Goal: Task Accomplishment & Management: Manage account settings

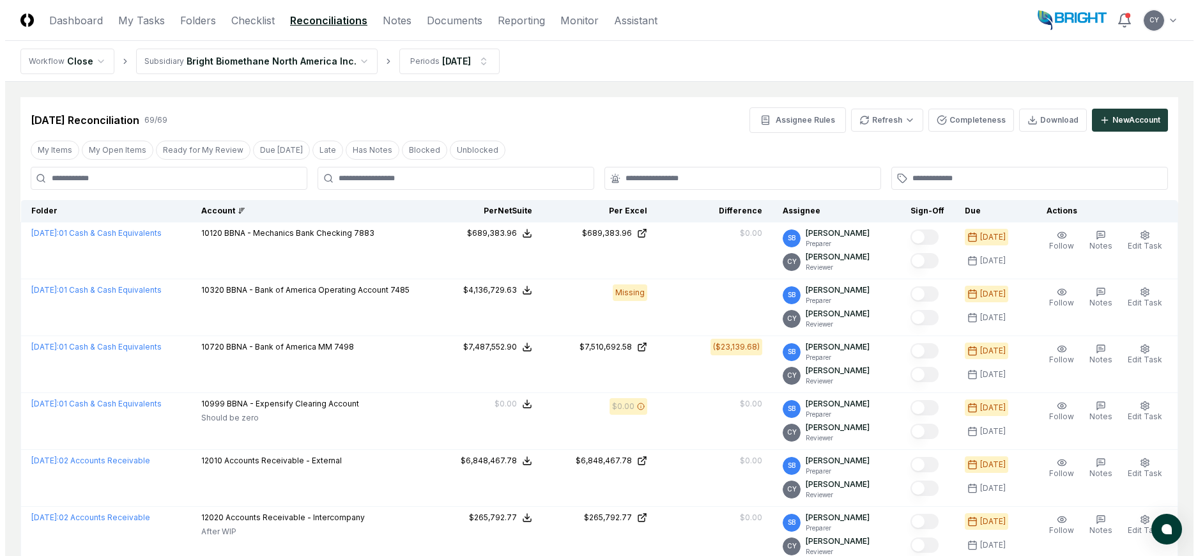
scroll to position [1788, 0]
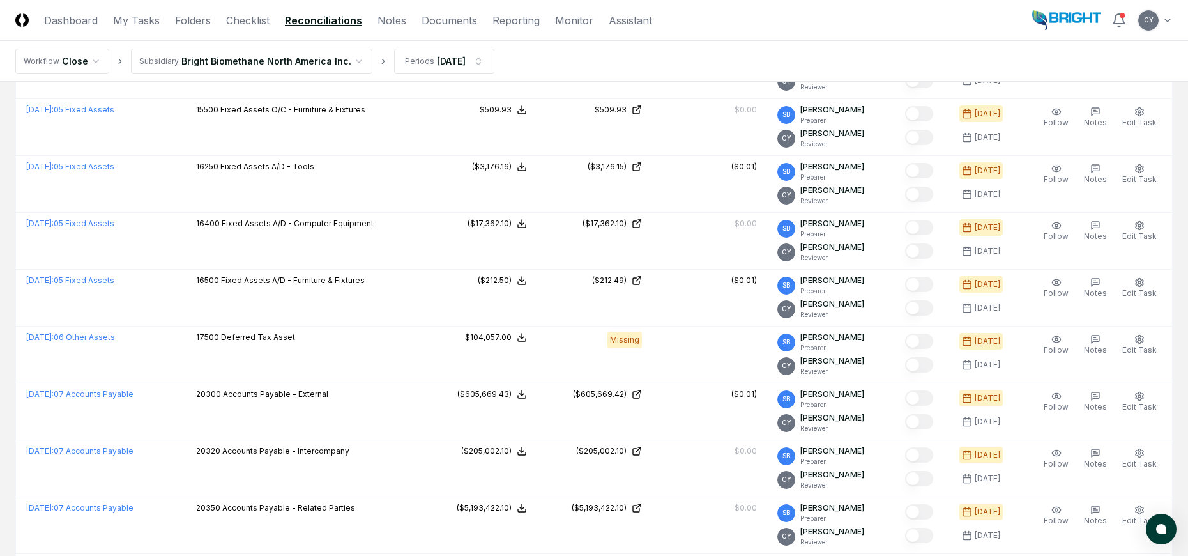
click at [1175, 16] on header "CloseCore Dashboard My Tasks Folders Checklist Reconciliations Notes Documents …" at bounding box center [594, 20] width 1188 height 41
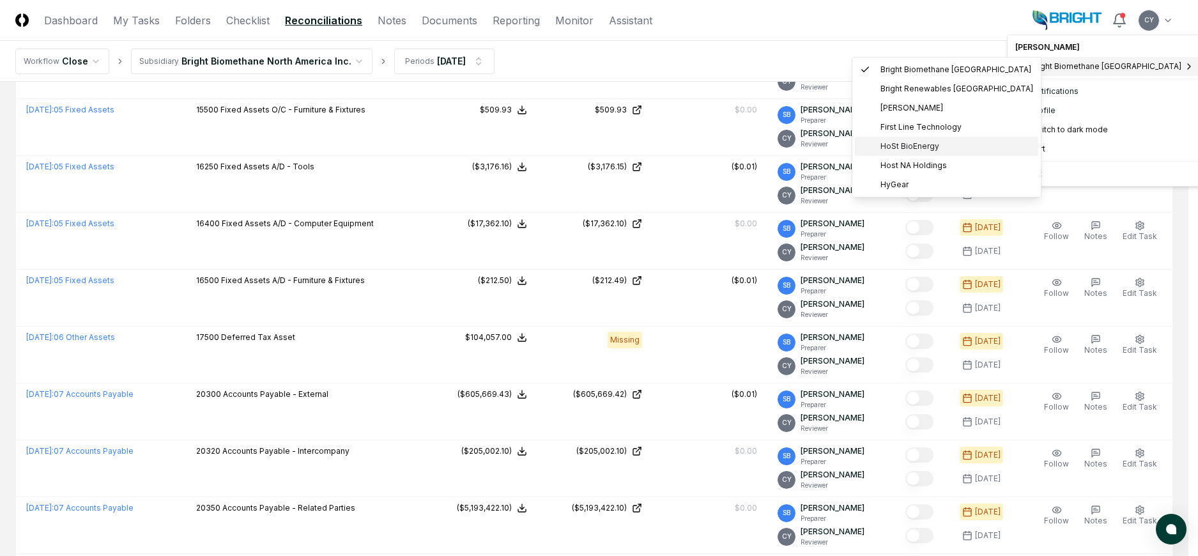
click at [900, 145] on span "HoSt BioEnergy" at bounding box center [909, 146] width 59 height 11
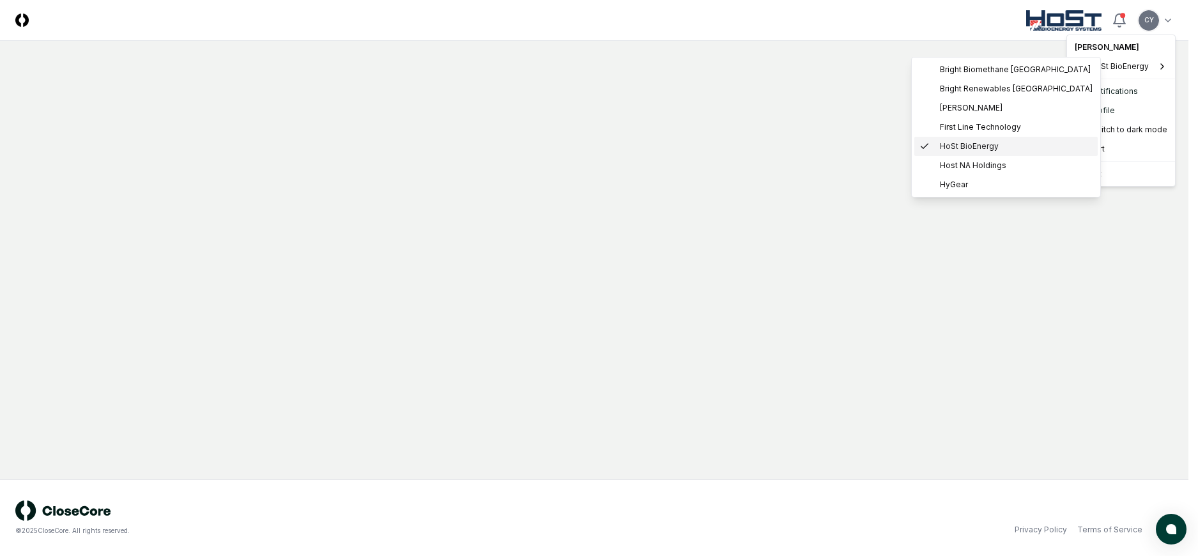
scroll to position [0, 0]
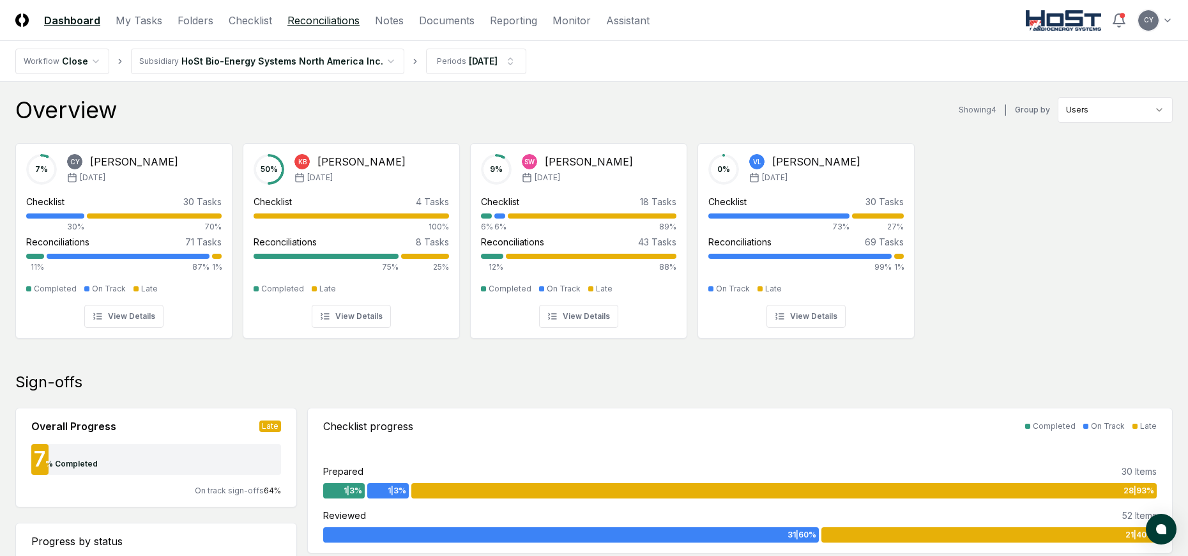
click at [317, 17] on link "Reconciliations" at bounding box center [323, 20] width 72 height 15
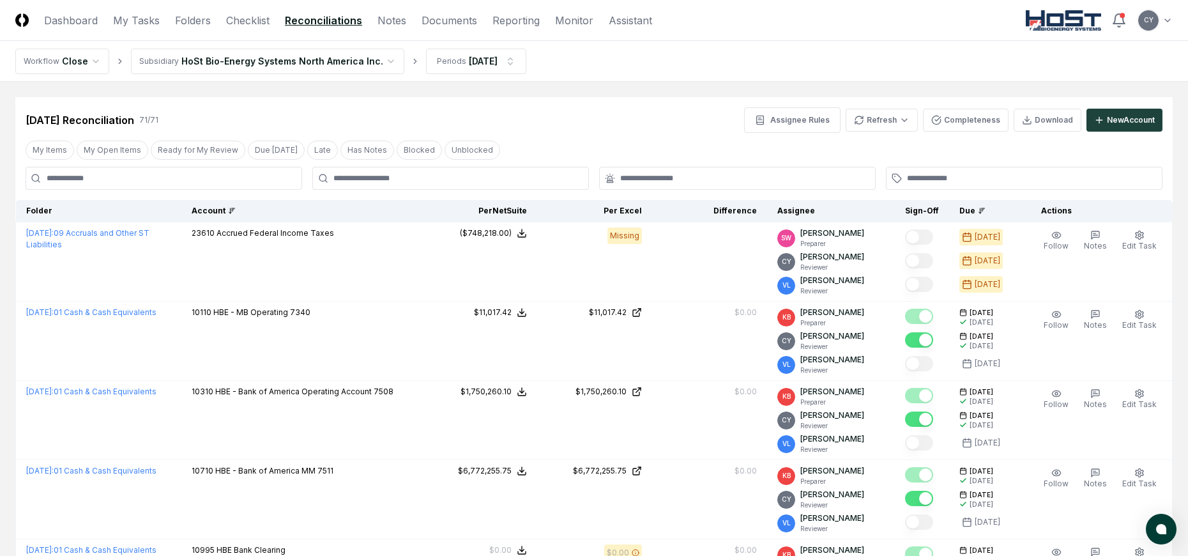
click at [226, 211] on div "Account" at bounding box center [302, 210] width 220 height 11
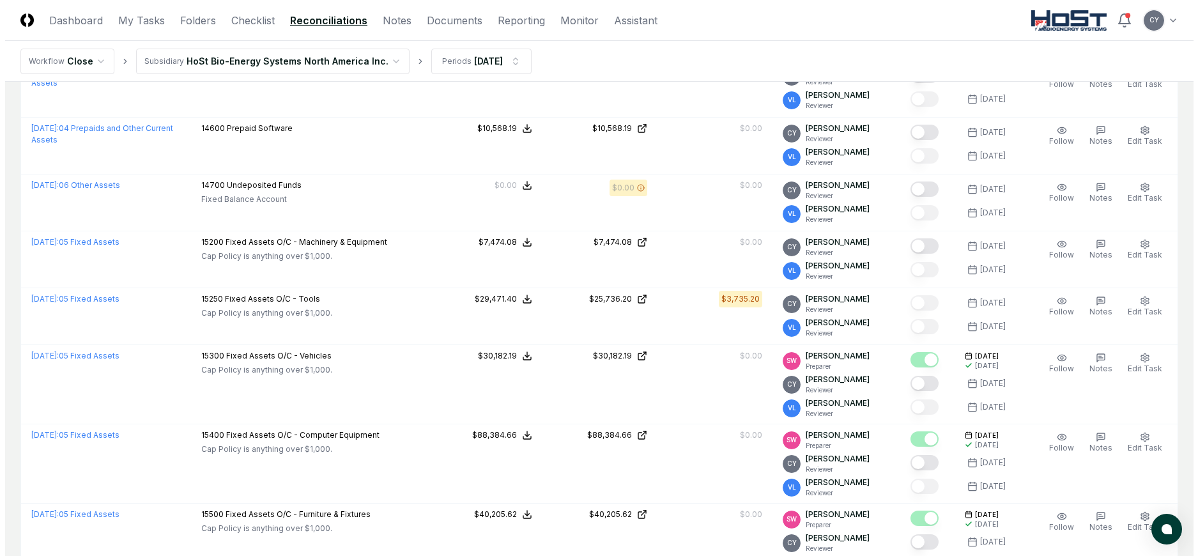
scroll to position [1405, 0]
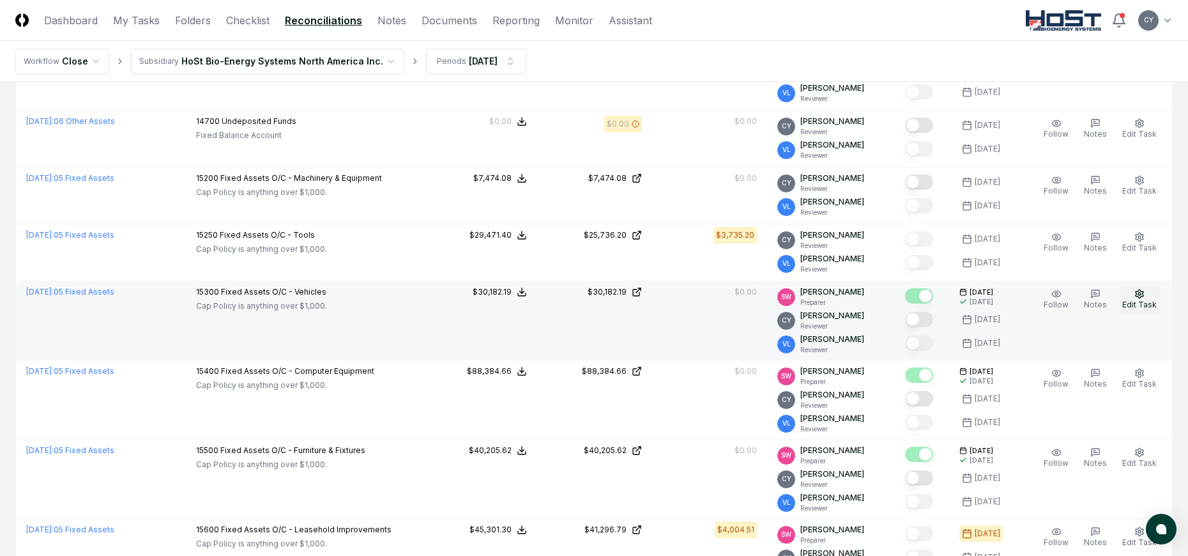
click at [1137, 293] on icon "button" at bounding box center [1140, 293] width 8 height 8
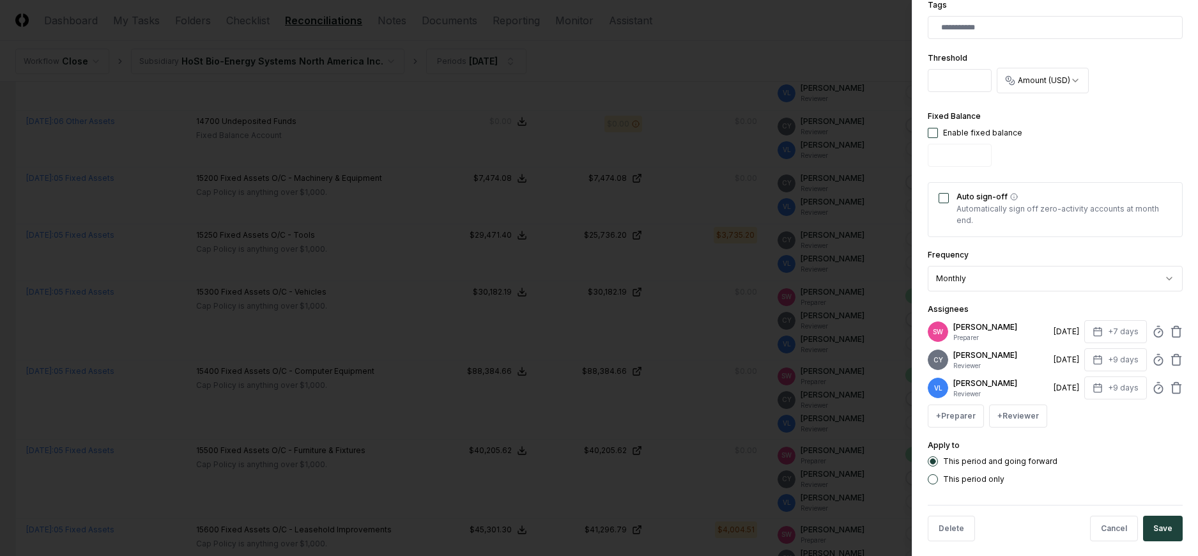
scroll to position [377, 0]
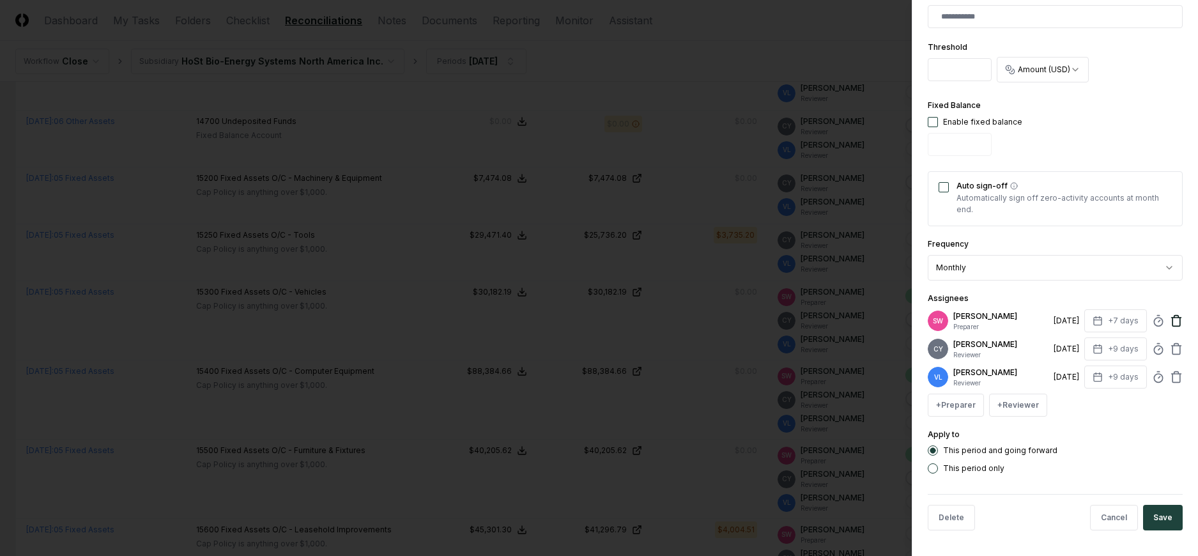
click at [1171, 317] on icon at bounding box center [1176, 317] width 10 height 0
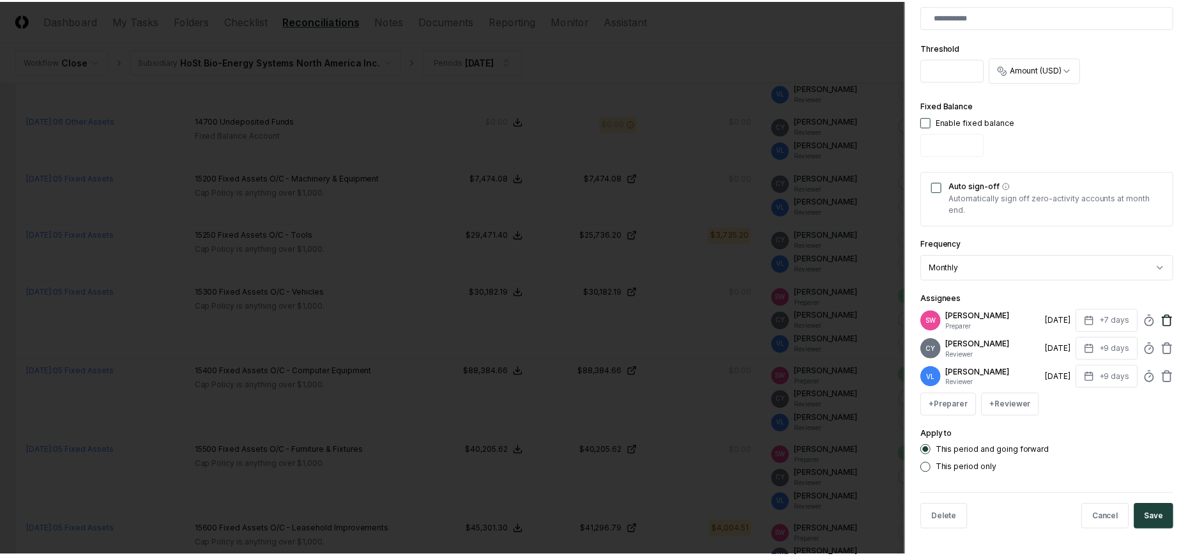
scroll to position [349, 0]
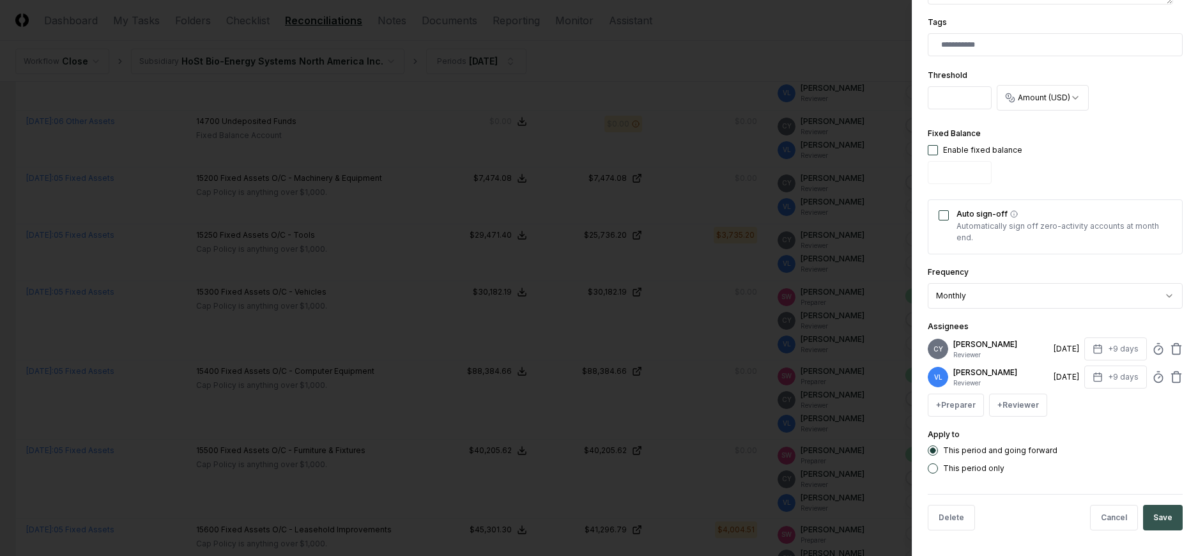
click at [1144, 514] on button "Save" at bounding box center [1163, 518] width 40 height 26
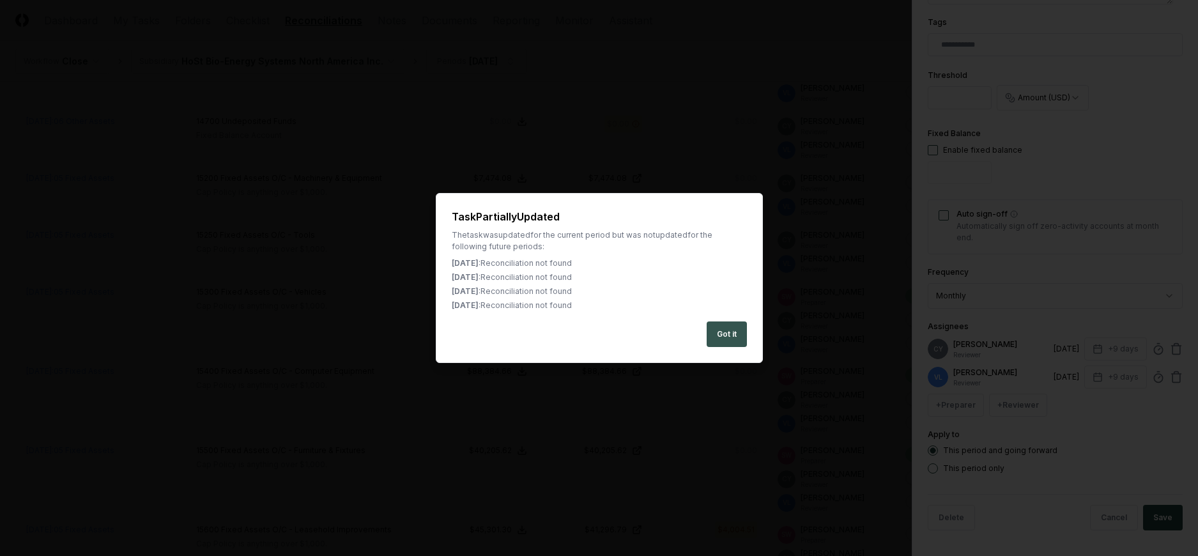
click at [729, 330] on button "Got it" at bounding box center [726, 334] width 40 height 26
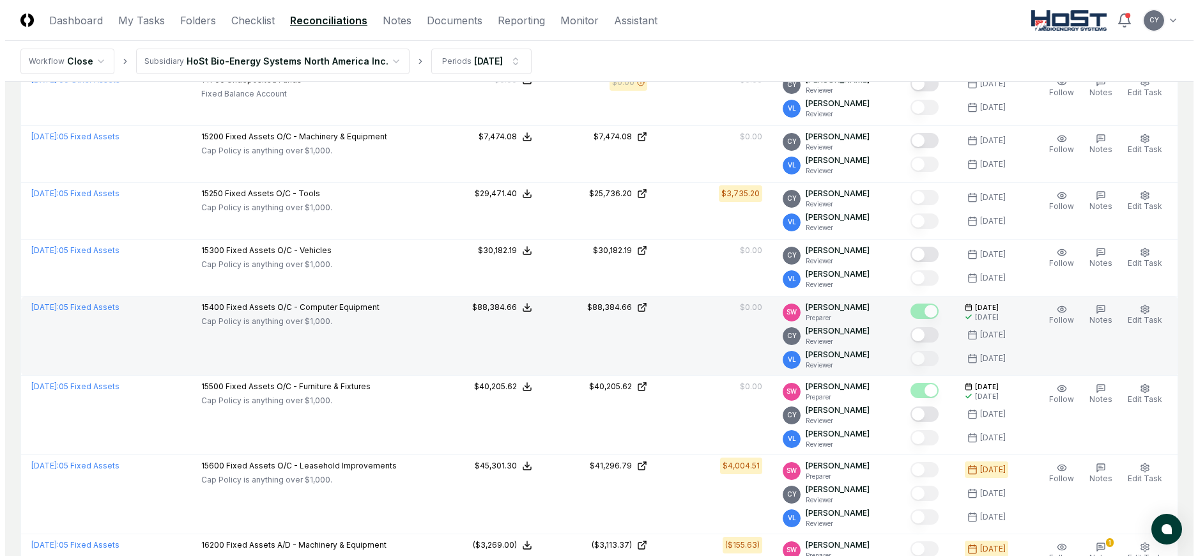
scroll to position [1469, 0]
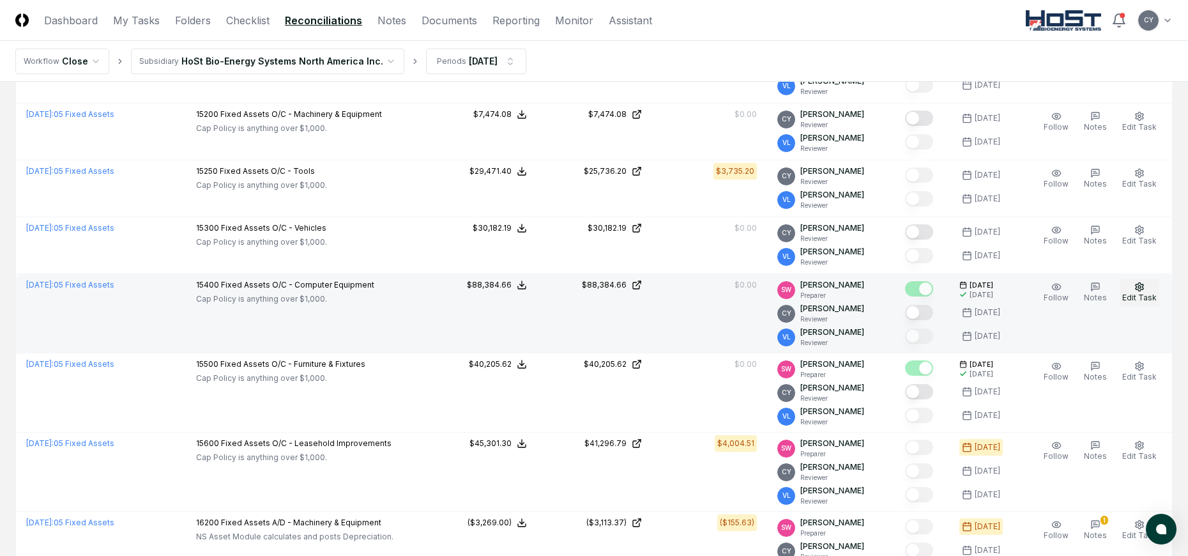
click at [1135, 286] on icon "button" at bounding box center [1139, 287] width 10 height 10
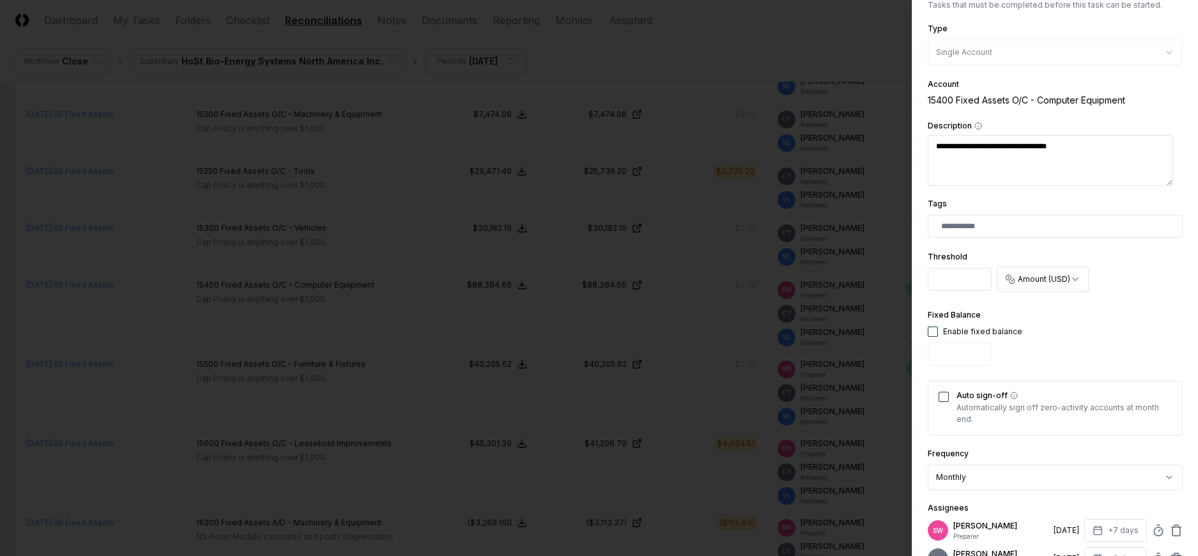
scroll to position [377, 0]
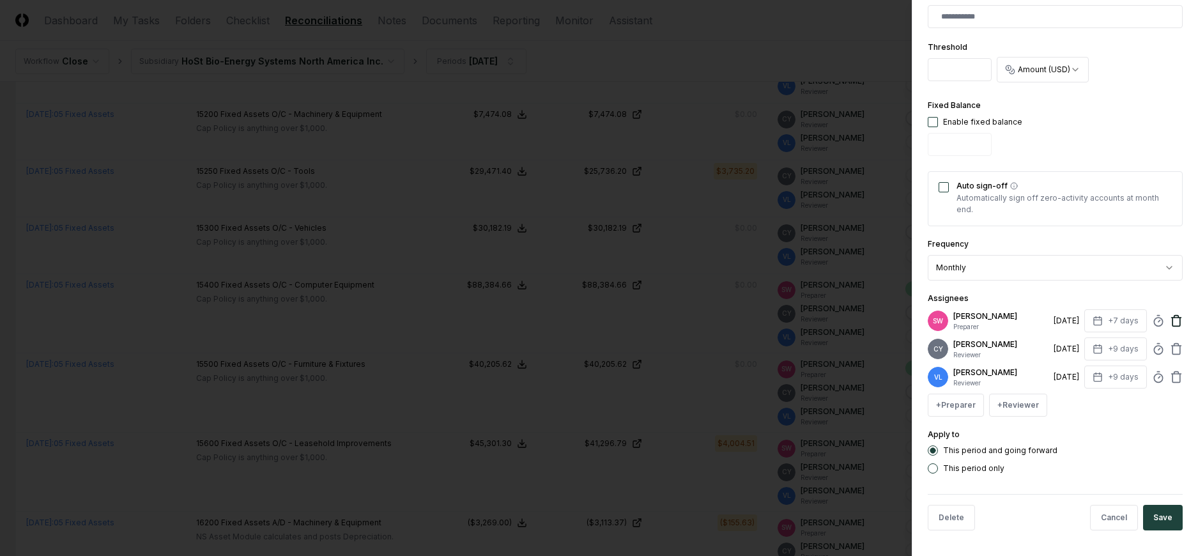
click at [1171, 317] on icon at bounding box center [1176, 317] width 10 height 0
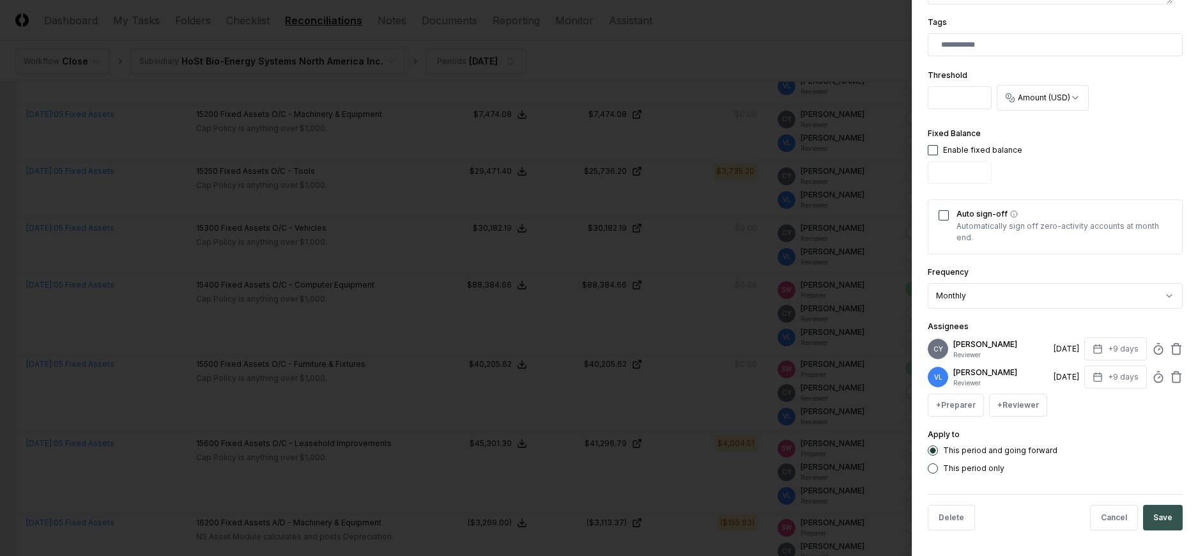
click at [1150, 514] on button "Save" at bounding box center [1163, 518] width 40 height 26
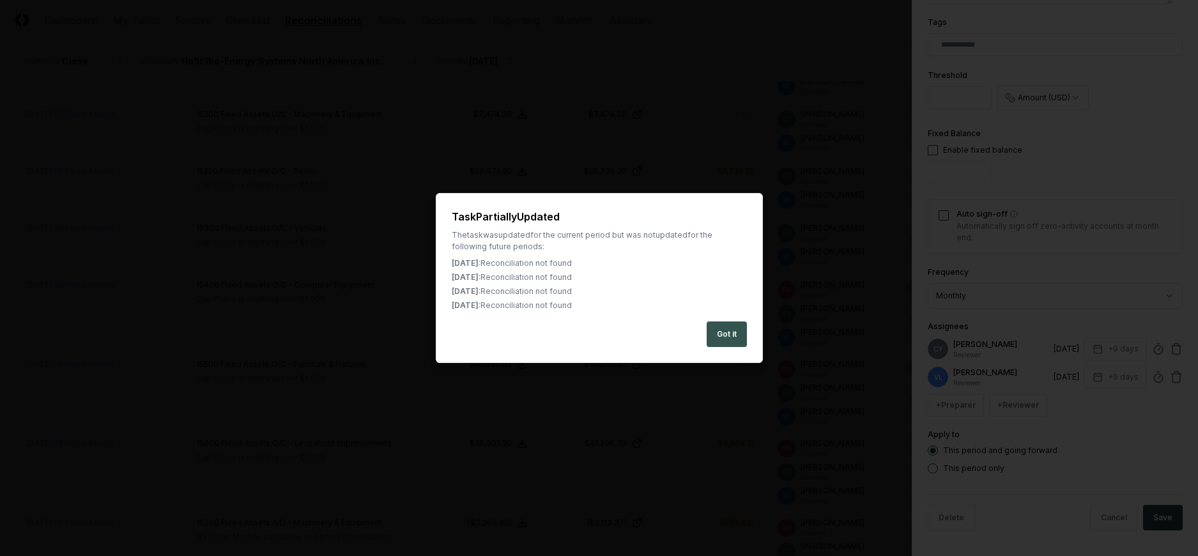
click at [734, 337] on button "Got it" at bounding box center [726, 334] width 40 height 26
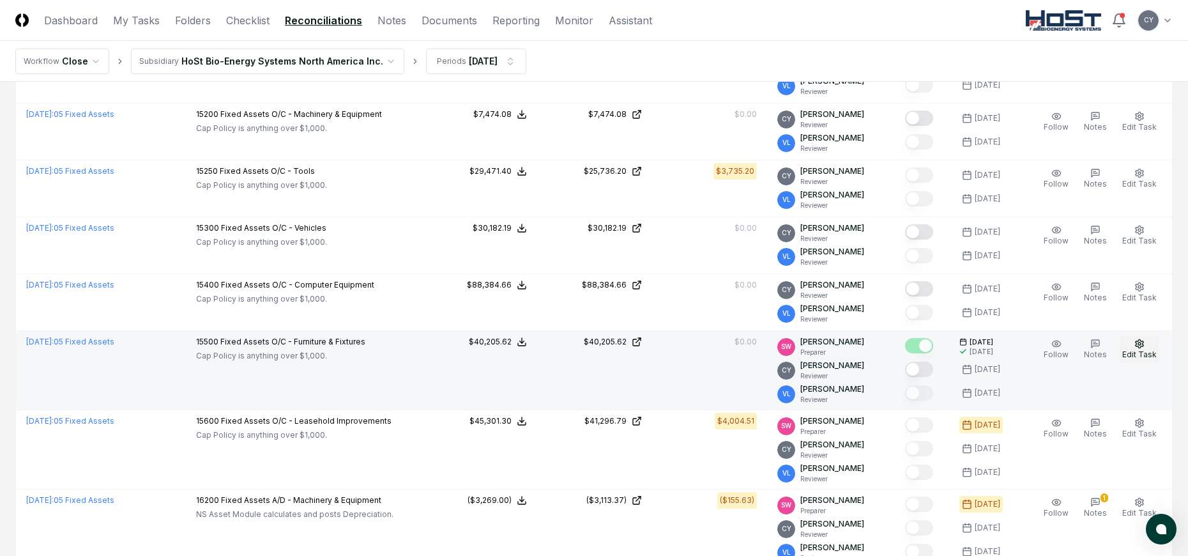
click at [1135, 345] on icon "button" at bounding box center [1139, 344] width 10 height 10
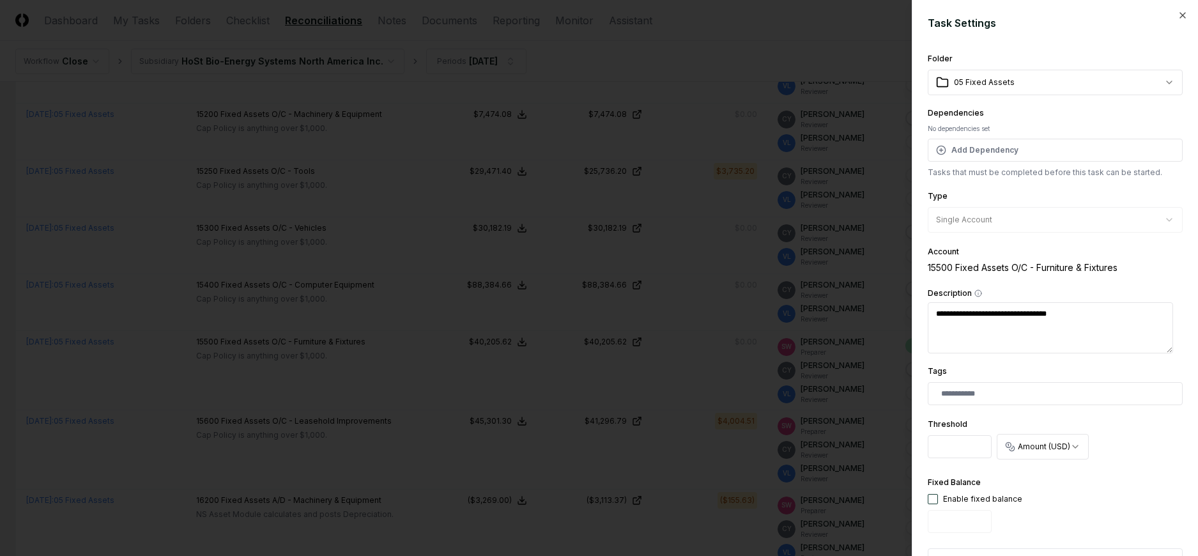
scroll to position [377, 0]
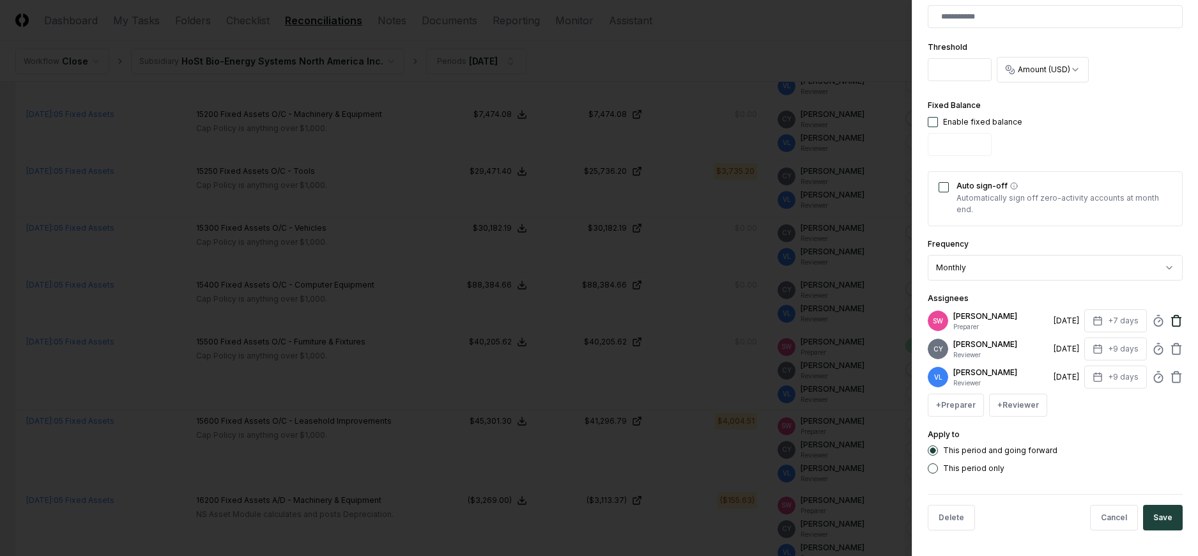
click at [1170, 320] on icon at bounding box center [1176, 320] width 13 height 13
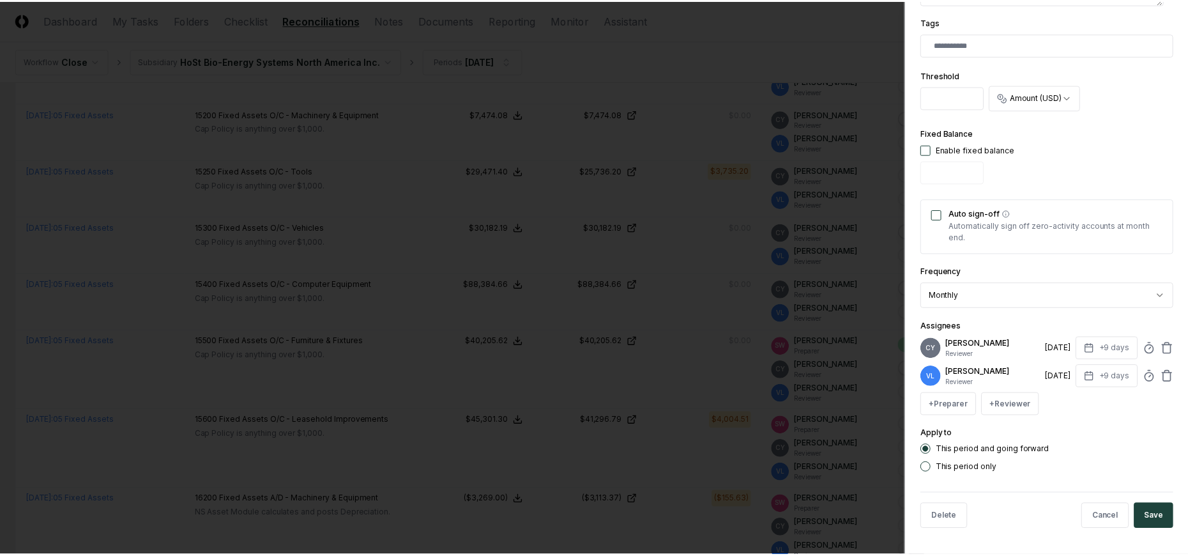
scroll to position [349, 0]
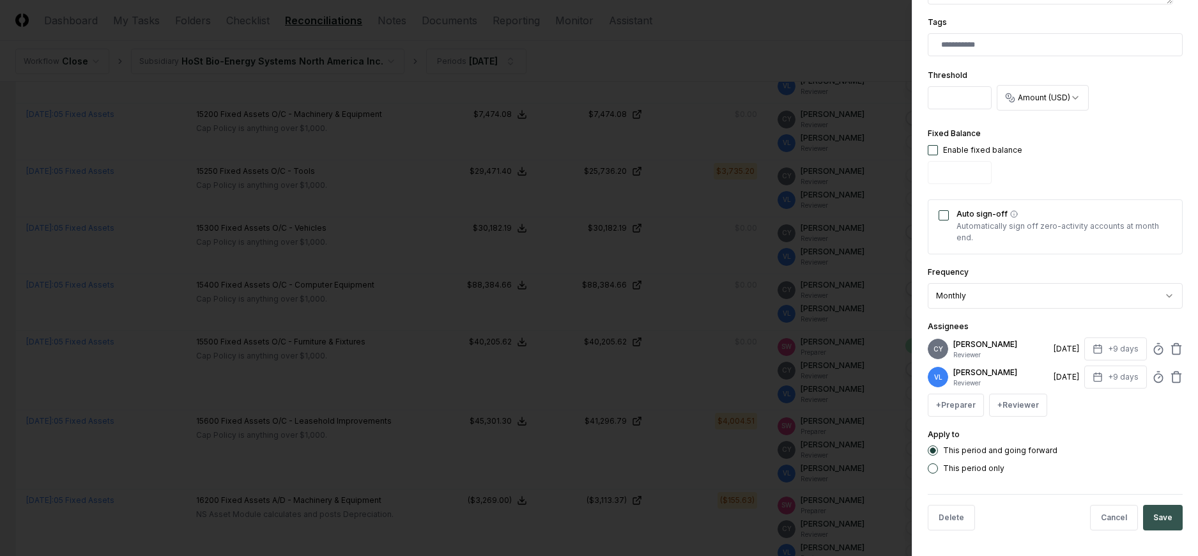
click at [1154, 515] on button "Save" at bounding box center [1163, 518] width 40 height 26
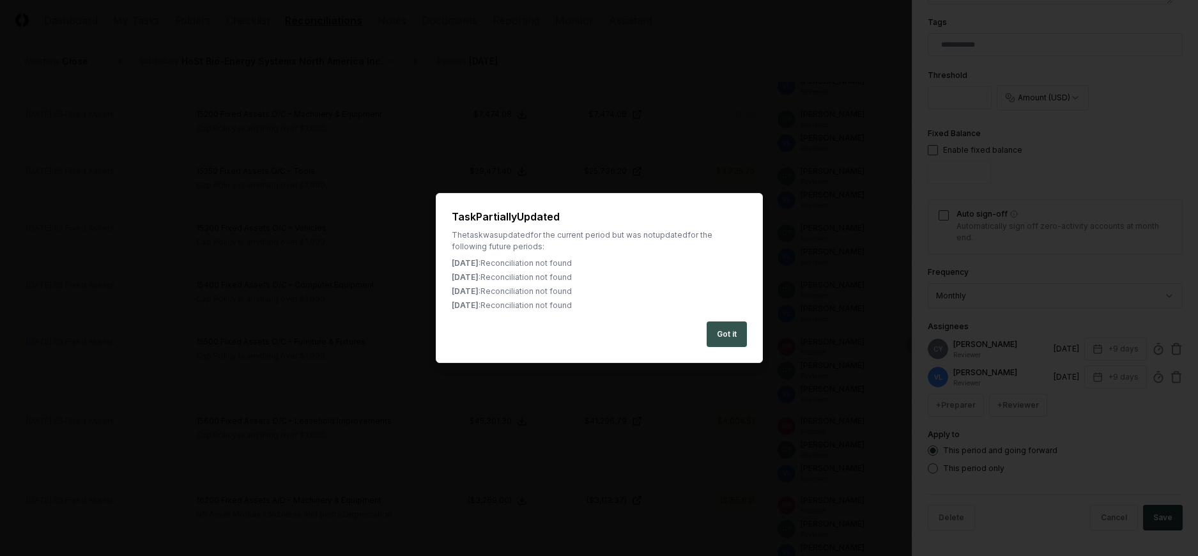
click at [722, 330] on button "Got it" at bounding box center [726, 334] width 40 height 26
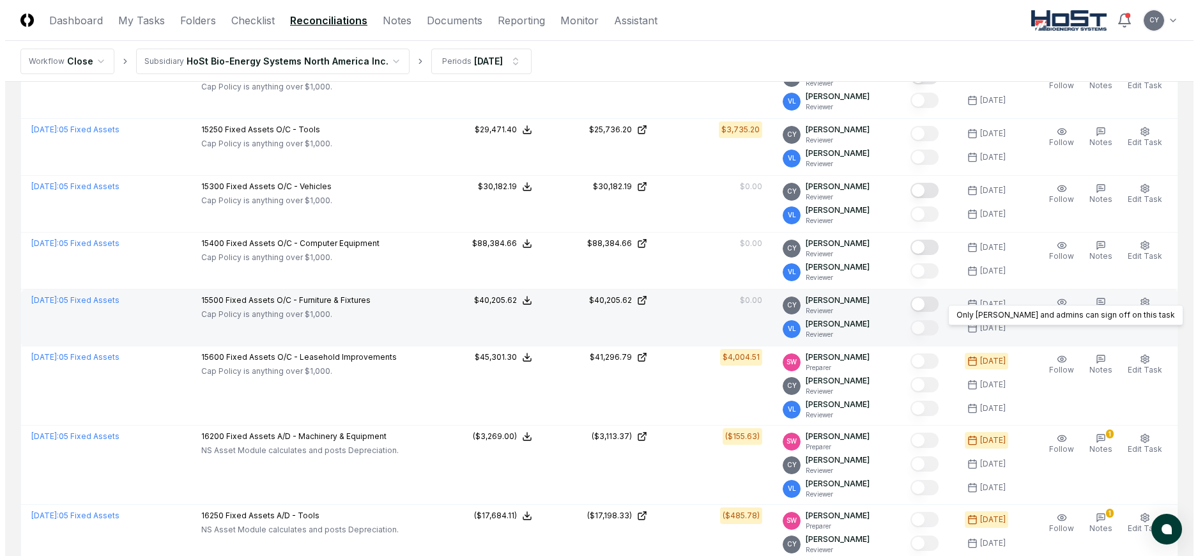
scroll to position [1533, 0]
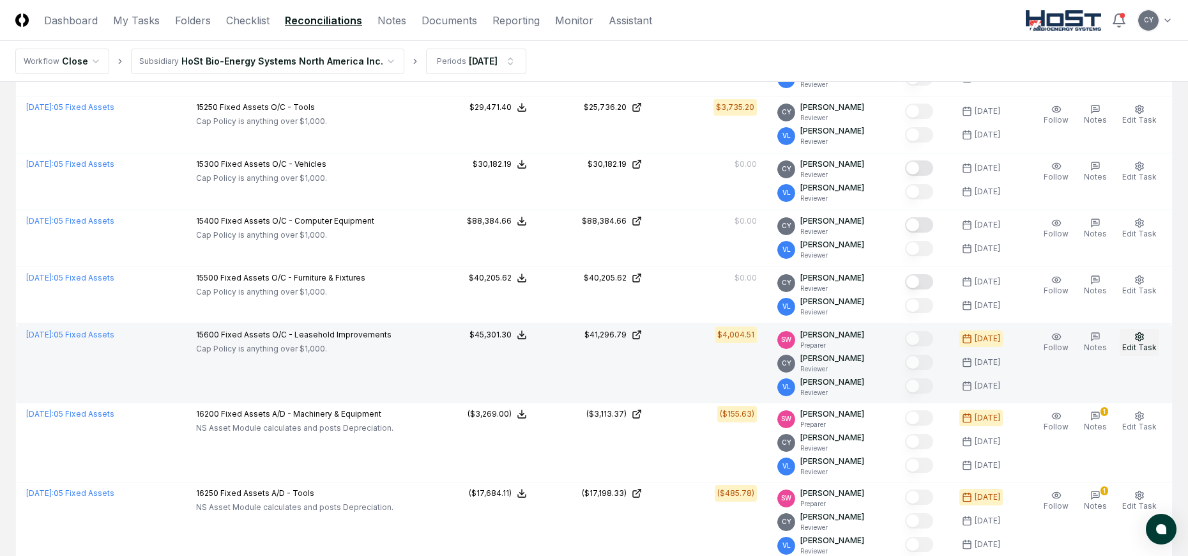
click at [1134, 332] on button "Edit Task" at bounding box center [1140, 342] width 40 height 27
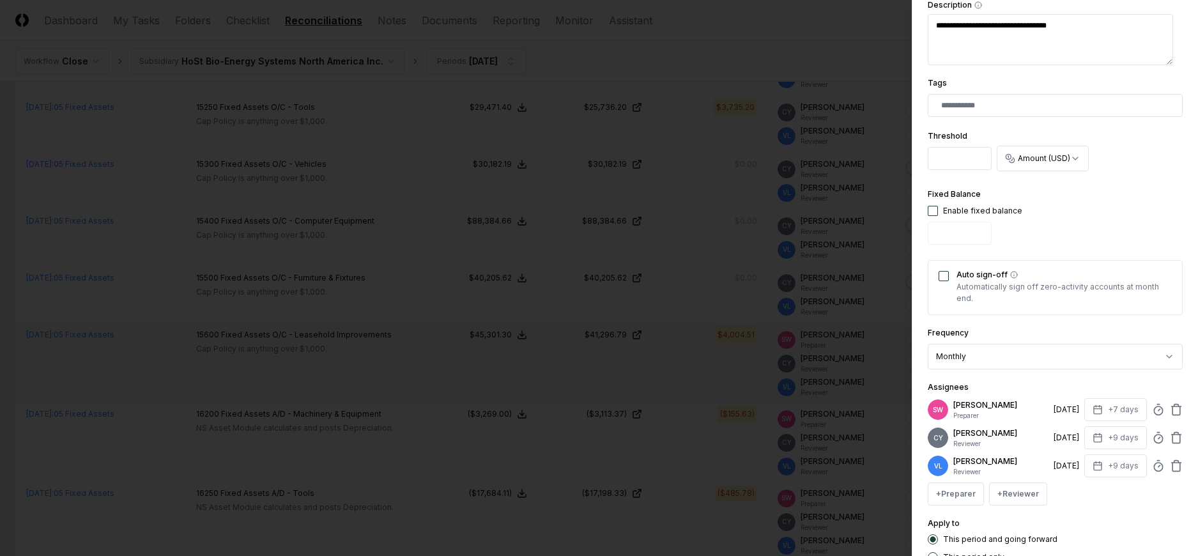
scroll to position [377, 0]
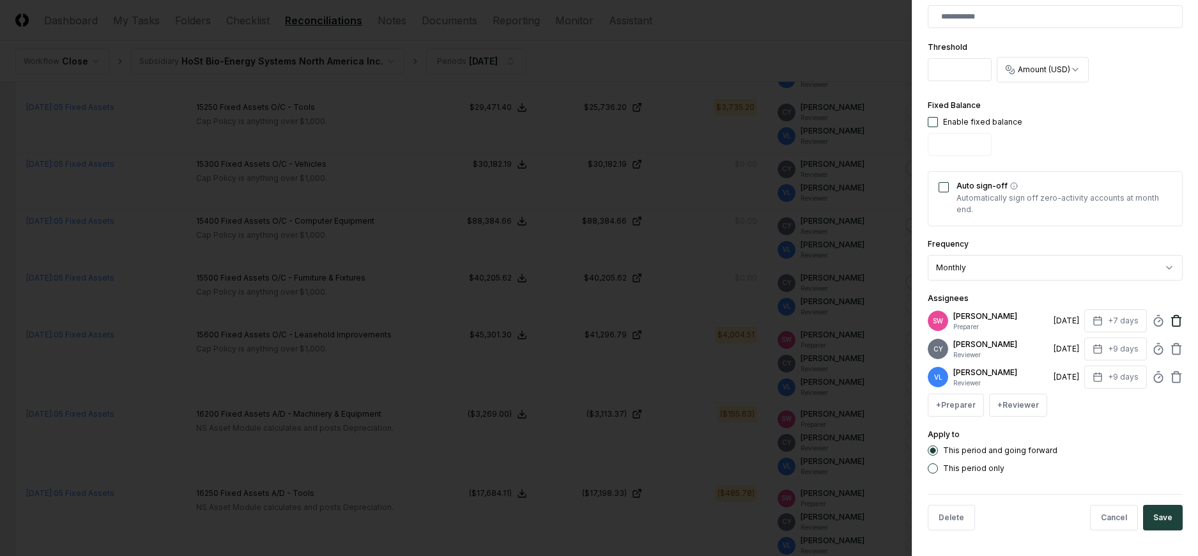
click at [1170, 319] on icon at bounding box center [1176, 320] width 13 height 13
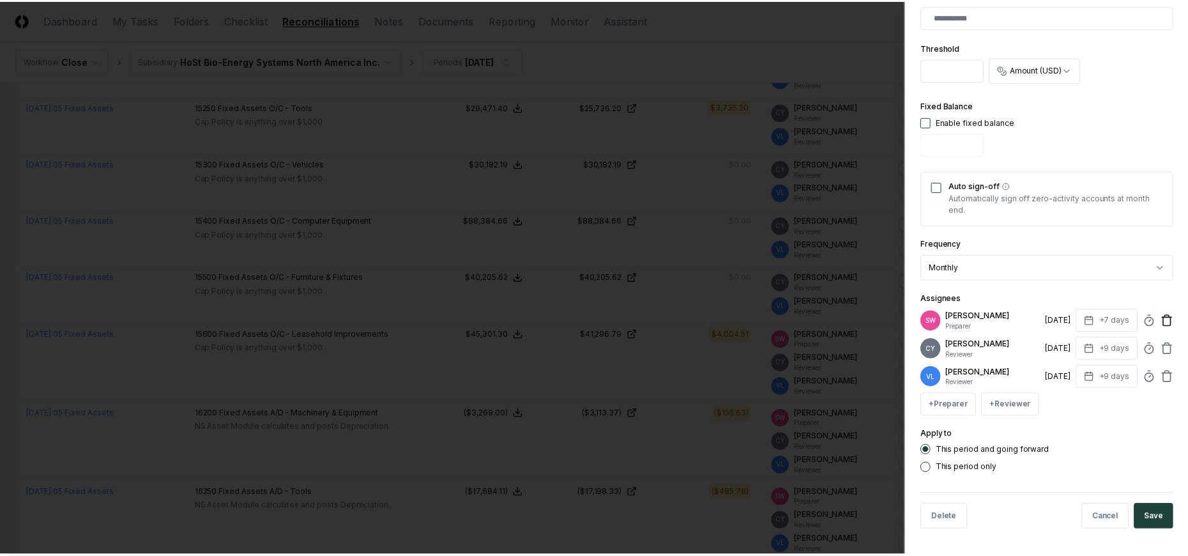
scroll to position [349, 0]
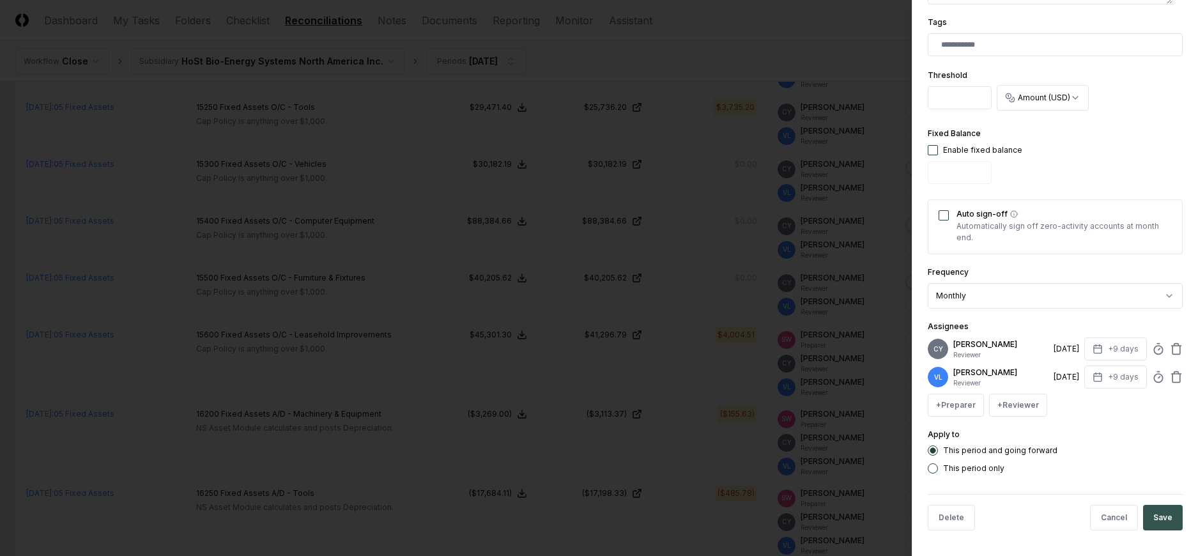
click at [1147, 513] on button "Save" at bounding box center [1163, 518] width 40 height 26
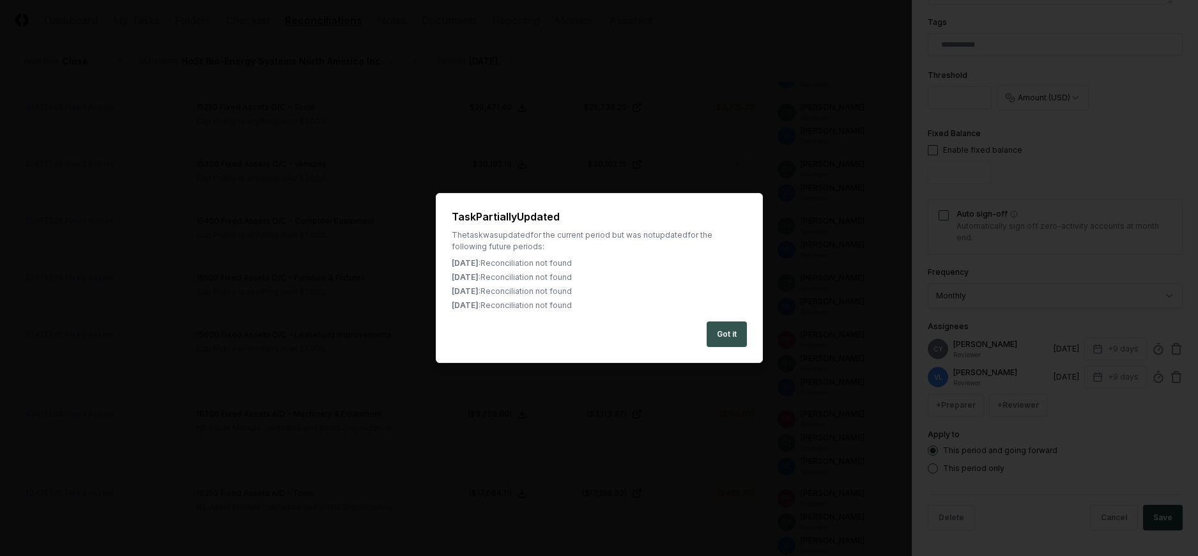
click at [719, 332] on button "Got it" at bounding box center [726, 334] width 40 height 26
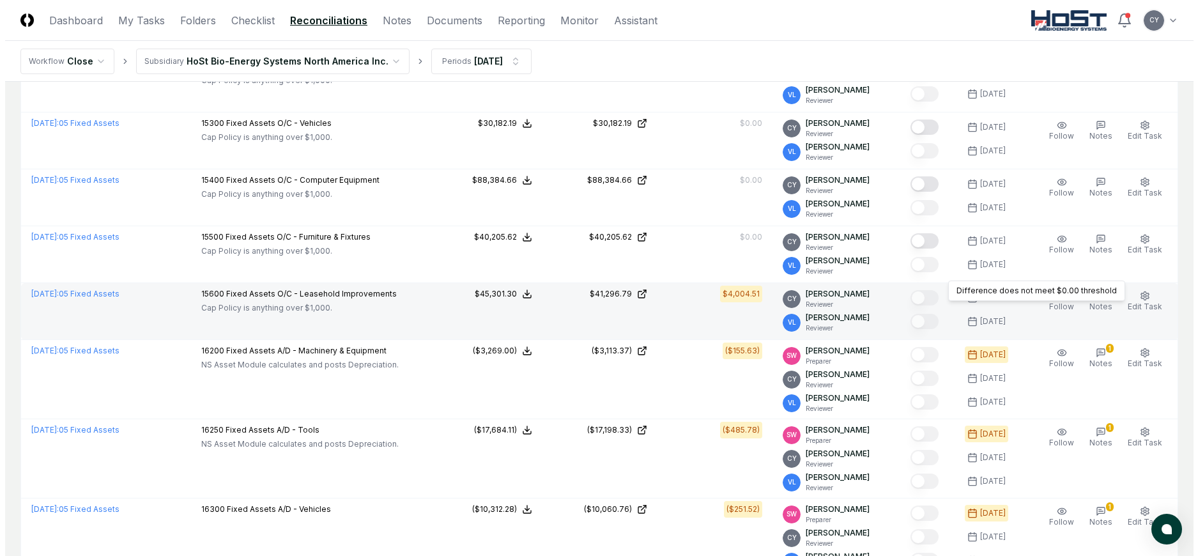
scroll to position [1597, 0]
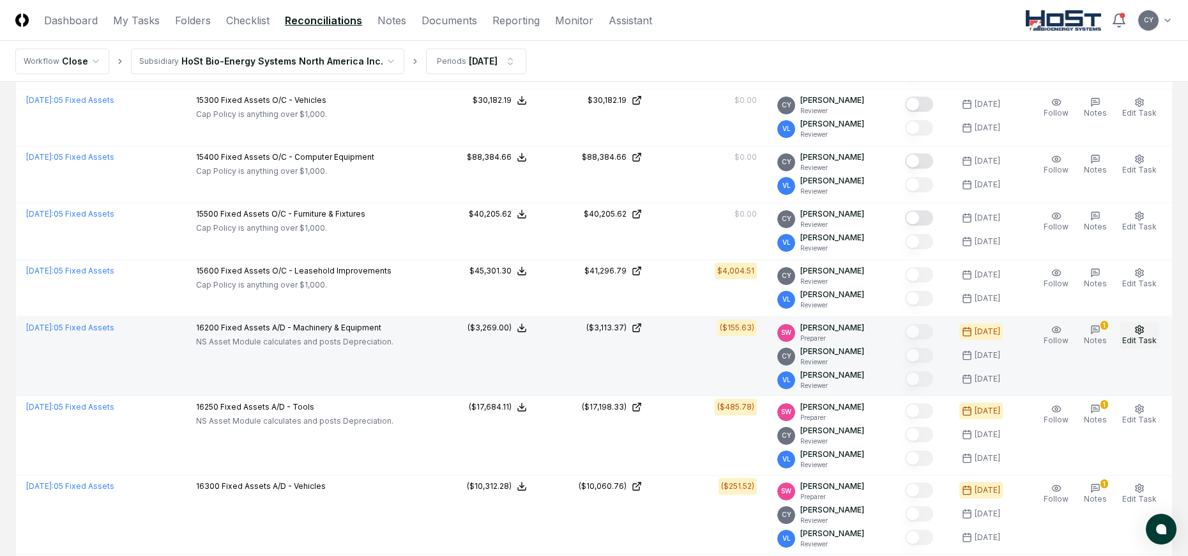
click at [1141, 328] on icon "button" at bounding box center [1139, 329] width 10 height 10
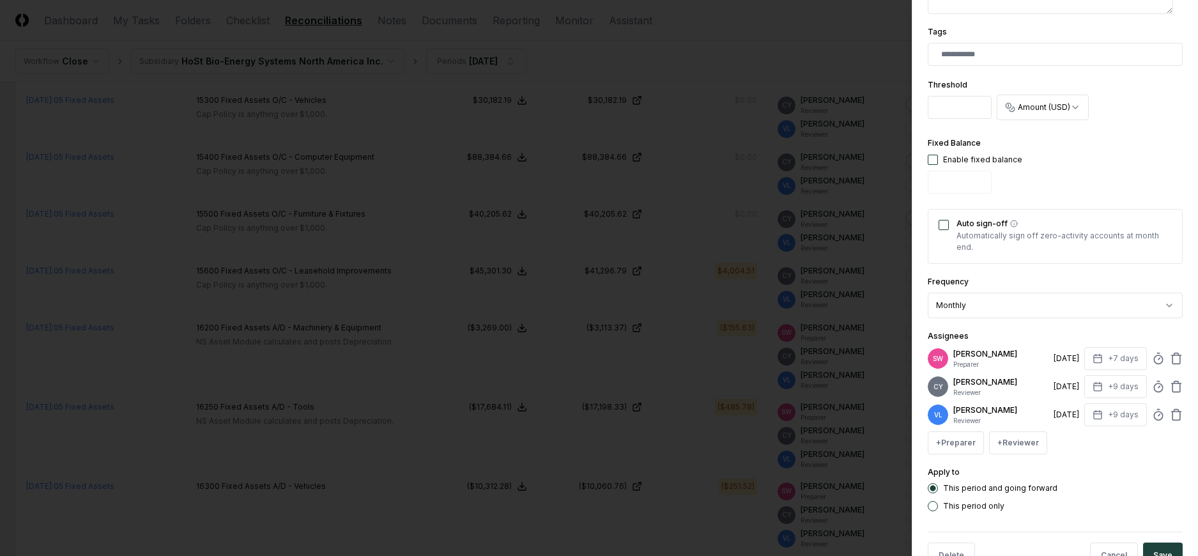
scroll to position [377, 0]
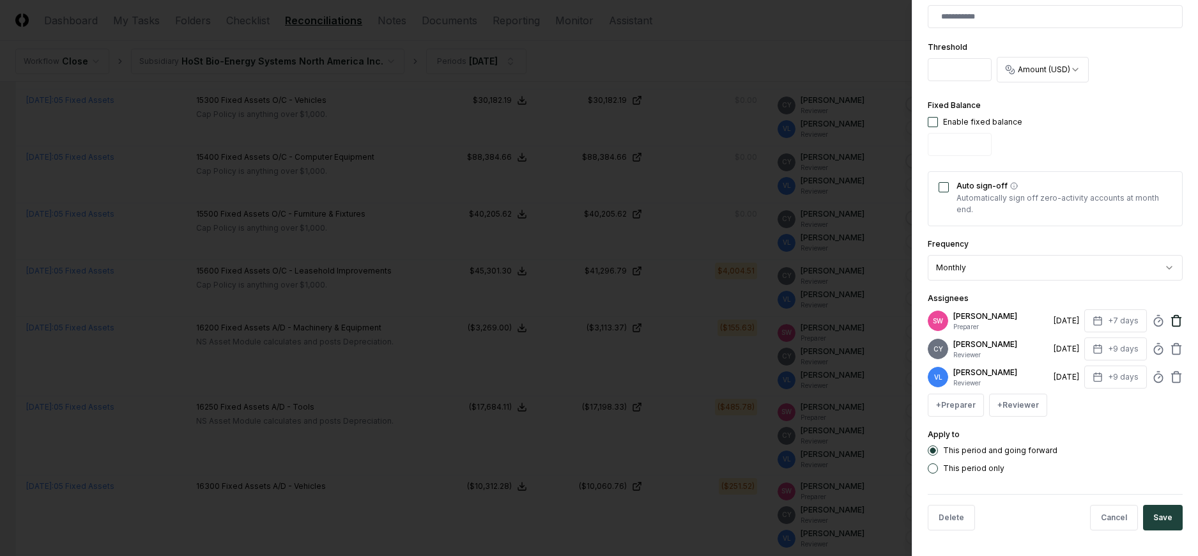
click at [1171, 319] on icon at bounding box center [1176, 320] width 13 height 13
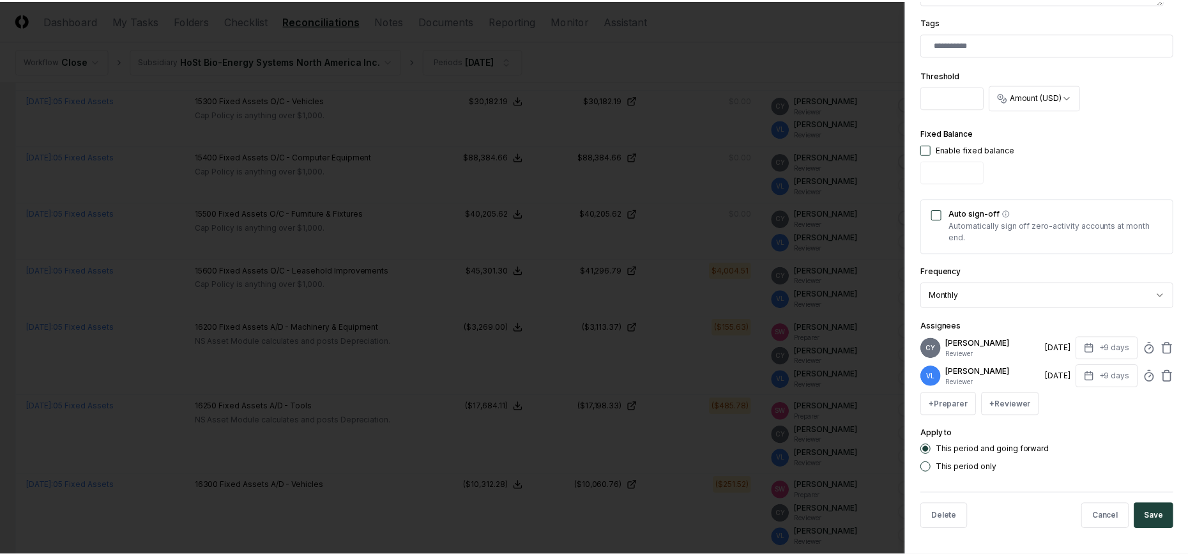
scroll to position [349, 0]
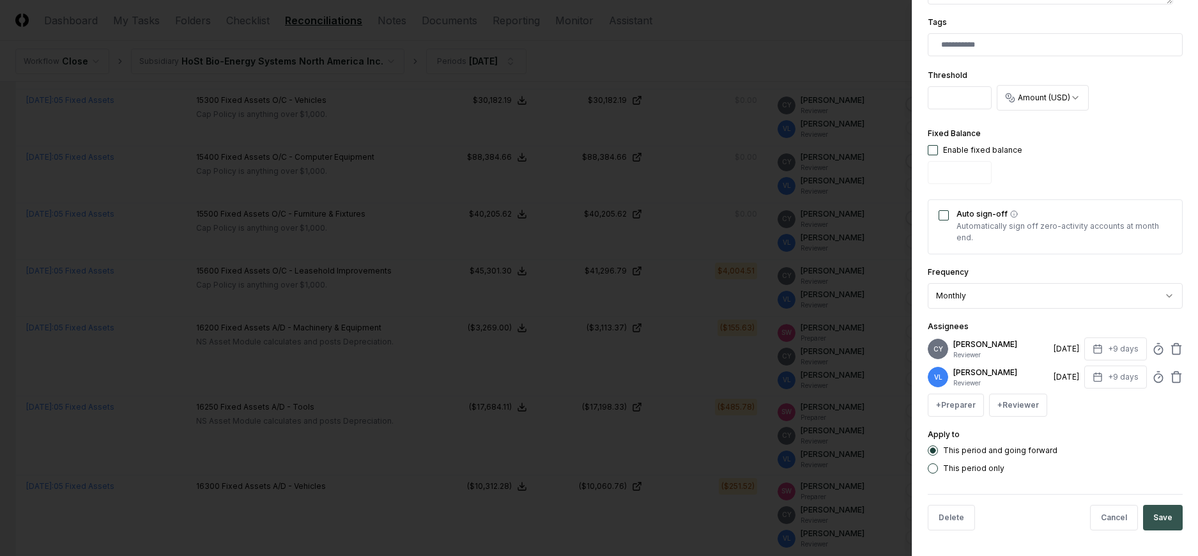
click at [1148, 514] on button "Save" at bounding box center [1163, 518] width 40 height 26
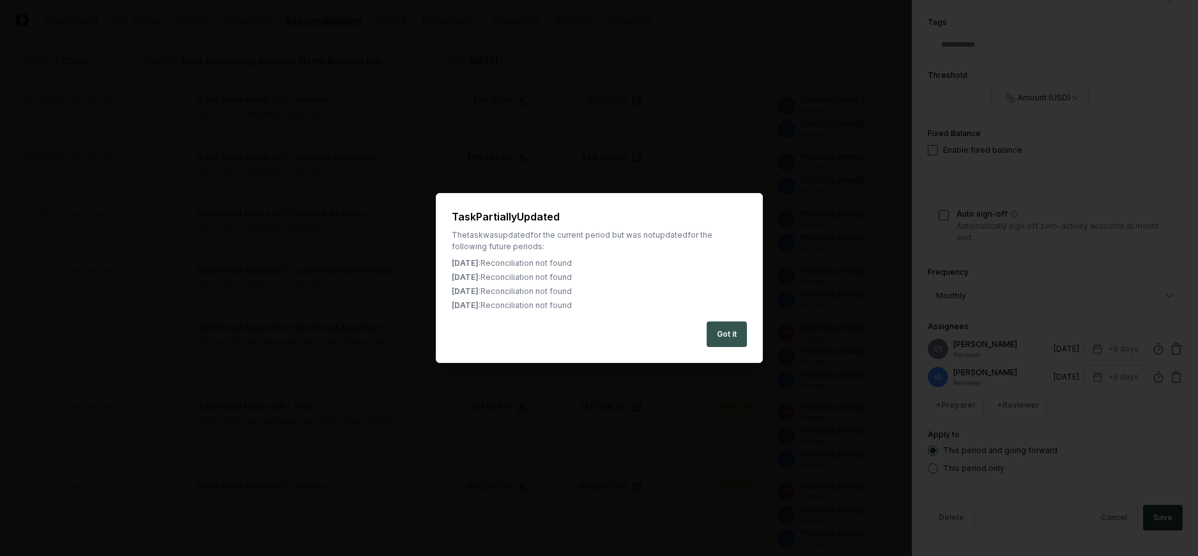
click at [725, 342] on button "Got it" at bounding box center [726, 334] width 40 height 26
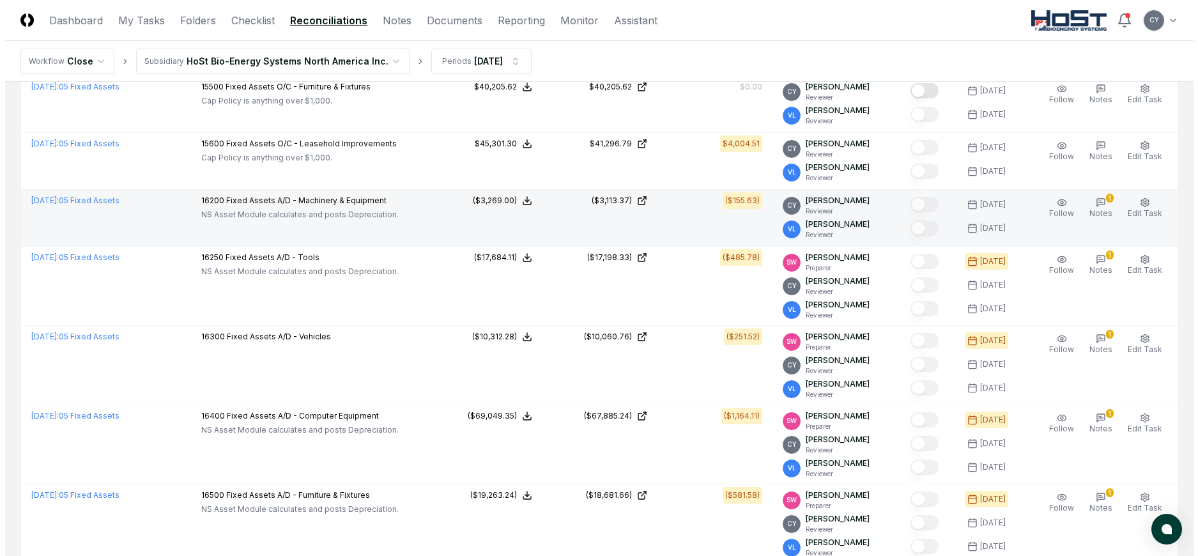
scroll to position [1725, 0]
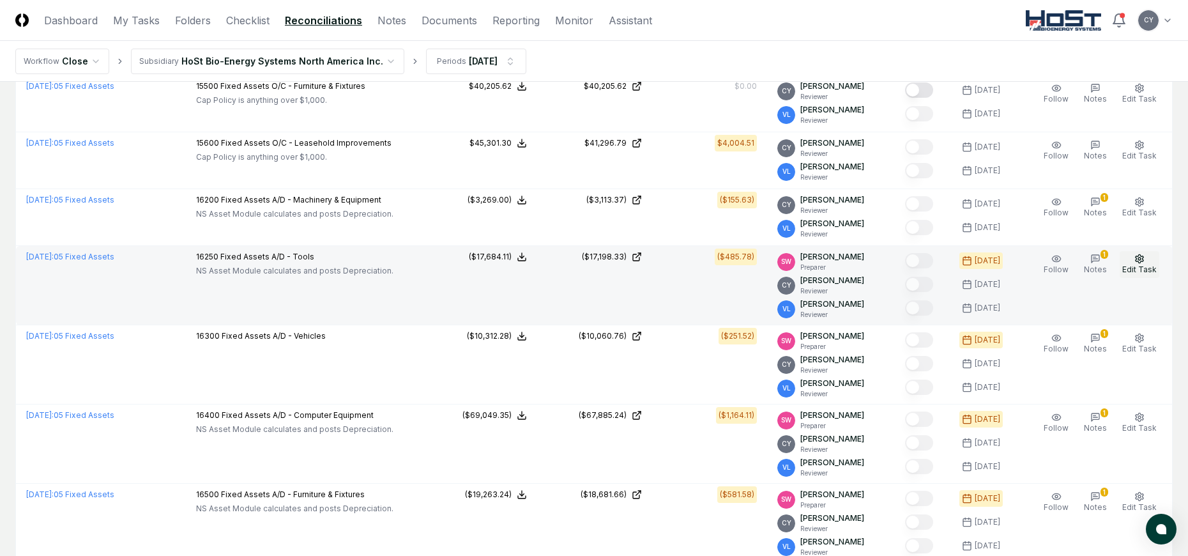
click at [1140, 259] on circle "button" at bounding box center [1139, 258] width 3 height 3
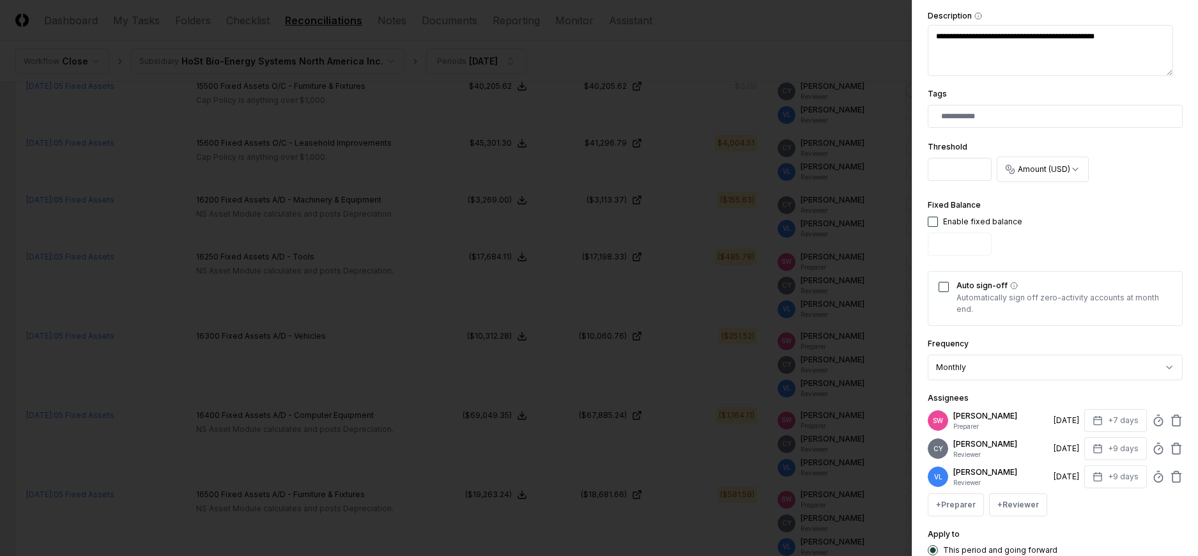
scroll to position [377, 0]
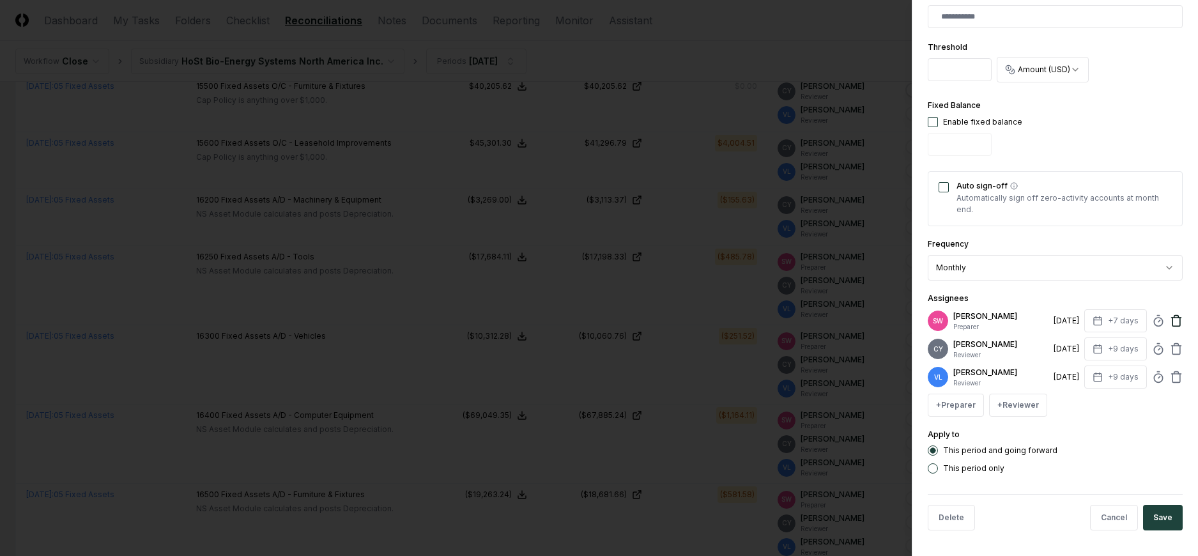
click at [1170, 316] on icon at bounding box center [1176, 320] width 13 height 13
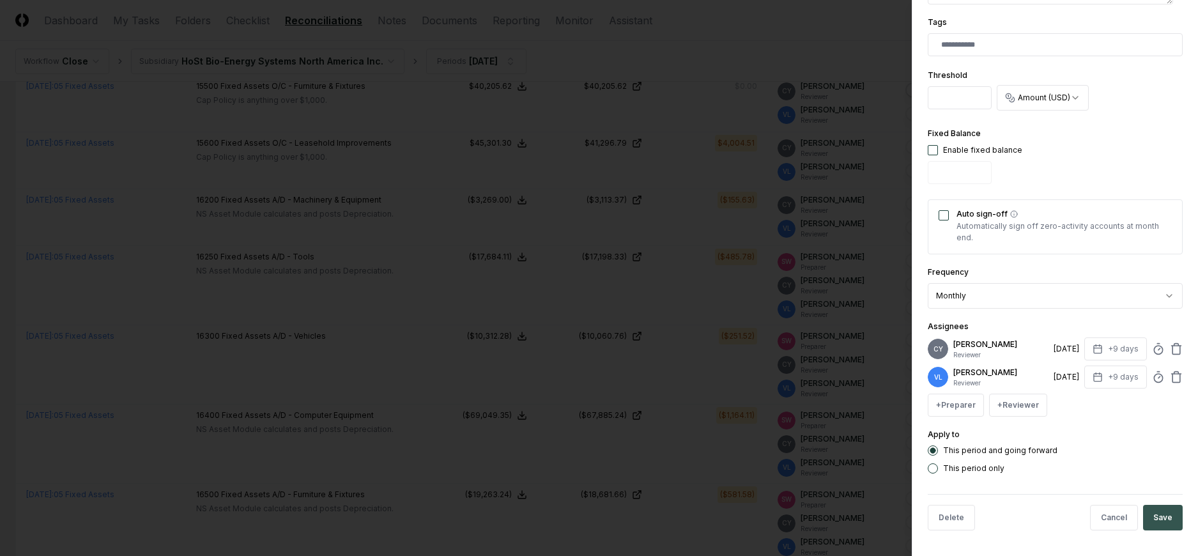
click at [1163, 514] on button "Save" at bounding box center [1163, 518] width 40 height 26
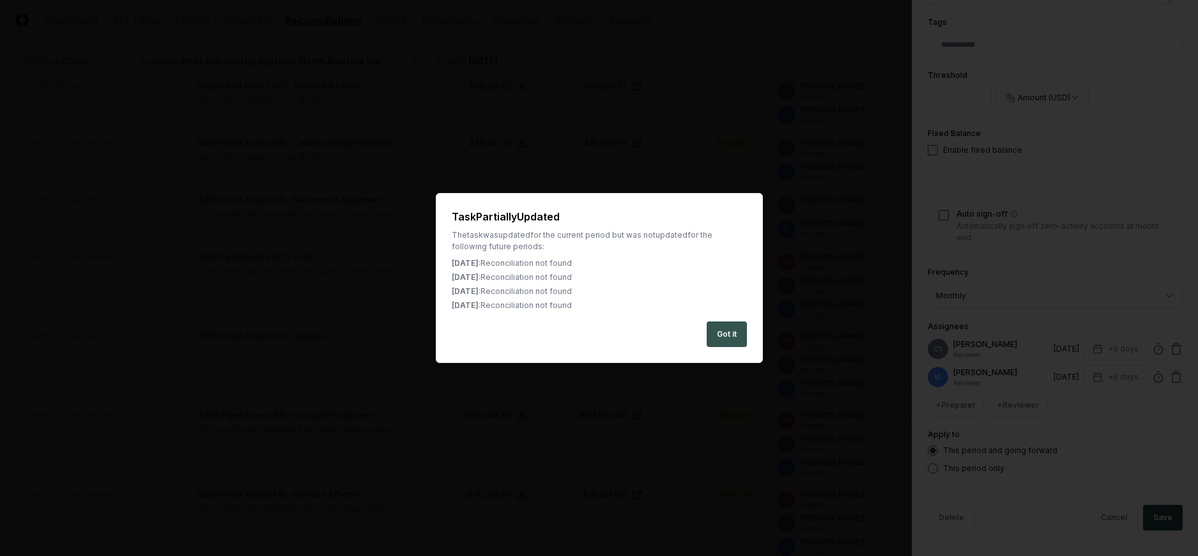
click at [736, 338] on button "Got it" at bounding box center [726, 334] width 40 height 26
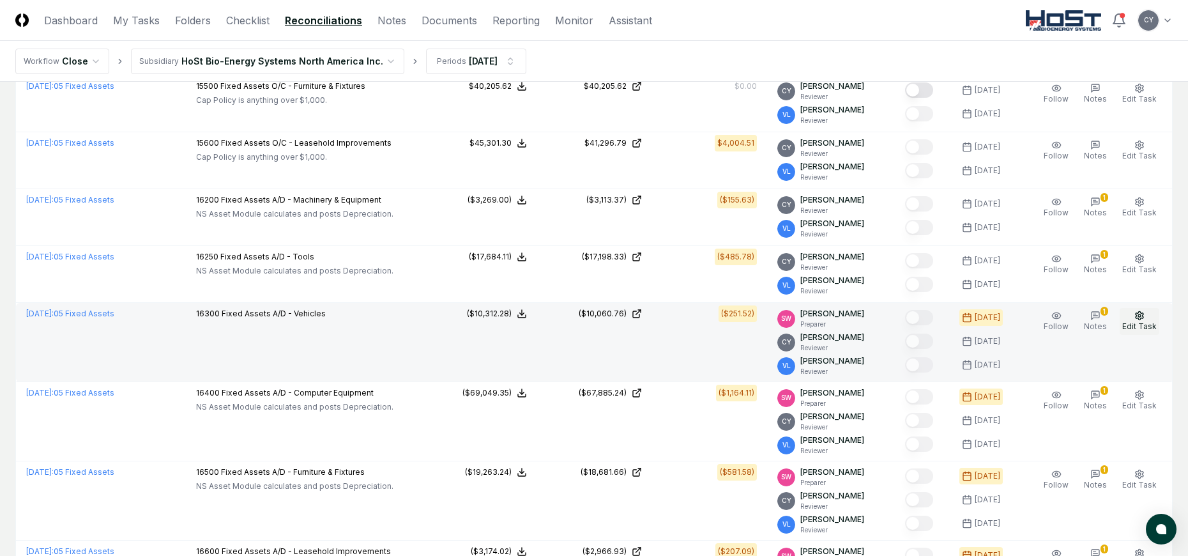
click at [1140, 315] on circle "button" at bounding box center [1139, 315] width 3 height 3
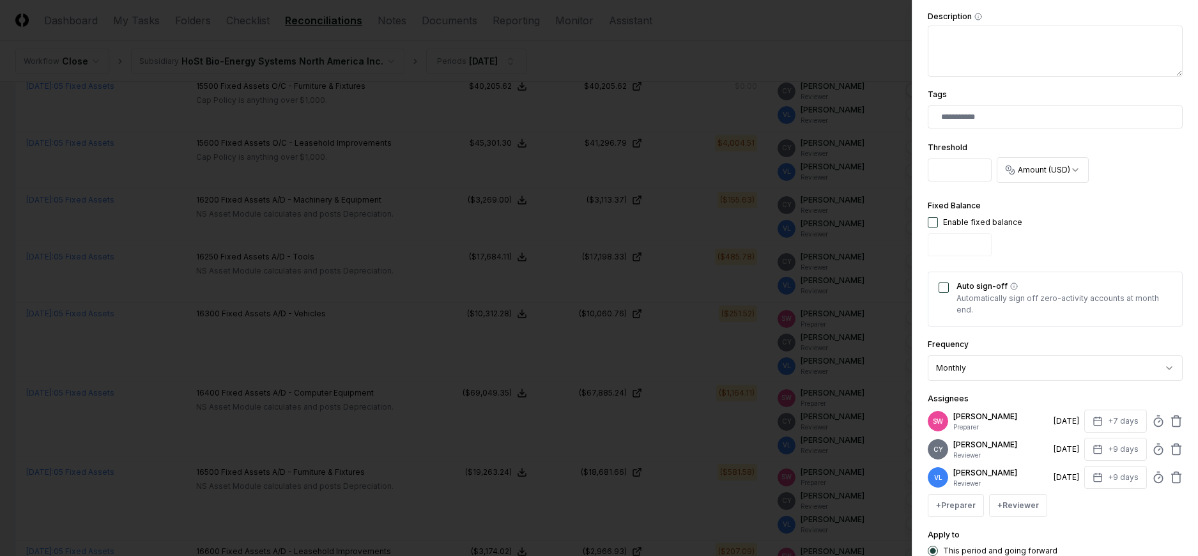
scroll to position [377, 0]
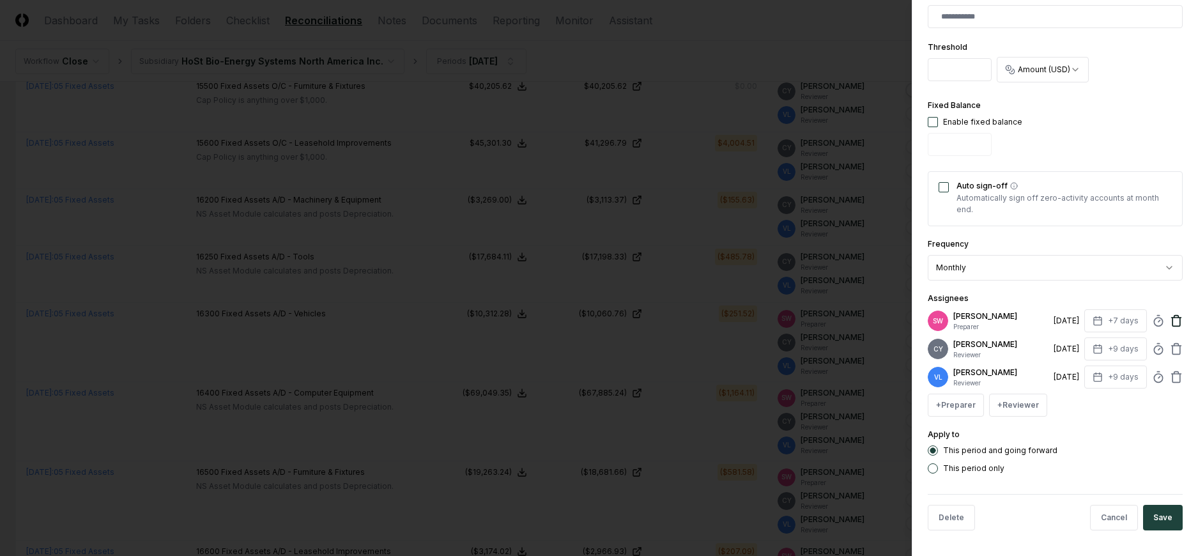
click at [1170, 319] on icon at bounding box center [1176, 320] width 13 height 13
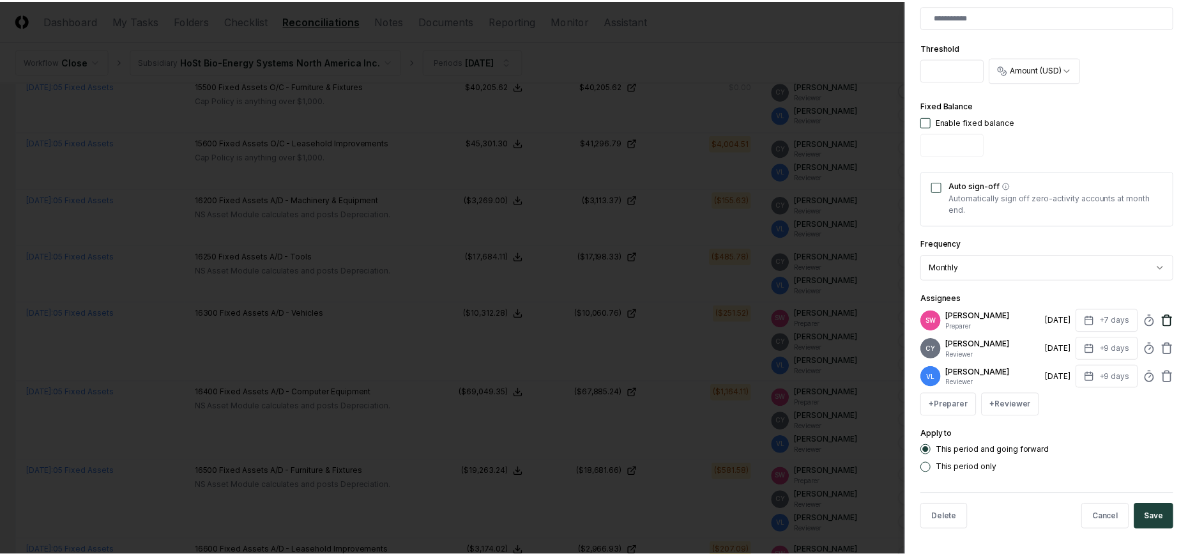
scroll to position [349, 0]
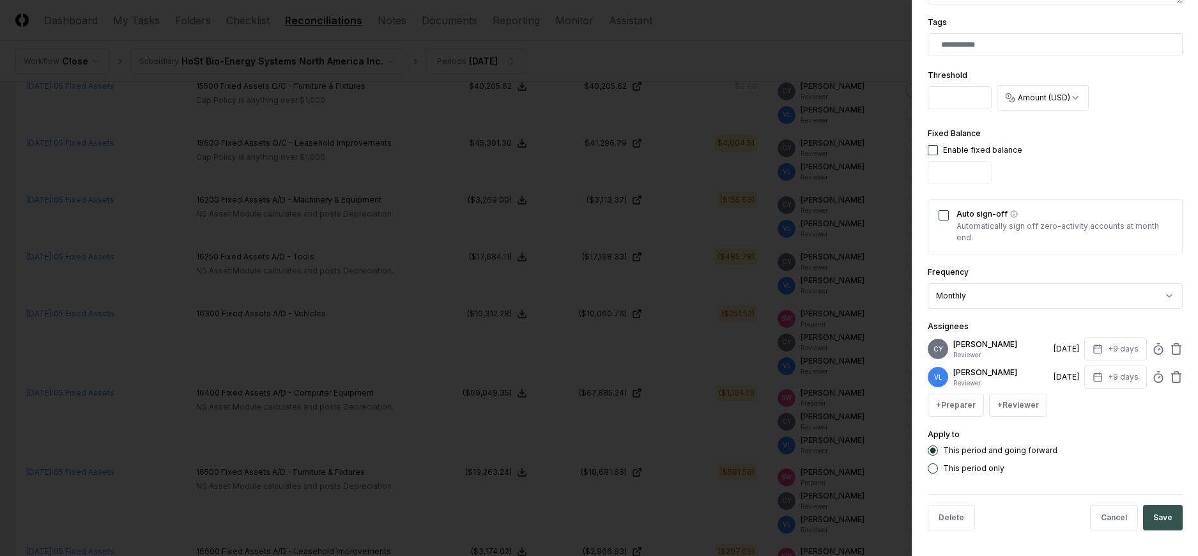
click at [1154, 514] on button "Save" at bounding box center [1163, 518] width 40 height 26
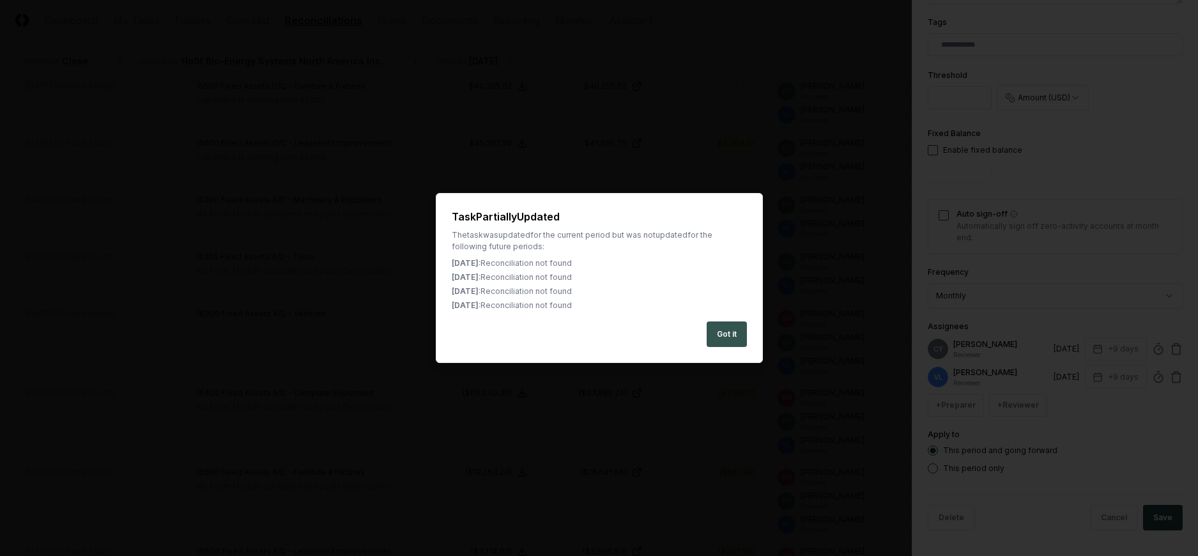
click at [730, 331] on button "Got it" at bounding box center [726, 334] width 40 height 26
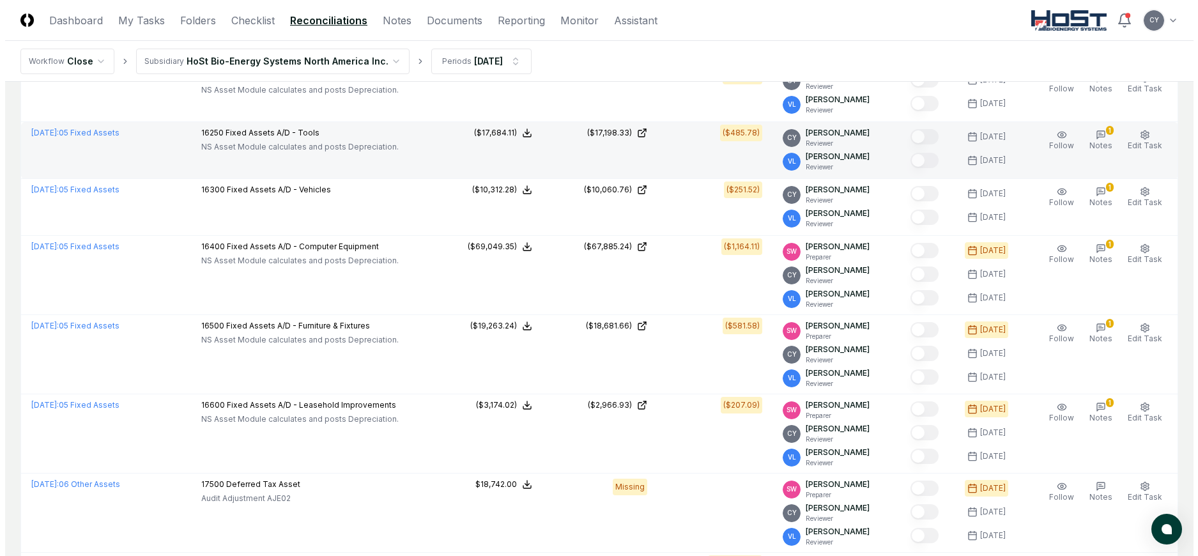
scroll to position [1852, 0]
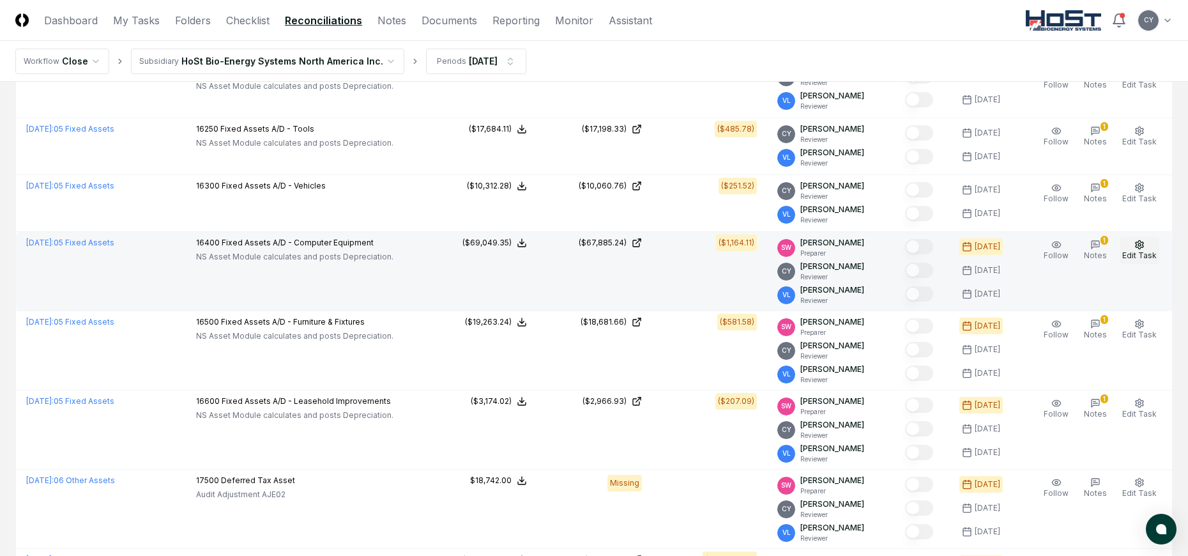
click at [1137, 242] on icon "button" at bounding box center [1140, 244] width 8 height 8
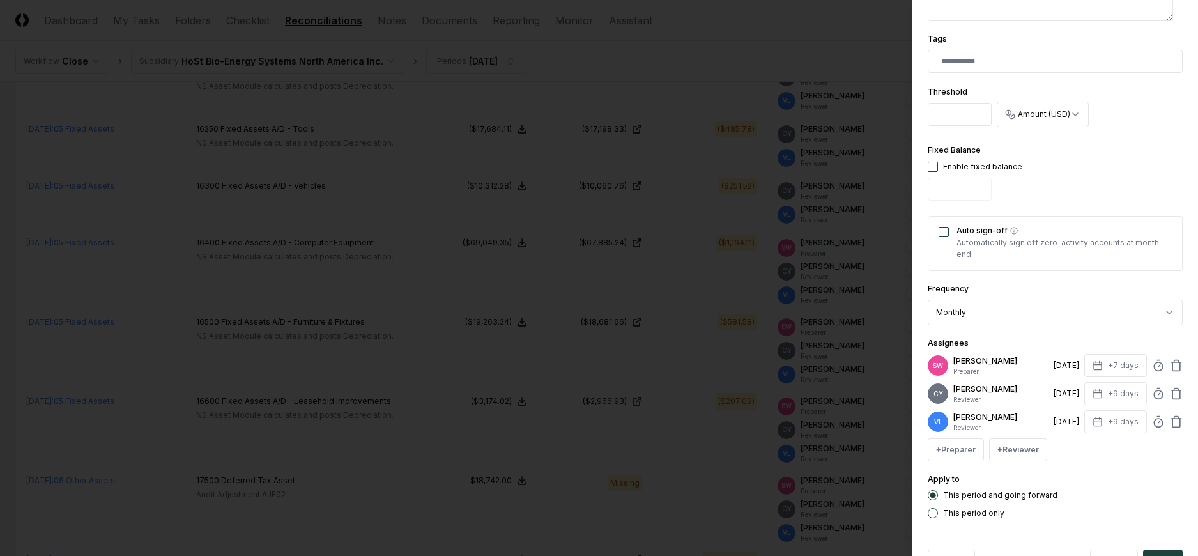
scroll to position [377, 0]
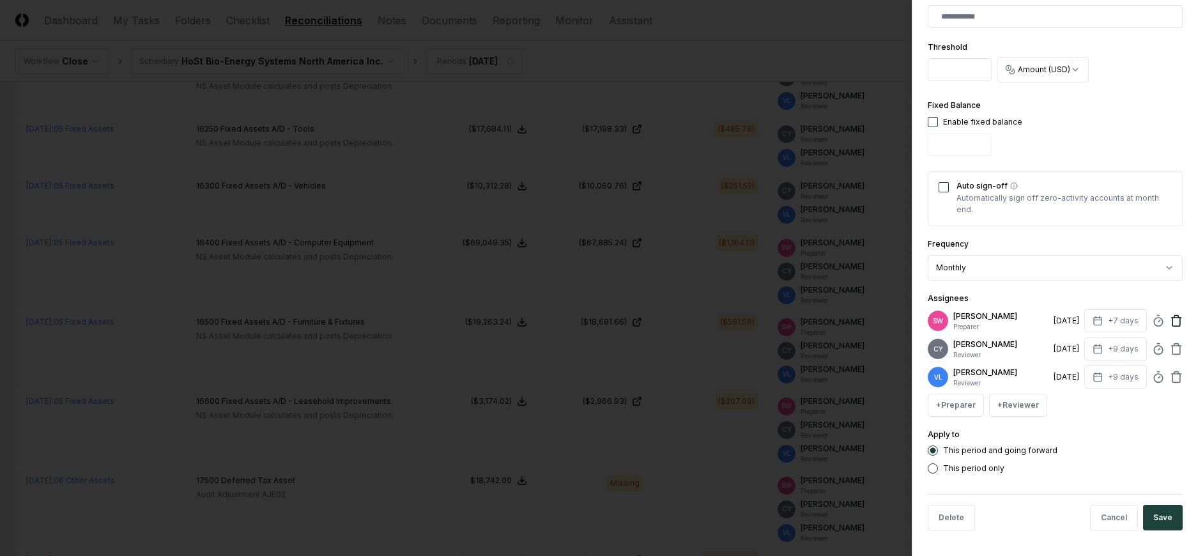
click at [1170, 320] on icon at bounding box center [1176, 320] width 13 height 13
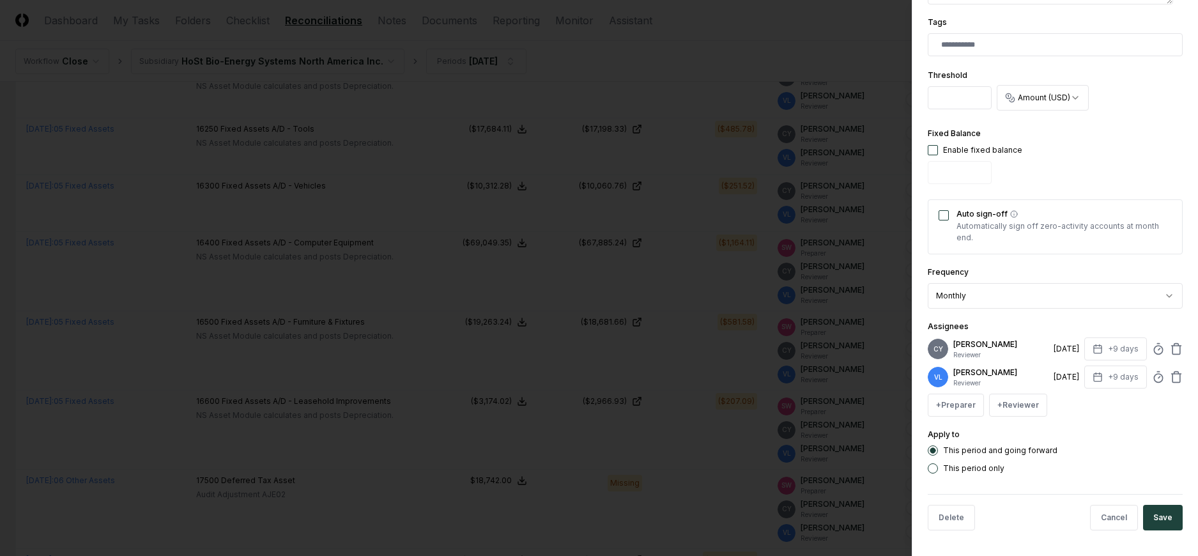
scroll to position [349, 0]
click at [1157, 509] on button "Save" at bounding box center [1163, 518] width 40 height 26
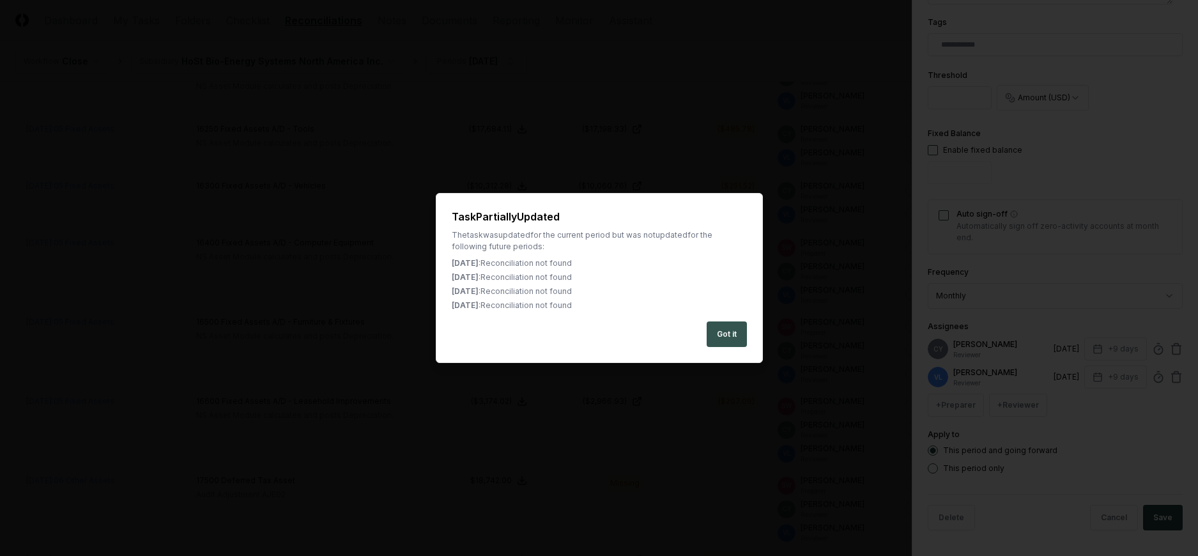
click at [736, 330] on button "Got it" at bounding box center [726, 334] width 40 height 26
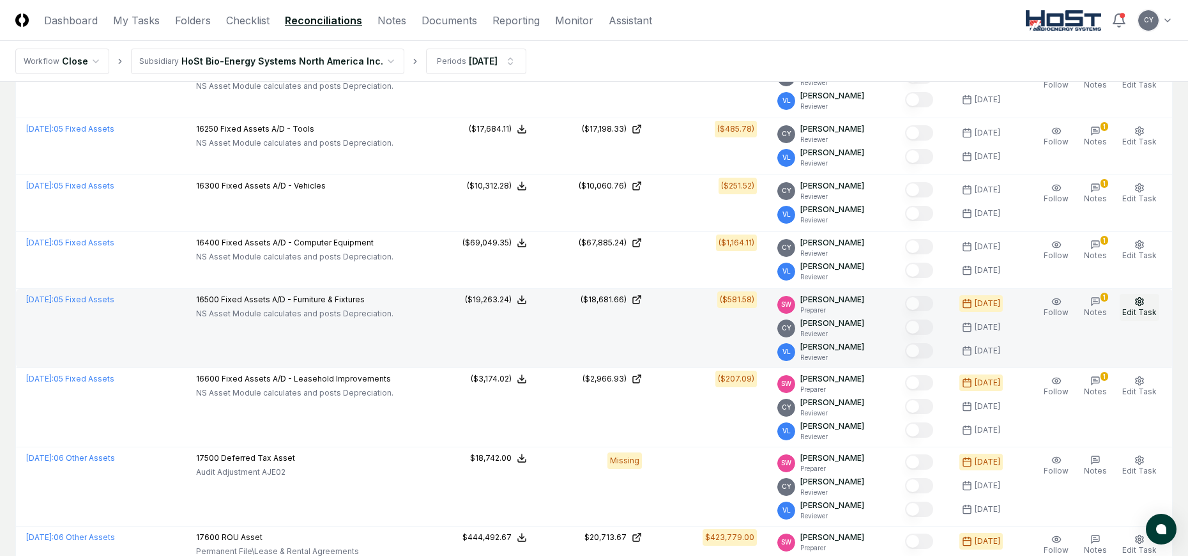
click at [1140, 294] on button "Edit Task" at bounding box center [1140, 307] width 40 height 27
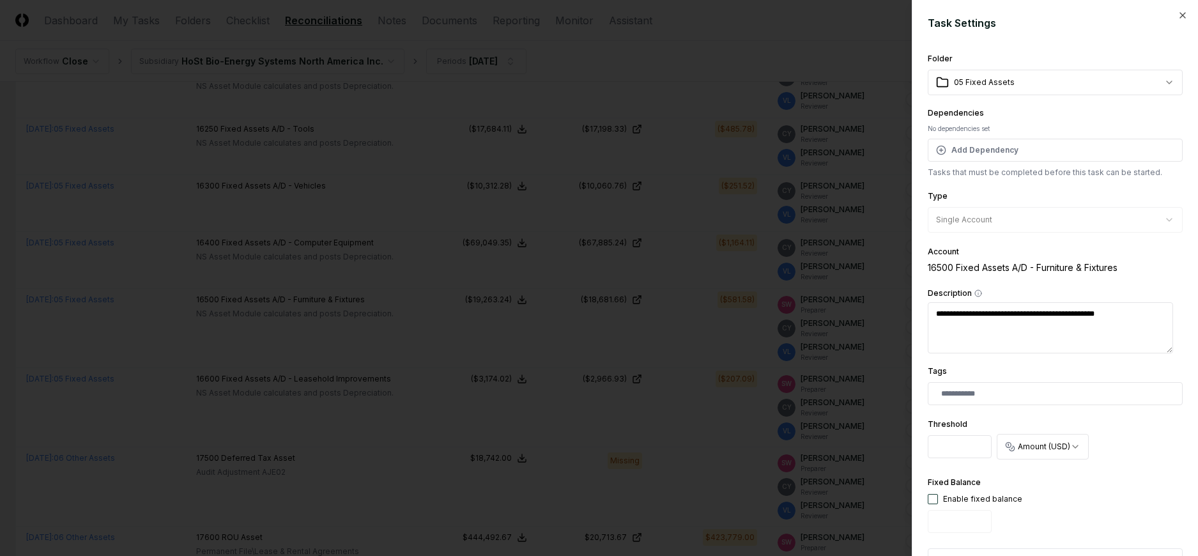
scroll to position [377, 0]
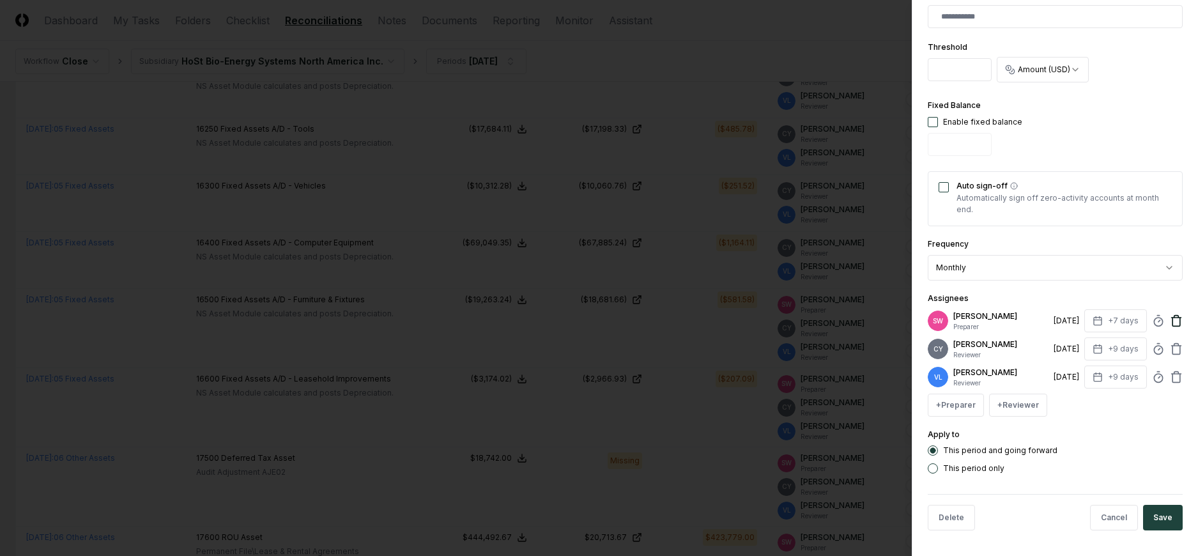
click at [1170, 323] on icon at bounding box center [1176, 320] width 13 height 13
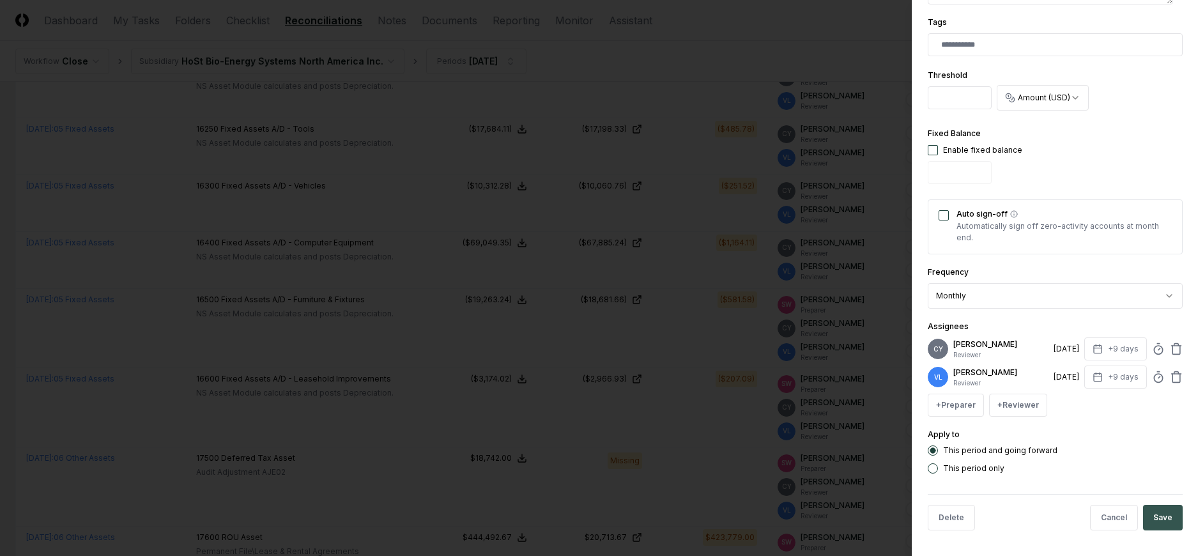
click at [1145, 517] on button "Save" at bounding box center [1163, 518] width 40 height 26
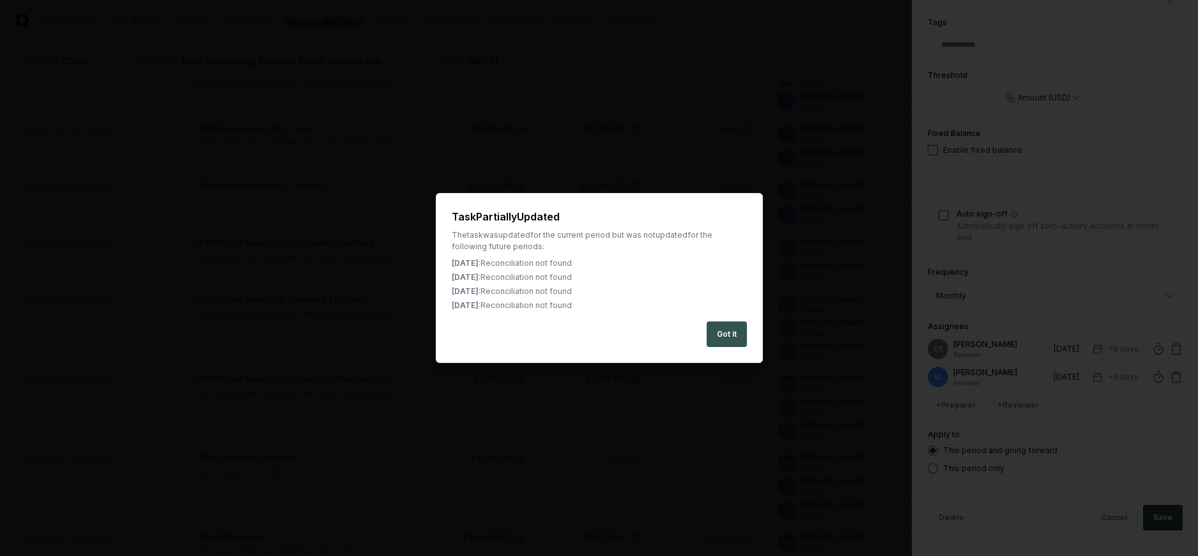
click at [719, 332] on button "Got it" at bounding box center [726, 334] width 40 height 26
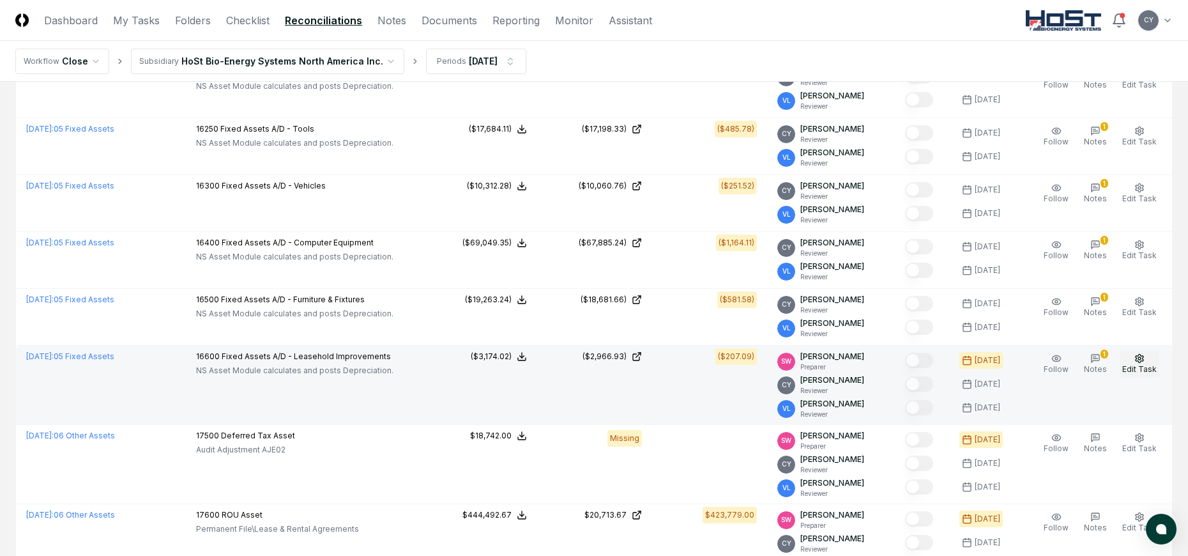
click at [1140, 353] on button "Edit Task" at bounding box center [1140, 364] width 40 height 27
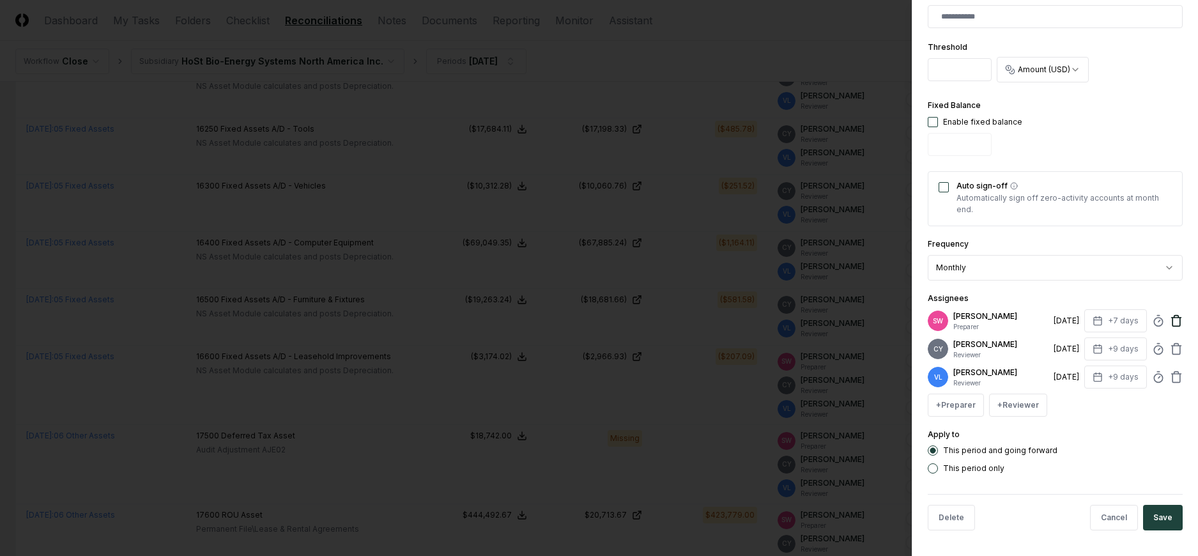
click at [1170, 320] on icon at bounding box center [1176, 320] width 13 height 13
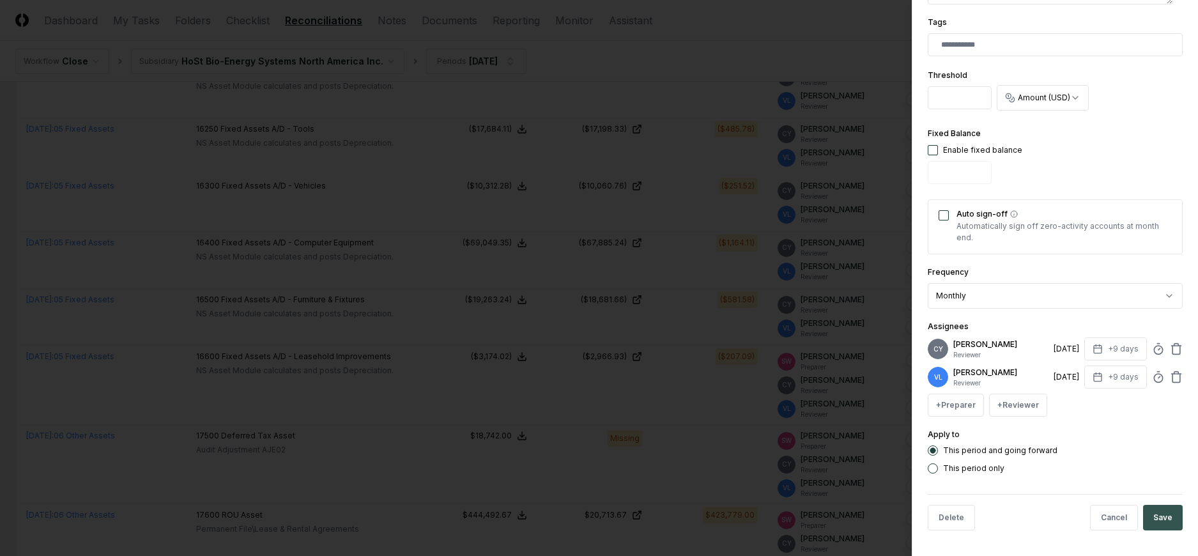
click at [1154, 512] on button "Save" at bounding box center [1163, 518] width 40 height 26
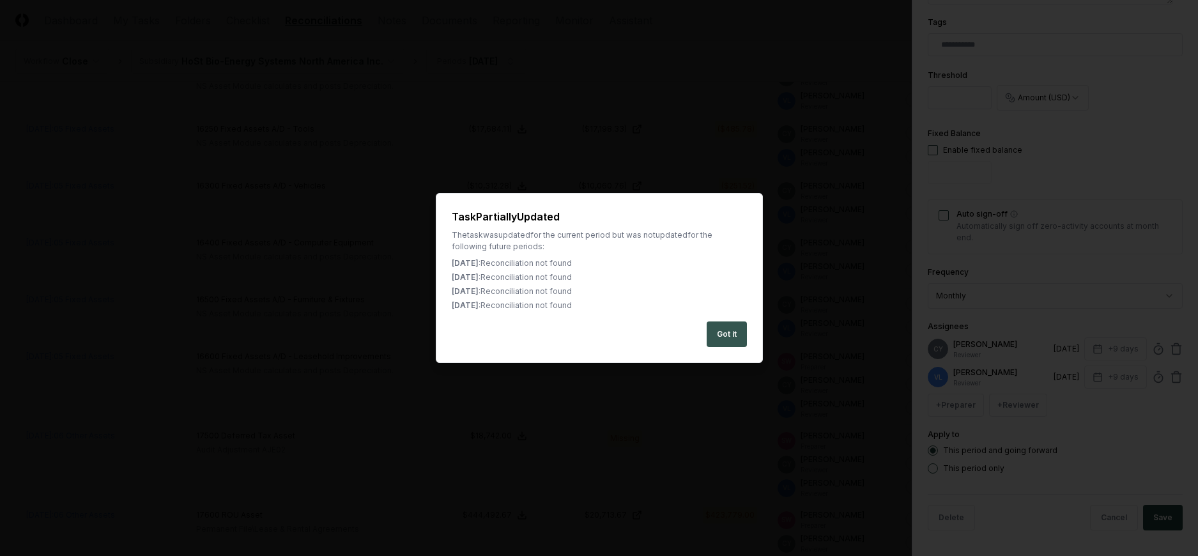
click at [721, 331] on button "Got it" at bounding box center [726, 334] width 40 height 26
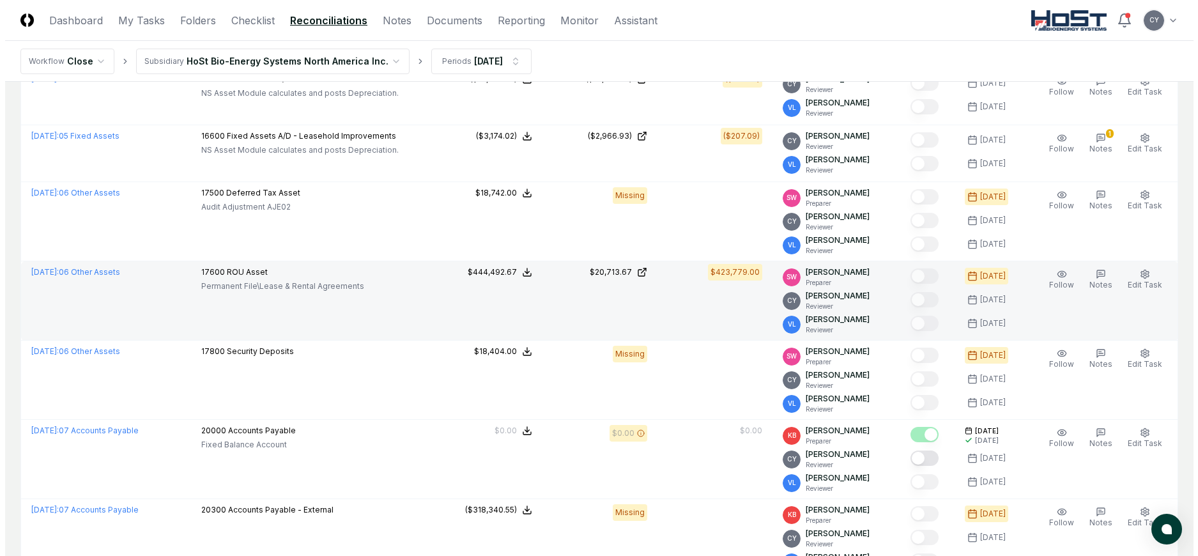
scroll to position [2044, 0]
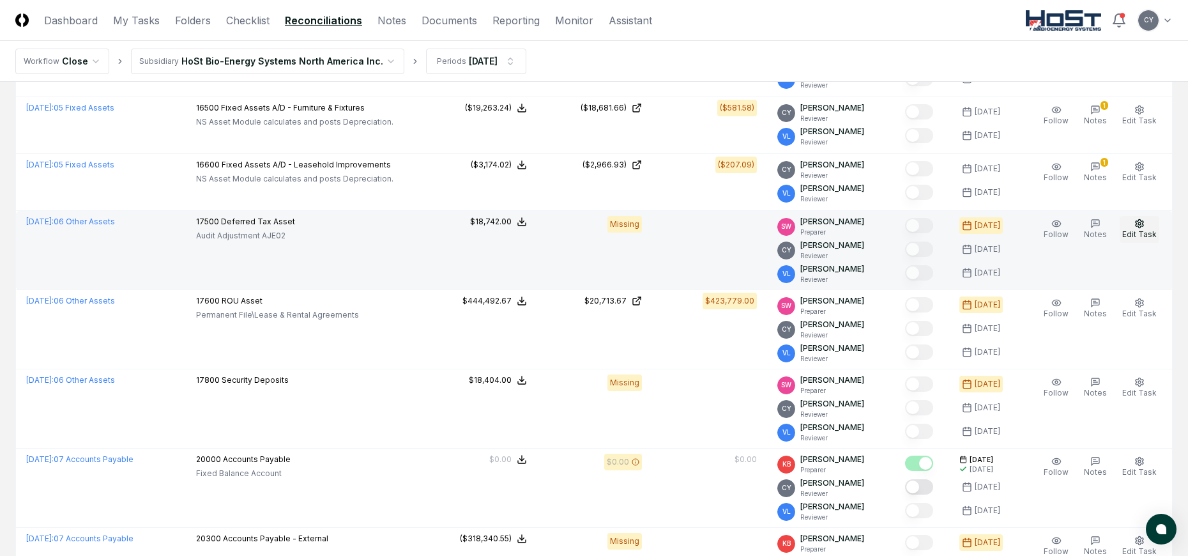
click at [1141, 222] on circle "button" at bounding box center [1139, 223] width 3 height 3
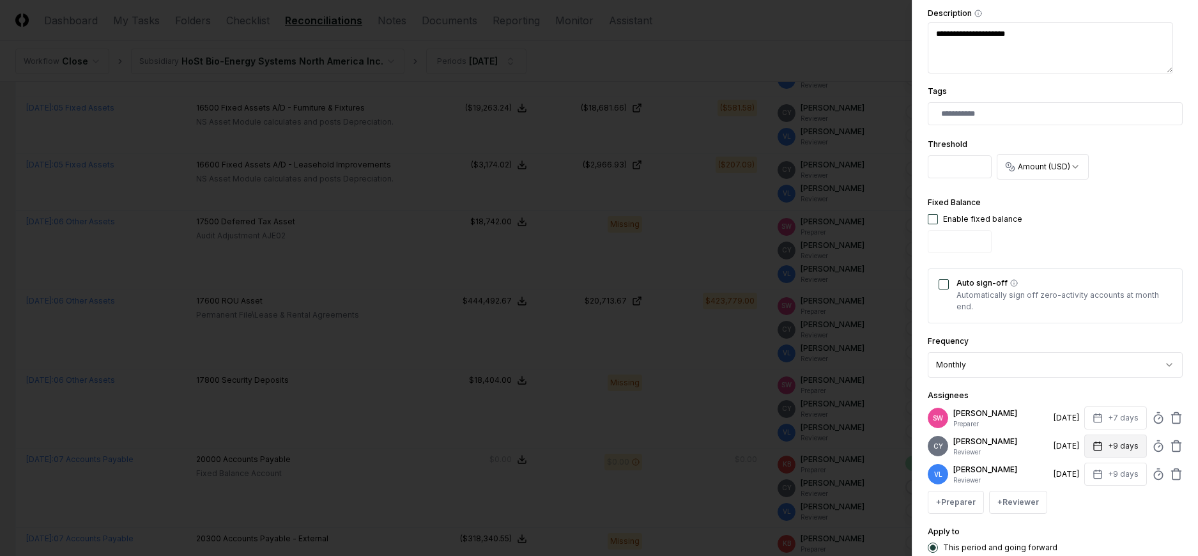
scroll to position [377, 0]
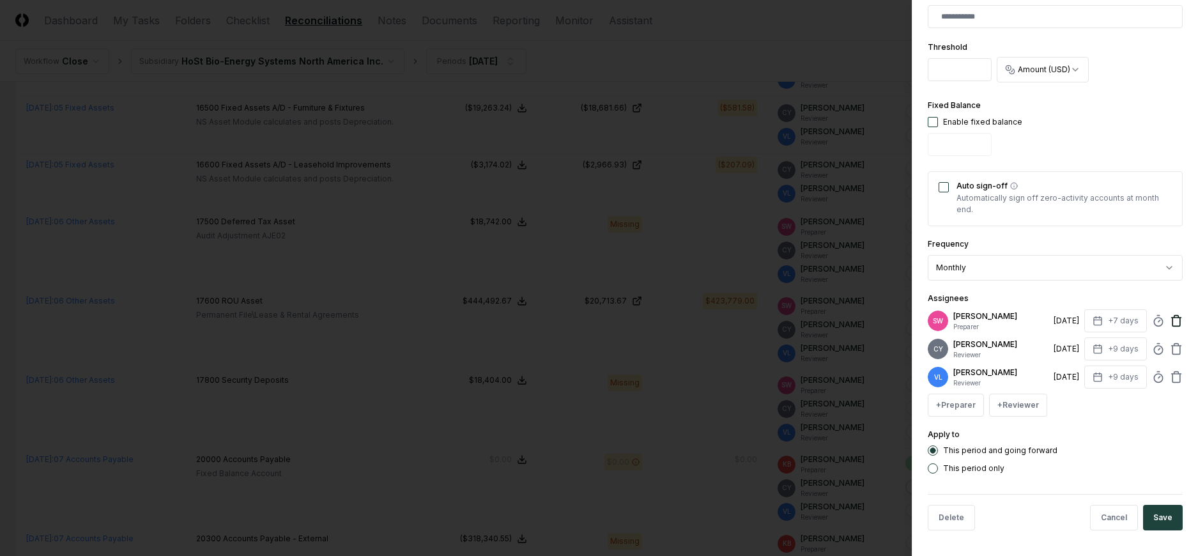
click at [1170, 320] on icon at bounding box center [1176, 320] width 13 height 13
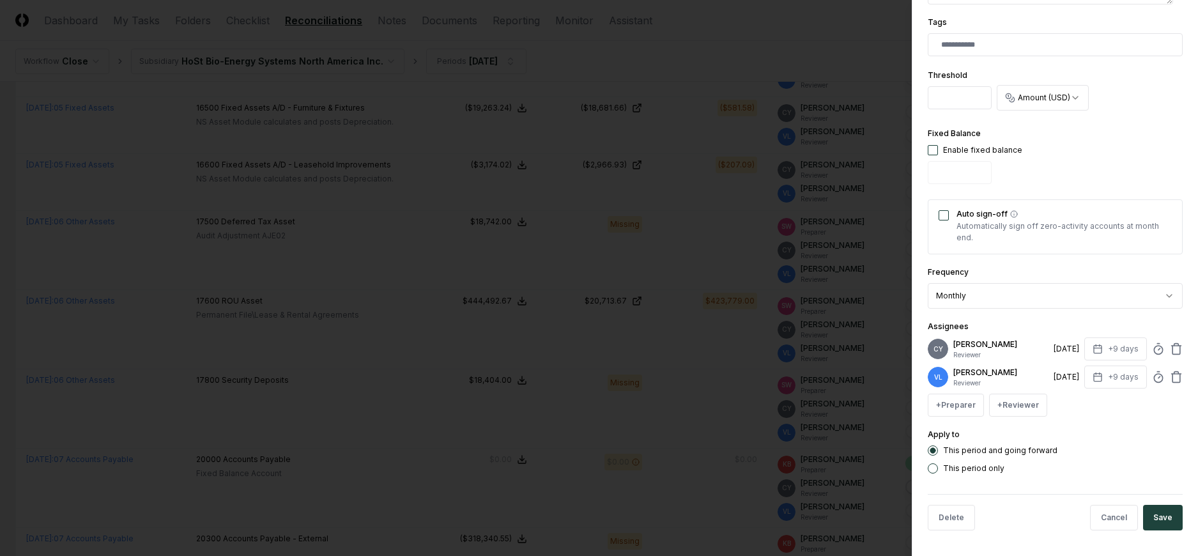
scroll to position [349, 0]
click at [1152, 514] on button "Save" at bounding box center [1163, 518] width 40 height 26
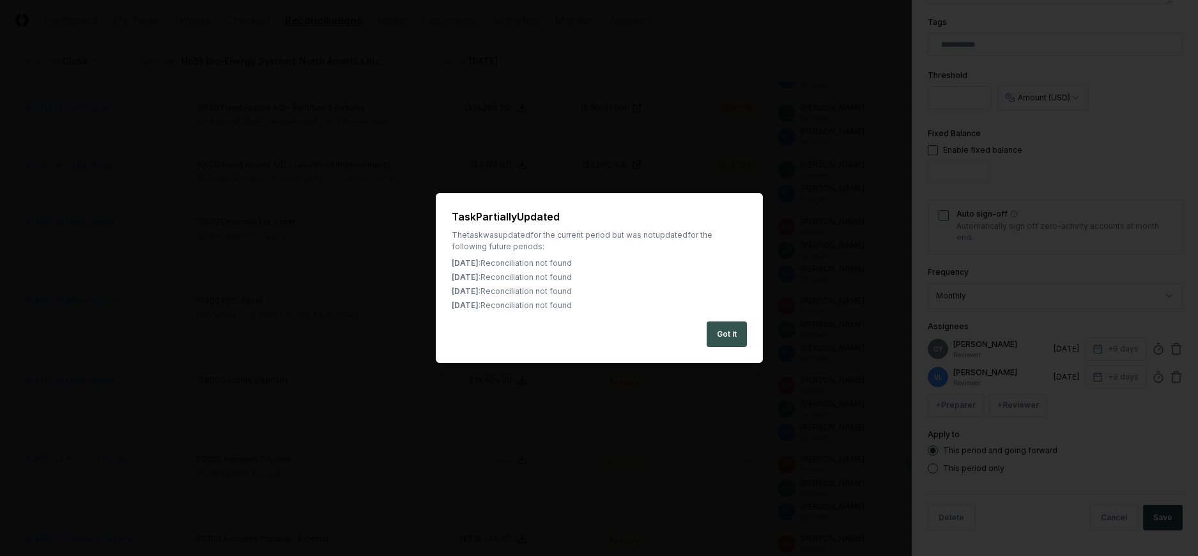
click at [722, 329] on button "Got it" at bounding box center [726, 334] width 40 height 26
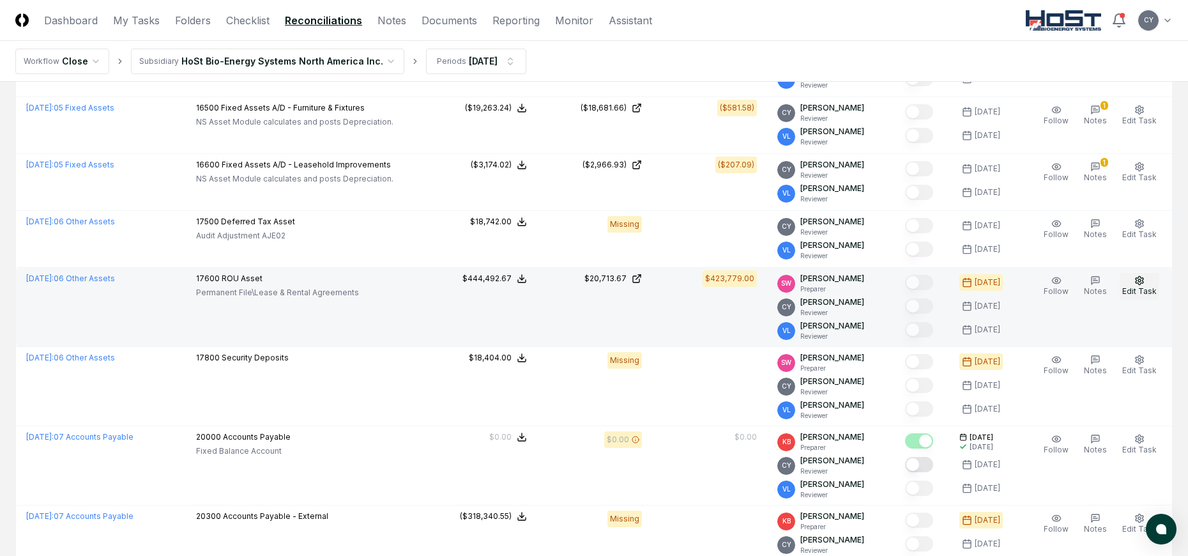
click at [1143, 278] on icon "button" at bounding box center [1139, 280] width 10 height 10
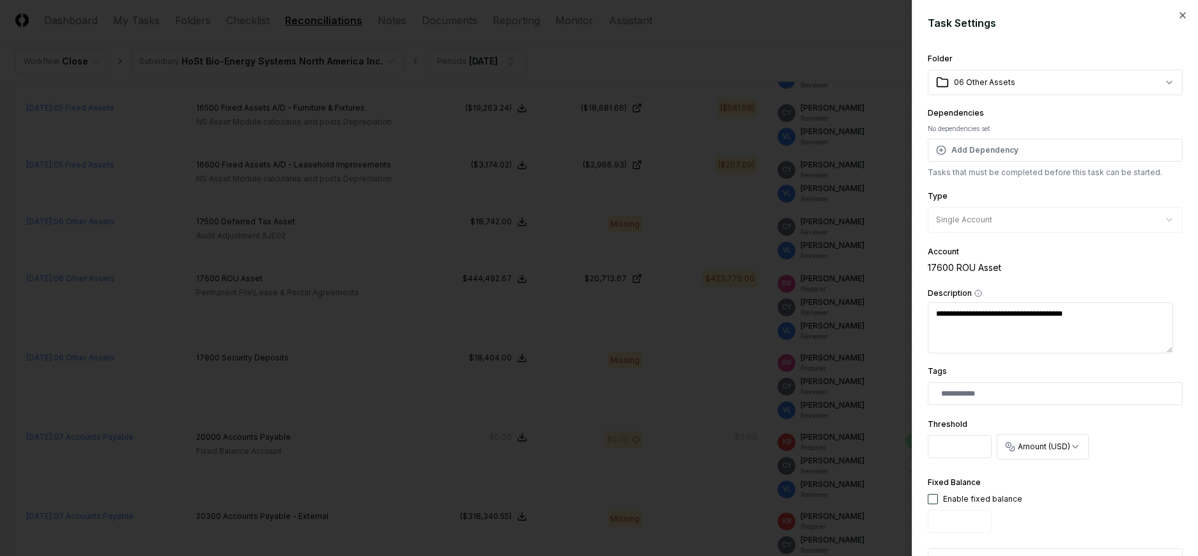
scroll to position [377, 0]
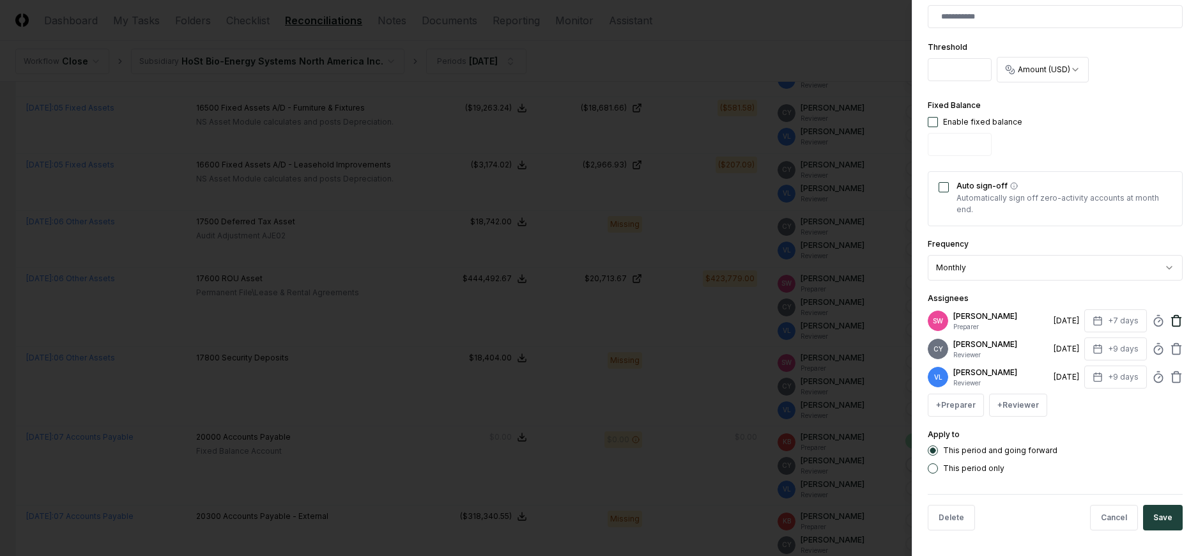
click at [1170, 318] on icon at bounding box center [1176, 320] width 13 height 13
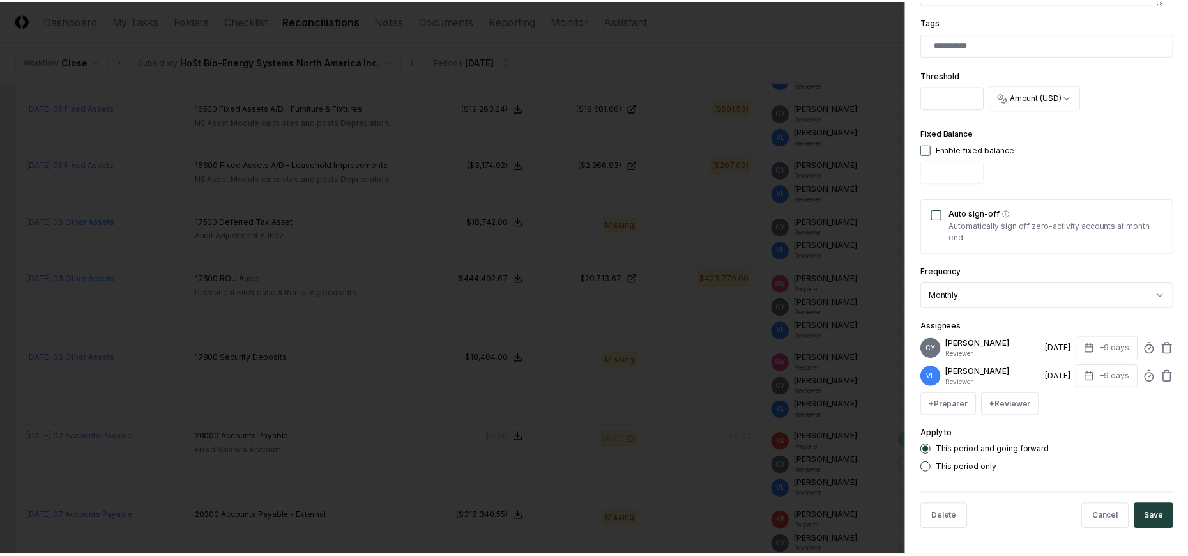
scroll to position [349, 0]
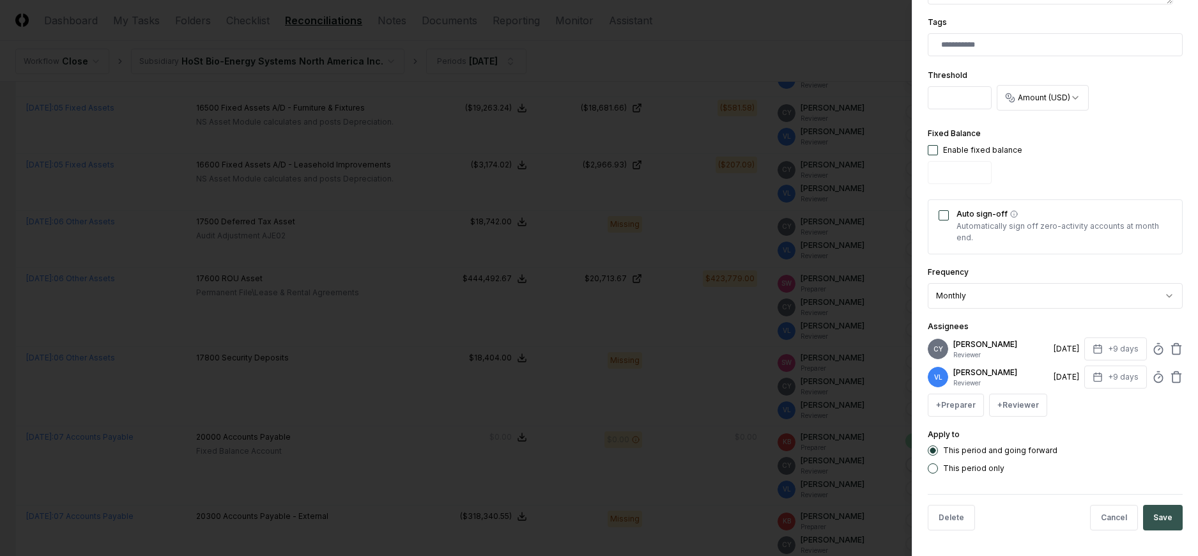
click at [1147, 512] on button "Save" at bounding box center [1163, 518] width 40 height 26
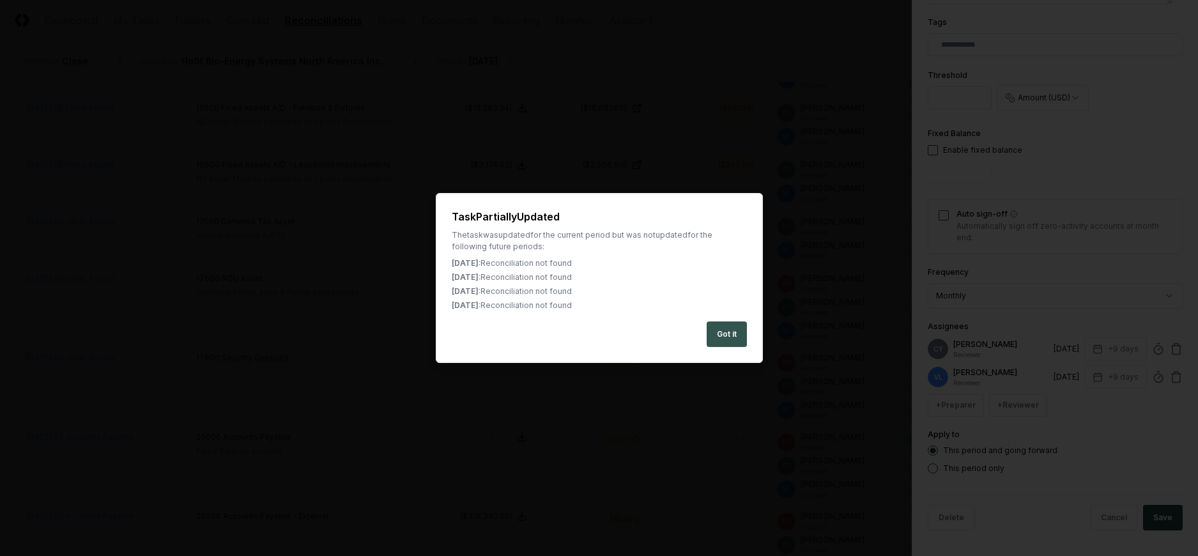
click at [733, 329] on button "Got it" at bounding box center [726, 334] width 40 height 26
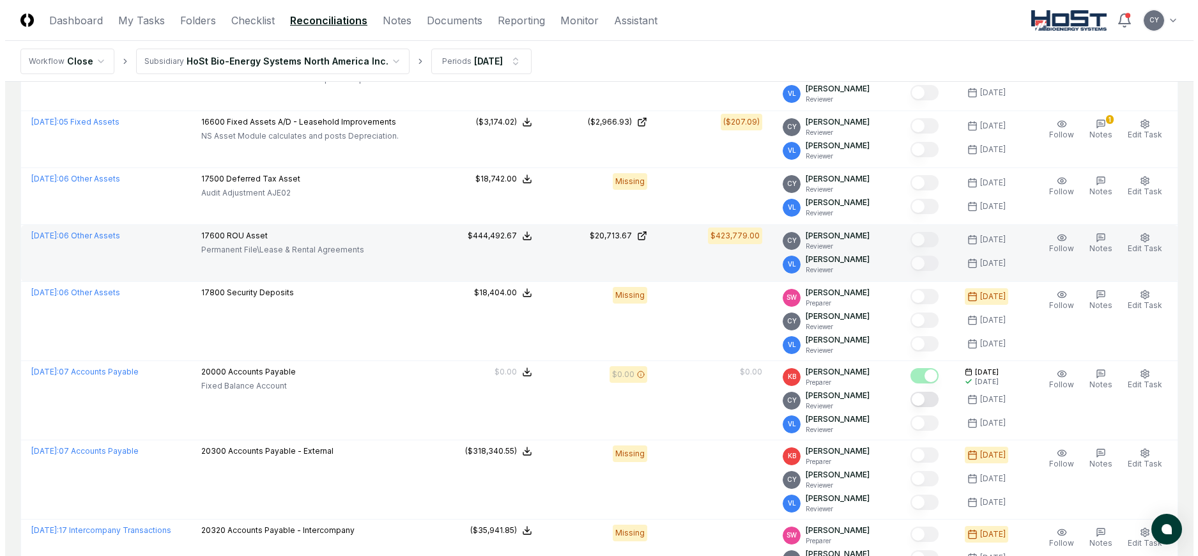
scroll to position [2108, 0]
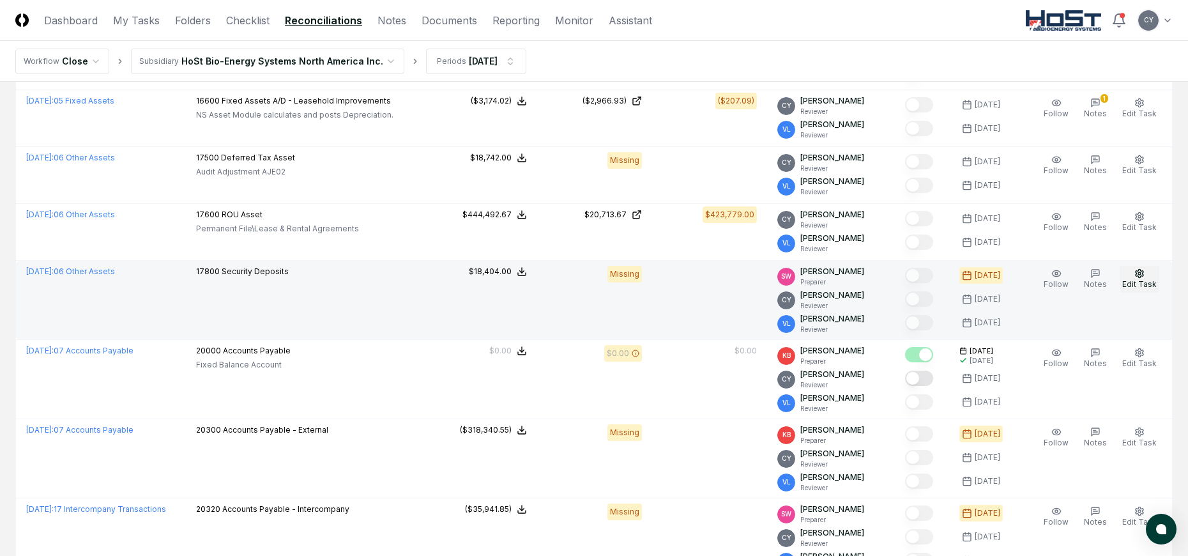
click at [1140, 273] on circle "button" at bounding box center [1139, 273] width 3 height 3
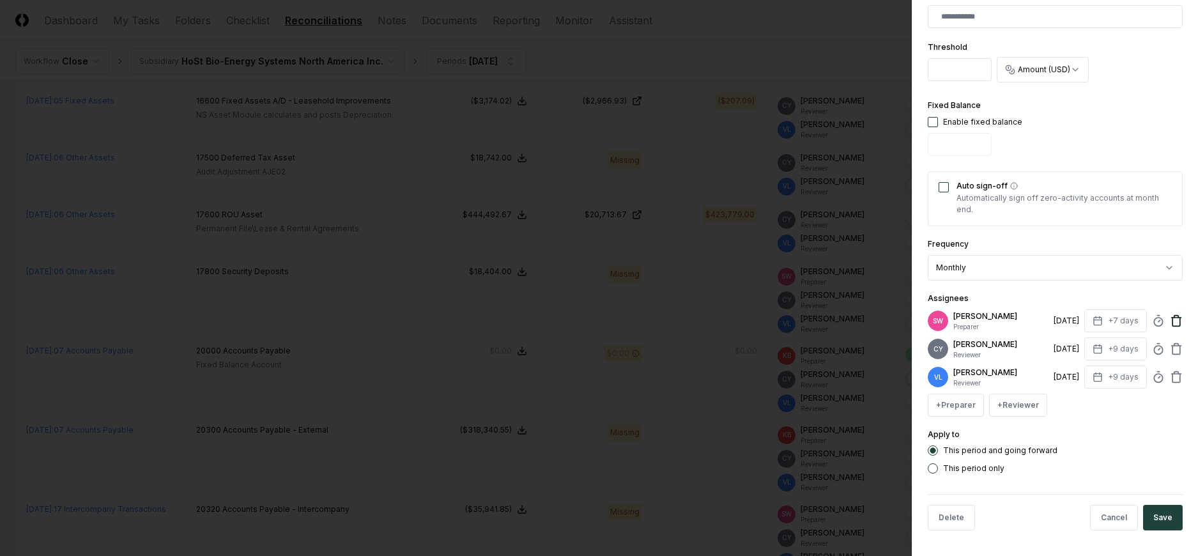
click at [1174, 317] on icon at bounding box center [1176, 317] width 4 height 2
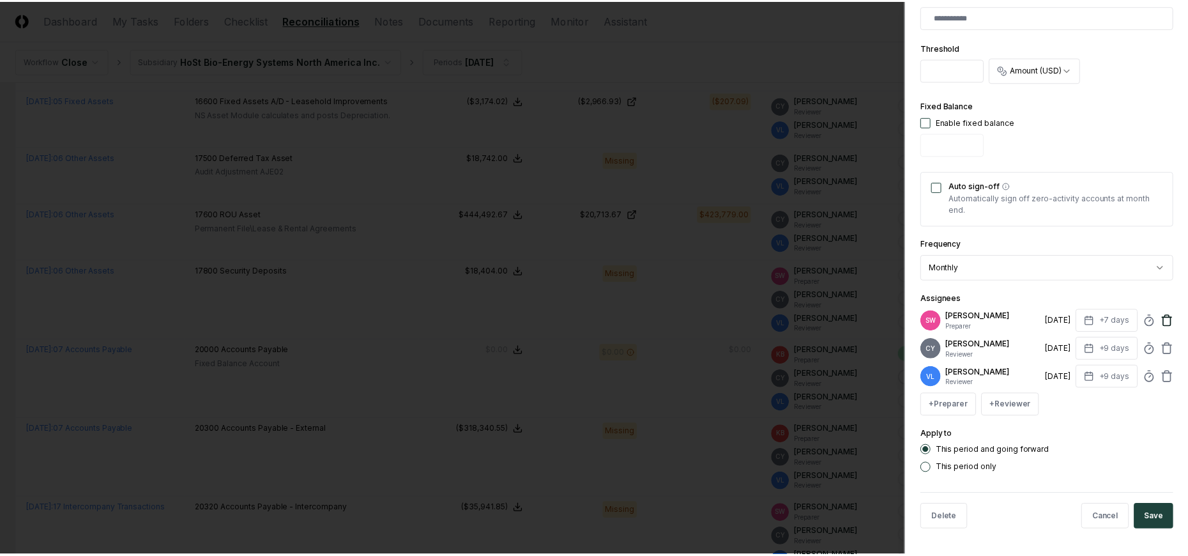
scroll to position [349, 0]
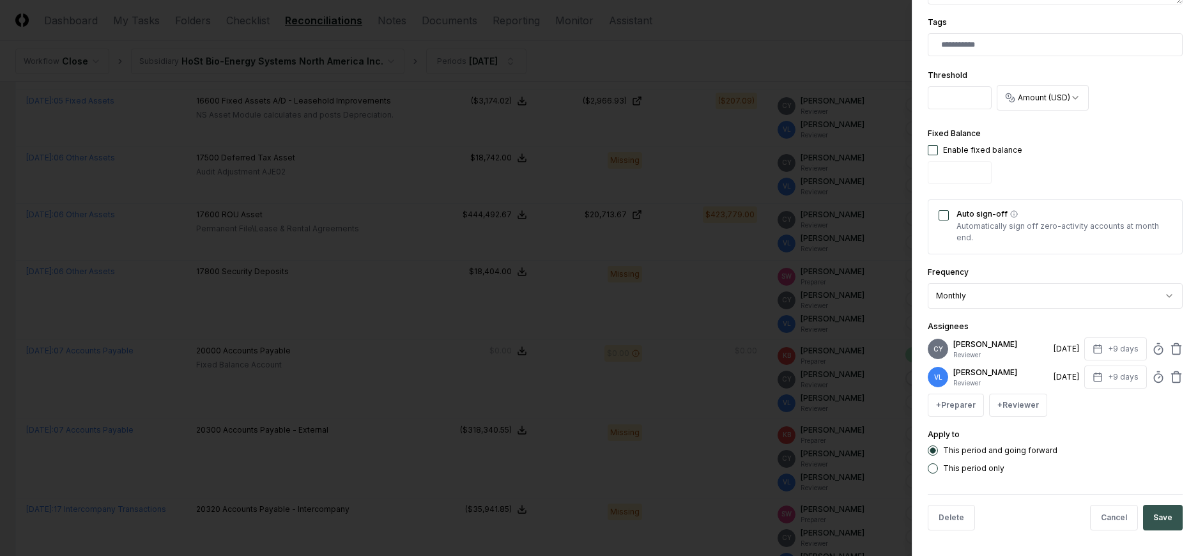
click at [1154, 519] on button "Save" at bounding box center [1163, 518] width 40 height 26
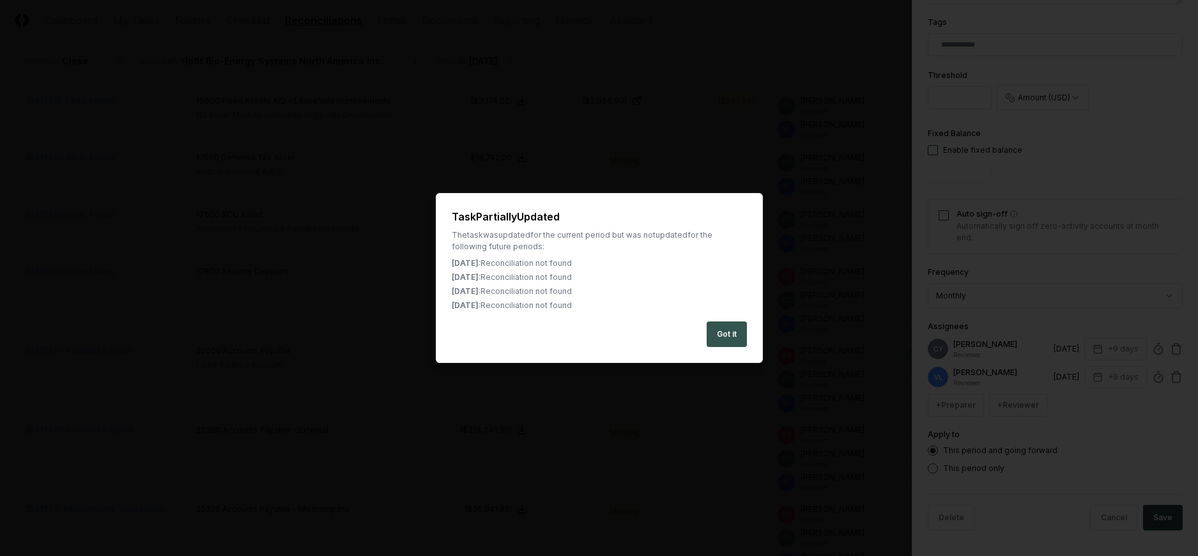
click at [724, 332] on button "Got it" at bounding box center [726, 334] width 40 height 26
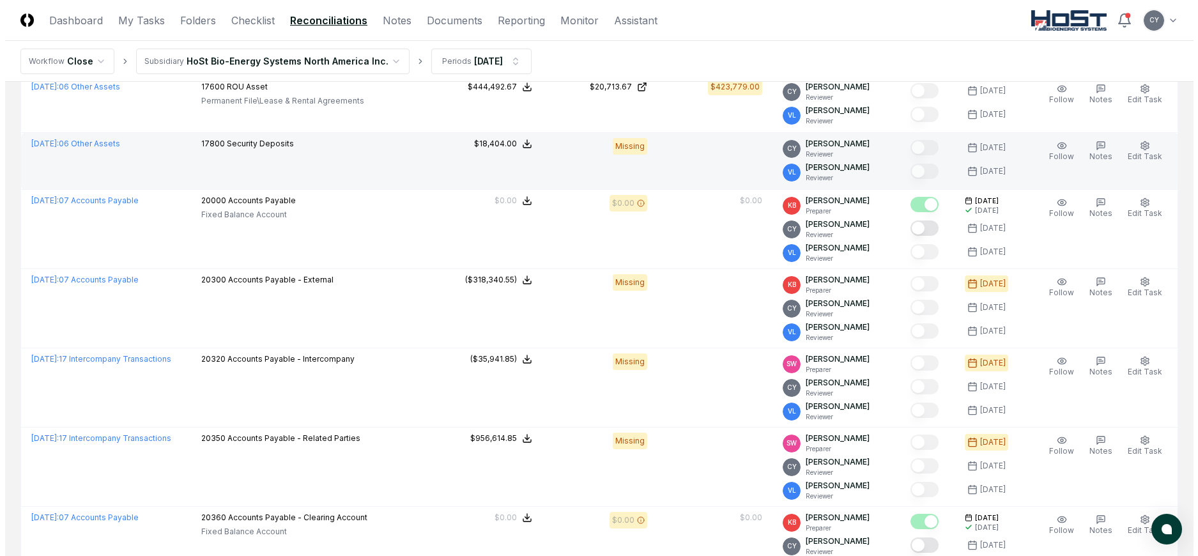
scroll to position [2299, 0]
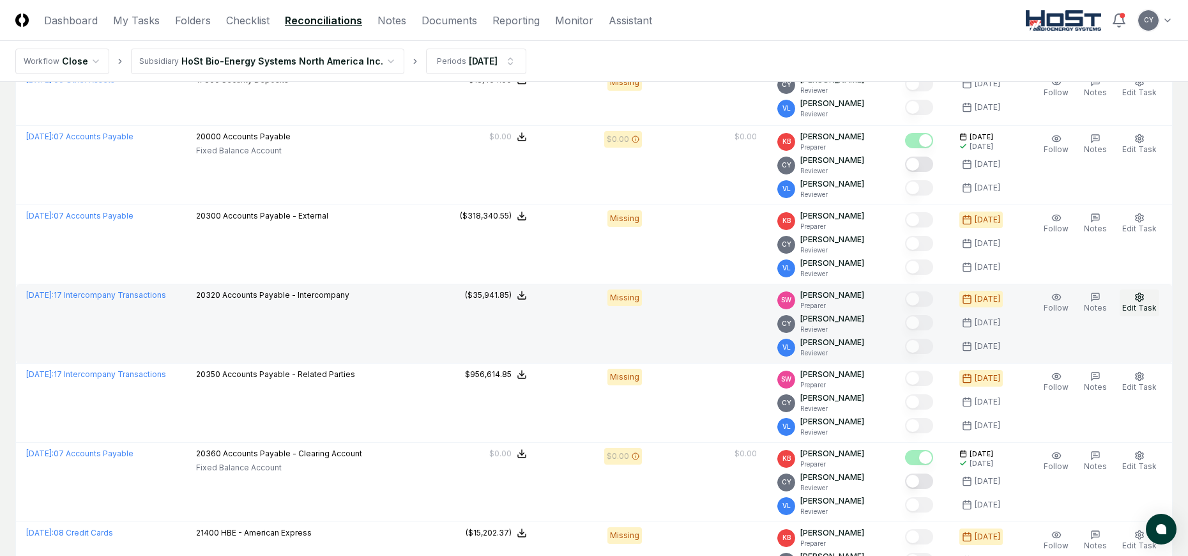
click at [1135, 299] on icon "button" at bounding box center [1139, 297] width 10 height 10
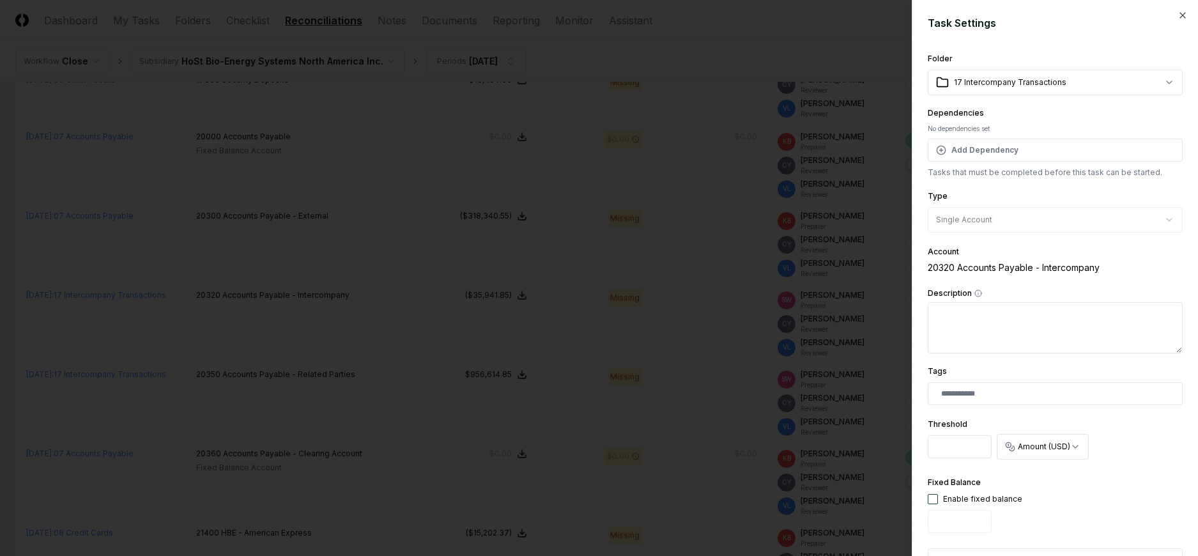
scroll to position [377, 0]
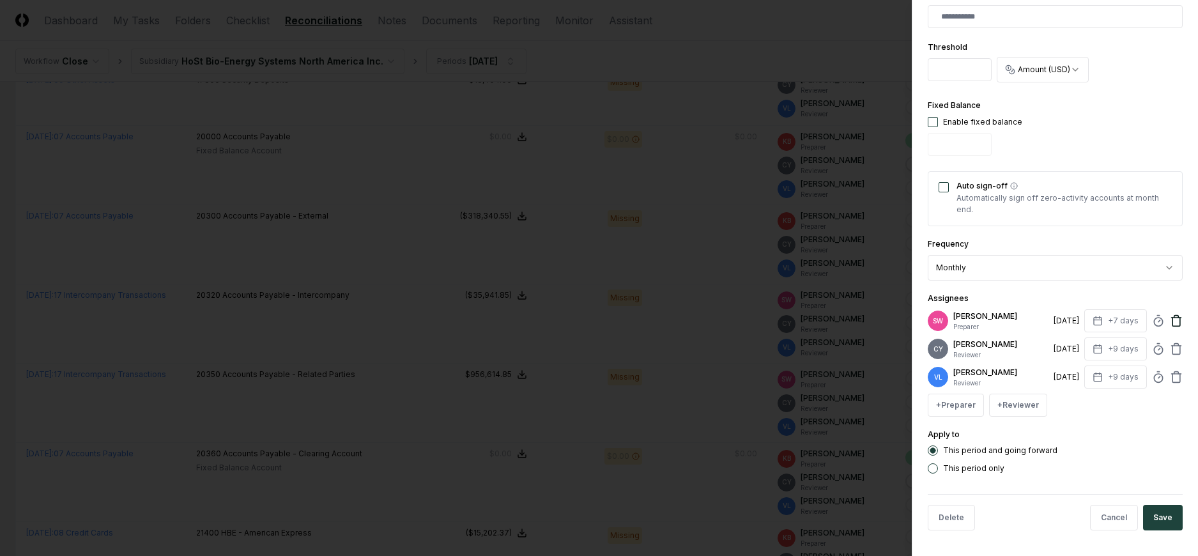
click at [1170, 317] on icon at bounding box center [1176, 320] width 13 height 13
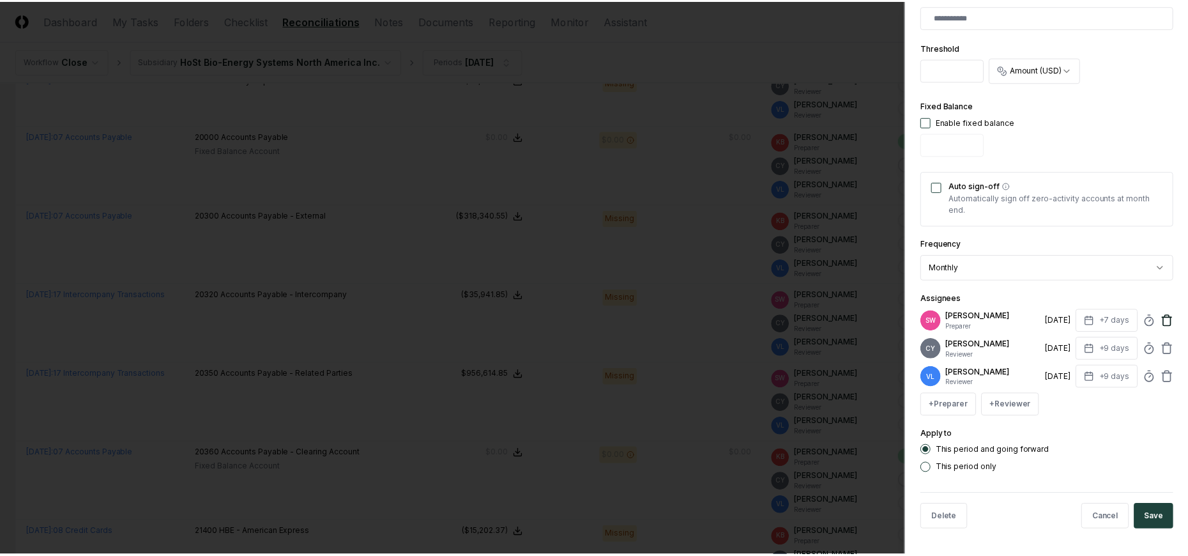
scroll to position [349, 0]
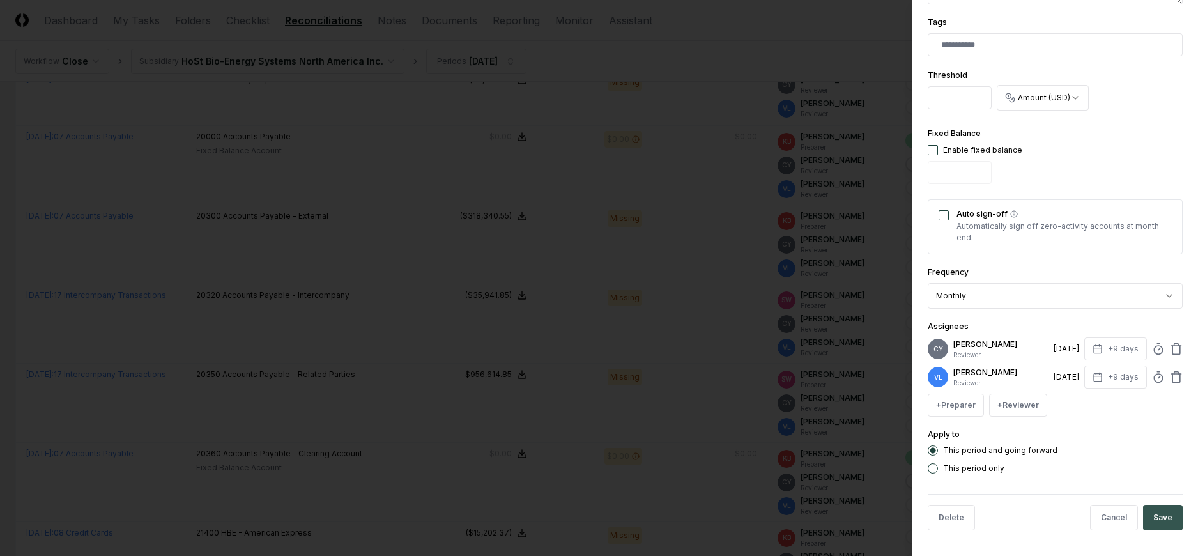
click at [1157, 517] on button "Save" at bounding box center [1163, 518] width 40 height 26
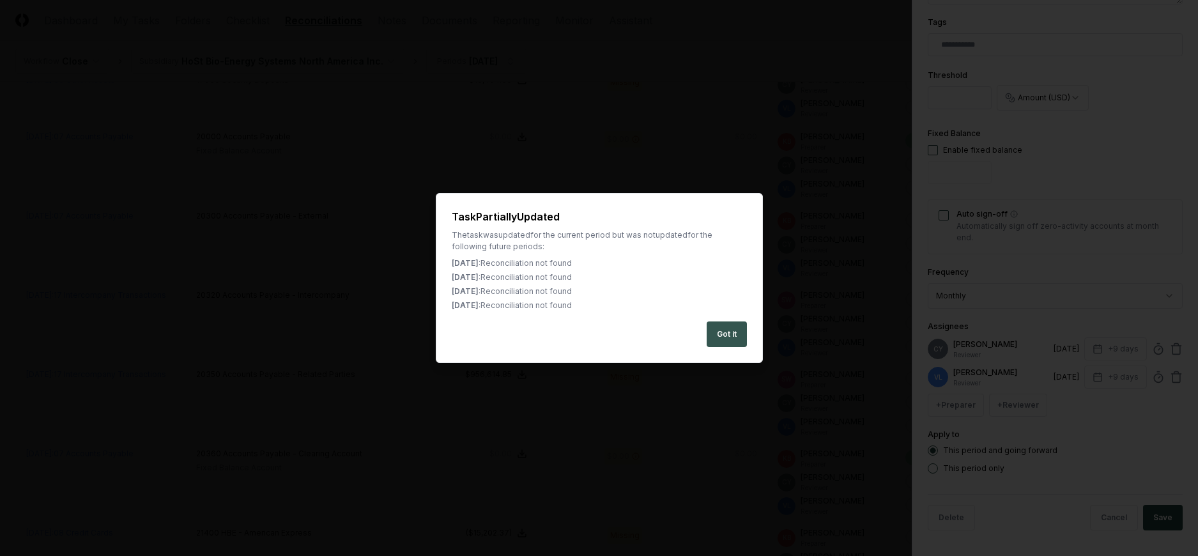
click at [737, 334] on button "Got it" at bounding box center [726, 334] width 40 height 26
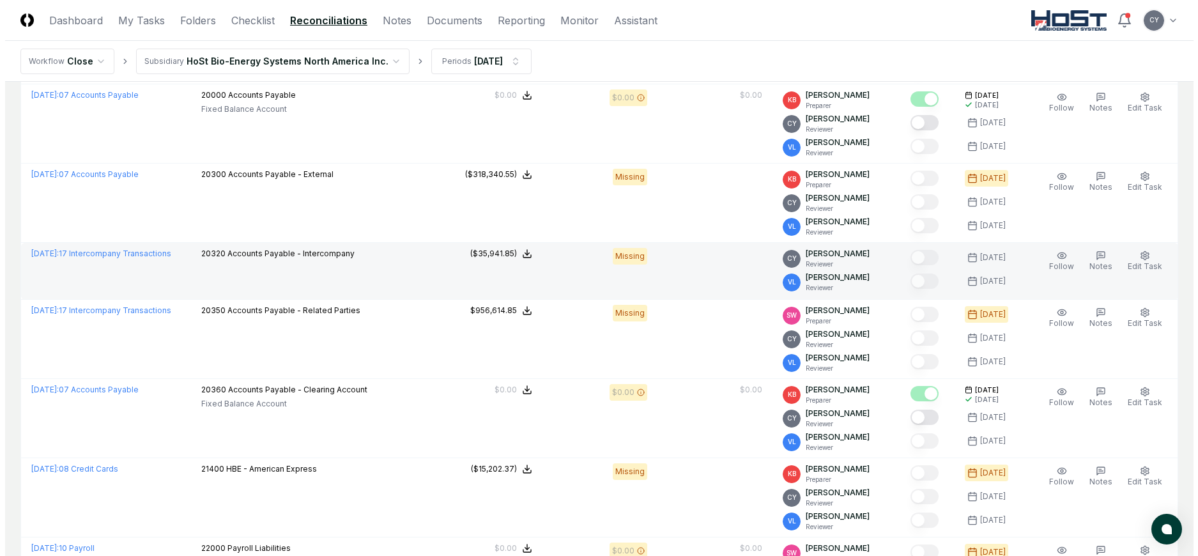
scroll to position [2363, 0]
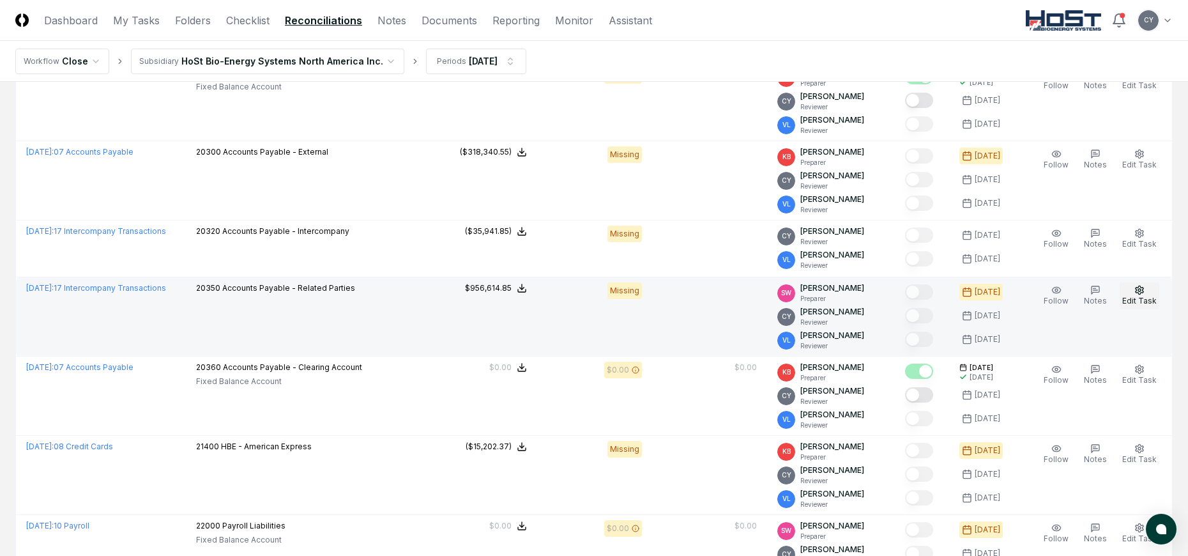
click at [1143, 291] on icon "button" at bounding box center [1140, 290] width 8 height 8
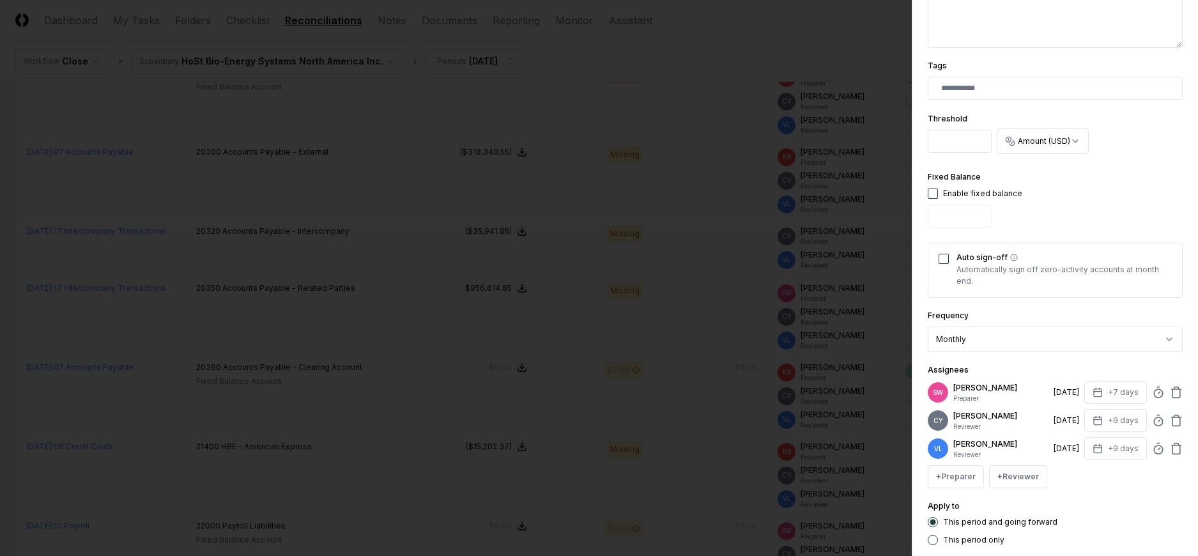
scroll to position [377, 0]
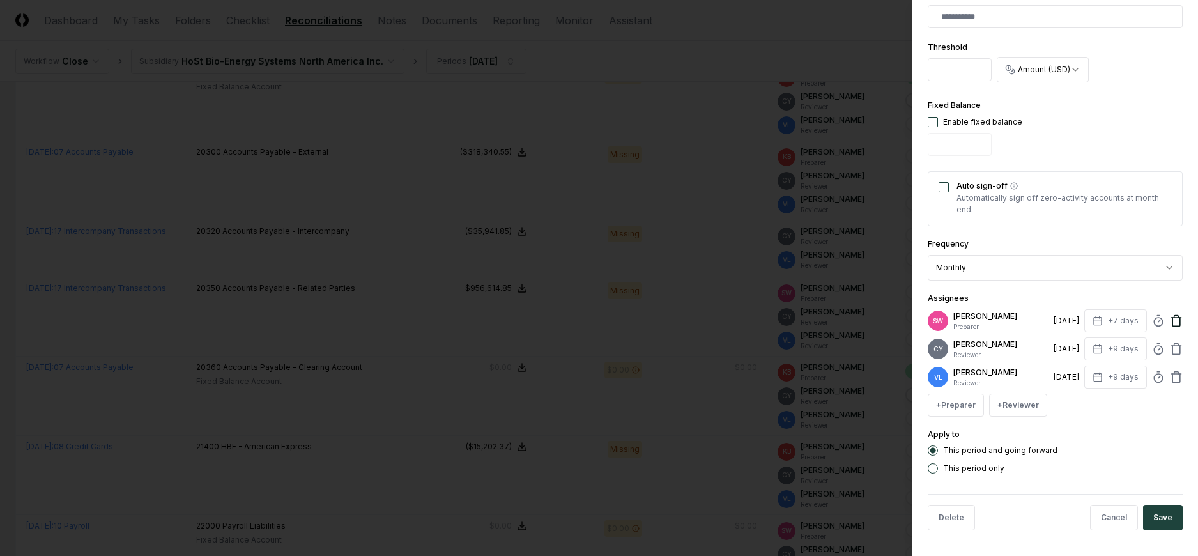
click at [1170, 319] on icon at bounding box center [1176, 320] width 13 height 13
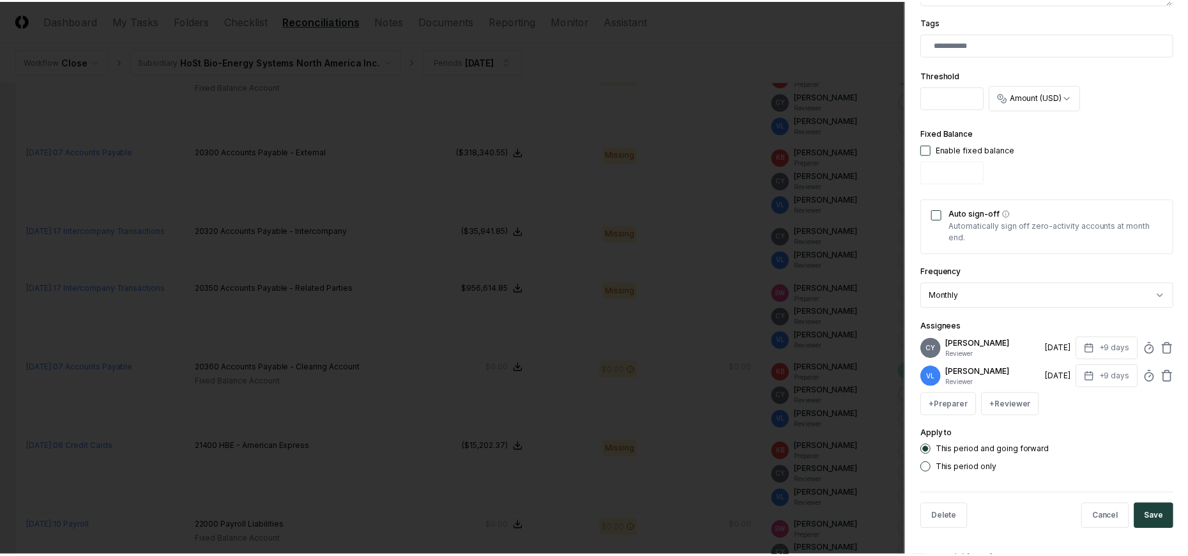
scroll to position [349, 0]
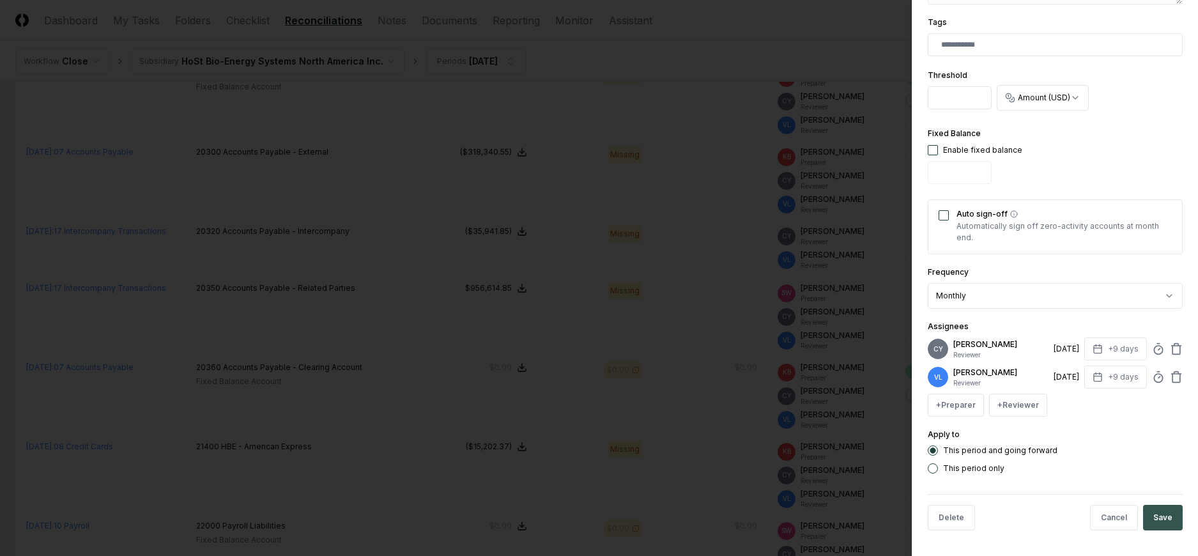
click at [1154, 510] on button "Save" at bounding box center [1163, 518] width 40 height 26
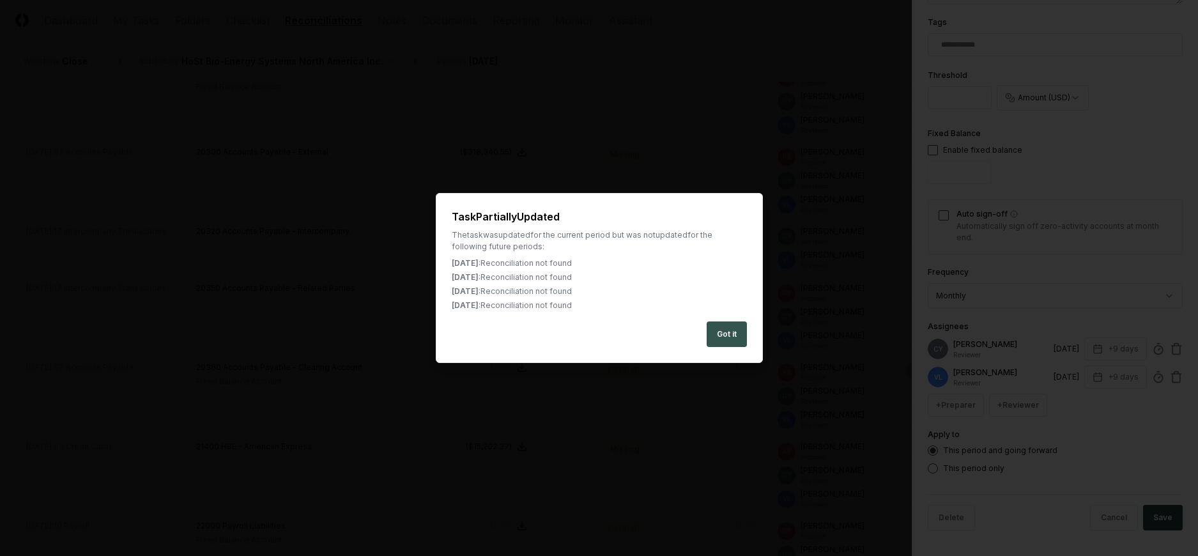
click at [724, 338] on button "Got it" at bounding box center [726, 334] width 40 height 26
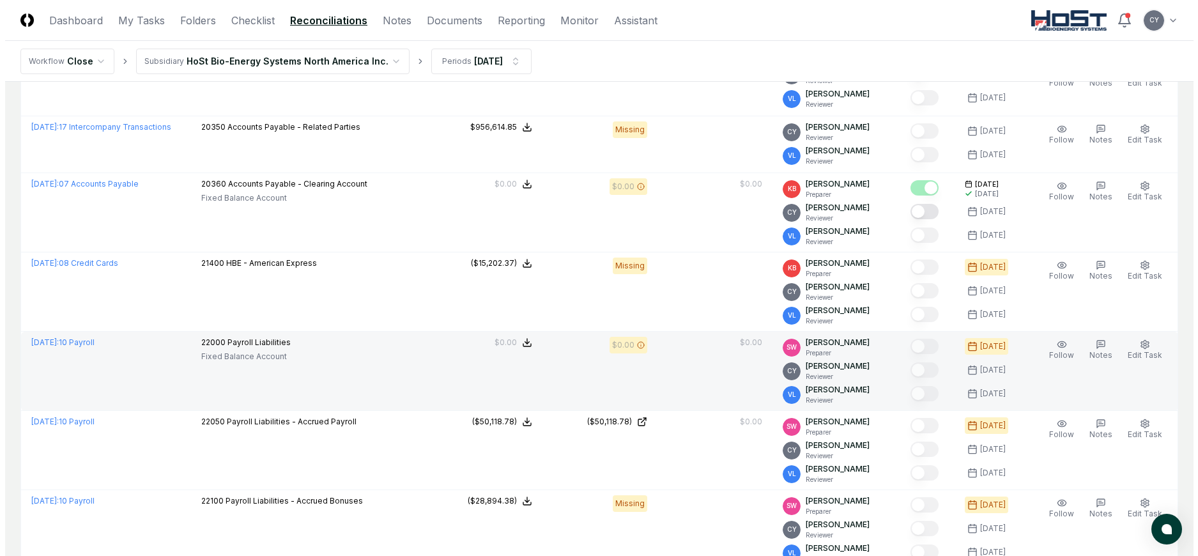
scroll to position [2555, 0]
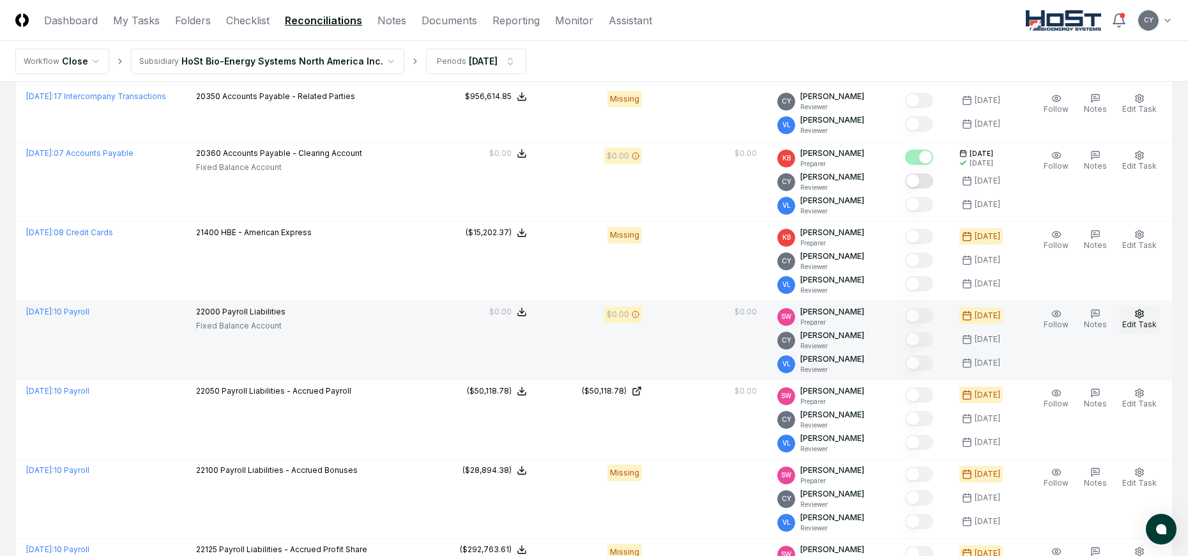
click at [1137, 317] on icon "button" at bounding box center [1139, 314] width 10 height 10
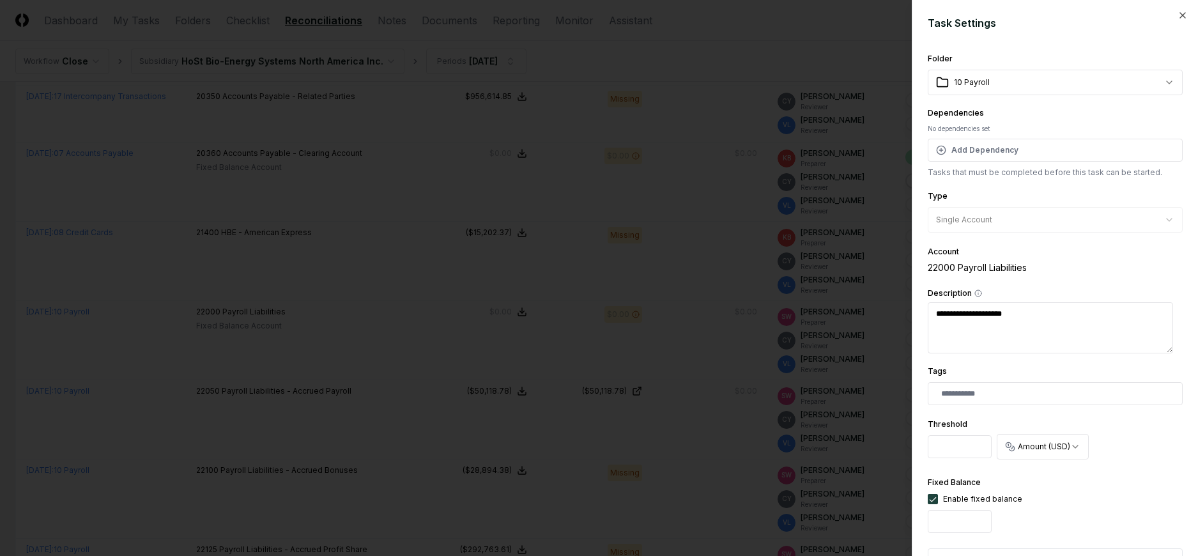
scroll to position [377, 0]
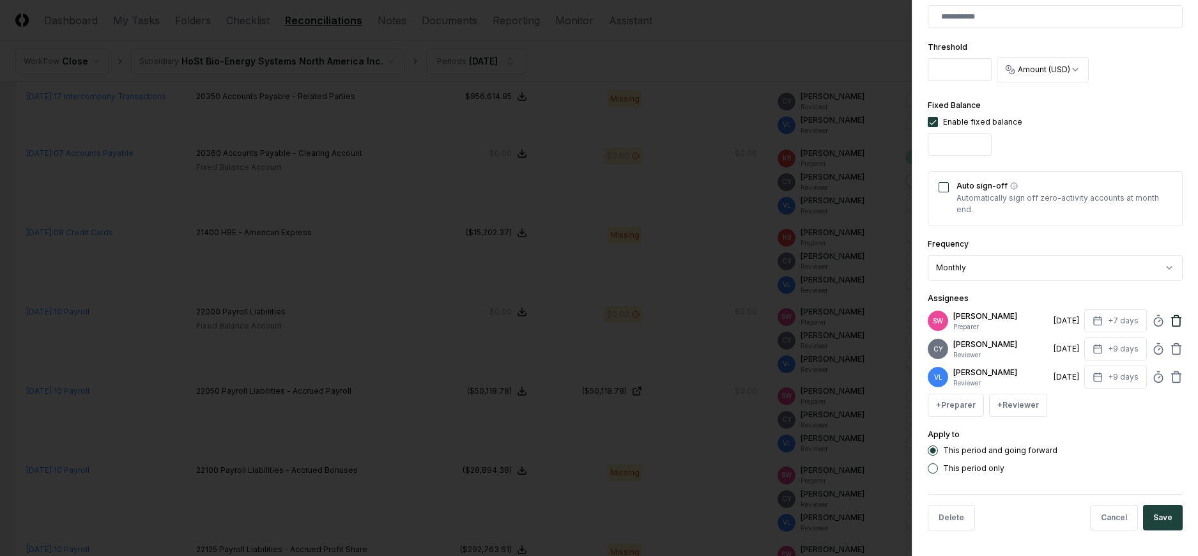
click at [1172, 319] on icon at bounding box center [1176, 321] width 8 height 8
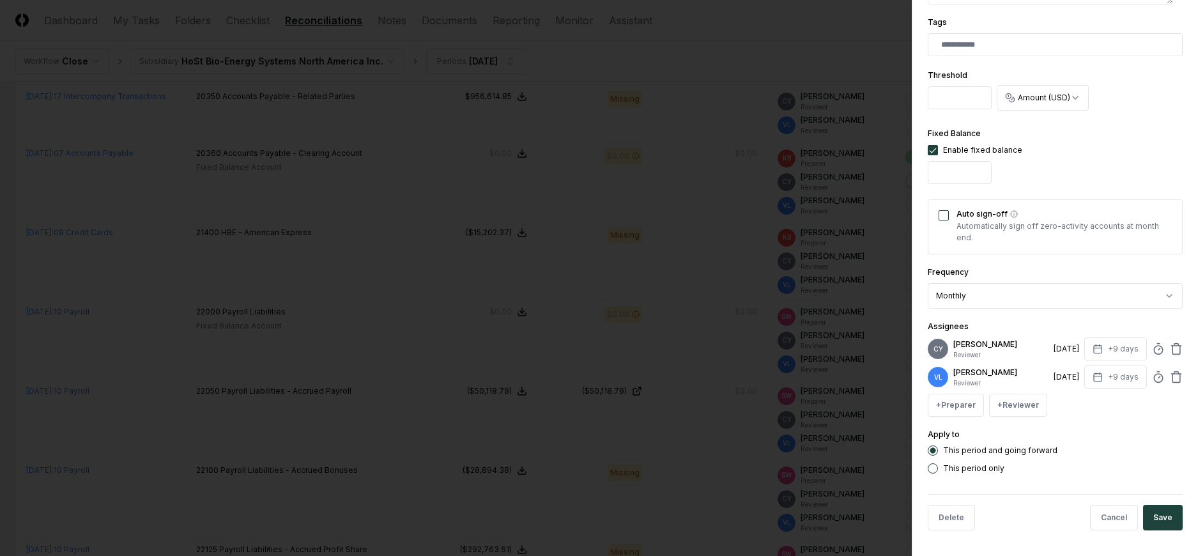
scroll to position [349, 0]
click at [1150, 515] on button "Save" at bounding box center [1163, 518] width 40 height 26
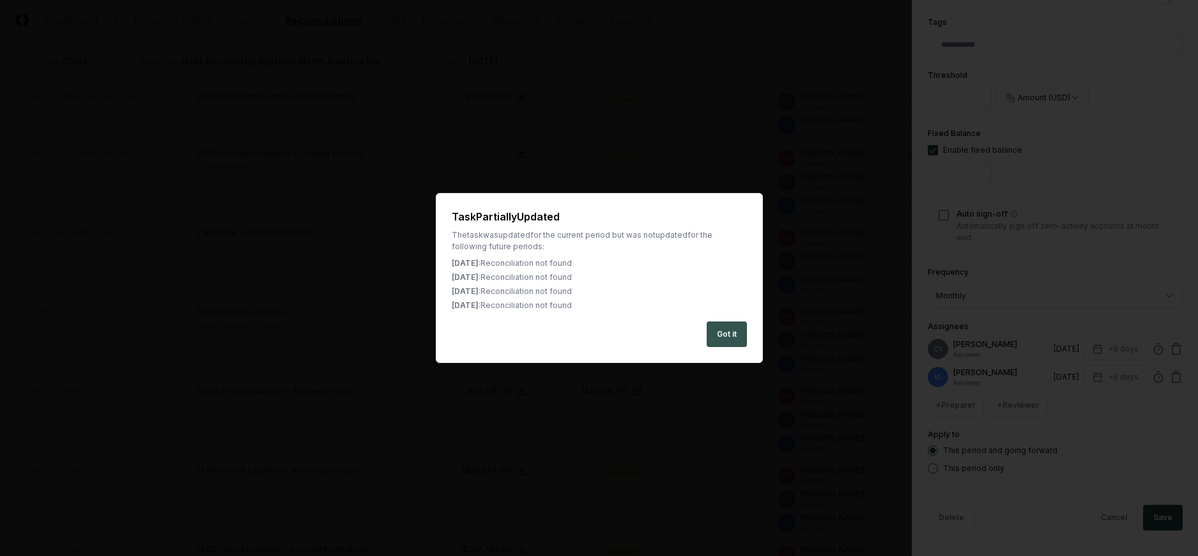
click at [724, 335] on button "Got it" at bounding box center [726, 334] width 40 height 26
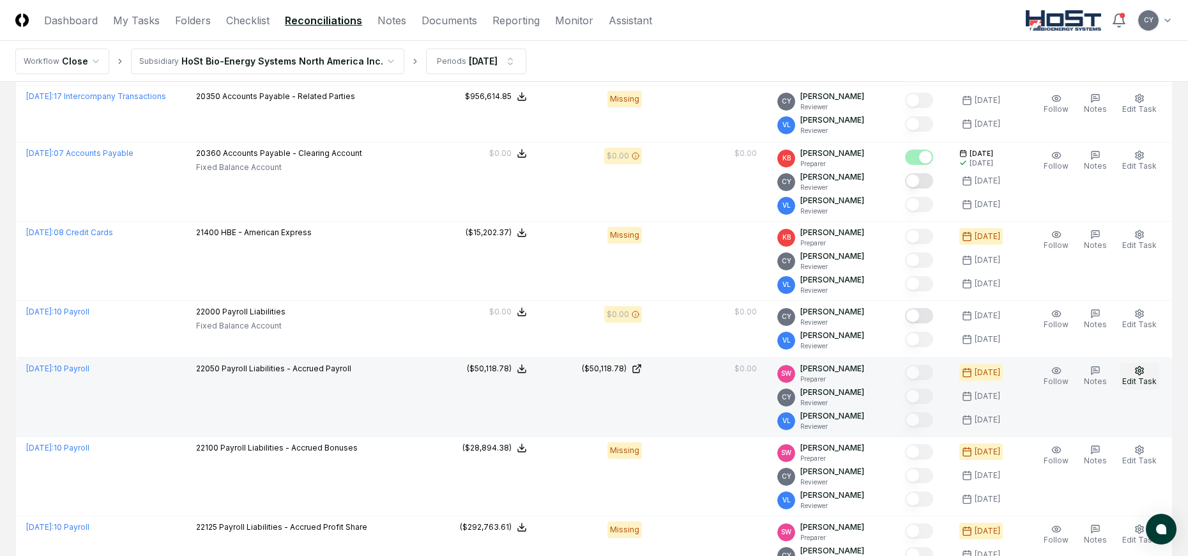
click at [1143, 367] on icon "button" at bounding box center [1139, 370] width 10 height 10
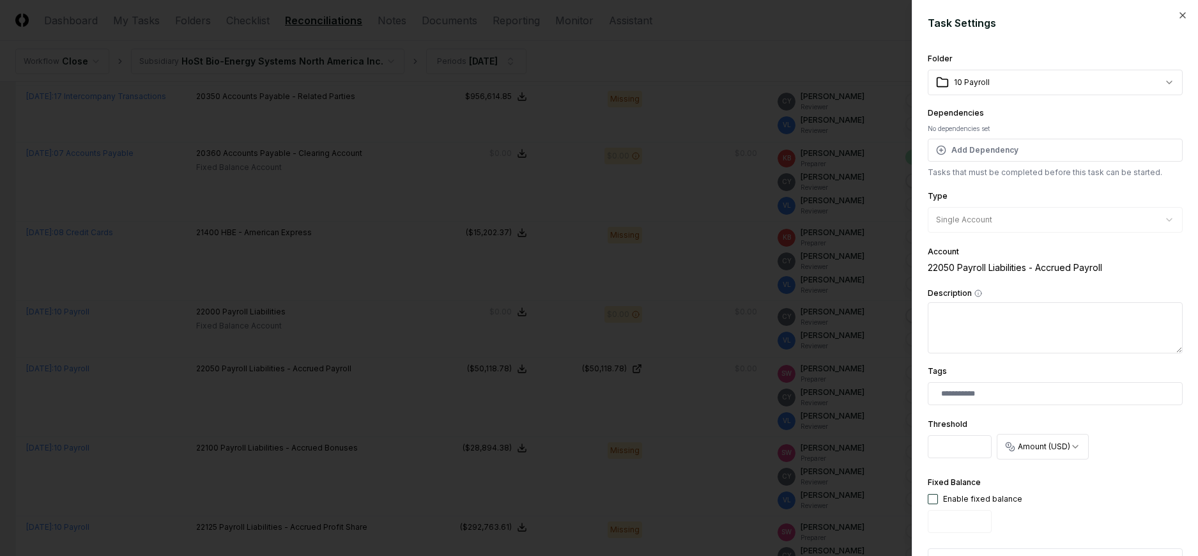
scroll to position [377, 0]
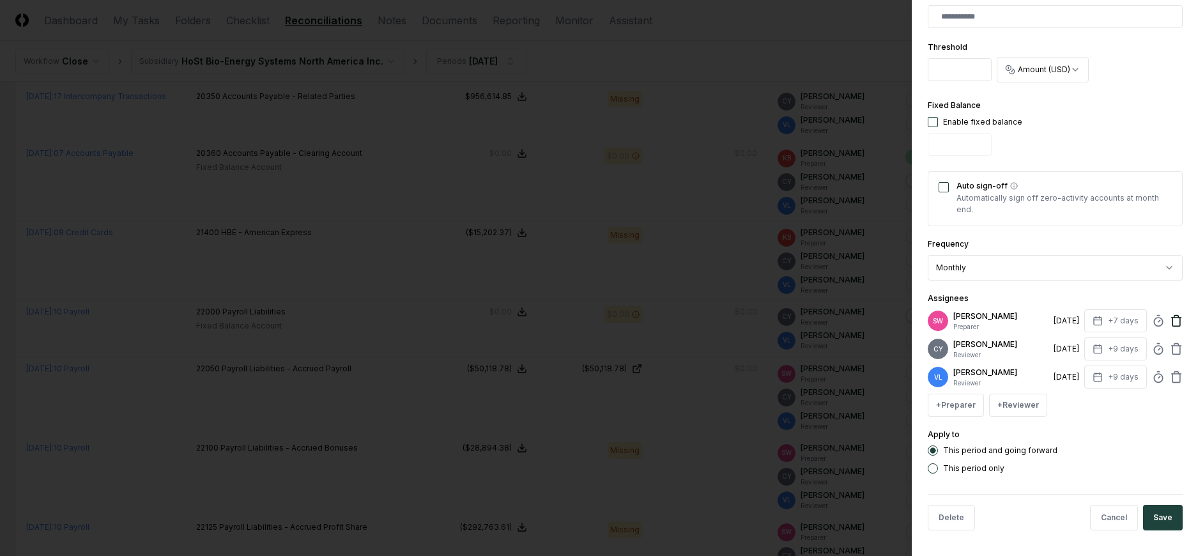
click at [1170, 319] on icon at bounding box center [1176, 320] width 13 height 13
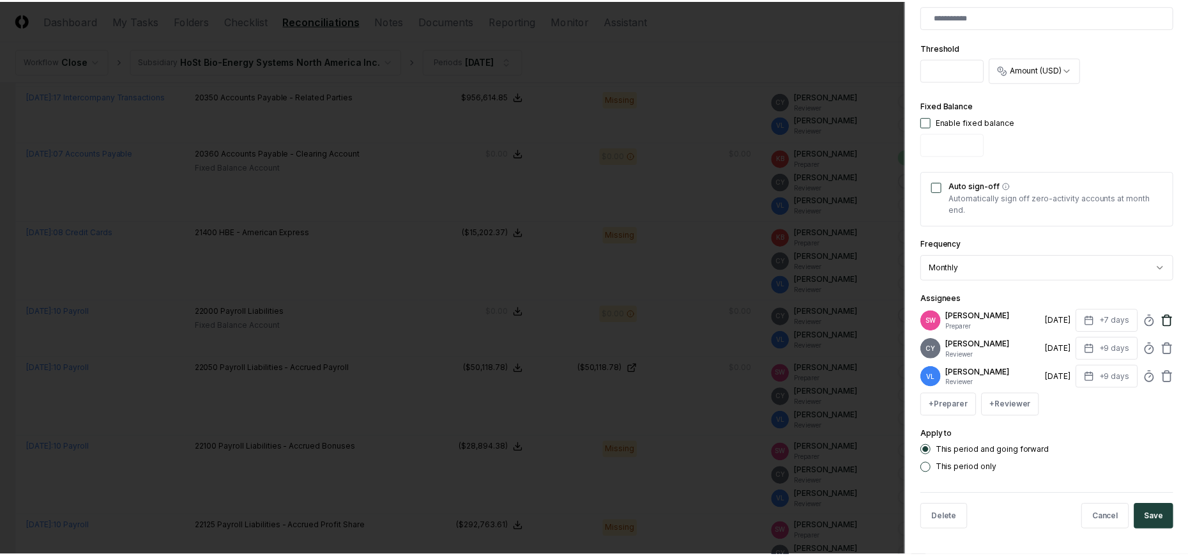
scroll to position [349, 0]
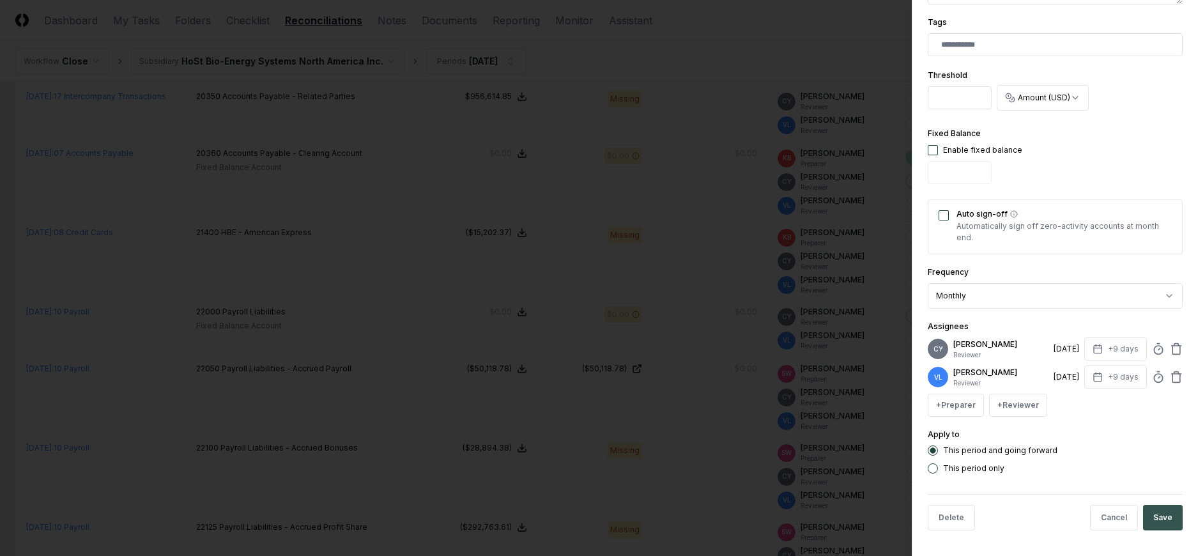
click at [1157, 511] on button "Save" at bounding box center [1163, 518] width 40 height 26
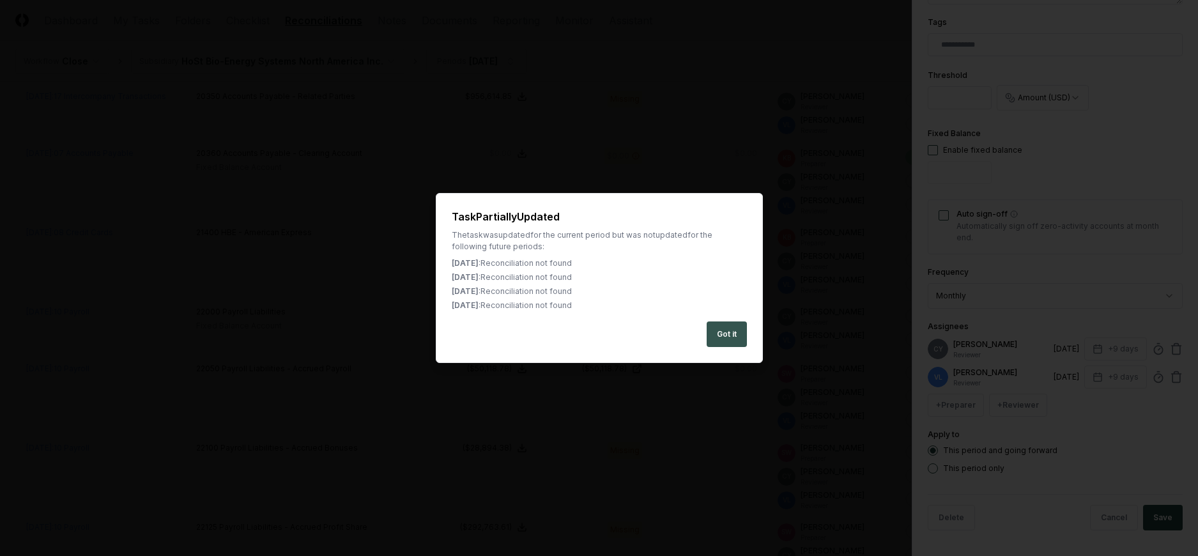
click at [737, 333] on button "Got it" at bounding box center [726, 334] width 40 height 26
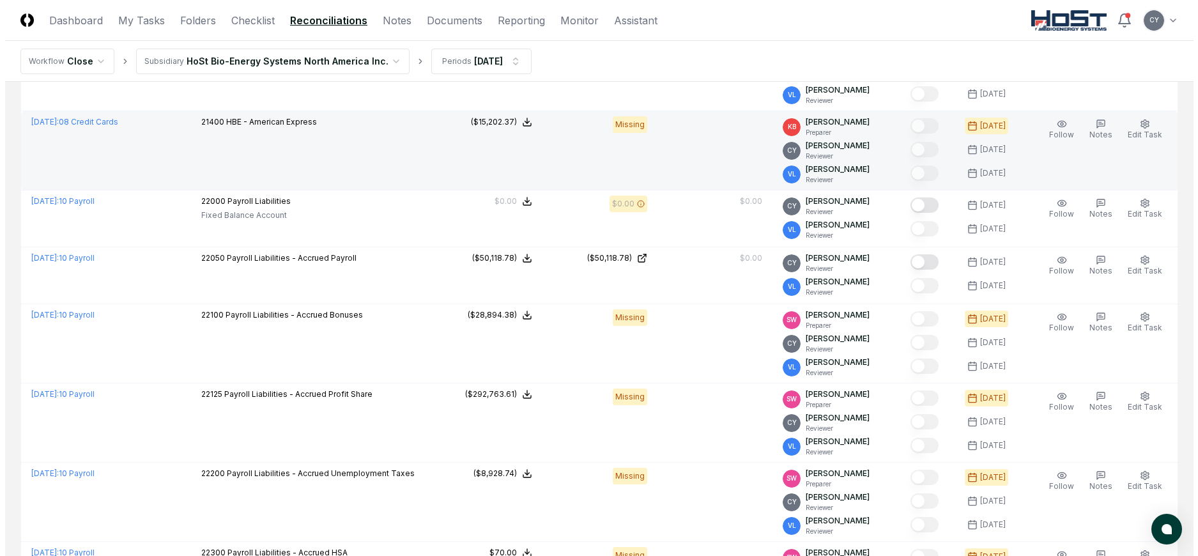
scroll to position [2683, 0]
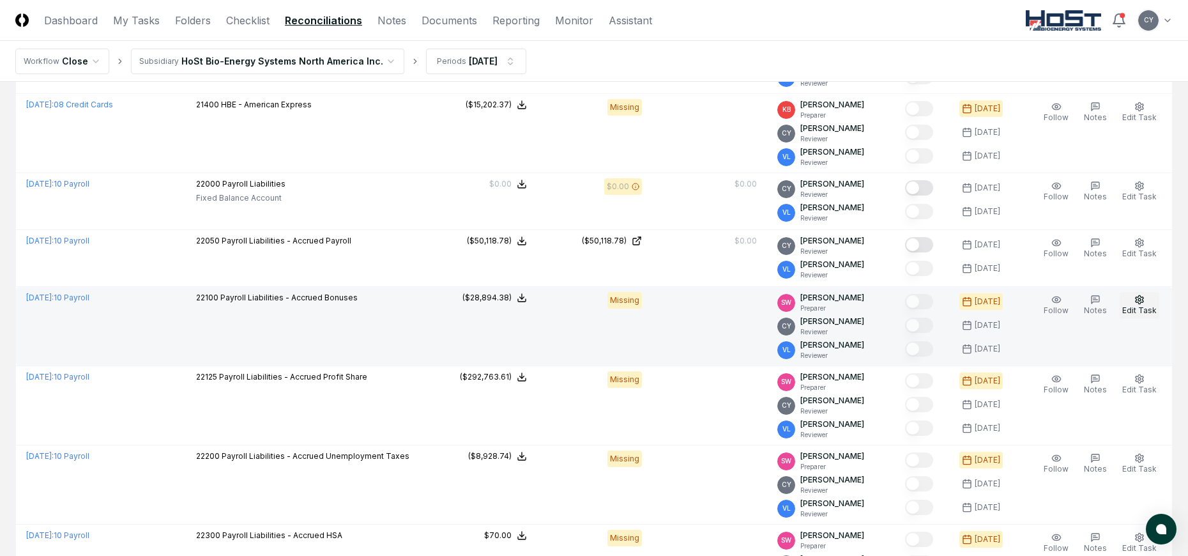
click at [1140, 301] on circle "button" at bounding box center [1139, 299] width 3 height 3
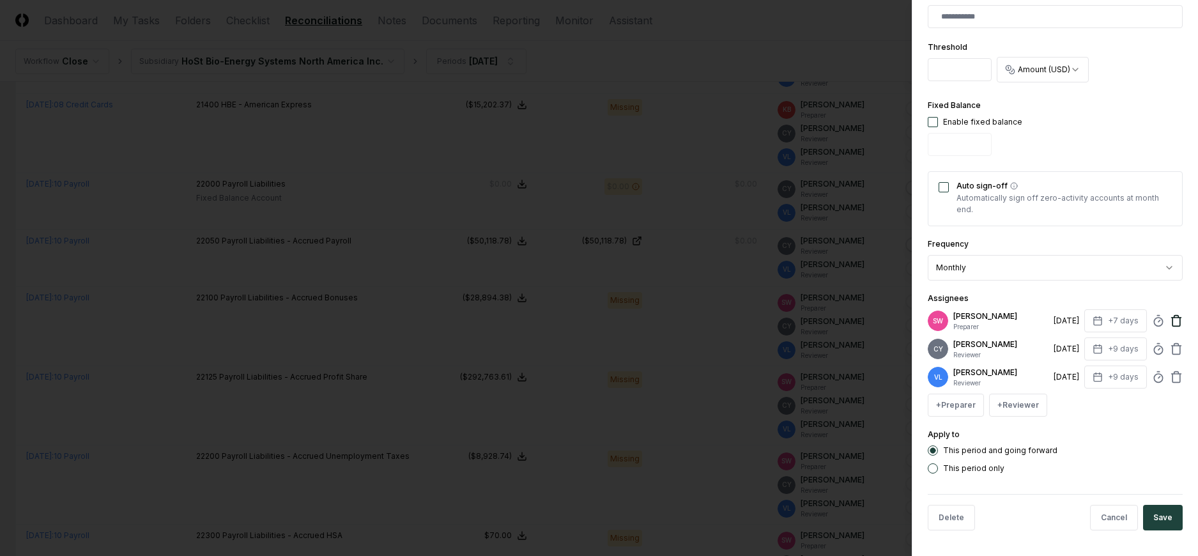
click at [1170, 323] on icon at bounding box center [1176, 320] width 13 height 13
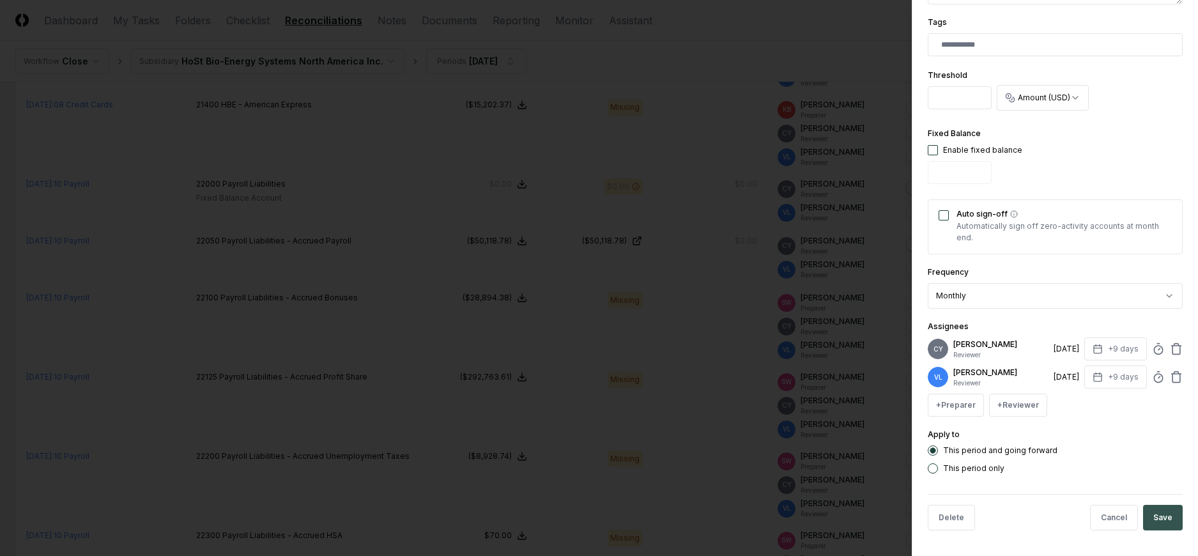
click at [1157, 517] on button "Save" at bounding box center [1163, 518] width 40 height 26
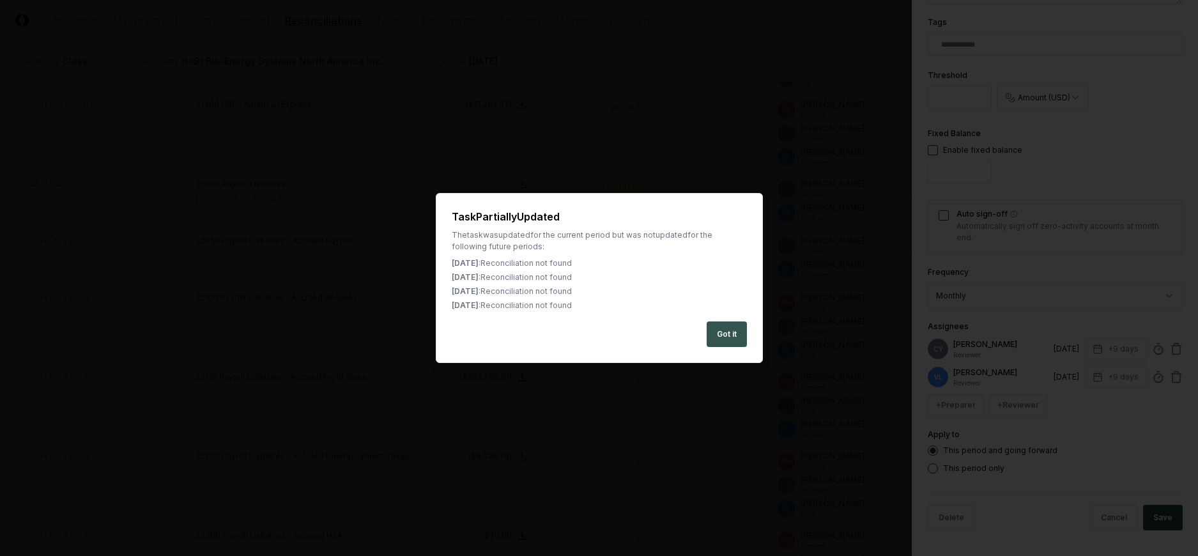
click at [724, 330] on button "Got it" at bounding box center [726, 334] width 40 height 26
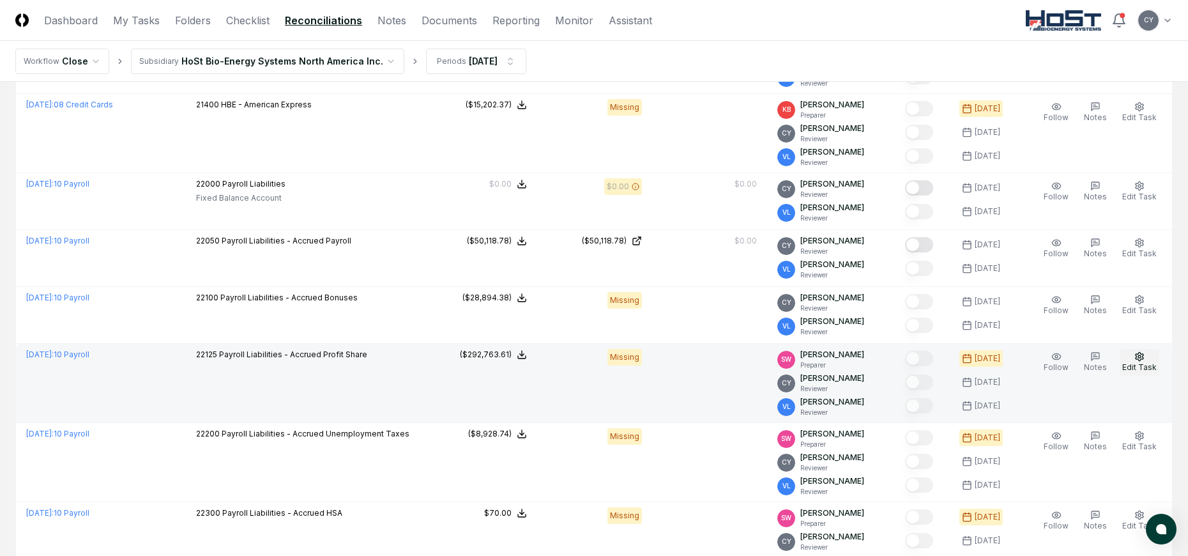
click at [1143, 356] on icon "button" at bounding box center [1140, 356] width 8 height 8
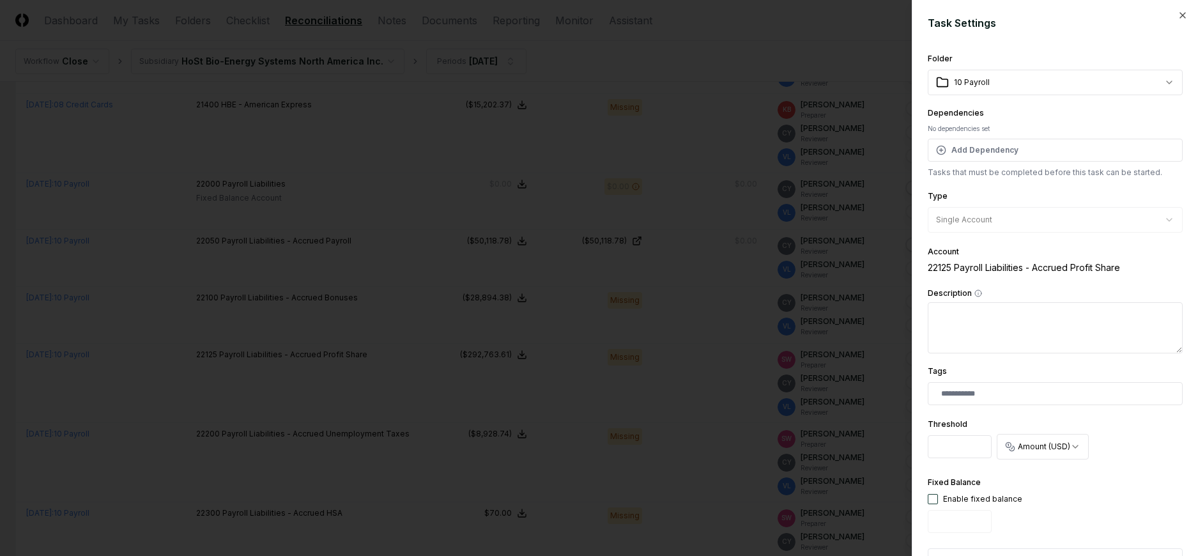
scroll to position [377, 0]
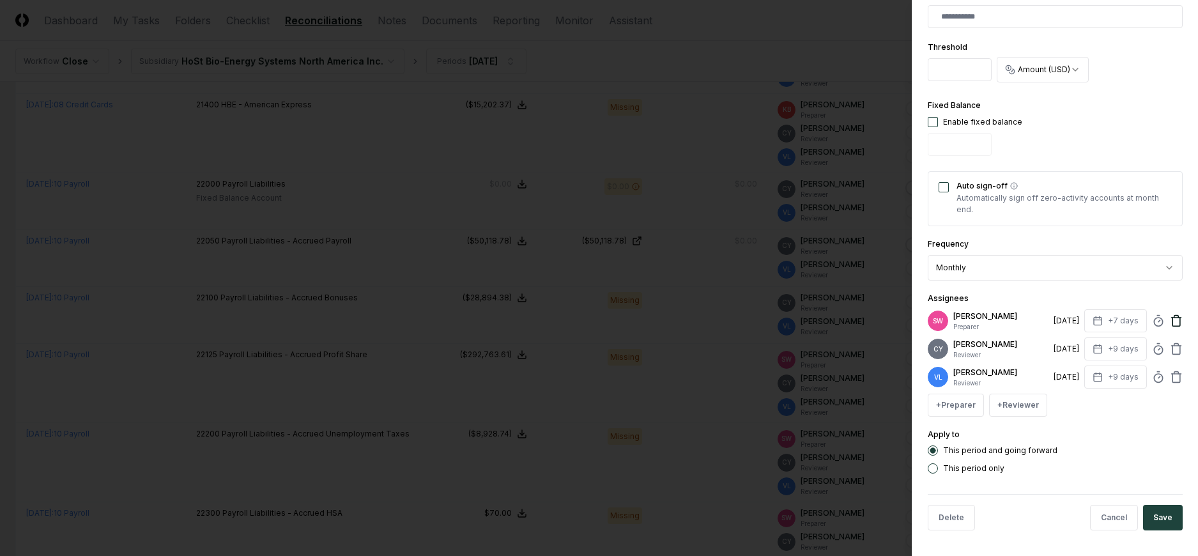
click at [1174, 317] on icon at bounding box center [1176, 317] width 4 height 2
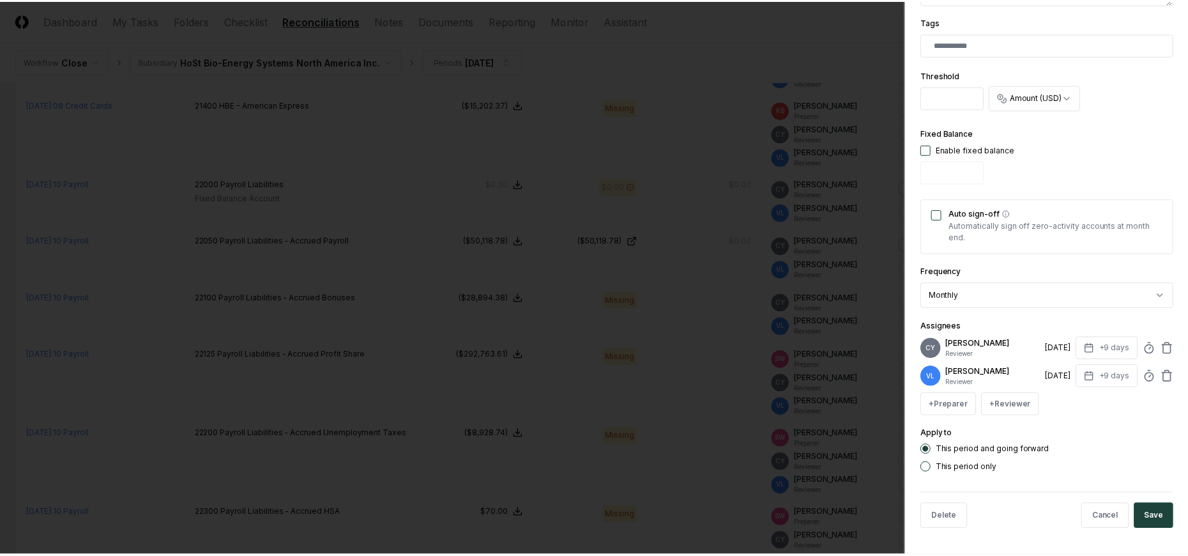
scroll to position [349, 0]
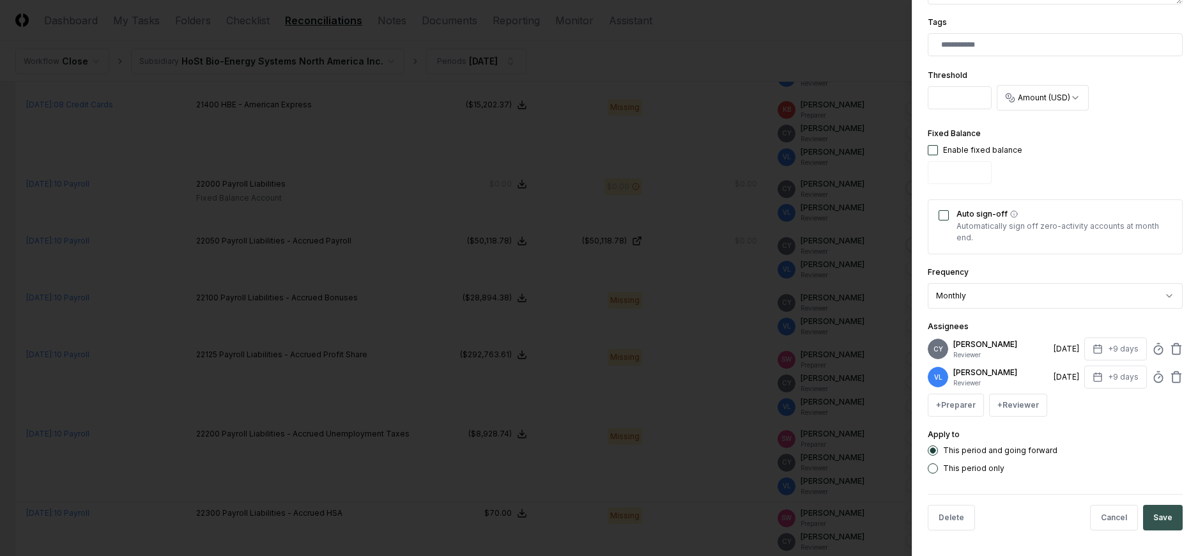
click at [1154, 514] on button "Save" at bounding box center [1163, 518] width 40 height 26
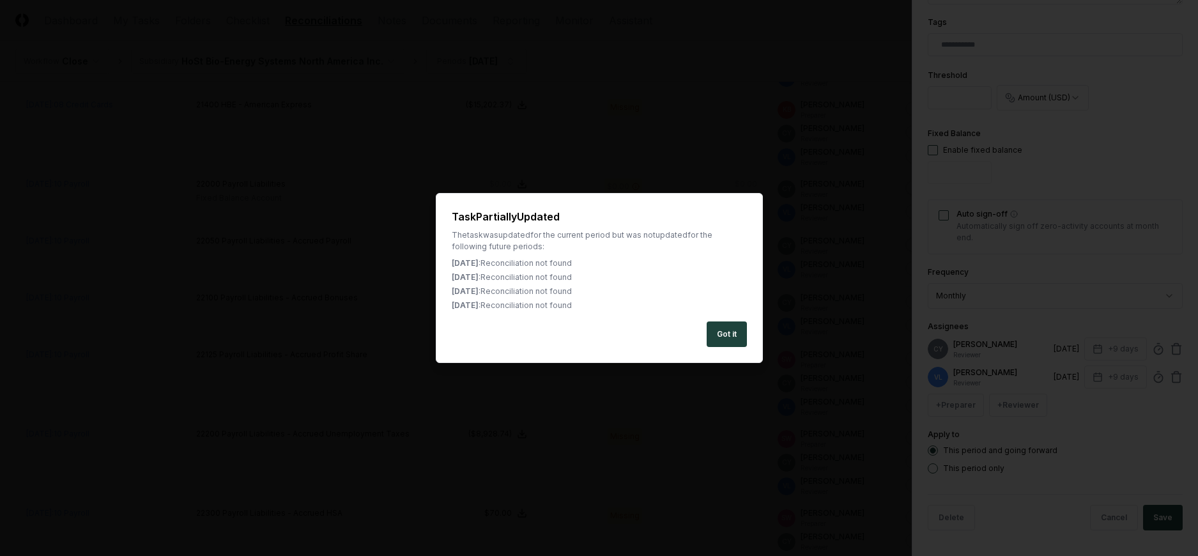
click at [721, 339] on button "Got it" at bounding box center [726, 334] width 40 height 26
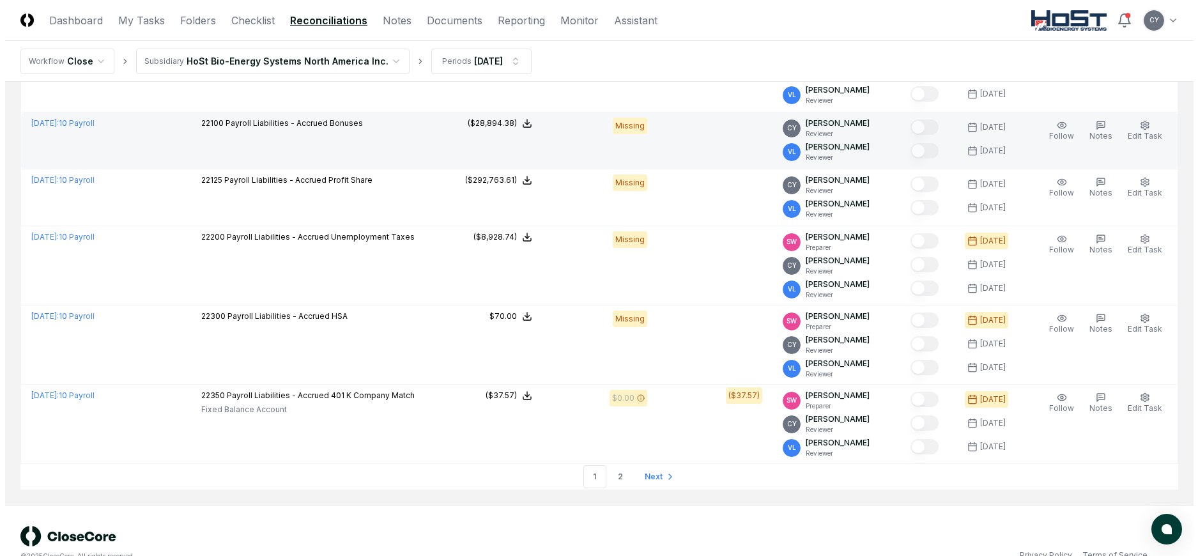
scroll to position [2874, 0]
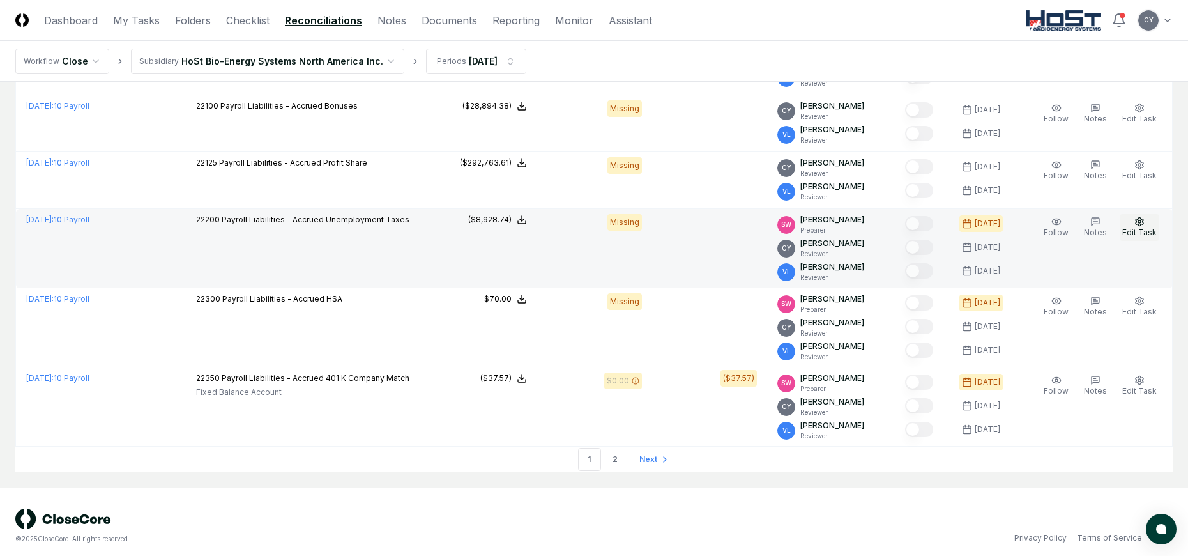
click at [1135, 221] on icon "button" at bounding box center [1139, 222] width 10 height 10
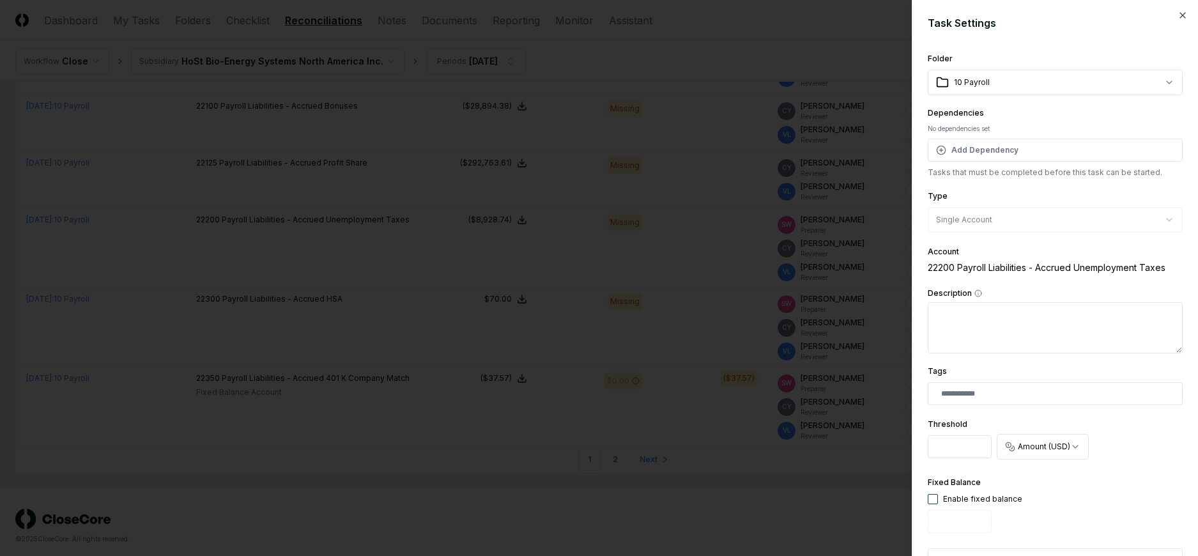
scroll to position [255, 0]
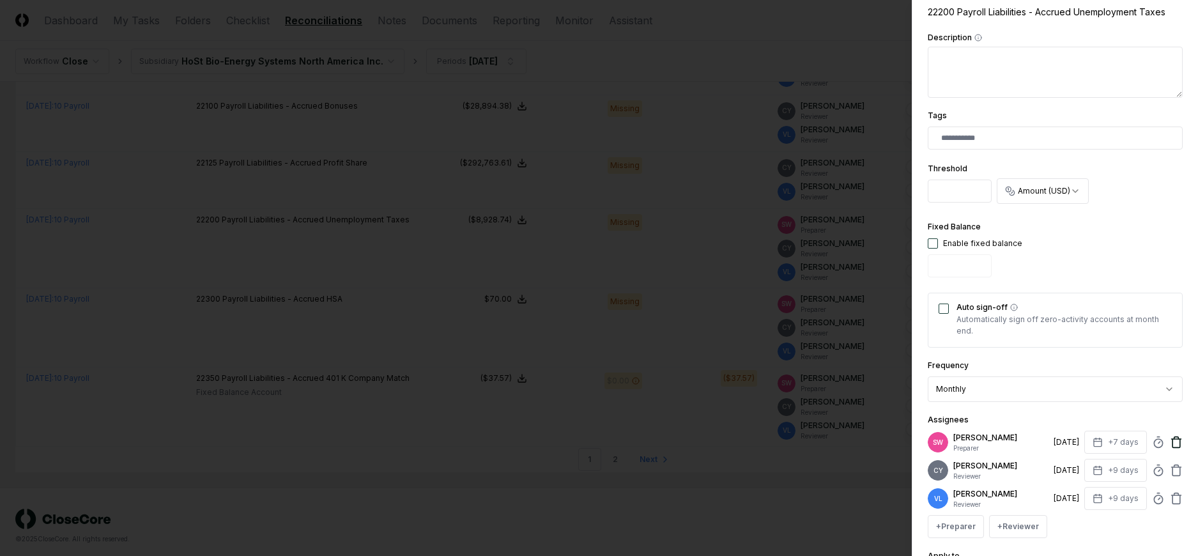
click at [1170, 438] on icon at bounding box center [1176, 442] width 13 height 13
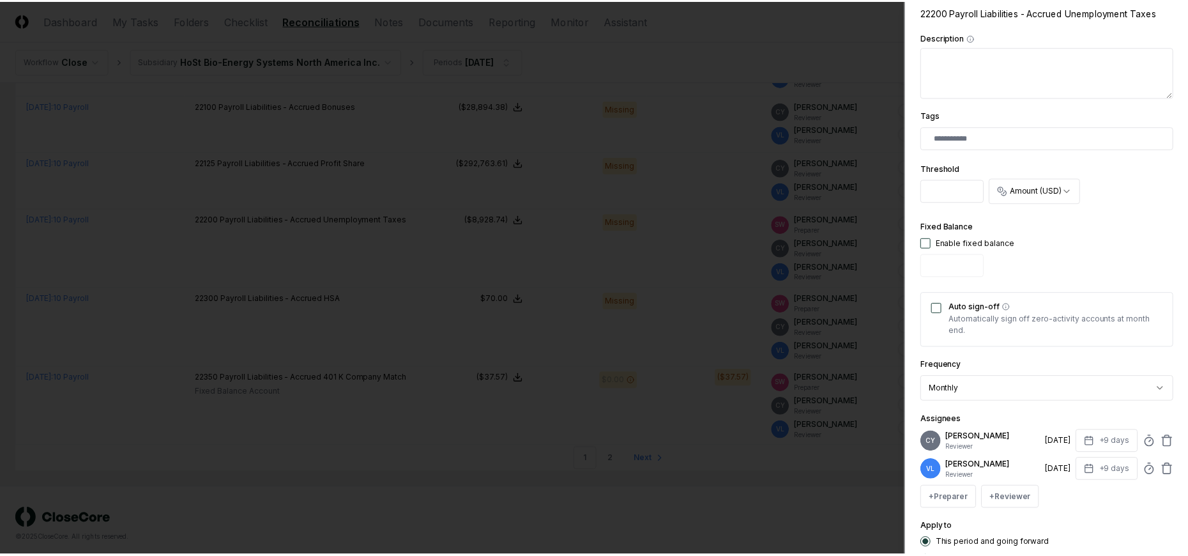
scroll to position [349, 0]
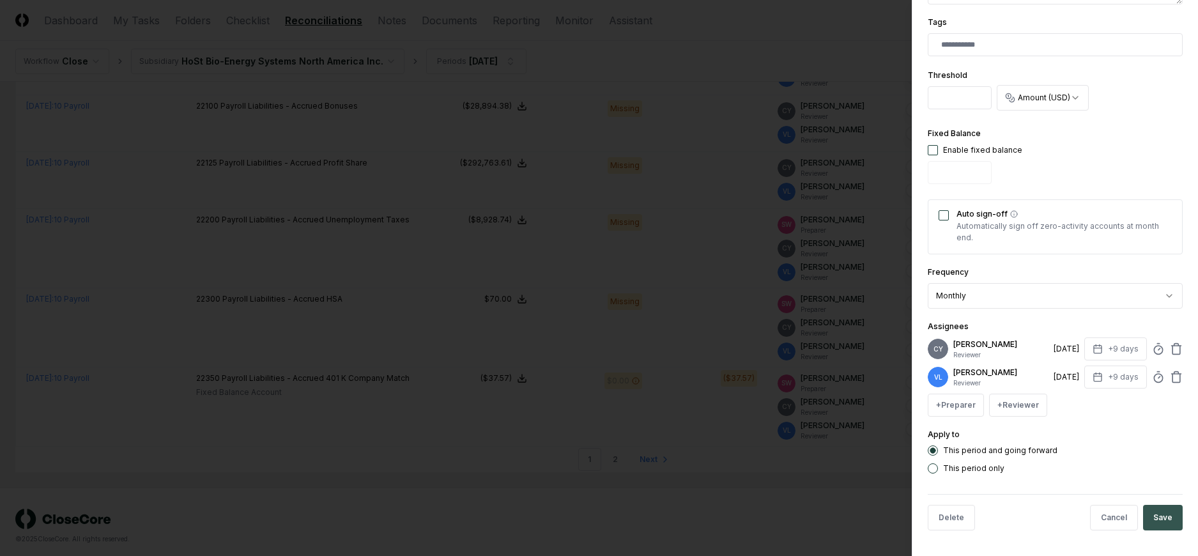
click at [1147, 506] on button "Save" at bounding box center [1163, 518] width 40 height 26
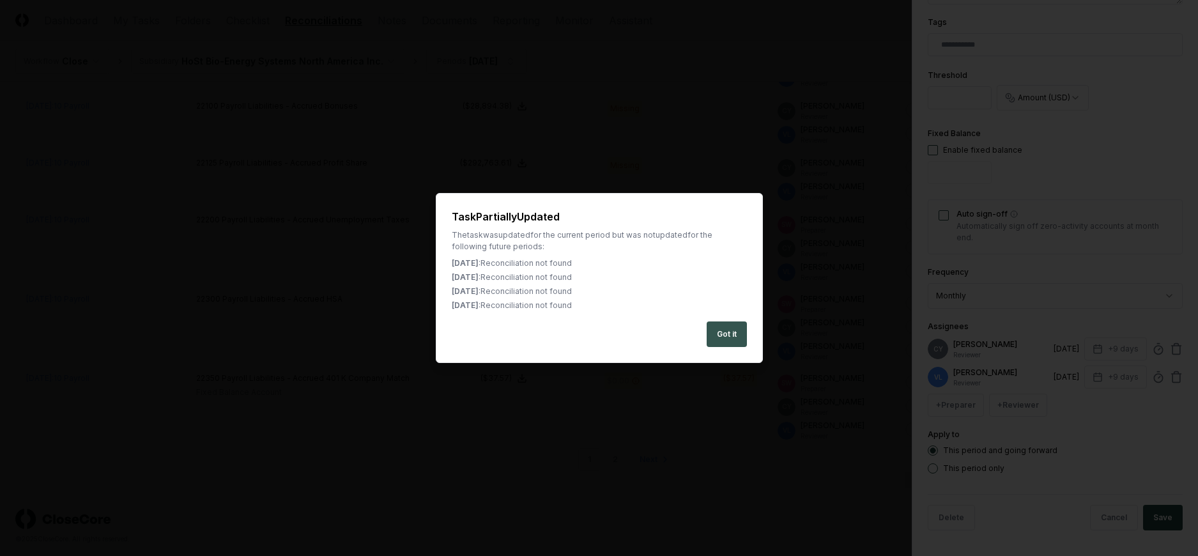
click at [721, 328] on button "Got it" at bounding box center [726, 334] width 40 height 26
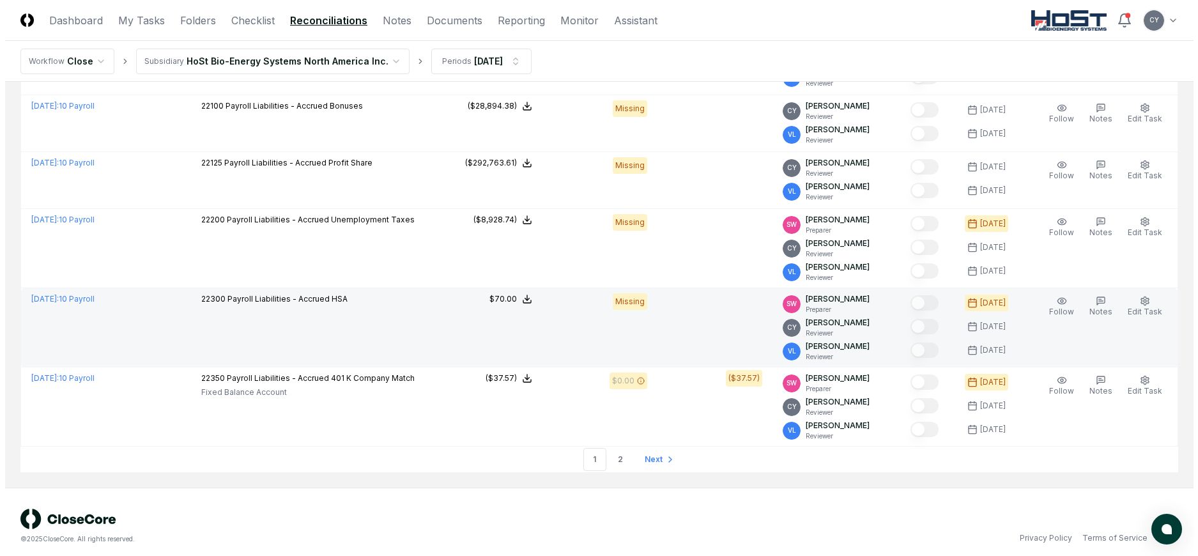
scroll to position [2860, 0]
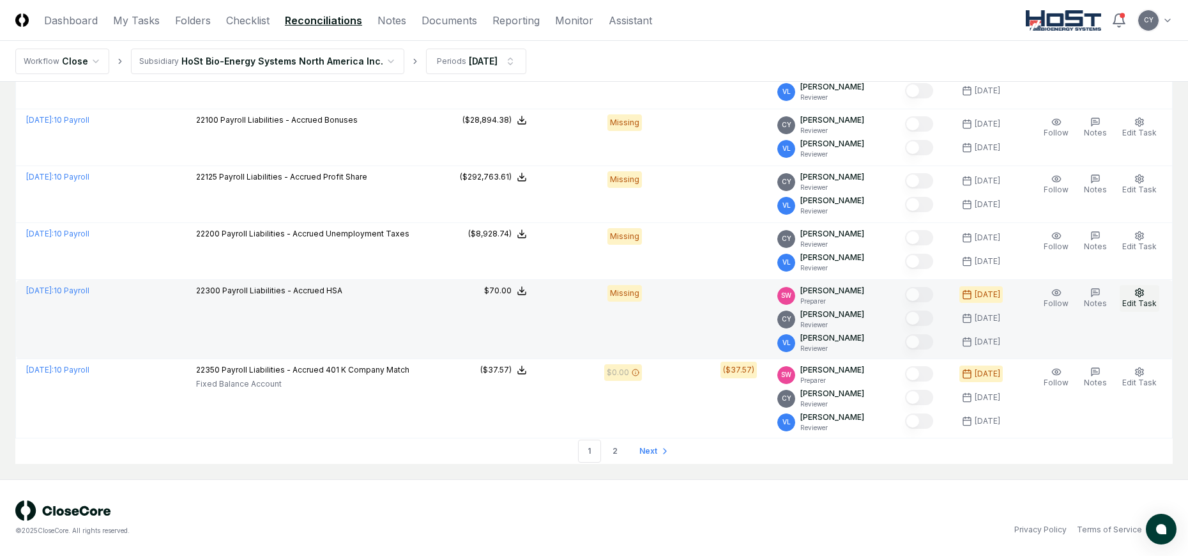
click at [1138, 293] on icon "button" at bounding box center [1140, 292] width 8 height 8
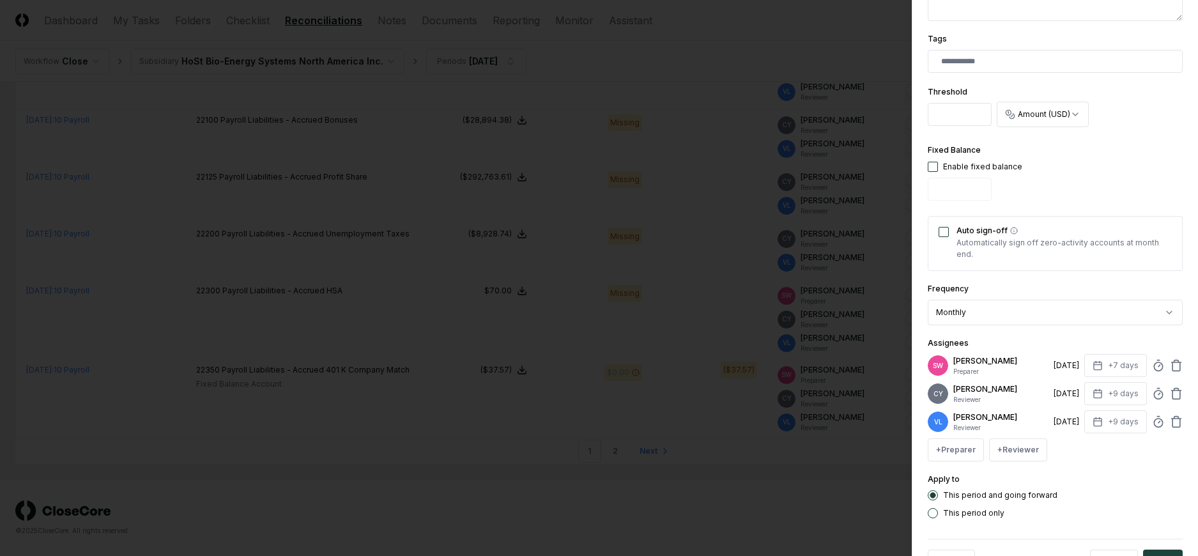
scroll to position [377, 0]
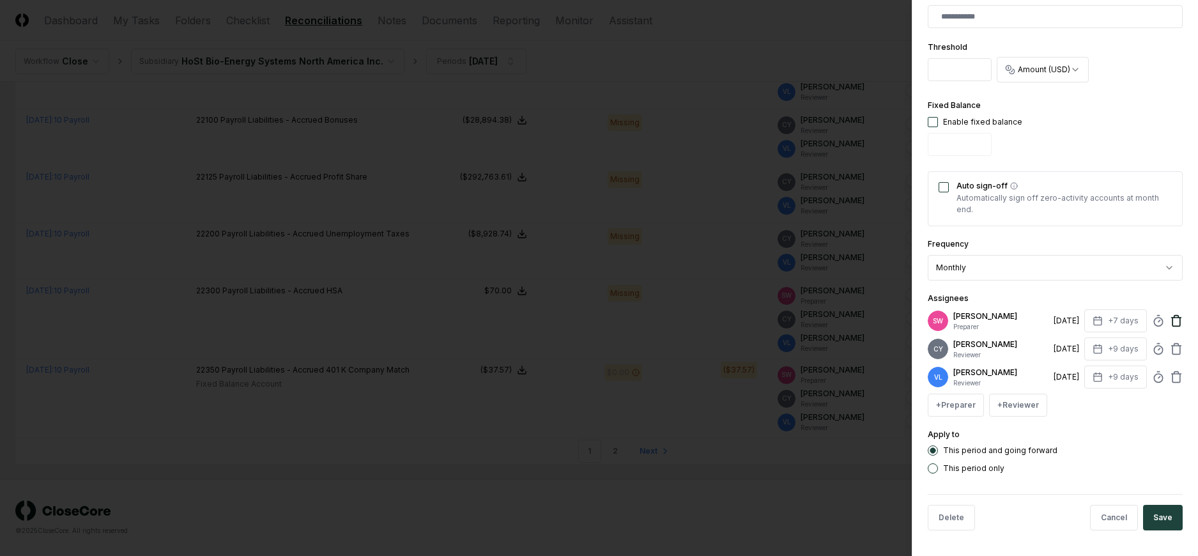
click at [1170, 320] on icon at bounding box center [1176, 320] width 13 height 13
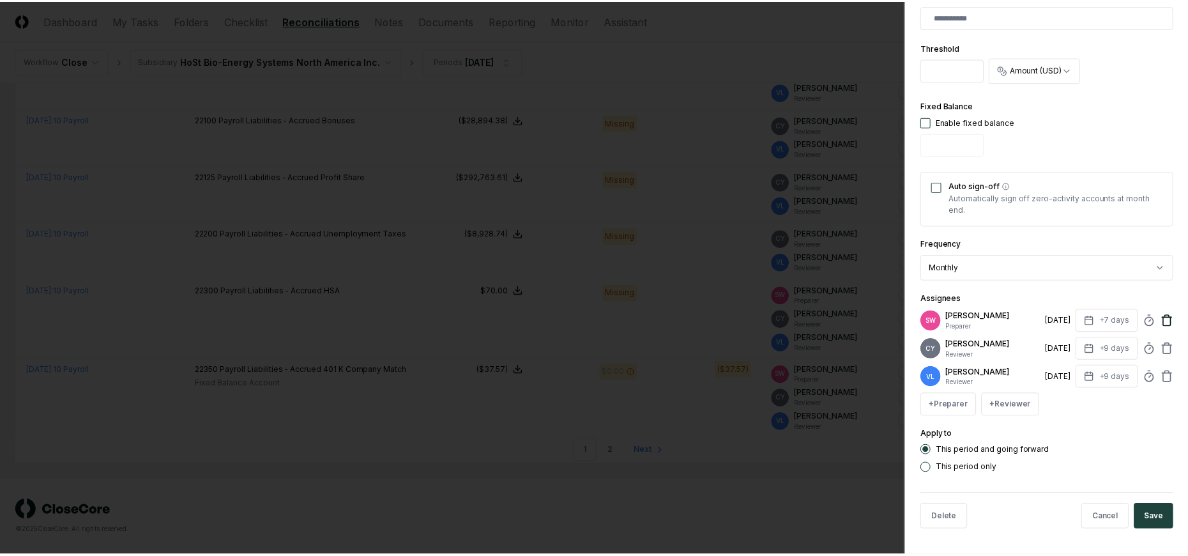
scroll to position [349, 0]
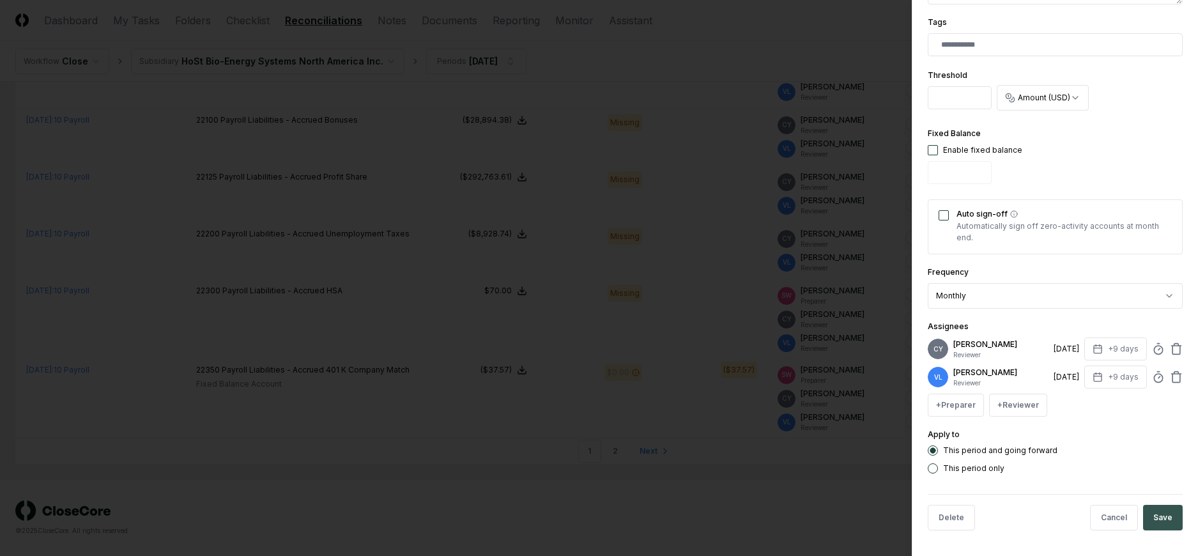
click at [1152, 519] on button "Save" at bounding box center [1163, 518] width 40 height 26
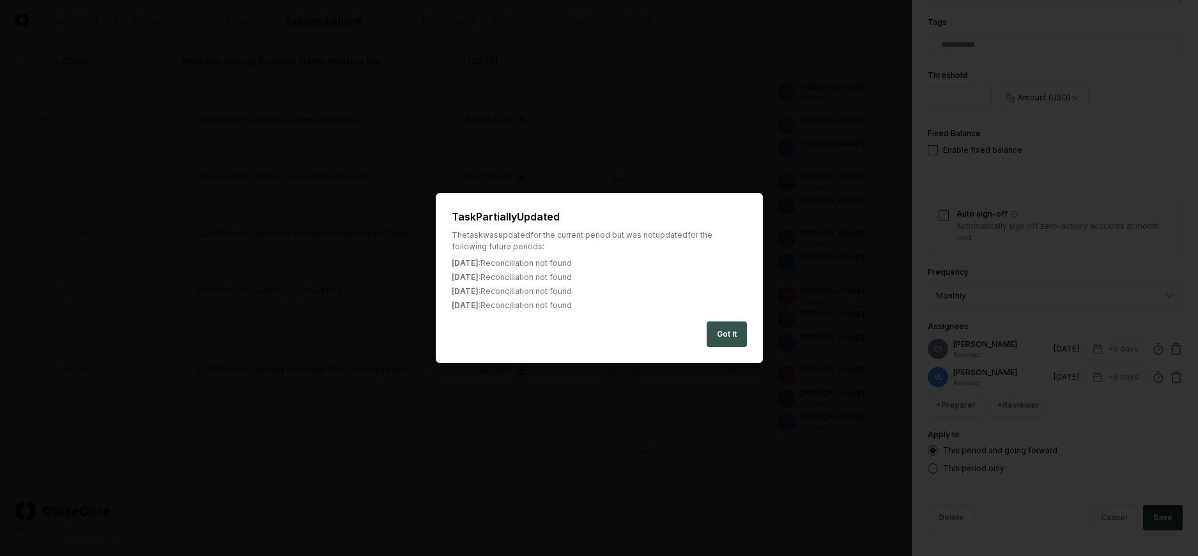
click at [729, 330] on button "Got it" at bounding box center [726, 334] width 40 height 26
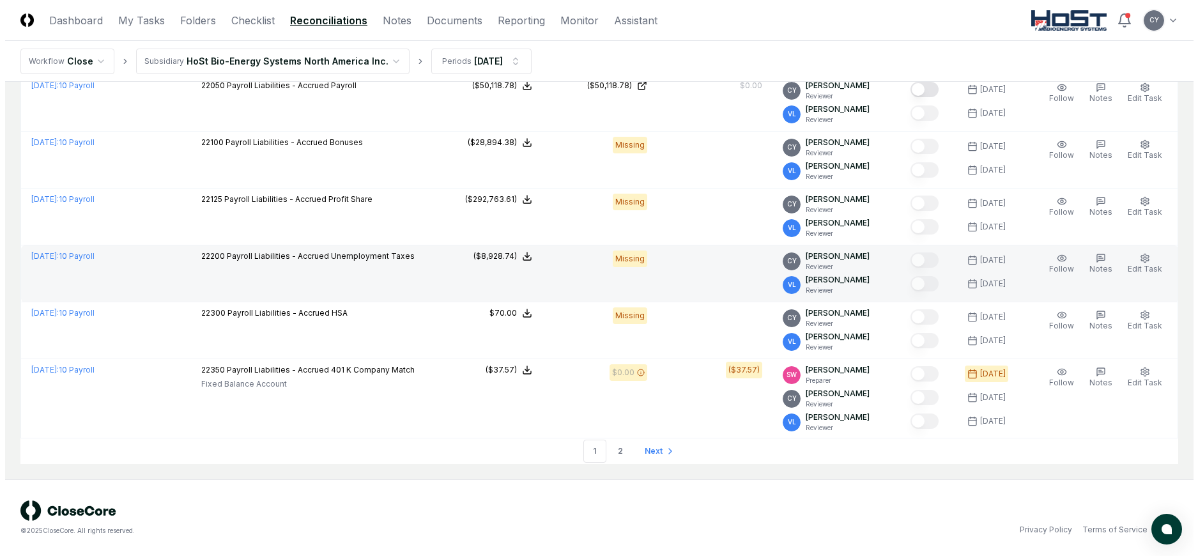
scroll to position [2838, 0]
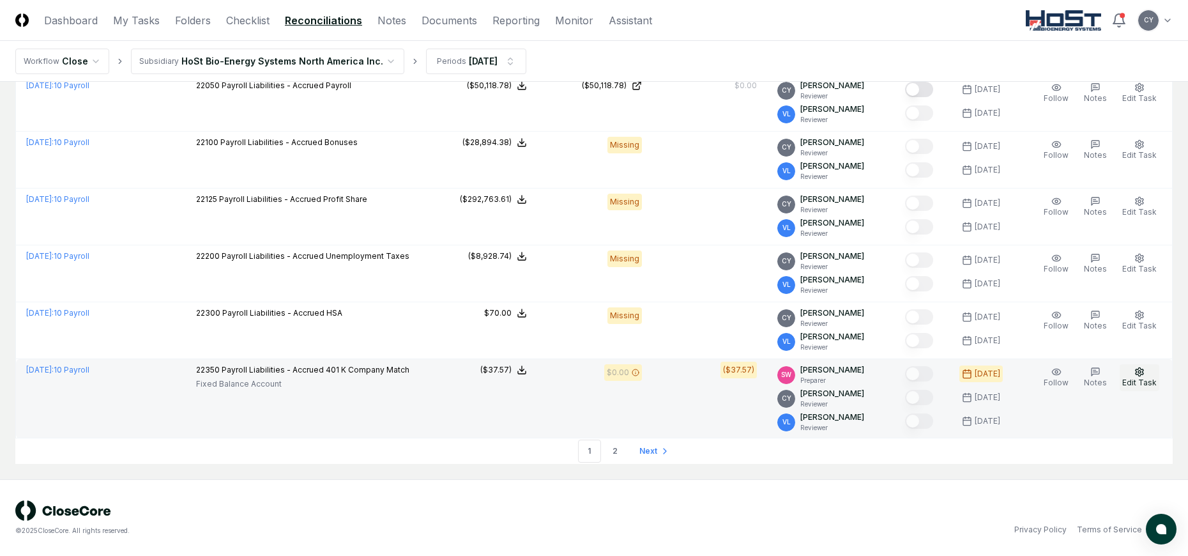
click at [1139, 371] on circle "button" at bounding box center [1139, 371] width 3 height 3
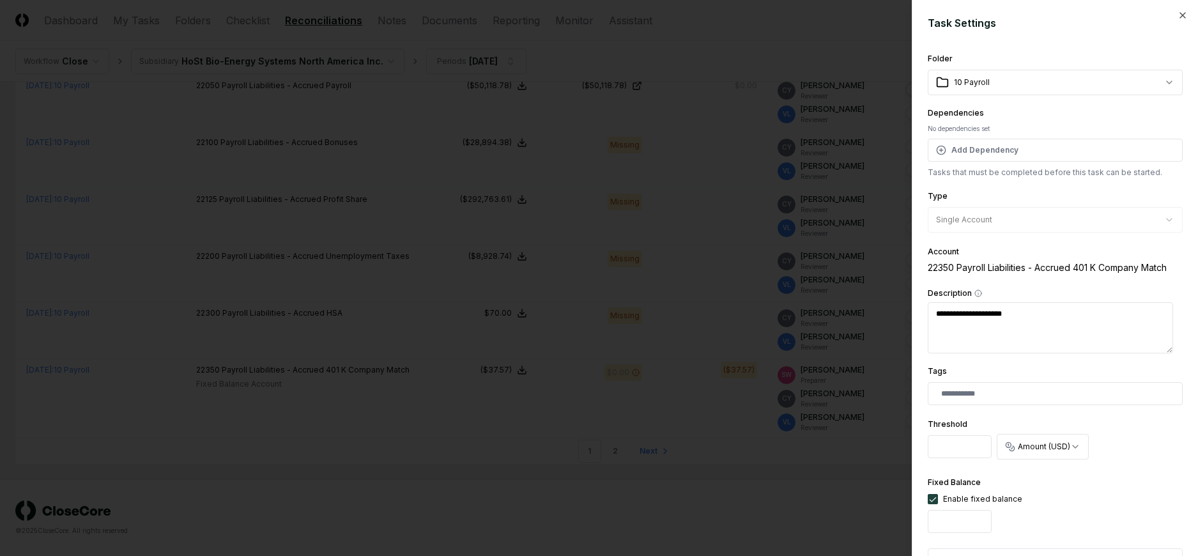
scroll to position [377, 0]
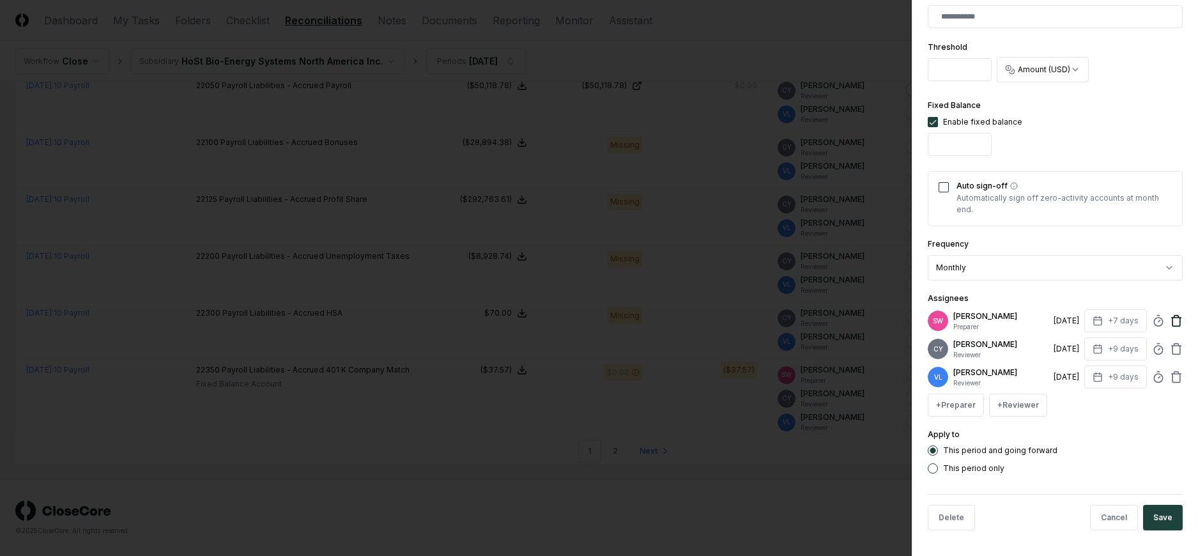
click at [1170, 319] on icon at bounding box center [1176, 320] width 13 height 13
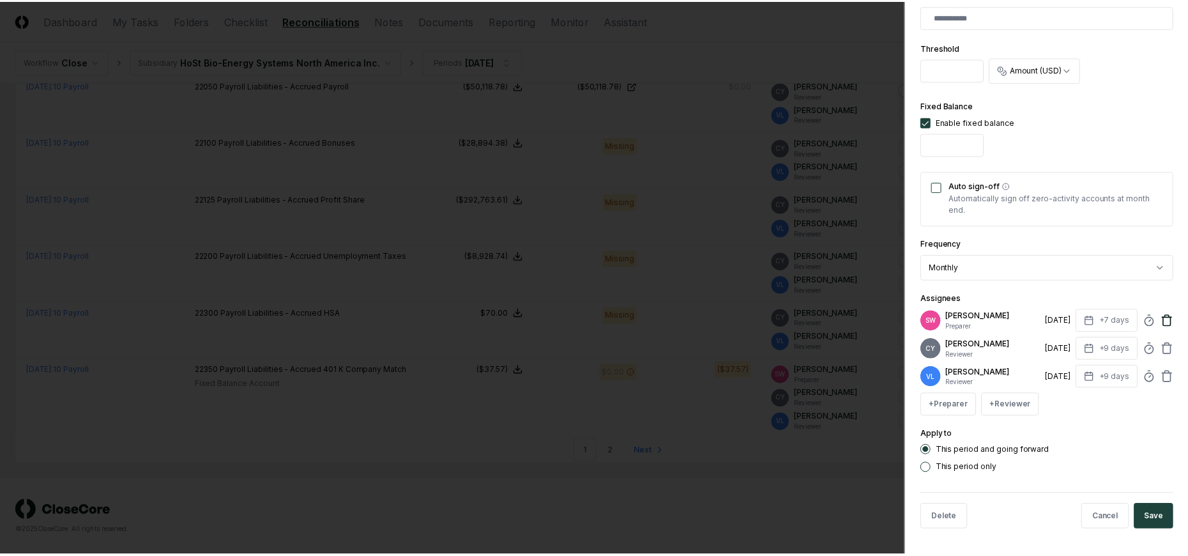
scroll to position [349, 0]
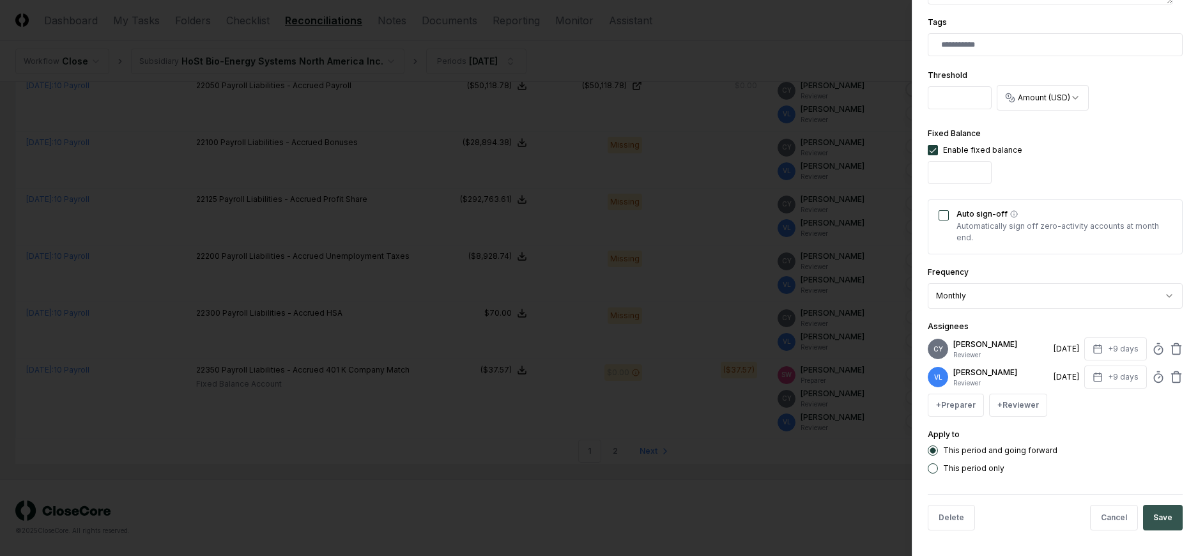
click at [1152, 515] on button "Save" at bounding box center [1163, 518] width 40 height 26
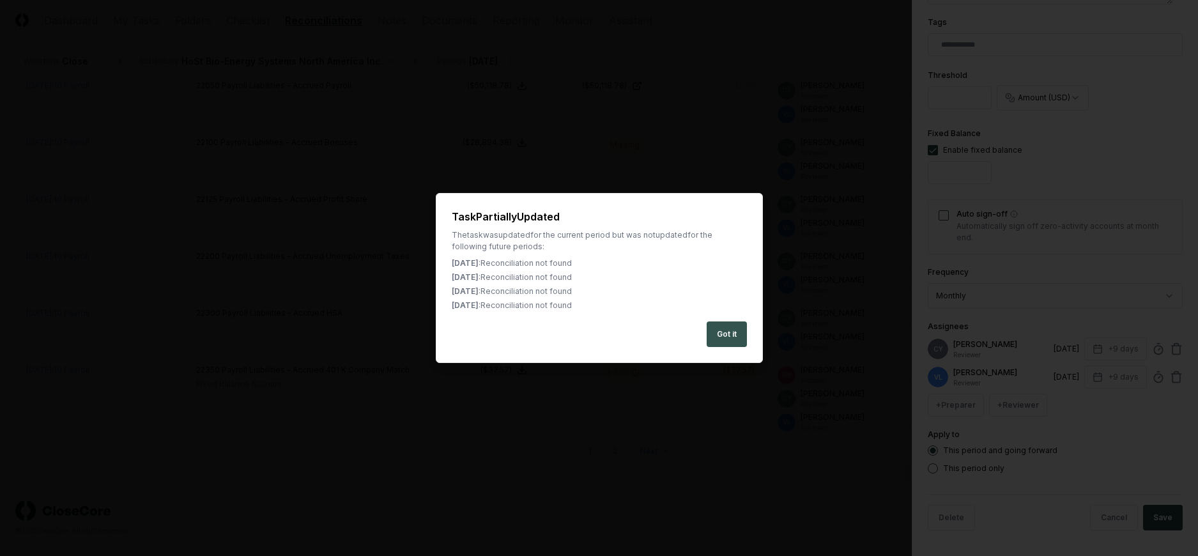
click at [719, 333] on button "Got it" at bounding box center [726, 334] width 40 height 26
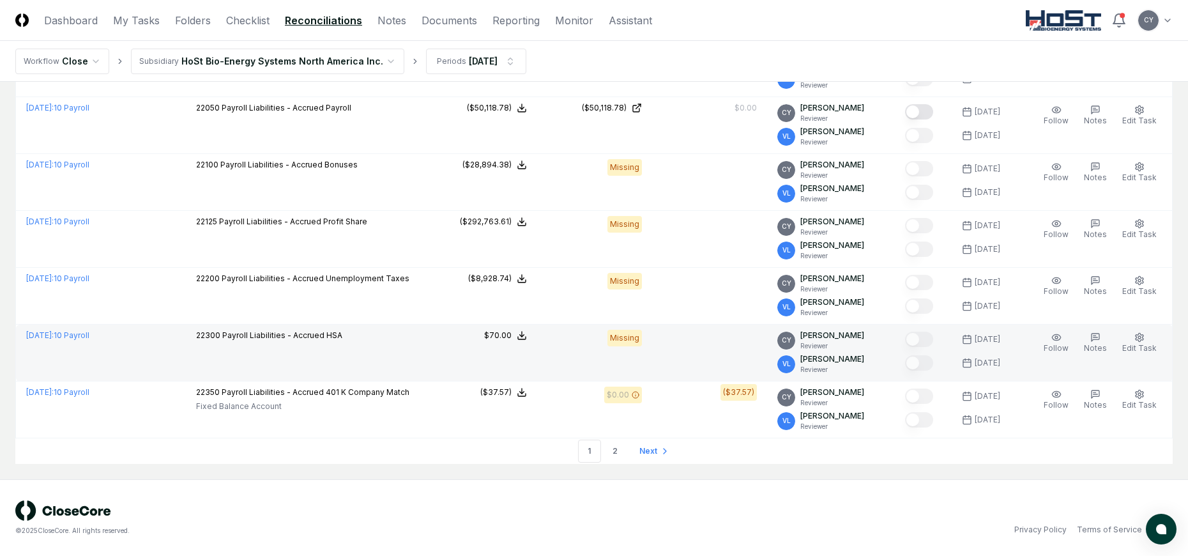
scroll to position [2816, 0]
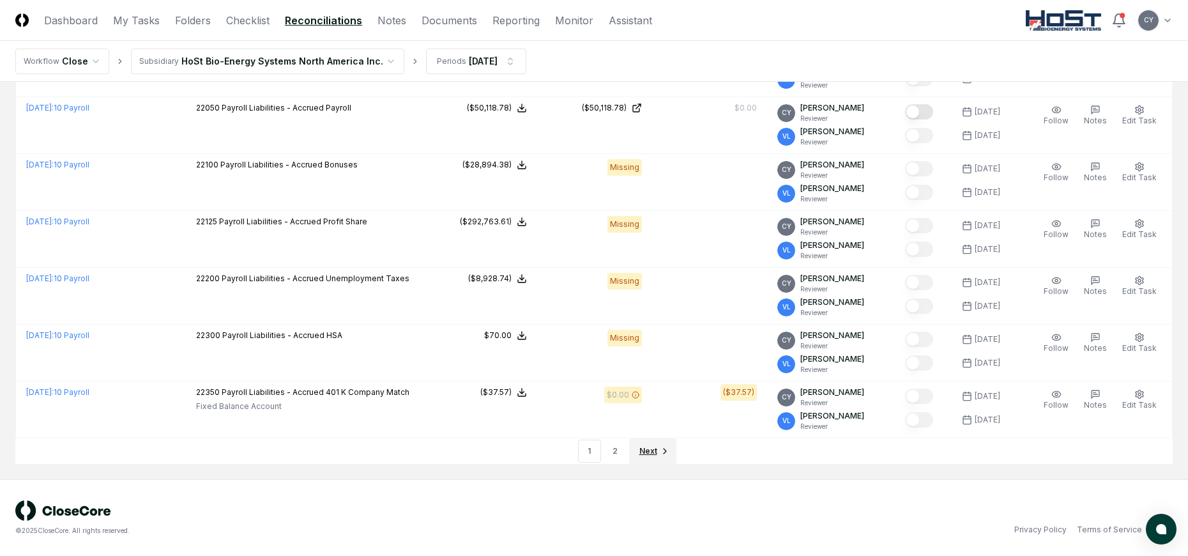
click at [650, 452] on span "Next" at bounding box center [648, 450] width 18 height 11
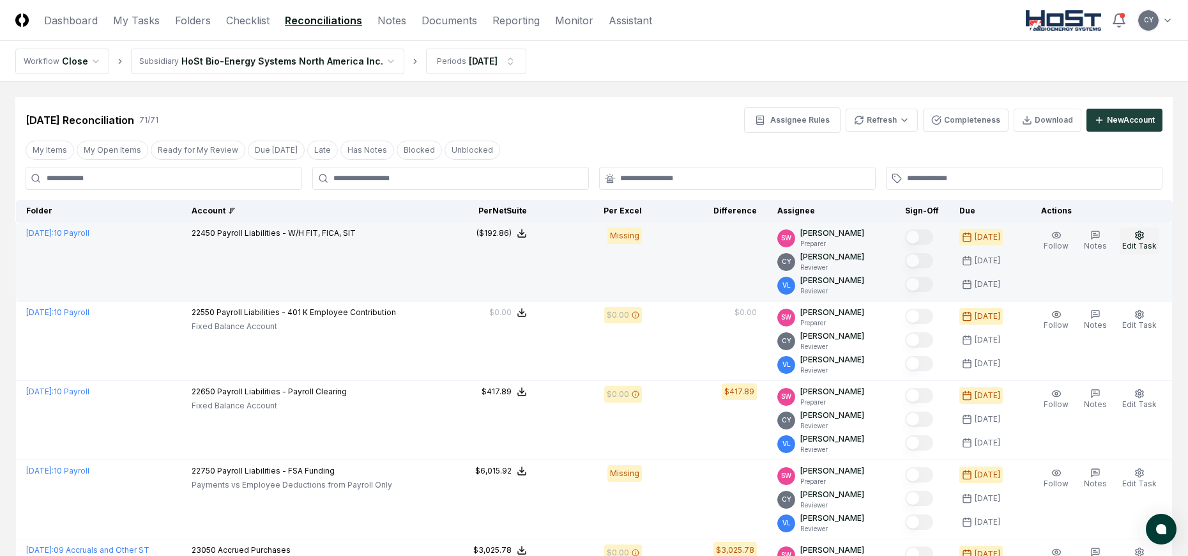
click at [1137, 235] on icon "button" at bounding box center [1139, 235] width 10 height 10
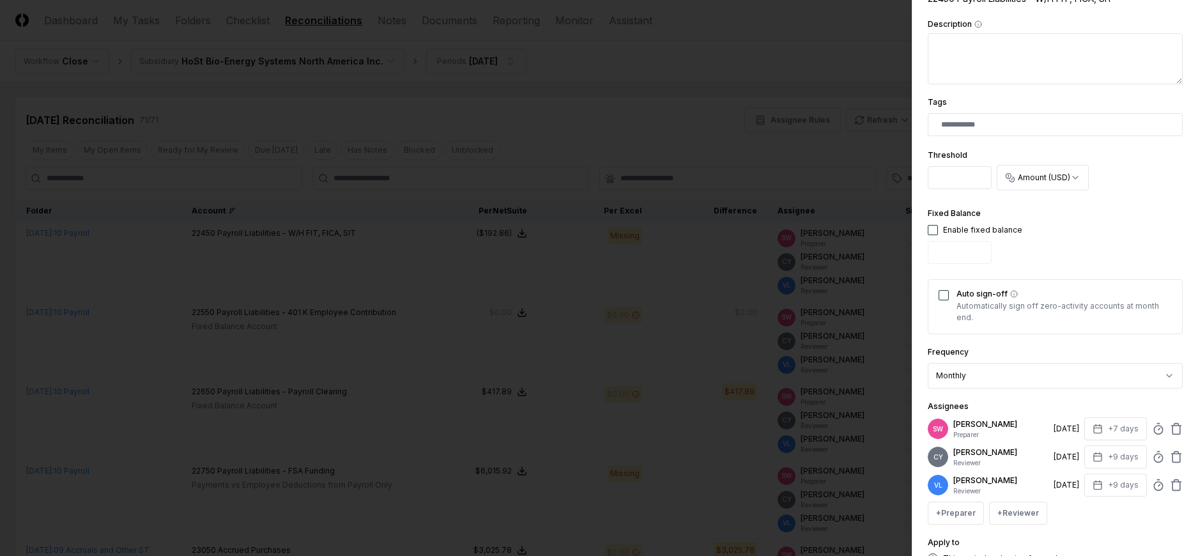
scroll to position [377, 0]
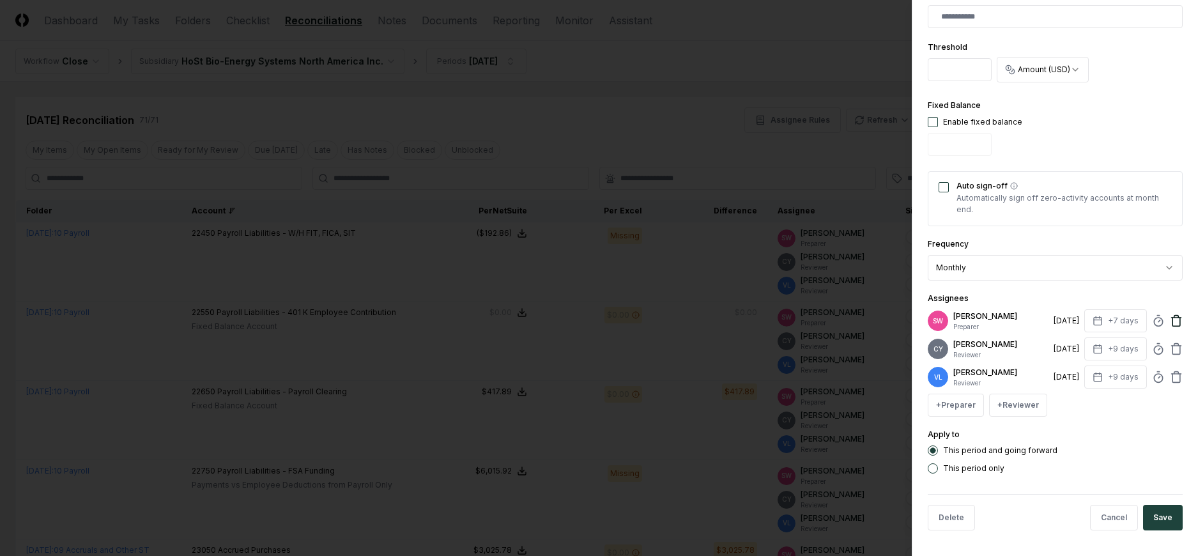
click at [1170, 319] on icon at bounding box center [1176, 320] width 13 height 13
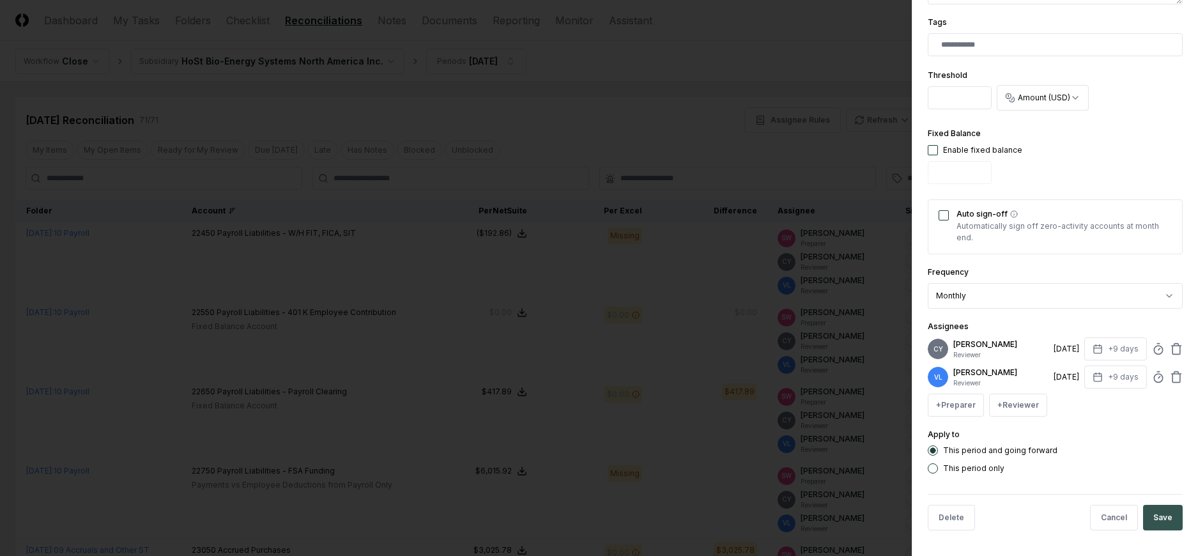
click at [1163, 511] on button "Save" at bounding box center [1163, 518] width 40 height 26
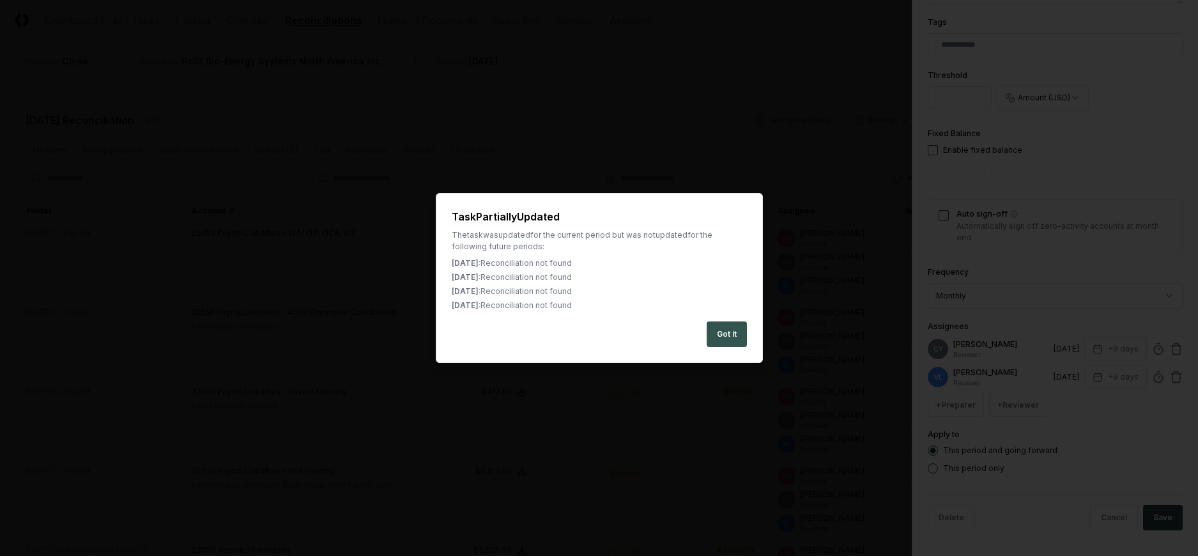
click at [728, 332] on button "Got it" at bounding box center [726, 334] width 40 height 26
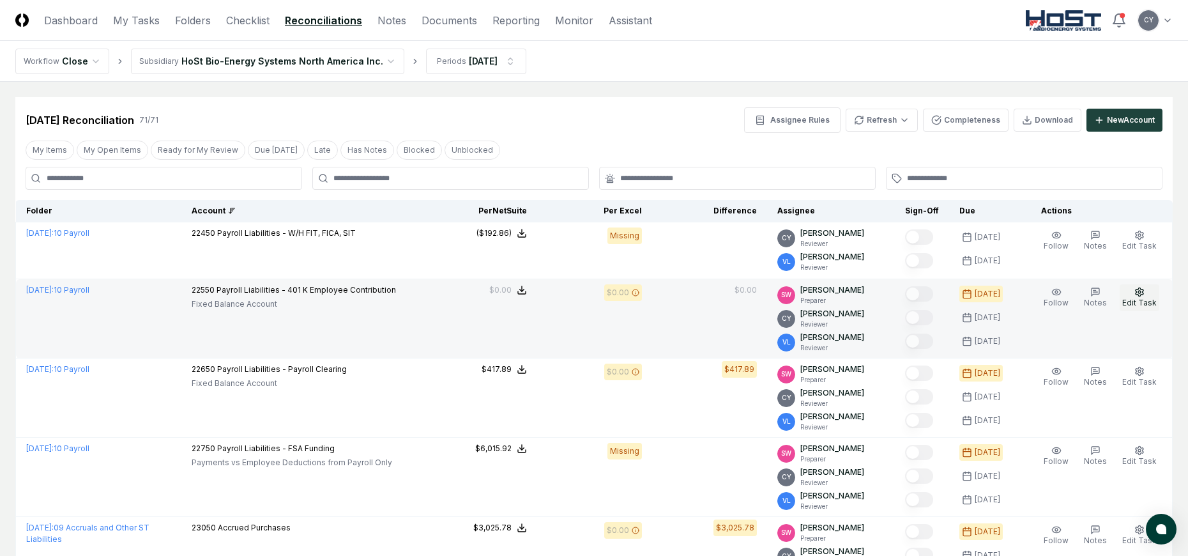
click at [1141, 289] on icon "button" at bounding box center [1140, 291] width 8 height 8
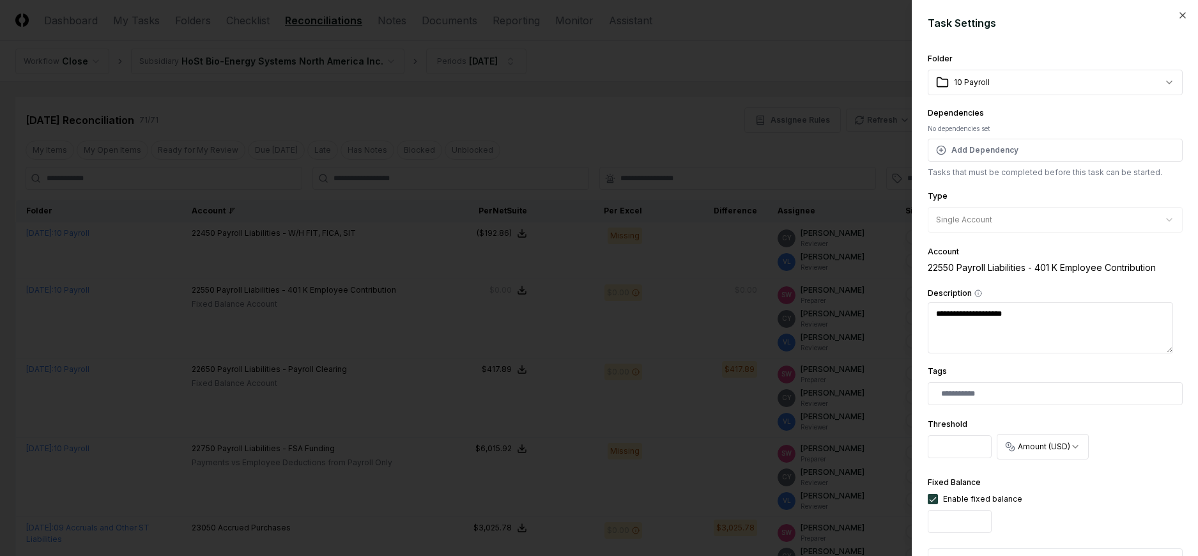
scroll to position [377, 0]
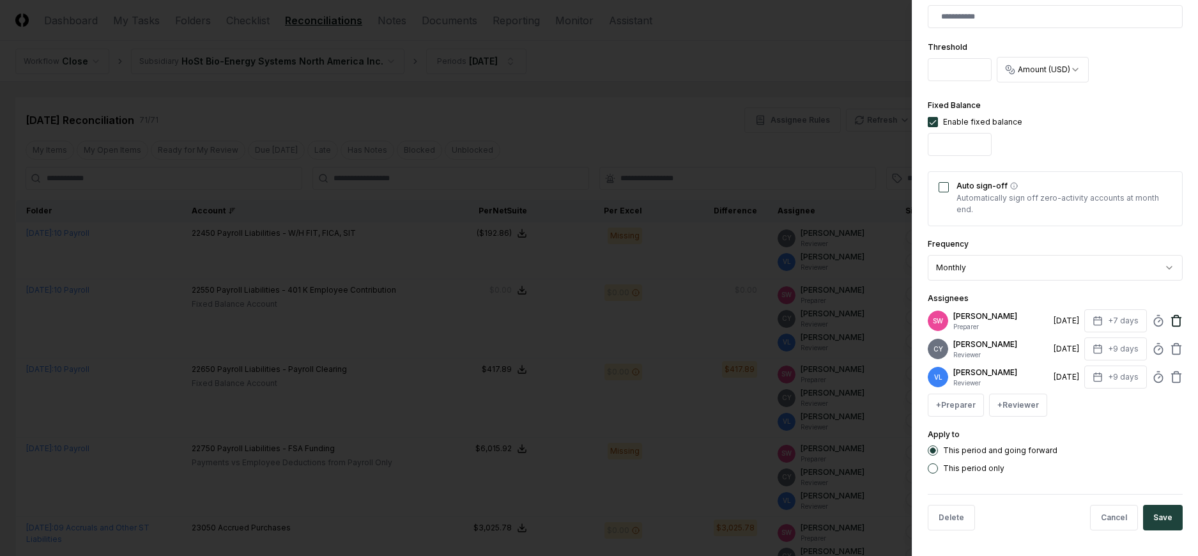
click at [1170, 319] on icon at bounding box center [1176, 320] width 13 height 13
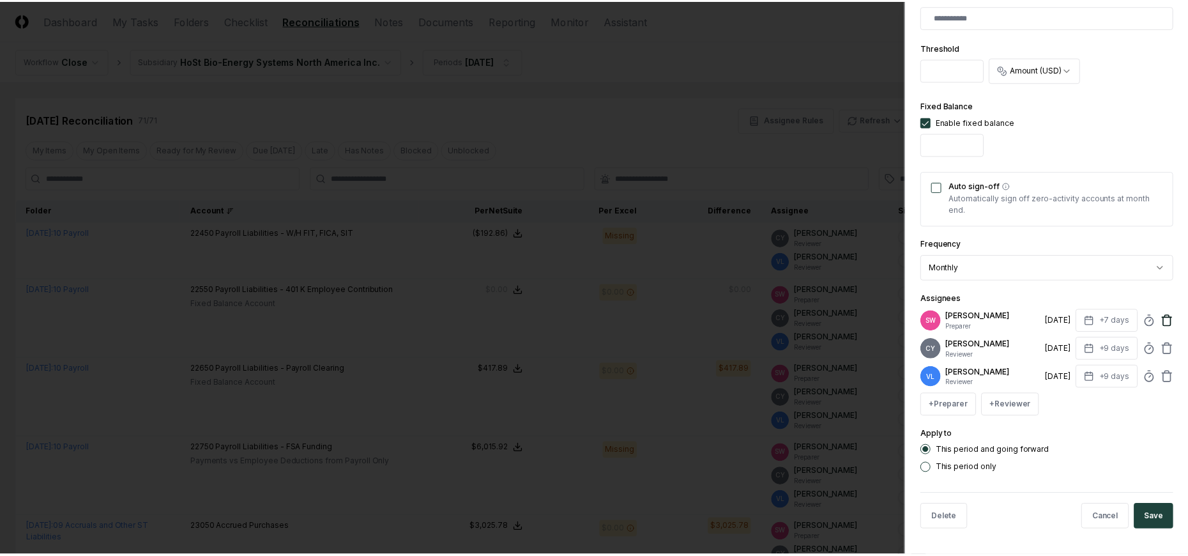
scroll to position [349, 0]
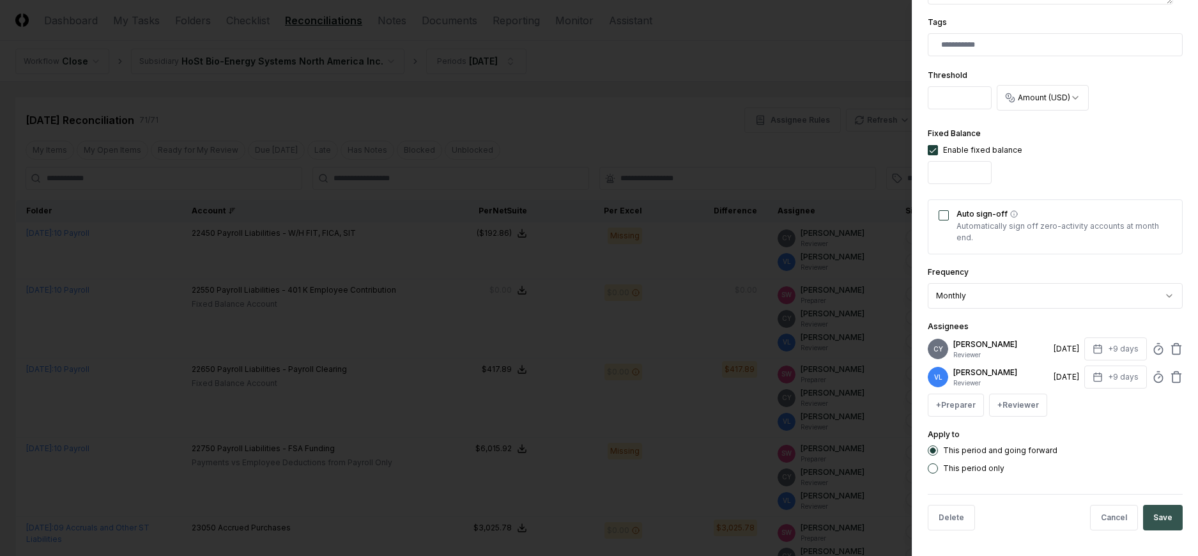
click at [1155, 512] on button "Save" at bounding box center [1163, 518] width 40 height 26
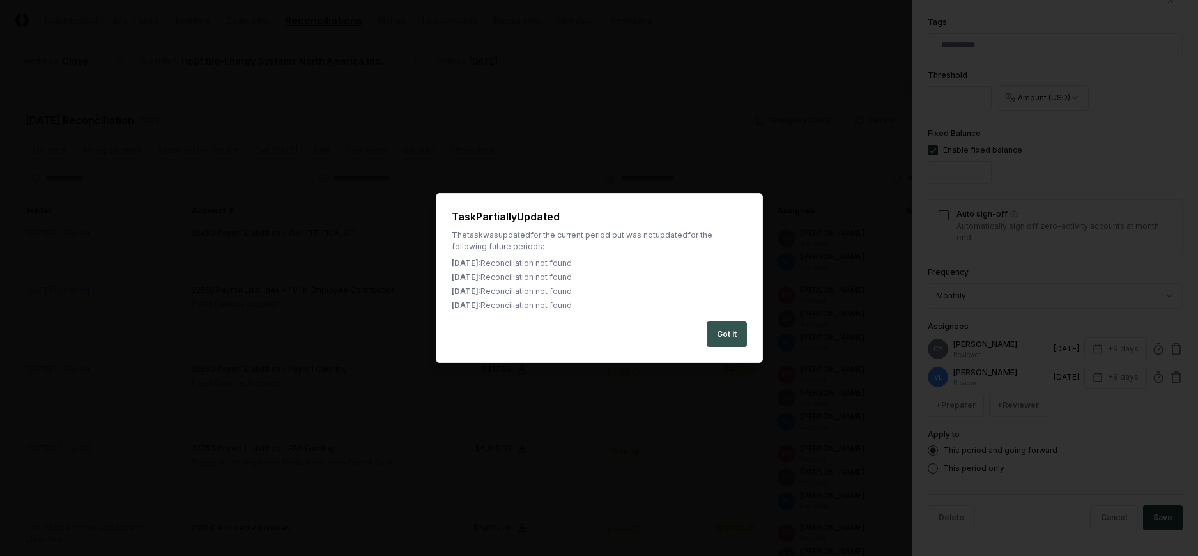
click at [725, 334] on button "Got it" at bounding box center [726, 334] width 40 height 26
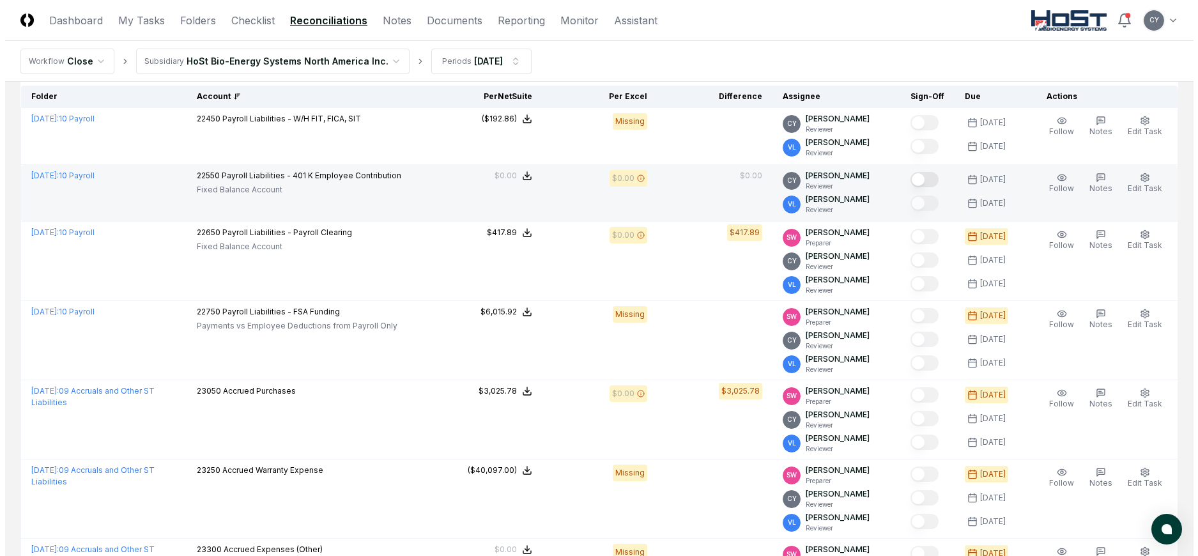
scroll to position [128, 0]
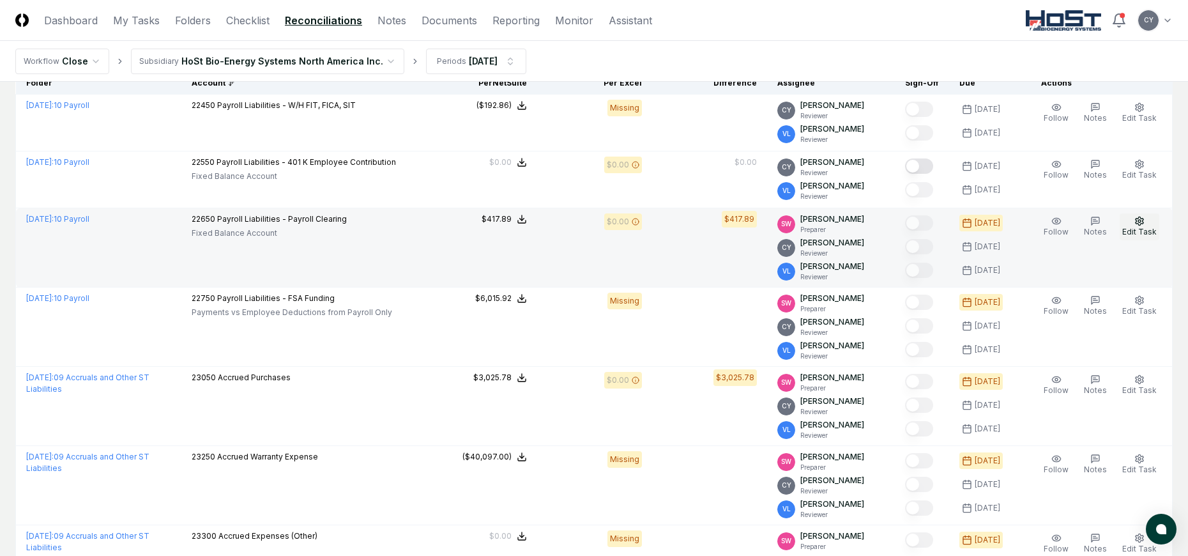
click at [1133, 222] on button "Edit Task" at bounding box center [1140, 226] width 40 height 27
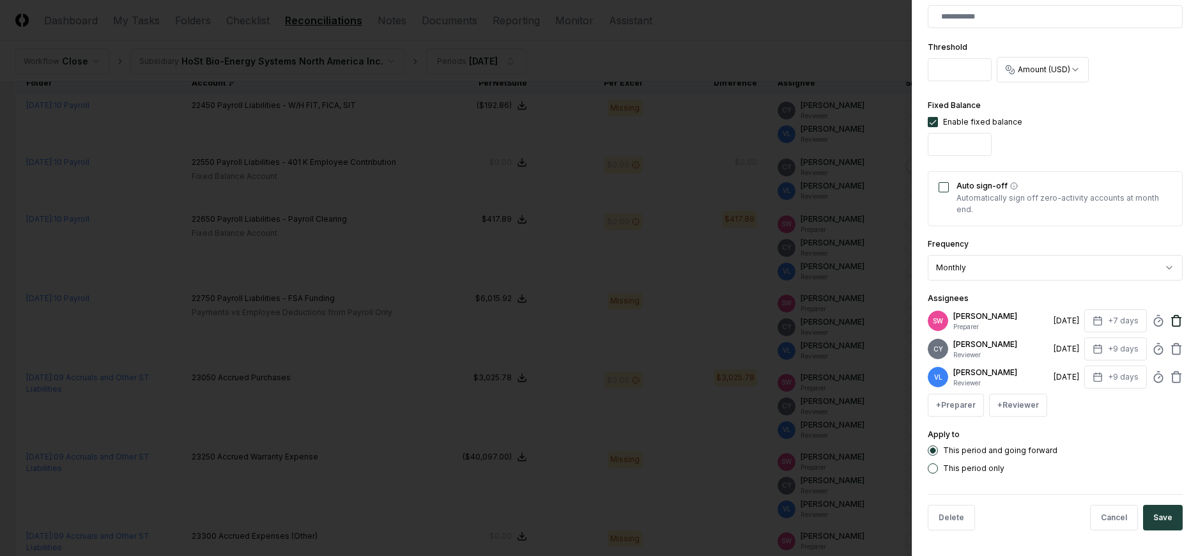
click at [1170, 318] on icon at bounding box center [1176, 320] width 13 height 13
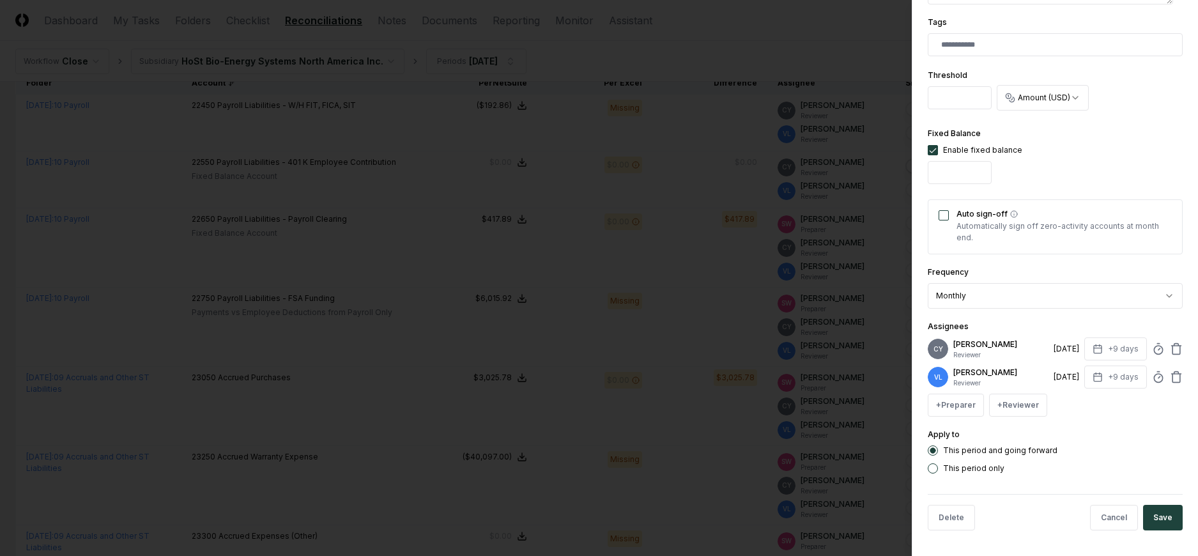
scroll to position [349, 0]
click at [1155, 512] on button "Save" at bounding box center [1163, 518] width 40 height 26
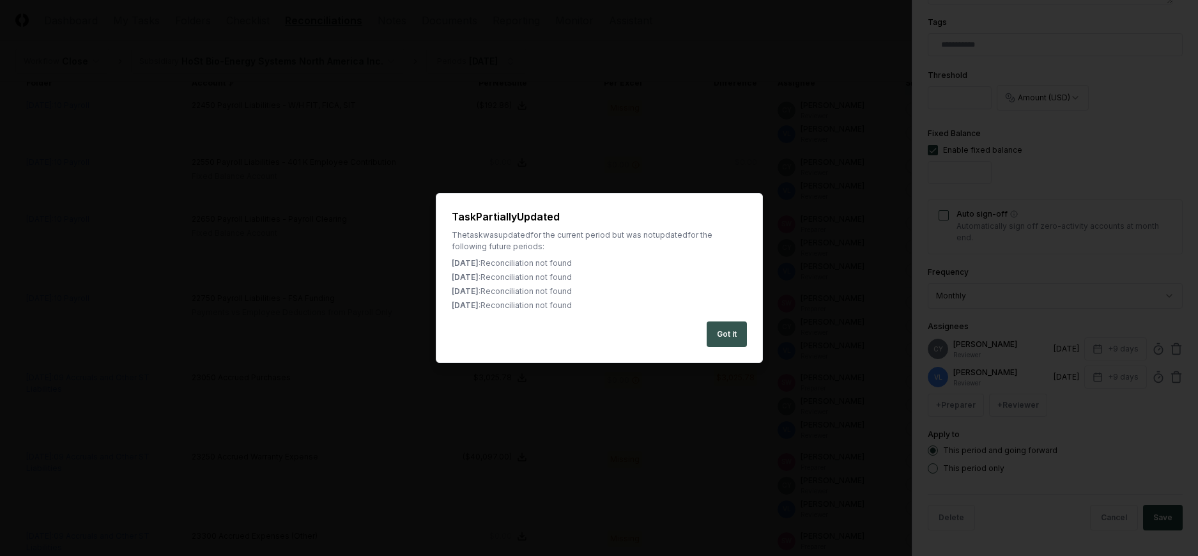
click at [731, 333] on button "Got it" at bounding box center [726, 334] width 40 height 26
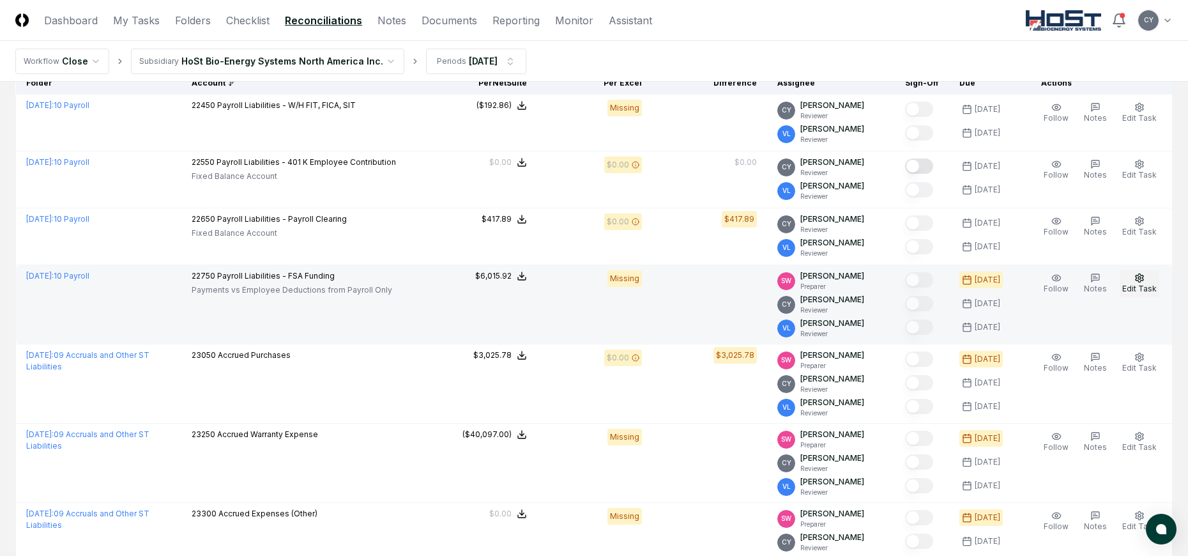
click at [1146, 281] on button "Edit Task" at bounding box center [1140, 283] width 40 height 27
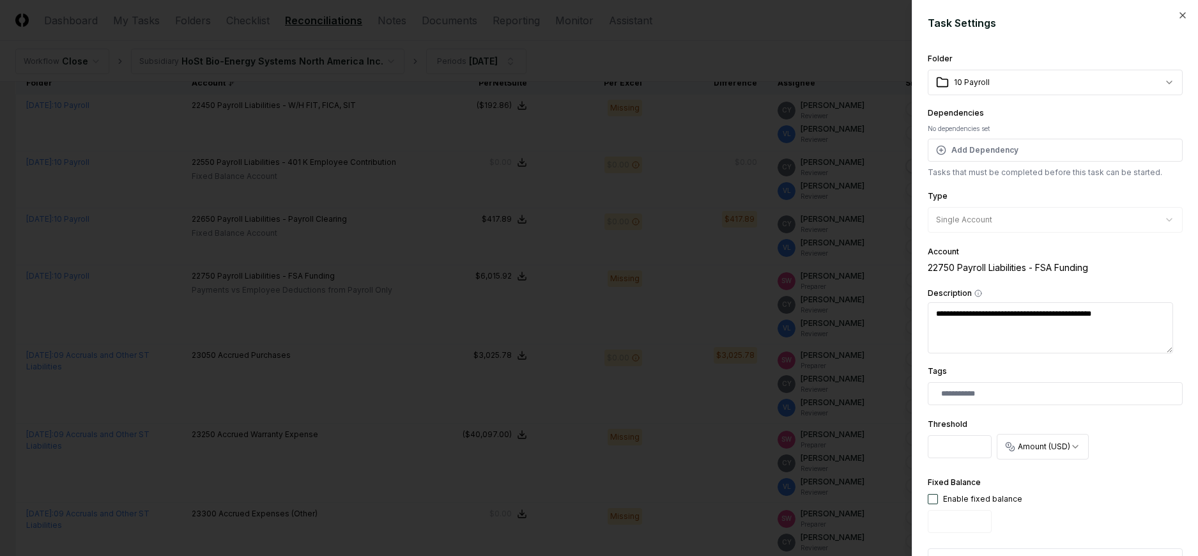
scroll to position [377, 0]
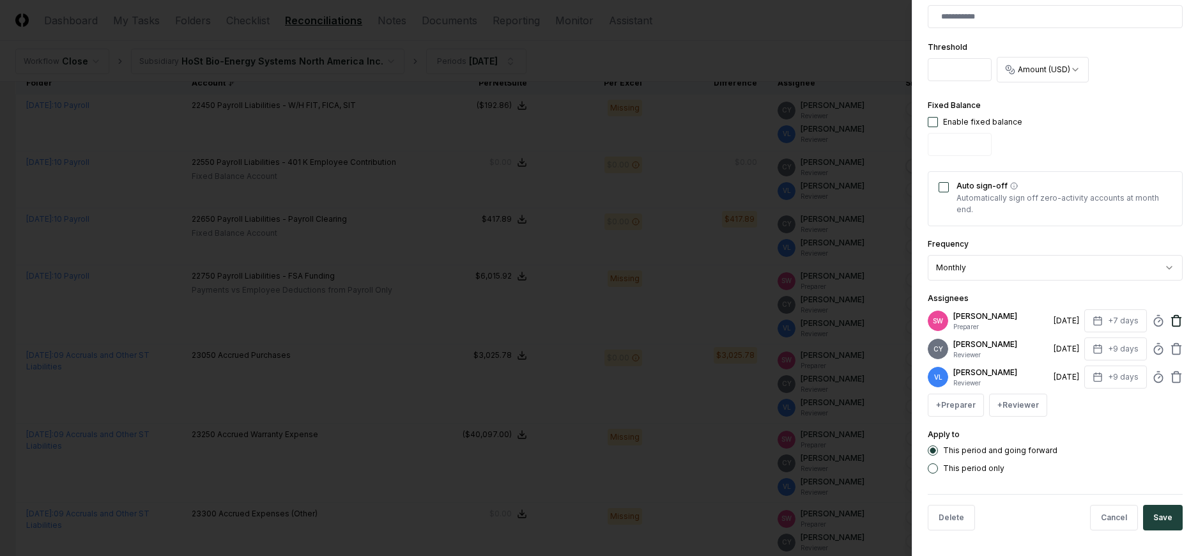
click at [1170, 319] on icon at bounding box center [1176, 320] width 13 height 13
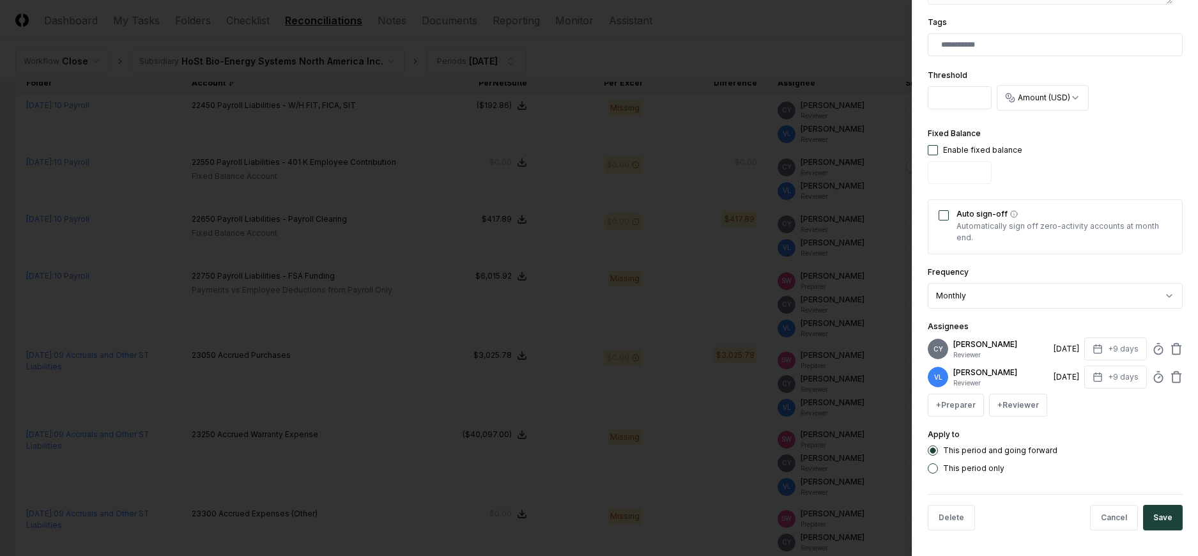
scroll to position [349, 0]
click at [1148, 521] on button "Save" at bounding box center [1163, 518] width 40 height 26
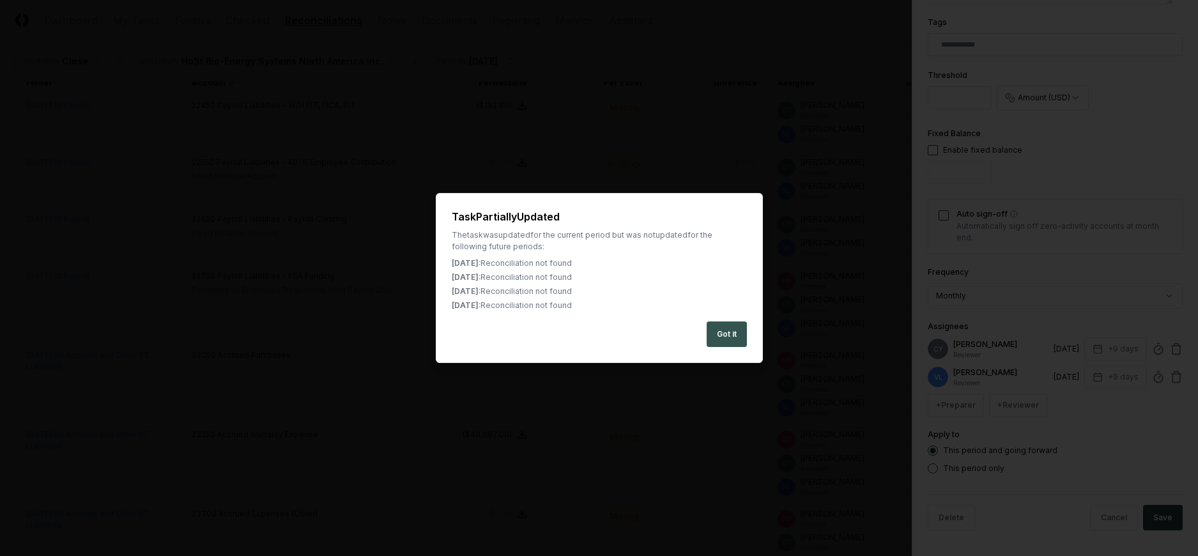
click at [724, 332] on button "Got it" at bounding box center [726, 334] width 40 height 26
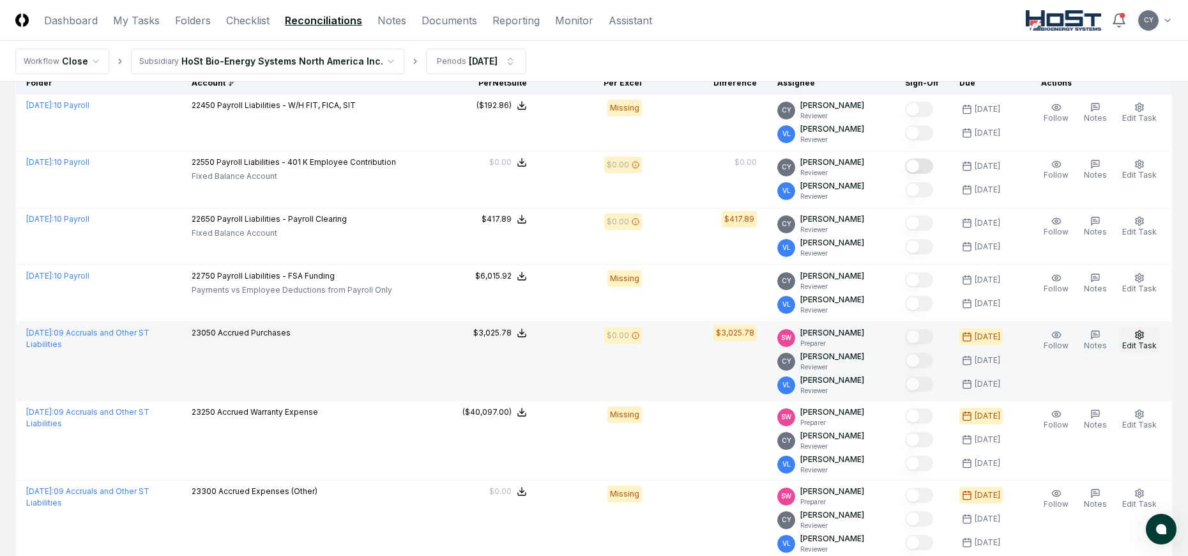
click at [1138, 332] on icon "button" at bounding box center [1139, 335] width 10 height 10
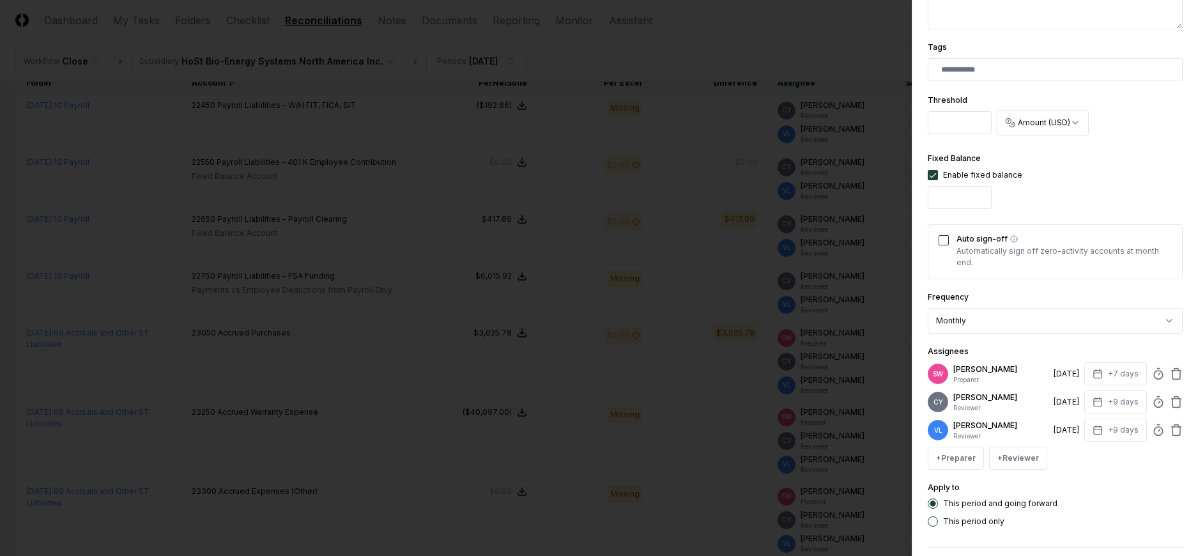
scroll to position [377, 0]
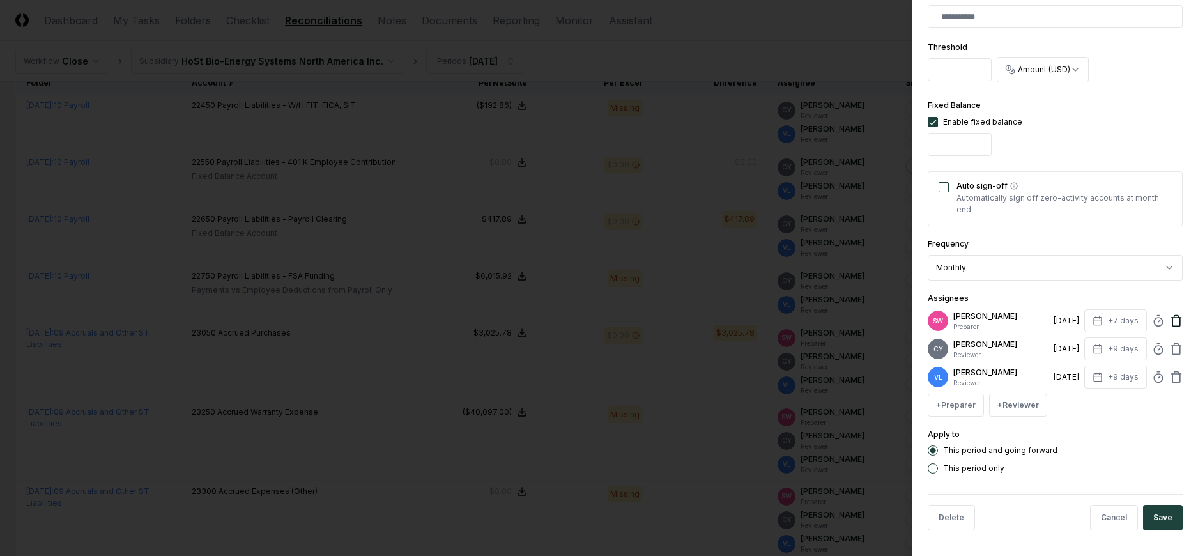
click at [1170, 321] on icon at bounding box center [1176, 320] width 13 height 13
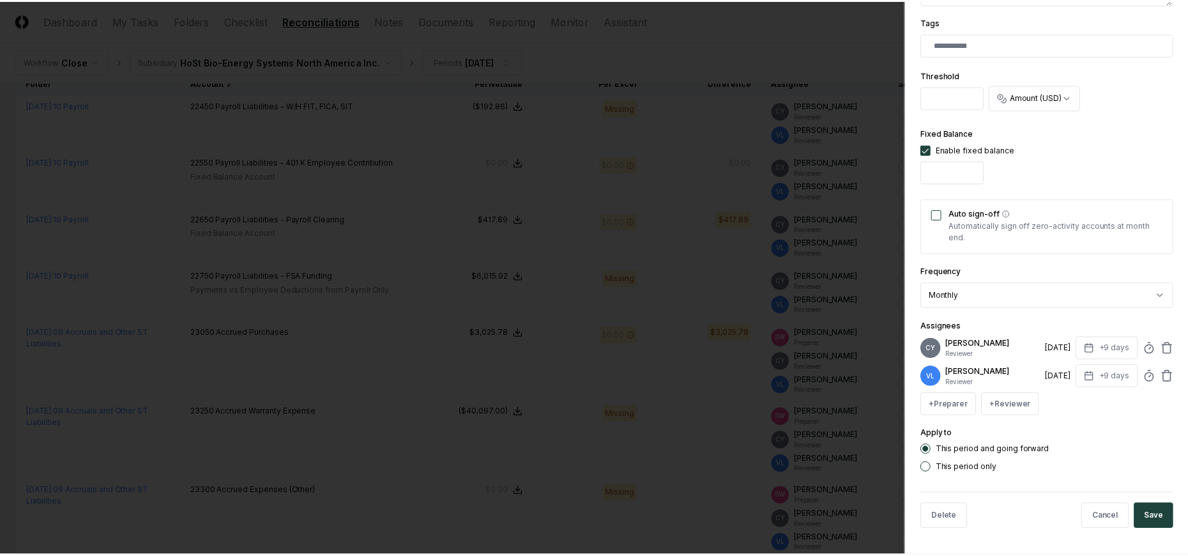
scroll to position [349, 0]
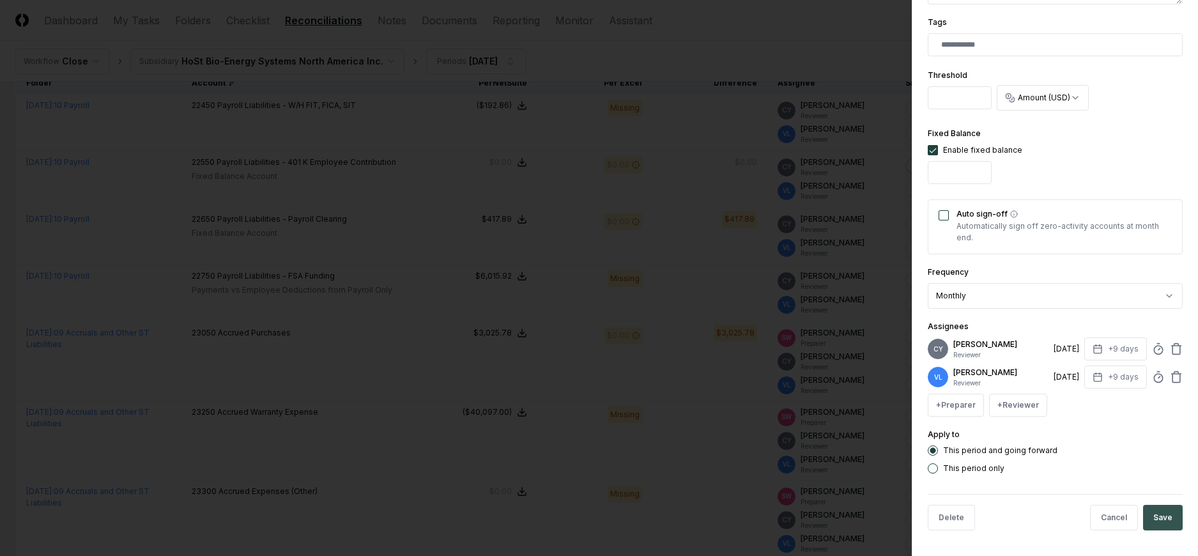
click at [1157, 510] on button "Save" at bounding box center [1163, 518] width 40 height 26
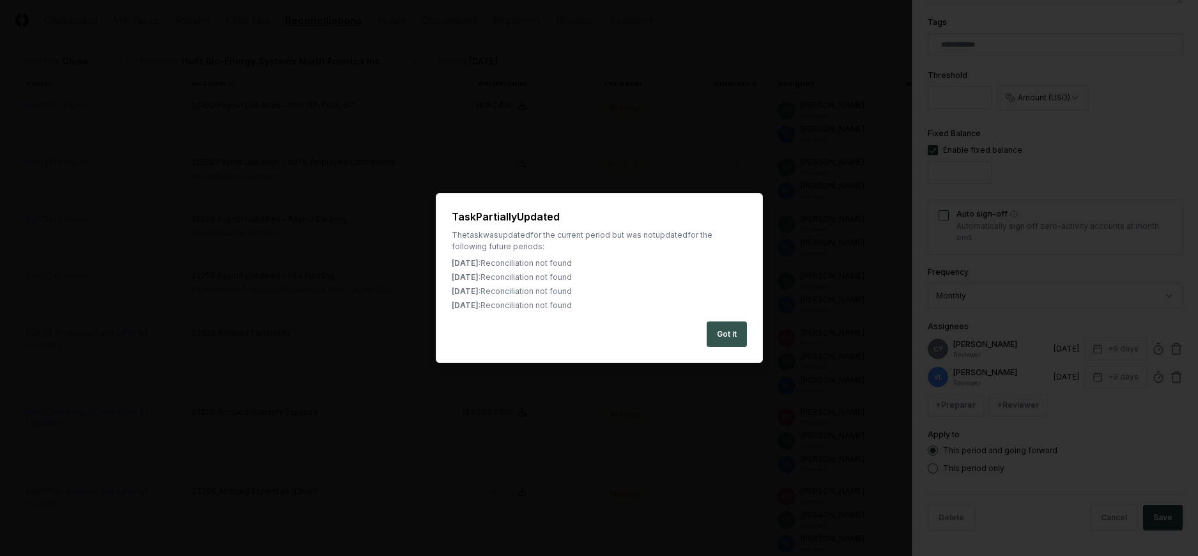
click at [726, 332] on button "Got it" at bounding box center [726, 334] width 40 height 26
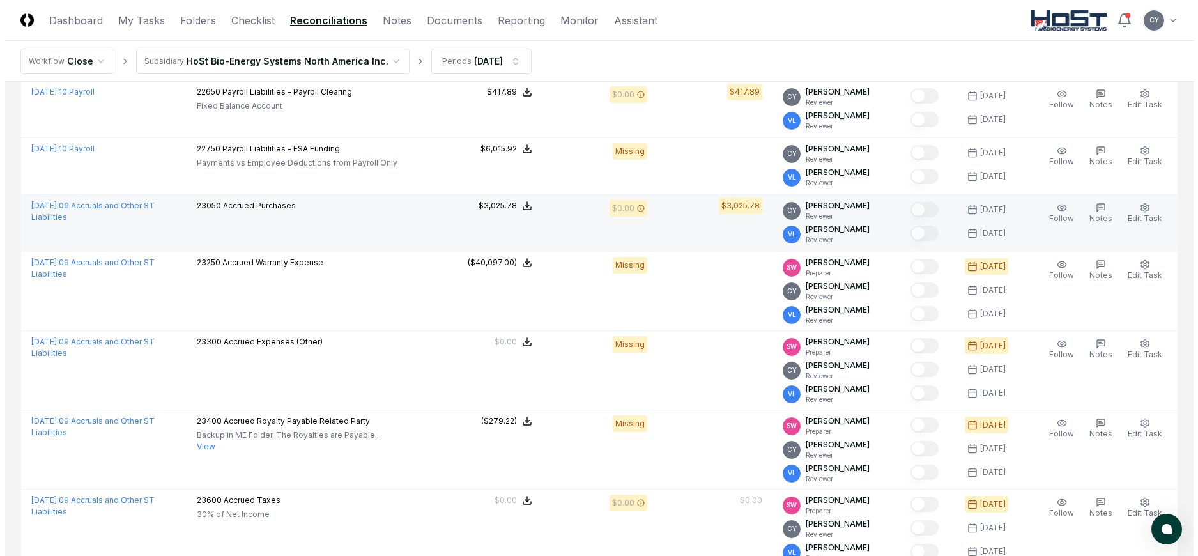
scroll to position [255, 0]
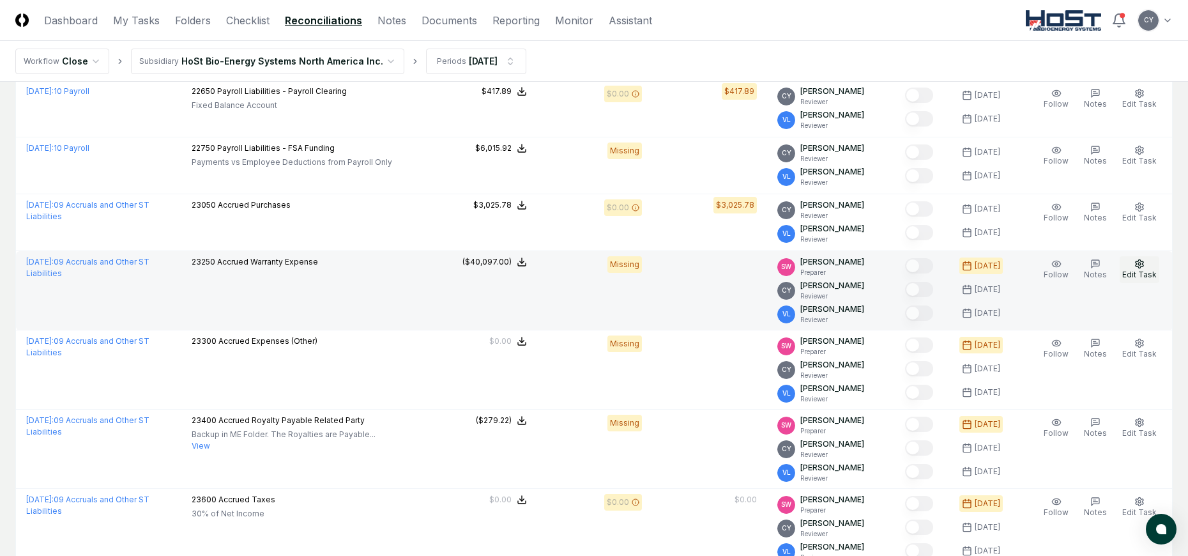
click at [1138, 260] on icon "button" at bounding box center [1139, 264] width 10 height 10
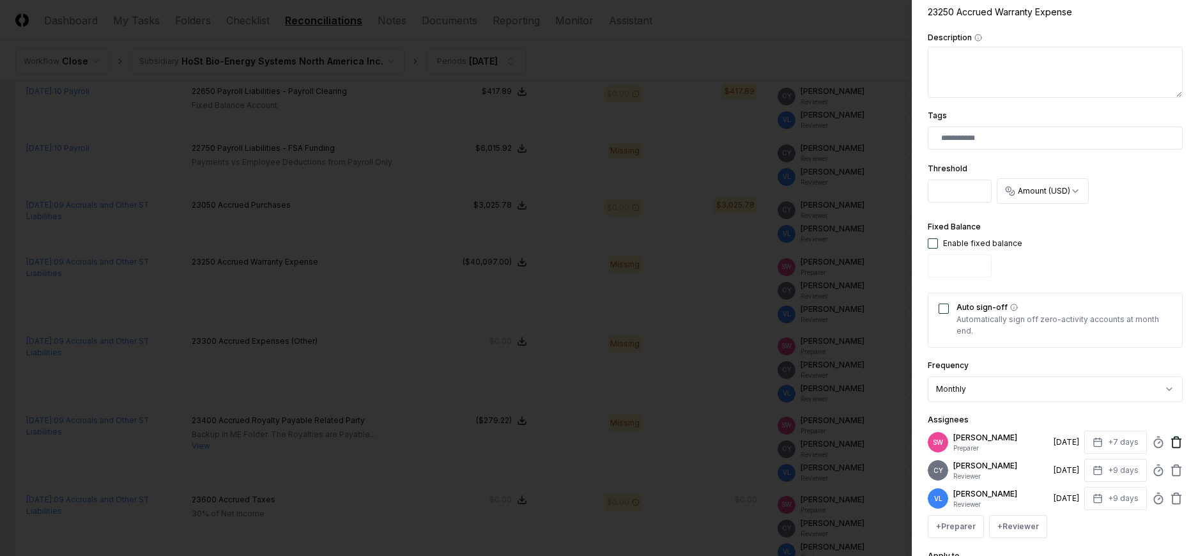
click at [1174, 439] on icon at bounding box center [1176, 438] width 4 height 2
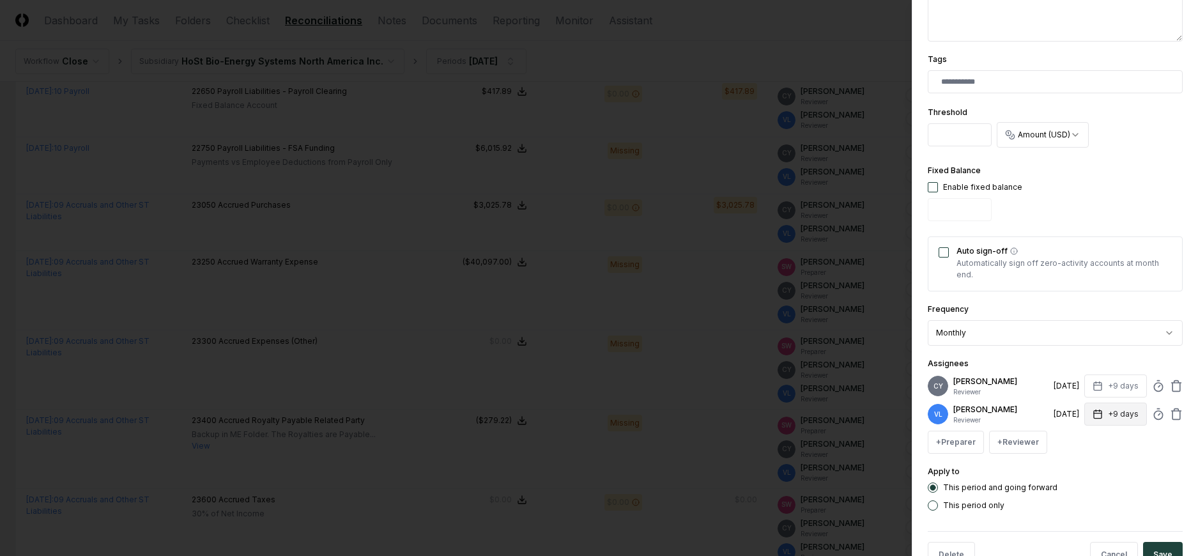
scroll to position [349, 0]
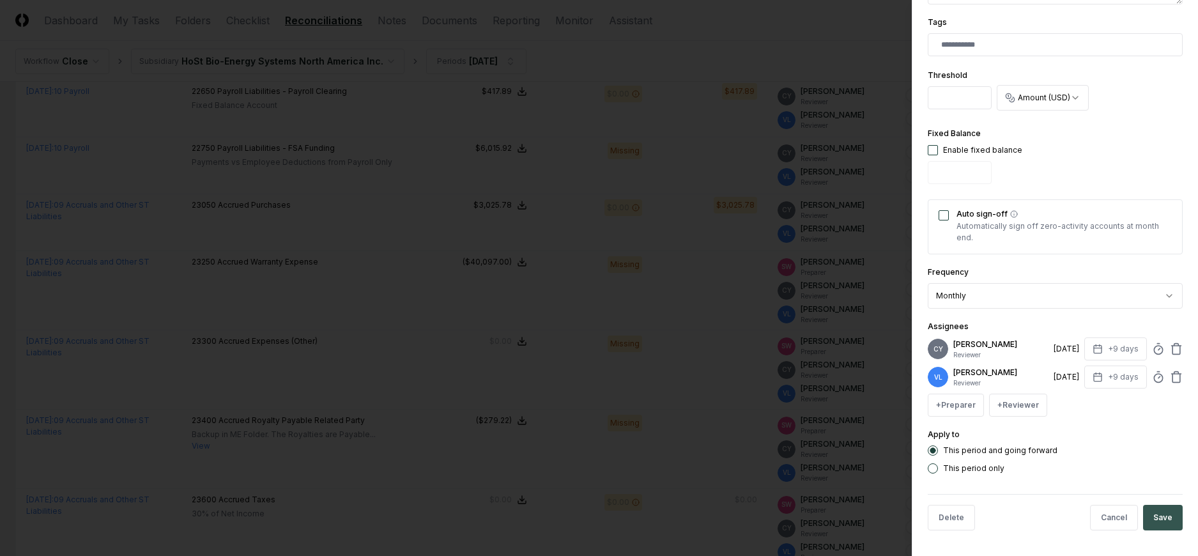
click at [1158, 512] on button "Save" at bounding box center [1163, 518] width 40 height 26
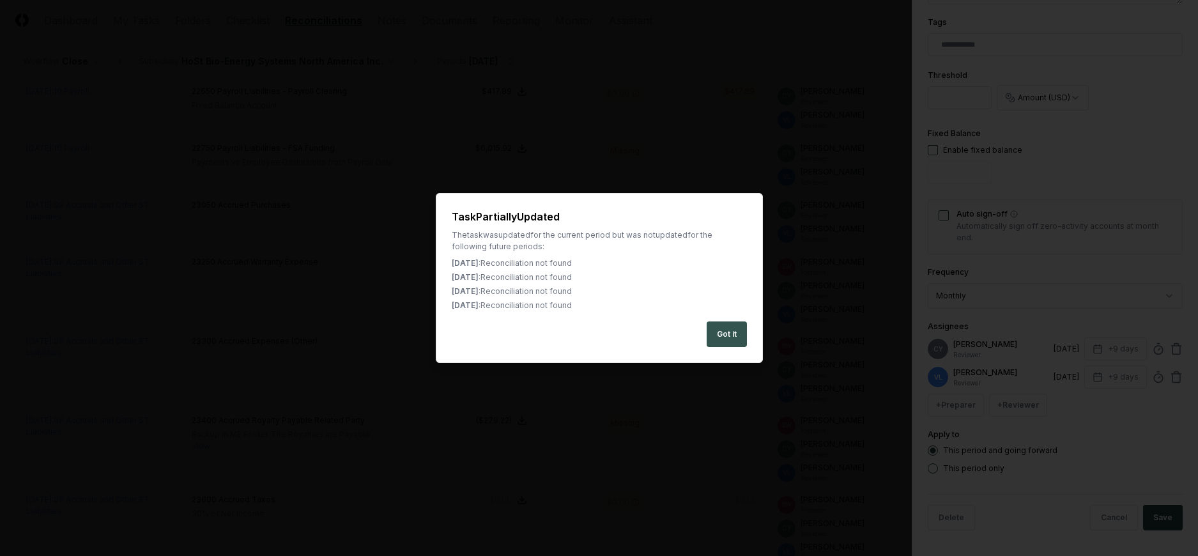
click at [724, 328] on button "Got it" at bounding box center [726, 334] width 40 height 26
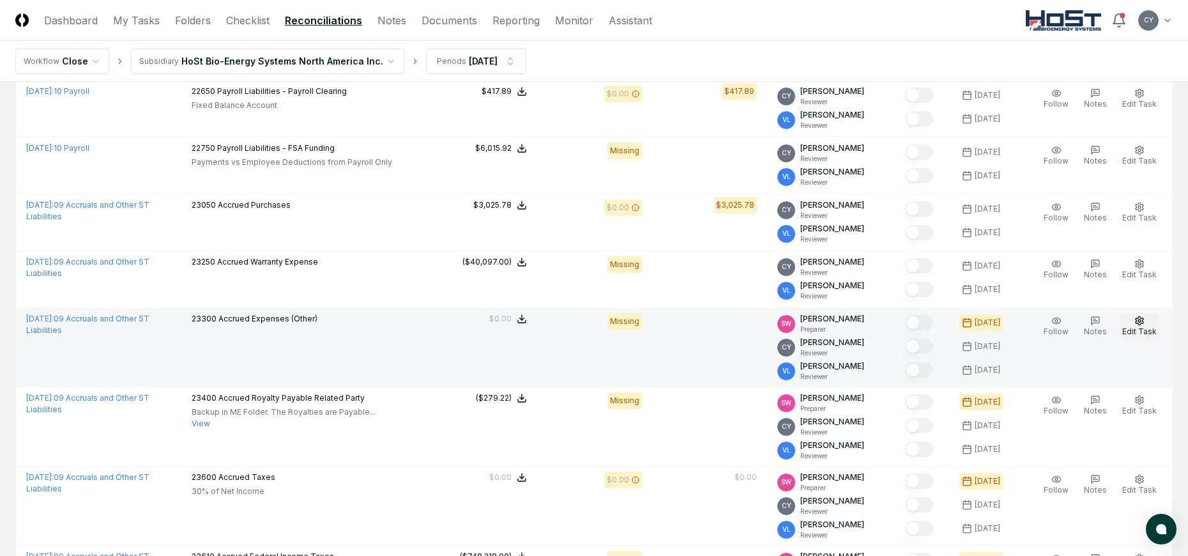
click at [1143, 322] on icon "button" at bounding box center [1139, 321] width 10 height 10
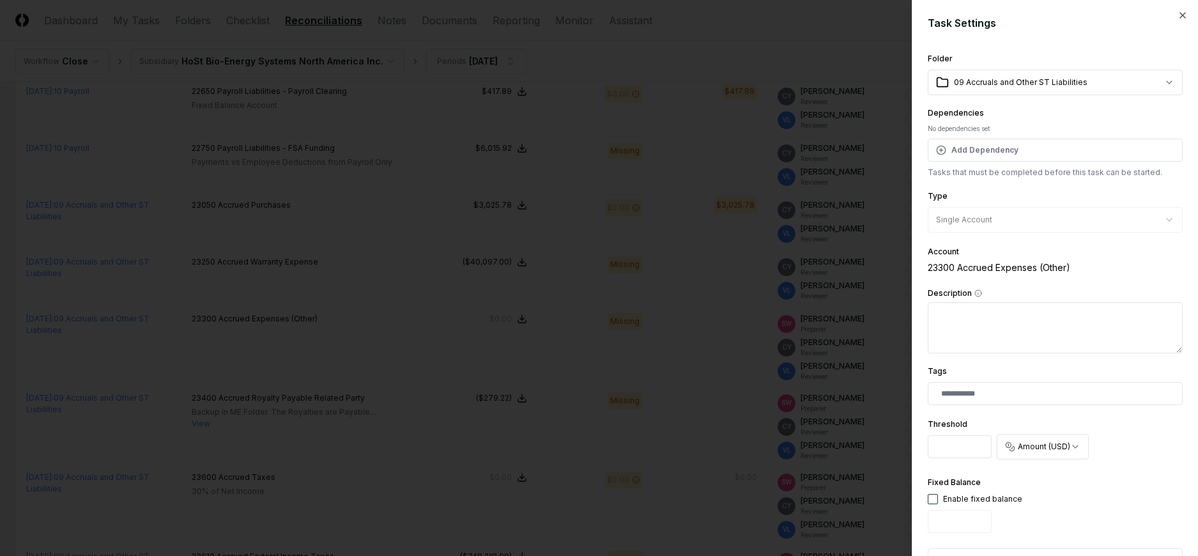
scroll to position [377, 0]
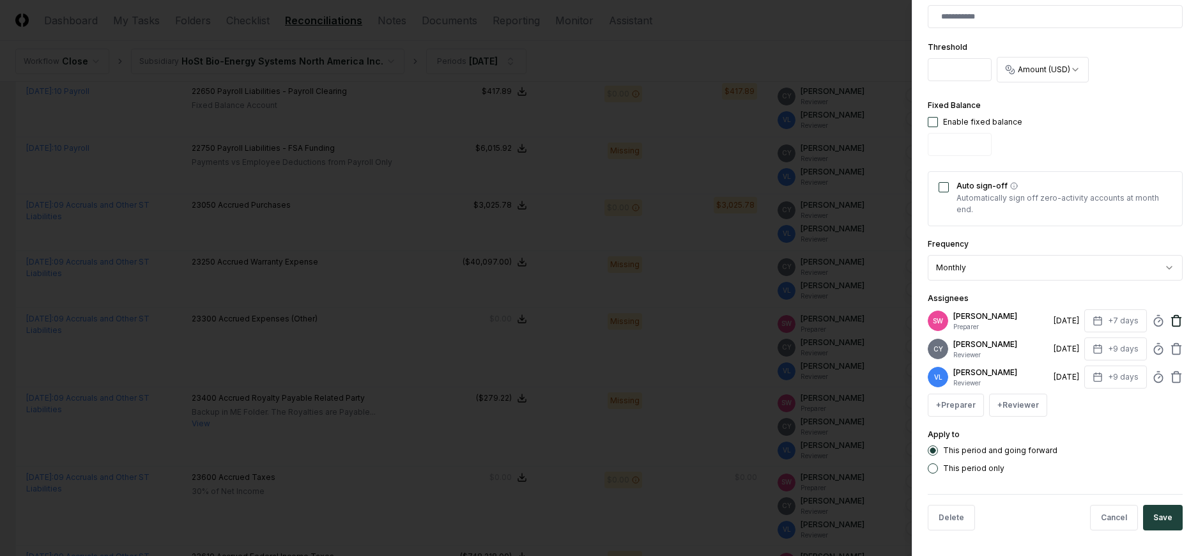
click at [1171, 317] on icon at bounding box center [1176, 317] width 10 height 0
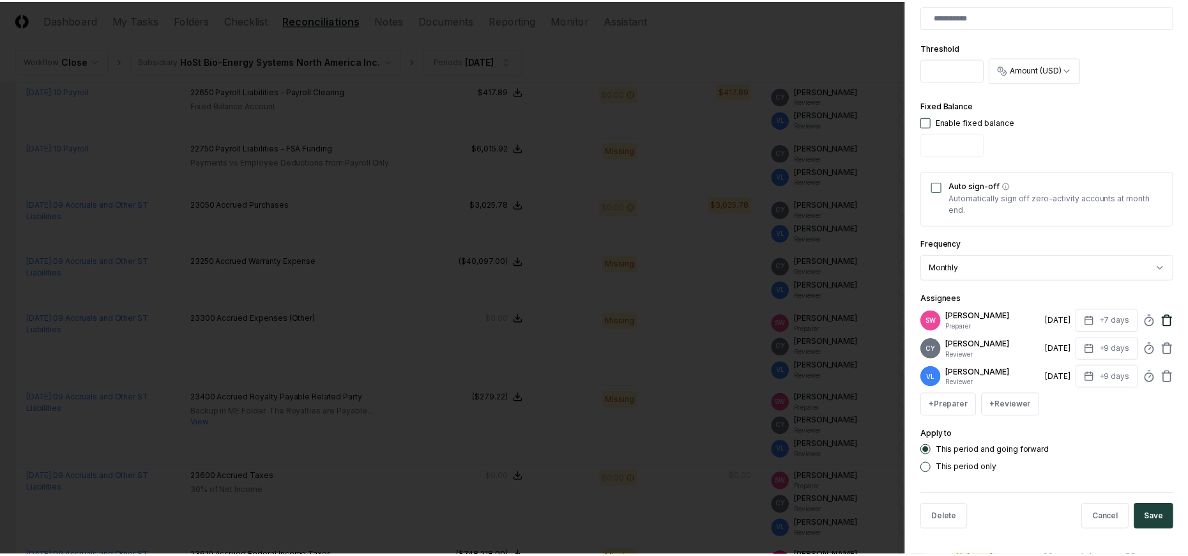
scroll to position [349, 0]
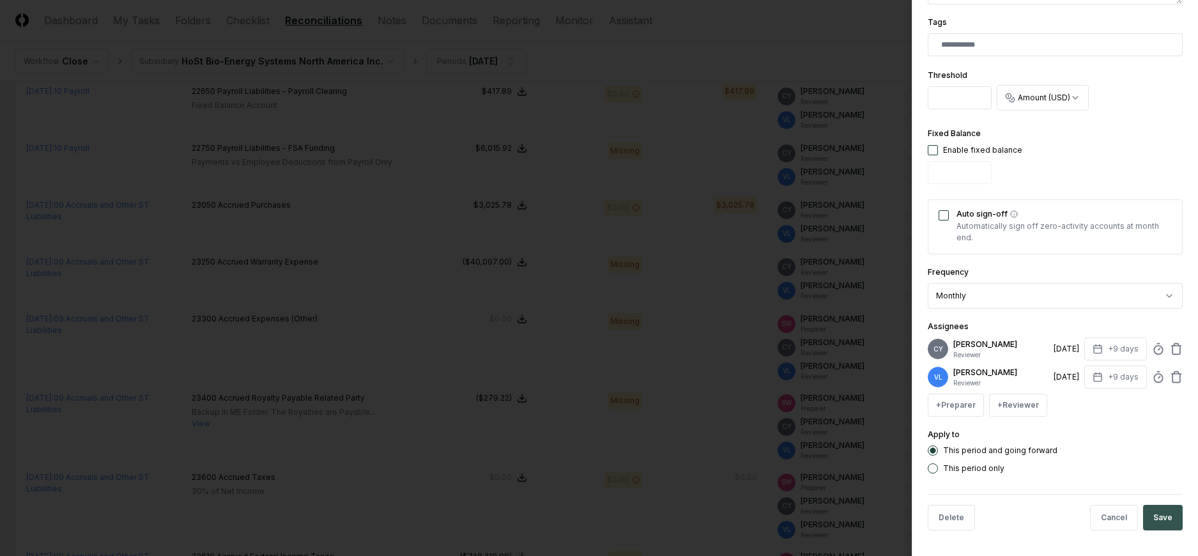
click at [1157, 519] on button "Save" at bounding box center [1163, 518] width 40 height 26
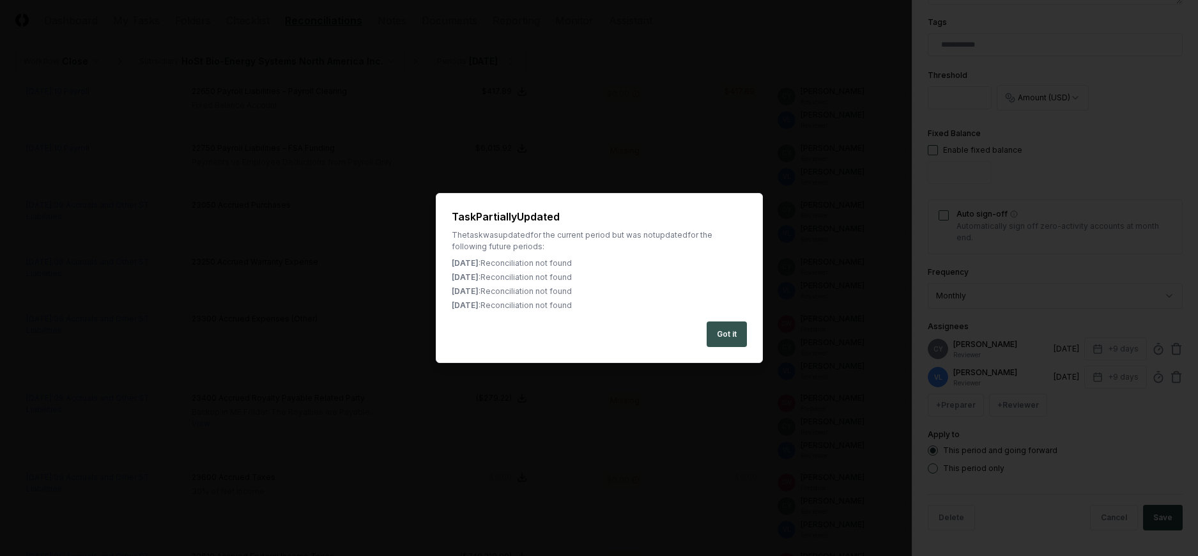
click at [734, 330] on button "Got it" at bounding box center [726, 334] width 40 height 26
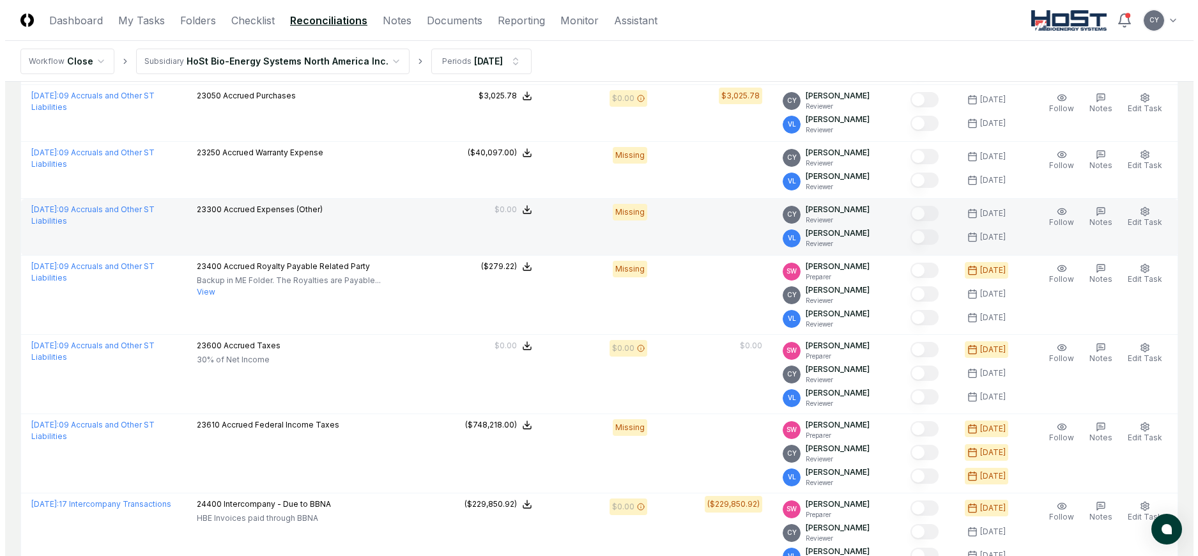
scroll to position [383, 0]
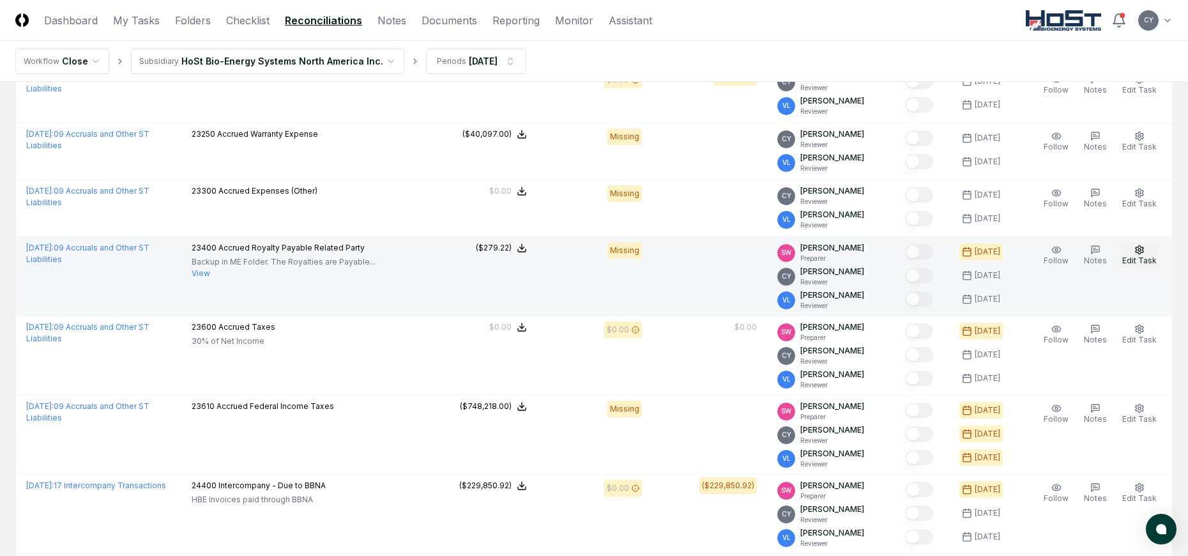
click at [1138, 244] on button "Edit Task" at bounding box center [1140, 255] width 40 height 27
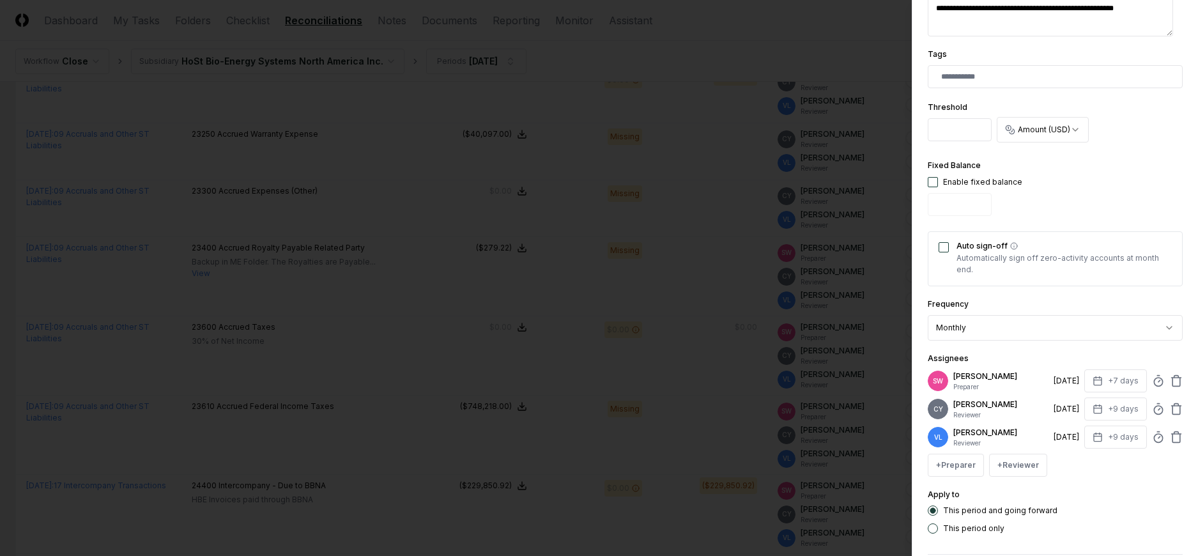
scroll to position [319, 0]
click at [1170, 381] on icon at bounding box center [1176, 378] width 13 height 13
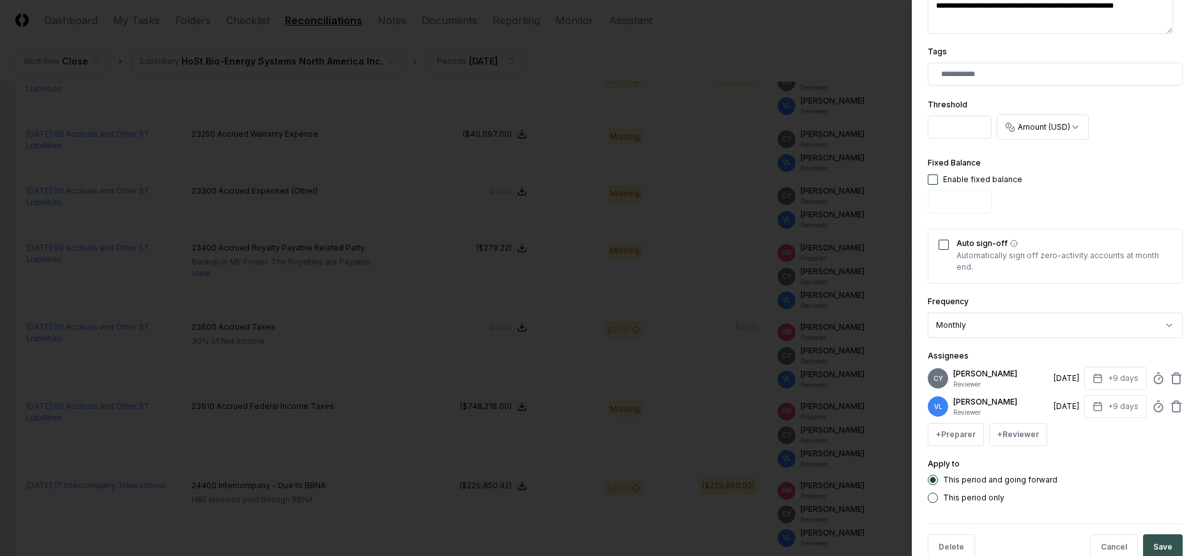
click at [1150, 544] on button "Save" at bounding box center [1163, 547] width 40 height 26
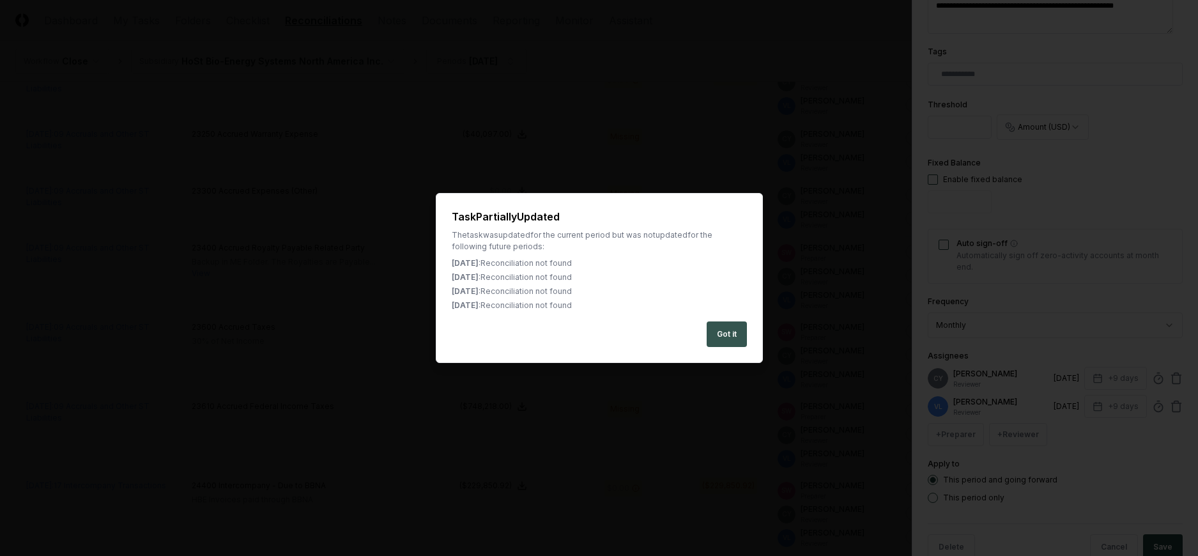
click at [733, 333] on button "Got it" at bounding box center [726, 334] width 40 height 26
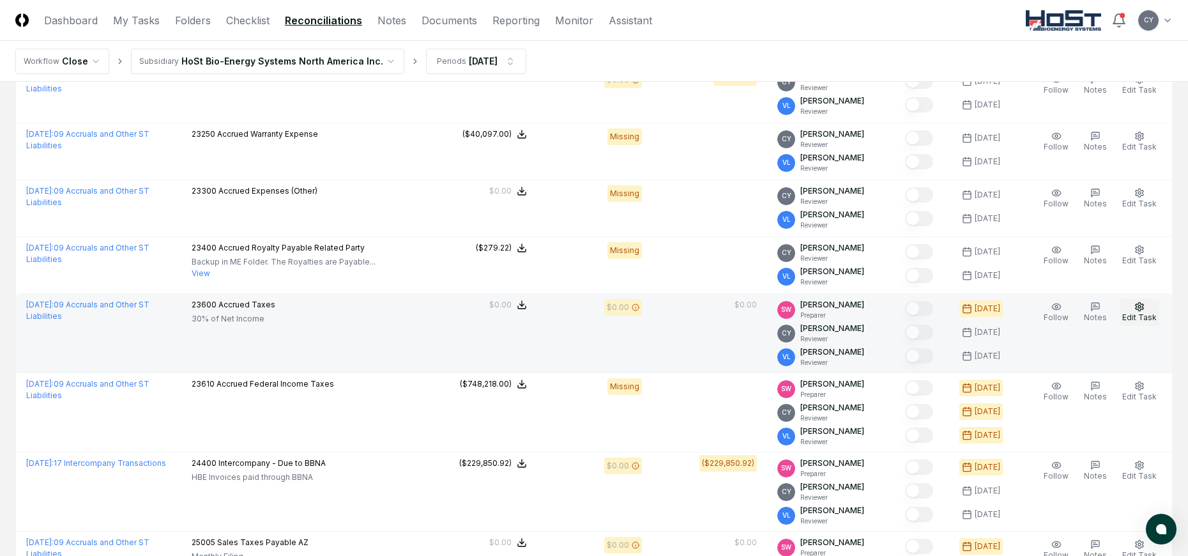
click at [1139, 309] on icon "button" at bounding box center [1139, 306] width 10 height 10
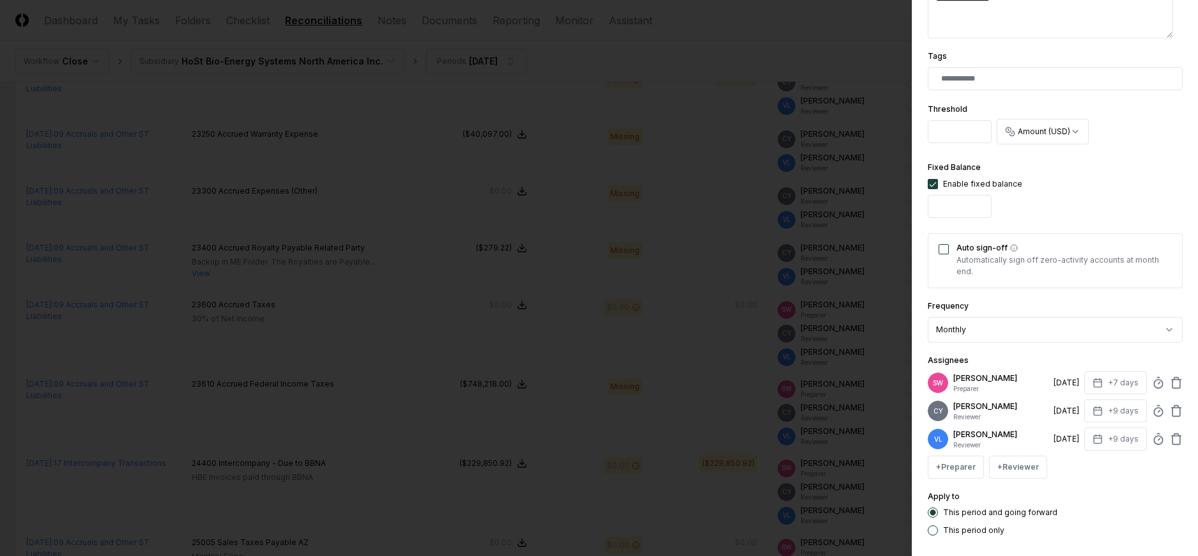
scroll to position [377, 0]
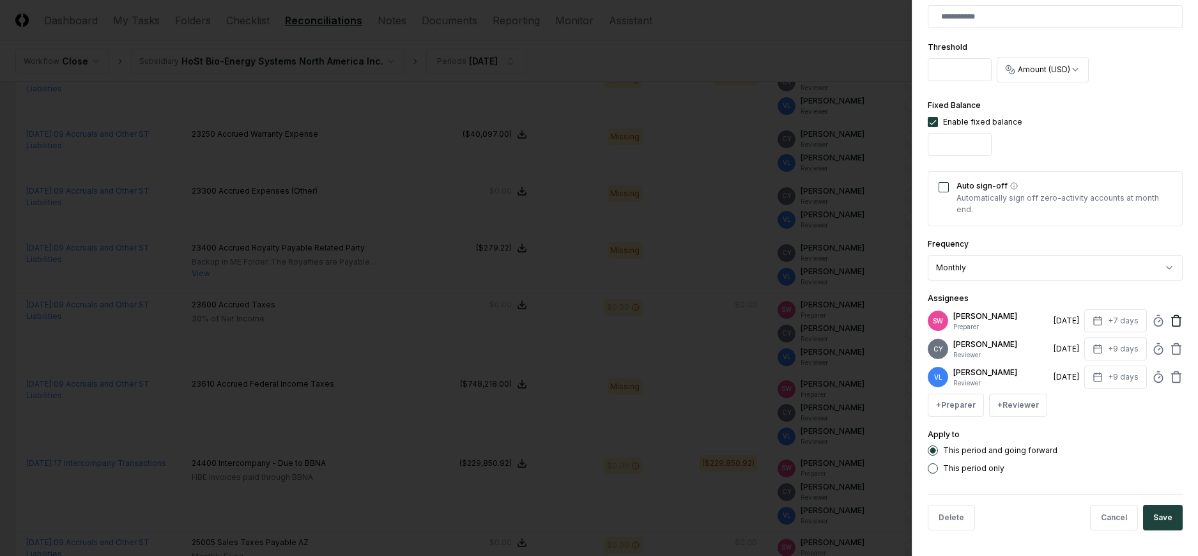
click at [1170, 315] on icon at bounding box center [1176, 320] width 13 height 13
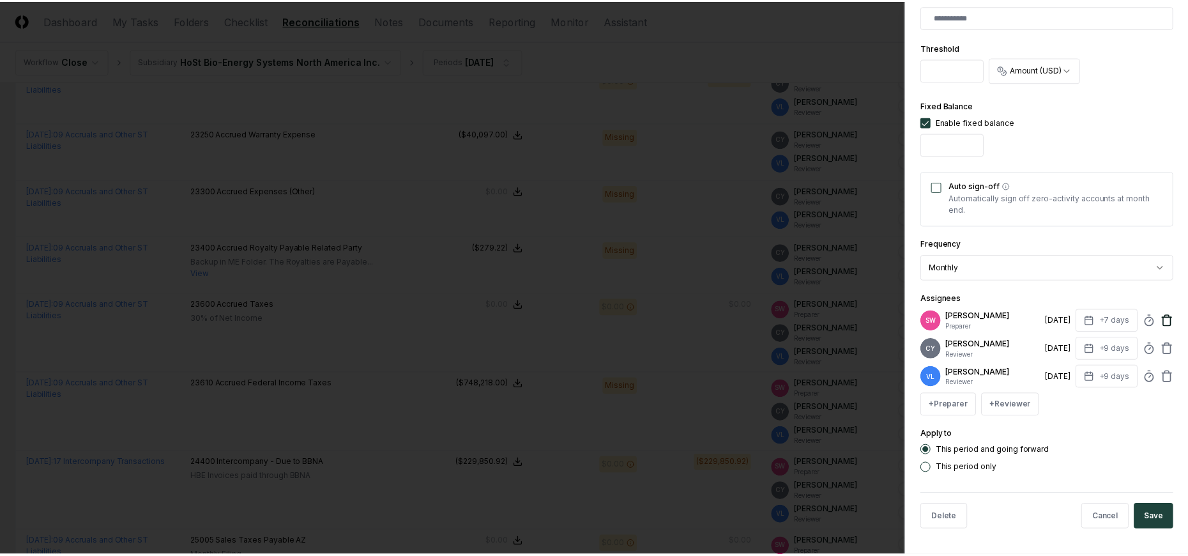
scroll to position [349, 0]
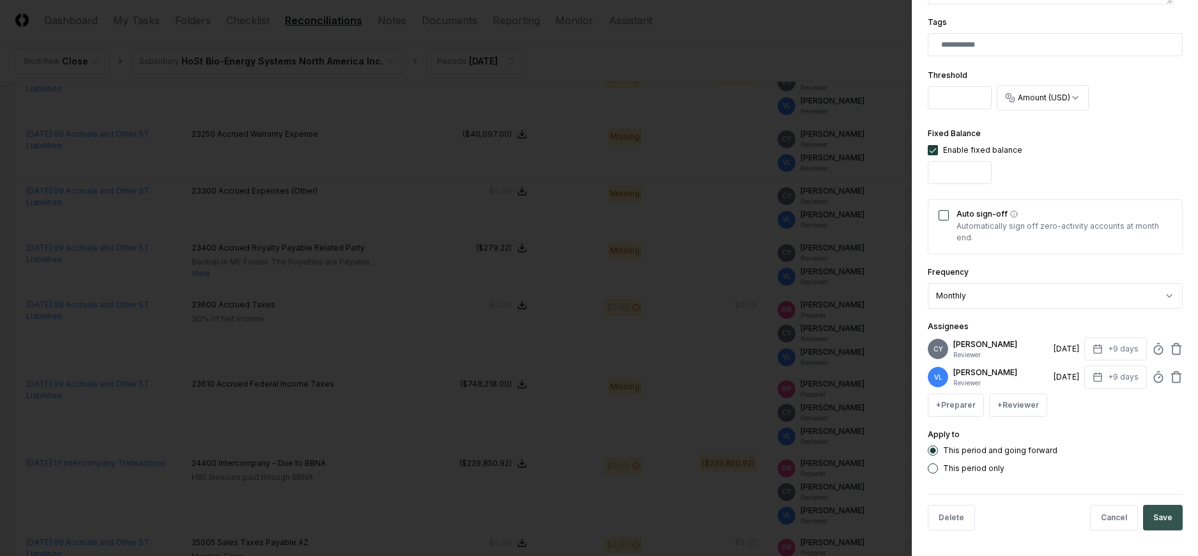
click at [1160, 517] on button "Save" at bounding box center [1163, 518] width 40 height 26
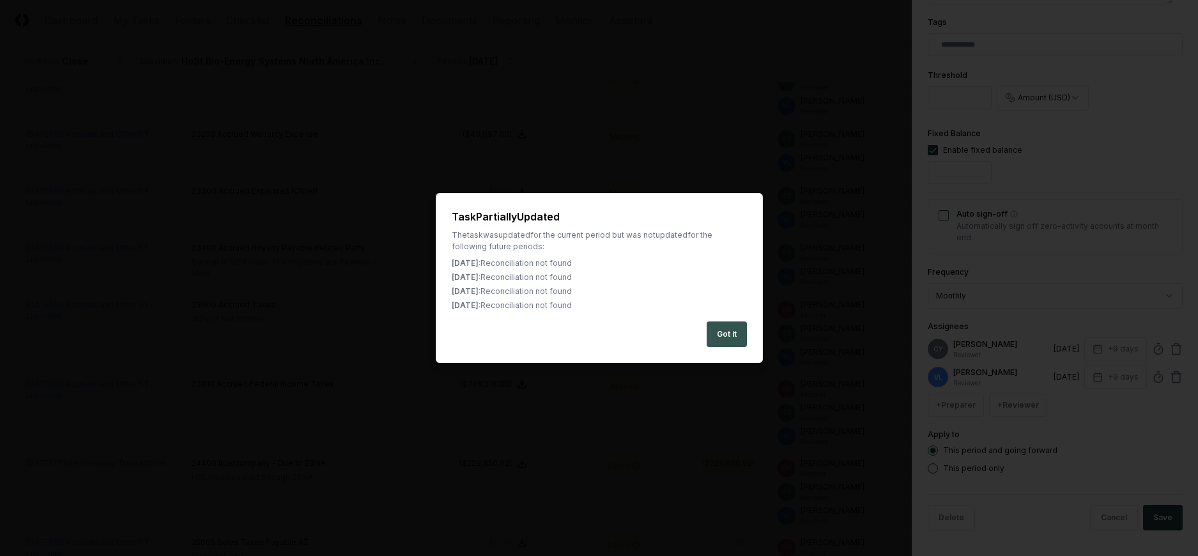
click at [721, 331] on button "Got it" at bounding box center [726, 334] width 40 height 26
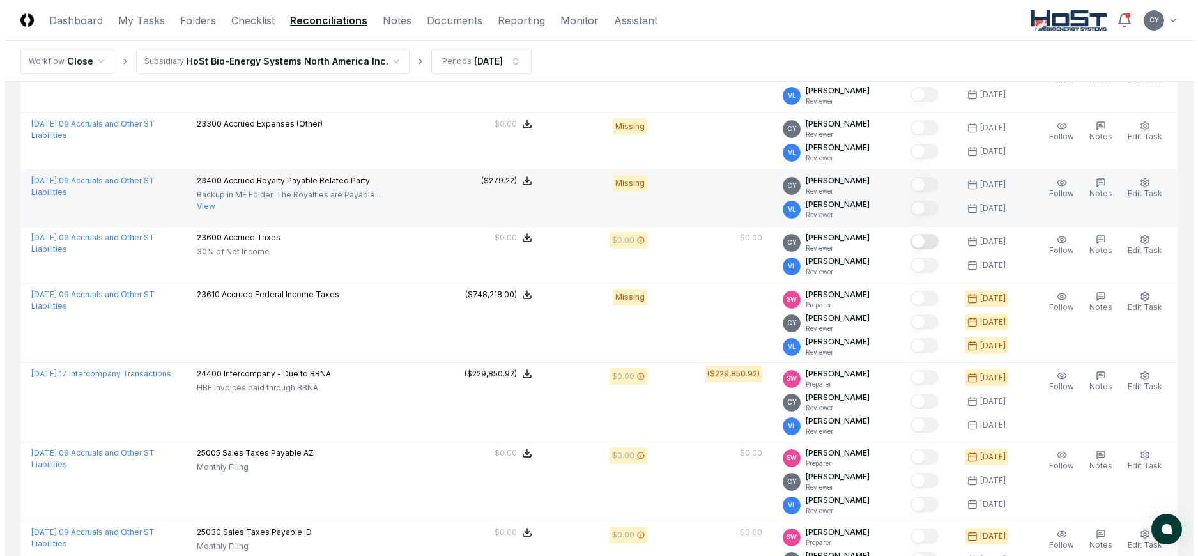
scroll to position [511, 0]
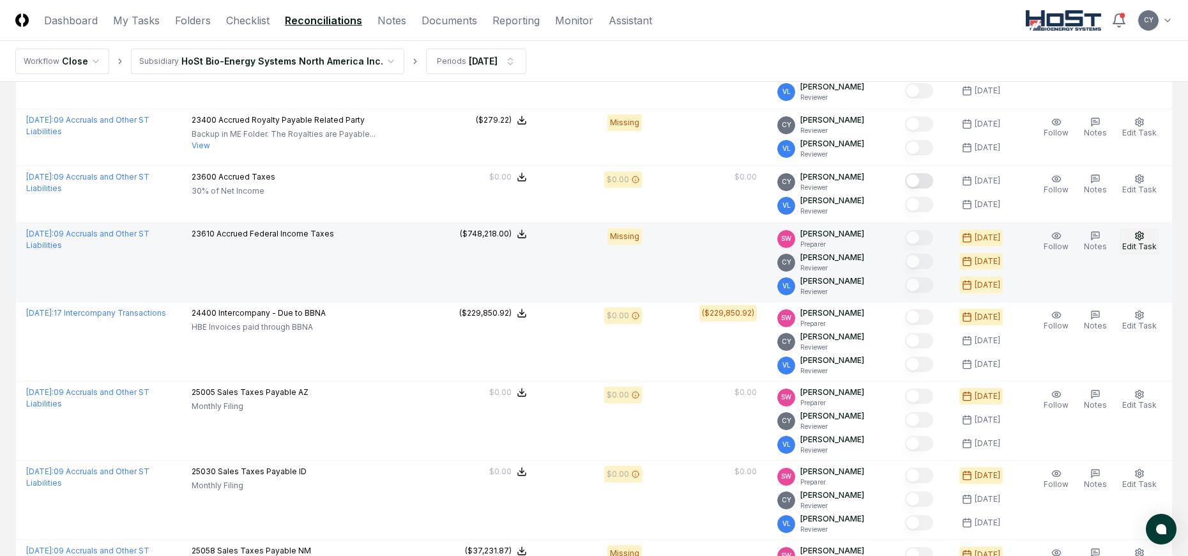
click at [1138, 230] on button "Edit Task" at bounding box center [1140, 241] width 40 height 27
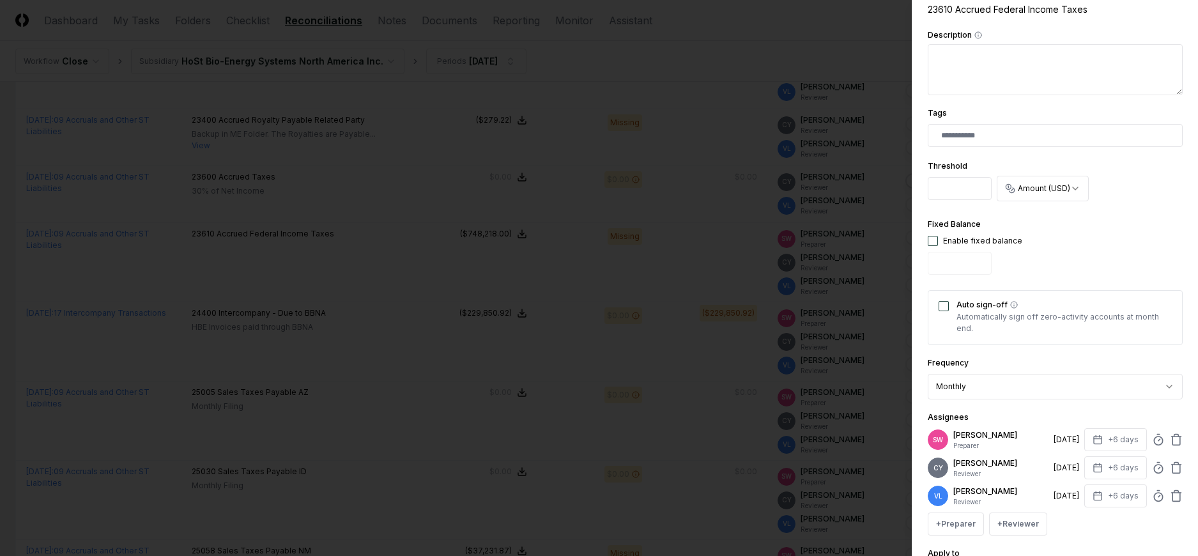
scroll to position [377, 0]
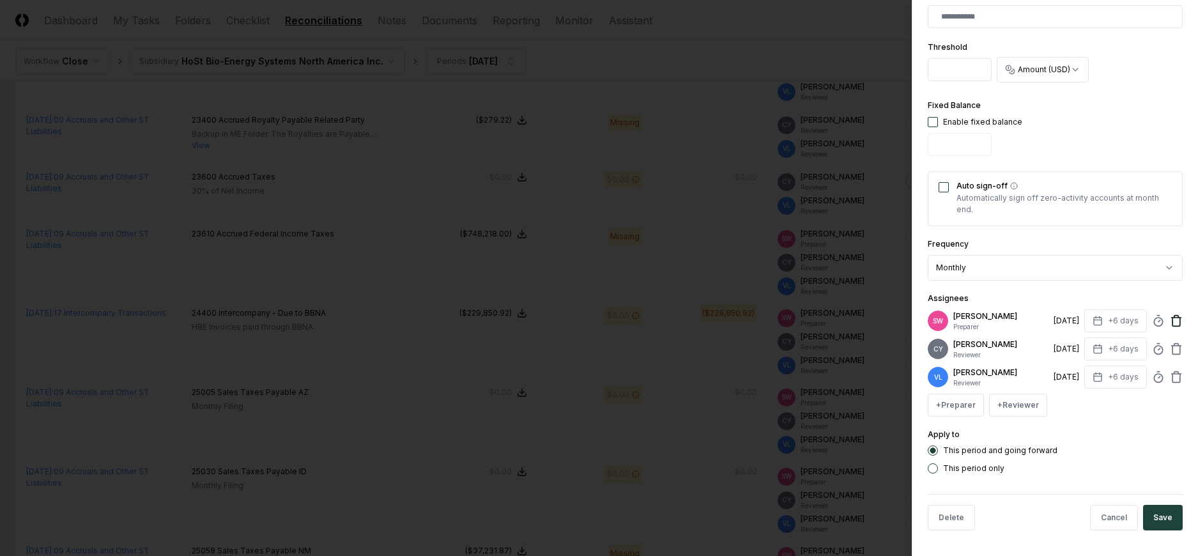
click at [1170, 319] on icon at bounding box center [1176, 320] width 13 height 13
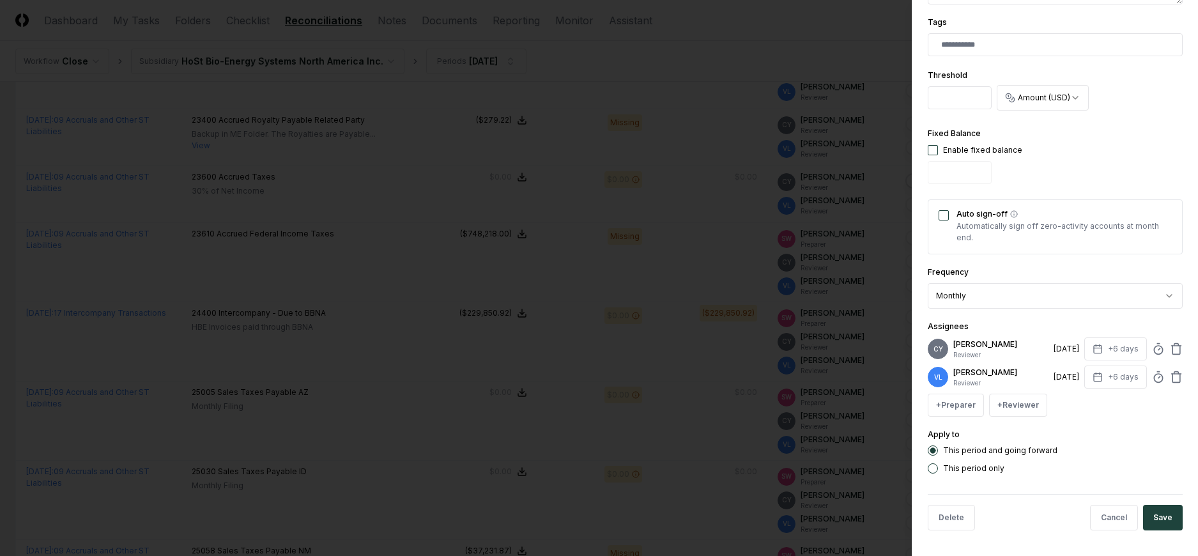
scroll to position [349, 0]
click at [1150, 514] on button "Save" at bounding box center [1163, 518] width 40 height 26
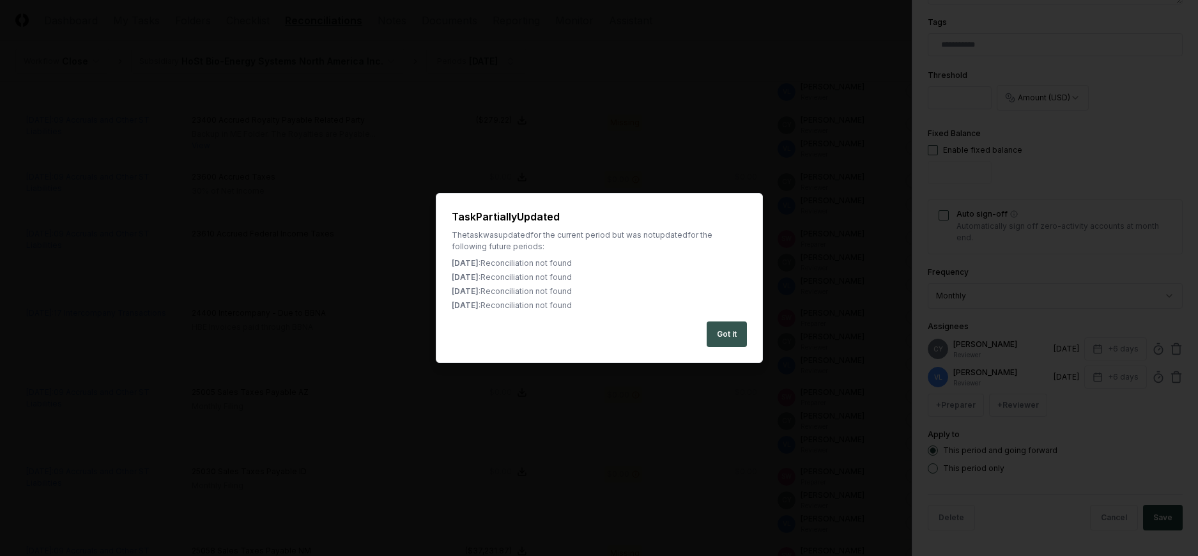
click at [736, 333] on button "Got it" at bounding box center [726, 334] width 40 height 26
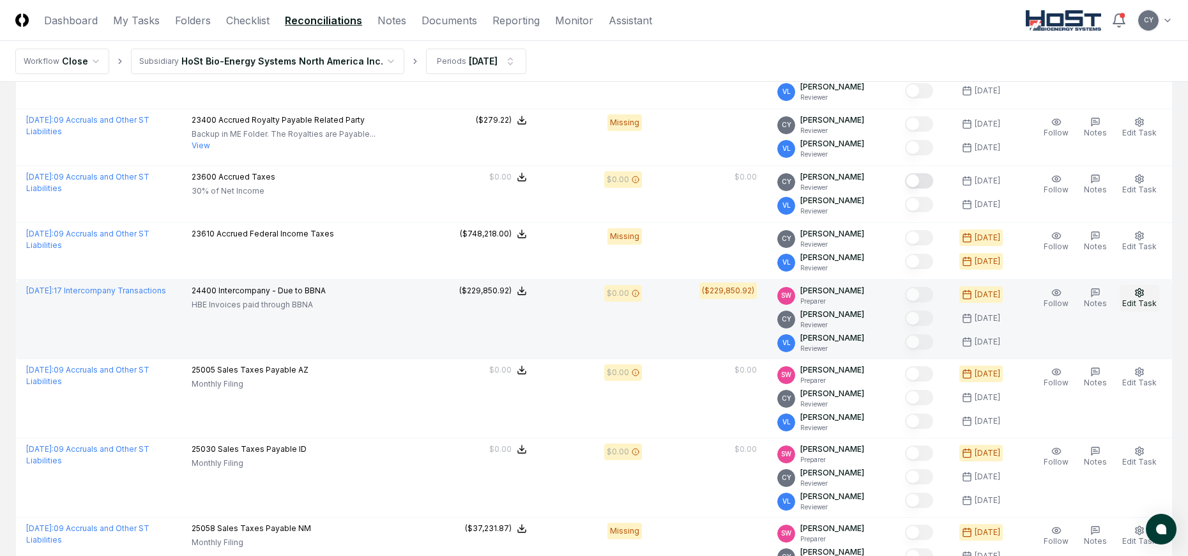
click at [1134, 293] on button "Edit Task" at bounding box center [1140, 298] width 40 height 27
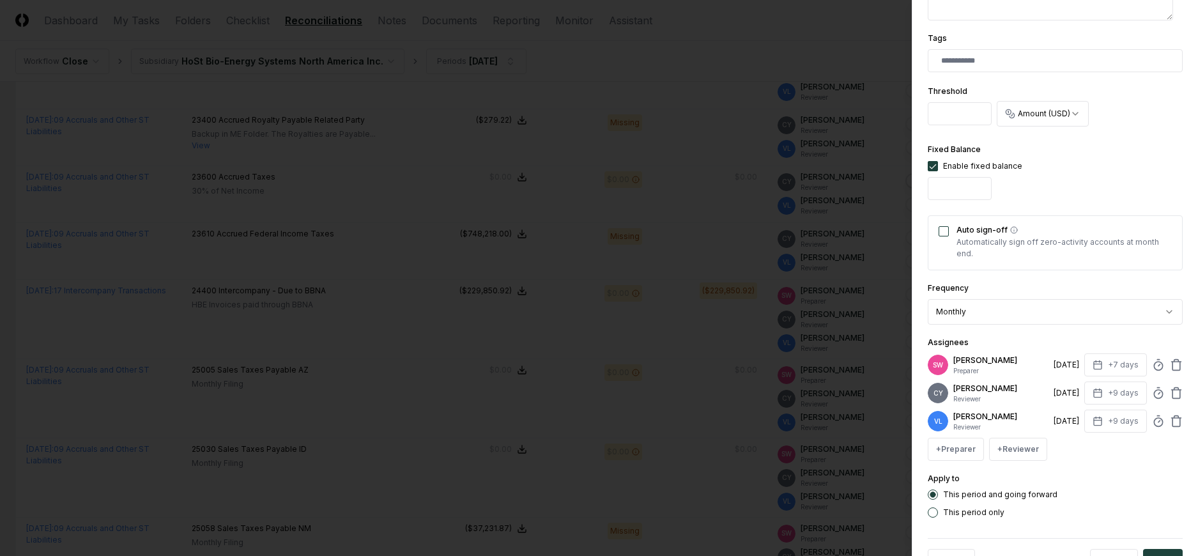
scroll to position [377, 0]
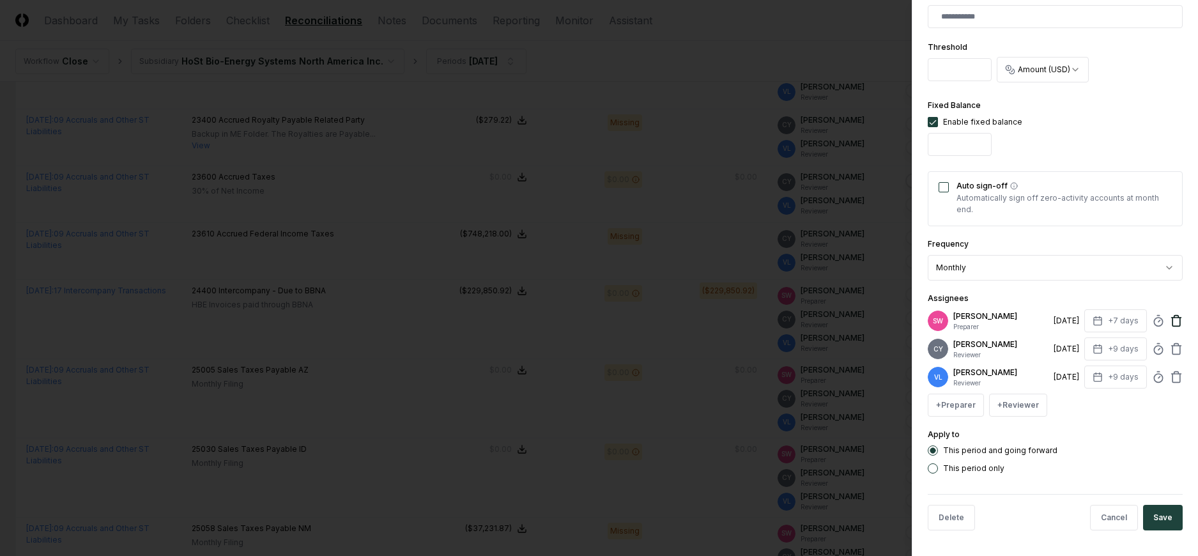
click at [1170, 316] on icon at bounding box center [1176, 320] width 13 height 13
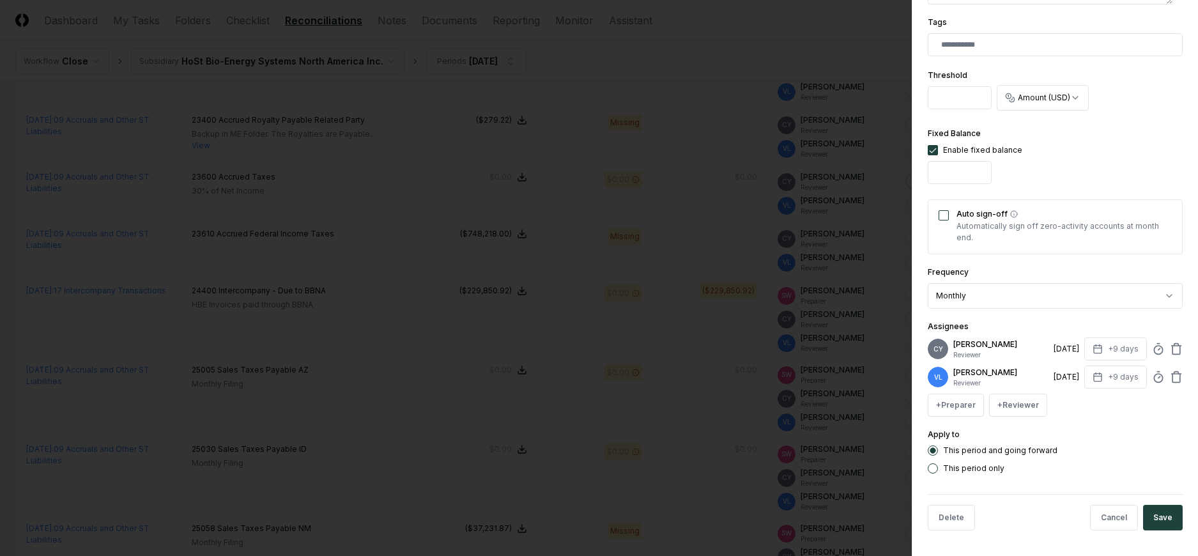
scroll to position [349, 0]
click at [1160, 507] on button "Save" at bounding box center [1163, 518] width 40 height 26
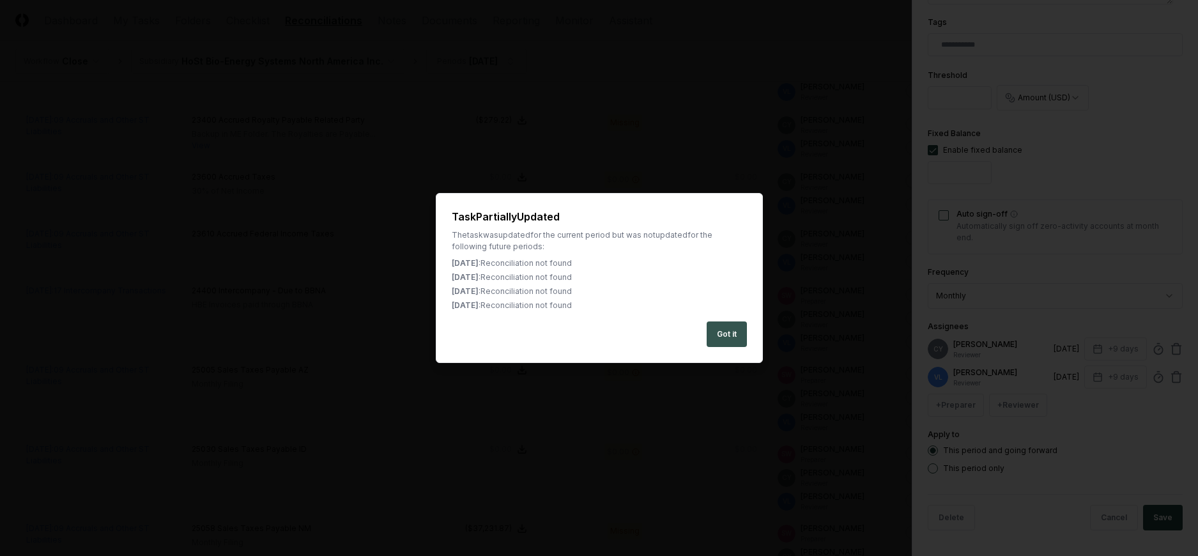
click at [731, 331] on button "Got it" at bounding box center [726, 334] width 40 height 26
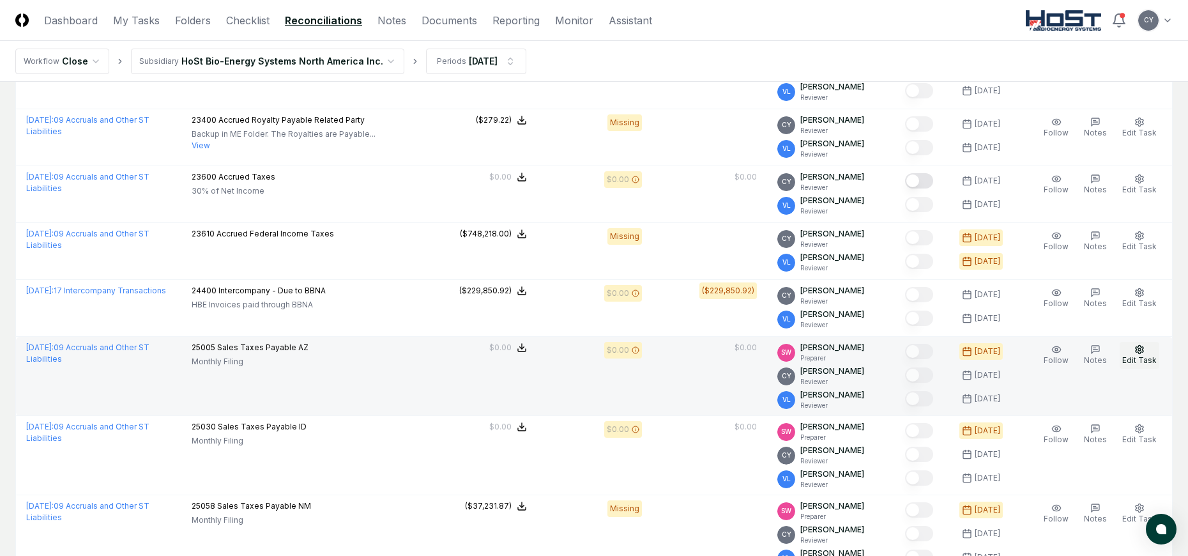
click at [1136, 344] on button "Edit Task" at bounding box center [1140, 355] width 40 height 27
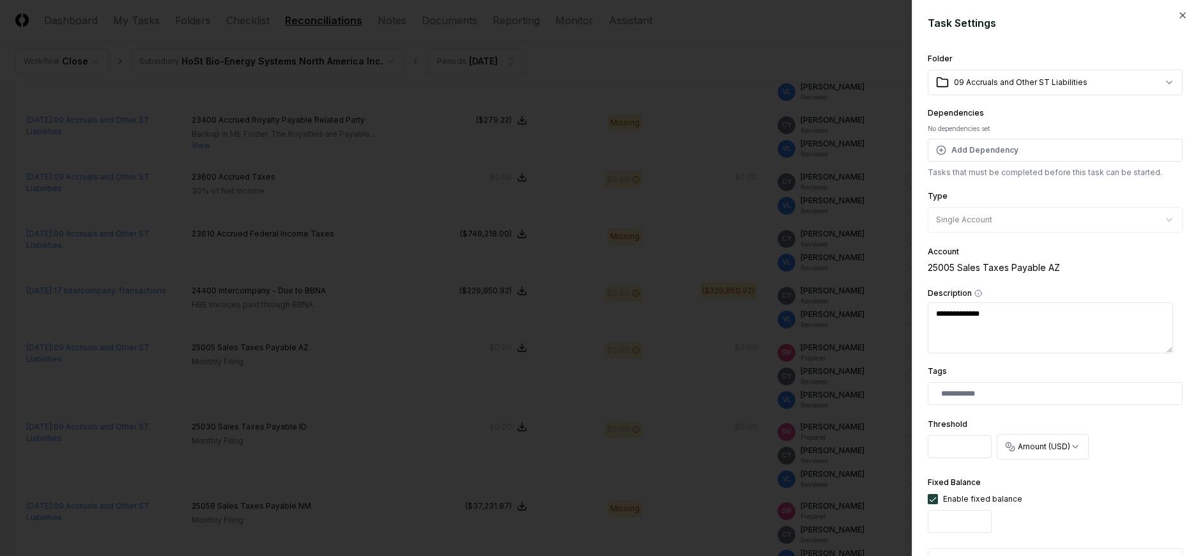
scroll to position [377, 0]
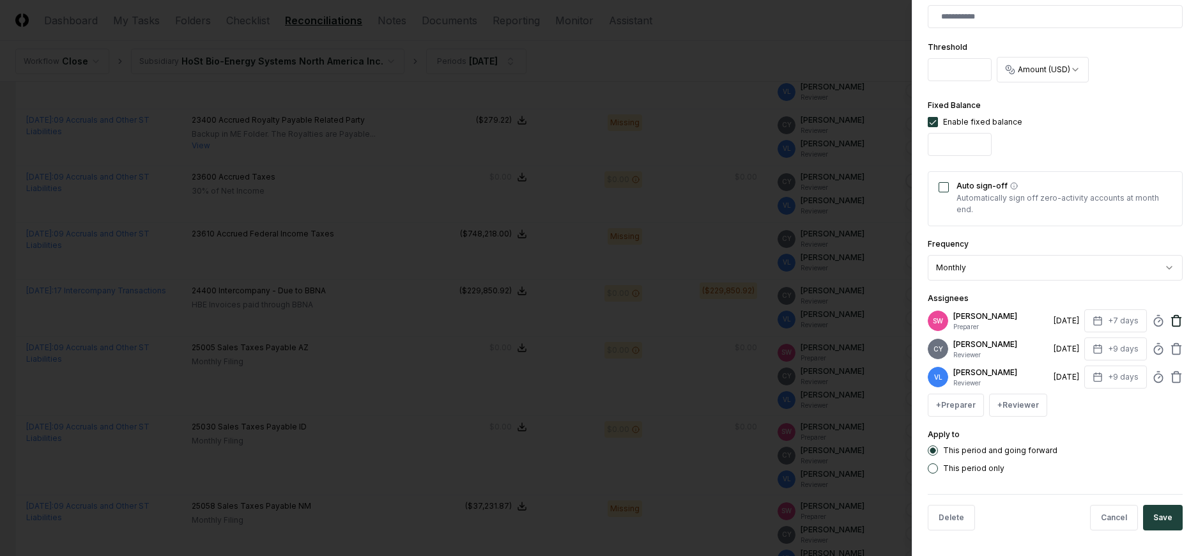
click at [1170, 320] on icon at bounding box center [1176, 320] width 13 height 13
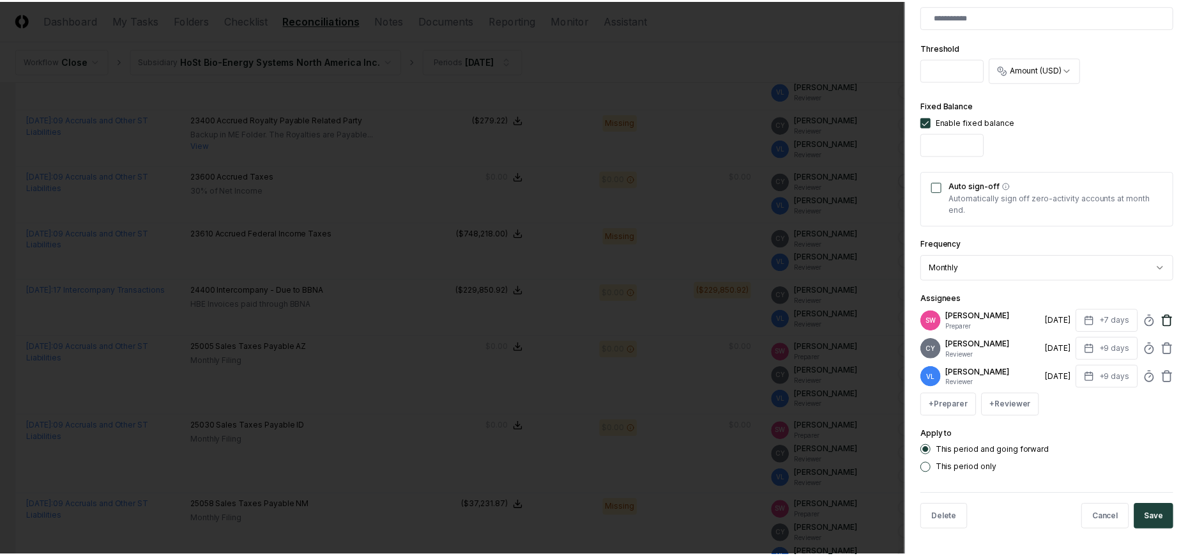
scroll to position [349, 0]
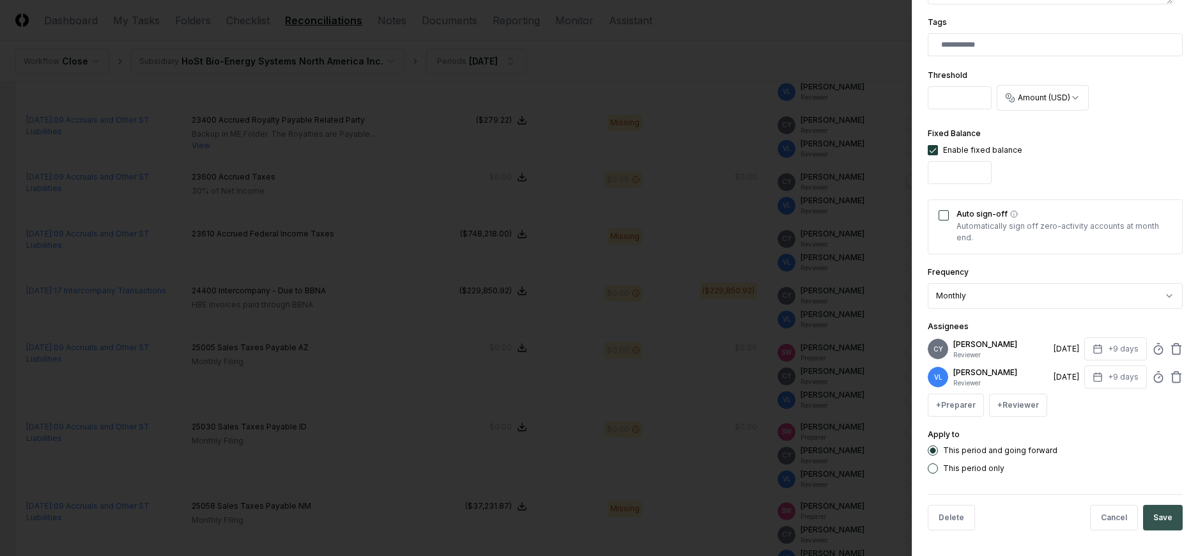
click at [1159, 512] on button "Save" at bounding box center [1163, 518] width 40 height 26
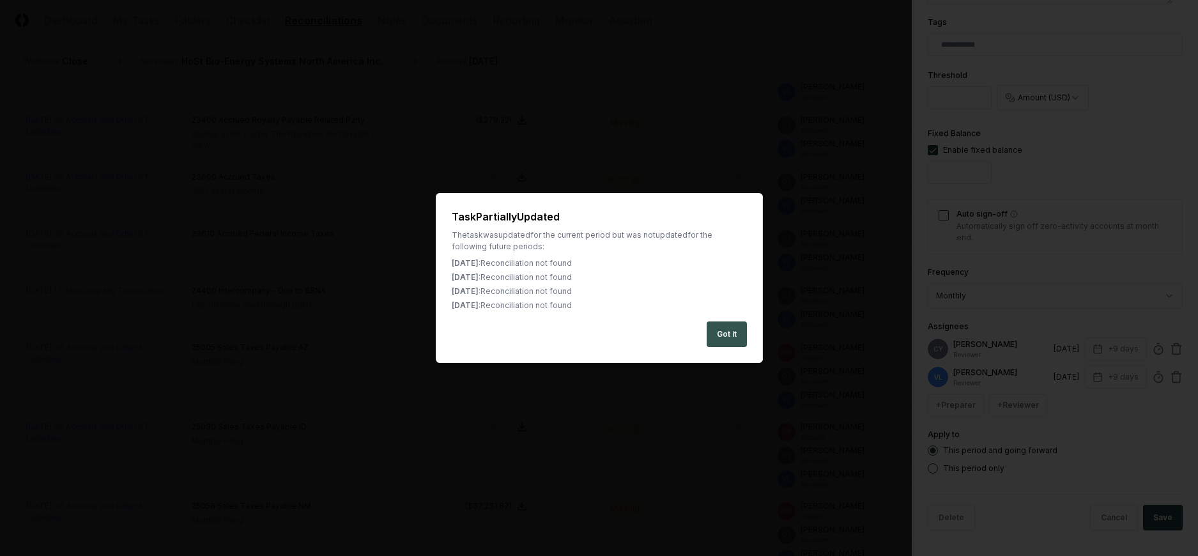
click at [726, 333] on button "Got it" at bounding box center [726, 334] width 40 height 26
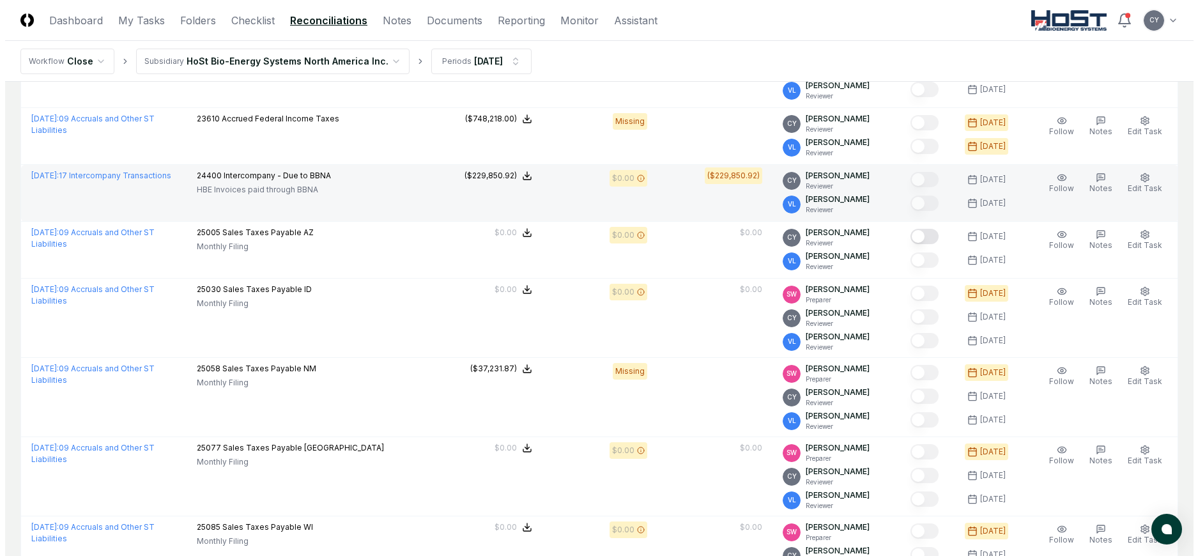
scroll to position [639, 0]
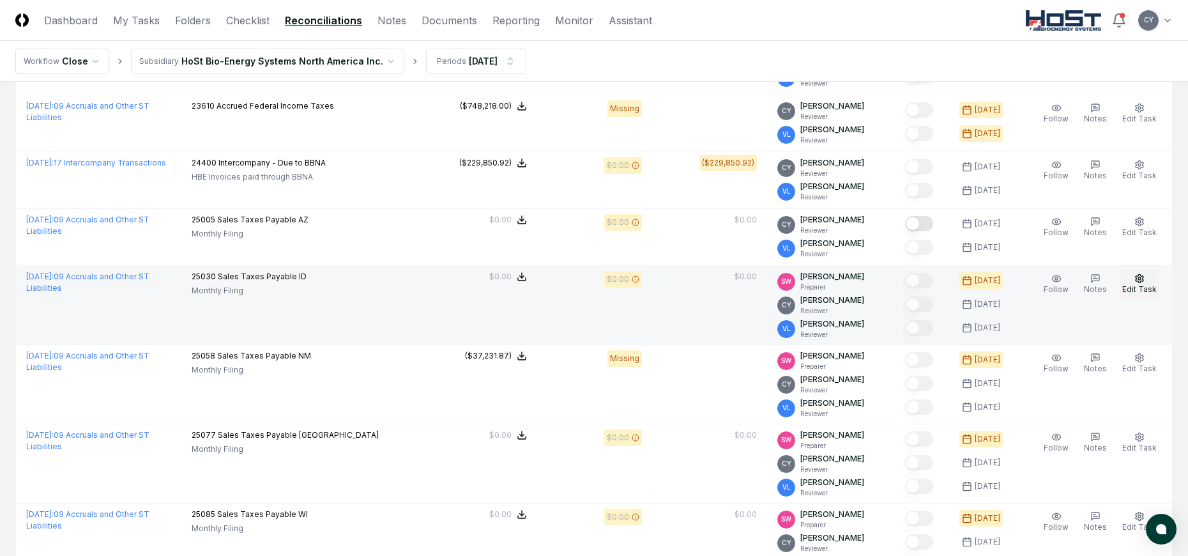
click at [1138, 276] on icon "button" at bounding box center [1140, 278] width 8 height 8
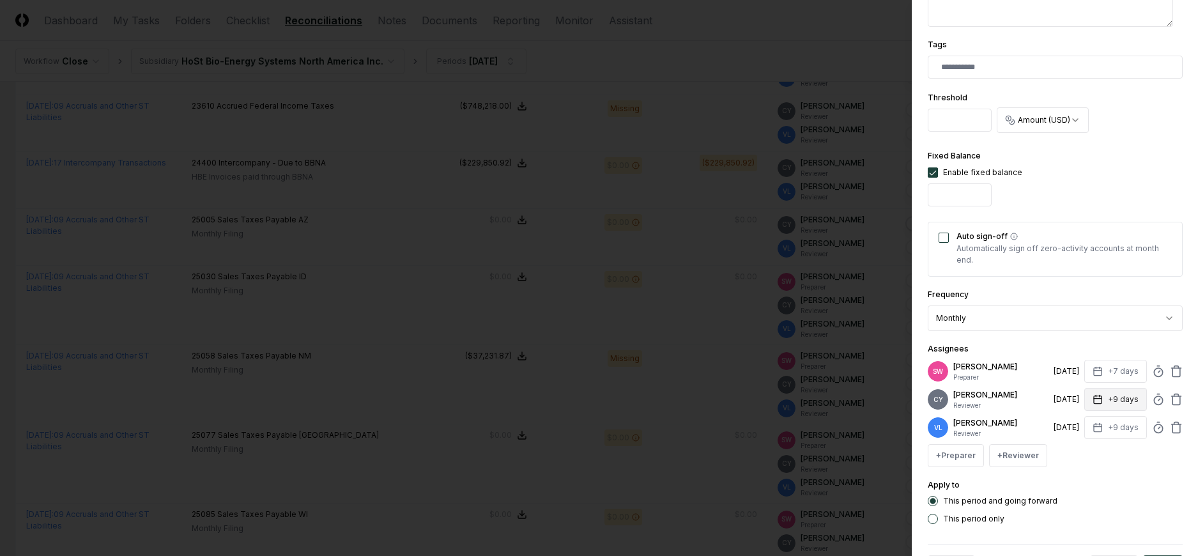
scroll to position [377, 0]
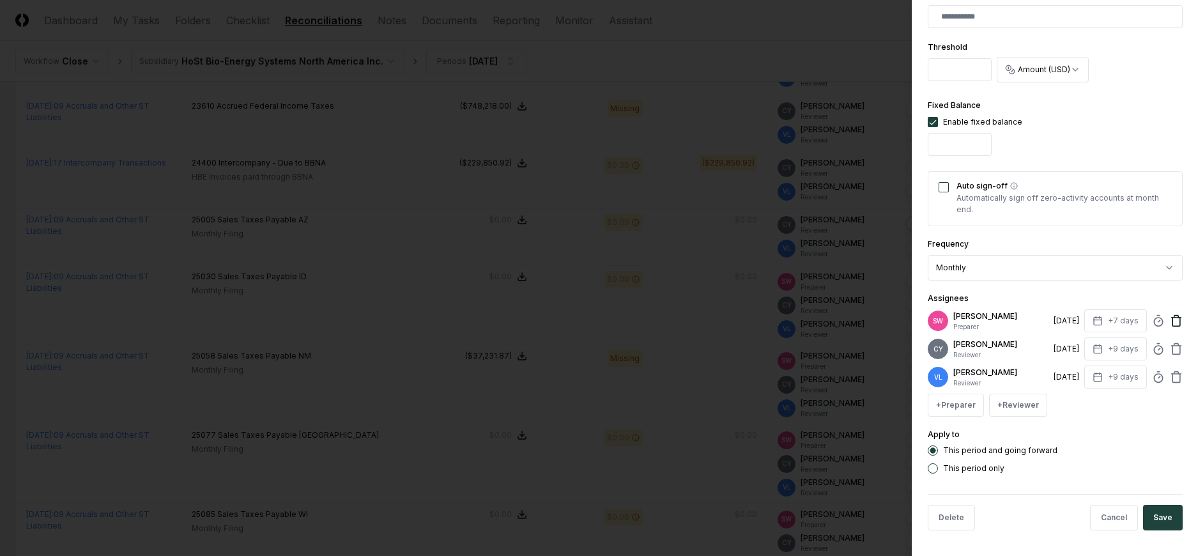
click at [1171, 316] on icon at bounding box center [1176, 320] width 13 height 13
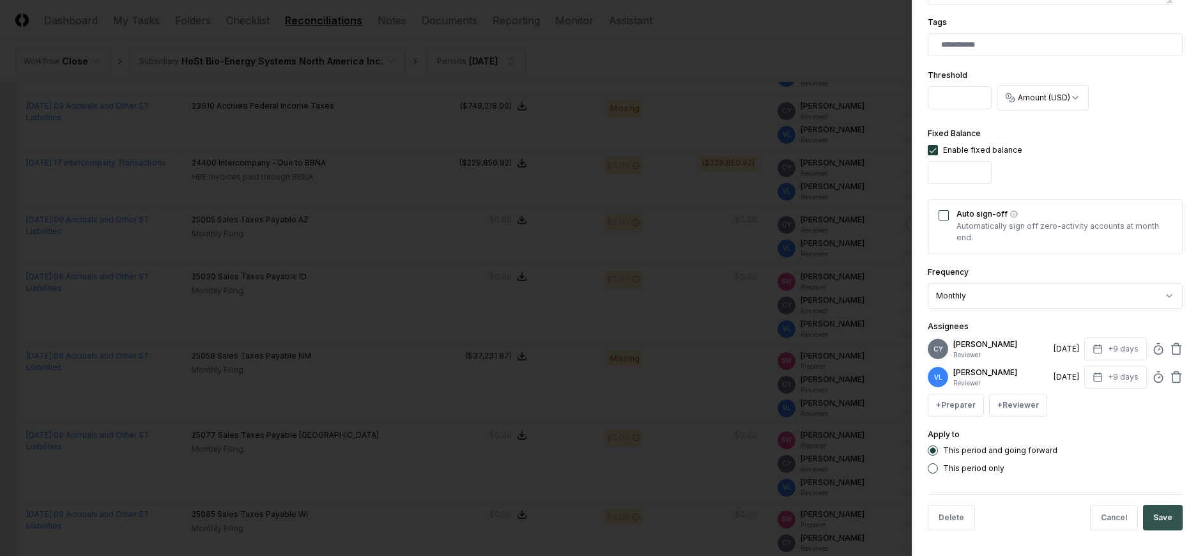
click at [1163, 515] on button "Save" at bounding box center [1163, 518] width 40 height 26
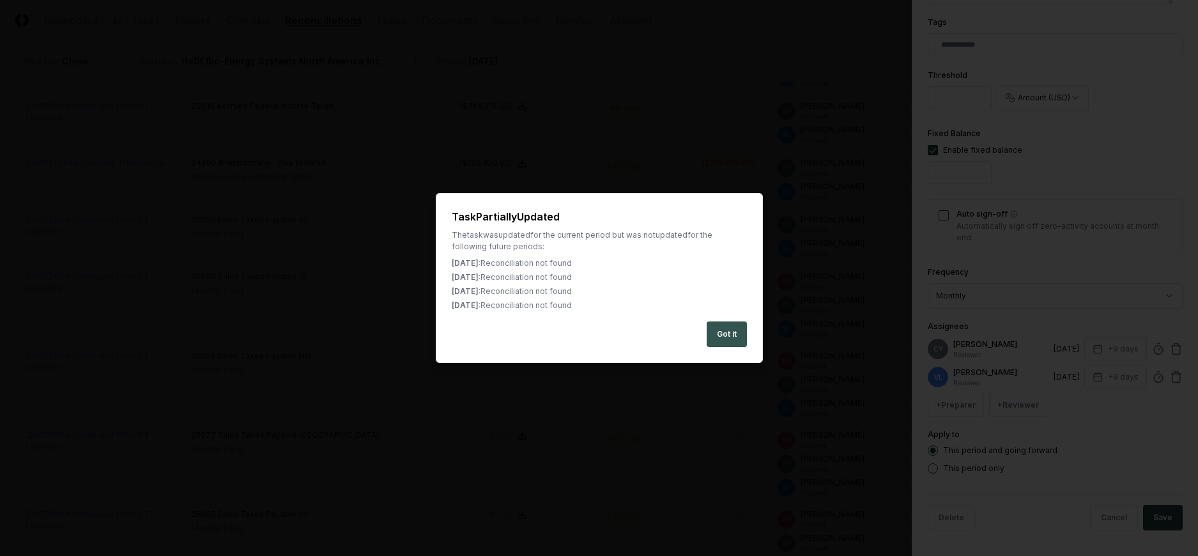
click at [726, 331] on button "Got it" at bounding box center [726, 334] width 40 height 26
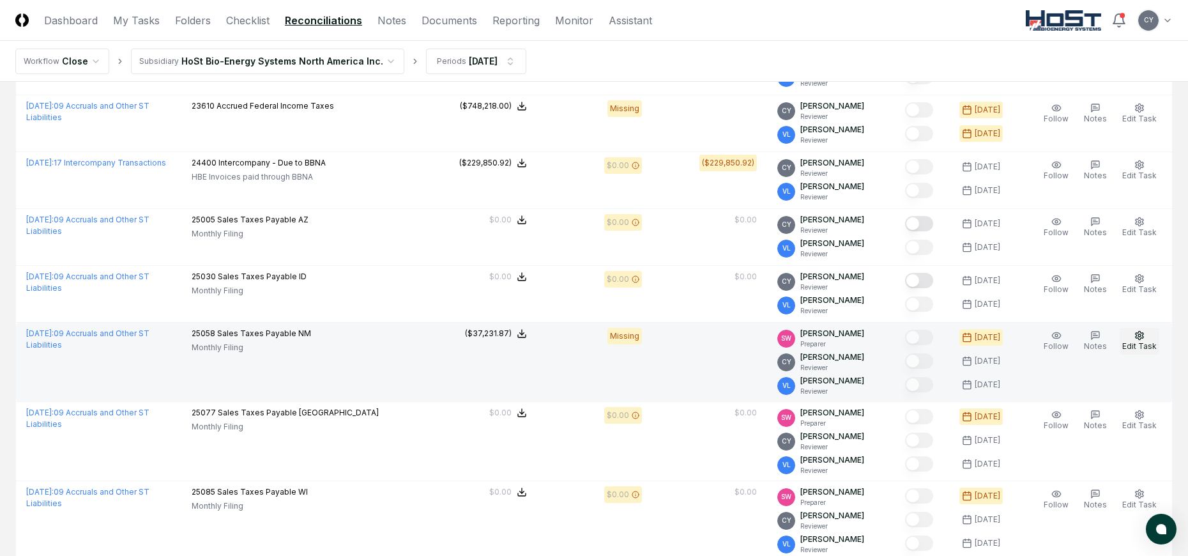
click at [1139, 334] on icon "button" at bounding box center [1139, 335] width 10 height 10
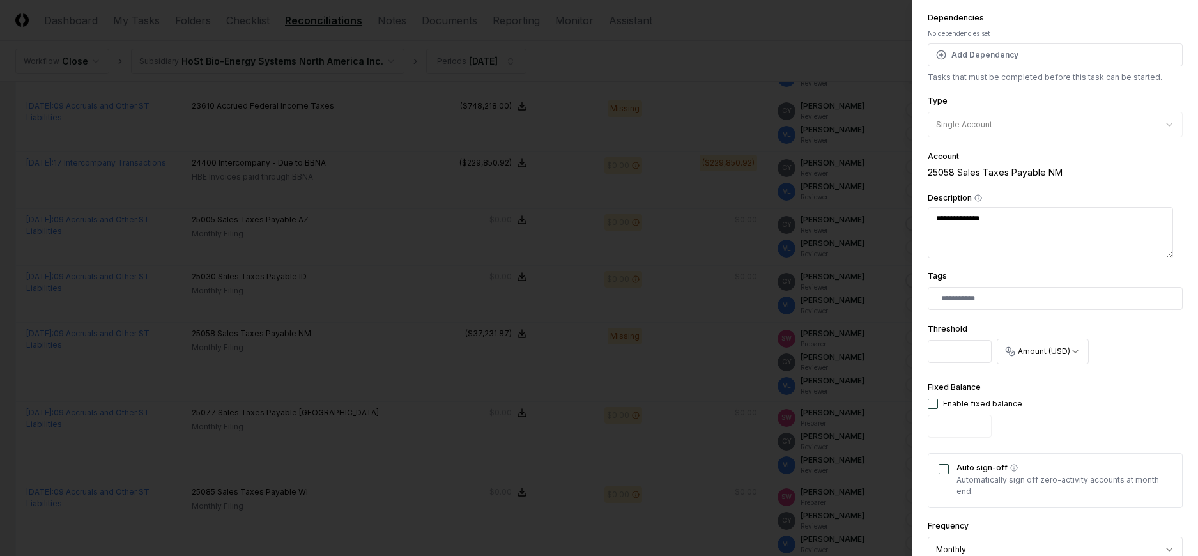
scroll to position [377, 0]
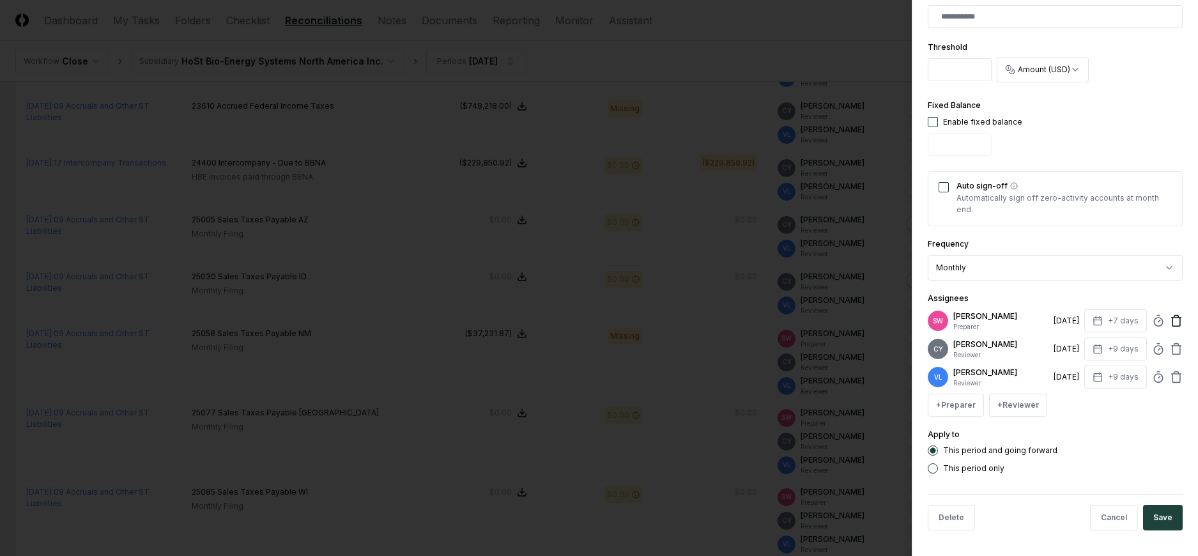
click at [1170, 321] on icon at bounding box center [1176, 320] width 13 height 13
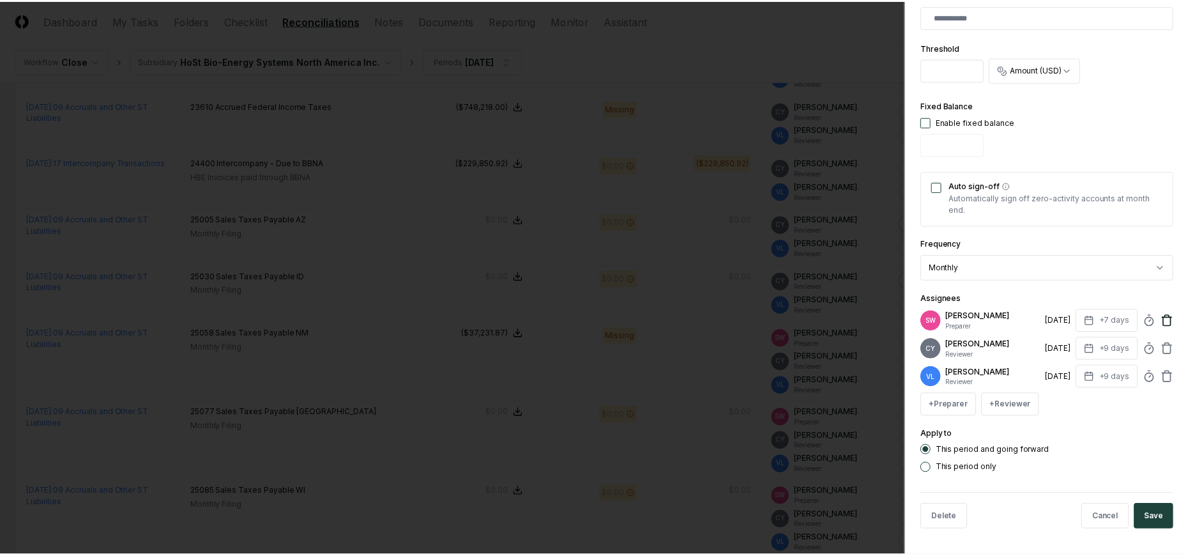
scroll to position [349, 0]
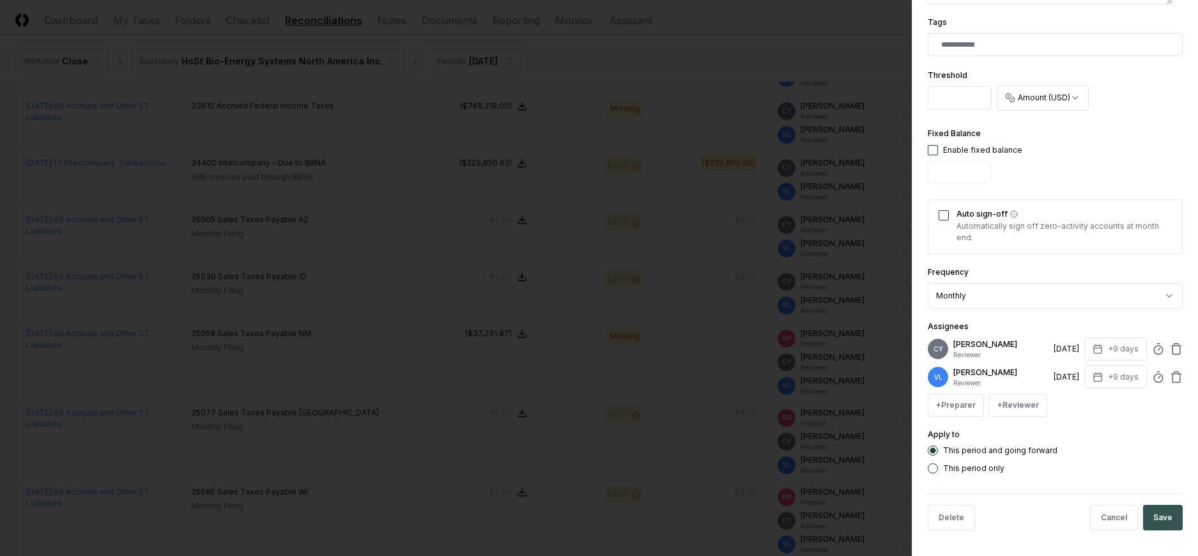
click at [1148, 514] on button "Save" at bounding box center [1163, 518] width 40 height 26
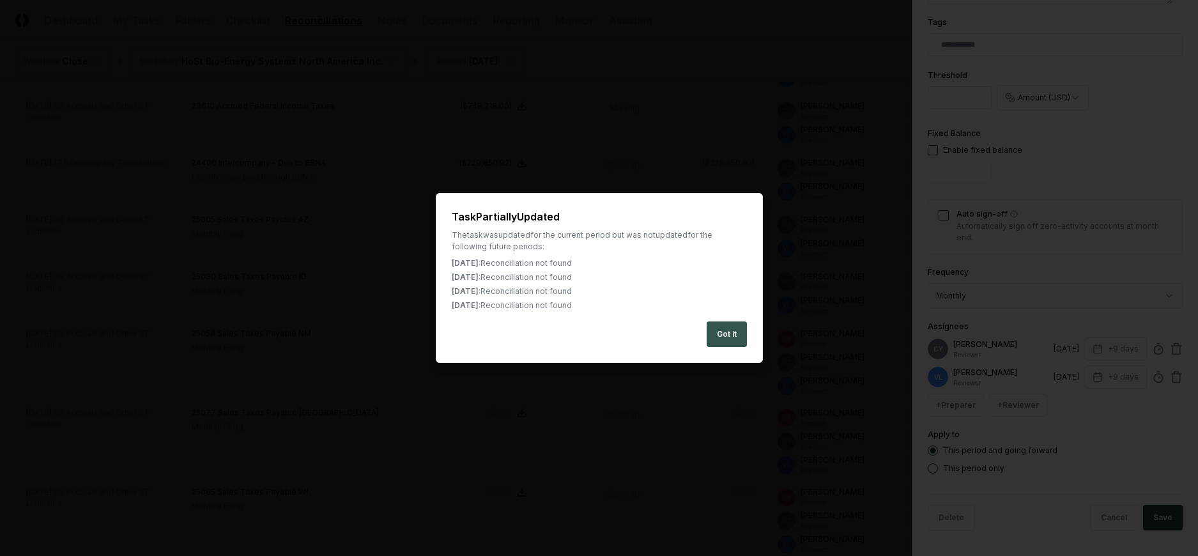
click at [733, 333] on button "Got it" at bounding box center [726, 334] width 40 height 26
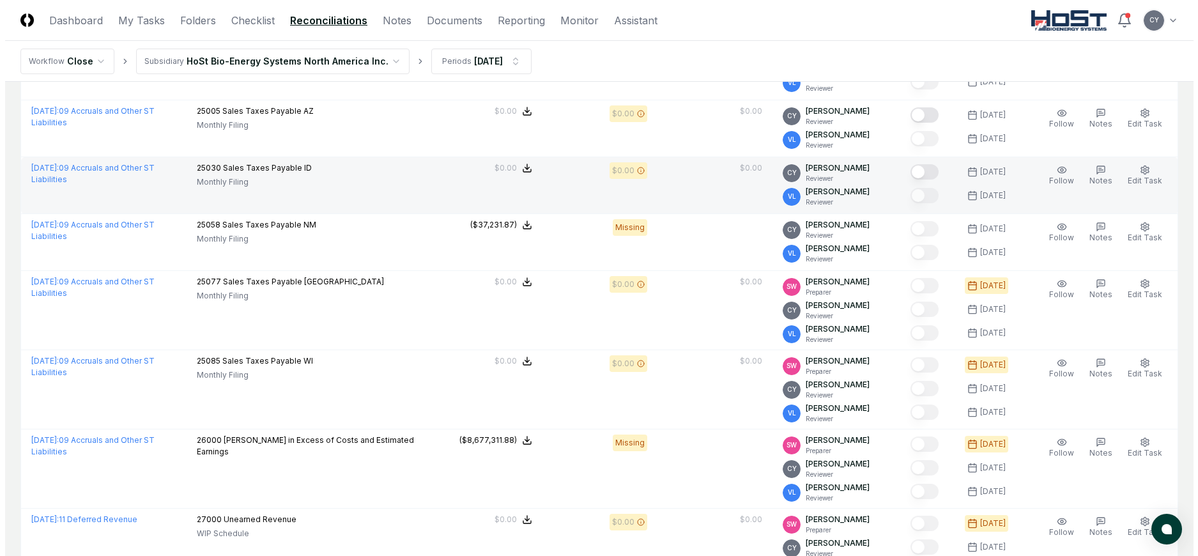
scroll to position [766, 0]
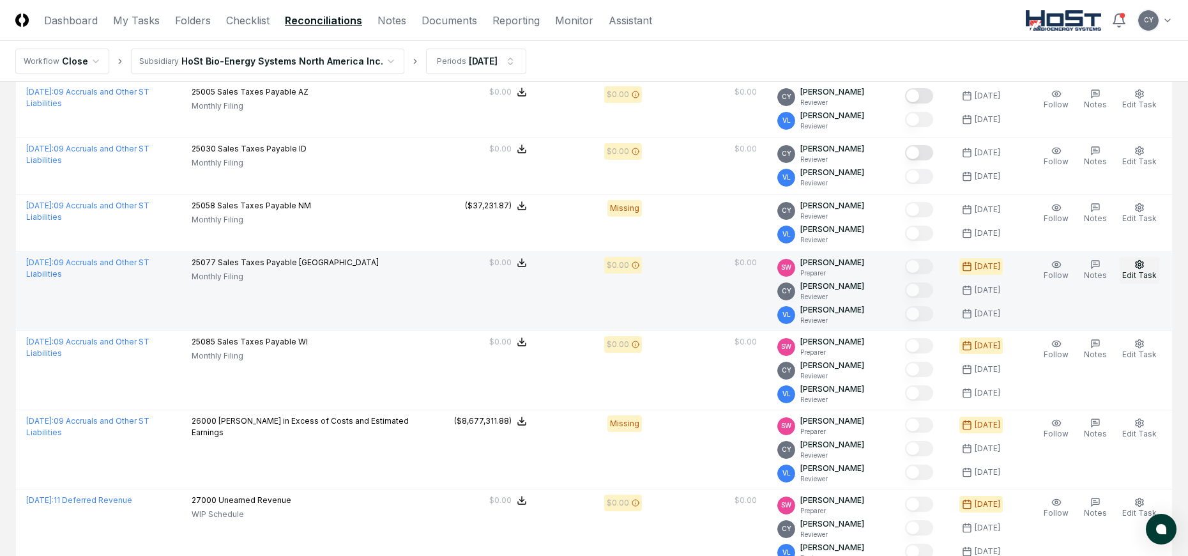
click at [1140, 263] on icon "button" at bounding box center [1139, 264] width 10 height 10
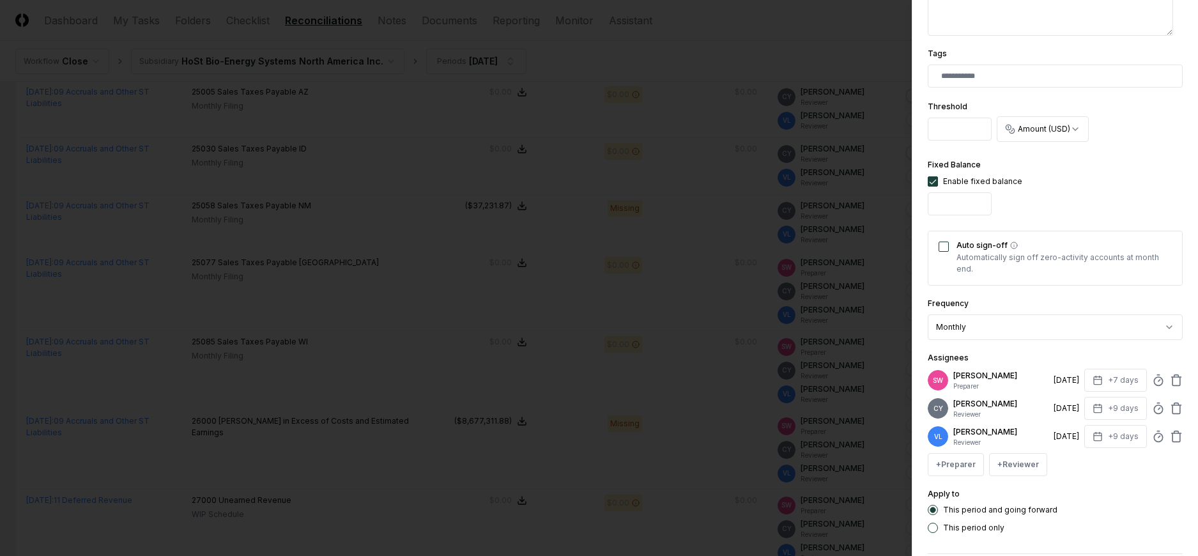
scroll to position [319, 0]
click at [1170, 377] on icon at bounding box center [1176, 378] width 13 height 13
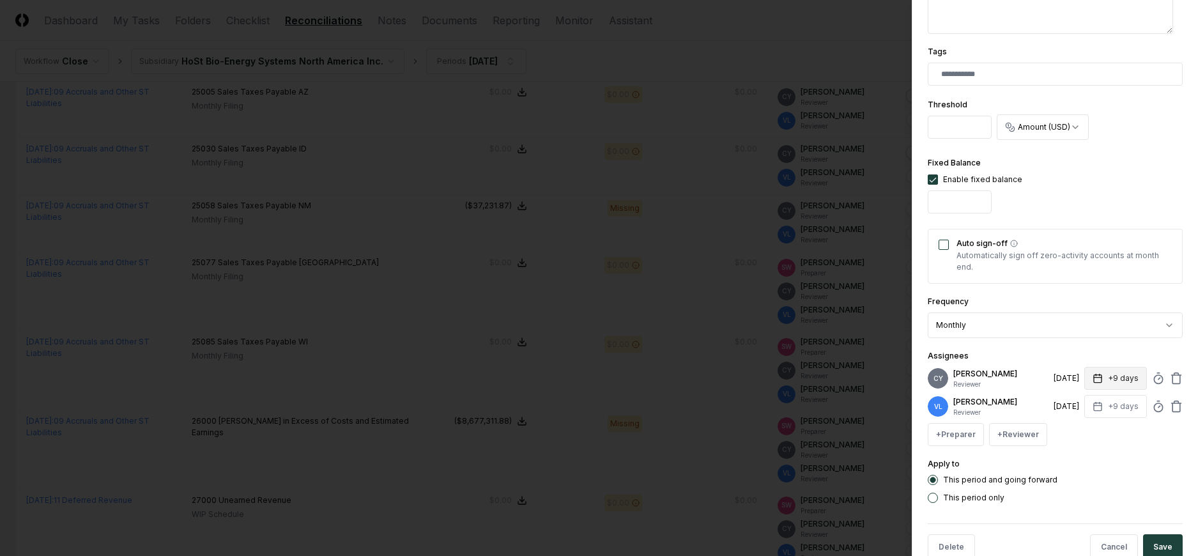
scroll to position [349, 0]
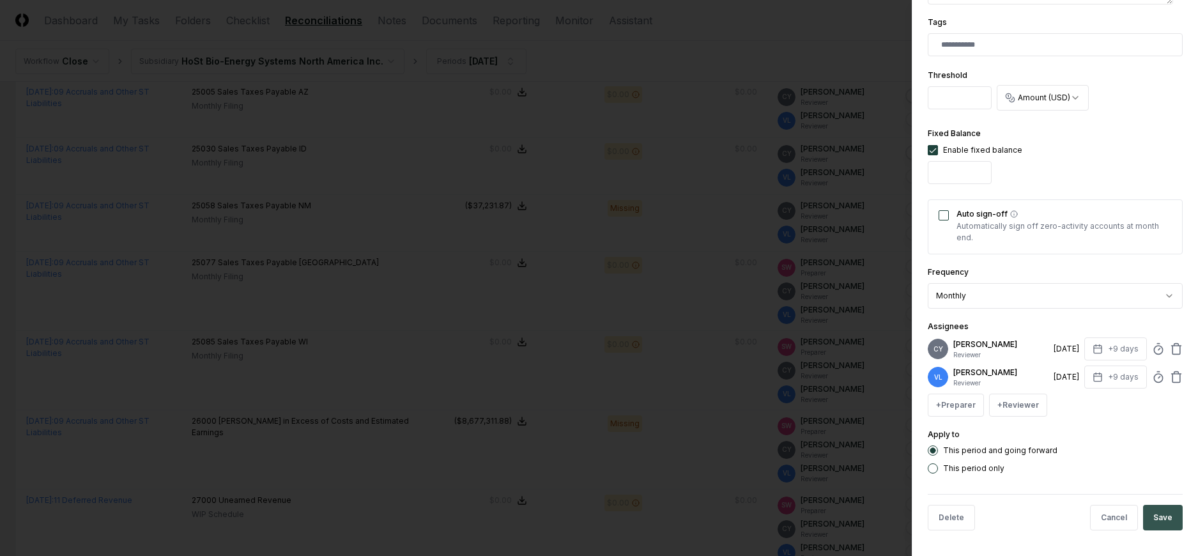
click at [1154, 524] on button "Save" at bounding box center [1163, 518] width 40 height 26
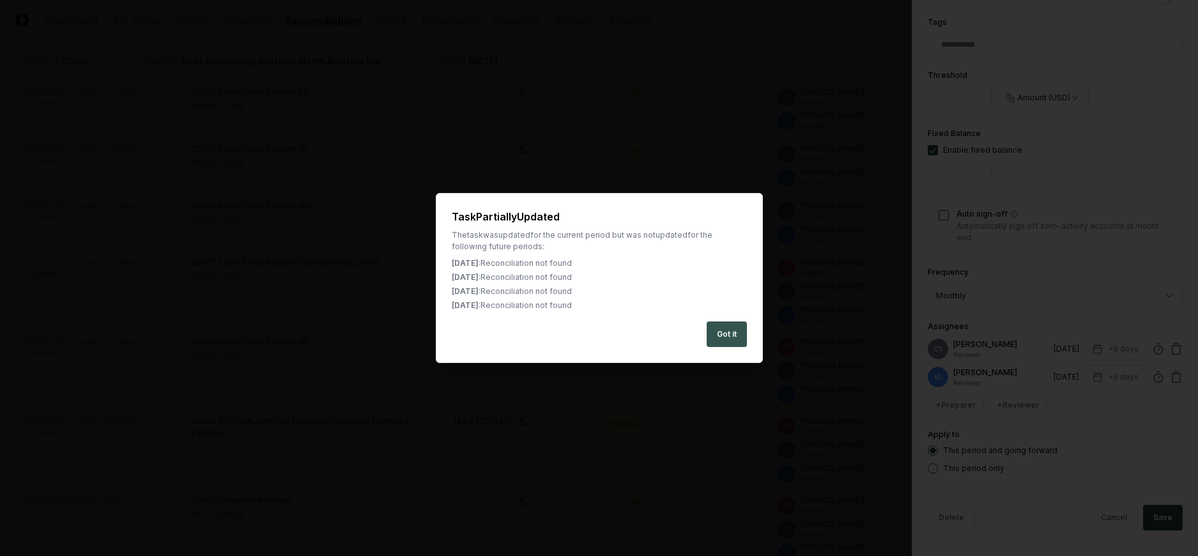
click at [730, 331] on button "Got it" at bounding box center [726, 334] width 40 height 26
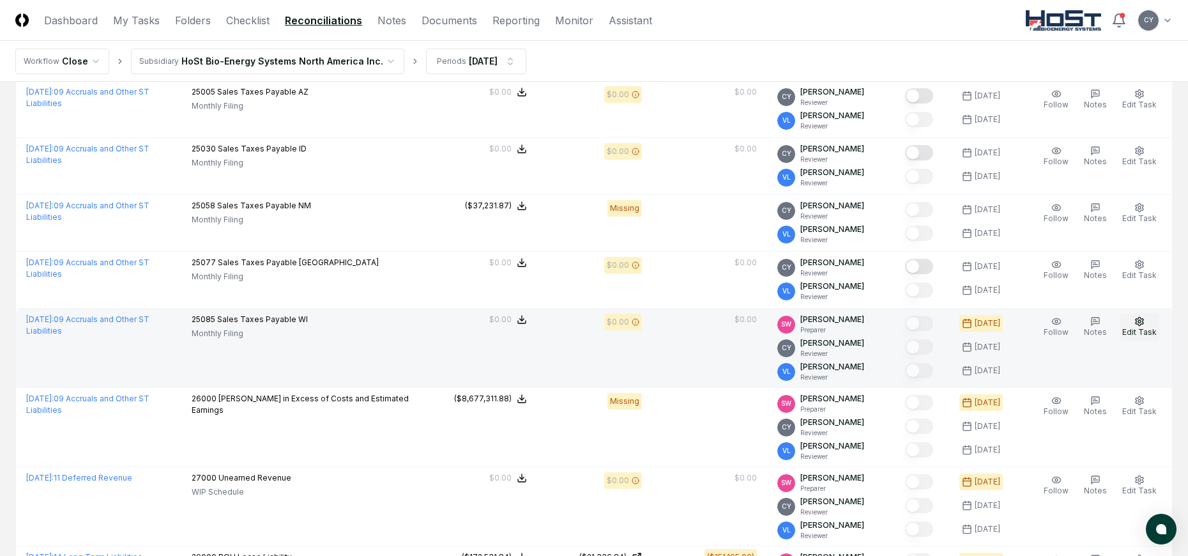
click at [1141, 323] on circle "button" at bounding box center [1139, 321] width 3 height 3
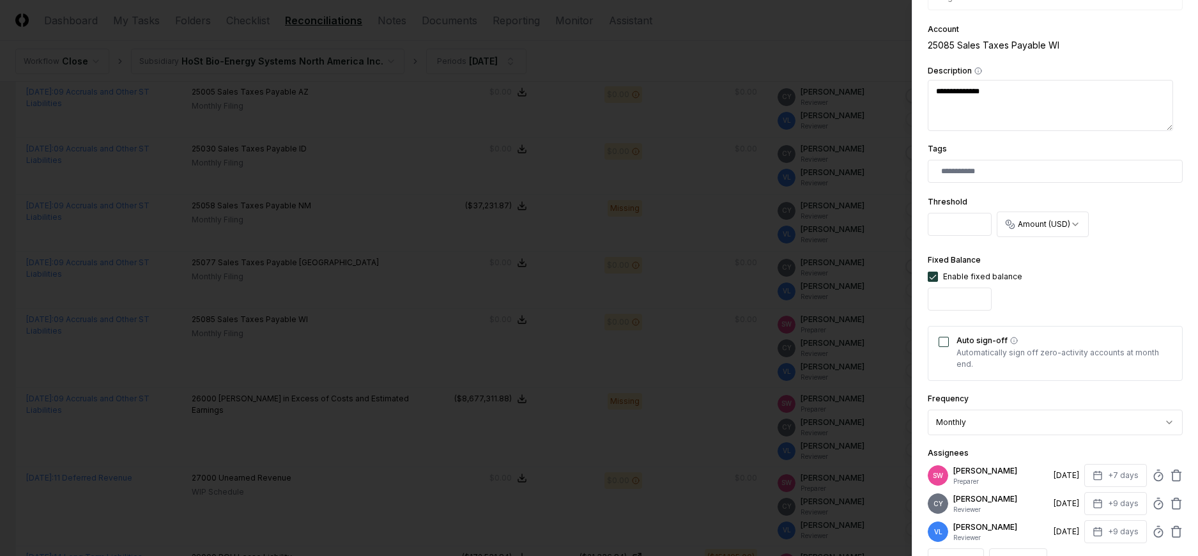
scroll to position [377, 0]
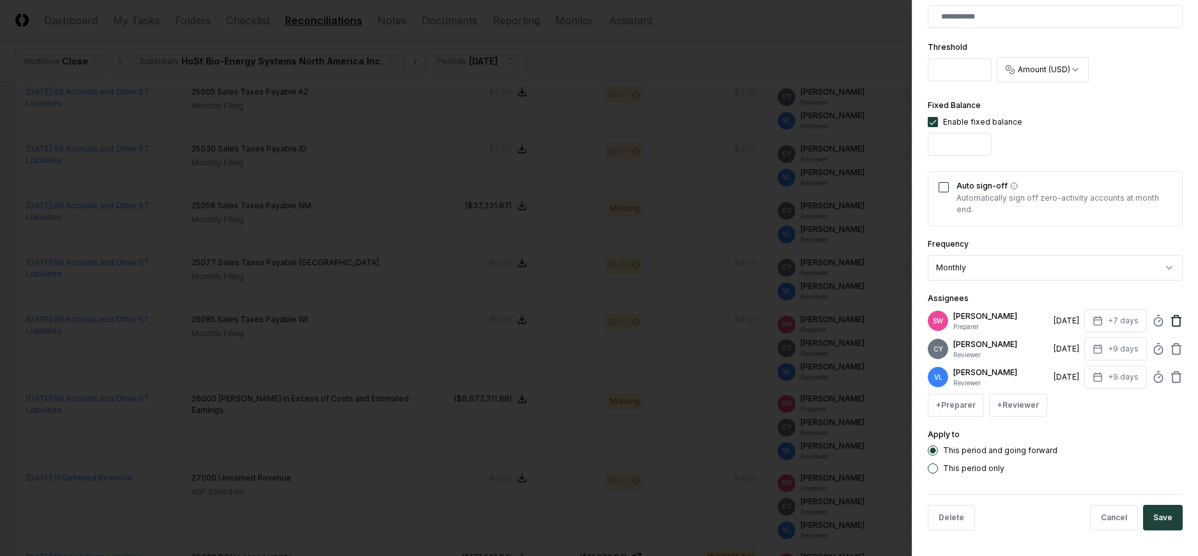
click at [1174, 317] on icon at bounding box center [1176, 317] width 4 height 2
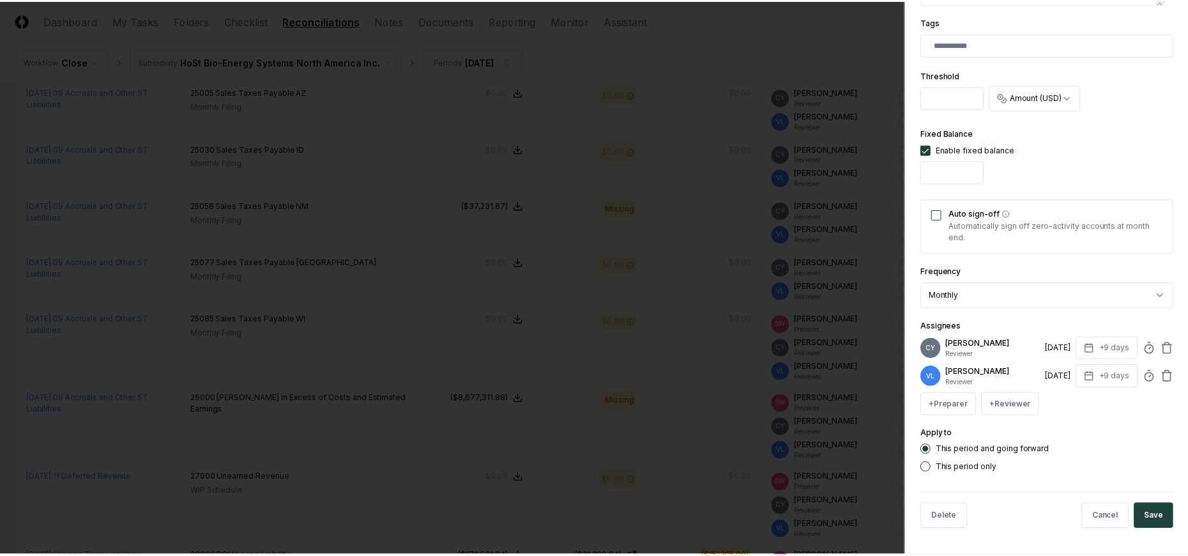
scroll to position [349, 0]
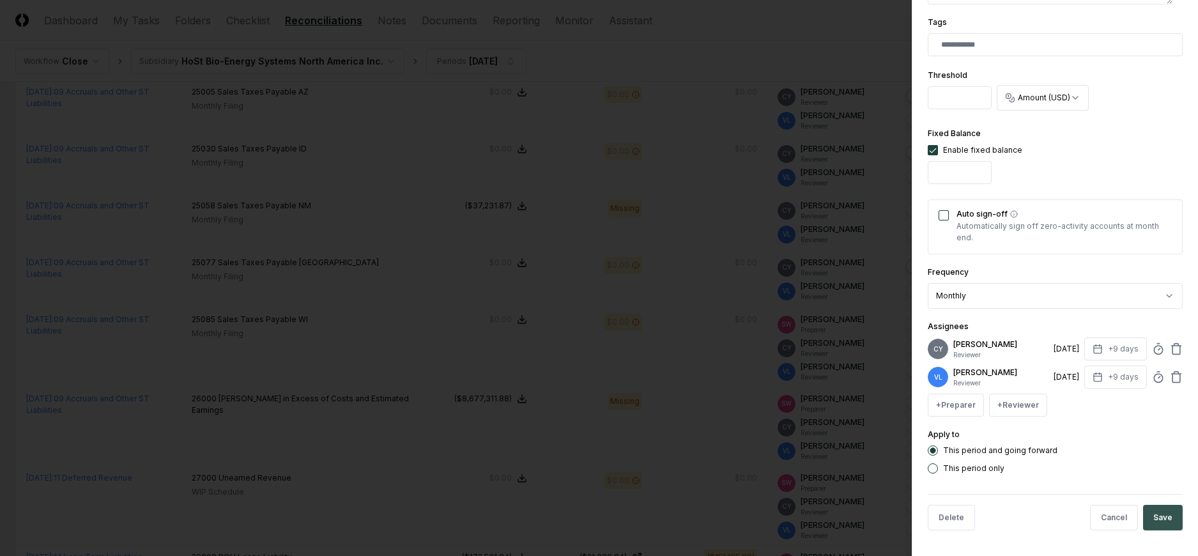
click at [1163, 514] on button "Save" at bounding box center [1163, 518] width 40 height 26
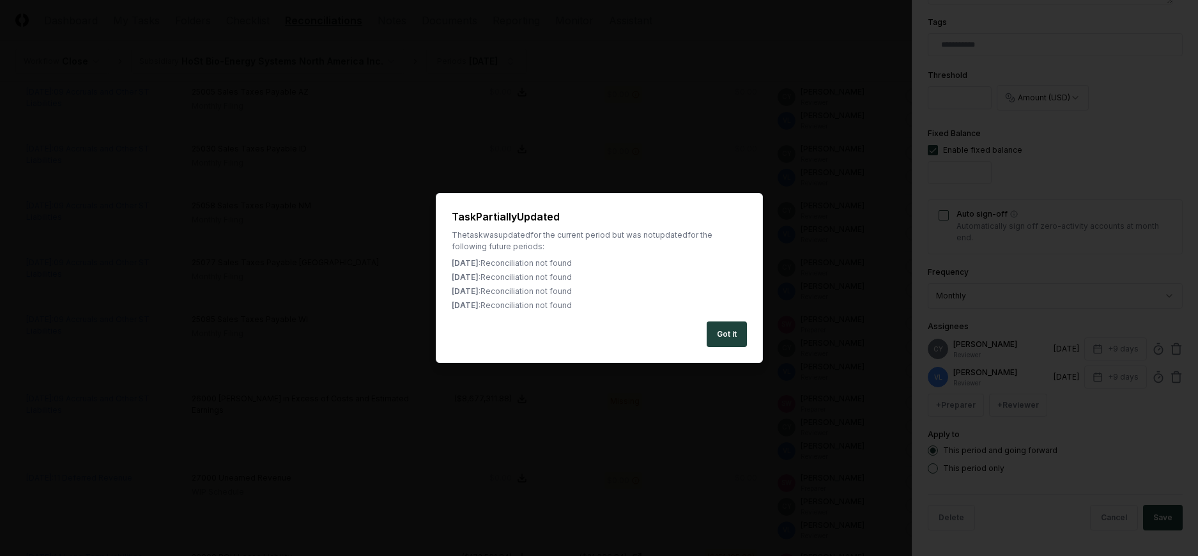
click at [728, 337] on button "Got it" at bounding box center [726, 334] width 40 height 26
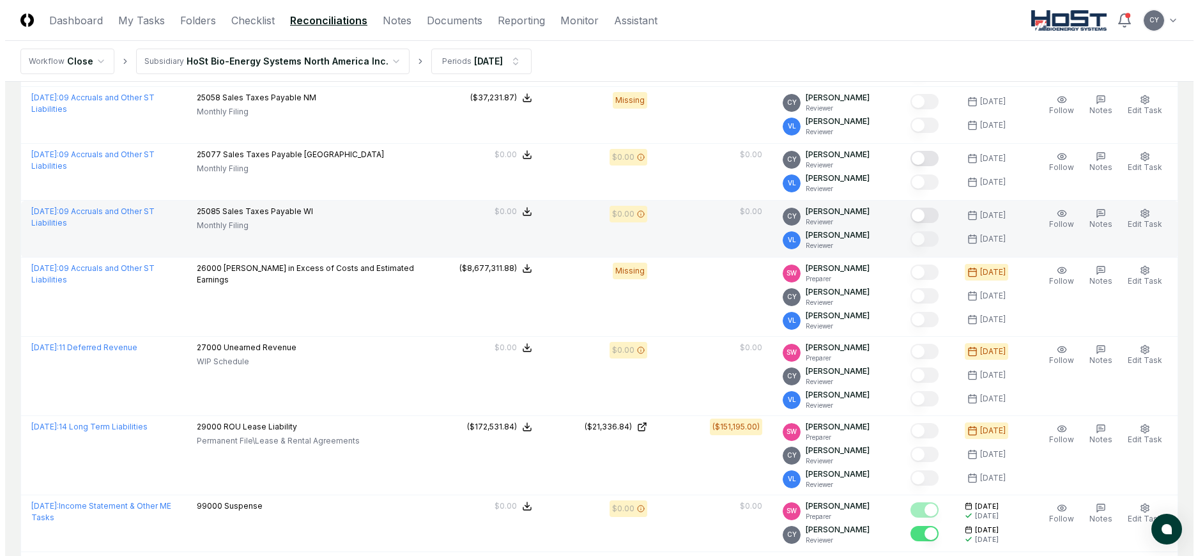
scroll to position [894, 0]
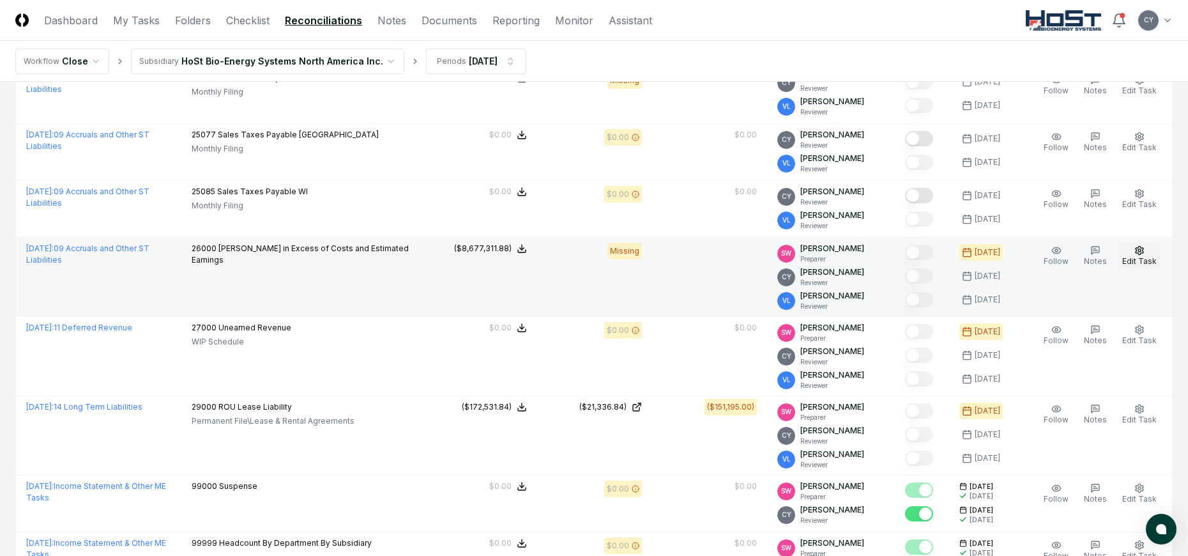
click at [1142, 251] on icon "button" at bounding box center [1139, 250] width 10 height 10
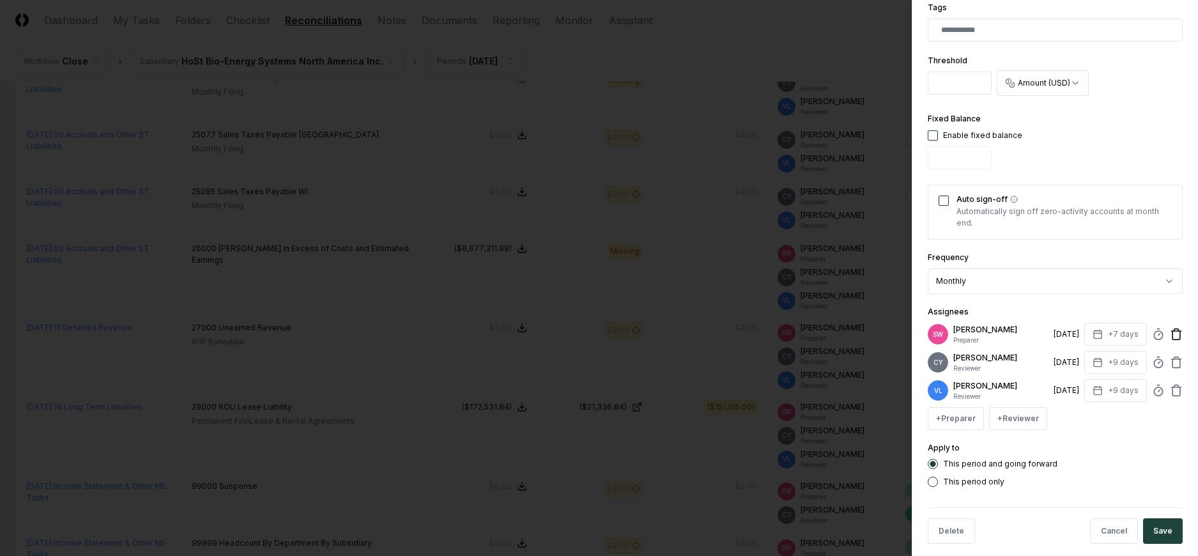
click at [1170, 328] on icon at bounding box center [1176, 334] width 13 height 13
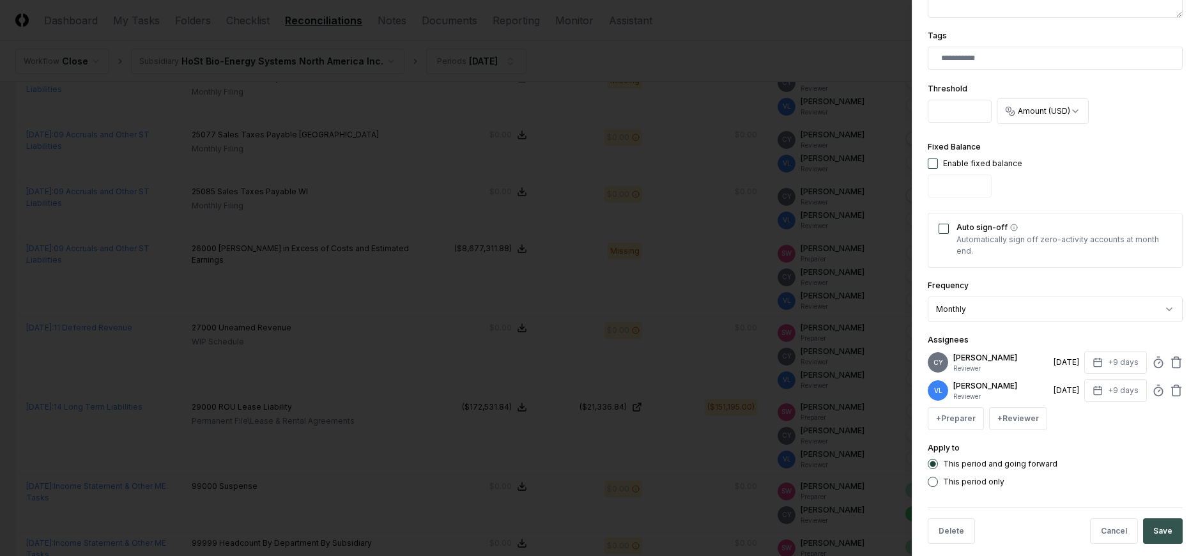
click at [1155, 518] on button "Save" at bounding box center [1163, 531] width 40 height 26
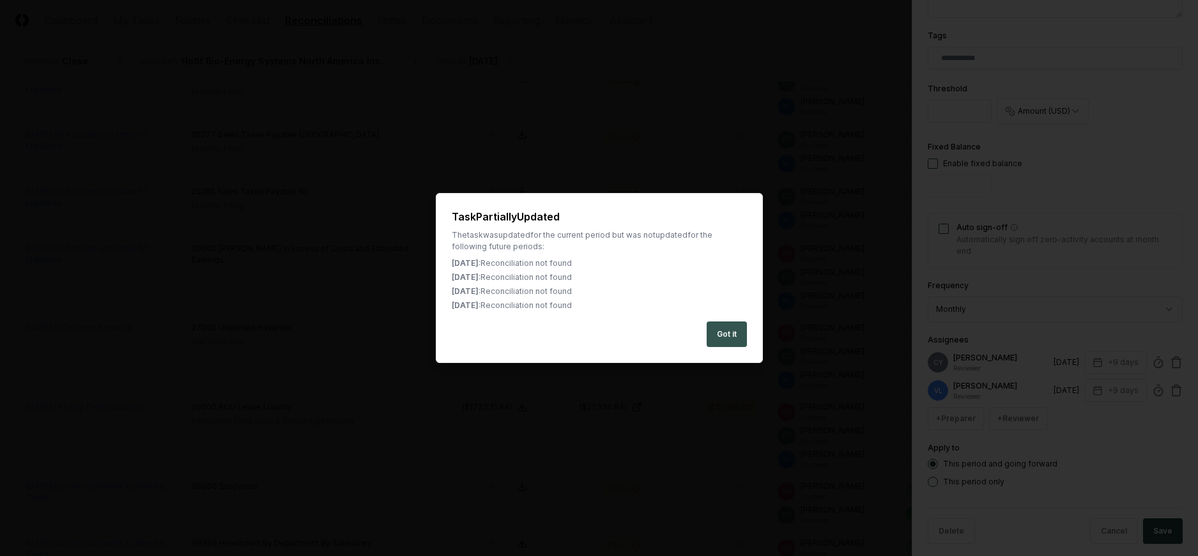
click at [740, 331] on button "Got it" at bounding box center [726, 334] width 40 height 26
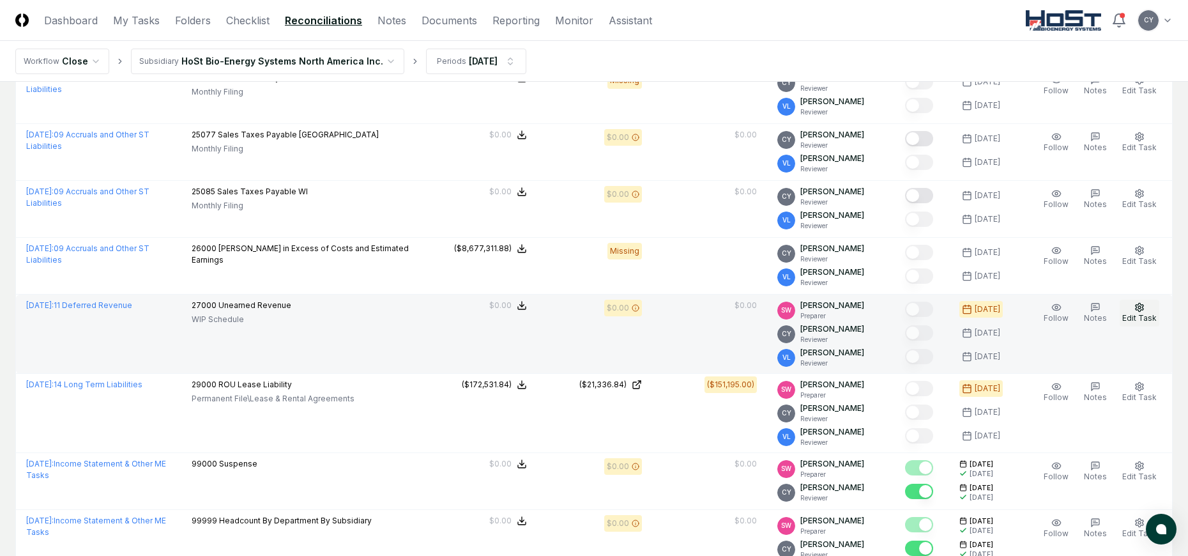
click at [1143, 306] on icon "button" at bounding box center [1140, 307] width 8 height 8
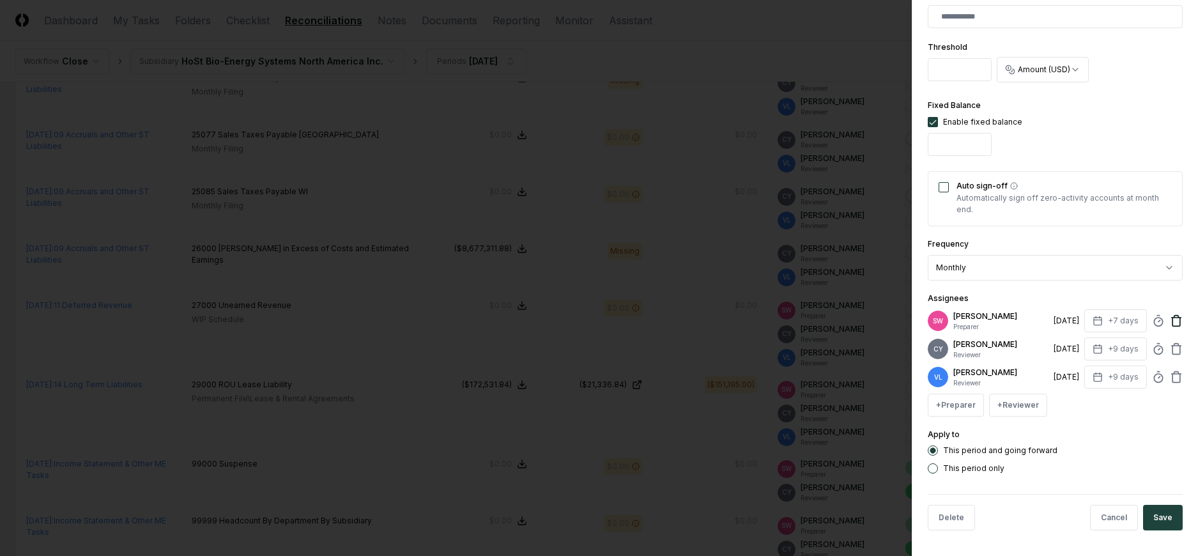
click at [1170, 318] on icon at bounding box center [1176, 320] width 13 height 13
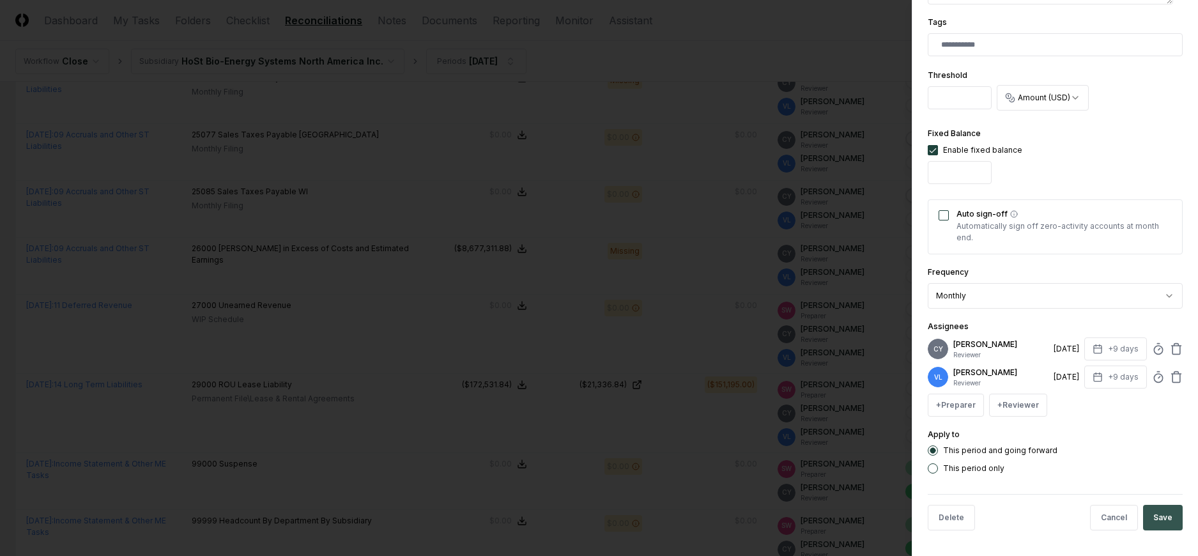
click at [1153, 514] on button "Save" at bounding box center [1163, 518] width 40 height 26
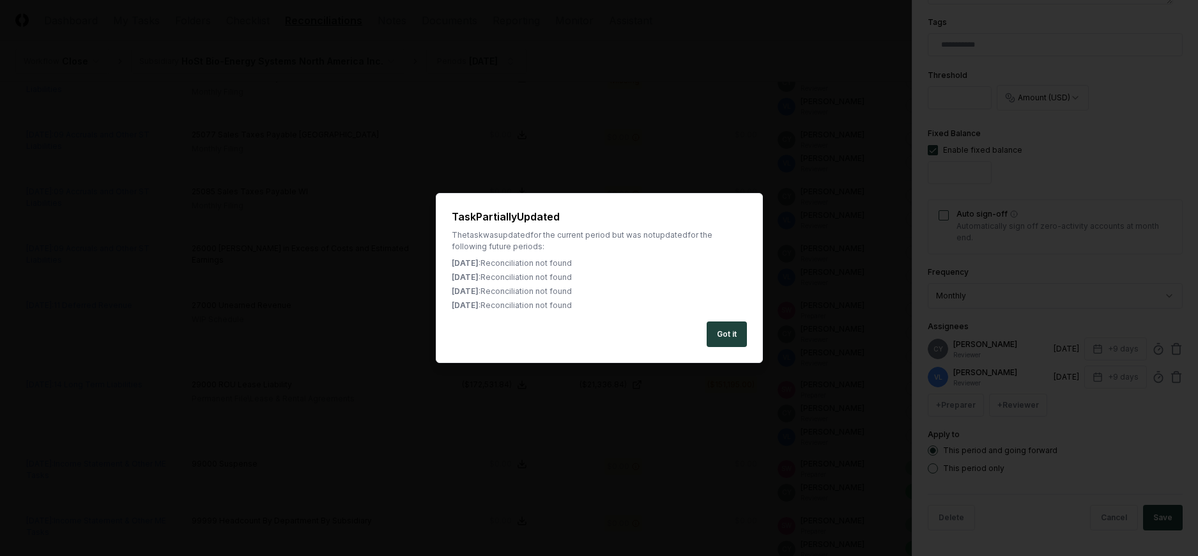
click at [704, 330] on div "Got it" at bounding box center [599, 334] width 295 height 26
click at [731, 333] on button "Got it" at bounding box center [726, 334] width 40 height 26
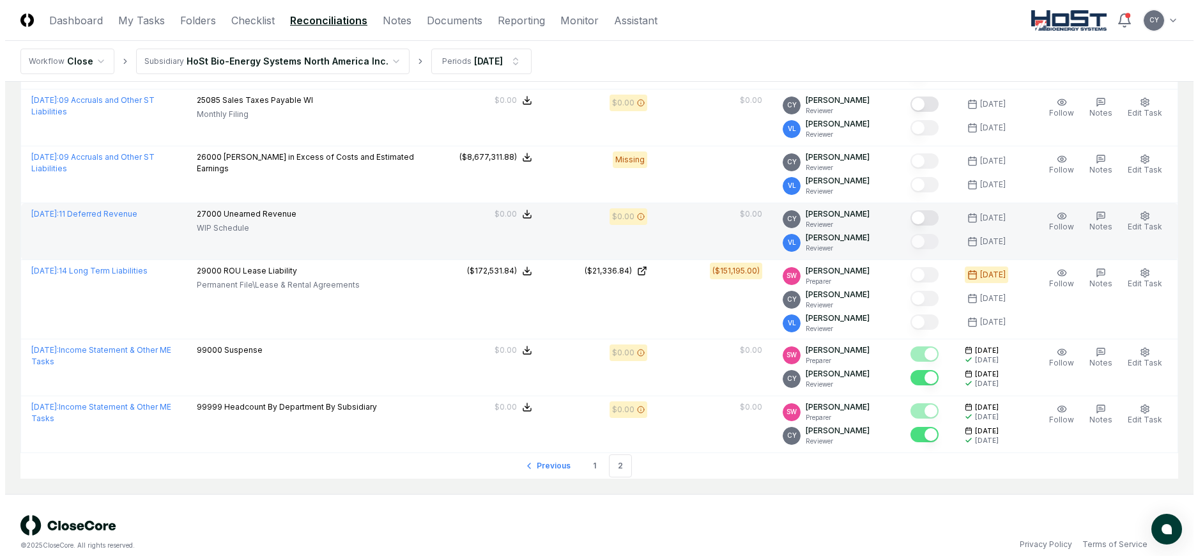
scroll to position [1000, 0]
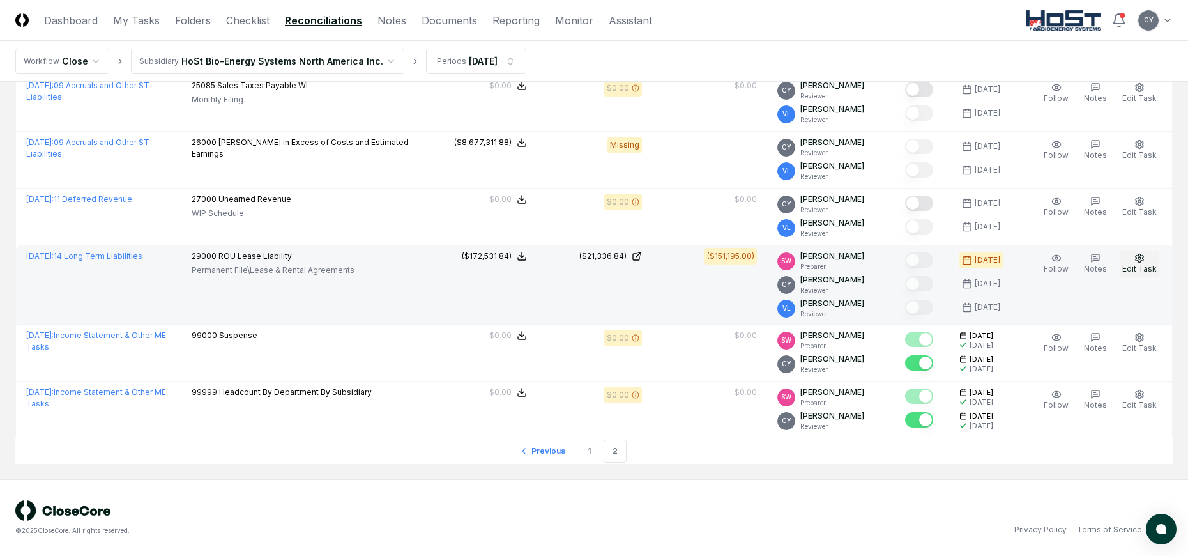
click at [1138, 258] on icon "button" at bounding box center [1140, 258] width 8 height 8
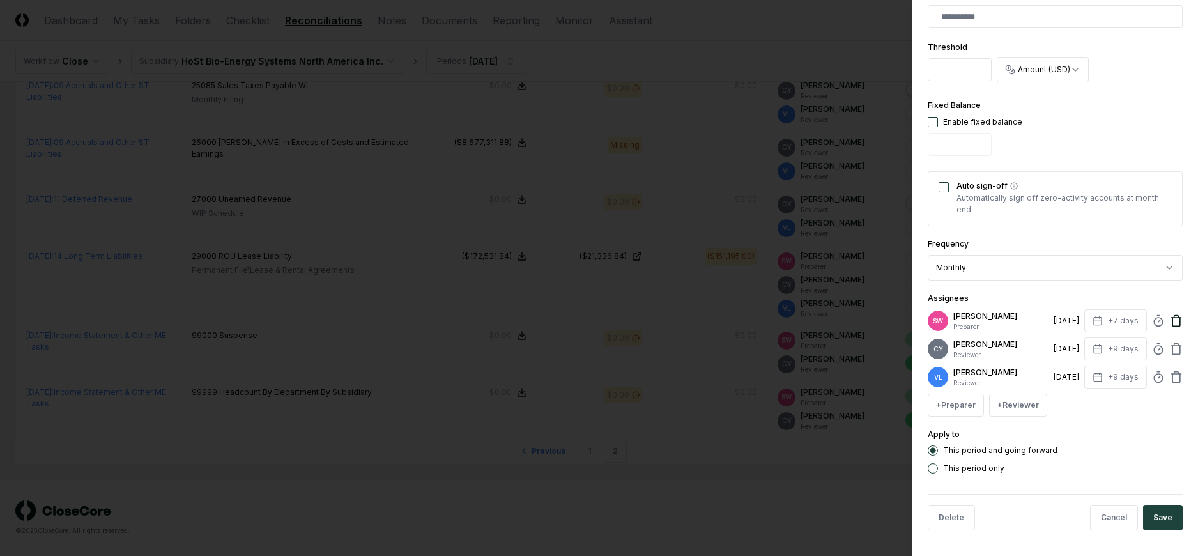
click at [1170, 316] on icon at bounding box center [1176, 320] width 13 height 13
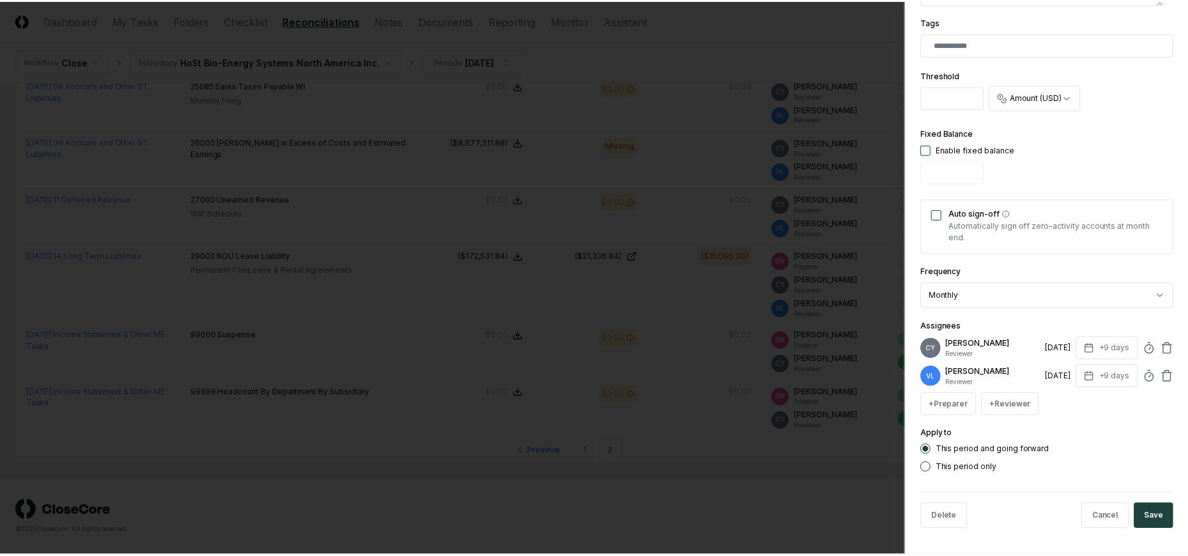
scroll to position [349, 0]
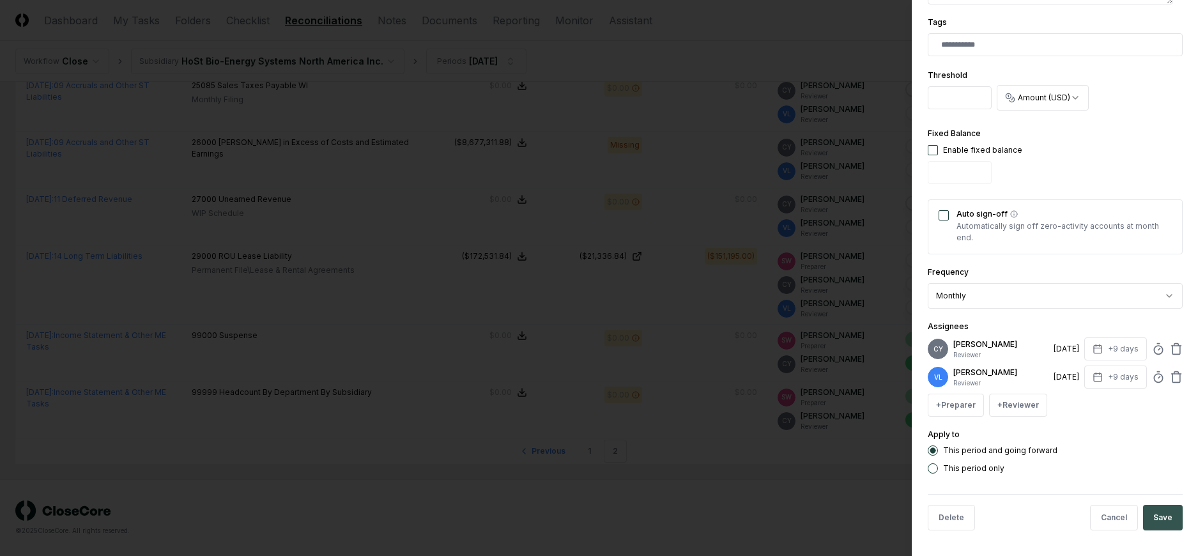
click at [1148, 513] on button "Save" at bounding box center [1163, 518] width 40 height 26
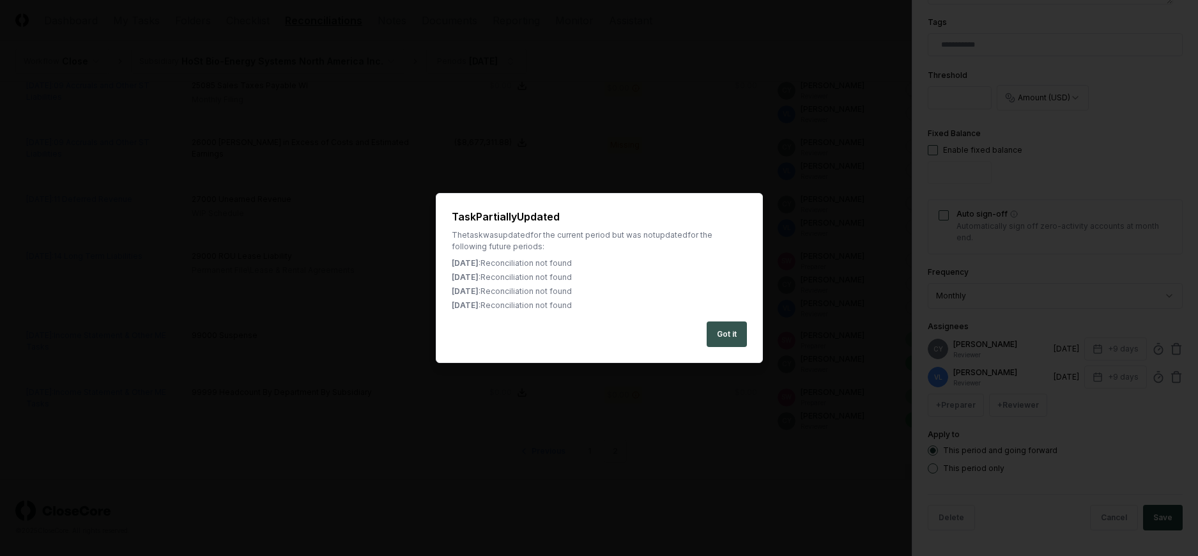
click at [735, 327] on button "Got it" at bounding box center [726, 334] width 40 height 26
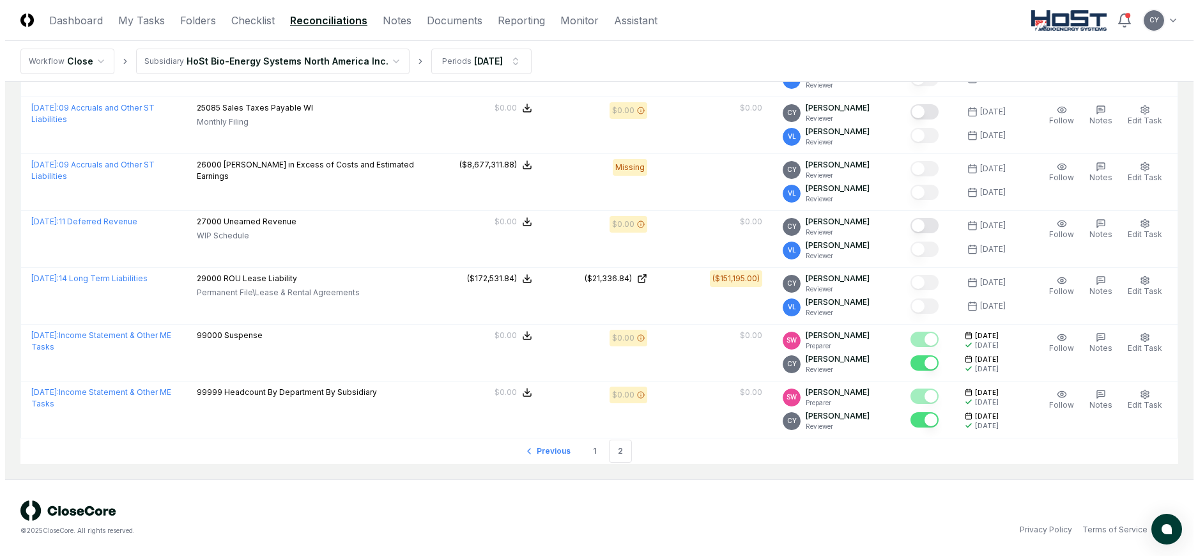
scroll to position [978, 0]
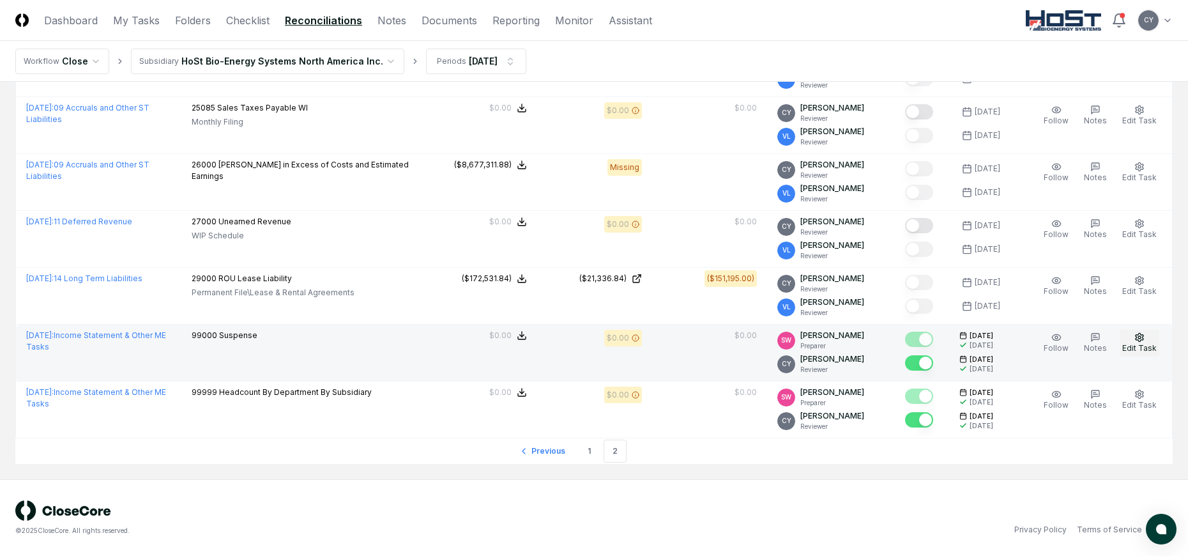
click at [1138, 330] on button "Edit Task" at bounding box center [1140, 343] width 40 height 27
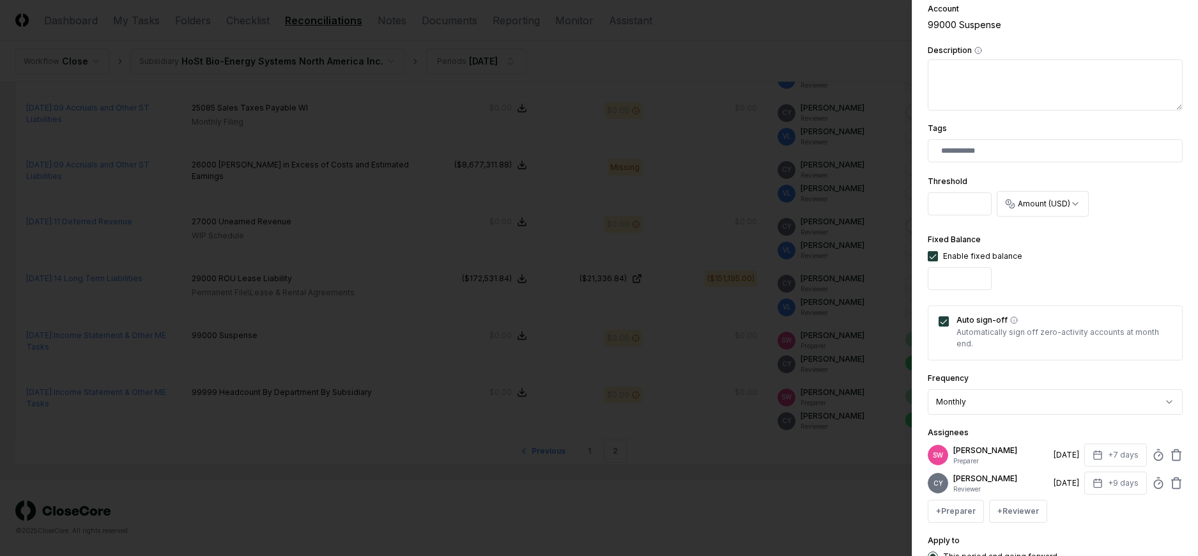
scroll to position [349, 0]
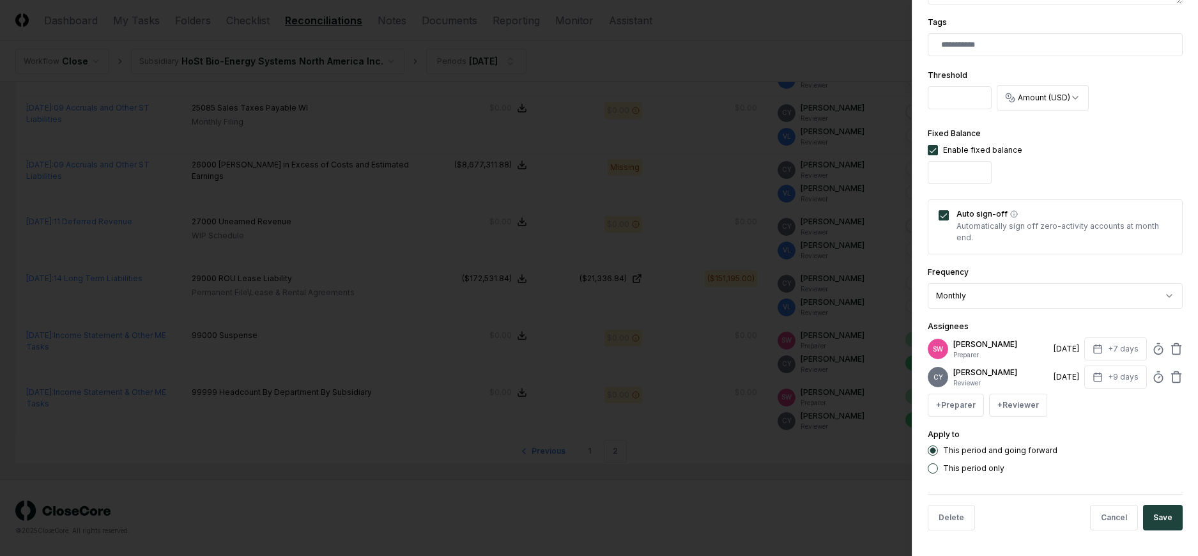
click at [1000, 346] on p "Stacie Webster" at bounding box center [1000, 344] width 95 height 11
click at [1170, 345] on icon at bounding box center [1176, 348] width 13 height 13
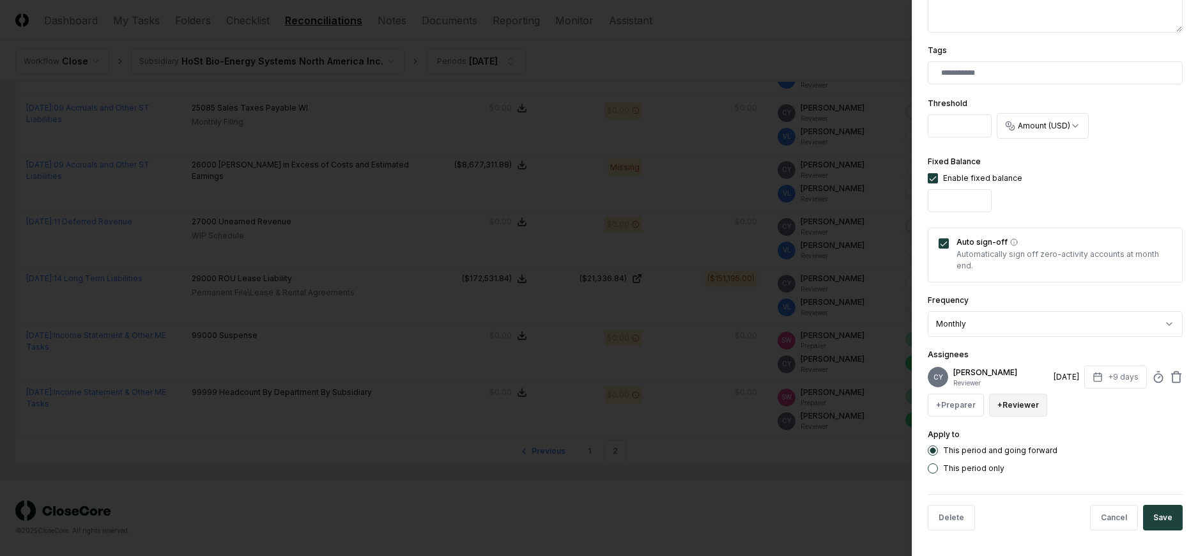
click at [1018, 406] on button "+ Reviewer" at bounding box center [1018, 404] width 58 height 23
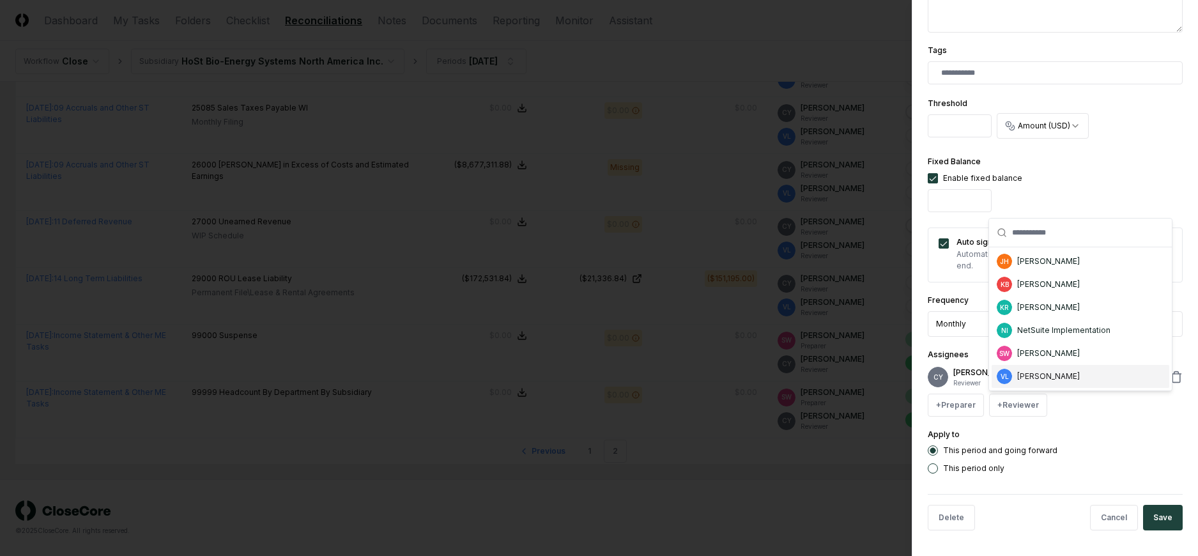
click at [1037, 370] on div "[PERSON_NAME]" at bounding box center [1048, 375] width 63 height 11
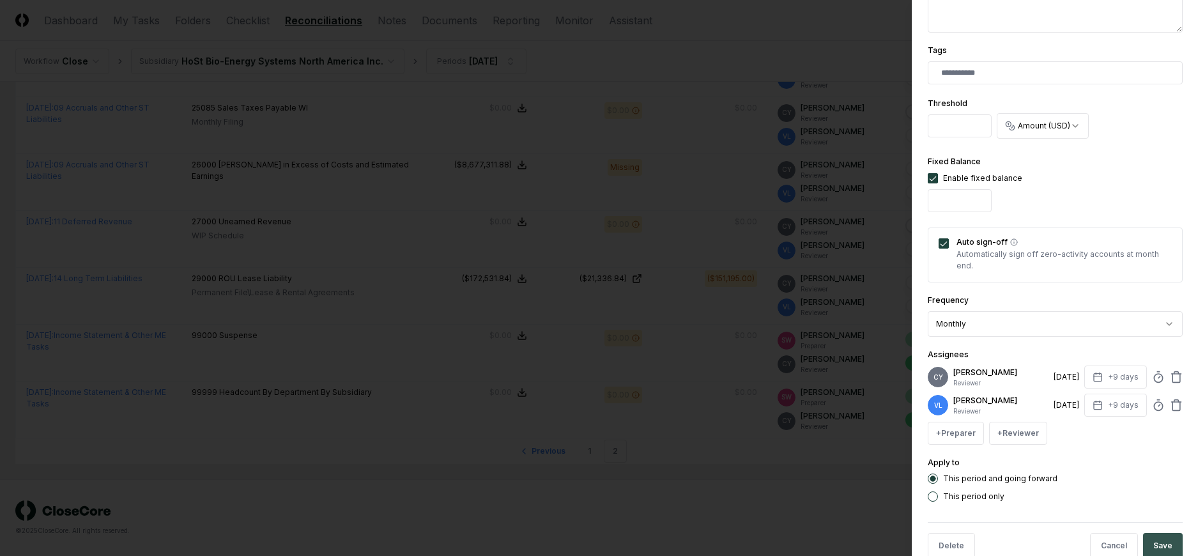
click at [1150, 540] on button "Save" at bounding box center [1163, 546] width 40 height 26
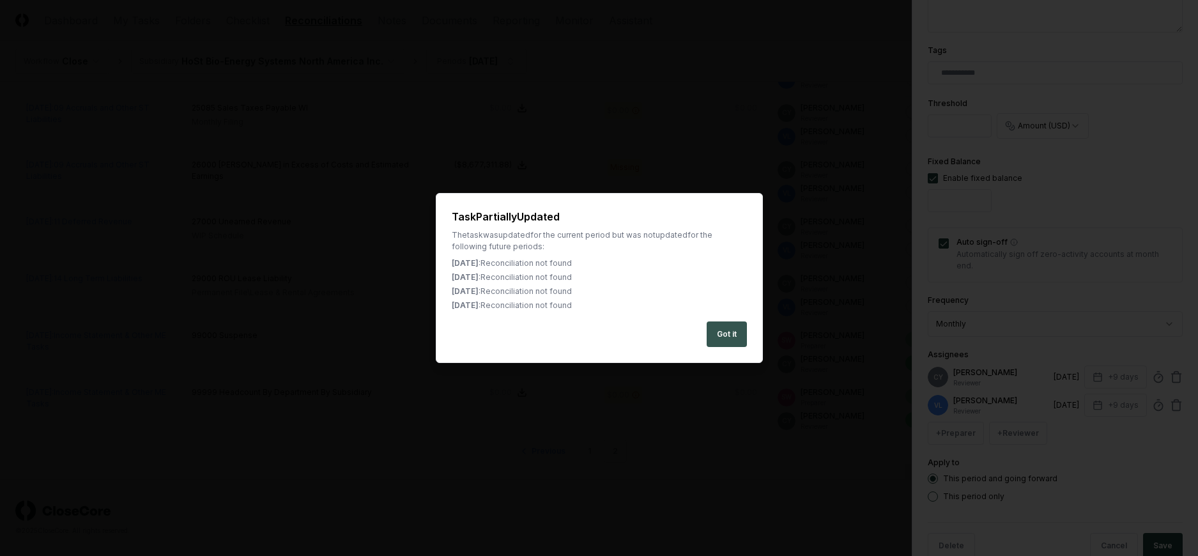
click at [722, 328] on button "Got it" at bounding box center [726, 334] width 40 height 26
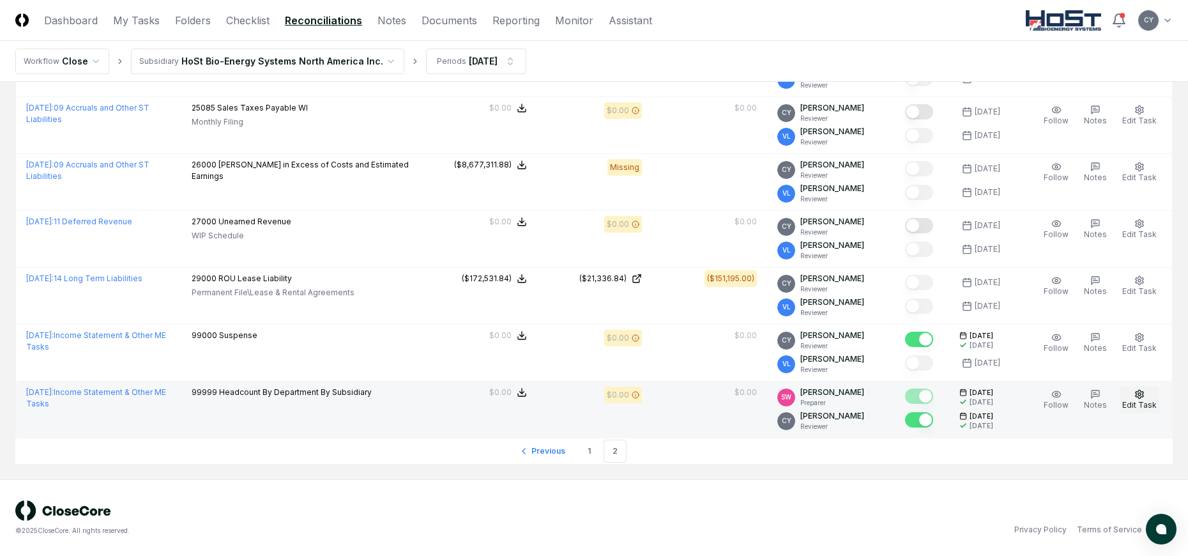
click at [1147, 393] on button "Edit Task" at bounding box center [1140, 399] width 40 height 27
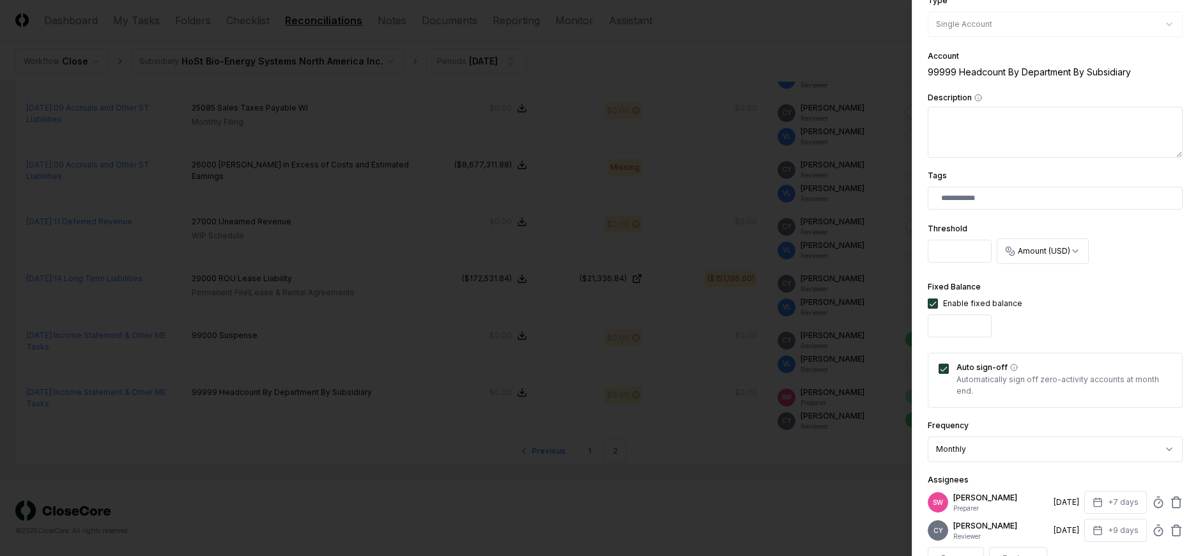
scroll to position [349, 0]
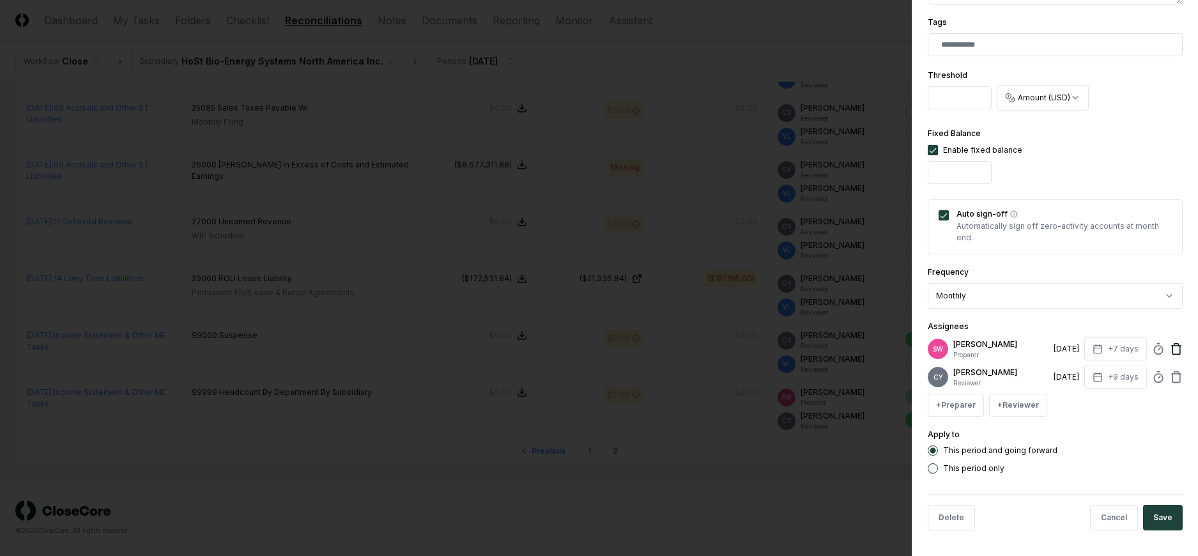
click at [1170, 350] on icon at bounding box center [1176, 348] width 13 height 13
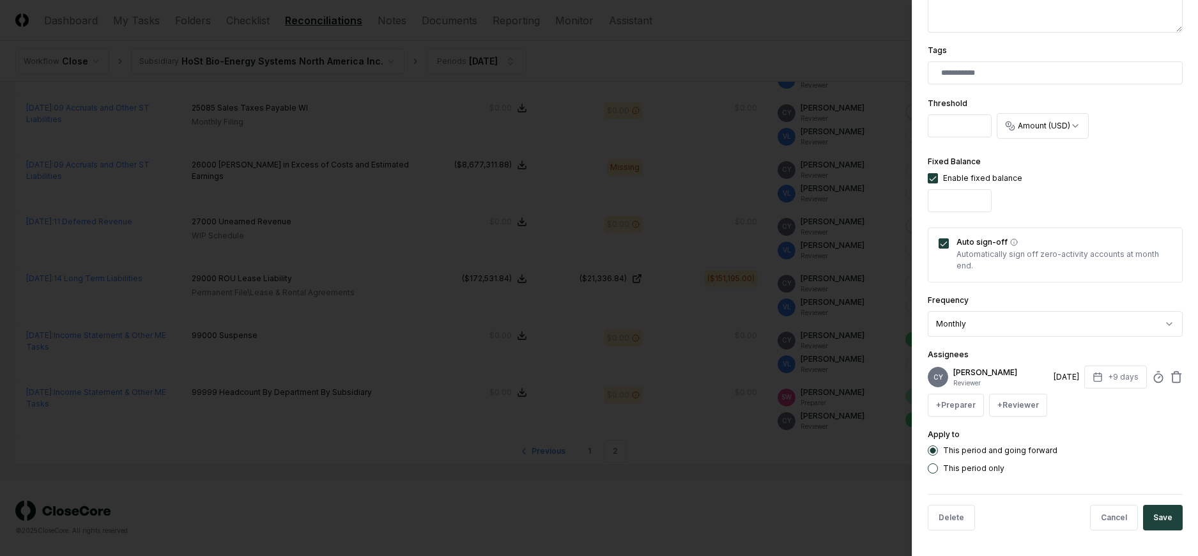
scroll to position [321, 0]
click at [1016, 406] on button "+ Reviewer" at bounding box center [1018, 404] width 58 height 23
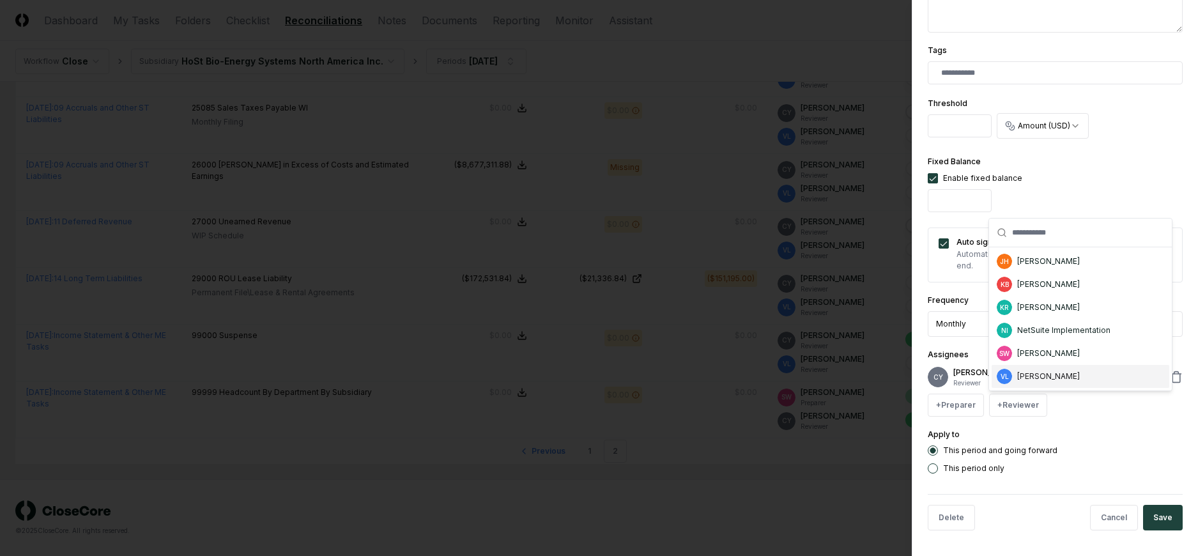
click at [1027, 377] on div "[PERSON_NAME]" at bounding box center [1048, 375] width 63 height 11
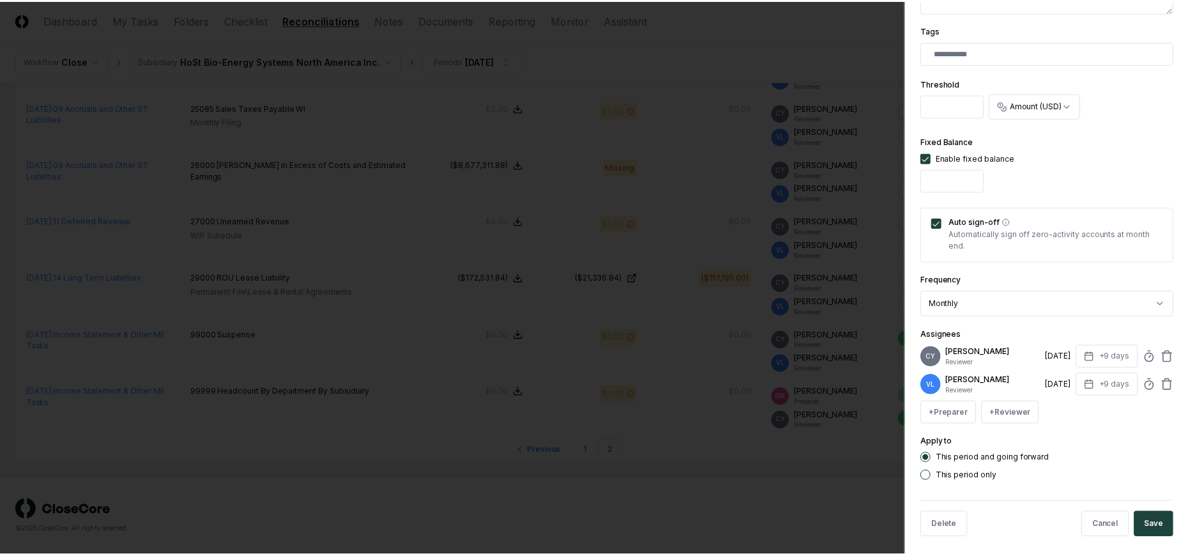
scroll to position [349, 0]
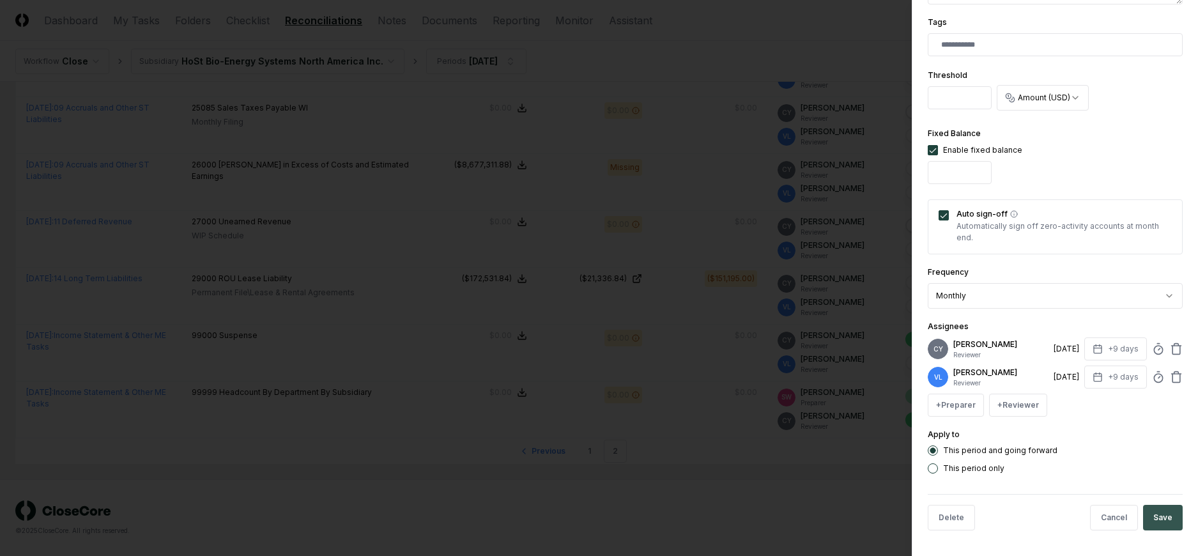
click at [1152, 520] on button "Save" at bounding box center [1163, 518] width 40 height 26
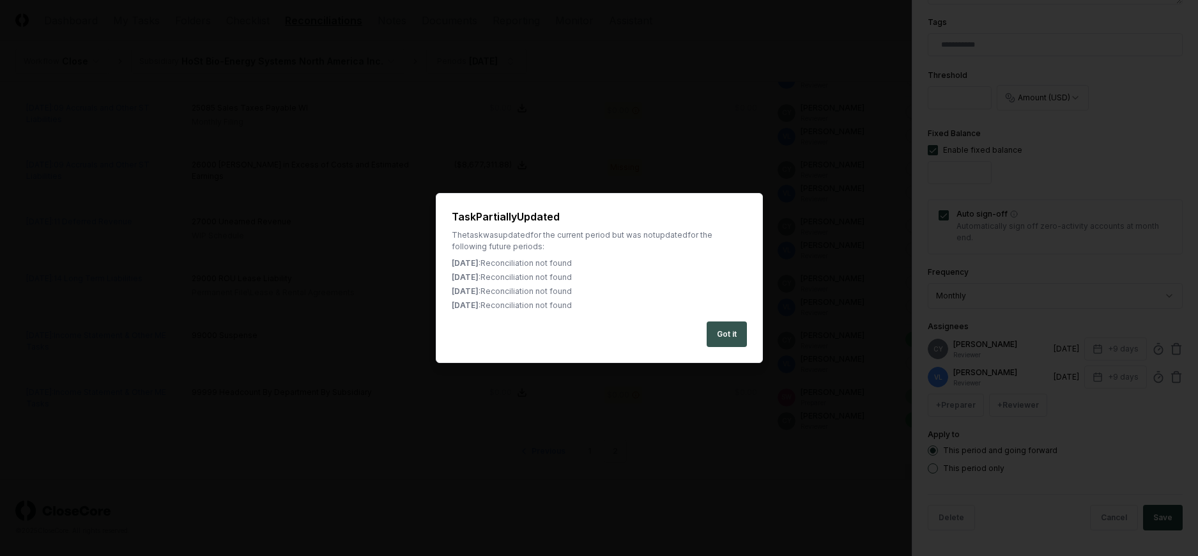
click at [738, 328] on button "Got it" at bounding box center [726, 334] width 40 height 26
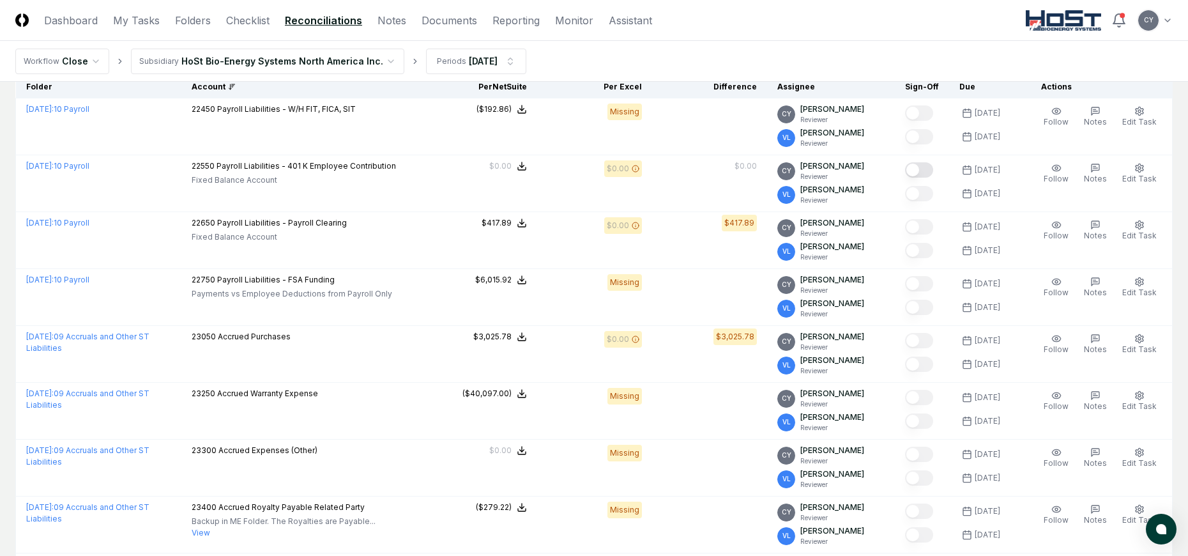
scroll to position [0, 0]
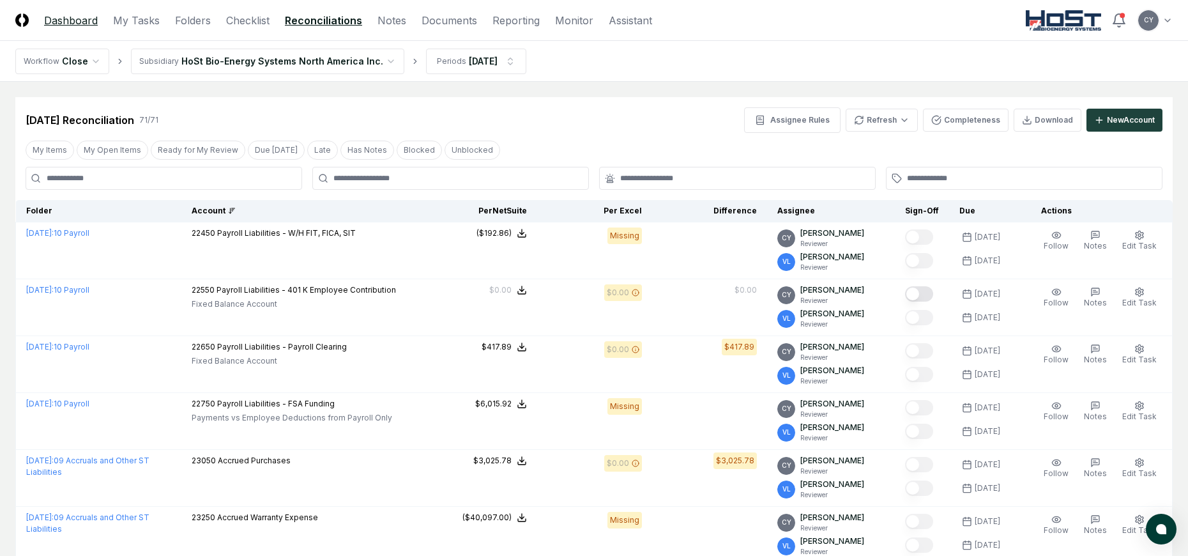
click at [70, 22] on link "Dashboard" at bounding box center [71, 20] width 54 height 15
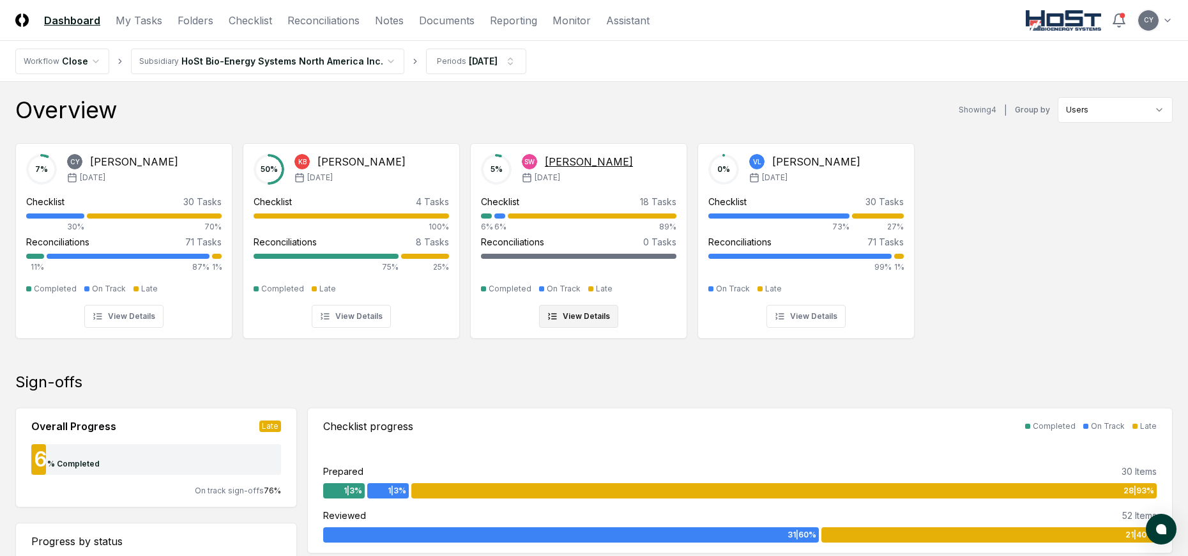
click at [606, 160] on div "Stacie Webster" at bounding box center [589, 161] width 88 height 15
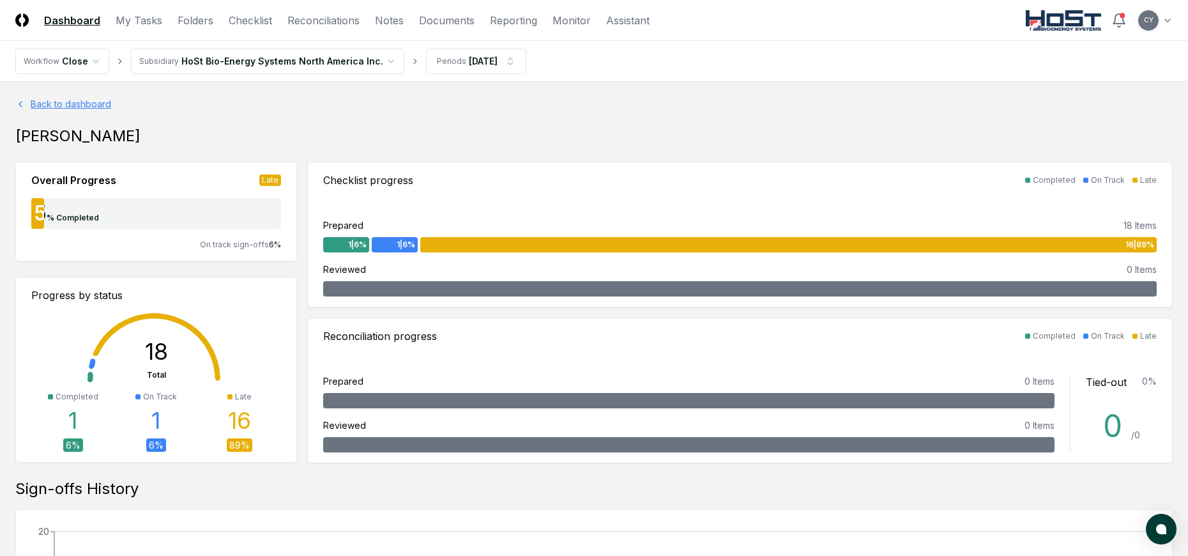
click at [61, 103] on link "Back to dashboard" at bounding box center [593, 103] width 1157 height 13
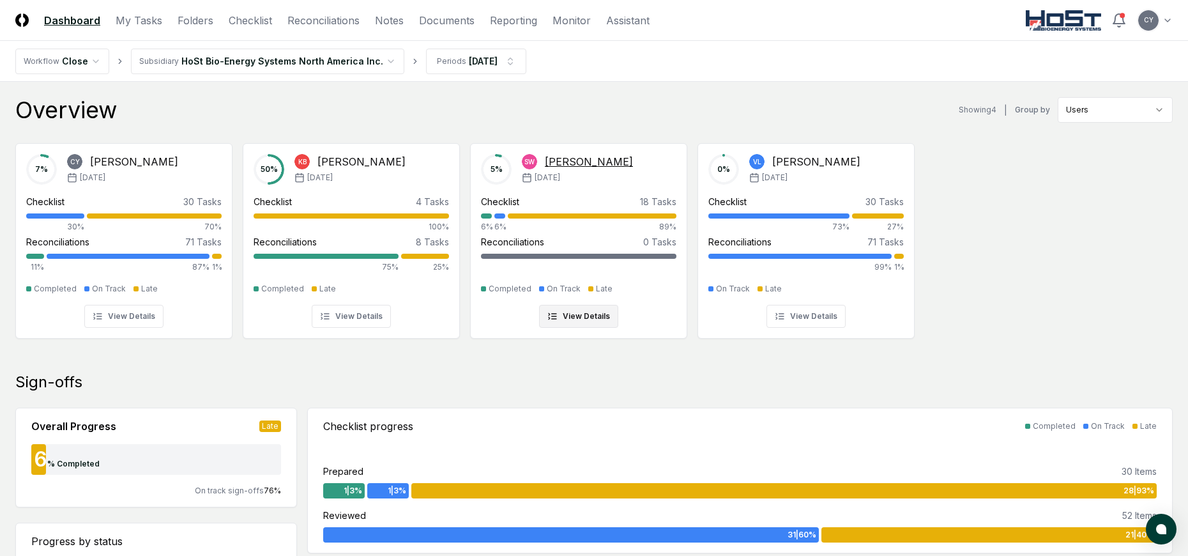
click at [588, 314] on button "View Details" at bounding box center [578, 316] width 79 height 23
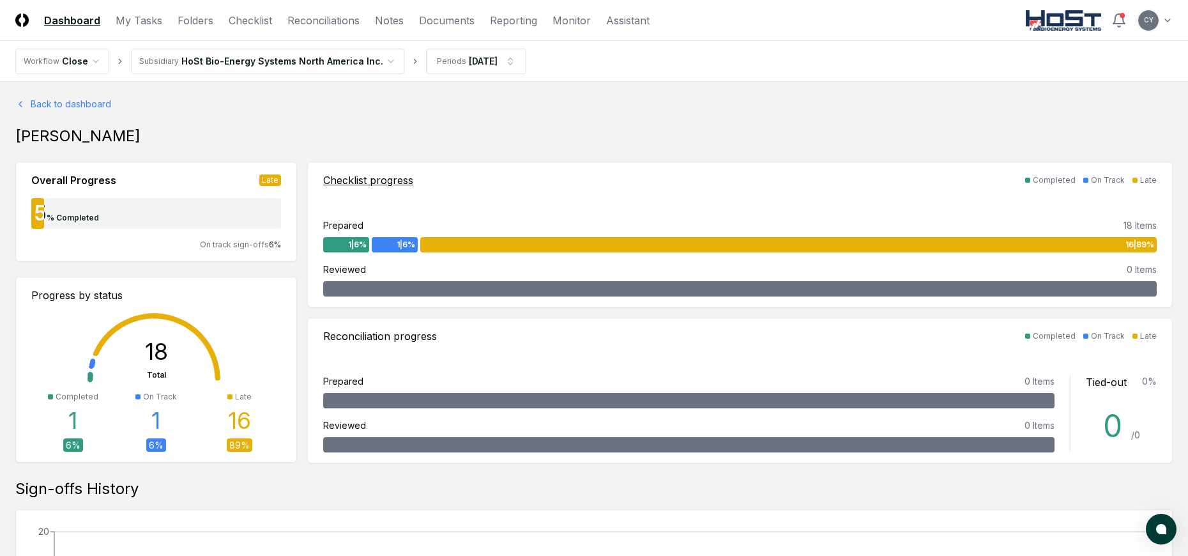
click at [1002, 243] on div "16 | 89 %" at bounding box center [788, 244] width 736 height 15
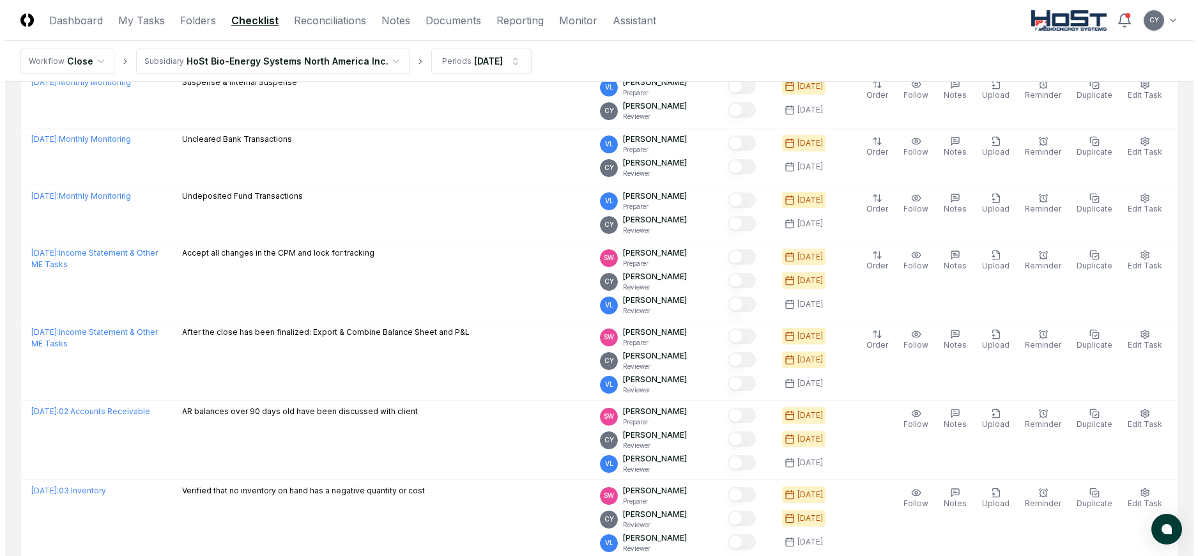
scroll to position [447, 0]
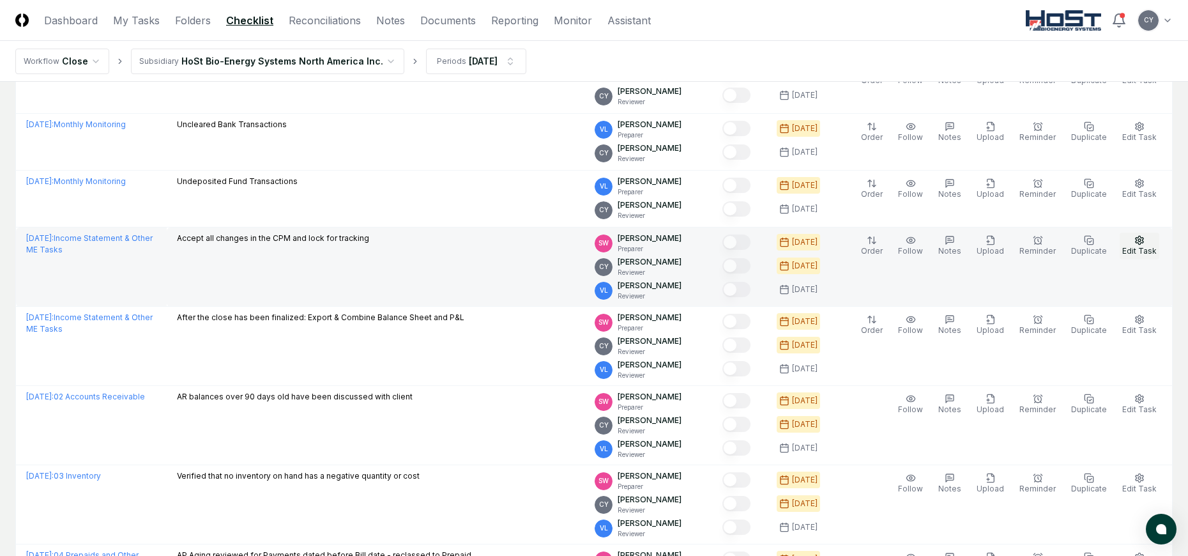
click at [1141, 241] on circle "button" at bounding box center [1139, 240] width 3 height 3
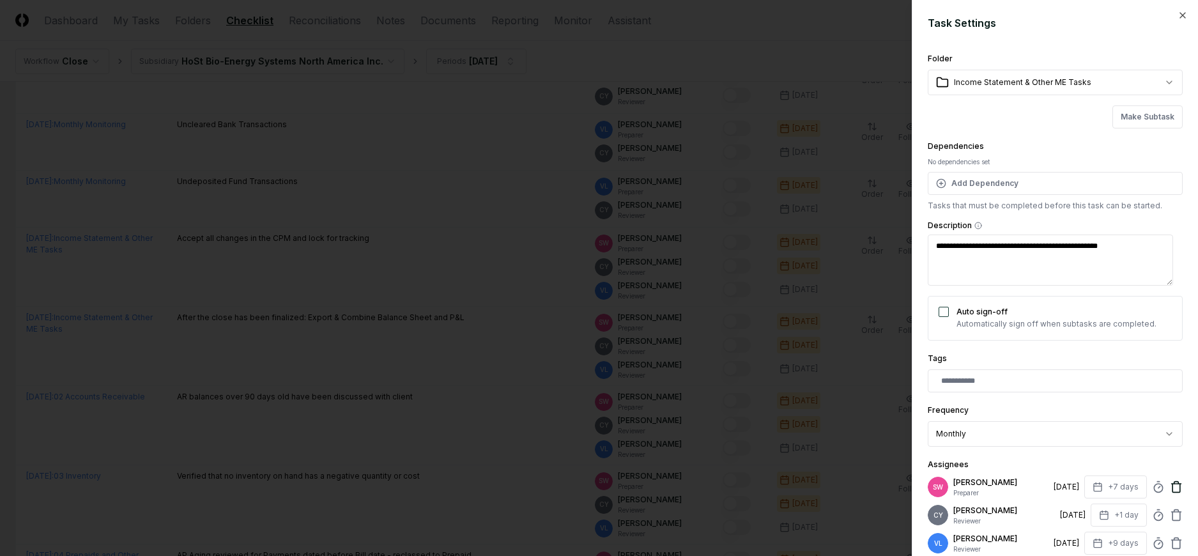
click at [1170, 487] on icon at bounding box center [1176, 486] width 13 height 13
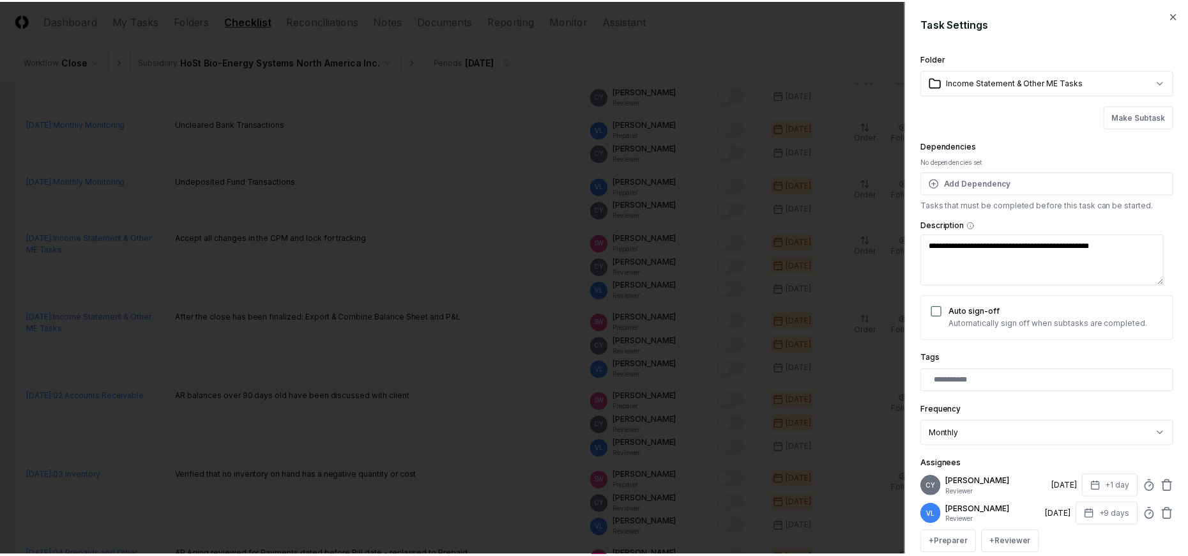
scroll to position [138, 0]
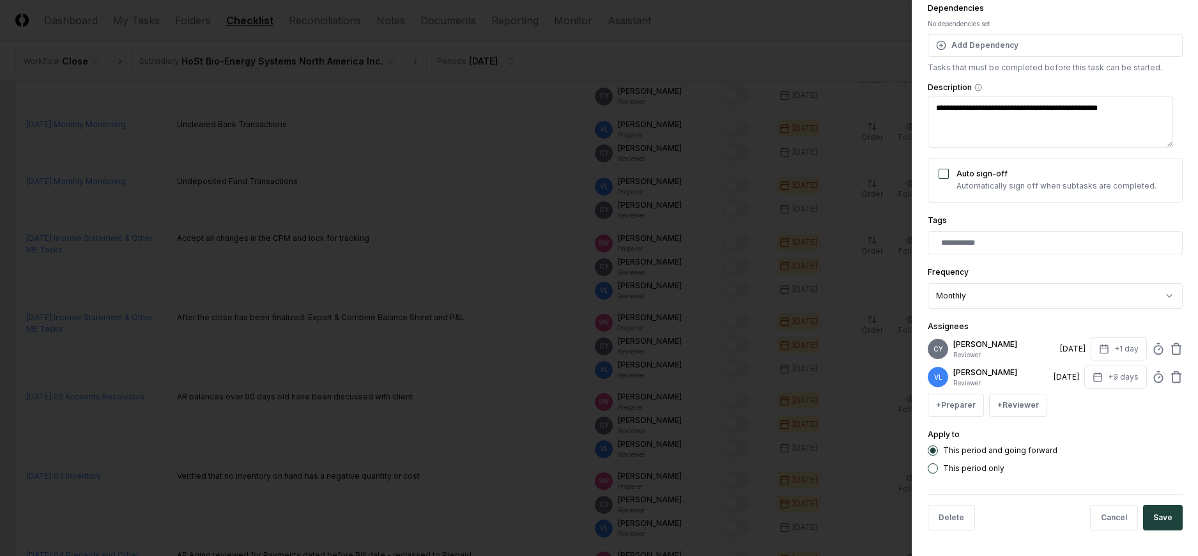
click at [1156, 510] on button "Save" at bounding box center [1163, 518] width 40 height 26
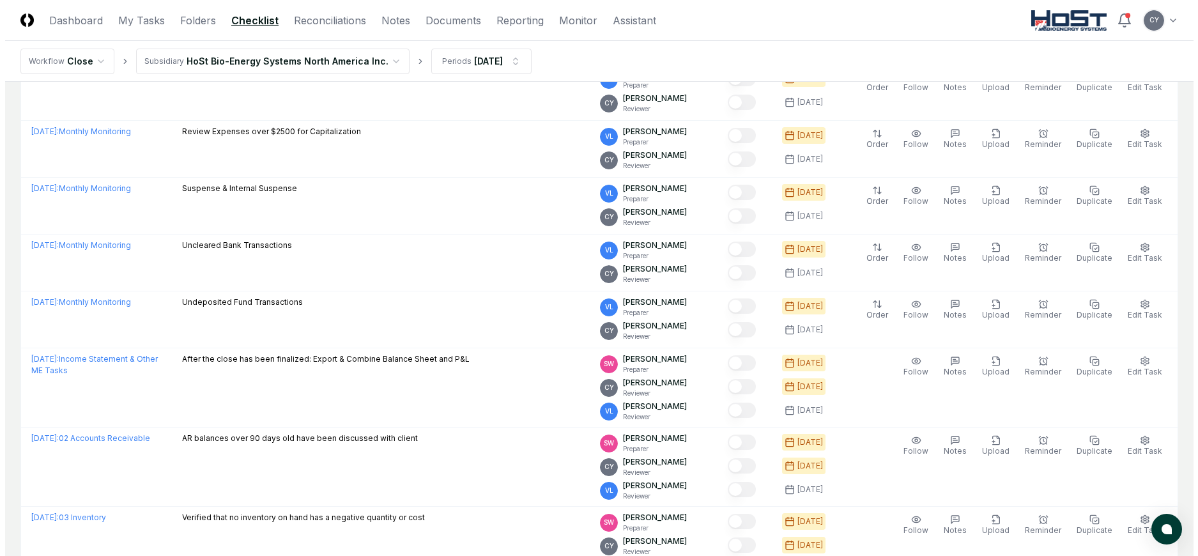
scroll to position [575, 0]
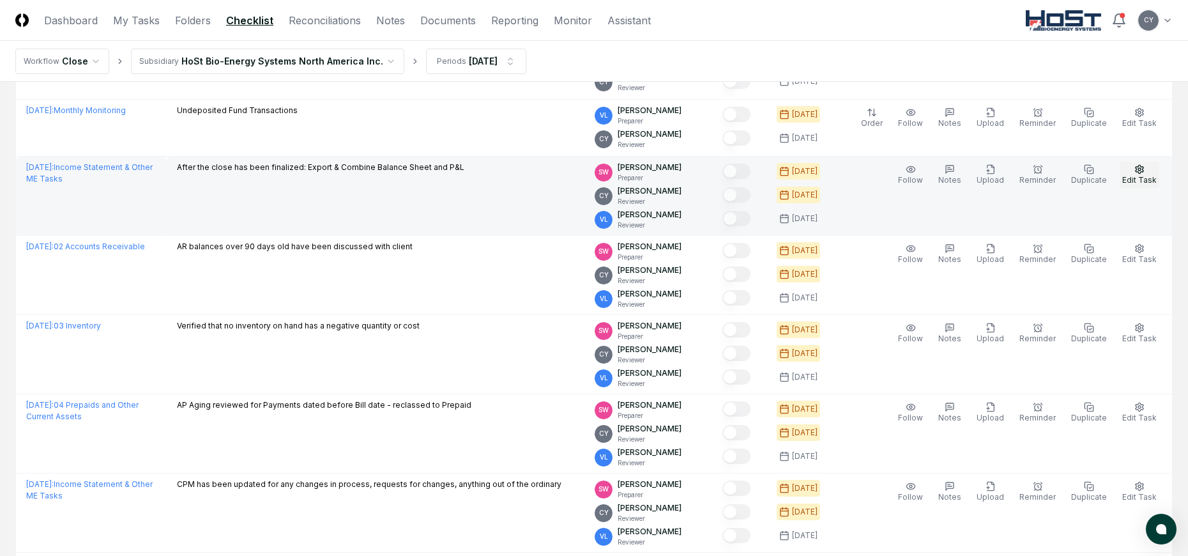
click at [1140, 169] on circle "button" at bounding box center [1139, 169] width 3 height 3
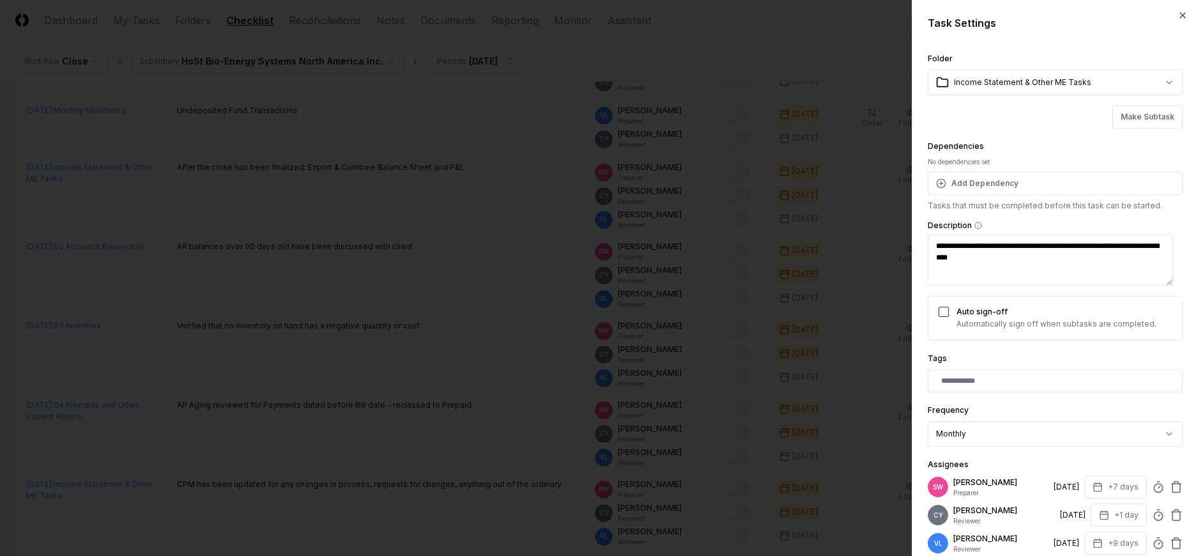
scroll to position [64, 0]
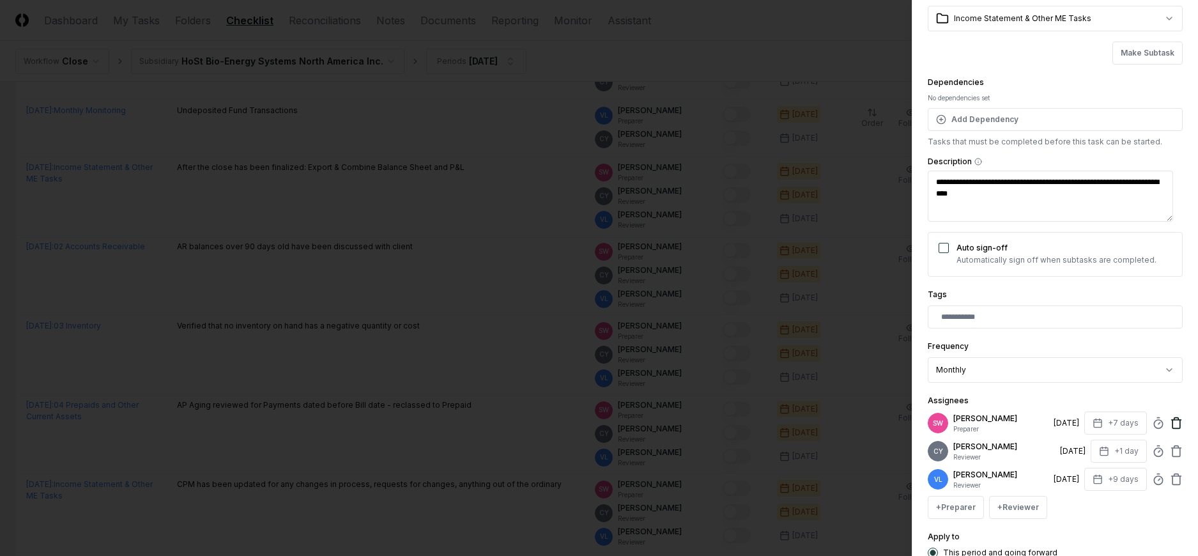
click at [1170, 422] on icon at bounding box center [1176, 422] width 13 height 13
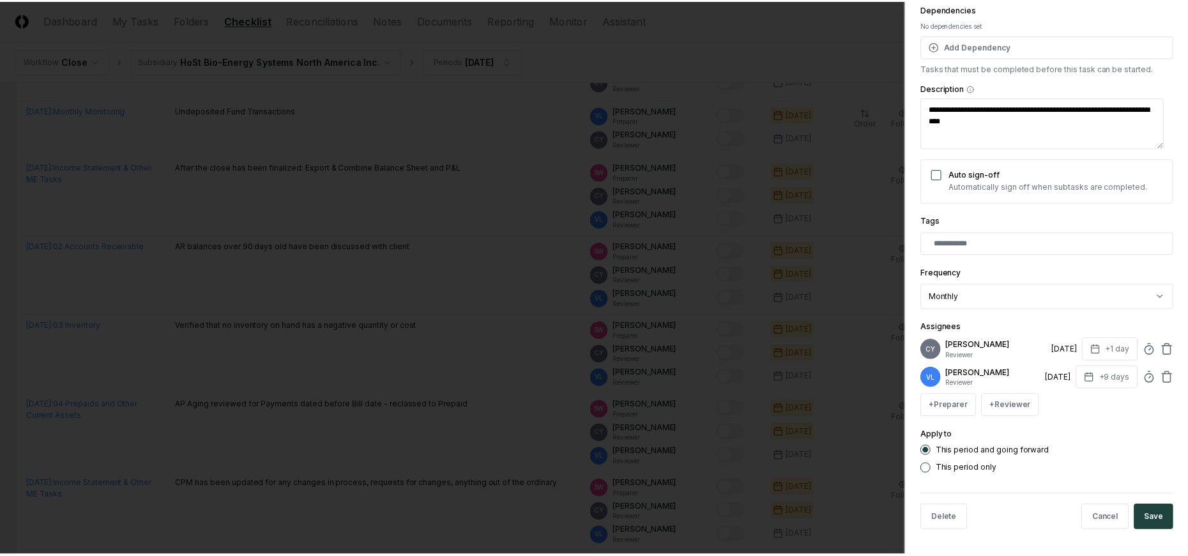
scroll to position [138, 0]
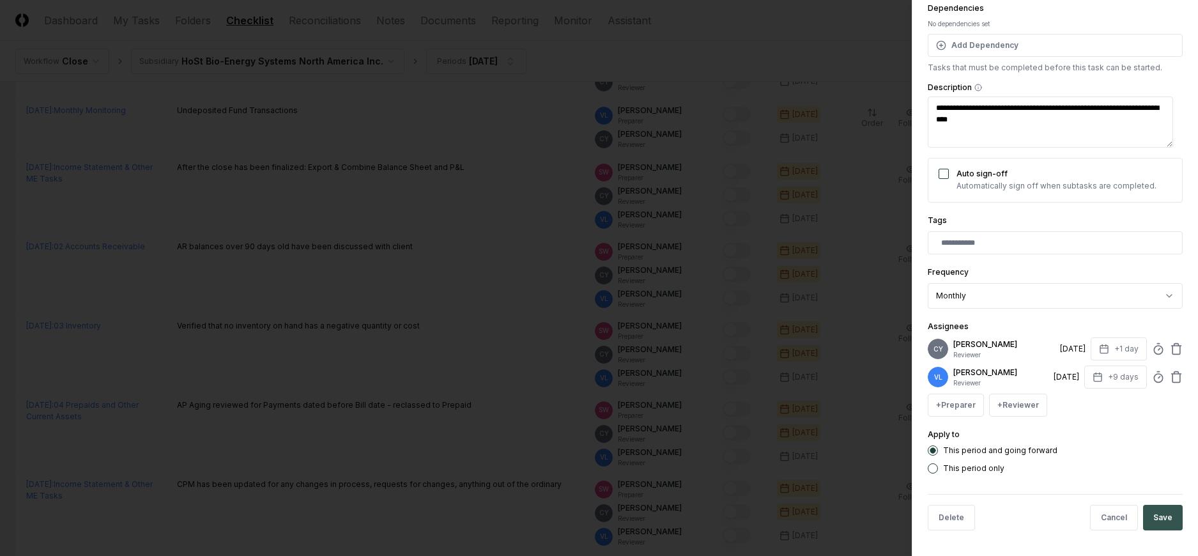
click at [1157, 508] on button "Save" at bounding box center [1163, 518] width 40 height 26
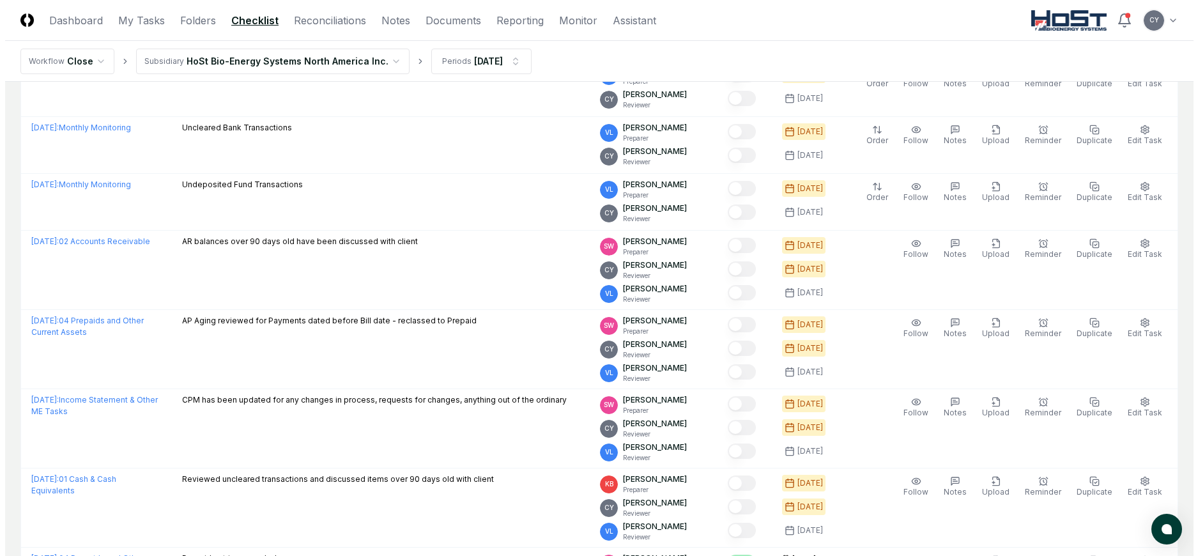
scroll to position [567, 0]
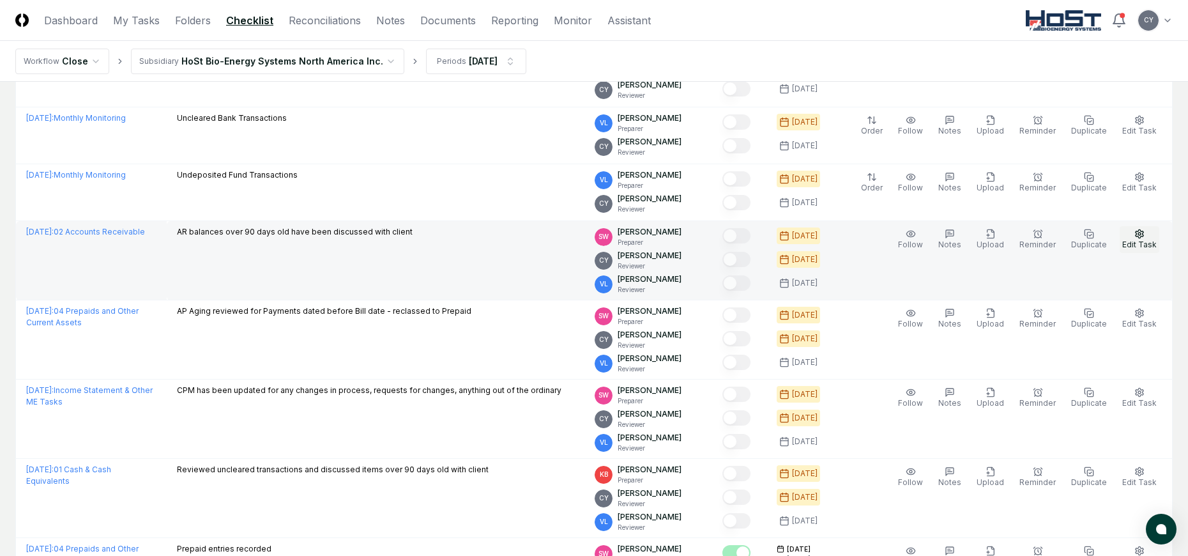
click at [1142, 233] on icon "button" at bounding box center [1139, 234] width 10 height 10
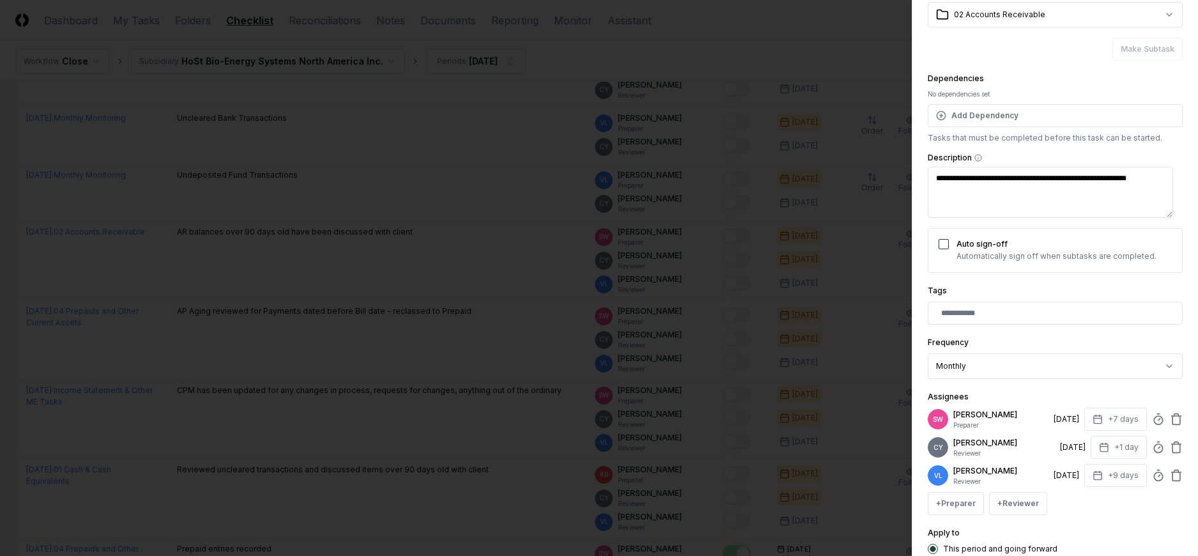
scroll to position [166, 0]
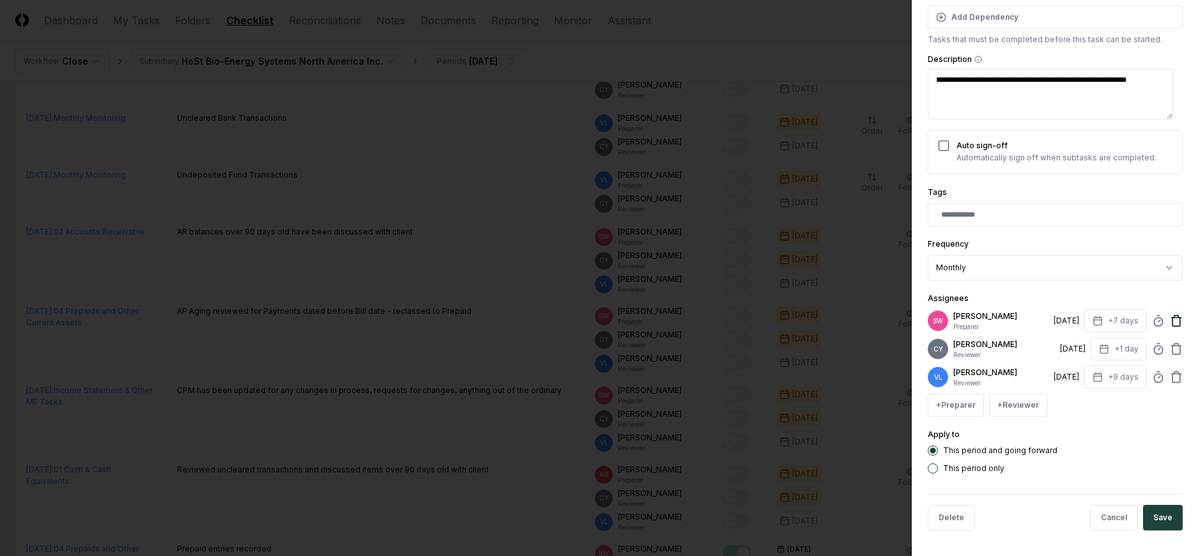
click at [1170, 319] on icon at bounding box center [1176, 320] width 13 height 13
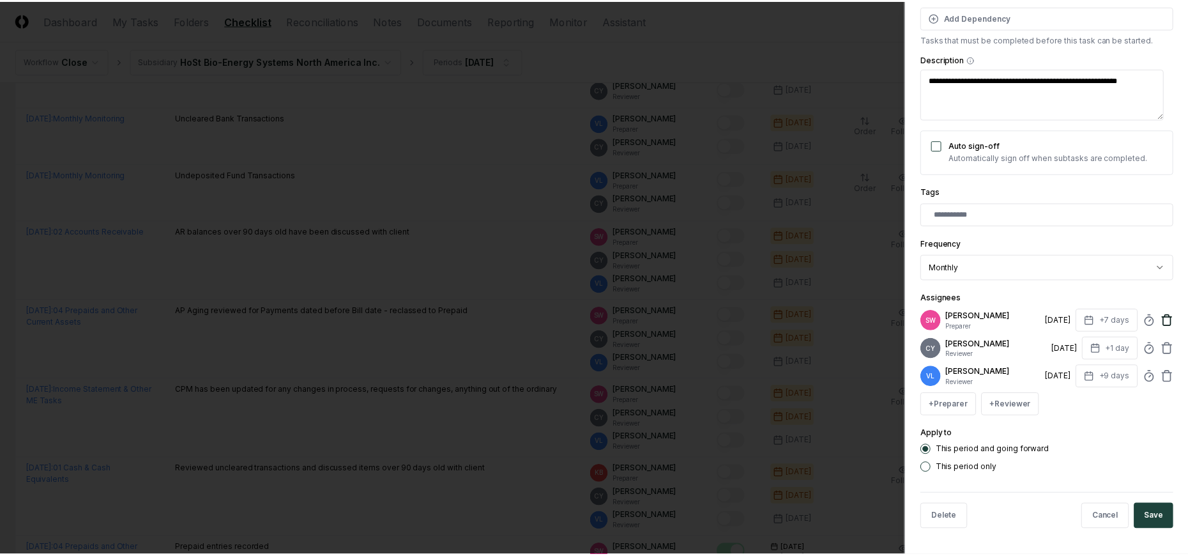
scroll to position [138, 0]
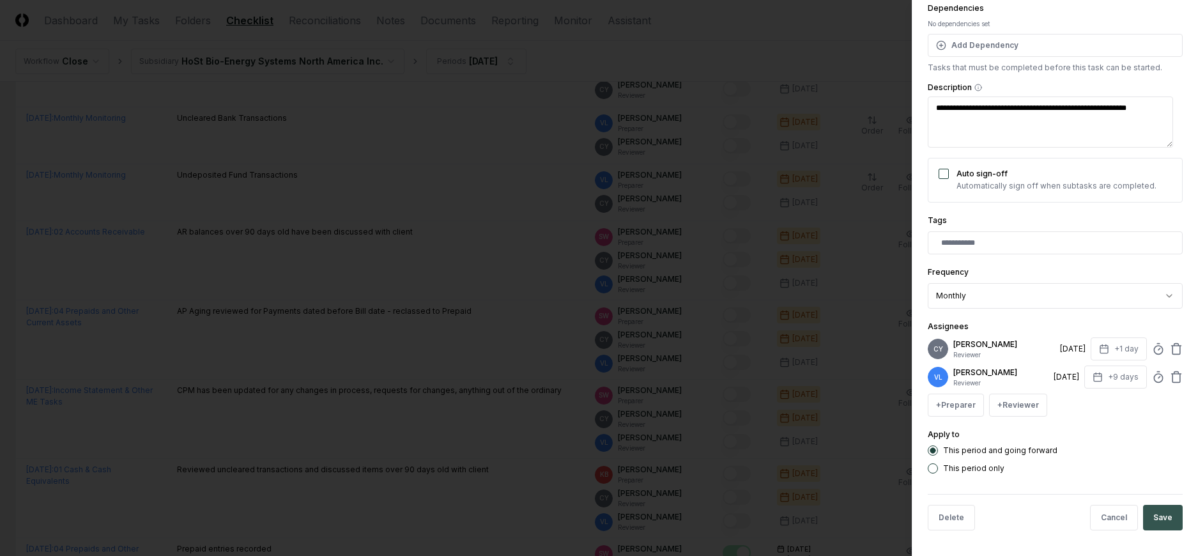
click at [1152, 518] on button "Save" at bounding box center [1163, 518] width 40 height 26
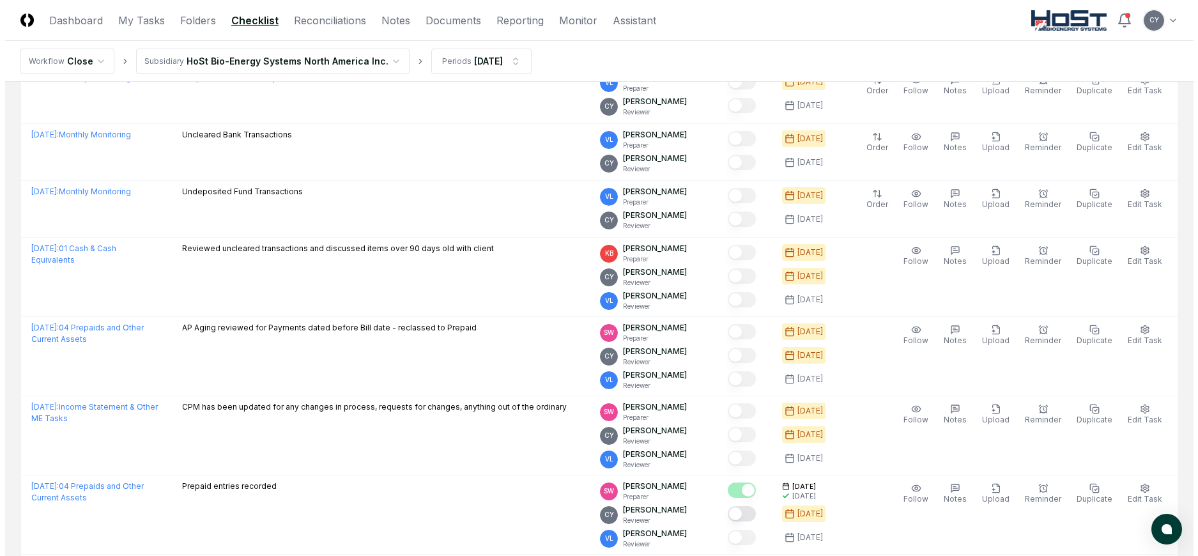
scroll to position [623, 0]
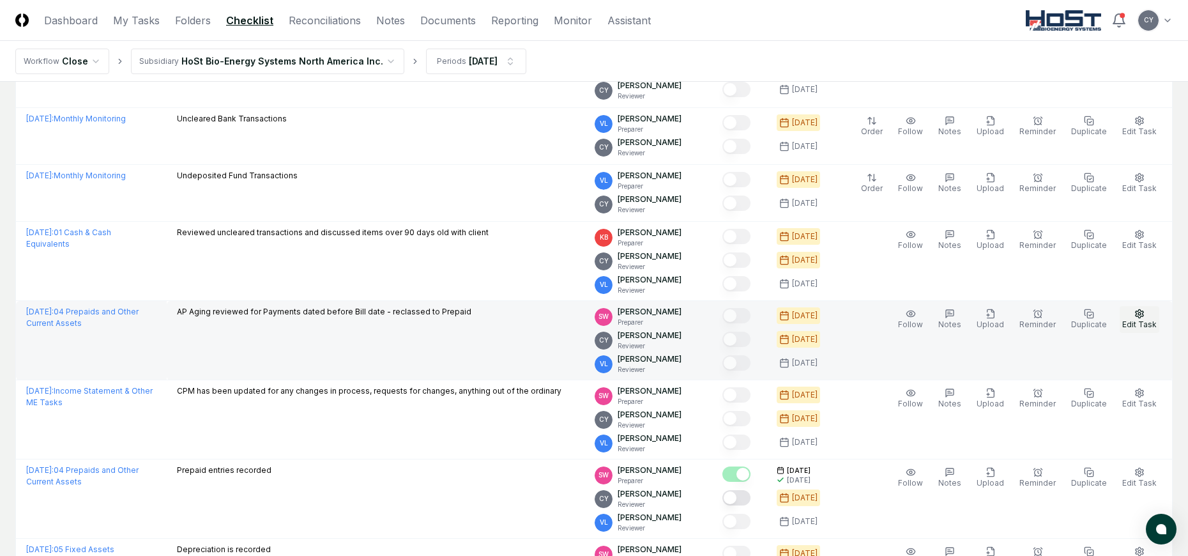
click at [1136, 309] on icon "button" at bounding box center [1139, 314] width 10 height 10
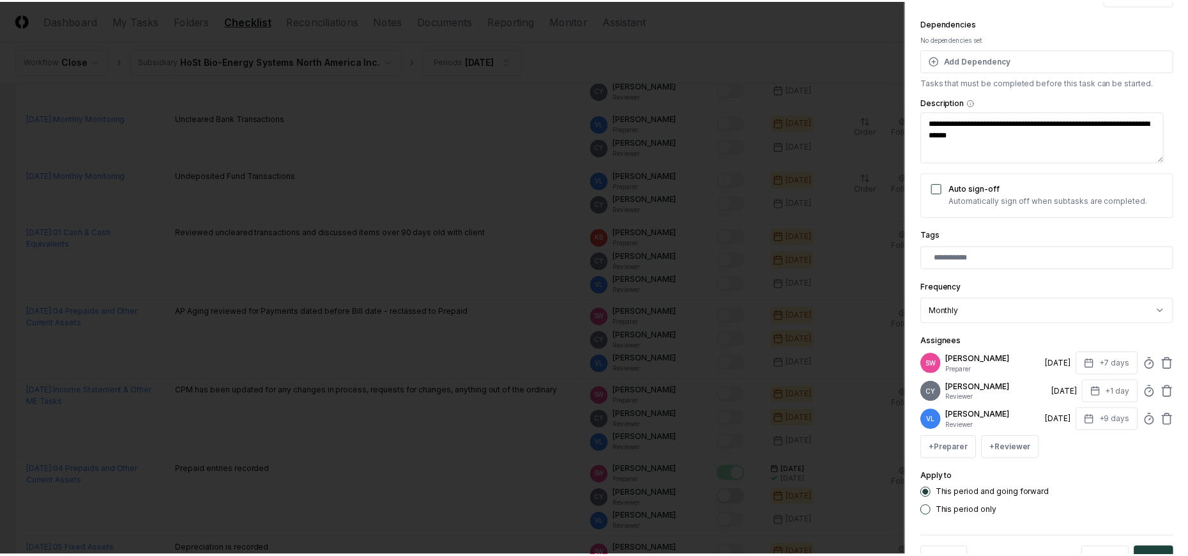
scroll to position [128, 0]
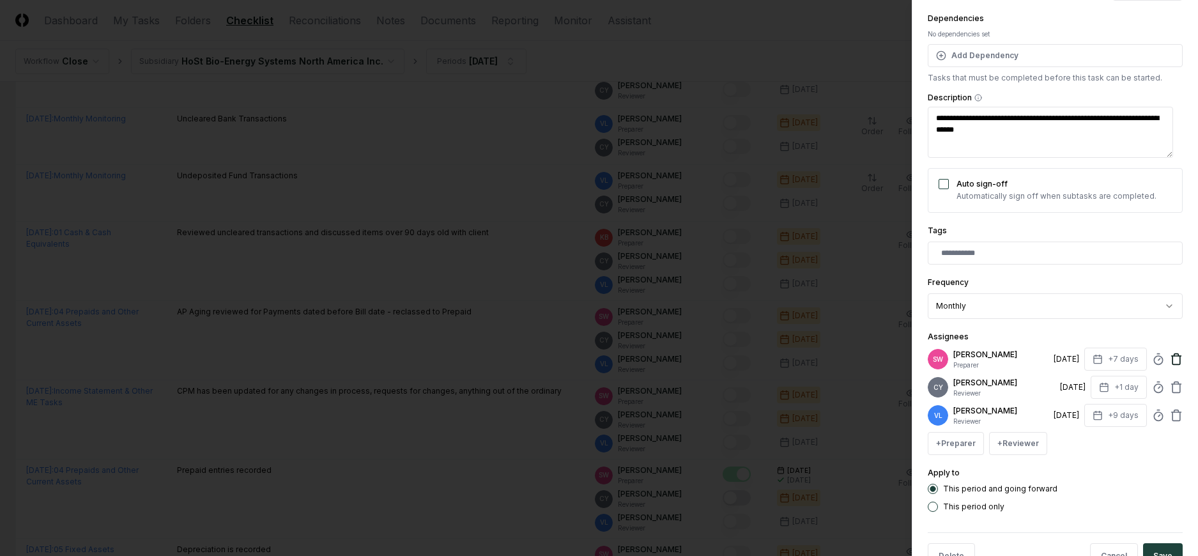
click at [1170, 358] on icon at bounding box center [1176, 359] width 13 height 13
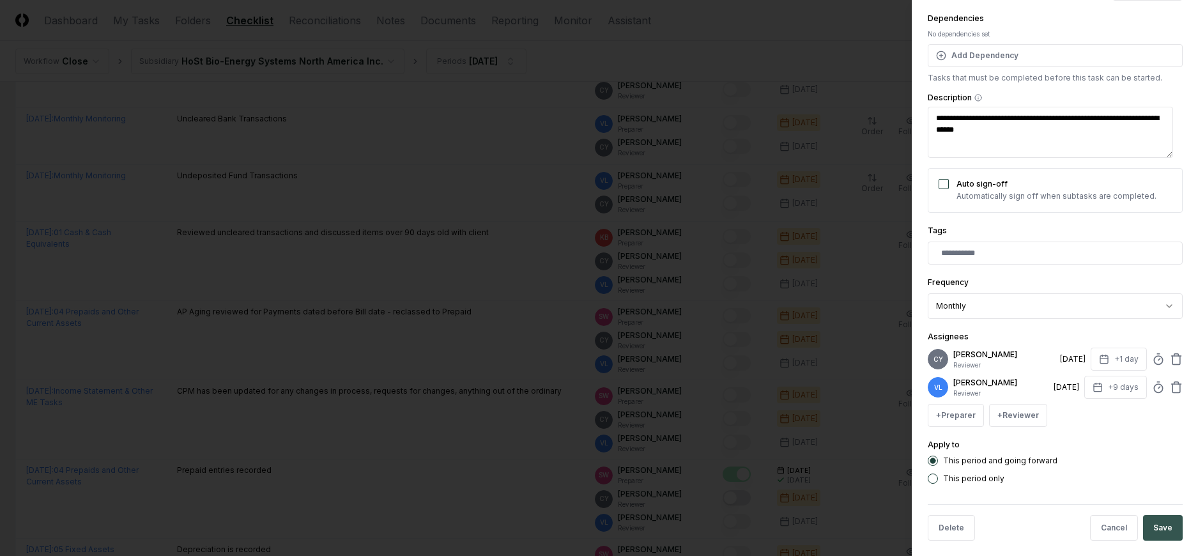
click at [1157, 519] on button "Save" at bounding box center [1163, 528] width 40 height 26
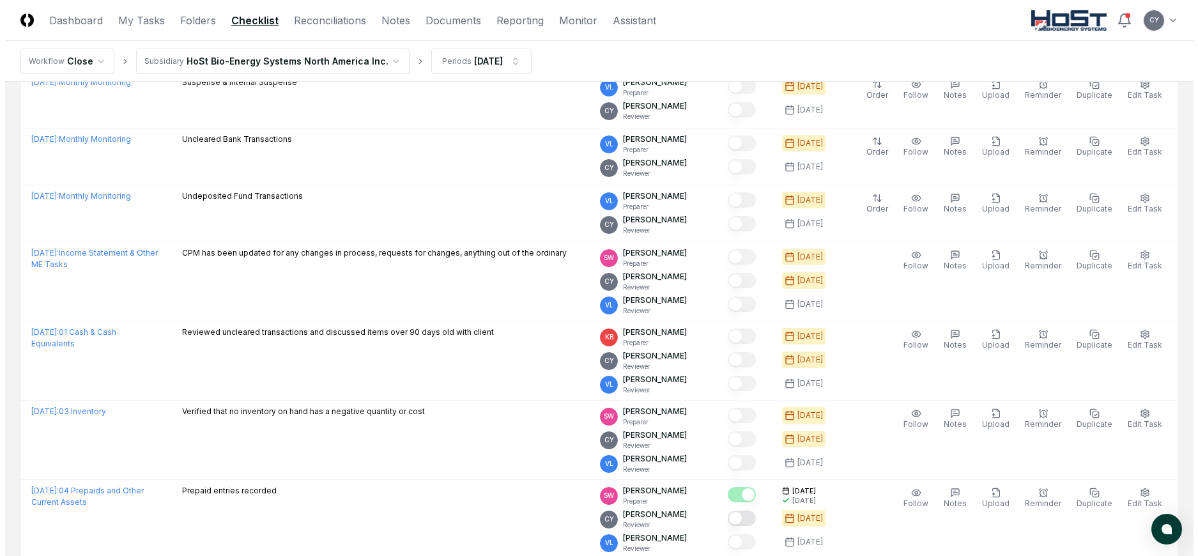
scroll to position [664, 0]
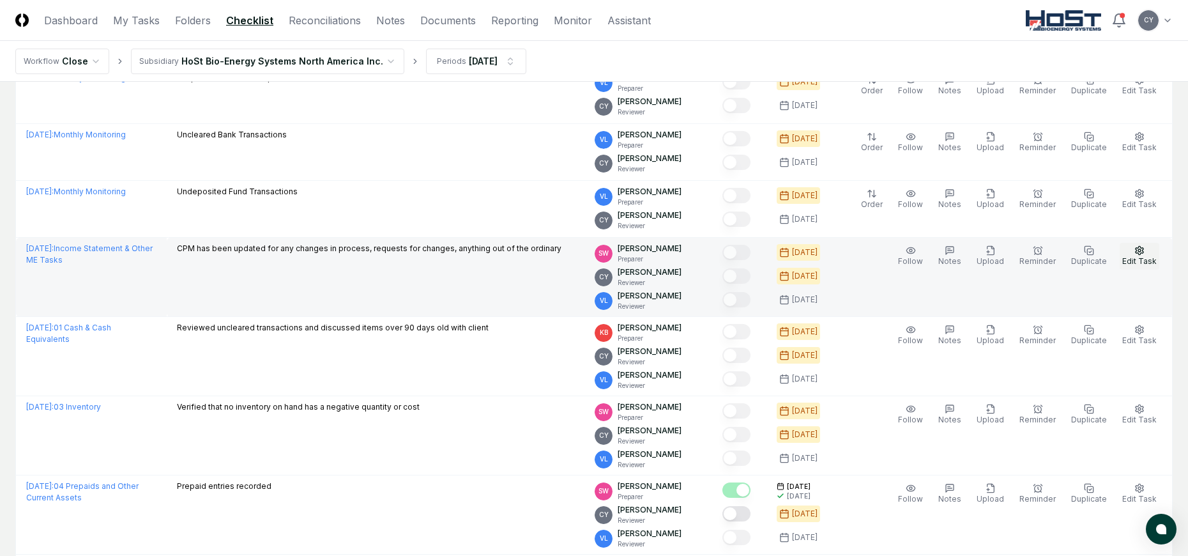
click at [1140, 254] on icon "button" at bounding box center [1140, 250] width 8 height 8
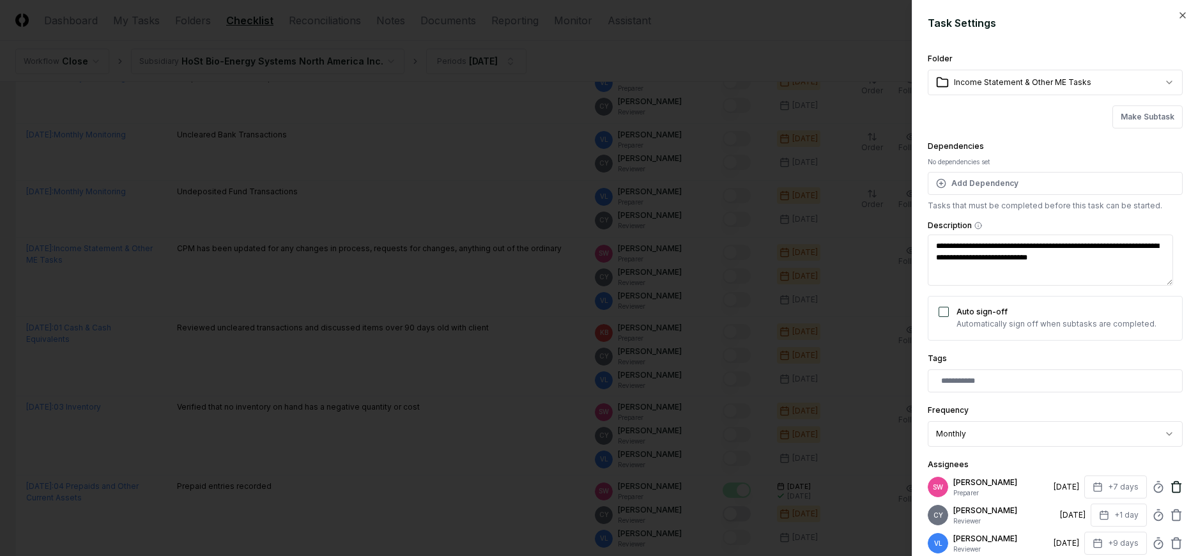
click at [1170, 487] on icon at bounding box center [1176, 486] width 13 height 13
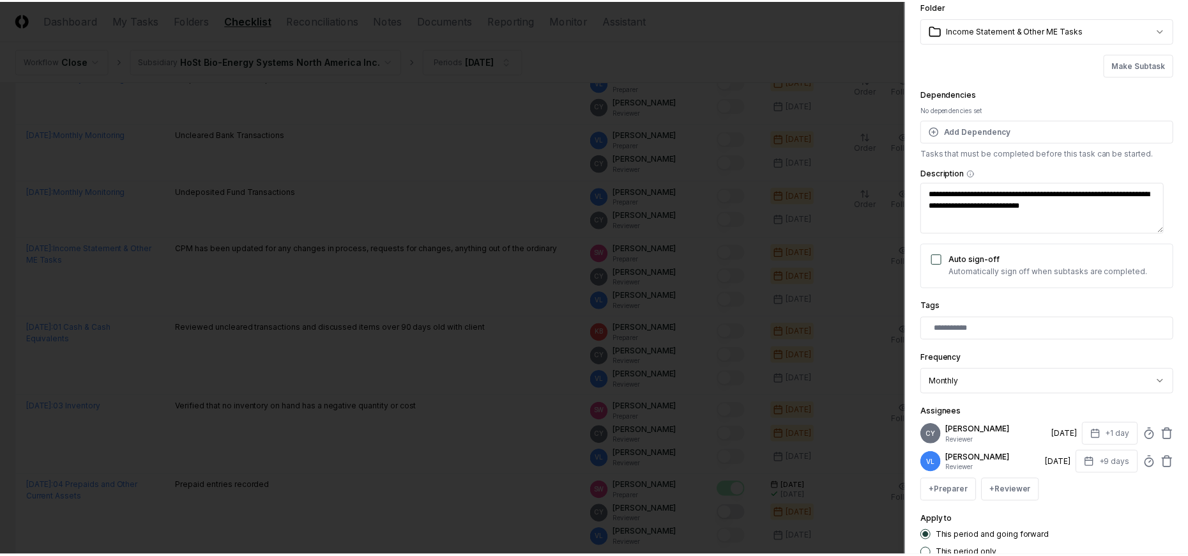
scroll to position [138, 0]
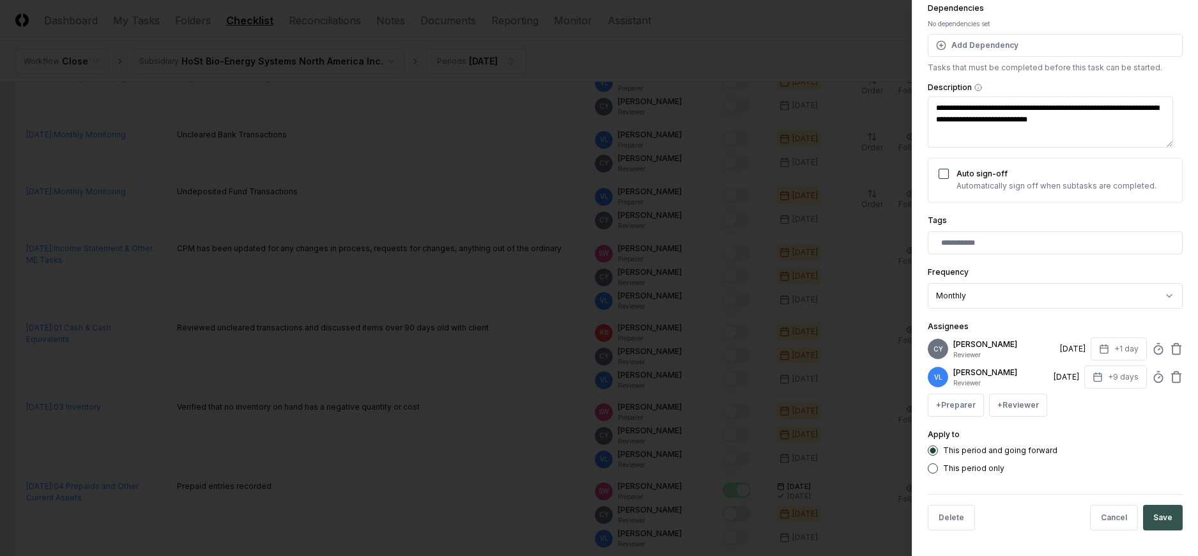
click at [1157, 515] on button "Save" at bounding box center [1163, 518] width 40 height 26
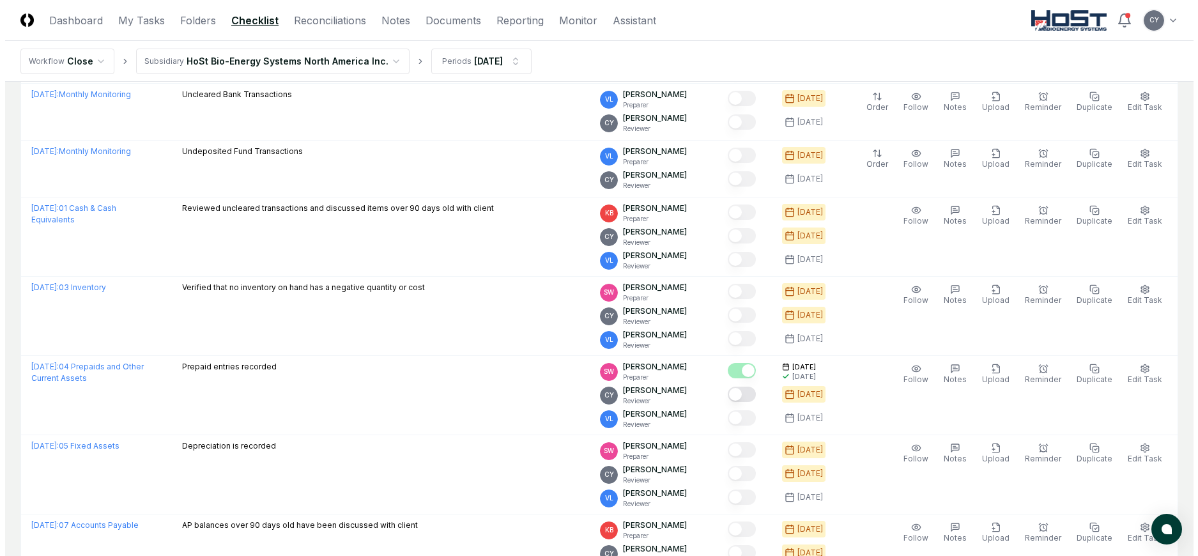
scroll to position [784, 0]
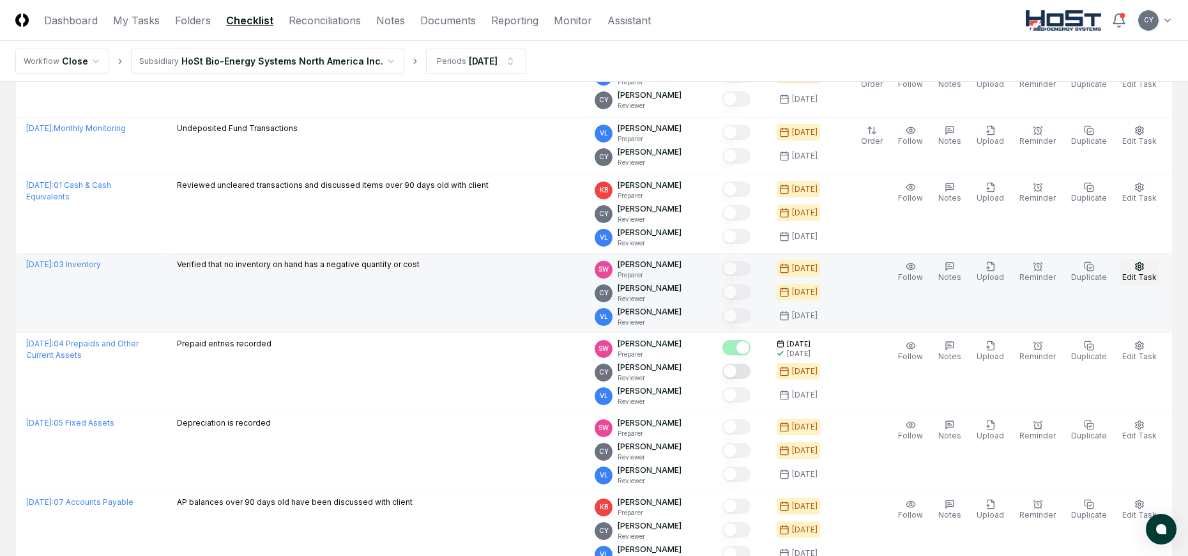
click at [1135, 266] on icon "button" at bounding box center [1139, 266] width 10 height 10
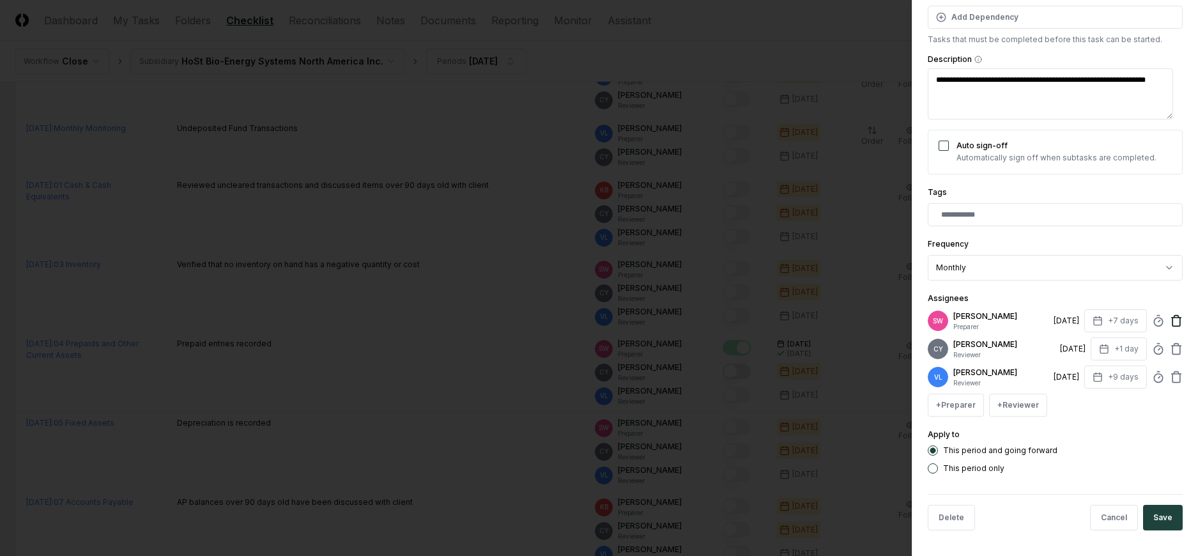
click at [1170, 318] on icon at bounding box center [1176, 320] width 13 height 13
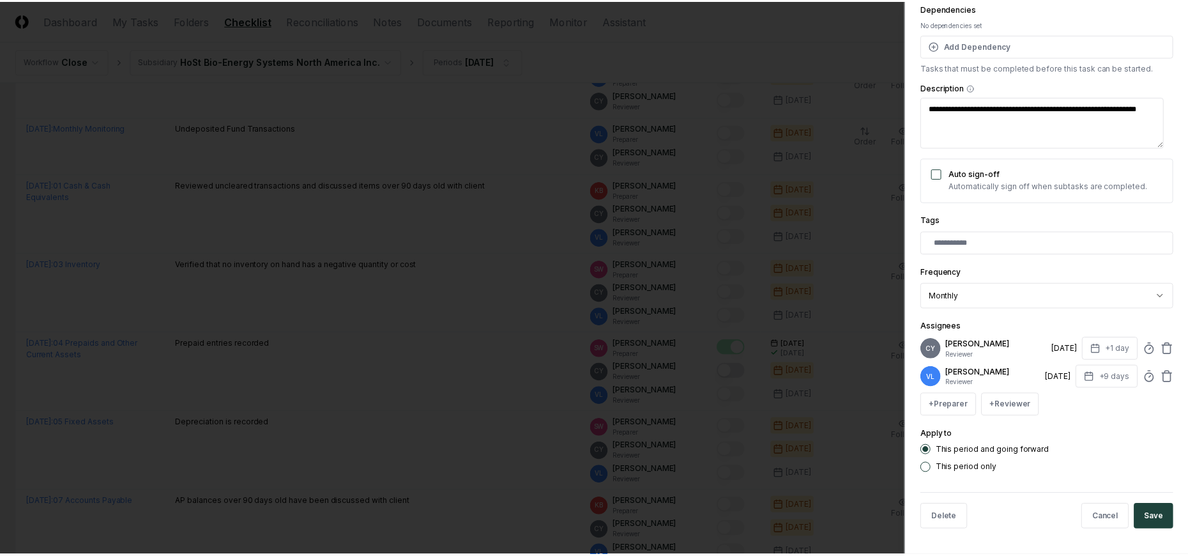
scroll to position [138, 0]
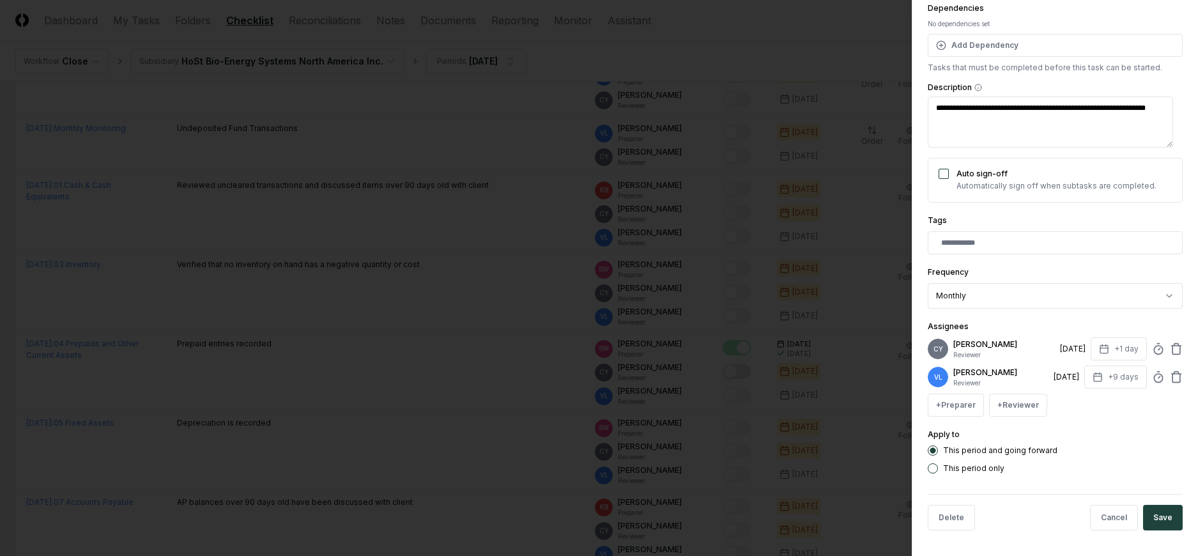
click at [1166, 507] on button "Save" at bounding box center [1163, 518] width 40 height 26
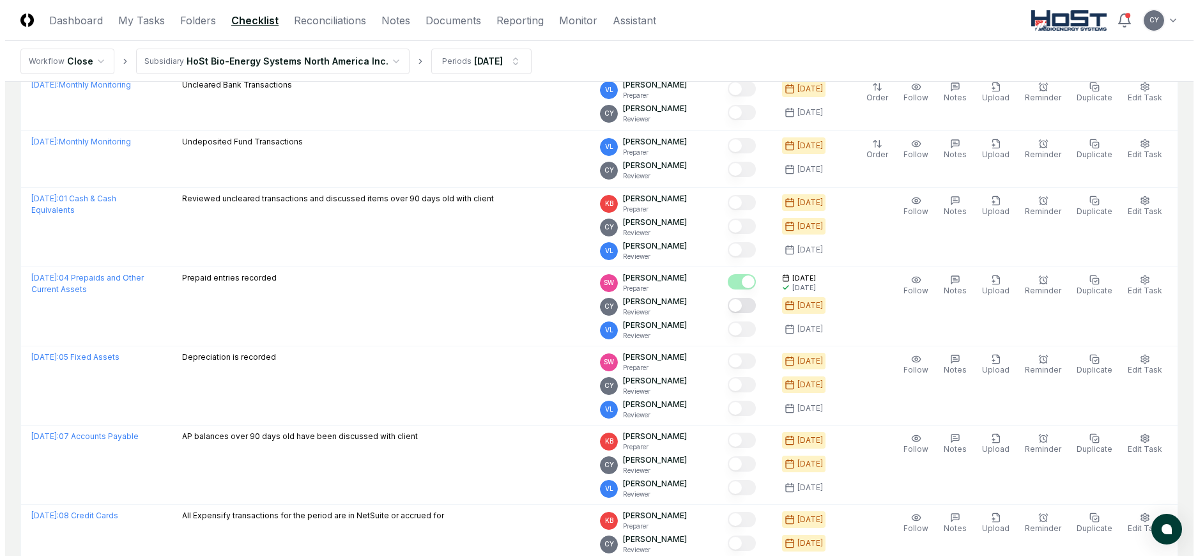
scroll to position [839, 0]
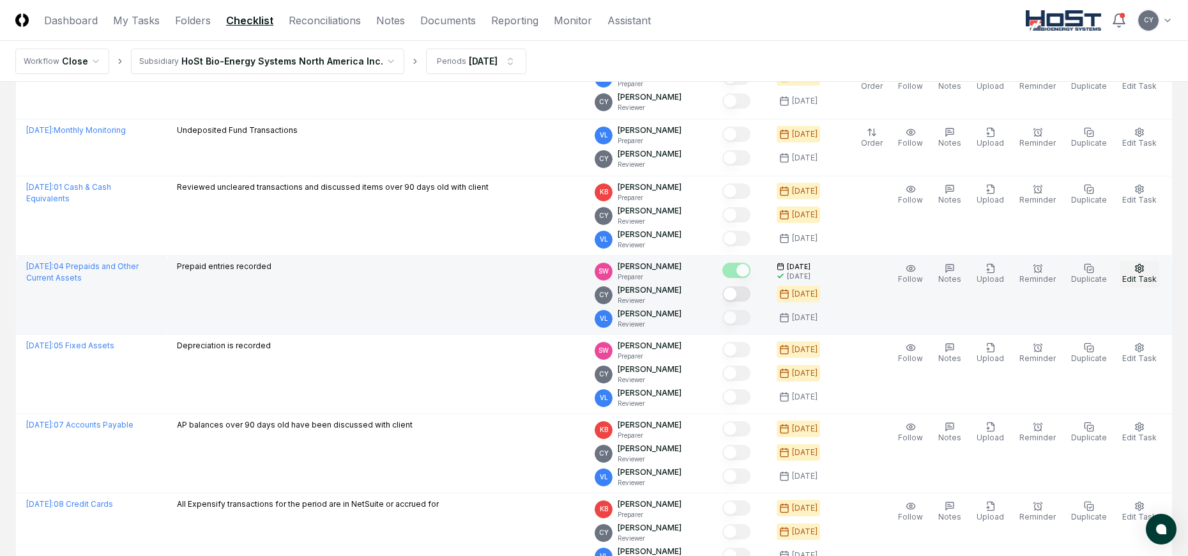
click at [1138, 270] on icon "button" at bounding box center [1139, 268] width 10 height 10
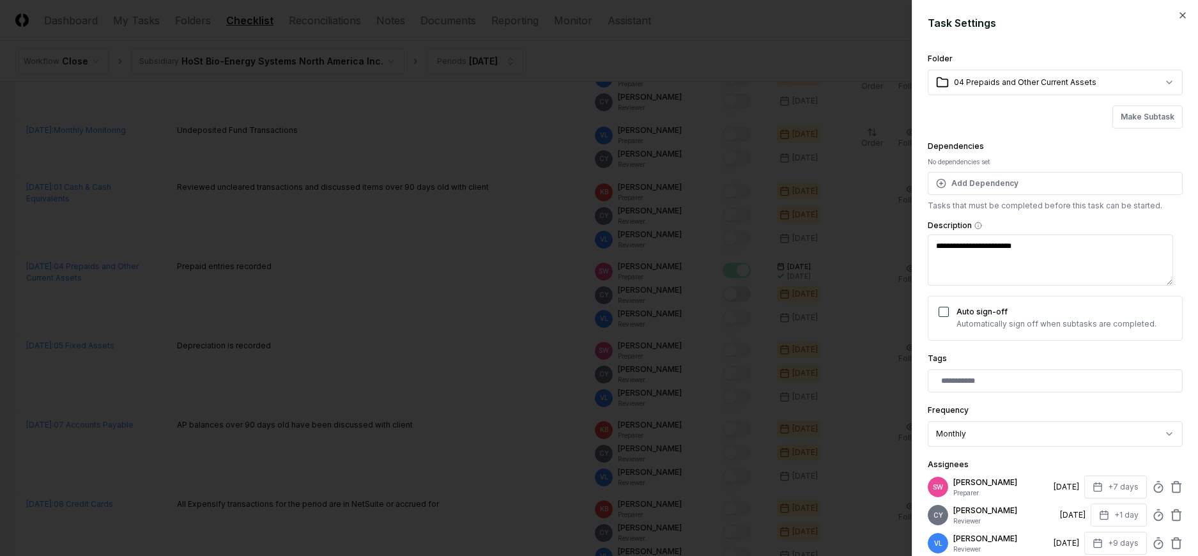
scroll to position [166, 0]
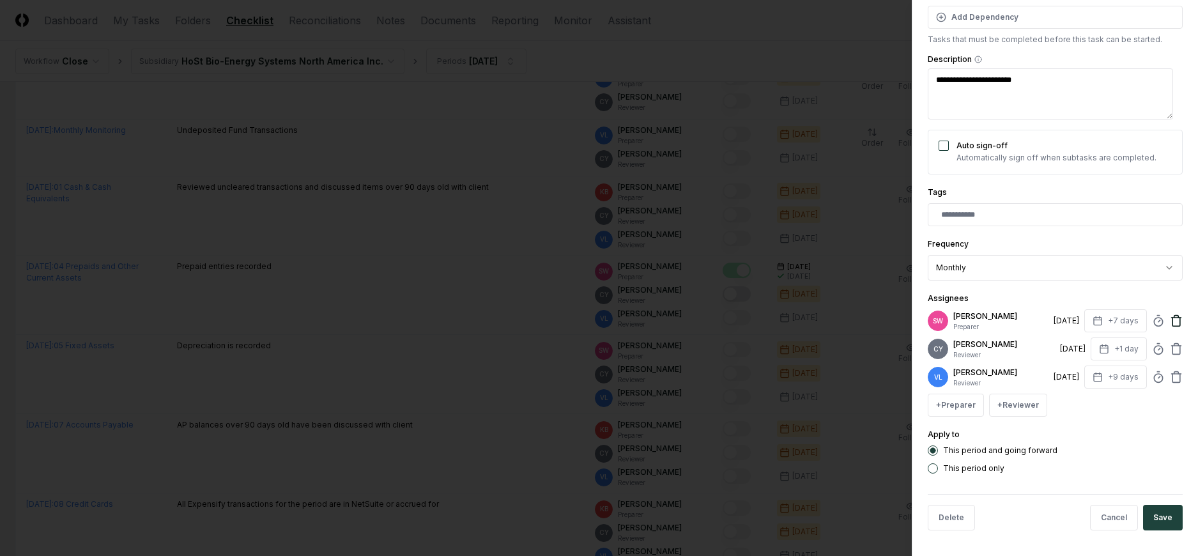
click at [1172, 323] on icon at bounding box center [1176, 321] width 8 height 8
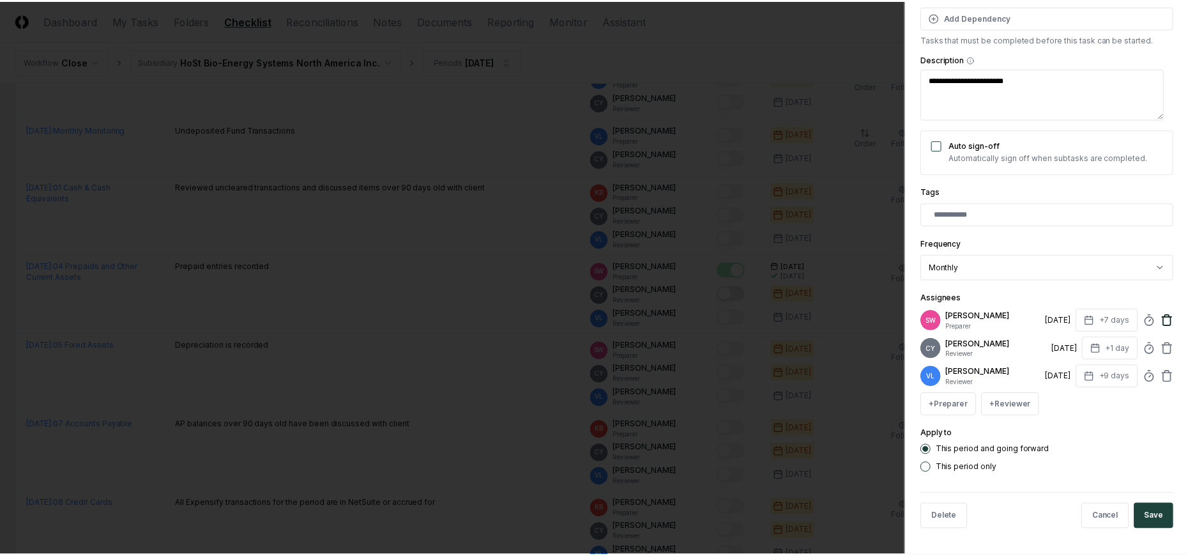
scroll to position [138, 0]
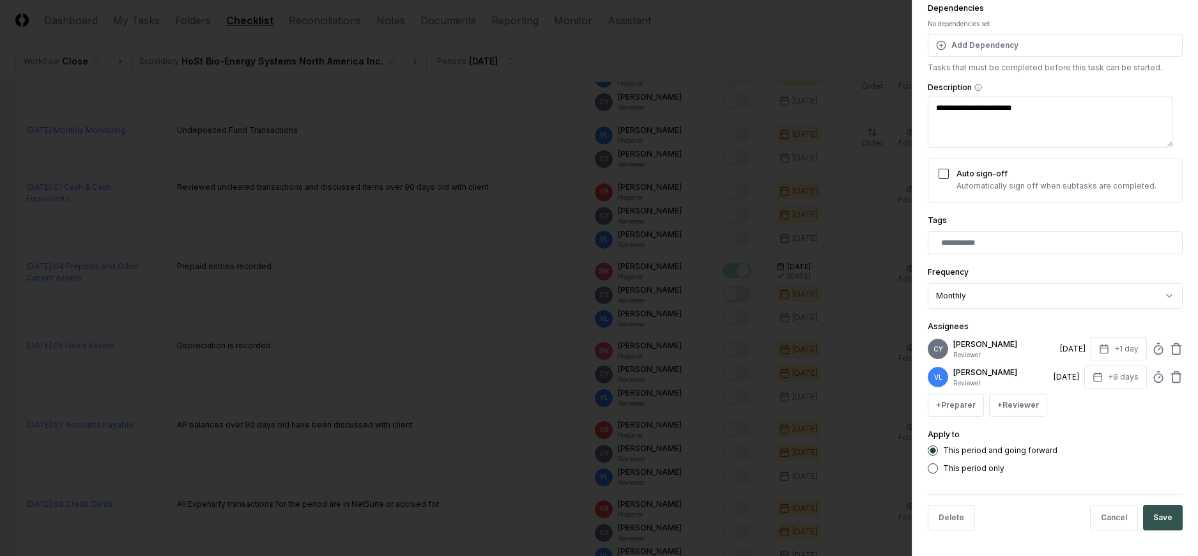
click at [1150, 515] on button "Save" at bounding box center [1163, 518] width 40 height 26
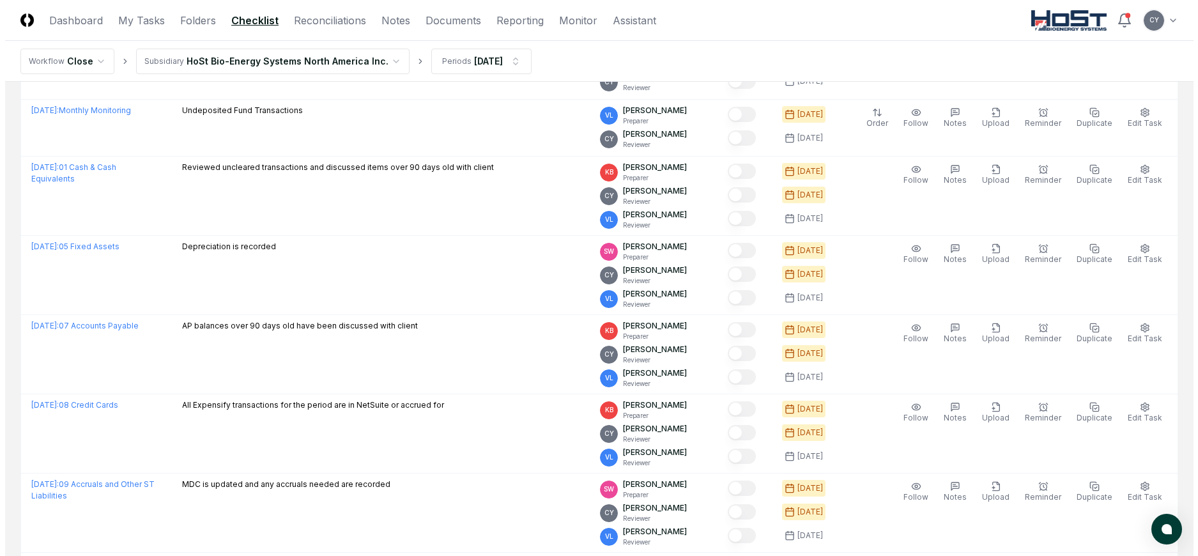
scroll to position [944, 0]
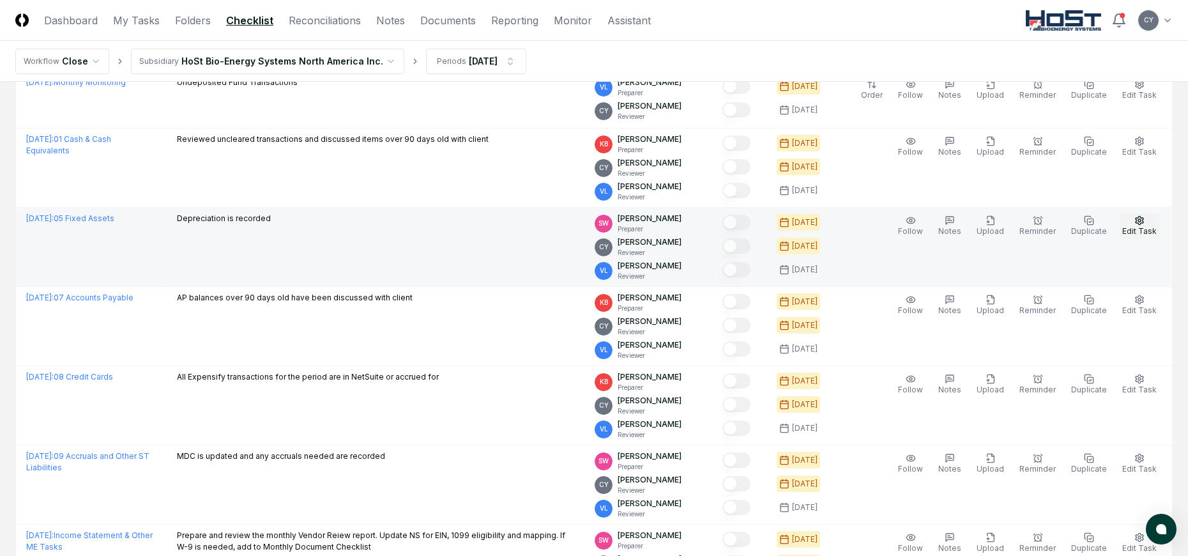
click at [1147, 222] on button "Edit Task" at bounding box center [1140, 226] width 40 height 27
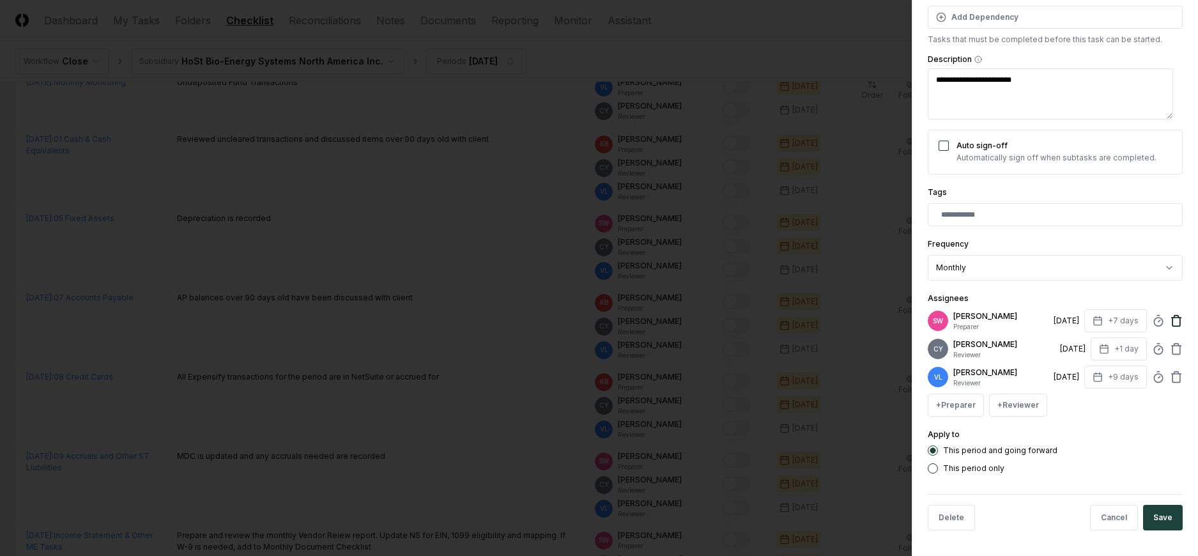
click at [1170, 319] on icon at bounding box center [1176, 320] width 13 height 13
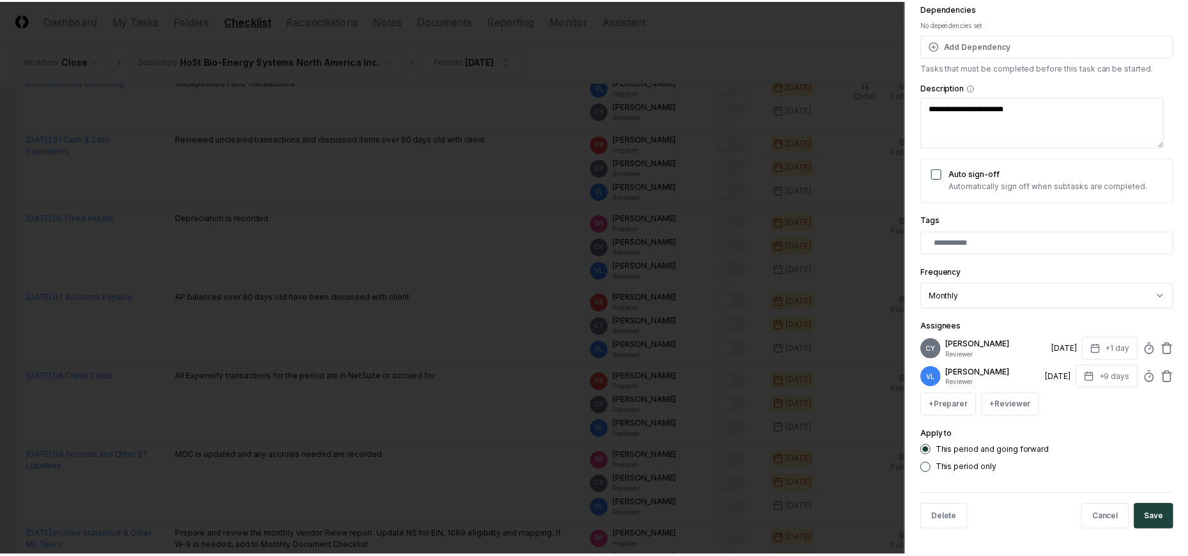
scroll to position [138, 0]
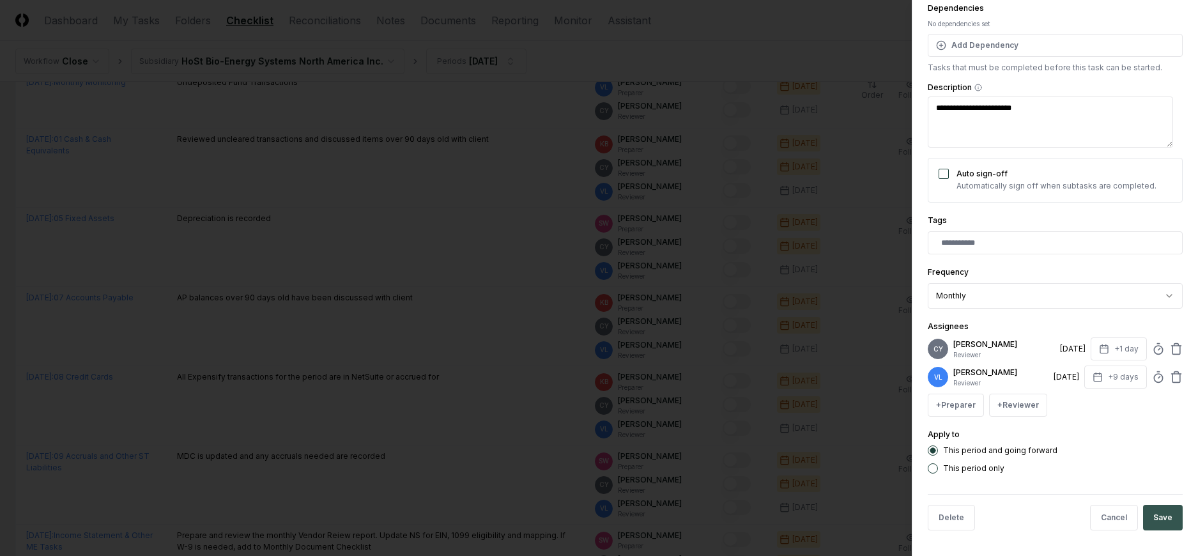
click at [1148, 517] on button "Save" at bounding box center [1163, 518] width 40 height 26
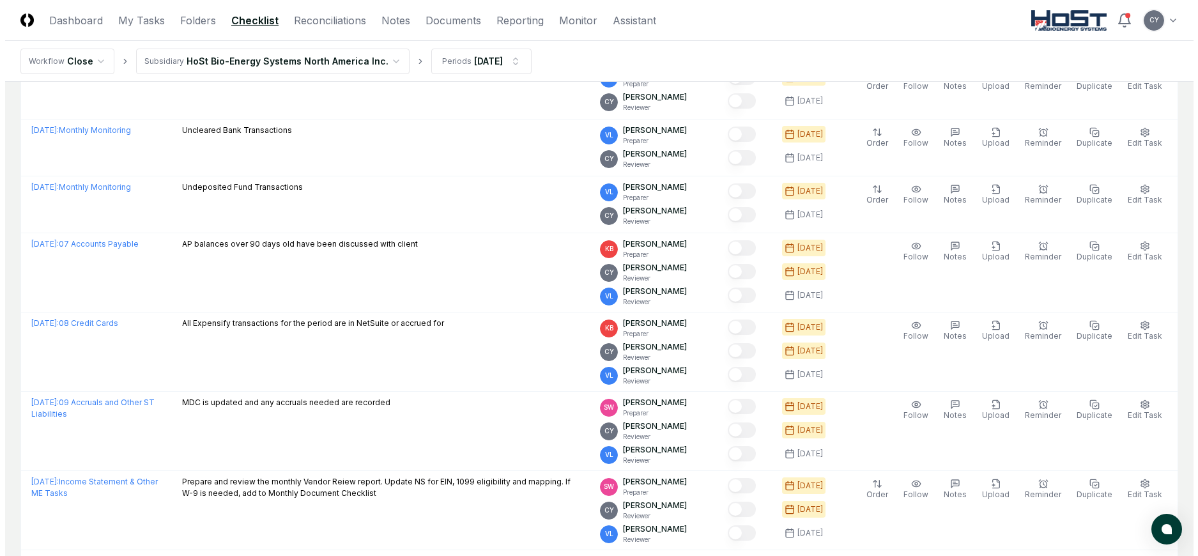
scroll to position [921, 0]
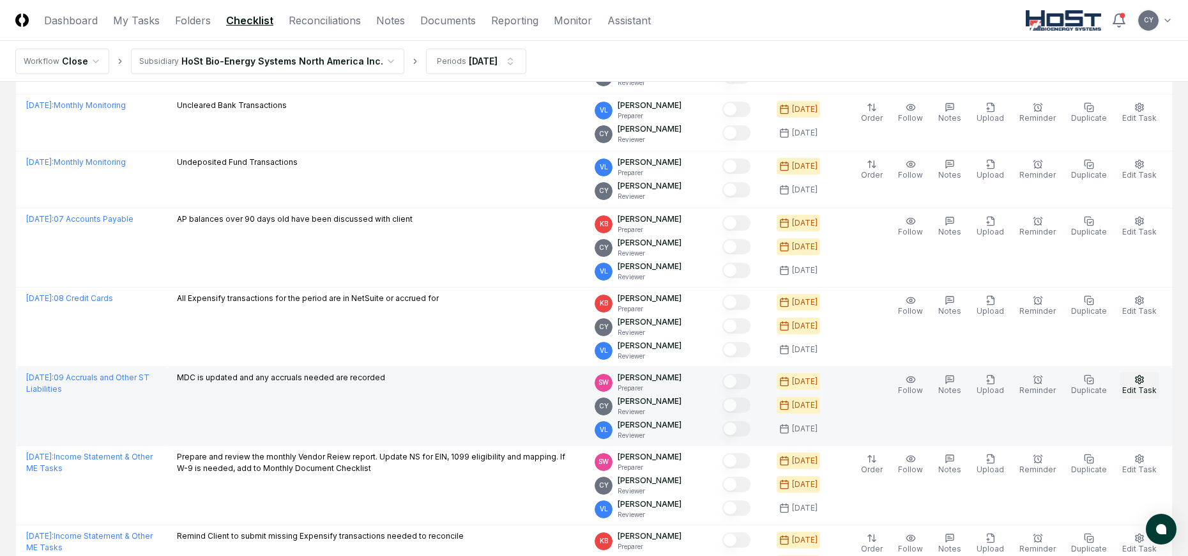
click at [1137, 374] on icon "button" at bounding box center [1139, 379] width 10 height 10
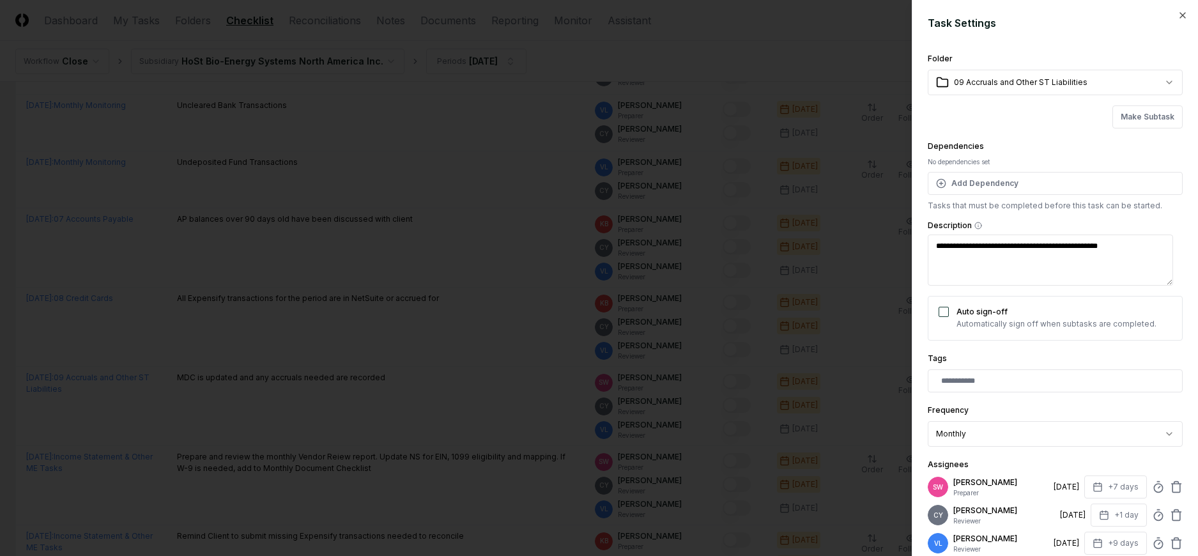
scroll to position [166, 0]
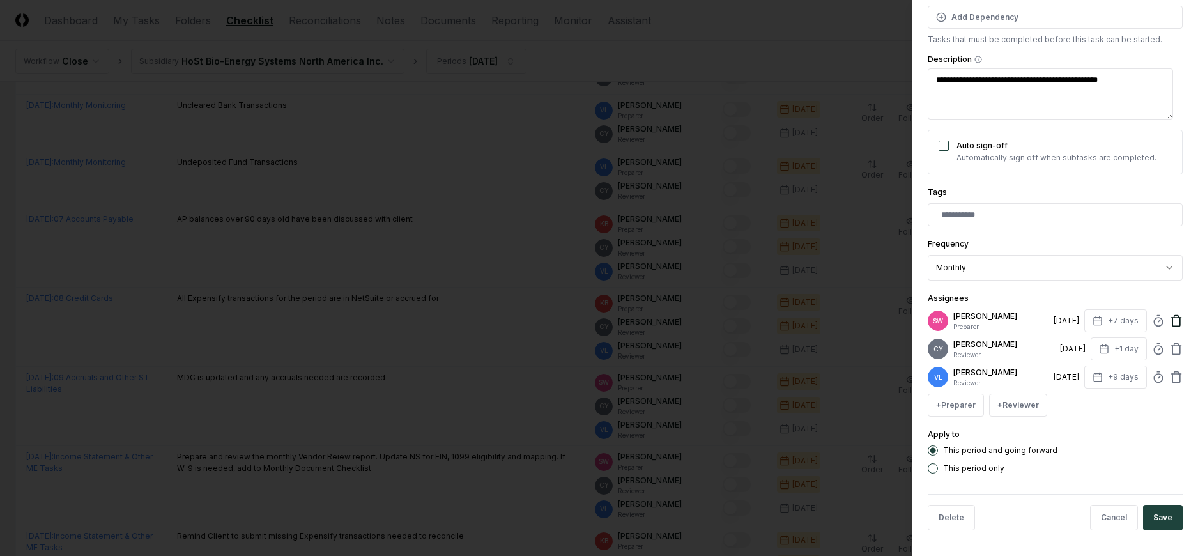
click at [1170, 320] on icon at bounding box center [1176, 320] width 13 height 13
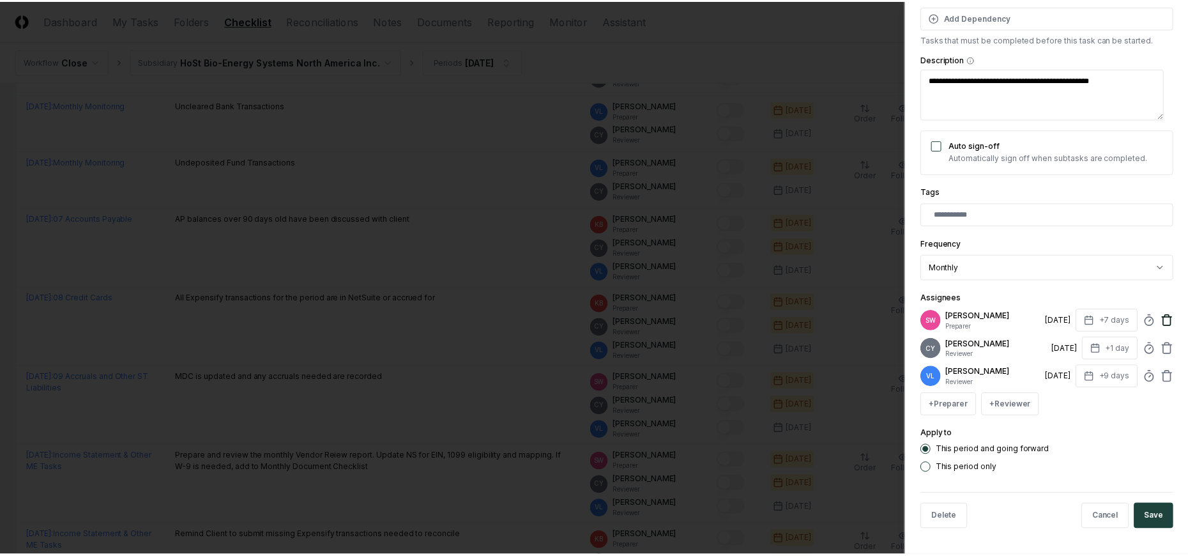
scroll to position [138, 0]
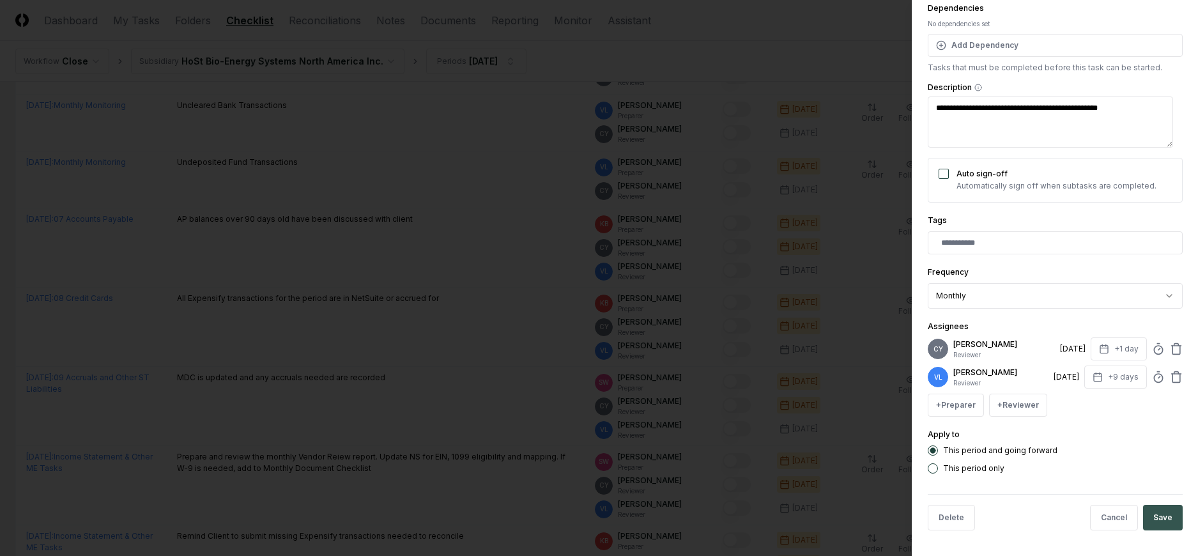
click at [1155, 512] on button "Save" at bounding box center [1163, 518] width 40 height 26
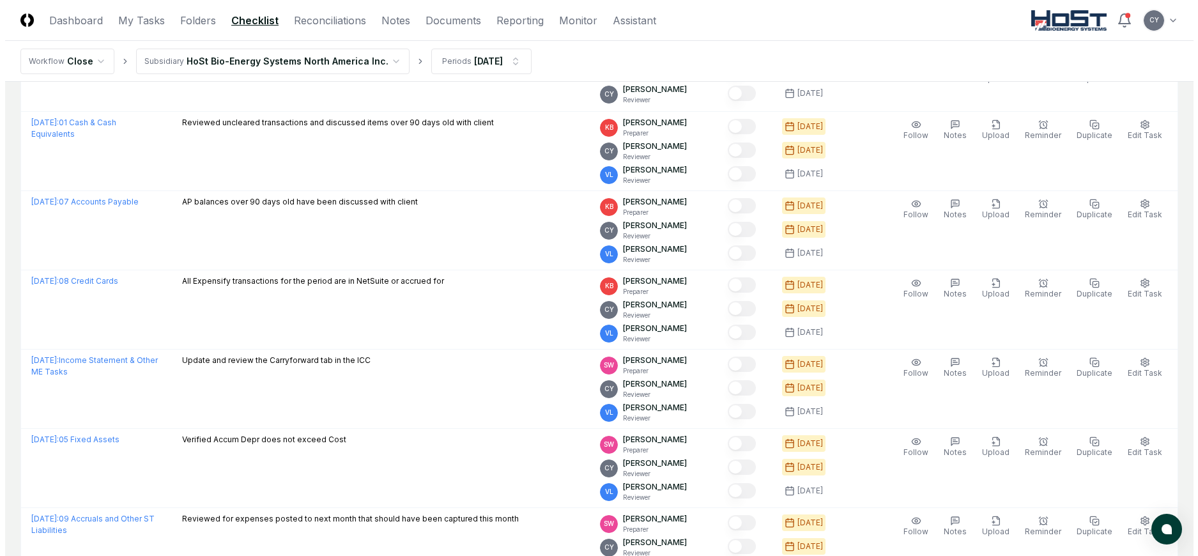
scroll to position [1138, 0]
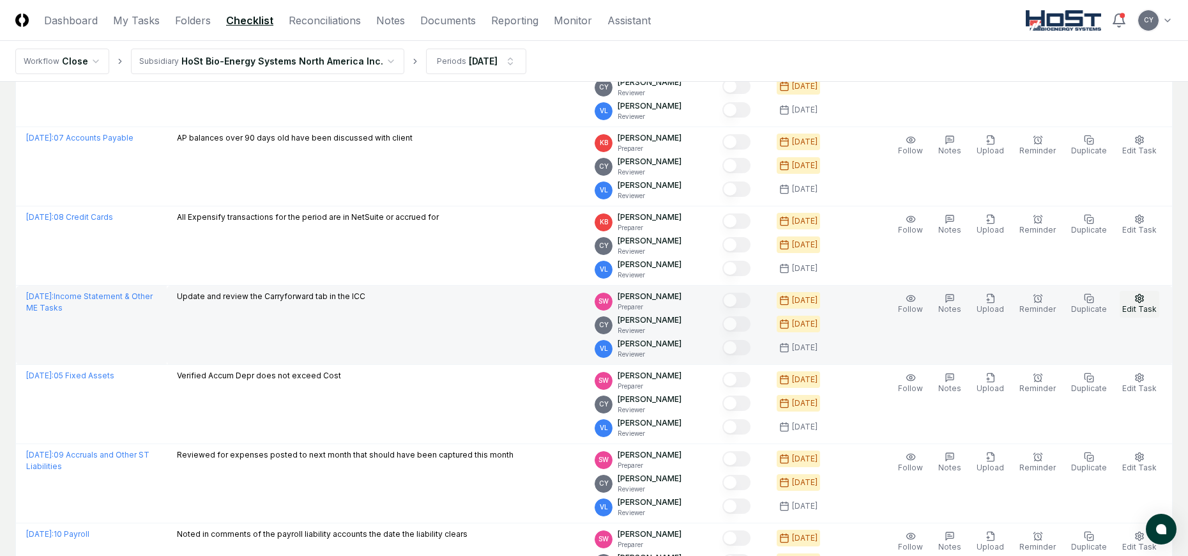
click at [1135, 298] on icon "button" at bounding box center [1139, 298] width 10 height 10
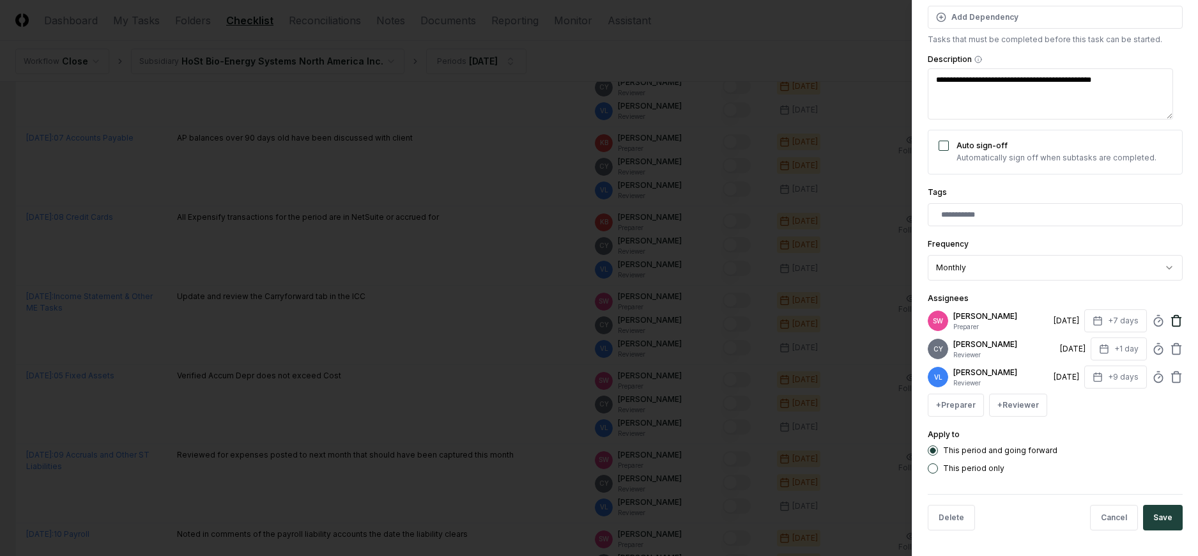
click at [1171, 317] on icon at bounding box center [1176, 320] width 13 height 13
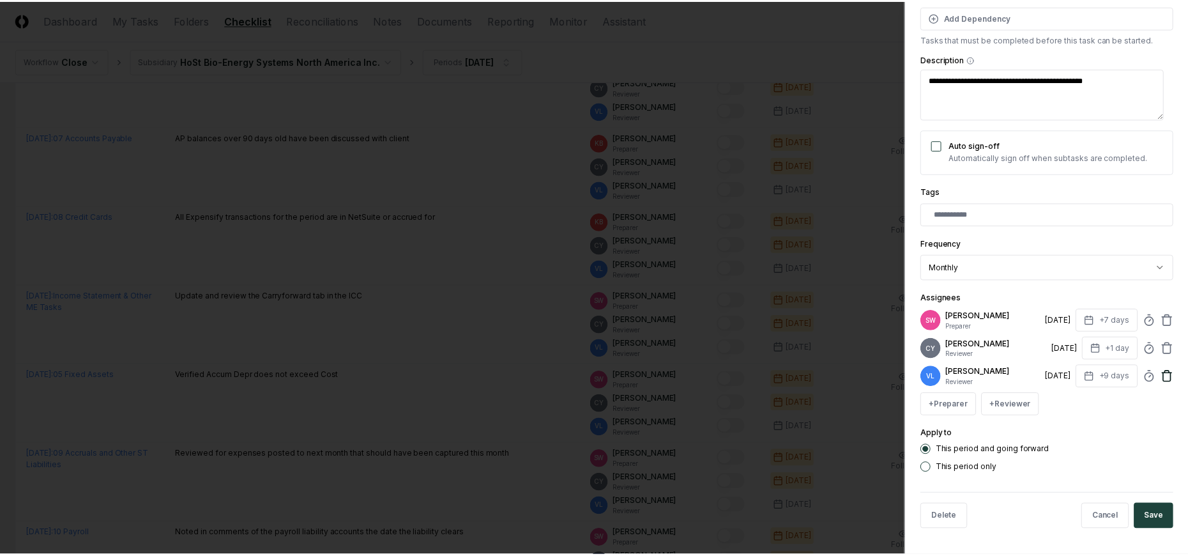
scroll to position [138, 0]
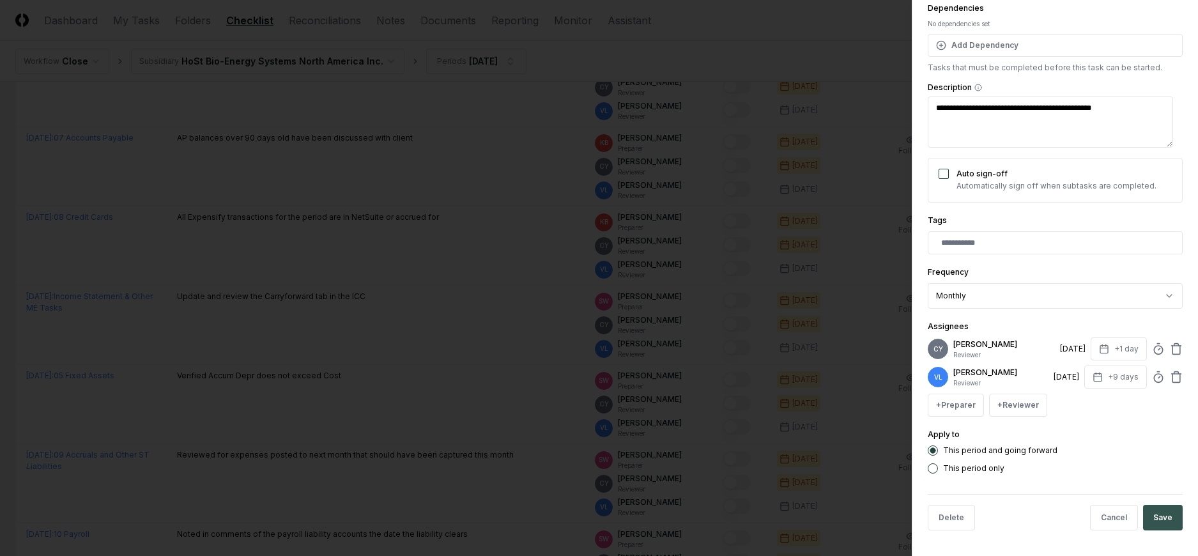
click at [1155, 515] on button "Save" at bounding box center [1163, 518] width 40 height 26
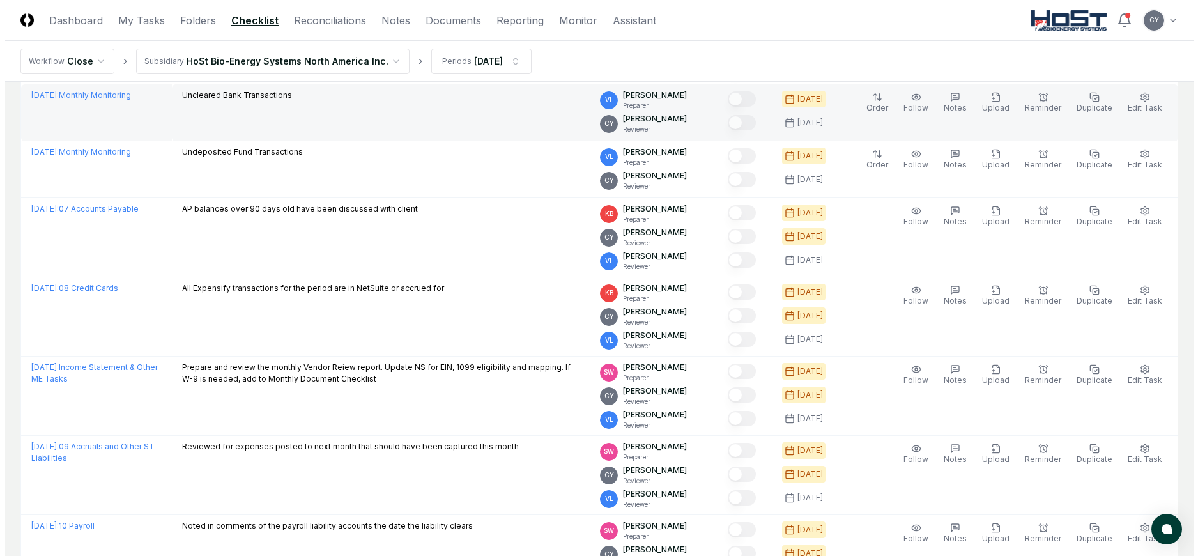
scroll to position [1212, 0]
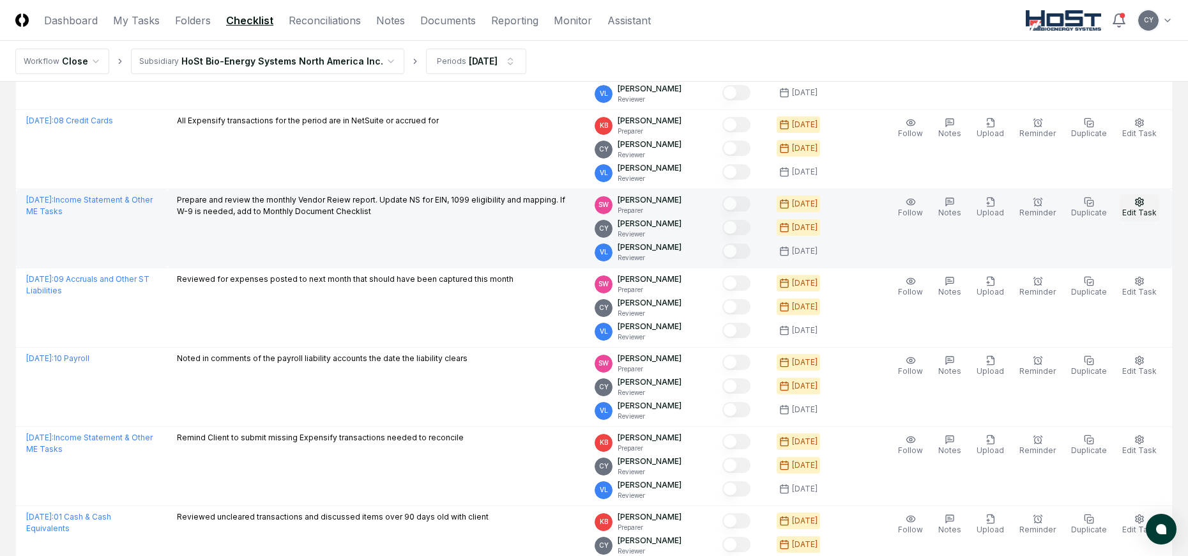
click at [1136, 206] on icon "button" at bounding box center [1139, 202] width 10 height 10
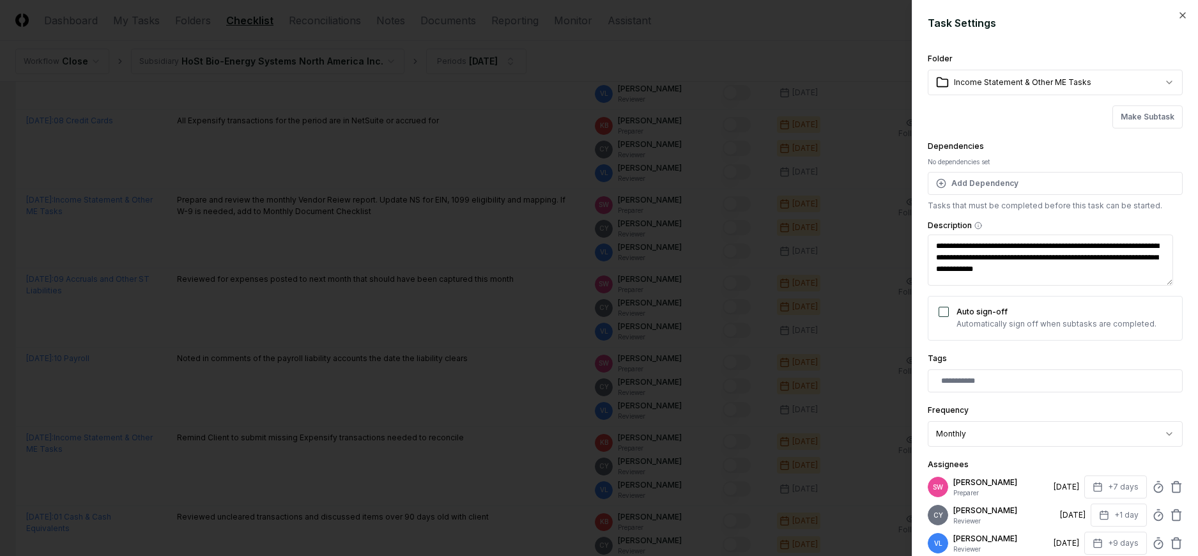
scroll to position [166, 0]
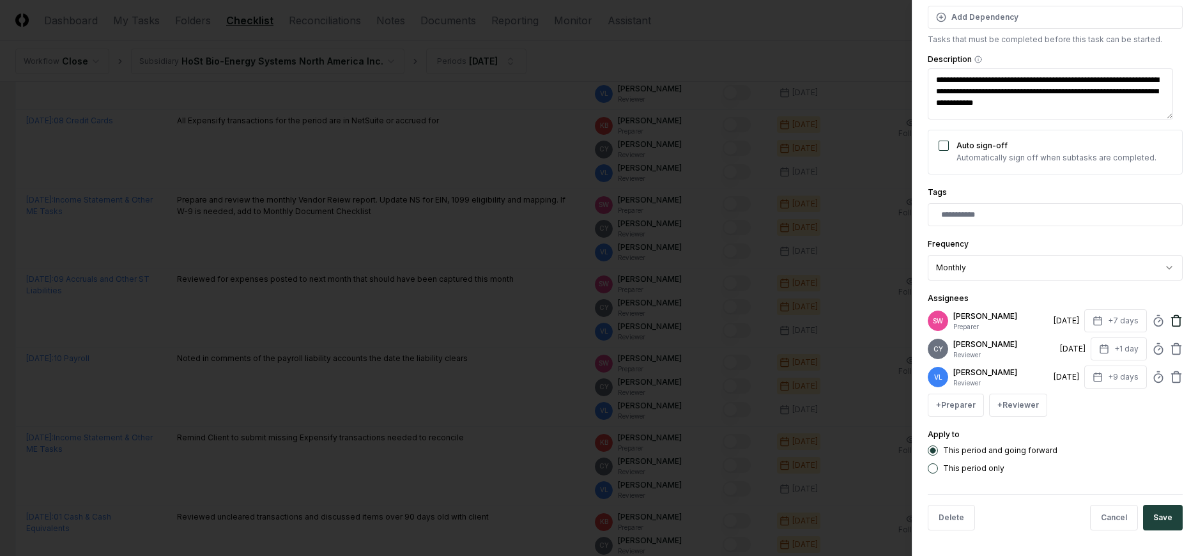
click at [1172, 321] on icon at bounding box center [1176, 321] width 8 height 8
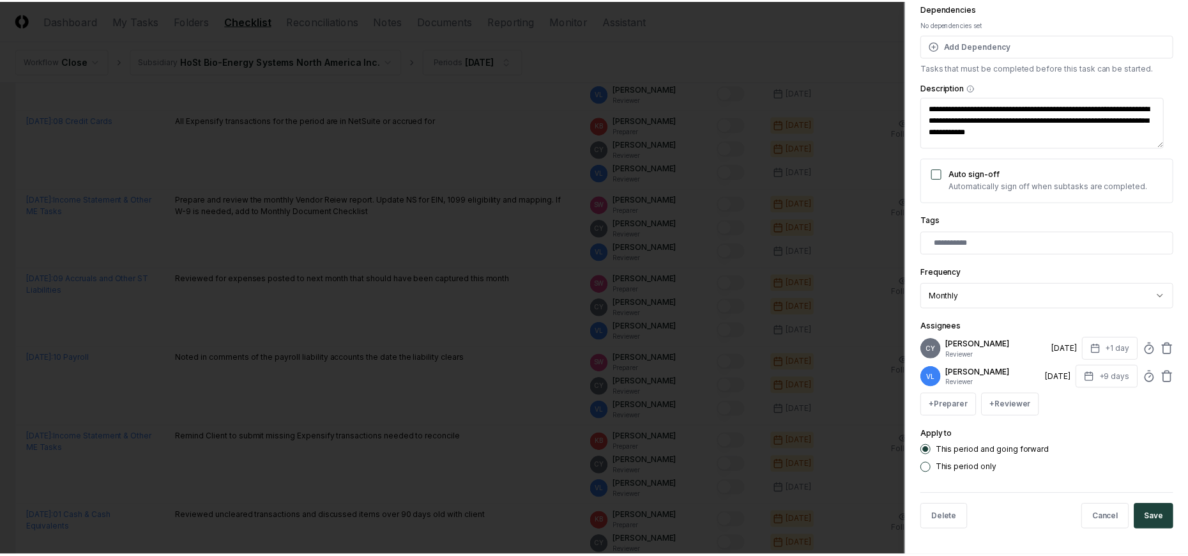
scroll to position [138, 0]
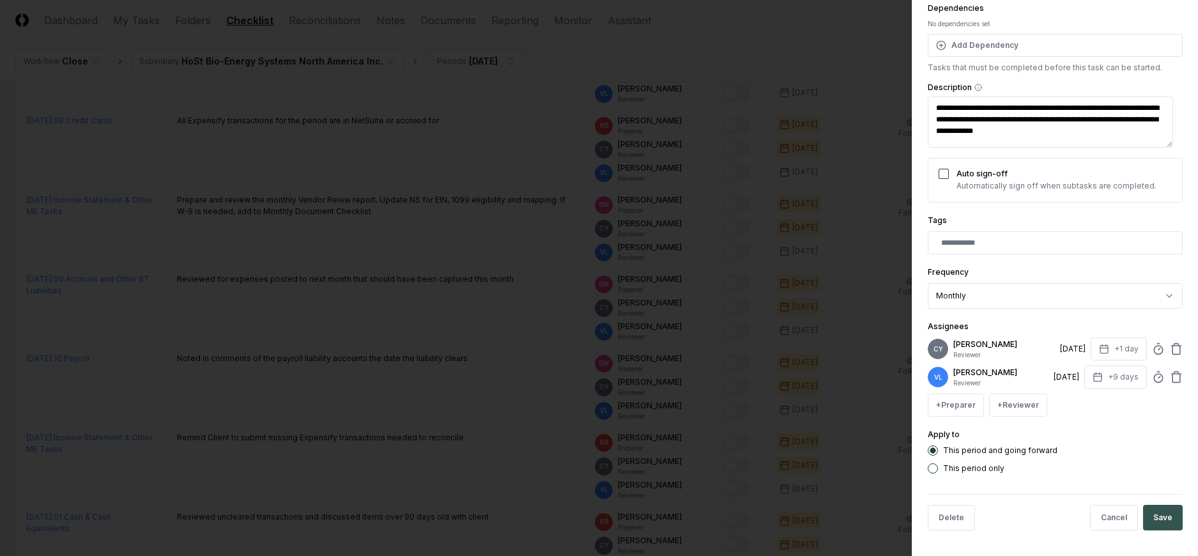
click at [1157, 515] on button "Save" at bounding box center [1163, 518] width 40 height 26
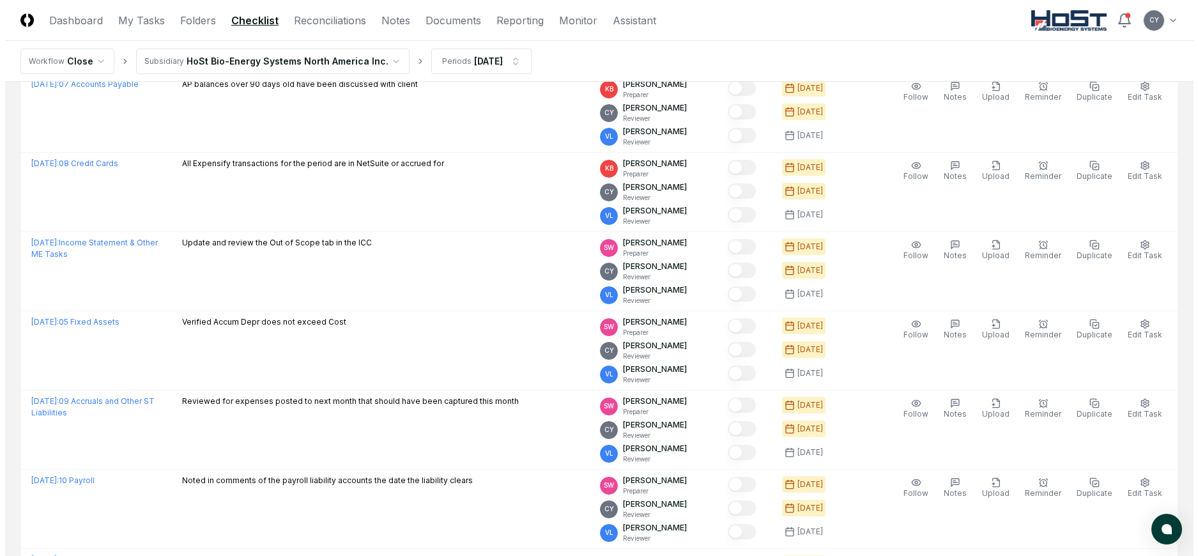
scroll to position [1309, 0]
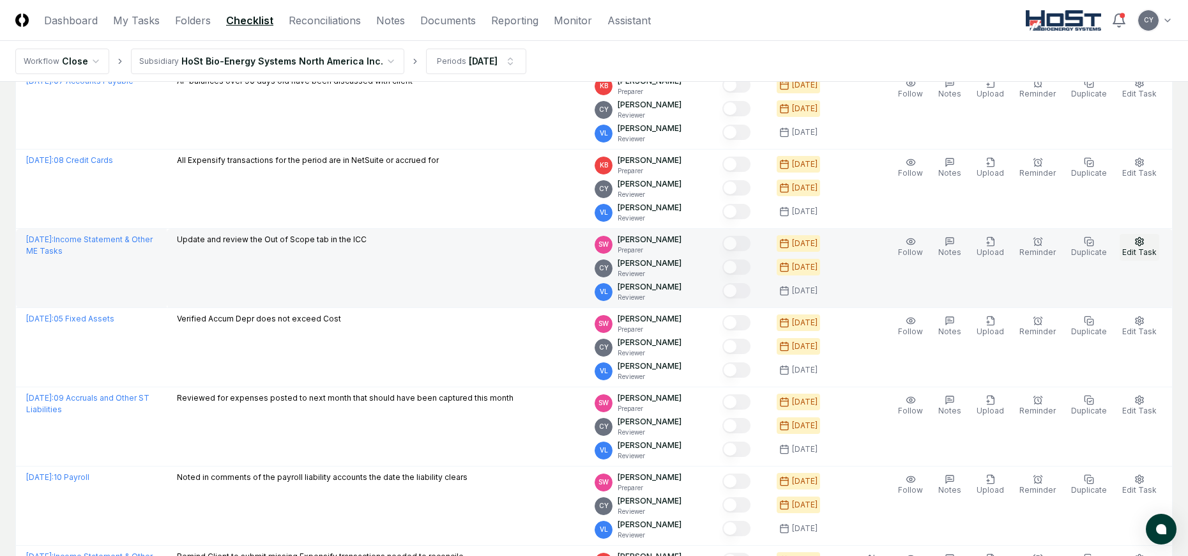
click at [1143, 238] on icon "button" at bounding box center [1139, 241] width 10 height 10
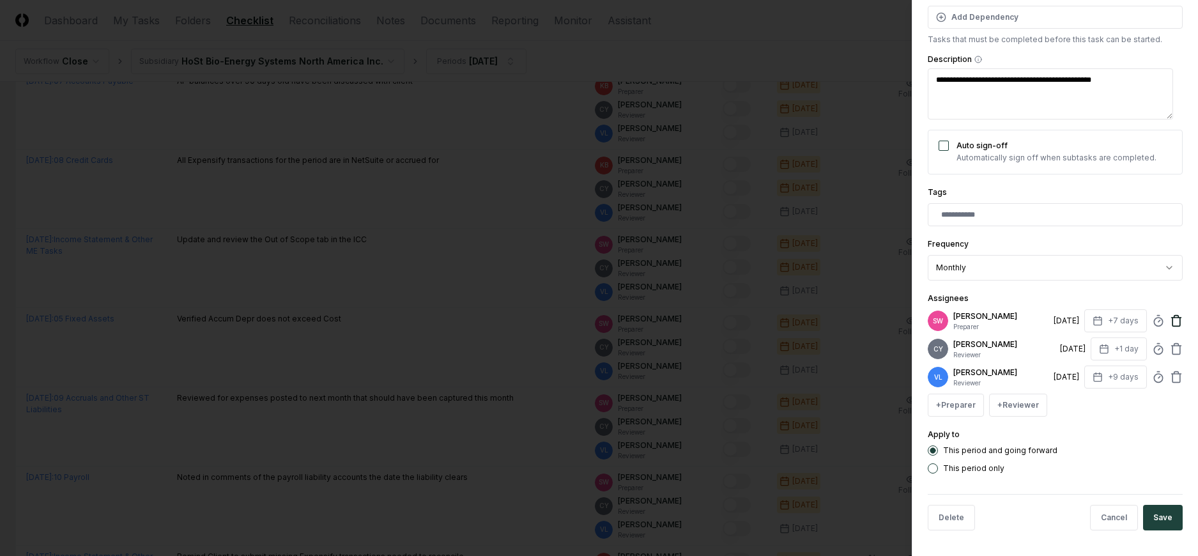
click at [1170, 324] on icon at bounding box center [1176, 320] width 13 height 13
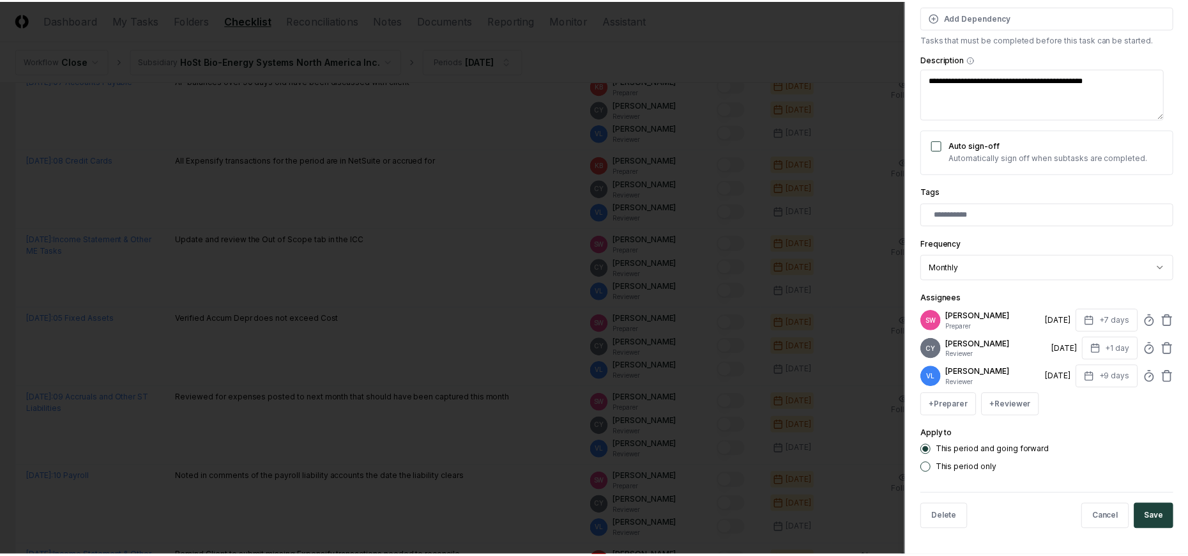
scroll to position [138, 0]
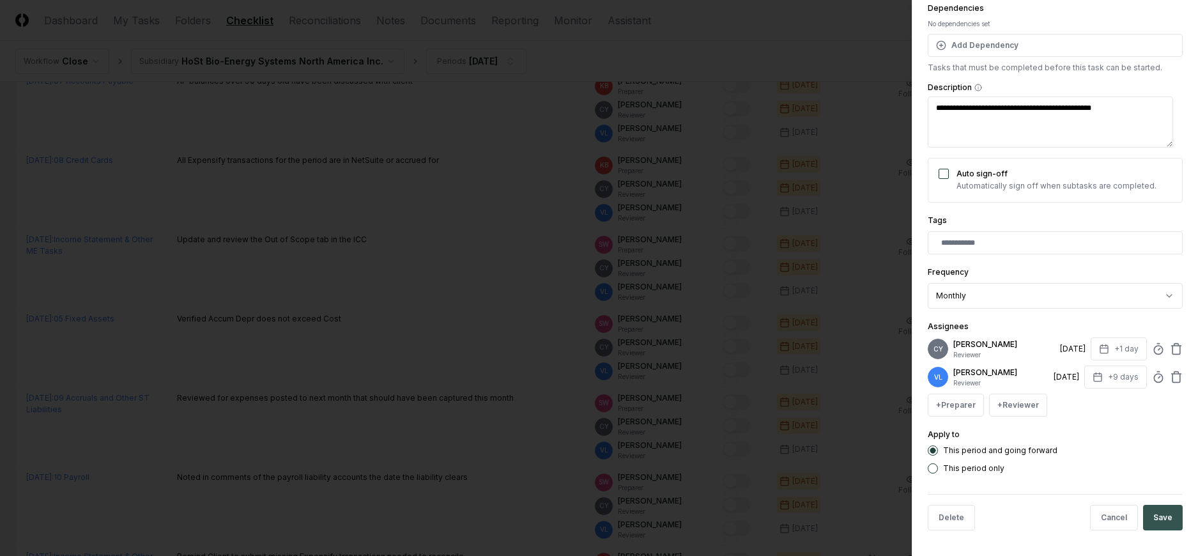
click at [1159, 519] on button "Save" at bounding box center [1163, 518] width 40 height 26
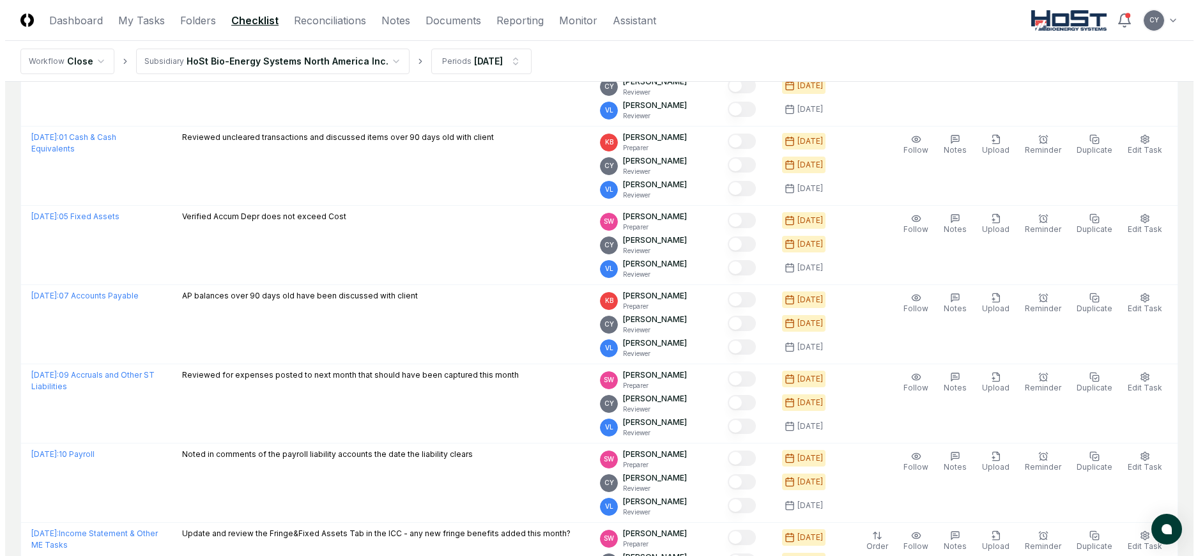
scroll to position [1390, 0]
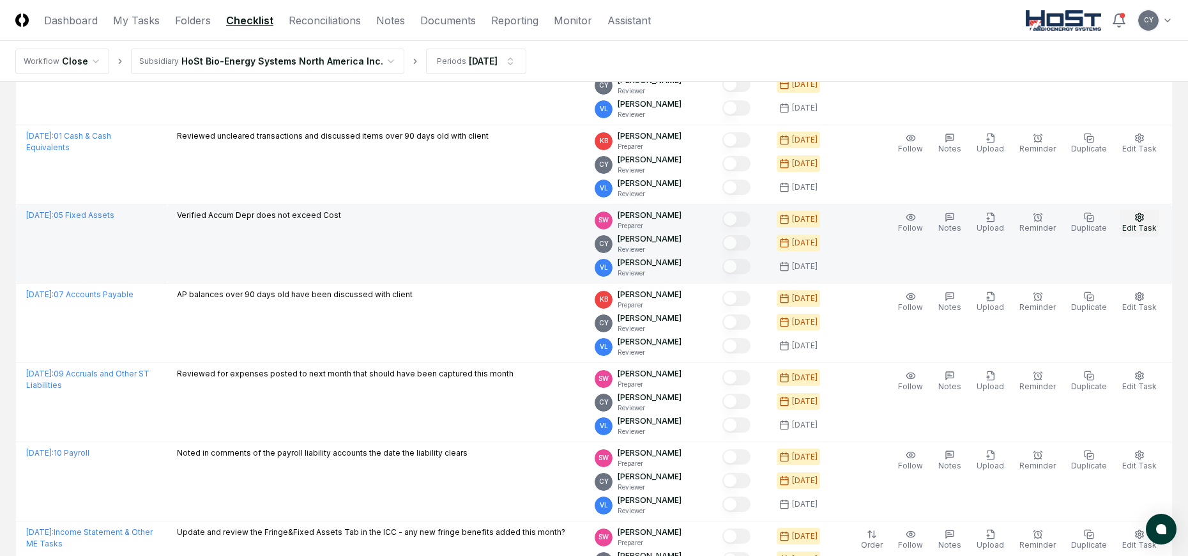
click at [1145, 217] on icon "button" at bounding box center [1139, 217] width 10 height 10
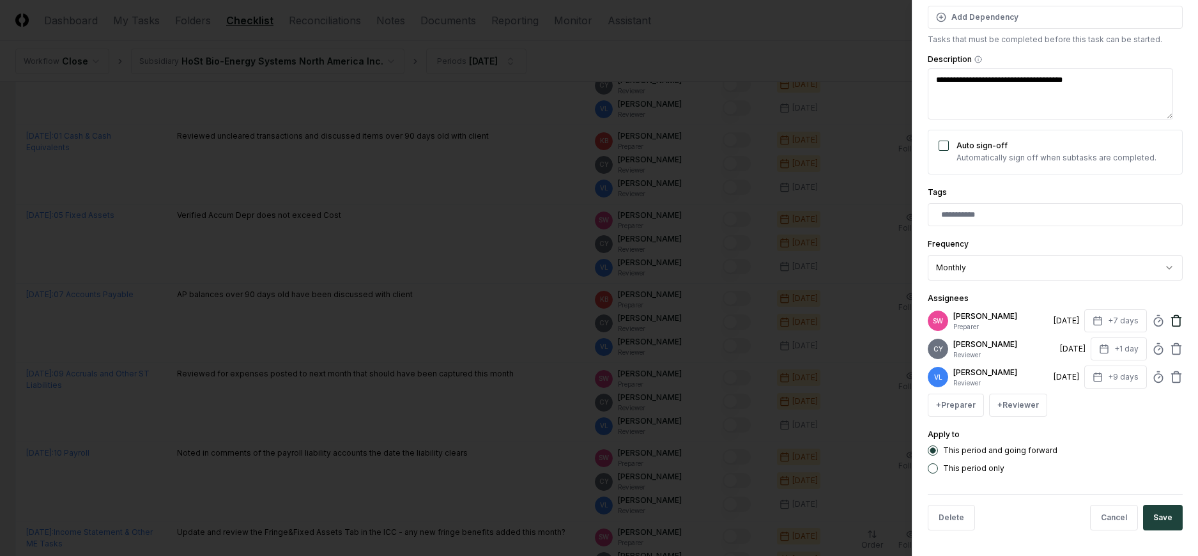
click at [1171, 317] on icon at bounding box center [1176, 317] width 10 height 0
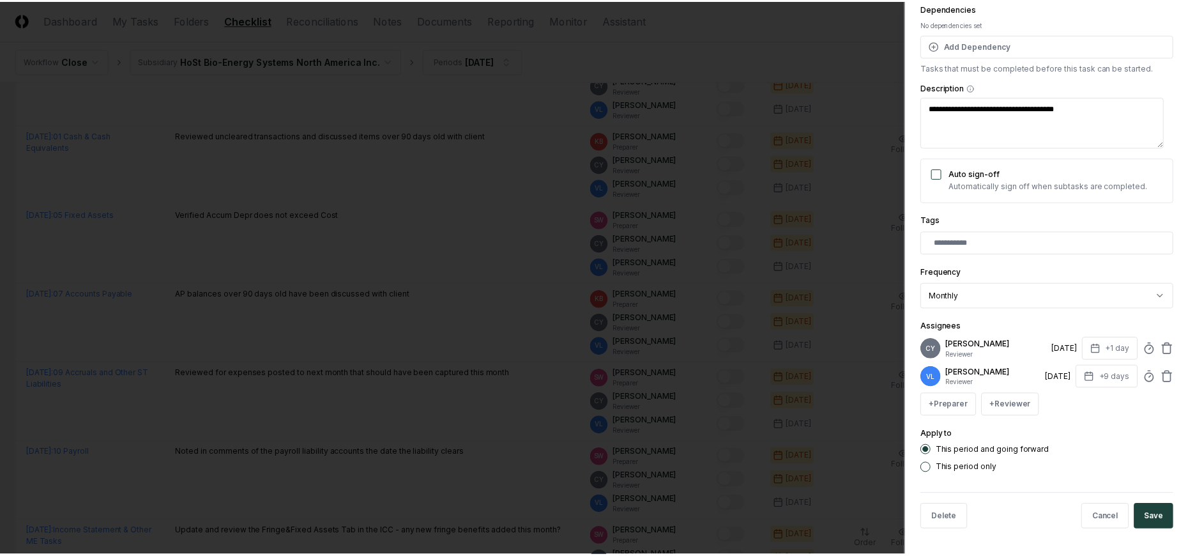
scroll to position [138, 0]
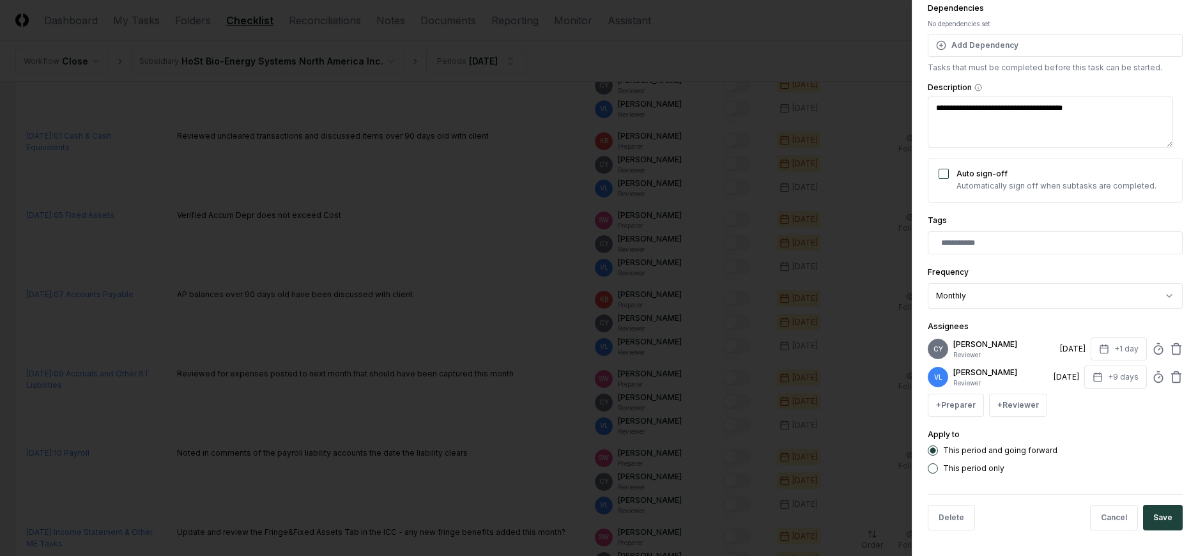
click at [1155, 513] on button "Save" at bounding box center [1163, 518] width 40 height 26
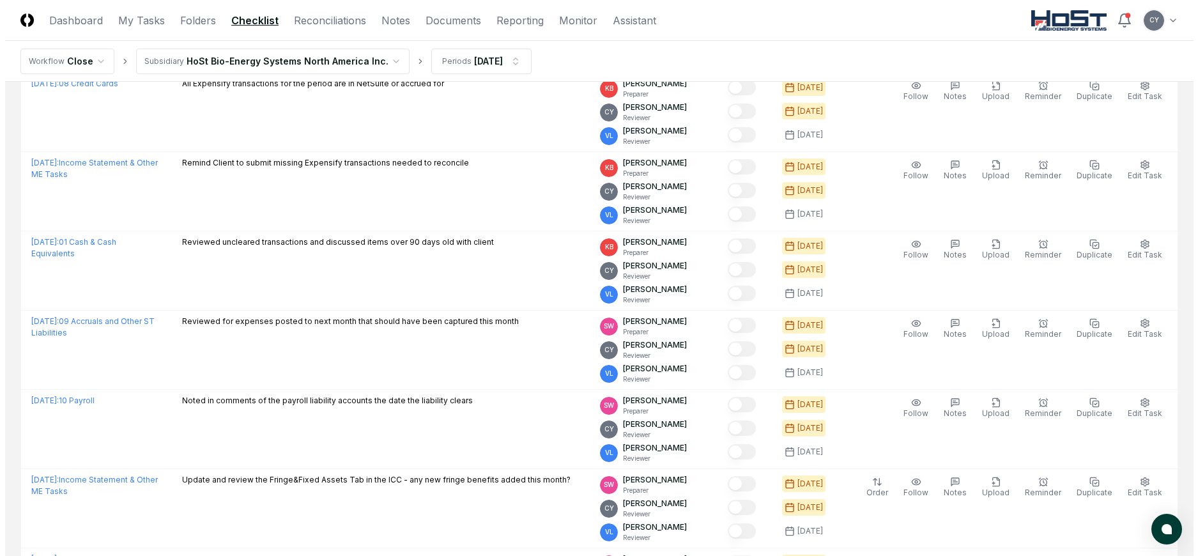
scroll to position [1421, 0]
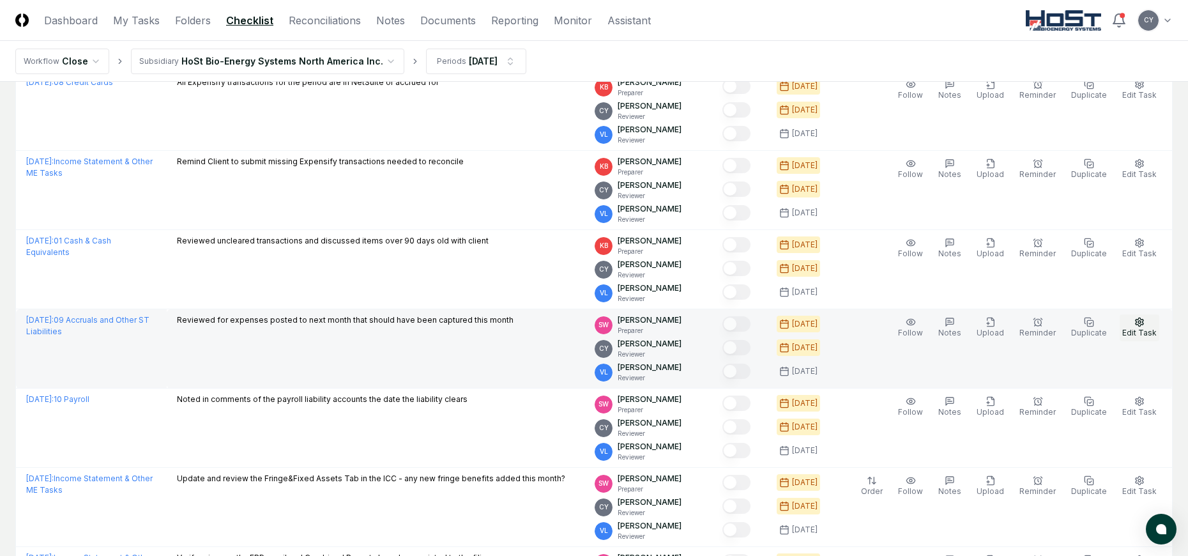
click at [1138, 319] on icon "button" at bounding box center [1140, 321] width 8 height 8
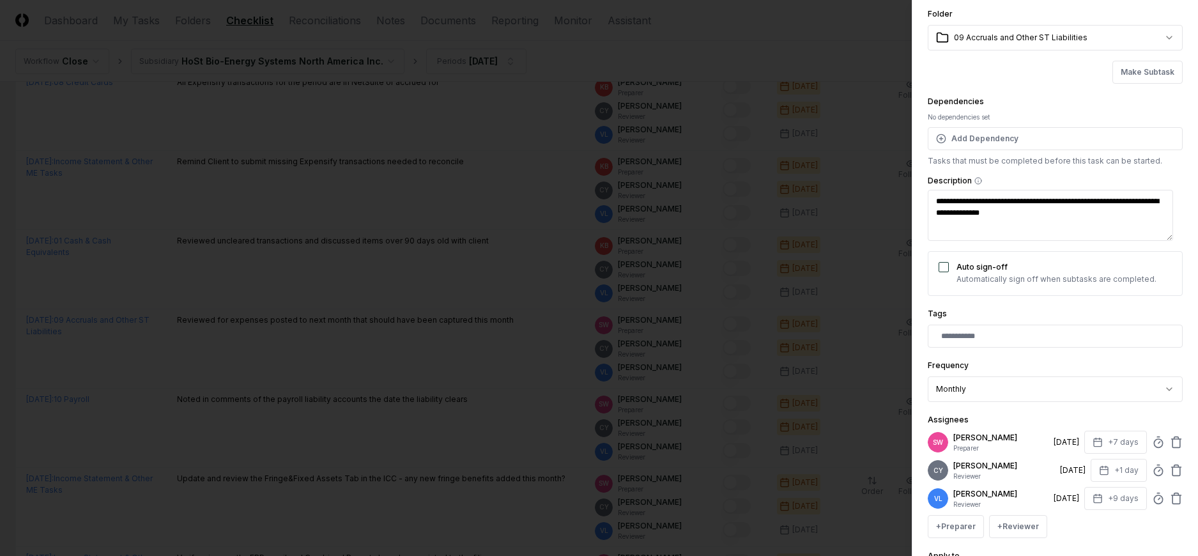
scroll to position [64, 0]
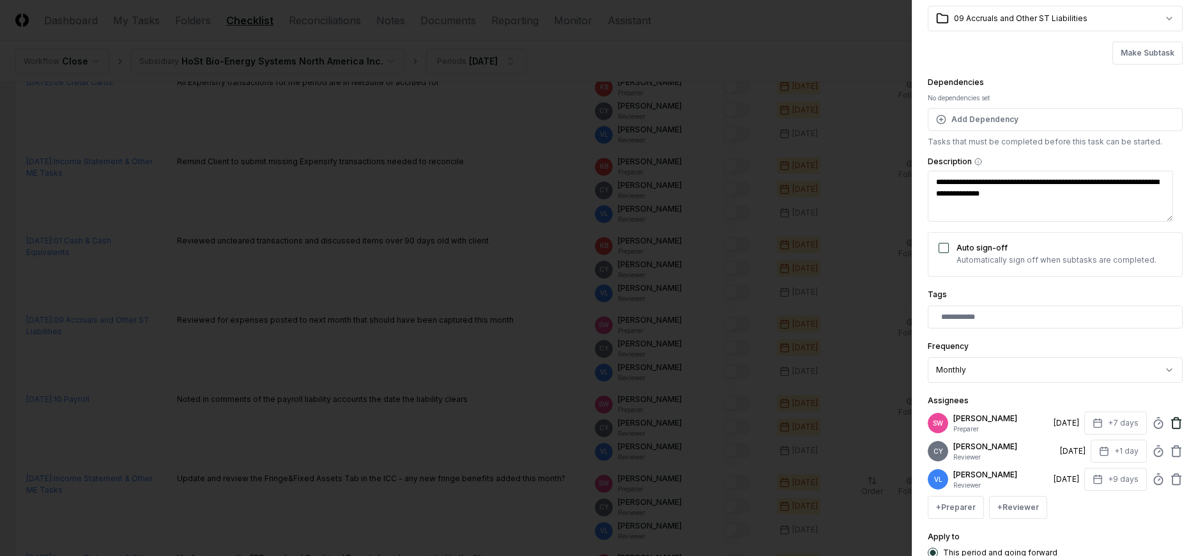
click at [1171, 420] on icon at bounding box center [1176, 420] width 10 height 0
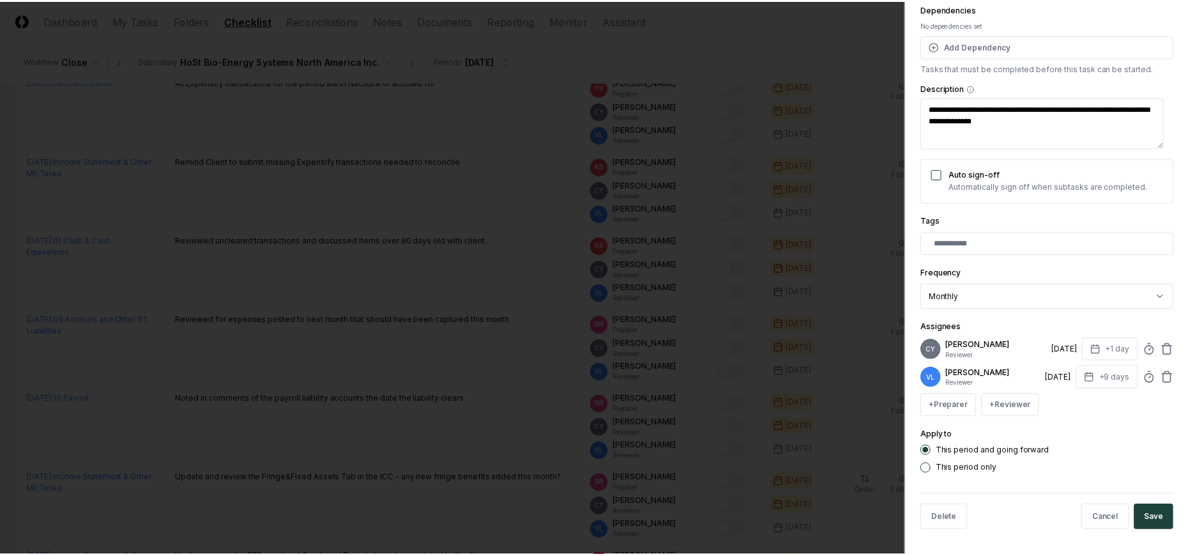
scroll to position [138, 0]
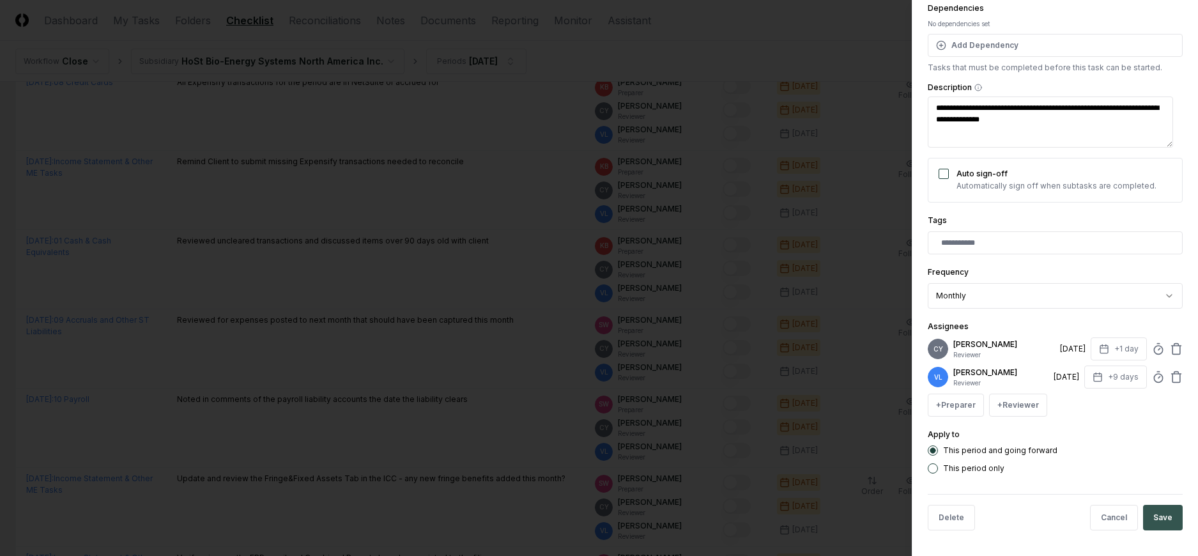
click at [1155, 515] on button "Save" at bounding box center [1163, 518] width 40 height 26
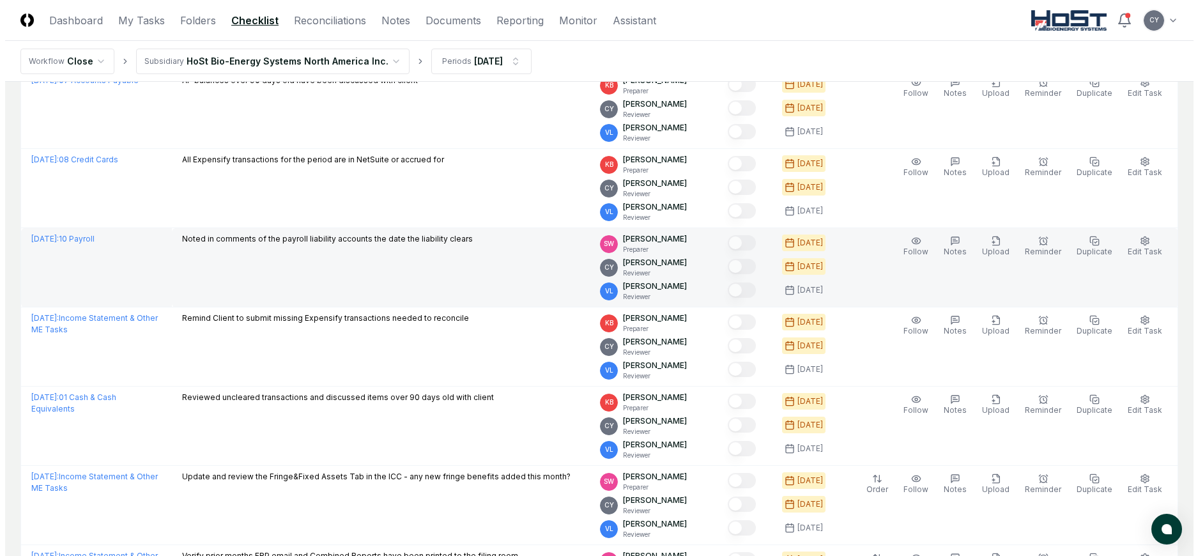
scroll to position [1423, 0]
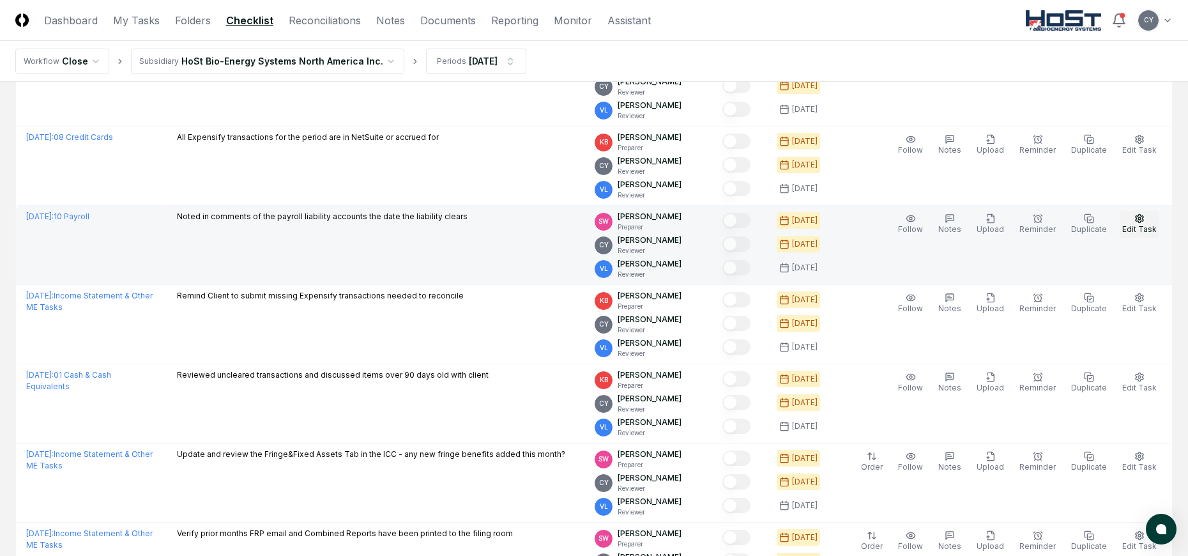
click at [1140, 218] on icon "button" at bounding box center [1139, 218] width 10 height 10
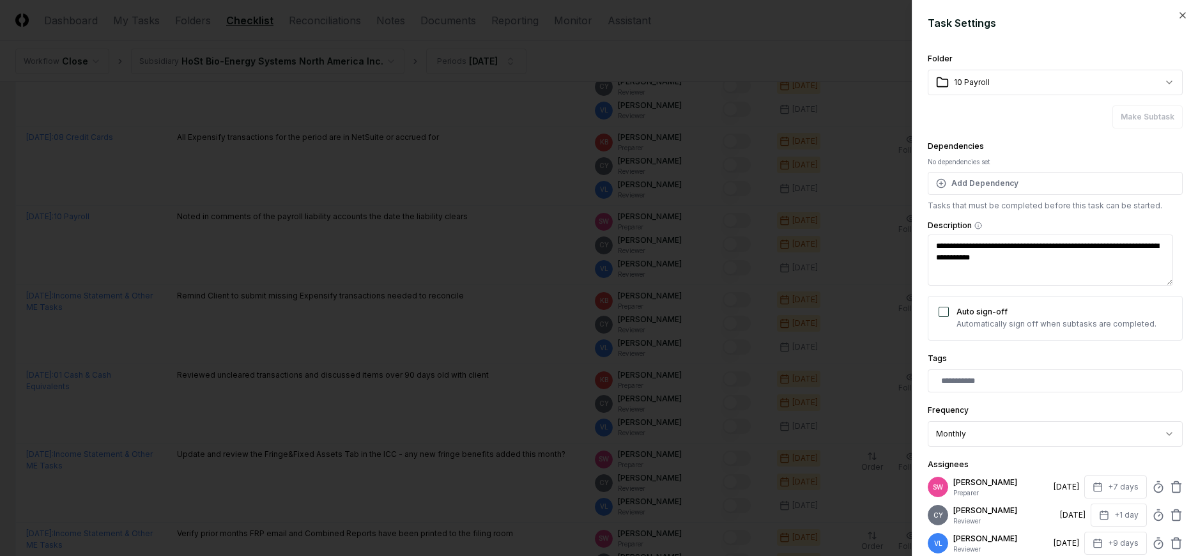
scroll to position [166, 0]
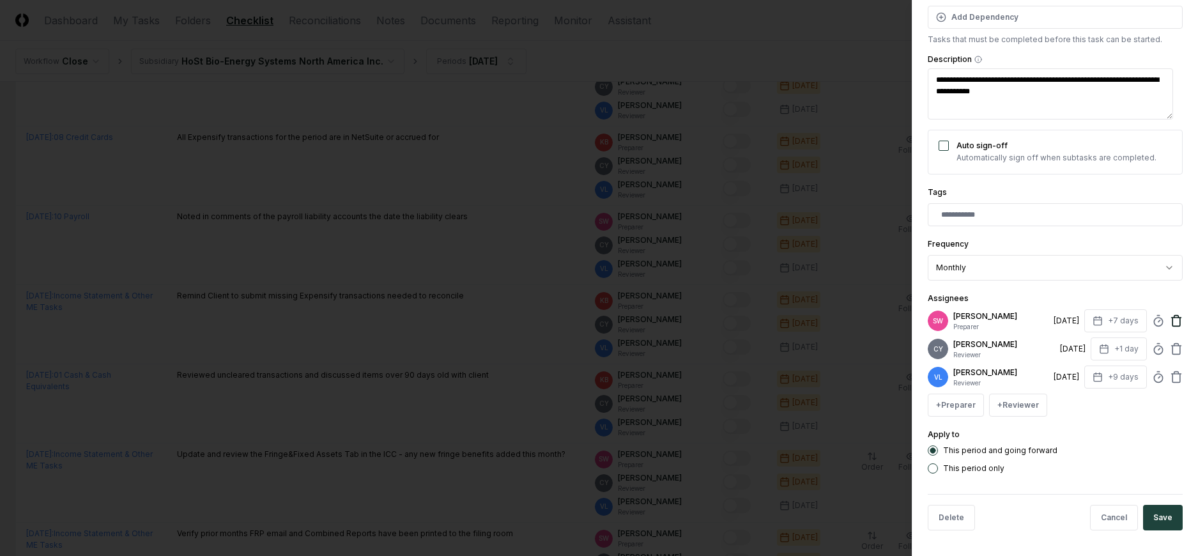
click at [1171, 321] on icon at bounding box center [1176, 320] width 13 height 13
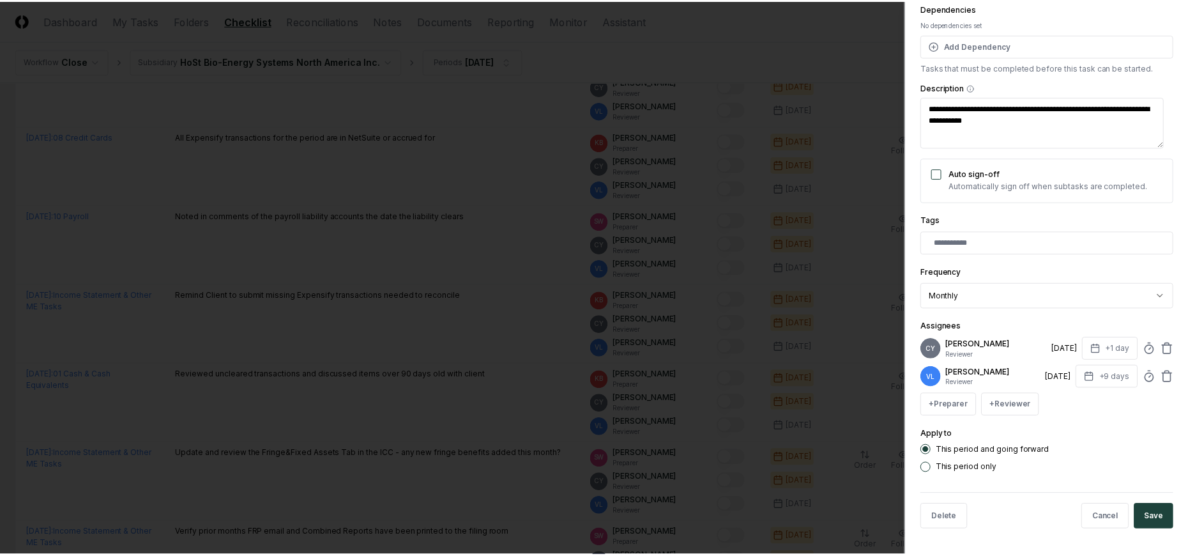
scroll to position [138, 0]
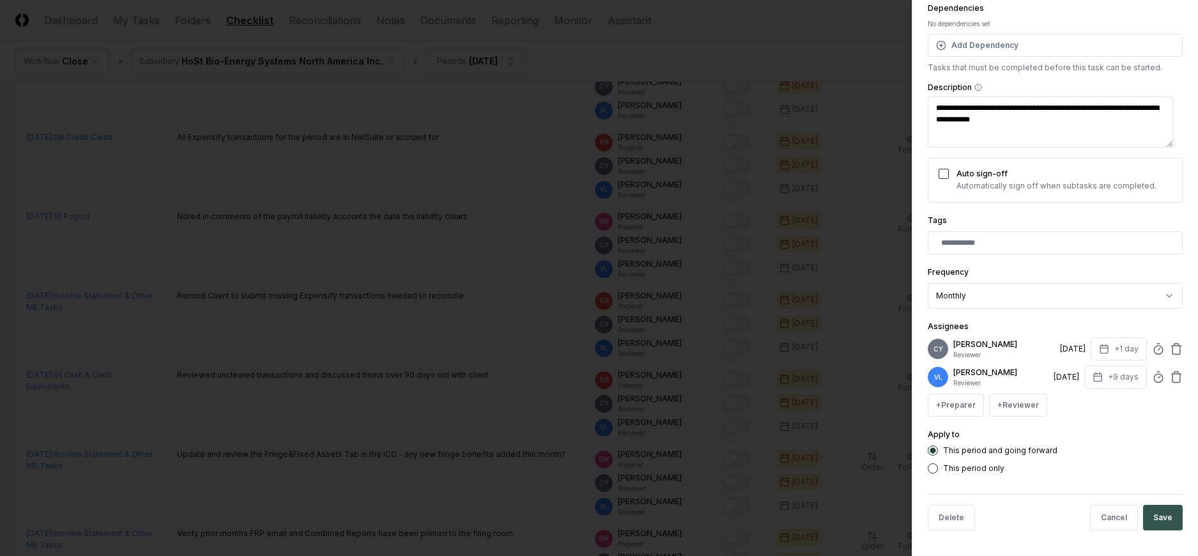
click at [1150, 514] on button "Save" at bounding box center [1163, 518] width 40 height 26
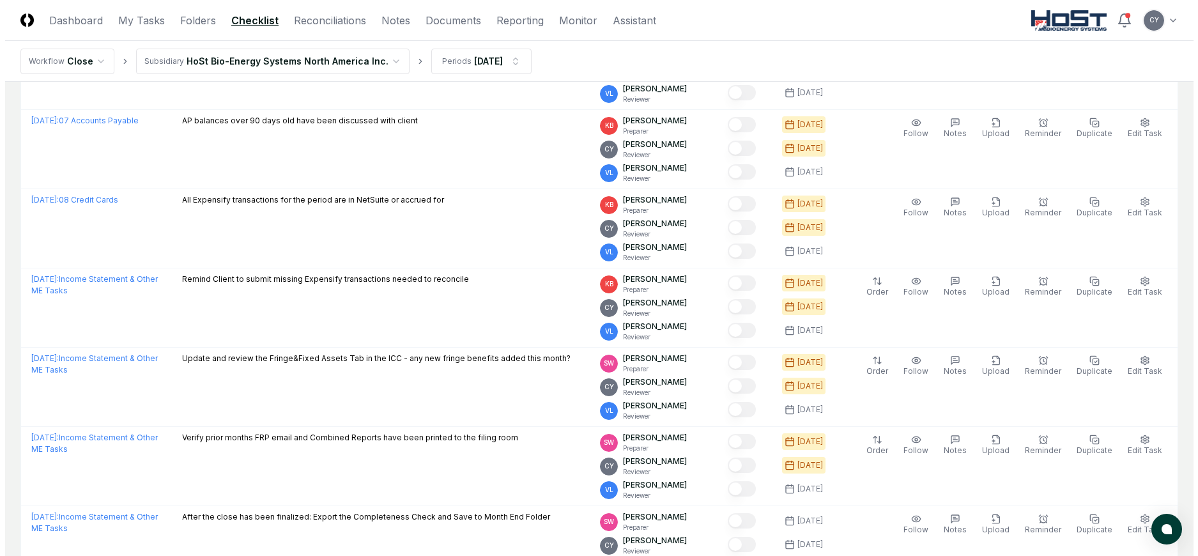
scroll to position [1520, 0]
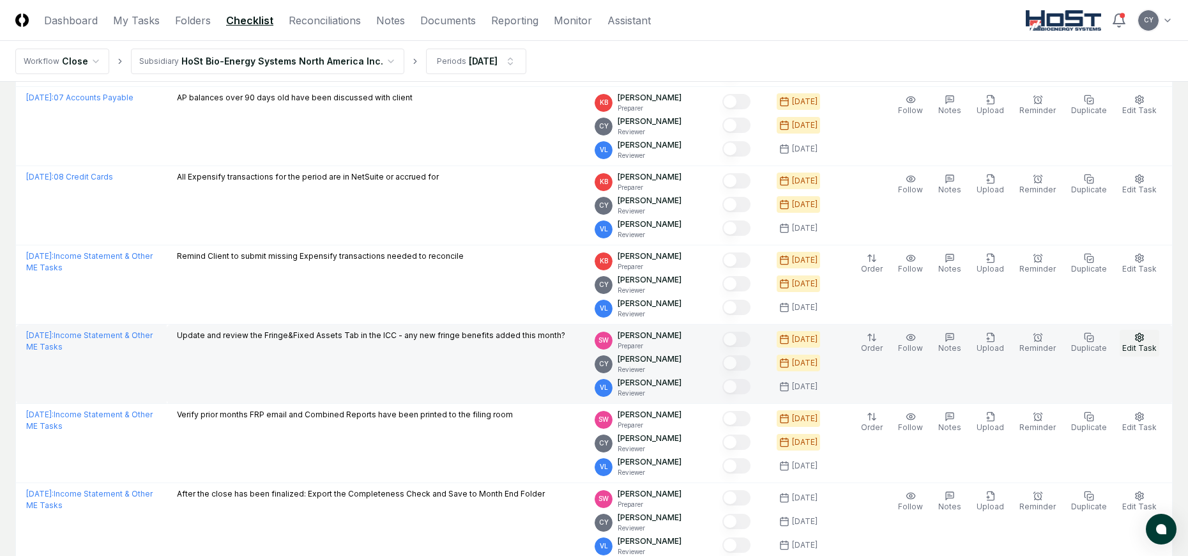
click at [1136, 335] on icon "button" at bounding box center [1140, 337] width 8 height 8
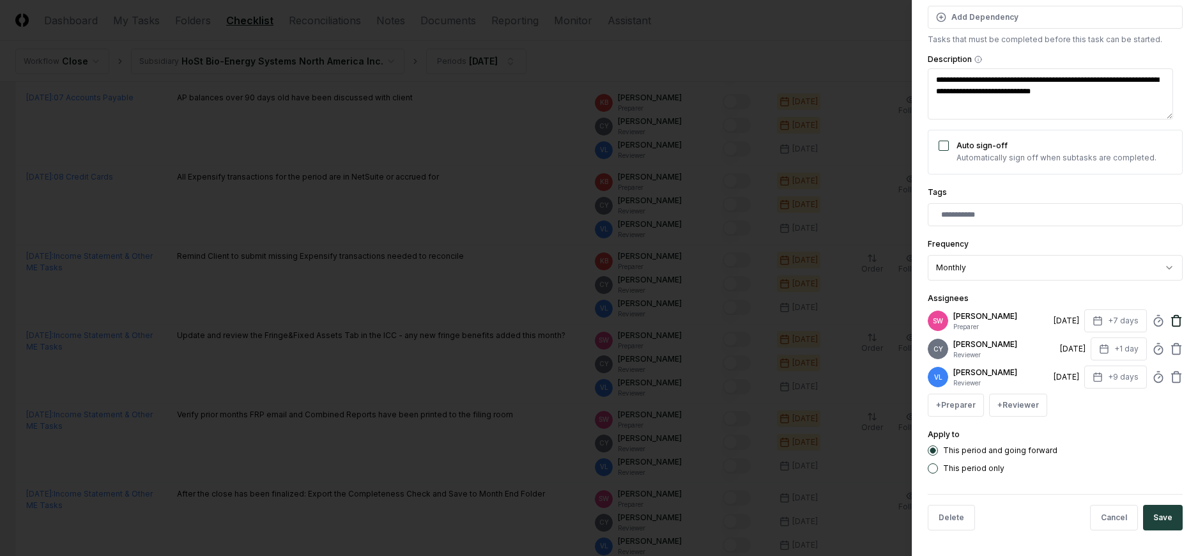
click at [1170, 314] on icon at bounding box center [1176, 320] width 13 height 13
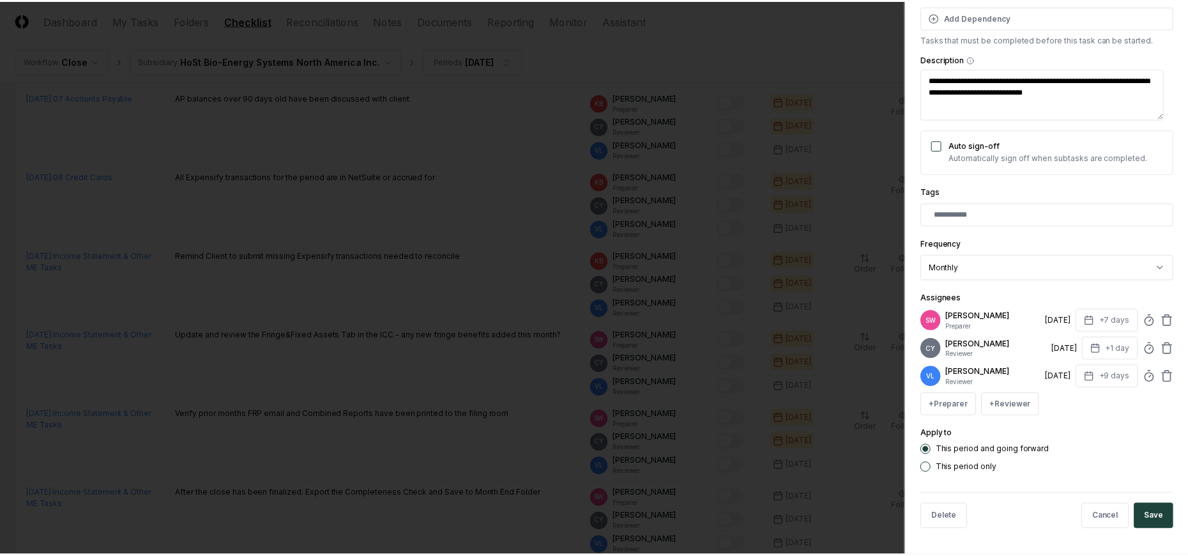
scroll to position [138, 0]
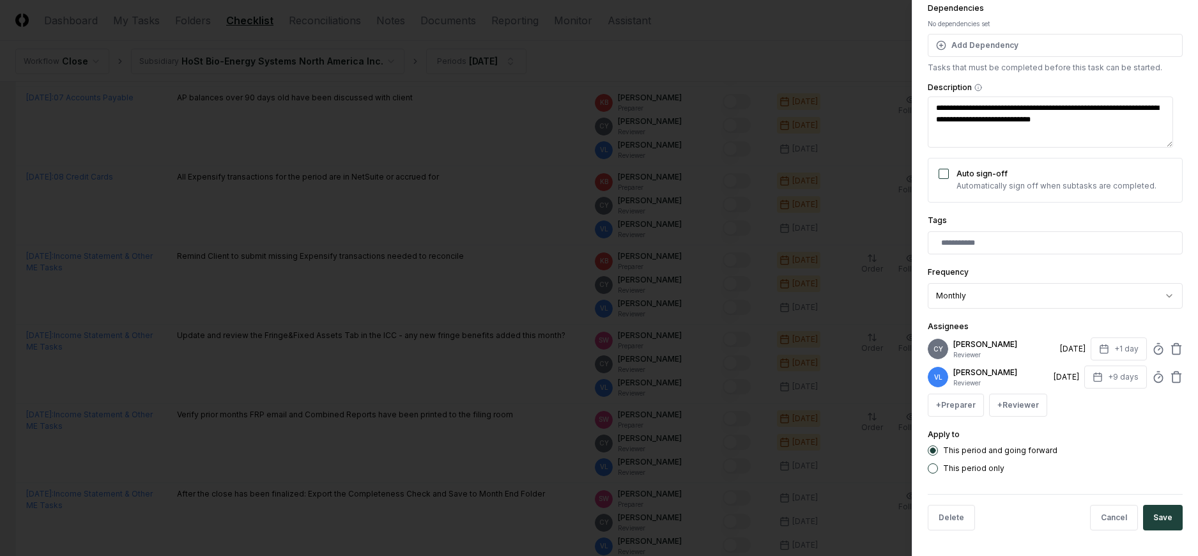
drag, startPoint x: 1166, startPoint y: 512, endPoint x: 1145, endPoint y: 480, distance: 38.6
click at [1166, 512] on button "Save" at bounding box center [1163, 518] width 40 height 26
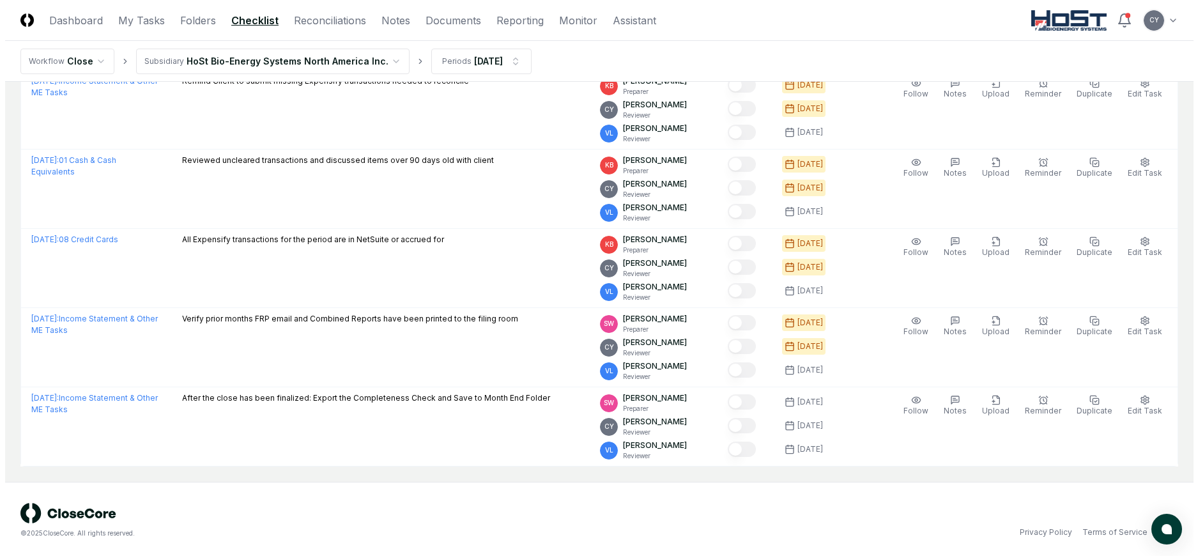
scroll to position [1596, 0]
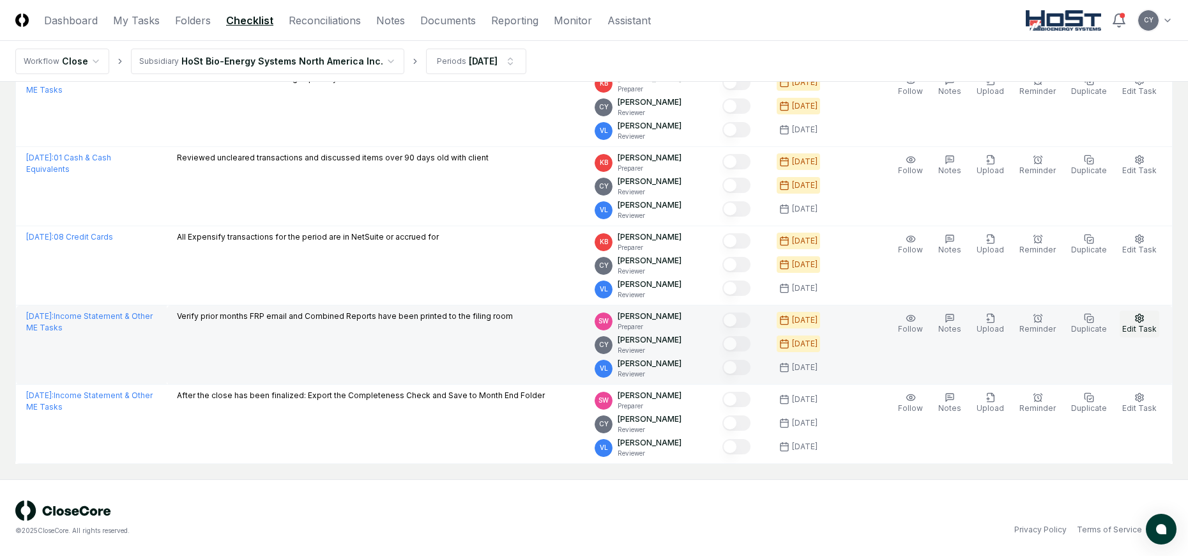
click at [1135, 316] on icon "button" at bounding box center [1139, 318] width 10 height 10
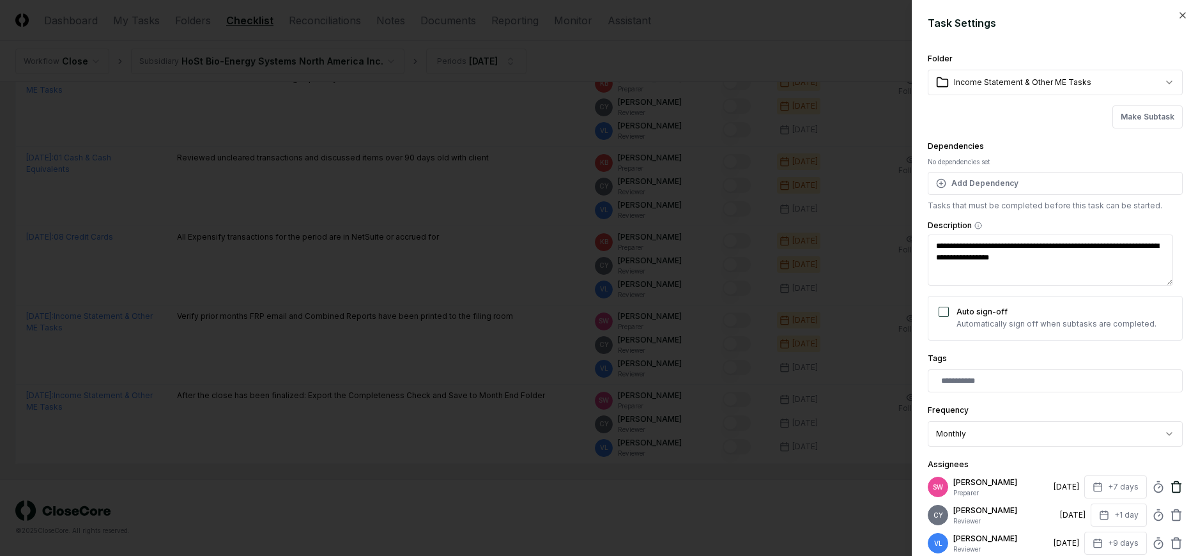
click at [1170, 484] on icon at bounding box center [1176, 486] width 13 height 13
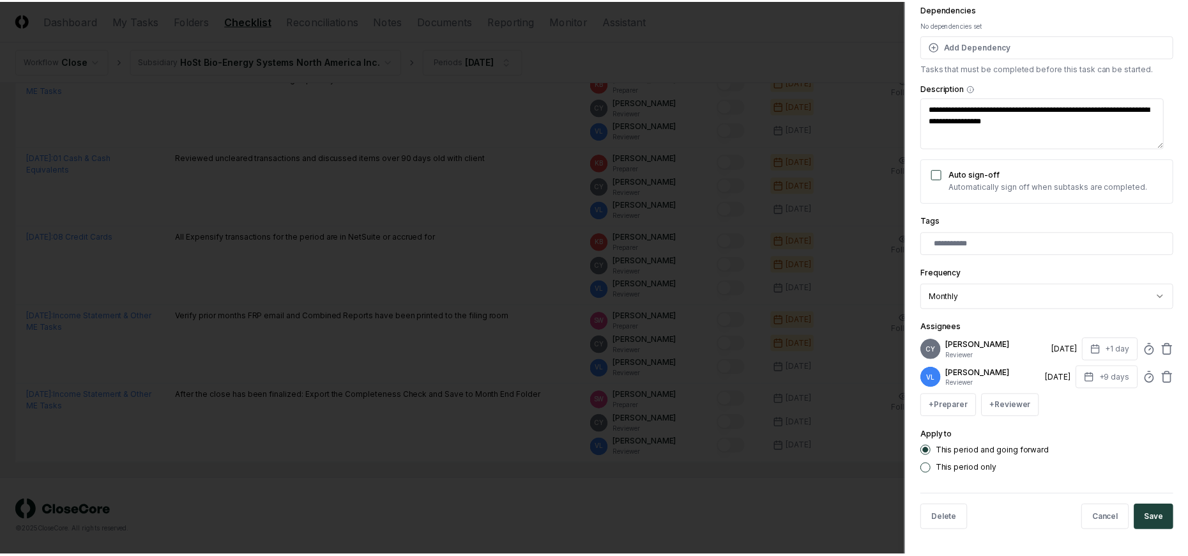
scroll to position [138, 0]
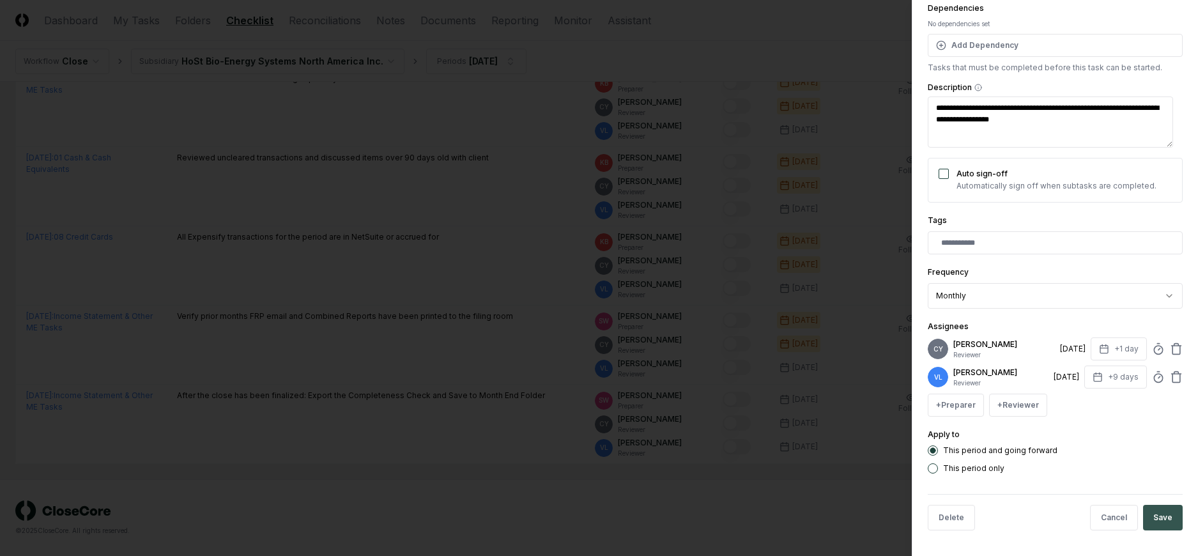
click at [1145, 511] on button "Save" at bounding box center [1163, 518] width 40 height 26
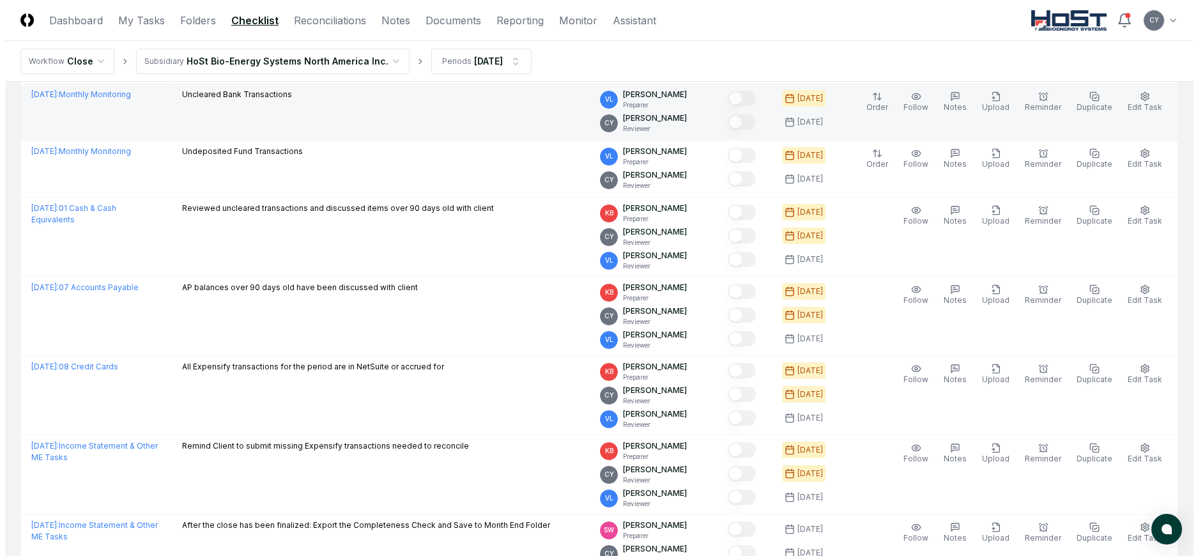
scroll to position [1573, 0]
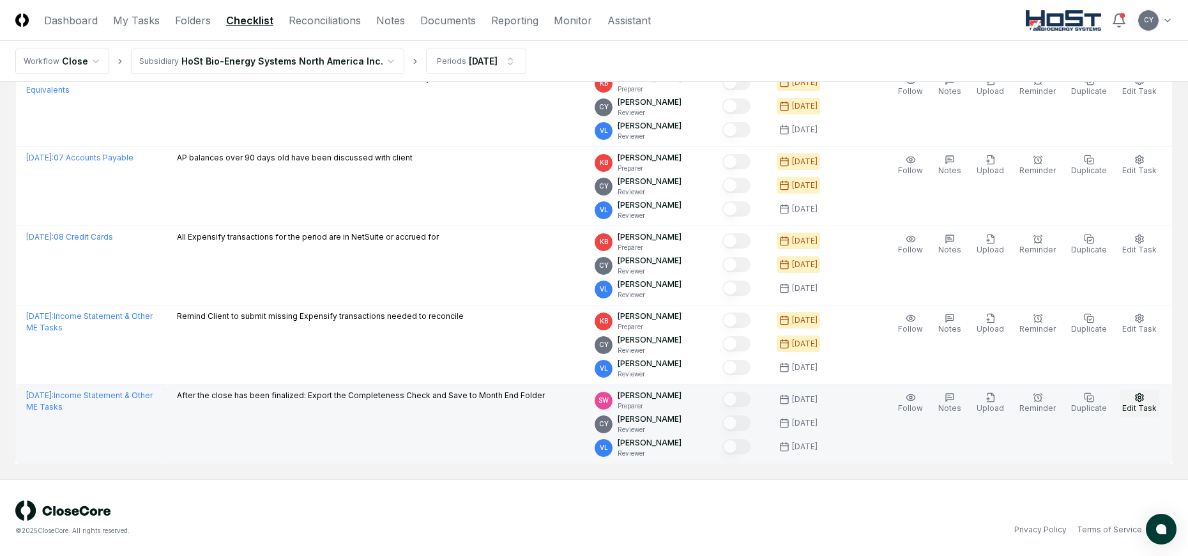
click at [1135, 393] on icon "button" at bounding box center [1139, 397] width 10 height 10
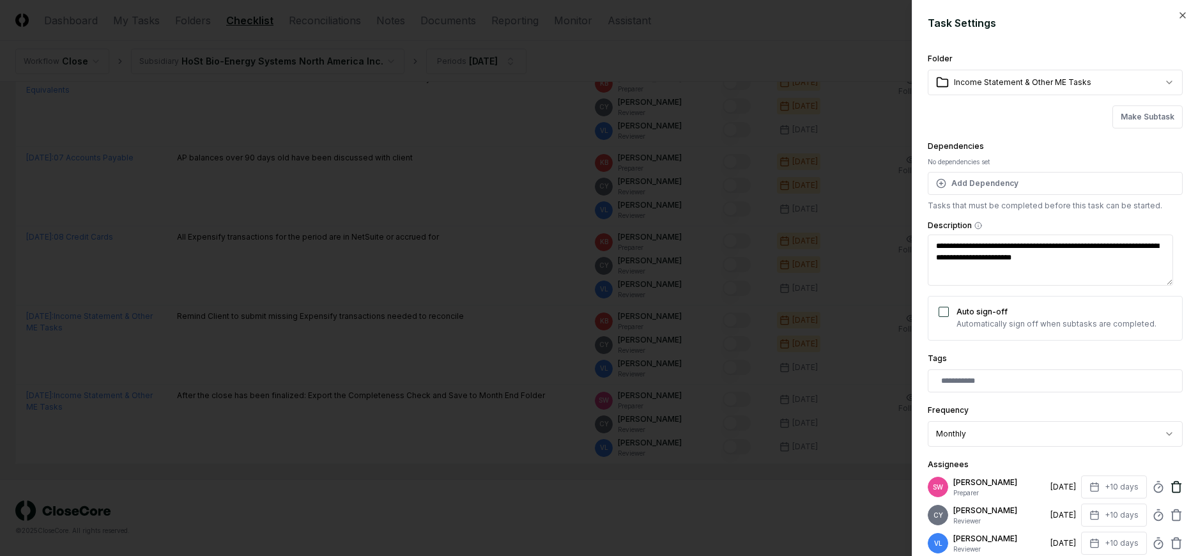
click at [1170, 485] on icon at bounding box center [1176, 486] width 13 height 13
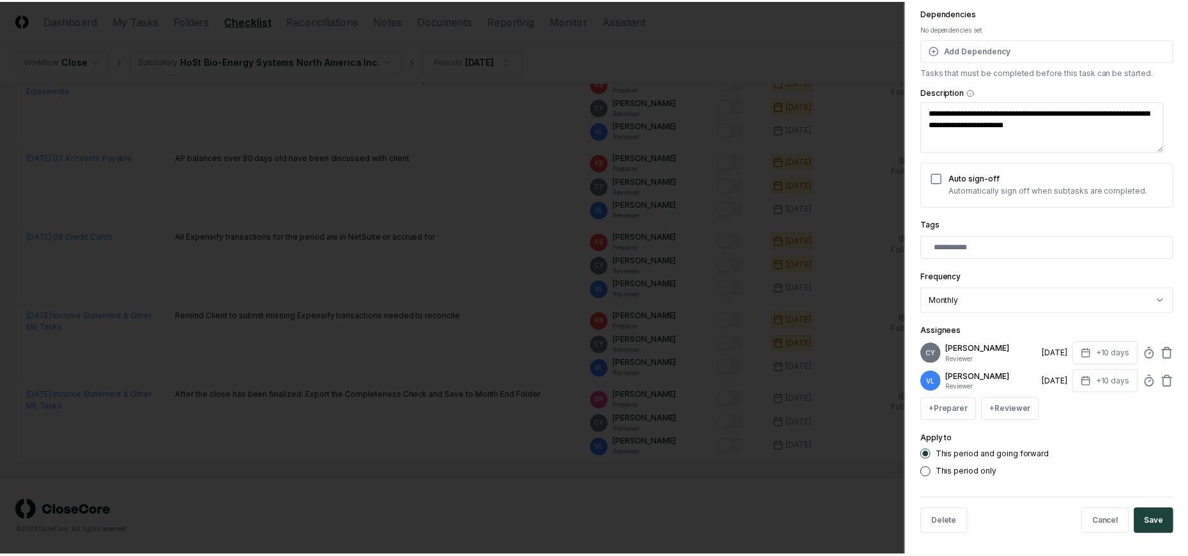
scroll to position [138, 0]
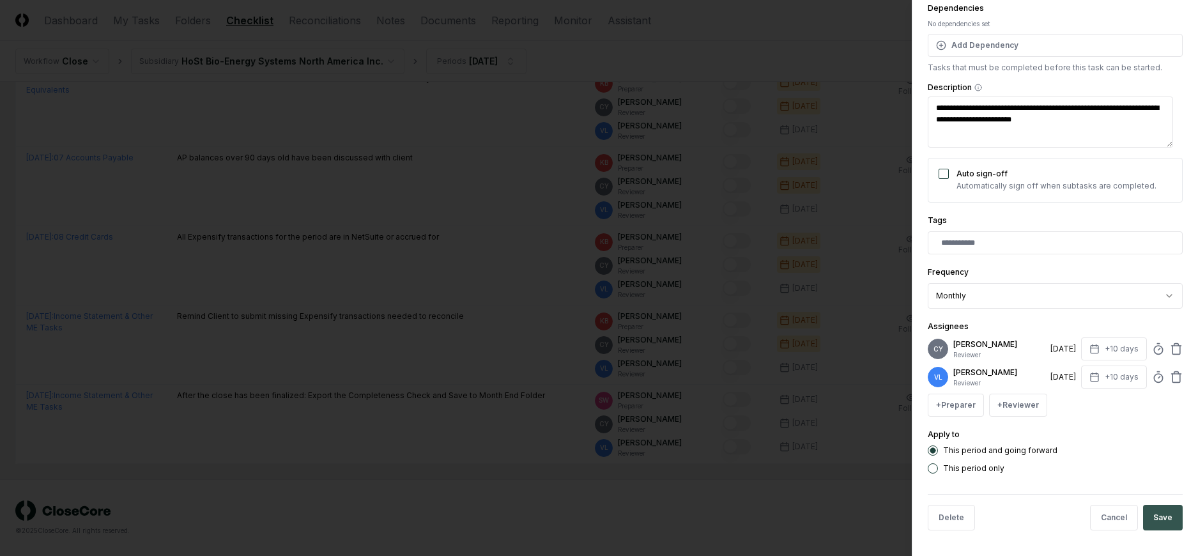
click at [1148, 510] on button "Save" at bounding box center [1163, 518] width 40 height 26
type textarea "*"
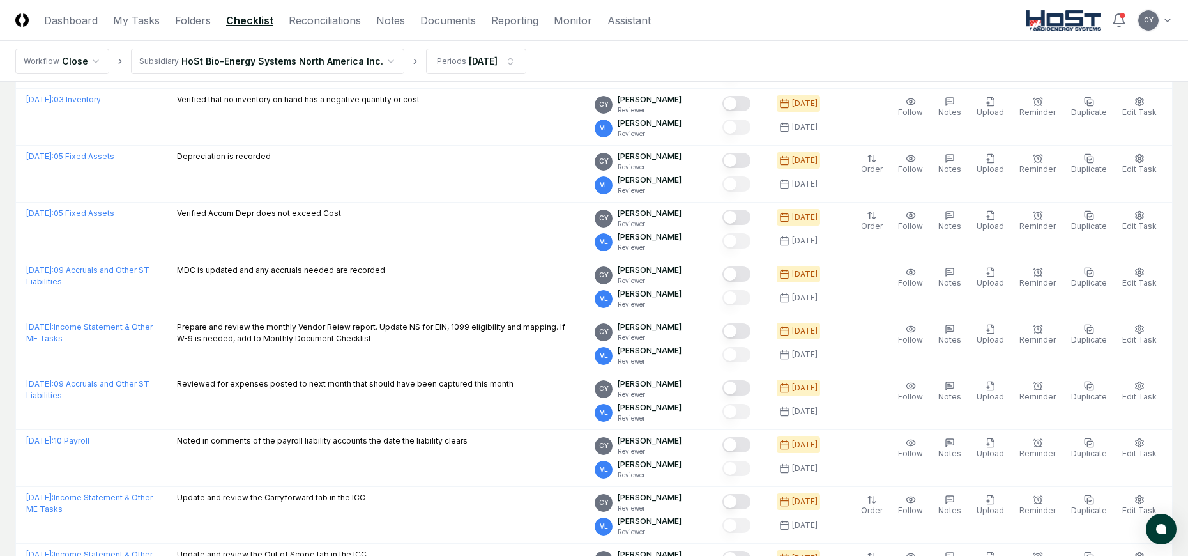
scroll to position [0, 0]
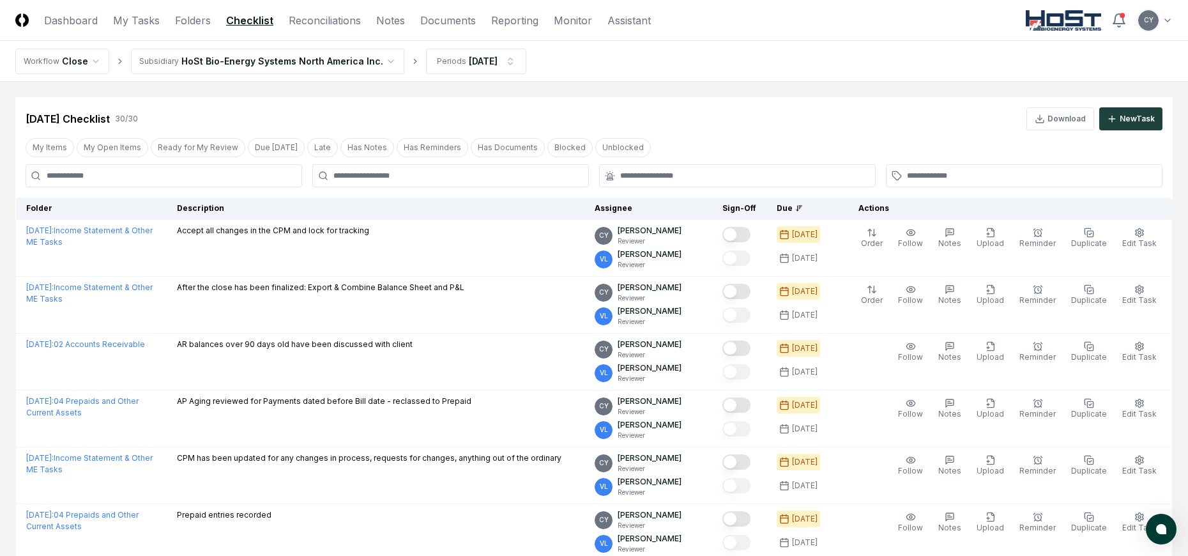
click at [656, 60] on nav "Workflow Close Subsidiary HoSt Bio-Energy Systems North America Inc. Periods Ju…" at bounding box center [594, 61] width 1188 height 41
drag, startPoint x: 399, startPoint y: 88, endPoint x: 835, endPoint y: 109, distance: 437.4
click at [873, 103] on div "Jul 2025 Checklist 30 / 30 Download New Task" at bounding box center [593, 113] width 1157 height 33
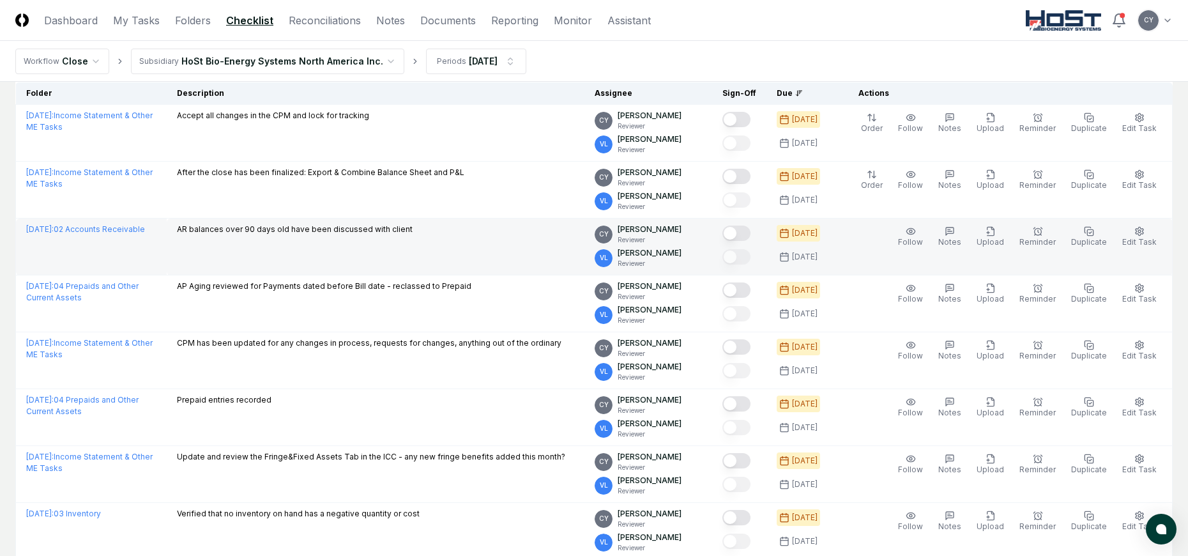
scroll to position [128, 0]
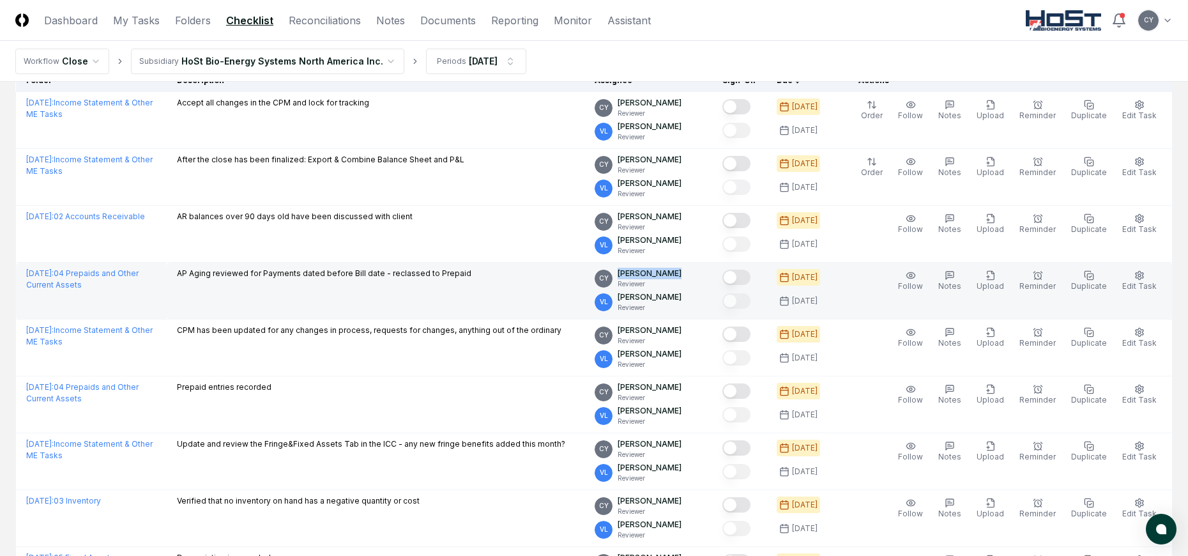
drag, startPoint x: 690, startPoint y: 273, endPoint x: 556, endPoint y: 276, distance: 133.5
click at [556, 276] on tr "July 2025 : 04 Prepaids and Other Current Assets AP Aging reviewed for Payments…" at bounding box center [594, 291] width 1157 height 57
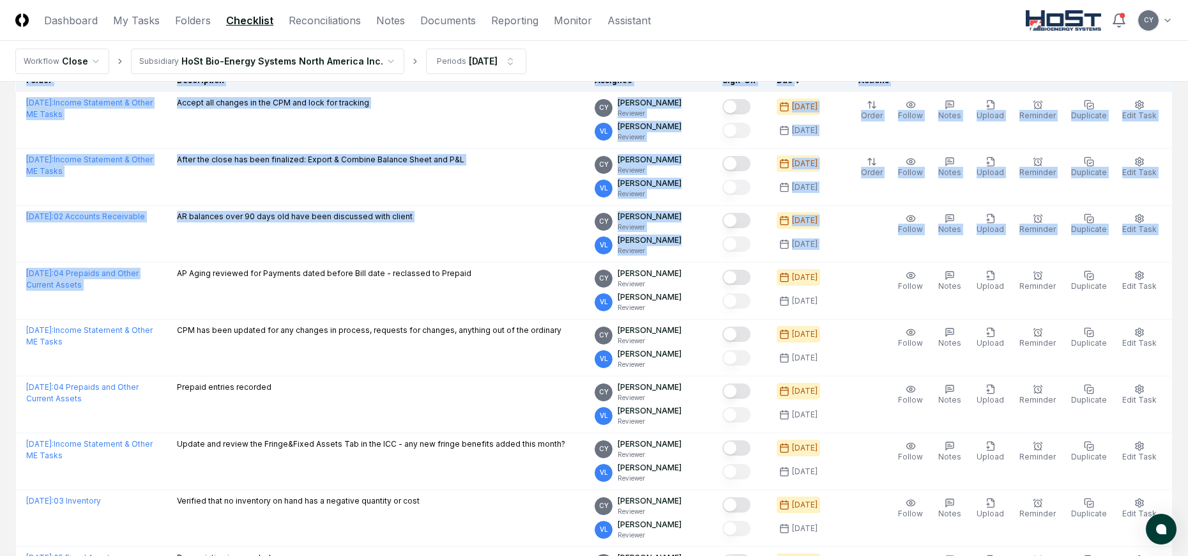
drag, startPoint x: 183, startPoint y: 272, endPoint x: 1189, endPoint y: 282, distance: 1006.7
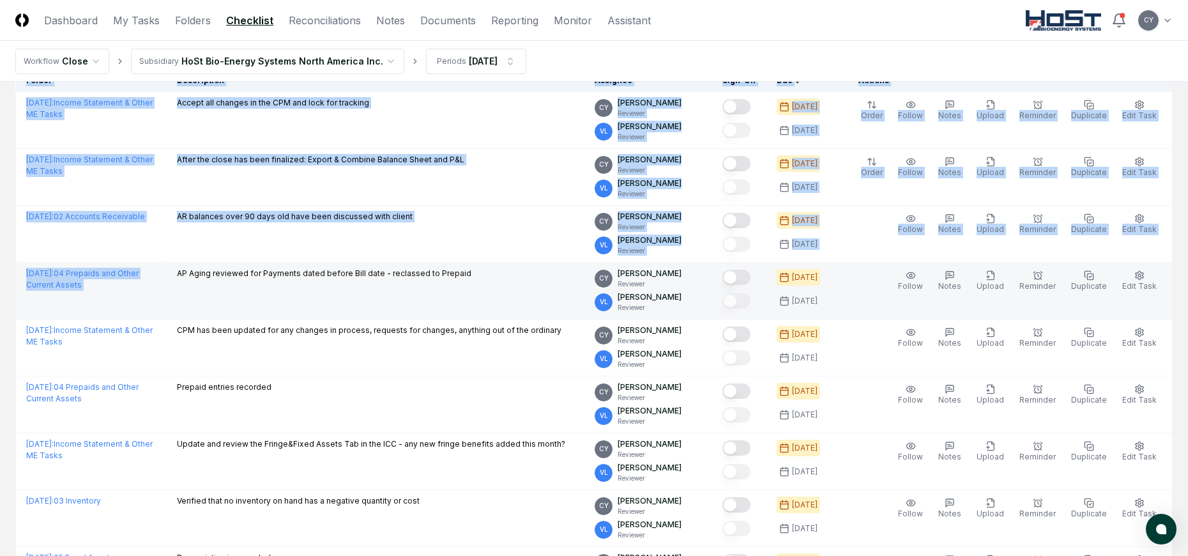
click at [505, 283] on td "AP Aging reviewed for Payments dated before Bill date - reclassed to Prepaid" at bounding box center [376, 291] width 418 height 57
drag, startPoint x: 12, startPoint y: 268, endPoint x: 617, endPoint y: 284, distance: 605.1
click at [531, 279] on div "AP Aging reviewed for Payments dated before Bill date - reclassed to Prepaid" at bounding box center [375, 275] width 397 height 14
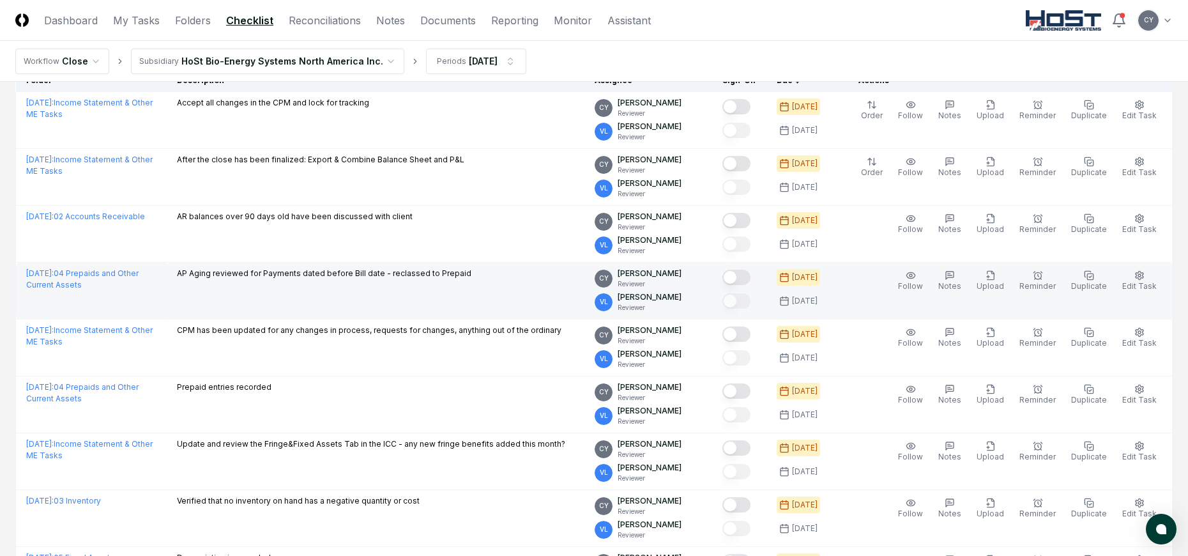
click at [186, 272] on p "AP Aging reviewed for Payments dated before Bill date - reclassed to Prepaid" at bounding box center [324, 273] width 294 height 11
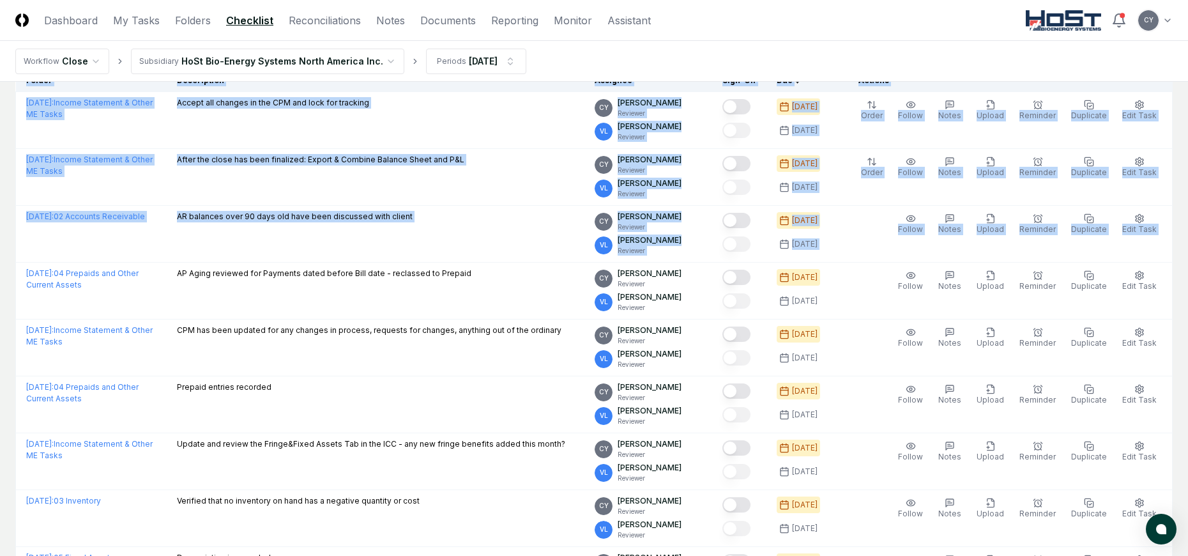
drag, startPoint x: 20, startPoint y: 266, endPoint x: 1180, endPoint y: 286, distance: 1160.1
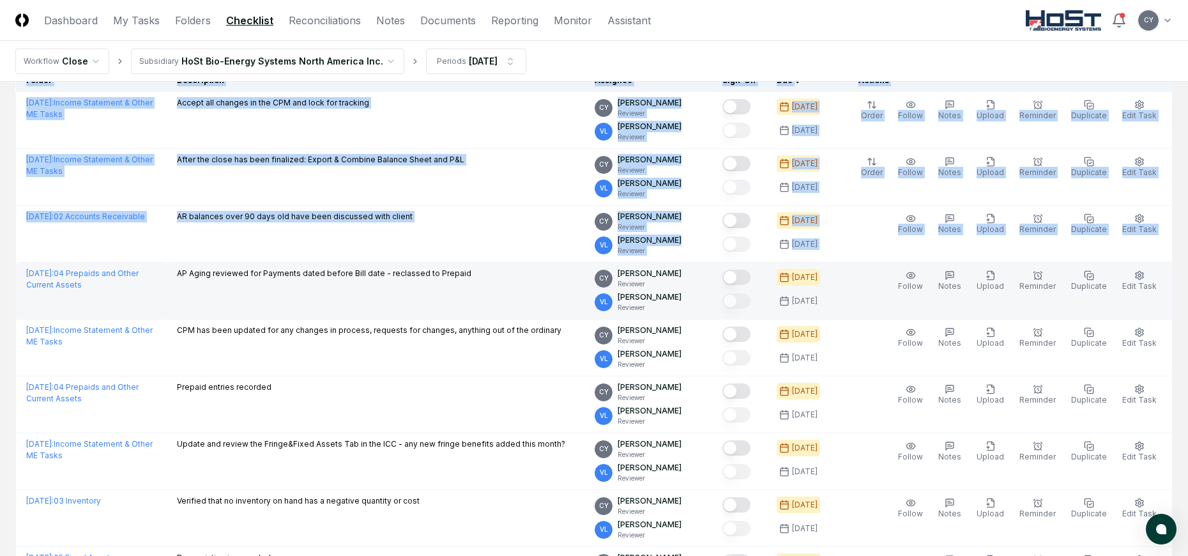
click at [504, 280] on div "AP Aging reviewed for Payments dated before Bill date - reclassed to Prepaid" at bounding box center [375, 275] width 397 height 14
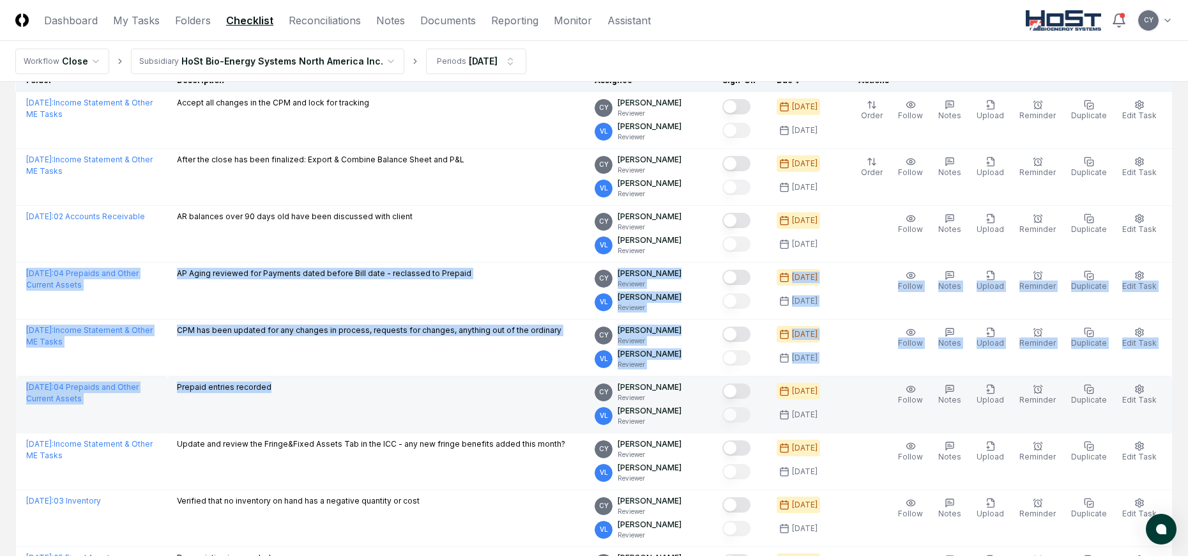
drag, startPoint x: 20, startPoint y: 267, endPoint x: 542, endPoint y: 403, distance: 538.7
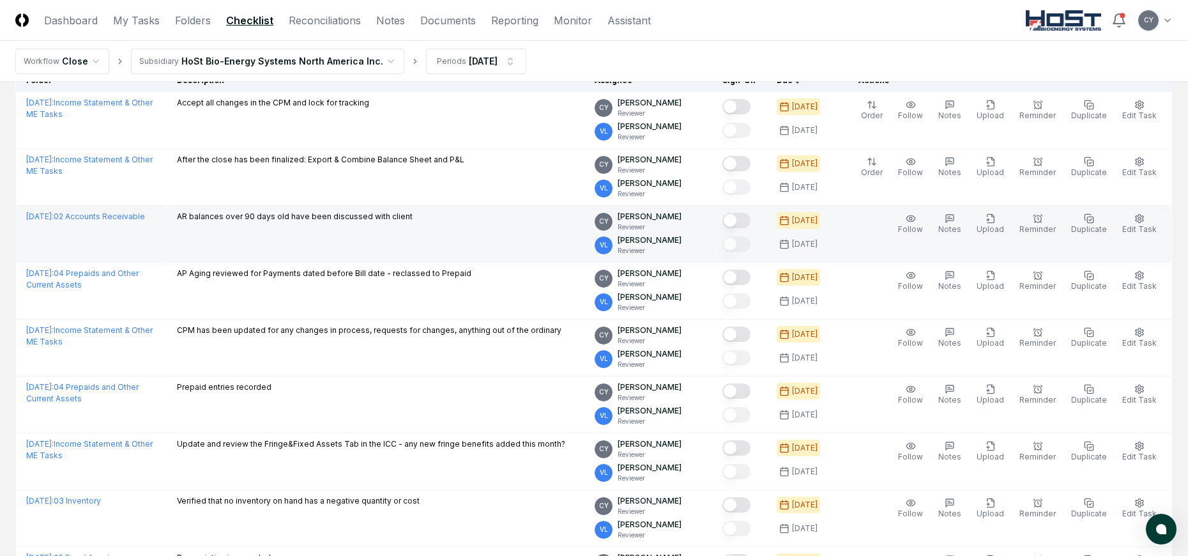
click at [561, 228] on td "AR balances over 90 days old have been discussed with client" at bounding box center [376, 234] width 418 height 57
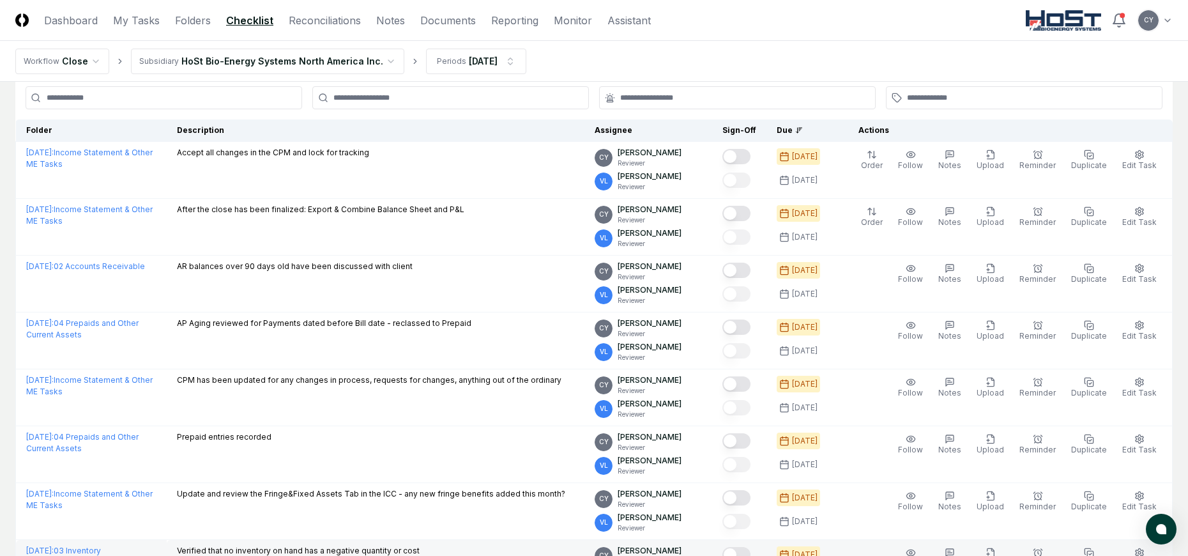
scroll to position [0, 0]
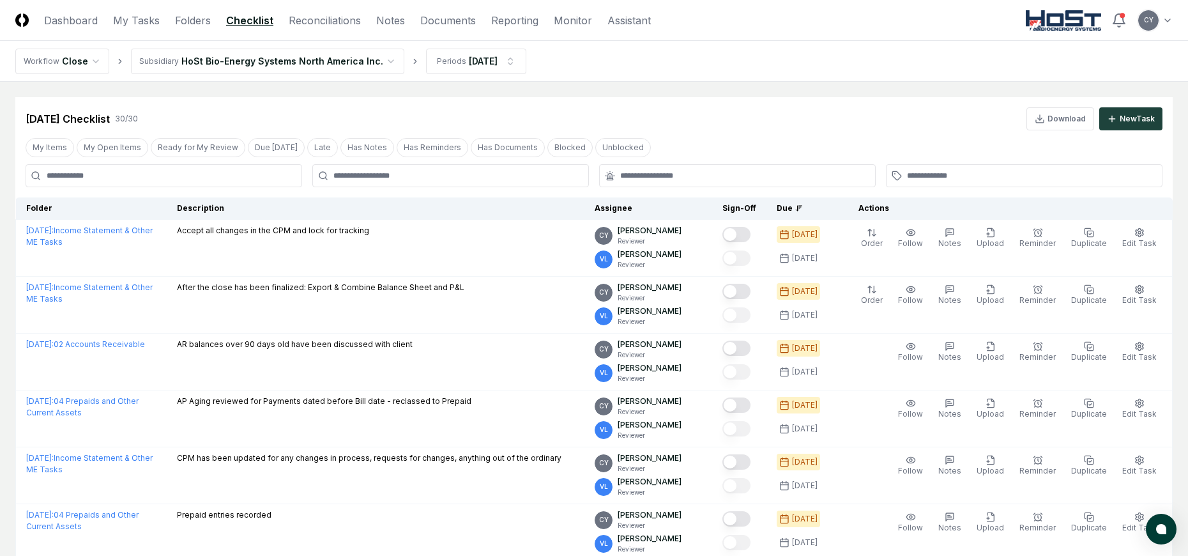
click at [614, 109] on div "Jul 2025 Checklist 30 / 30 Download New Task" at bounding box center [594, 118] width 1137 height 23
drag, startPoint x: 633, startPoint y: 54, endPoint x: 1175, endPoint y: 136, distance: 547.8
click at [770, 122] on div "Jul 2025 Checklist 30 / 30 Download New Task" at bounding box center [594, 118] width 1137 height 23
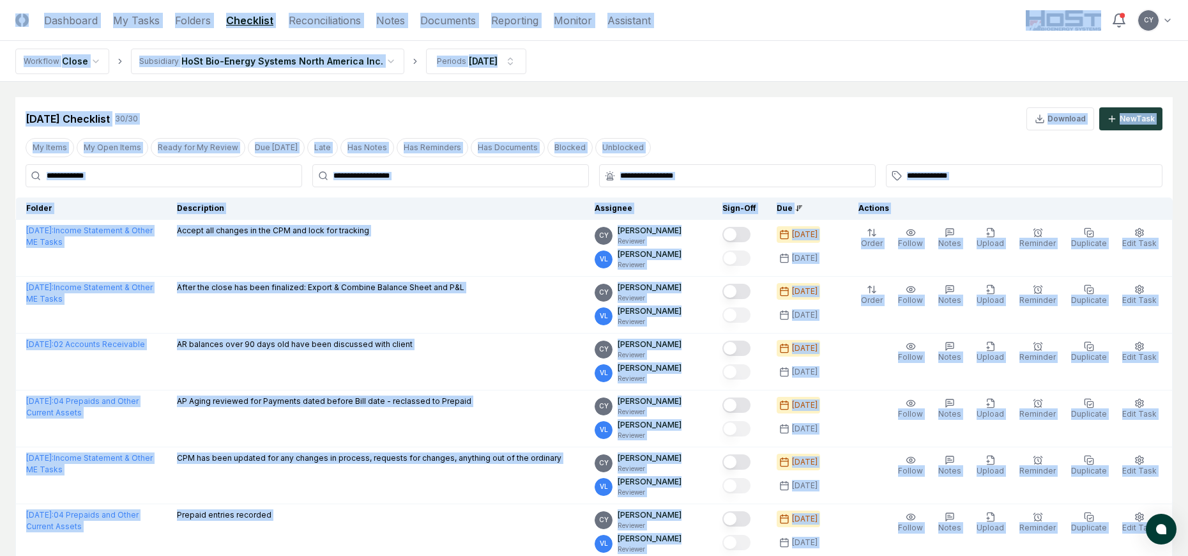
click at [722, 107] on div "Jul 2025 Checklist 30 / 30 Download New Task" at bounding box center [593, 113] width 1157 height 33
click at [722, 111] on div "Jul 2025 Checklist 30 / 30 Download New Task" at bounding box center [594, 118] width 1137 height 23
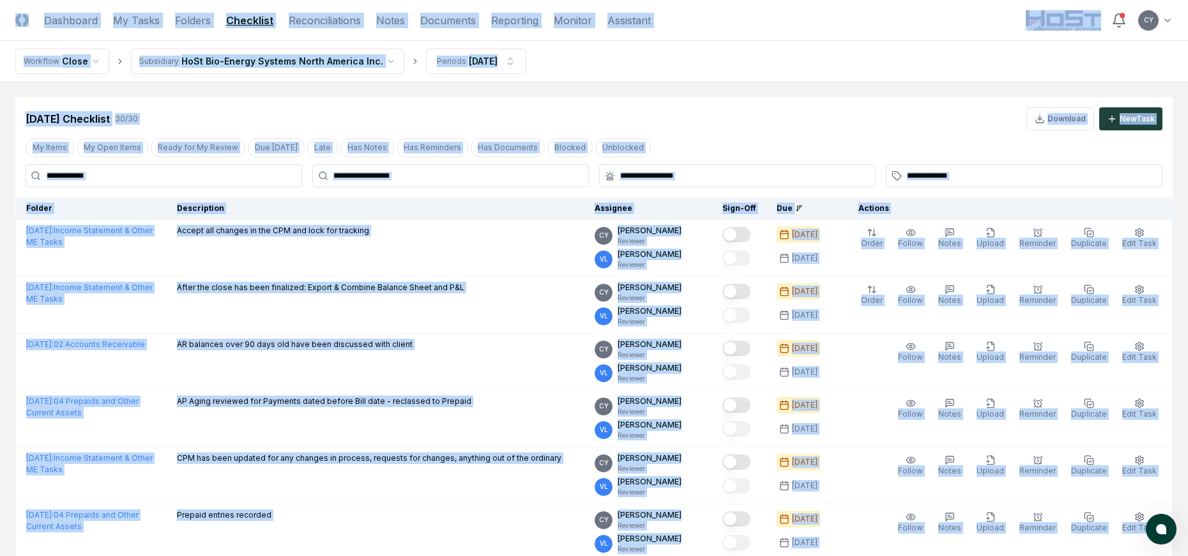
click at [722, 111] on div "Jul 2025 Checklist 30 / 30 Download New Task" at bounding box center [594, 118] width 1137 height 23
click at [711, 119] on div "Jul 2025 Checklist 30 / 30 Download New Task" at bounding box center [594, 118] width 1137 height 23
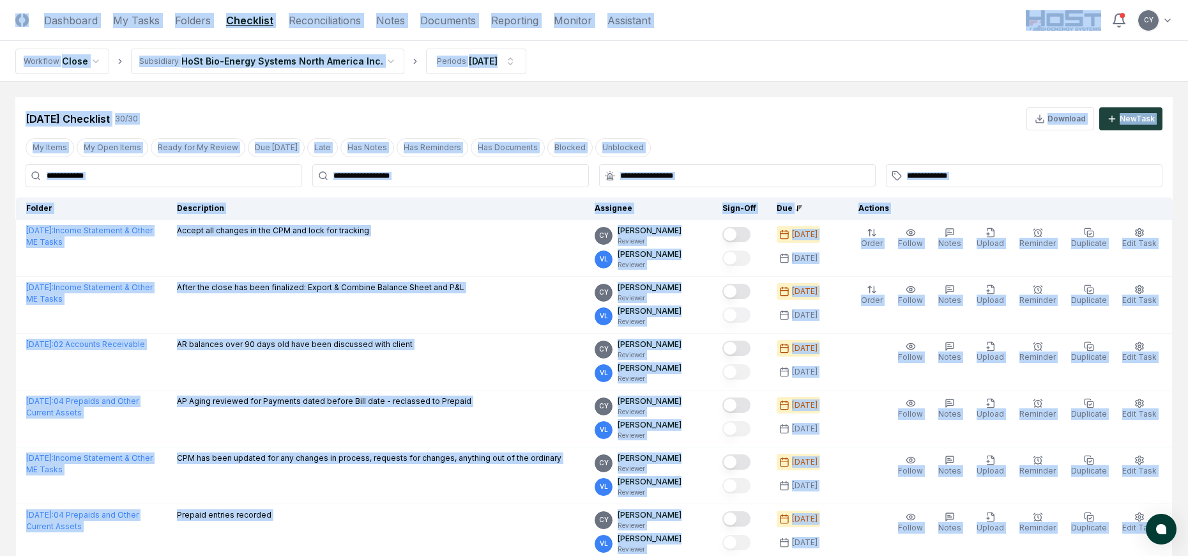
click at [711, 119] on div "Jul 2025 Checklist 30 / 30 Download New Task" at bounding box center [594, 118] width 1137 height 23
click at [705, 130] on div "Jul 2025 Checklist 30 / 30 Download New Task" at bounding box center [594, 118] width 1137 height 23
click at [705, 128] on div "Jul 2025 Checklist 30 / 30 Download New Task" at bounding box center [594, 118] width 1137 height 23
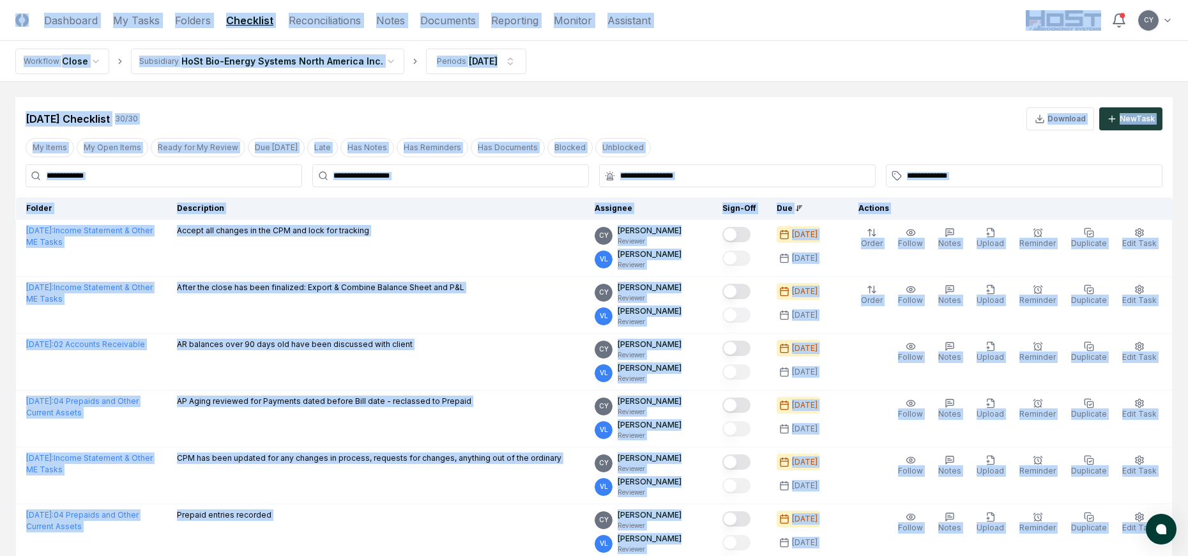
click at [705, 128] on div "Jul 2025 Checklist 30 / 30 Download New Task" at bounding box center [594, 118] width 1137 height 23
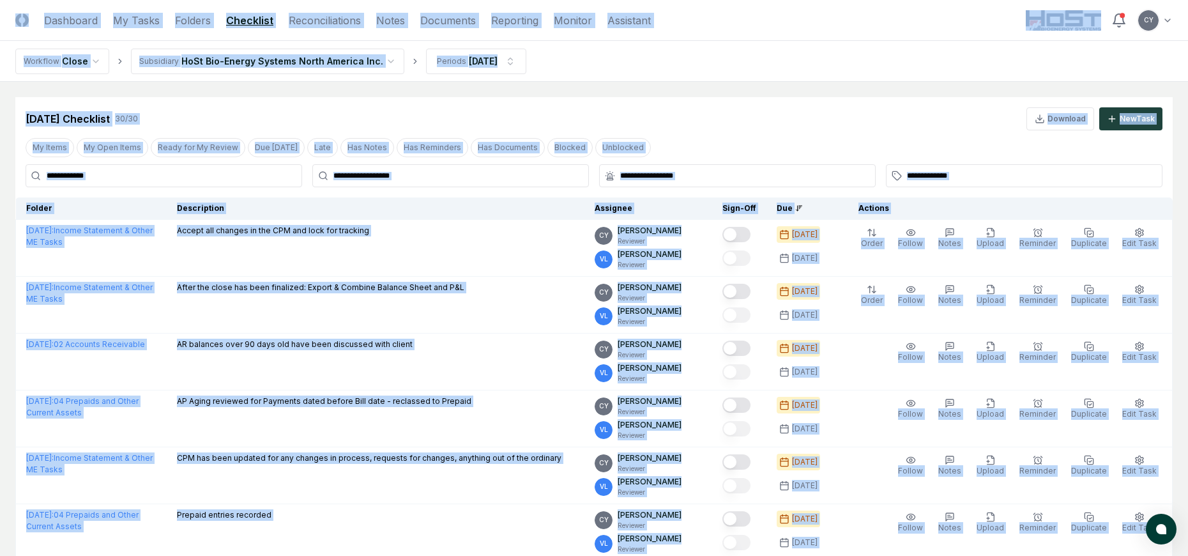
click at [705, 128] on div "Jul 2025 Checklist 30 / 30 Download New Task" at bounding box center [594, 118] width 1137 height 23
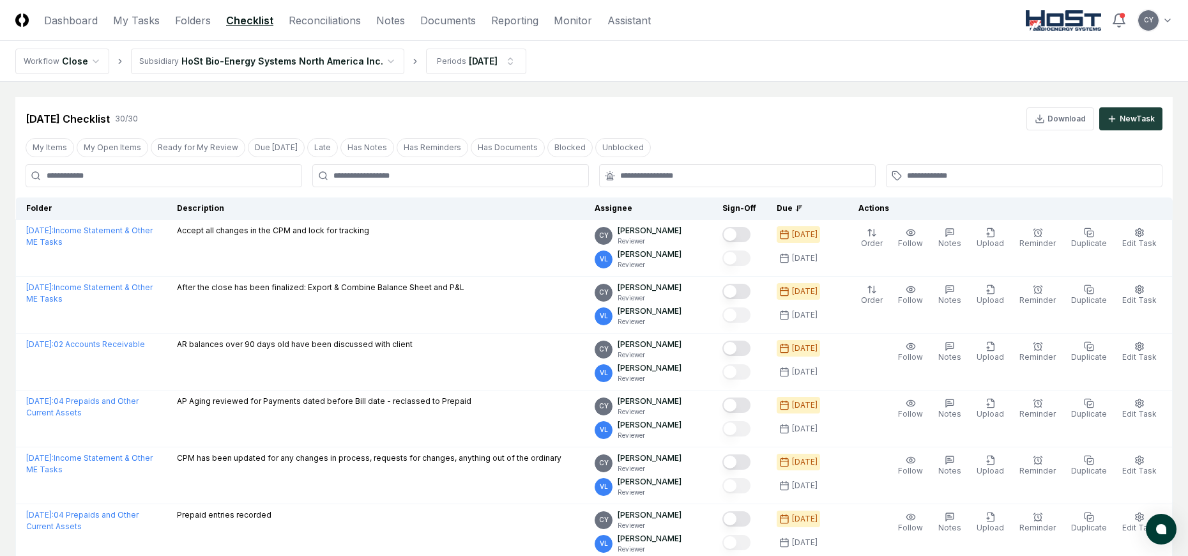
click at [702, 80] on nav "Workflow Close Subsidiary HoSt Bio-Energy Systems North America Inc. Periods Ju…" at bounding box center [594, 61] width 1188 height 41
click at [710, 103] on div "Jul 2025 Checklist 30 / 30 Download New Task" at bounding box center [593, 113] width 1157 height 33
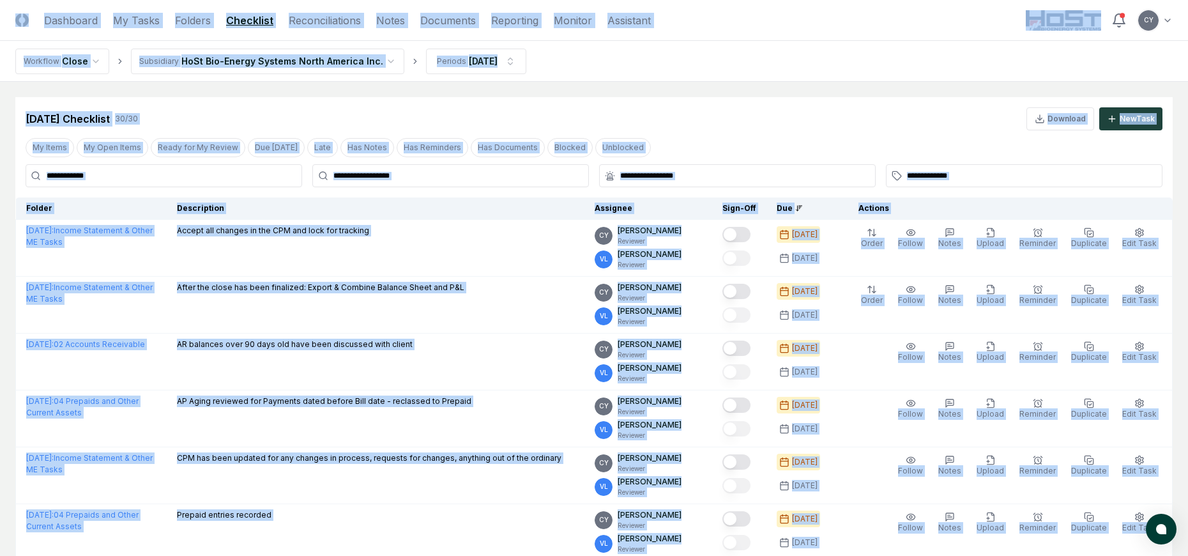
click at [710, 103] on div "Jul 2025 Checklist 30 / 30 Download New Task" at bounding box center [593, 113] width 1157 height 33
click at [710, 107] on div "Jul 2025 Checklist 30 / 30 Download New Task" at bounding box center [593, 113] width 1157 height 33
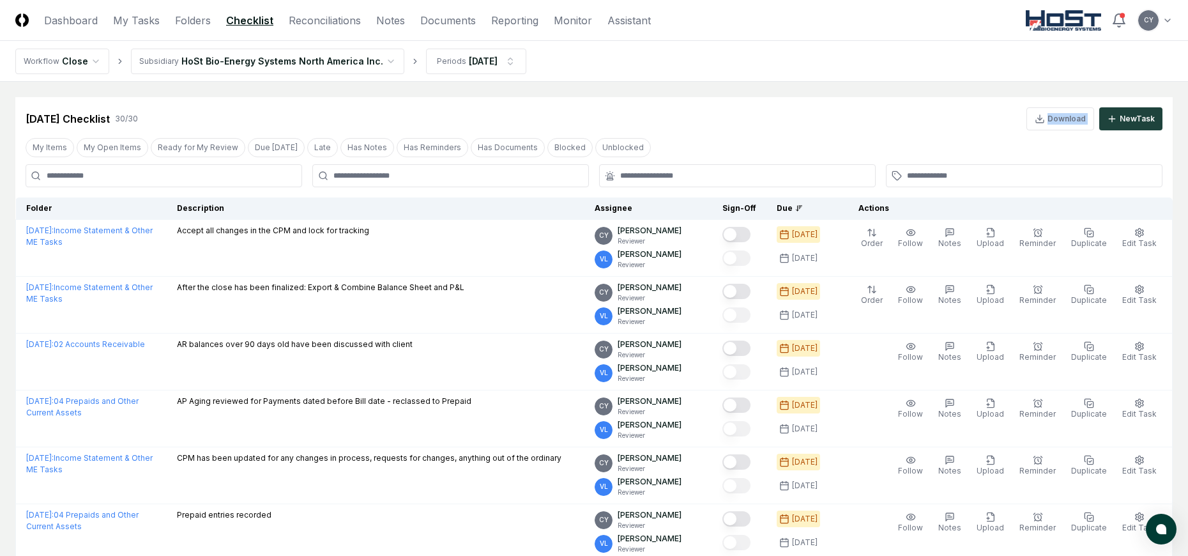
click at [710, 107] on div "Jul 2025 Checklist 30 / 30 Download New Task" at bounding box center [593, 113] width 1157 height 33
click at [700, 144] on div "My Items My Open Items Ready for My Review Due Today Late Has Notes Has Reminde…" at bounding box center [593, 147] width 1157 height 24
click at [713, 49] on nav "Workflow Close Subsidiary HoSt Bio-Energy Systems North America Inc. Periods Ju…" at bounding box center [594, 61] width 1188 height 41
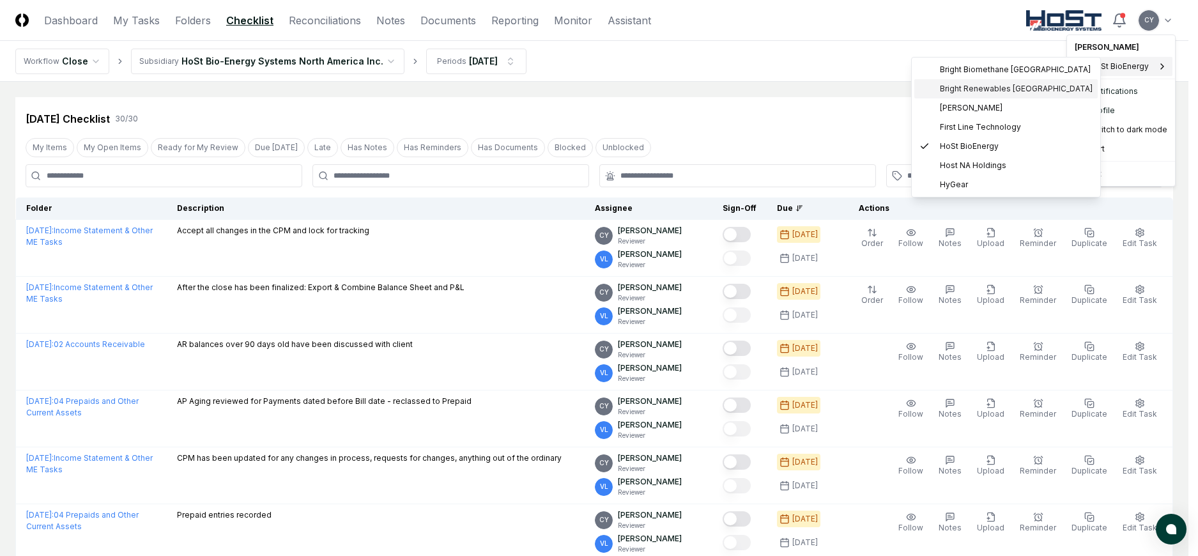
click at [969, 85] on span "Bright Renewables Canada" at bounding box center [1016, 88] width 153 height 11
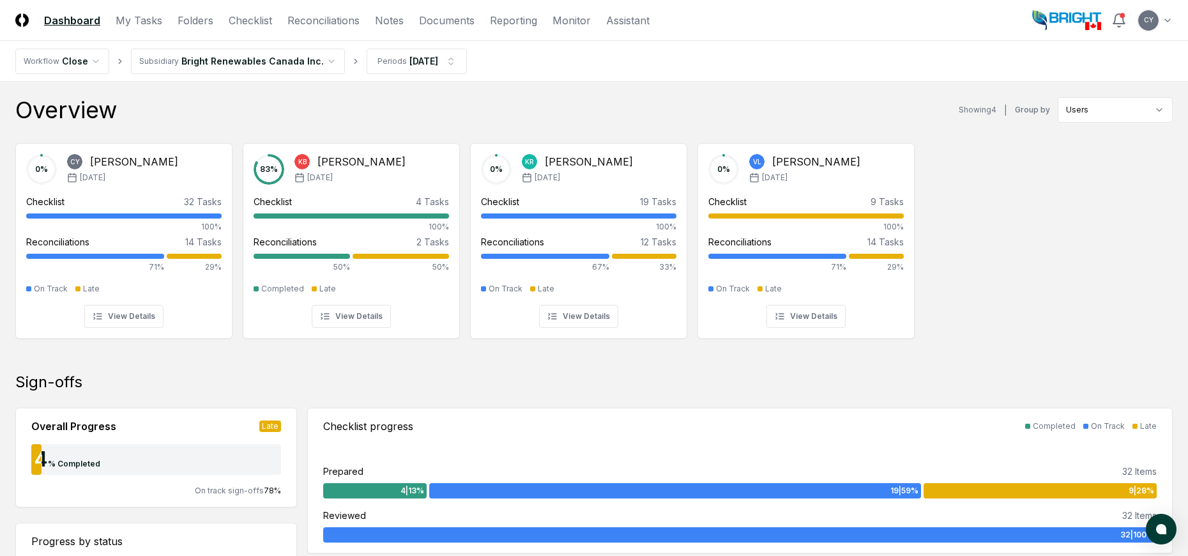
click at [584, 79] on nav "Workflow Close Subsidiary Bright Renewables Canada Inc. Periods Jul 2025" at bounding box center [594, 61] width 1188 height 41
click at [310, 20] on link "Reconciliations" at bounding box center [323, 20] width 72 height 15
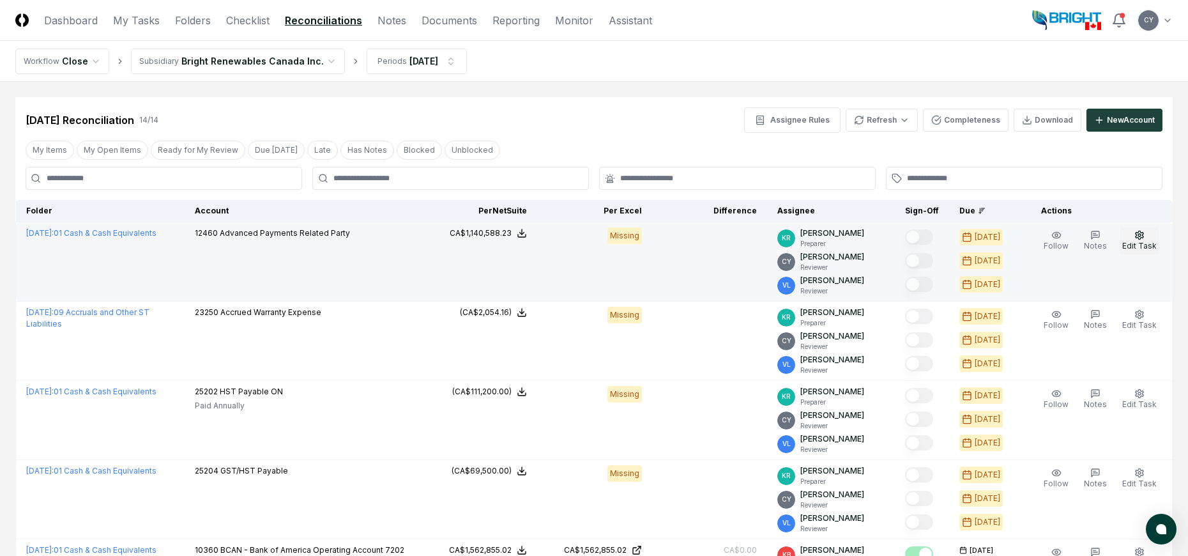
click at [1143, 236] on icon "button" at bounding box center [1139, 235] width 10 height 10
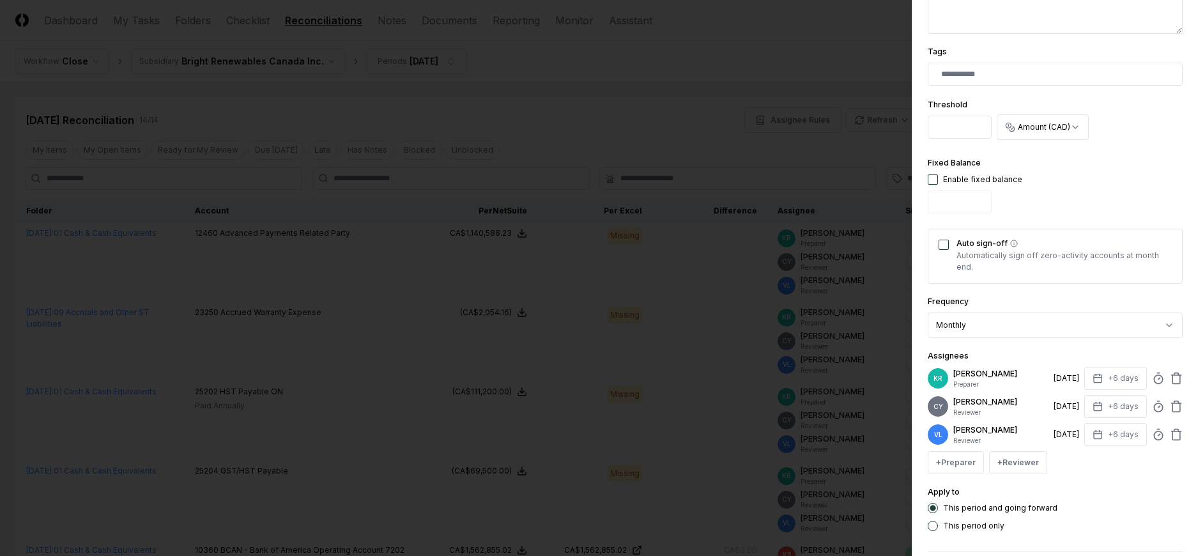
scroll to position [377, 0]
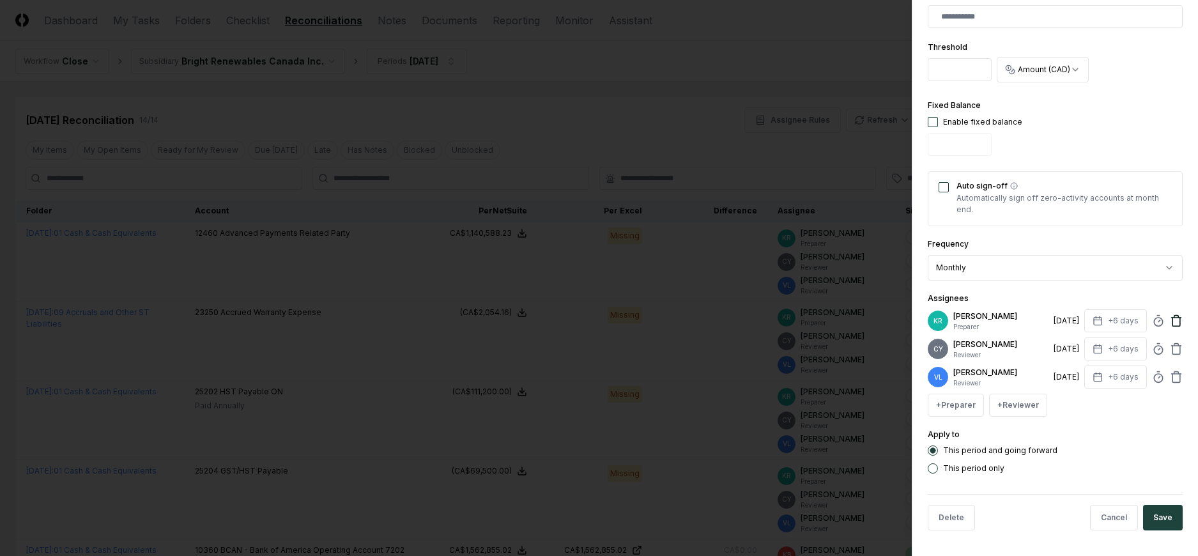
click at [1170, 324] on icon at bounding box center [1176, 320] width 13 height 13
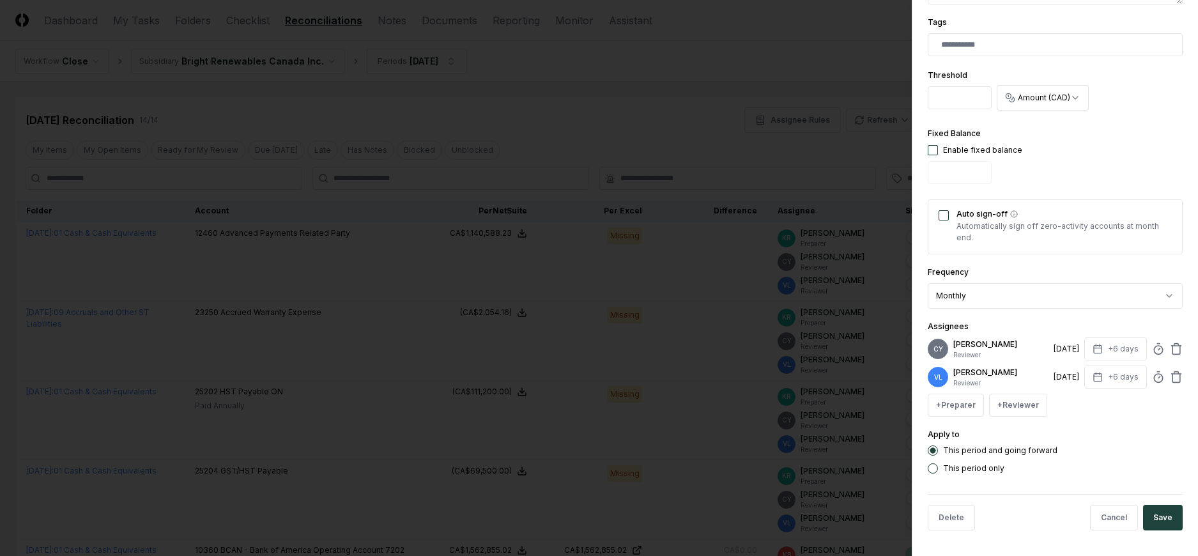
scroll to position [349, 0]
click at [1159, 511] on button "Save" at bounding box center [1163, 518] width 40 height 26
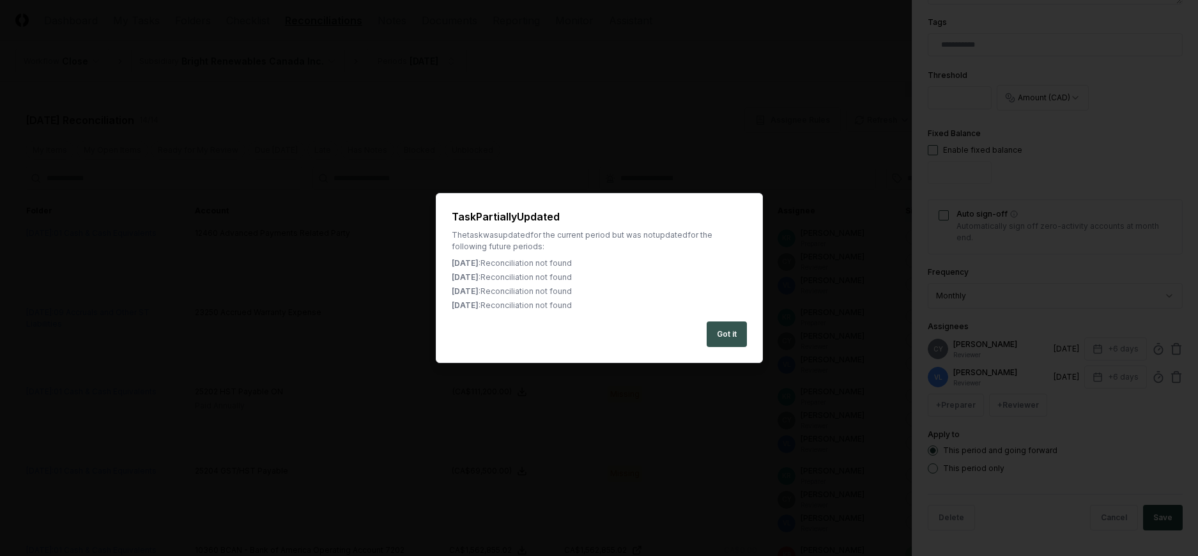
click at [727, 325] on button "Got it" at bounding box center [726, 334] width 40 height 26
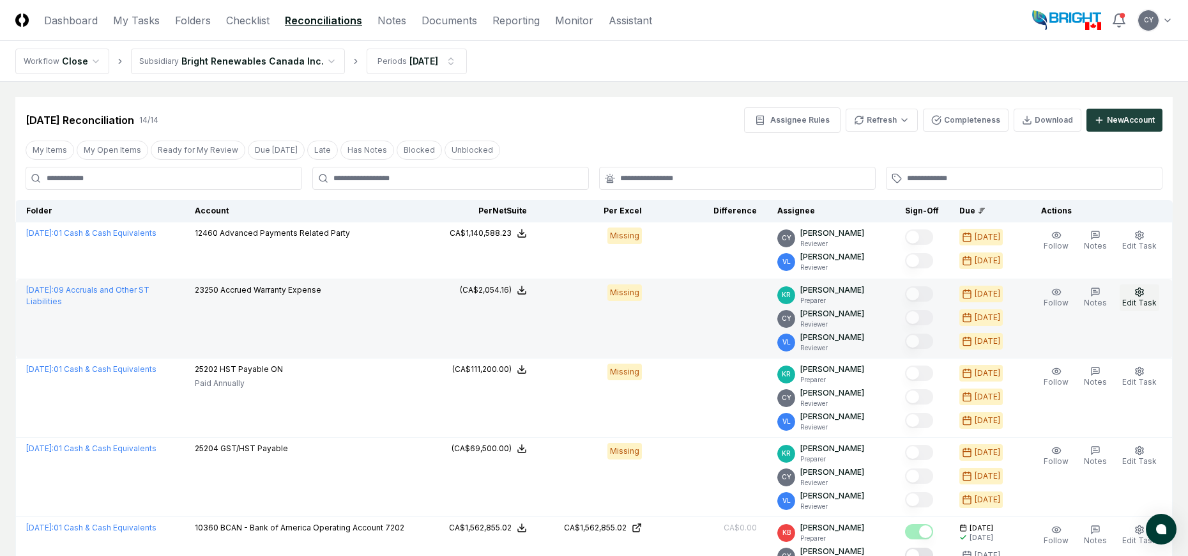
click at [1141, 289] on icon "button" at bounding box center [1139, 292] width 10 height 10
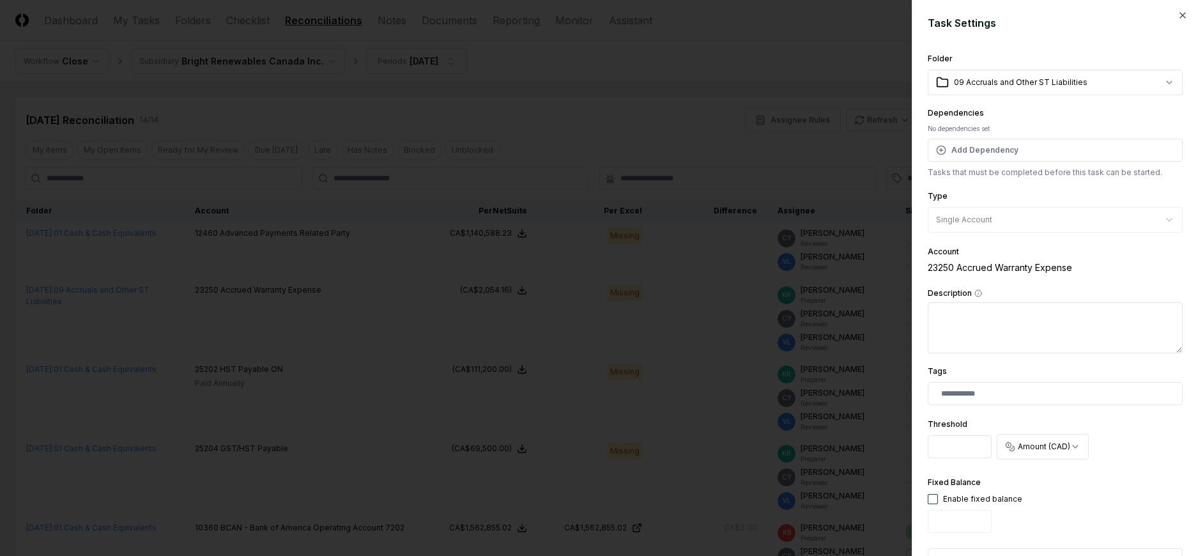
scroll to position [377, 0]
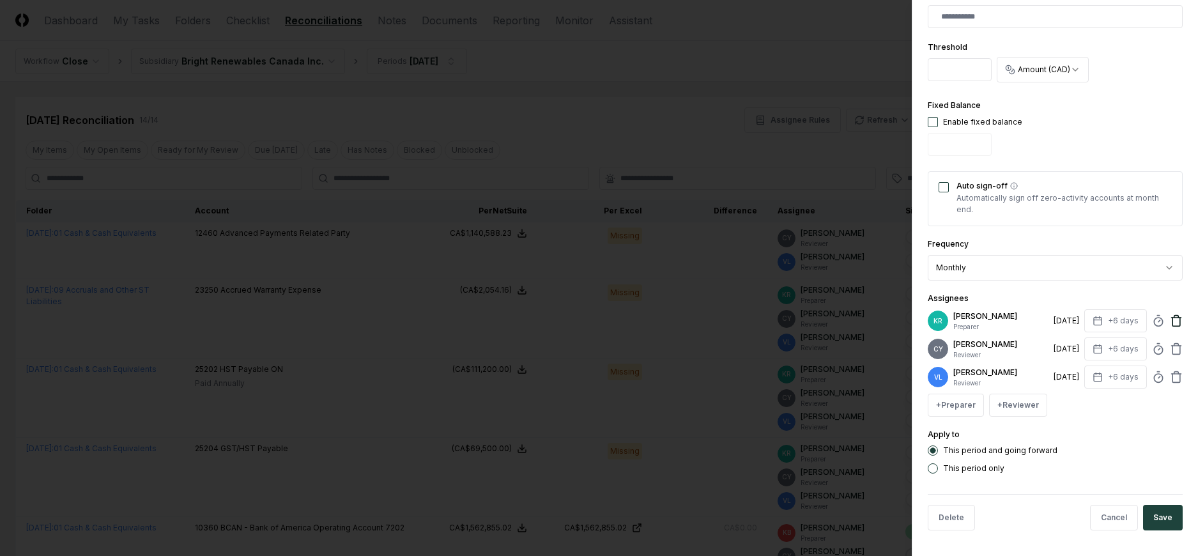
click at [1170, 319] on icon at bounding box center [1176, 320] width 13 height 13
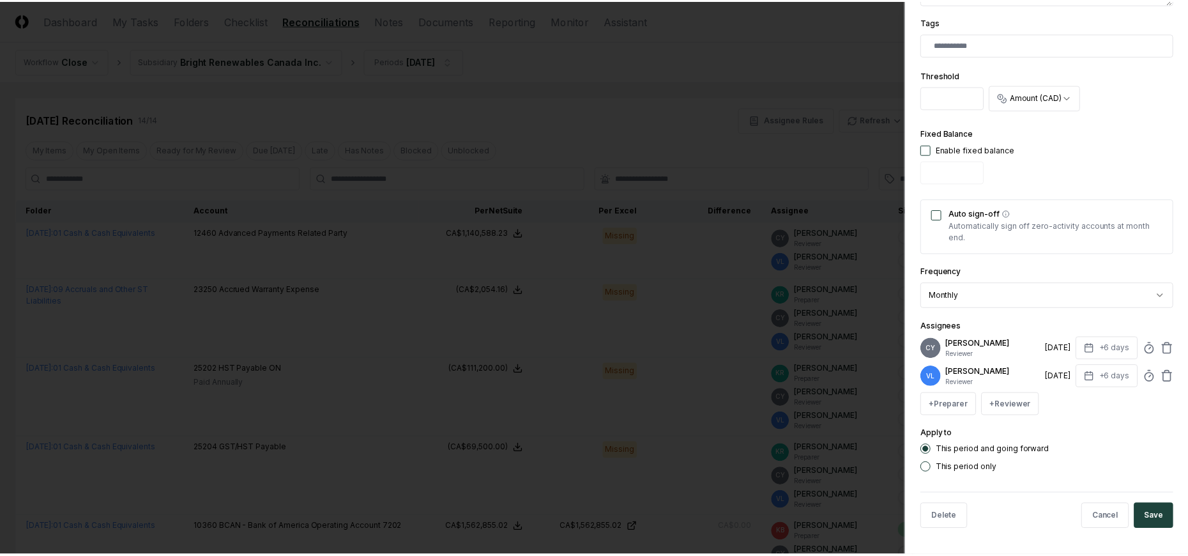
scroll to position [349, 0]
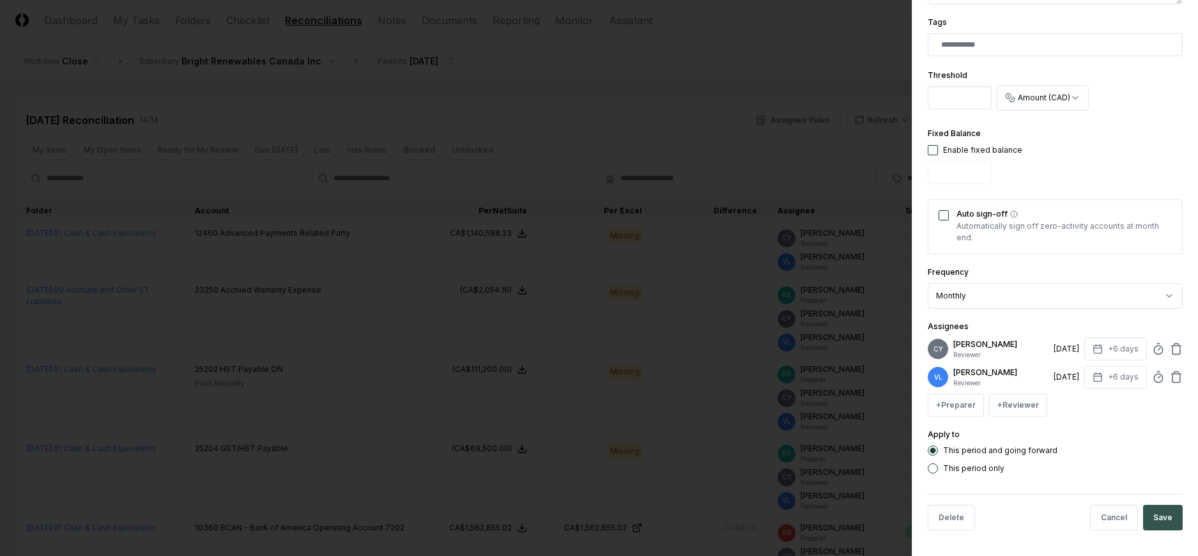
click at [1155, 517] on button "Save" at bounding box center [1163, 518] width 40 height 26
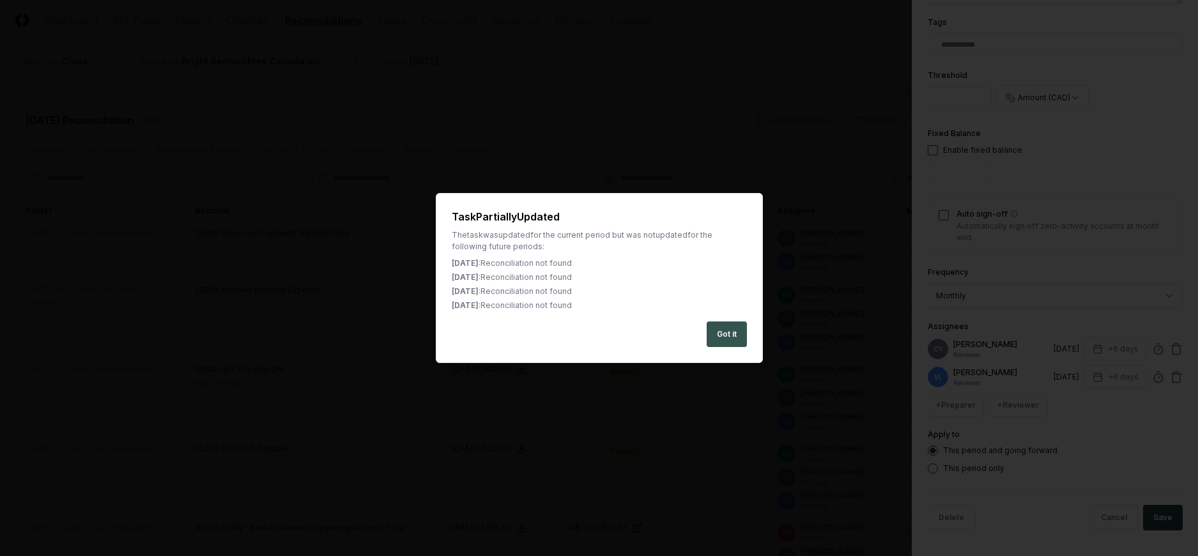
click at [733, 330] on button "Got it" at bounding box center [726, 334] width 40 height 26
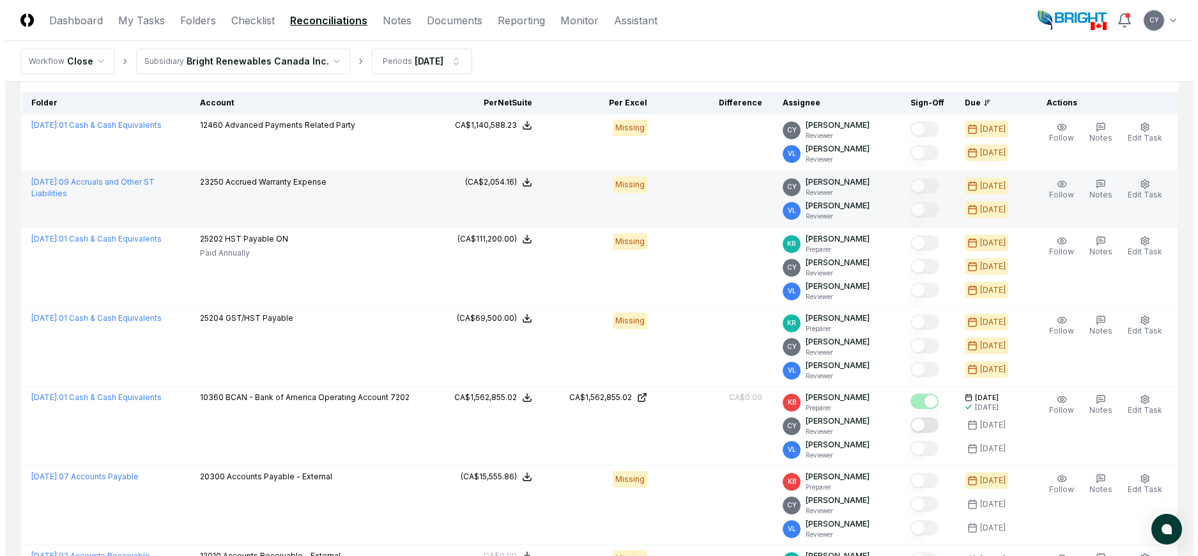
scroll to position [128, 0]
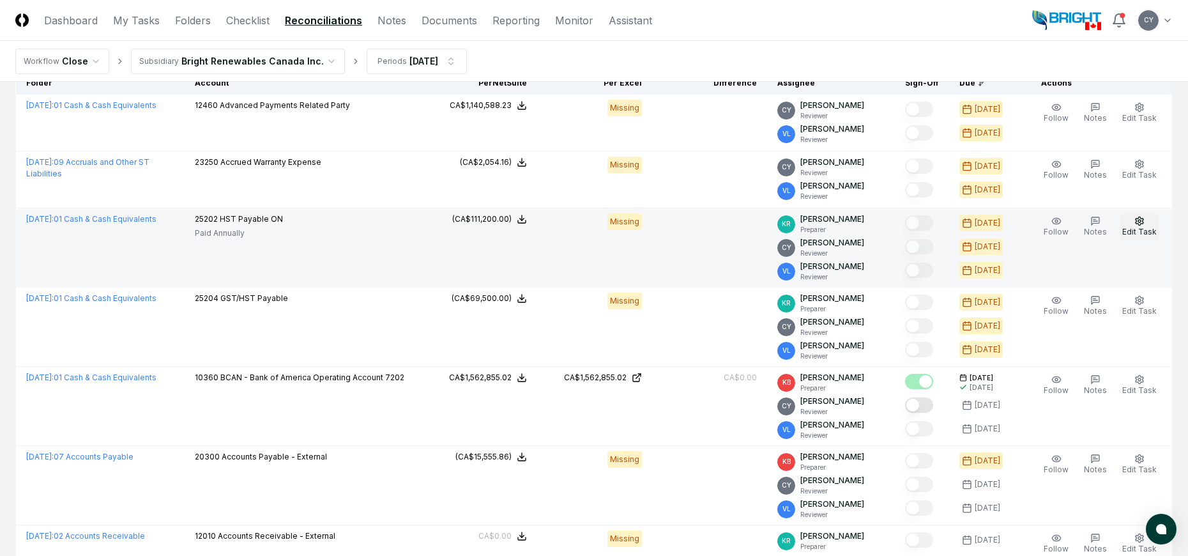
click at [1137, 222] on icon "button" at bounding box center [1140, 221] width 8 height 8
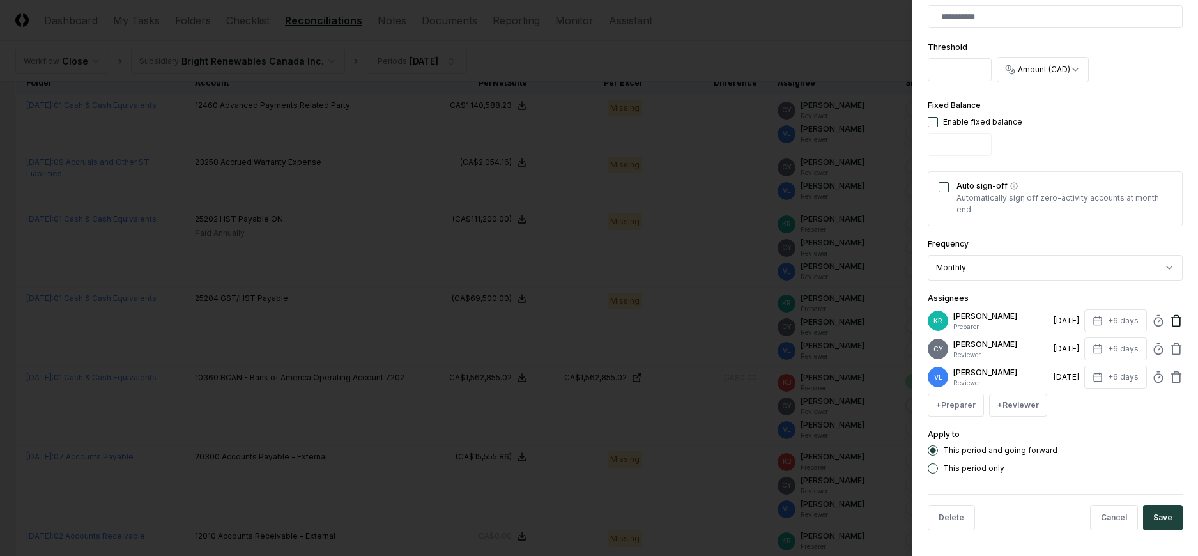
click at [1172, 321] on icon at bounding box center [1176, 321] width 8 height 8
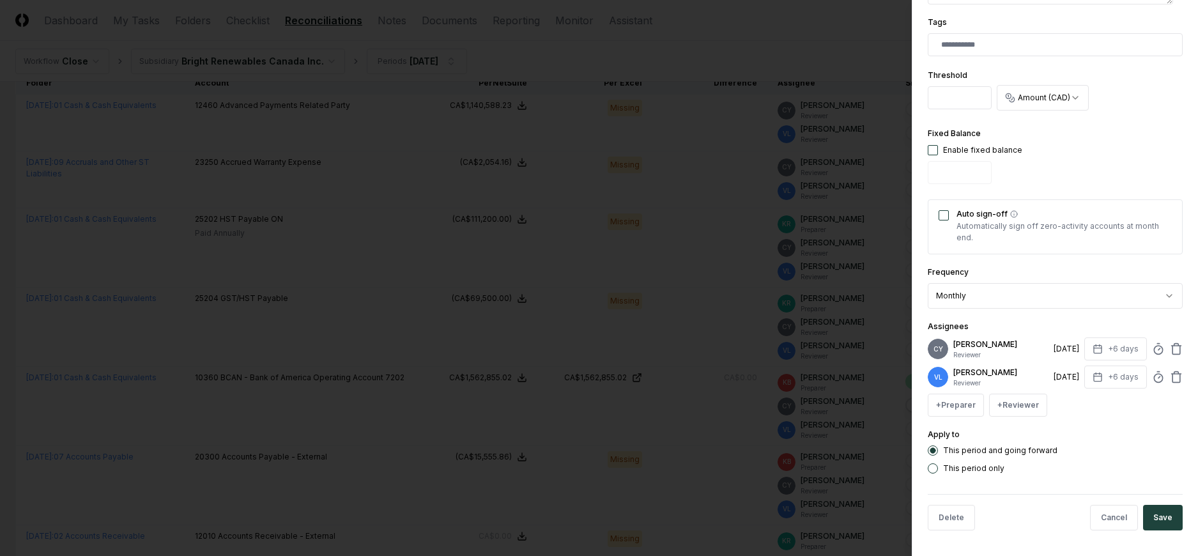
scroll to position [349, 0]
click at [1157, 510] on button "Save" at bounding box center [1163, 518] width 40 height 26
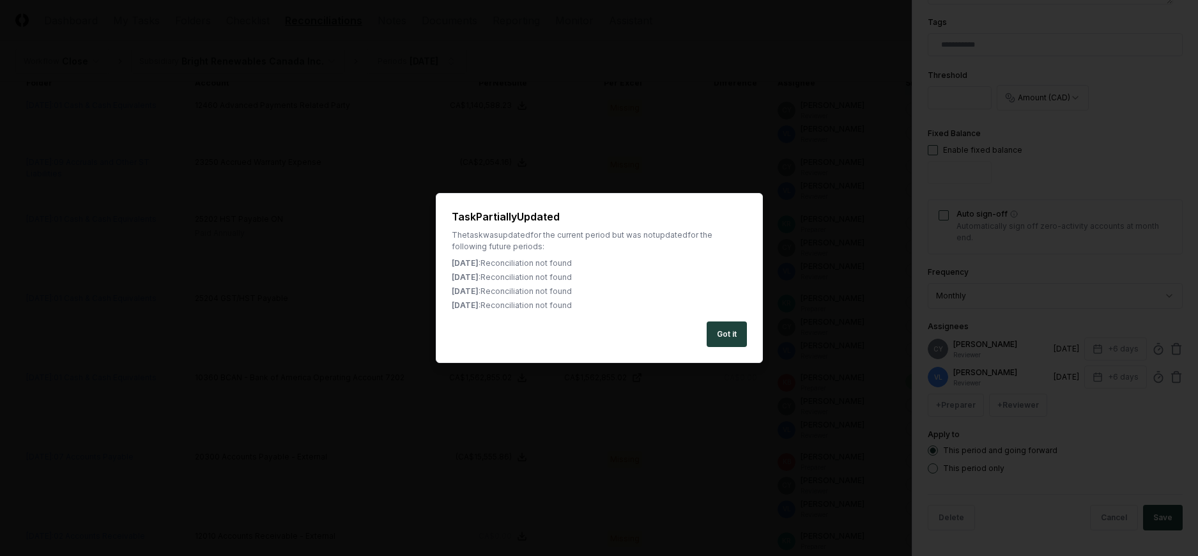
click at [743, 330] on button "Got it" at bounding box center [726, 334] width 40 height 26
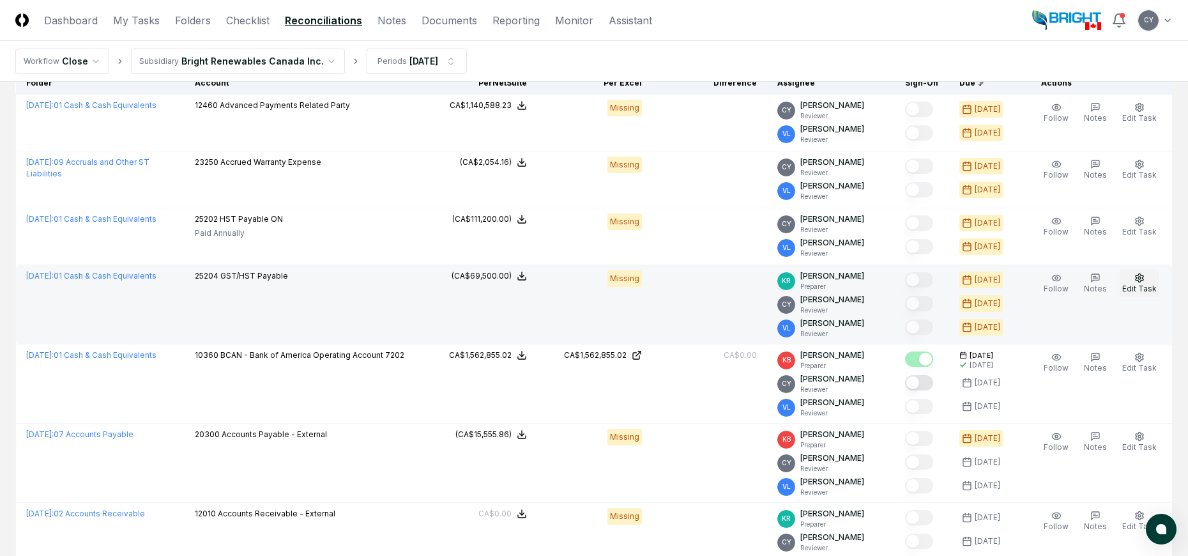
click at [1139, 275] on icon "button" at bounding box center [1140, 277] width 8 height 8
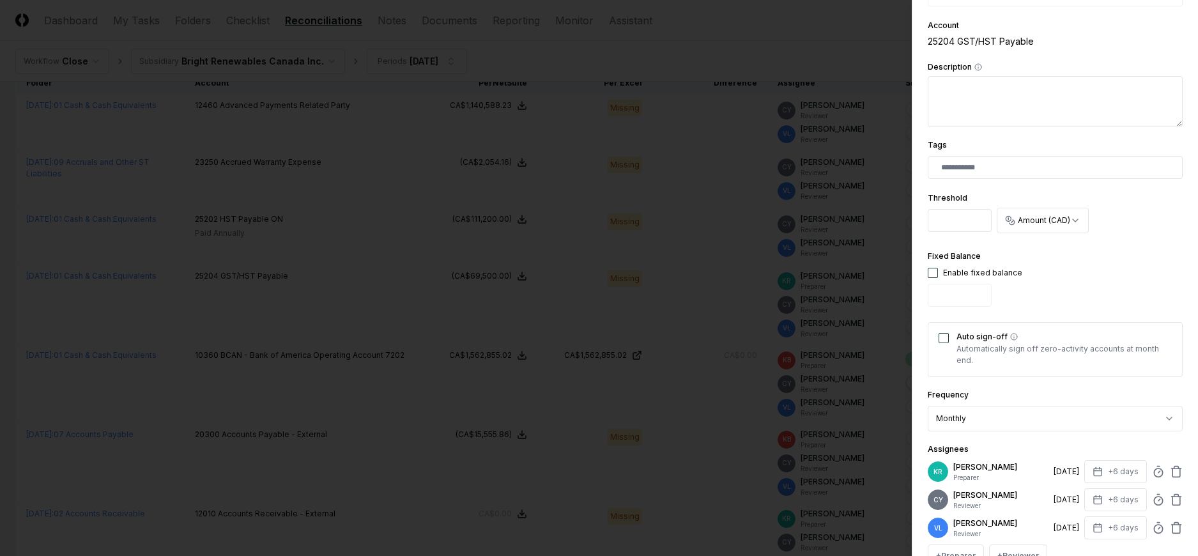
scroll to position [377, 0]
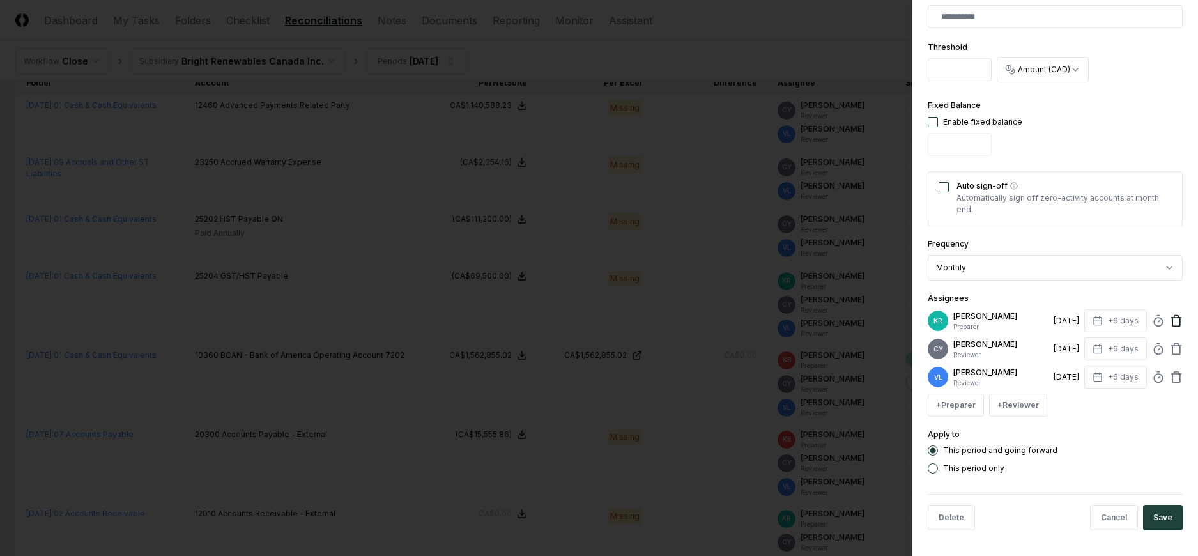
click at [1170, 319] on icon at bounding box center [1176, 320] width 13 height 13
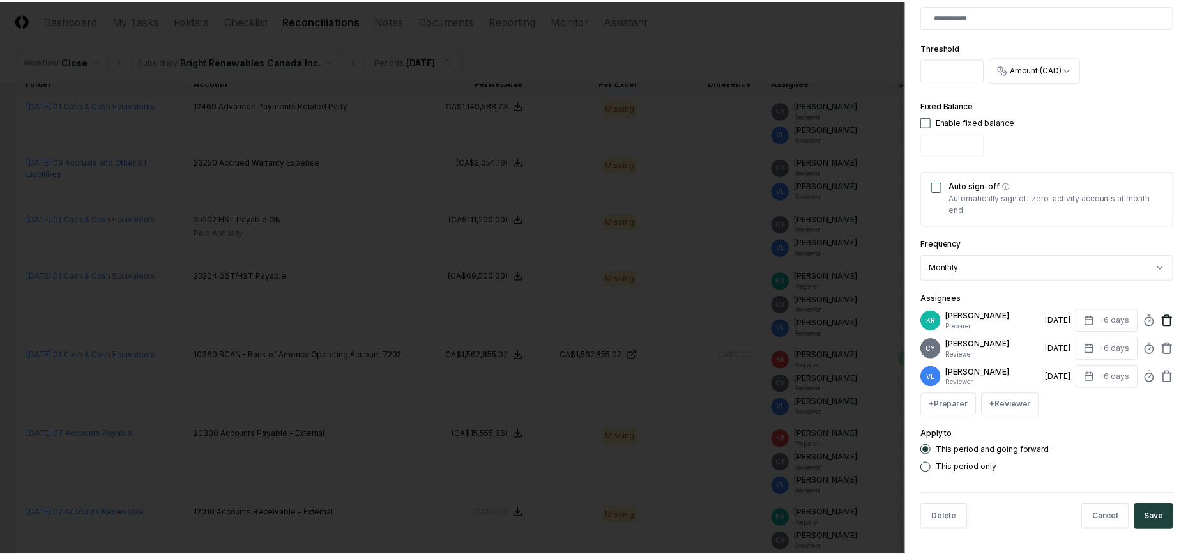
scroll to position [349, 0]
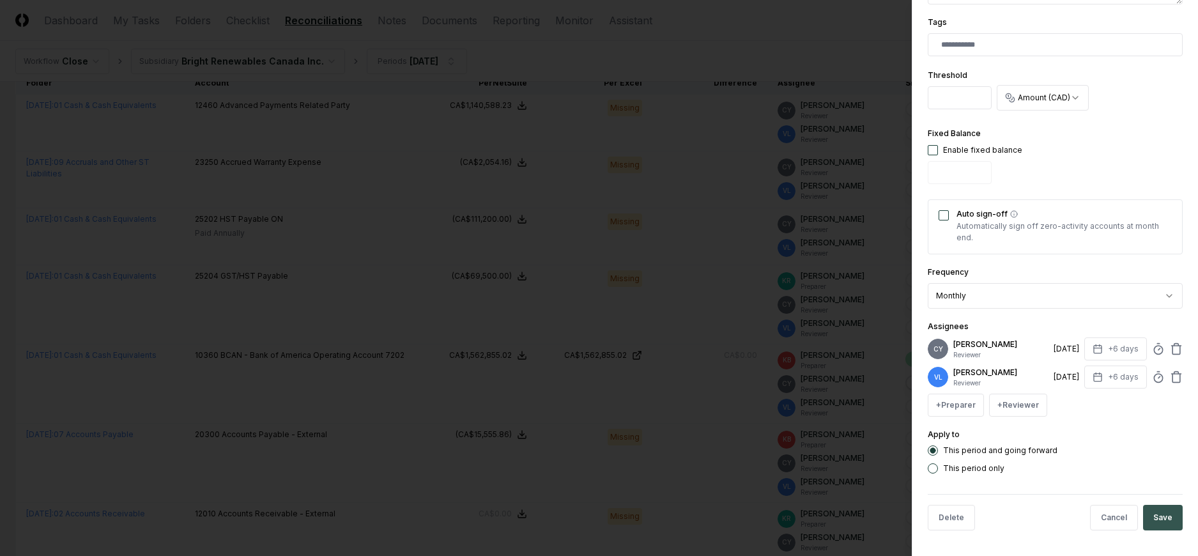
click at [1157, 519] on button "Save" at bounding box center [1163, 518] width 40 height 26
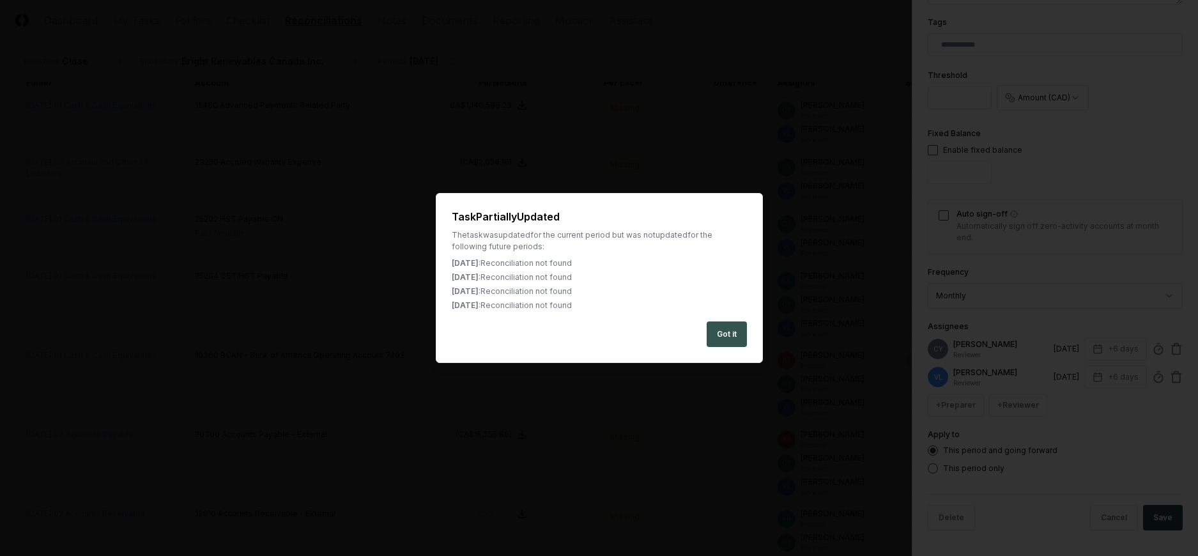
click at [738, 335] on button "Got it" at bounding box center [726, 334] width 40 height 26
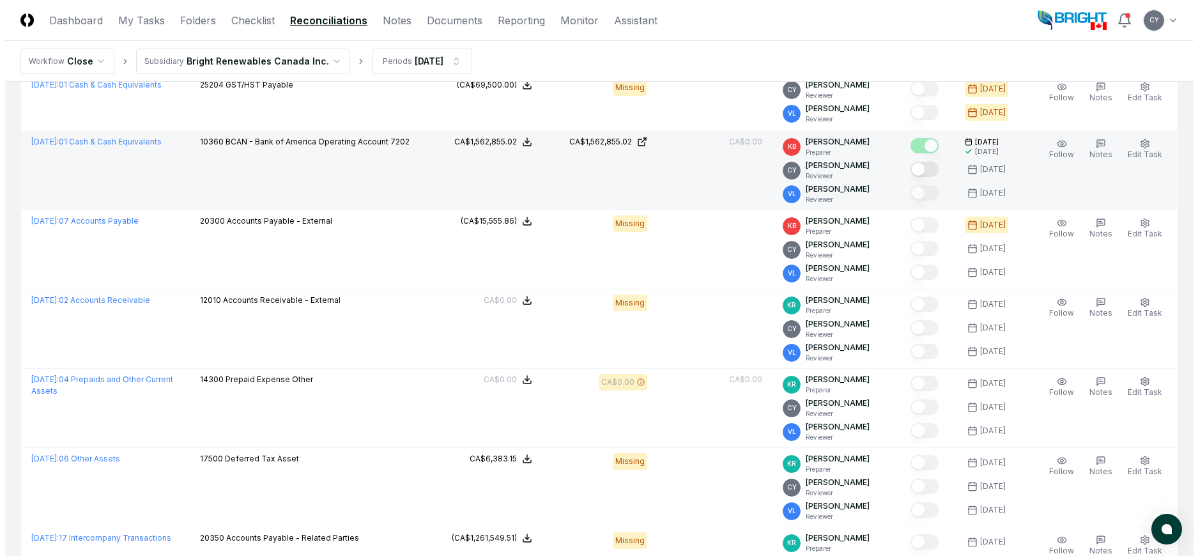
scroll to position [319, 0]
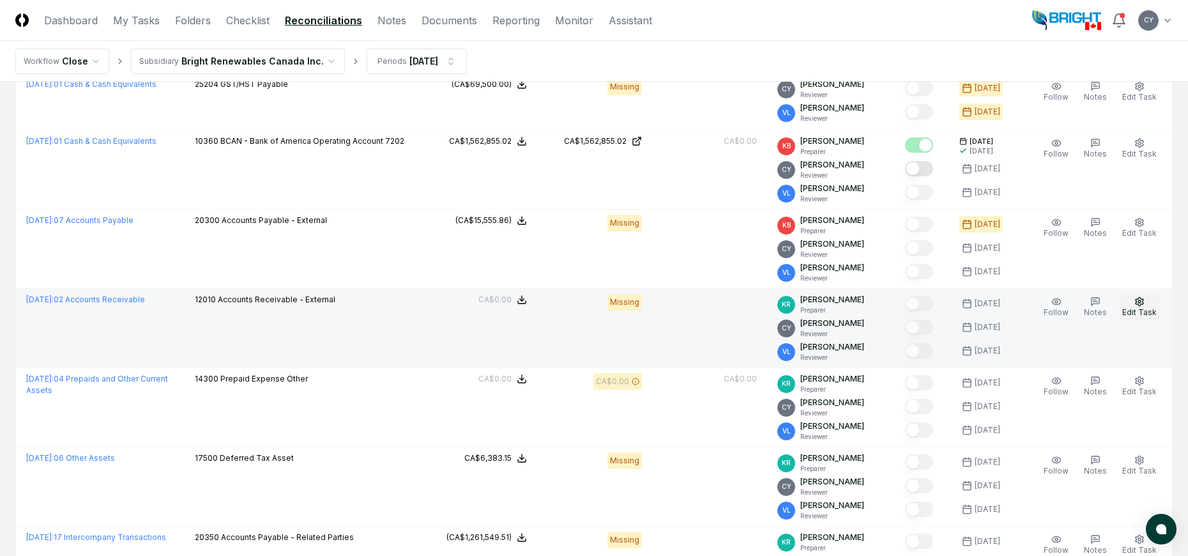
click at [1147, 299] on button "Edit Task" at bounding box center [1140, 307] width 40 height 27
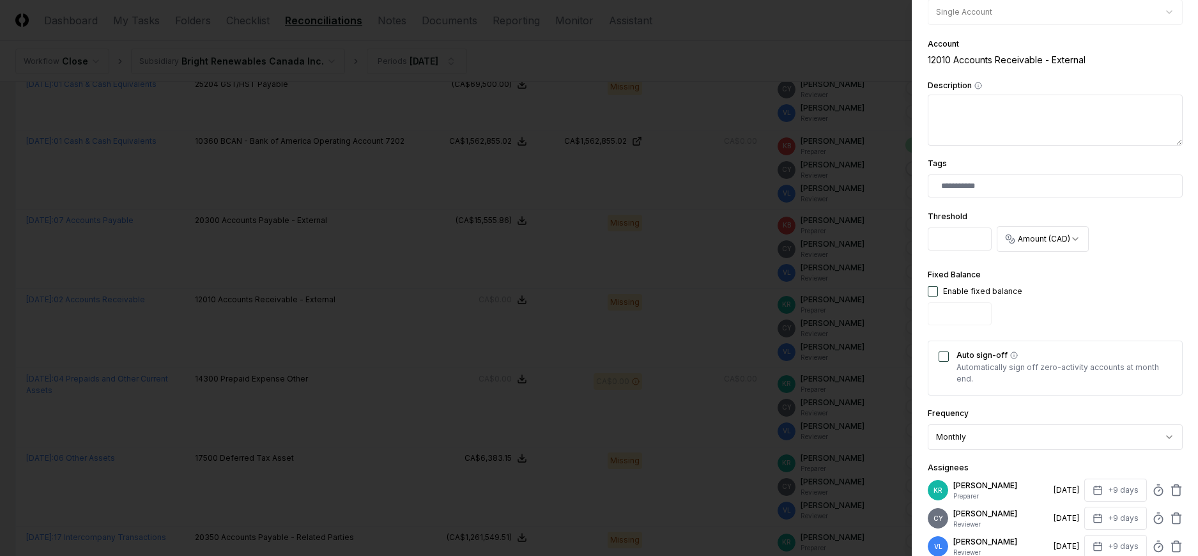
scroll to position [377, 0]
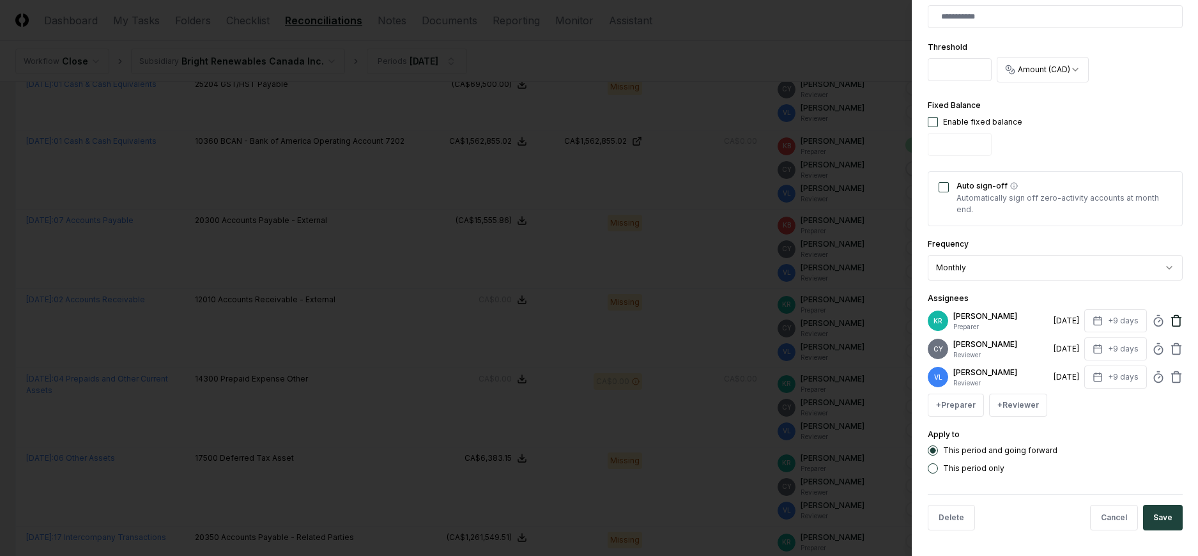
click at [1170, 323] on icon at bounding box center [1176, 320] width 13 height 13
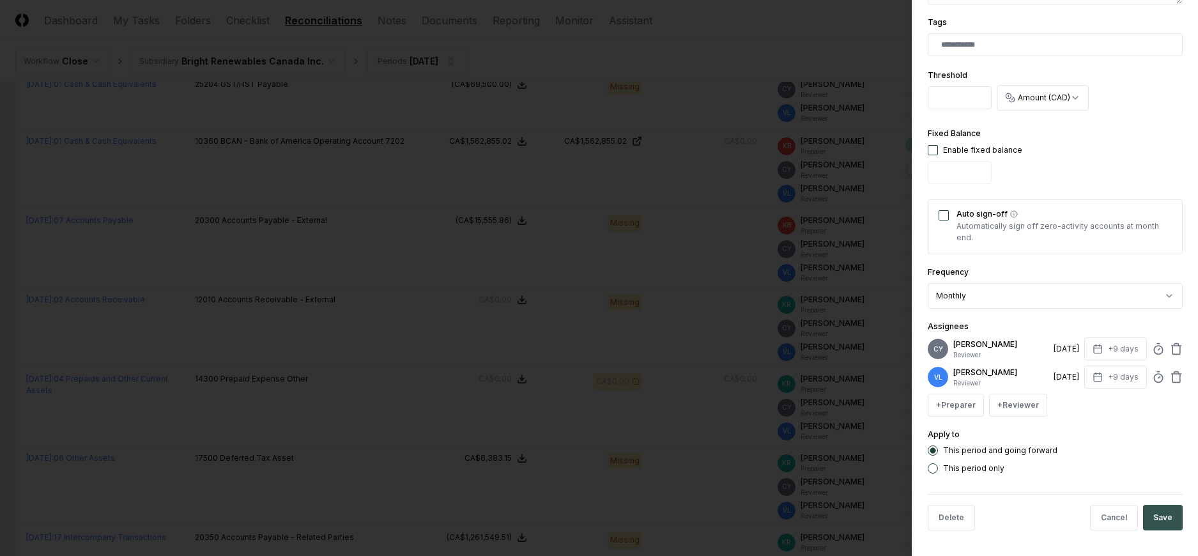
click at [1161, 517] on button "Save" at bounding box center [1163, 518] width 40 height 26
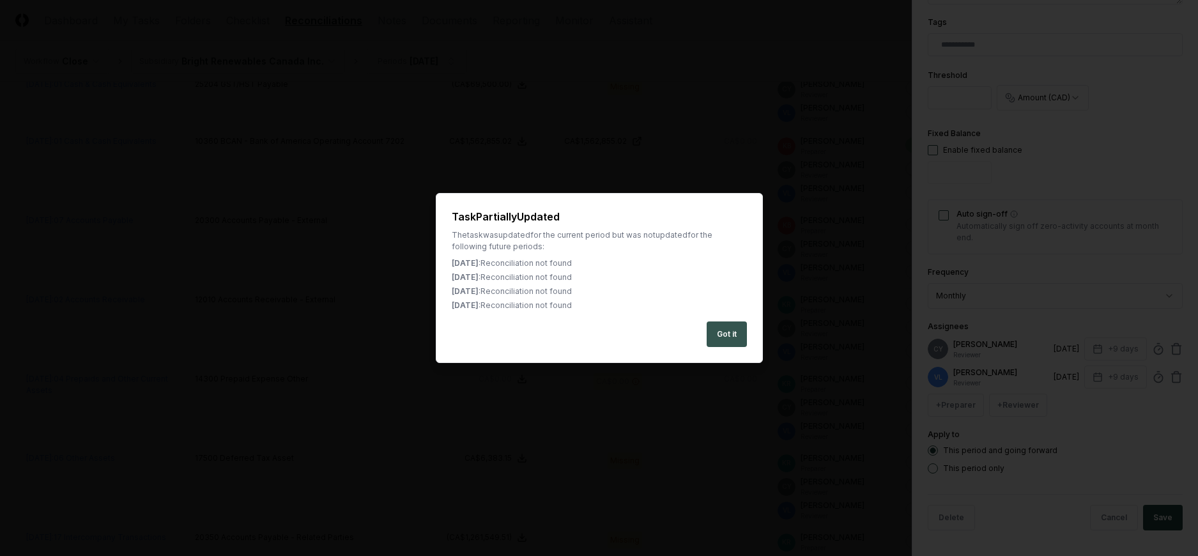
click at [737, 333] on button "Got it" at bounding box center [726, 334] width 40 height 26
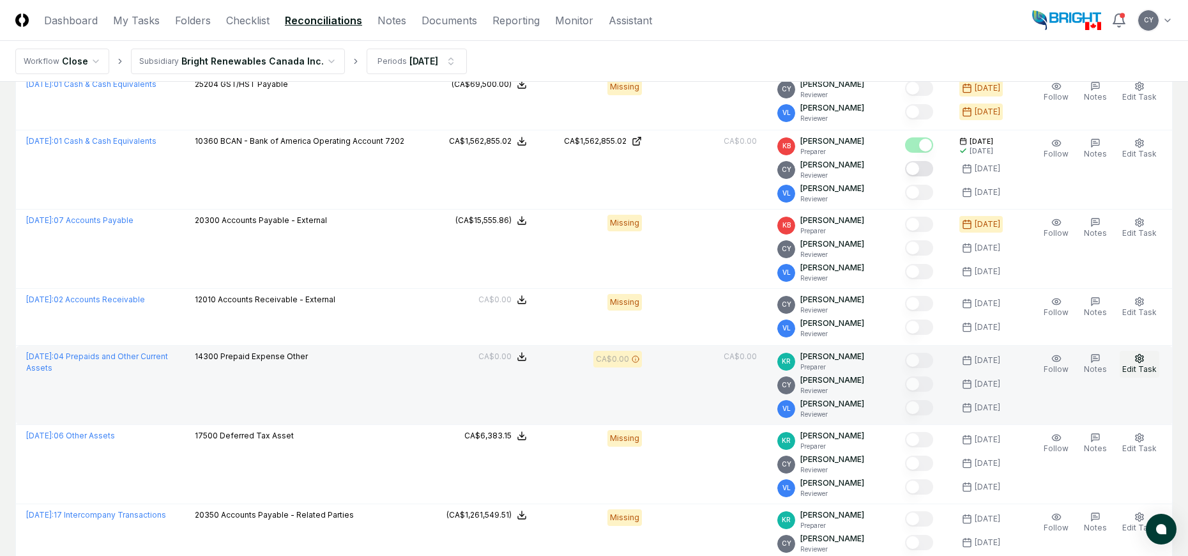
click at [1136, 358] on icon "button" at bounding box center [1139, 358] width 10 height 10
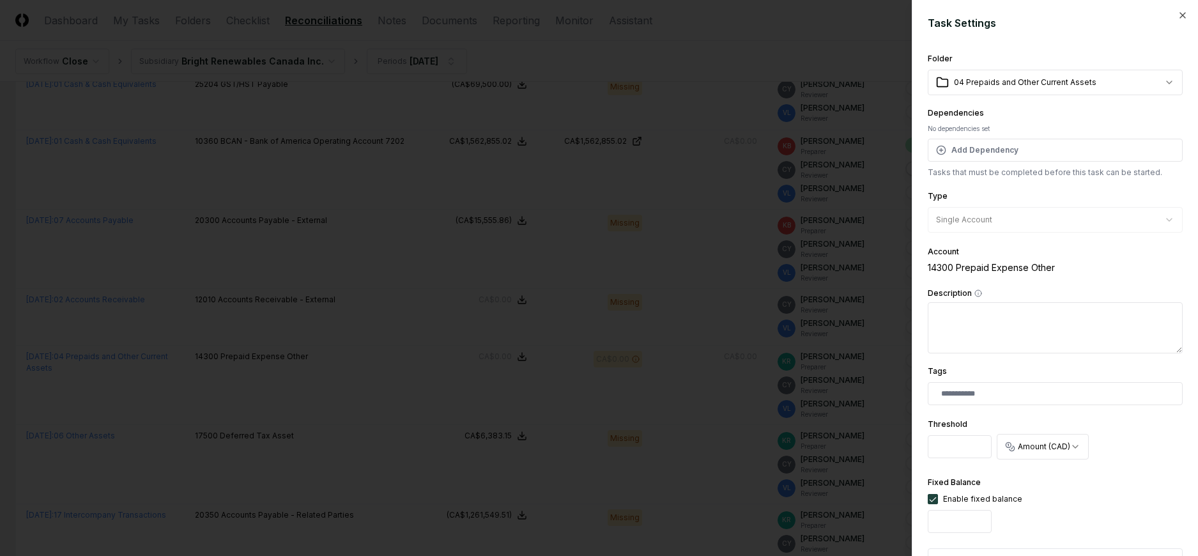
scroll to position [377, 0]
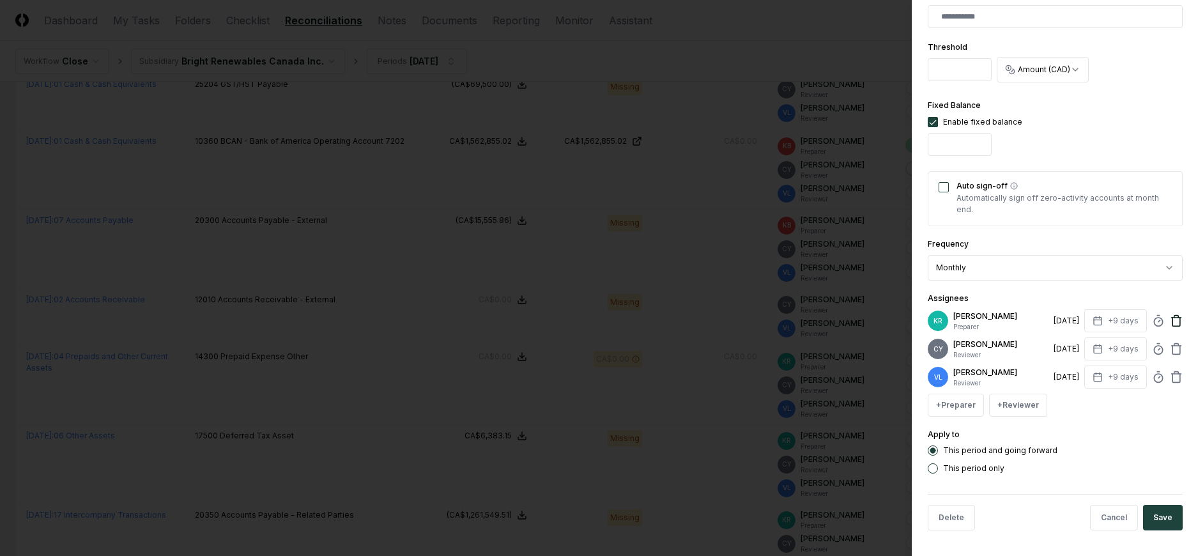
click at [1172, 319] on icon at bounding box center [1176, 321] width 8 height 8
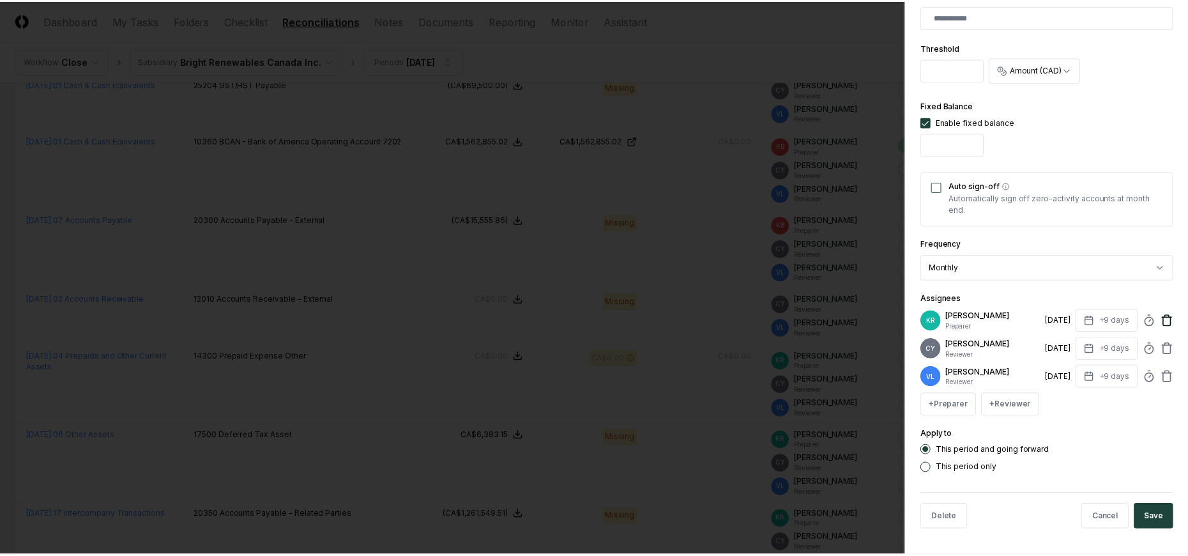
scroll to position [349, 0]
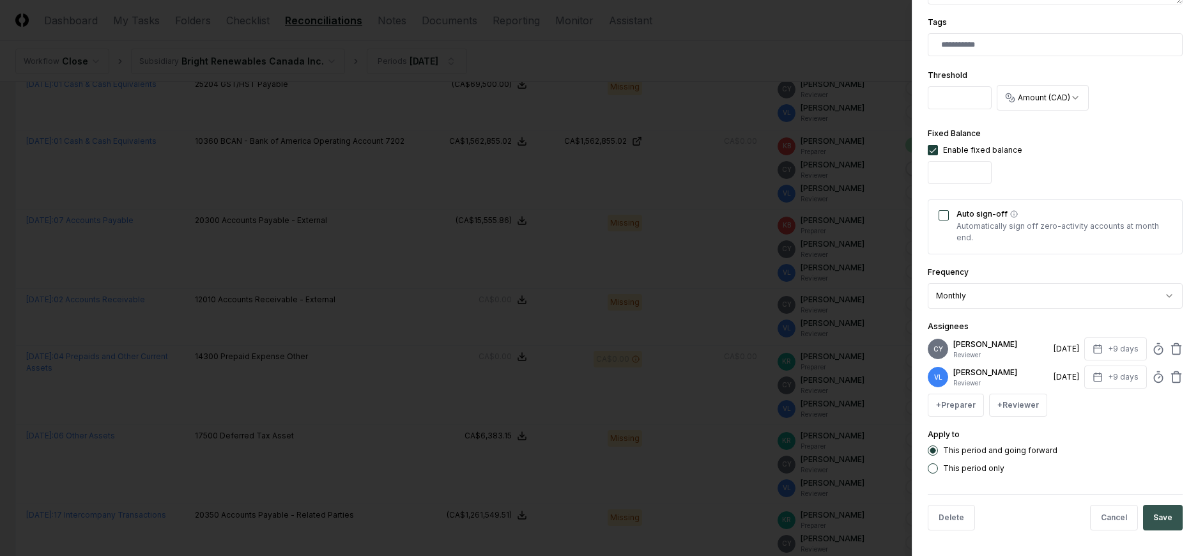
click at [1147, 514] on button "Save" at bounding box center [1163, 518] width 40 height 26
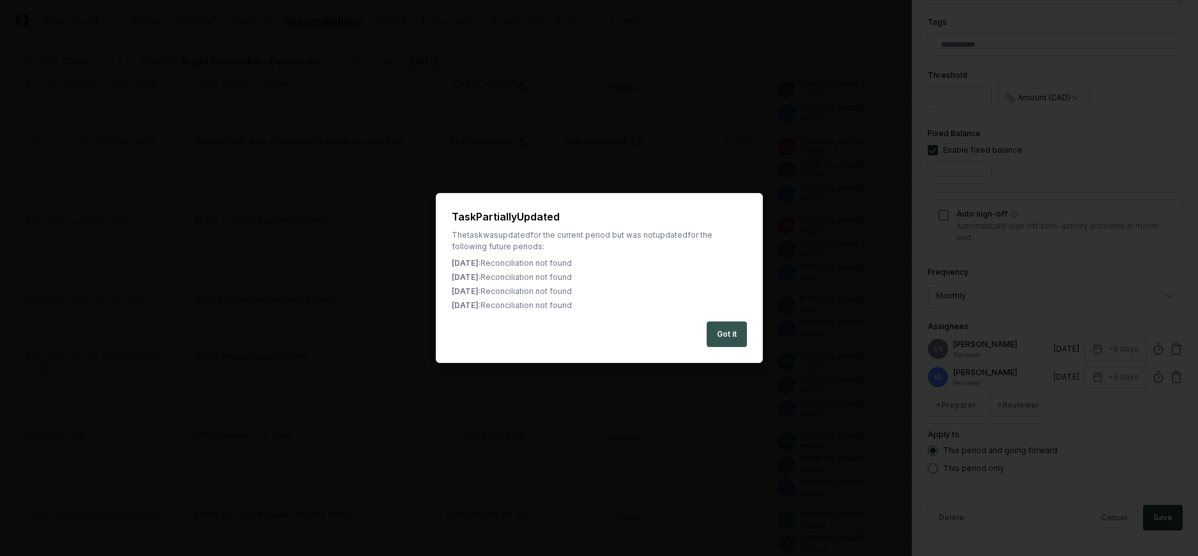
click at [738, 333] on button "Got it" at bounding box center [726, 334] width 40 height 26
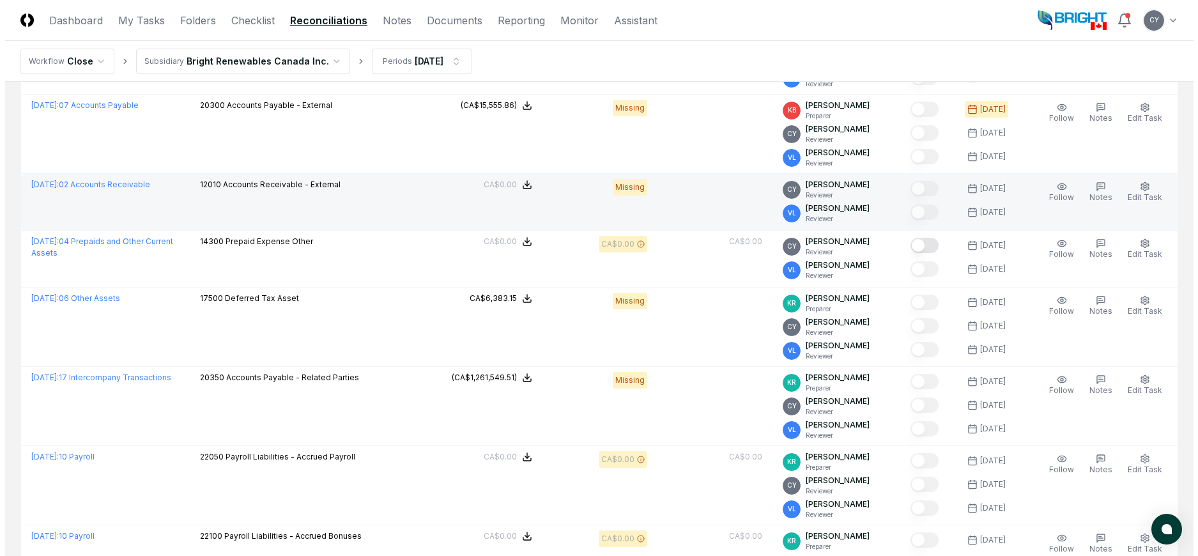
scroll to position [447, 0]
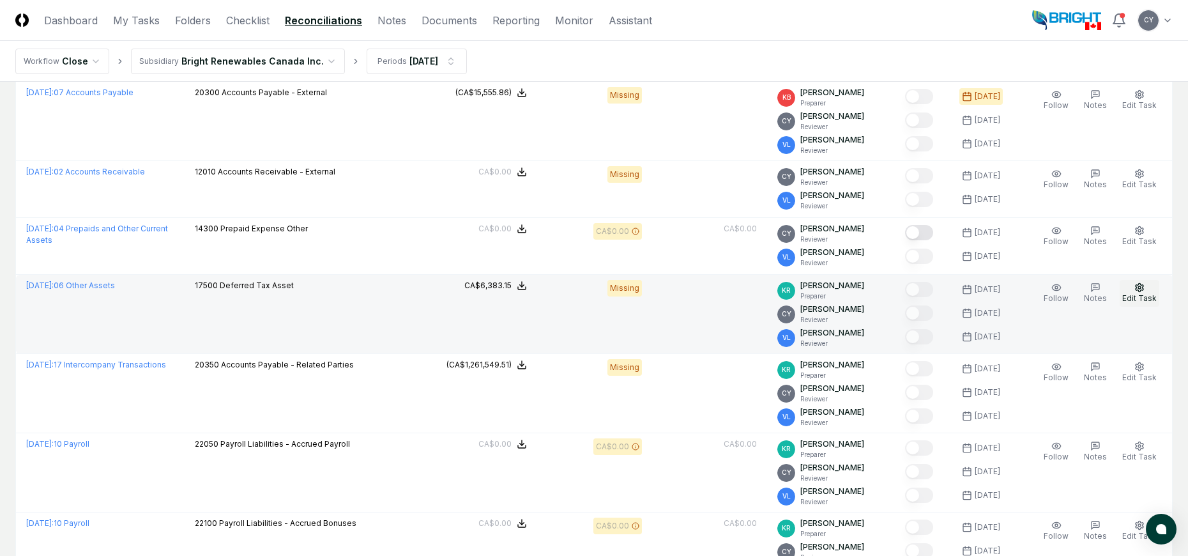
click at [1133, 291] on button "Edit Task" at bounding box center [1140, 293] width 40 height 27
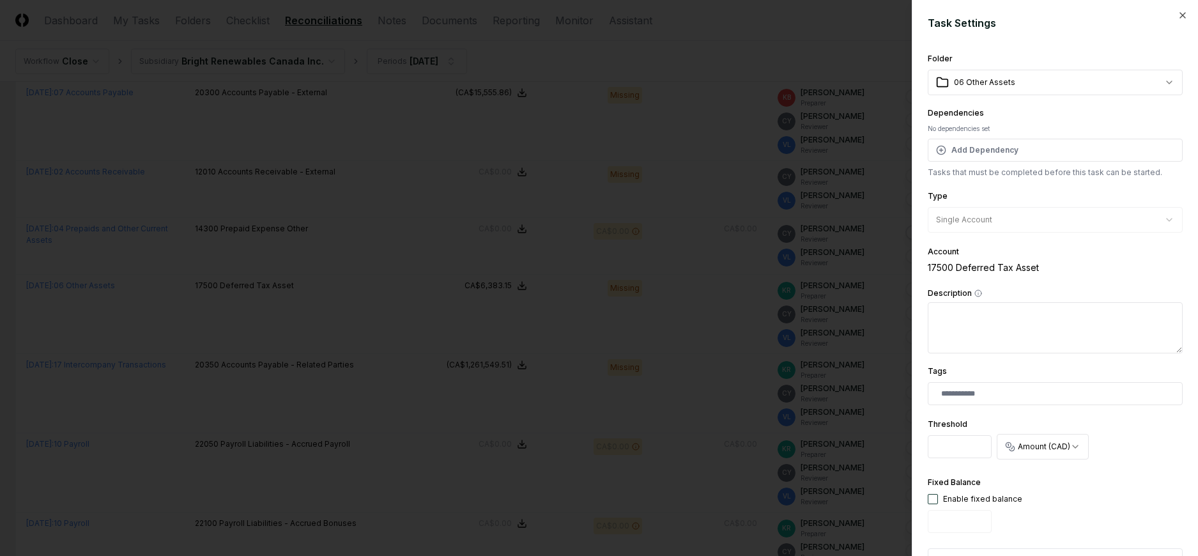
scroll to position [377, 0]
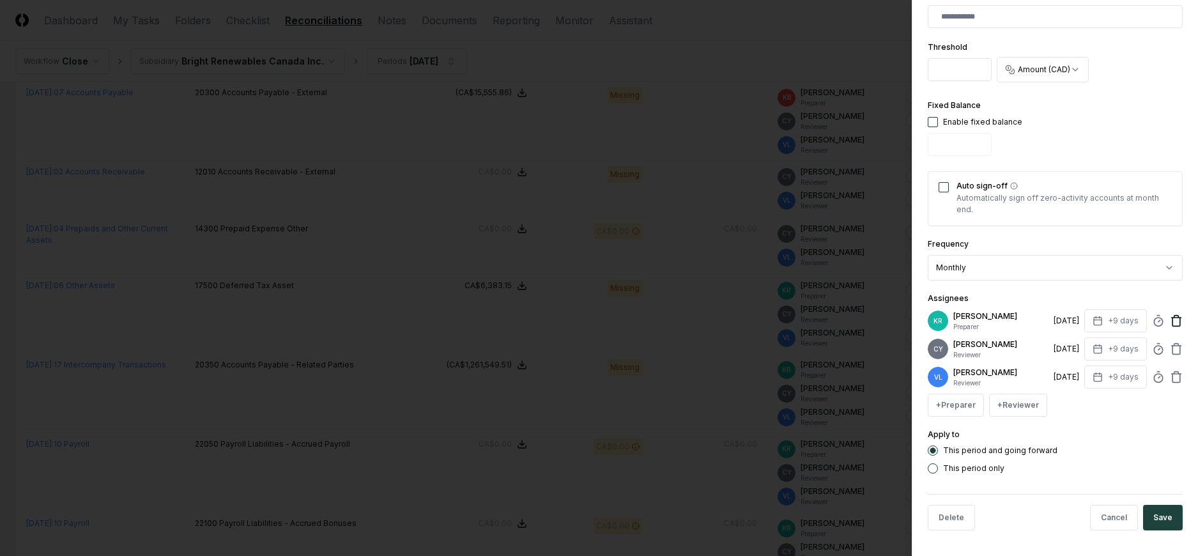
click at [1174, 317] on icon at bounding box center [1176, 317] width 4 height 2
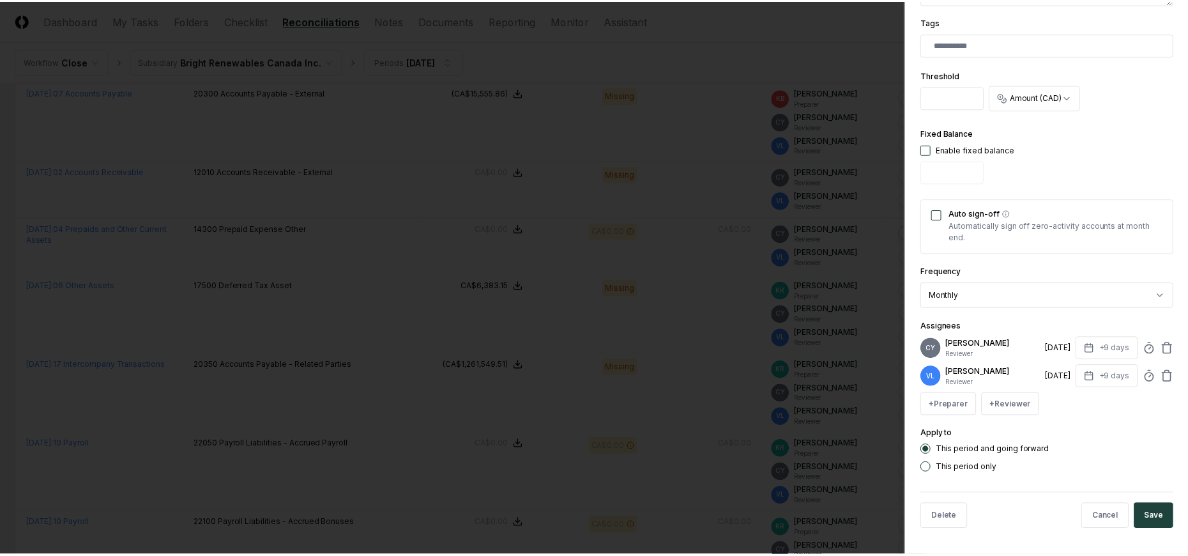
scroll to position [349, 0]
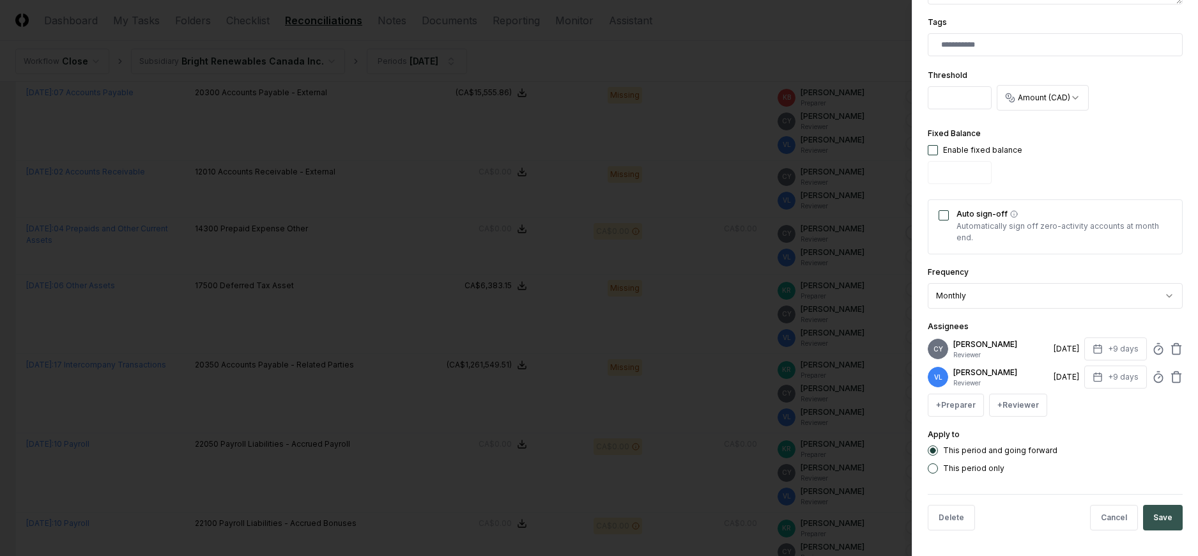
click at [1164, 519] on button "Save" at bounding box center [1163, 518] width 40 height 26
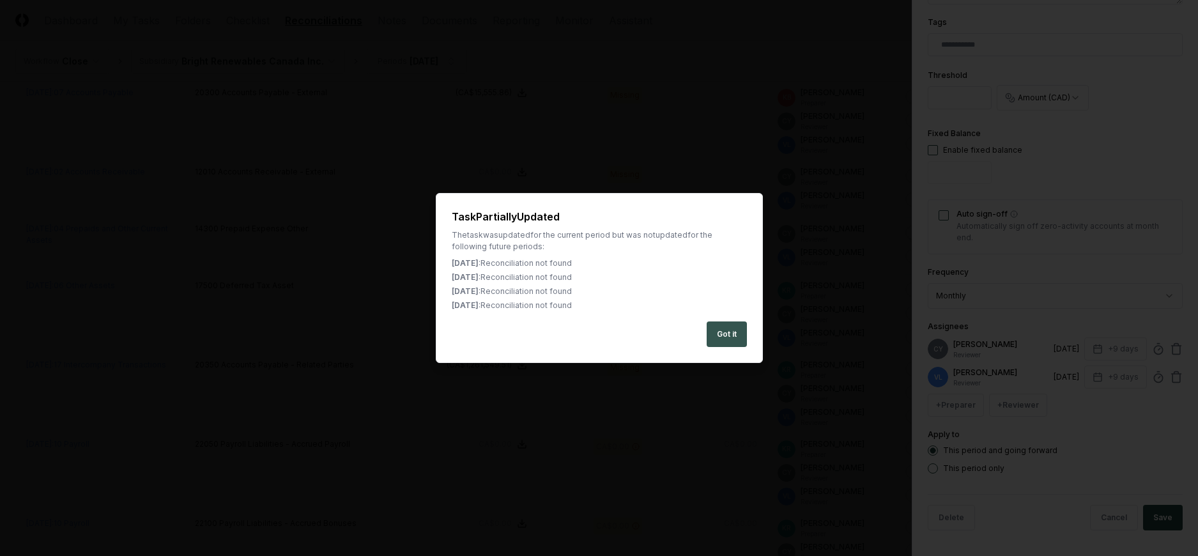
click at [721, 331] on button "Got it" at bounding box center [726, 334] width 40 height 26
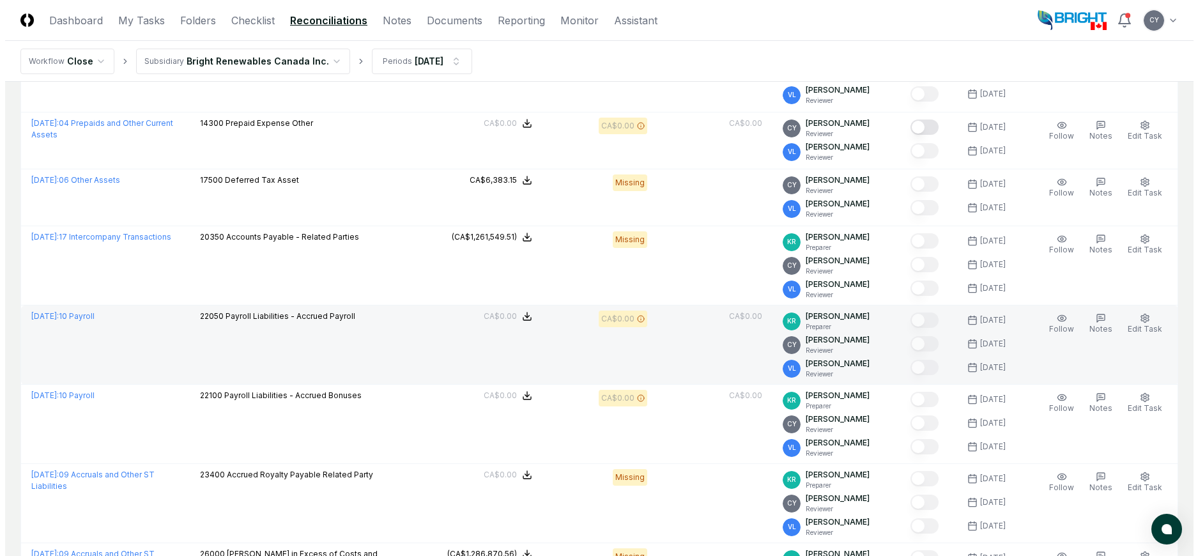
scroll to position [575, 0]
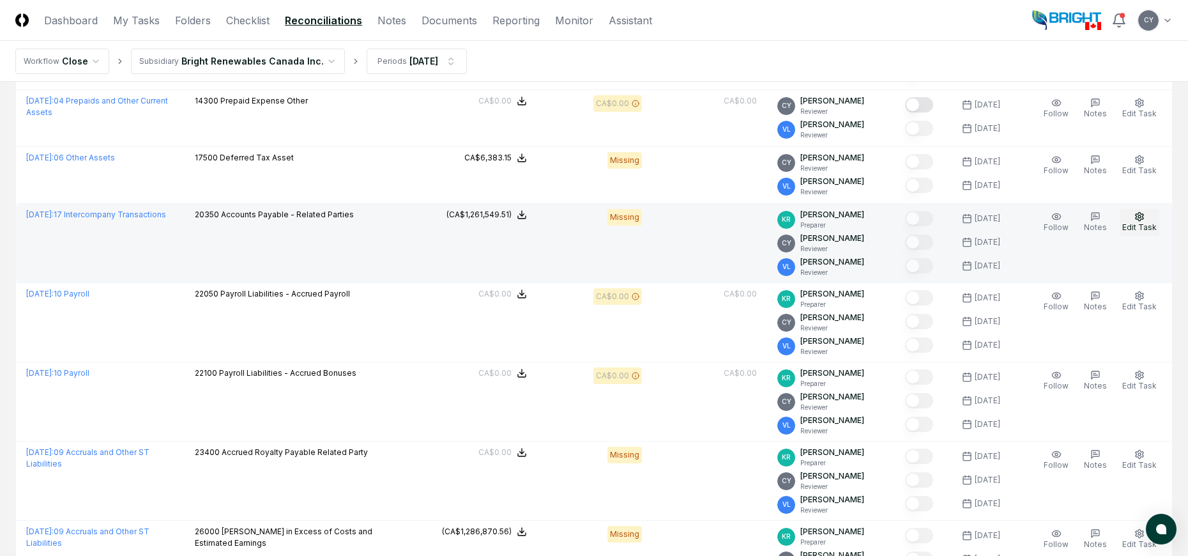
click at [1142, 220] on icon "button" at bounding box center [1139, 216] width 10 height 10
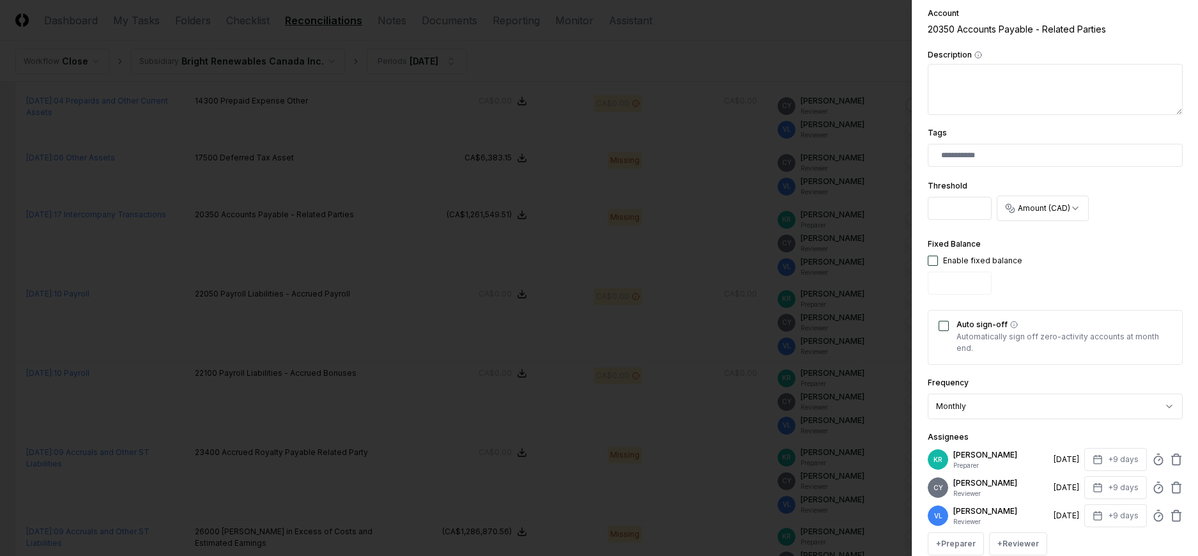
scroll to position [377, 0]
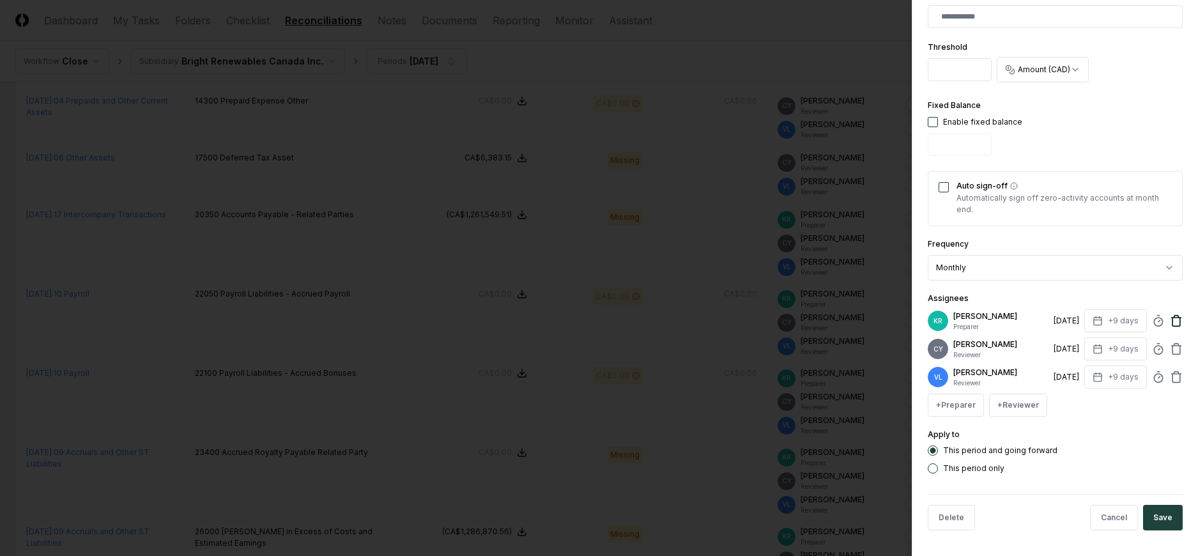
click at [1174, 316] on icon at bounding box center [1176, 317] width 4 height 2
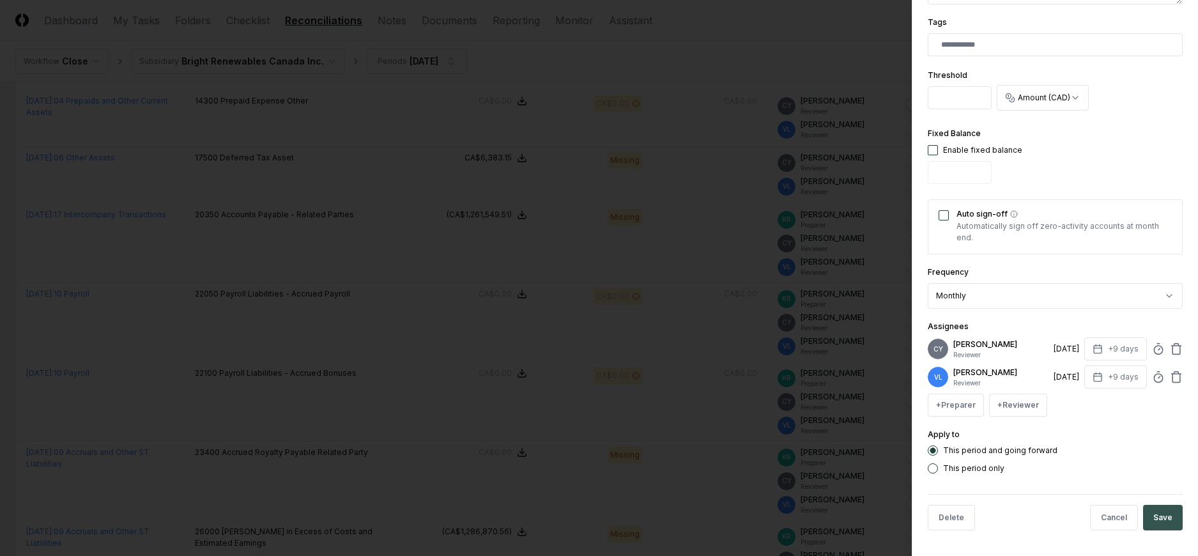
click at [1149, 518] on button "Save" at bounding box center [1163, 518] width 40 height 26
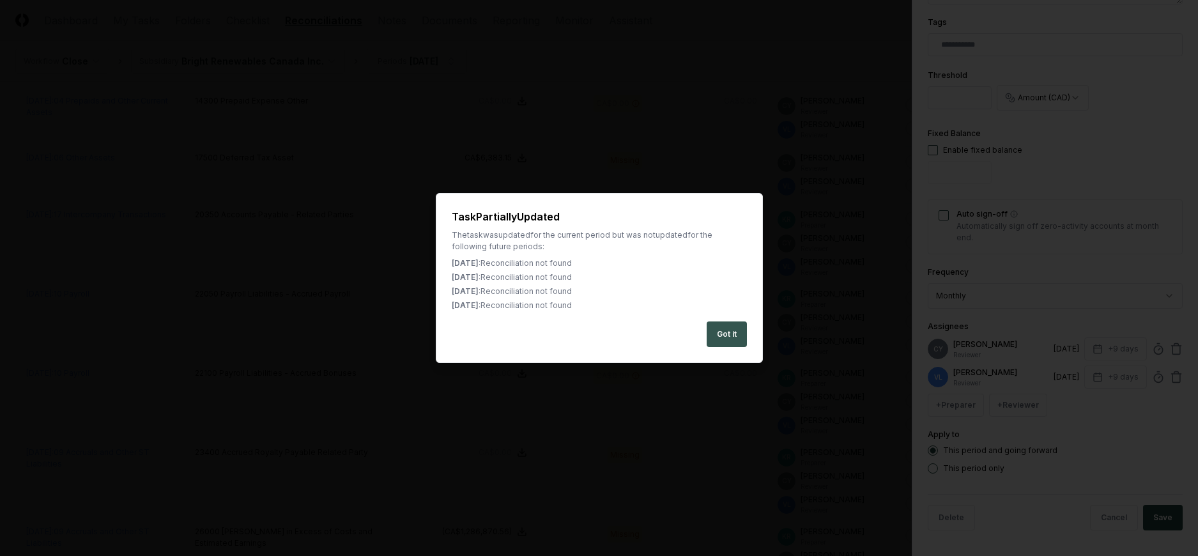
click at [726, 332] on button "Got it" at bounding box center [726, 334] width 40 height 26
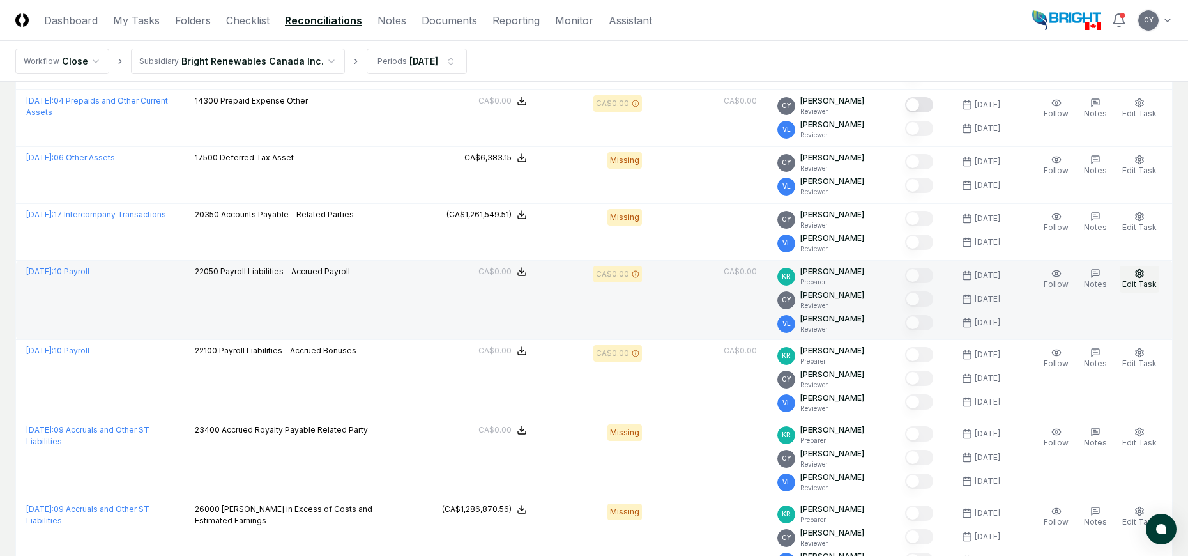
click at [1141, 273] on icon "button" at bounding box center [1139, 273] width 10 height 10
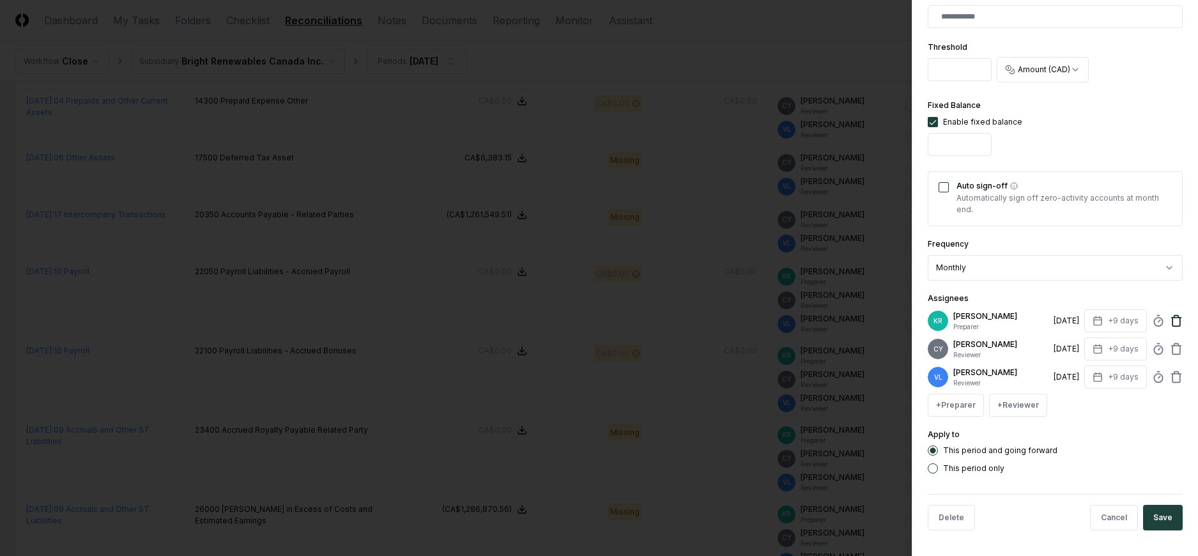
click at [1170, 321] on icon at bounding box center [1176, 320] width 13 height 13
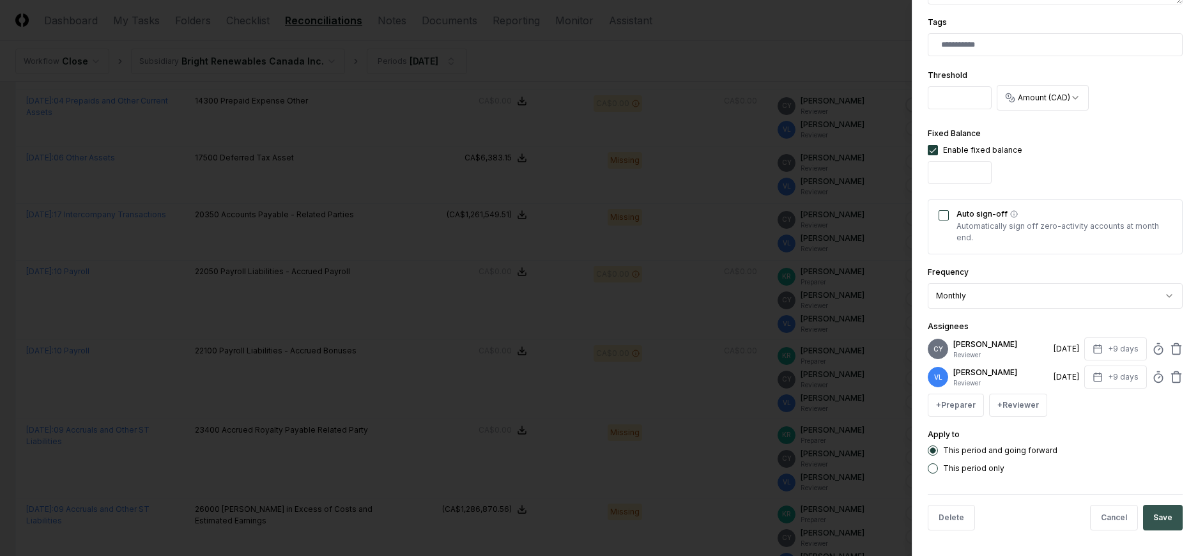
click at [1161, 512] on button "Save" at bounding box center [1163, 518] width 40 height 26
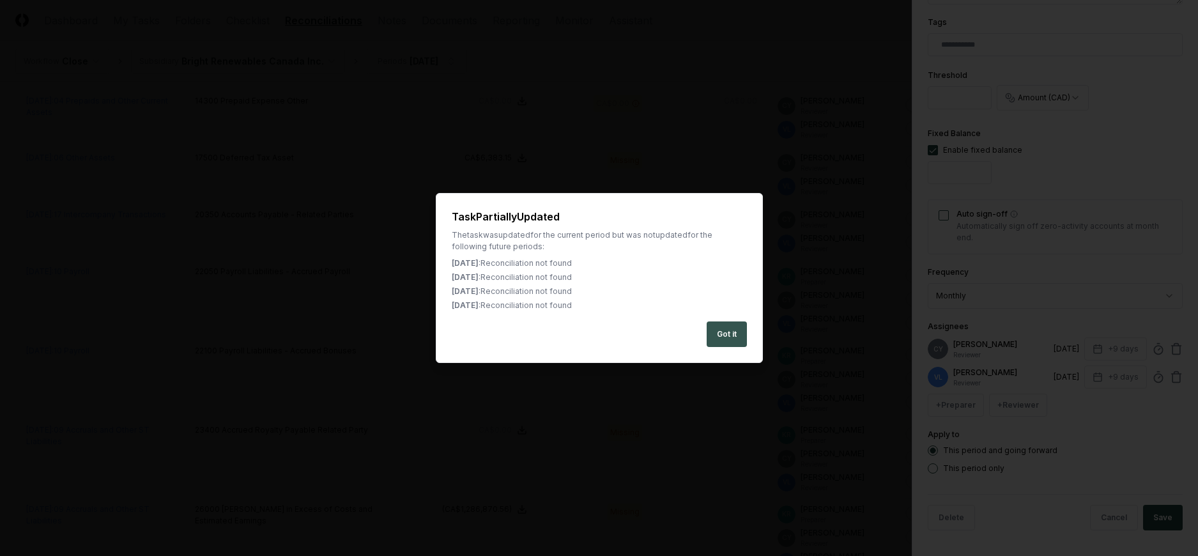
click at [717, 332] on button "Got it" at bounding box center [726, 334] width 40 height 26
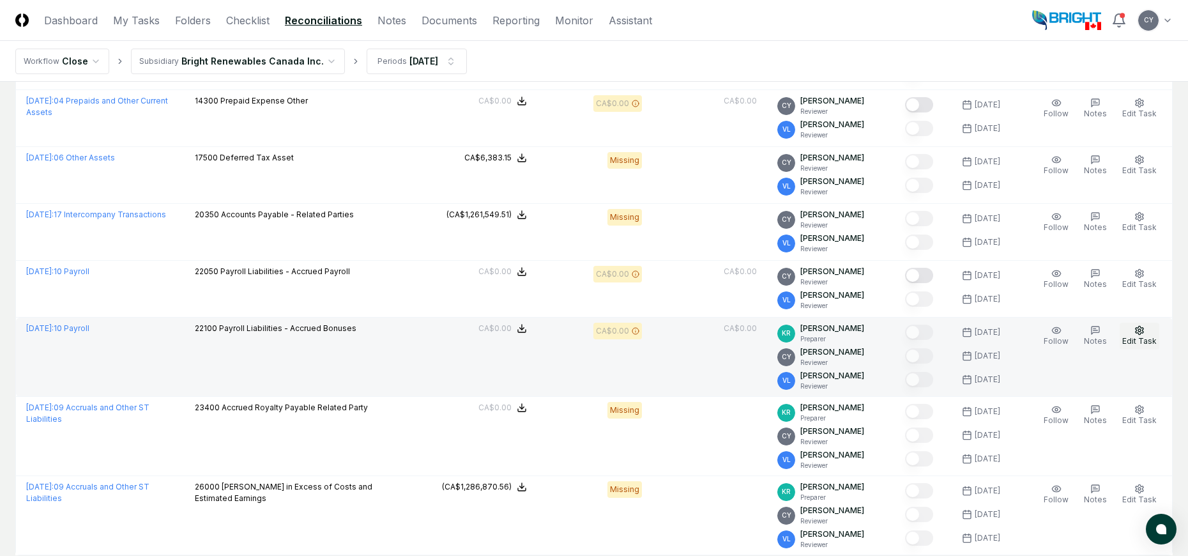
click at [1148, 337] on span "Edit Task" at bounding box center [1139, 341] width 34 height 10
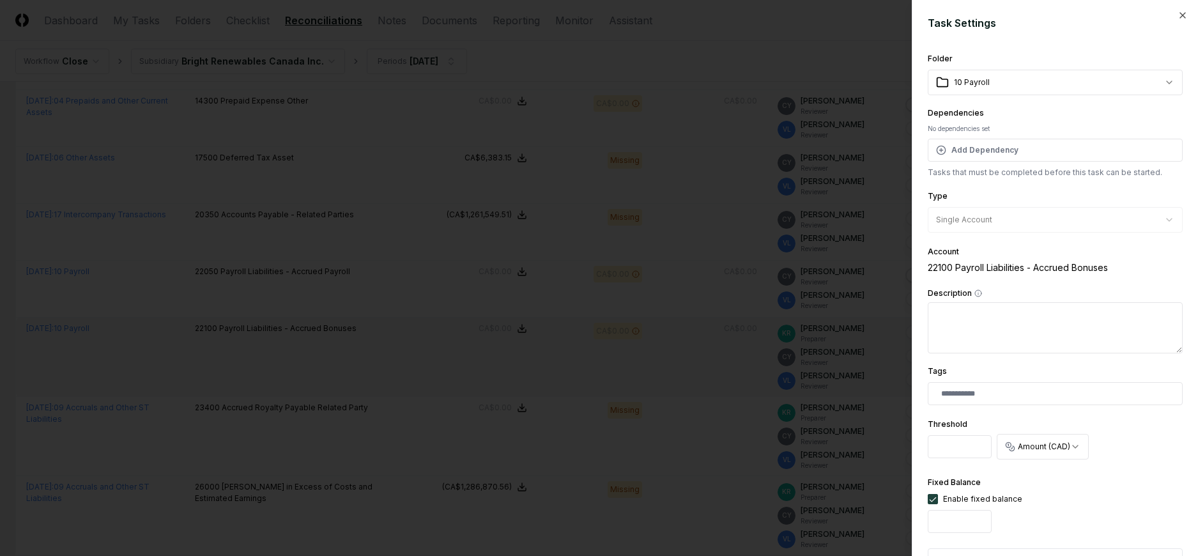
scroll to position [377, 0]
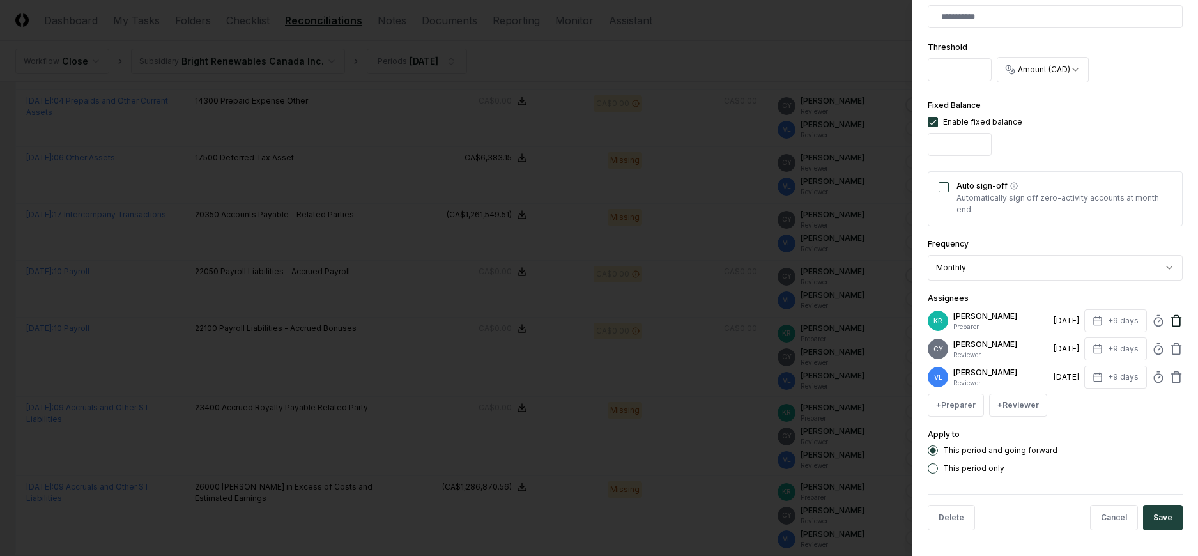
click at [1170, 321] on icon at bounding box center [1176, 320] width 13 height 13
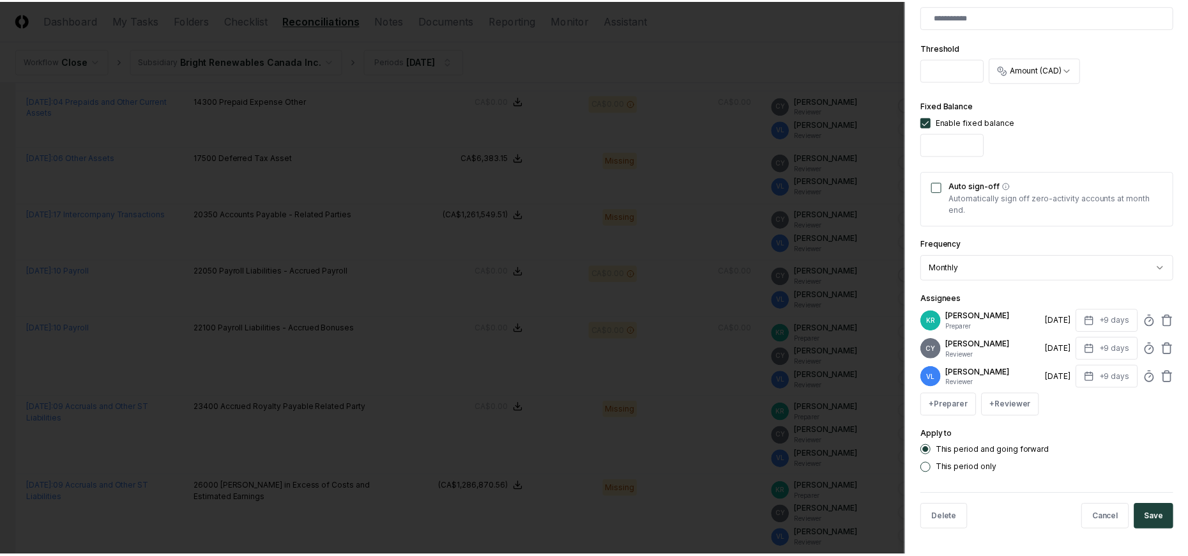
scroll to position [349, 0]
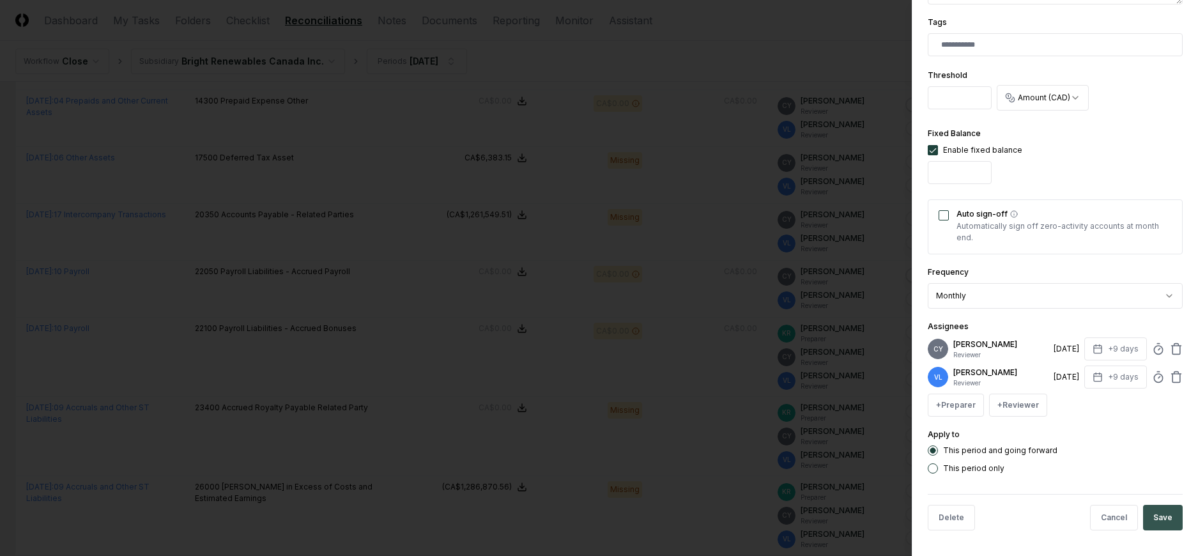
click at [1152, 516] on button "Save" at bounding box center [1163, 518] width 40 height 26
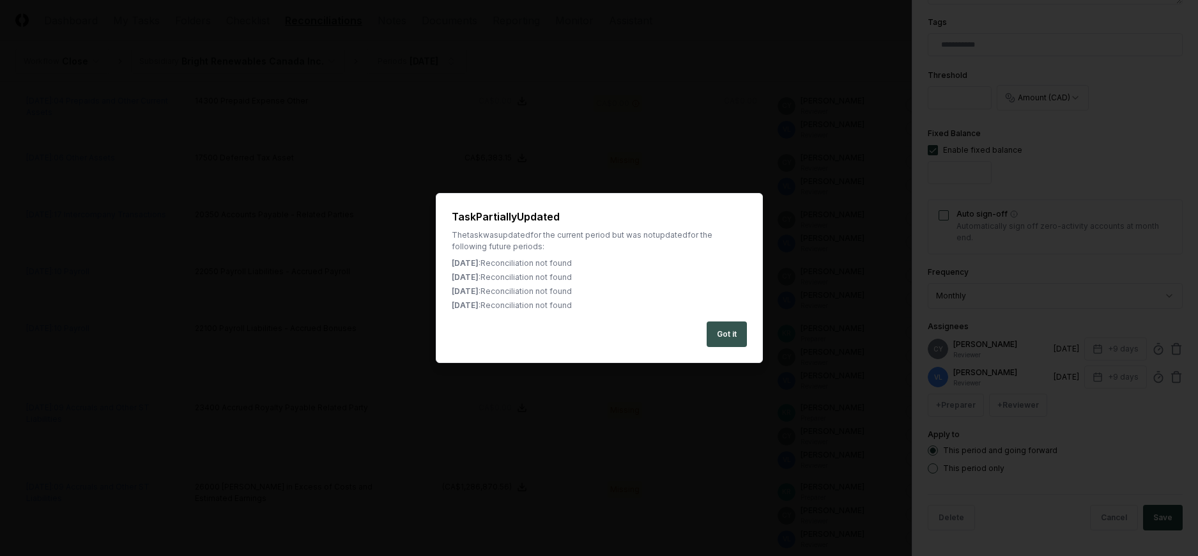
click at [736, 332] on button "Got it" at bounding box center [726, 334] width 40 height 26
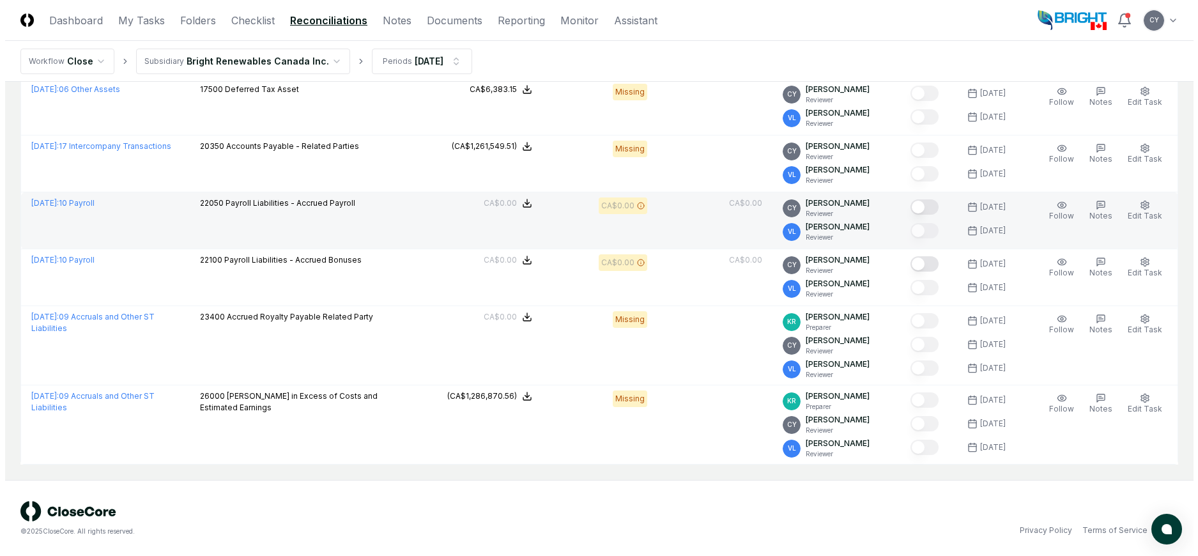
scroll to position [644, 0]
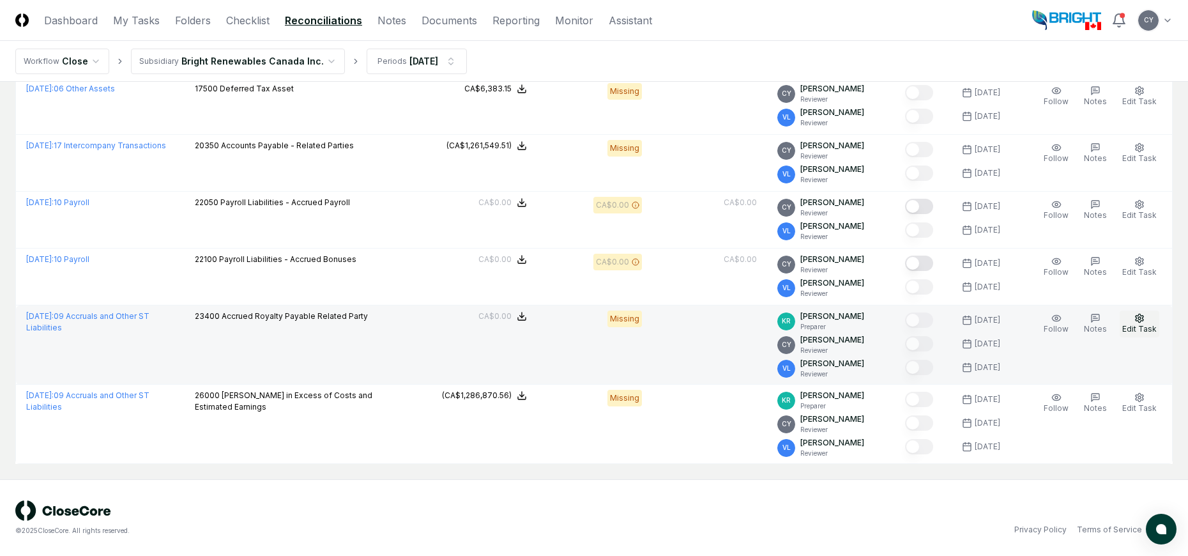
click at [1145, 318] on icon "button" at bounding box center [1139, 318] width 10 height 10
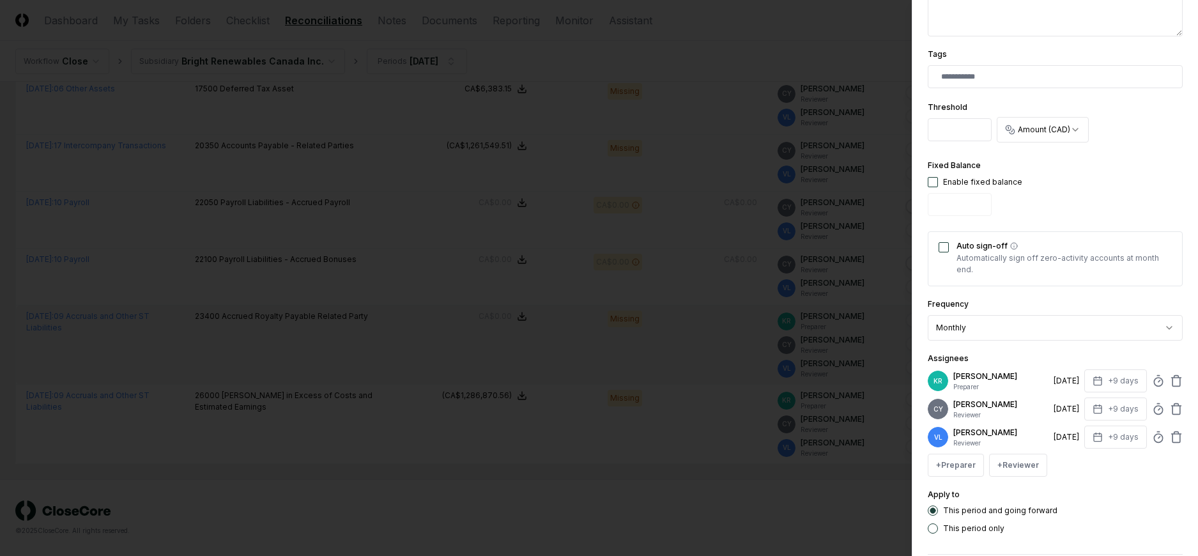
scroll to position [377, 0]
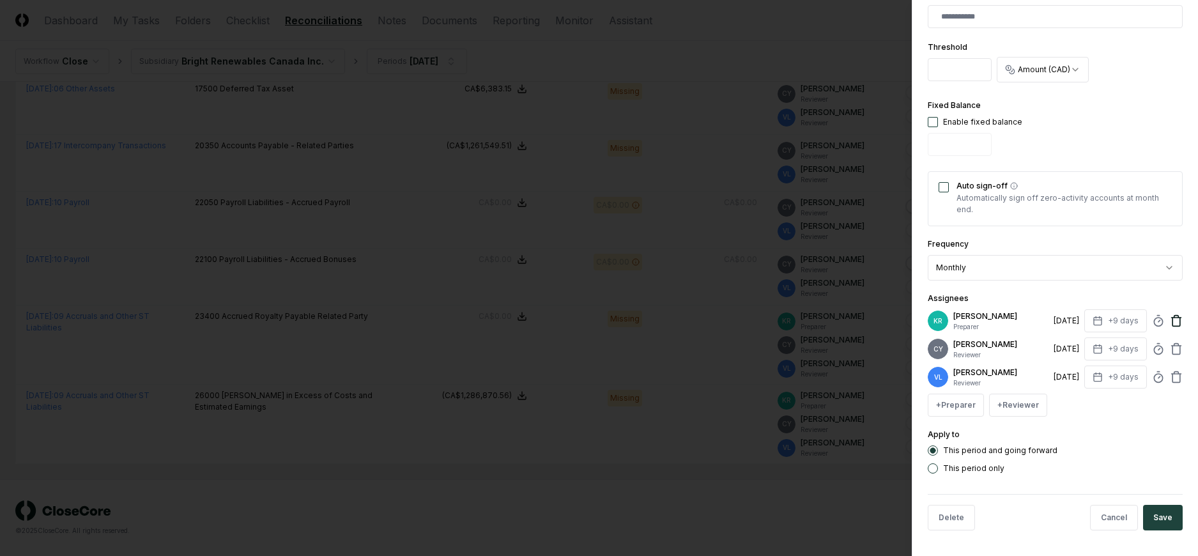
click at [1170, 317] on icon at bounding box center [1176, 320] width 13 height 13
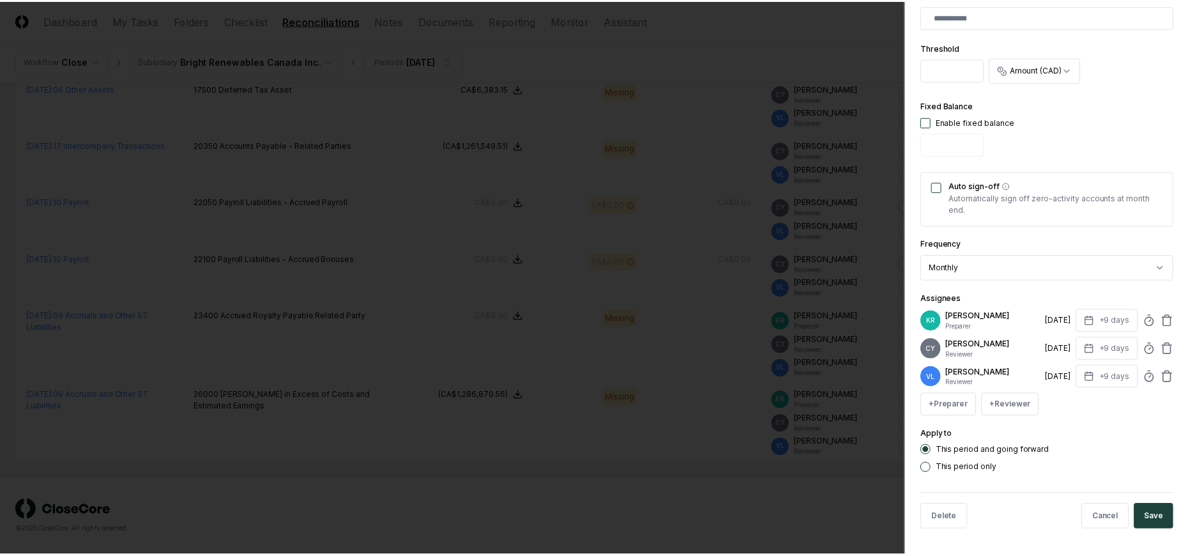
scroll to position [349, 0]
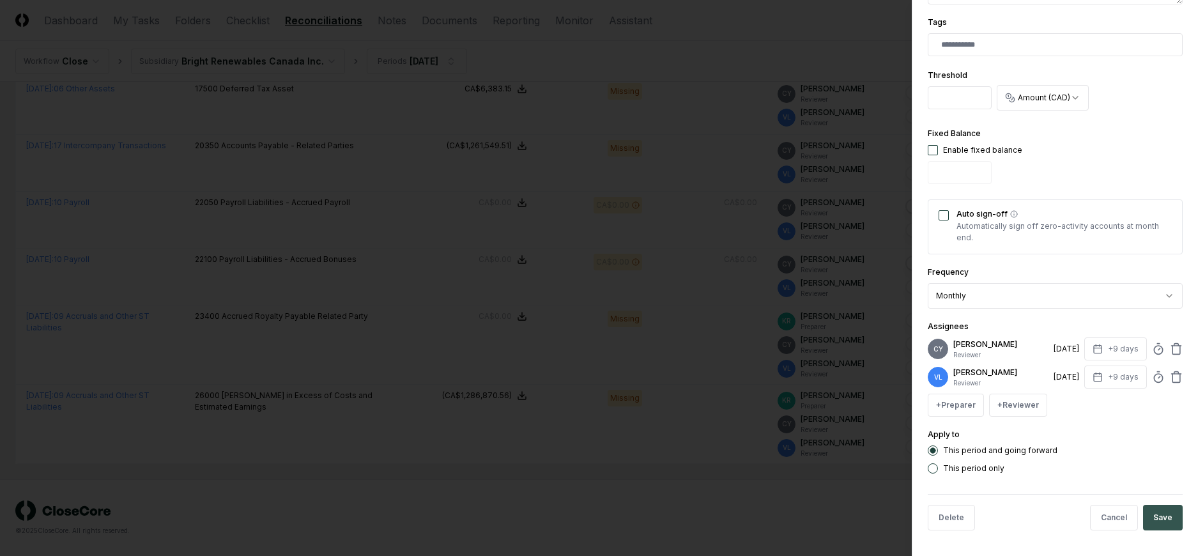
click at [1147, 506] on button "Save" at bounding box center [1163, 518] width 40 height 26
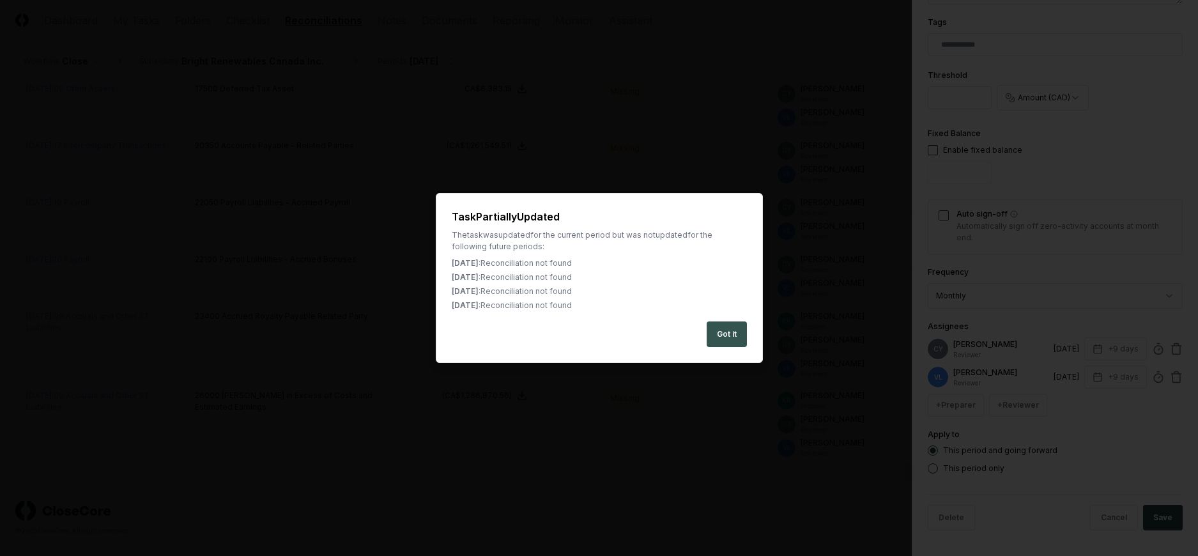
click at [722, 331] on button "Got it" at bounding box center [726, 334] width 40 height 26
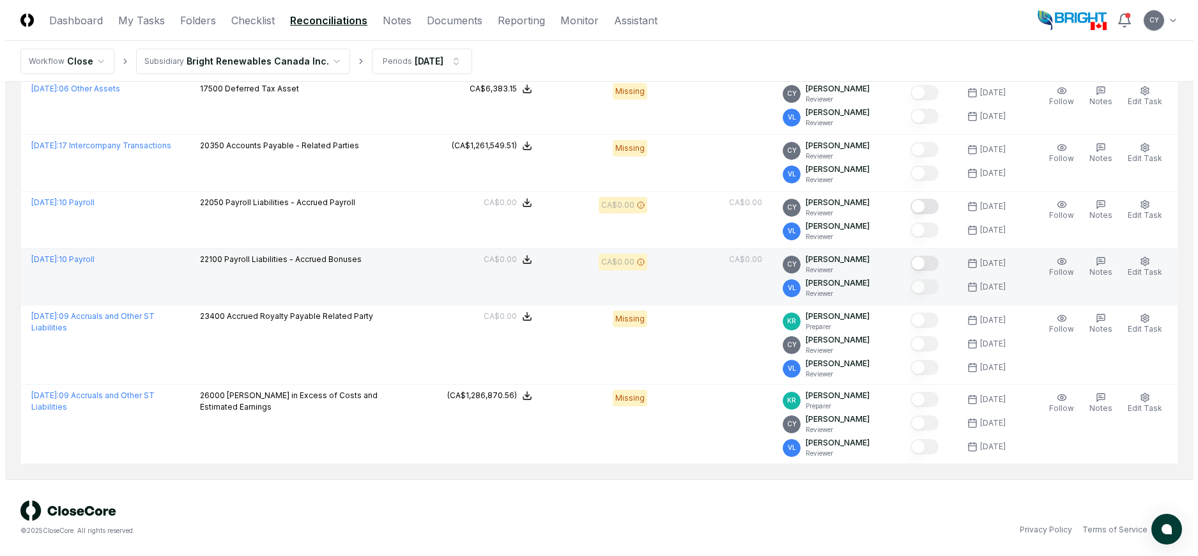
scroll to position [621, 0]
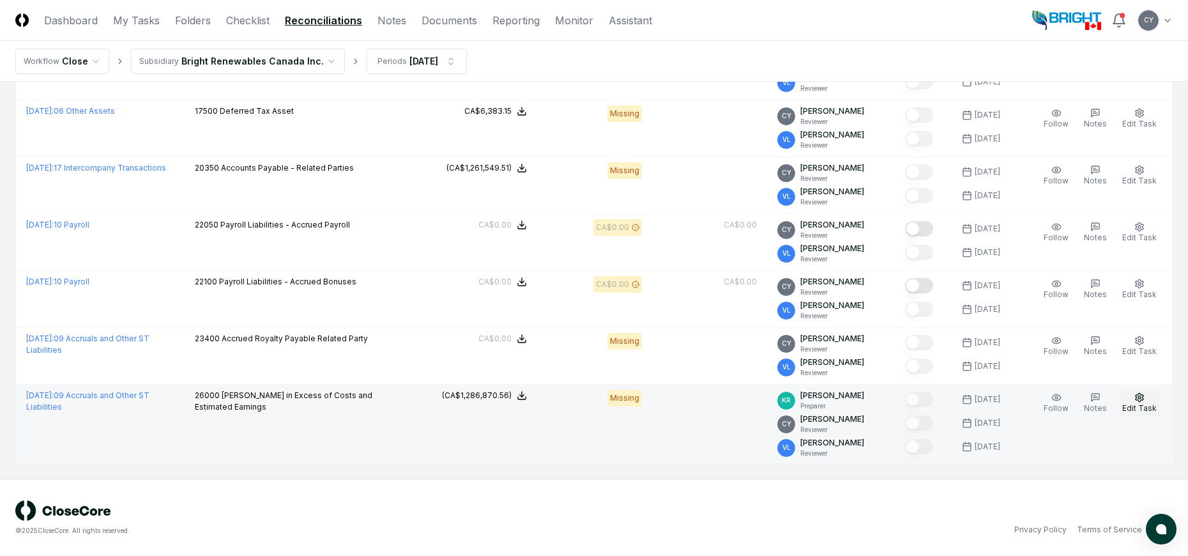
click at [1141, 399] on circle "button" at bounding box center [1139, 397] width 3 height 3
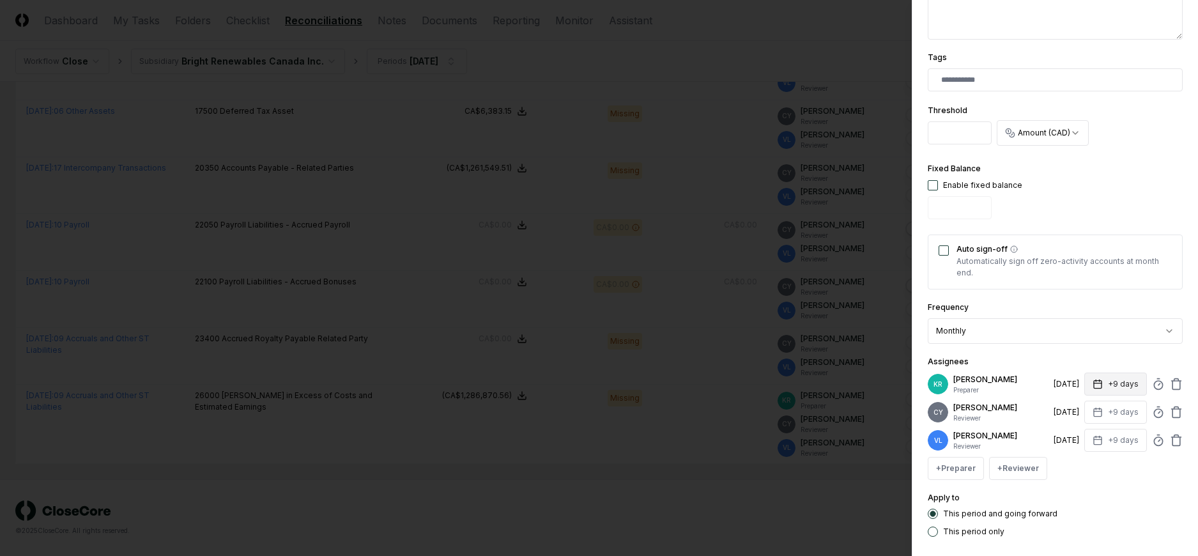
scroll to position [377, 0]
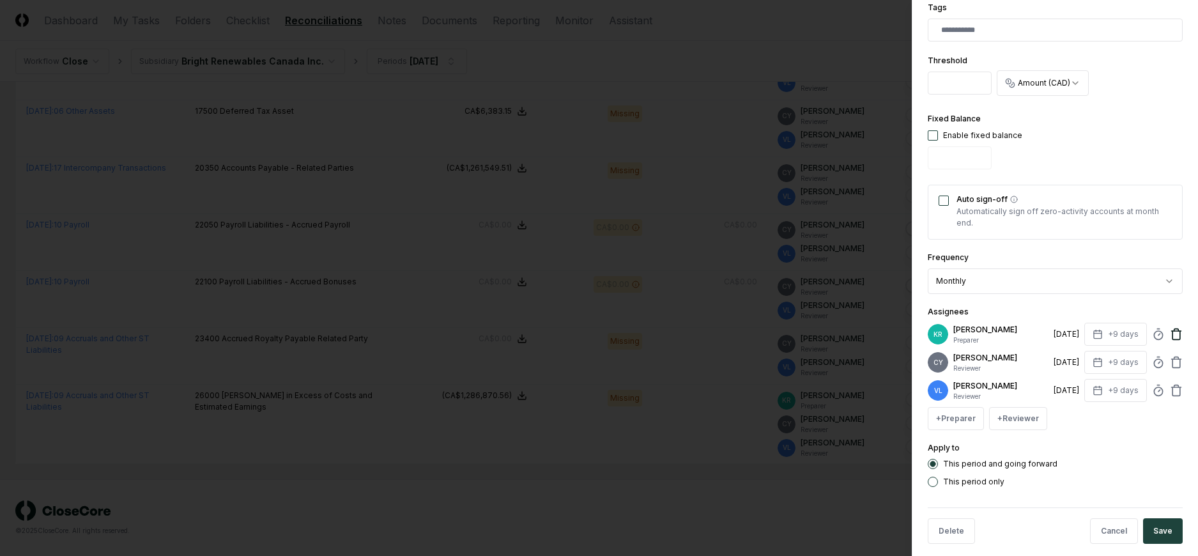
click at [1170, 328] on icon at bounding box center [1176, 334] width 13 height 13
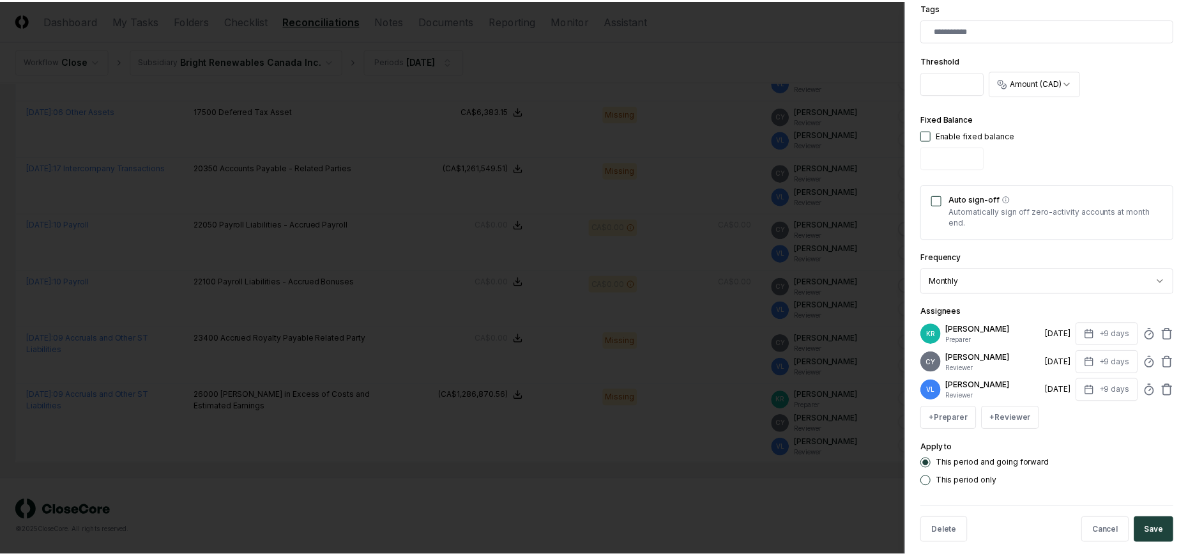
scroll to position [349, 0]
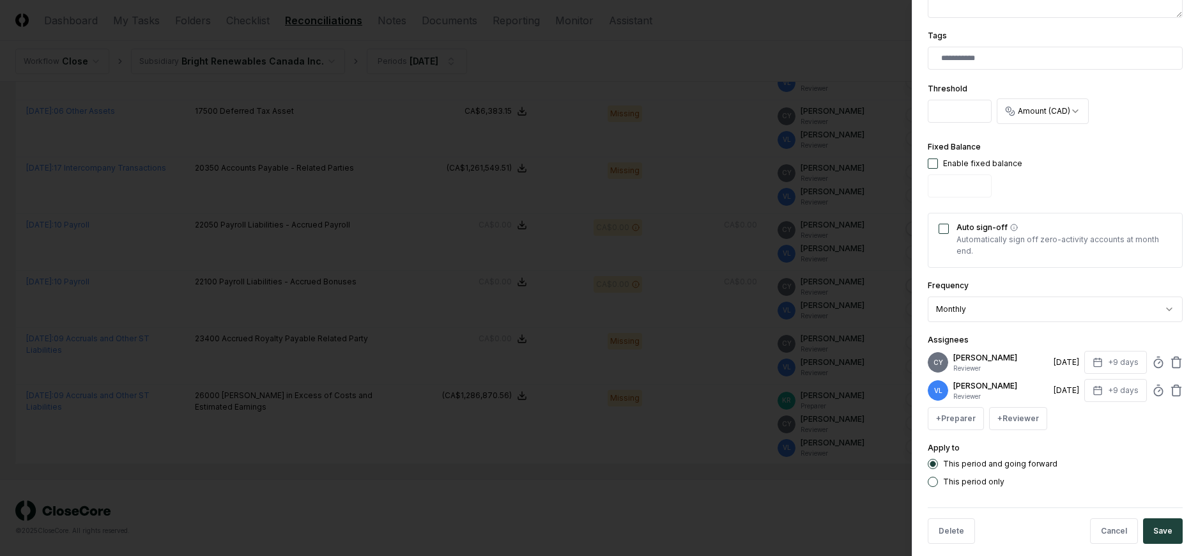
drag, startPoint x: 1155, startPoint y: 513, endPoint x: 1138, endPoint y: 480, distance: 37.1
click at [1154, 518] on button "Save" at bounding box center [1163, 531] width 40 height 26
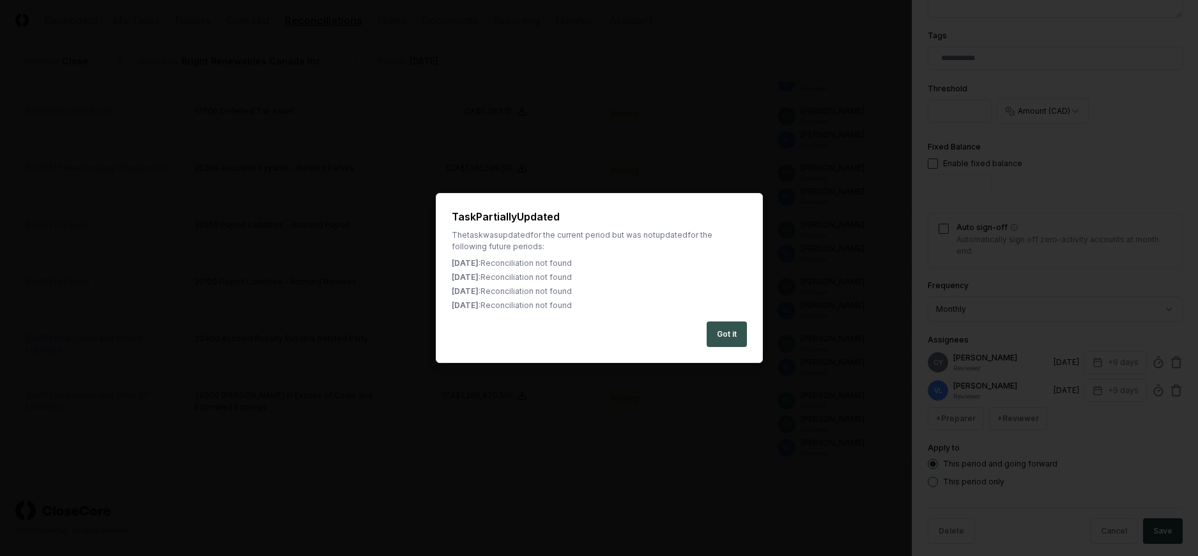
click at [724, 336] on button "Got it" at bounding box center [726, 334] width 40 height 26
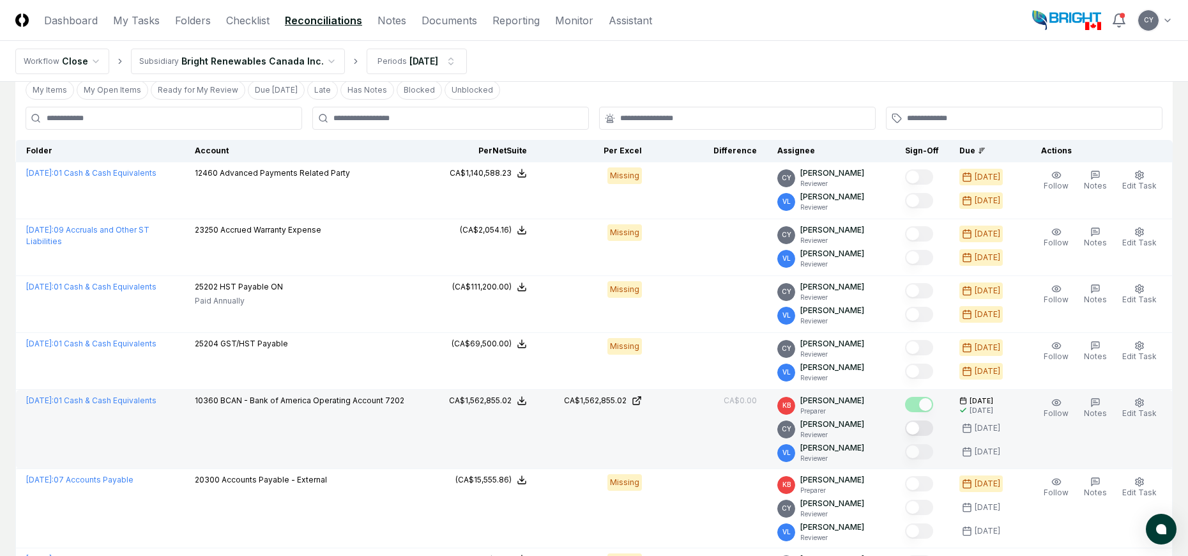
scroll to position [0, 0]
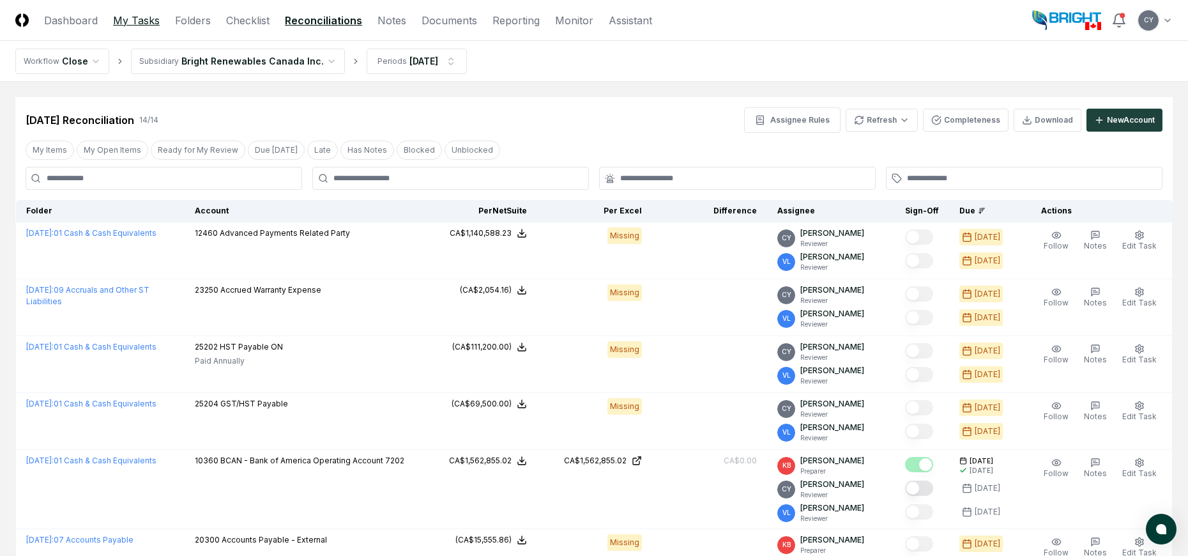
click at [144, 19] on link "My Tasks" at bounding box center [136, 20] width 47 height 15
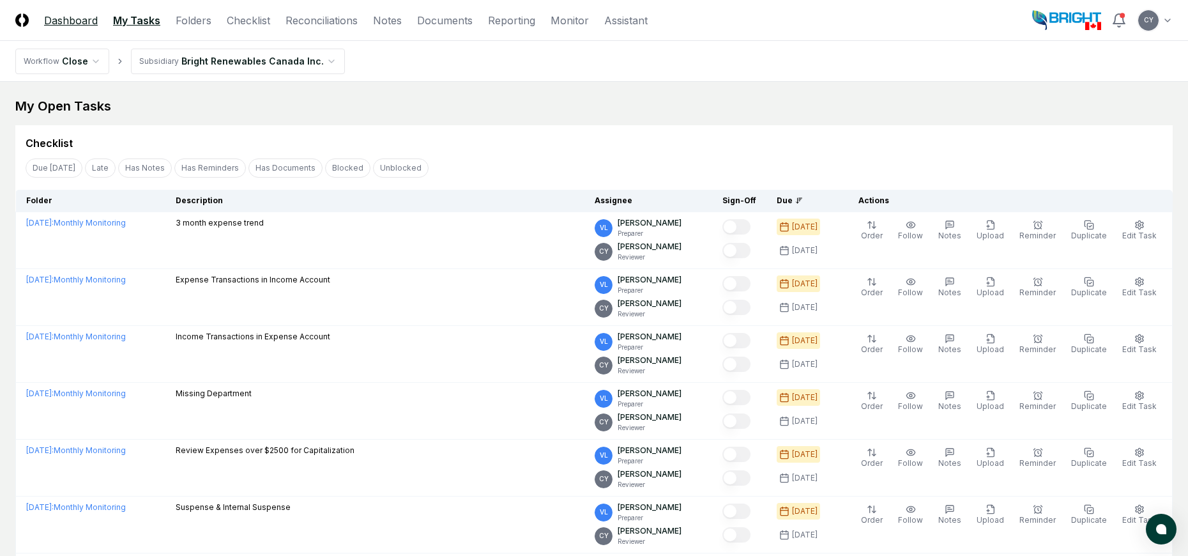
click at [67, 24] on link "Dashboard" at bounding box center [71, 20] width 54 height 15
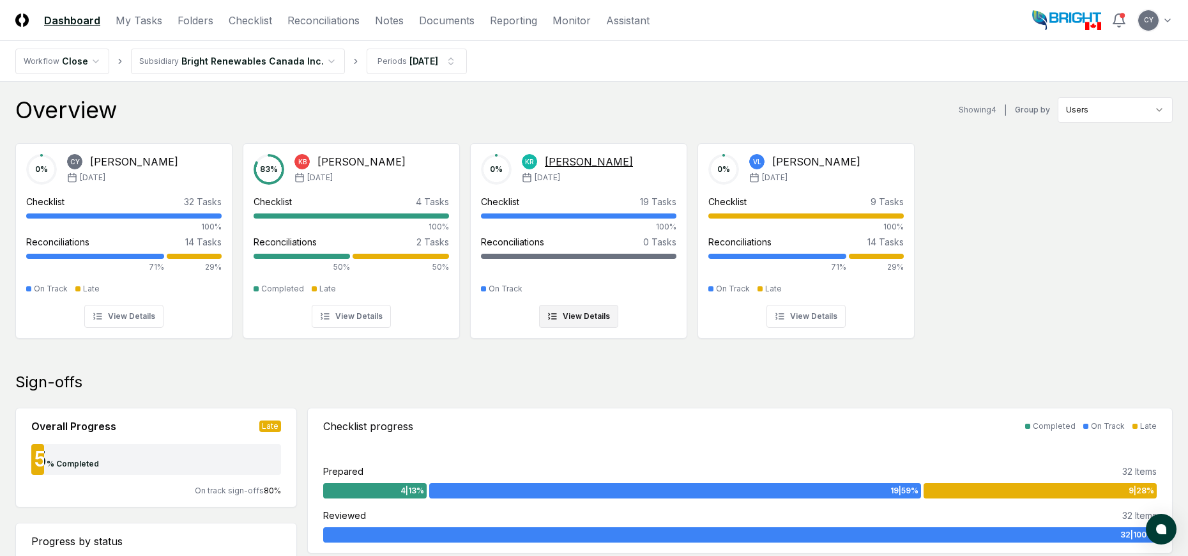
click at [599, 314] on button "View Details" at bounding box center [578, 316] width 79 height 23
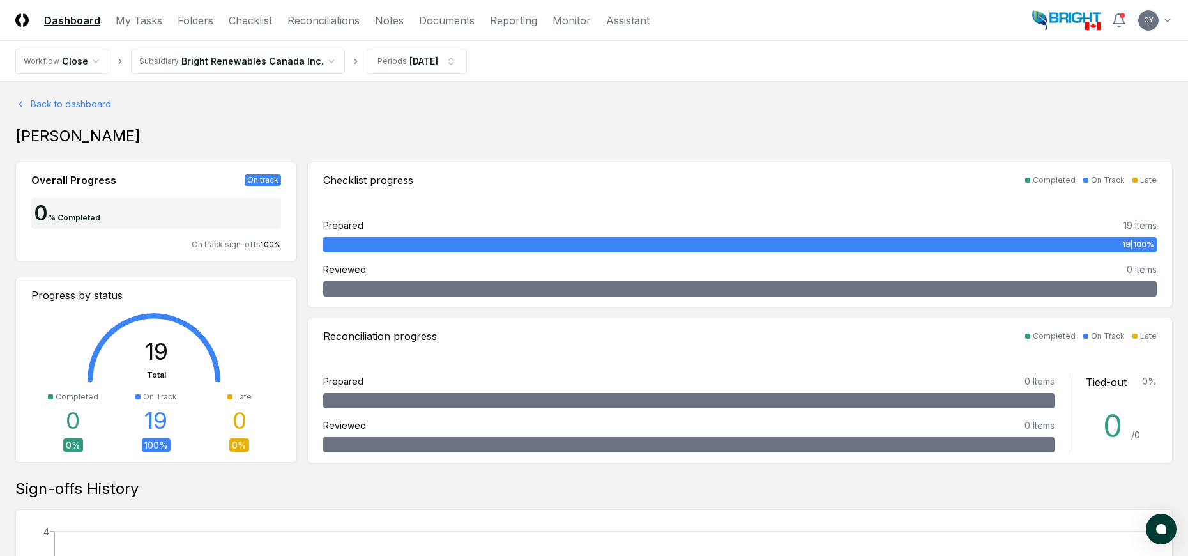
click at [392, 179] on div "Checklist progress" at bounding box center [368, 179] width 90 height 15
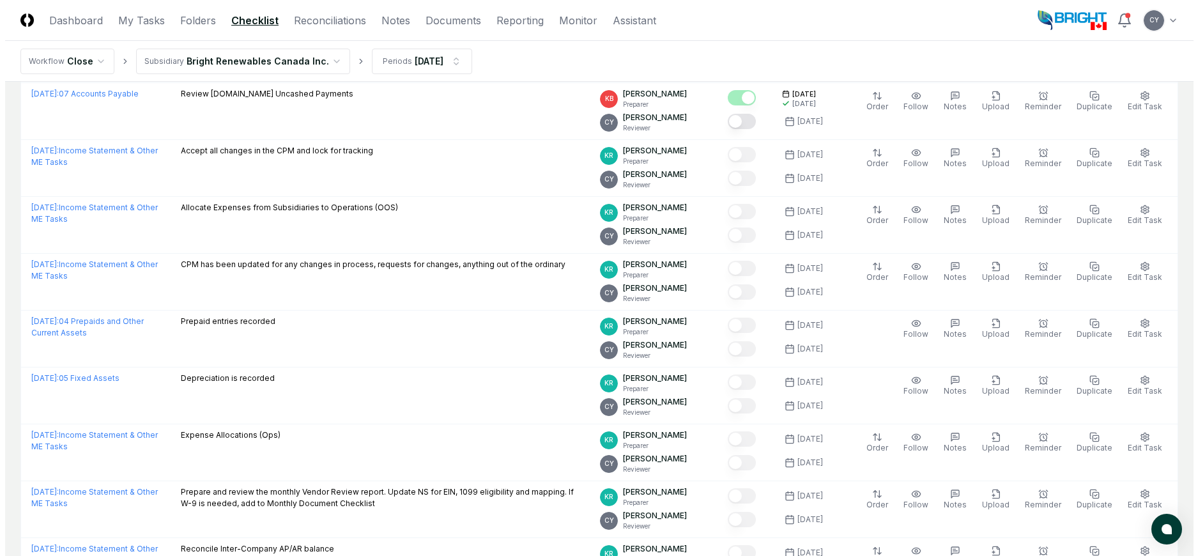
scroll to position [830, 0]
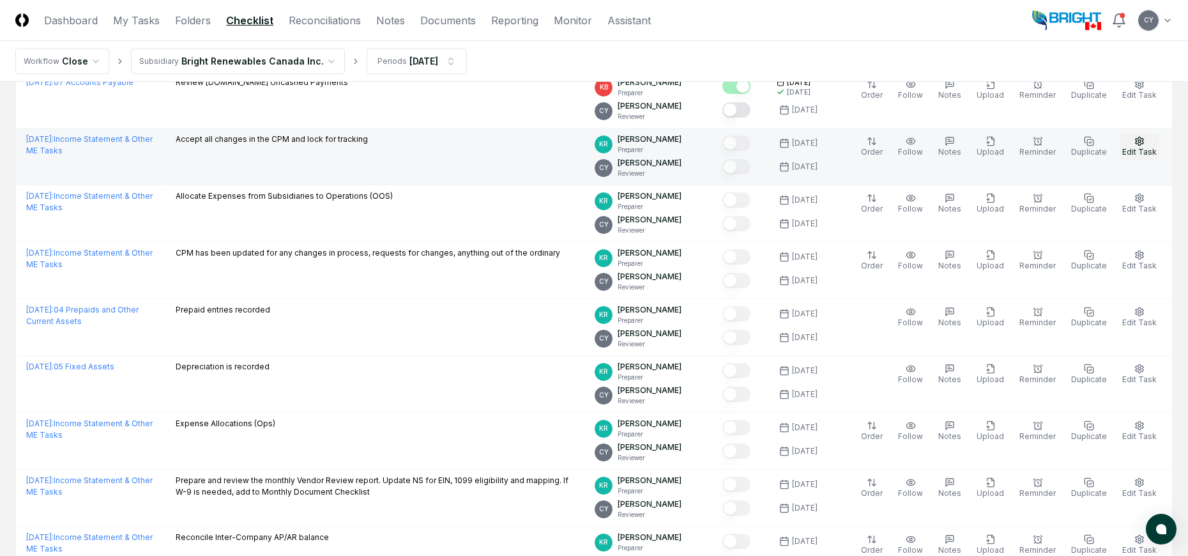
click at [1143, 145] on icon "button" at bounding box center [1139, 141] width 10 height 10
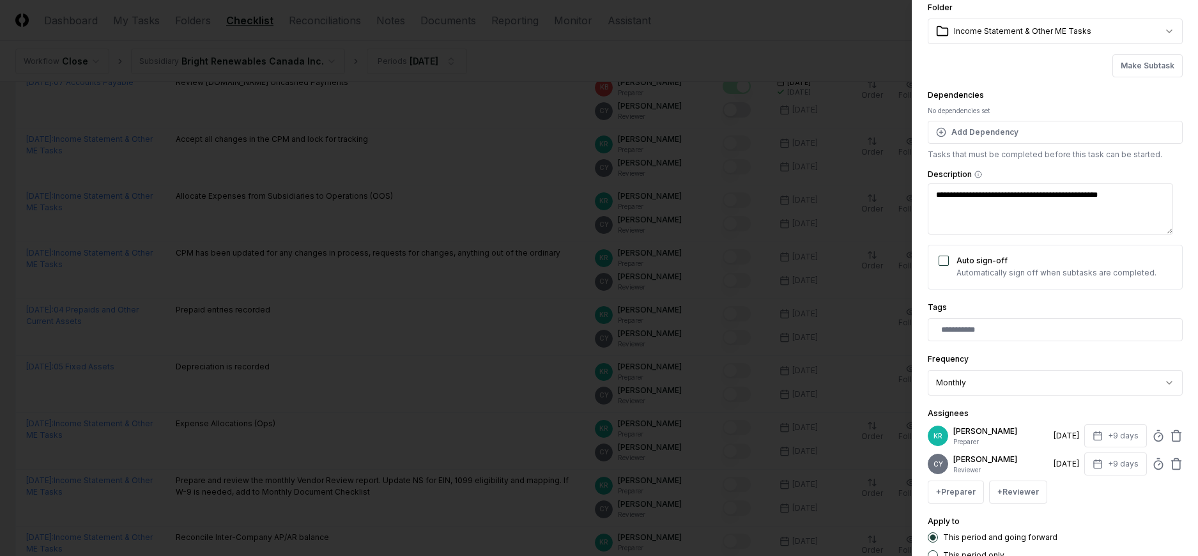
scroll to position [128, 0]
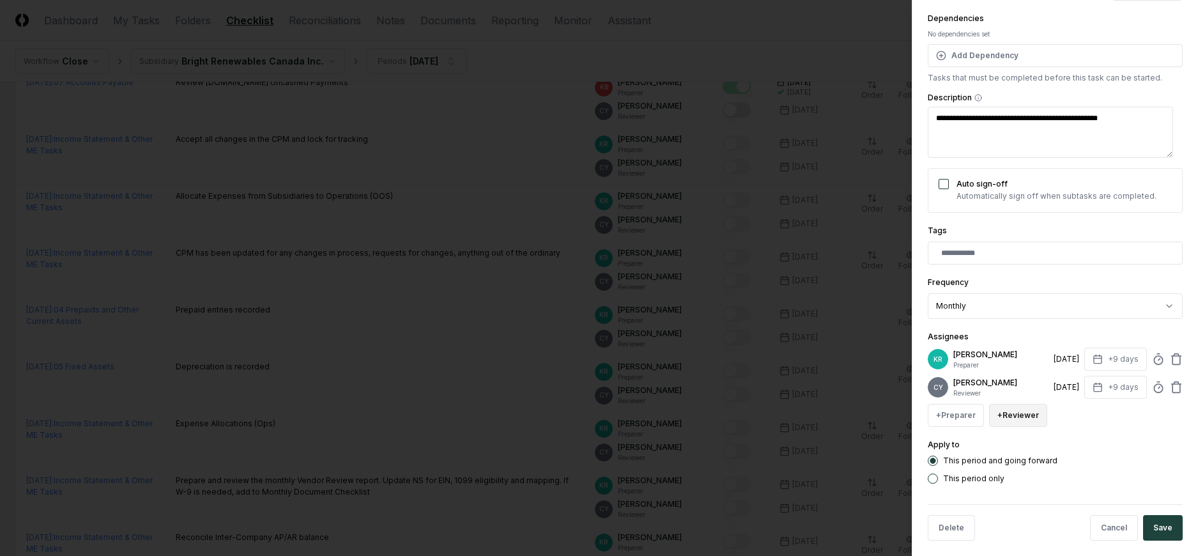
click at [1019, 415] on button "+ Reviewer" at bounding box center [1018, 415] width 58 height 23
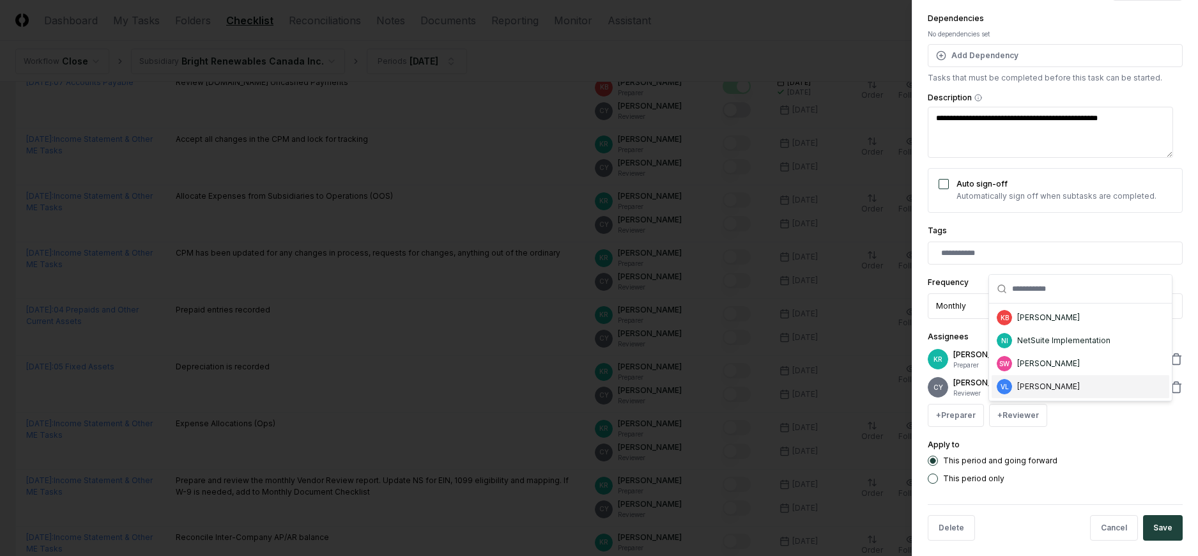
click at [1049, 384] on div "[PERSON_NAME]" at bounding box center [1048, 386] width 63 height 11
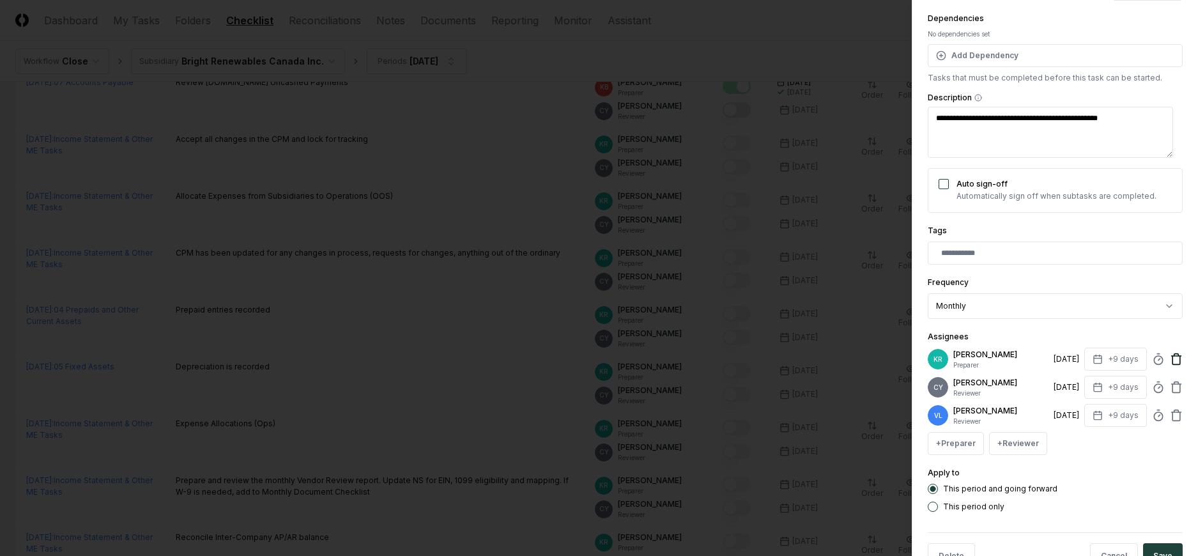
click at [1170, 357] on icon at bounding box center [1176, 359] width 13 height 13
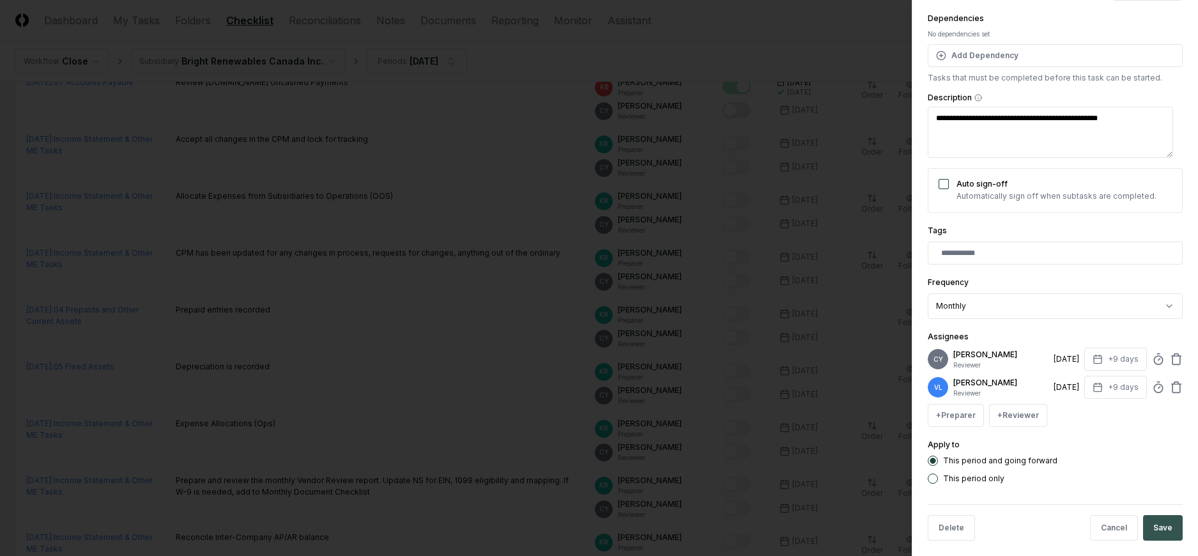
click at [1154, 522] on button "Save" at bounding box center [1163, 528] width 40 height 26
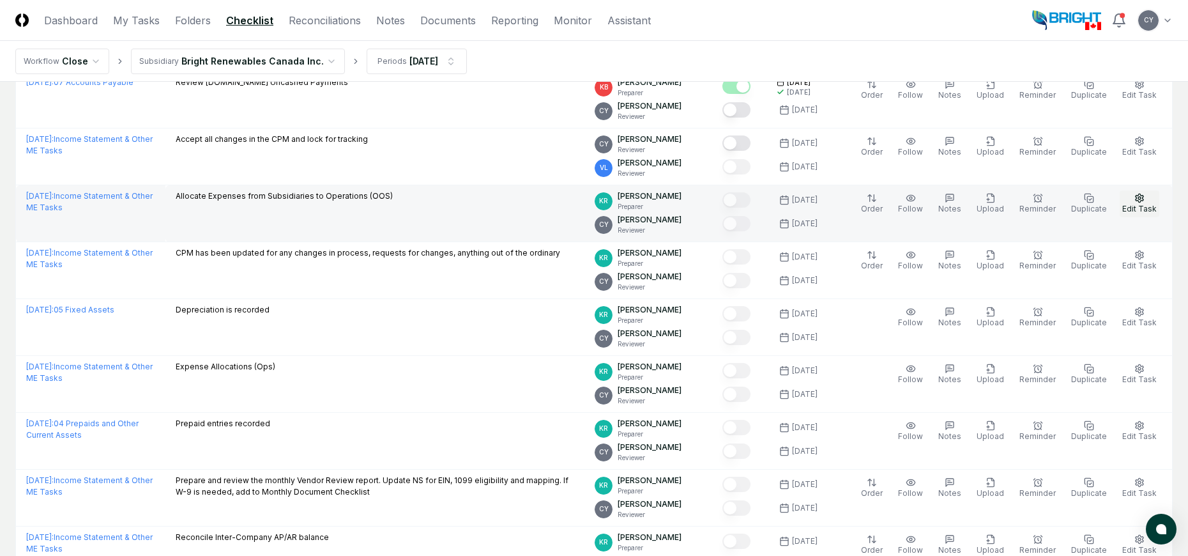
click at [1141, 199] on circle "button" at bounding box center [1139, 198] width 3 height 3
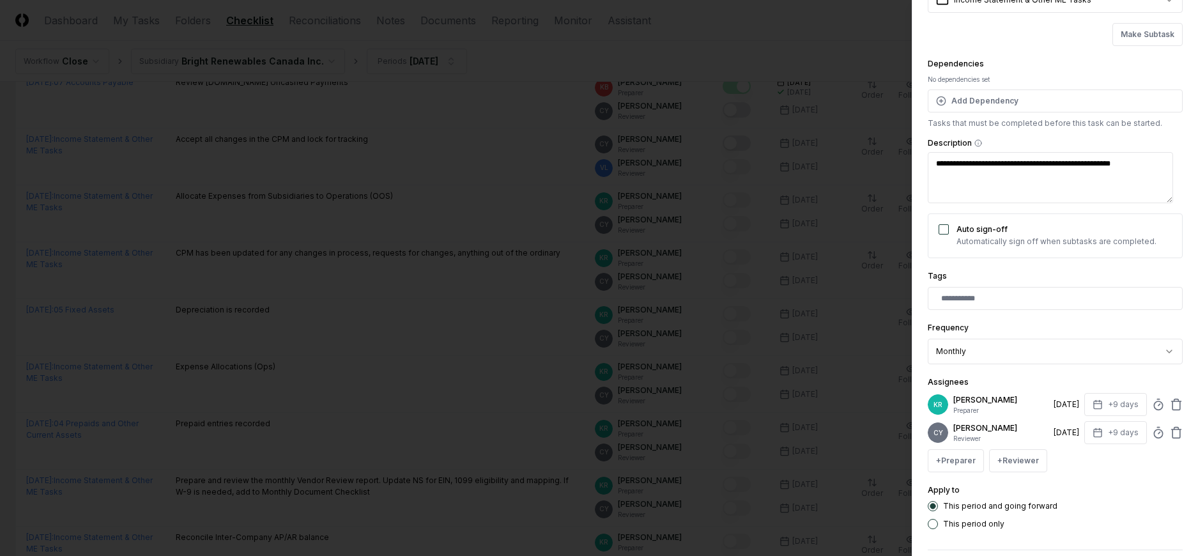
scroll to position [138, 0]
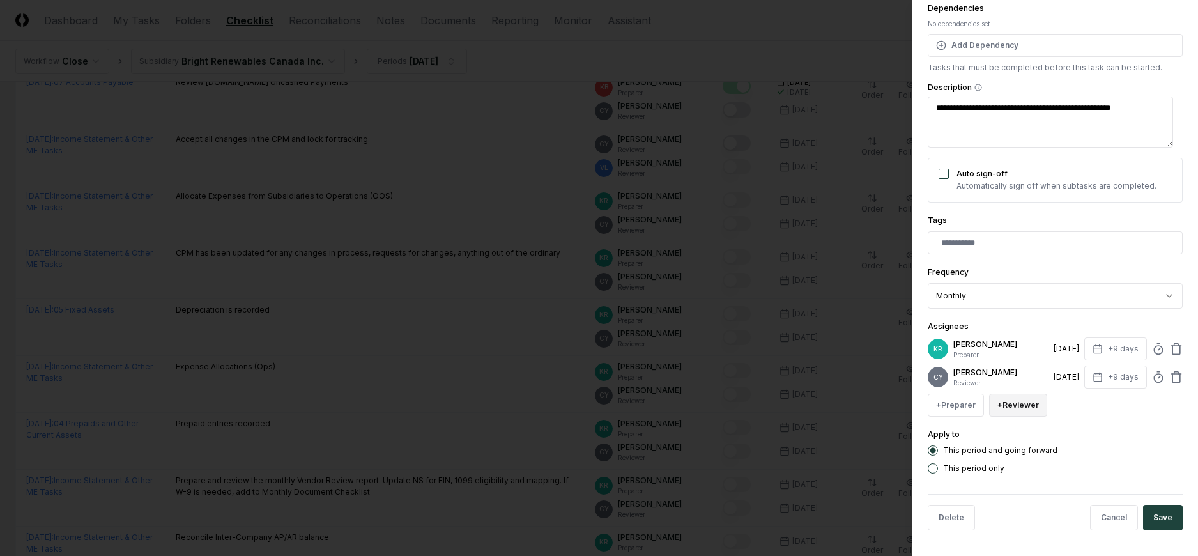
click at [1012, 403] on button "+ Reviewer" at bounding box center [1018, 404] width 58 height 23
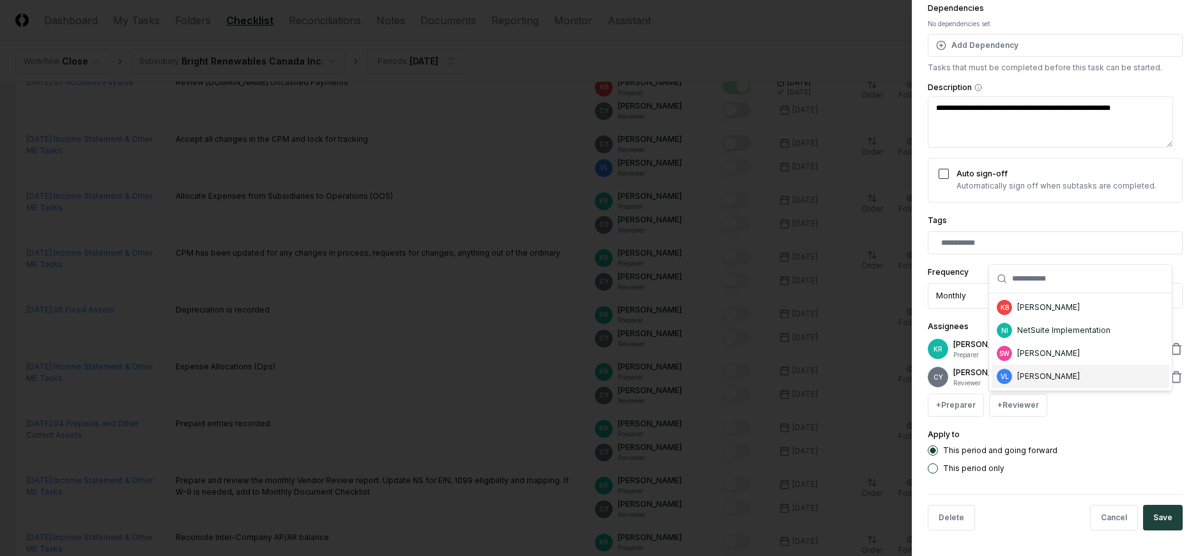
click at [1028, 379] on div "[PERSON_NAME]" at bounding box center [1048, 375] width 63 height 11
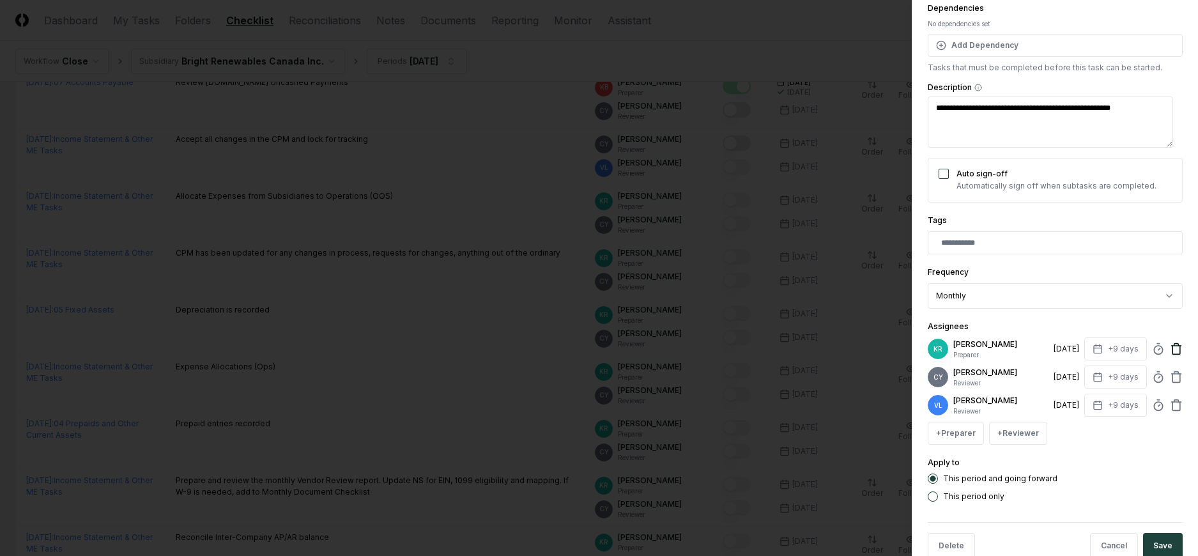
click at [1170, 347] on icon at bounding box center [1176, 348] width 13 height 13
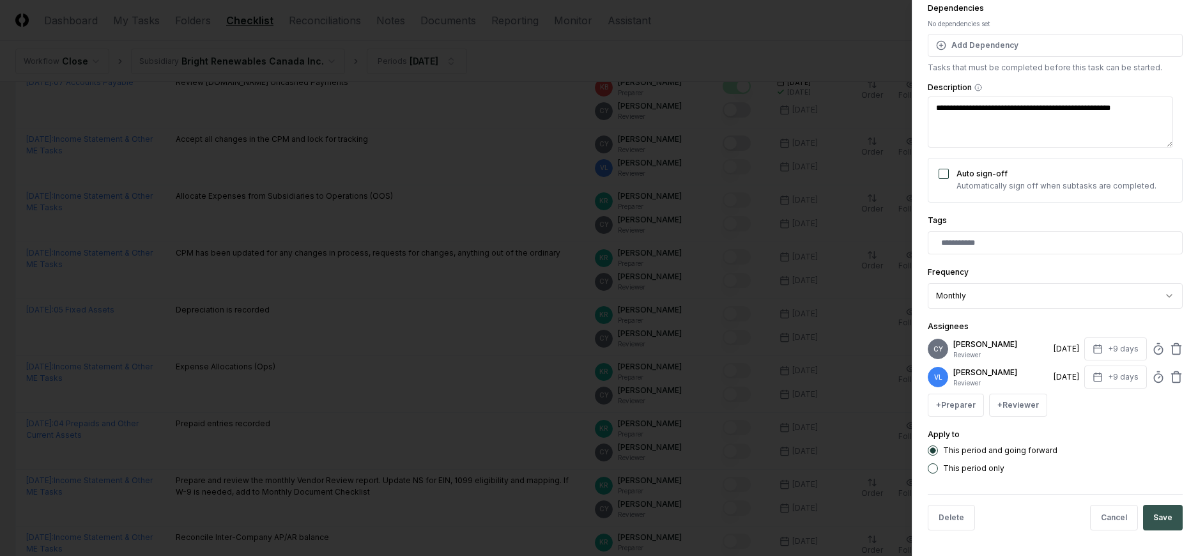
click at [1162, 515] on button "Save" at bounding box center [1163, 518] width 40 height 26
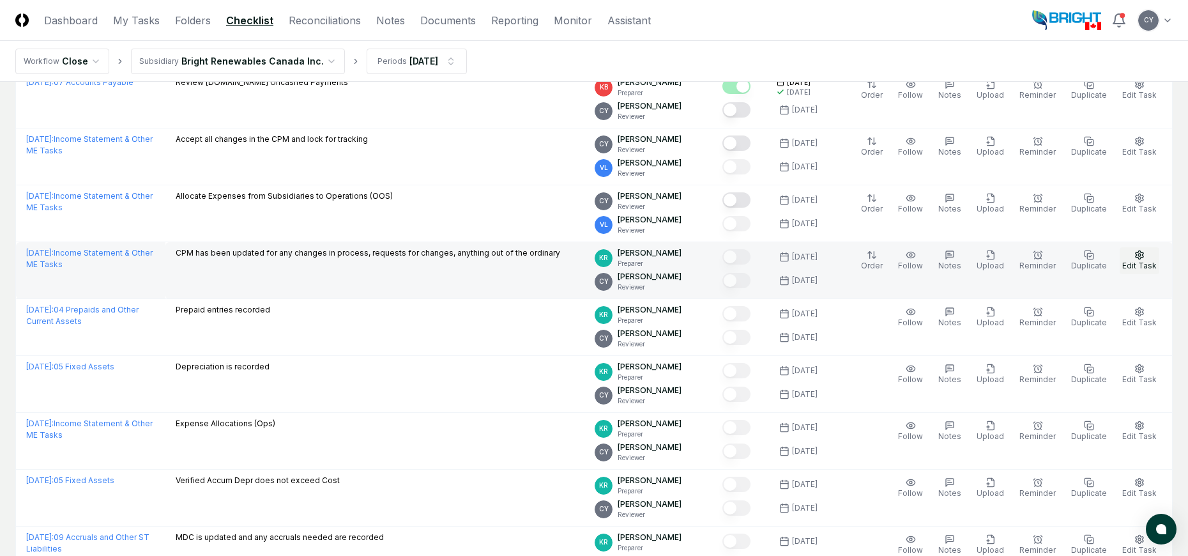
click at [1146, 257] on button "Edit Task" at bounding box center [1140, 260] width 40 height 27
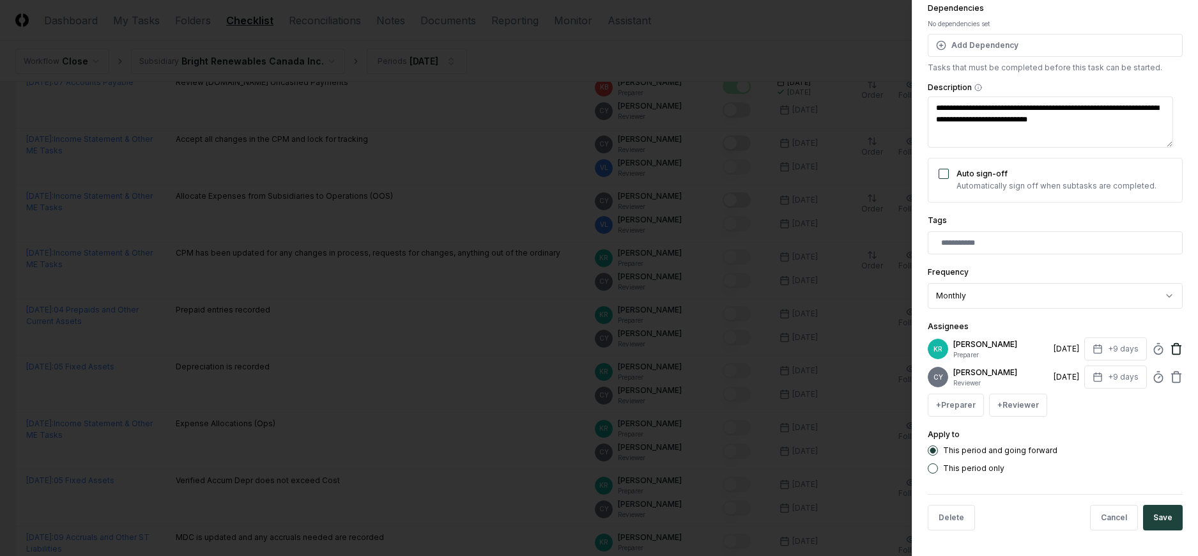
click at [1170, 347] on icon at bounding box center [1176, 348] width 13 height 13
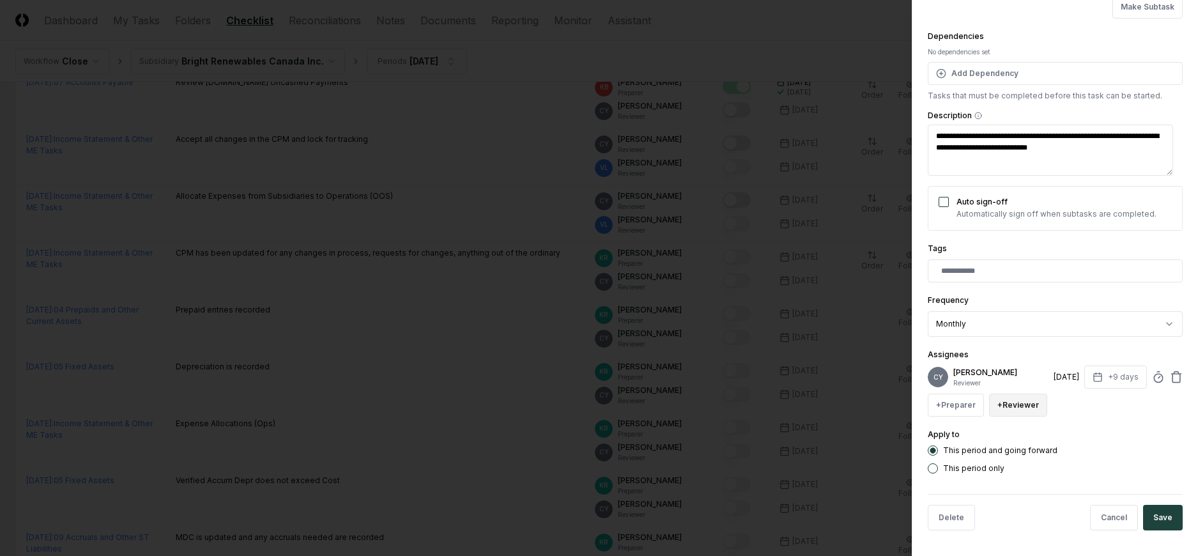
click at [1002, 402] on button "+ Reviewer" at bounding box center [1018, 404] width 58 height 23
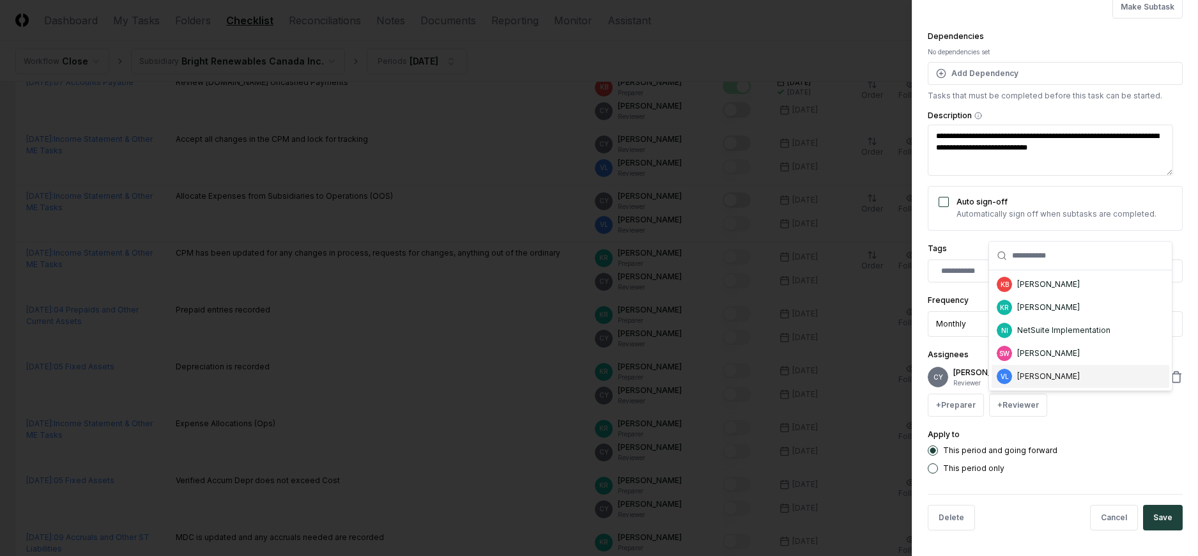
click at [1021, 374] on div "[PERSON_NAME]" at bounding box center [1048, 375] width 63 height 11
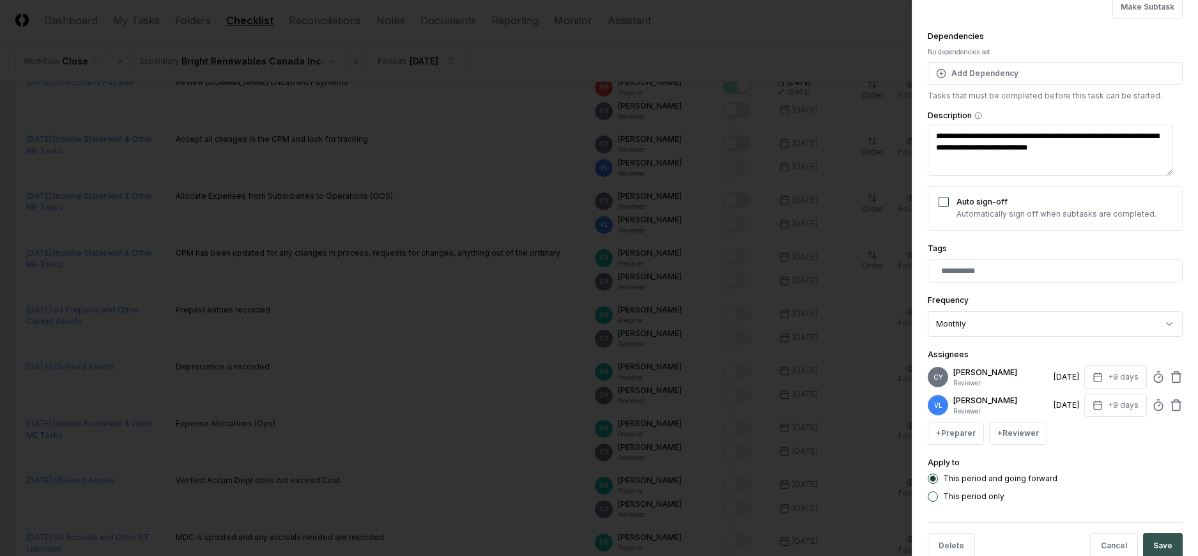
click at [1151, 538] on button "Save" at bounding box center [1163, 546] width 40 height 26
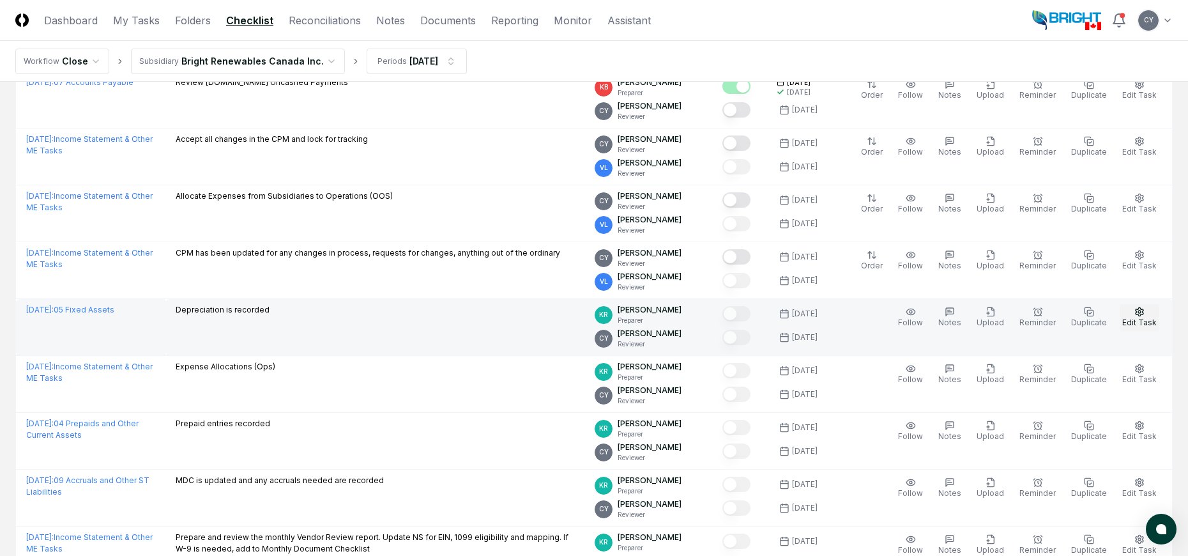
click at [1129, 317] on button "Edit Task" at bounding box center [1140, 317] width 40 height 27
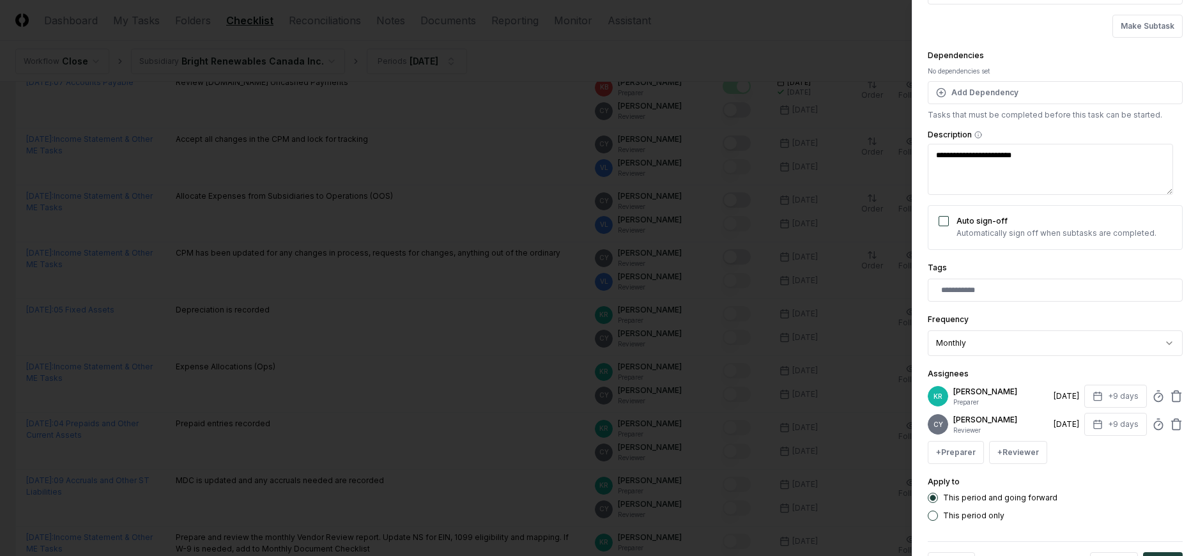
scroll to position [138, 0]
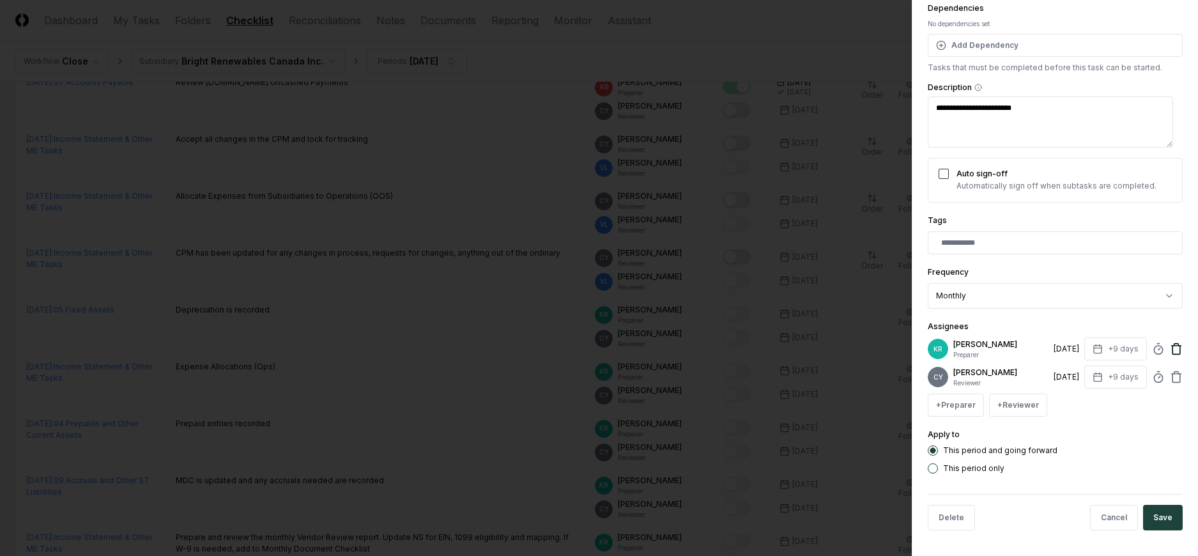
click at [1170, 347] on icon at bounding box center [1176, 348] width 13 height 13
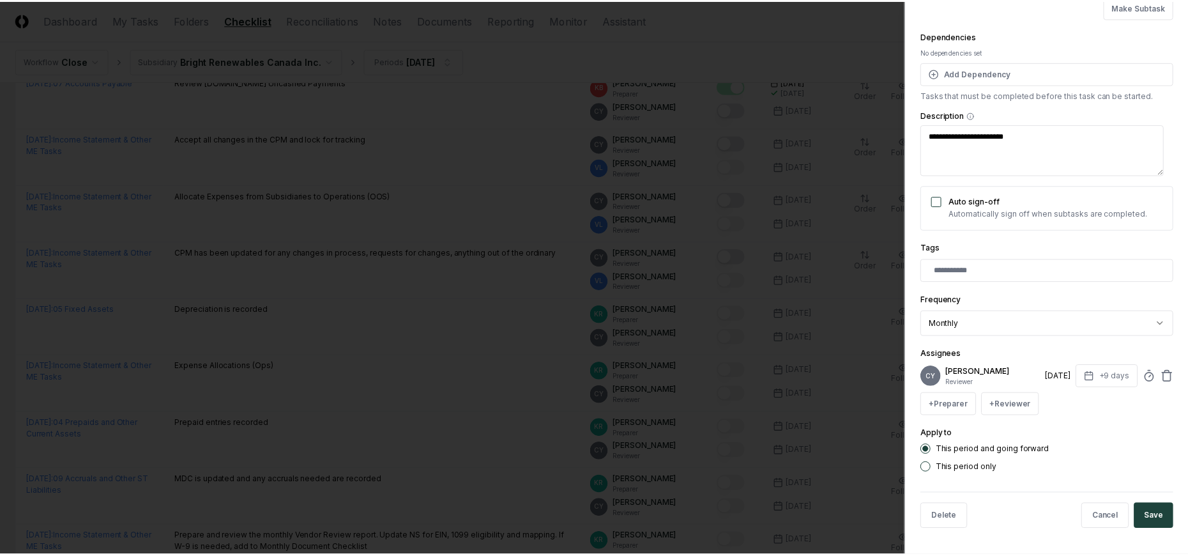
scroll to position [110, 0]
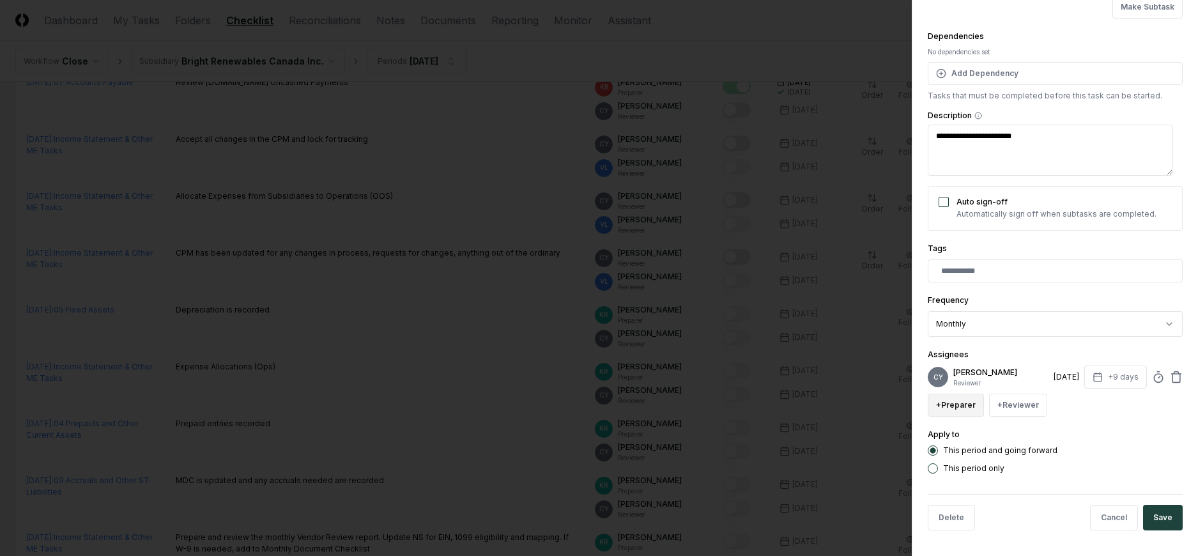
click at [961, 402] on button "+ Preparer" at bounding box center [955, 404] width 56 height 23
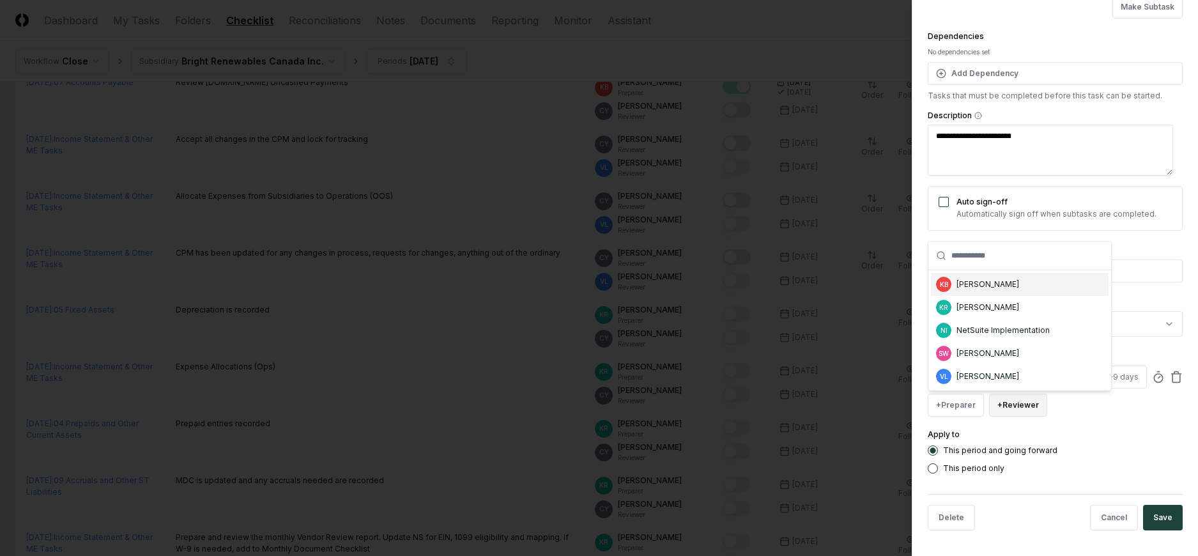
click at [1046, 402] on button "+ Reviewer" at bounding box center [1018, 404] width 58 height 23
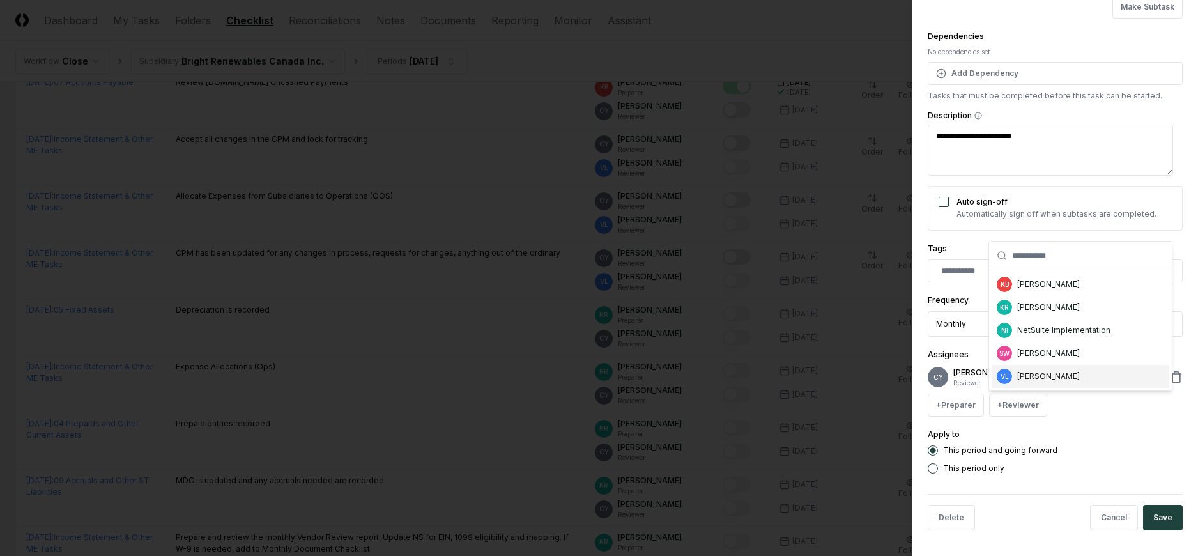
click at [1039, 375] on div "[PERSON_NAME]" at bounding box center [1048, 375] width 63 height 11
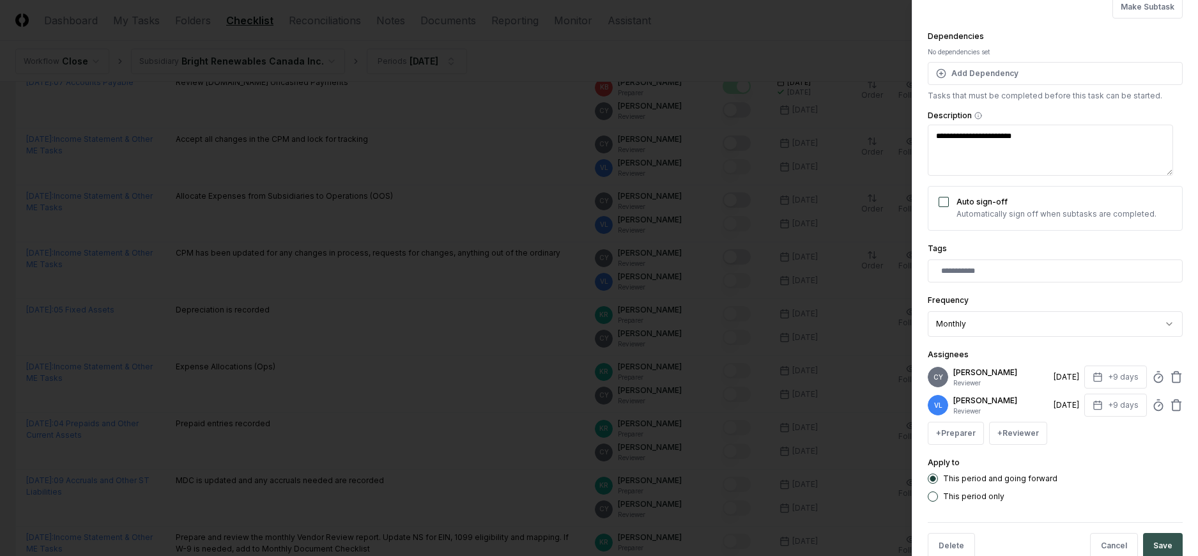
click at [1164, 542] on button "Save" at bounding box center [1163, 546] width 40 height 26
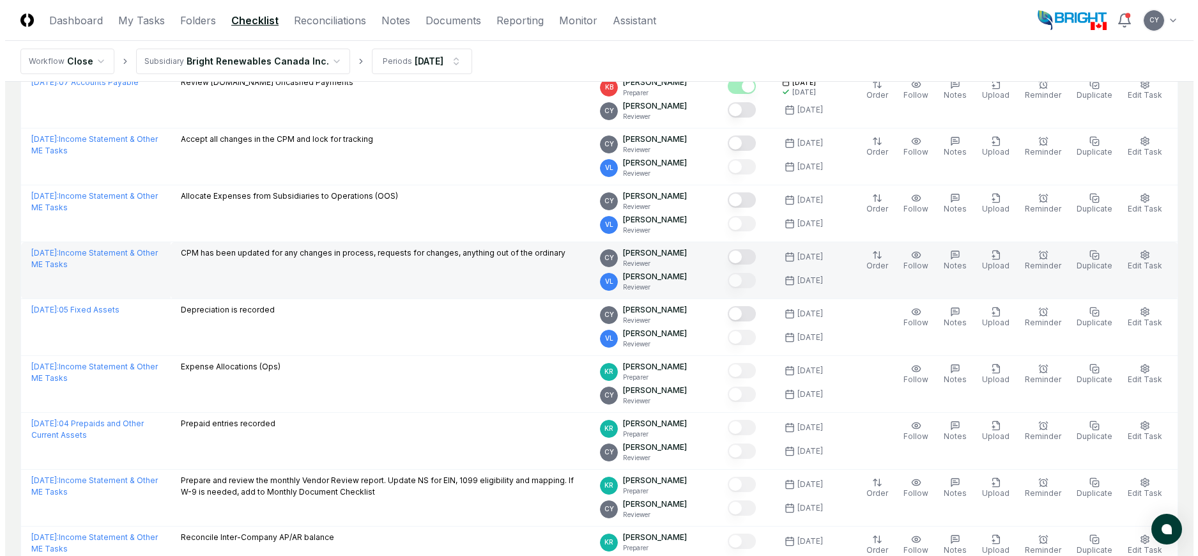
scroll to position [1022, 0]
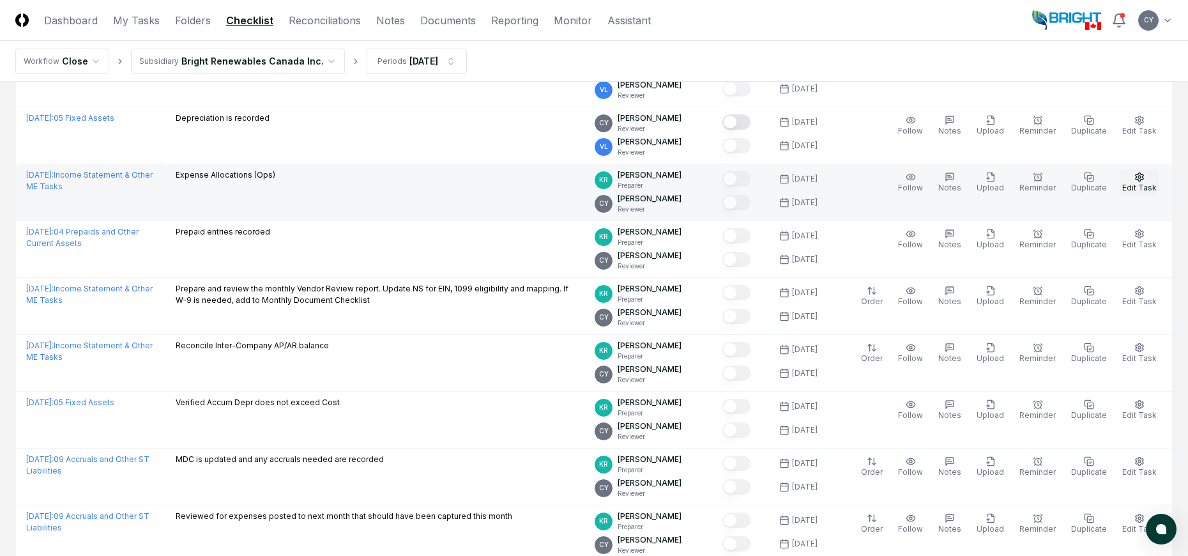
click at [1132, 174] on button "Edit Task" at bounding box center [1140, 182] width 40 height 27
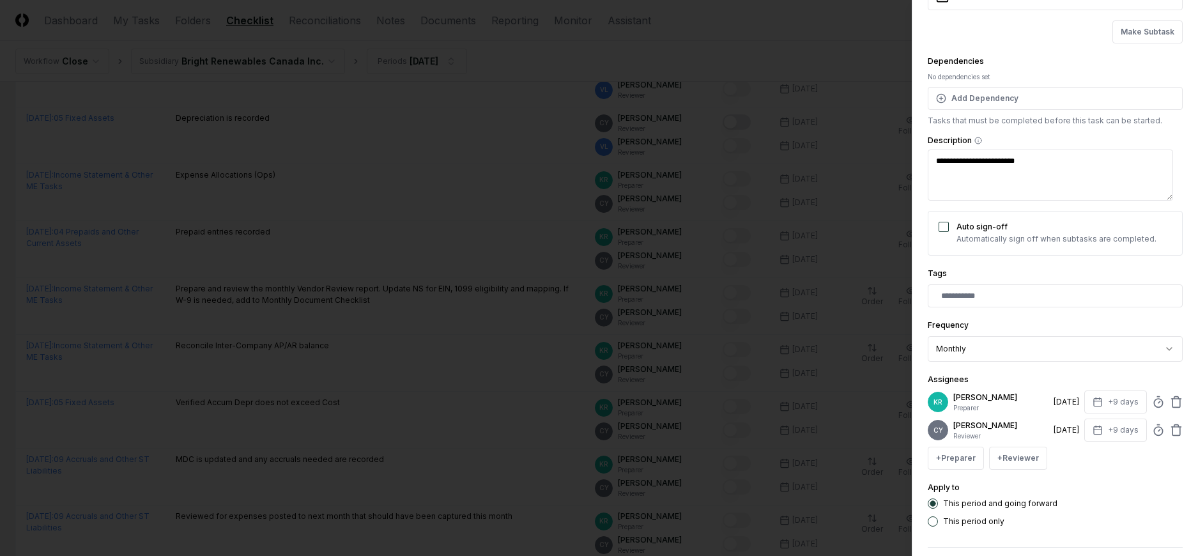
scroll to position [138, 0]
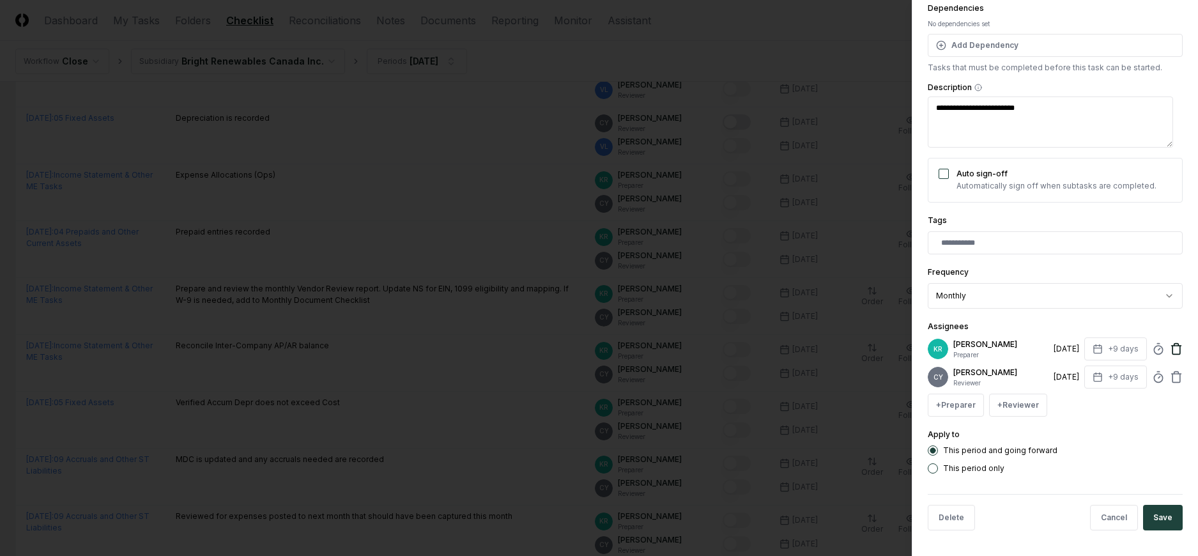
click at [1170, 349] on icon at bounding box center [1176, 348] width 13 height 13
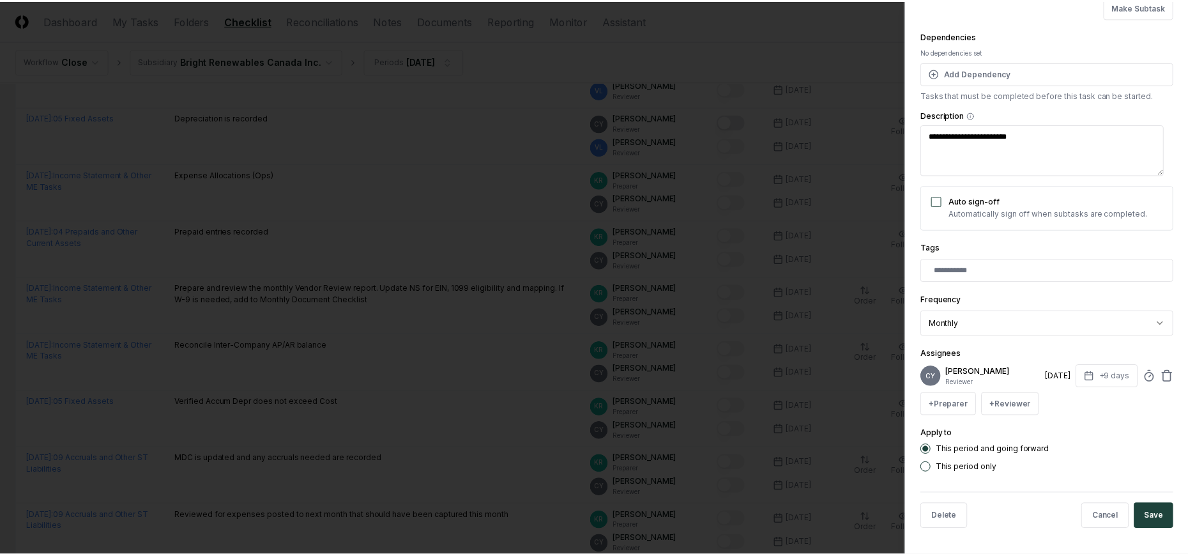
scroll to position [110, 0]
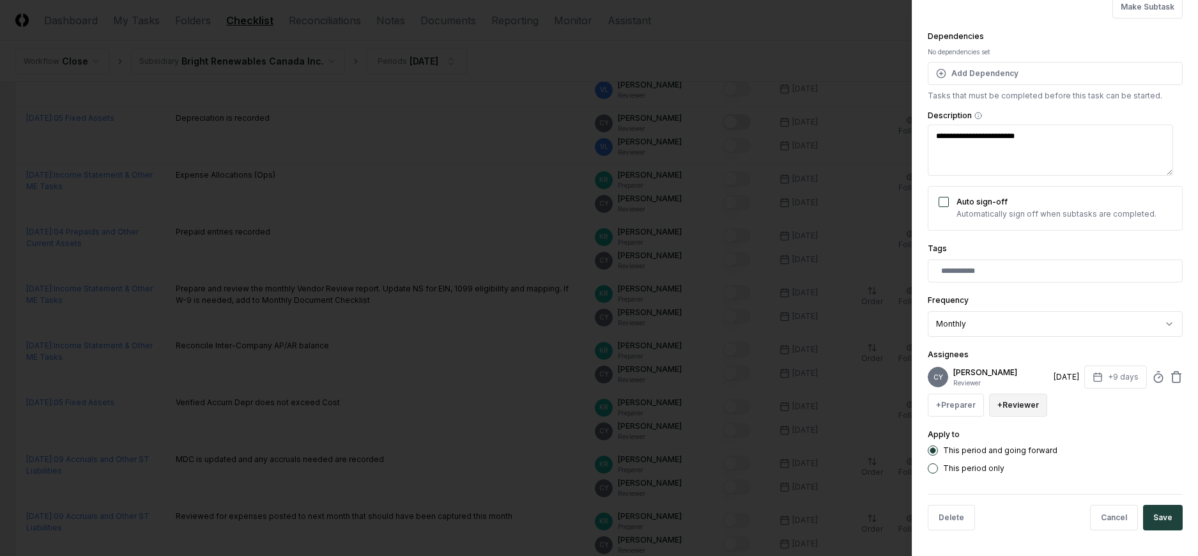
click at [1006, 404] on button "+ Reviewer" at bounding box center [1018, 404] width 58 height 23
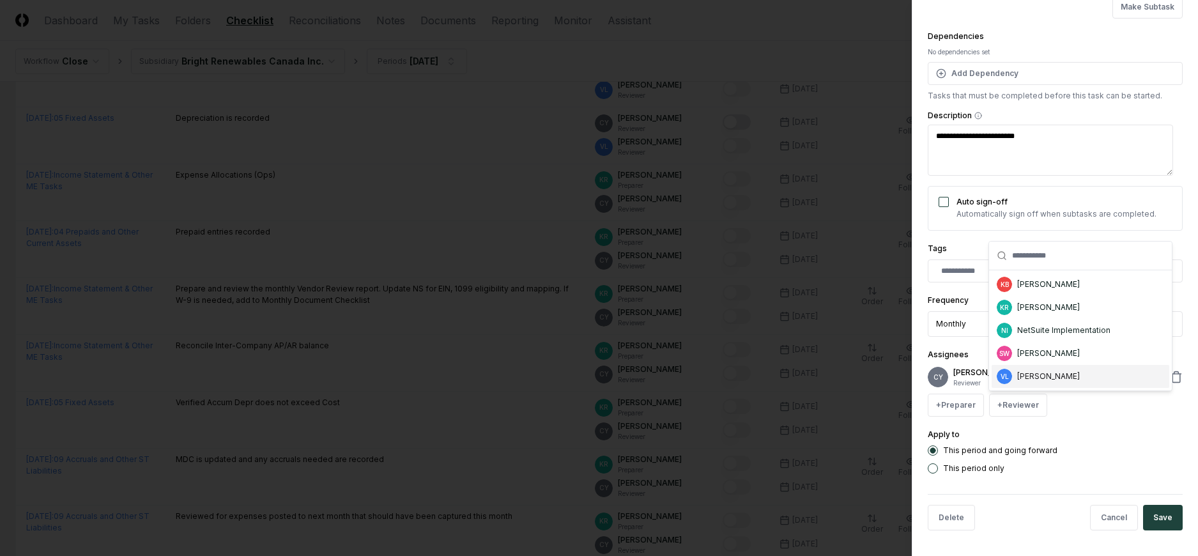
click at [1053, 377] on div "[PERSON_NAME]" at bounding box center [1048, 375] width 63 height 11
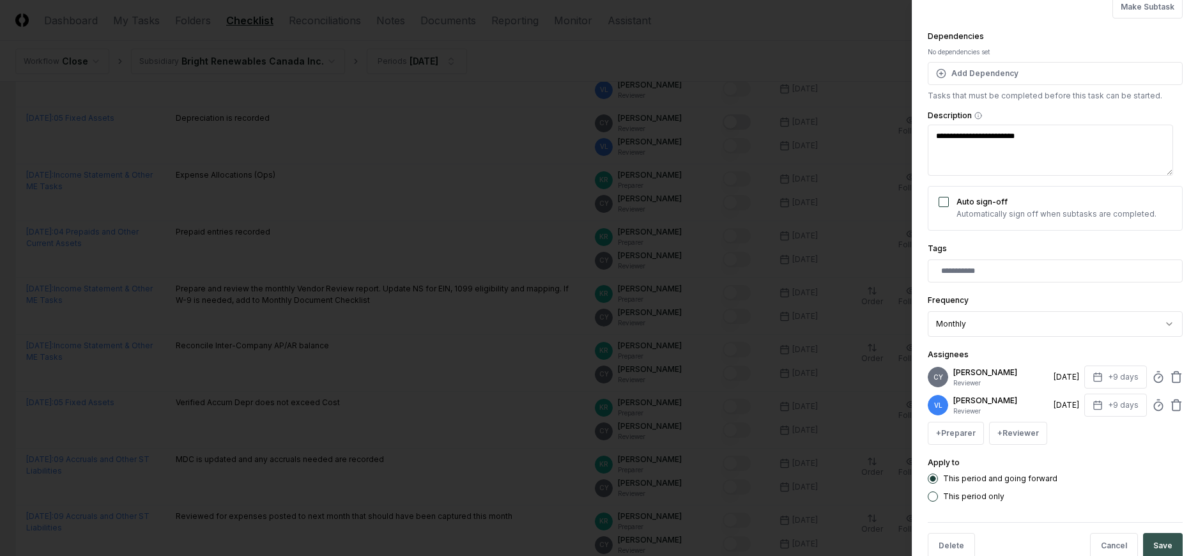
click at [1161, 544] on button "Save" at bounding box center [1163, 546] width 40 height 26
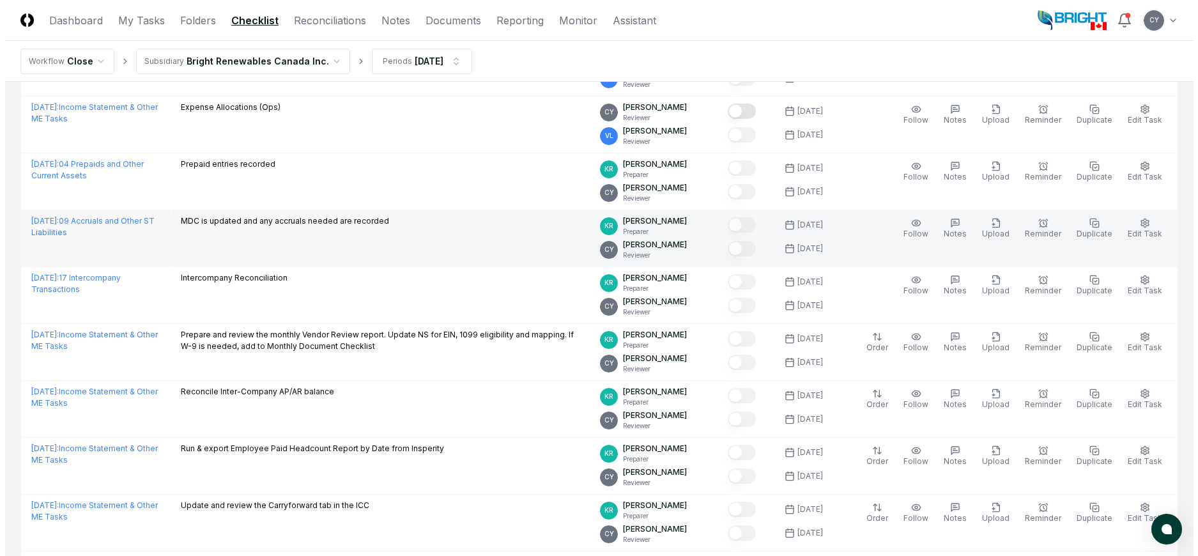
scroll to position [1086, 0]
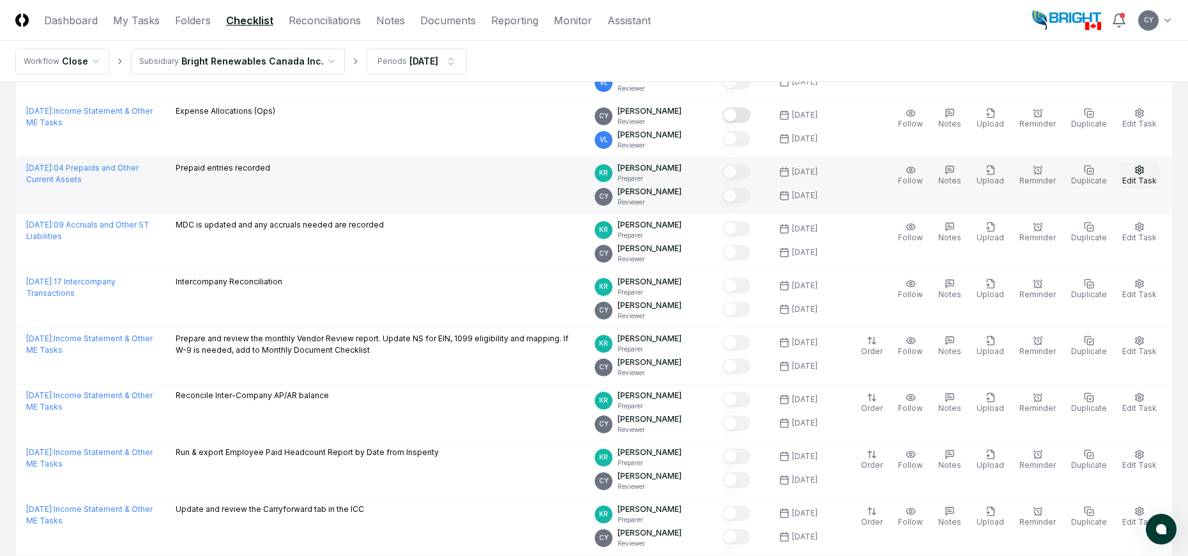
click at [1143, 172] on icon "button" at bounding box center [1140, 169] width 8 height 8
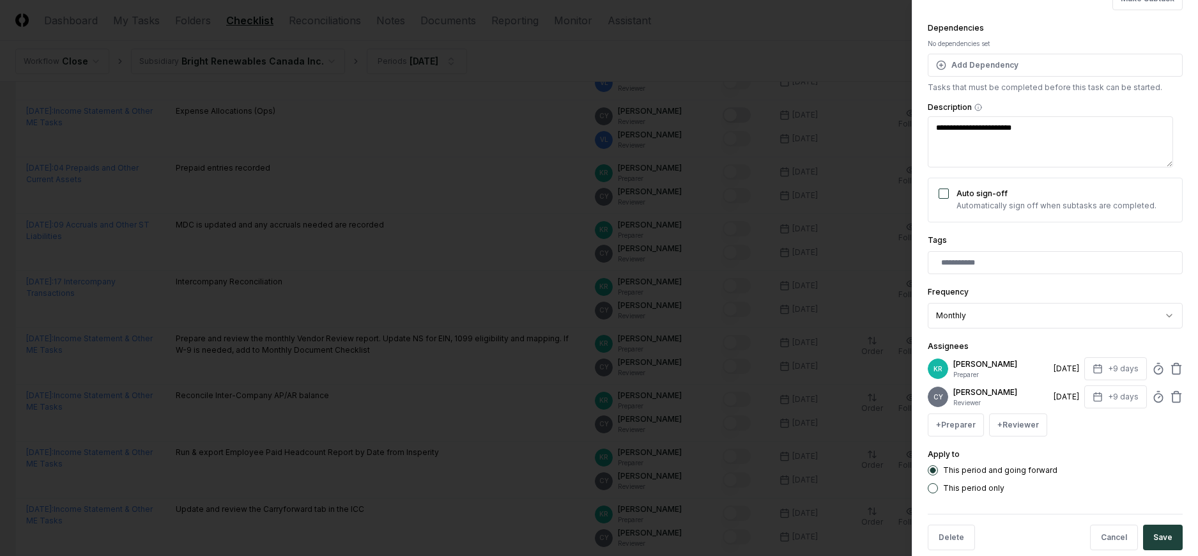
scroll to position [138, 0]
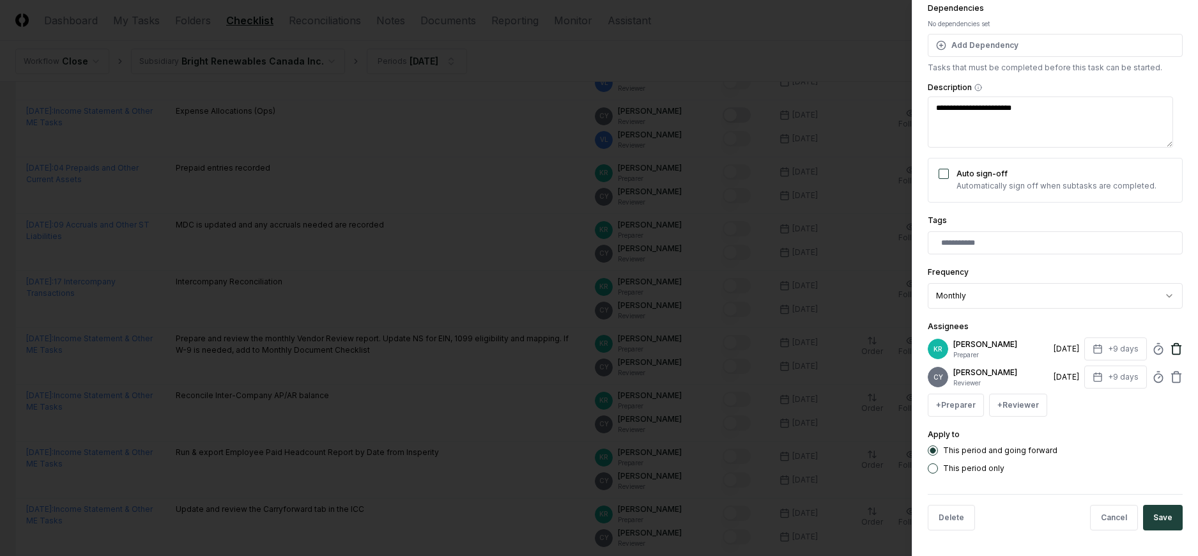
click at [1170, 346] on icon at bounding box center [1176, 348] width 13 height 13
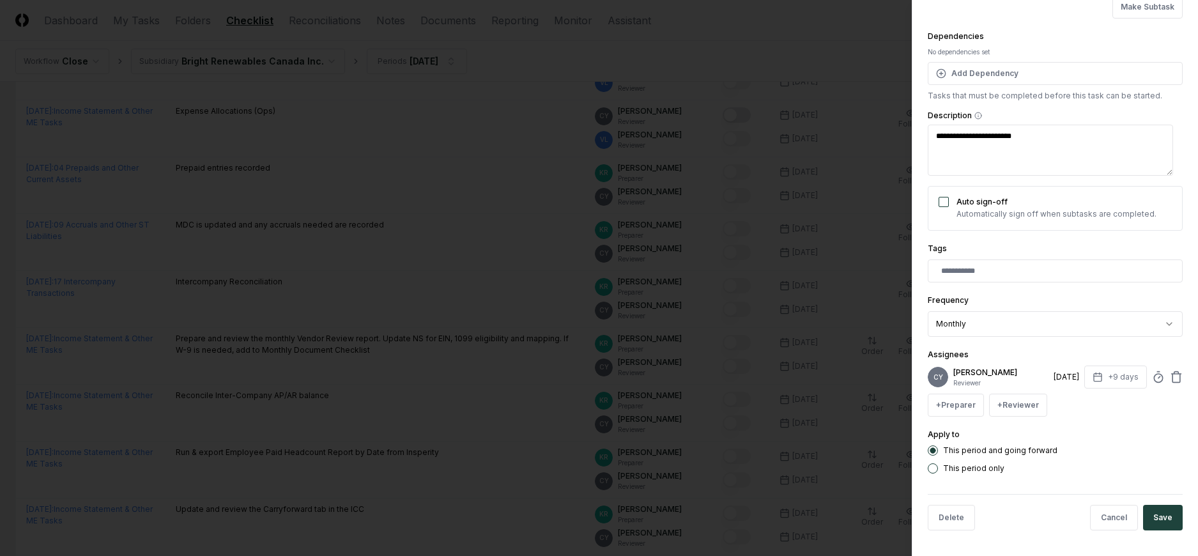
scroll to position [110, 0]
click at [1021, 404] on button "+ Reviewer" at bounding box center [1018, 404] width 58 height 23
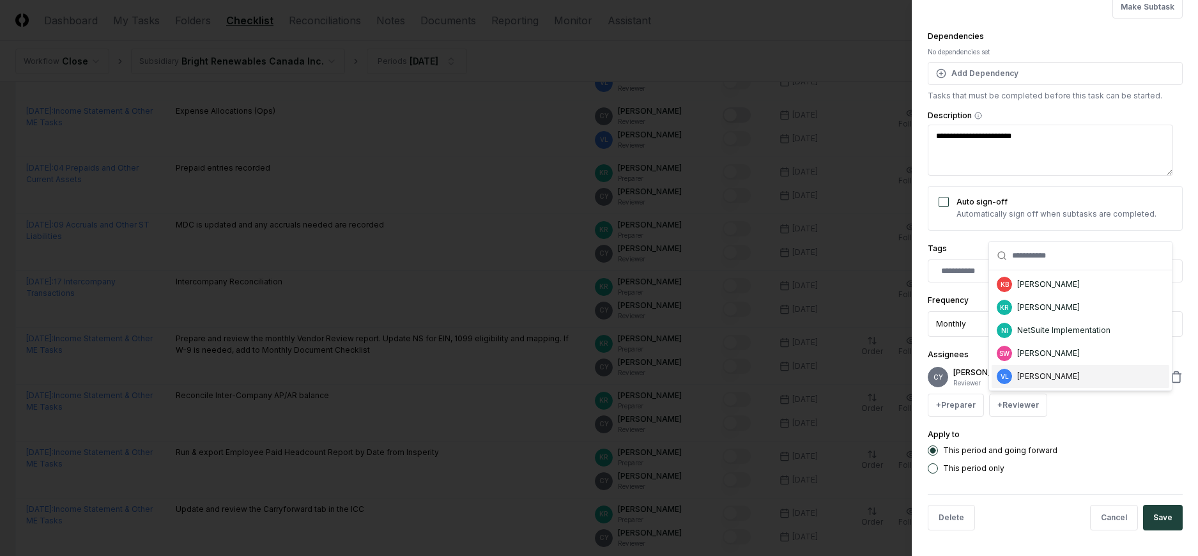
click at [1029, 377] on div "[PERSON_NAME]" at bounding box center [1048, 375] width 63 height 11
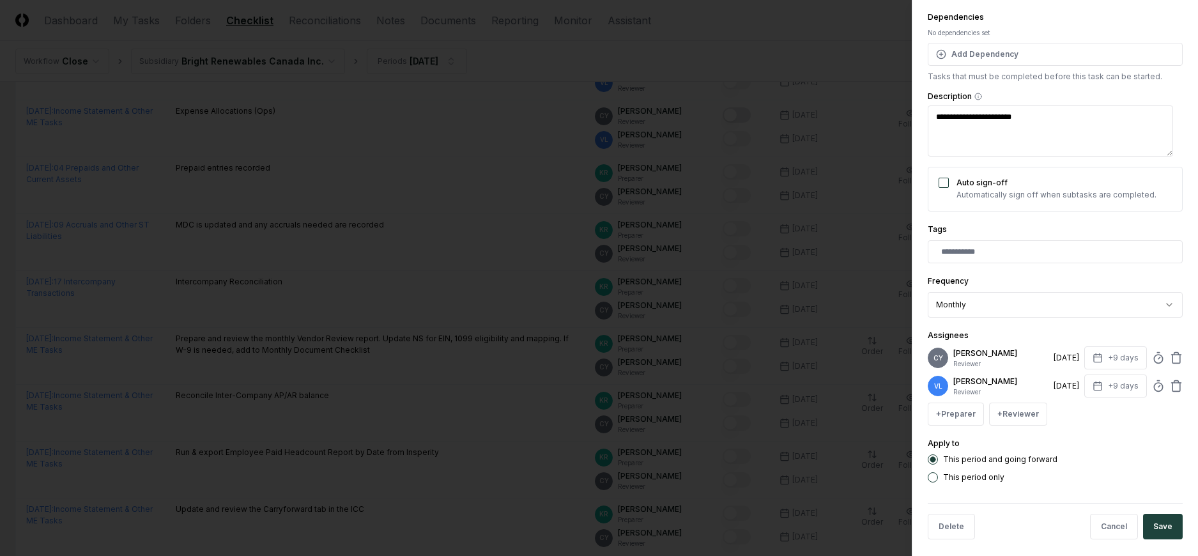
scroll to position [138, 0]
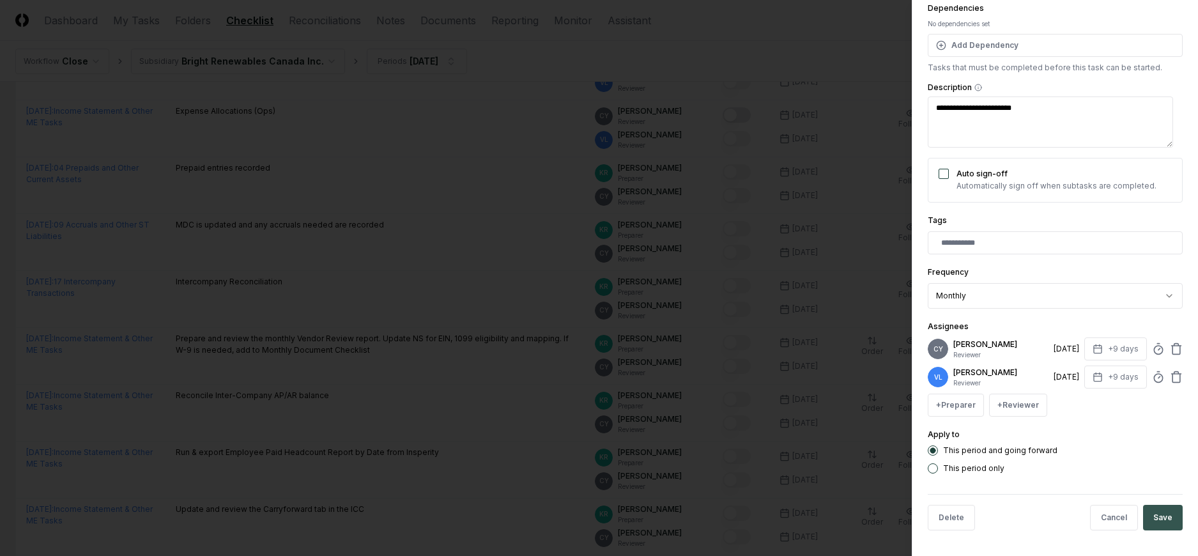
click at [1151, 508] on button "Save" at bounding box center [1163, 518] width 40 height 26
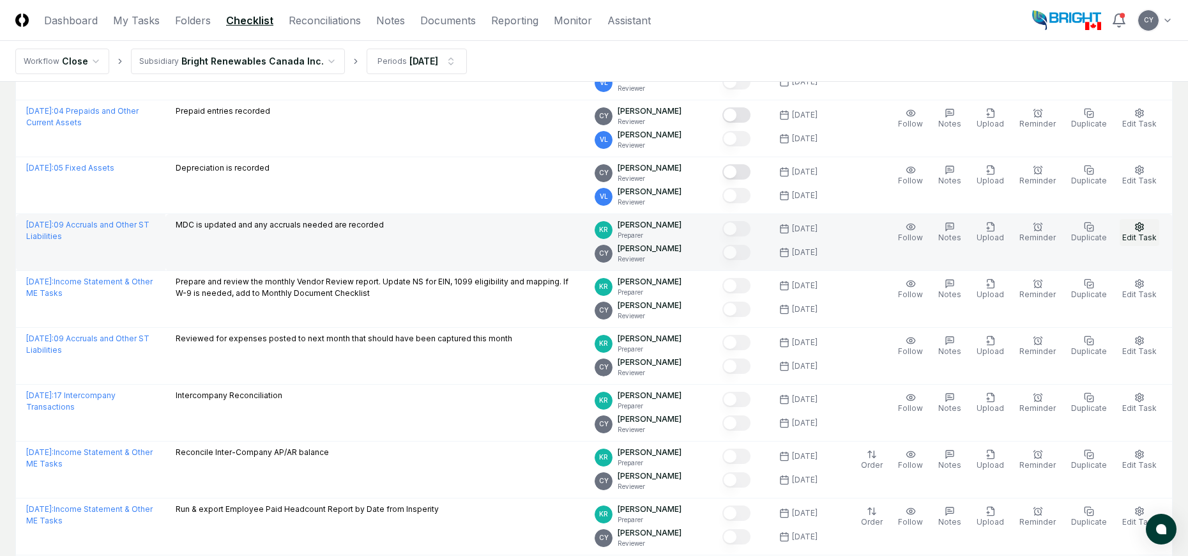
click at [1136, 227] on icon "button" at bounding box center [1139, 227] width 10 height 10
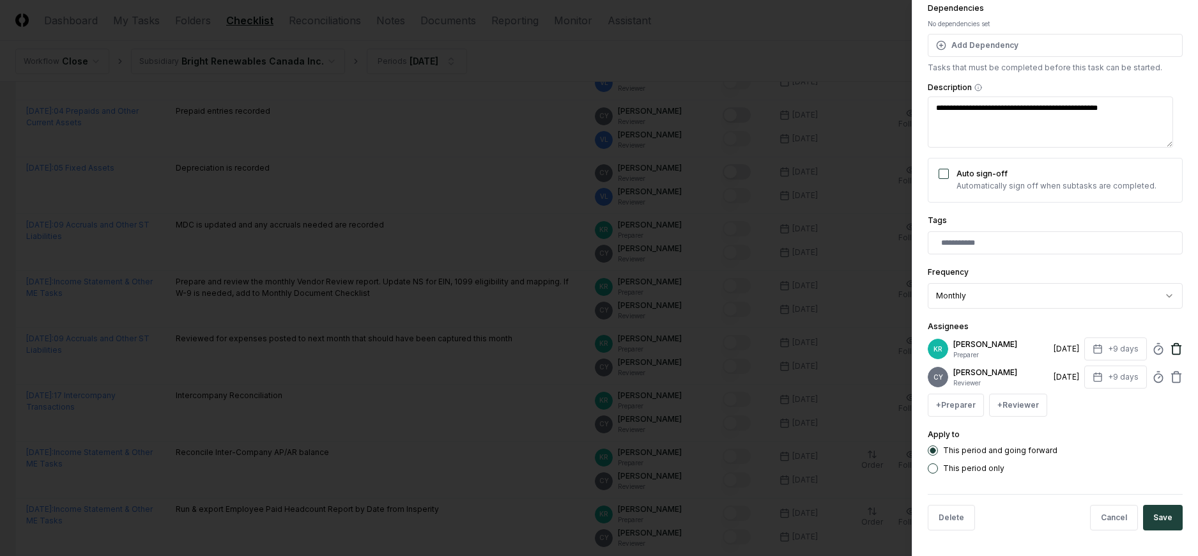
click at [1170, 350] on icon at bounding box center [1176, 348] width 13 height 13
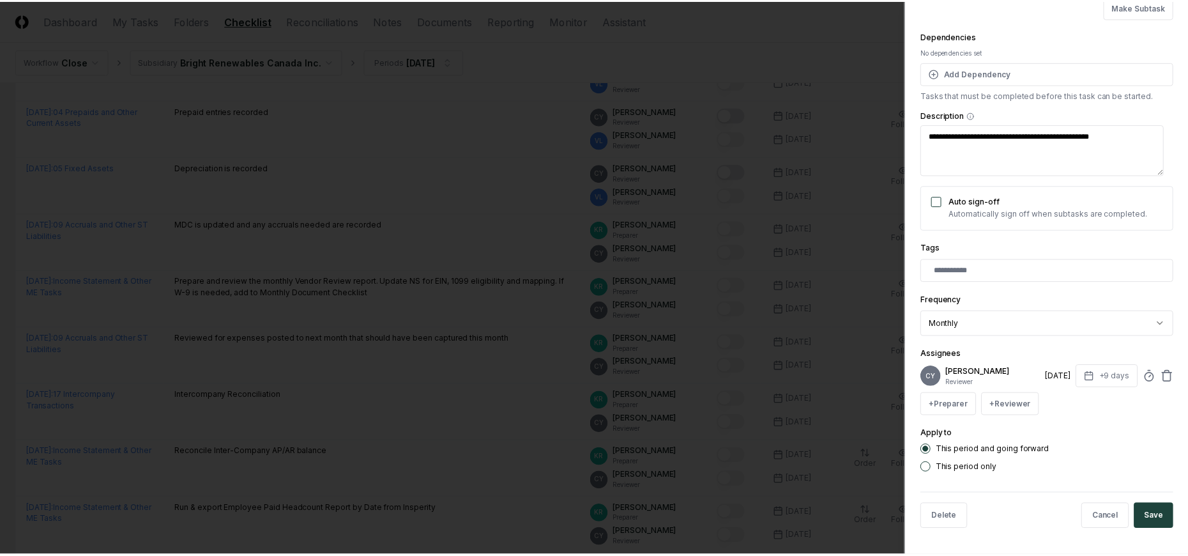
scroll to position [110, 0]
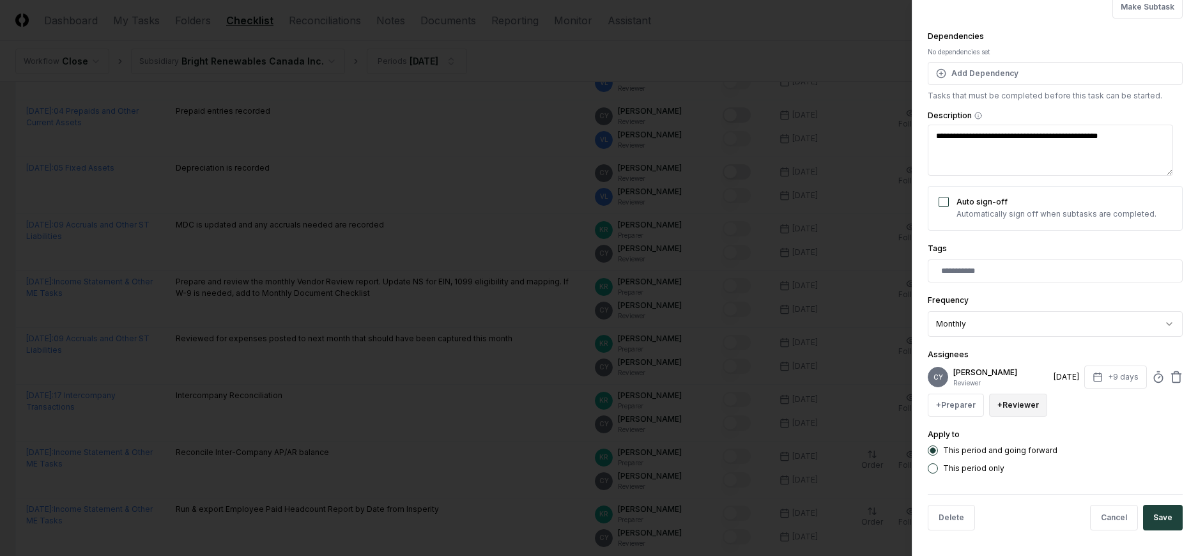
click at [1039, 404] on button "+ Reviewer" at bounding box center [1018, 404] width 58 height 23
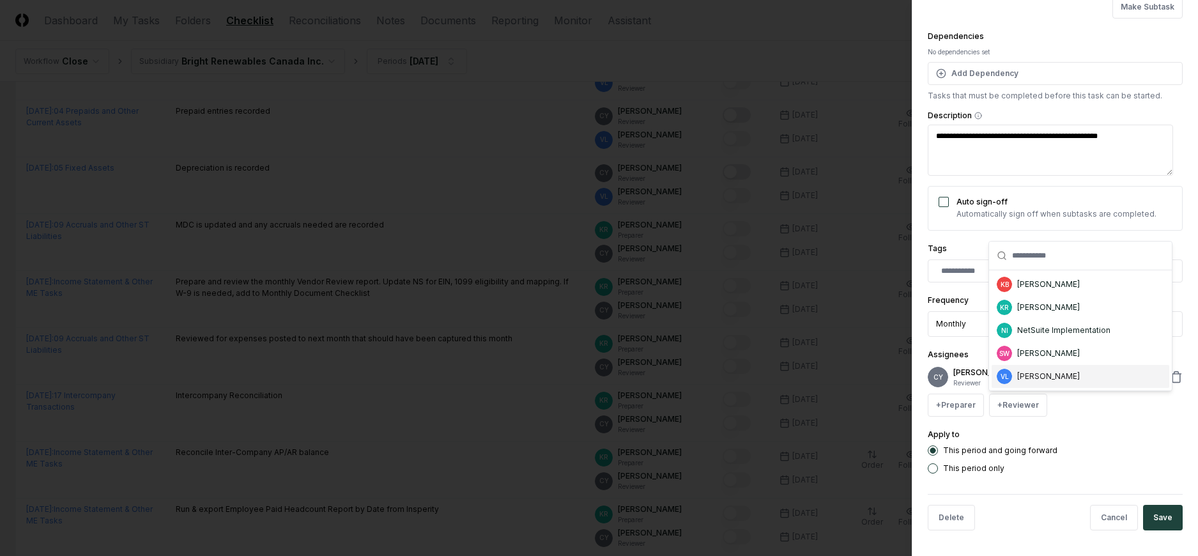
click at [1031, 381] on div "[PERSON_NAME]" at bounding box center [1048, 375] width 63 height 11
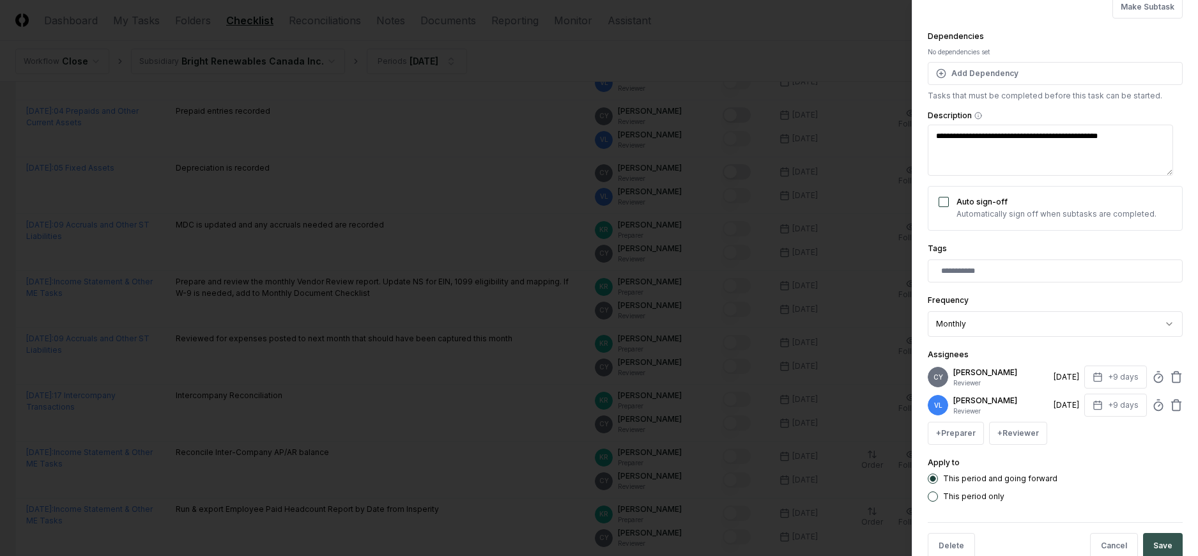
click at [1161, 539] on button "Save" at bounding box center [1163, 546] width 40 height 26
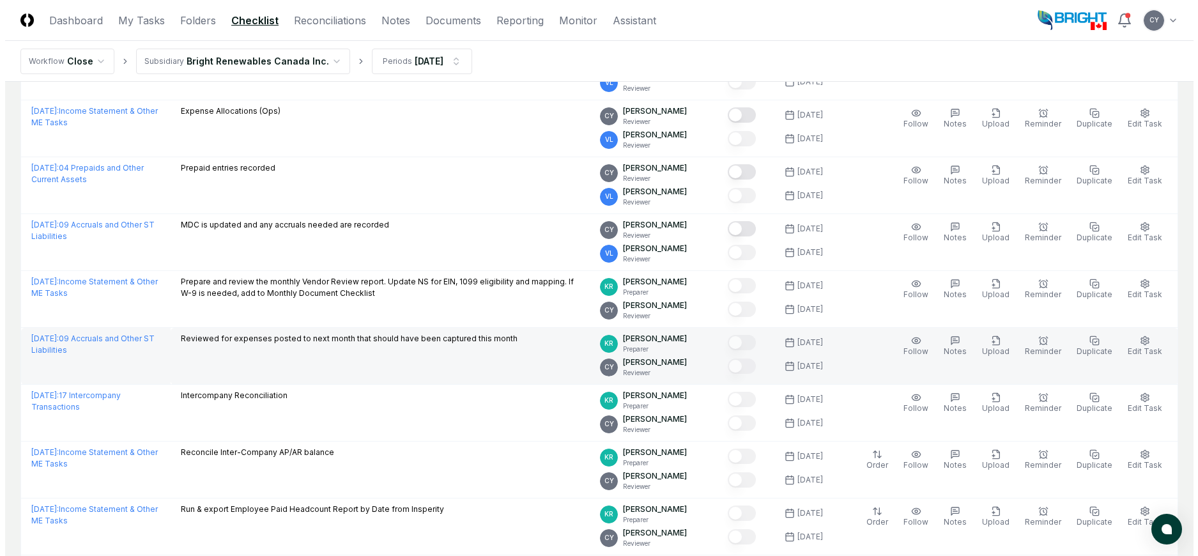
scroll to position [1150, 0]
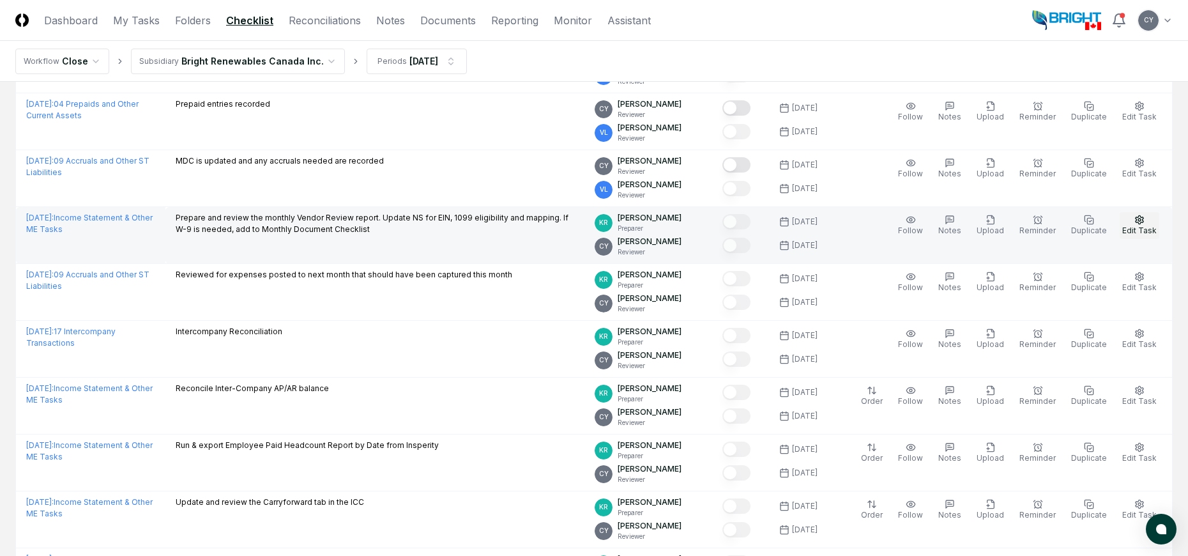
click at [1150, 222] on button "Edit Task" at bounding box center [1140, 225] width 40 height 27
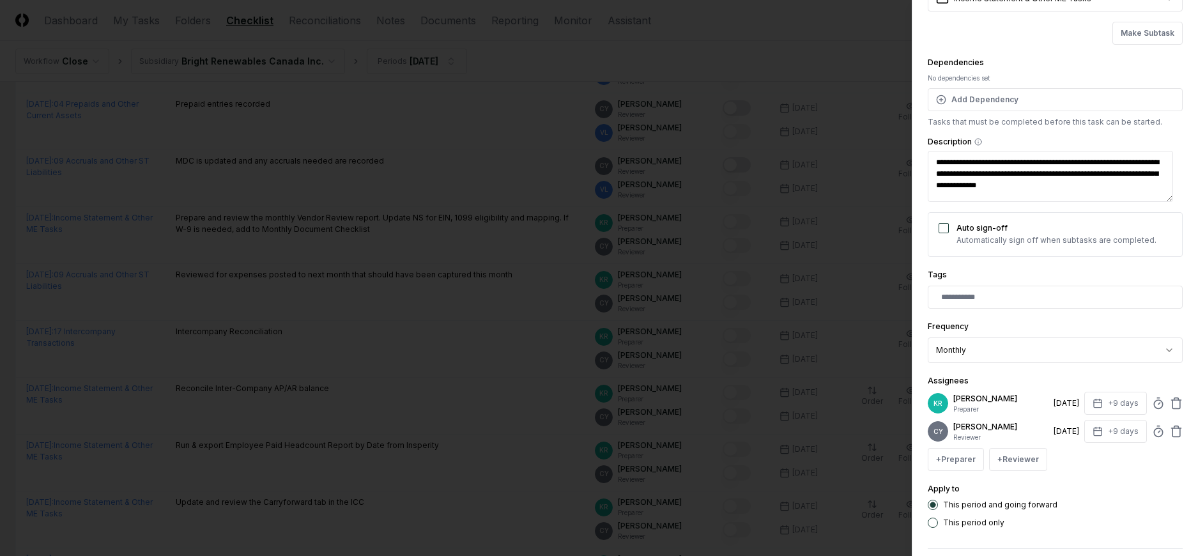
scroll to position [138, 0]
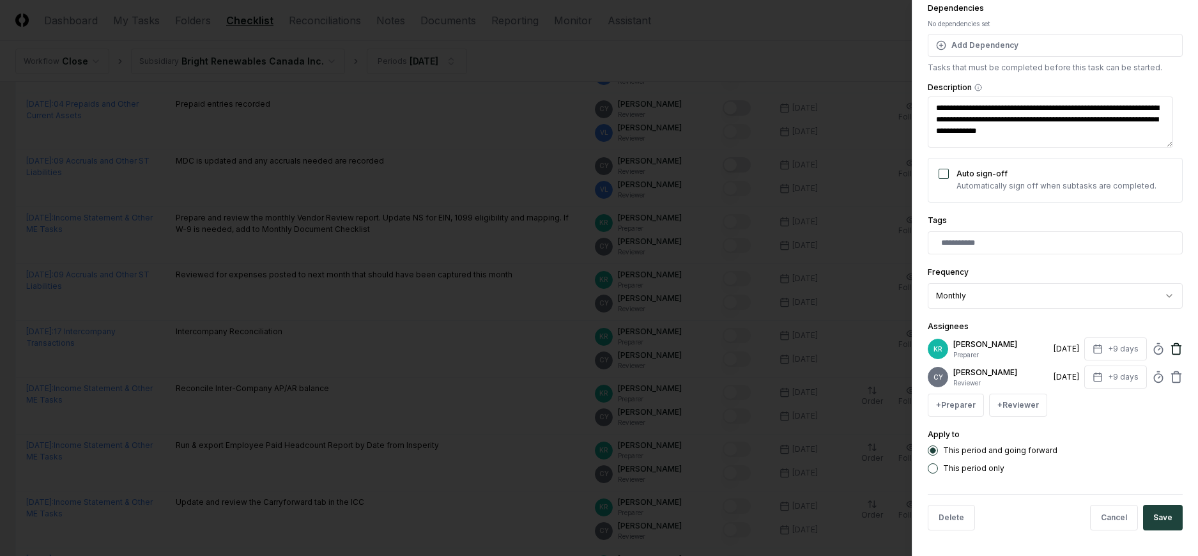
click at [1170, 349] on icon at bounding box center [1176, 348] width 13 height 13
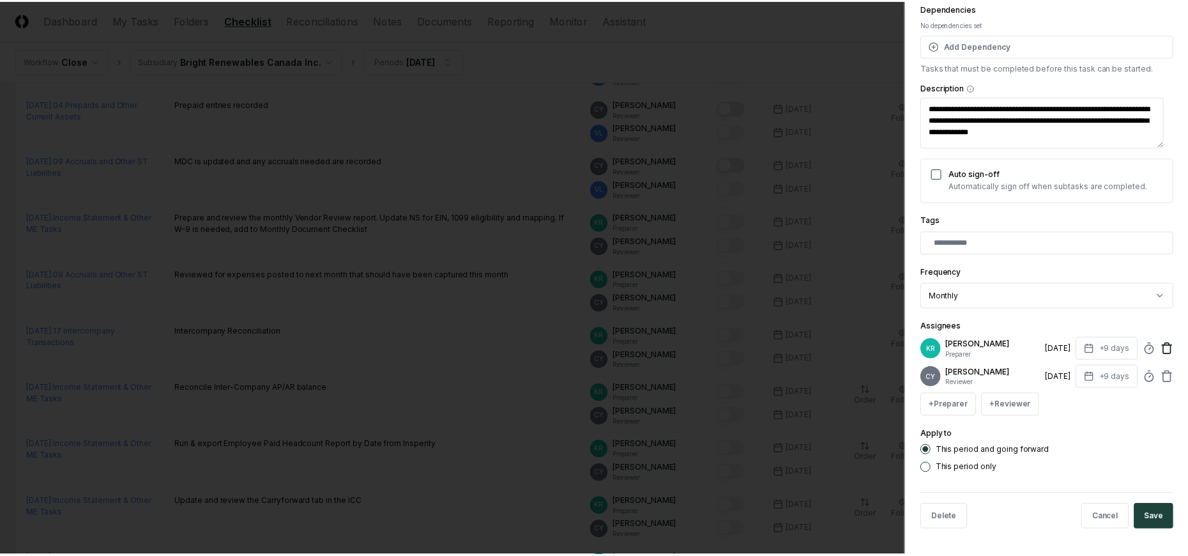
scroll to position [110, 0]
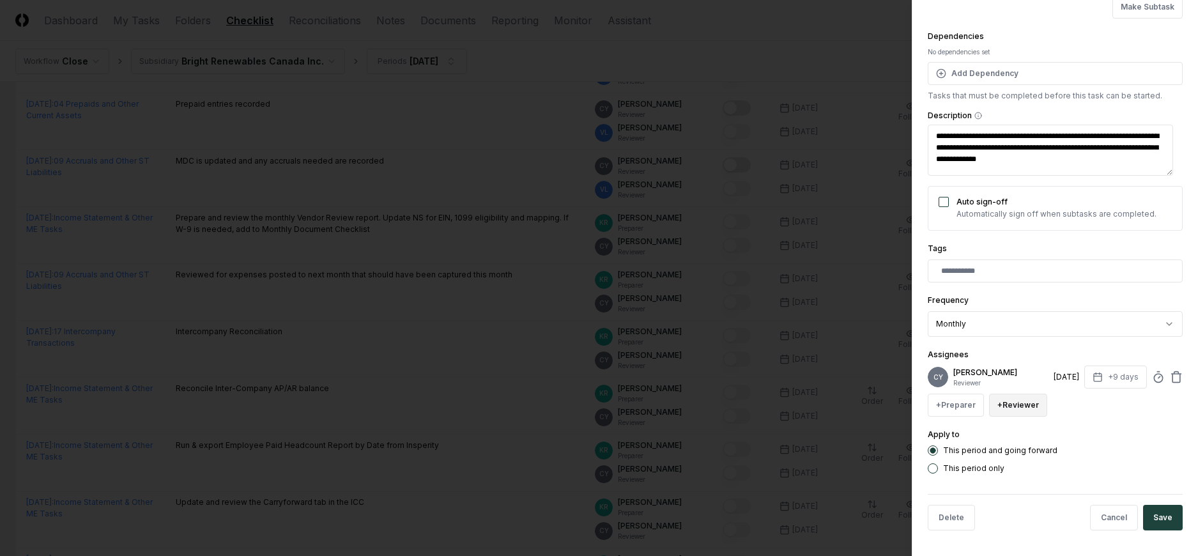
click at [1017, 406] on button "+ Reviewer" at bounding box center [1018, 404] width 58 height 23
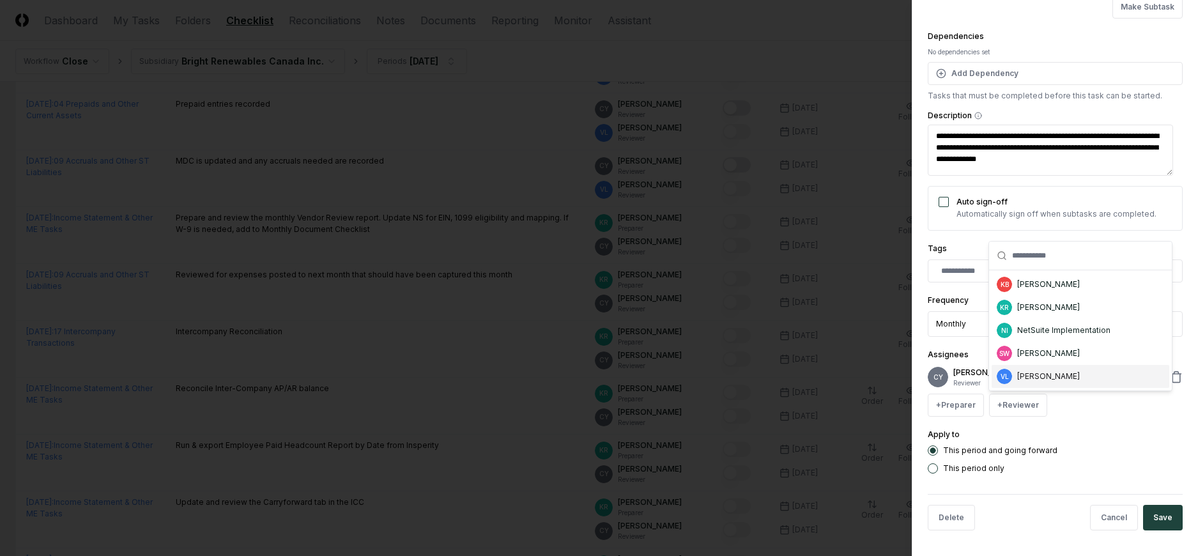
click at [1025, 376] on div "[PERSON_NAME]" at bounding box center [1048, 375] width 63 height 11
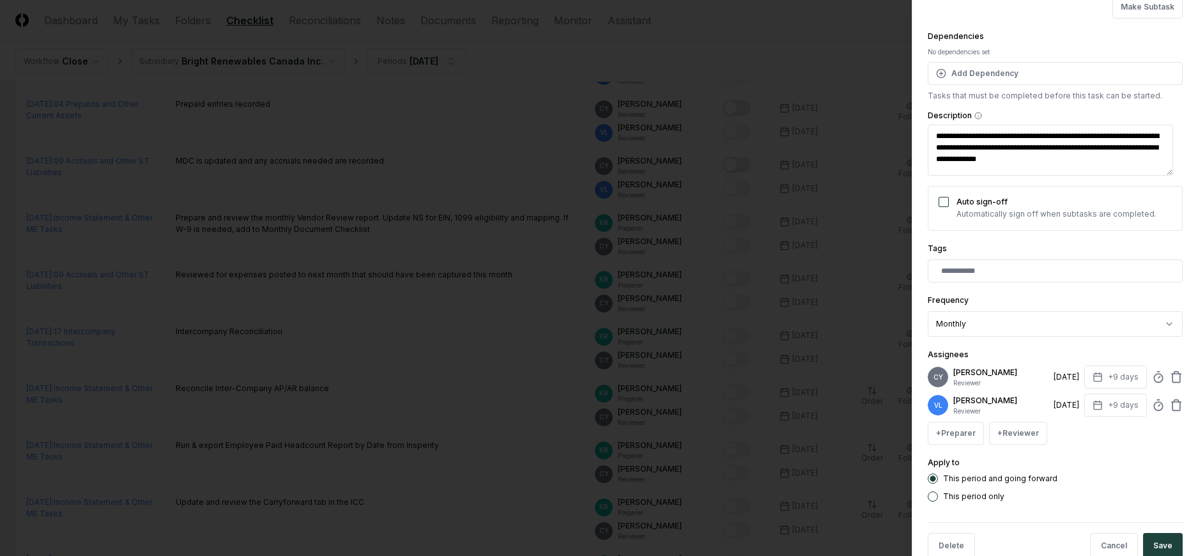
click at [1153, 538] on button "Save" at bounding box center [1163, 546] width 40 height 26
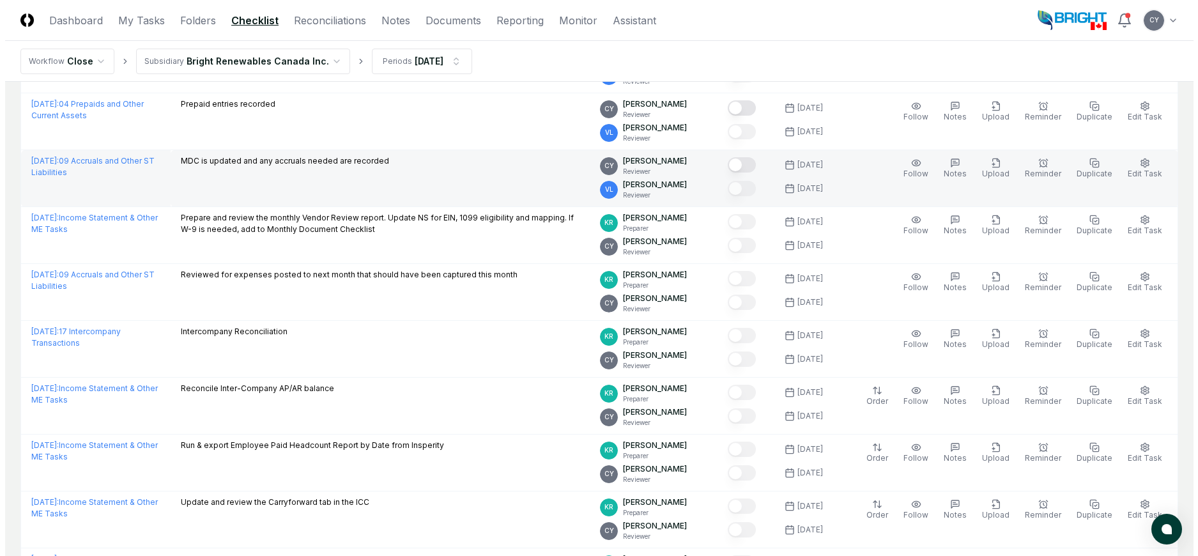
scroll to position [1036, 0]
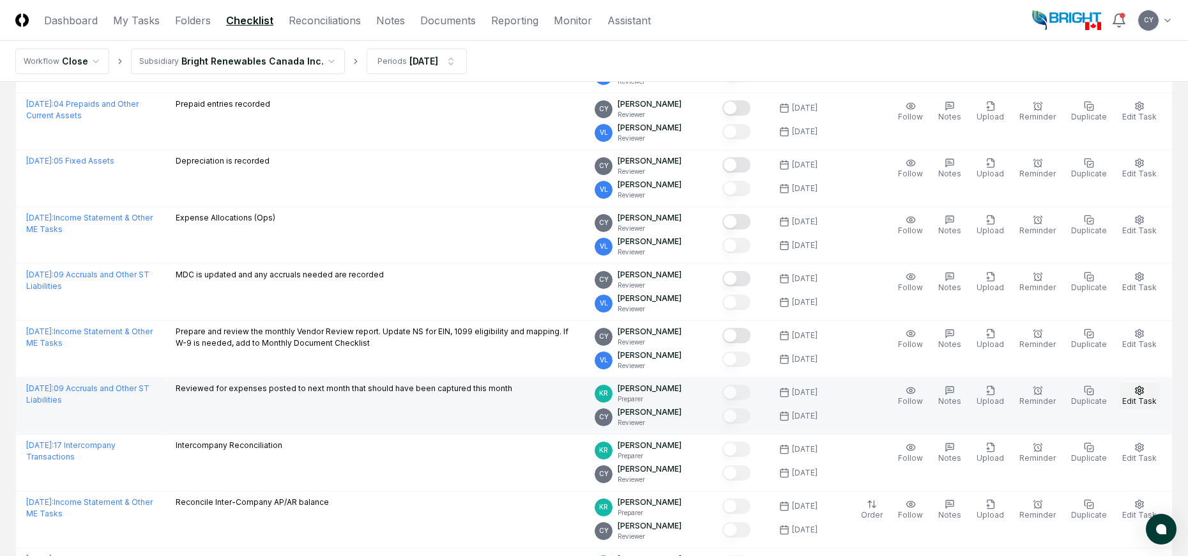
click at [1136, 391] on icon "button" at bounding box center [1139, 390] width 10 height 10
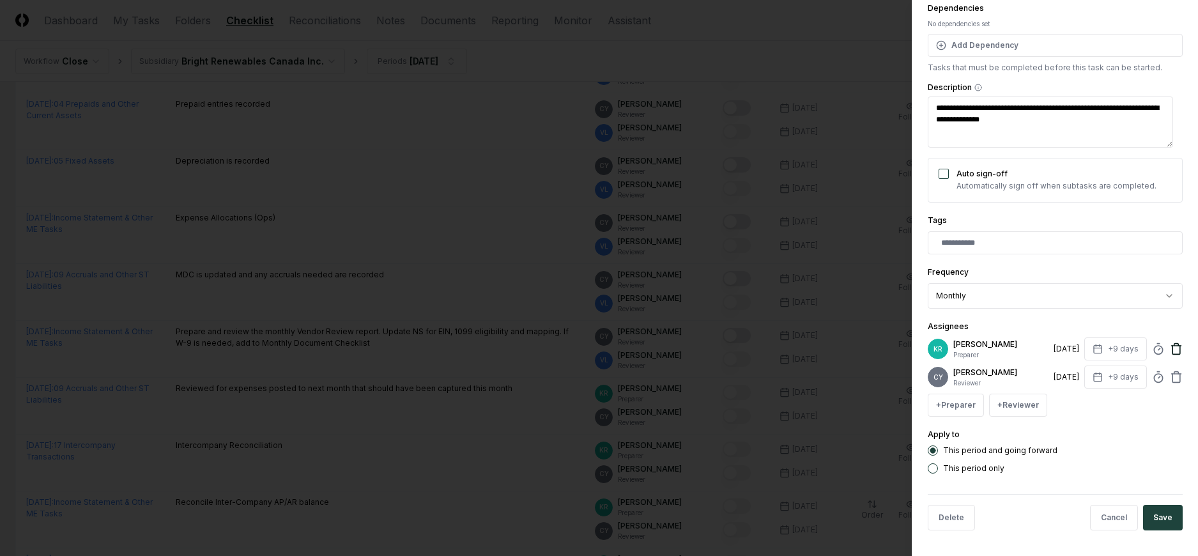
click at [1172, 347] on icon at bounding box center [1176, 350] width 8 height 8
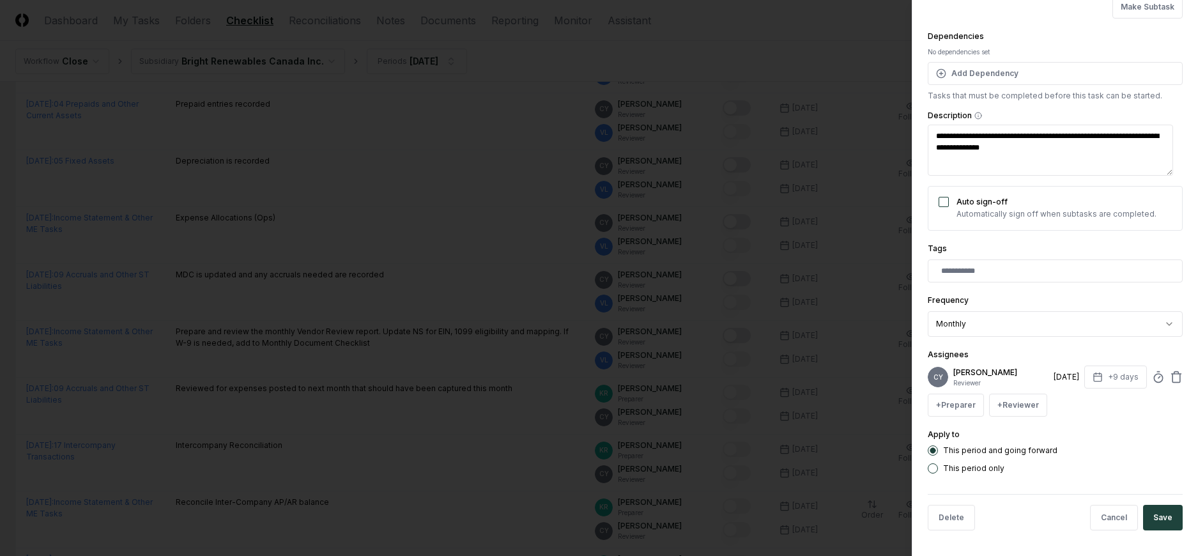
scroll to position [110, 0]
click at [1007, 406] on button "+ Reviewer" at bounding box center [1018, 404] width 58 height 23
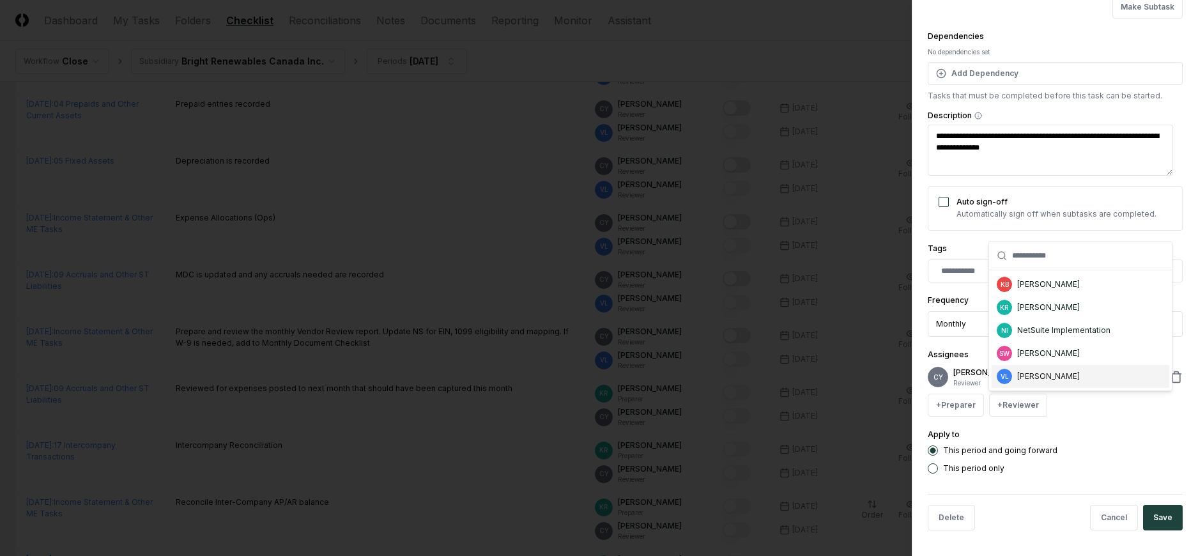
click at [1014, 367] on div "[PERSON_NAME]" at bounding box center [1080, 376] width 178 height 23
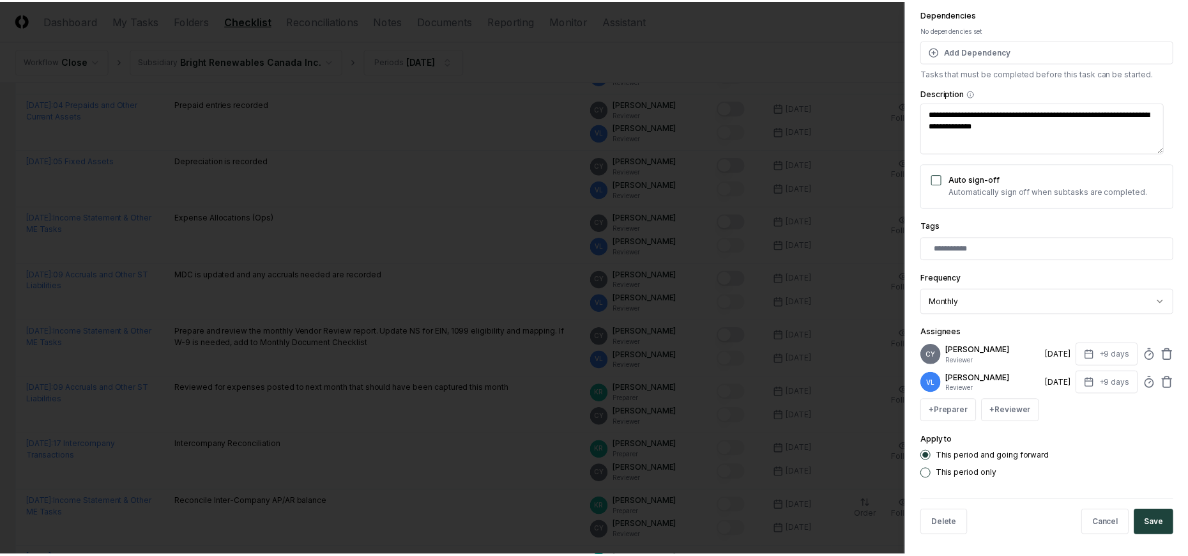
scroll to position [138, 0]
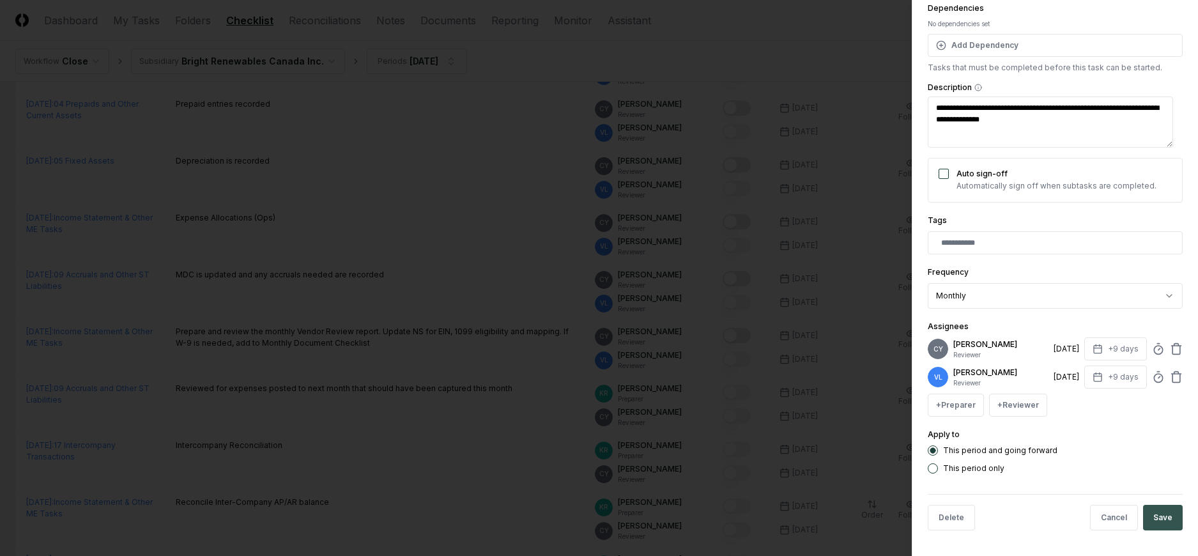
click at [1158, 533] on div "Delete Cancel Save" at bounding box center [1054, 517] width 255 height 47
click at [1157, 518] on button "Save" at bounding box center [1163, 518] width 40 height 26
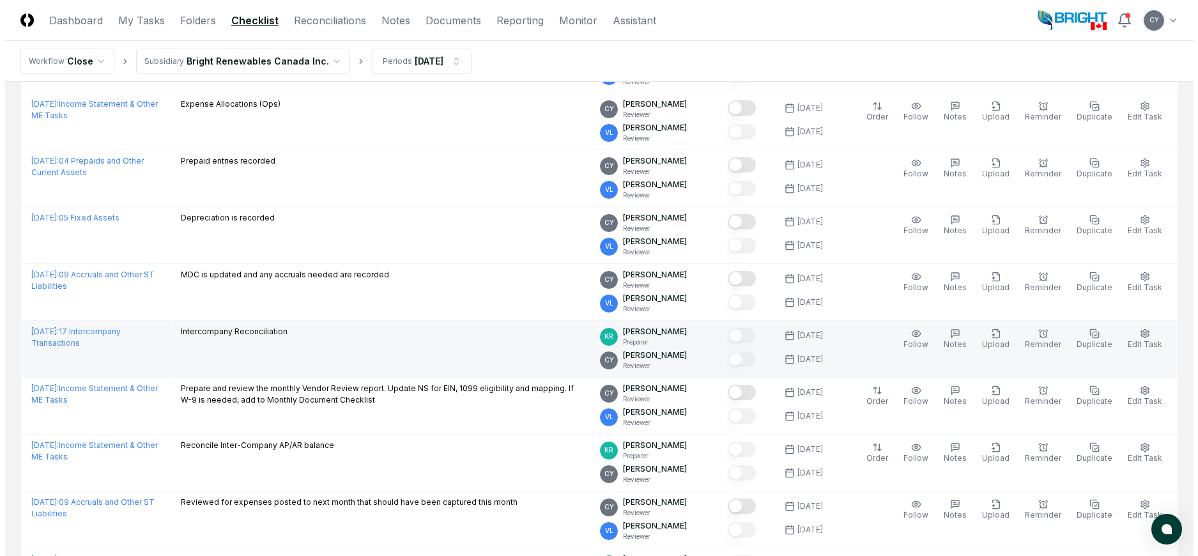
scroll to position [1100, 0]
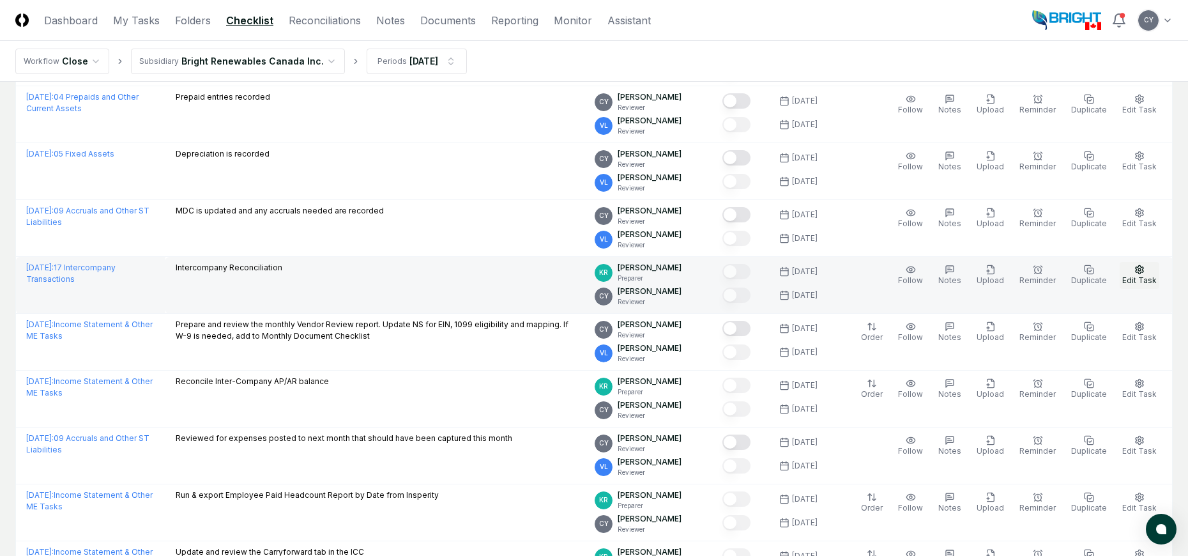
click at [1140, 268] on circle "button" at bounding box center [1139, 269] width 3 height 3
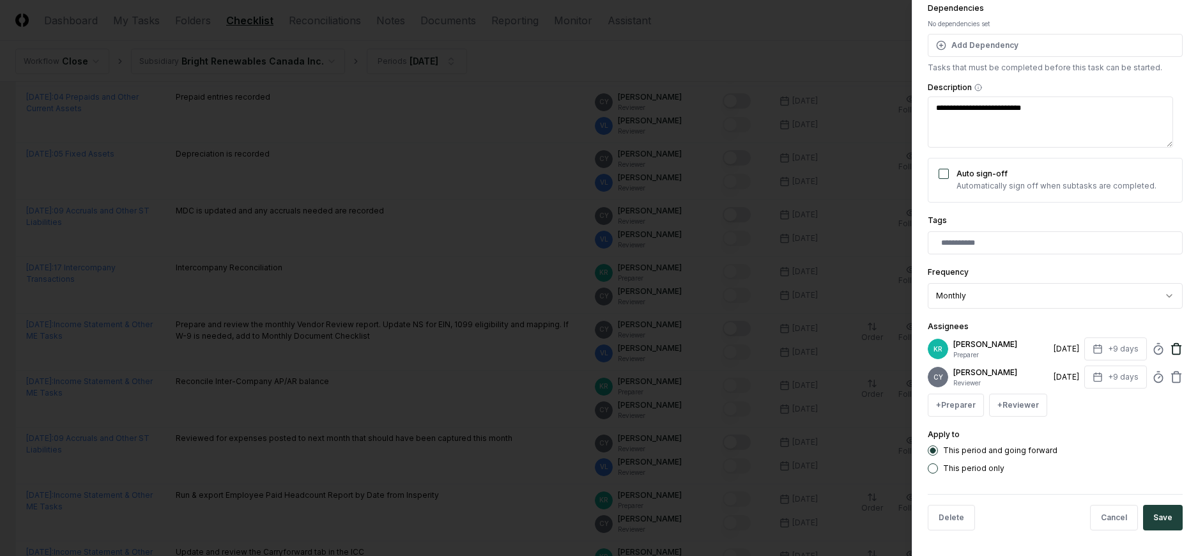
click at [1174, 344] on icon at bounding box center [1176, 345] width 4 height 2
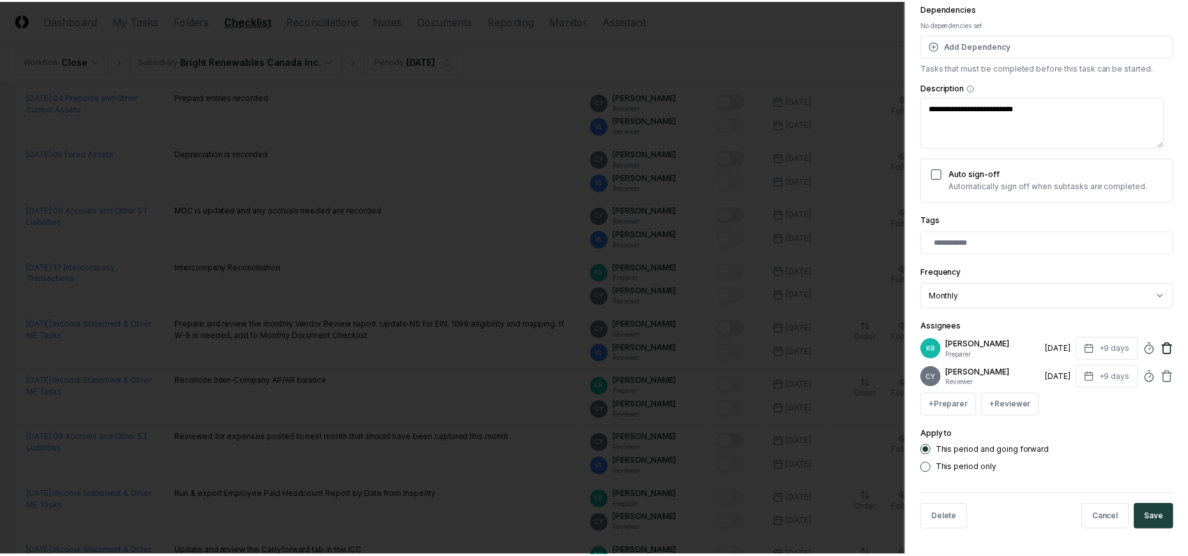
scroll to position [110, 0]
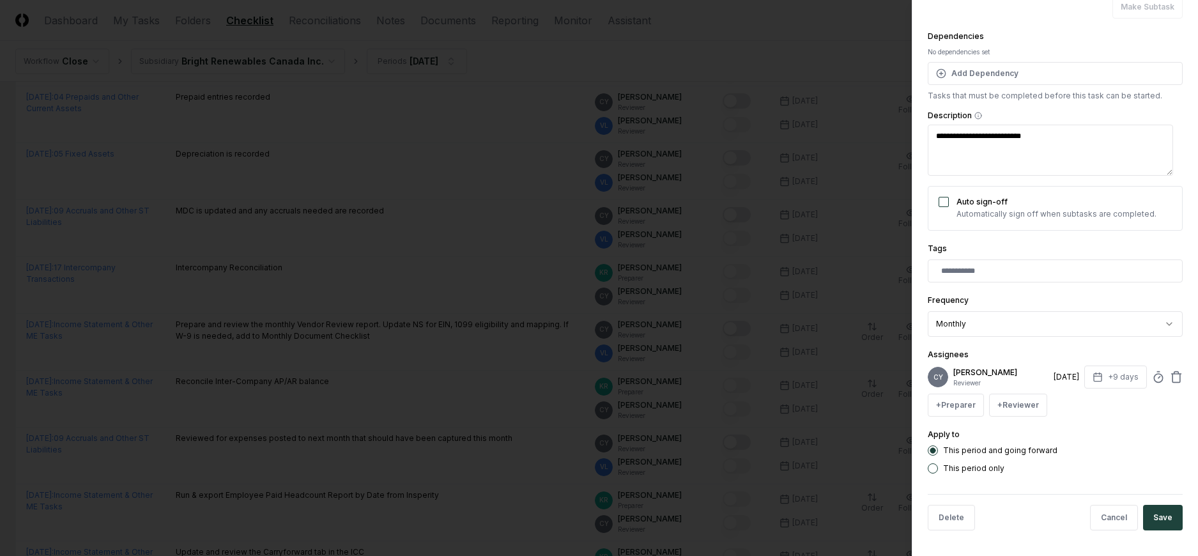
click at [1014, 393] on div "CY Candice Young Reviewer 8/13/2025 +9 days + Preparer + Reviewer" at bounding box center [1054, 390] width 255 height 51
click at [1021, 399] on button "+ Reviewer" at bounding box center [1018, 404] width 58 height 23
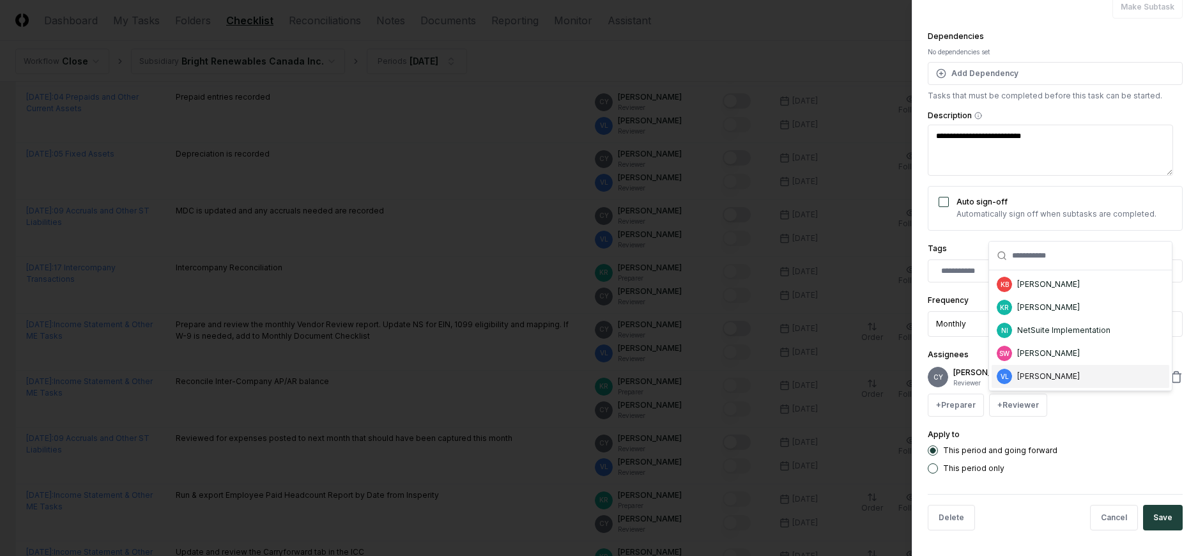
click at [1055, 376] on div "[PERSON_NAME]" at bounding box center [1048, 375] width 63 height 11
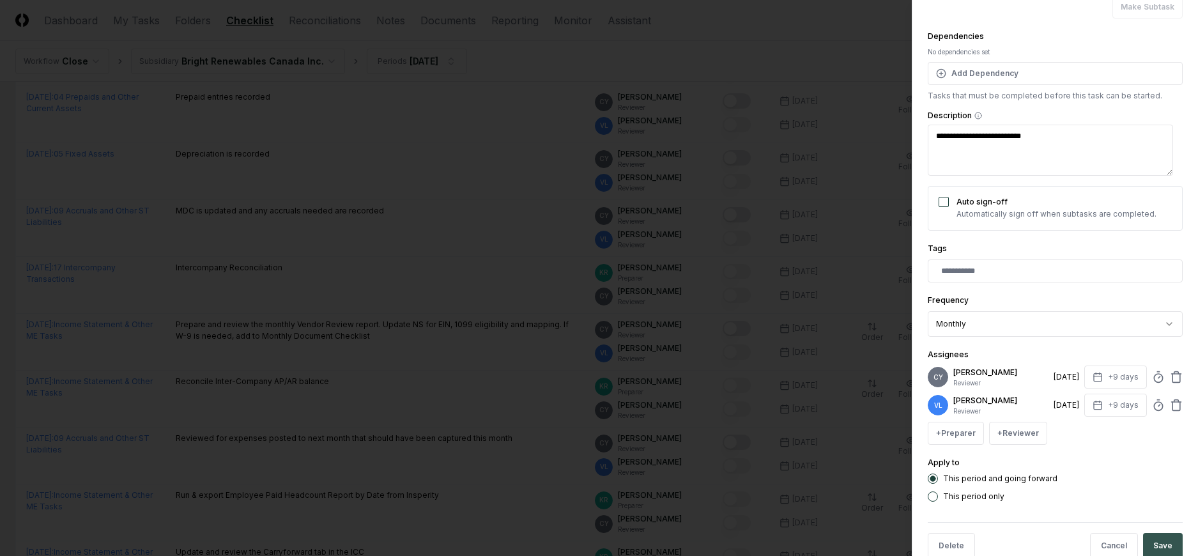
click at [1152, 538] on button "Save" at bounding box center [1163, 546] width 40 height 26
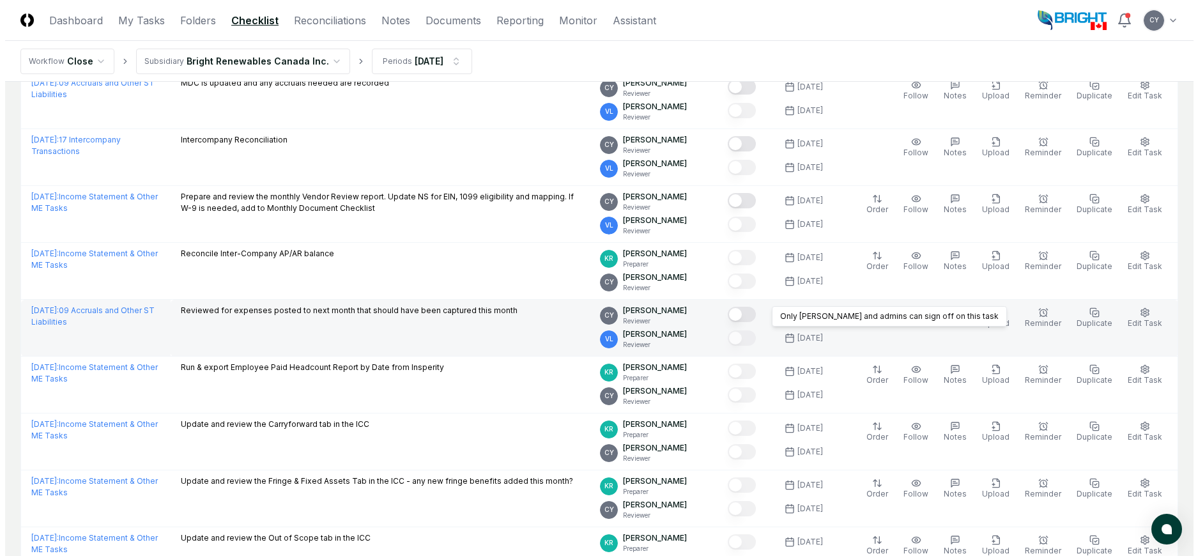
scroll to position [1292, 0]
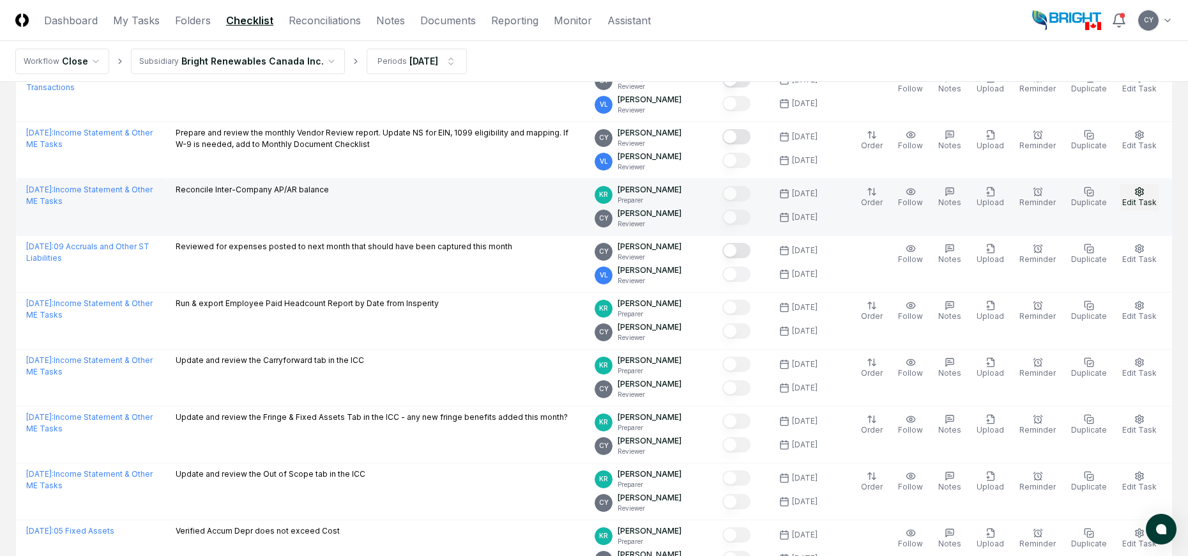
click at [1145, 192] on icon "button" at bounding box center [1139, 192] width 10 height 10
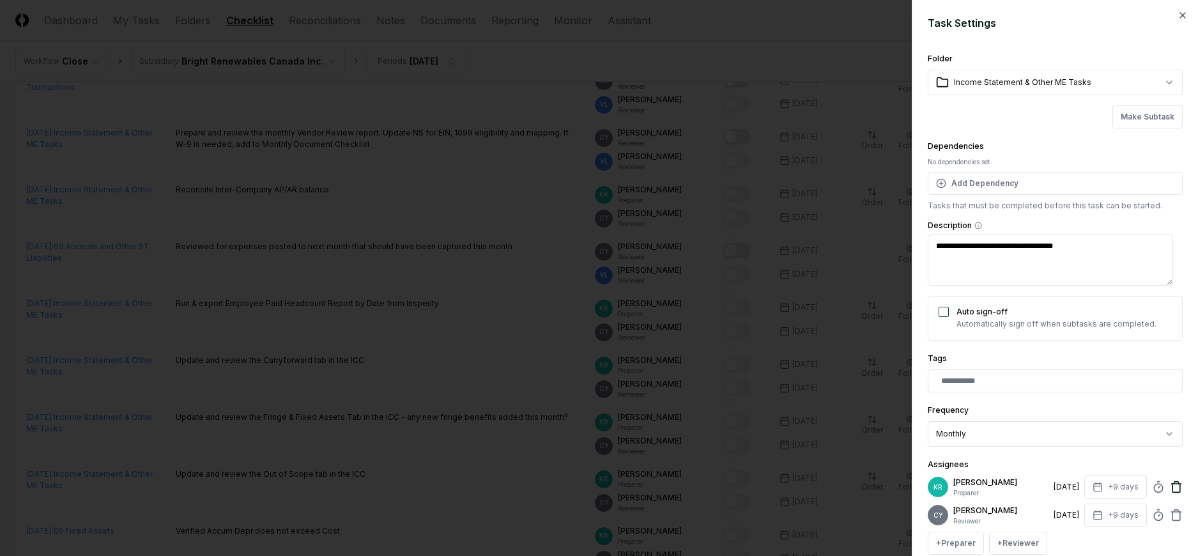
click at [1170, 485] on icon at bounding box center [1176, 486] width 13 height 13
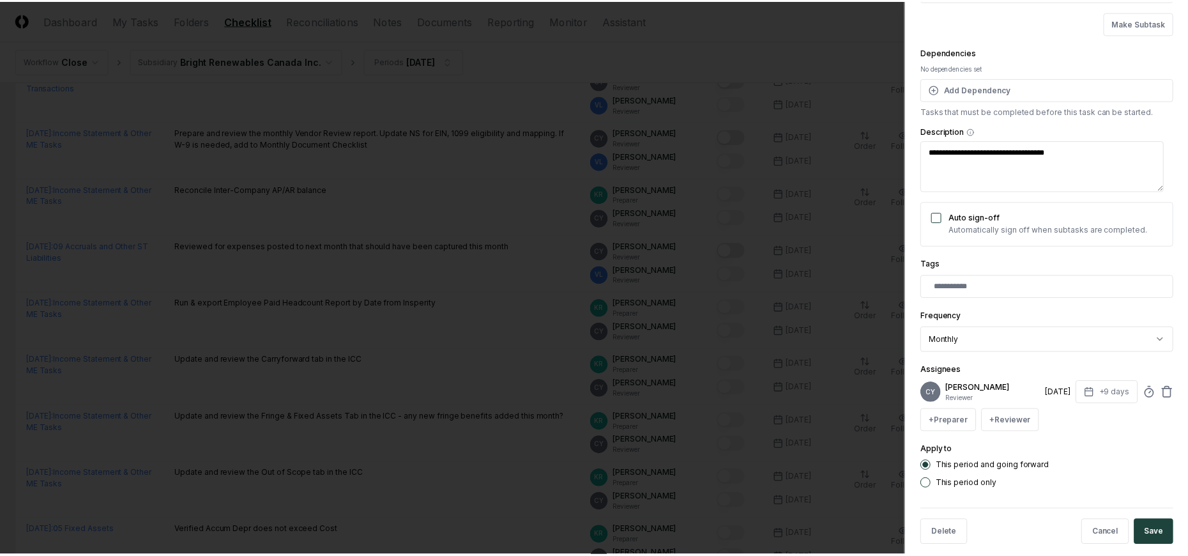
scroll to position [110, 0]
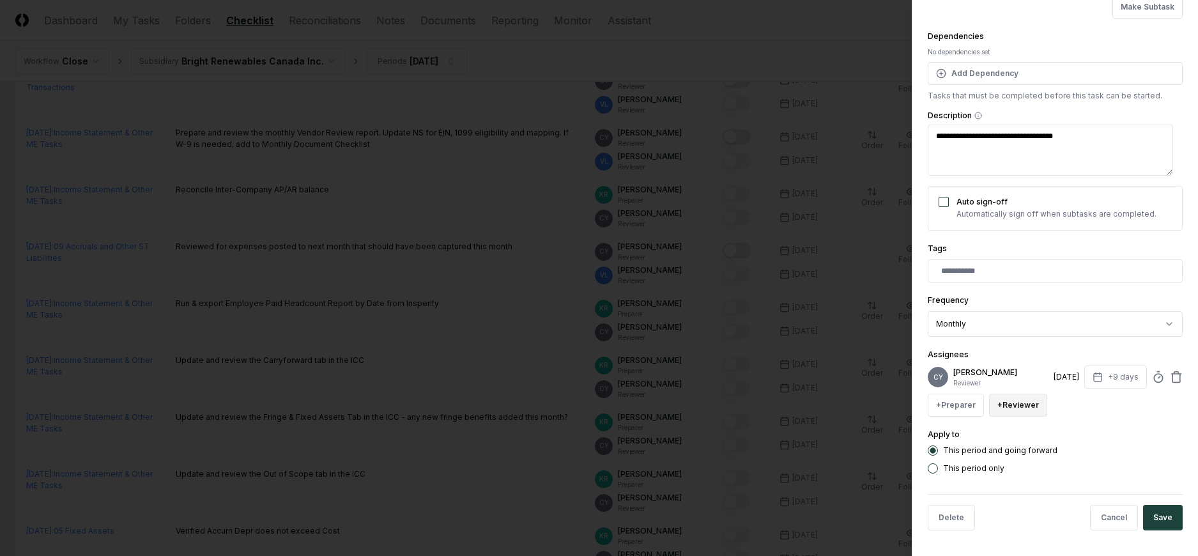
click at [1018, 410] on button "+ Reviewer" at bounding box center [1018, 404] width 58 height 23
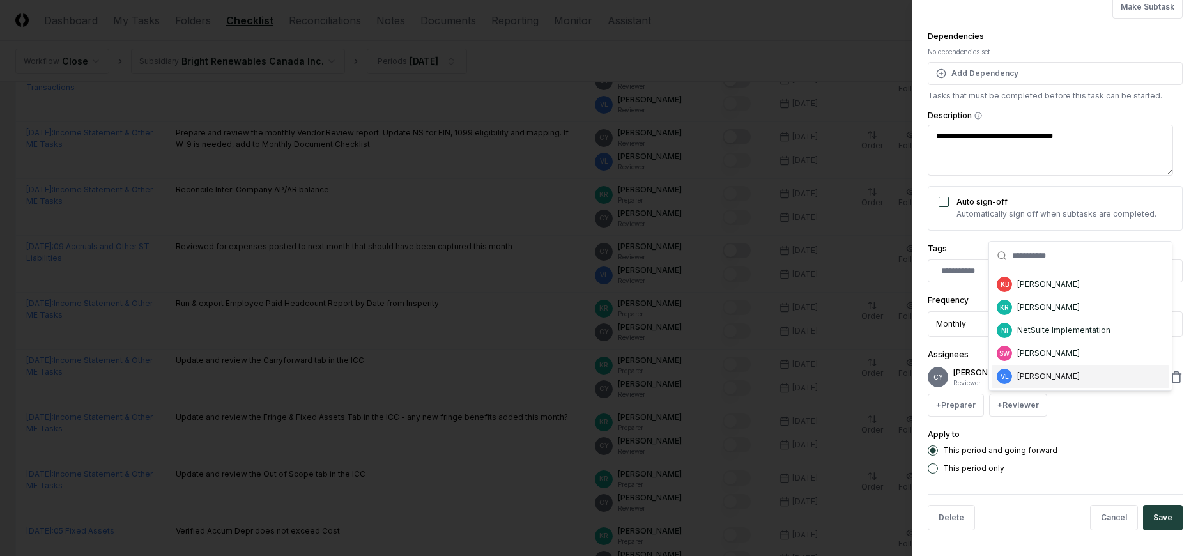
click at [1062, 373] on div "[PERSON_NAME]" at bounding box center [1048, 375] width 63 height 11
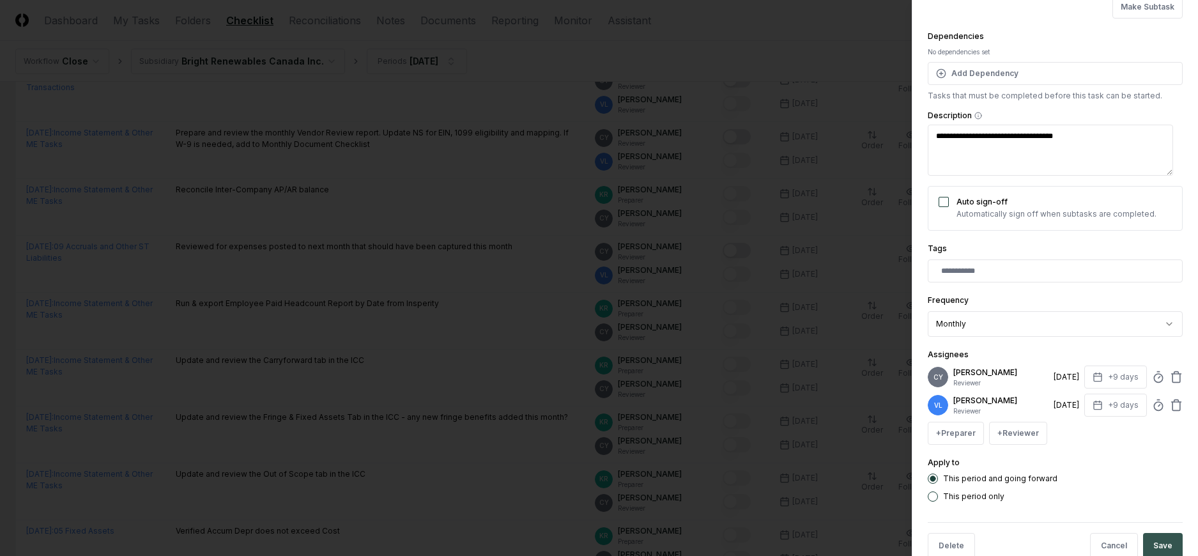
click at [1152, 541] on button "Save" at bounding box center [1163, 546] width 40 height 26
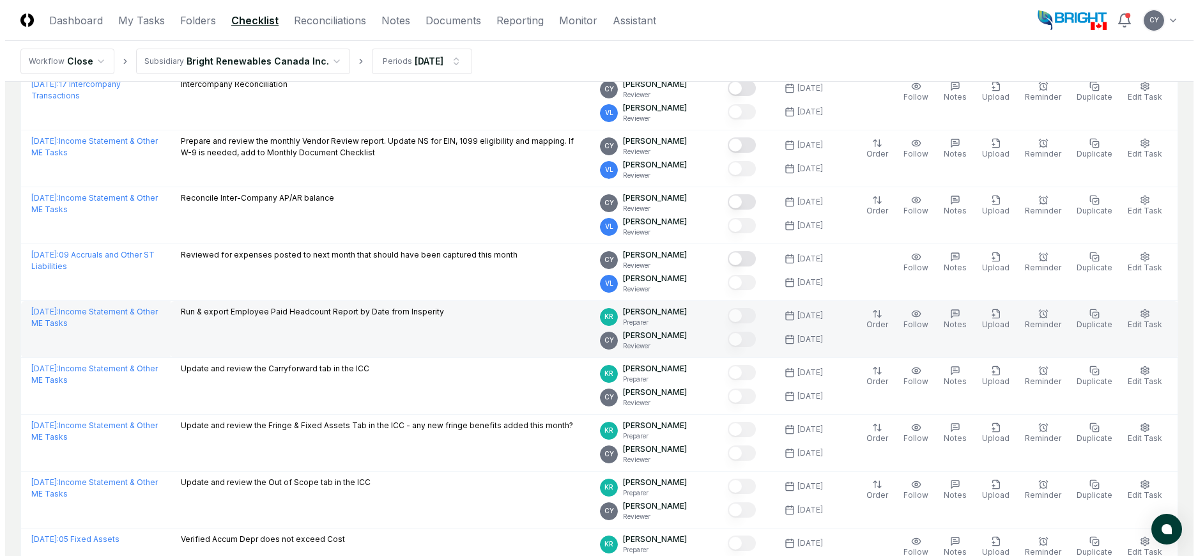
scroll to position [1306, 0]
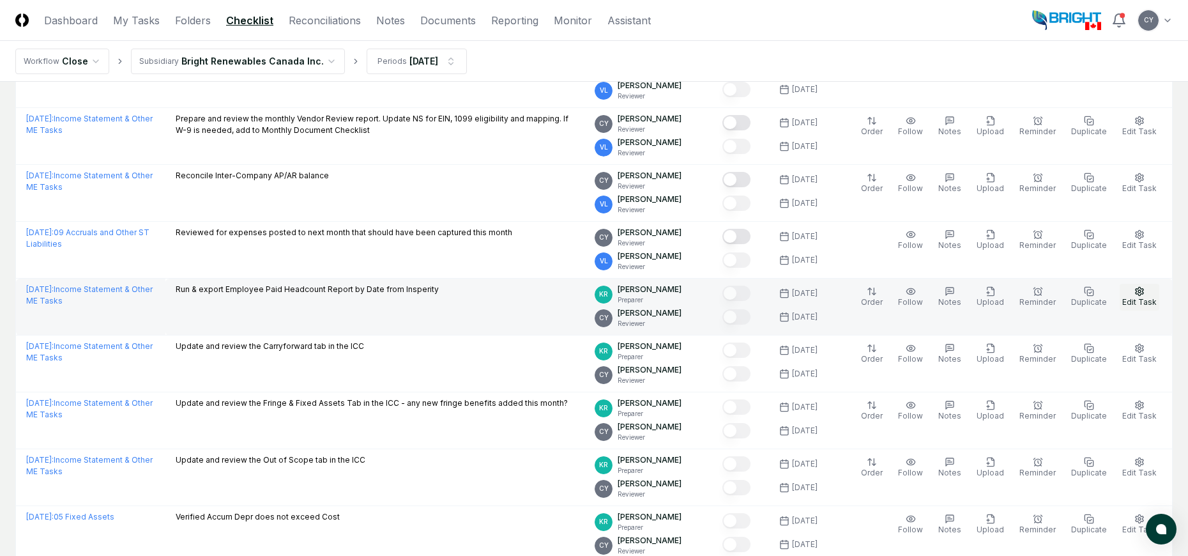
click at [1150, 292] on button "Edit Task" at bounding box center [1140, 297] width 40 height 27
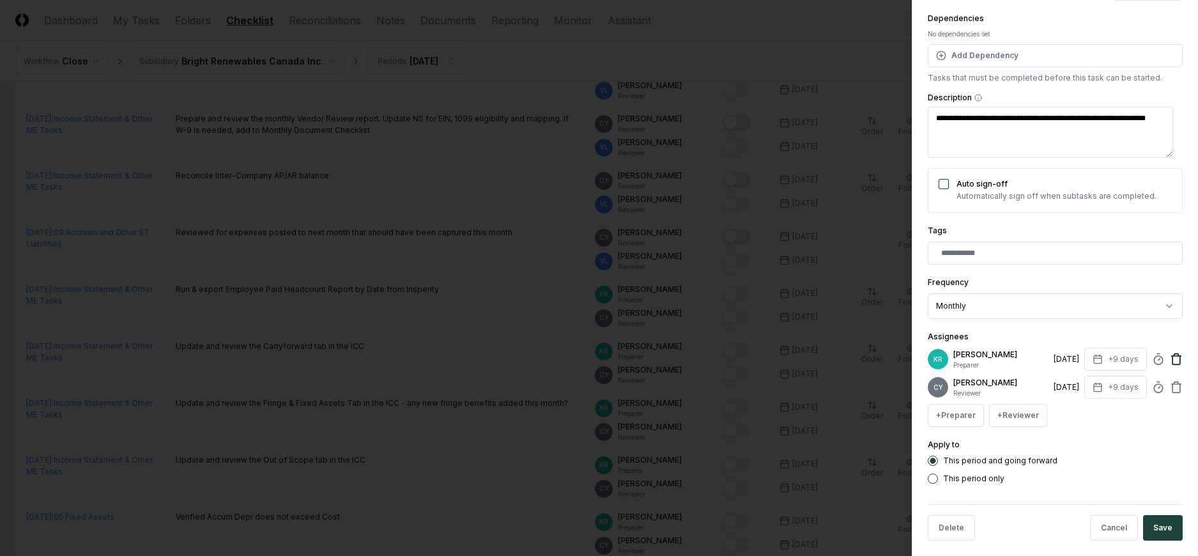
click at [1171, 356] on icon at bounding box center [1176, 356] width 10 height 0
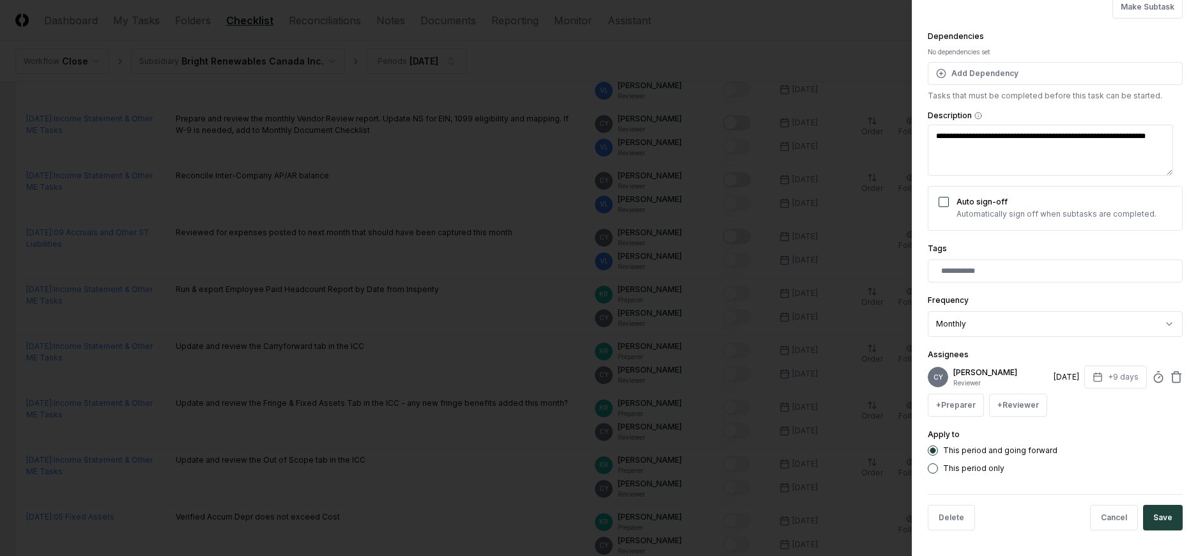
scroll to position [110, 0]
click at [1014, 406] on button "+ Reviewer" at bounding box center [1018, 404] width 58 height 23
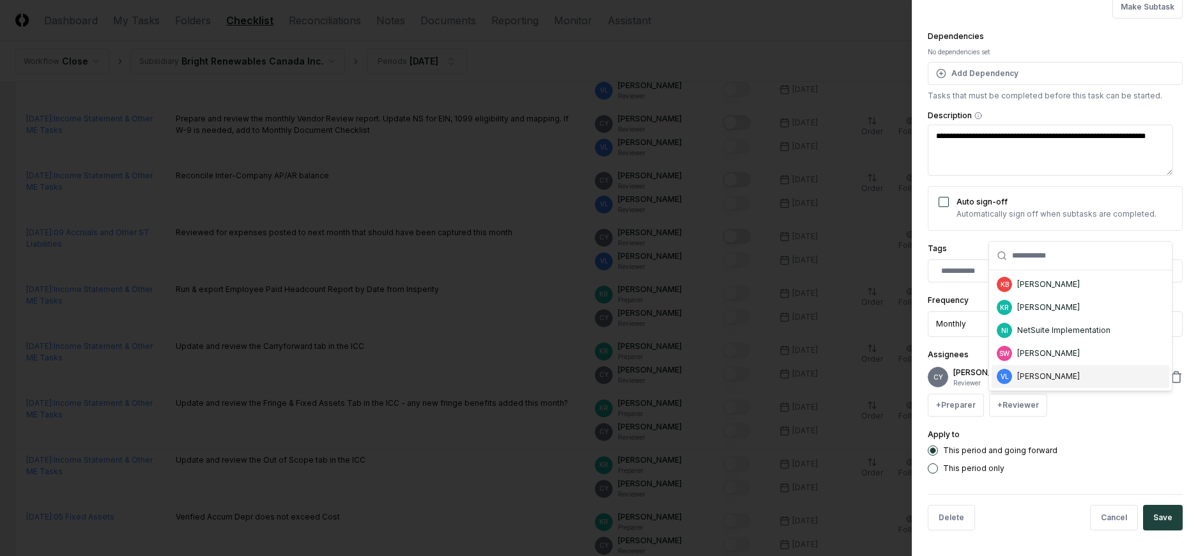
click at [1028, 376] on div "[PERSON_NAME]" at bounding box center [1048, 375] width 63 height 11
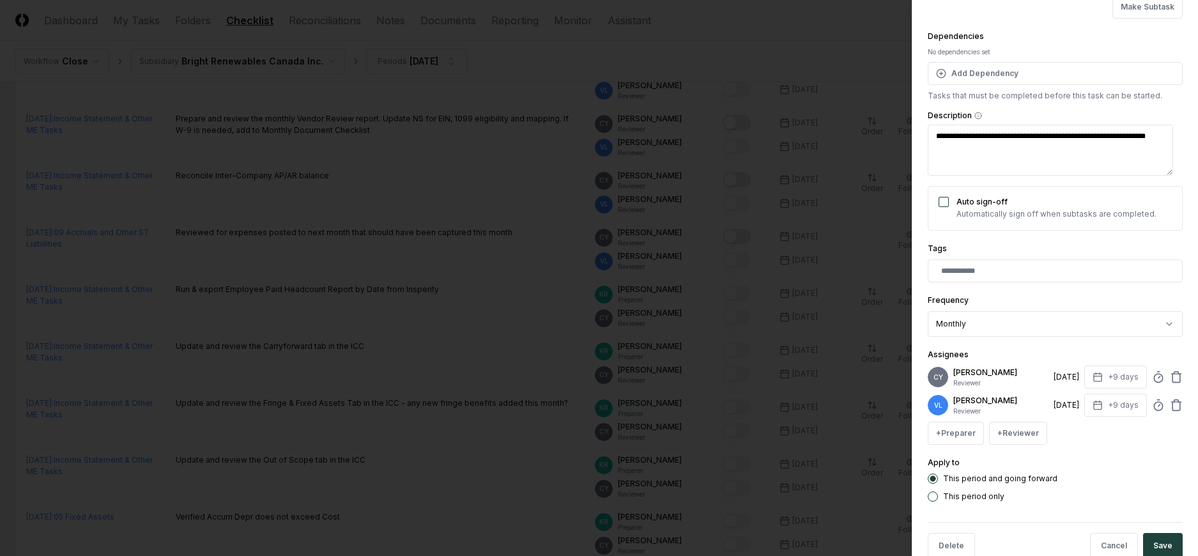
scroll to position [138, 0]
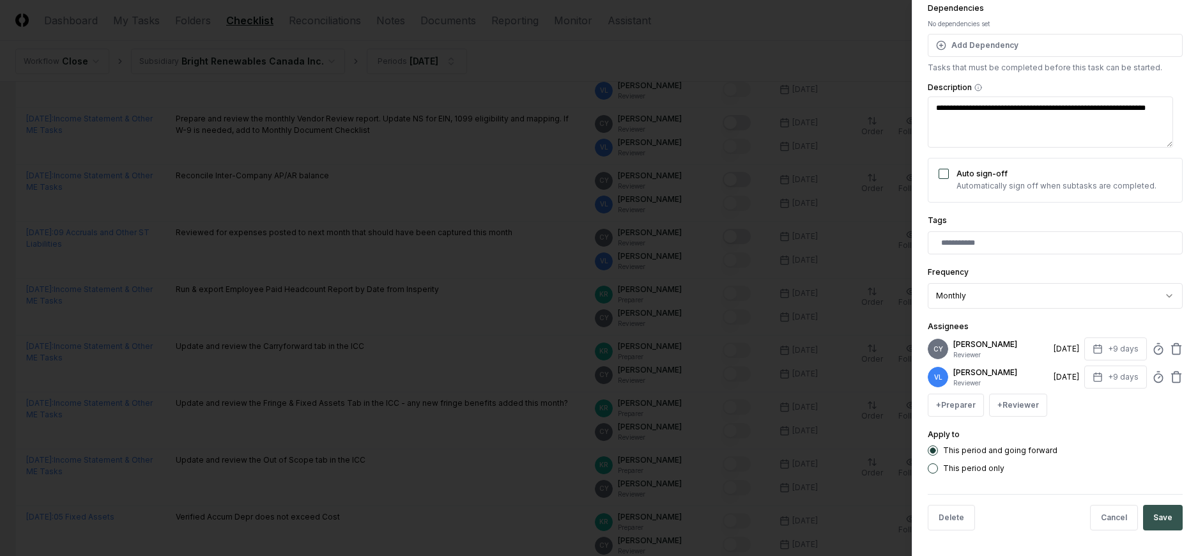
click at [1154, 515] on button "Save" at bounding box center [1163, 518] width 40 height 26
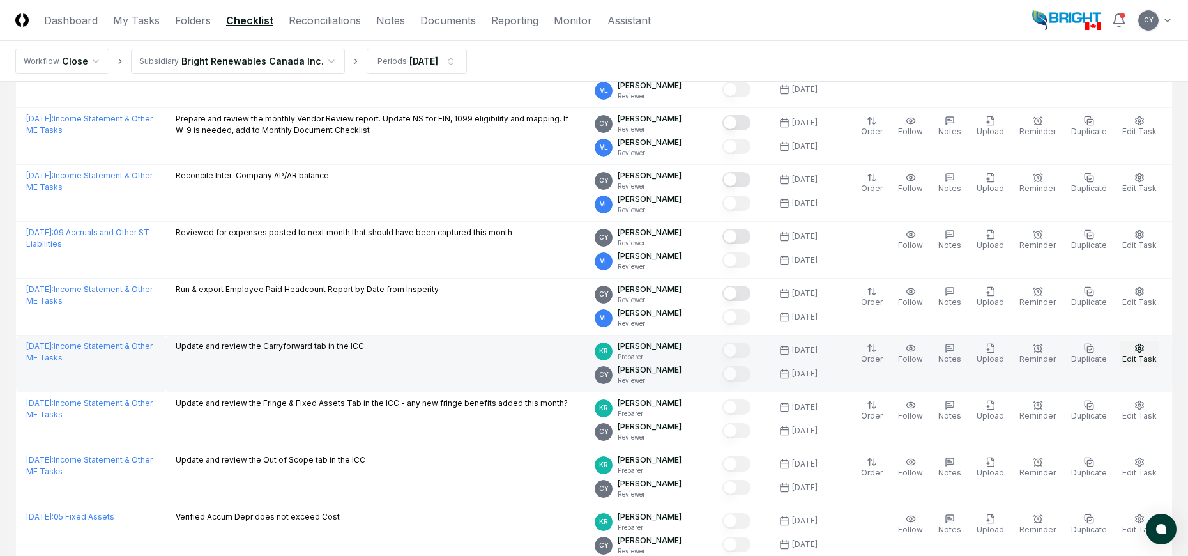
click at [1142, 346] on icon "button" at bounding box center [1139, 348] width 10 height 10
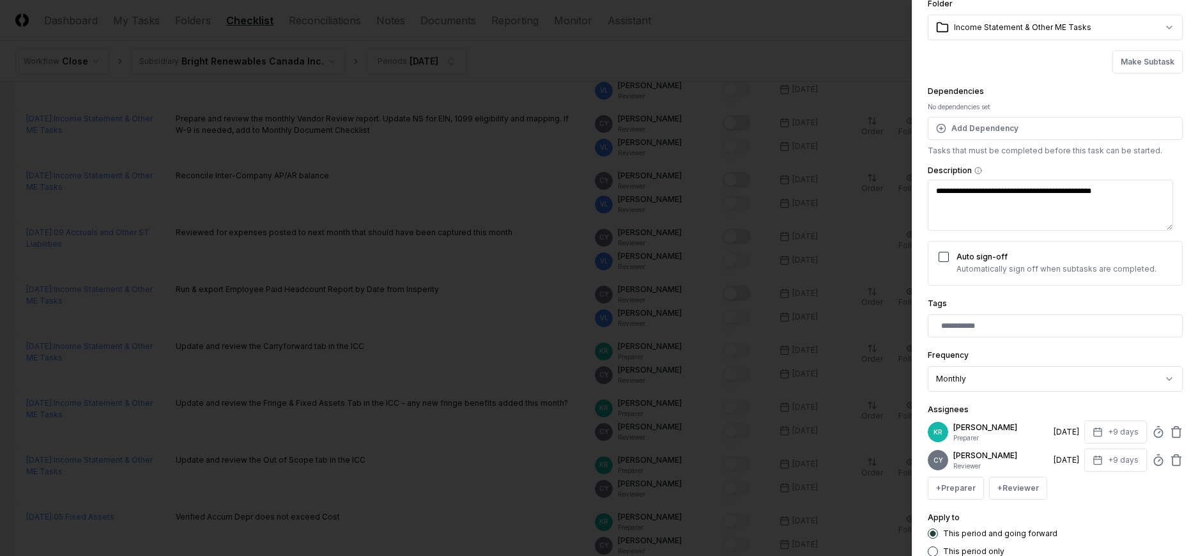
scroll to position [128, 0]
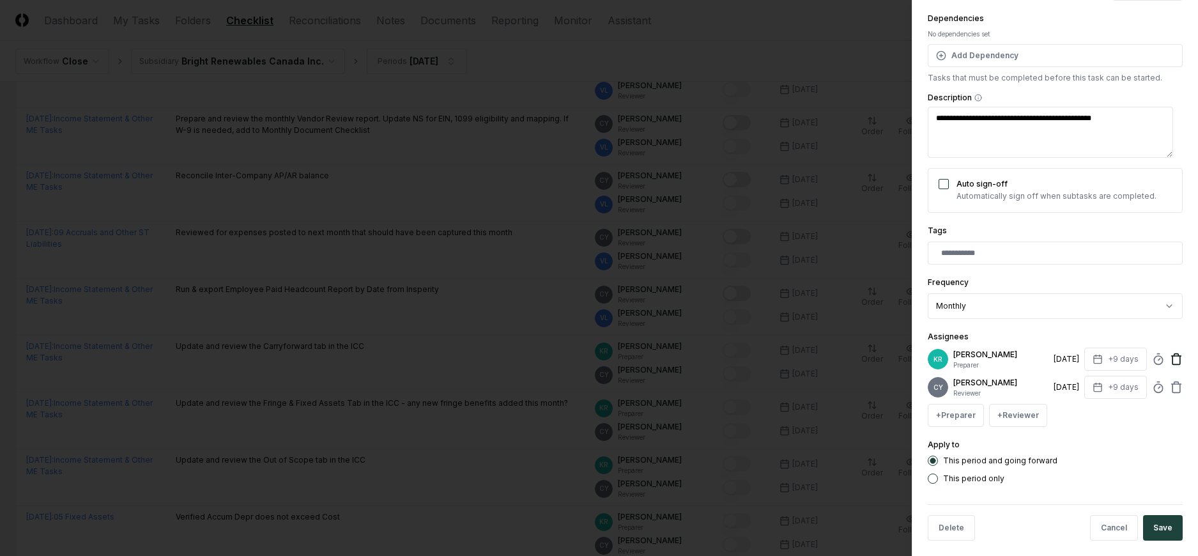
click at [1170, 355] on icon at bounding box center [1176, 359] width 13 height 13
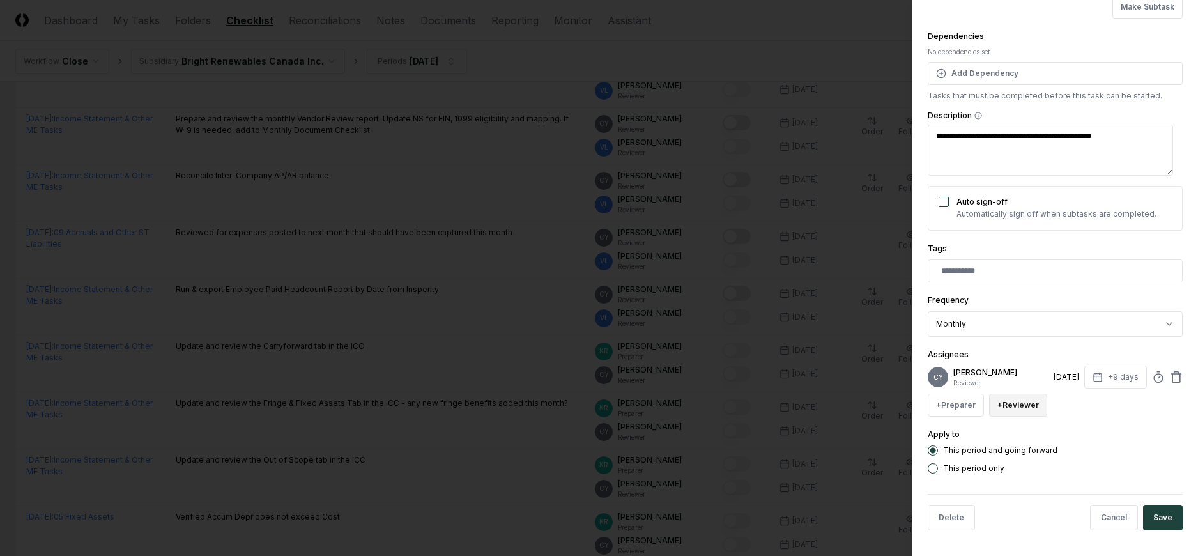
click at [1015, 403] on button "+ Reviewer" at bounding box center [1018, 404] width 58 height 23
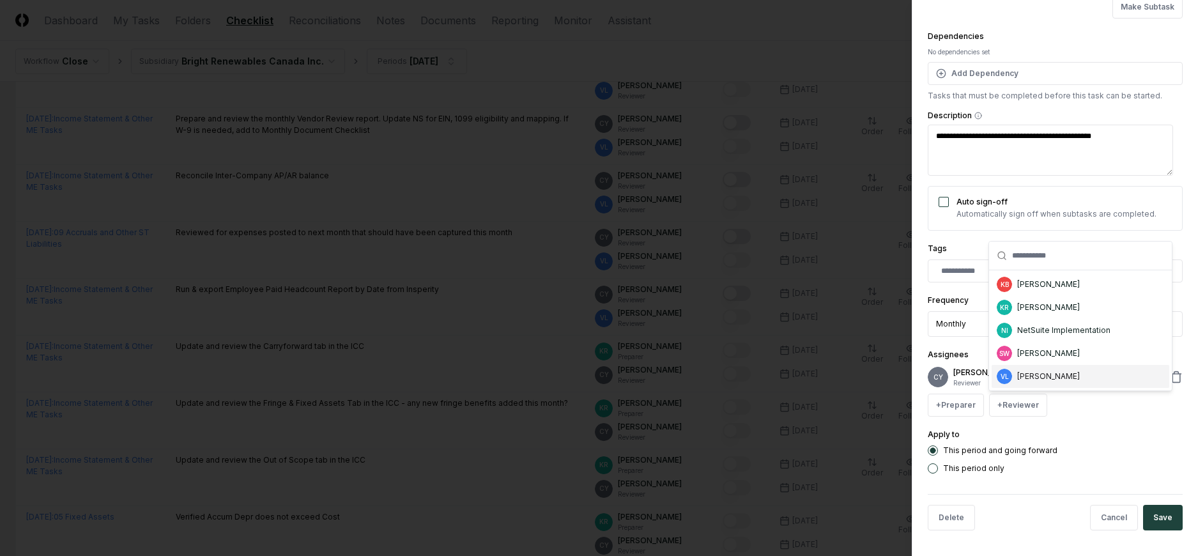
click at [1032, 377] on div "[PERSON_NAME]" at bounding box center [1048, 375] width 63 height 11
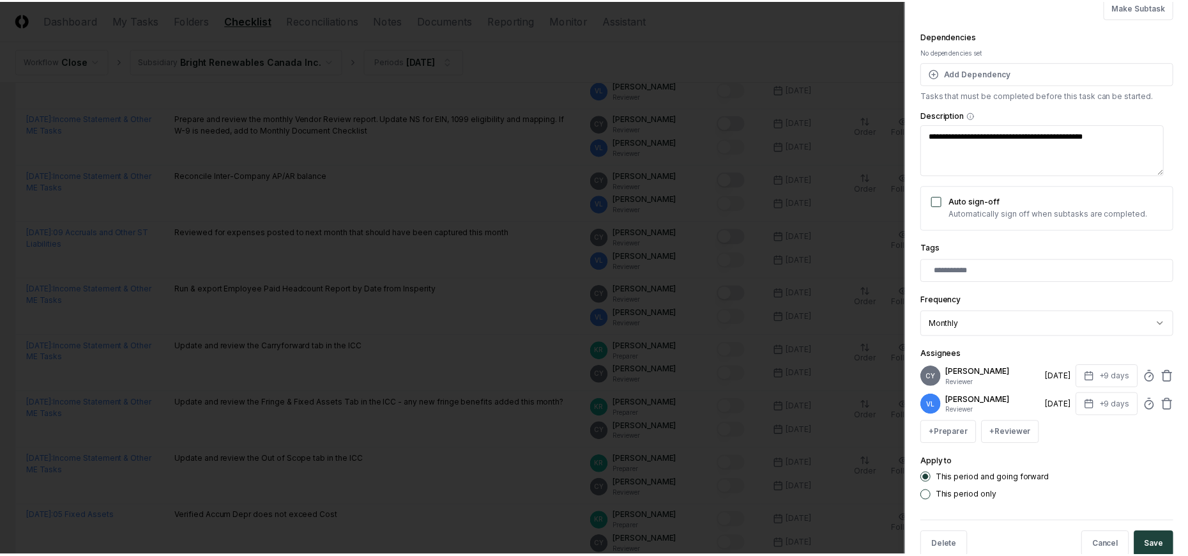
scroll to position [138, 0]
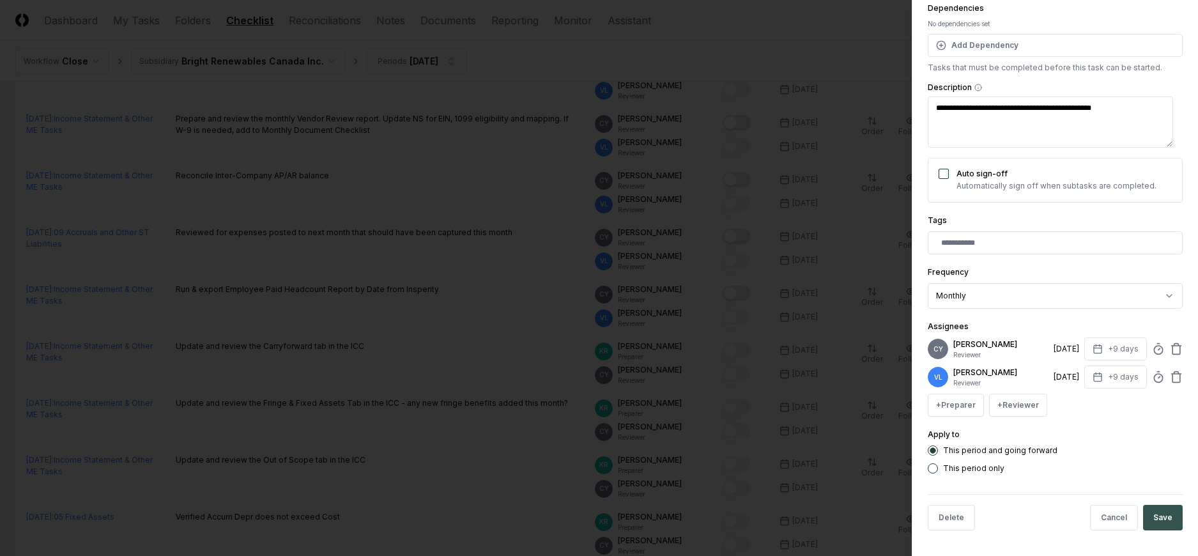
click at [1159, 518] on button "Save" at bounding box center [1163, 518] width 40 height 26
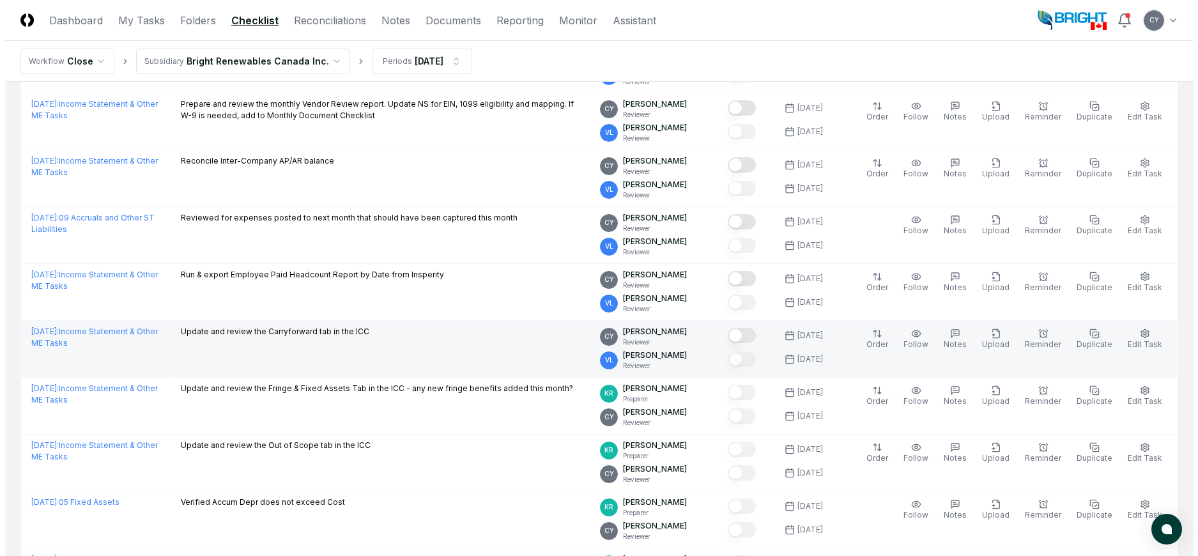
scroll to position [1369, 0]
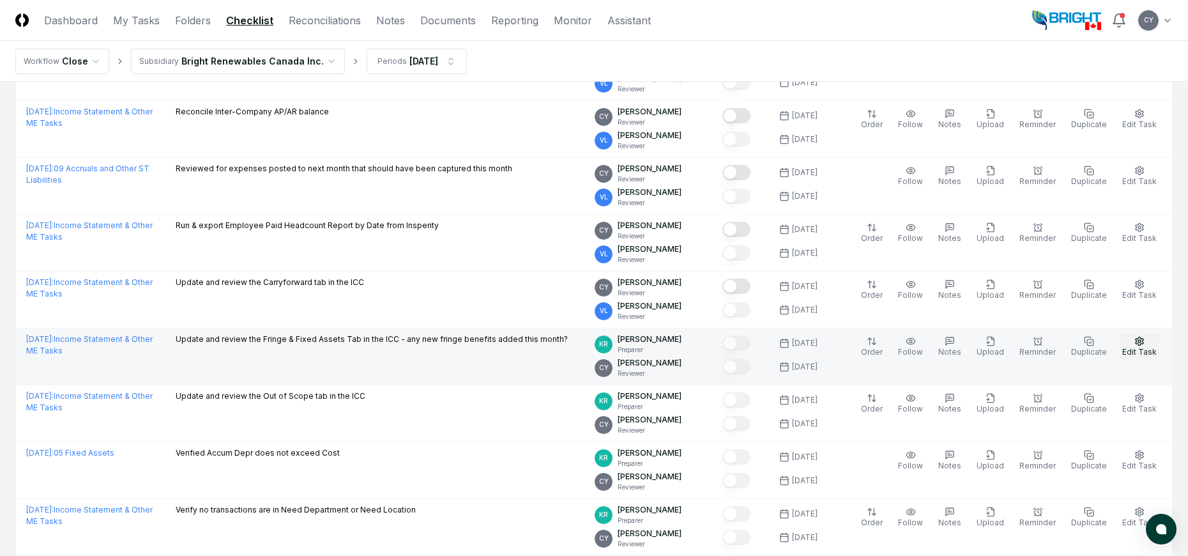
click at [1148, 340] on button "Edit Task" at bounding box center [1140, 346] width 40 height 27
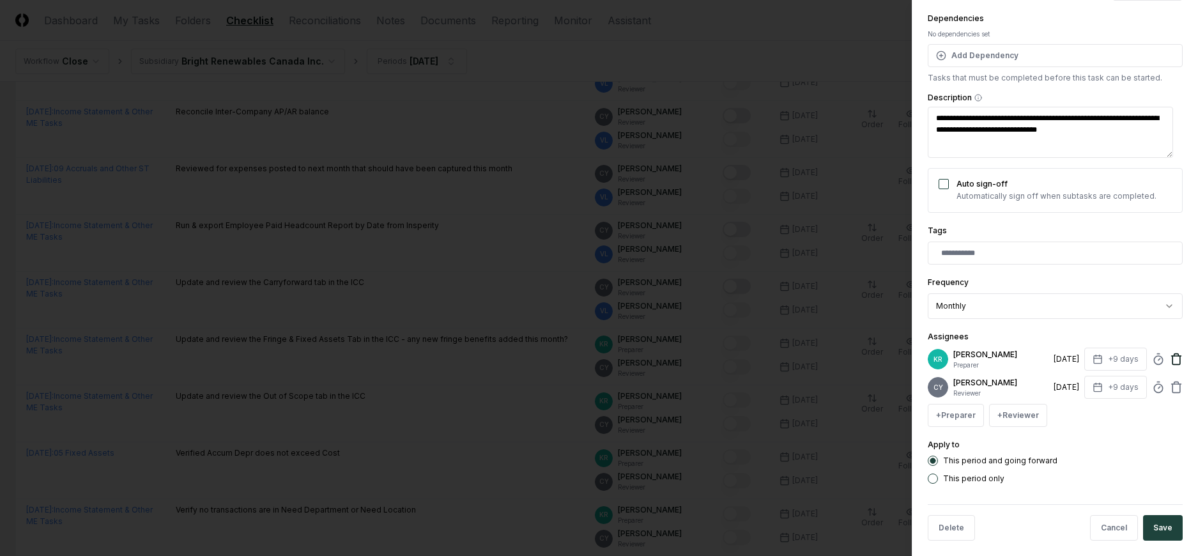
click at [1174, 355] on icon at bounding box center [1176, 355] width 4 height 2
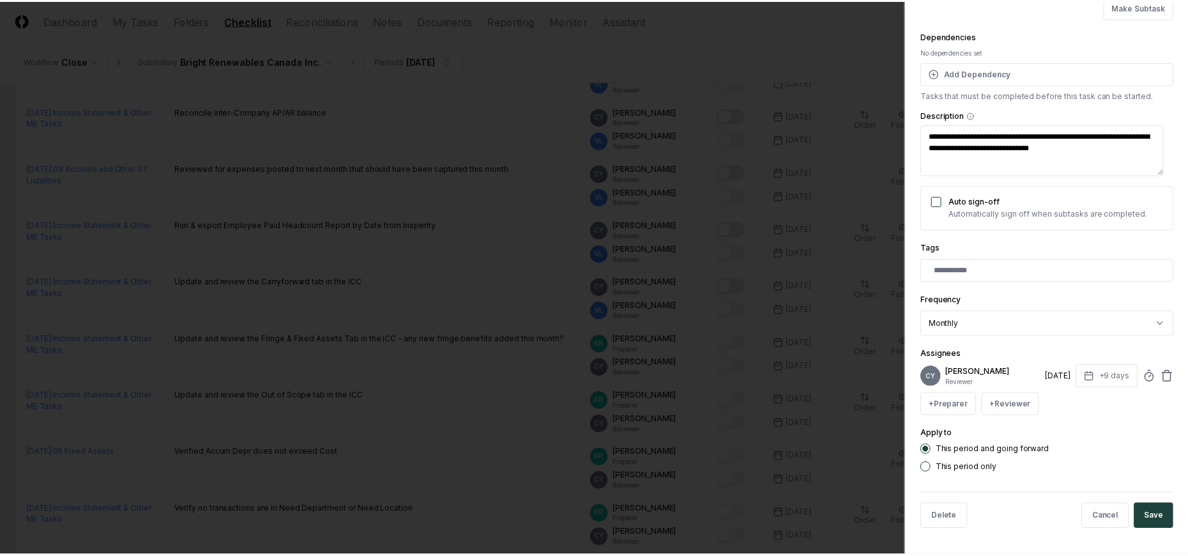
scroll to position [110, 0]
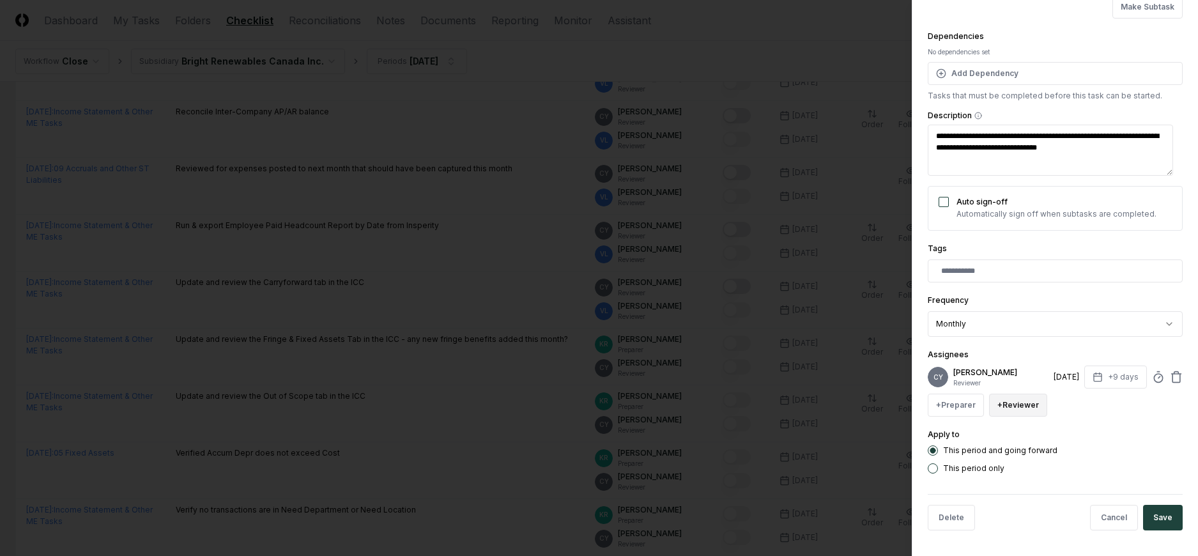
click at [1006, 400] on button "+ Reviewer" at bounding box center [1018, 404] width 58 height 23
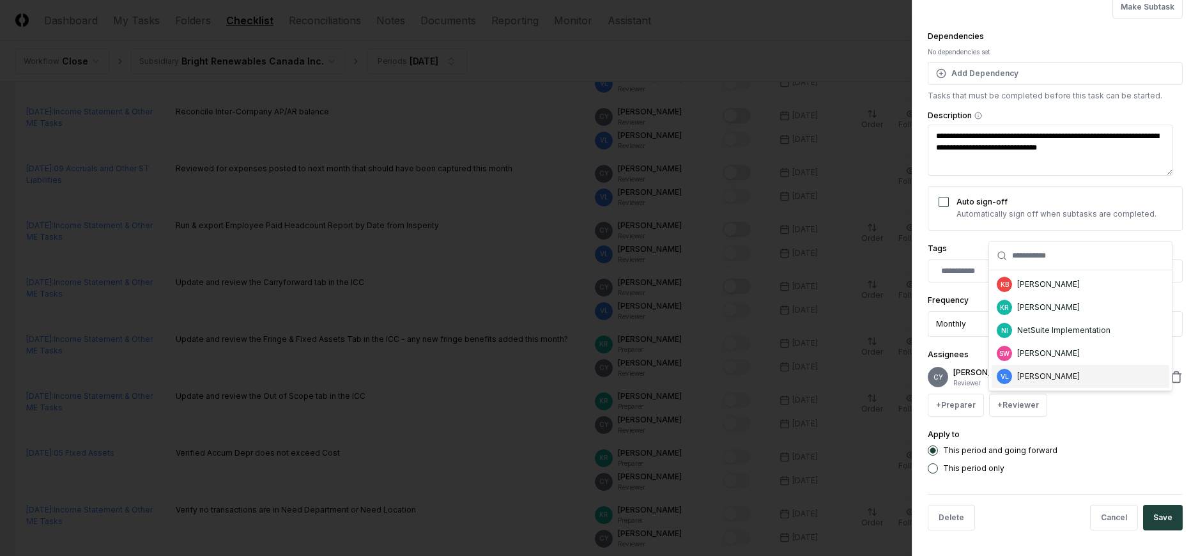
click at [1014, 380] on div "[PERSON_NAME]" at bounding box center [1080, 376] width 178 height 23
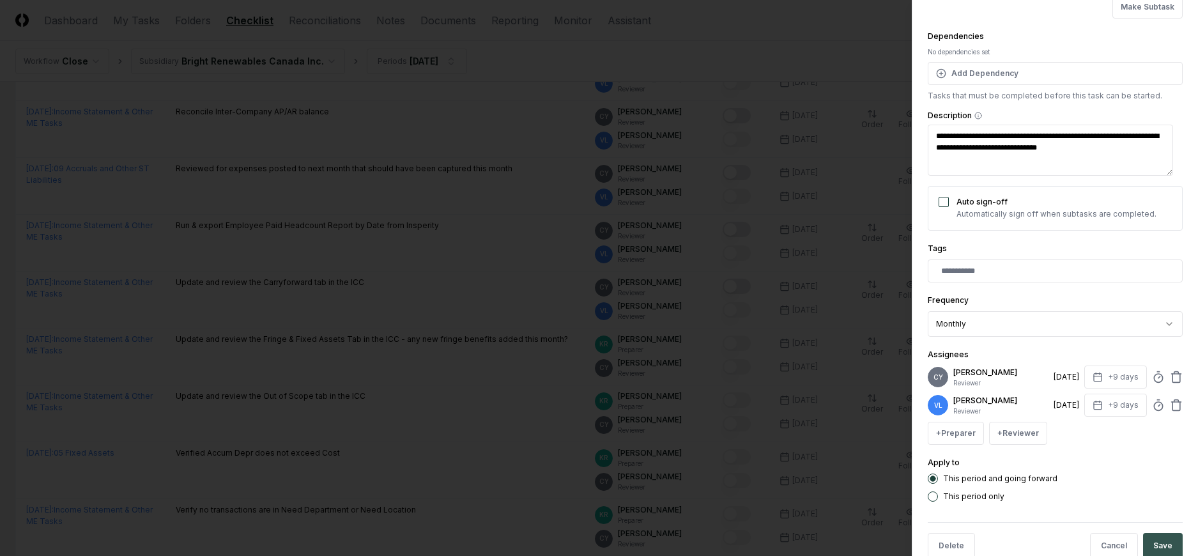
click at [1149, 535] on button "Save" at bounding box center [1163, 546] width 40 height 26
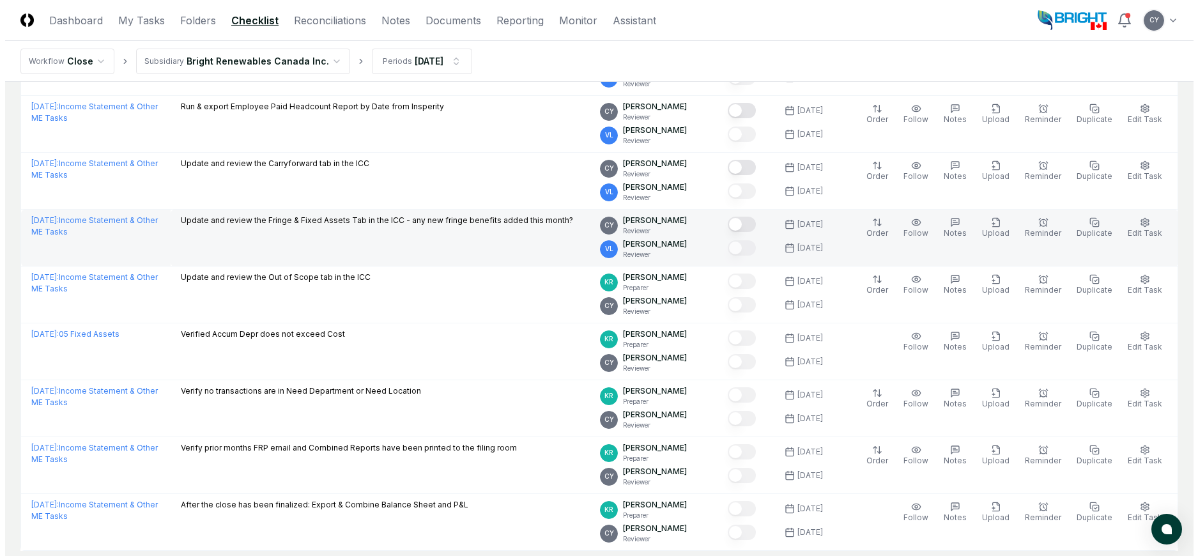
scroll to position [1497, 0]
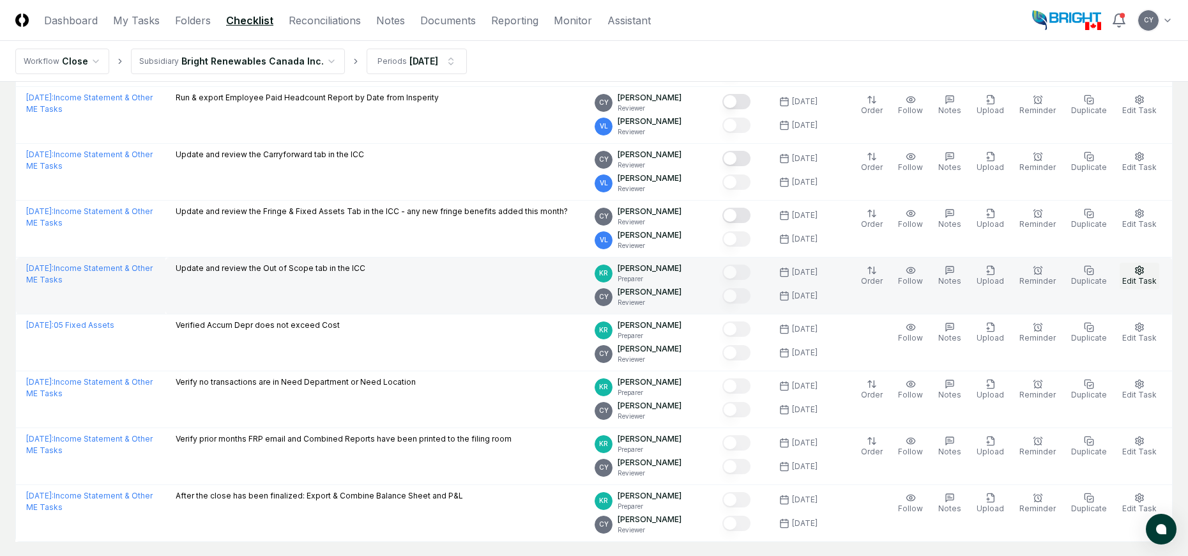
click at [1134, 274] on button "Edit Task" at bounding box center [1140, 276] width 40 height 27
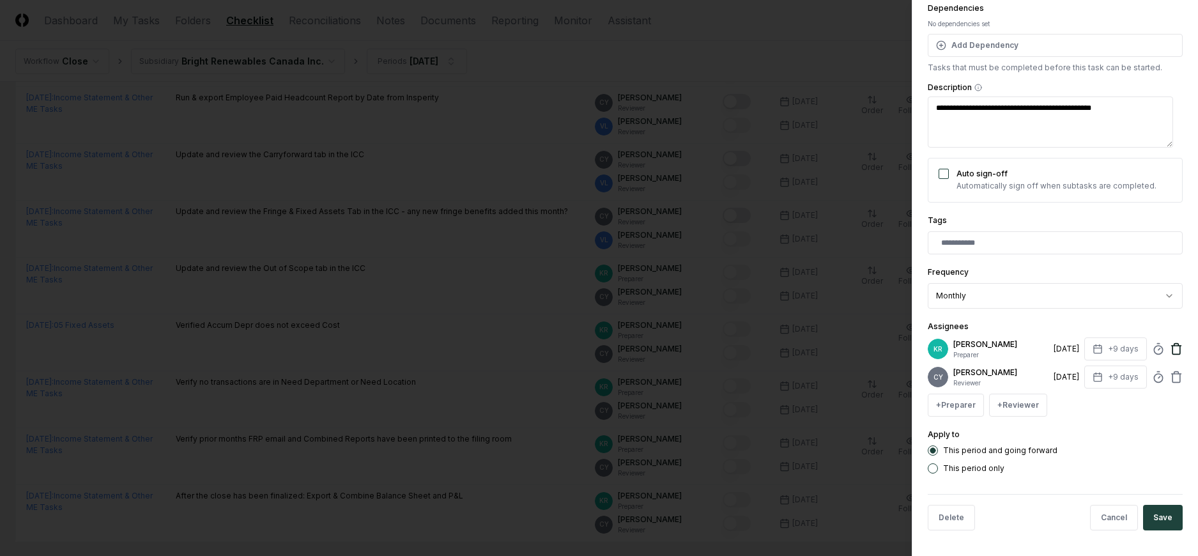
click at [1170, 346] on icon at bounding box center [1176, 348] width 13 height 13
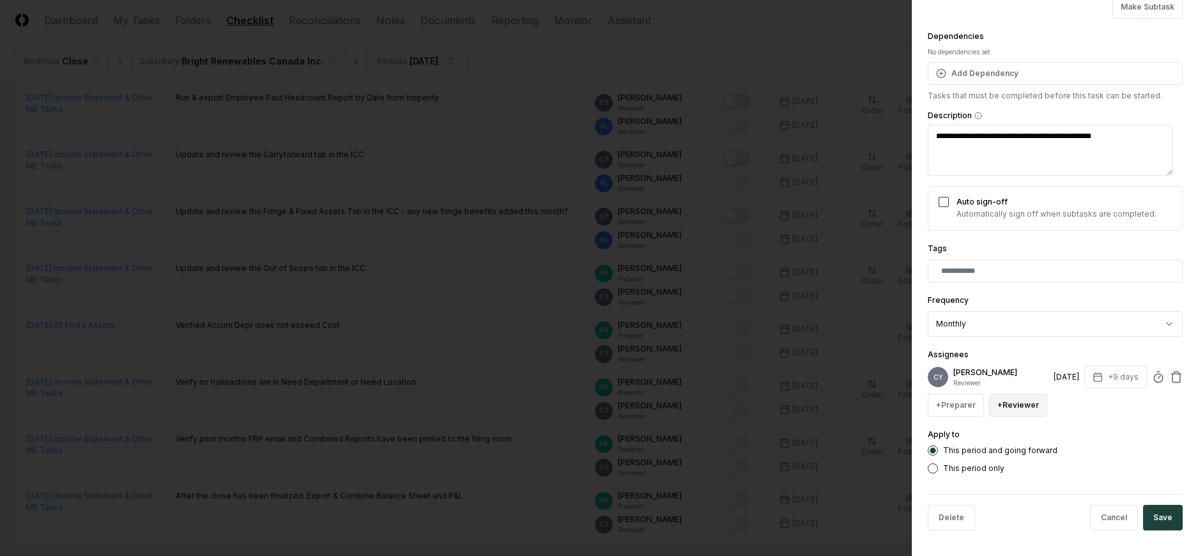
click at [1018, 406] on button "+ Reviewer" at bounding box center [1018, 404] width 58 height 23
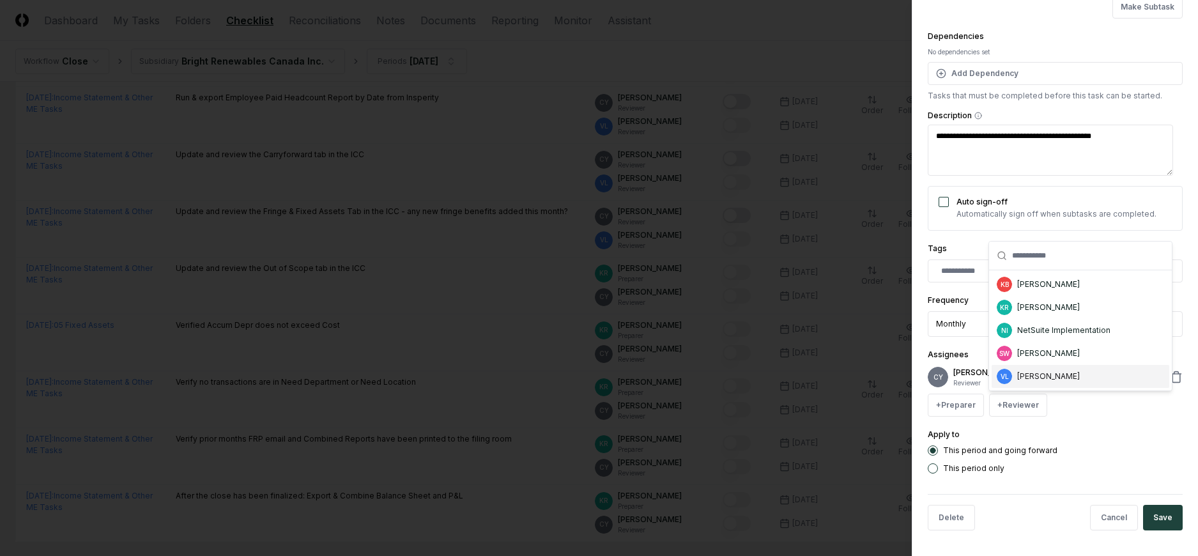
click at [1047, 377] on div "[PERSON_NAME]" at bounding box center [1048, 375] width 63 height 11
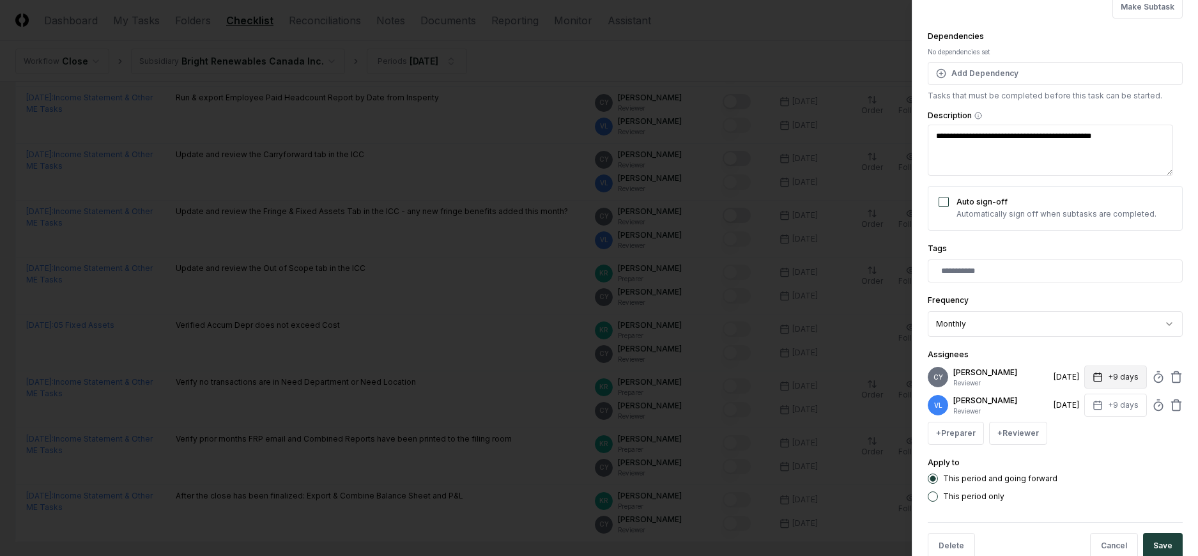
scroll to position [138, 0]
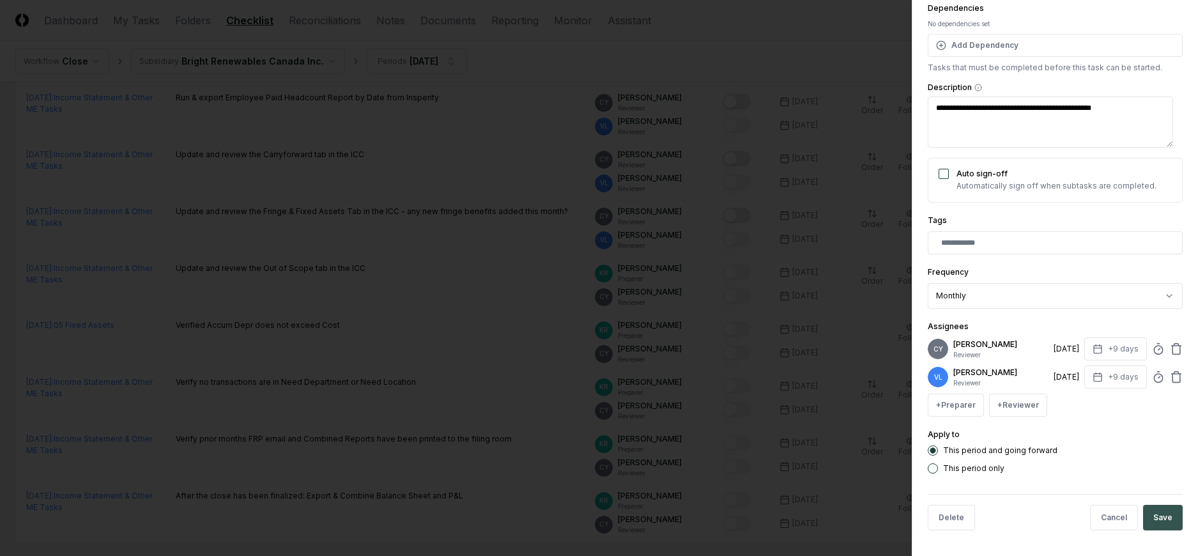
click at [1147, 513] on button "Save" at bounding box center [1163, 518] width 40 height 26
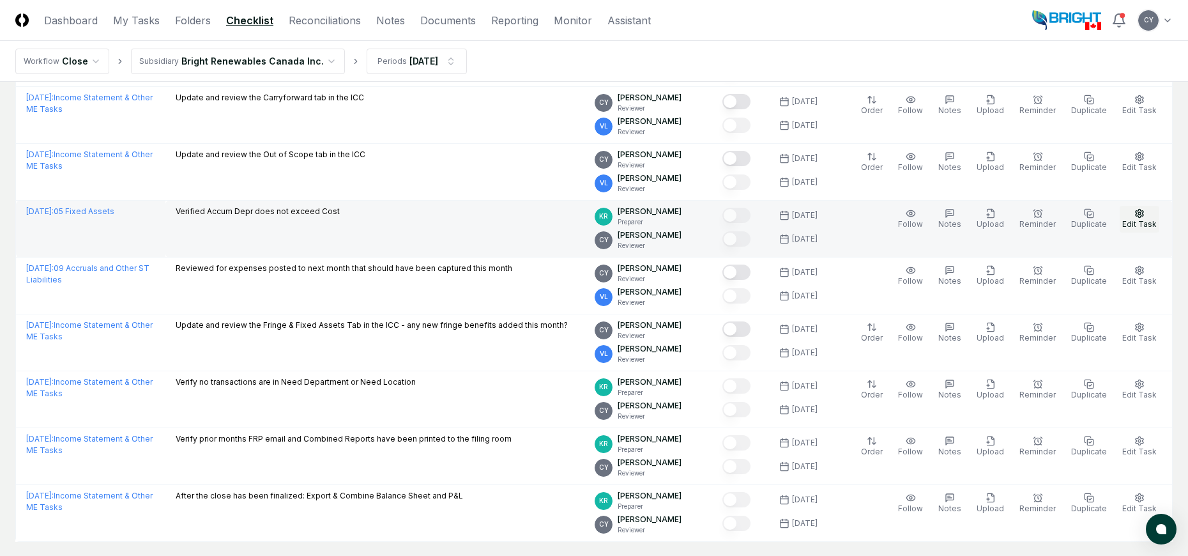
click at [1141, 213] on circle "button" at bounding box center [1139, 213] width 3 height 3
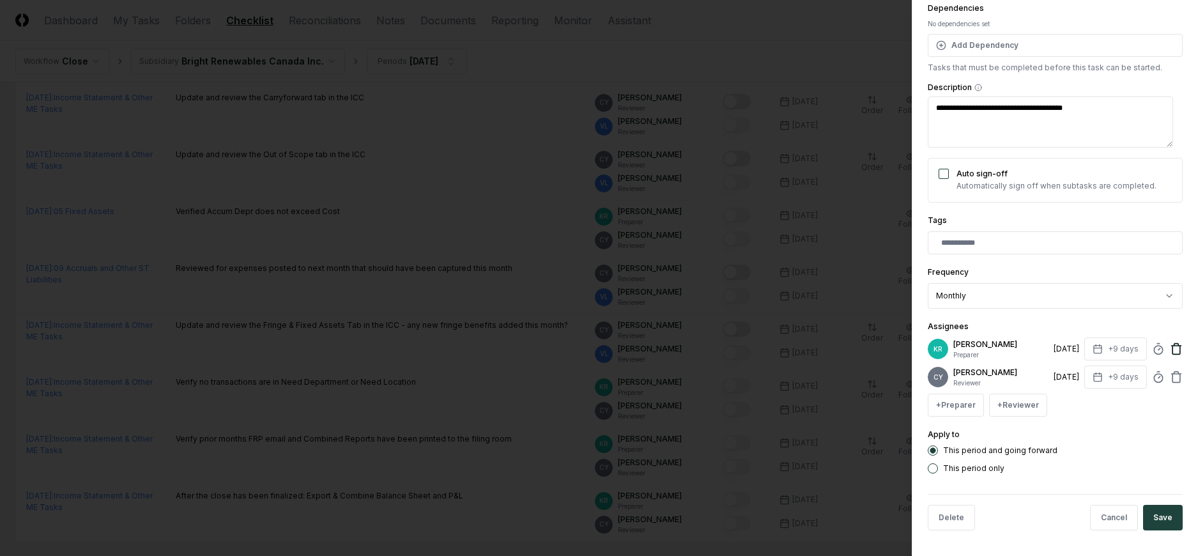
click at [1172, 347] on icon at bounding box center [1176, 350] width 8 height 8
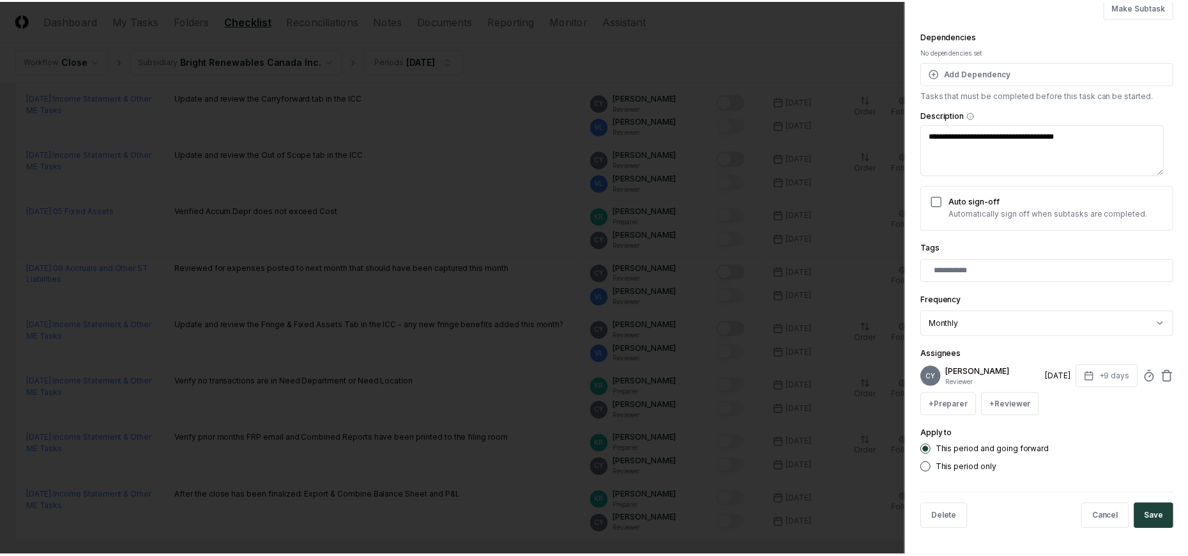
scroll to position [110, 0]
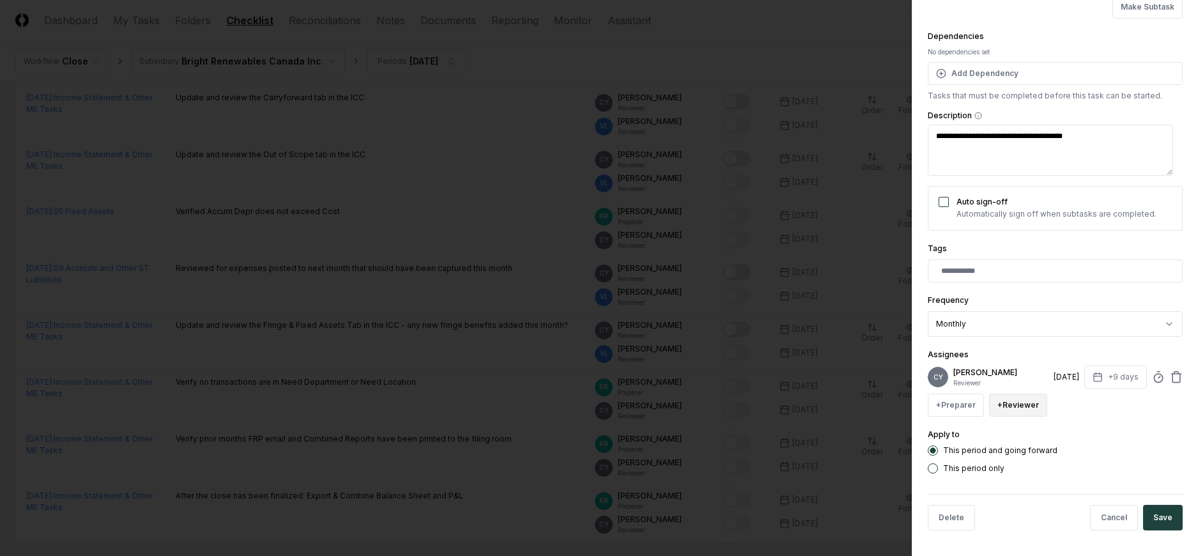
click at [1018, 411] on button "+ Reviewer" at bounding box center [1018, 404] width 58 height 23
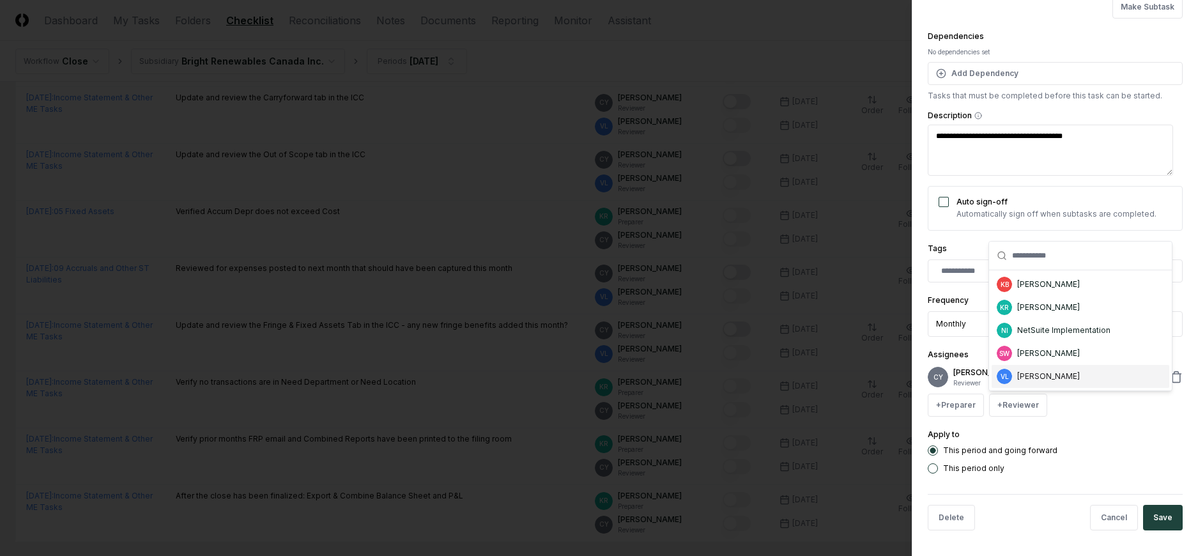
click at [1032, 372] on div "[PERSON_NAME]" at bounding box center [1048, 375] width 63 height 11
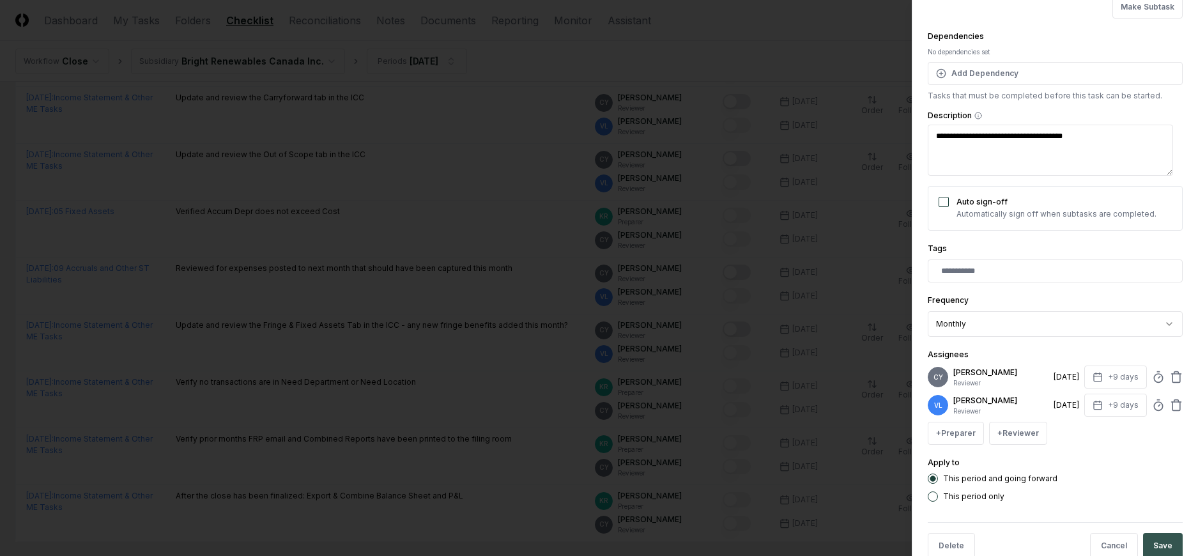
click at [1150, 538] on button "Save" at bounding box center [1163, 546] width 40 height 26
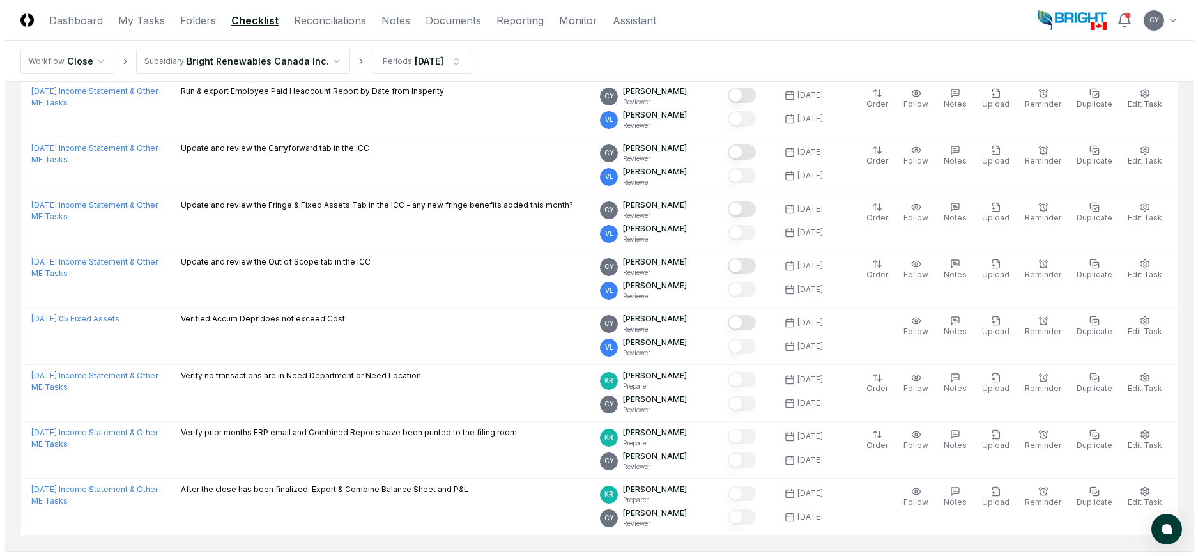
scroll to position [1546, 0]
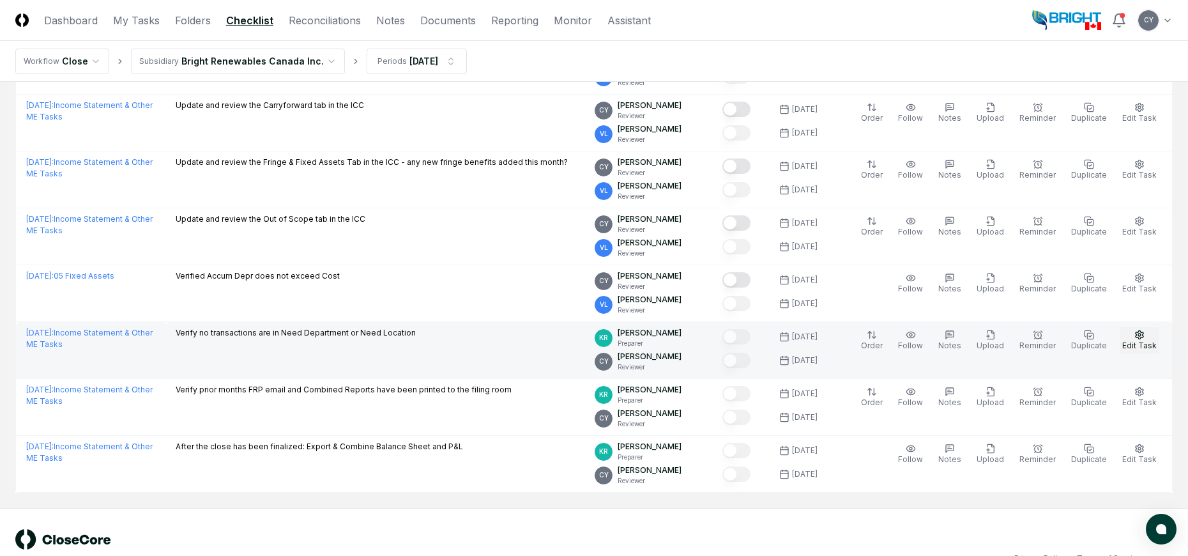
click at [1135, 333] on icon "button" at bounding box center [1139, 335] width 10 height 10
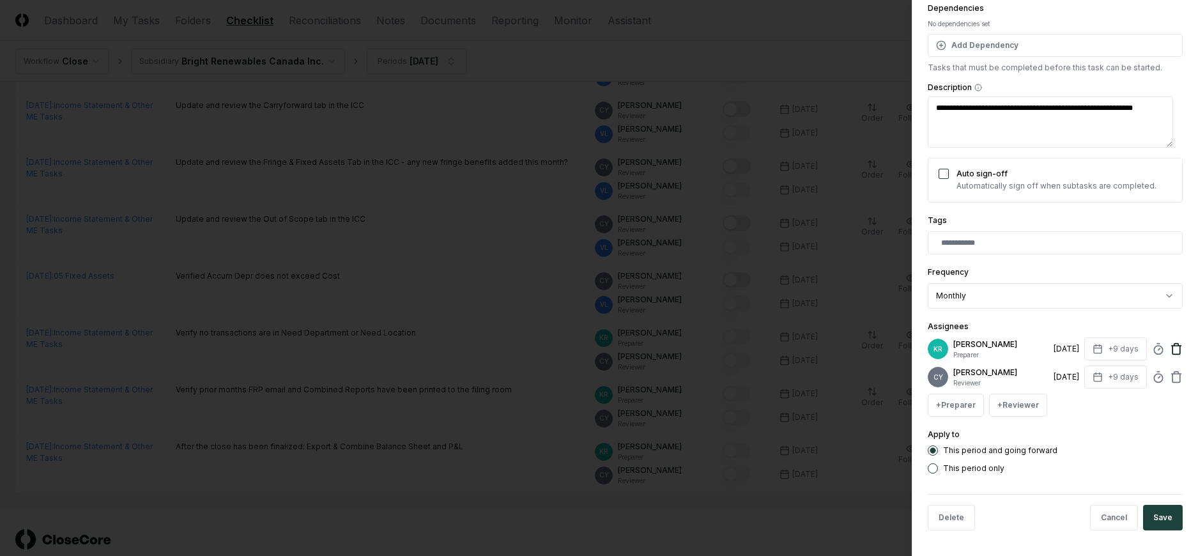
click at [1170, 346] on icon at bounding box center [1176, 348] width 13 height 13
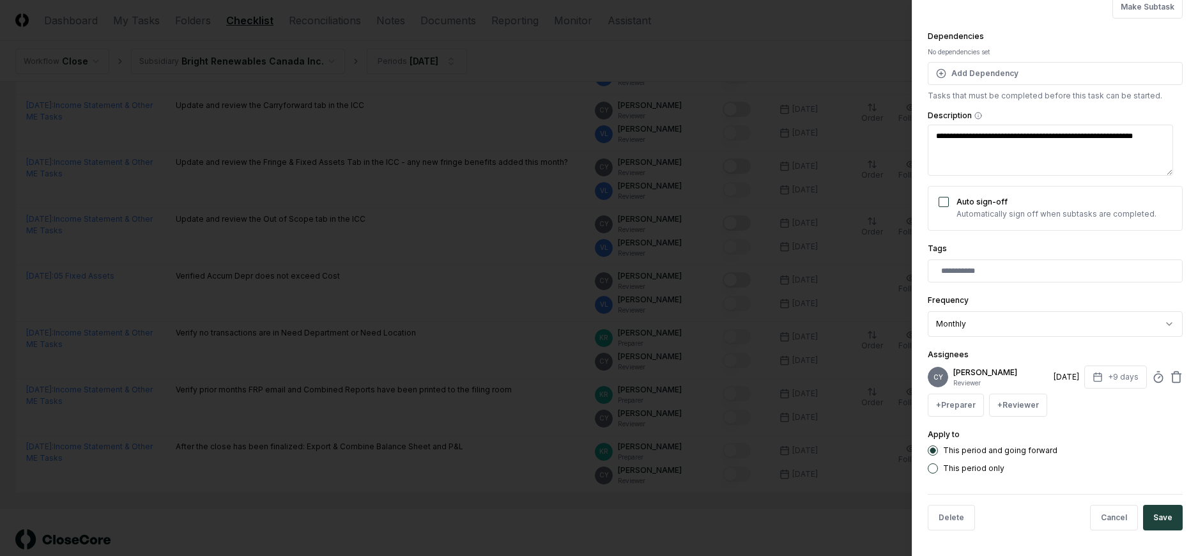
scroll to position [110, 0]
click at [1012, 400] on button "+ Reviewer" at bounding box center [1018, 404] width 58 height 23
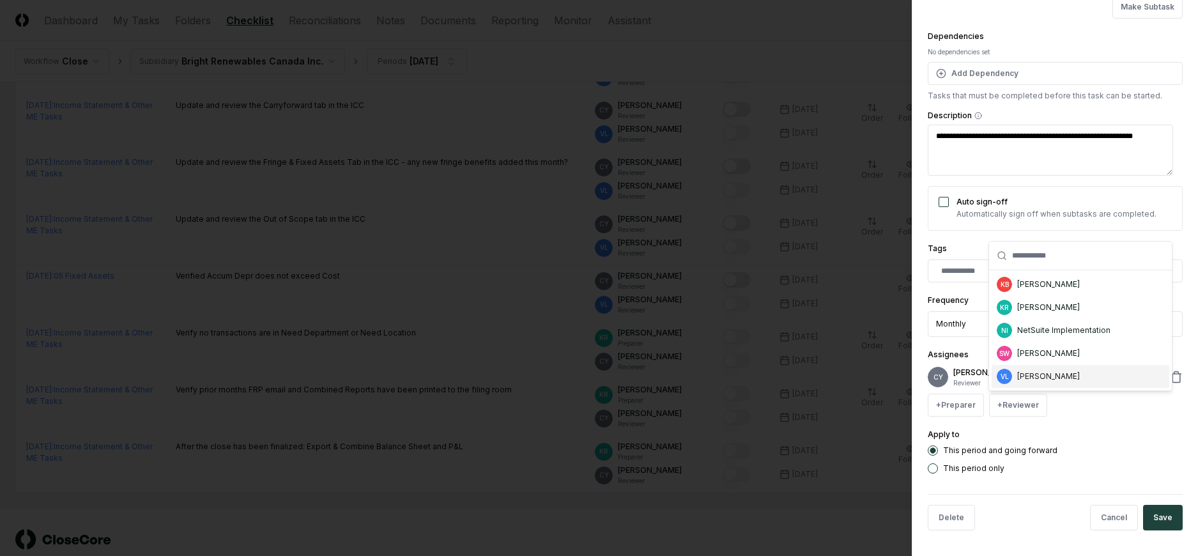
click at [1021, 381] on div "[PERSON_NAME]" at bounding box center [1048, 375] width 63 height 11
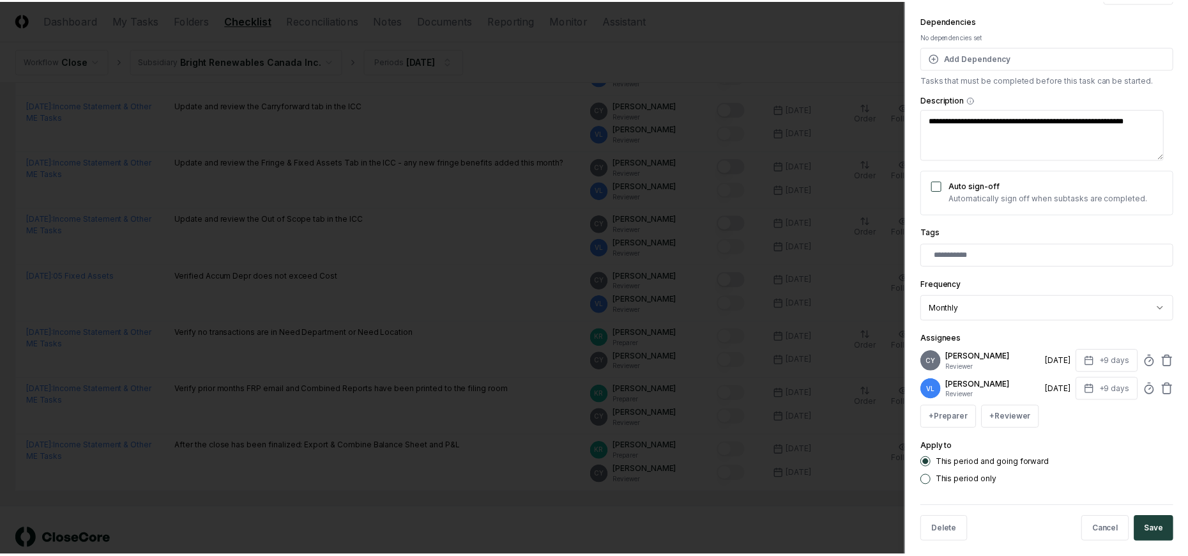
scroll to position [138, 0]
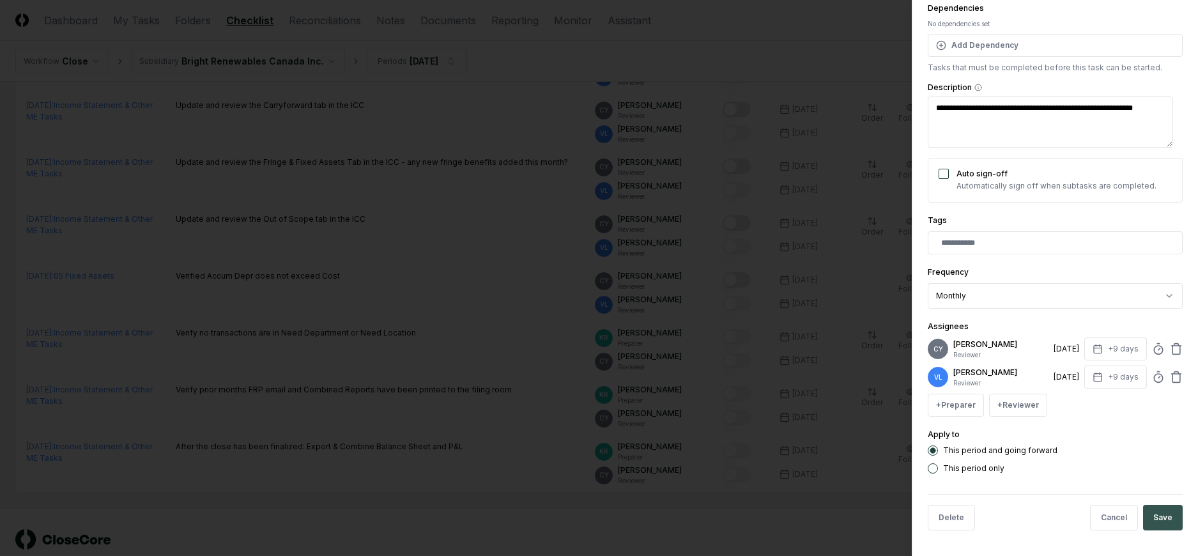
click at [1153, 518] on button "Save" at bounding box center [1163, 518] width 40 height 26
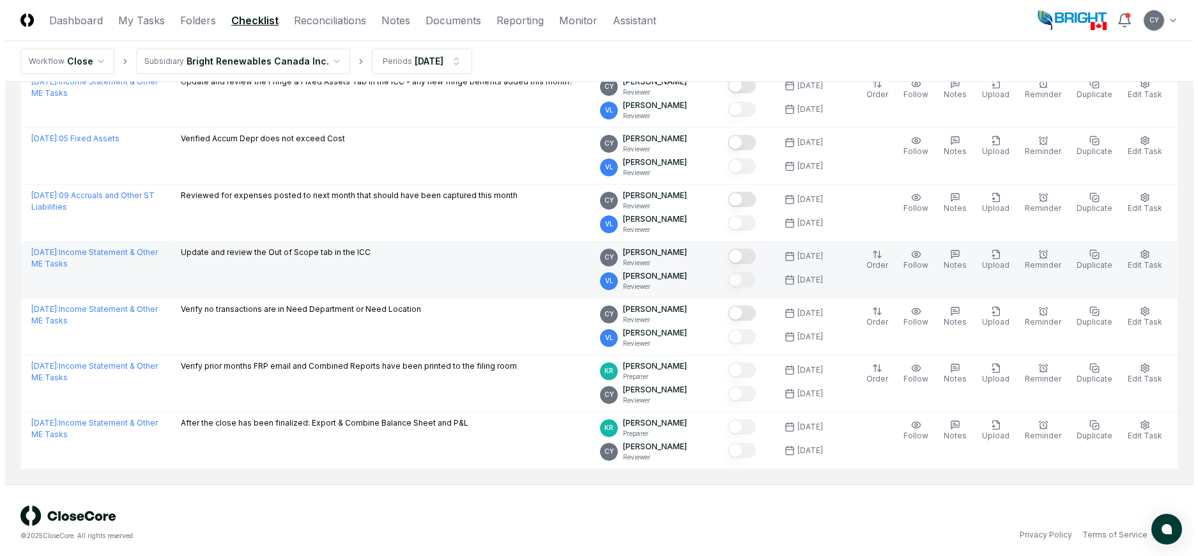
scroll to position [1575, 0]
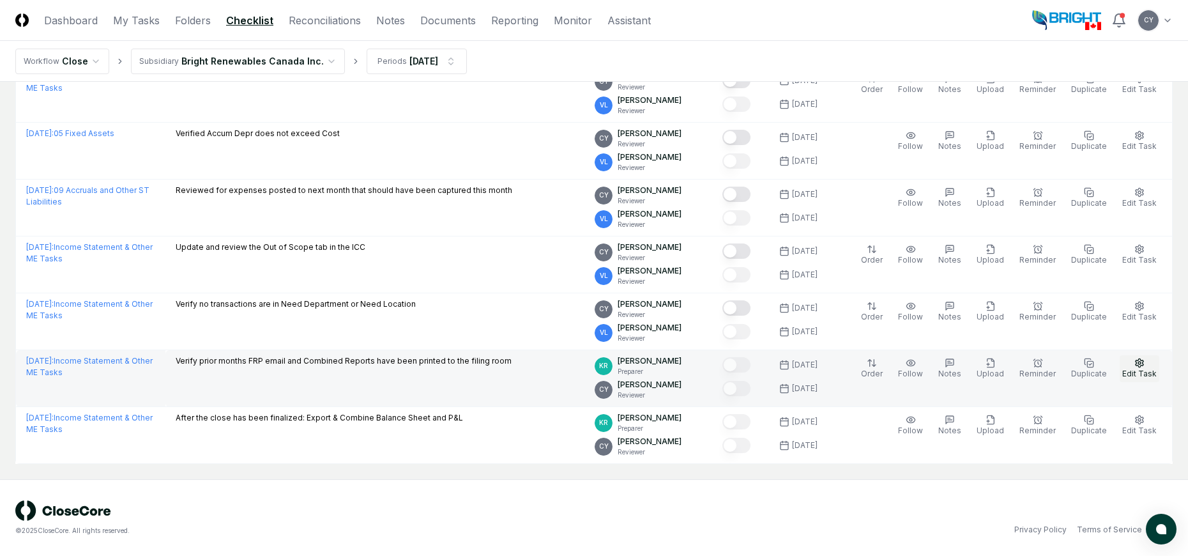
click at [1143, 364] on icon "button" at bounding box center [1140, 362] width 8 height 8
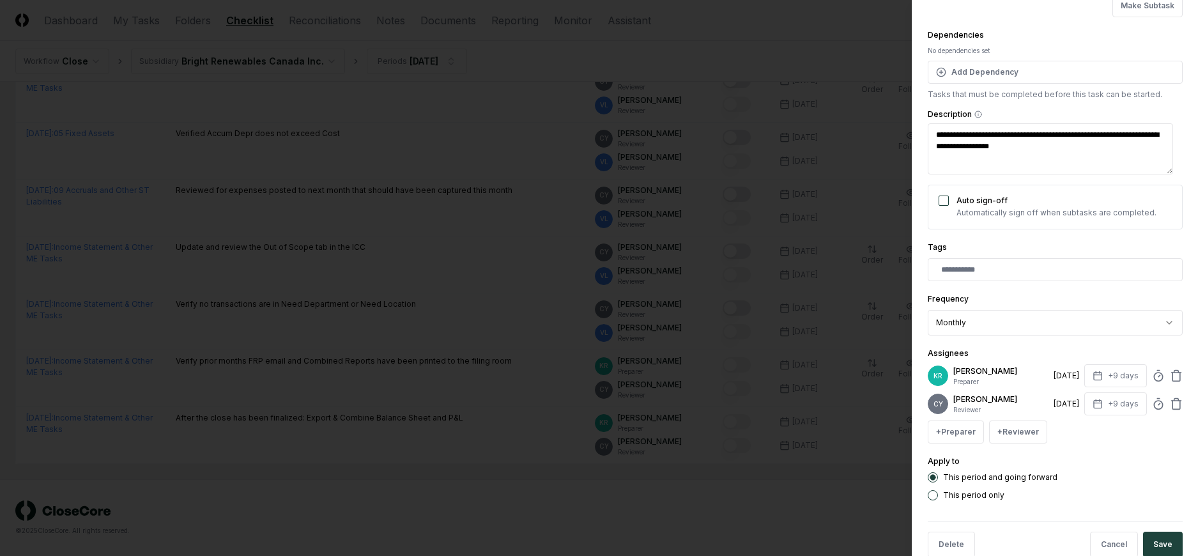
scroll to position [128, 0]
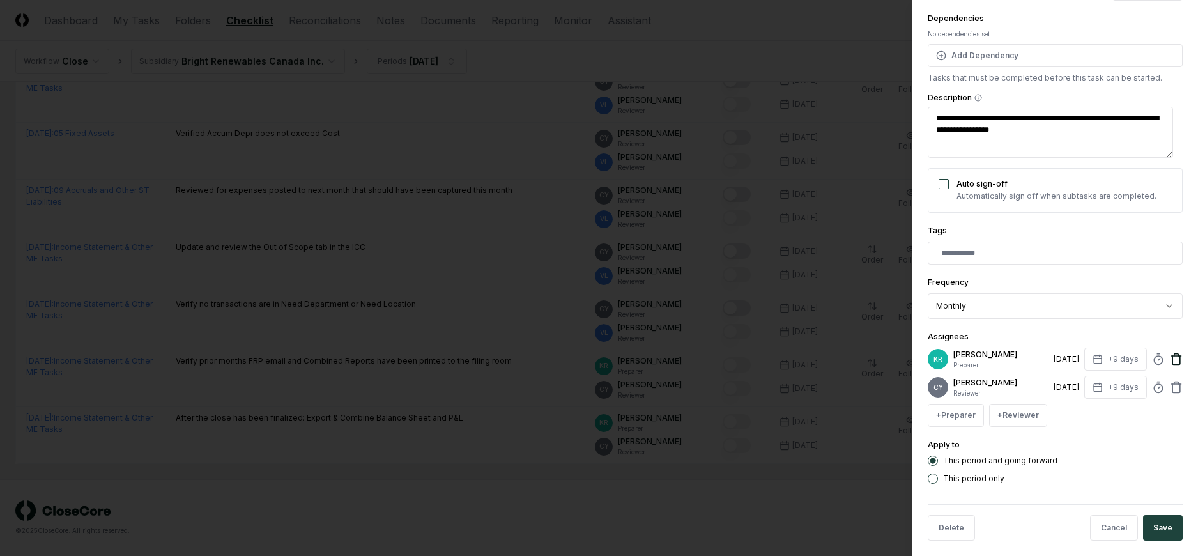
click at [1170, 363] on icon at bounding box center [1176, 359] width 13 height 13
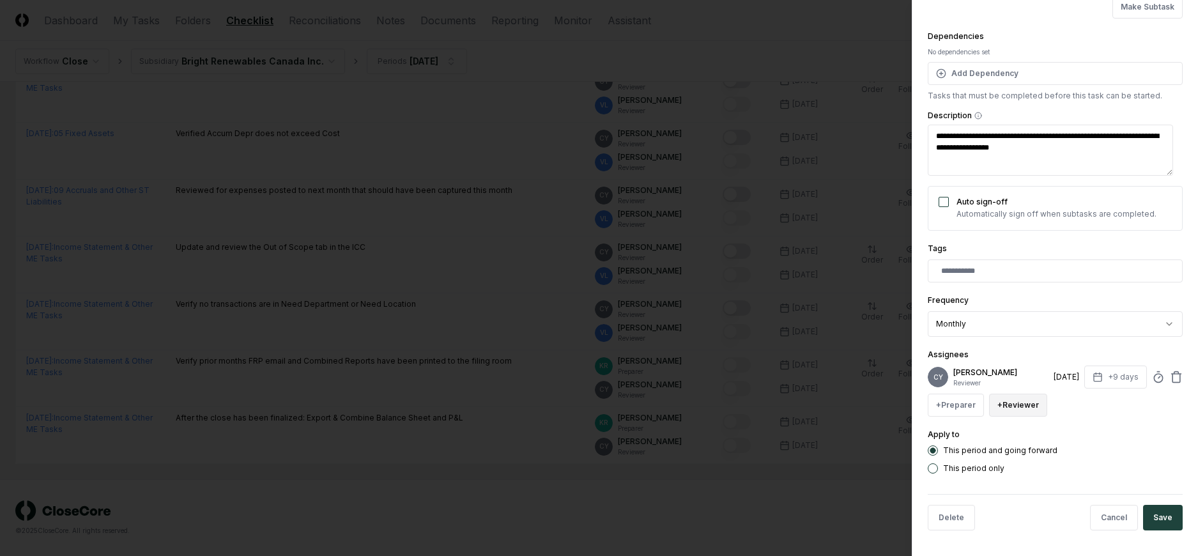
click at [1013, 406] on button "+ Reviewer" at bounding box center [1018, 404] width 58 height 23
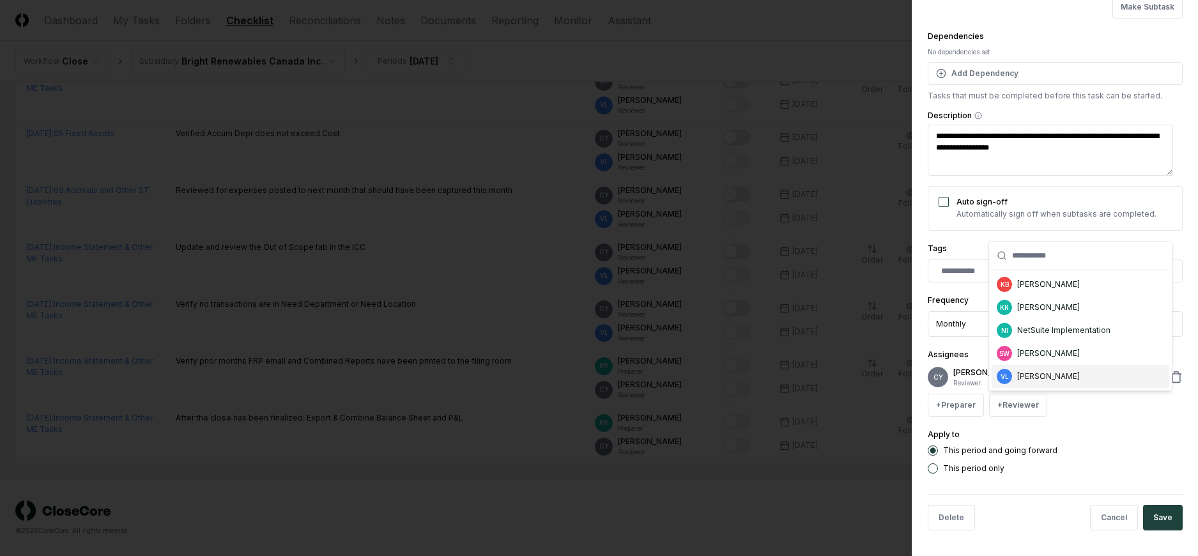
click at [1041, 377] on div "[PERSON_NAME]" at bounding box center [1048, 375] width 63 height 11
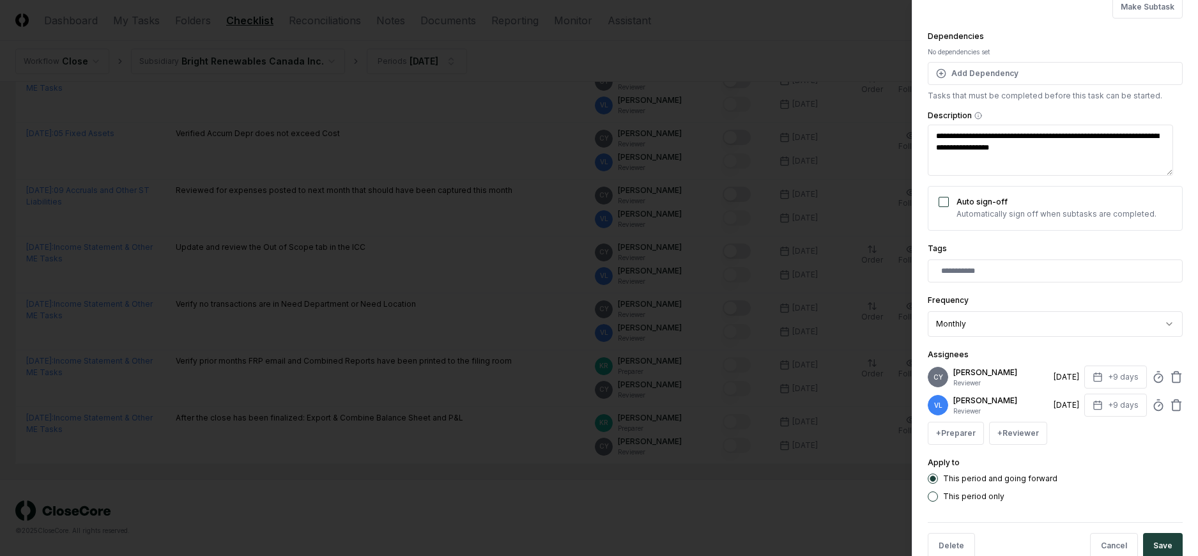
scroll to position [138, 0]
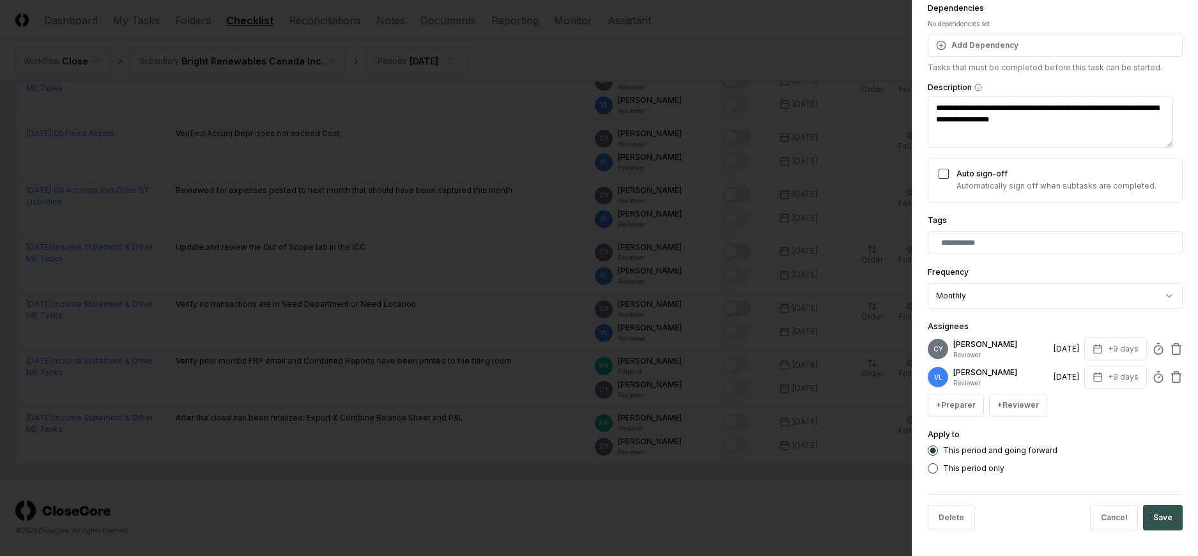
click at [1150, 514] on button "Save" at bounding box center [1163, 518] width 40 height 26
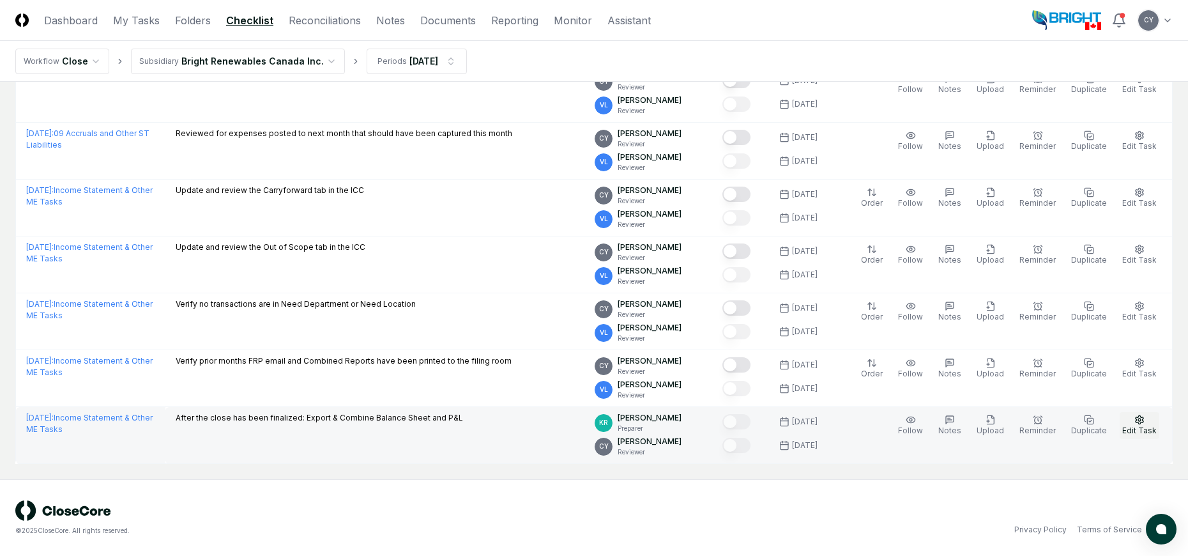
click at [1147, 418] on button "Edit Task" at bounding box center [1140, 425] width 40 height 27
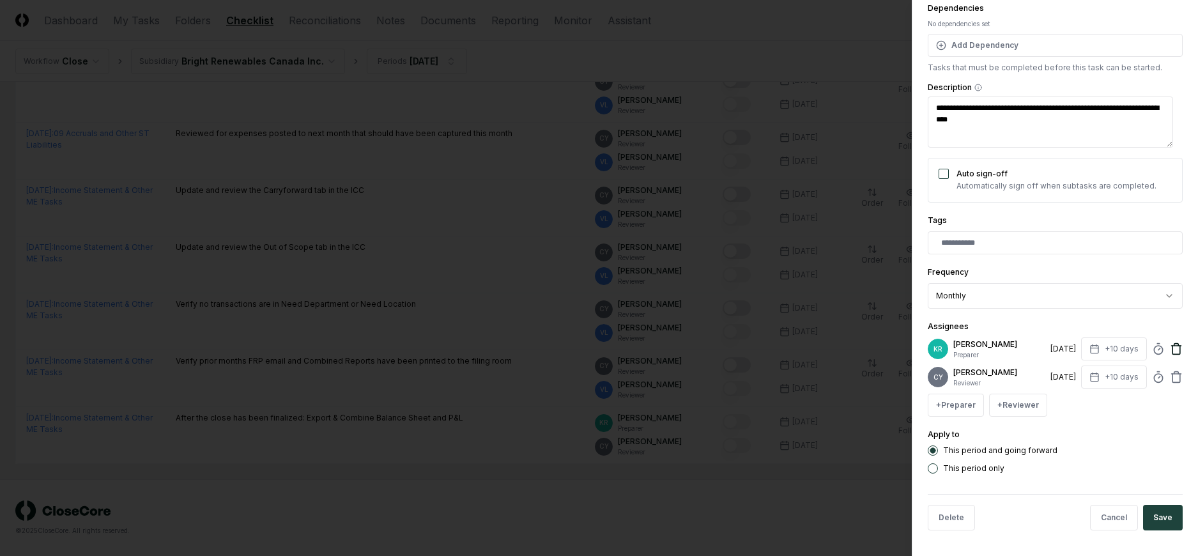
click at [1172, 349] on icon at bounding box center [1176, 350] width 8 height 8
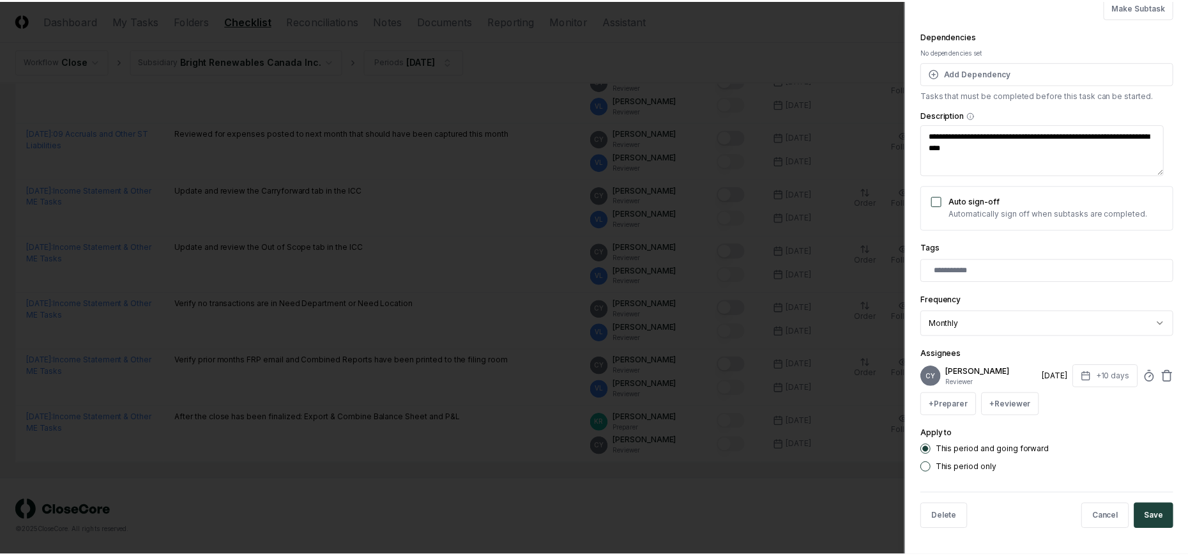
scroll to position [110, 0]
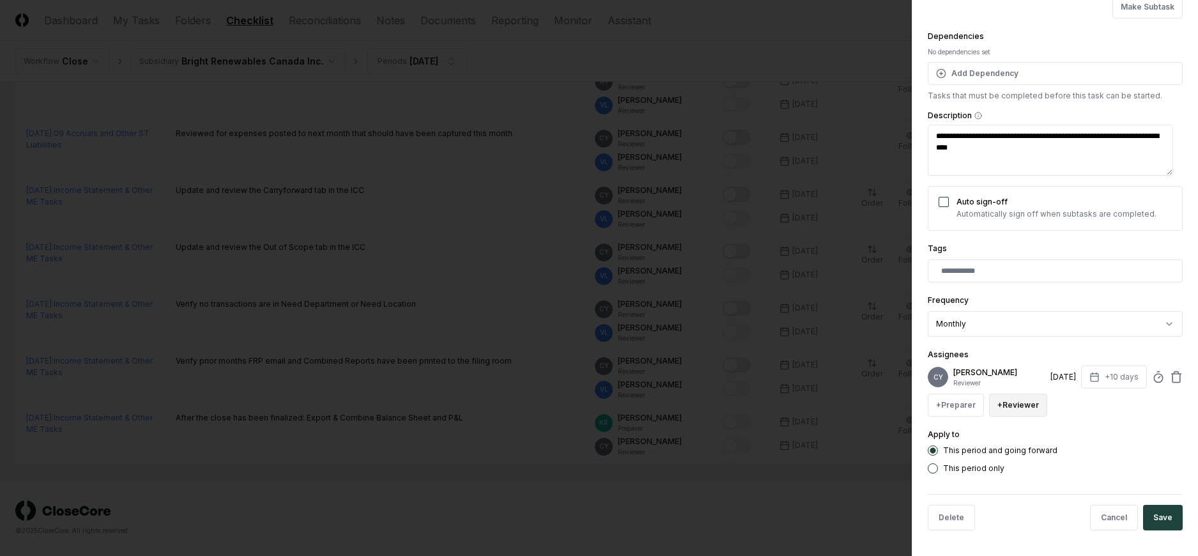
click at [1016, 404] on button "+ Reviewer" at bounding box center [1018, 404] width 58 height 23
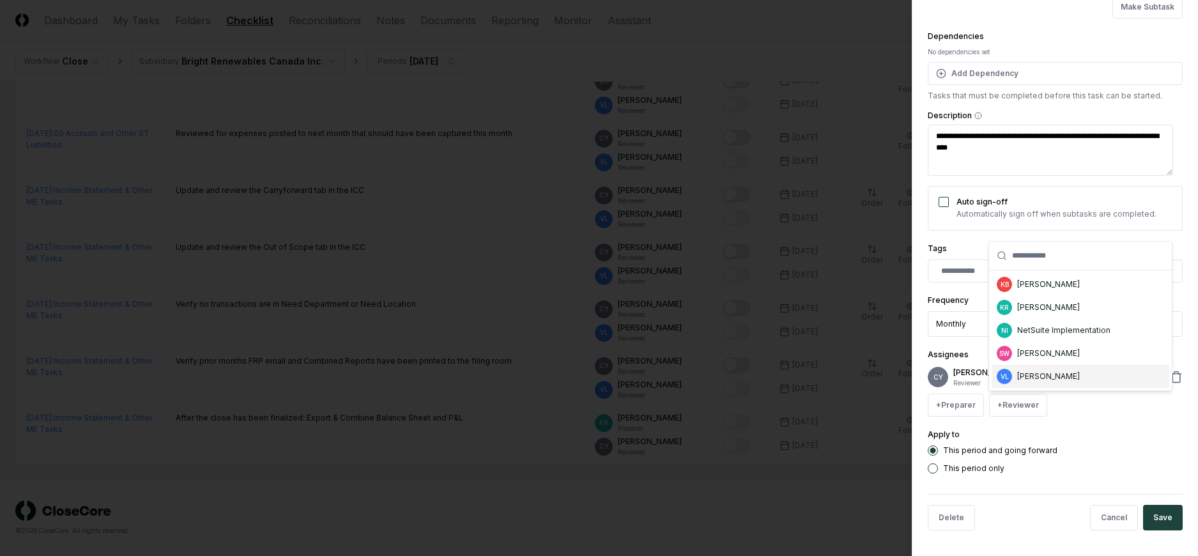
click at [1023, 378] on div "[PERSON_NAME]" at bounding box center [1048, 375] width 63 height 11
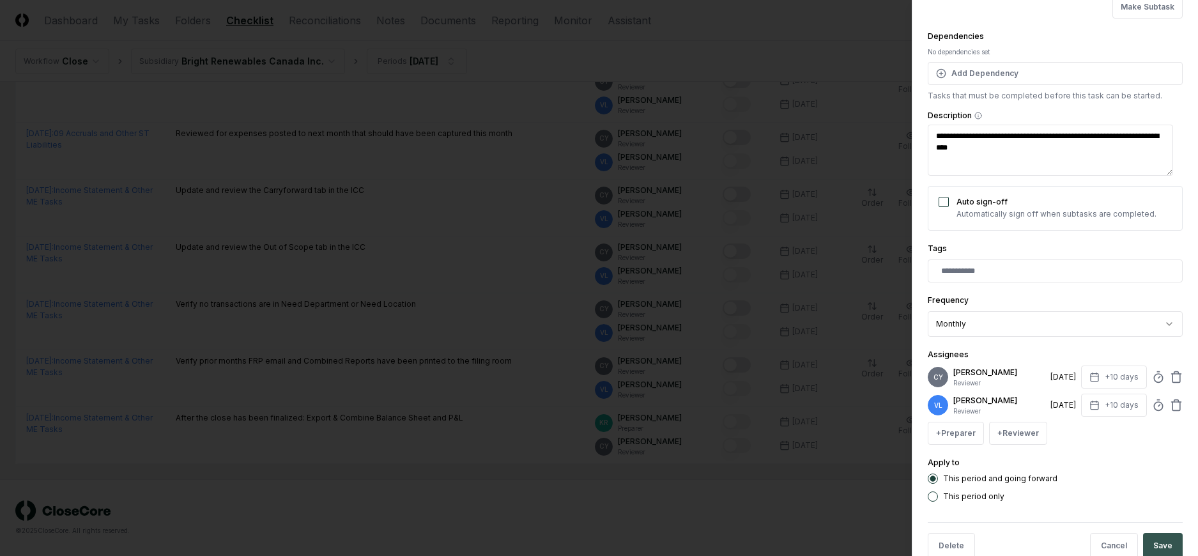
click at [1161, 540] on button "Save" at bounding box center [1163, 546] width 40 height 26
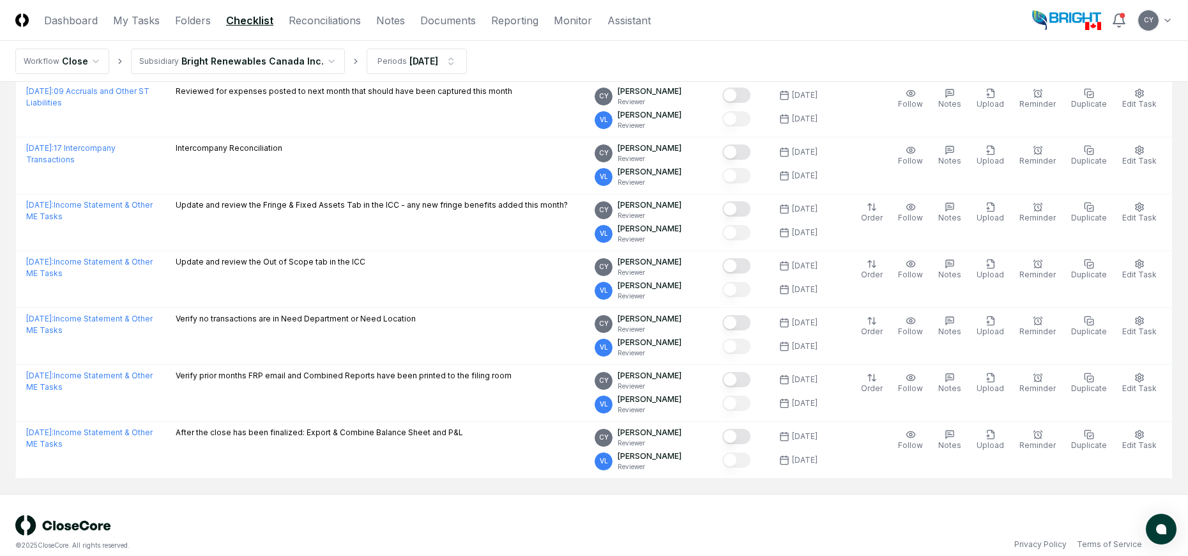
scroll to position [1575, 0]
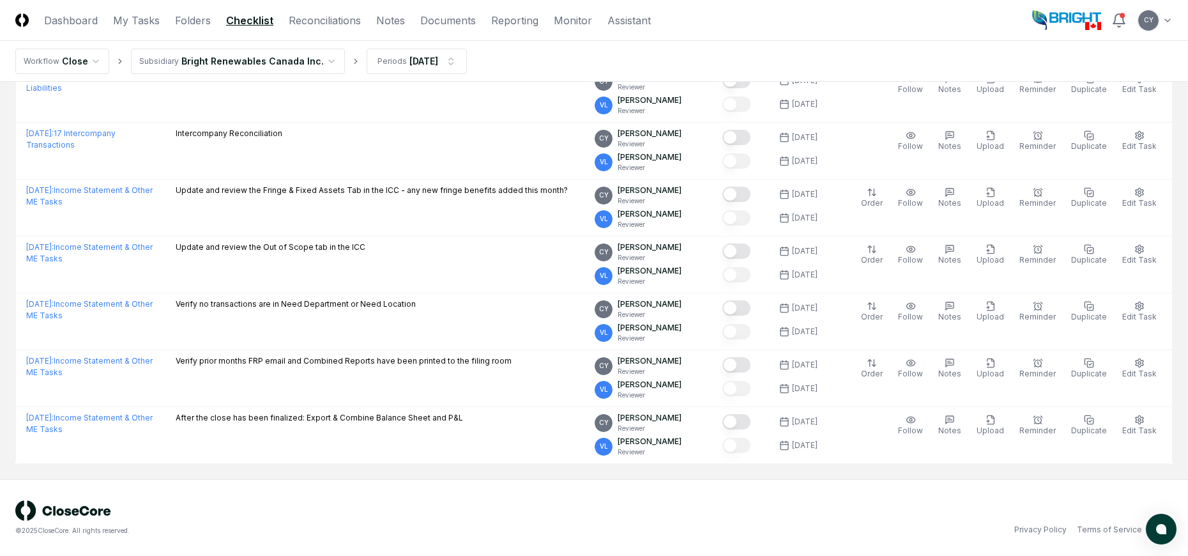
click at [724, 491] on div "© 2025 CloseCore. All rights reserved. Privacy Policy Terms of Service" at bounding box center [594, 517] width 1188 height 77
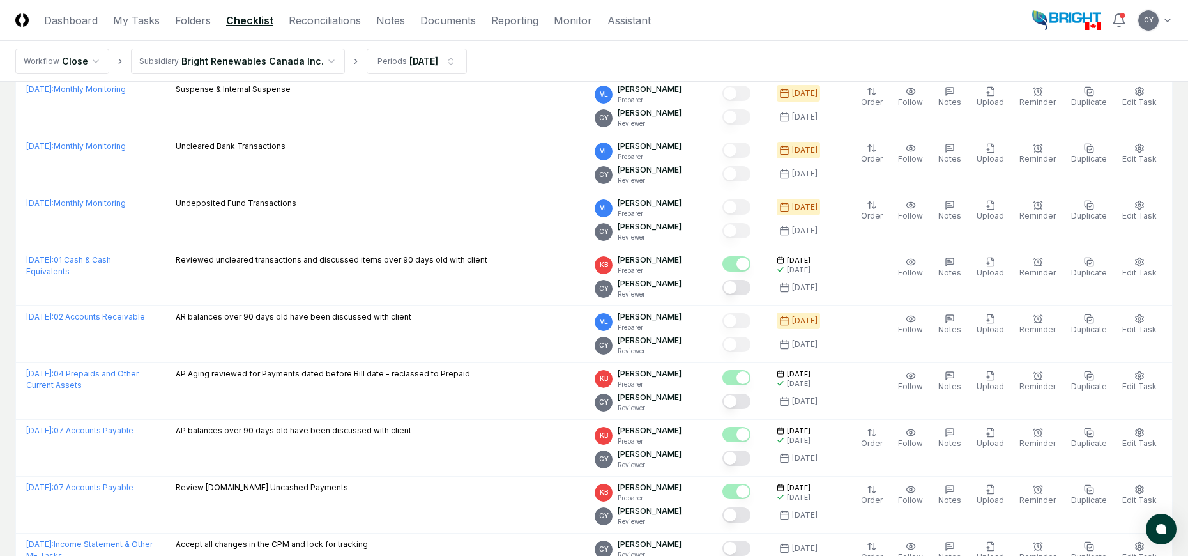
scroll to position [0, 0]
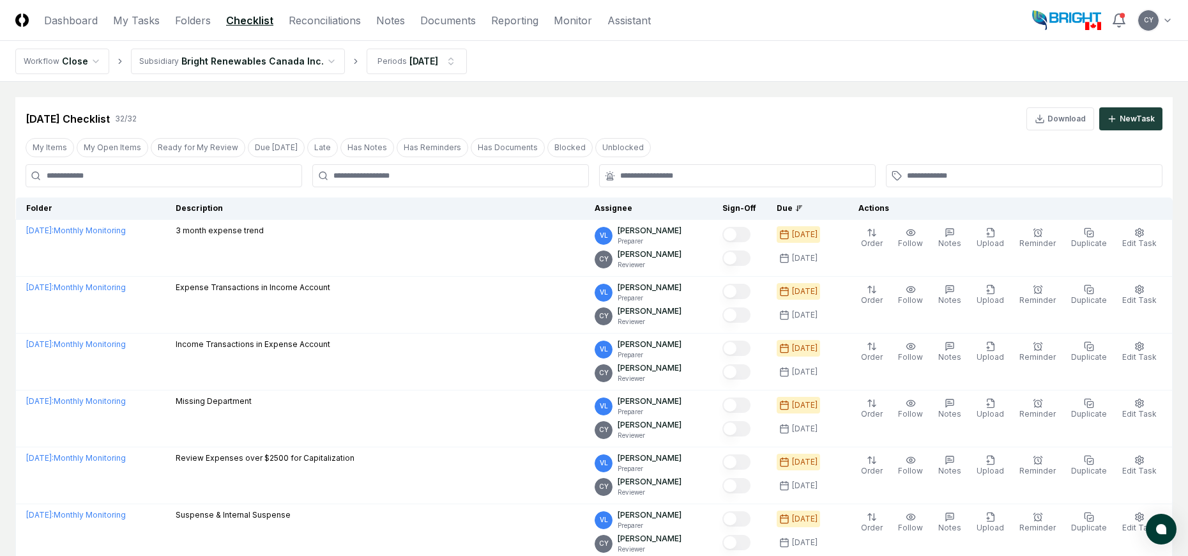
click at [735, 114] on div "Jul 2025 Checklist 32 / 32 Download New Task" at bounding box center [594, 118] width 1137 height 23
click at [469, 113] on div "Jul 2025 Checklist 32 / 32 Download New Task" at bounding box center [594, 118] width 1137 height 23
drag, startPoint x: 504, startPoint y: 68, endPoint x: 705, endPoint y: 111, distance: 205.8
click at [705, 111] on div "Jul 2025 Checklist 32 / 32 Download New Task" at bounding box center [594, 118] width 1137 height 23
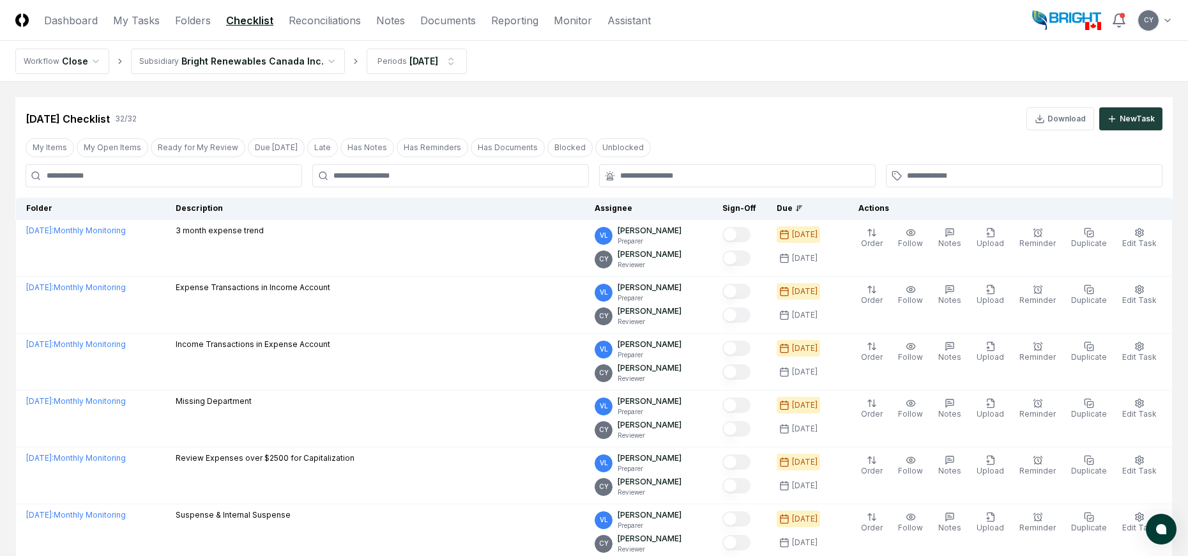
click at [564, 57] on nav "Workflow Close Subsidiary Bright Renewables Canada Inc. Periods Jul 2025" at bounding box center [594, 61] width 1188 height 41
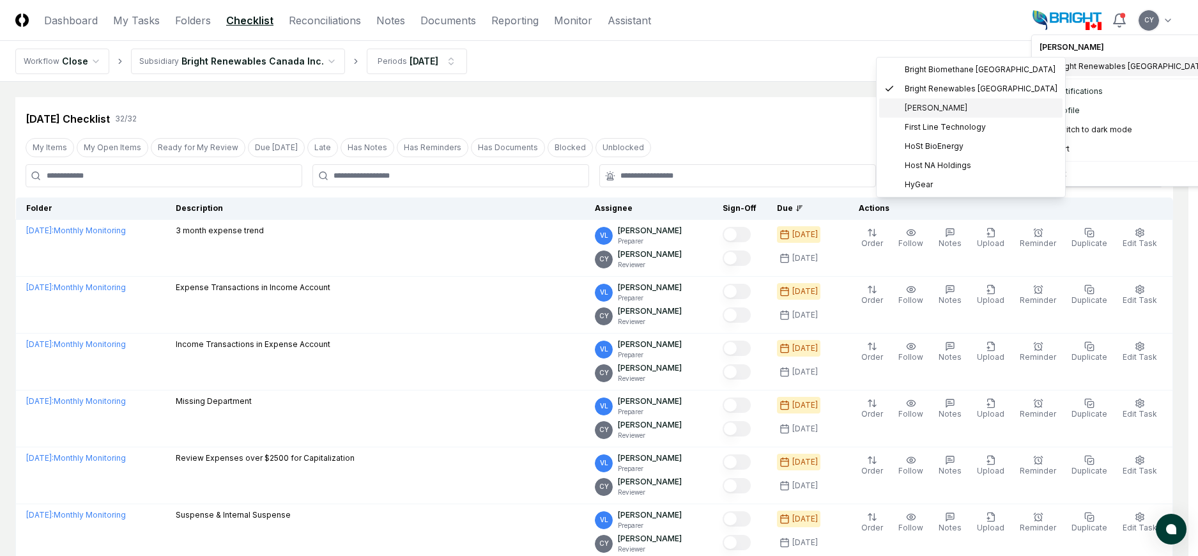
click at [921, 105] on span "[PERSON_NAME]" at bounding box center [935, 107] width 63 height 11
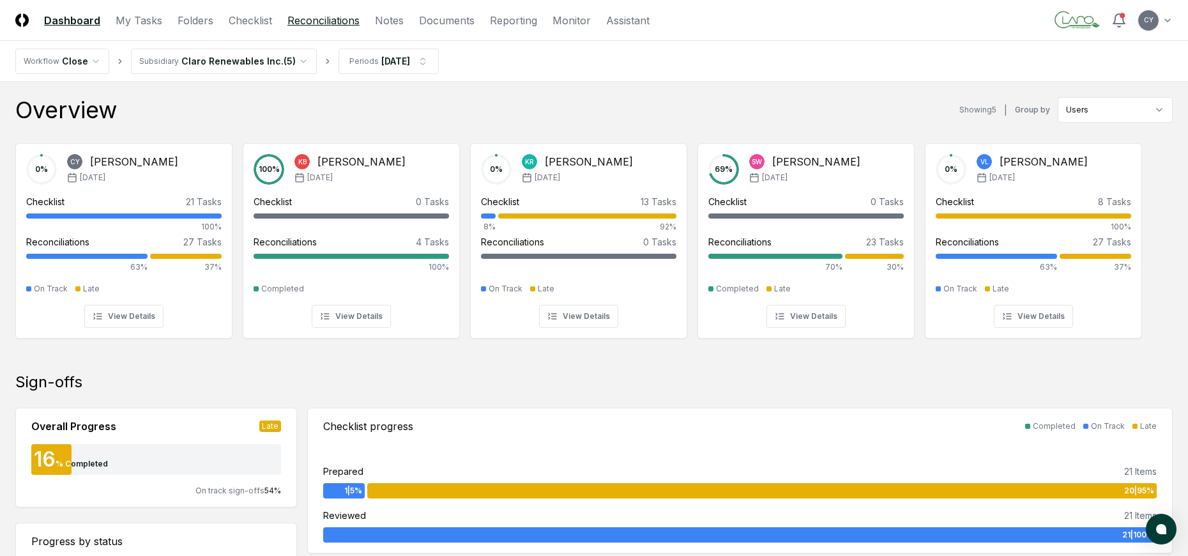
click at [346, 24] on link "Reconciliations" at bounding box center [323, 20] width 72 height 15
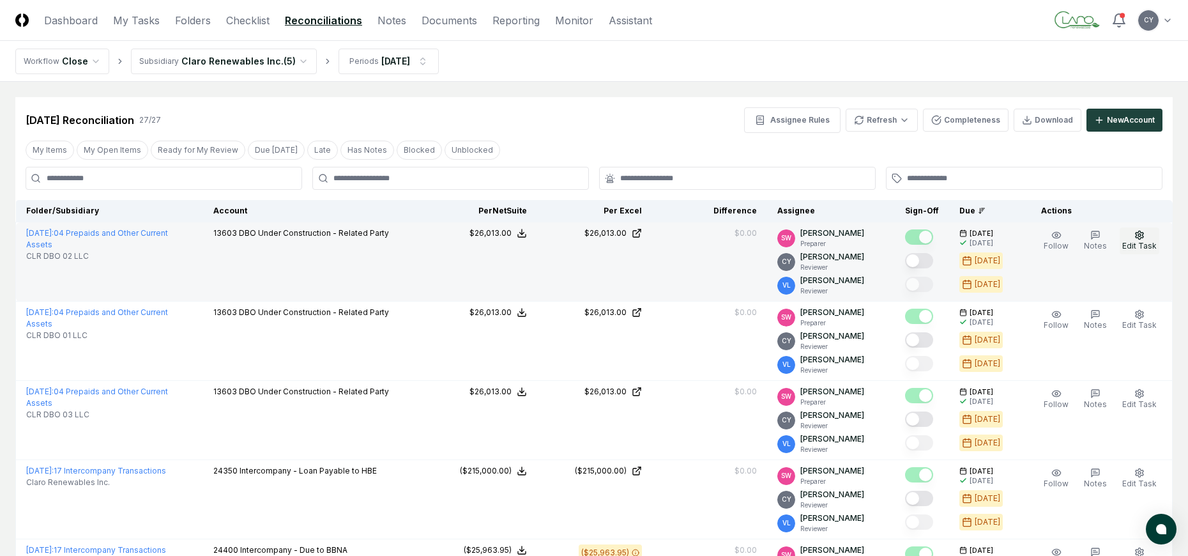
click at [1141, 234] on circle "button" at bounding box center [1139, 235] width 3 height 3
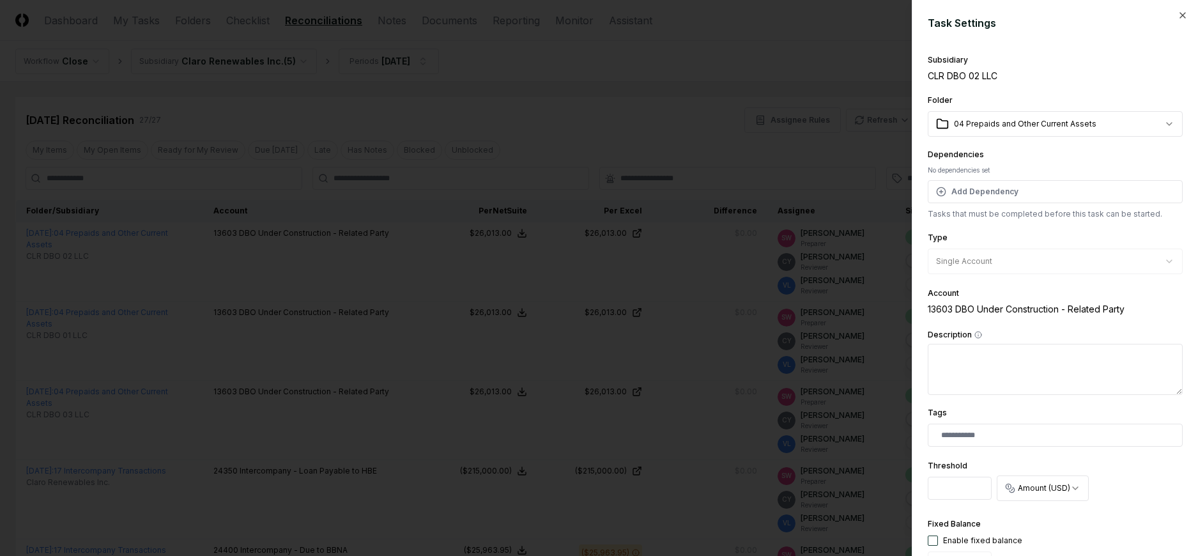
click at [676, 65] on div at bounding box center [599, 278] width 1198 height 556
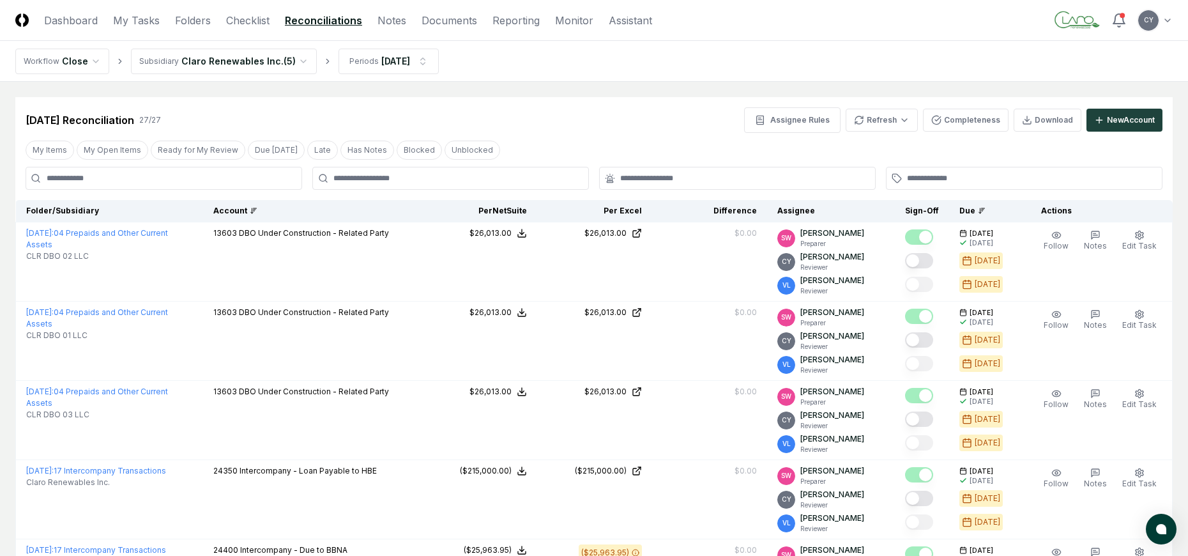
drag, startPoint x: 220, startPoint y: 203, endPoint x: 250, endPoint y: 213, distance: 32.1
click at [220, 203] on th "Account" at bounding box center [312, 211] width 219 height 22
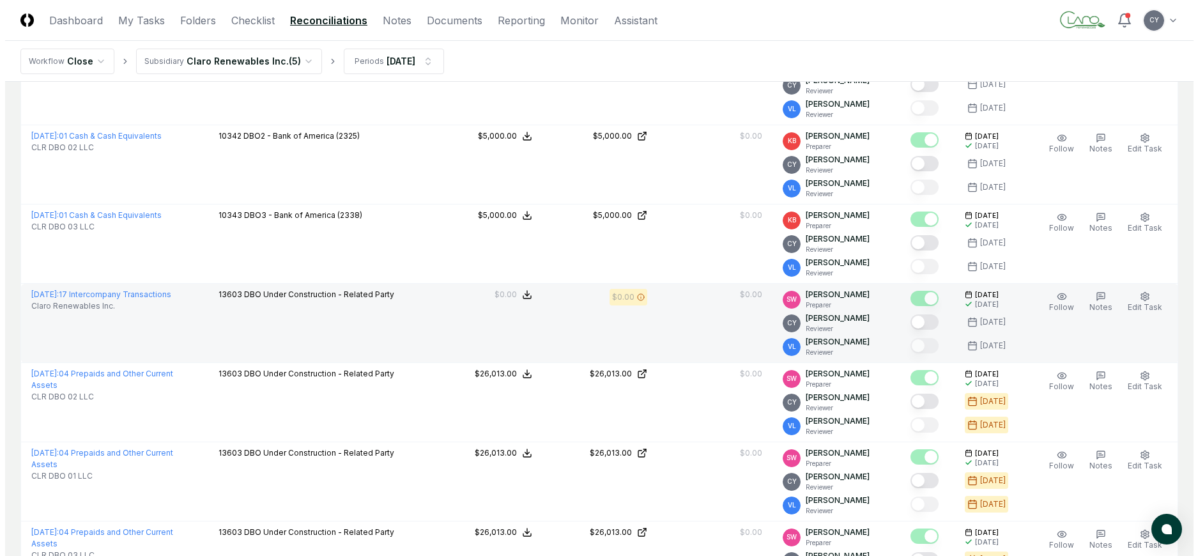
scroll to position [319, 0]
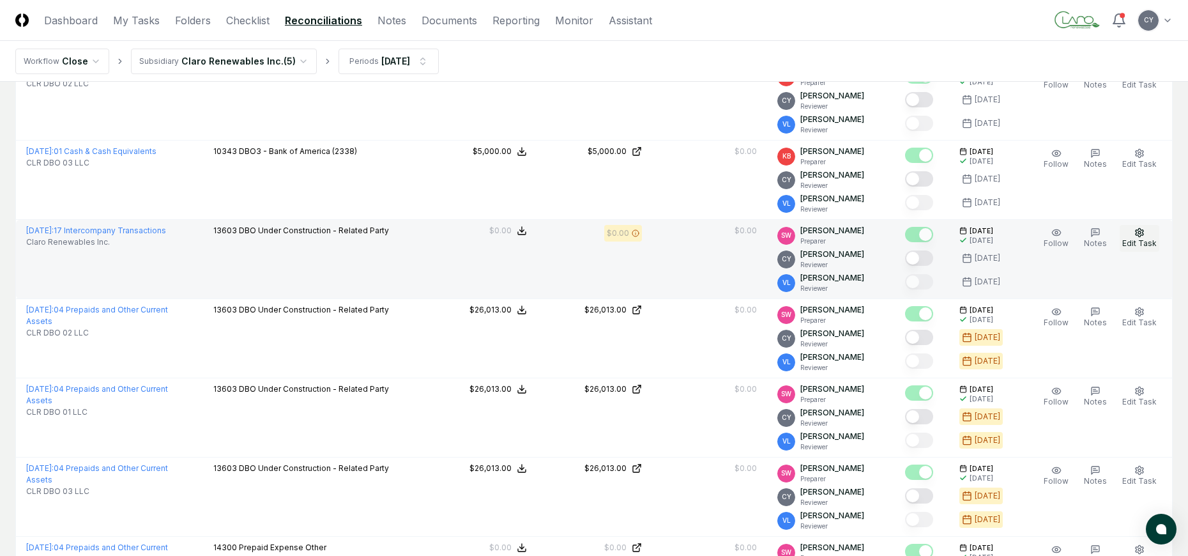
click at [1136, 233] on icon "button" at bounding box center [1139, 232] width 10 height 10
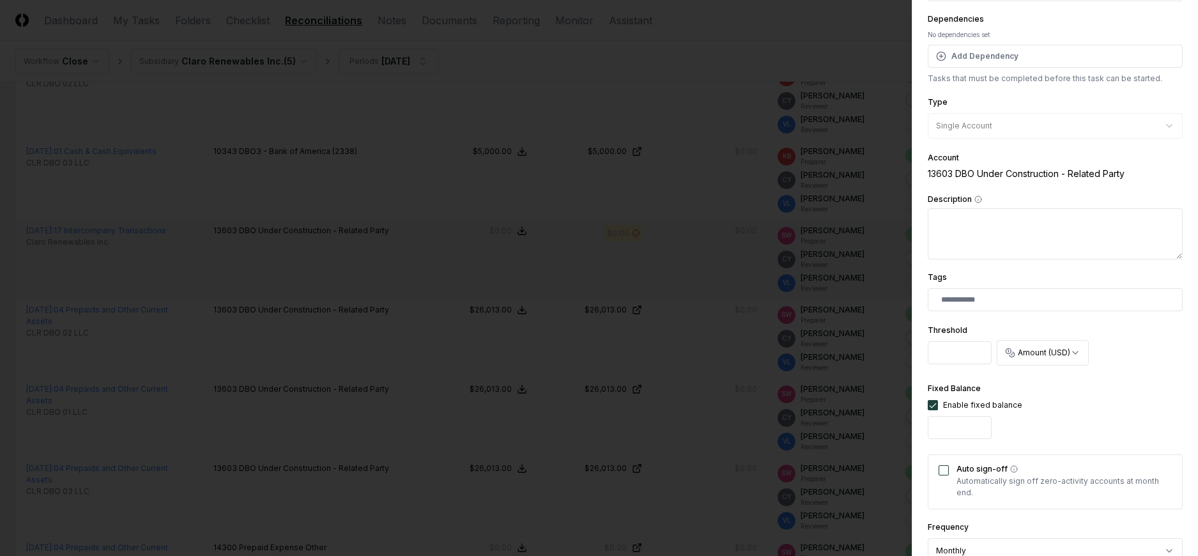
scroll to position [418, 0]
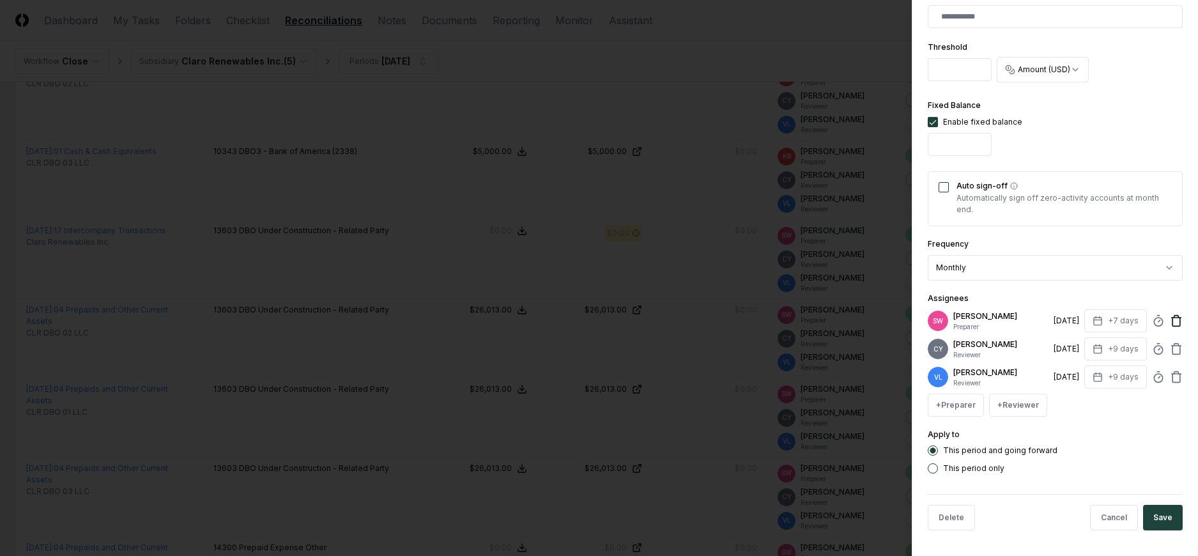
click at [1172, 318] on icon at bounding box center [1176, 321] width 8 height 8
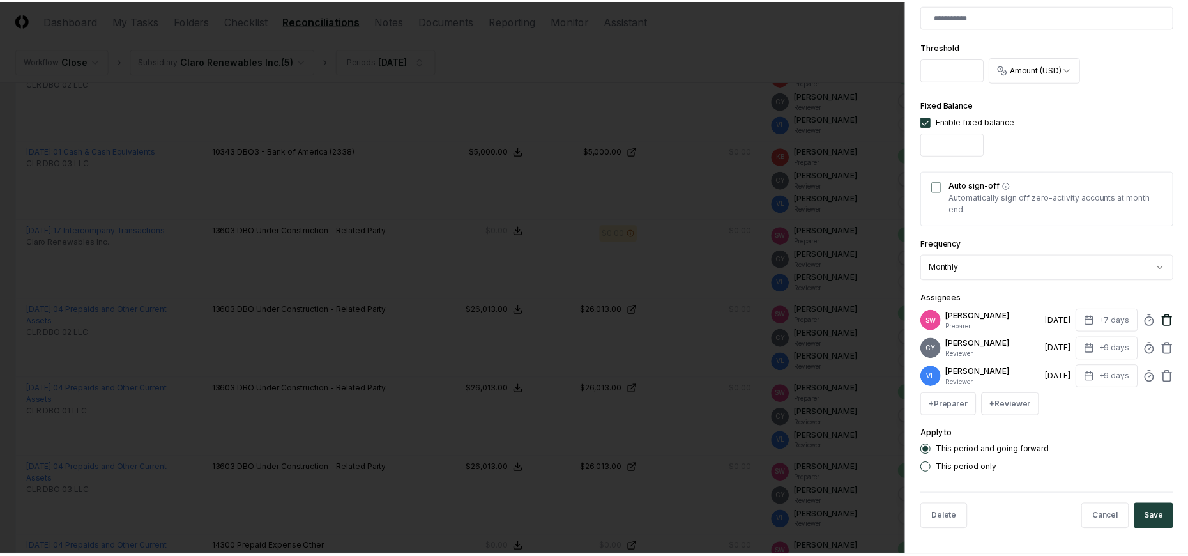
scroll to position [390, 0]
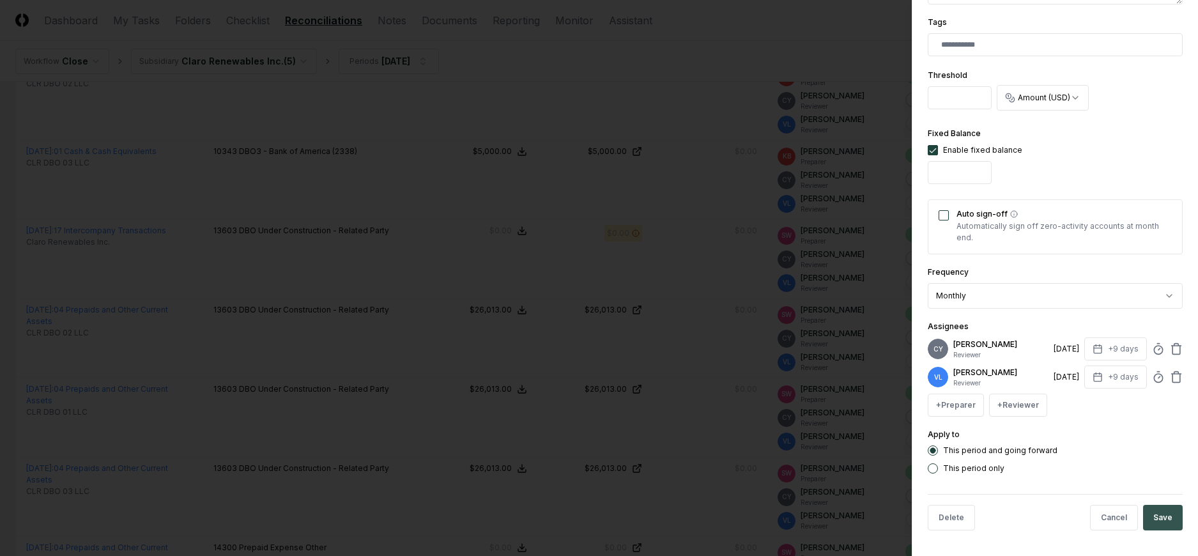
click at [1152, 514] on button "Save" at bounding box center [1163, 518] width 40 height 26
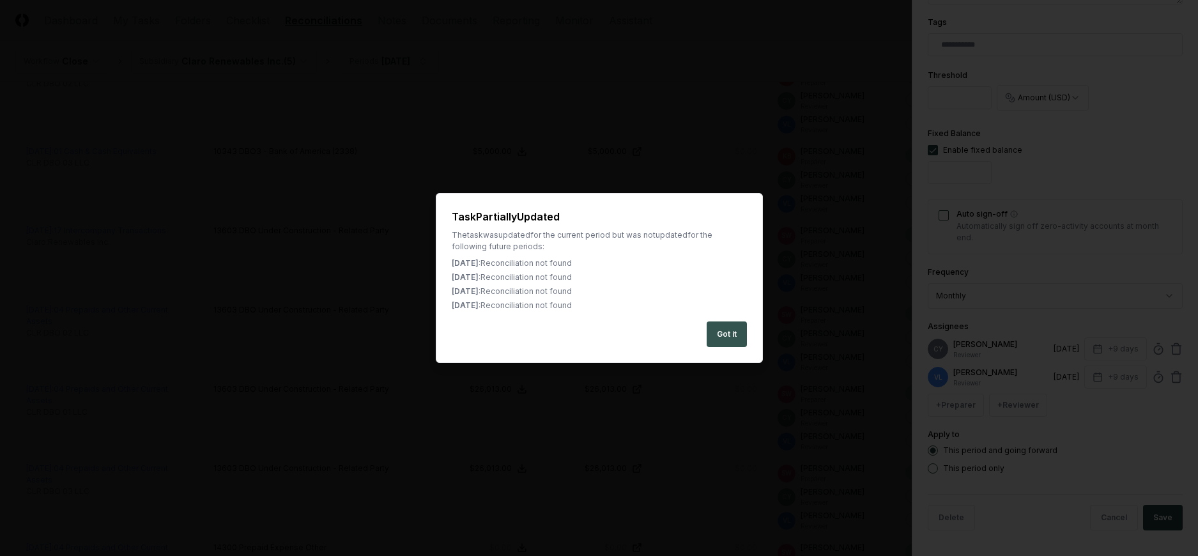
click at [722, 336] on button "Got it" at bounding box center [726, 334] width 40 height 26
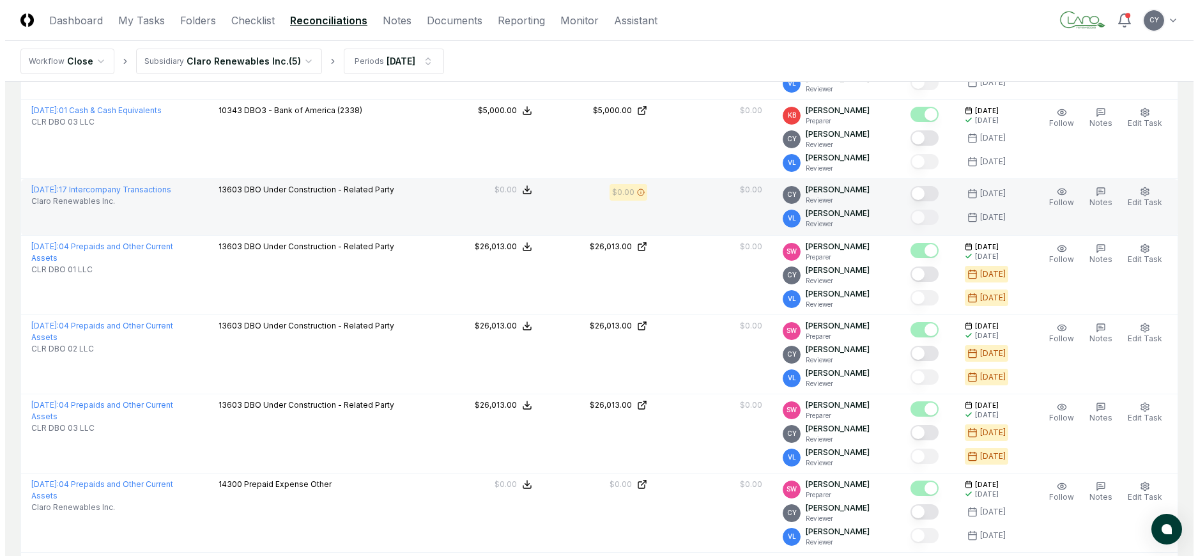
scroll to position [383, 0]
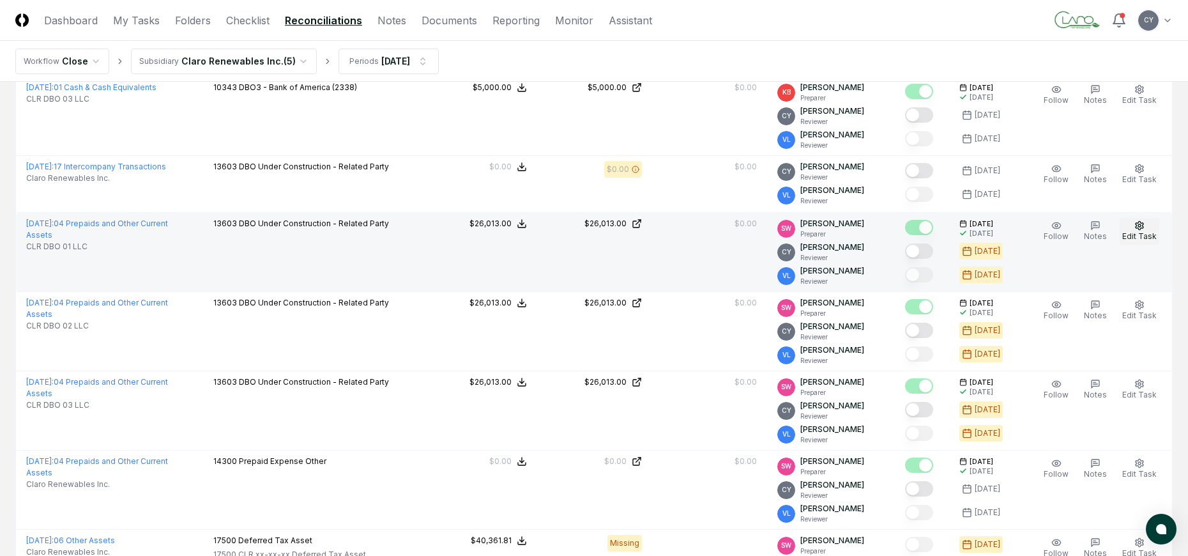
click at [1147, 222] on button "Edit Task" at bounding box center [1140, 231] width 40 height 27
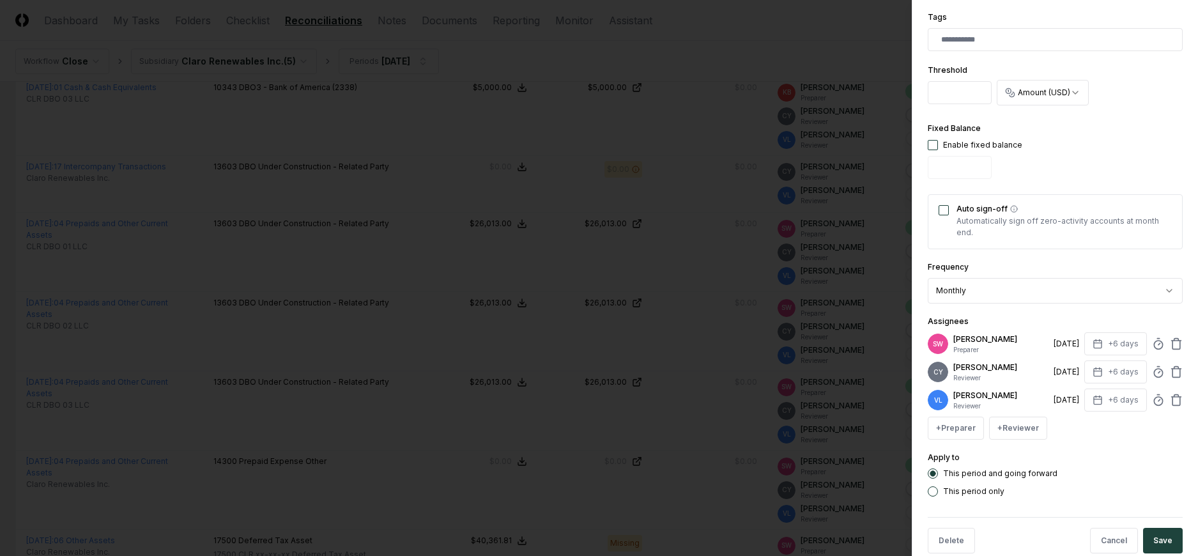
scroll to position [418, 0]
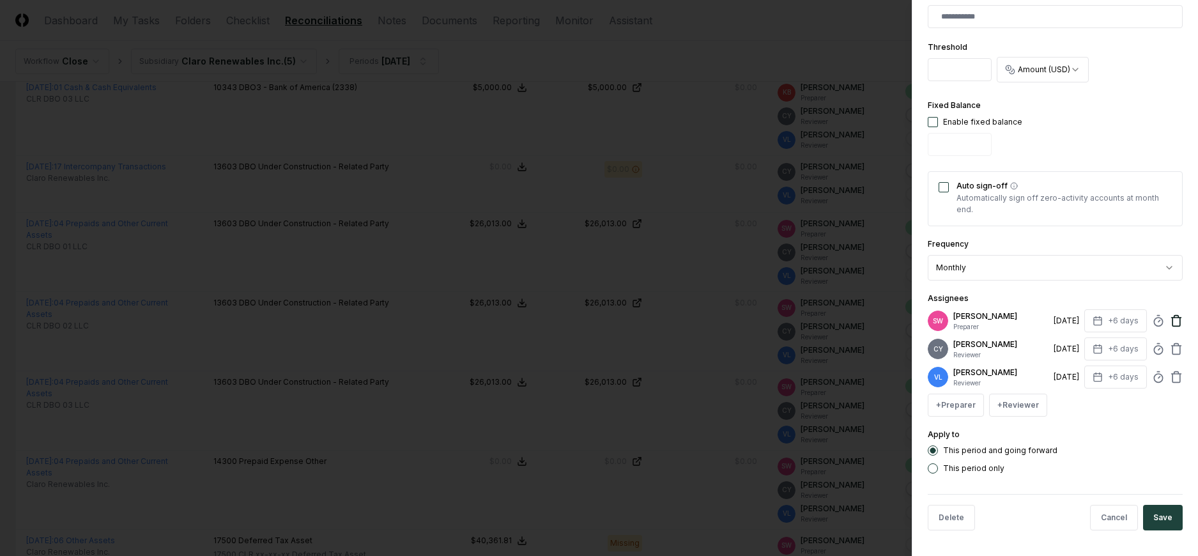
click at [1172, 324] on icon at bounding box center [1176, 321] width 8 height 8
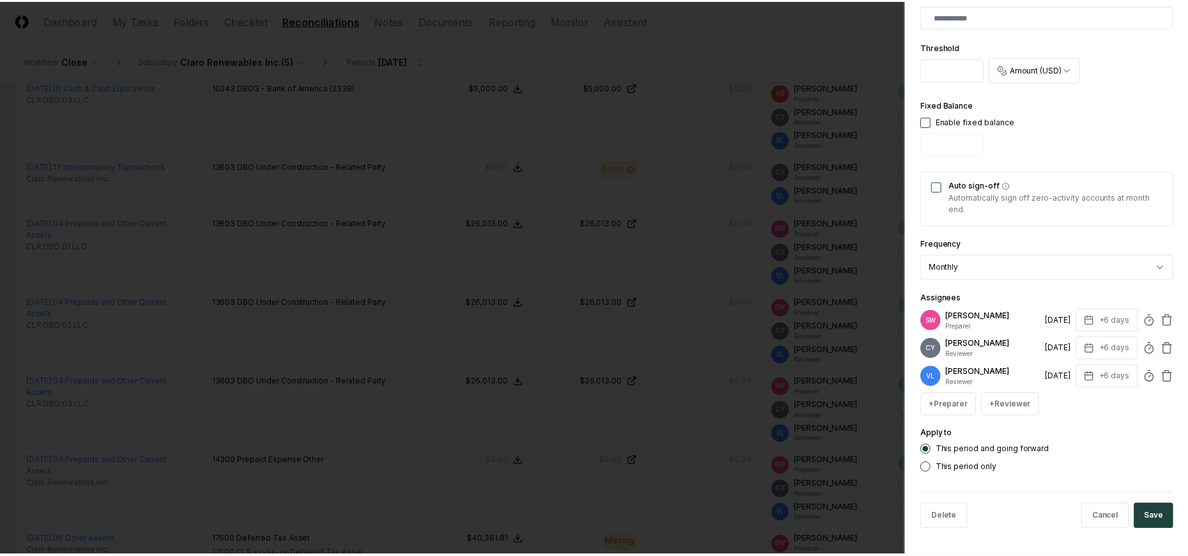
scroll to position [390, 0]
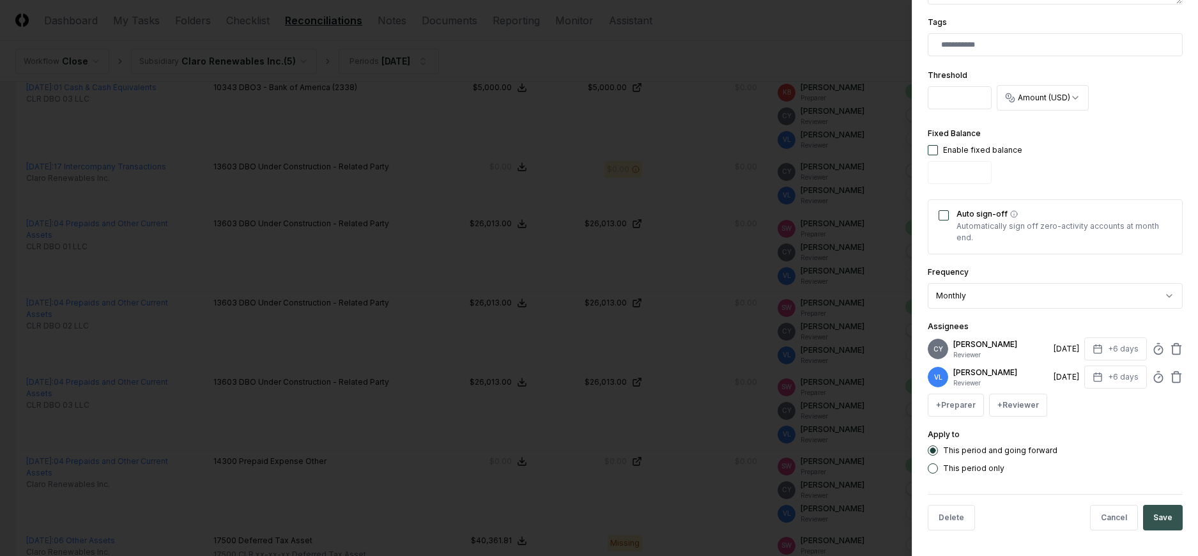
click at [1152, 507] on button "Save" at bounding box center [1163, 518] width 40 height 26
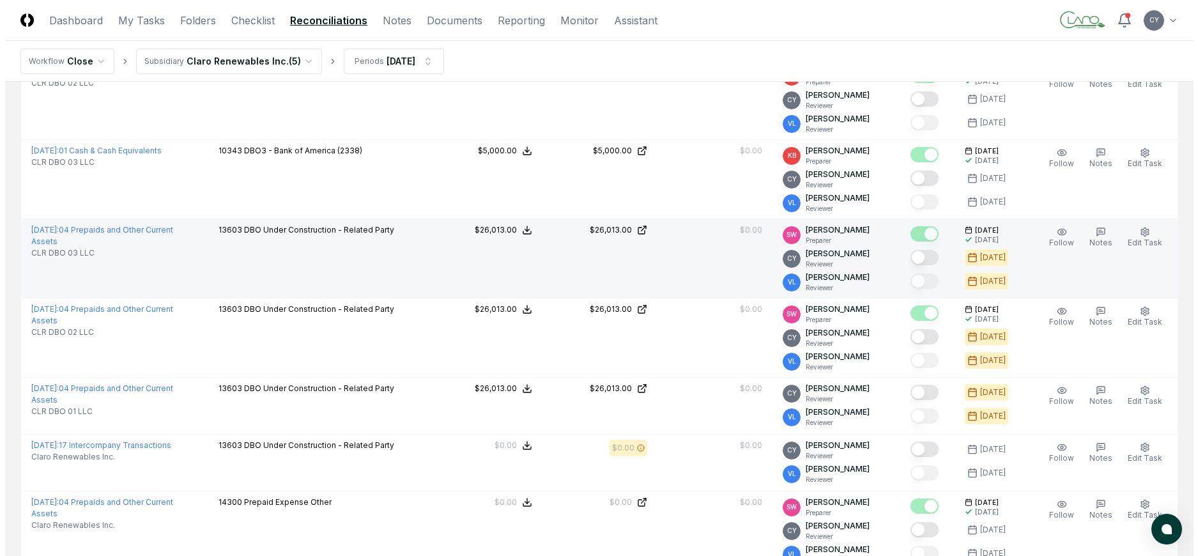
scroll to position [319, 0]
click at [1142, 227] on icon "button" at bounding box center [1139, 232] width 10 height 10
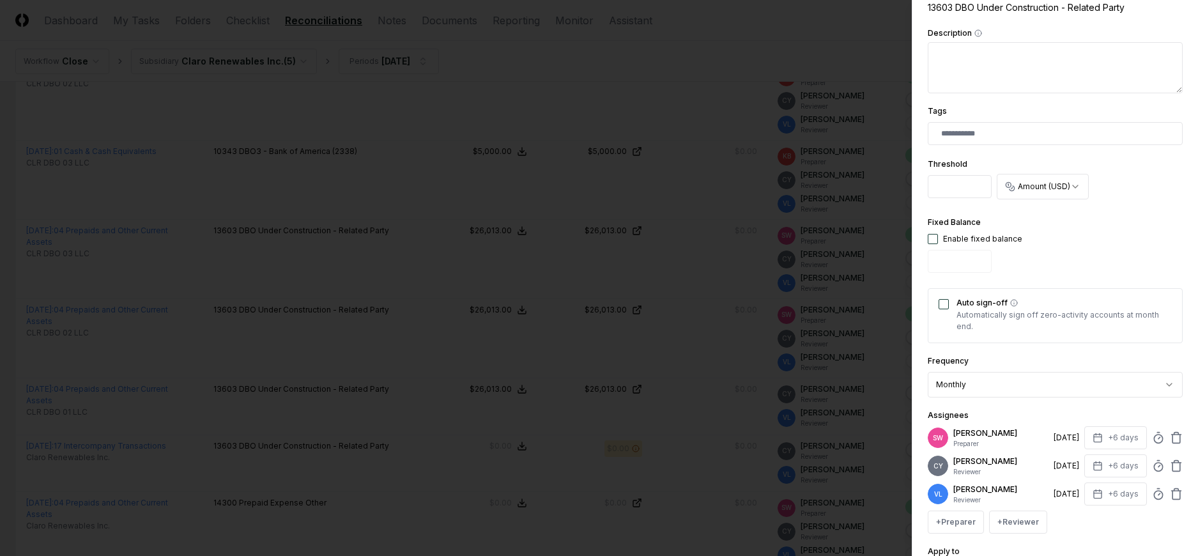
scroll to position [418, 0]
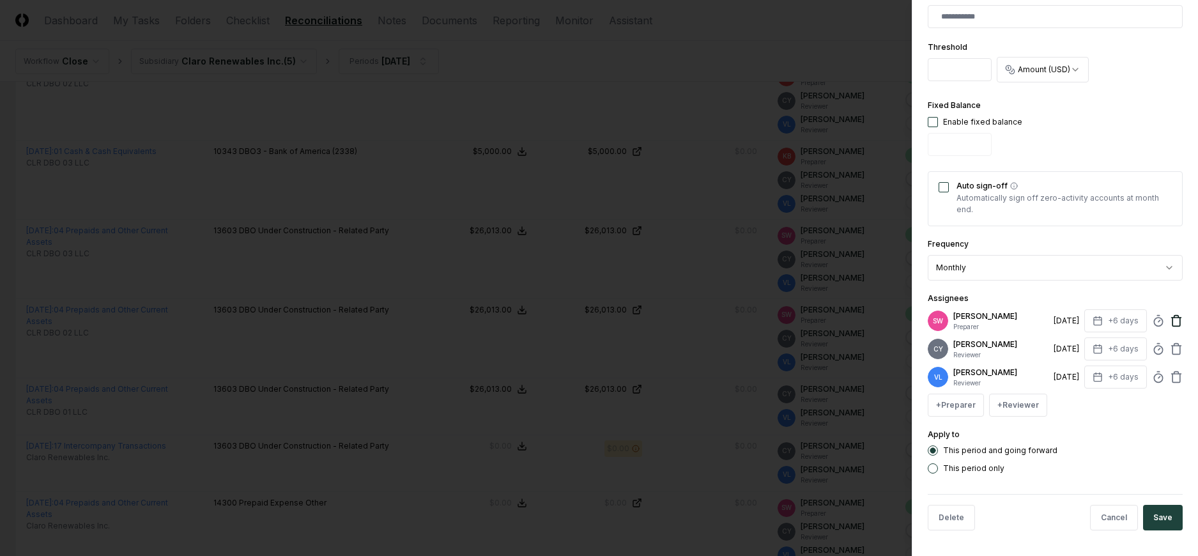
click at [1170, 319] on icon at bounding box center [1176, 320] width 13 height 13
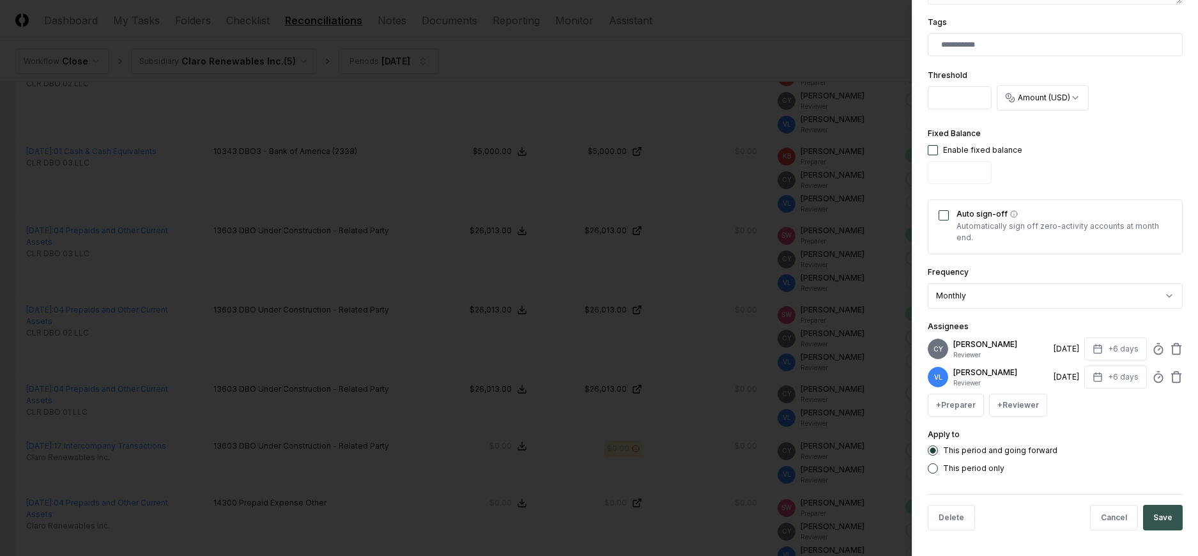
click at [1153, 516] on button "Save" at bounding box center [1163, 518] width 40 height 26
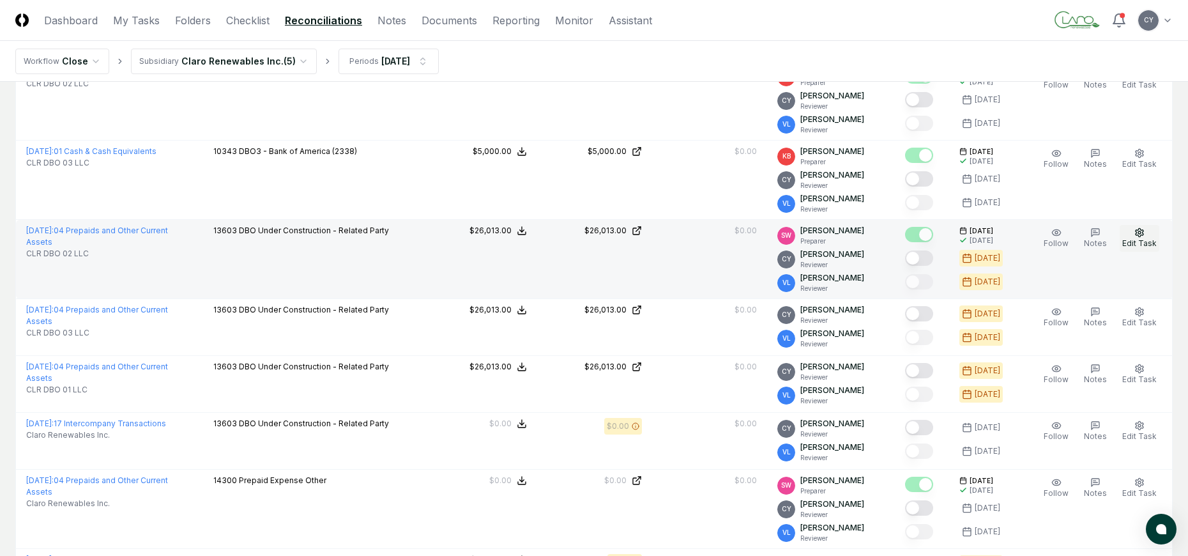
click at [1139, 232] on circle "button" at bounding box center [1139, 232] width 3 height 3
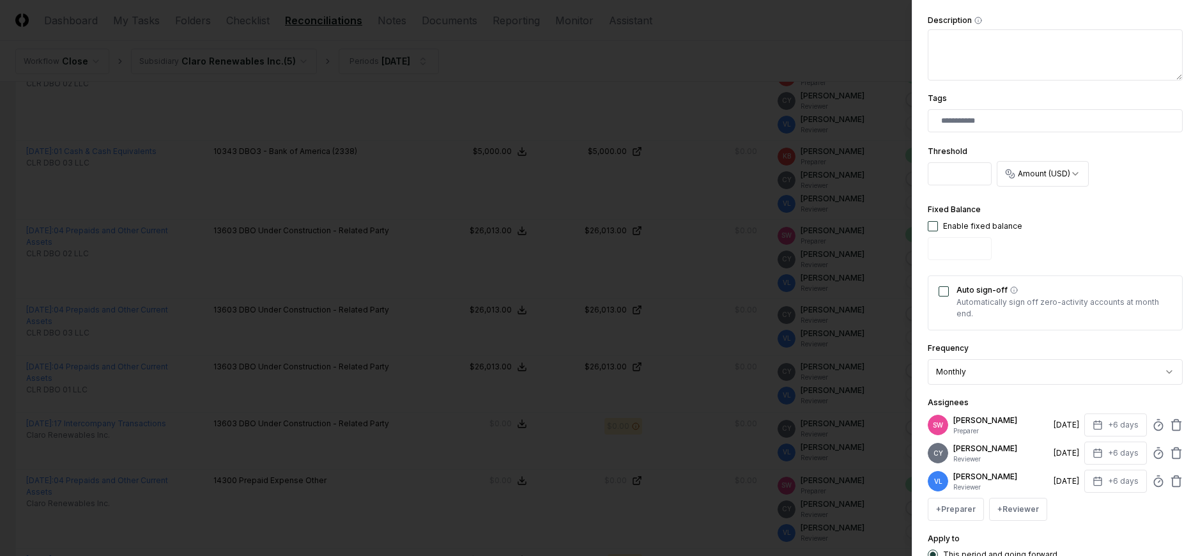
scroll to position [418, 0]
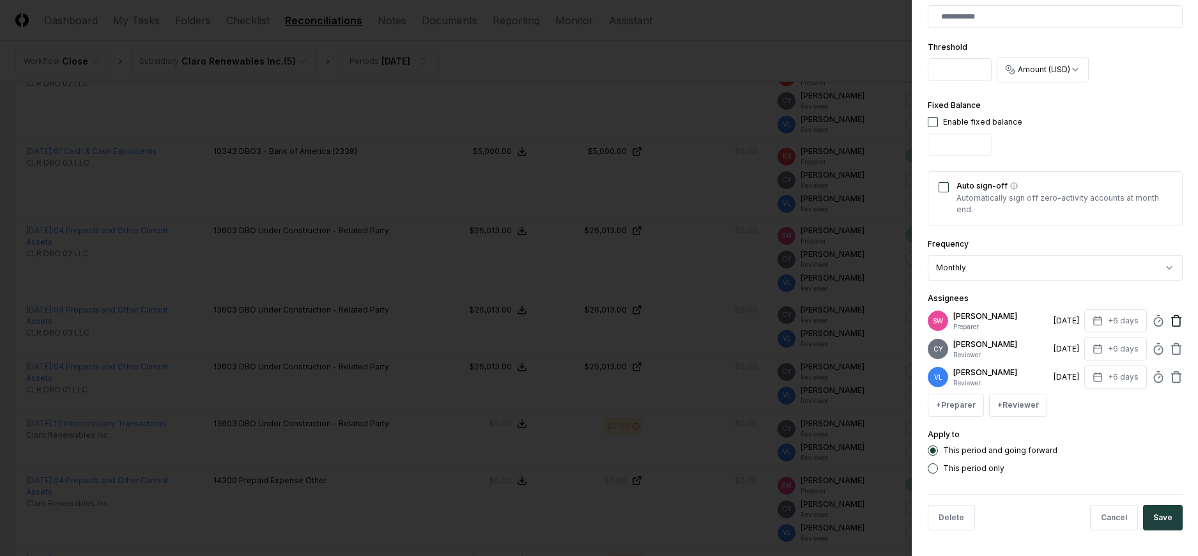
click at [1170, 316] on icon at bounding box center [1176, 320] width 13 height 13
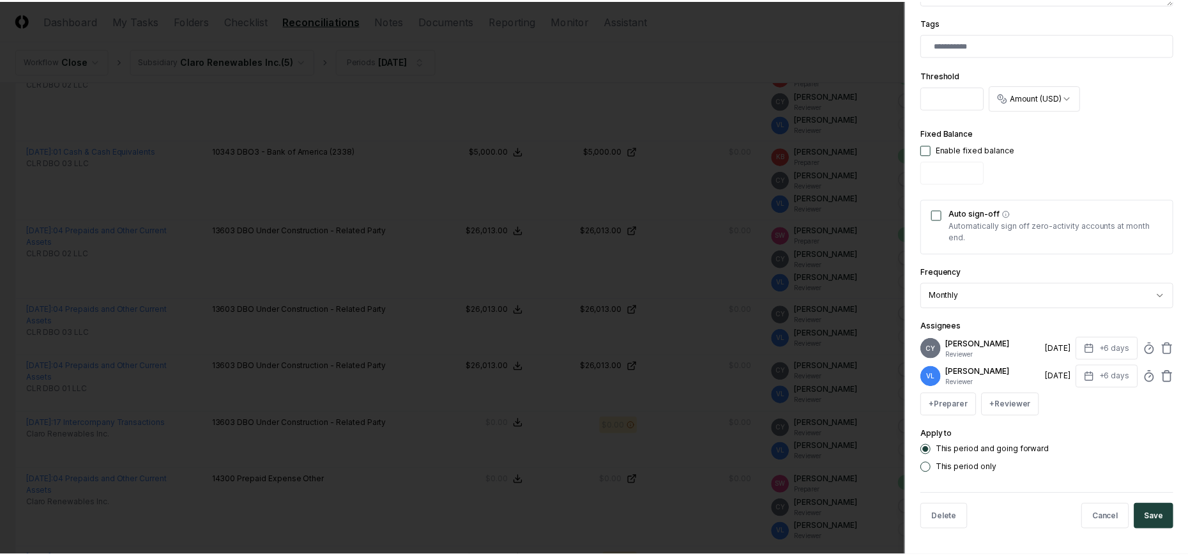
scroll to position [390, 0]
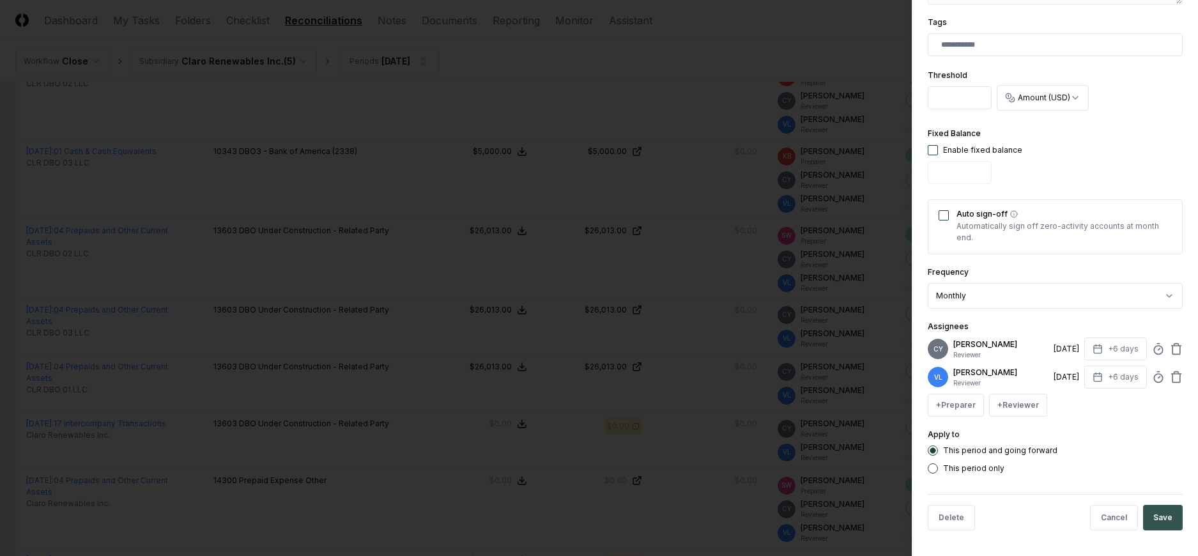
click at [1143, 516] on button "Save" at bounding box center [1163, 518] width 40 height 26
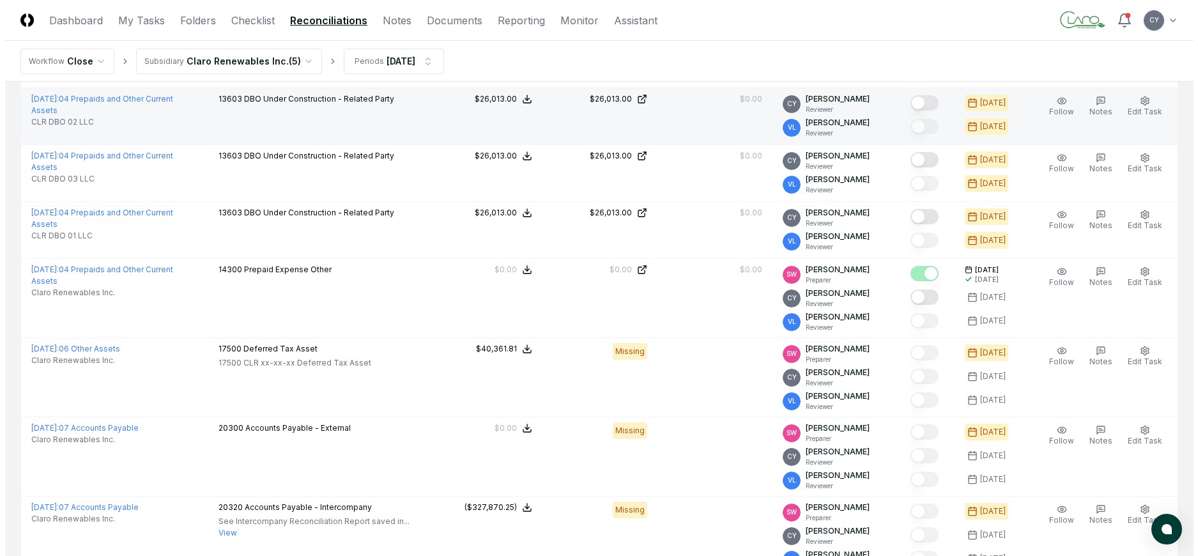
scroll to position [511, 0]
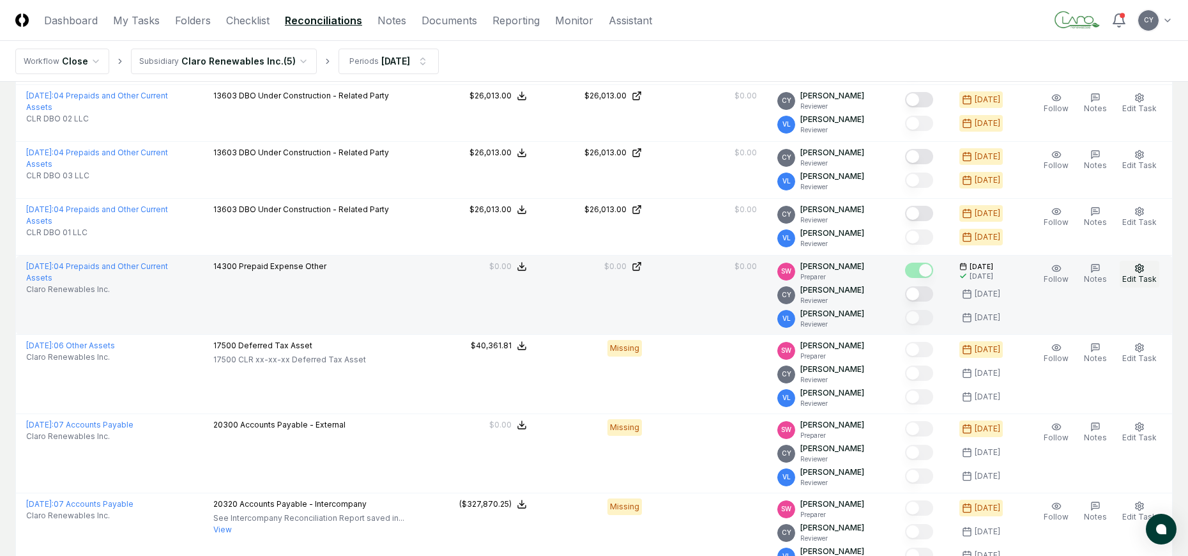
click at [1138, 265] on icon "button" at bounding box center [1139, 268] width 10 height 10
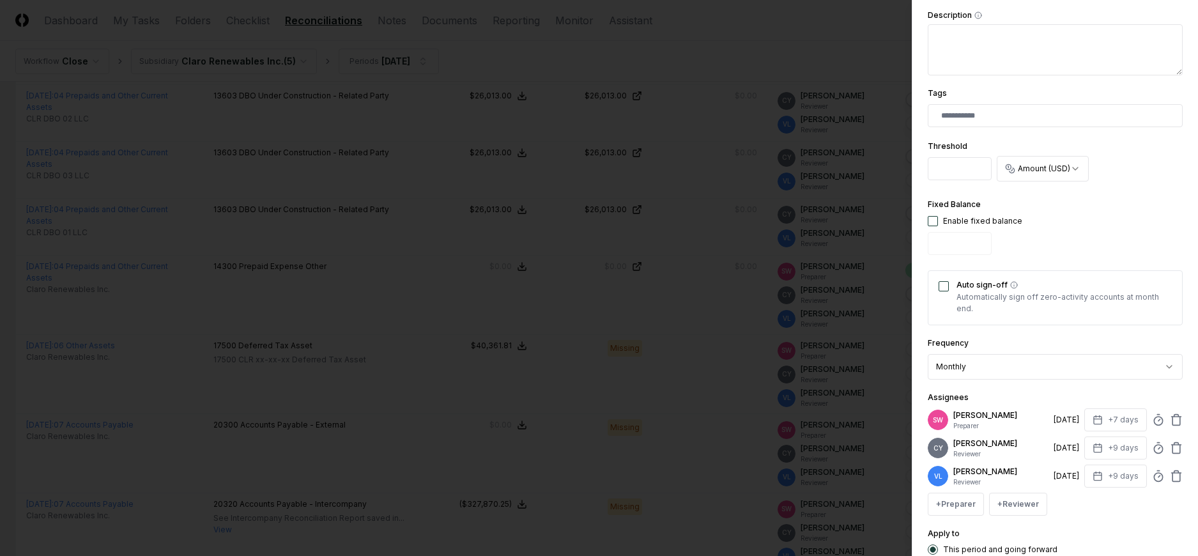
scroll to position [418, 0]
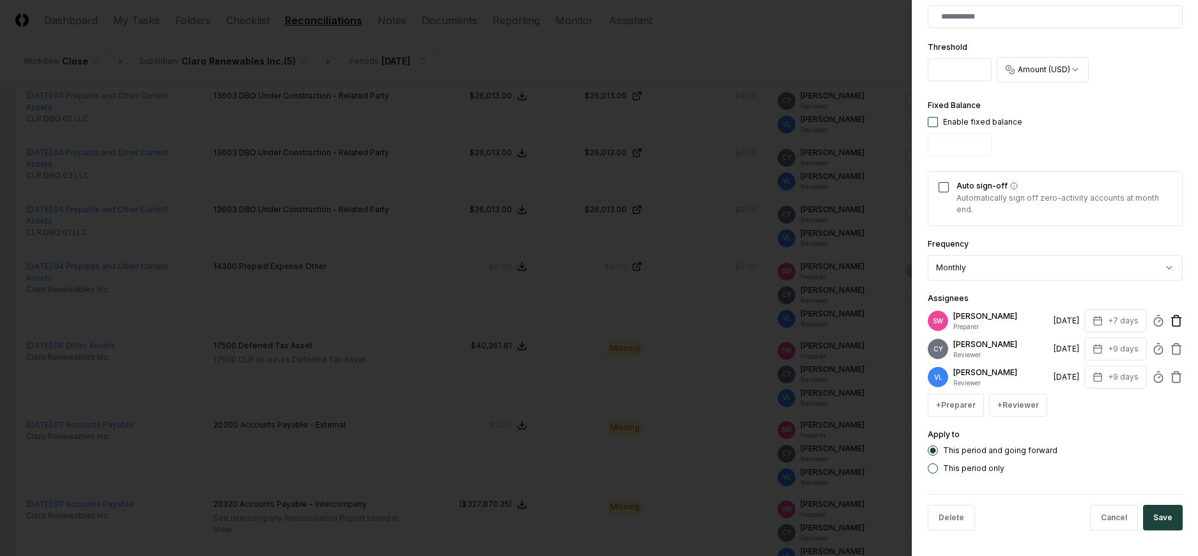
click at [1172, 321] on icon at bounding box center [1176, 321] width 8 height 8
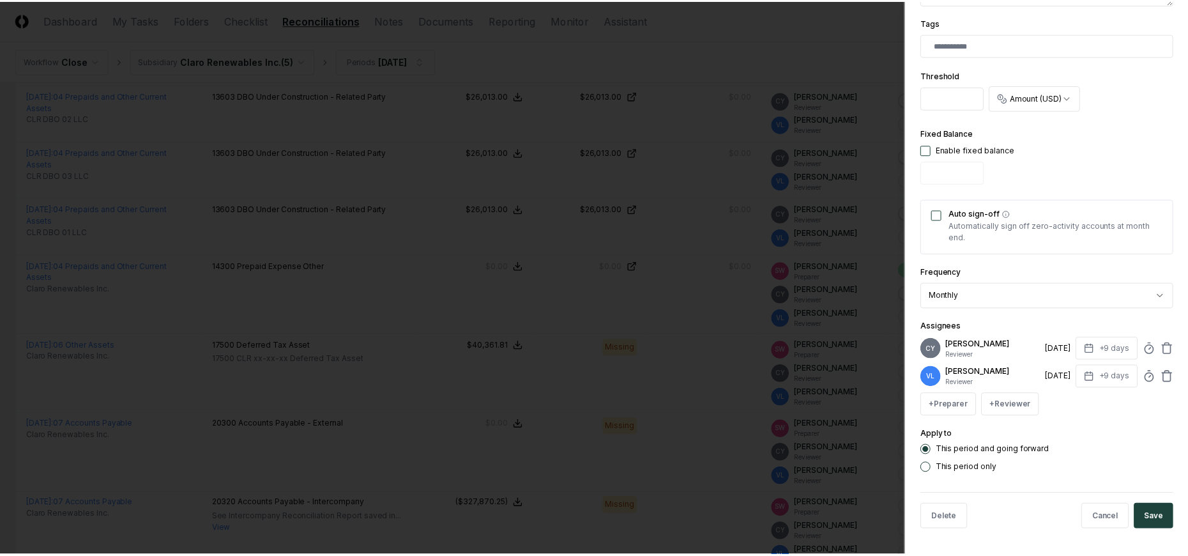
scroll to position [390, 0]
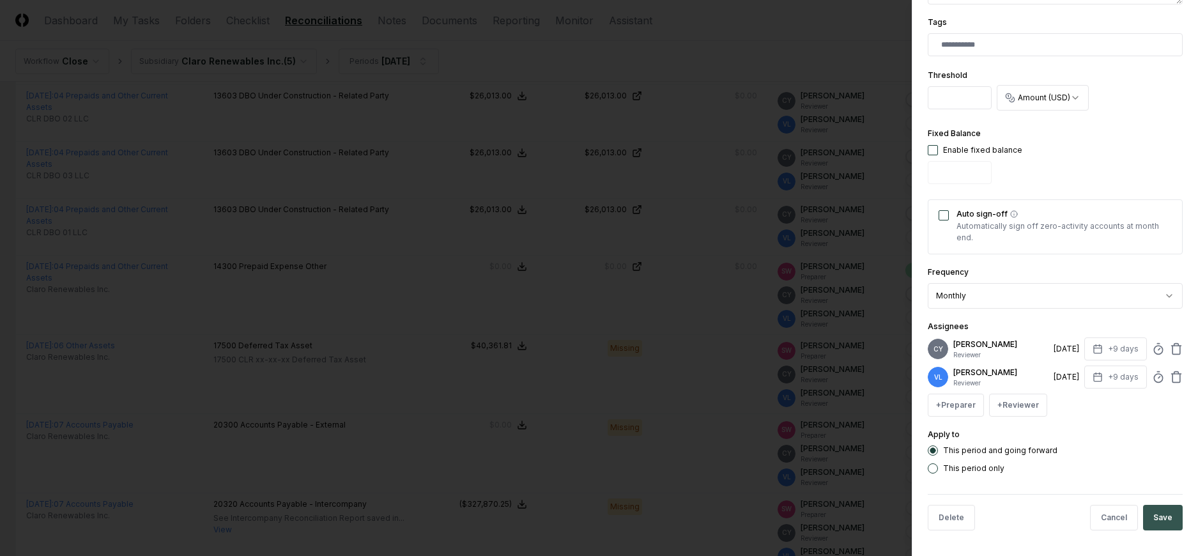
click at [1147, 518] on button "Save" at bounding box center [1163, 518] width 40 height 26
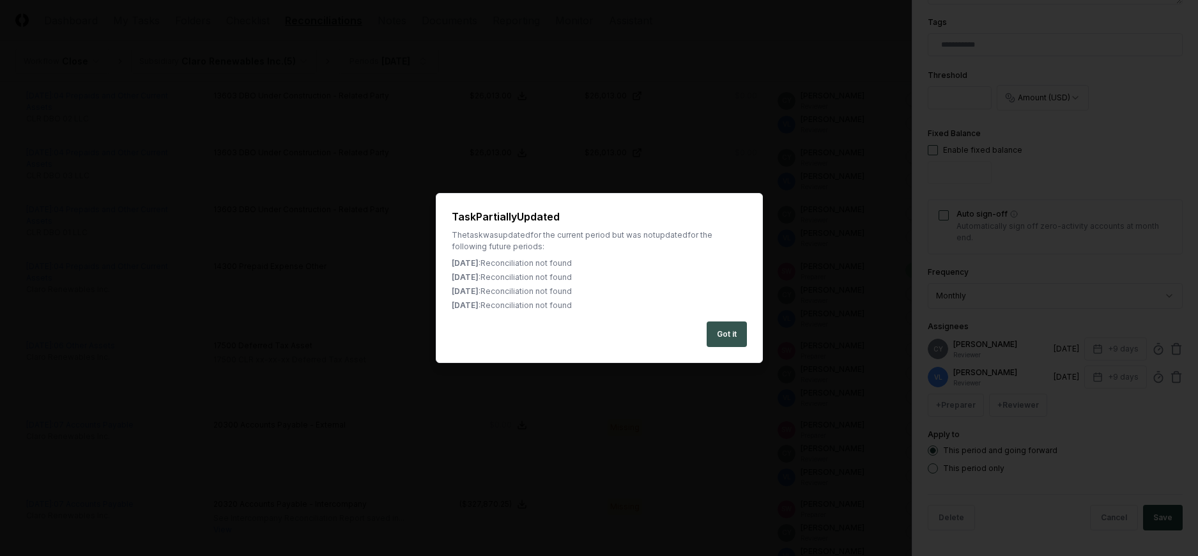
click at [736, 329] on button "Got it" at bounding box center [726, 334] width 40 height 26
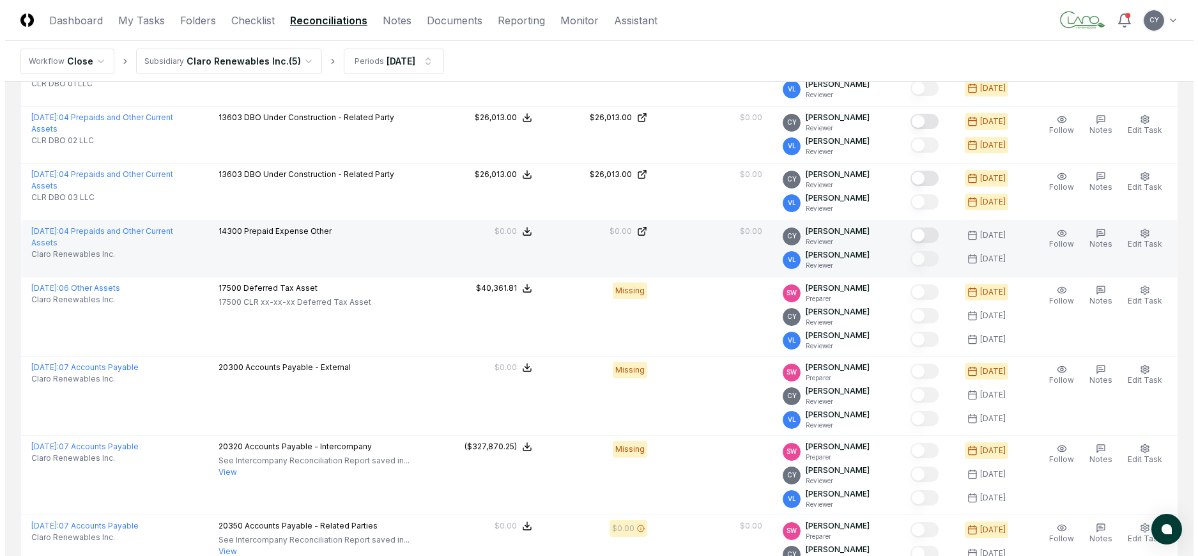
scroll to position [575, 0]
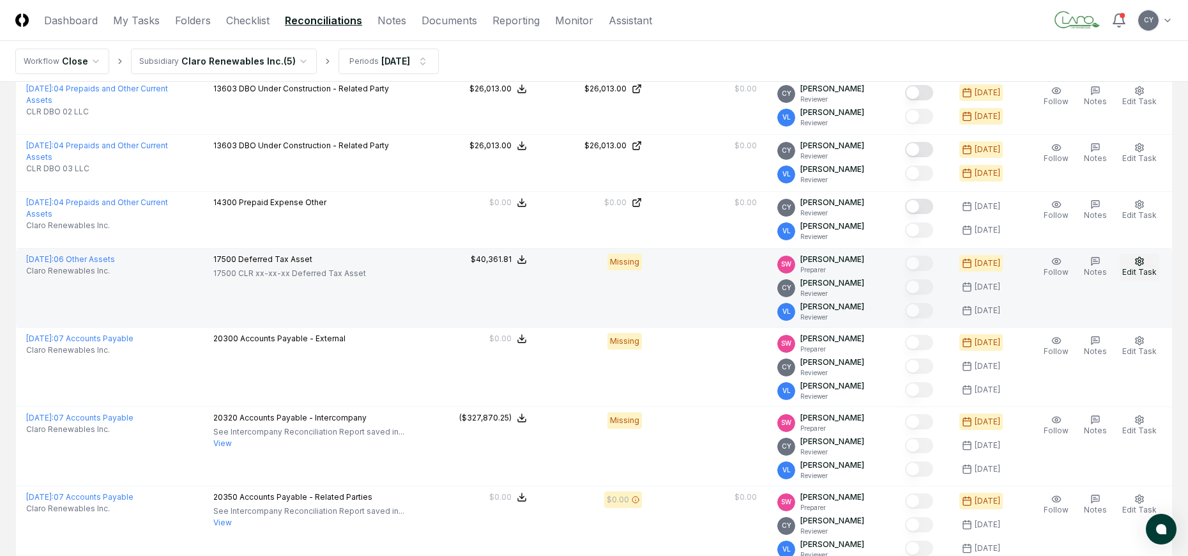
click at [1143, 259] on icon "button" at bounding box center [1140, 261] width 8 height 8
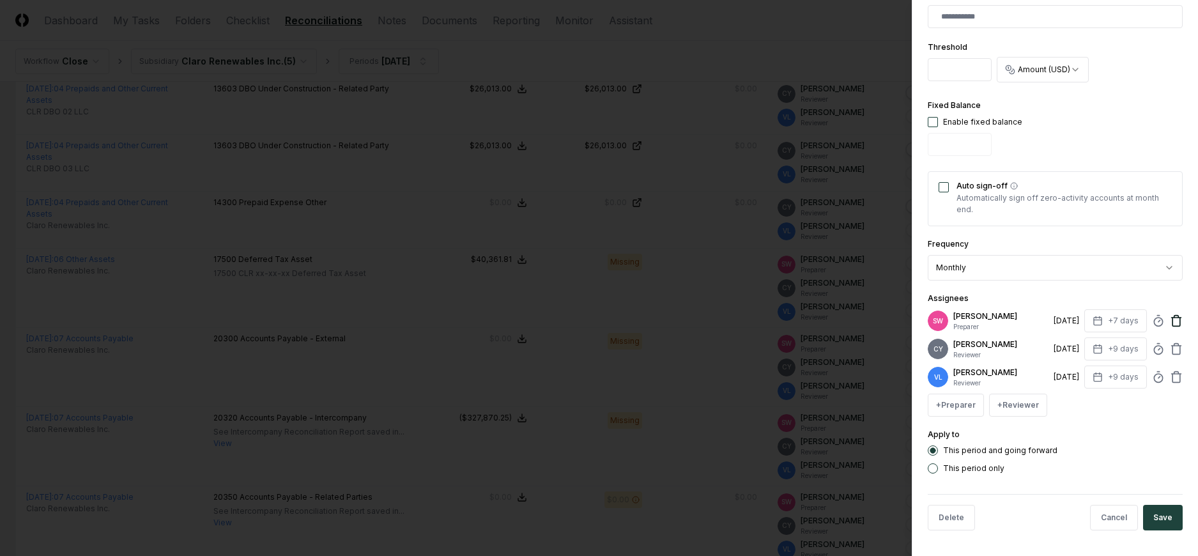
click at [1174, 317] on icon at bounding box center [1176, 317] width 4 height 2
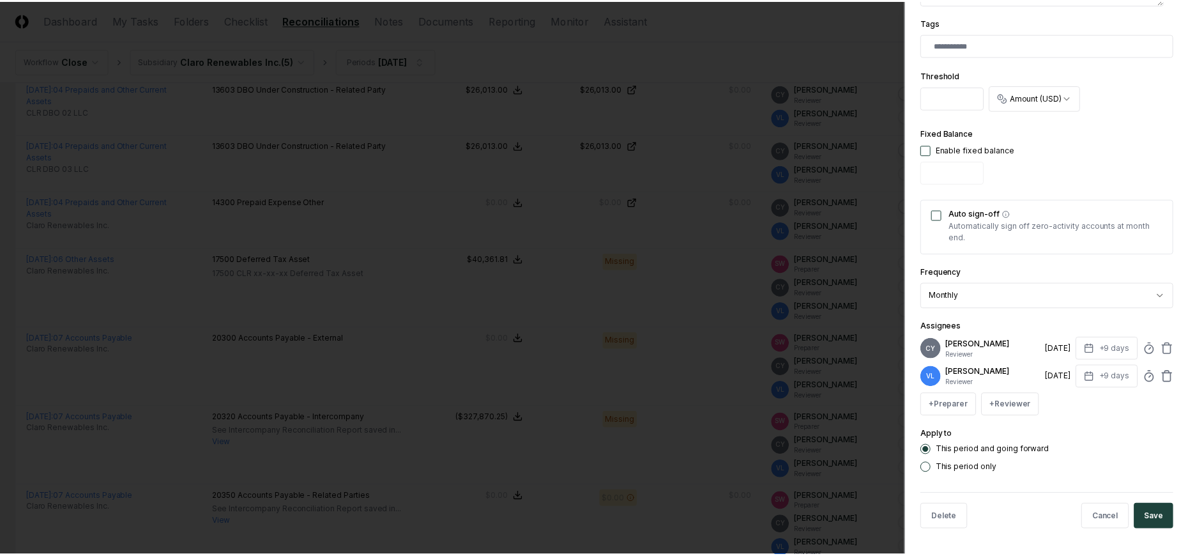
scroll to position [390, 0]
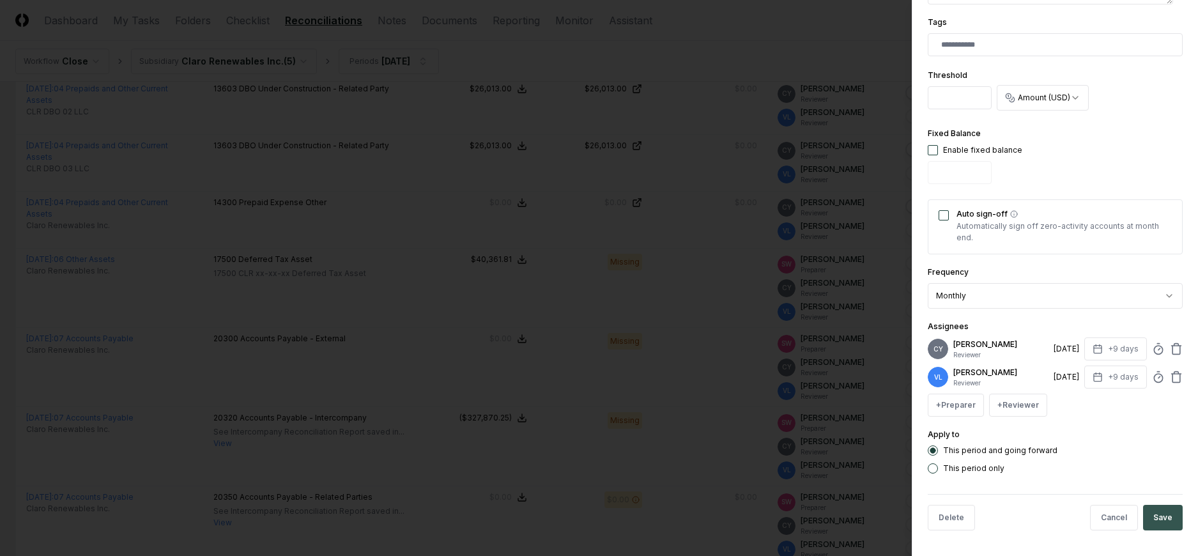
click at [1153, 513] on button "Save" at bounding box center [1163, 518] width 40 height 26
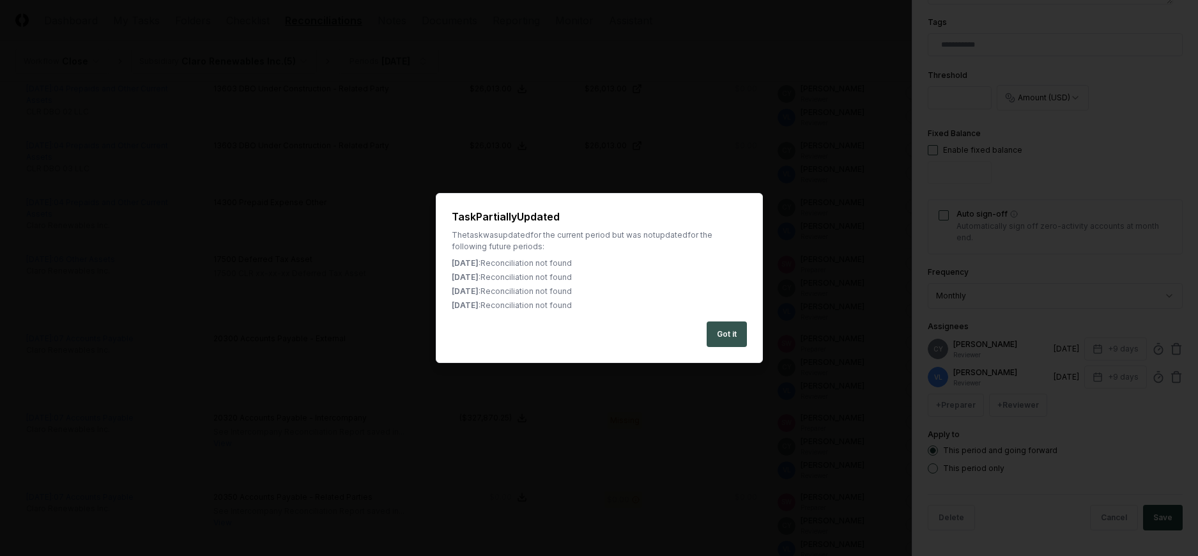
click at [725, 331] on button "Got it" at bounding box center [726, 334] width 40 height 26
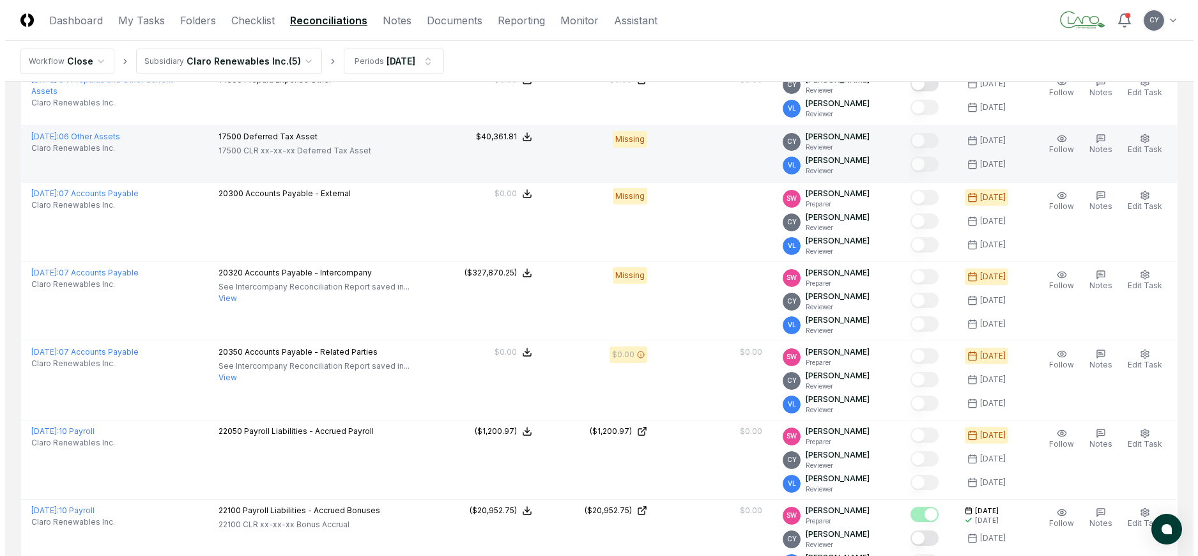
scroll to position [703, 0]
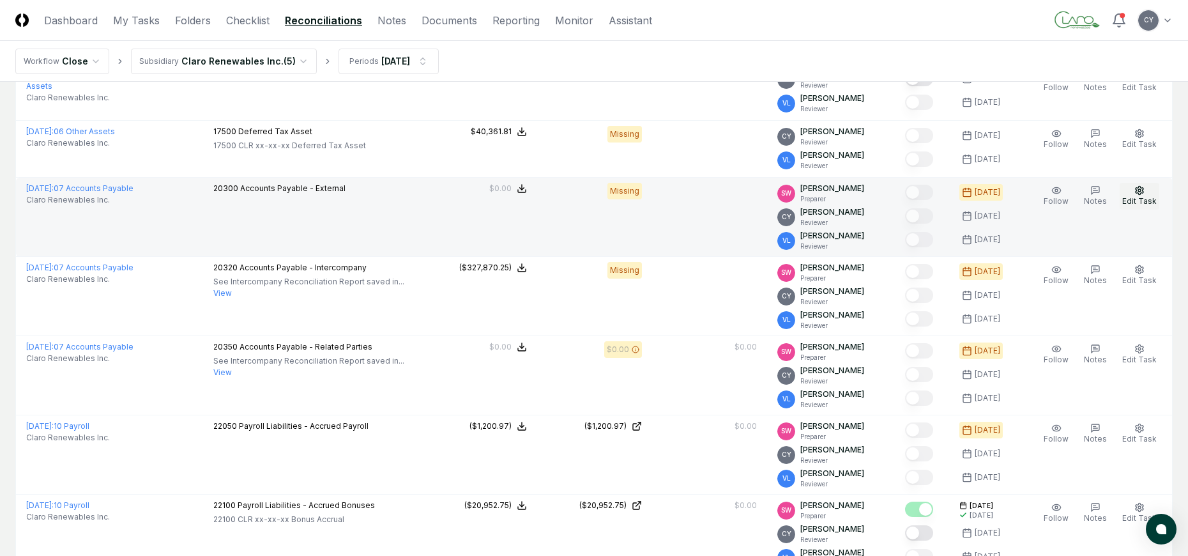
click at [1140, 188] on icon "button" at bounding box center [1140, 190] width 8 height 8
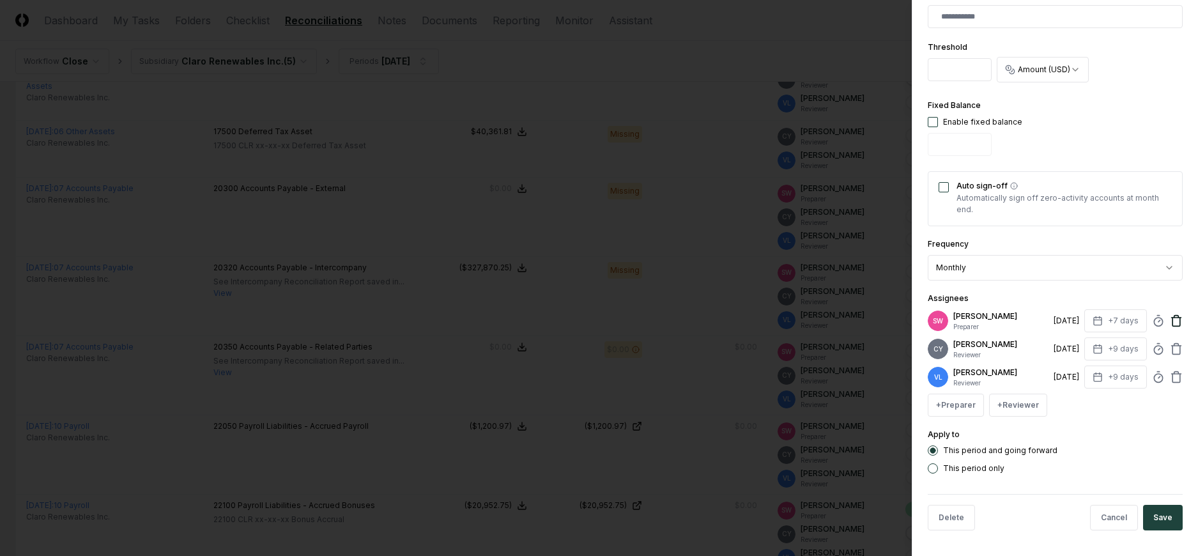
click at [1174, 316] on icon at bounding box center [1176, 317] width 4 height 2
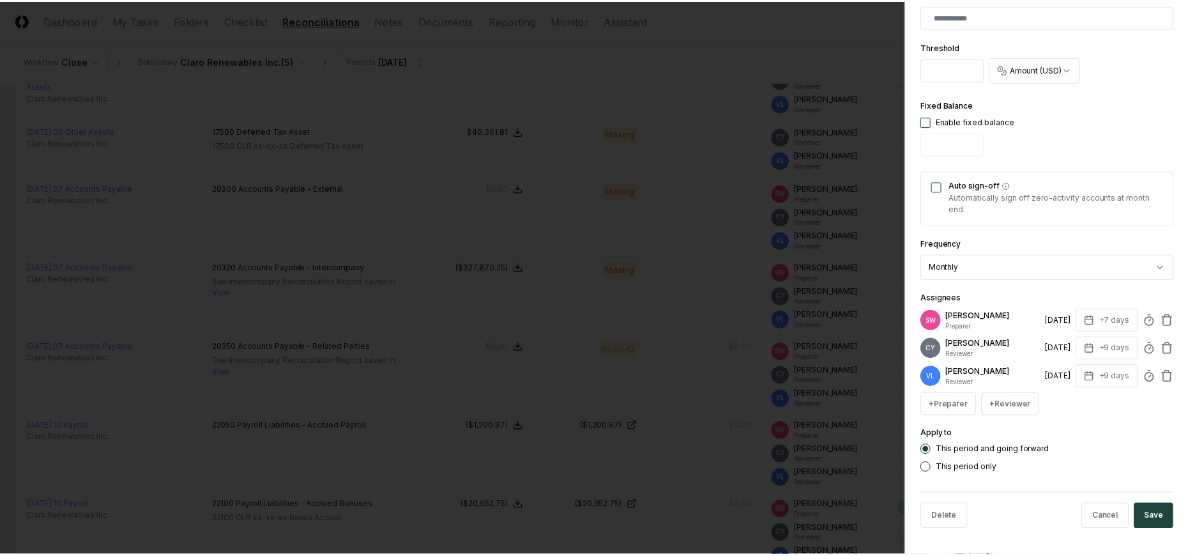
scroll to position [390, 0]
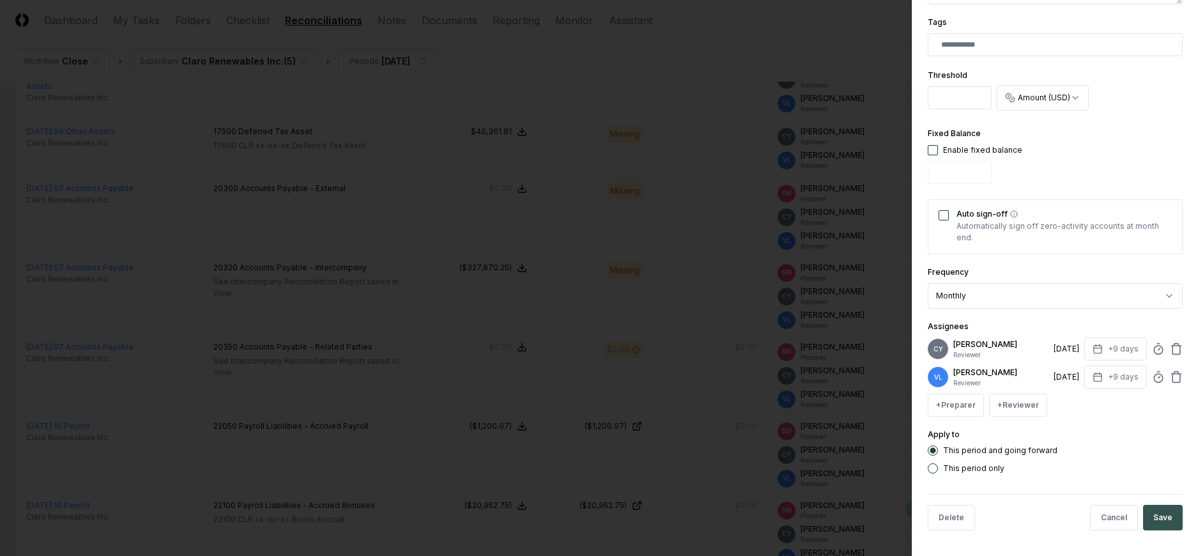
click at [1161, 521] on button "Save" at bounding box center [1163, 518] width 40 height 26
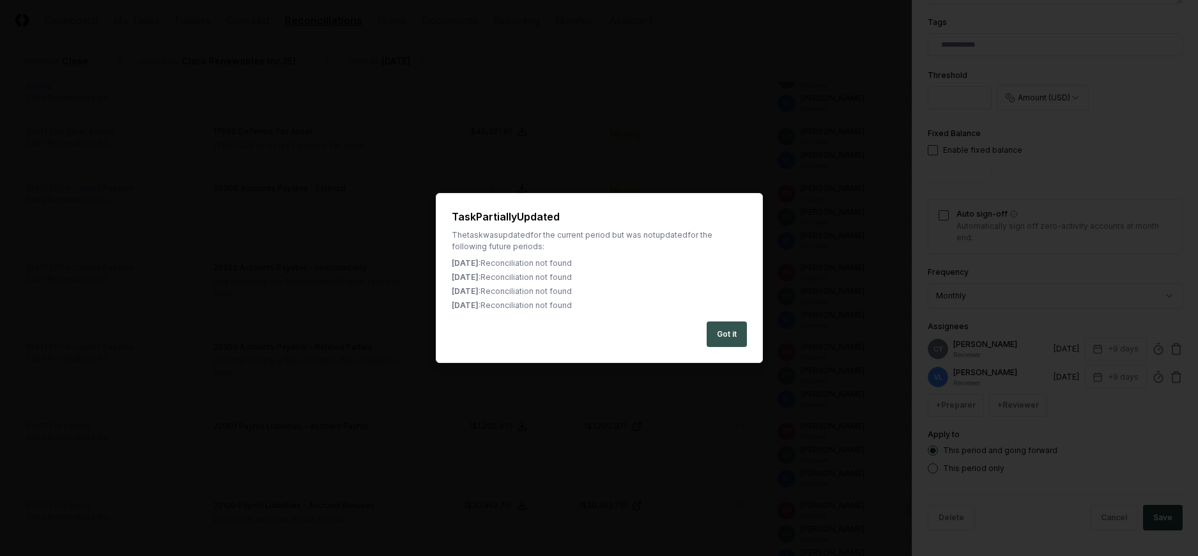
click at [722, 332] on button "Got it" at bounding box center [726, 334] width 40 height 26
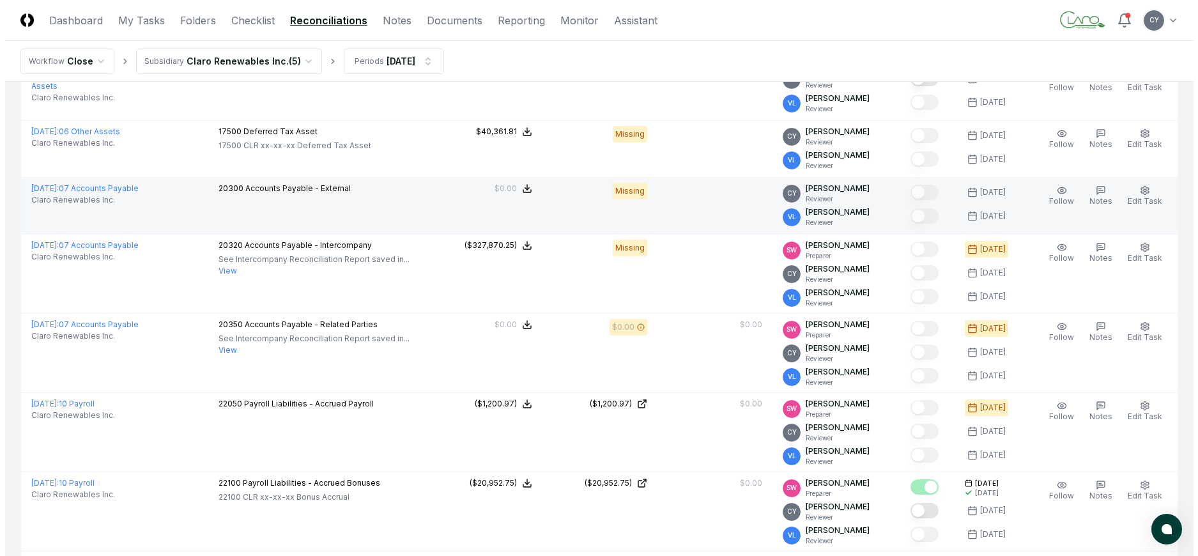
scroll to position [646, 0]
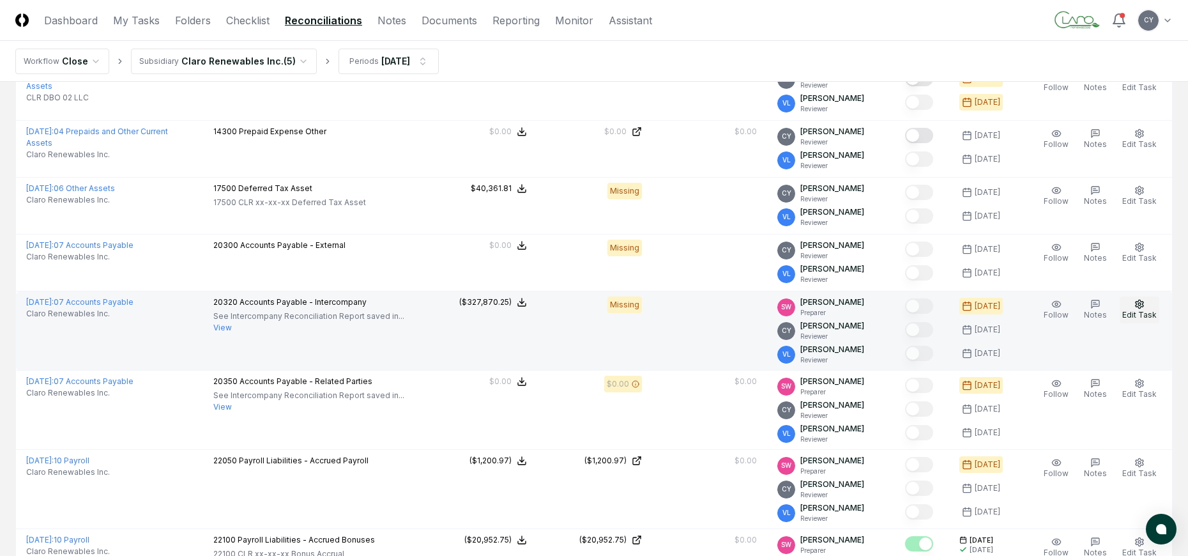
click at [1138, 302] on icon "button" at bounding box center [1139, 304] width 10 height 10
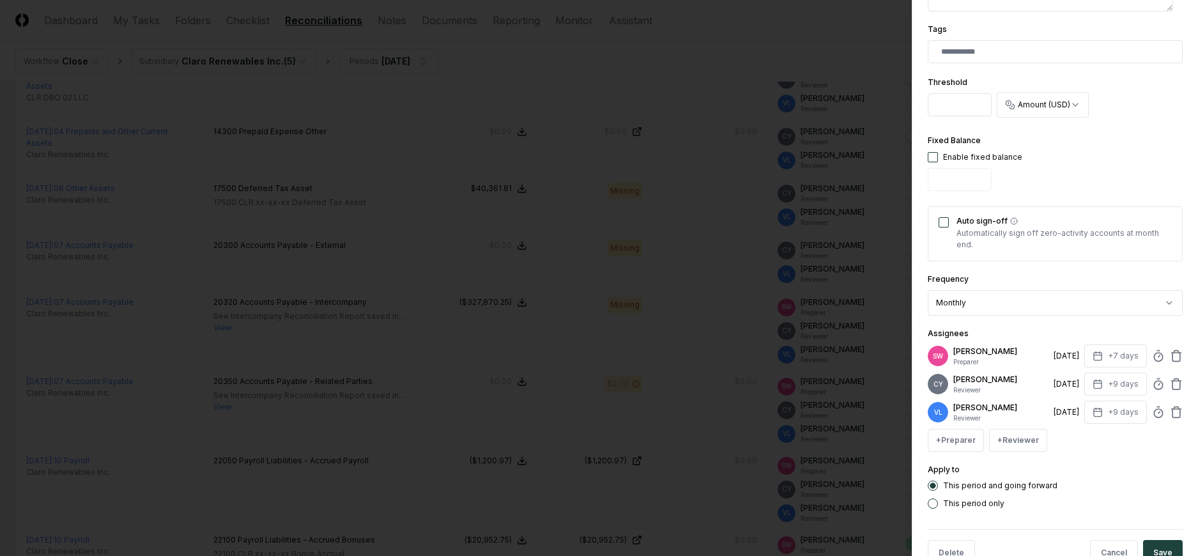
scroll to position [418, 0]
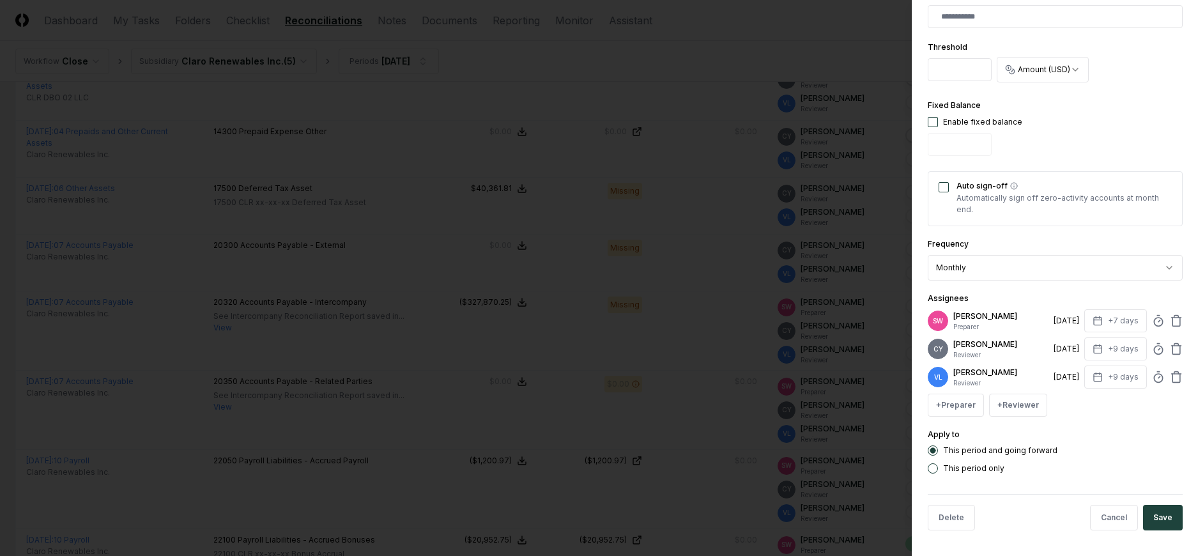
click at [1169, 312] on div "SW Stacie Webster Preparer 8/11/2025 +7 days" at bounding box center [1054, 320] width 255 height 23
click at [1170, 321] on icon at bounding box center [1176, 320] width 13 height 13
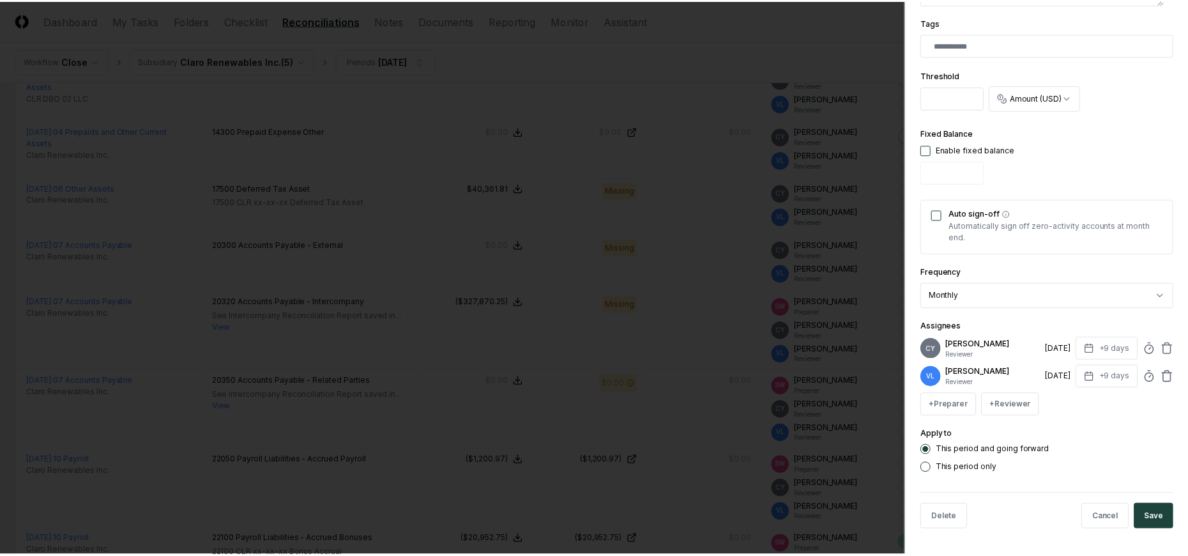
scroll to position [390, 0]
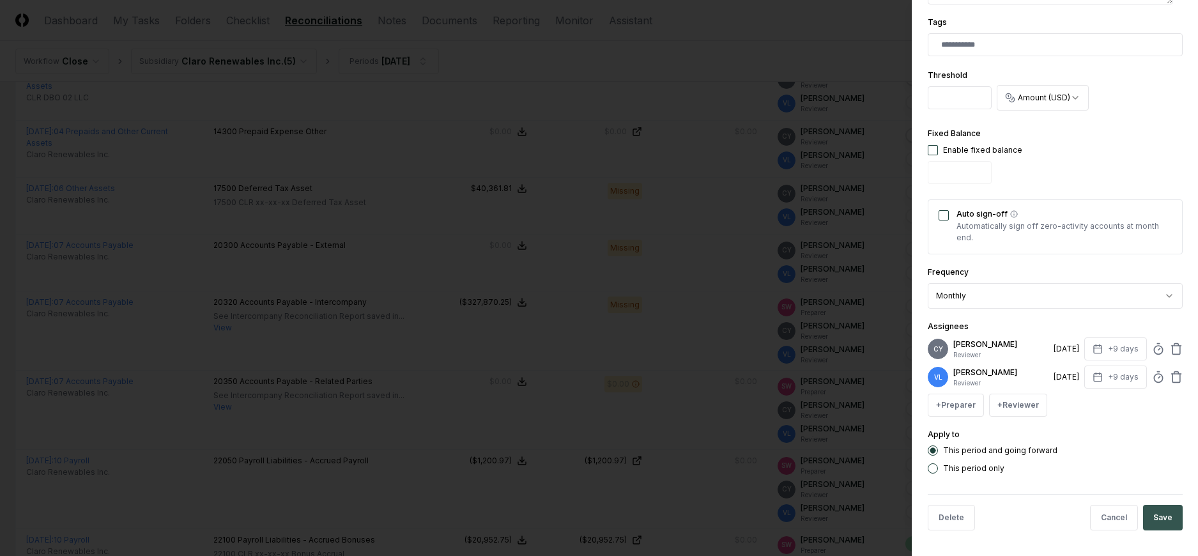
click at [1153, 510] on button "Save" at bounding box center [1163, 518] width 40 height 26
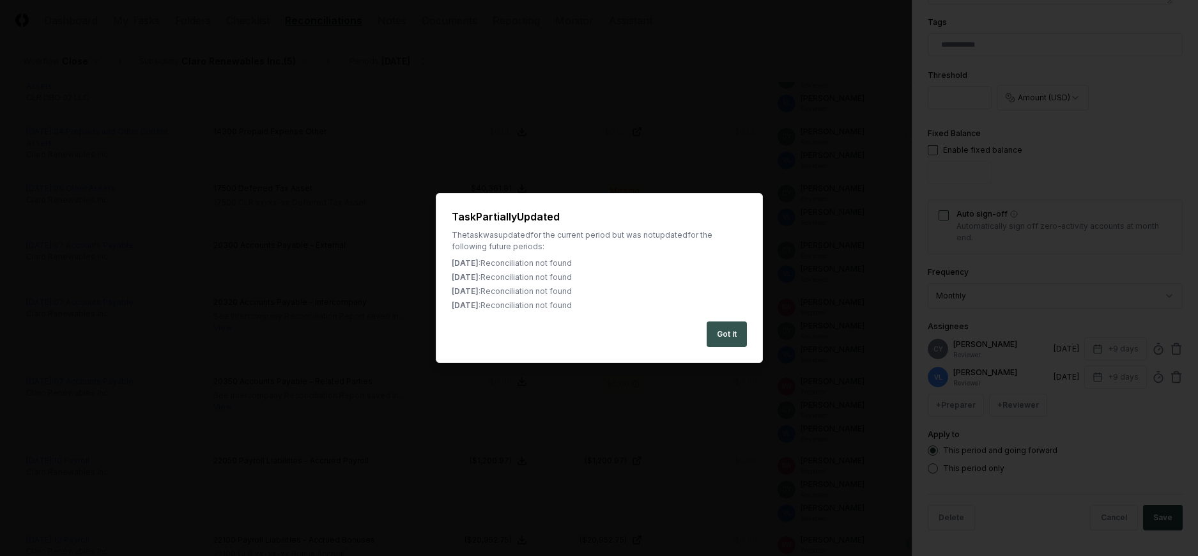
click at [722, 326] on button "Got it" at bounding box center [726, 334] width 40 height 26
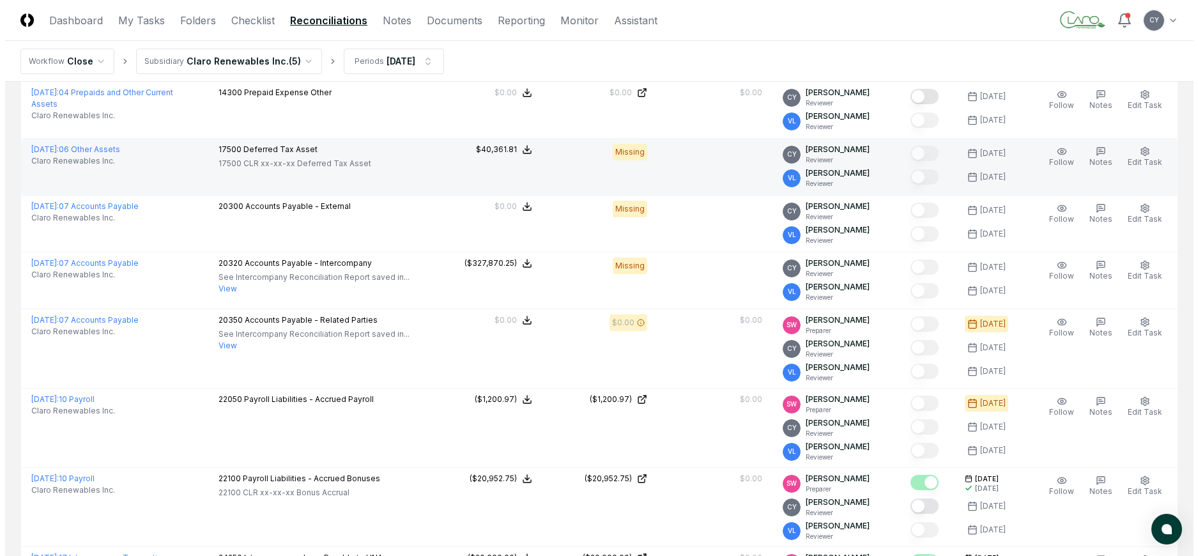
scroll to position [724, 0]
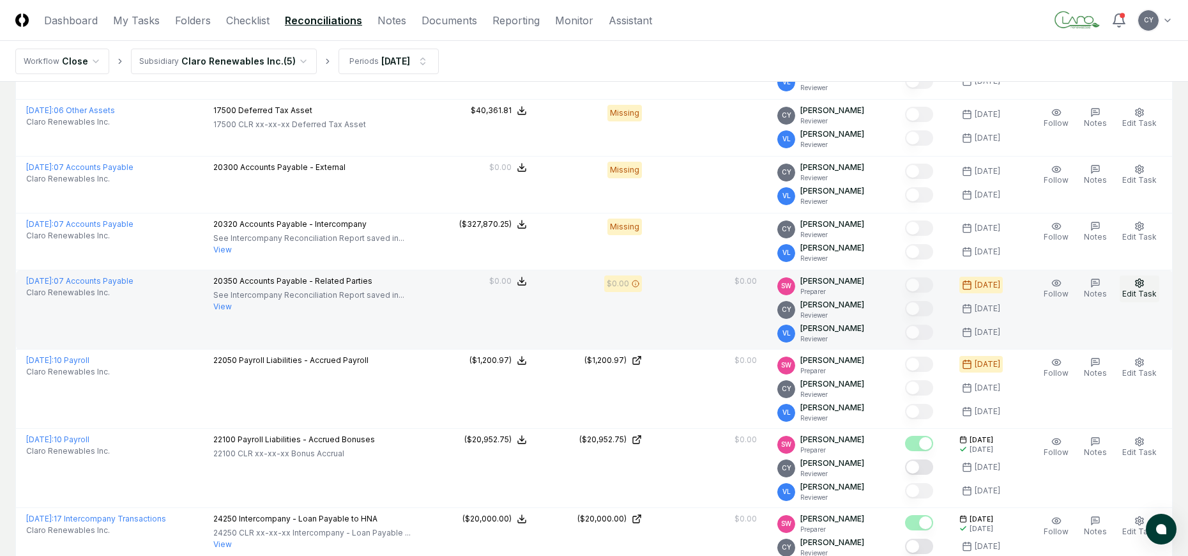
click at [1136, 282] on icon "button" at bounding box center [1139, 283] width 10 height 10
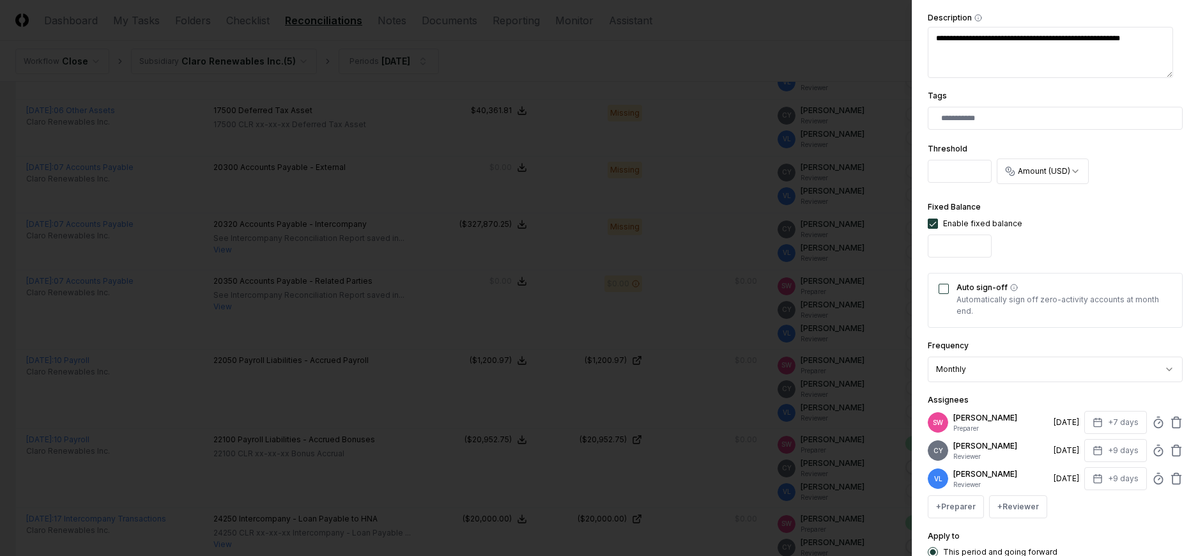
scroll to position [383, 0]
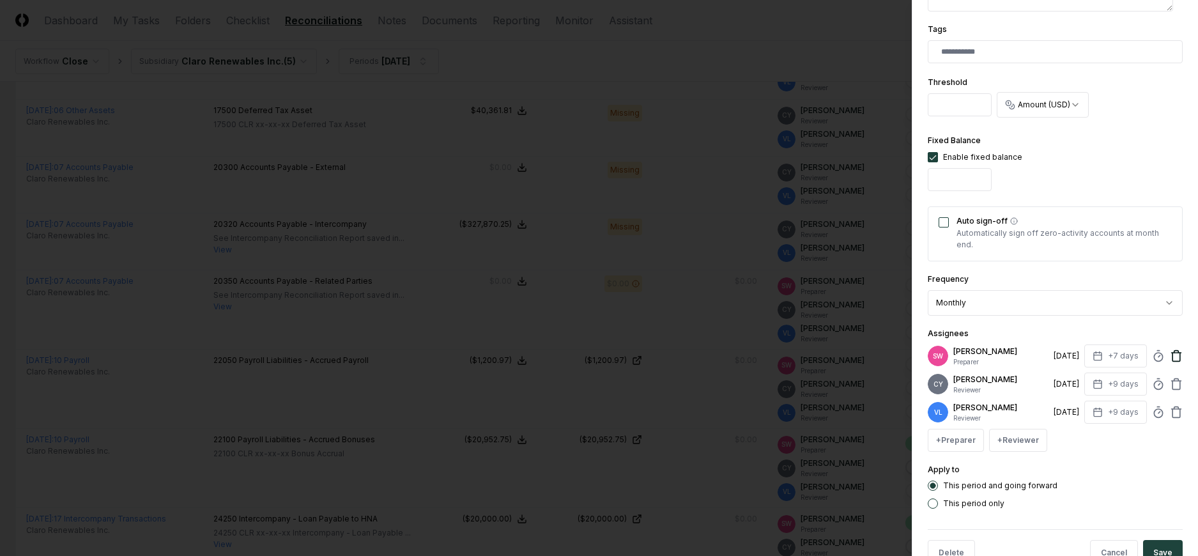
click at [1170, 356] on icon at bounding box center [1176, 355] width 13 height 13
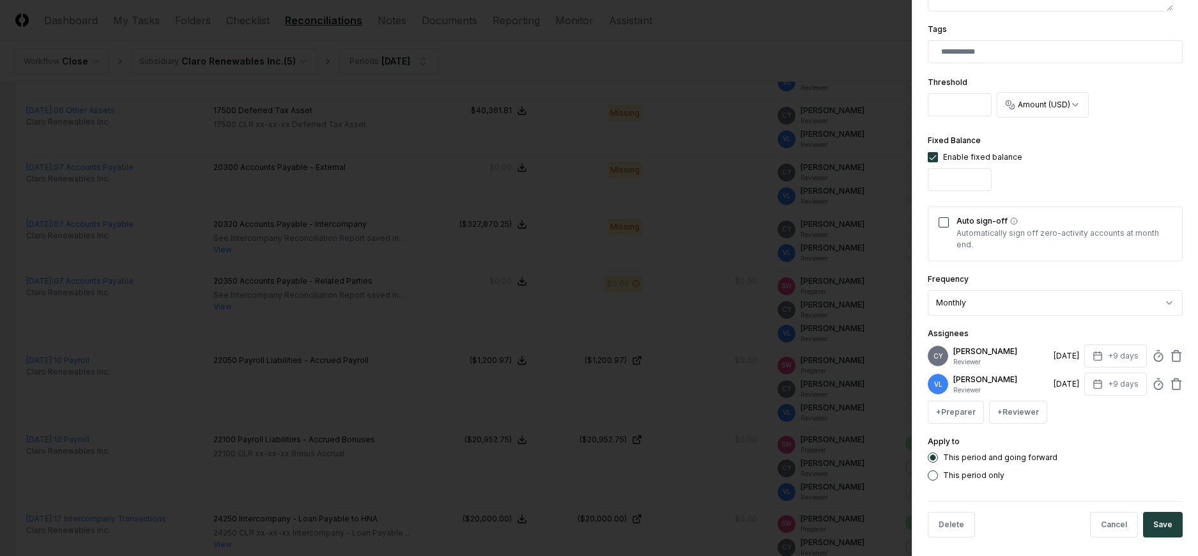
scroll to position [390, 0]
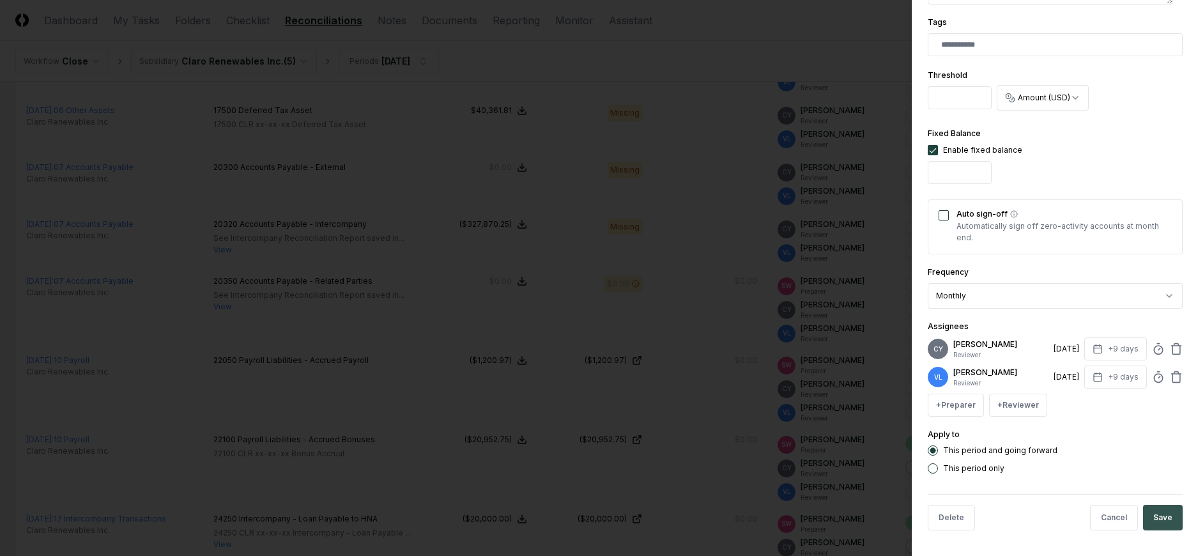
click at [1150, 518] on button "Save" at bounding box center [1163, 518] width 40 height 26
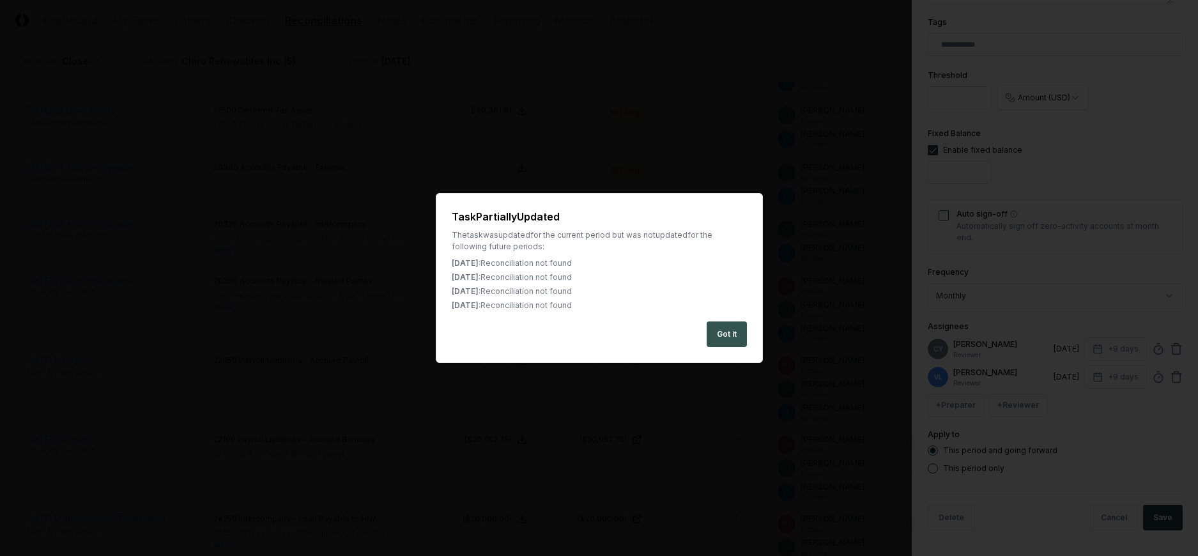
click at [733, 333] on button "Got it" at bounding box center [726, 334] width 40 height 26
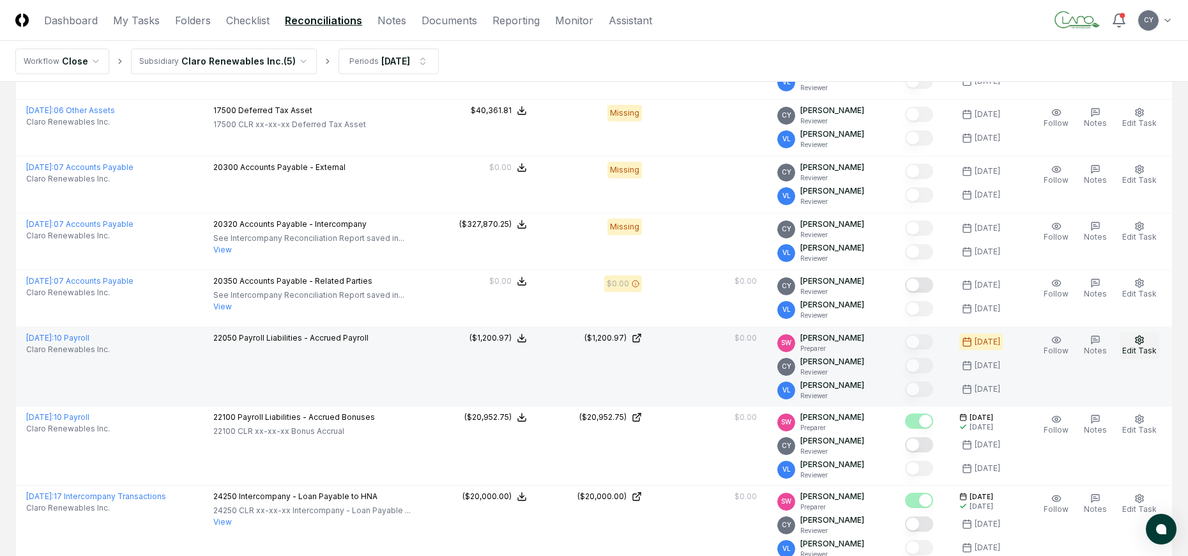
click at [1138, 340] on icon "button" at bounding box center [1140, 339] width 8 height 8
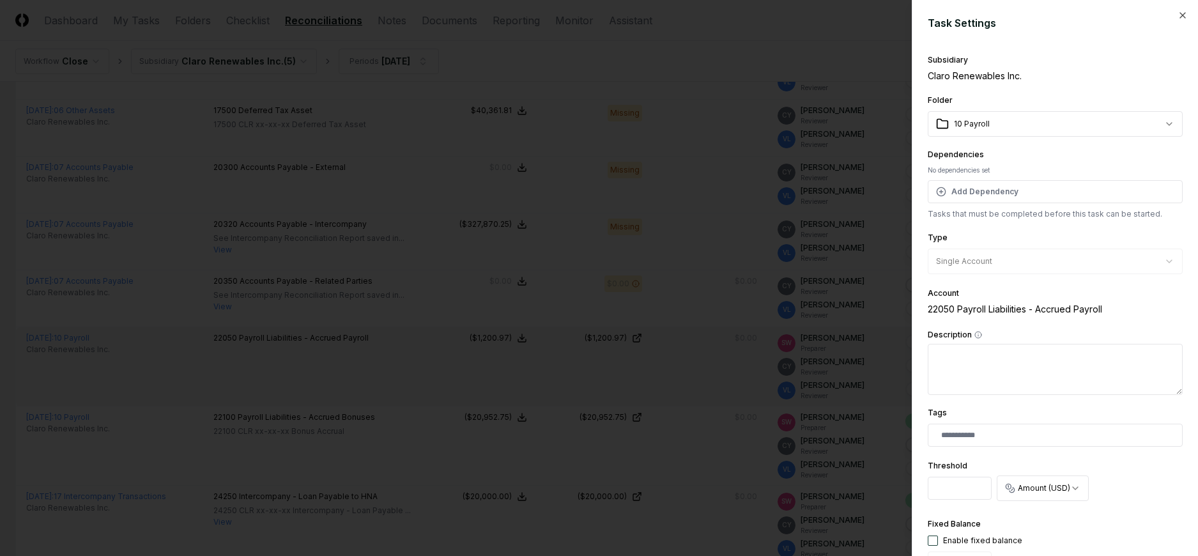
scroll to position [418, 0]
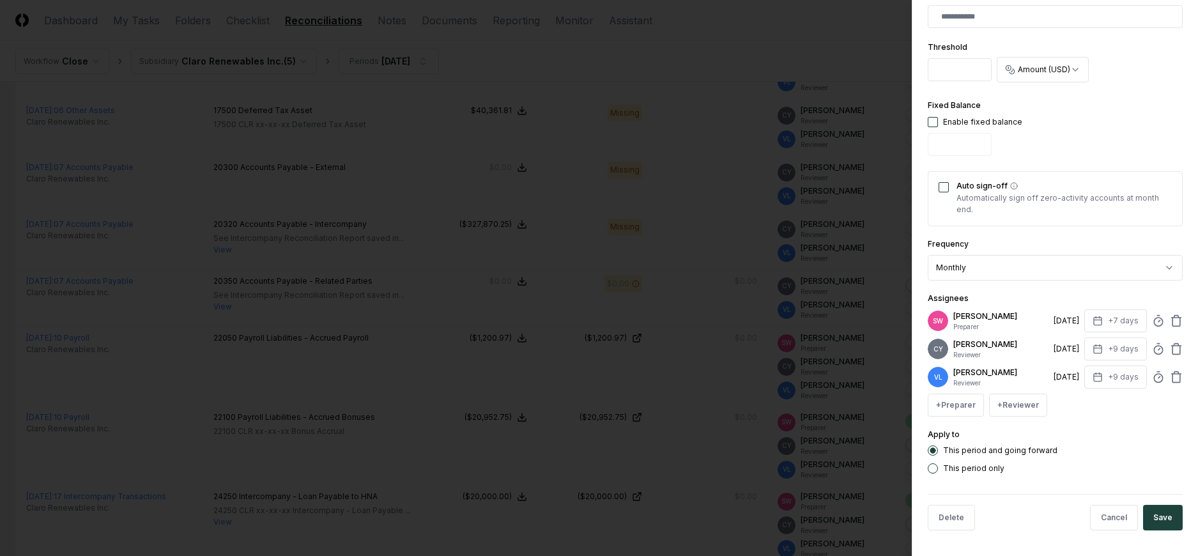
click at [1159, 317] on div "SW Stacie Webster Preparer 8/11/2025 +7 days" at bounding box center [1054, 320] width 255 height 23
click at [1170, 321] on icon at bounding box center [1176, 320] width 13 height 13
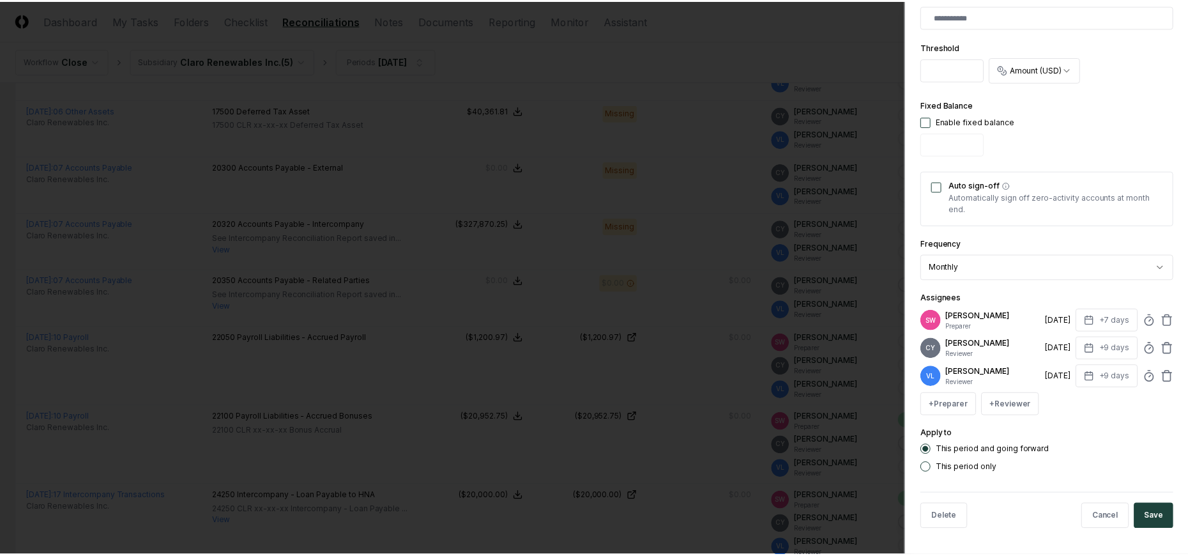
scroll to position [390, 0]
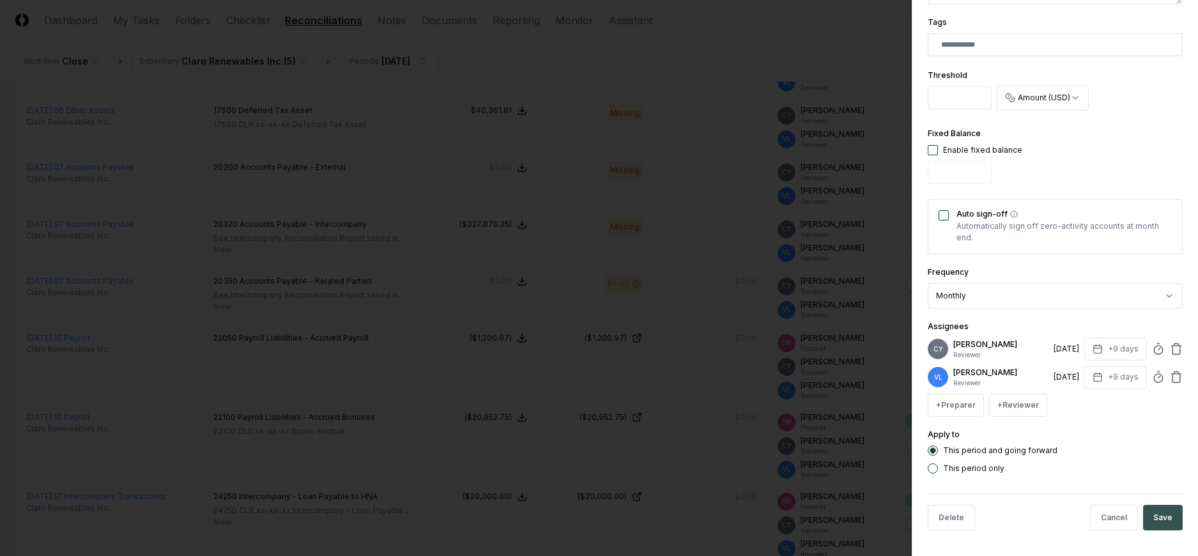
click at [1166, 513] on button "Save" at bounding box center [1163, 518] width 40 height 26
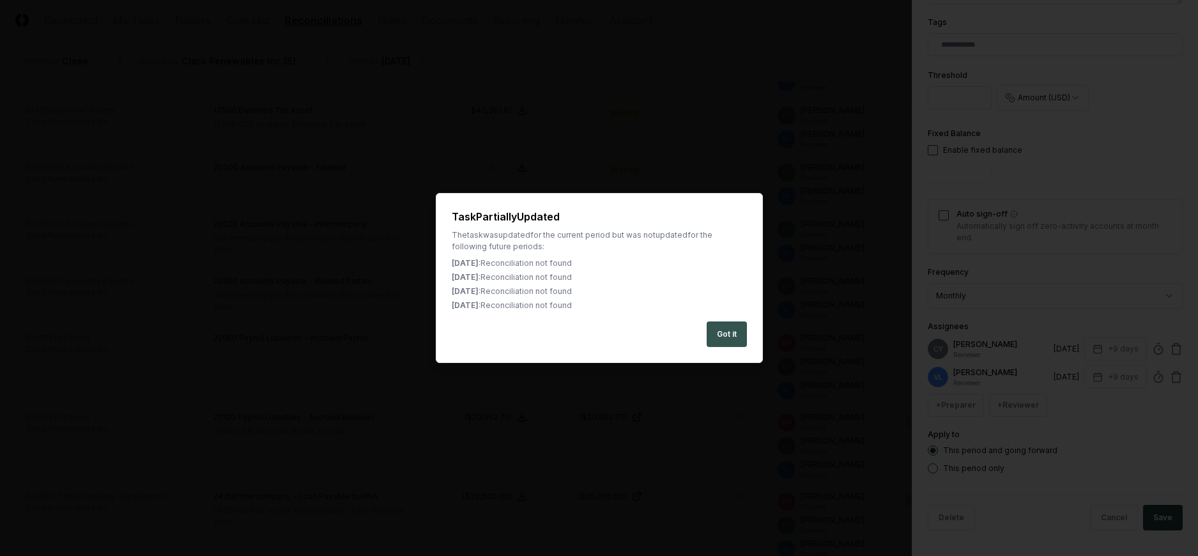
click at [720, 334] on button "Got it" at bounding box center [726, 334] width 40 height 26
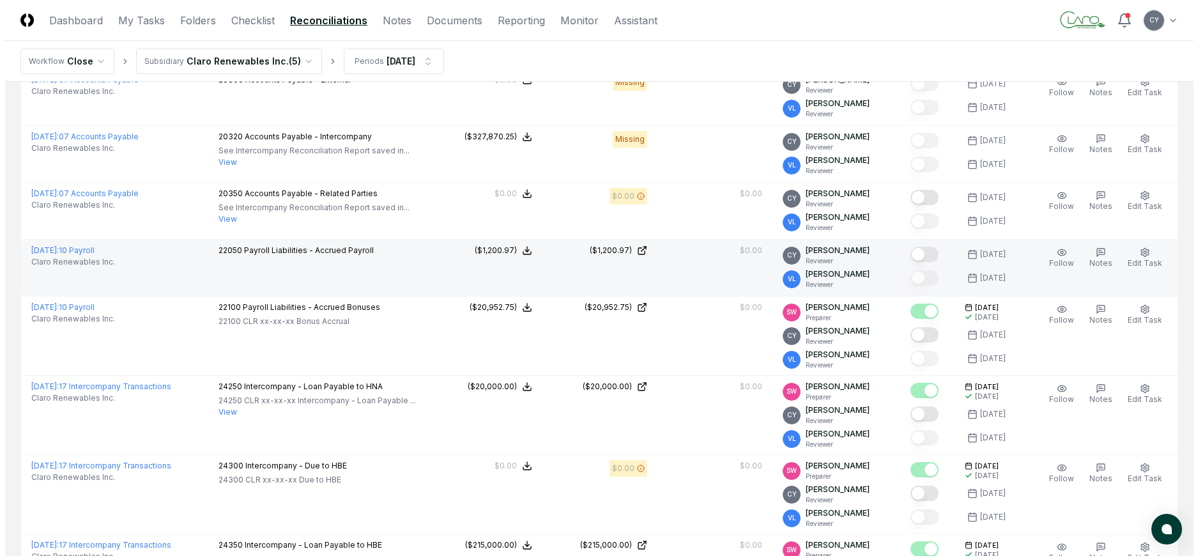
scroll to position [865, 0]
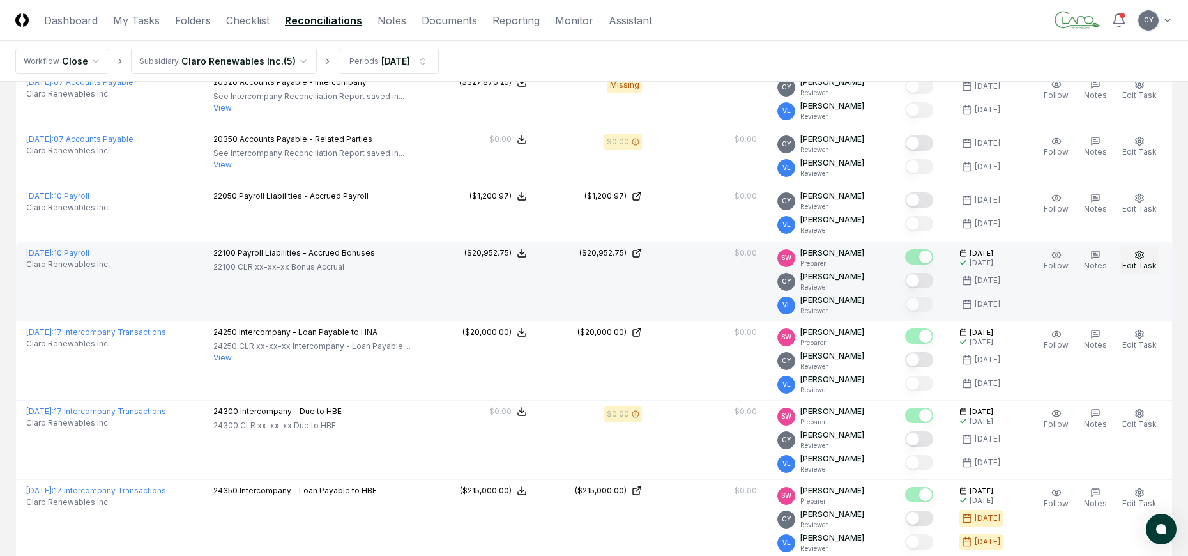
click at [1140, 252] on icon "button" at bounding box center [1139, 255] width 10 height 10
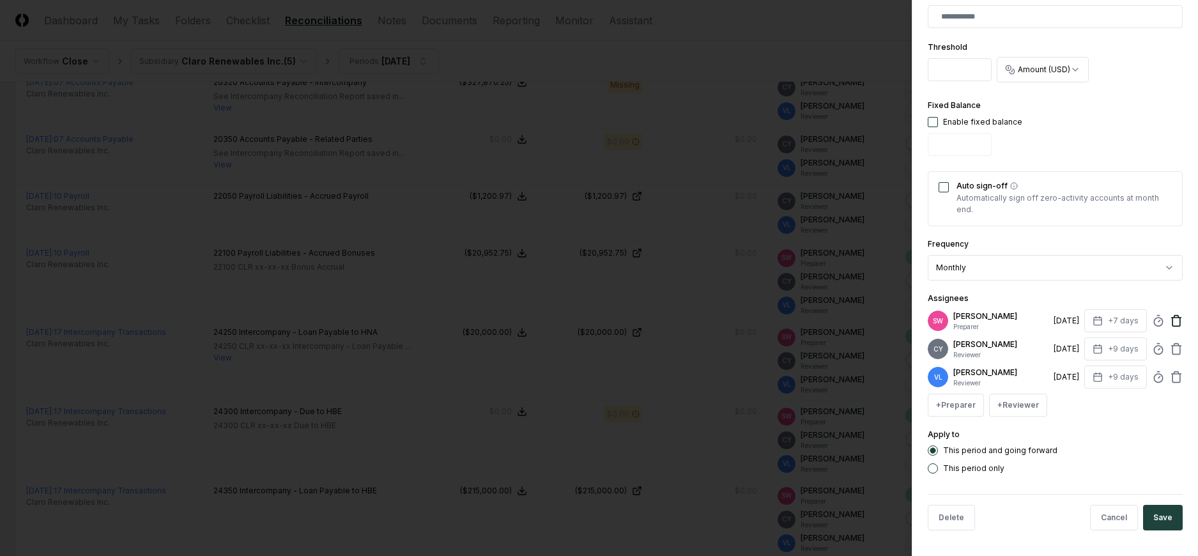
click at [1170, 317] on icon at bounding box center [1176, 320] width 13 height 13
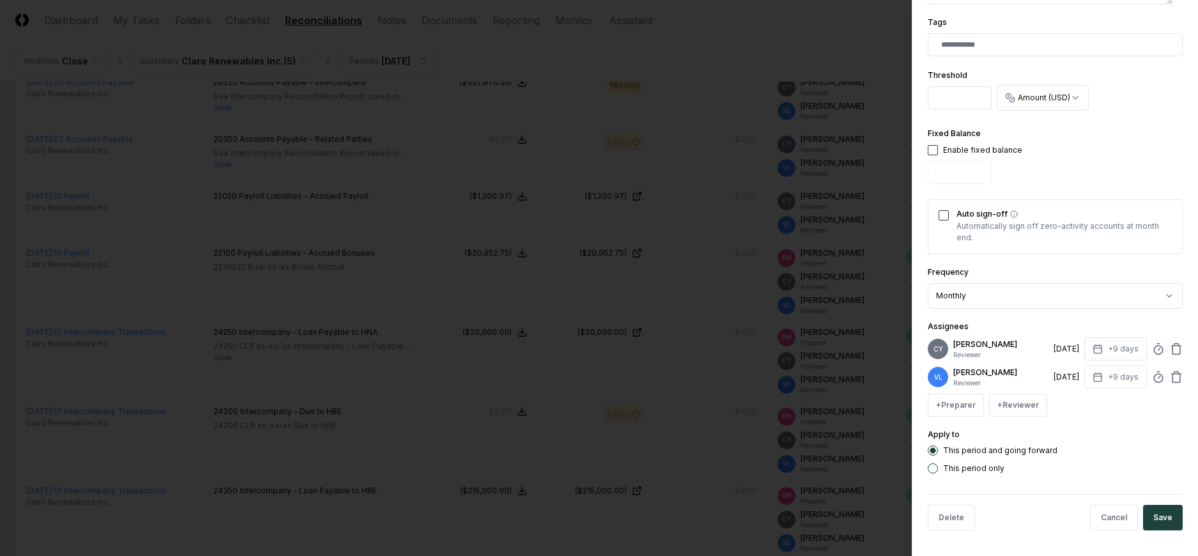
scroll to position [390, 0]
click at [1159, 508] on button "Save" at bounding box center [1163, 518] width 40 height 26
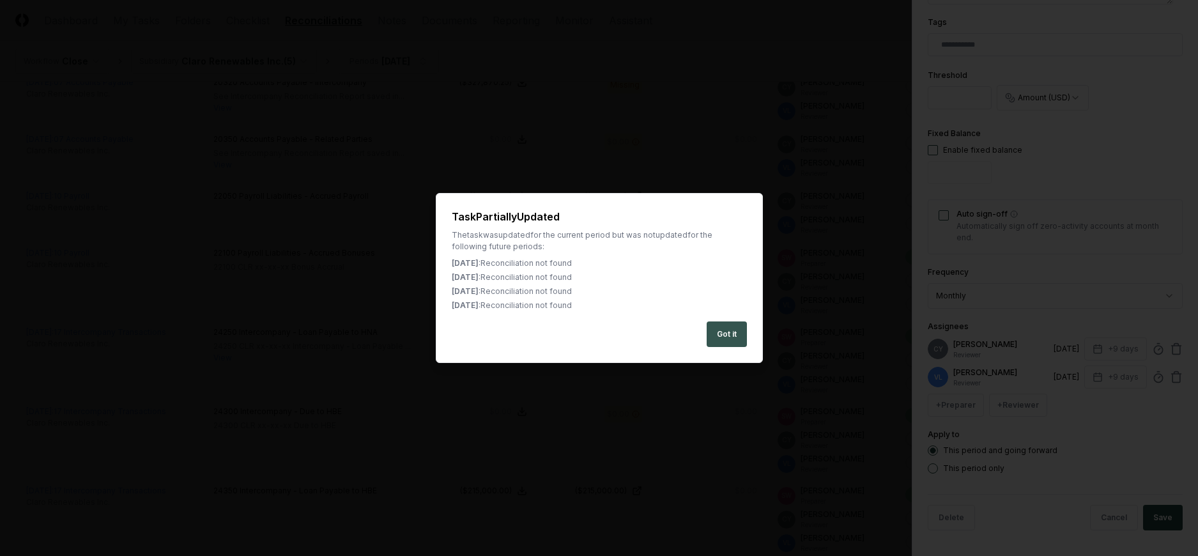
click at [728, 331] on button "Got it" at bounding box center [726, 334] width 40 height 26
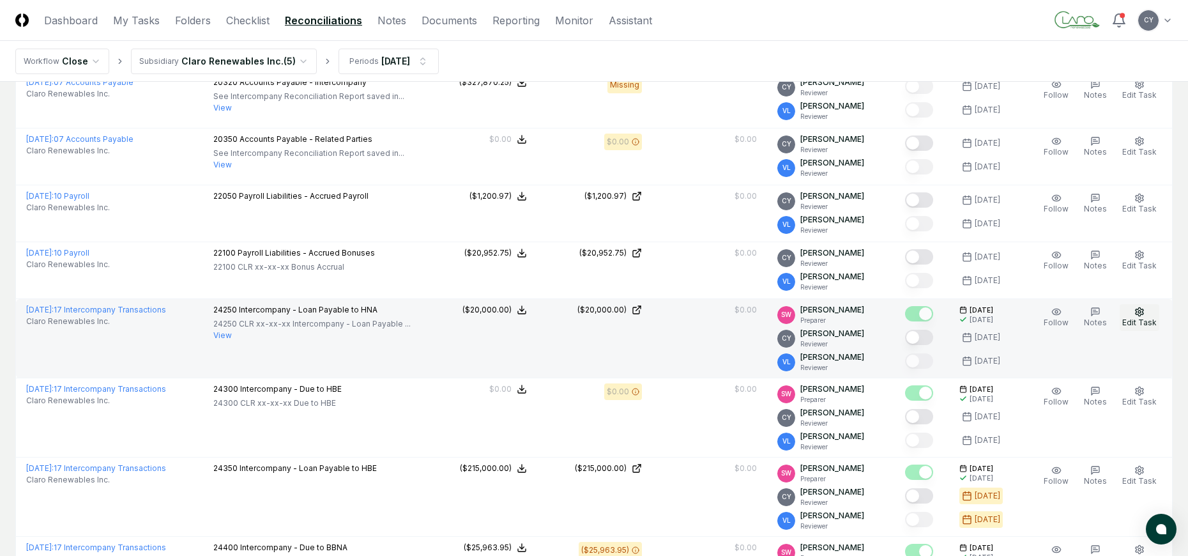
click at [1134, 311] on button "Edit Task" at bounding box center [1140, 317] width 40 height 27
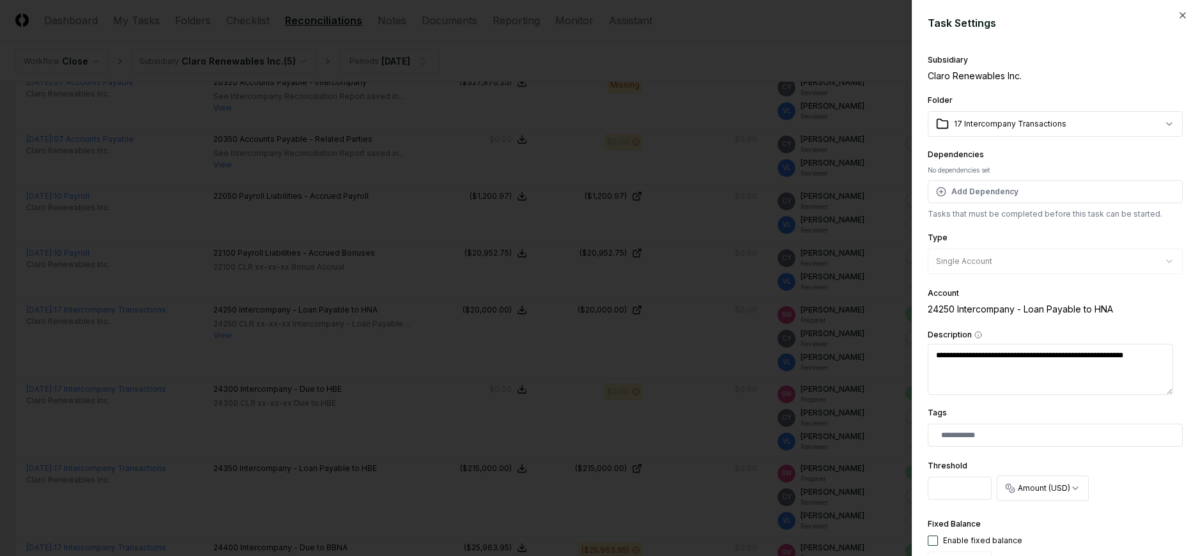
scroll to position [418, 0]
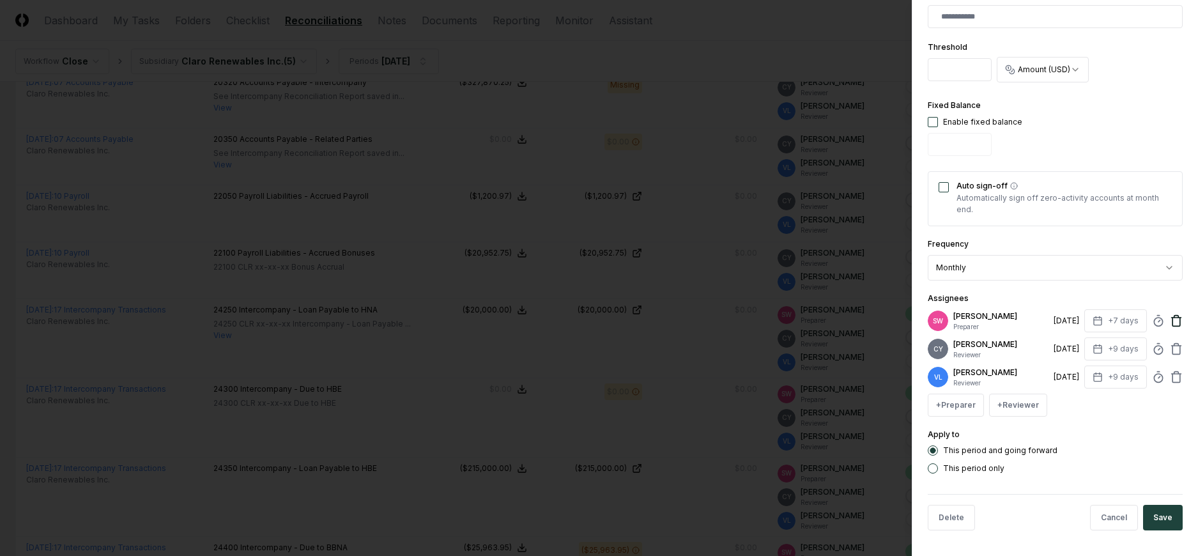
click at [1170, 319] on icon at bounding box center [1176, 320] width 13 height 13
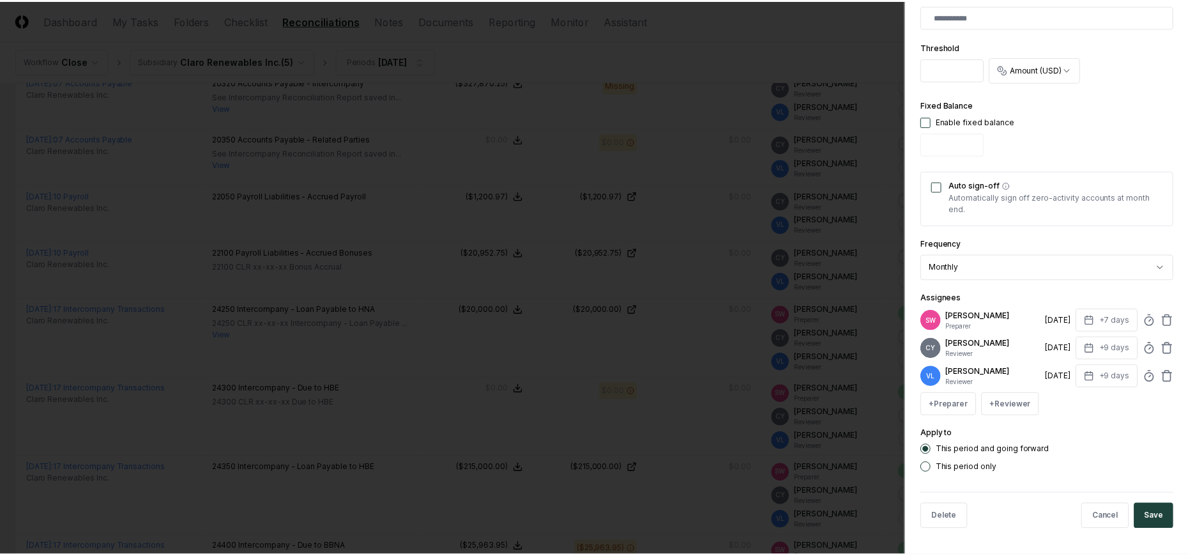
scroll to position [390, 0]
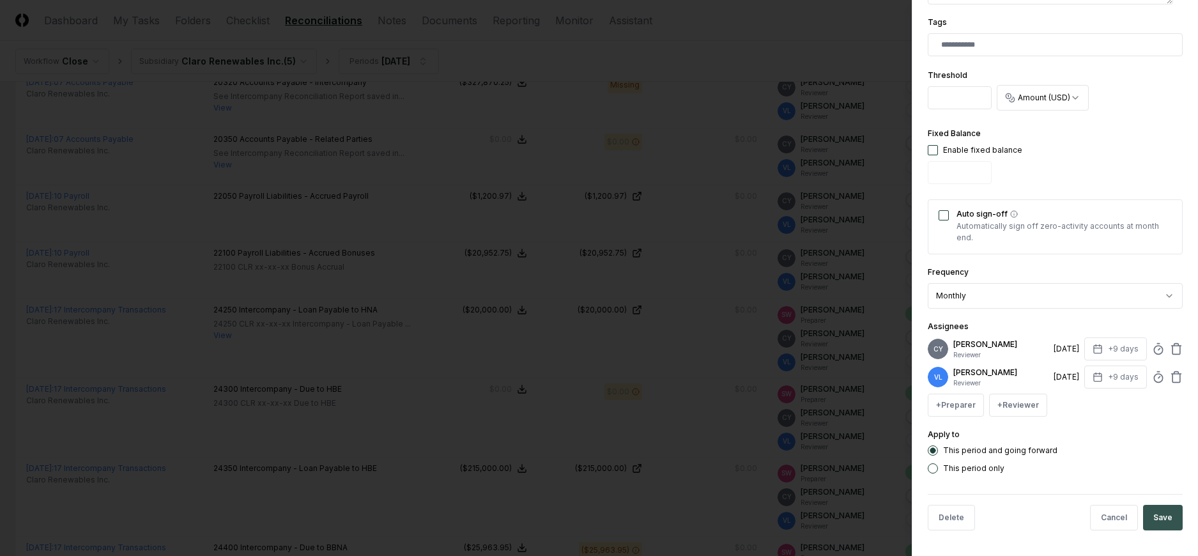
click at [1162, 512] on button "Save" at bounding box center [1163, 518] width 40 height 26
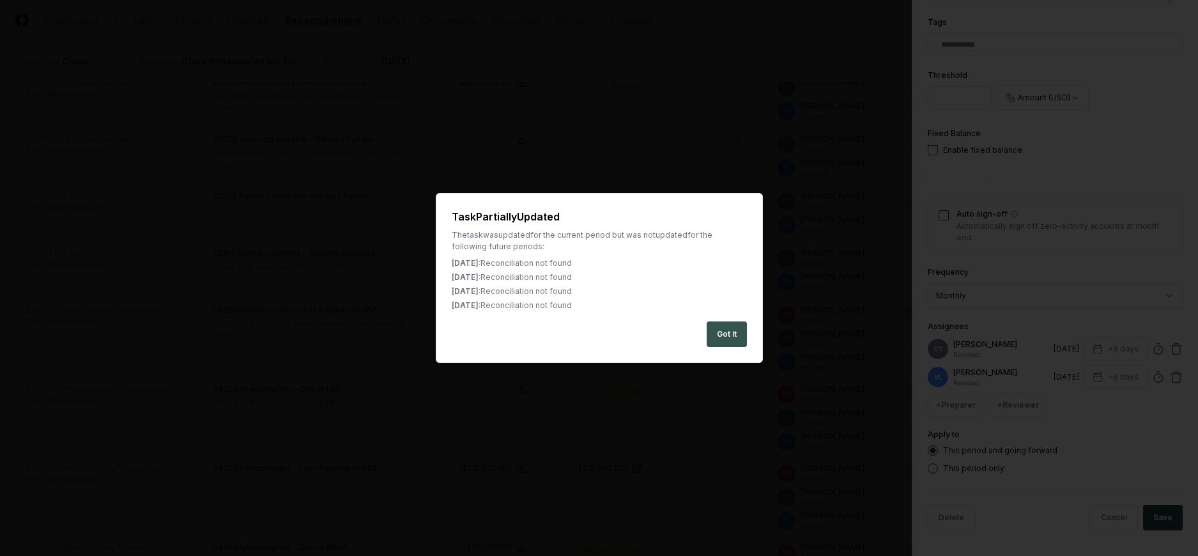
click at [740, 332] on button "Got it" at bounding box center [726, 334] width 40 height 26
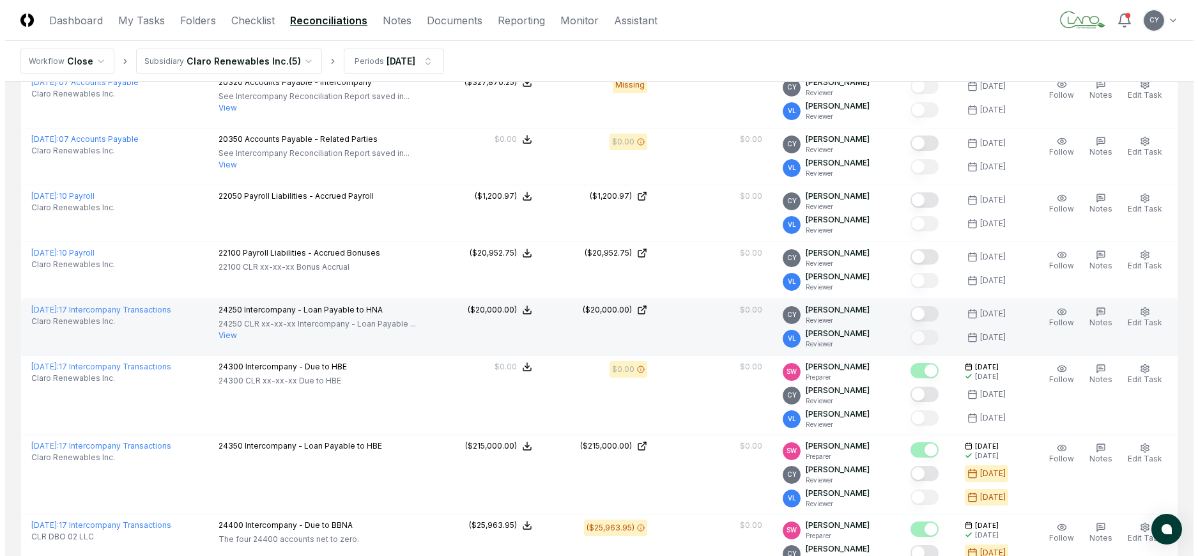
scroll to position [993, 0]
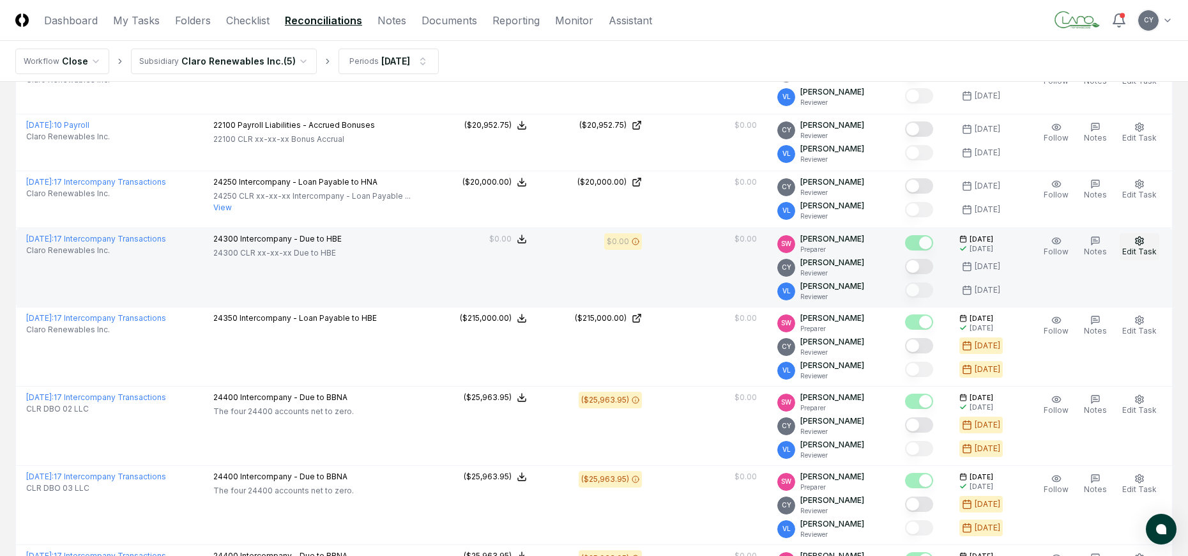
click at [1141, 245] on icon "button" at bounding box center [1140, 240] width 8 height 8
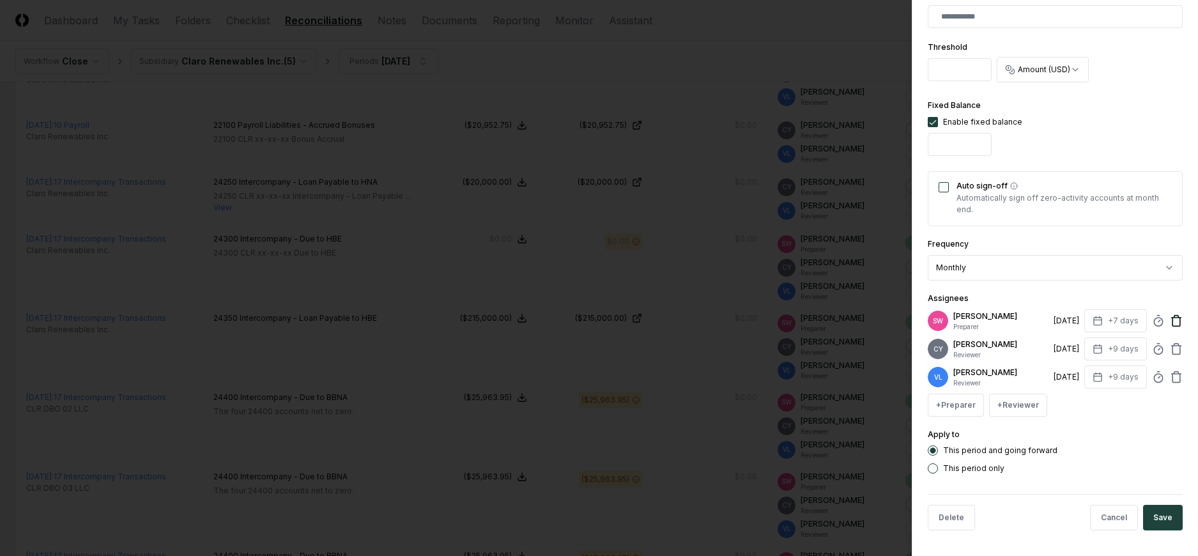
click at [1171, 317] on icon at bounding box center [1176, 317] width 10 height 0
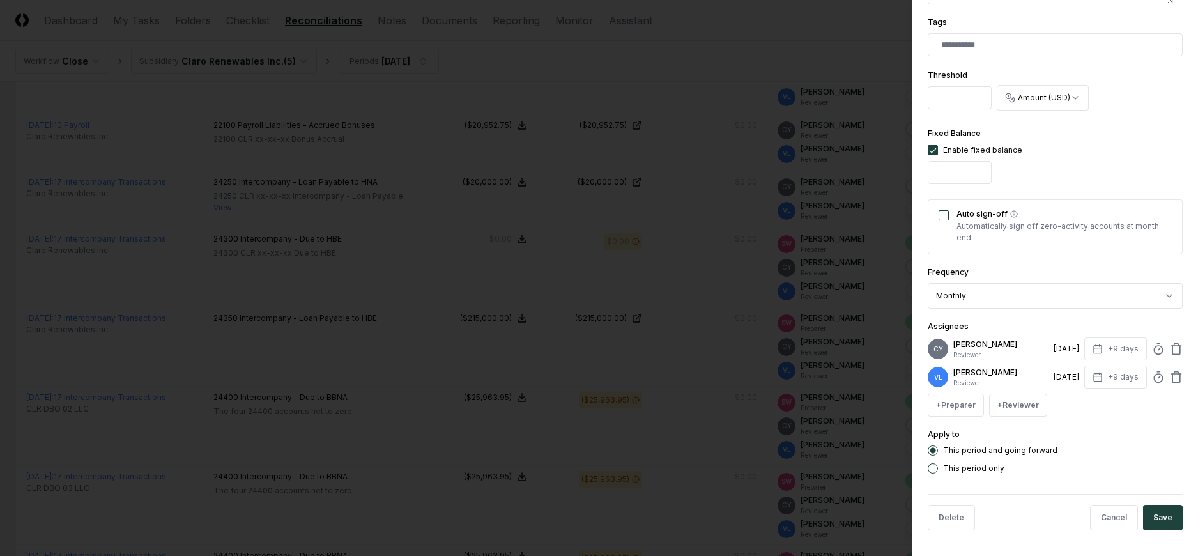
scroll to position [390, 0]
click at [1158, 510] on button "Save" at bounding box center [1163, 518] width 40 height 26
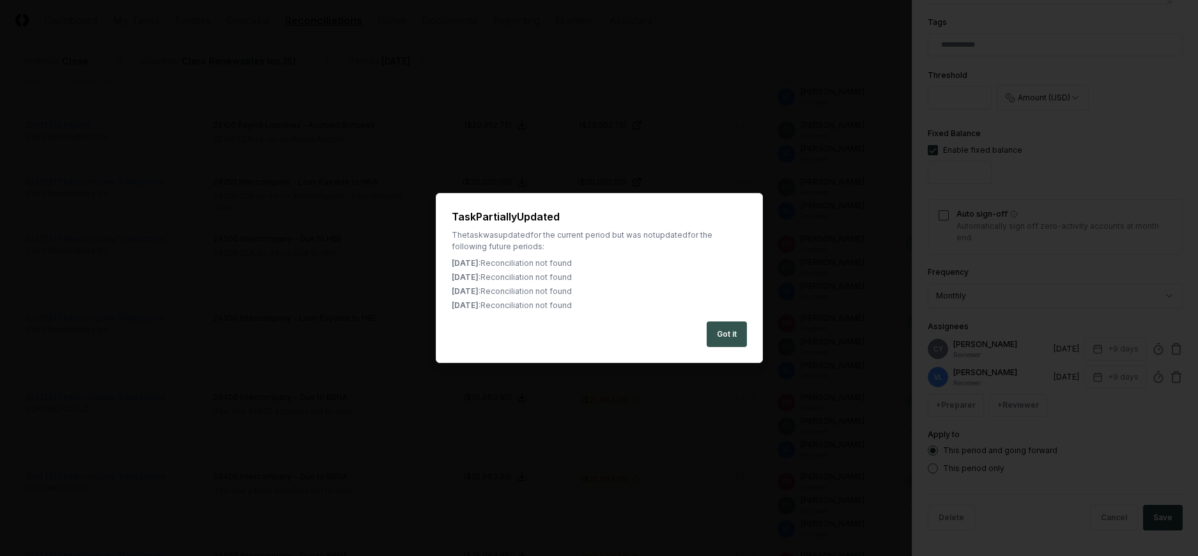
click at [727, 332] on button "Got it" at bounding box center [726, 334] width 40 height 26
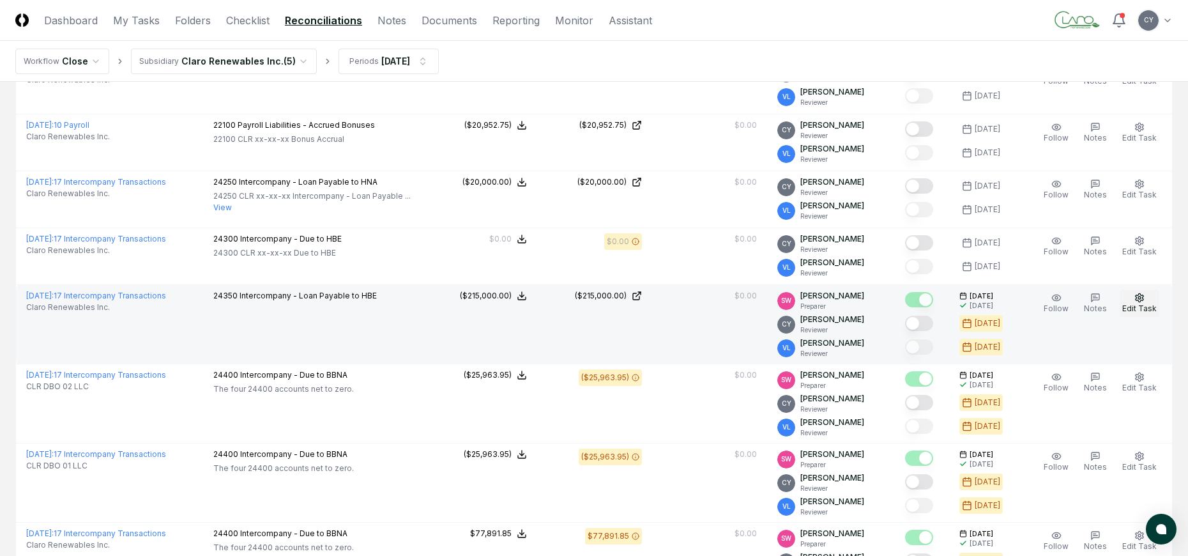
click at [1133, 293] on button "Edit Task" at bounding box center [1140, 303] width 40 height 27
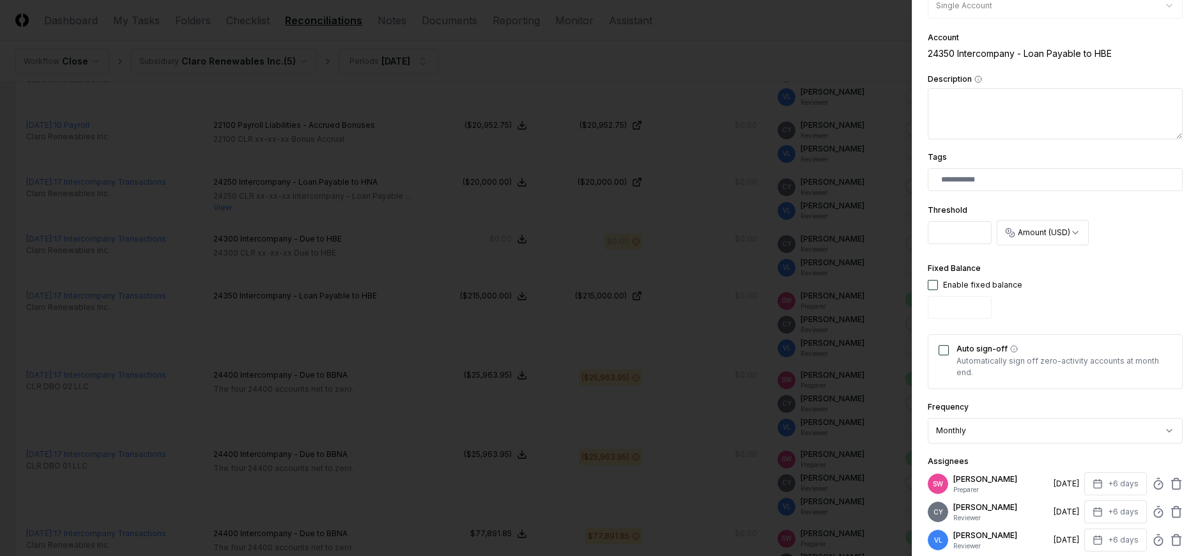
scroll to position [418, 0]
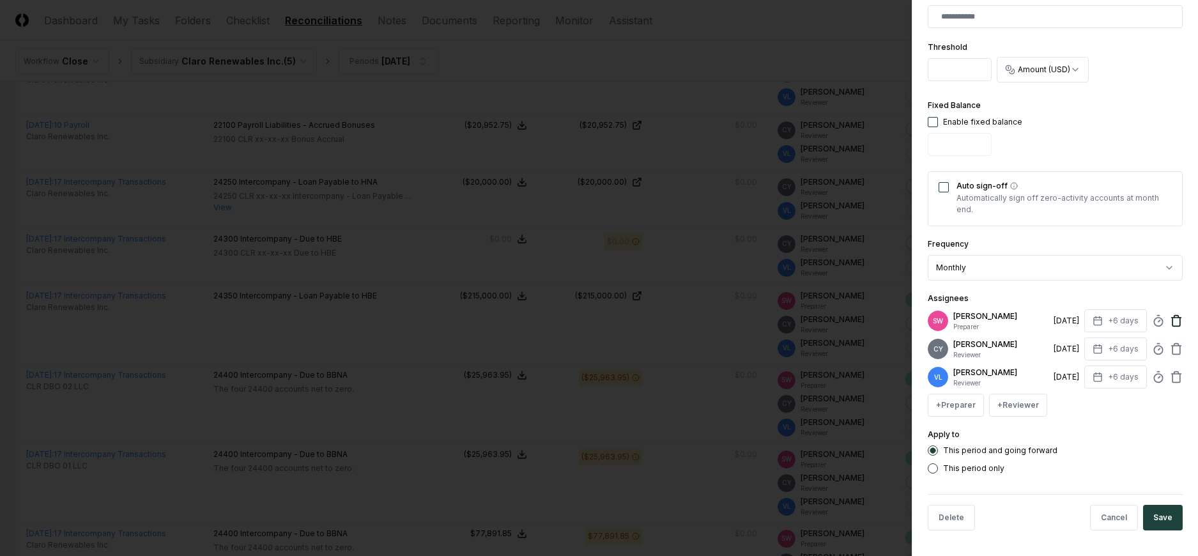
click at [1172, 321] on icon at bounding box center [1176, 321] width 8 height 8
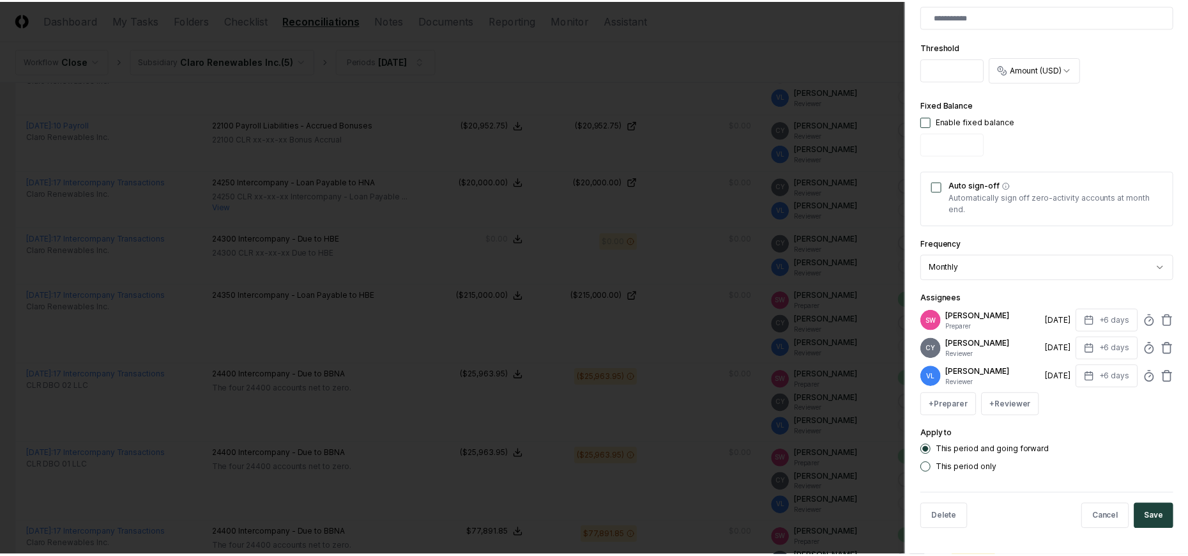
scroll to position [390, 0]
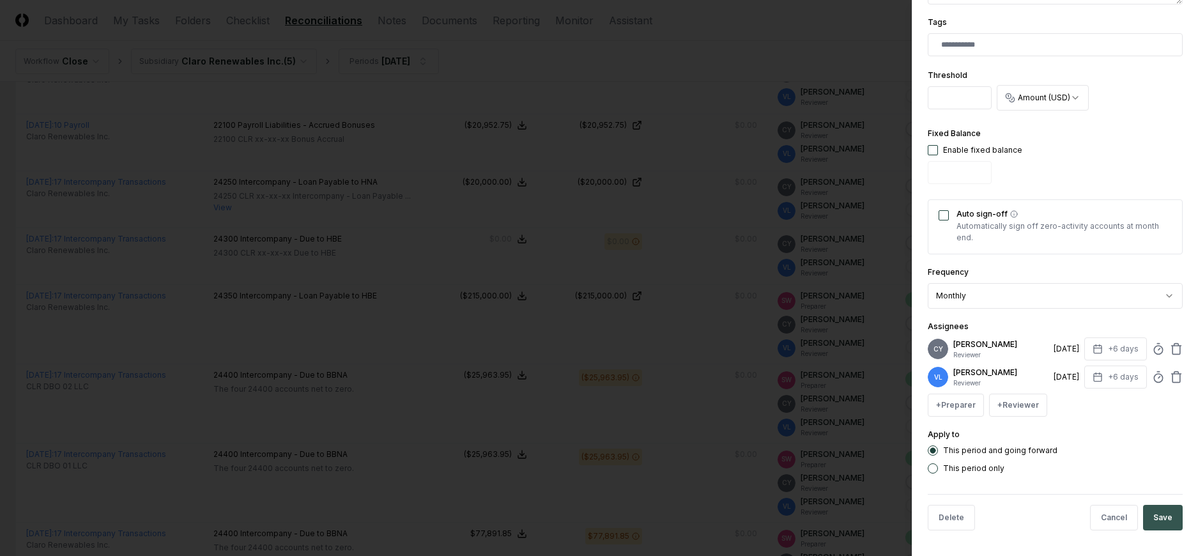
click at [1160, 512] on button "Save" at bounding box center [1163, 518] width 40 height 26
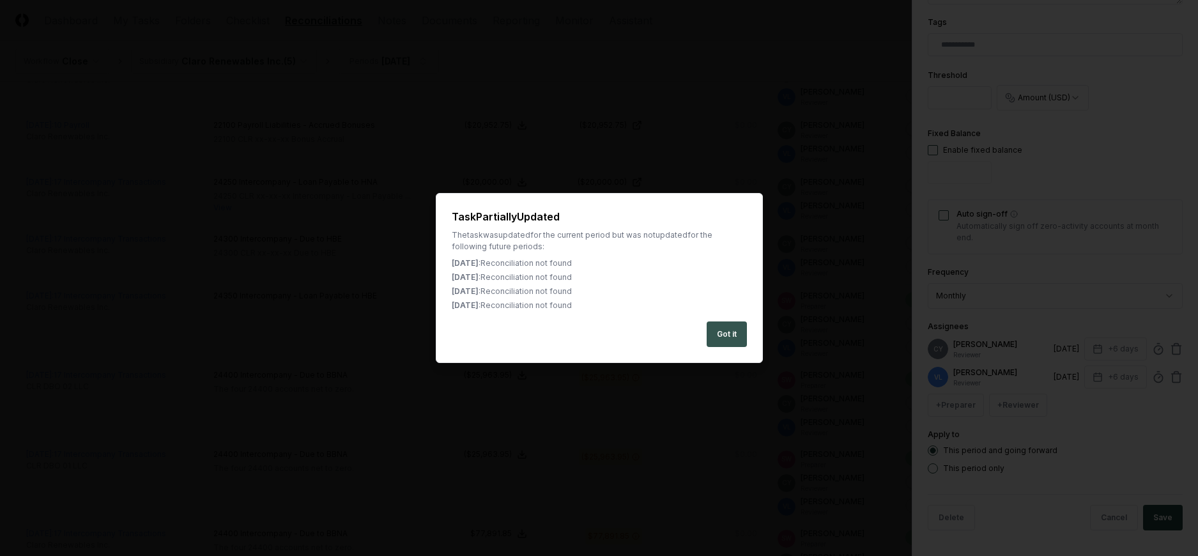
click at [727, 332] on button "Got it" at bounding box center [726, 334] width 40 height 26
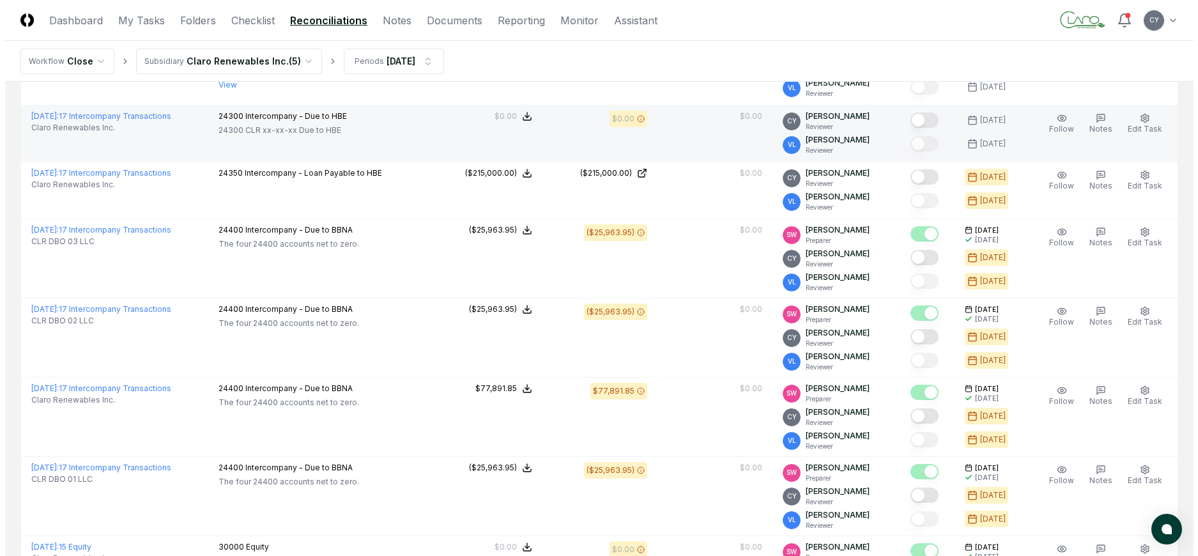
scroll to position [1121, 0]
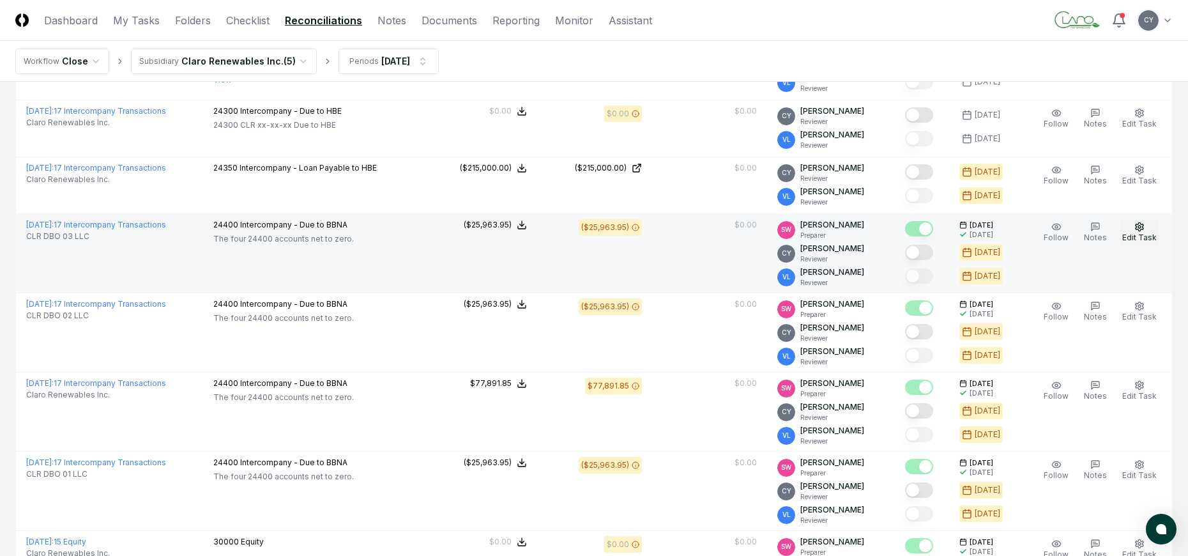
click at [1134, 225] on button "Edit Task" at bounding box center [1140, 232] width 40 height 27
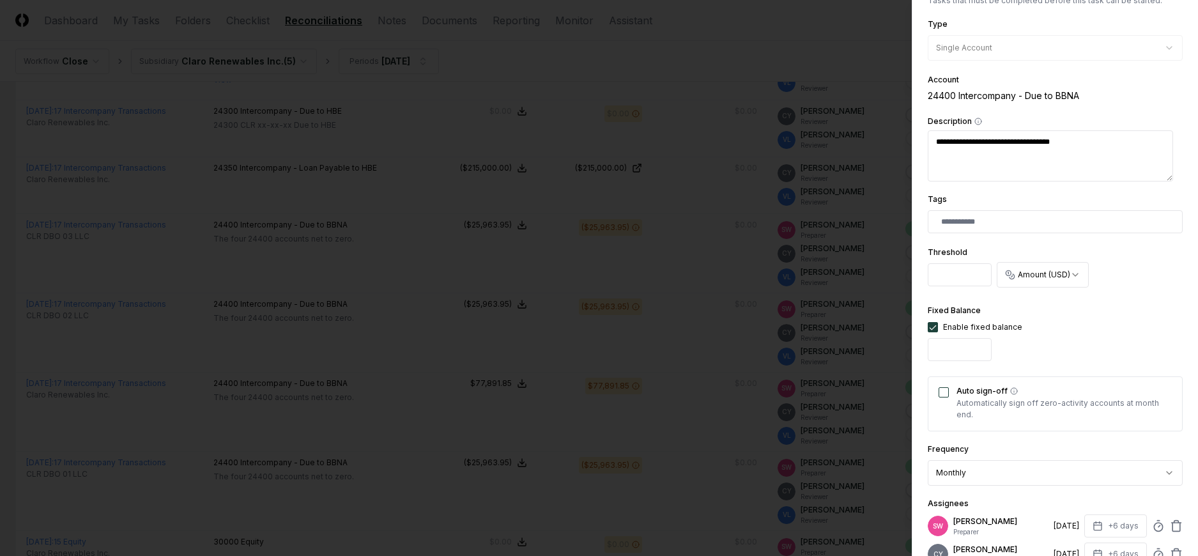
scroll to position [418, 0]
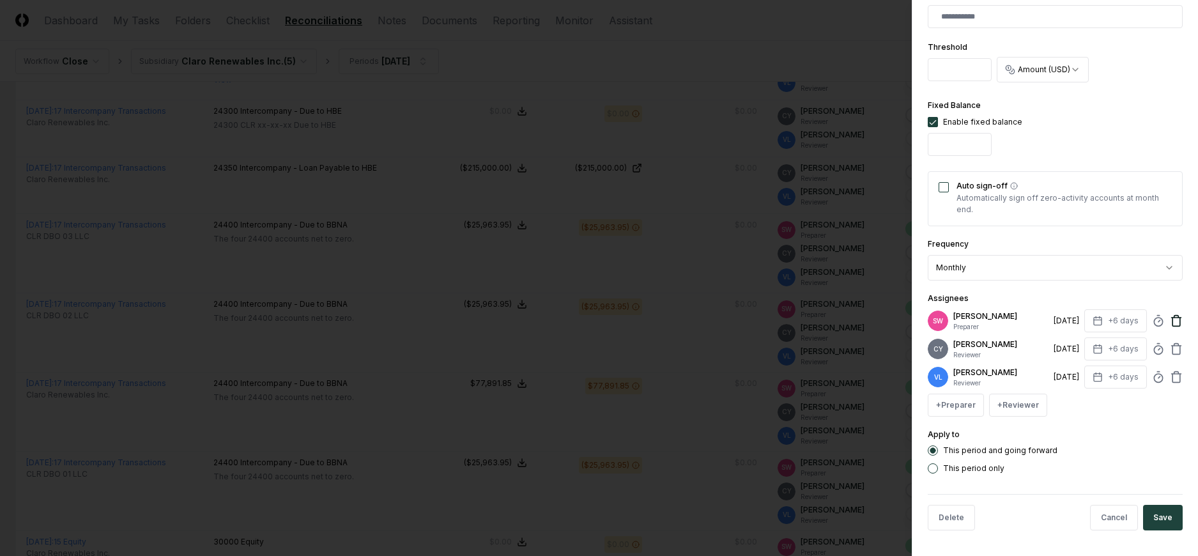
click at [1170, 320] on icon at bounding box center [1176, 320] width 13 height 13
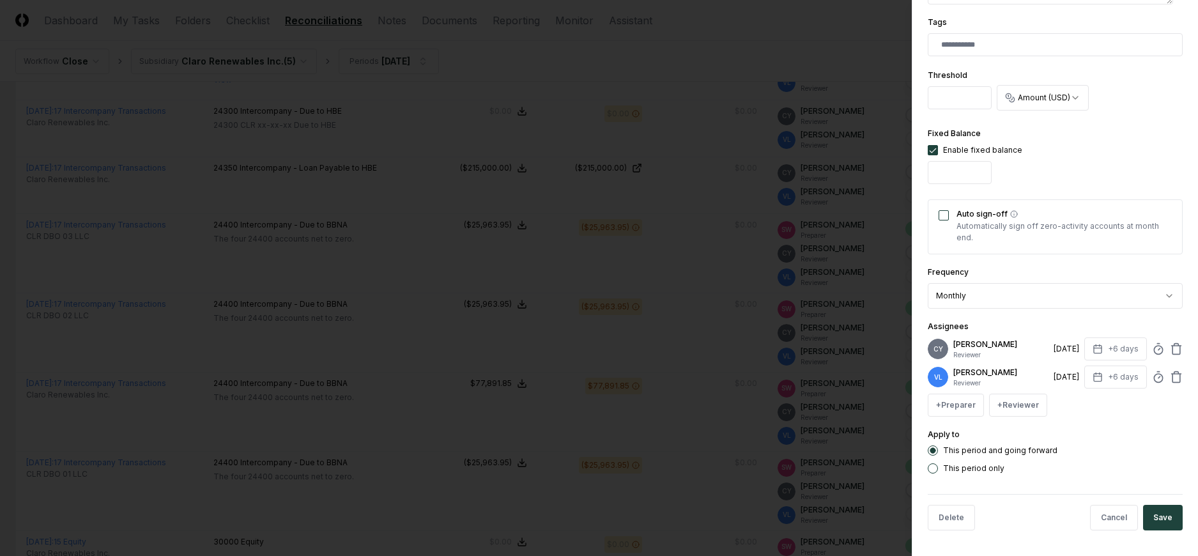
scroll to position [390, 0]
click at [1167, 511] on button "Save" at bounding box center [1163, 518] width 40 height 26
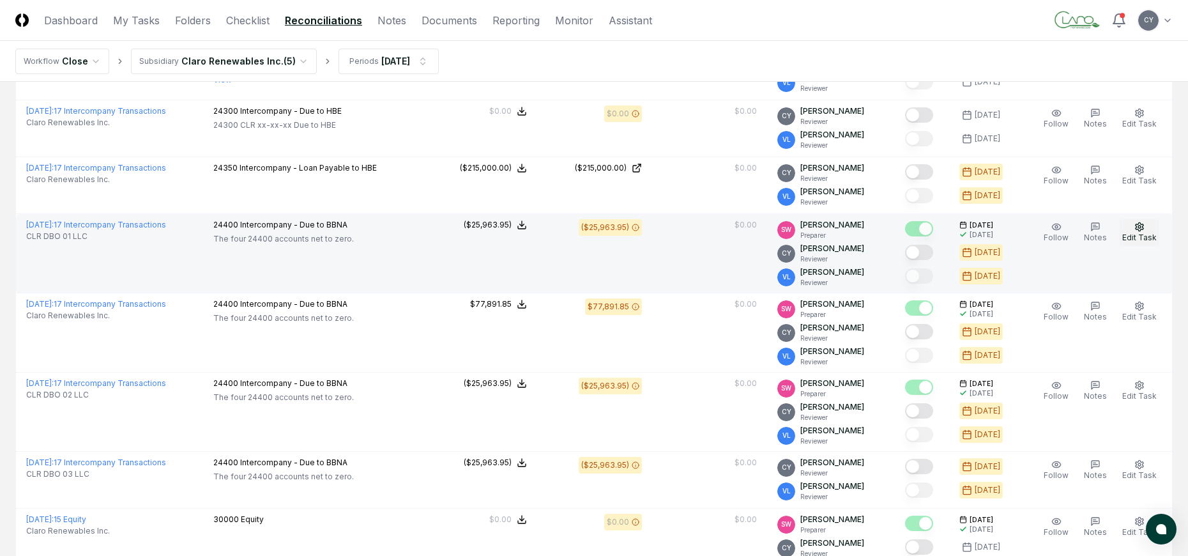
click at [1140, 229] on icon "button" at bounding box center [1139, 227] width 10 height 10
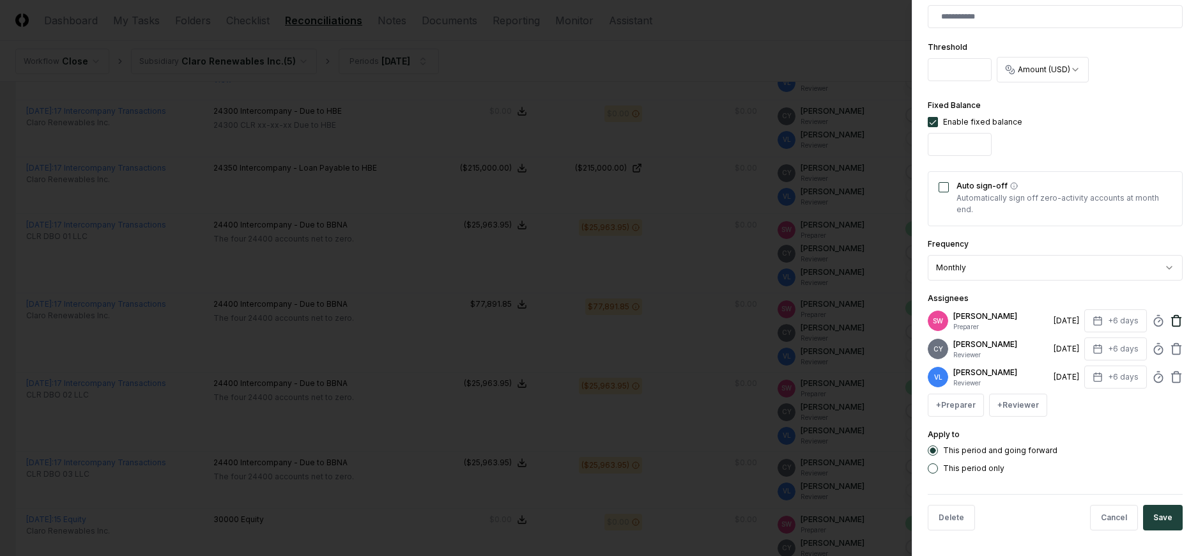
click at [1170, 320] on icon at bounding box center [1176, 320] width 13 height 13
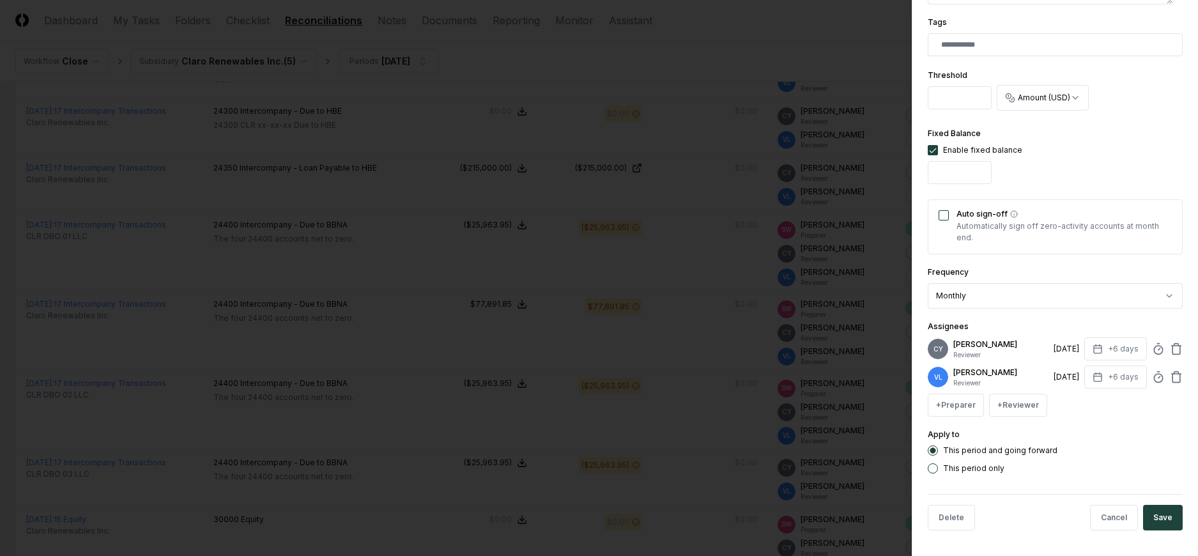
drag, startPoint x: 1154, startPoint y: 521, endPoint x: 1154, endPoint y: 510, distance: 10.9
click at [1154, 519] on button "Save" at bounding box center [1163, 518] width 40 height 26
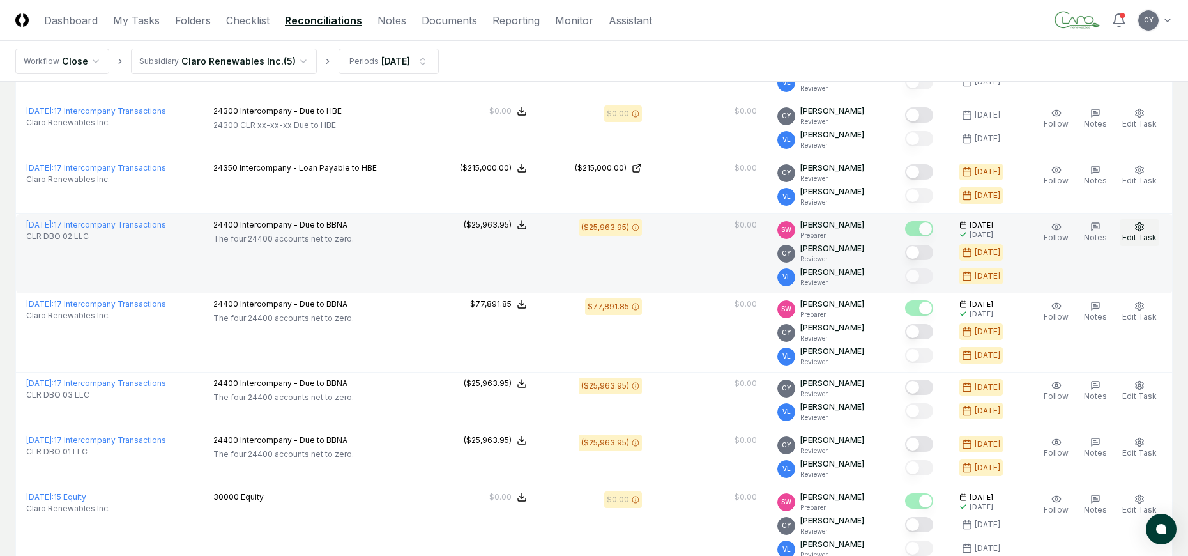
click at [1150, 221] on button "Edit Task" at bounding box center [1140, 232] width 40 height 27
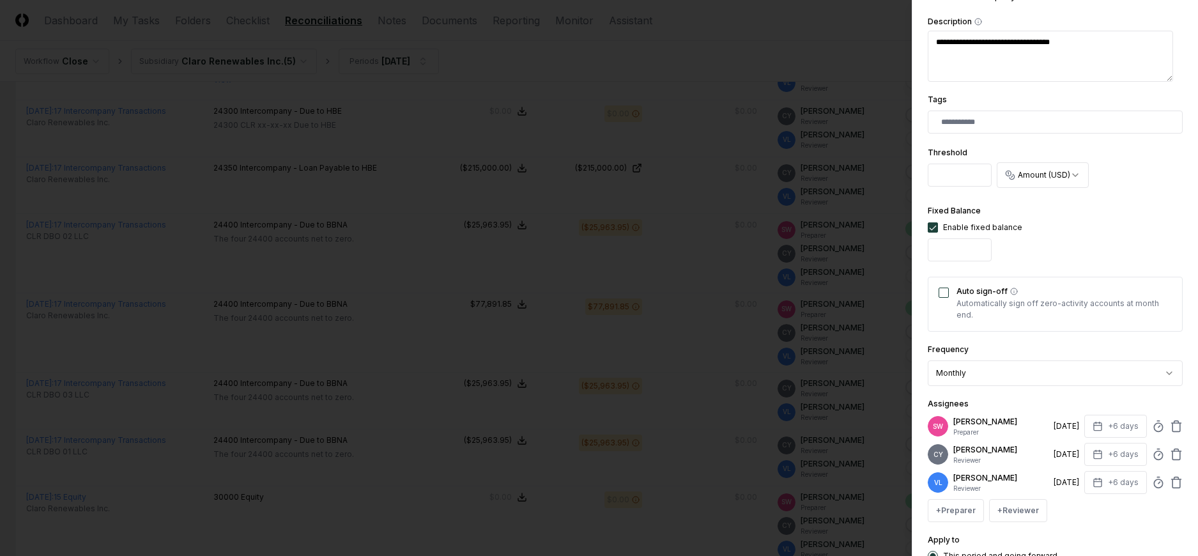
scroll to position [418, 0]
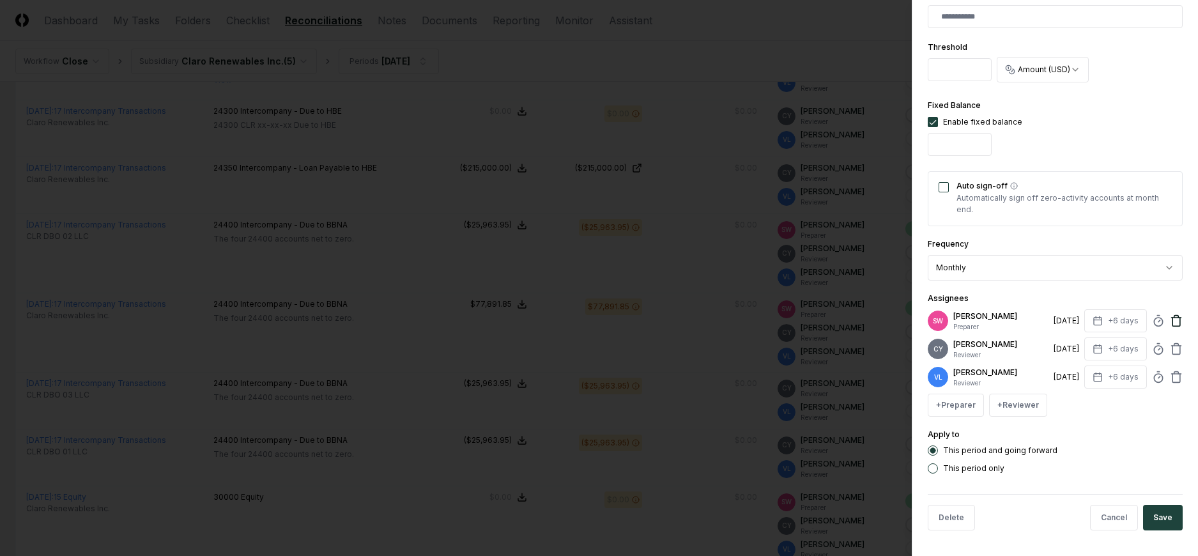
click at [1171, 316] on icon at bounding box center [1176, 320] width 13 height 13
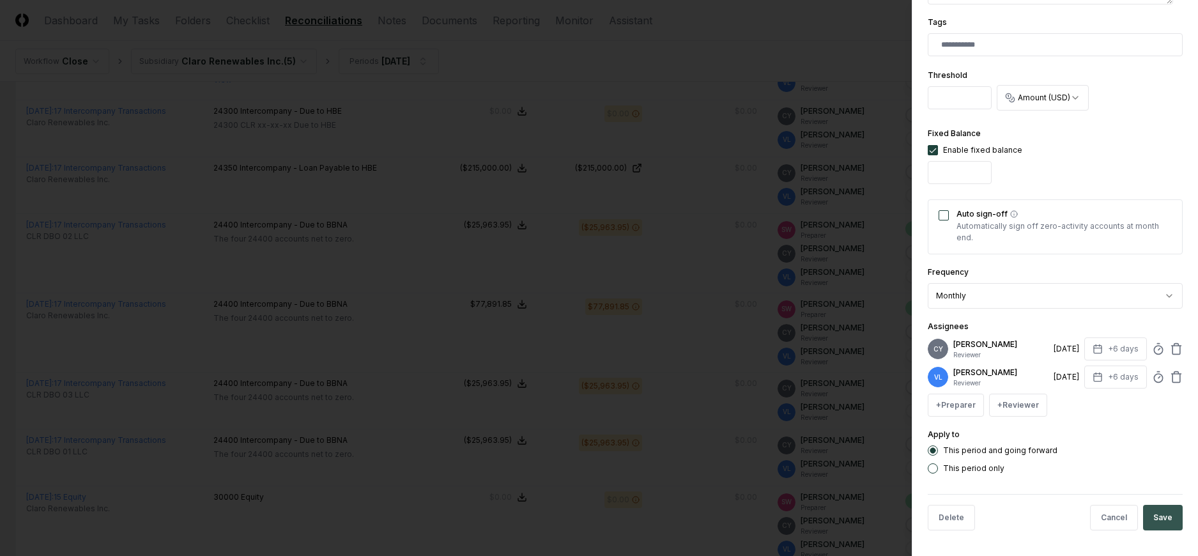
click at [1159, 508] on button "Save" at bounding box center [1163, 518] width 40 height 26
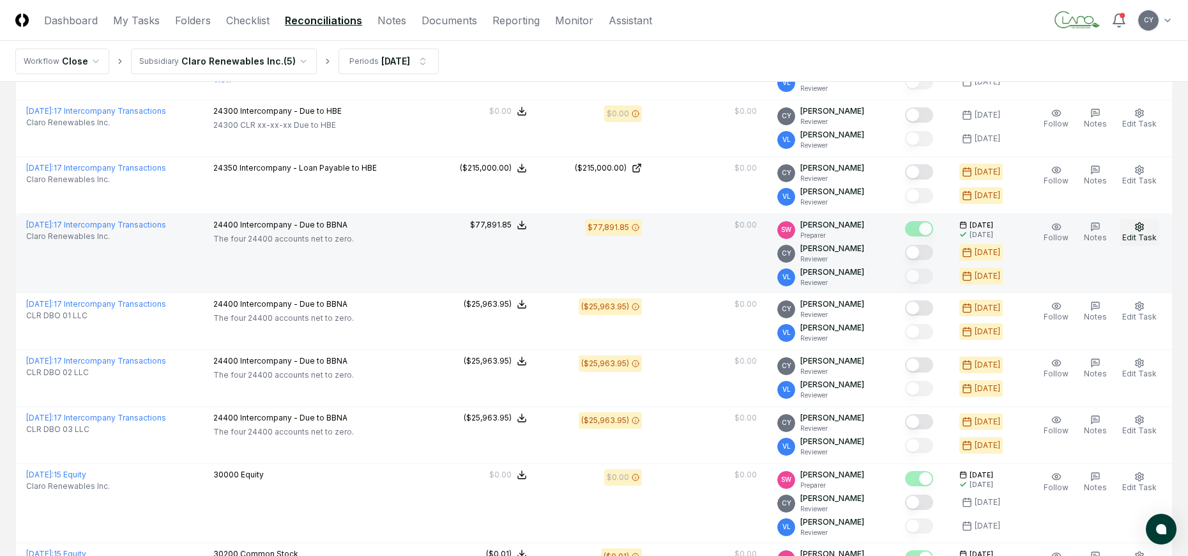
click at [1140, 224] on icon "button" at bounding box center [1140, 226] width 8 height 8
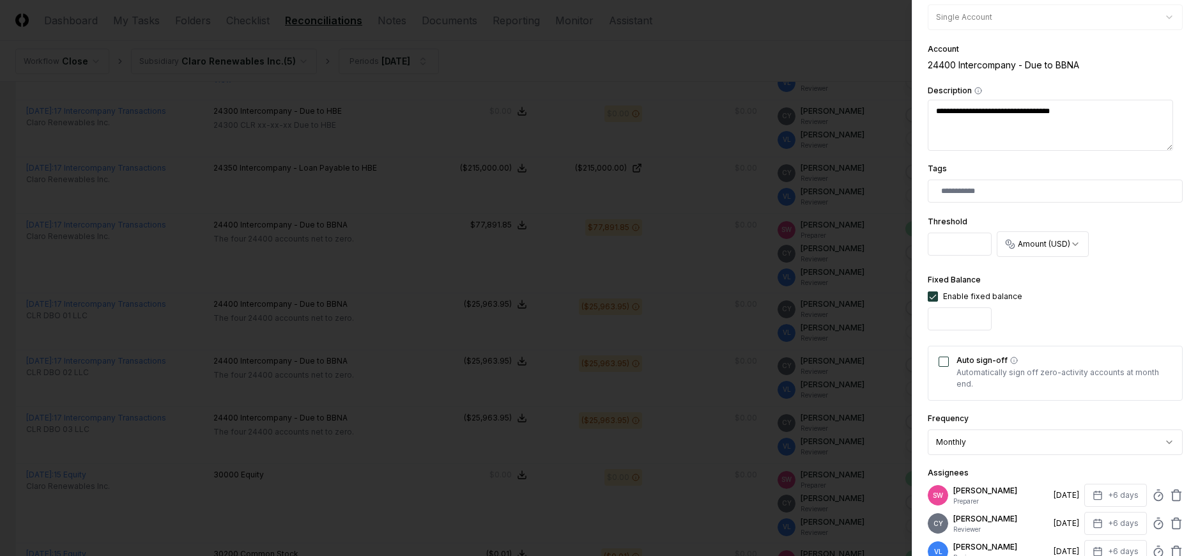
scroll to position [418, 0]
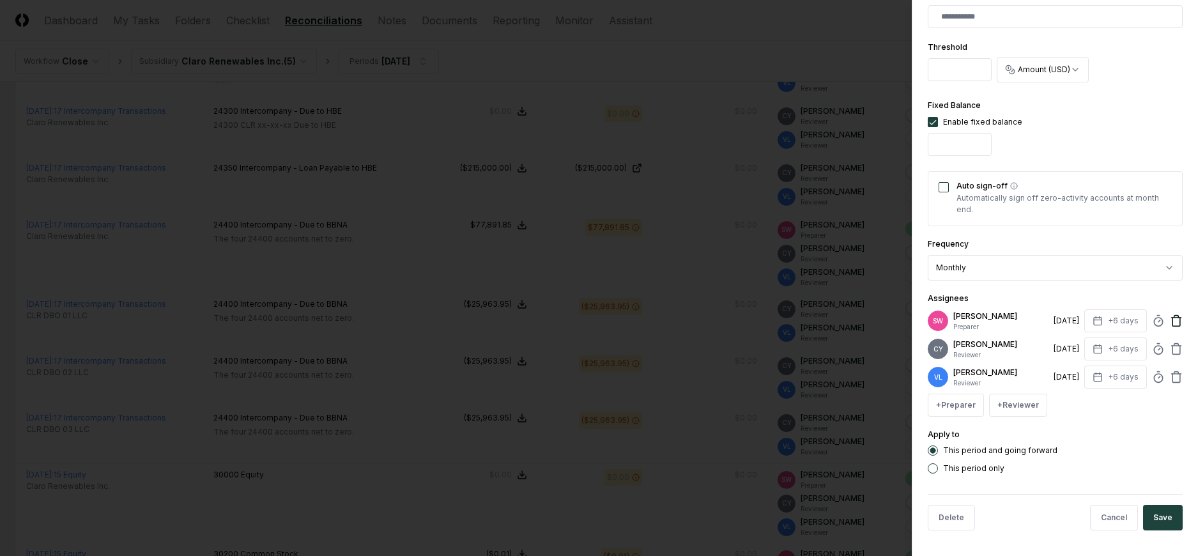
click at [1170, 323] on icon at bounding box center [1176, 320] width 13 height 13
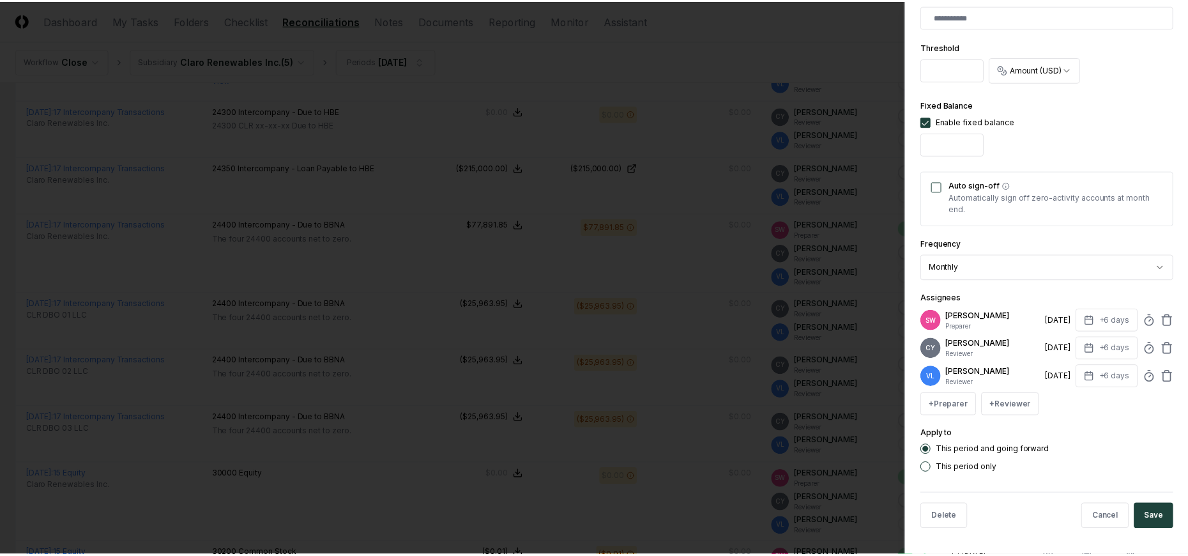
scroll to position [390, 0]
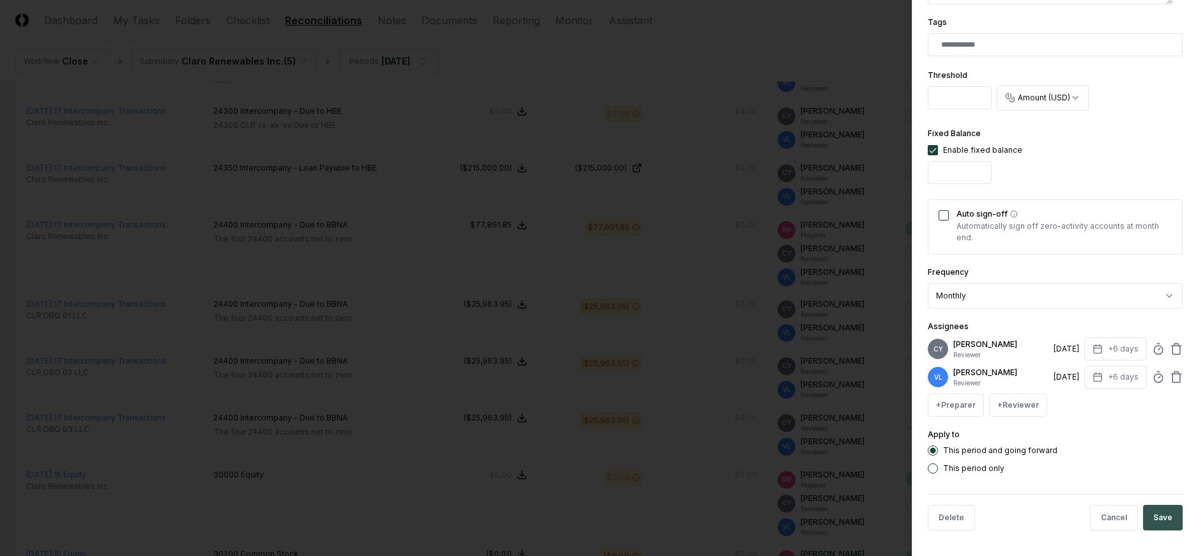
click at [1151, 516] on button "Save" at bounding box center [1163, 518] width 40 height 26
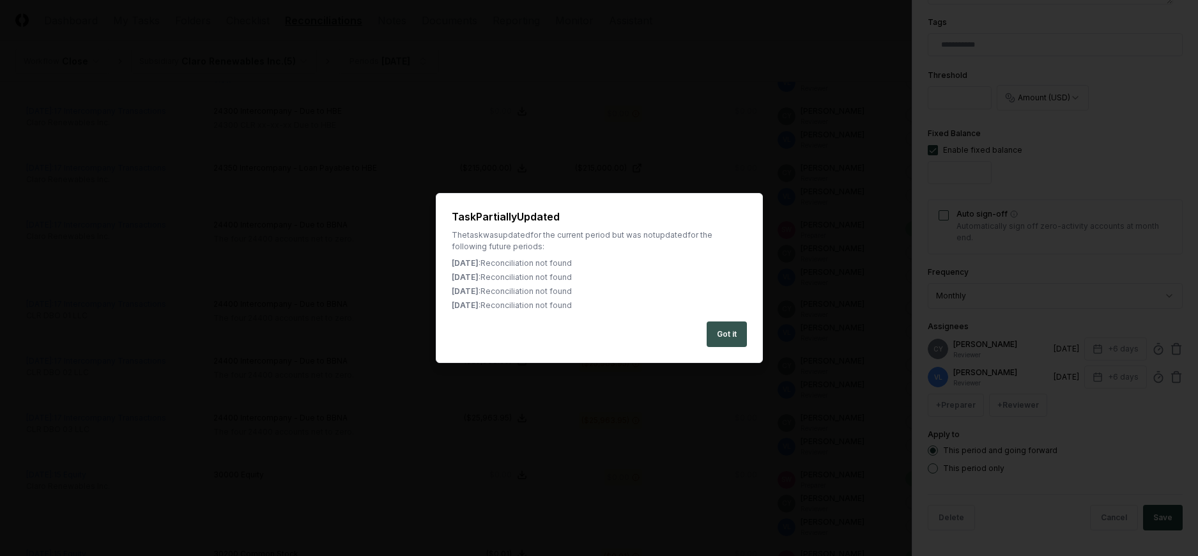
click at [733, 328] on button "Got it" at bounding box center [726, 334] width 40 height 26
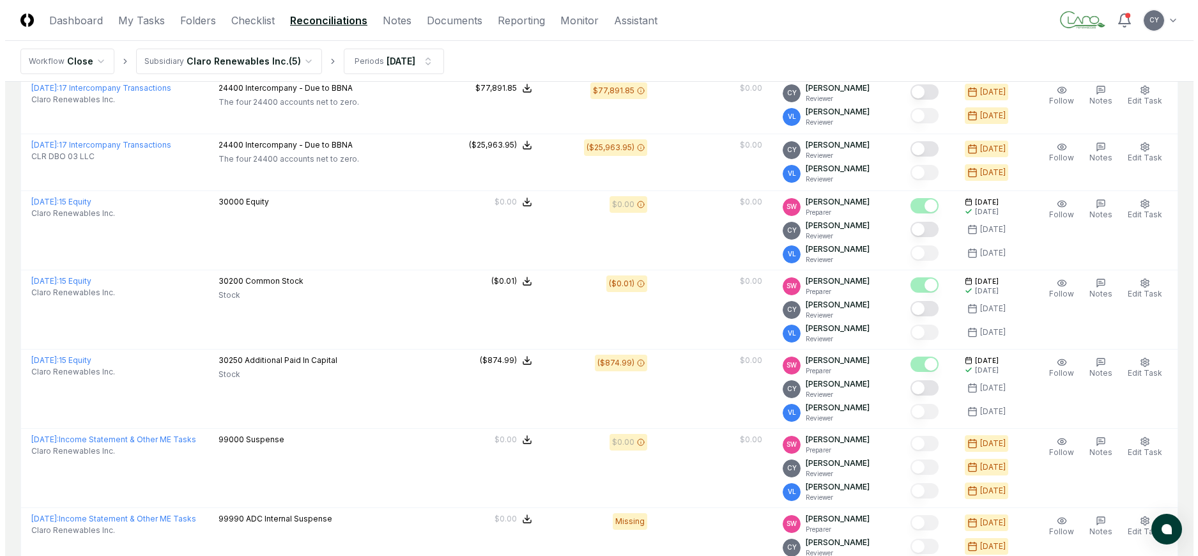
scroll to position [1376, 0]
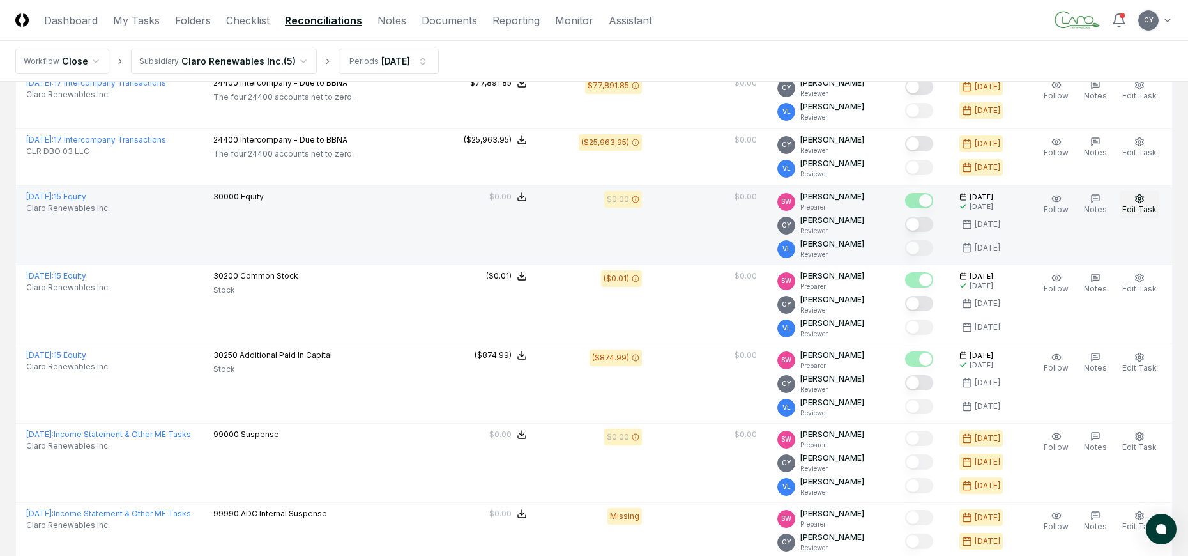
click at [1135, 197] on icon "button" at bounding box center [1139, 199] width 10 height 10
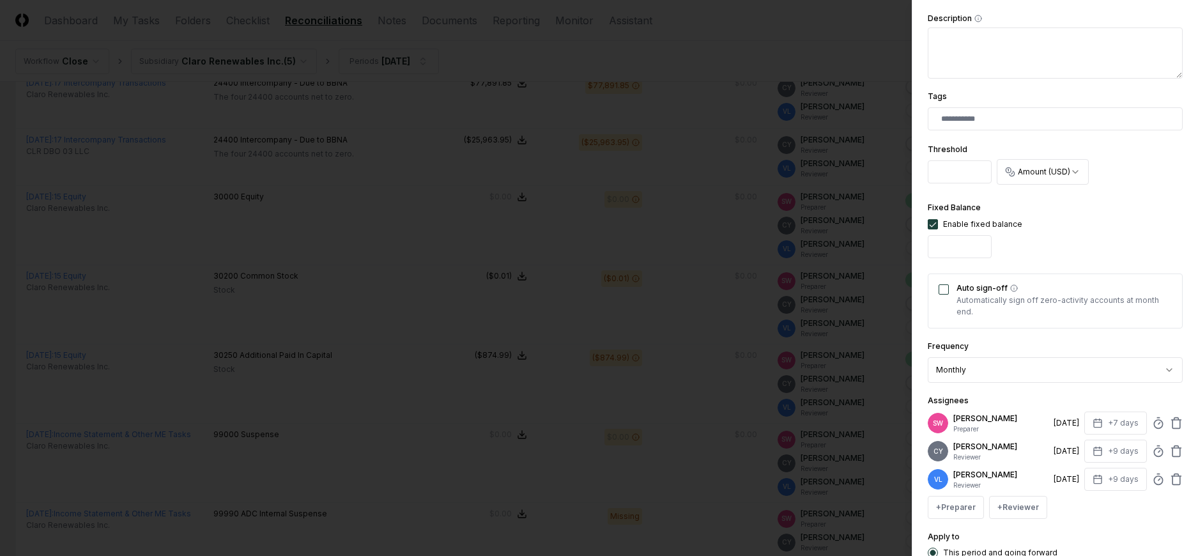
scroll to position [418, 0]
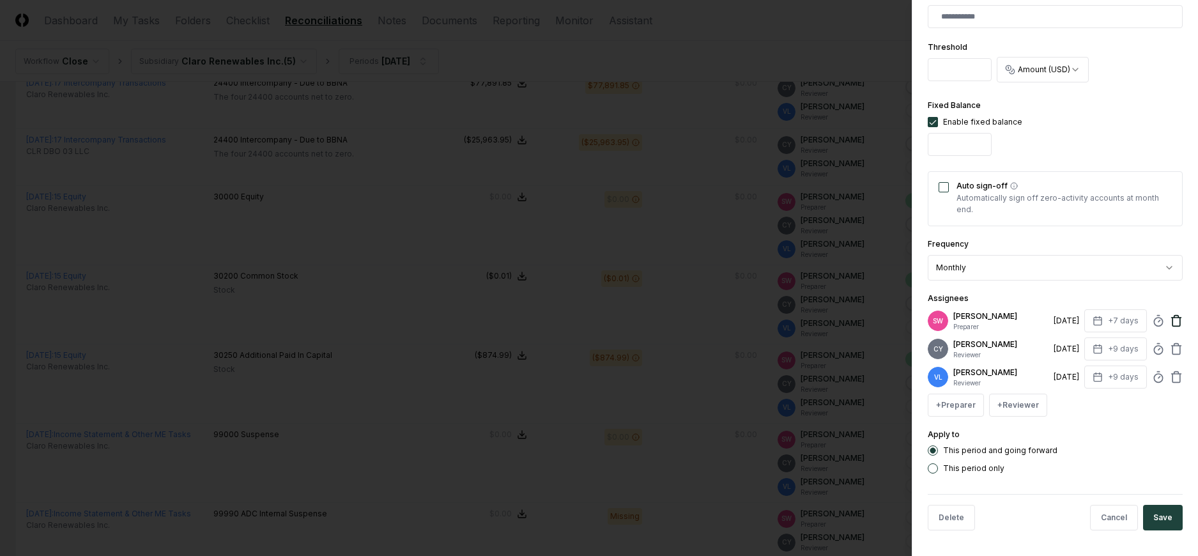
click at [1170, 321] on icon at bounding box center [1176, 320] width 13 height 13
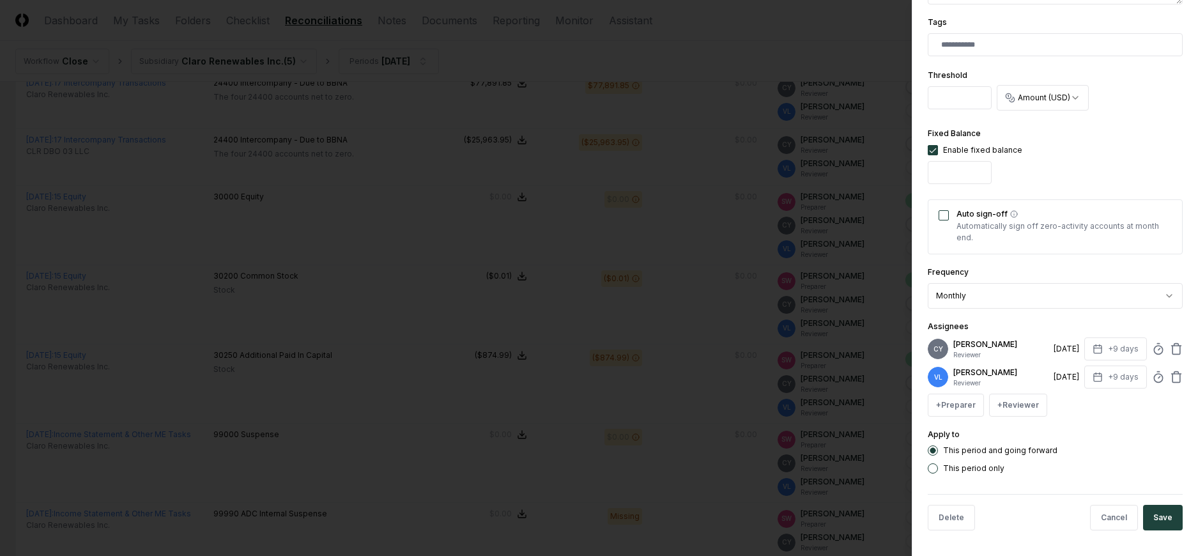
scroll to position [390, 0]
click at [1159, 515] on button "Save" at bounding box center [1163, 518] width 40 height 26
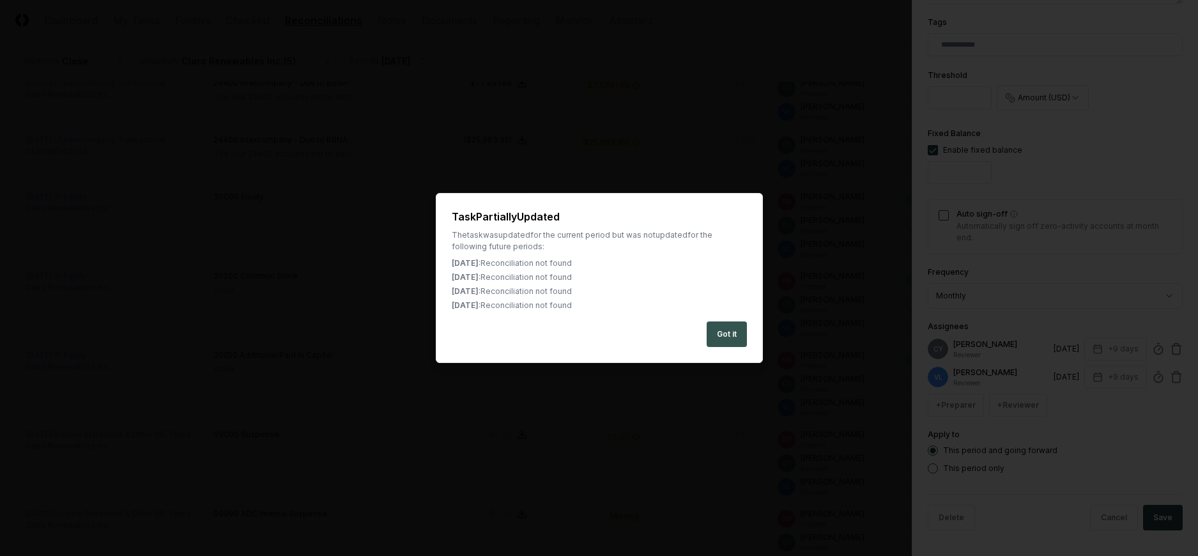
click at [729, 327] on button "Got it" at bounding box center [726, 334] width 40 height 26
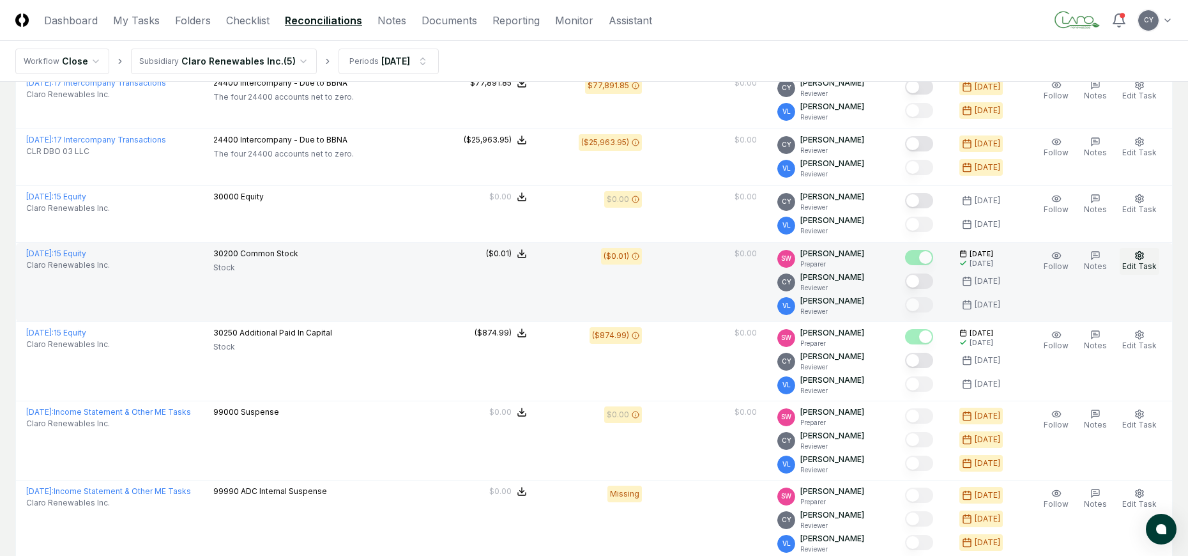
click at [1138, 253] on icon "button" at bounding box center [1140, 255] width 8 height 8
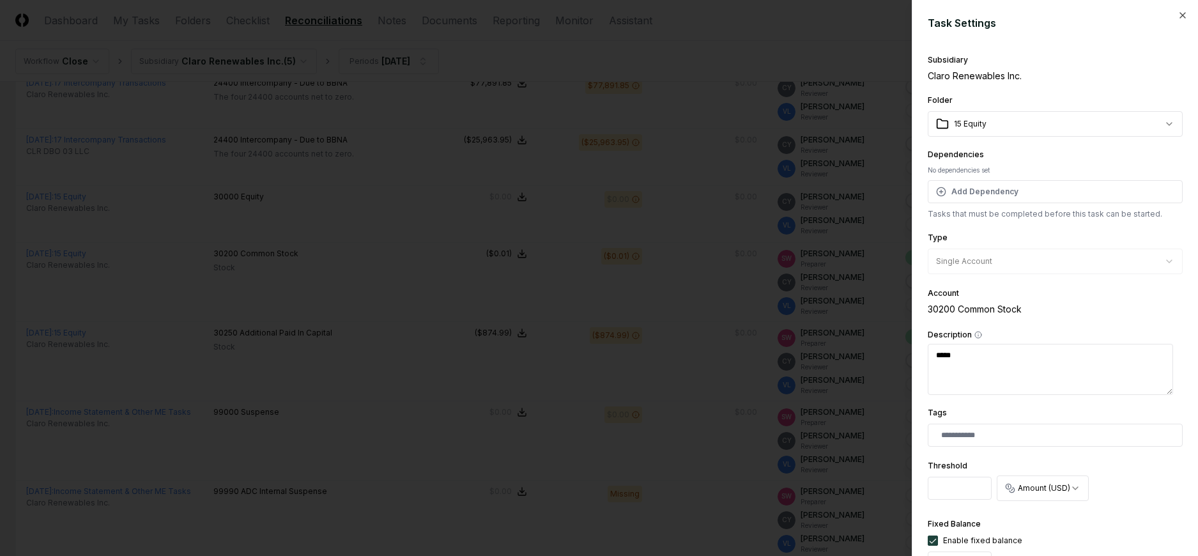
scroll to position [418, 0]
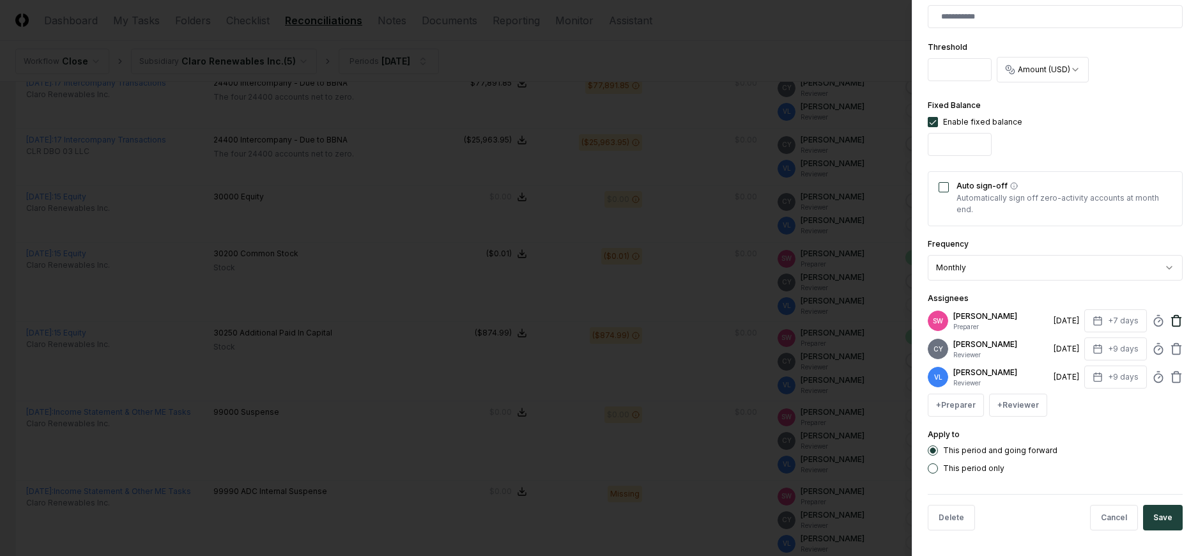
click at [1170, 321] on icon at bounding box center [1176, 320] width 13 height 13
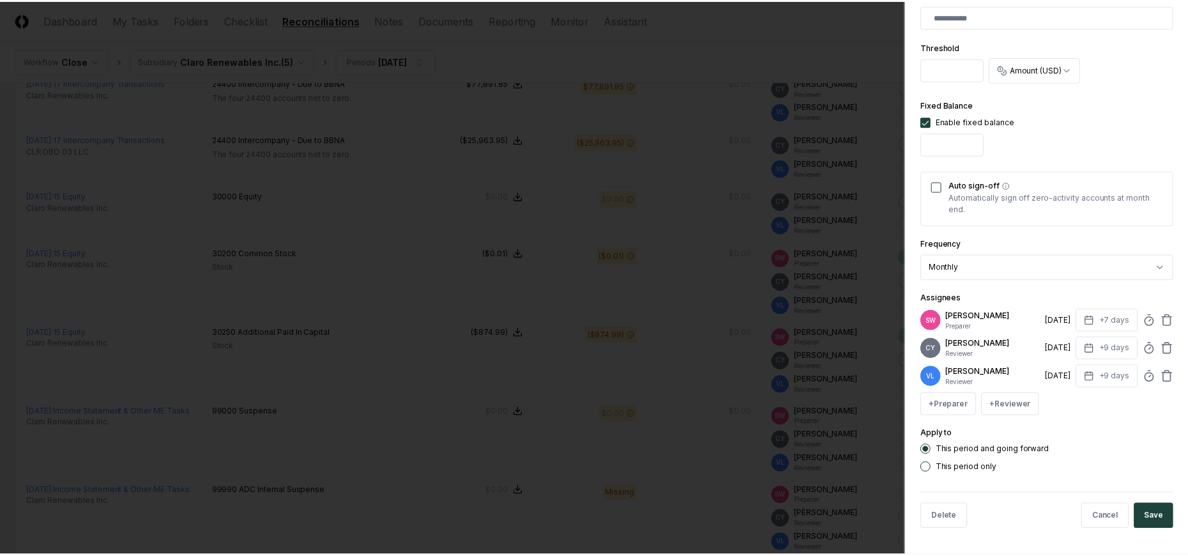
scroll to position [390, 0]
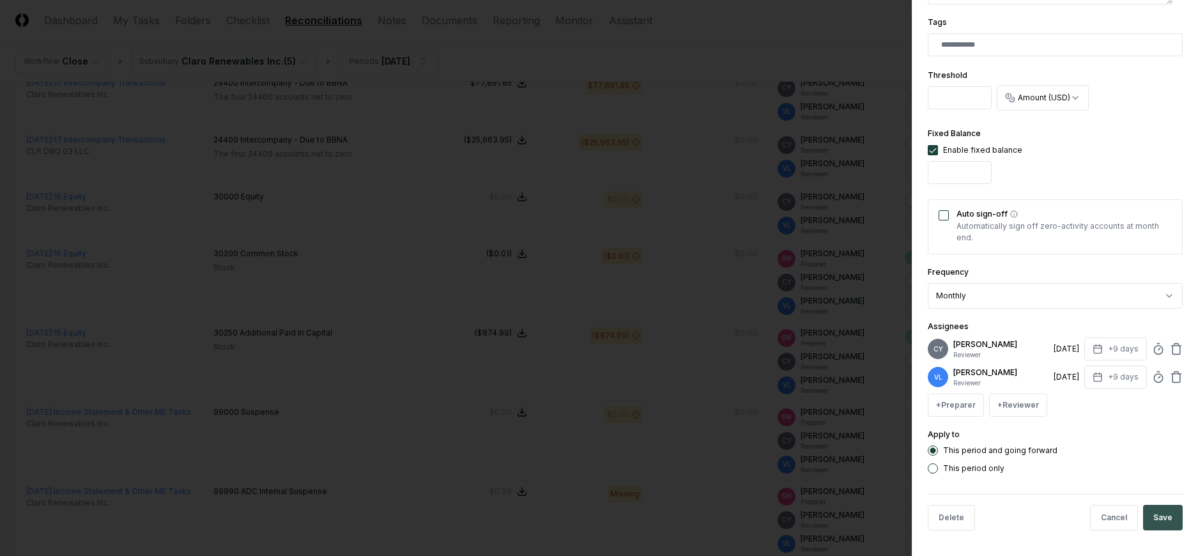
click at [1161, 517] on button "Save" at bounding box center [1163, 518] width 40 height 26
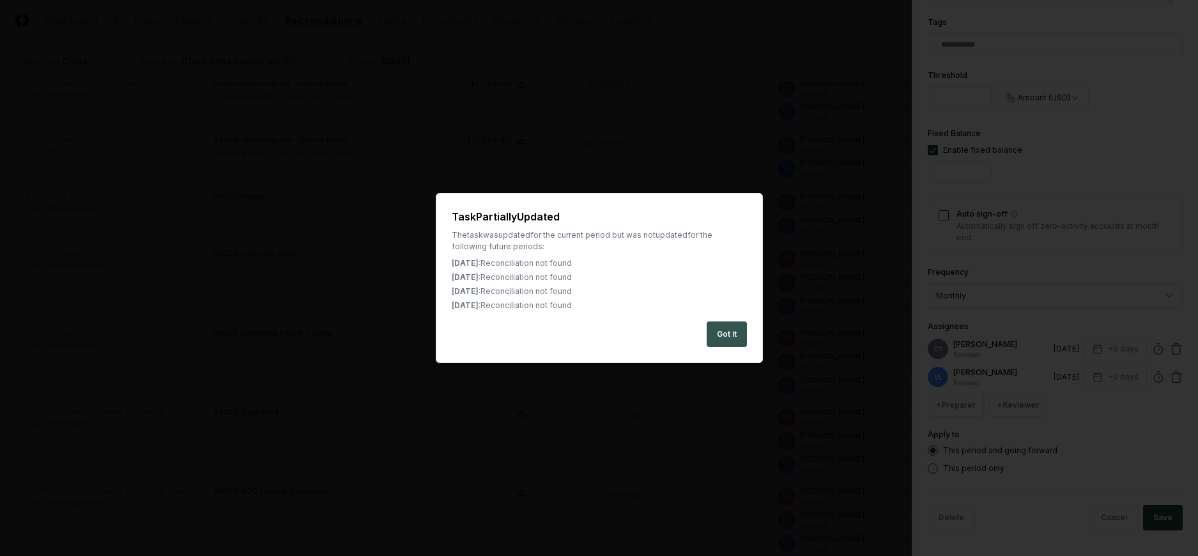
click at [713, 332] on button "Got it" at bounding box center [726, 334] width 40 height 26
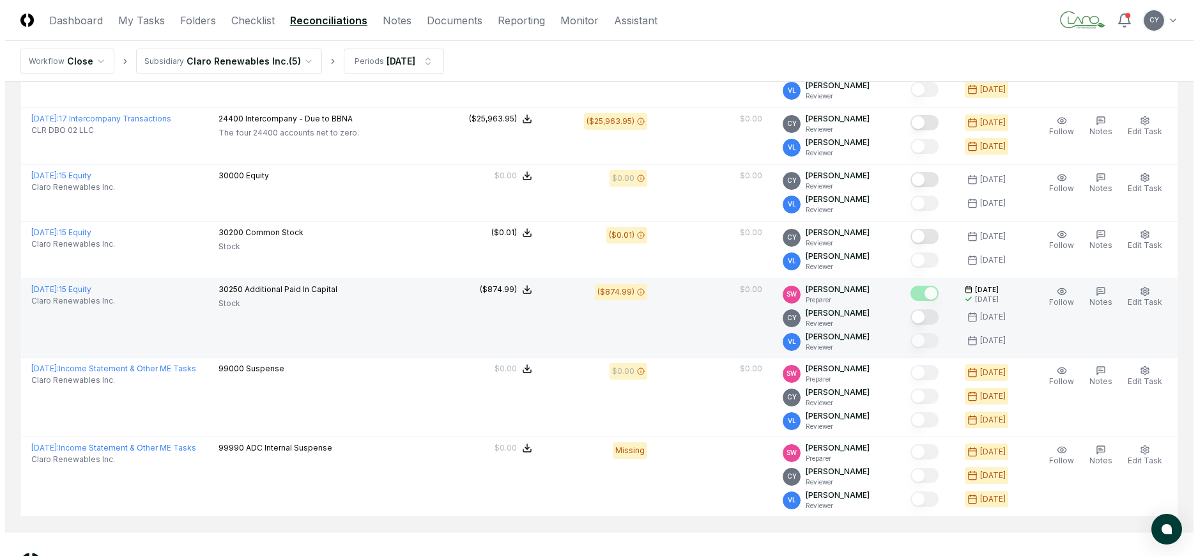
scroll to position [1450, 0]
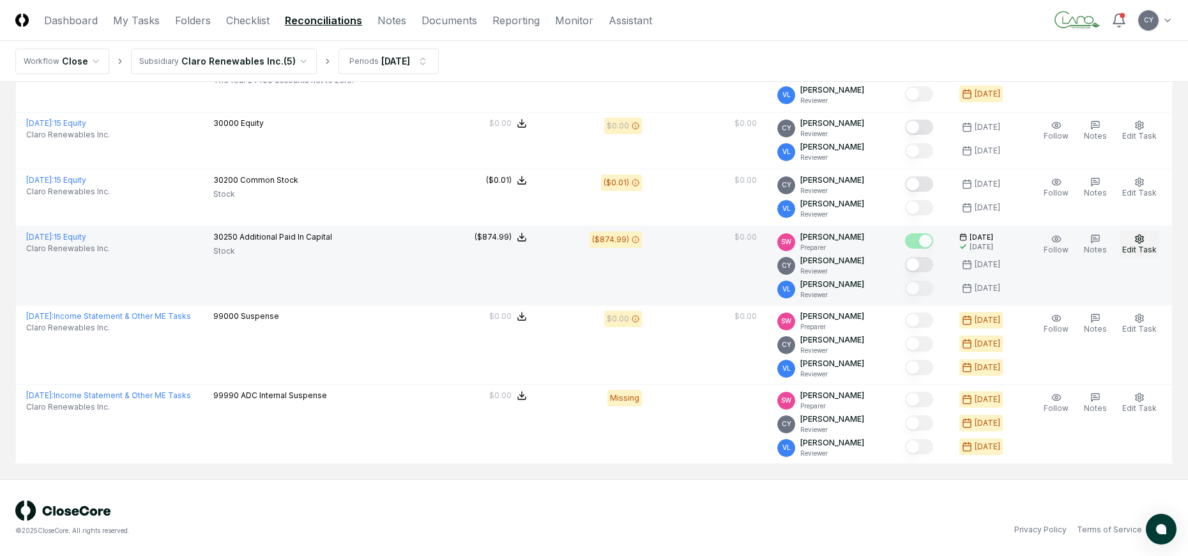
click at [1136, 241] on icon "button" at bounding box center [1139, 239] width 10 height 10
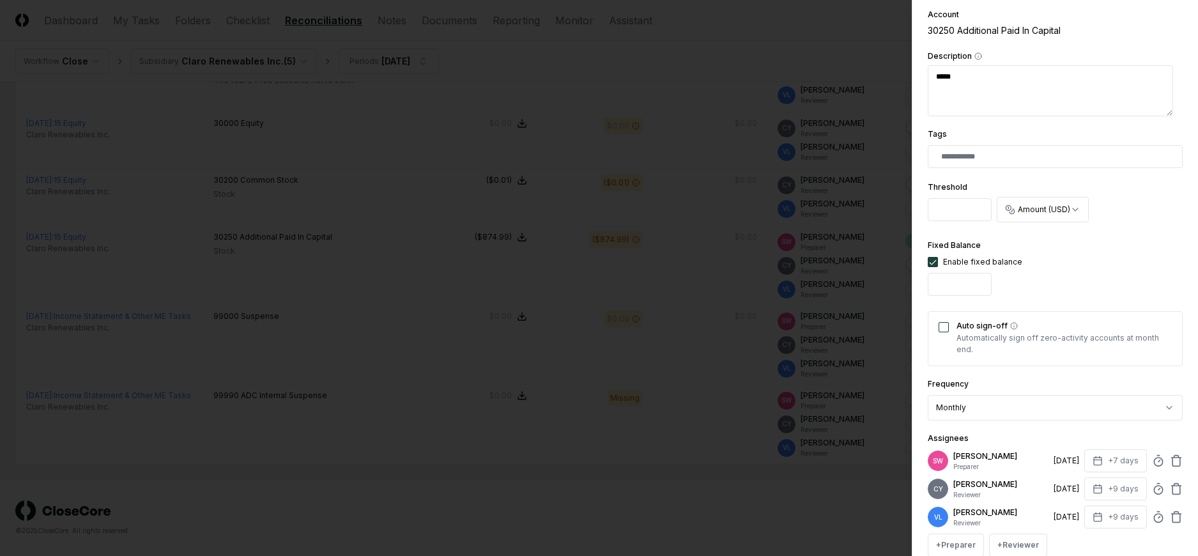
scroll to position [418, 0]
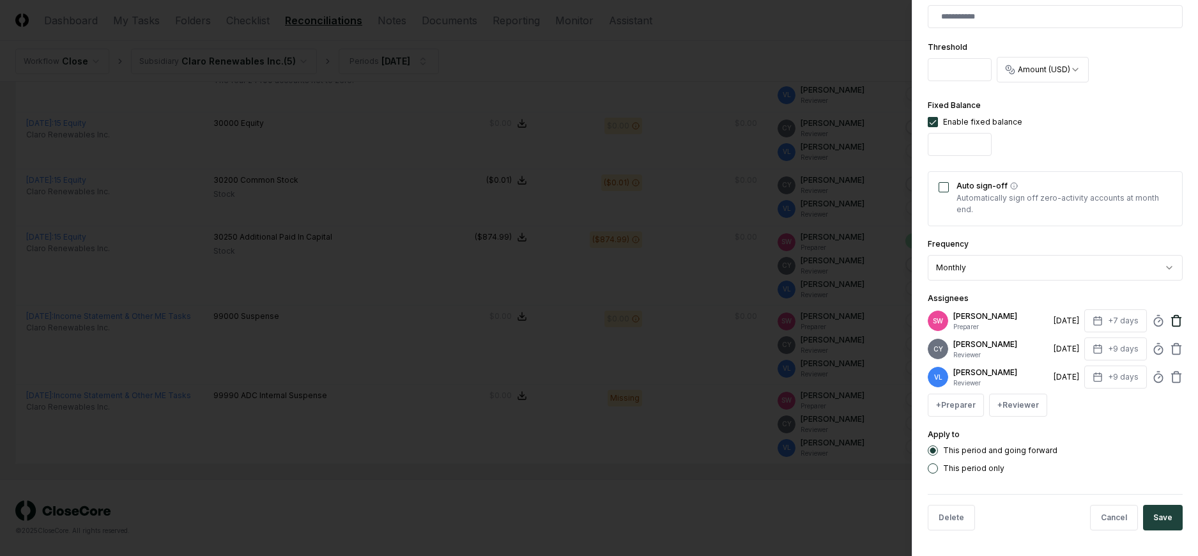
click at [1170, 314] on icon at bounding box center [1176, 320] width 13 height 13
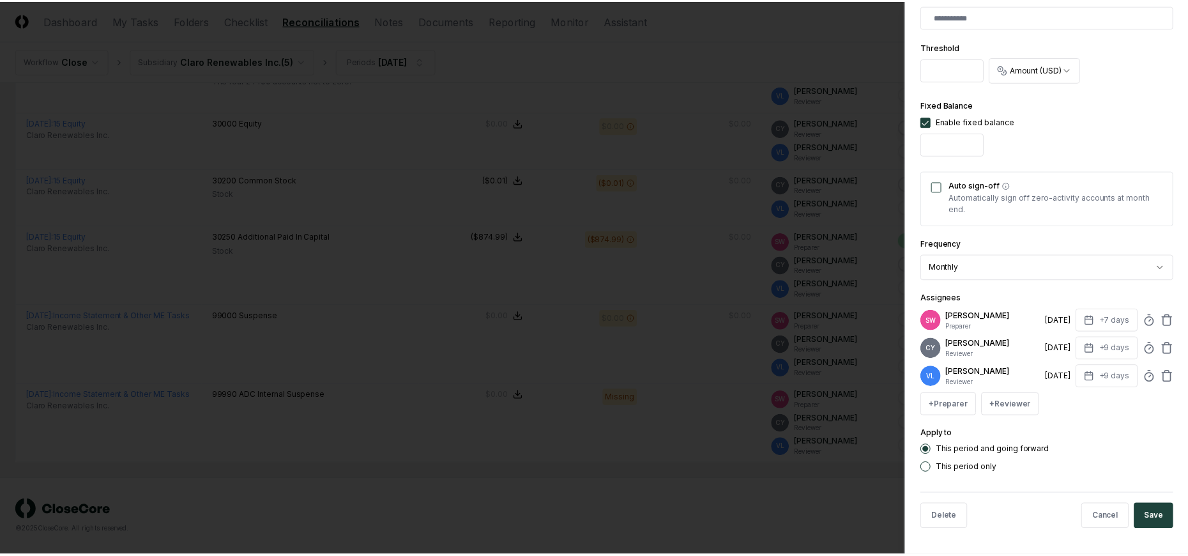
scroll to position [390, 0]
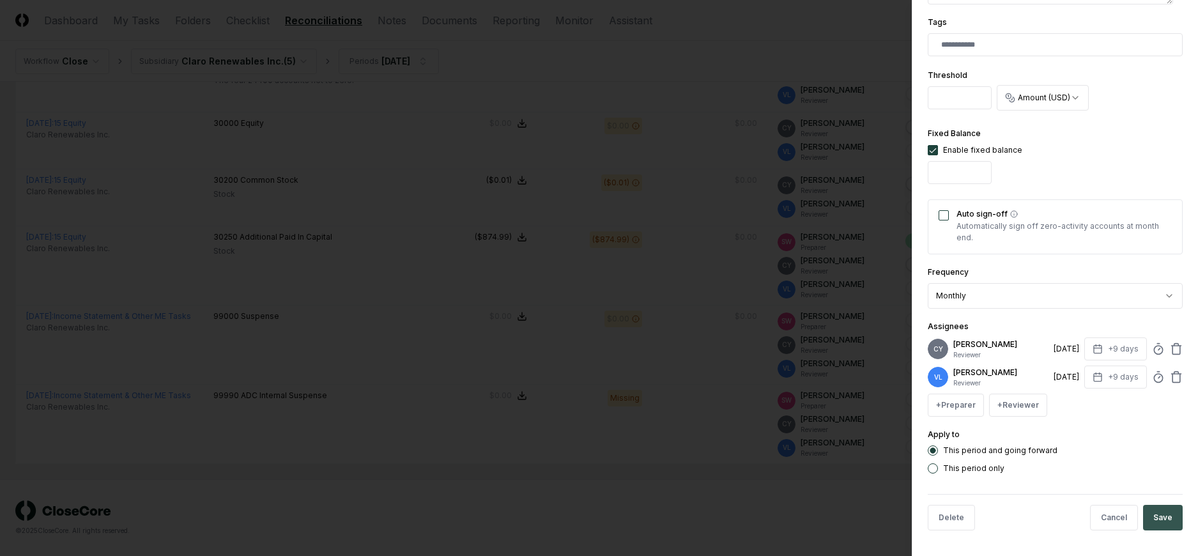
click at [1160, 510] on button "Save" at bounding box center [1163, 518] width 40 height 26
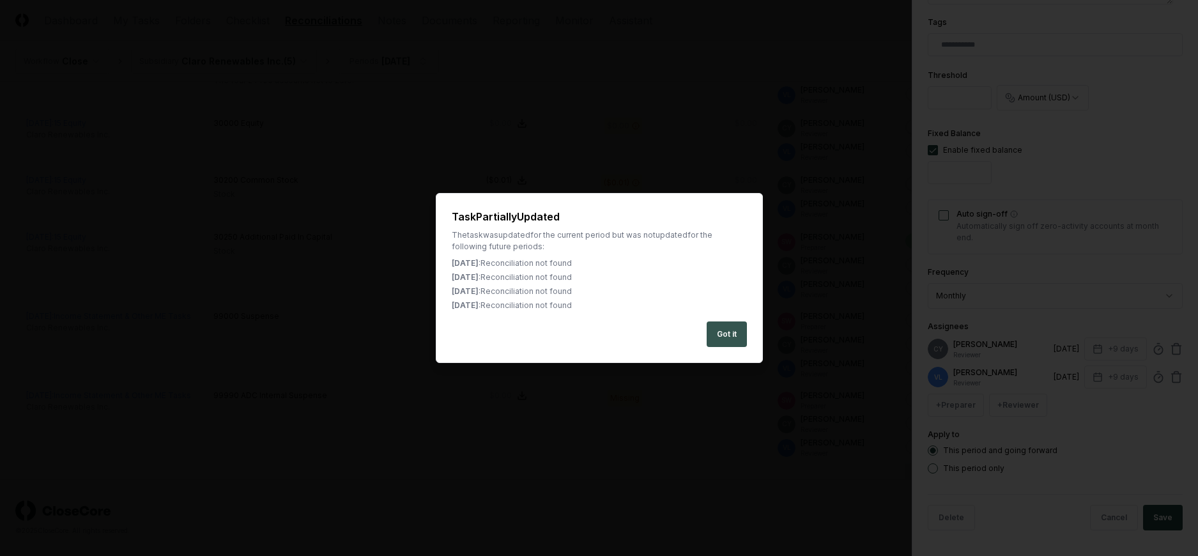
click at [726, 329] on button "Got it" at bounding box center [726, 334] width 40 height 26
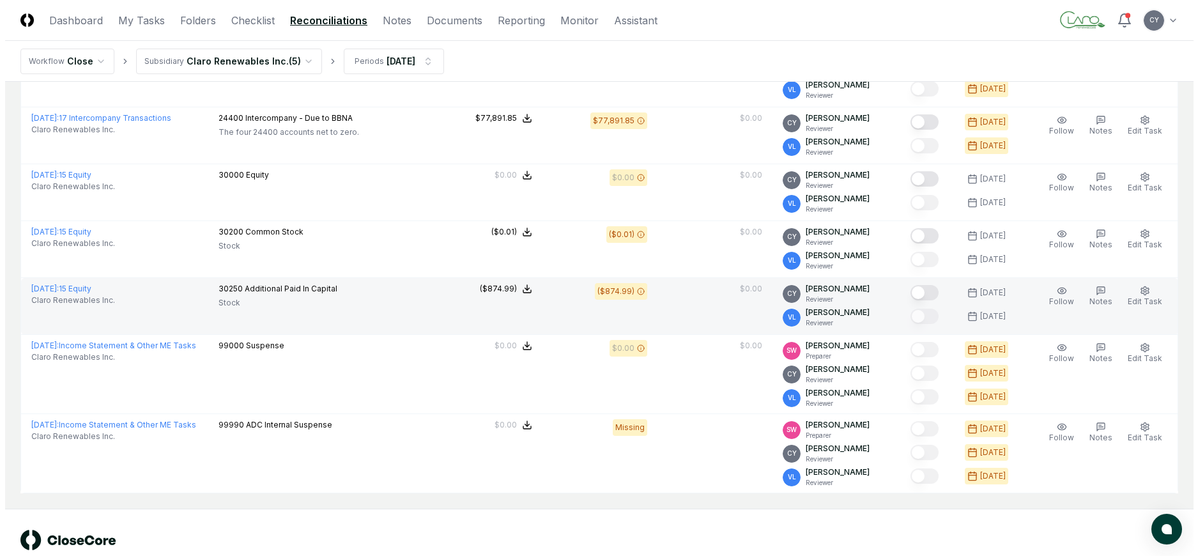
scroll to position [1428, 0]
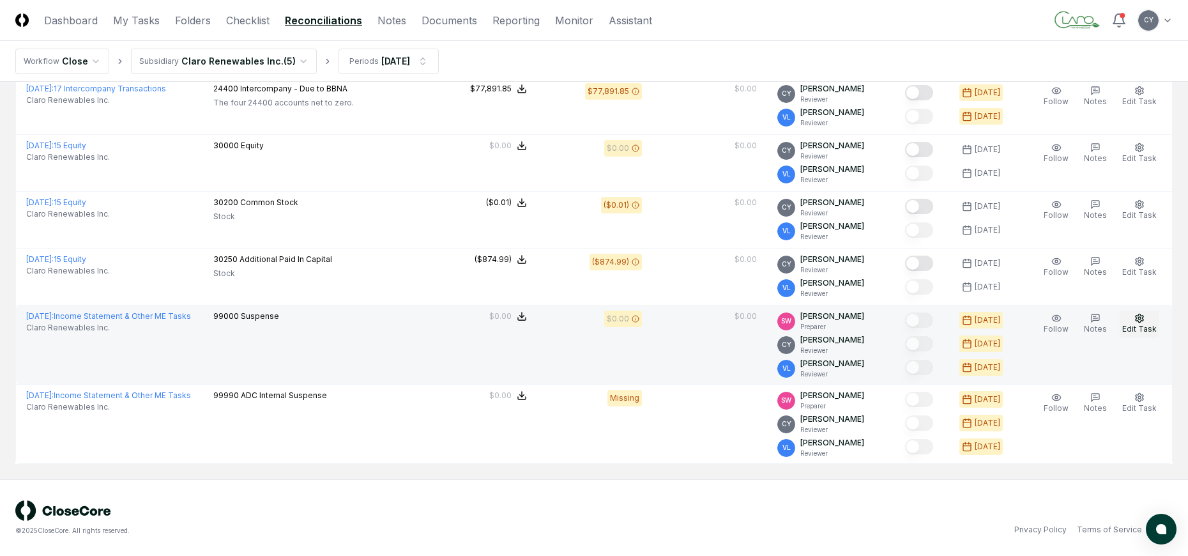
click at [1138, 313] on icon "button" at bounding box center [1139, 318] width 10 height 10
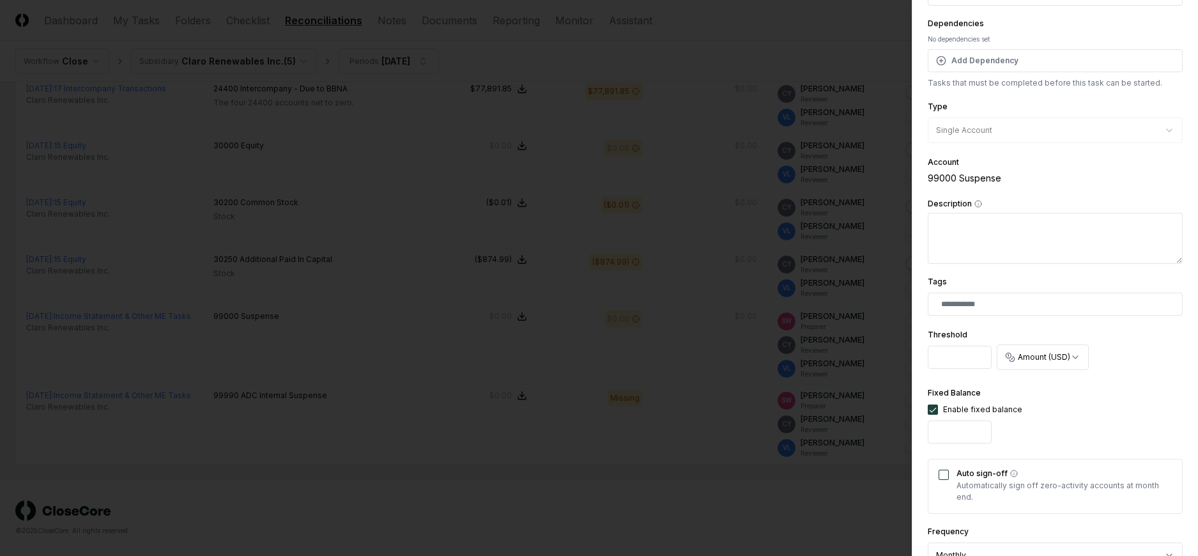
scroll to position [418, 0]
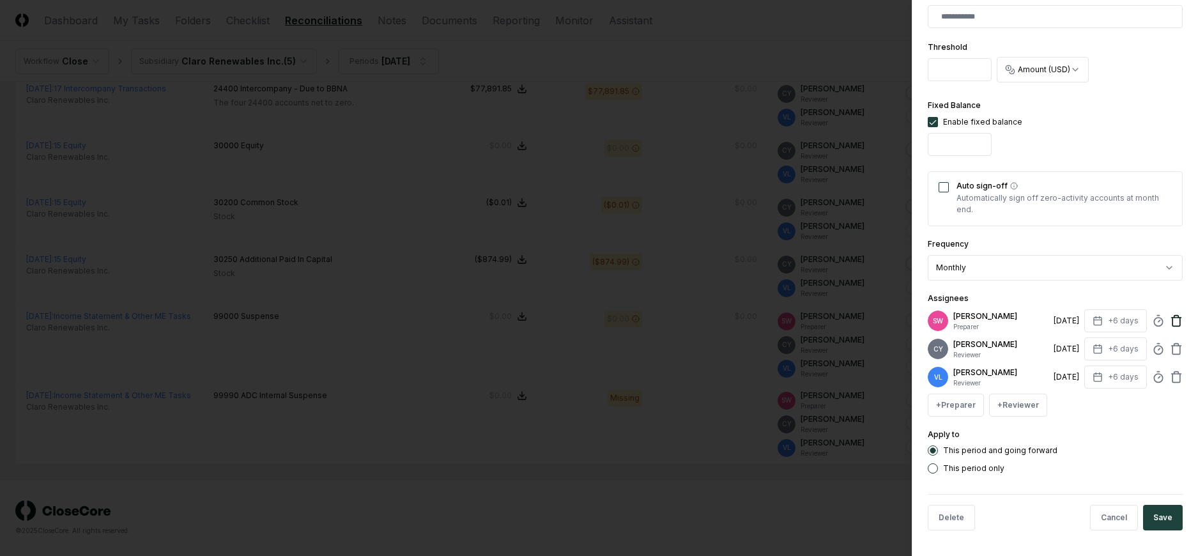
click at [1171, 316] on icon at bounding box center [1176, 320] width 13 height 13
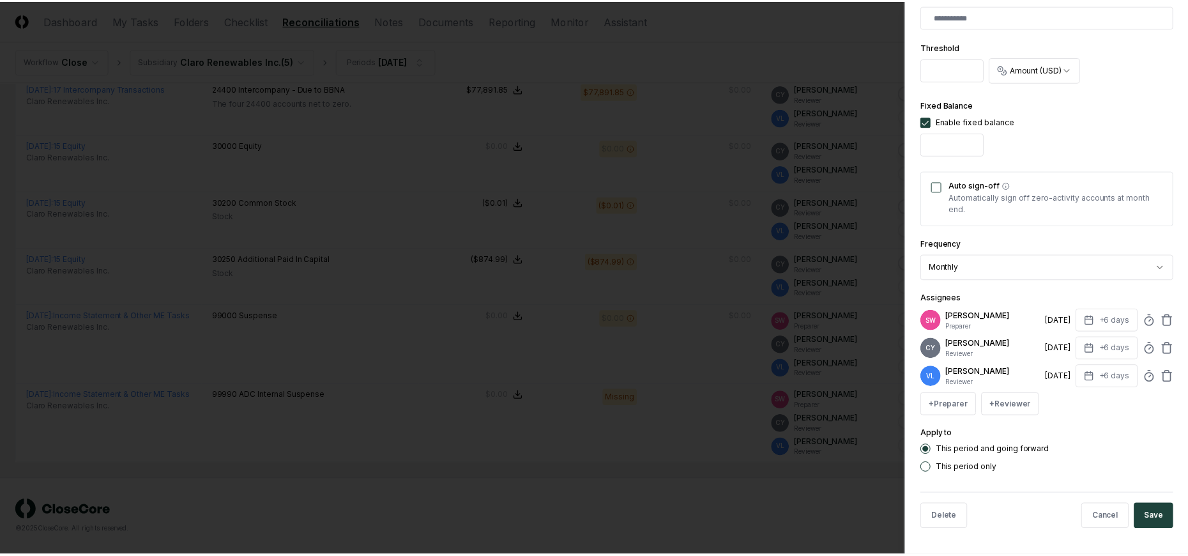
scroll to position [390, 0]
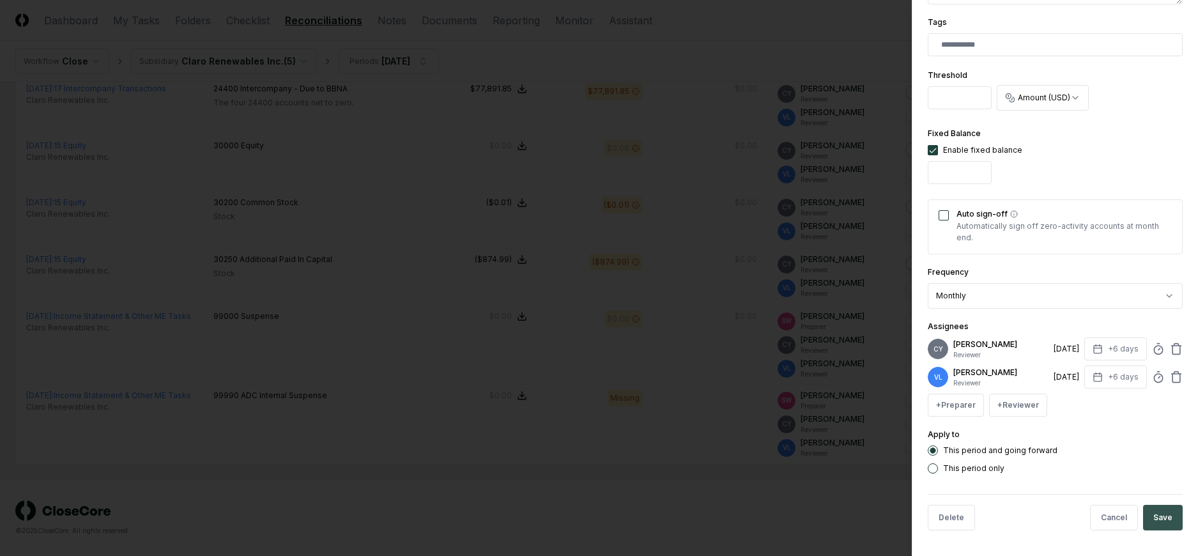
click at [1161, 508] on button "Save" at bounding box center [1163, 518] width 40 height 26
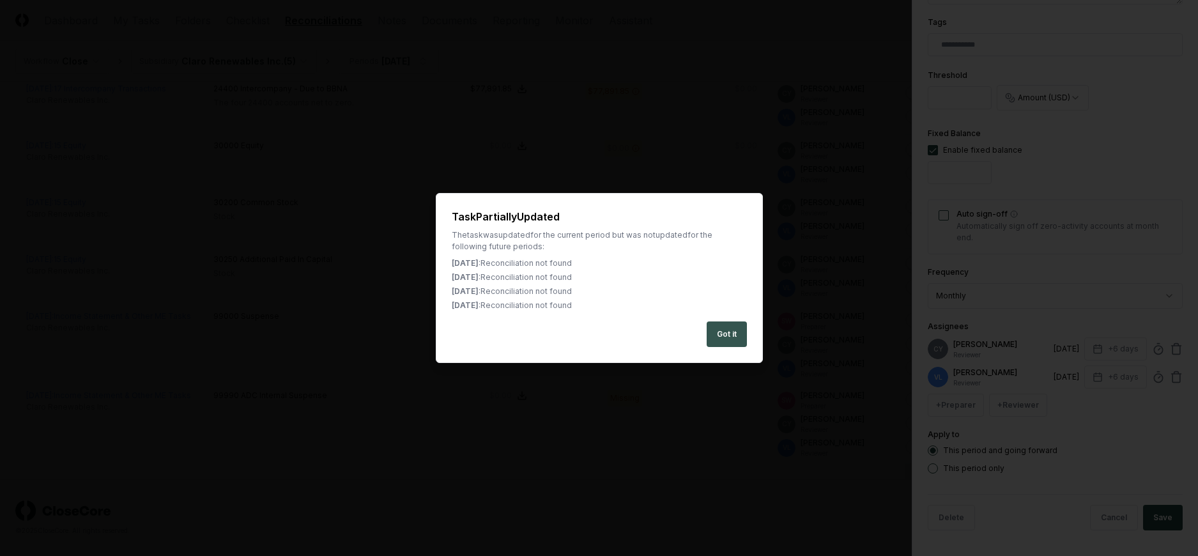
click at [726, 329] on button "Got it" at bounding box center [726, 334] width 40 height 26
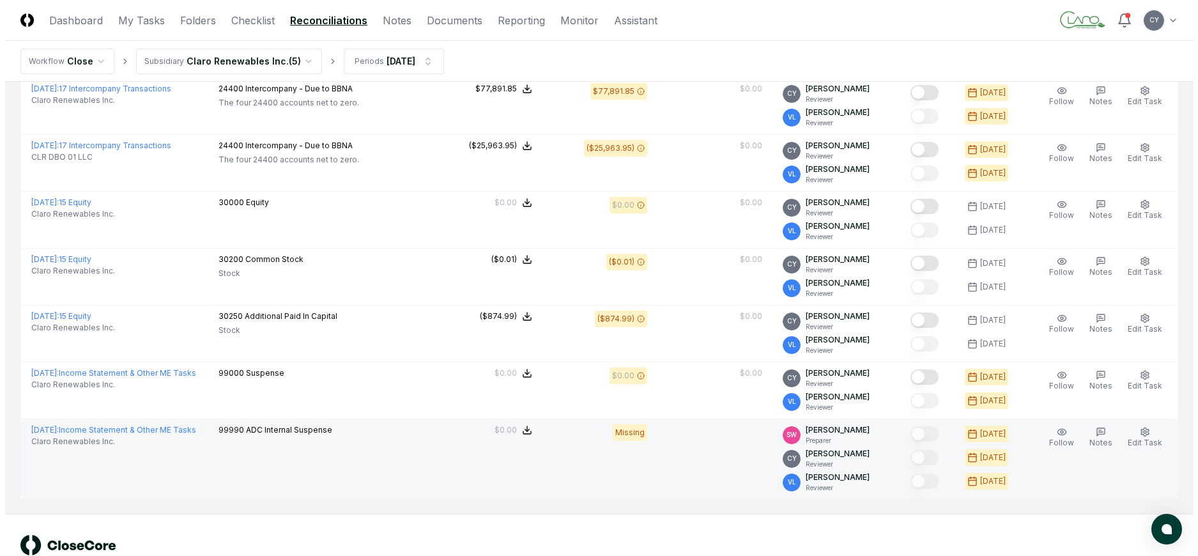
scroll to position [1405, 0]
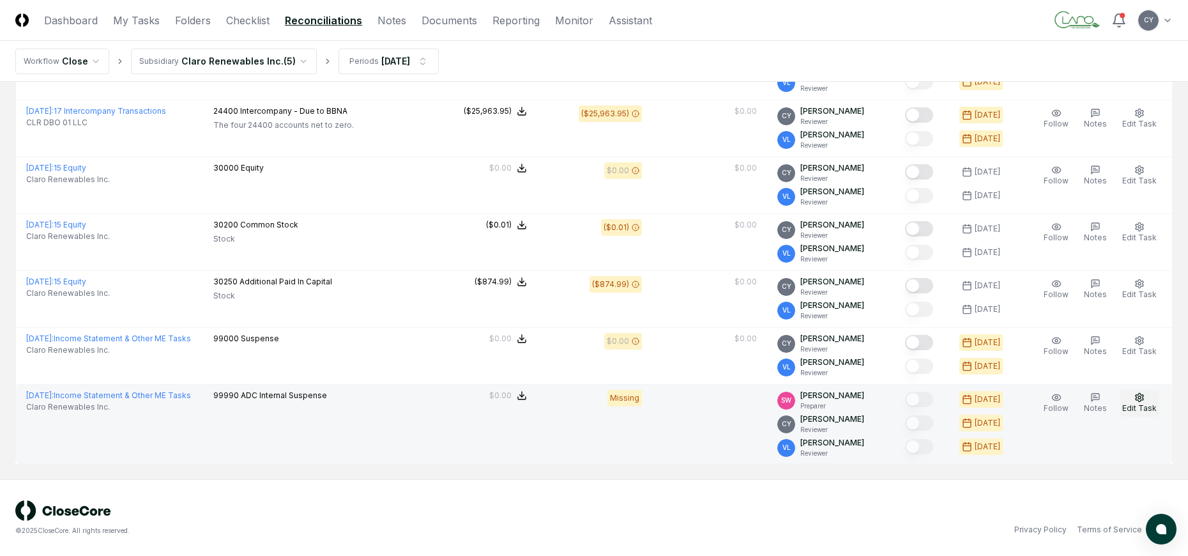
click at [1132, 390] on button "Edit Task" at bounding box center [1140, 403] width 40 height 27
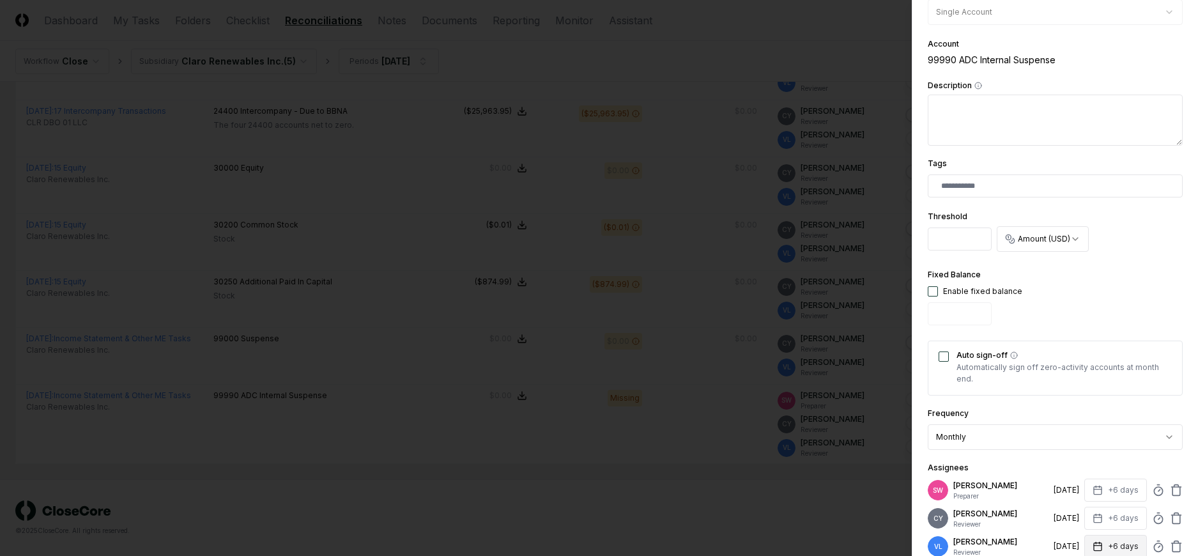
scroll to position [418, 0]
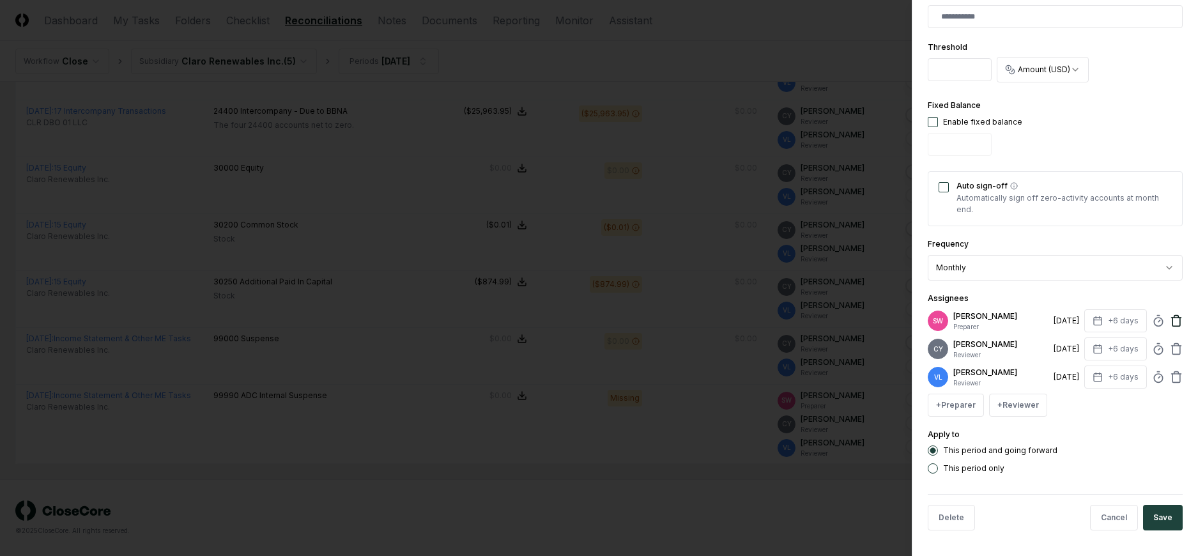
click at [1170, 321] on icon at bounding box center [1176, 320] width 13 height 13
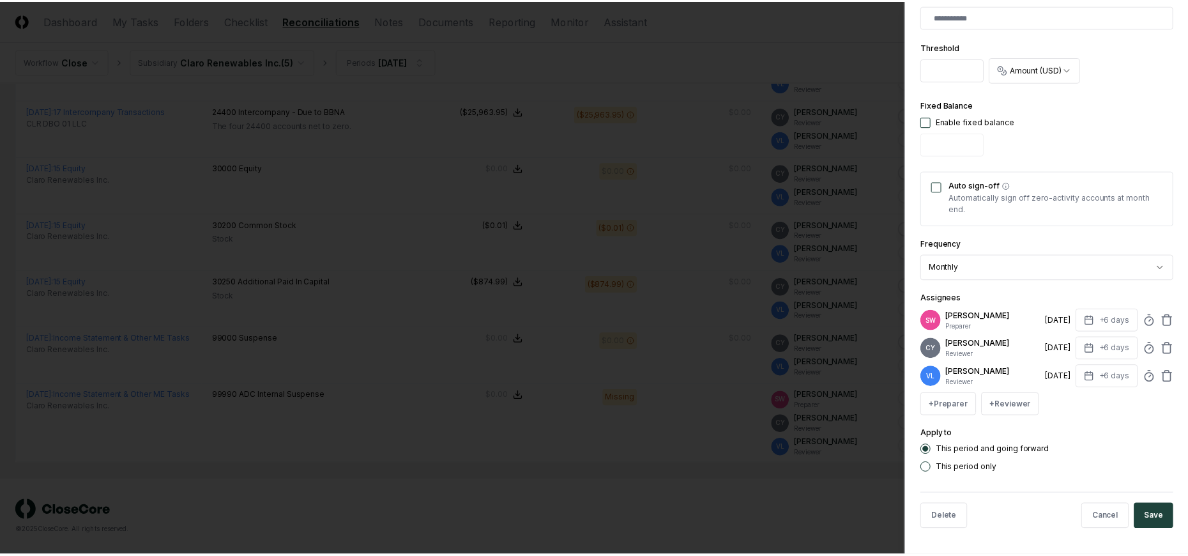
scroll to position [390, 0]
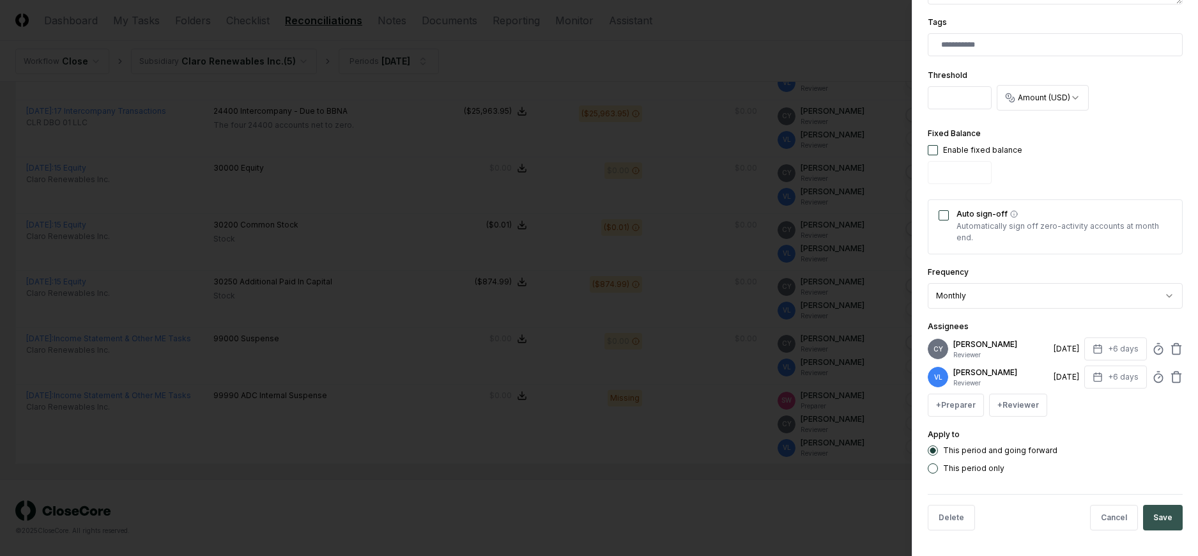
click at [1151, 515] on button "Save" at bounding box center [1163, 518] width 40 height 26
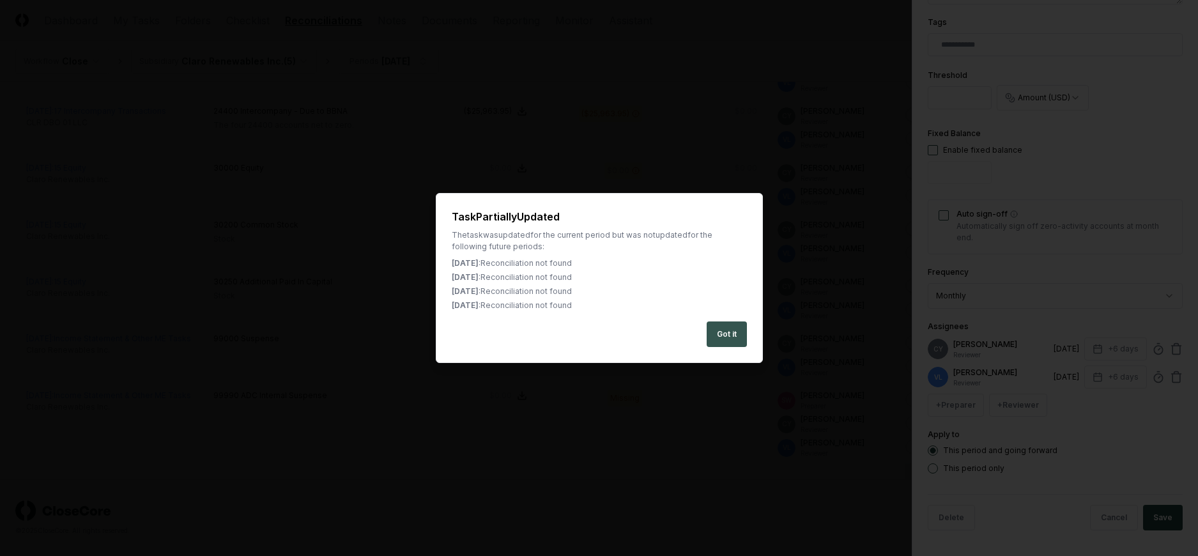
click at [731, 330] on button "Got it" at bounding box center [726, 334] width 40 height 26
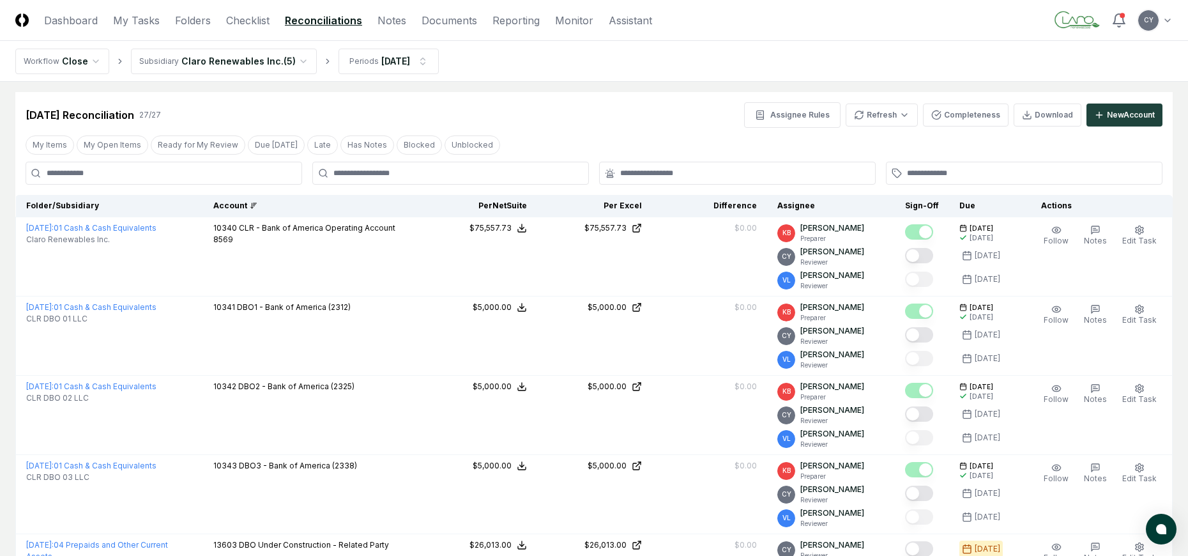
scroll to position [0, 0]
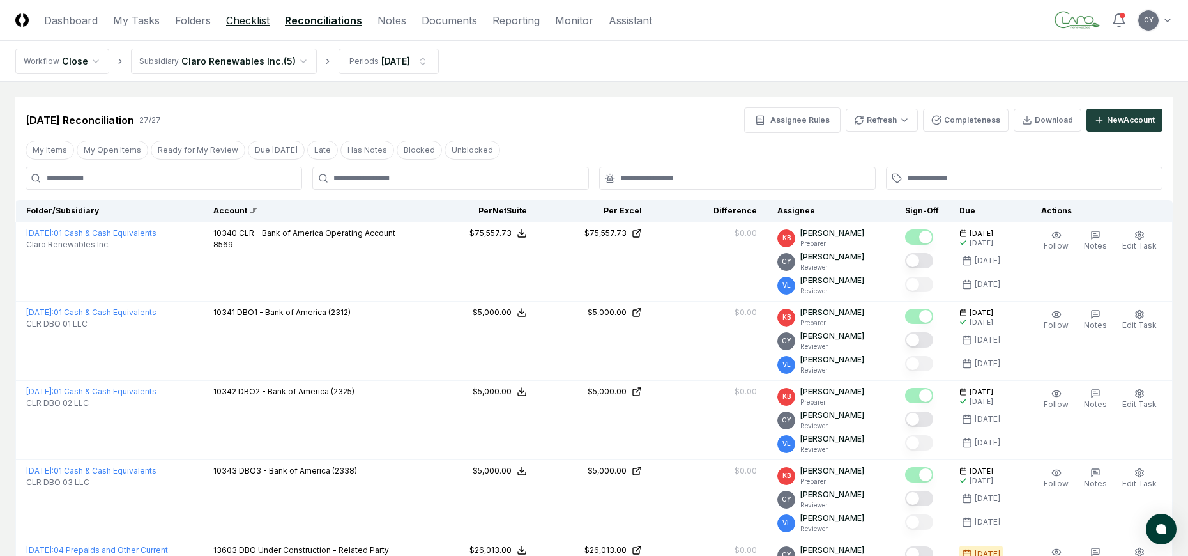
click at [233, 20] on link "Checklist" at bounding box center [247, 20] width 43 height 15
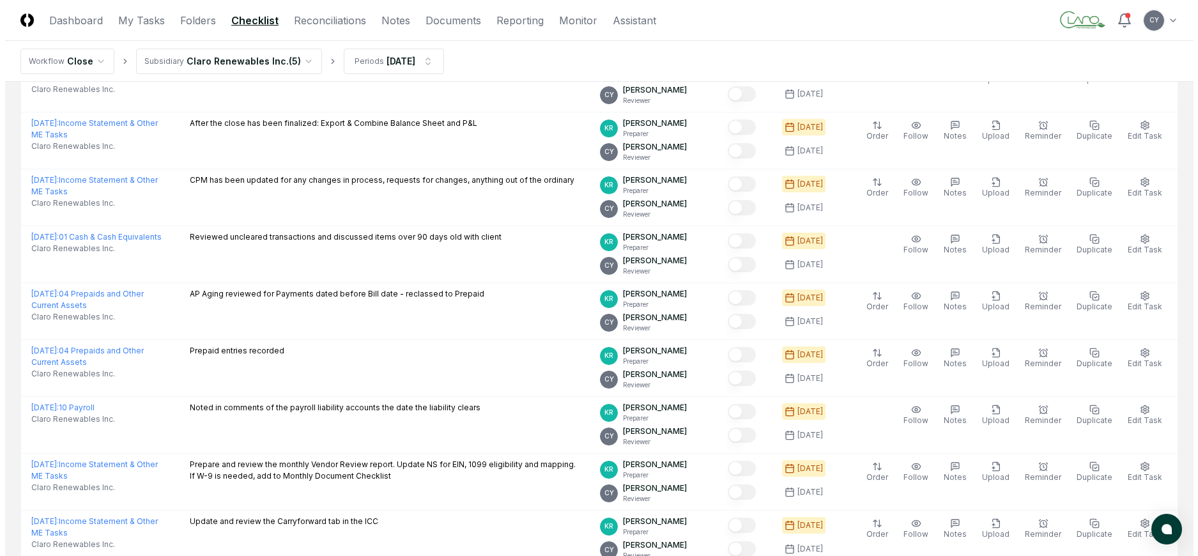
scroll to position [375, 0]
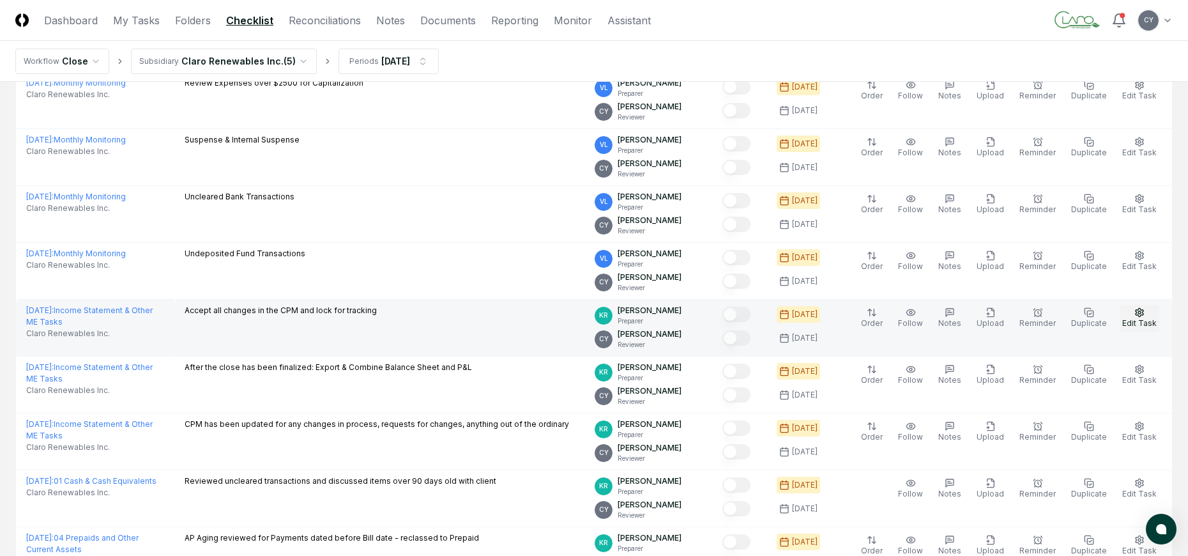
click at [1141, 314] on icon "button" at bounding box center [1139, 312] width 10 height 10
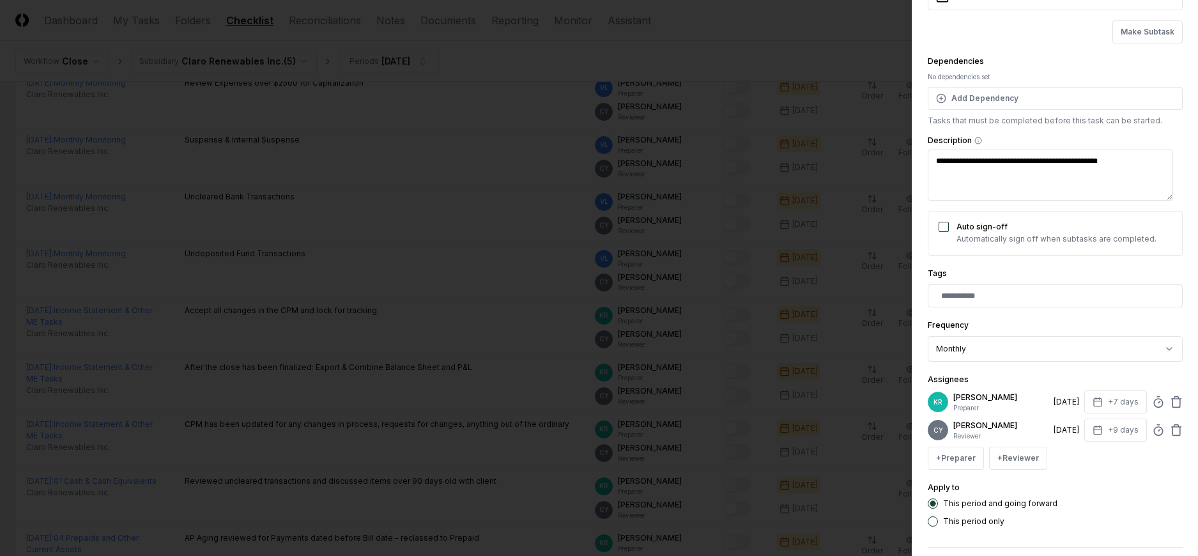
scroll to position [128, 0]
click at [1170, 400] on icon at bounding box center [1176, 400] width 13 height 13
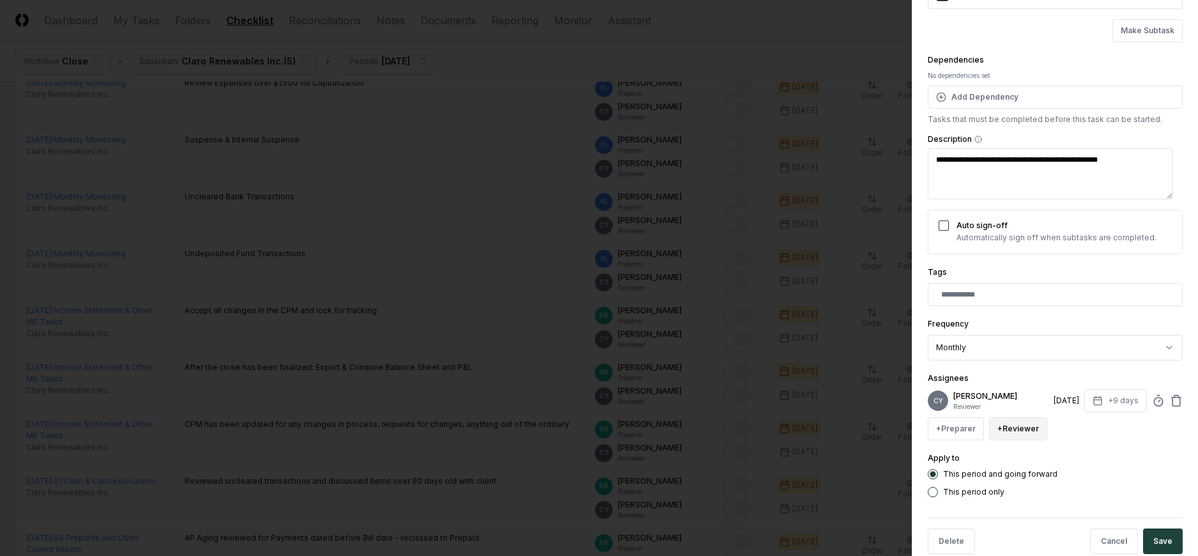
click at [1030, 427] on button "+ Reviewer" at bounding box center [1018, 428] width 58 height 23
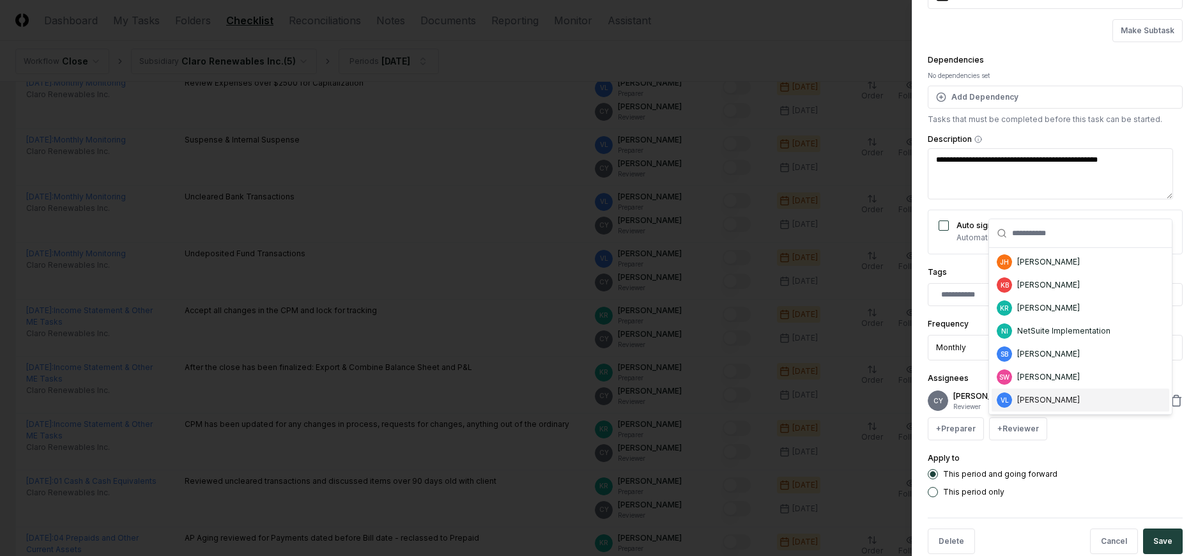
click at [1024, 400] on div "[PERSON_NAME]" at bounding box center [1048, 399] width 63 height 11
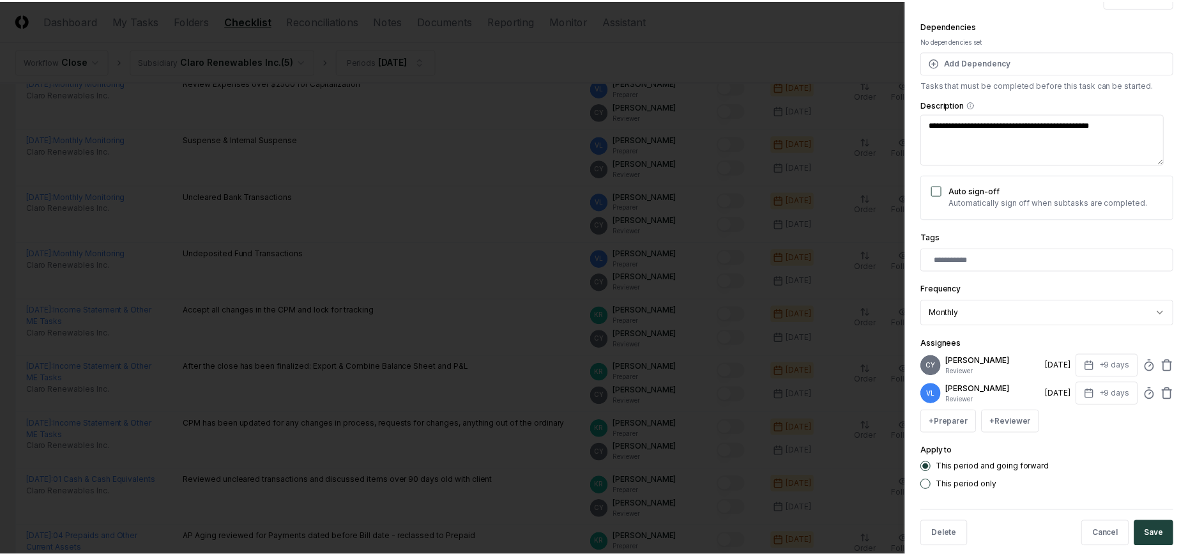
scroll to position [179, 0]
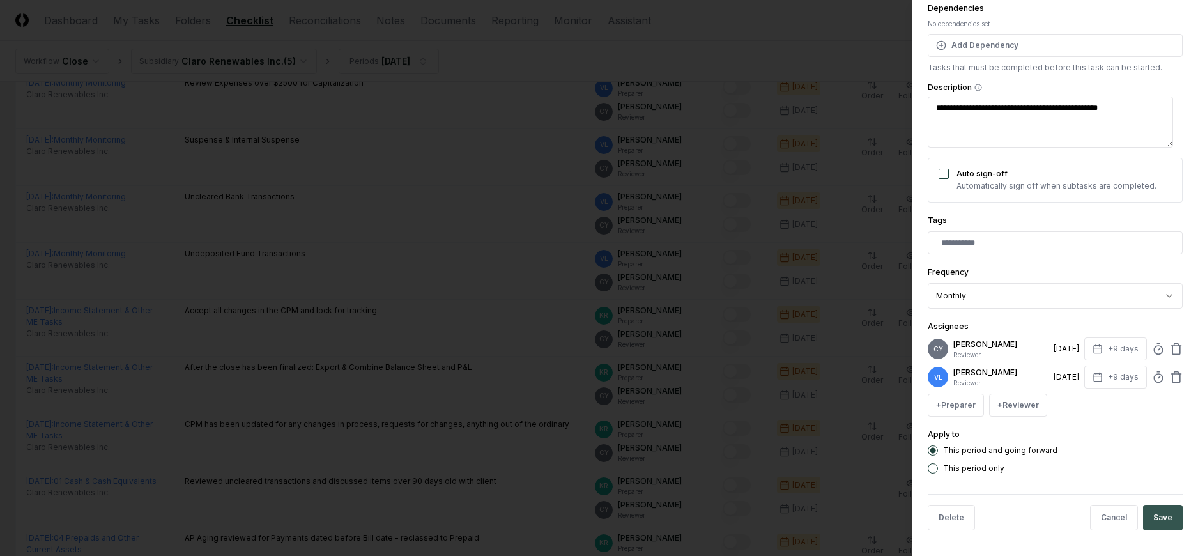
click at [1151, 510] on button "Save" at bounding box center [1163, 518] width 40 height 26
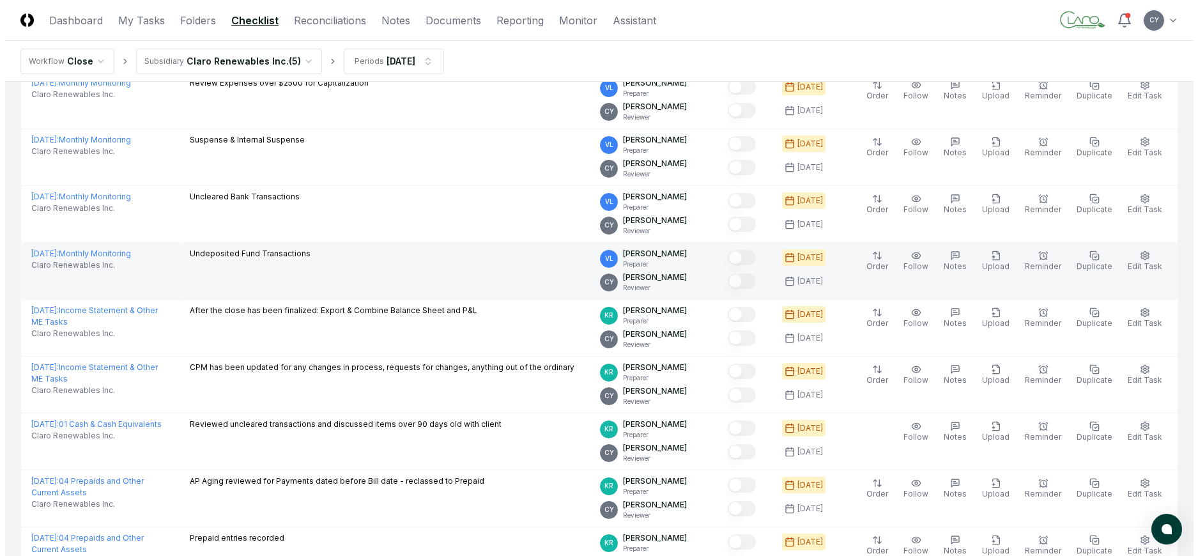
scroll to position [439, 0]
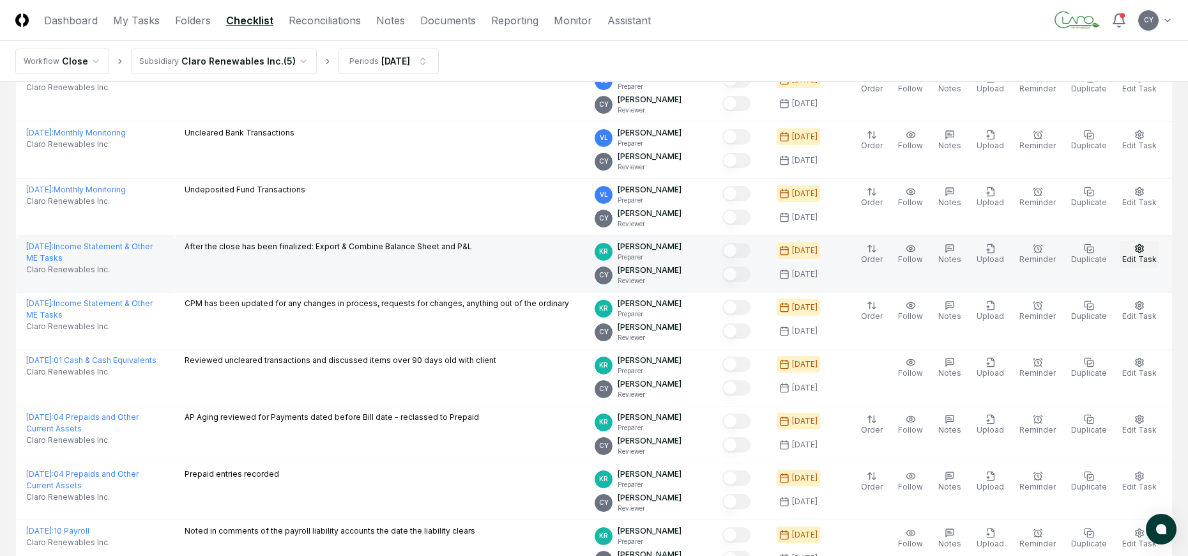
click at [1140, 249] on circle "button" at bounding box center [1139, 248] width 3 height 3
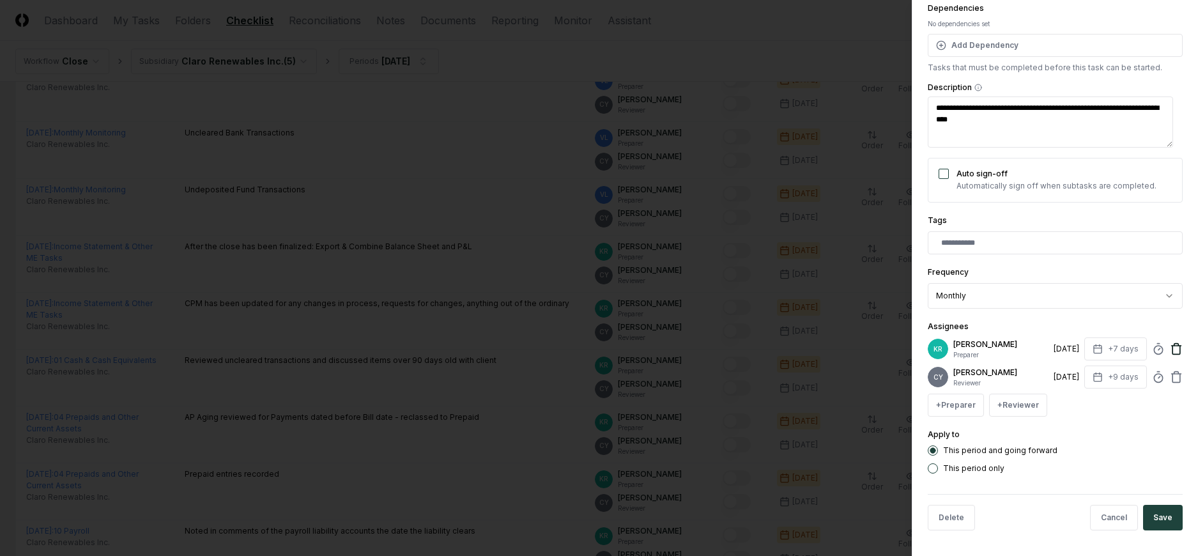
click at [1172, 350] on icon at bounding box center [1176, 350] width 8 height 8
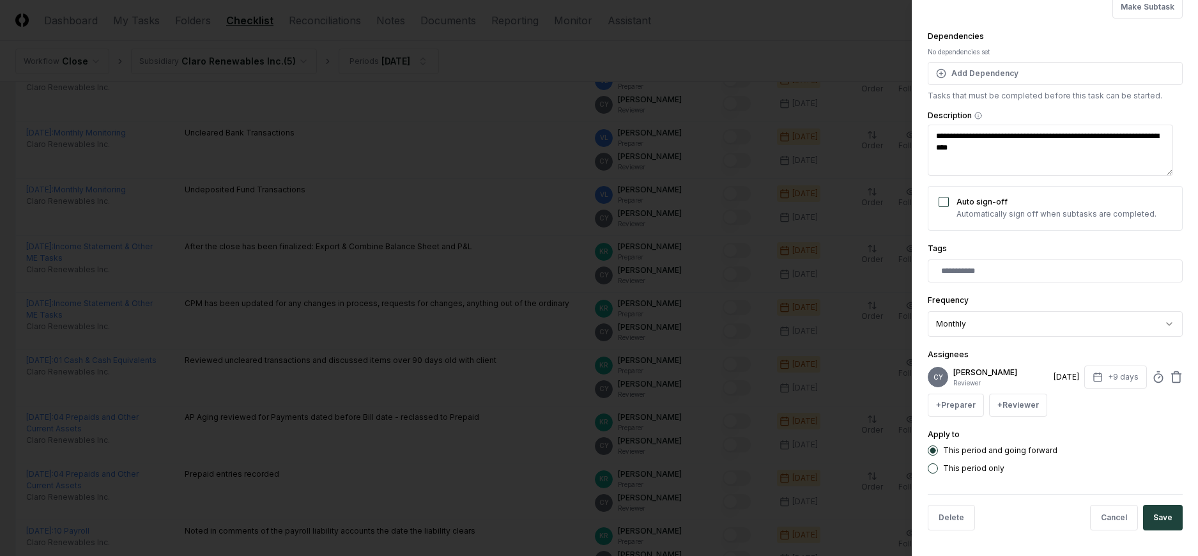
scroll to position [151, 0]
click at [1012, 410] on button "+ Reviewer" at bounding box center [1018, 404] width 58 height 23
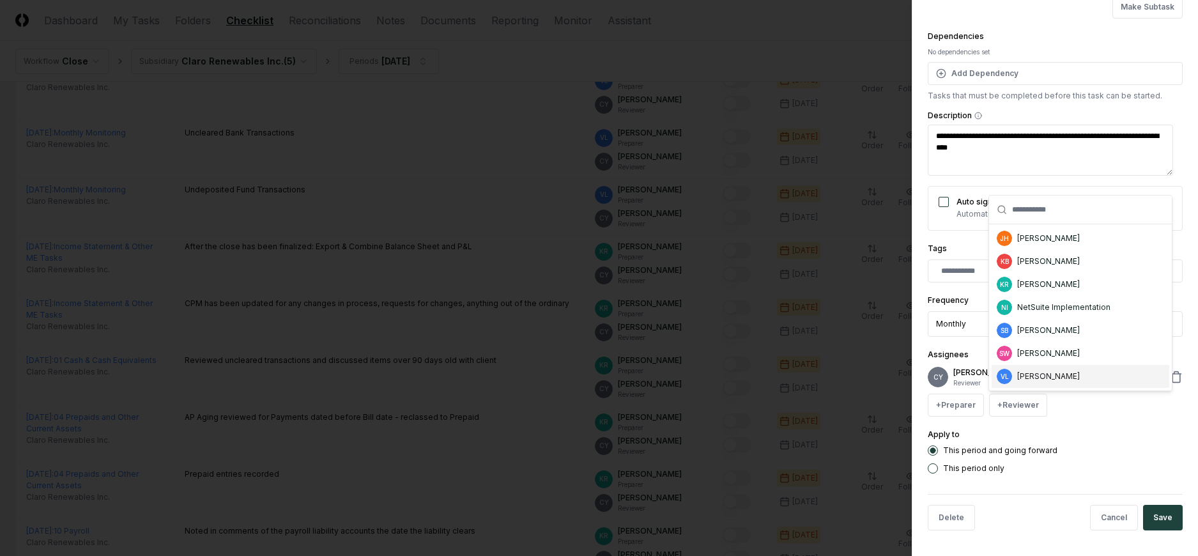
click at [1018, 379] on div "[PERSON_NAME]" at bounding box center [1048, 375] width 63 height 11
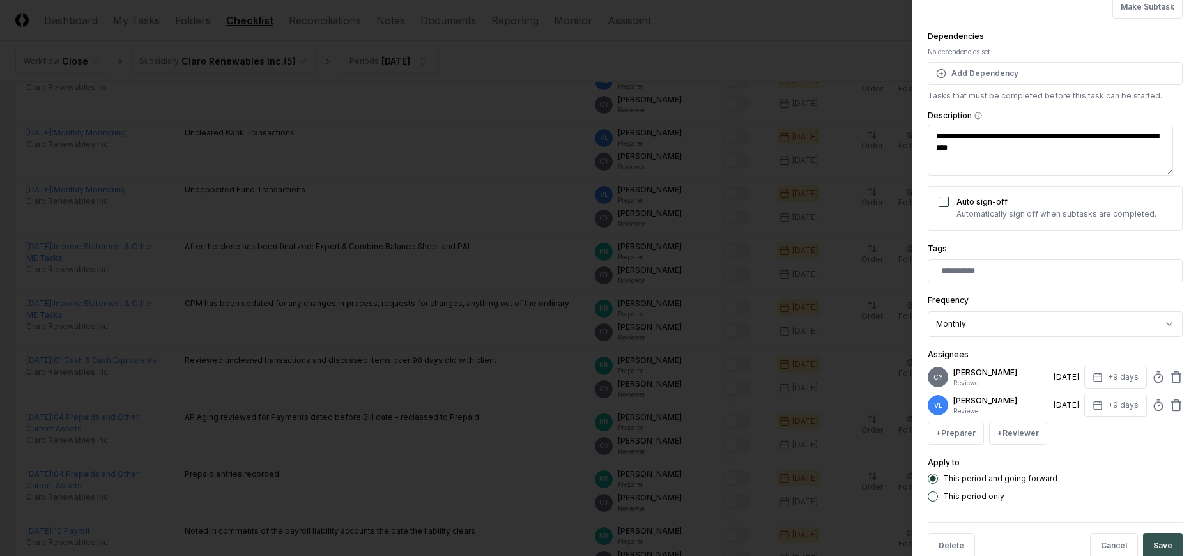
click at [1162, 540] on button "Save" at bounding box center [1163, 546] width 40 height 26
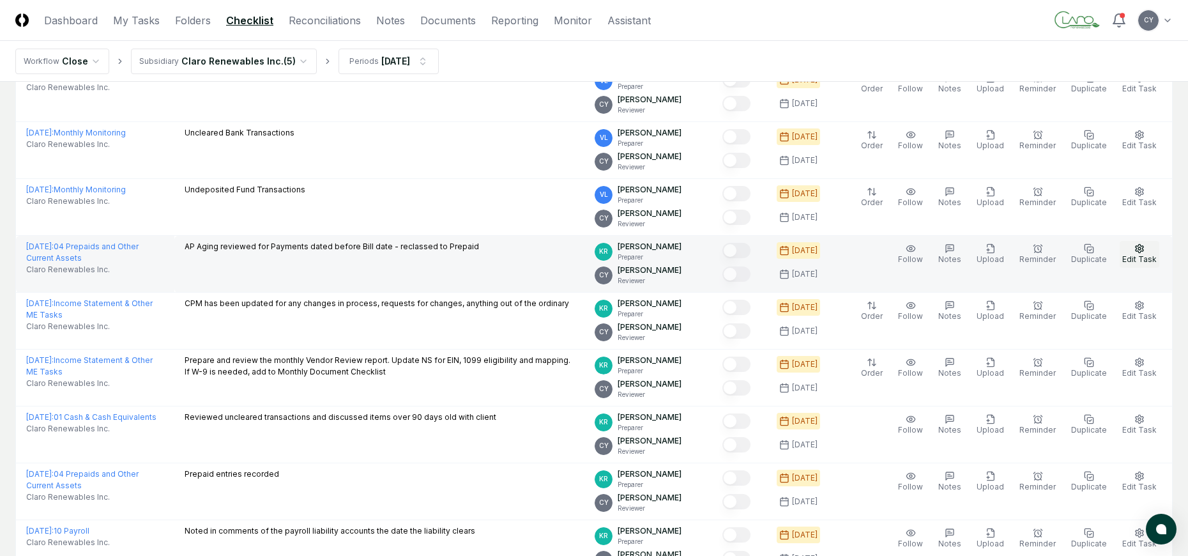
click at [1133, 249] on button "Edit Task" at bounding box center [1140, 254] width 40 height 27
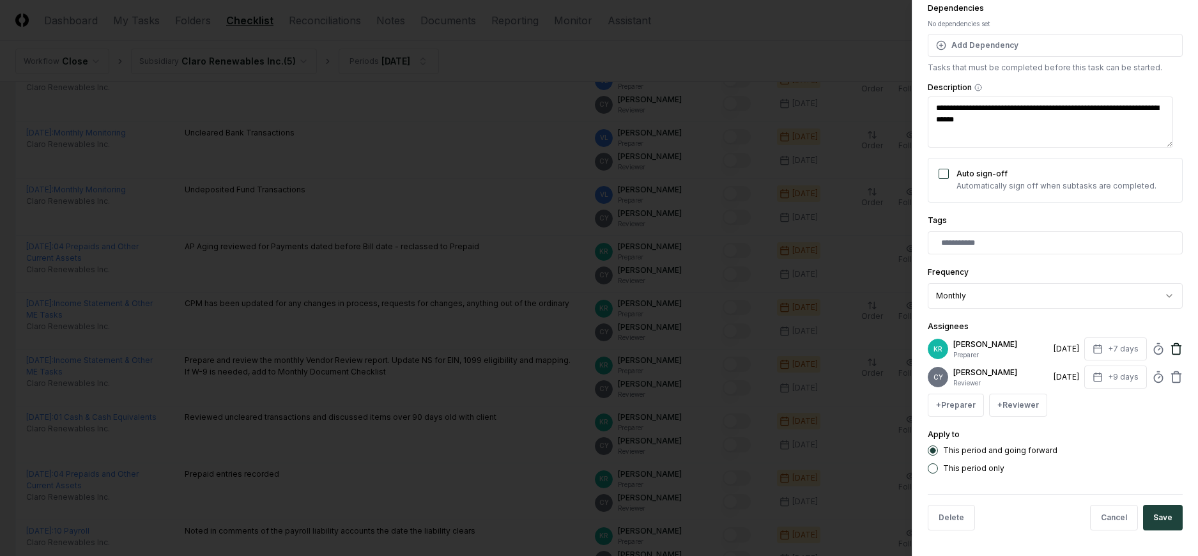
click at [1172, 351] on icon at bounding box center [1176, 350] width 8 height 8
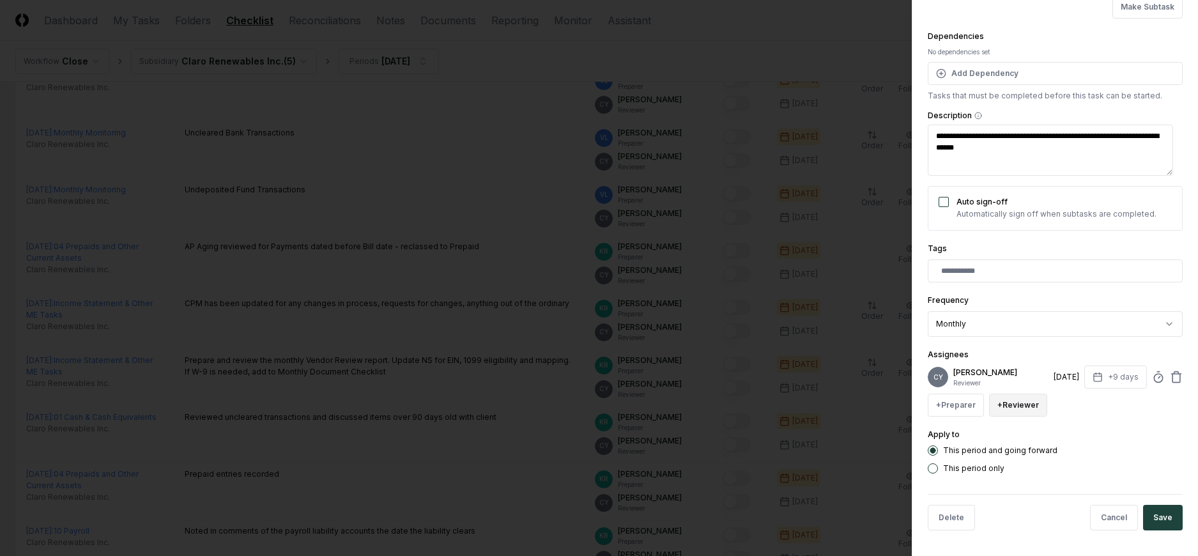
click at [1012, 407] on button "+ Reviewer" at bounding box center [1018, 404] width 58 height 23
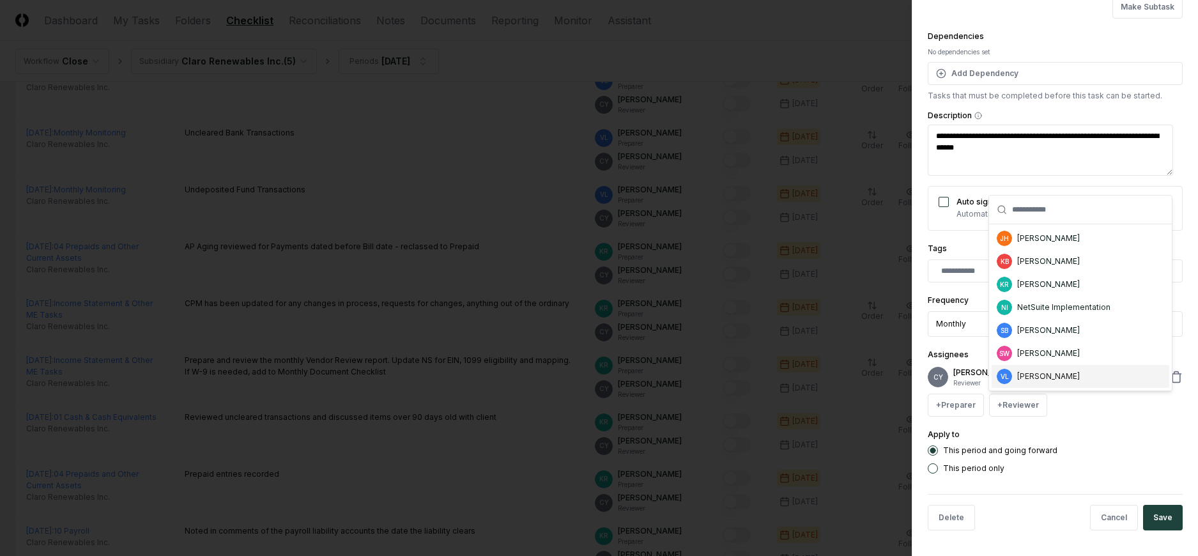
click at [1049, 372] on div "[PERSON_NAME]" at bounding box center [1048, 375] width 63 height 11
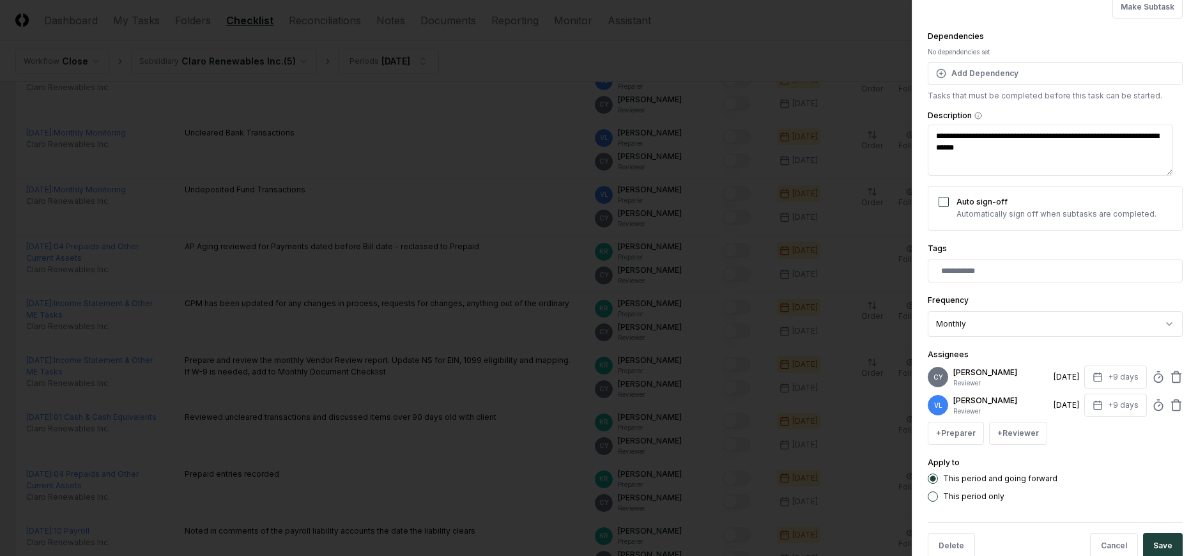
scroll to position [179, 0]
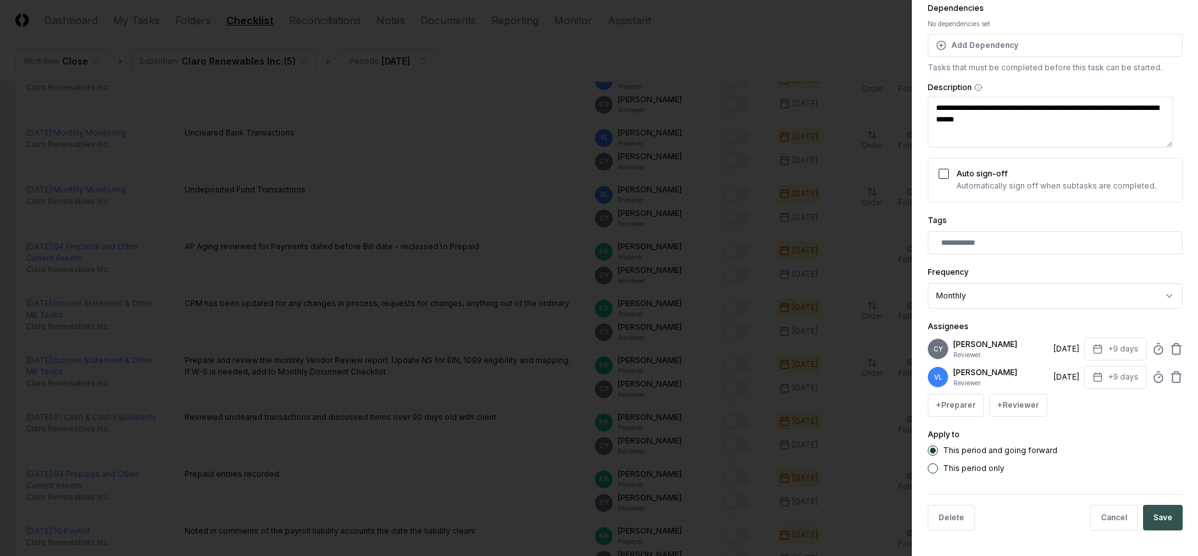
click at [1161, 513] on button "Save" at bounding box center [1163, 518] width 40 height 26
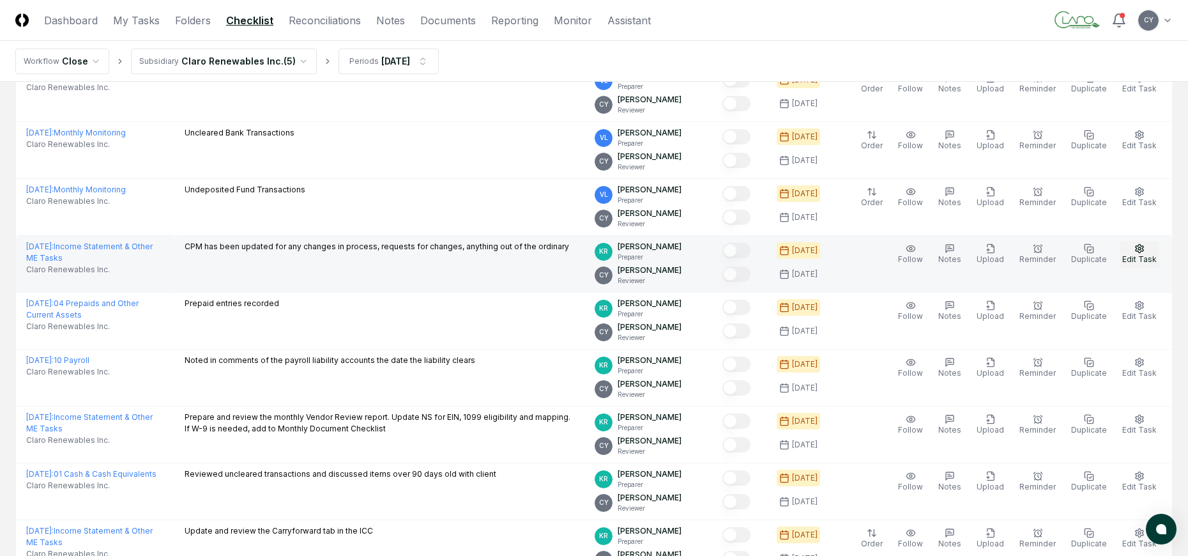
click at [1140, 246] on icon "button" at bounding box center [1139, 248] width 10 height 10
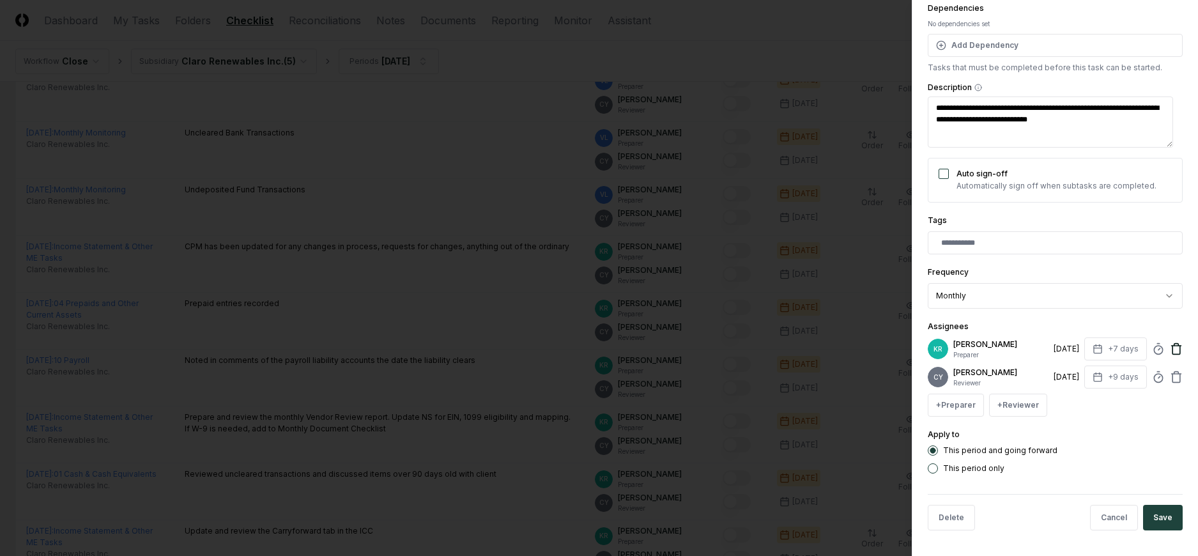
click at [1170, 346] on icon at bounding box center [1176, 348] width 13 height 13
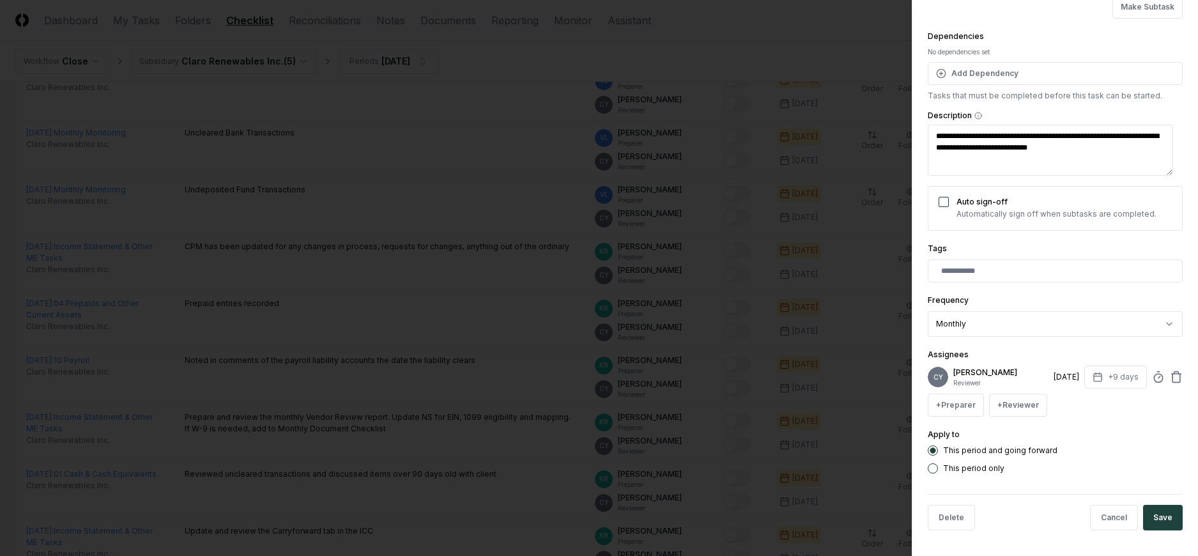
scroll to position [151, 0]
click at [1011, 409] on button "+ Reviewer" at bounding box center [1018, 404] width 58 height 23
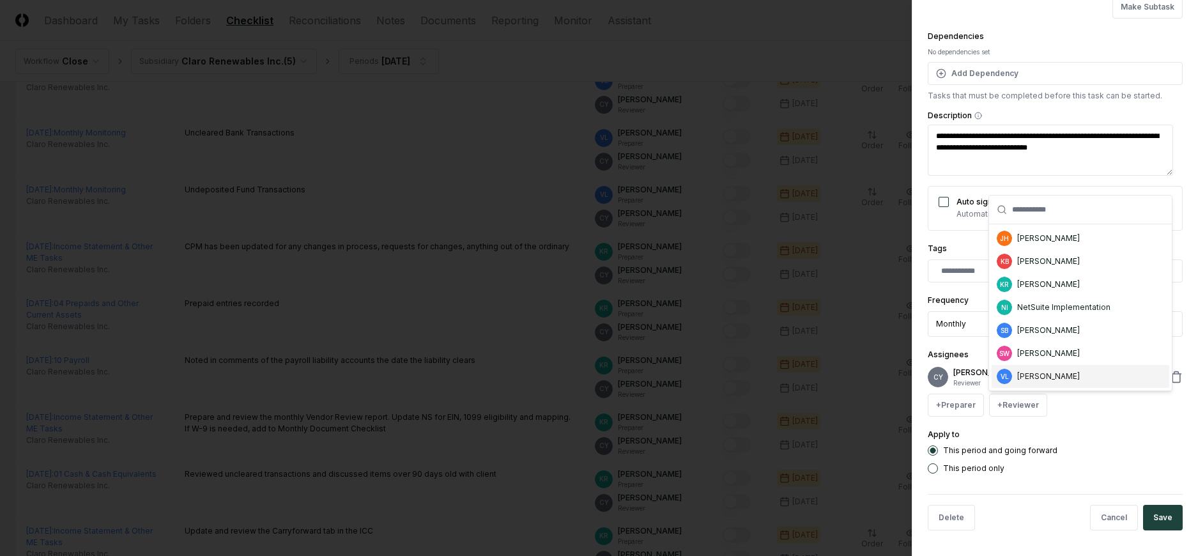
click at [1037, 379] on div "[PERSON_NAME]" at bounding box center [1048, 375] width 63 height 11
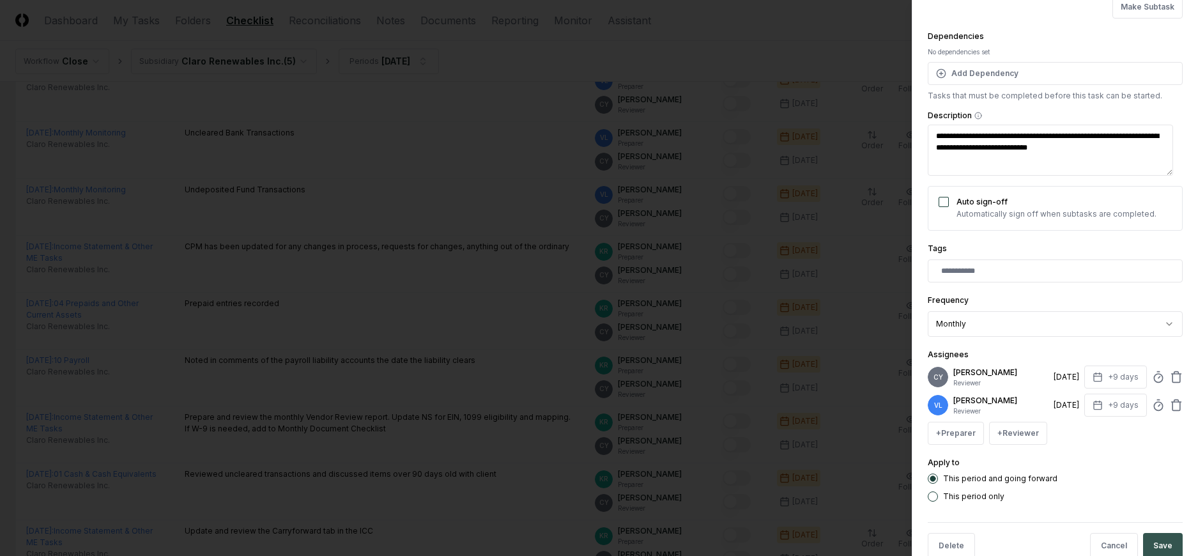
click at [1159, 538] on button "Save" at bounding box center [1163, 546] width 40 height 26
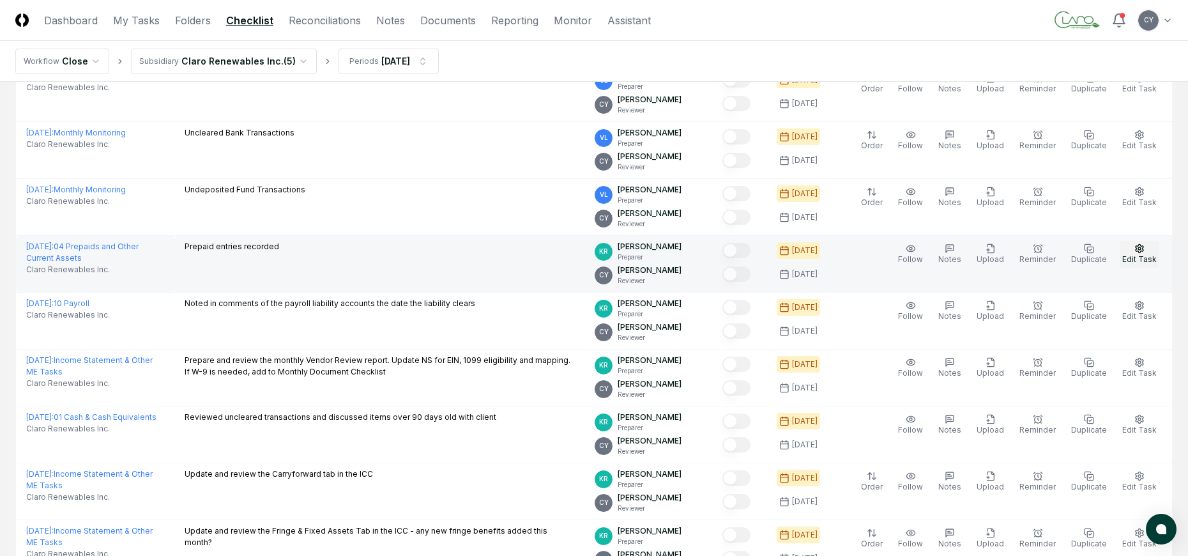
click at [1138, 251] on icon "button" at bounding box center [1140, 248] width 8 height 8
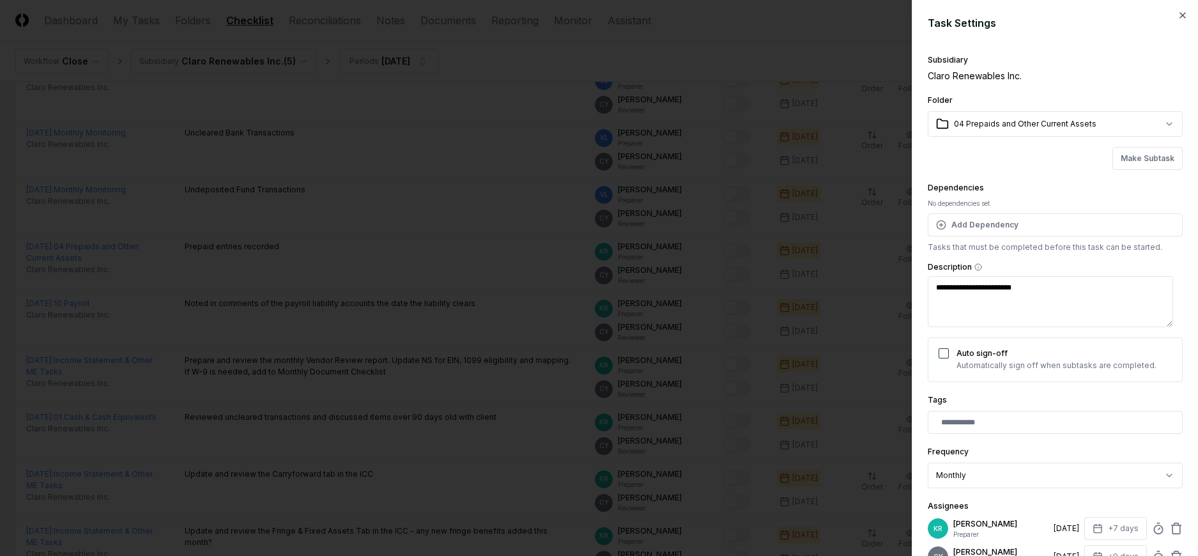
scroll to position [179, 0]
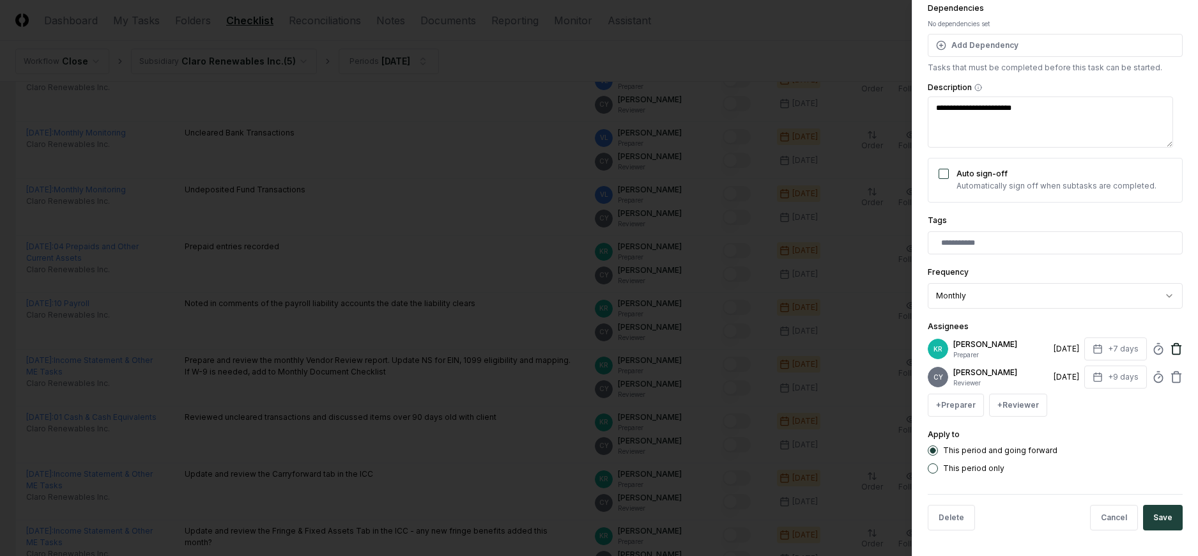
click at [1172, 349] on icon at bounding box center [1176, 350] width 8 height 8
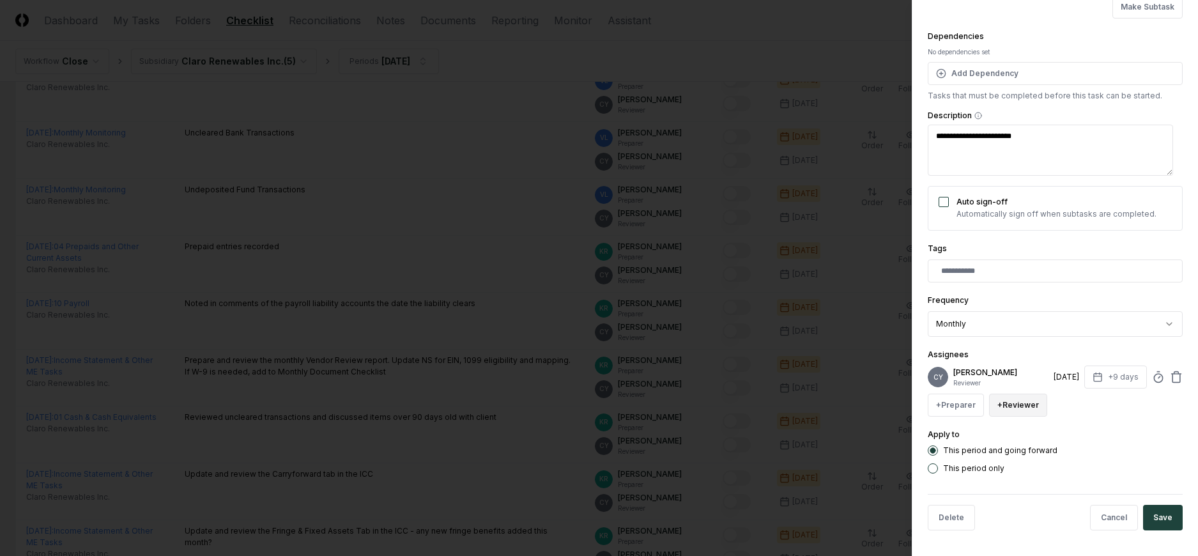
click at [1017, 403] on button "+ Reviewer" at bounding box center [1018, 404] width 58 height 23
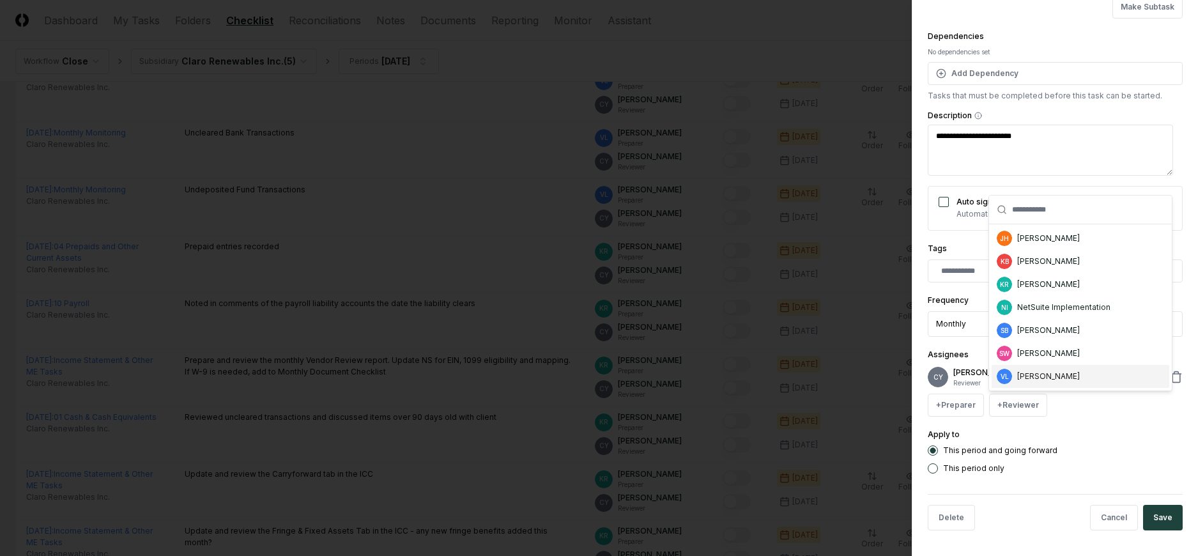
click at [1021, 372] on div "[PERSON_NAME]" at bounding box center [1048, 375] width 63 height 11
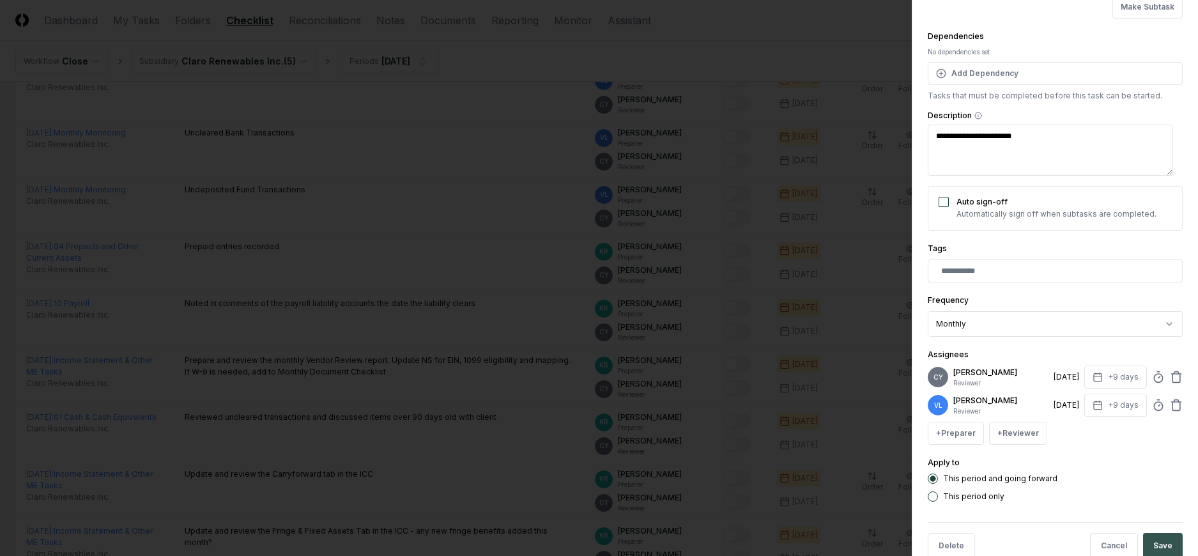
click at [1151, 537] on button "Save" at bounding box center [1163, 546] width 40 height 26
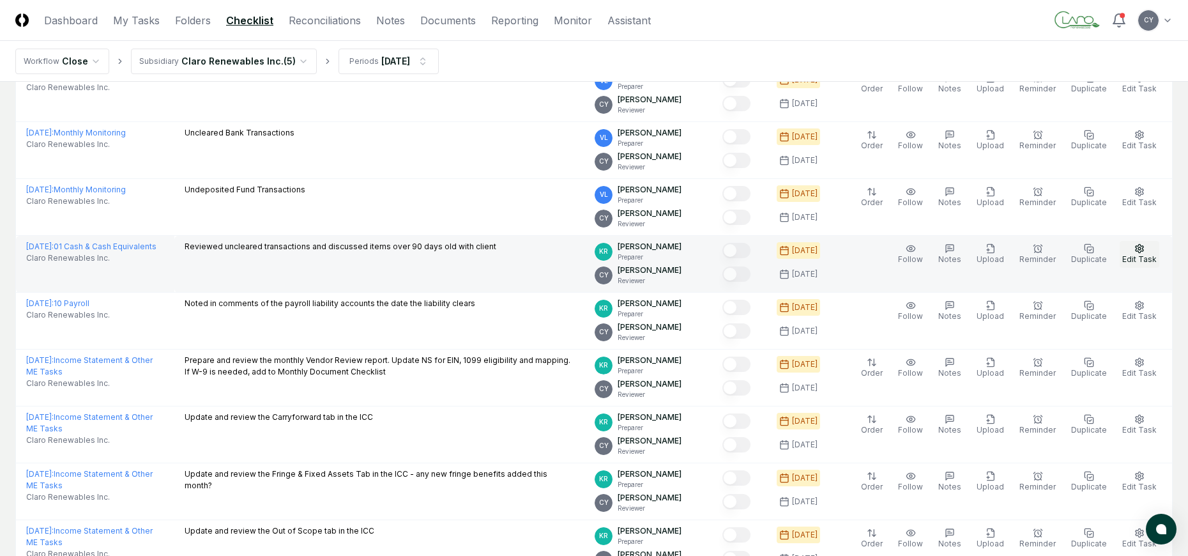
click at [1136, 253] on icon "button" at bounding box center [1139, 248] width 10 height 10
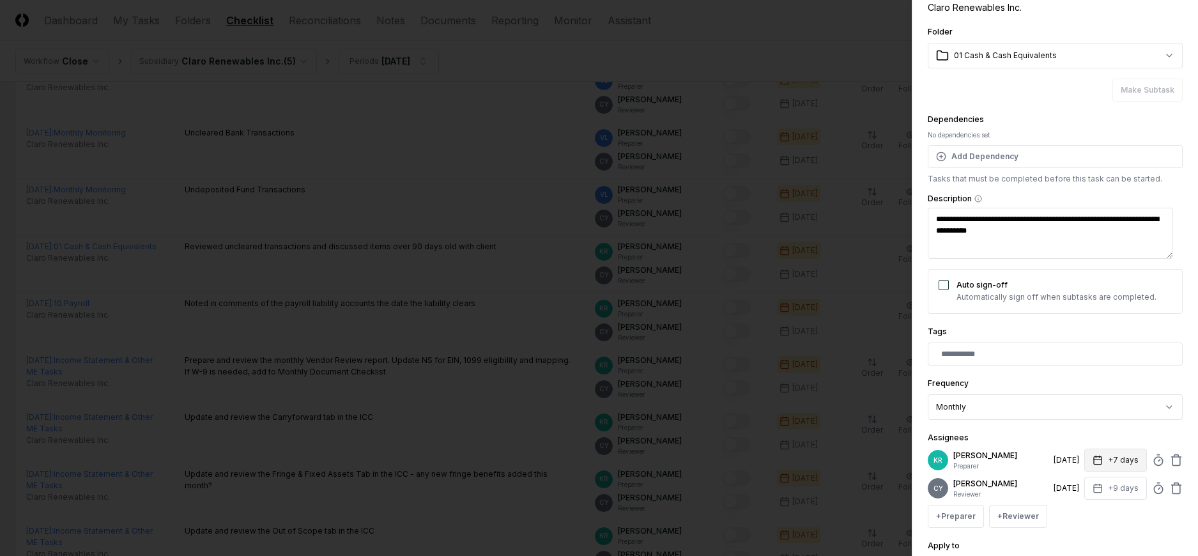
scroll to position [179, 0]
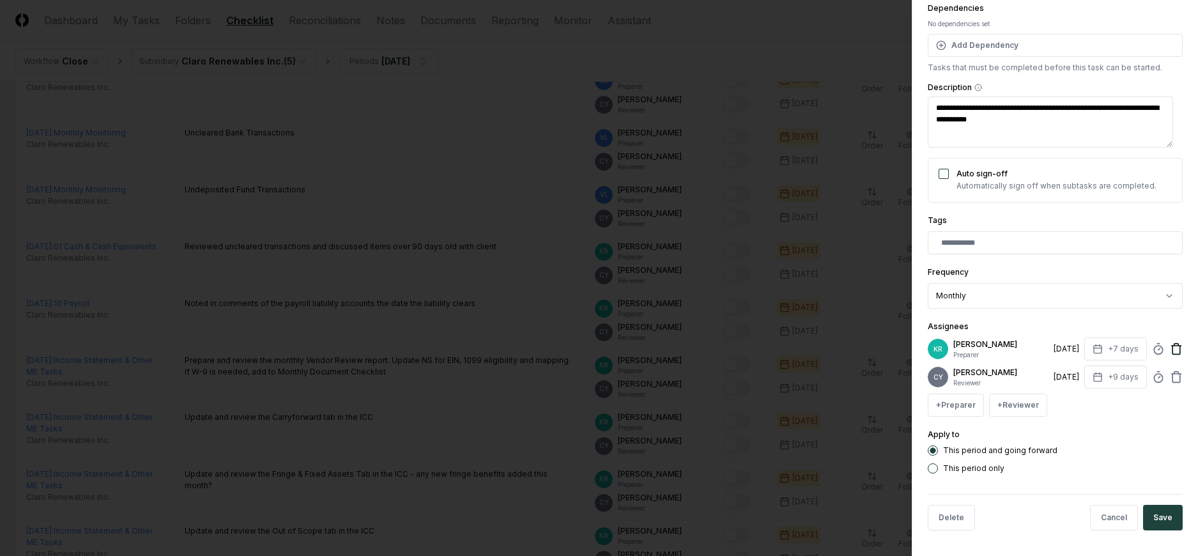
click at [1174, 344] on icon at bounding box center [1176, 345] width 4 height 2
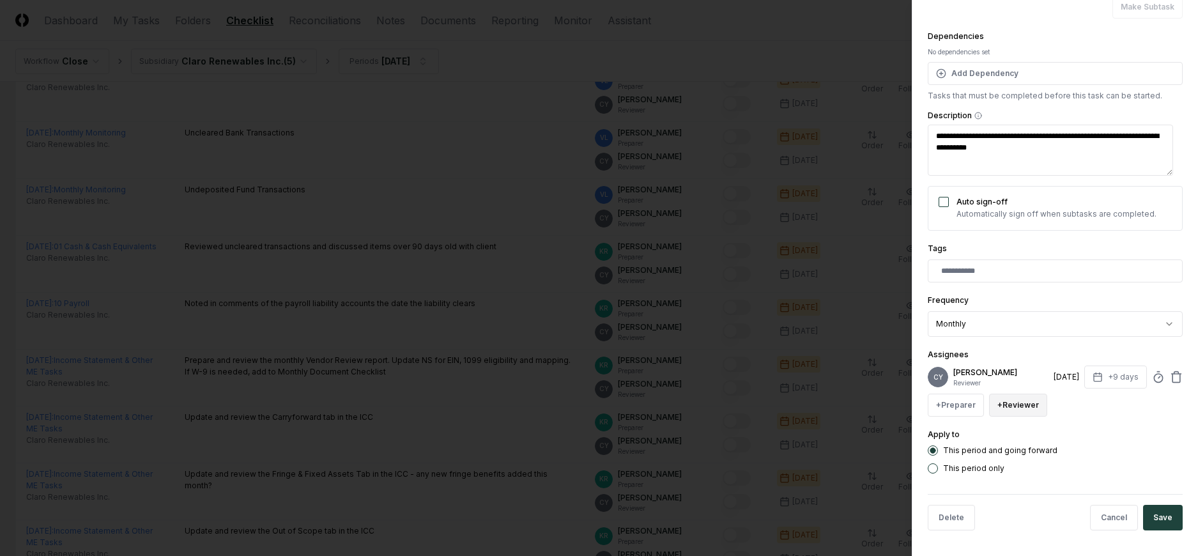
click at [1002, 397] on button "+ Reviewer" at bounding box center [1018, 404] width 58 height 23
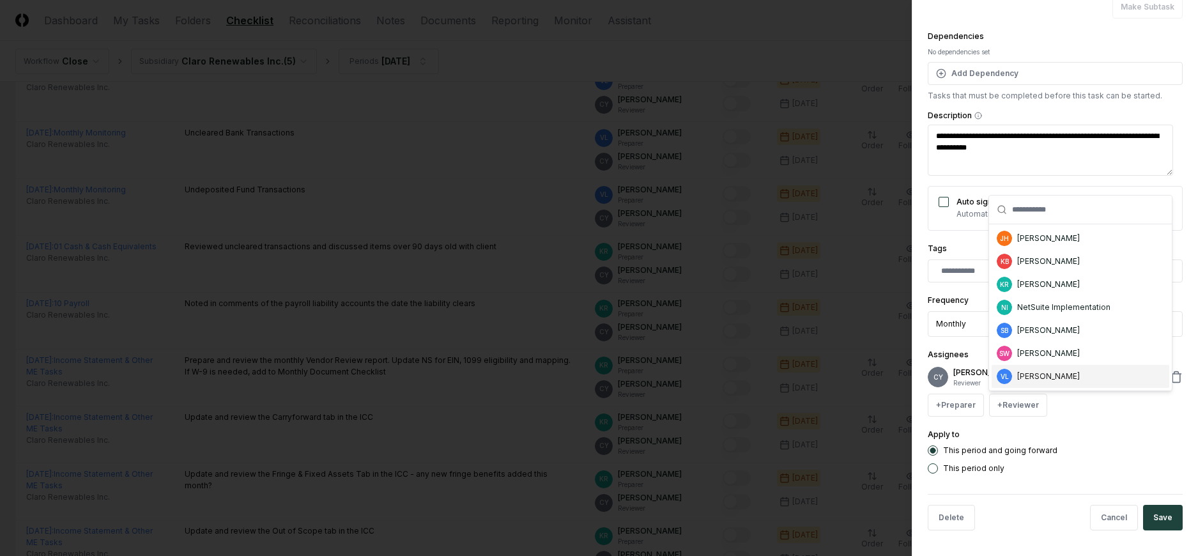
click at [1047, 379] on div "[PERSON_NAME]" at bounding box center [1048, 375] width 63 height 11
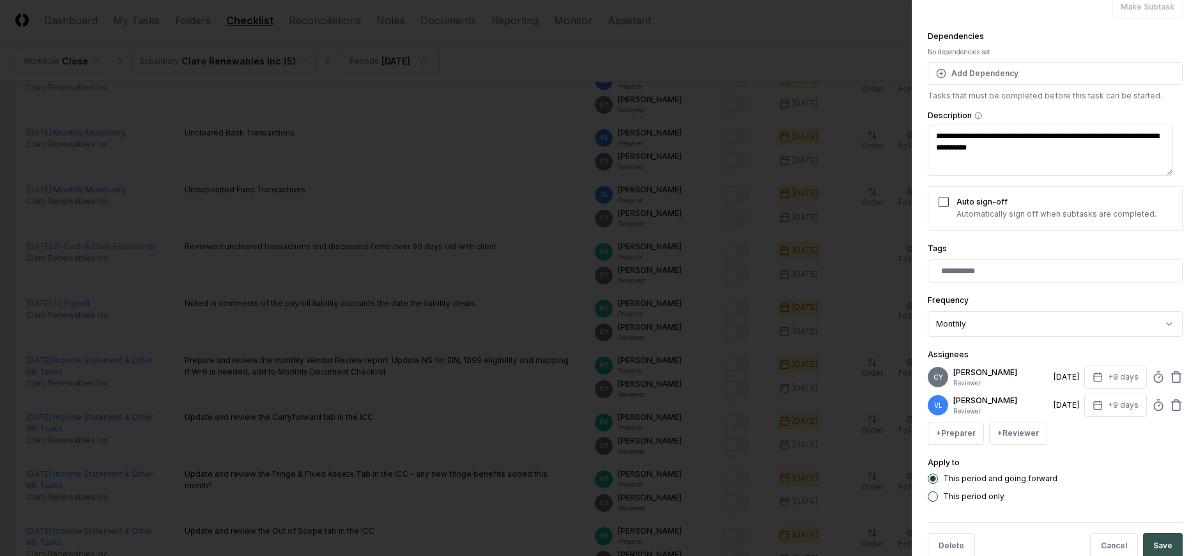
click at [1149, 539] on button "Save" at bounding box center [1163, 546] width 40 height 26
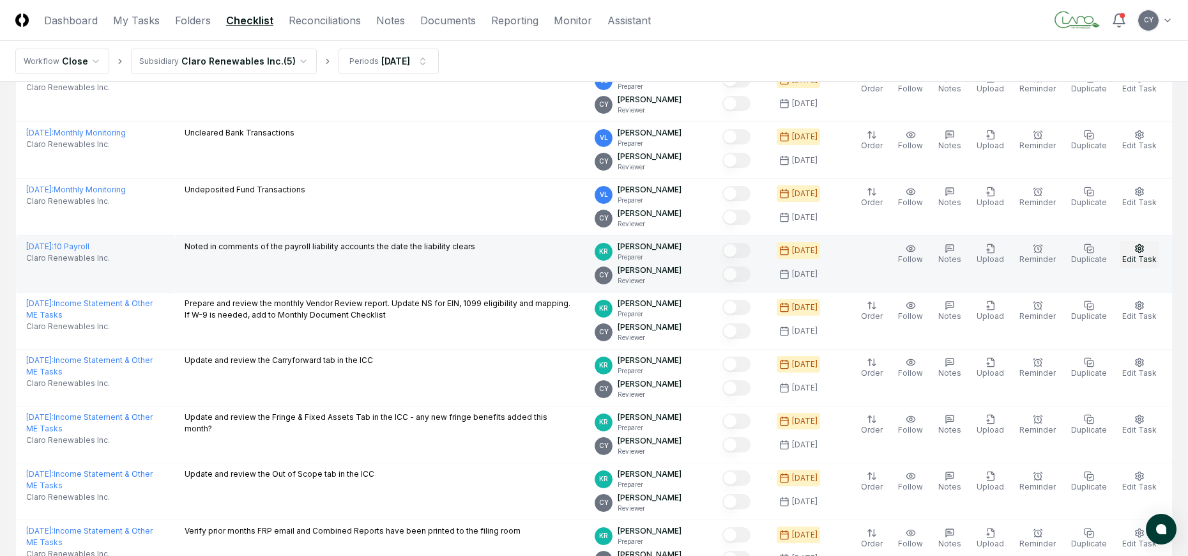
click at [1137, 245] on icon "button" at bounding box center [1139, 248] width 10 height 10
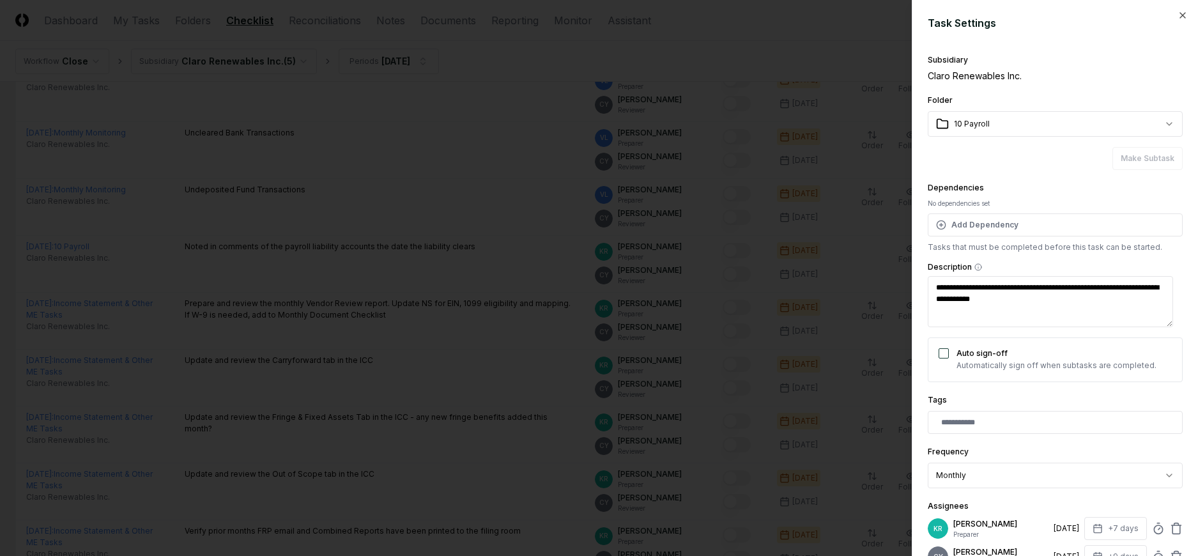
scroll to position [179, 0]
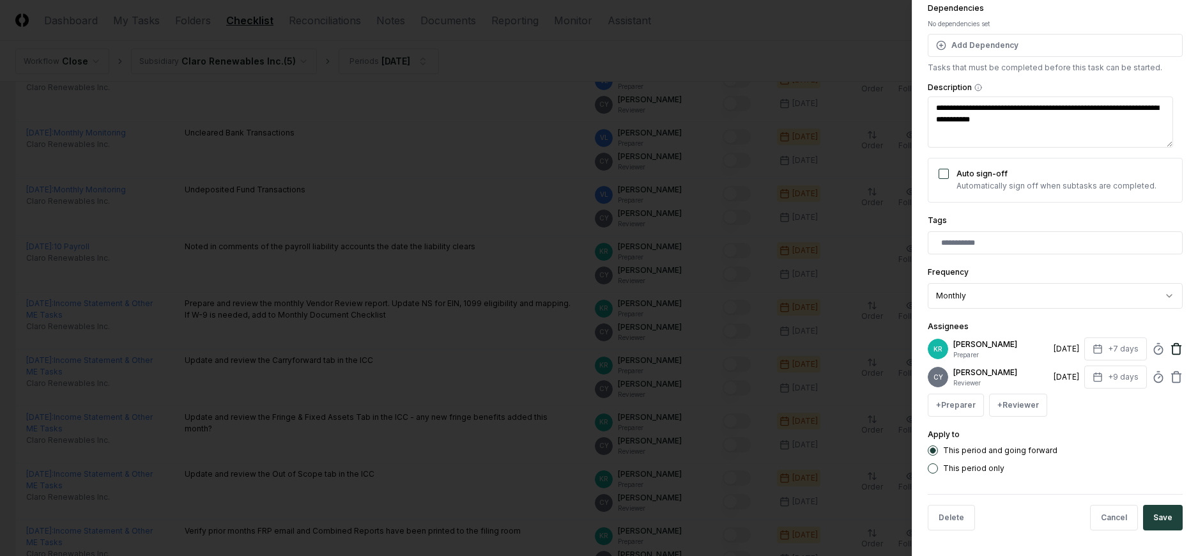
click at [1170, 347] on icon at bounding box center [1176, 348] width 13 height 13
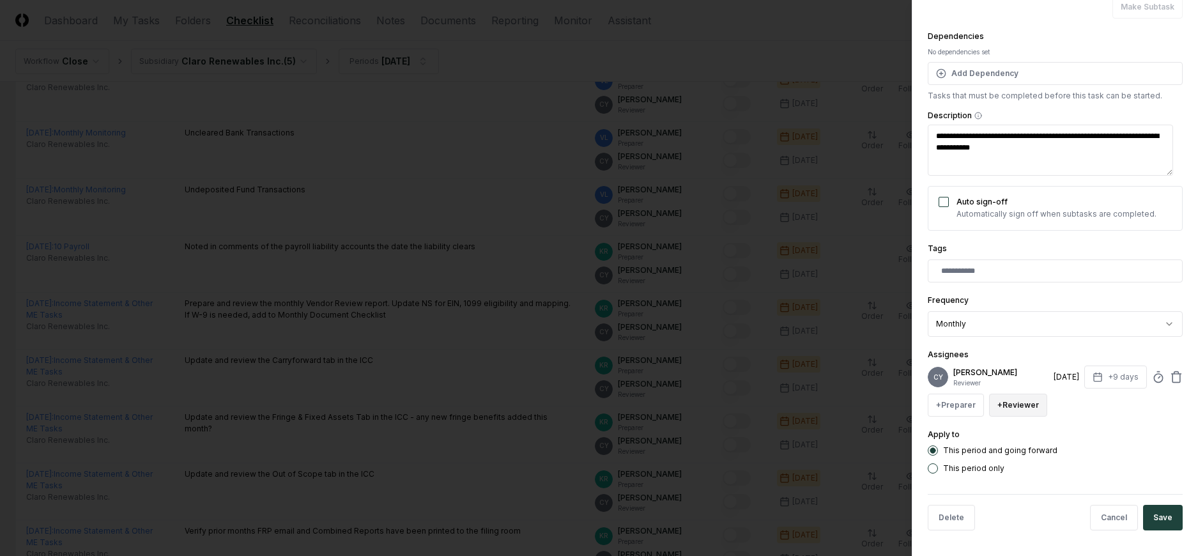
click at [1035, 408] on button "+ Reviewer" at bounding box center [1018, 404] width 58 height 23
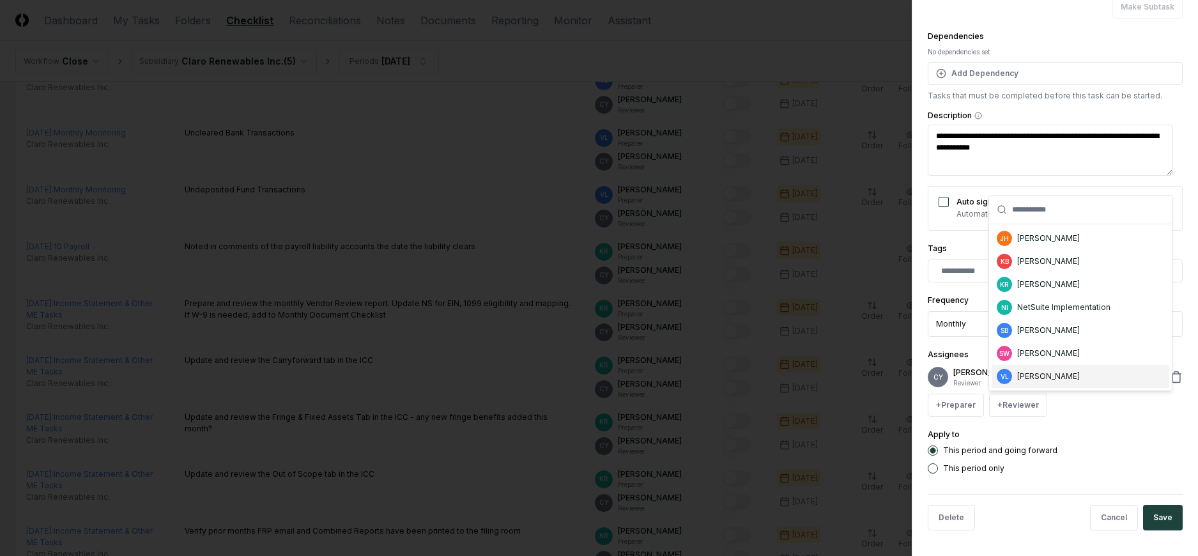
click at [1033, 381] on div "[PERSON_NAME]" at bounding box center [1048, 375] width 63 height 11
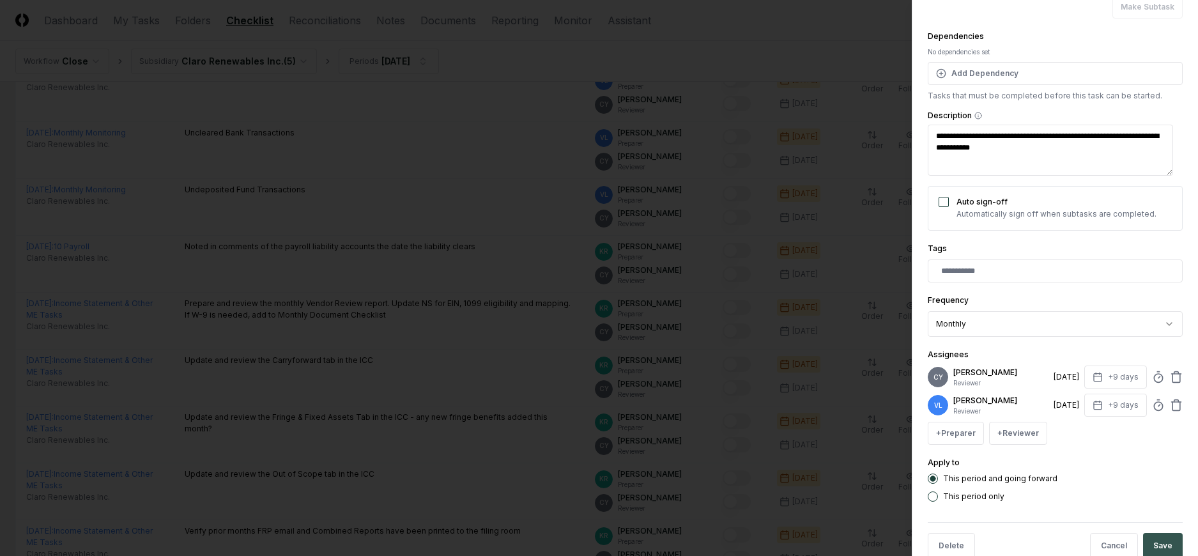
click at [1143, 544] on button "Save" at bounding box center [1163, 546] width 40 height 26
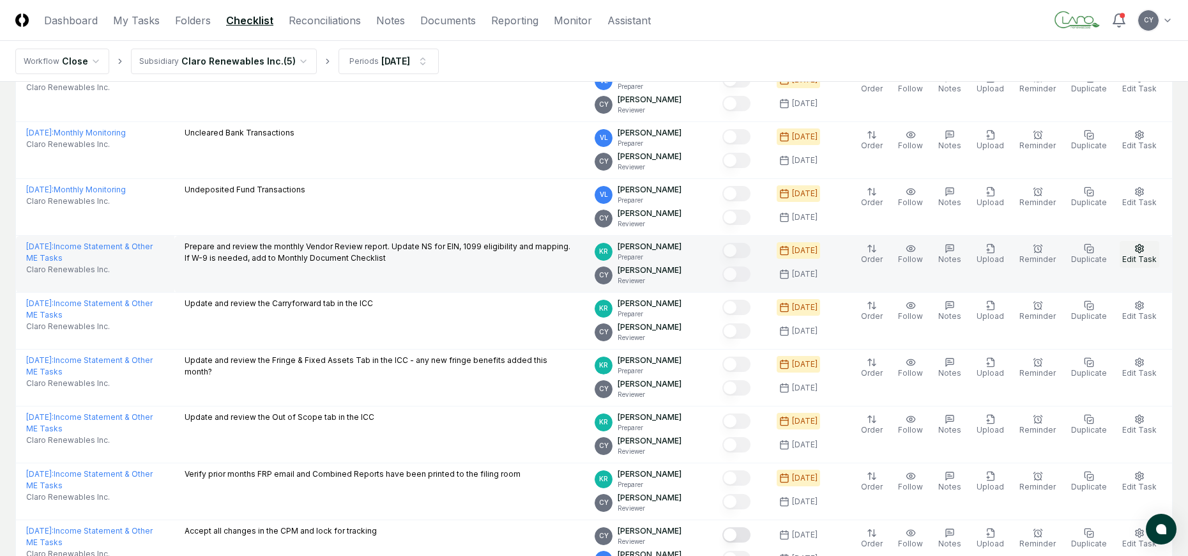
click at [1136, 247] on icon "button" at bounding box center [1139, 248] width 10 height 10
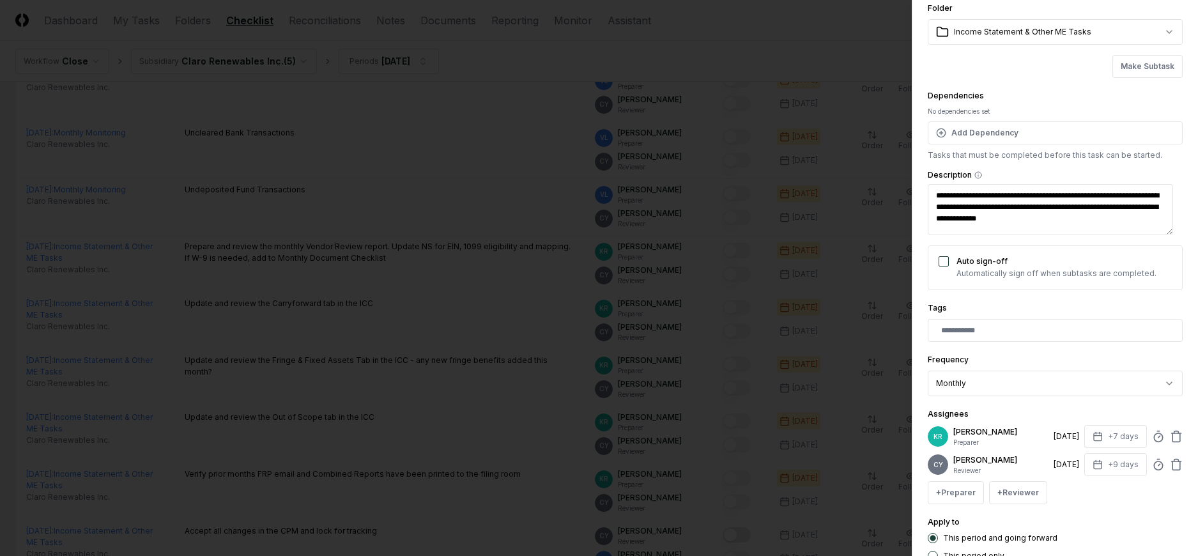
scroll to position [179, 0]
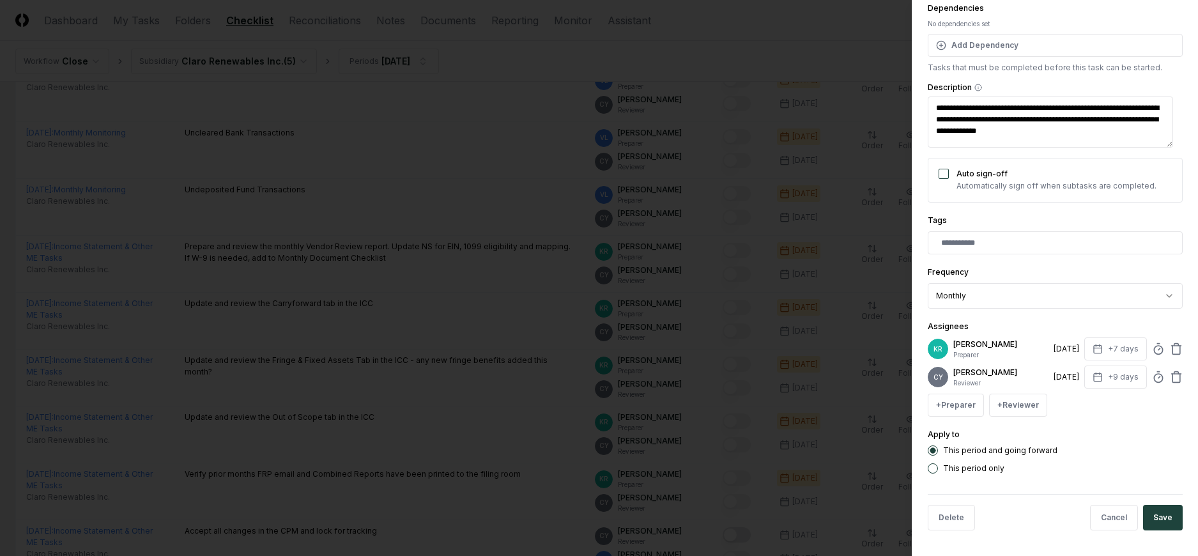
click at [1159, 347] on div "KR Kimmie Roberts Preparer 8/11/2025 +7 days" at bounding box center [1054, 348] width 255 height 23
click at [1170, 347] on icon at bounding box center [1176, 348] width 13 height 13
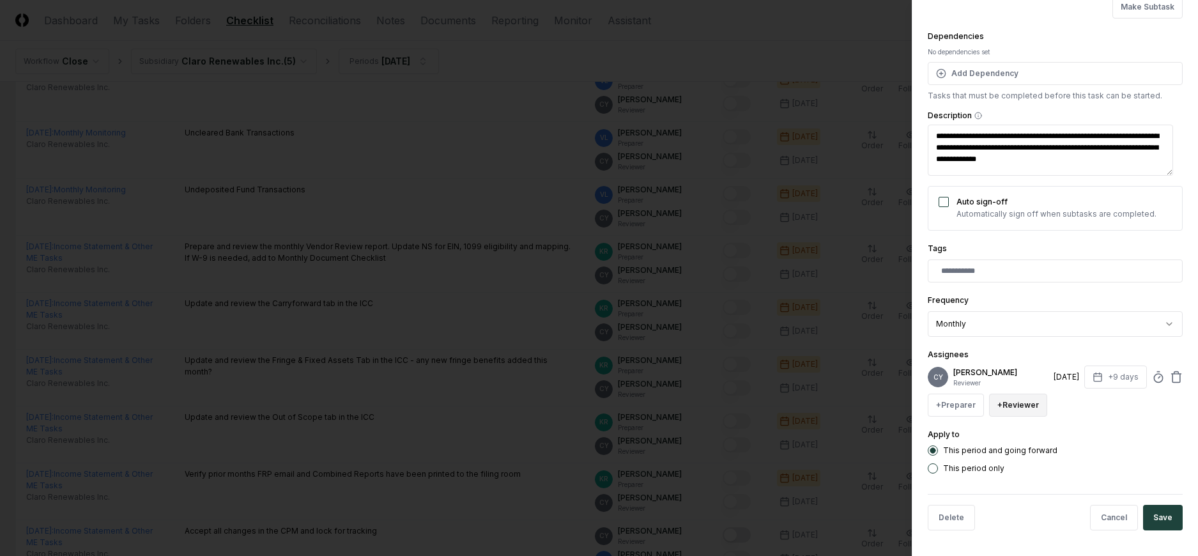
click at [1032, 395] on button "+ Reviewer" at bounding box center [1018, 404] width 58 height 23
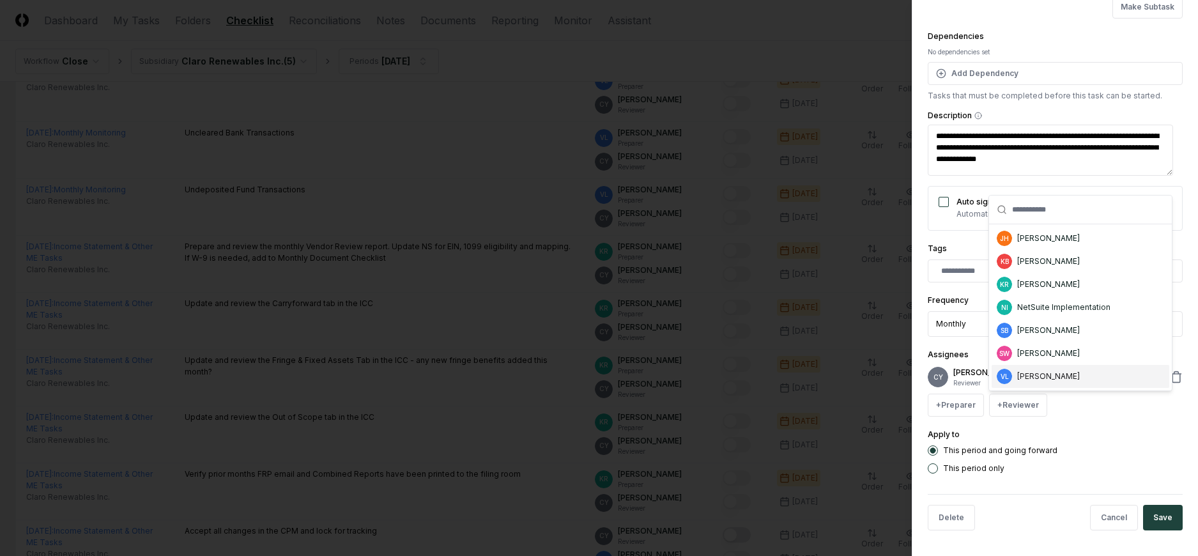
click at [1056, 375] on div "[PERSON_NAME]" at bounding box center [1048, 375] width 63 height 11
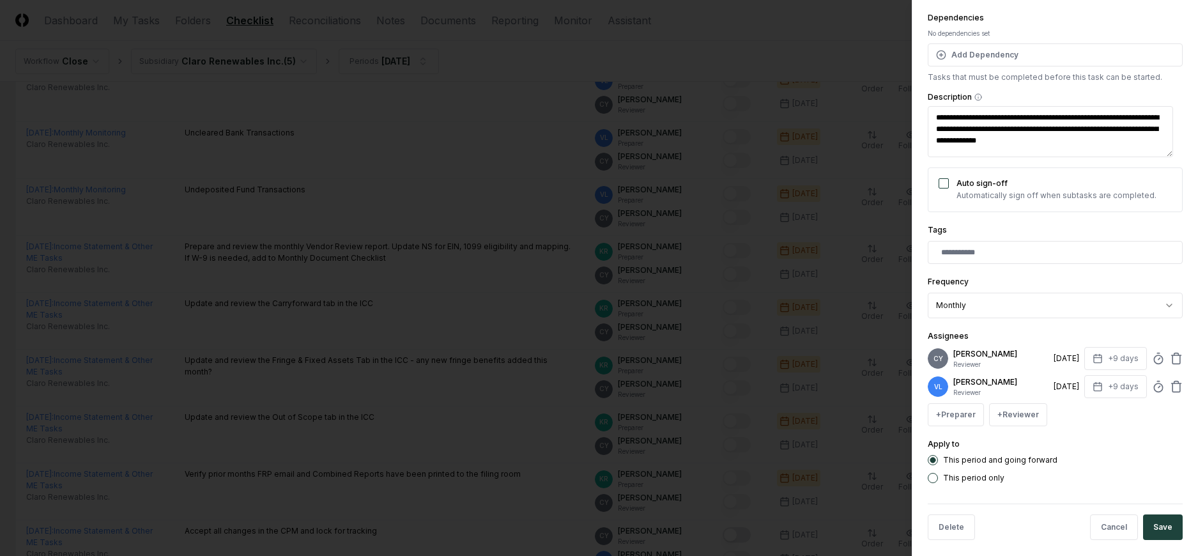
scroll to position [179, 0]
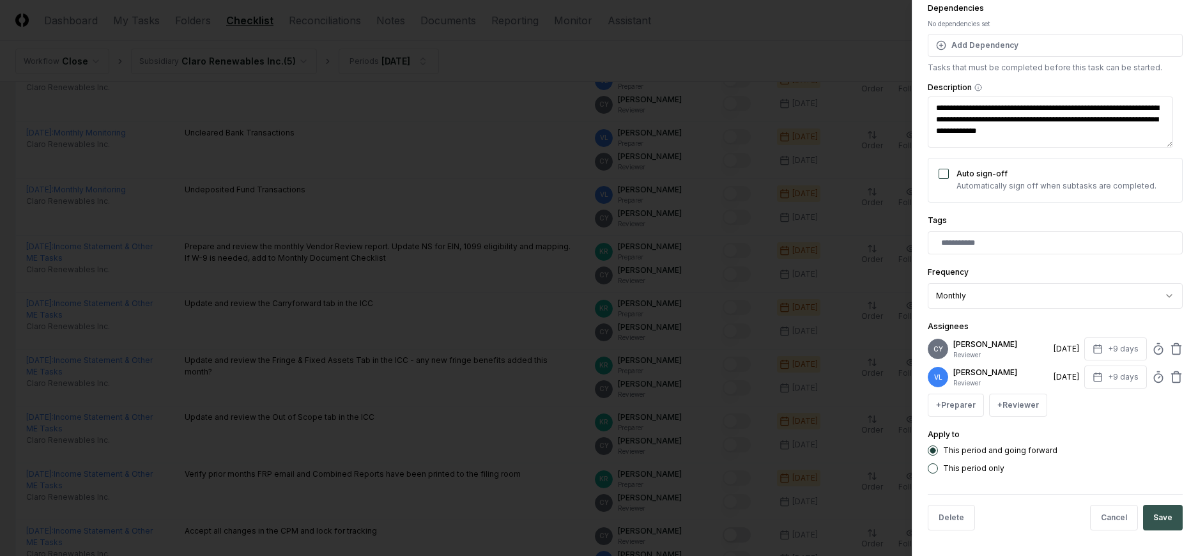
click at [1161, 517] on button "Save" at bounding box center [1163, 518] width 40 height 26
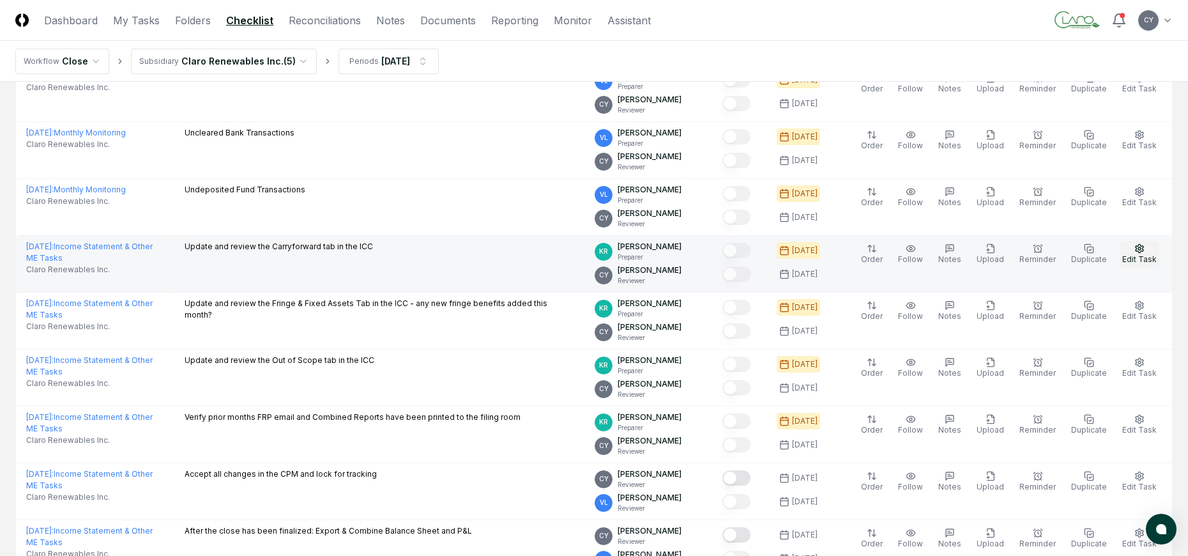
click at [1140, 250] on icon "button" at bounding box center [1139, 248] width 10 height 10
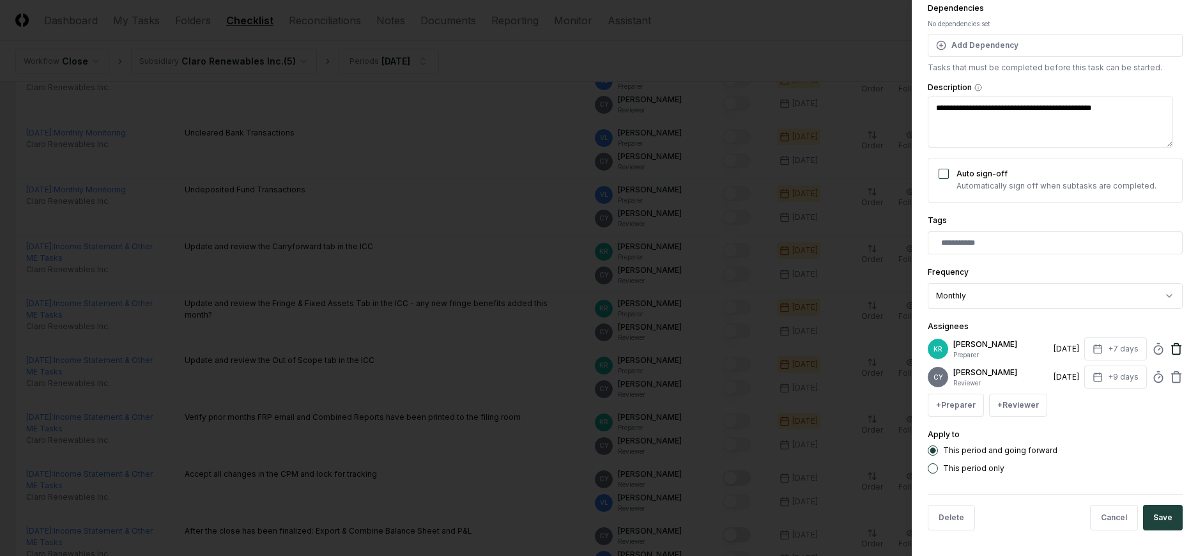
click at [1171, 348] on icon at bounding box center [1176, 348] width 13 height 13
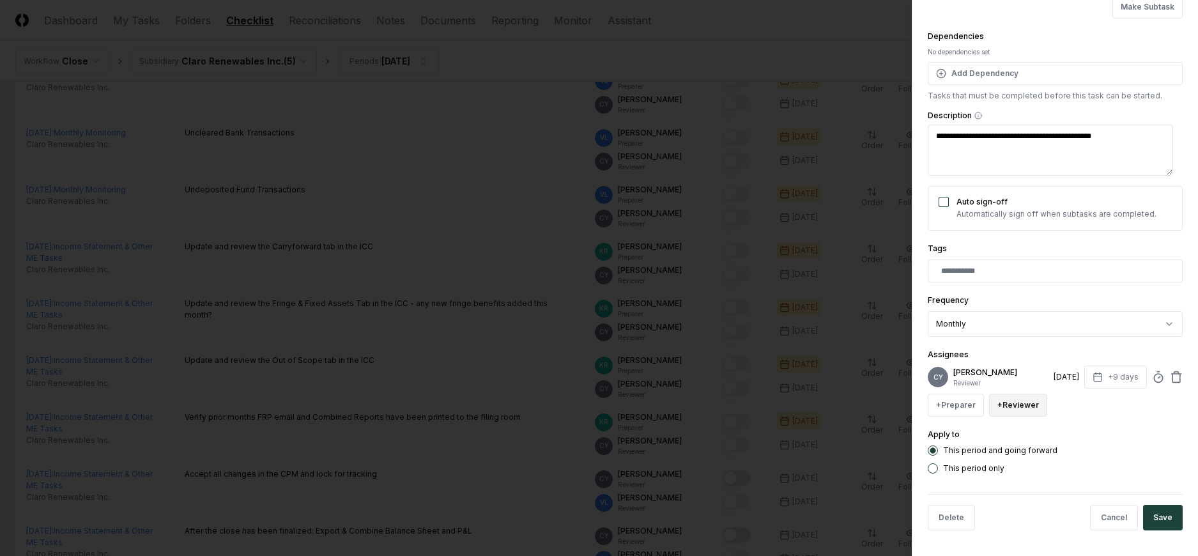
click at [1004, 403] on button "+ Reviewer" at bounding box center [1018, 404] width 58 height 23
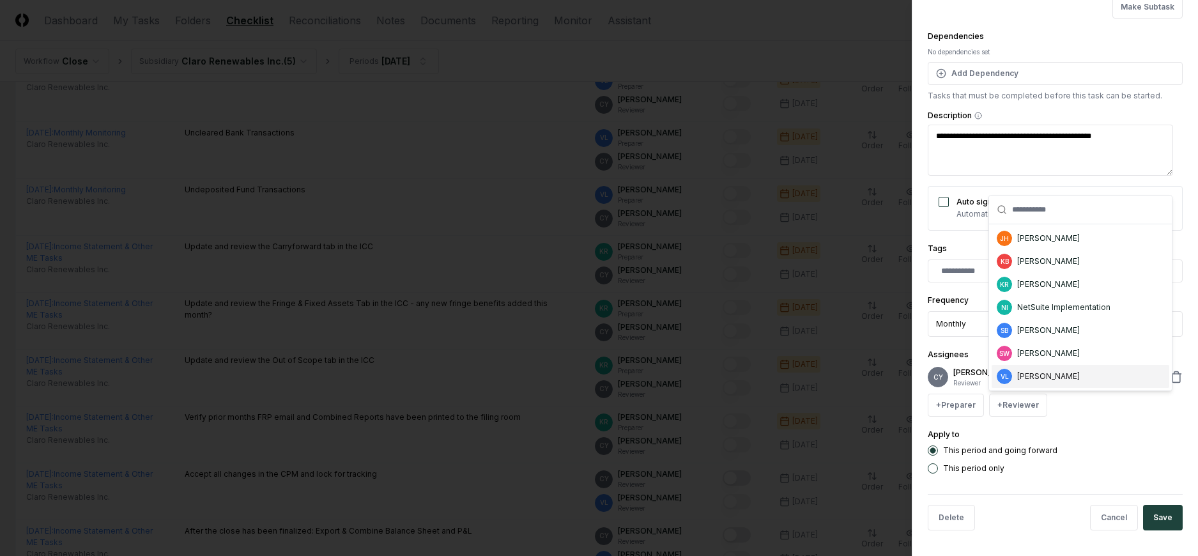
click at [1020, 373] on div "[PERSON_NAME]" at bounding box center [1048, 375] width 63 height 11
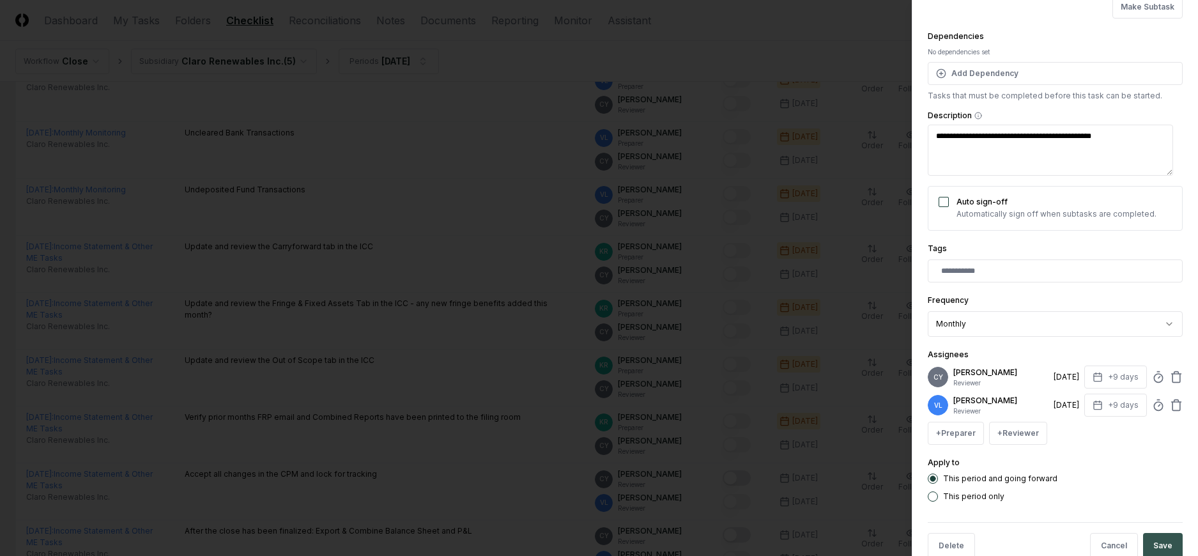
click at [1150, 538] on button "Save" at bounding box center [1163, 546] width 40 height 26
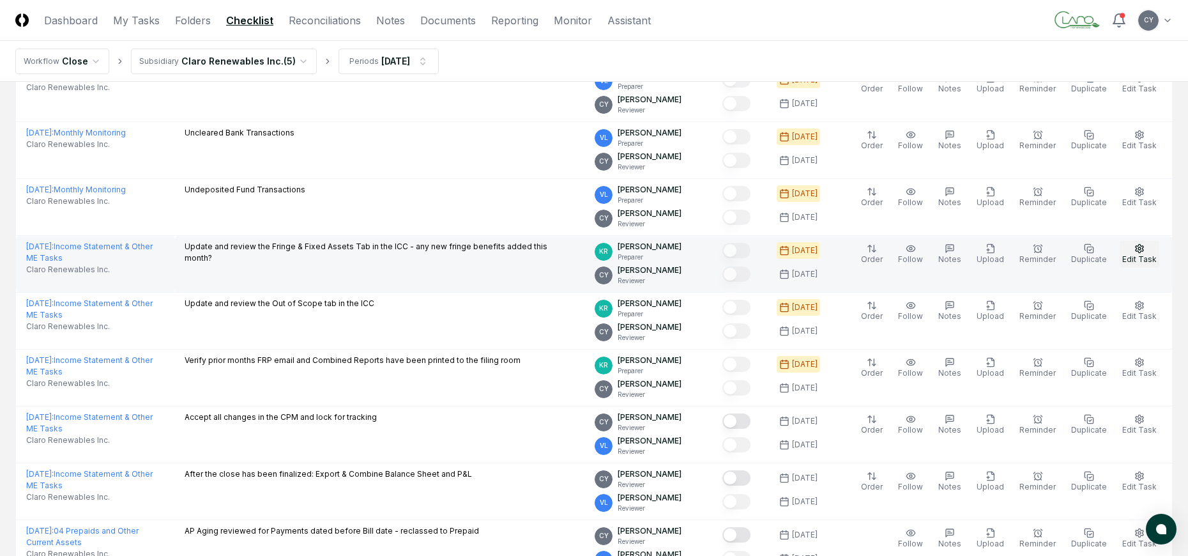
click at [1137, 247] on icon "button" at bounding box center [1140, 248] width 8 height 8
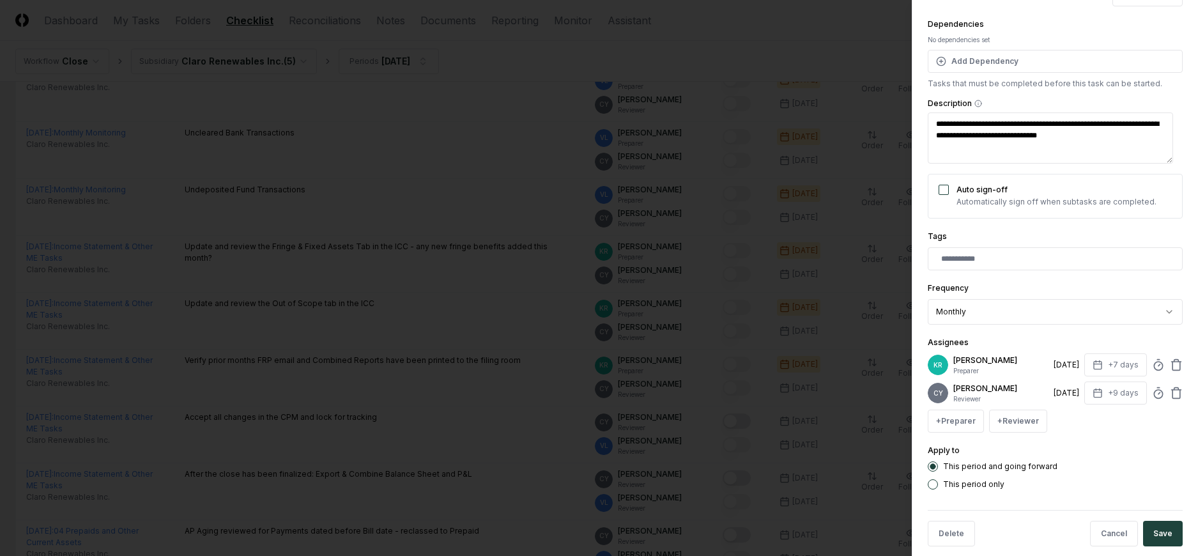
scroll to position [179, 0]
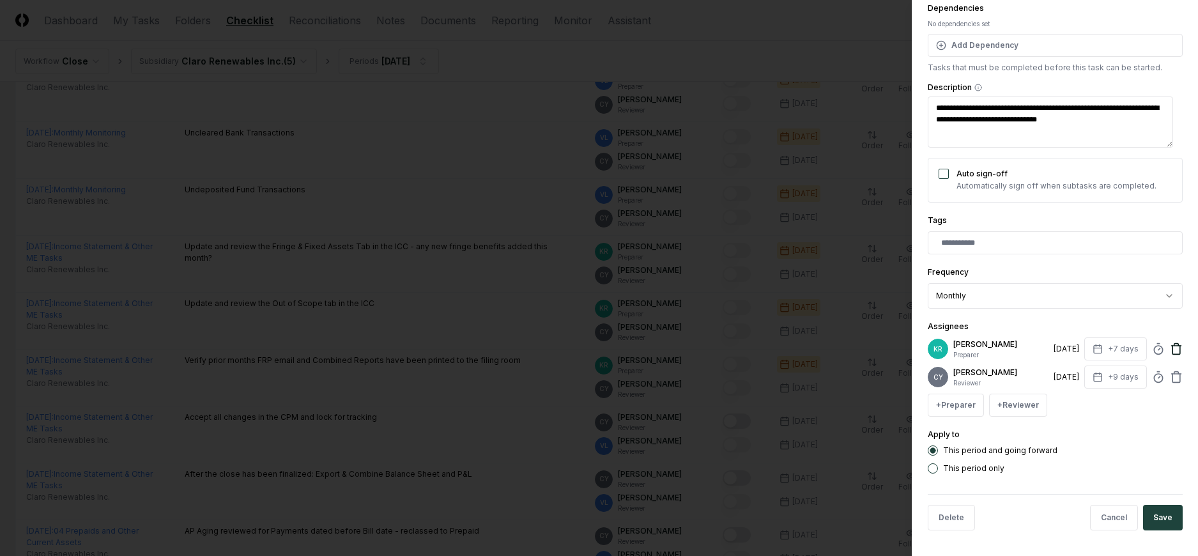
click at [1170, 344] on icon at bounding box center [1176, 348] width 13 height 13
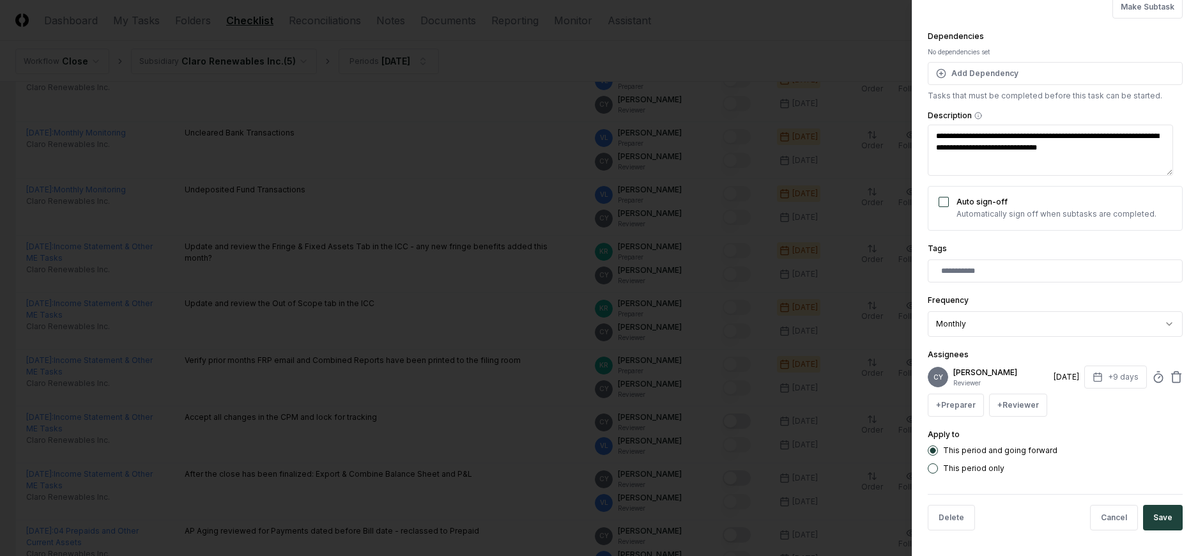
scroll to position [151, 0]
click at [1033, 405] on button "+ Reviewer" at bounding box center [1018, 404] width 58 height 23
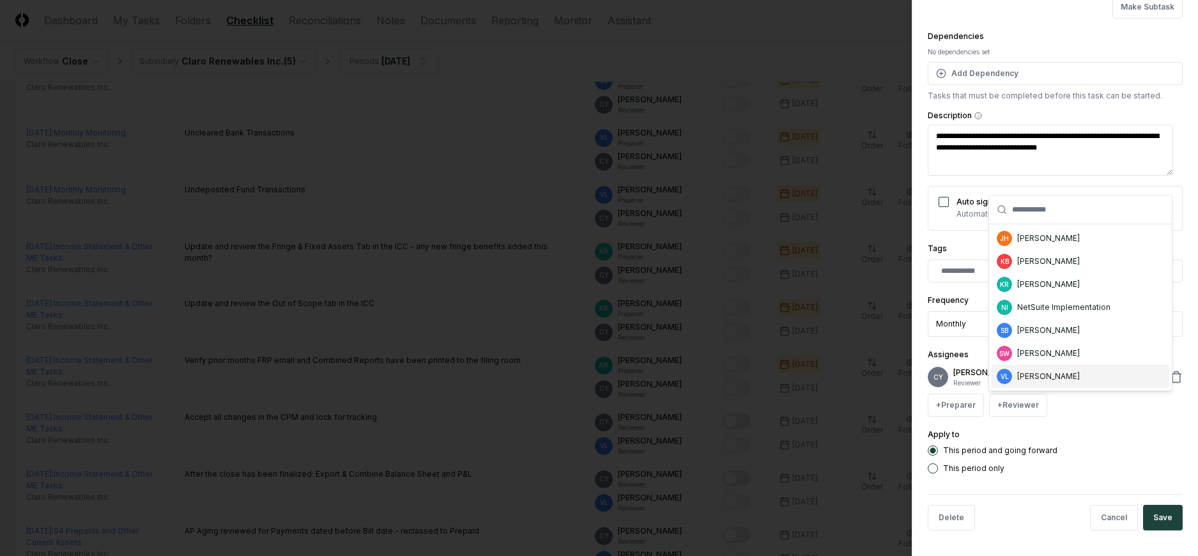
click at [1035, 379] on div "[PERSON_NAME]" at bounding box center [1048, 375] width 63 height 11
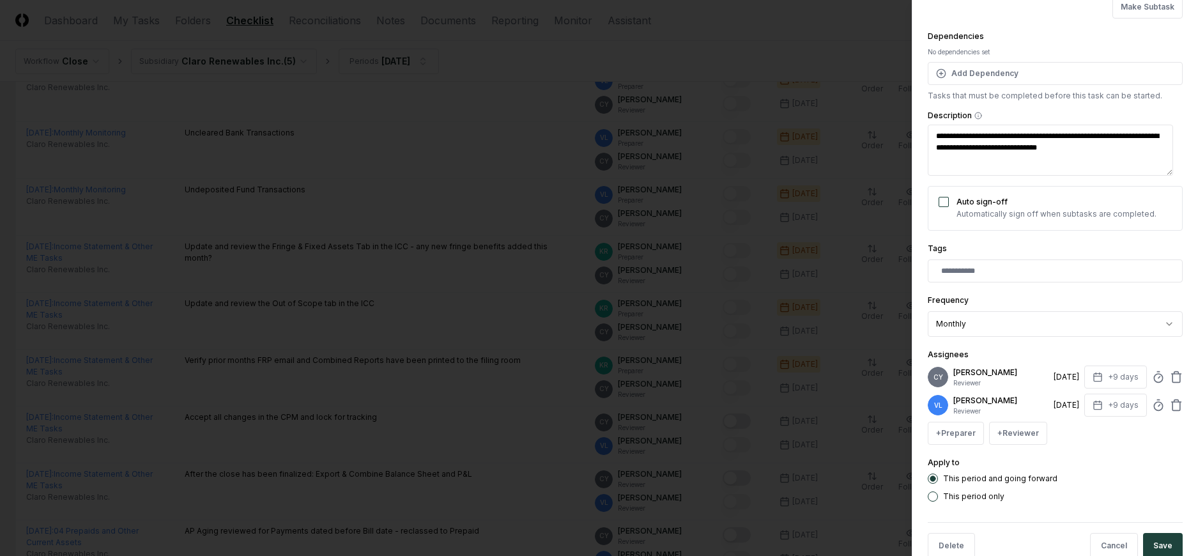
click at [1156, 538] on button "Save" at bounding box center [1163, 546] width 40 height 26
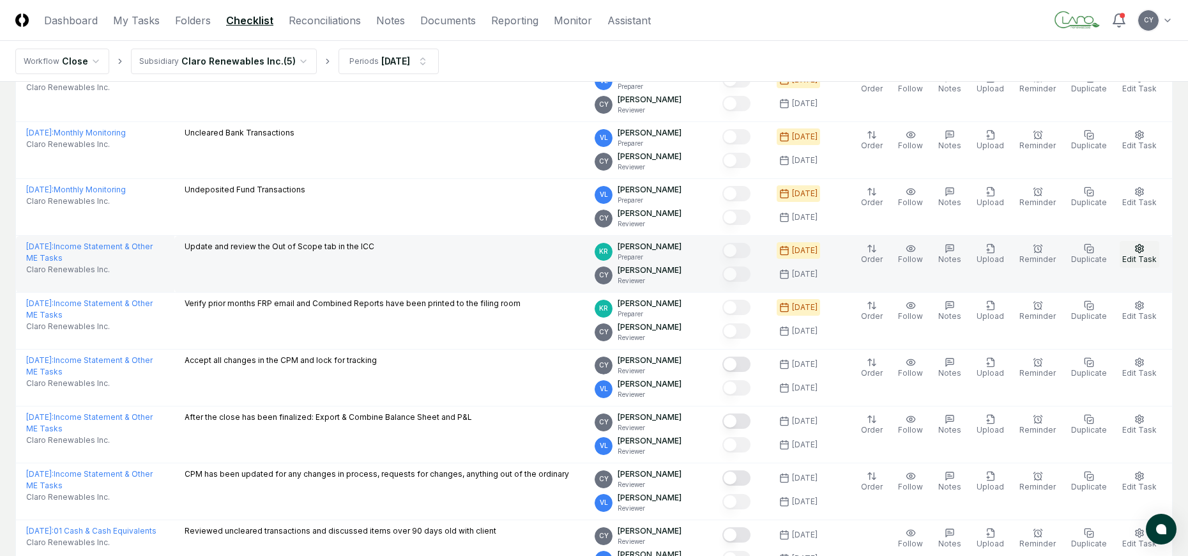
click at [1145, 249] on icon "button" at bounding box center [1139, 248] width 10 height 10
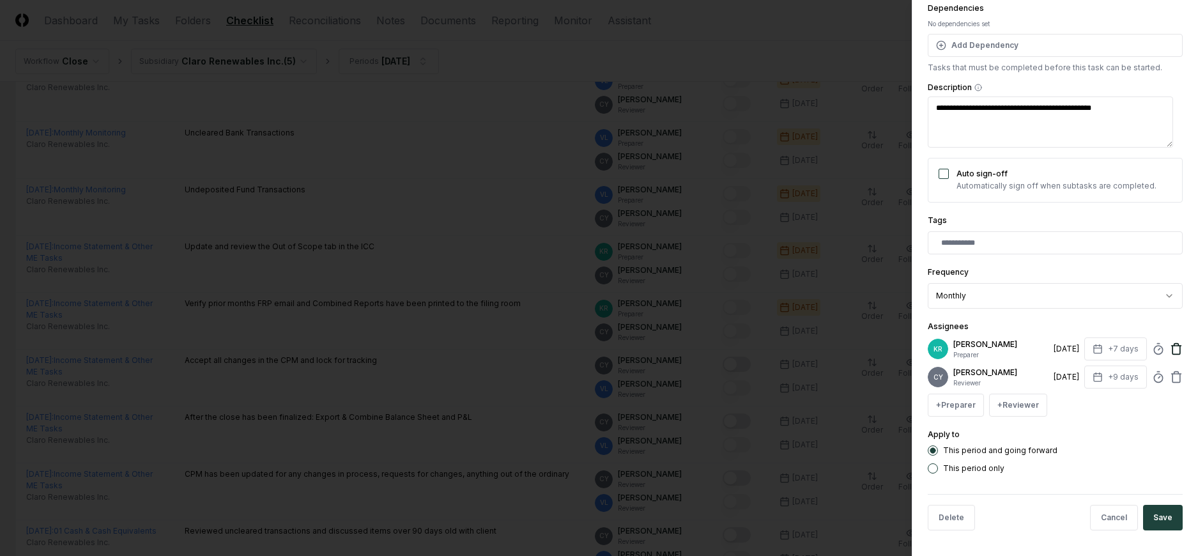
click at [1170, 342] on icon at bounding box center [1176, 348] width 13 height 13
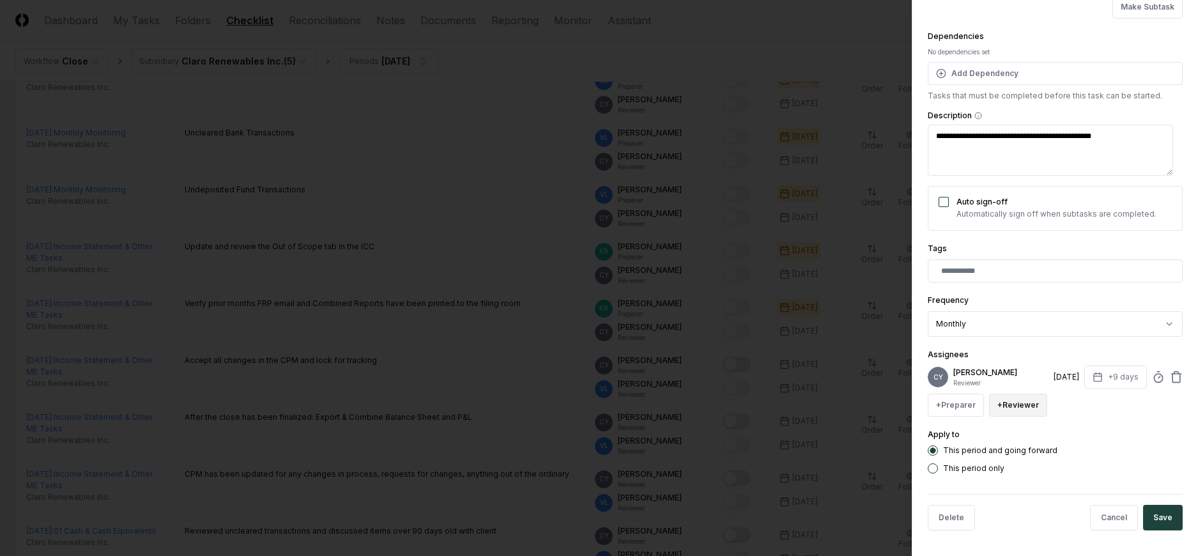
click at [1018, 404] on button "+ Reviewer" at bounding box center [1018, 404] width 58 height 23
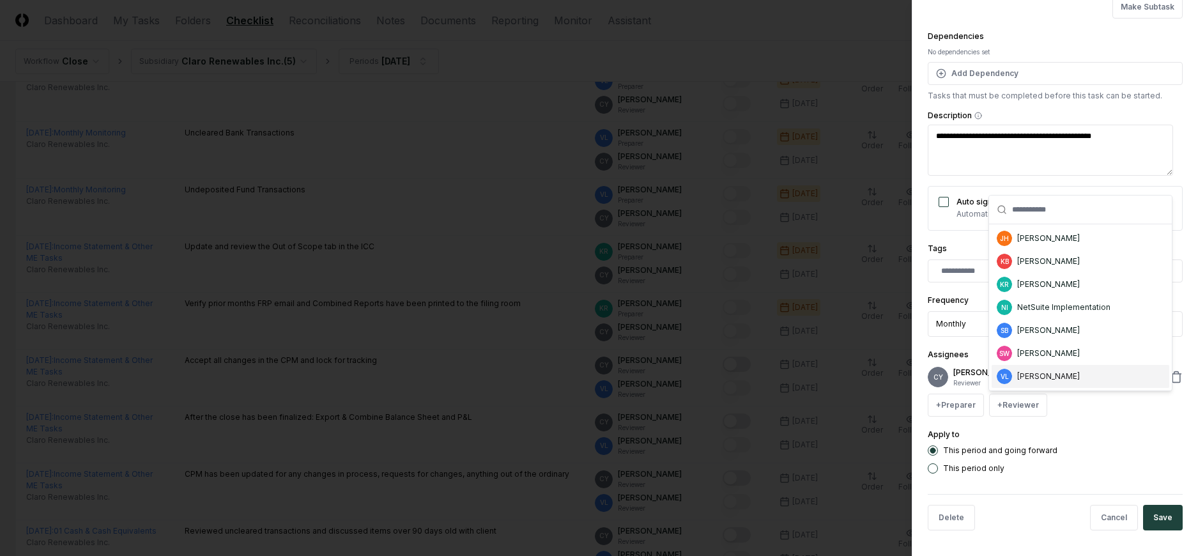
click at [1033, 378] on div "[PERSON_NAME]" at bounding box center [1048, 375] width 63 height 11
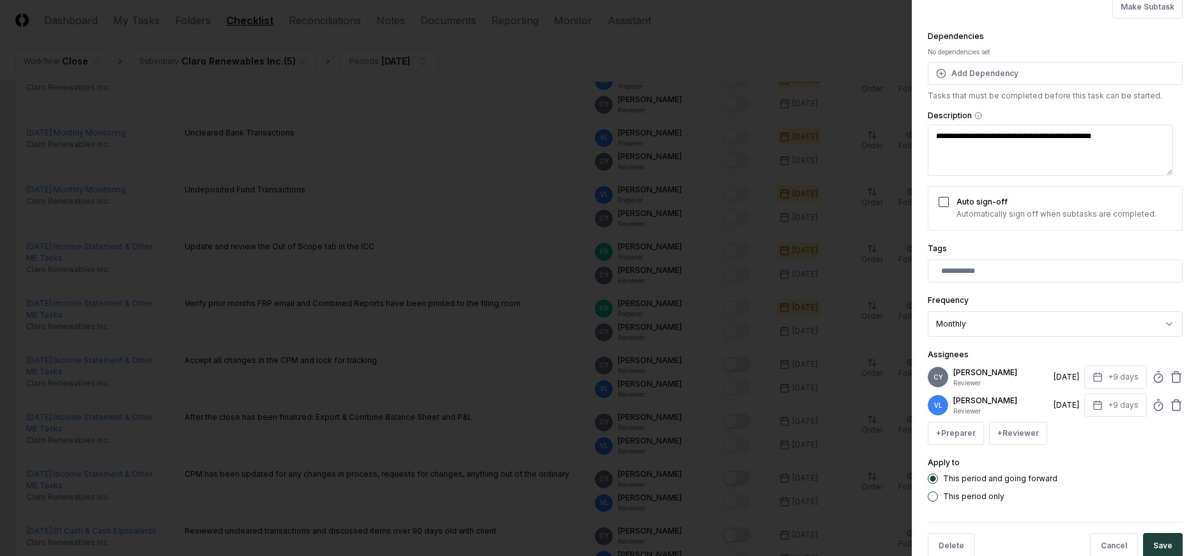
drag, startPoint x: 1159, startPoint y: 542, endPoint x: 1143, endPoint y: 514, distance: 32.3
click at [1159, 542] on button "Save" at bounding box center [1163, 546] width 40 height 26
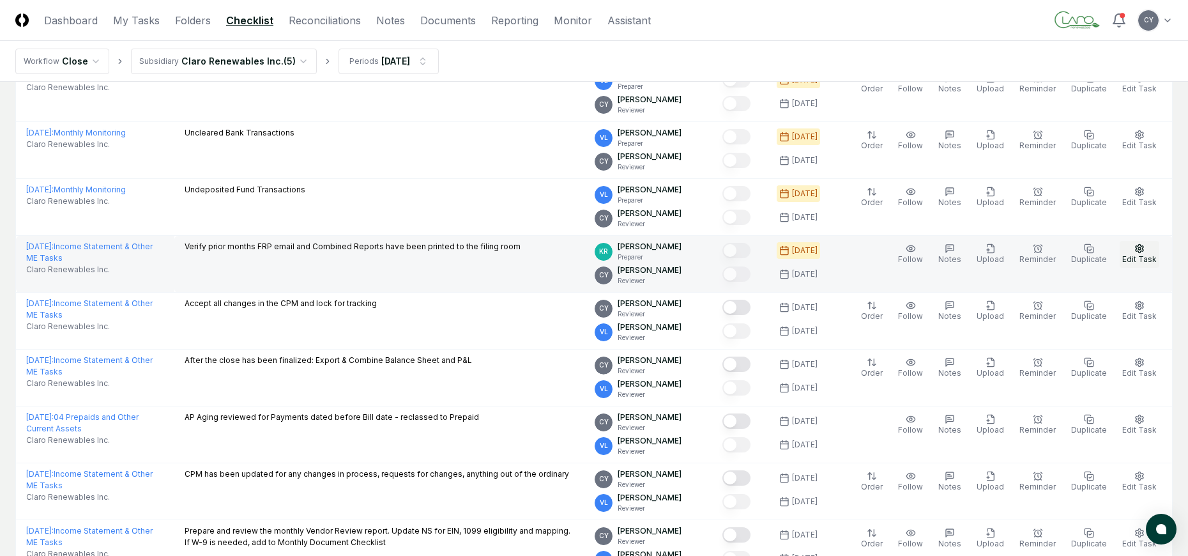
click at [1136, 248] on icon "button" at bounding box center [1139, 248] width 10 height 10
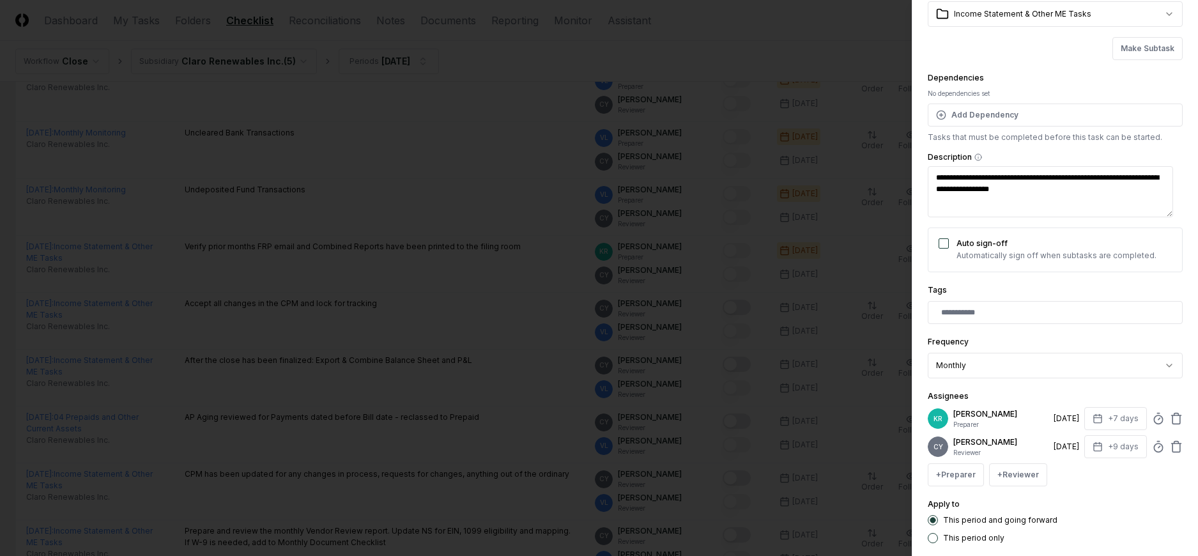
scroll to position [179, 0]
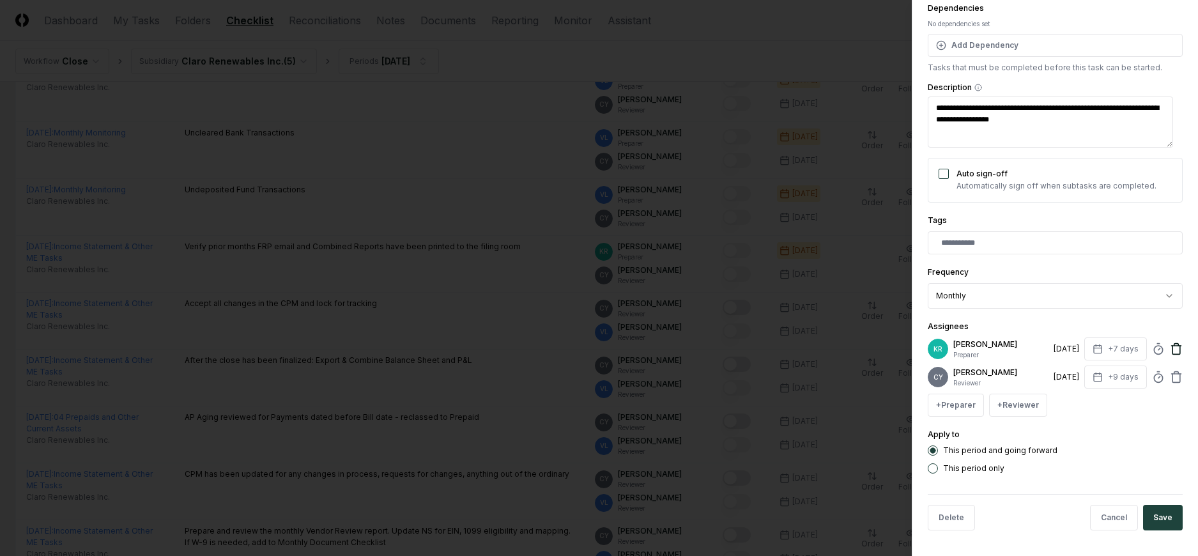
click at [1170, 349] on icon at bounding box center [1176, 348] width 13 height 13
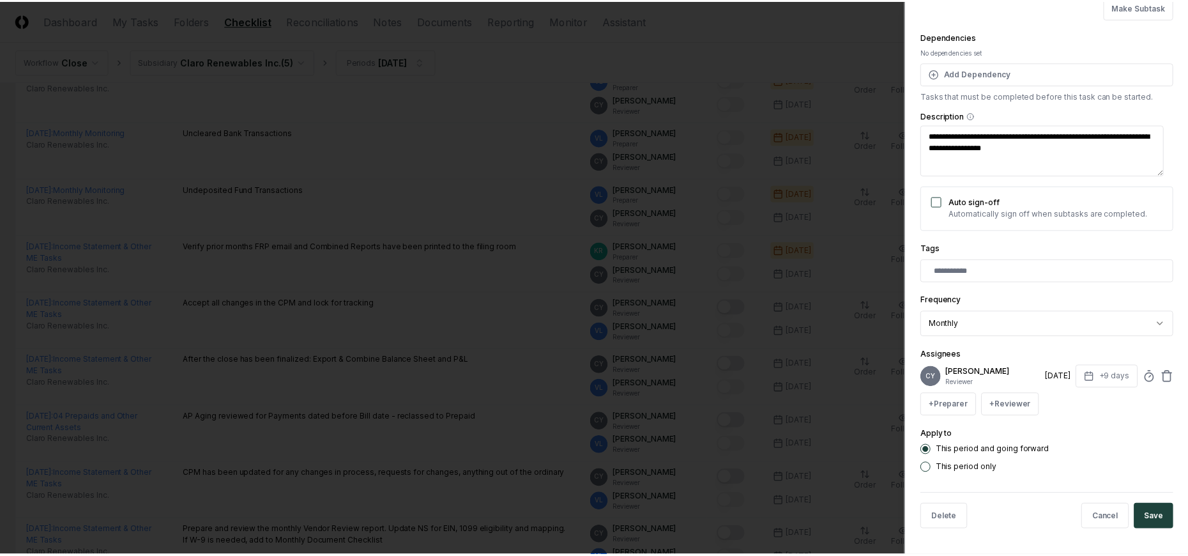
scroll to position [151, 0]
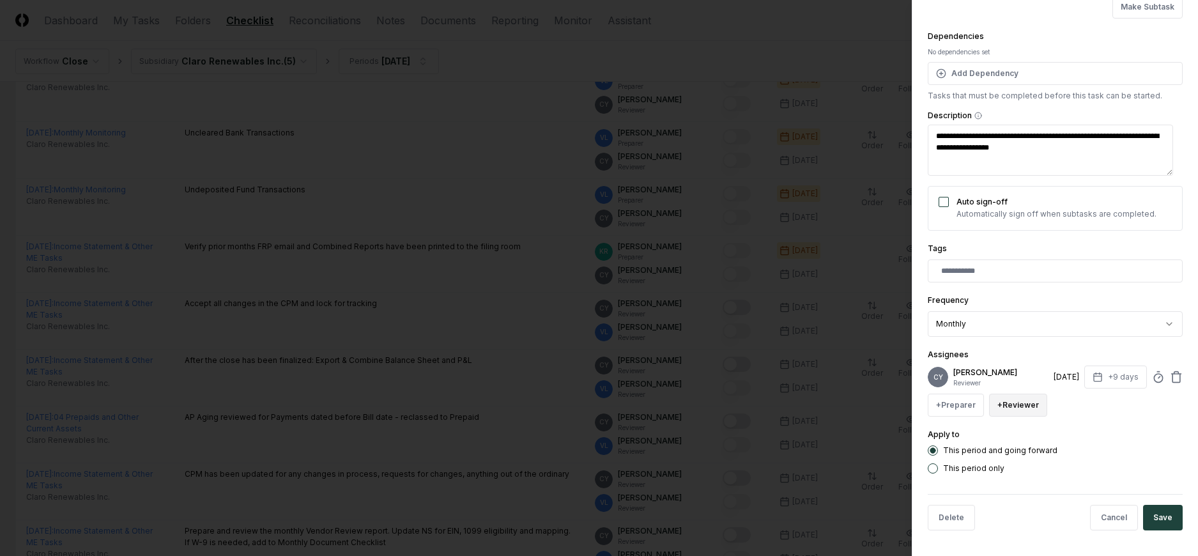
click at [1016, 405] on button "+ Reviewer" at bounding box center [1018, 404] width 58 height 23
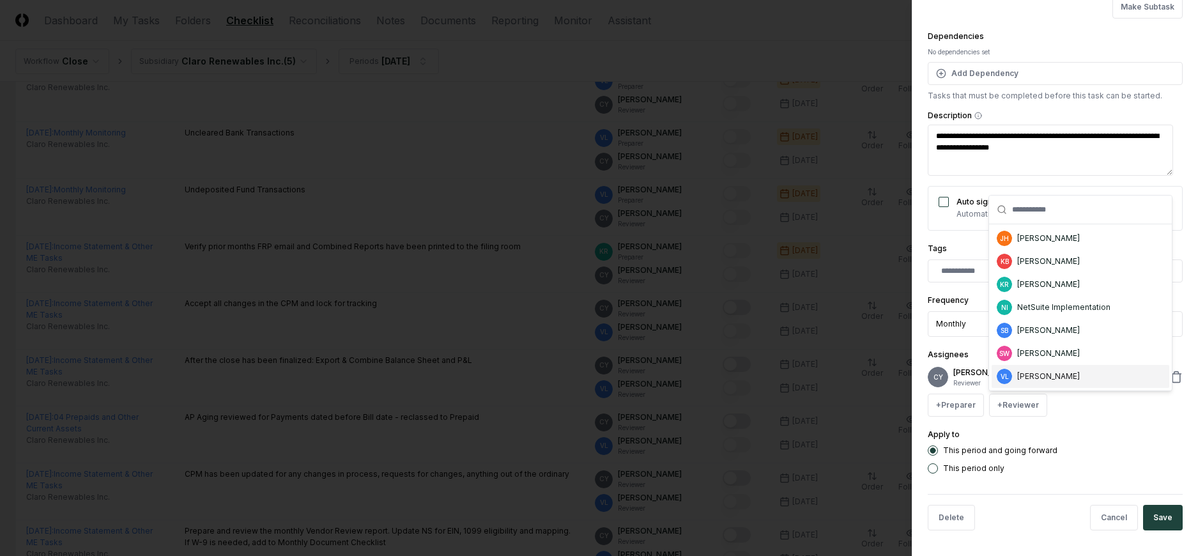
click at [1053, 377] on div "[PERSON_NAME]" at bounding box center [1048, 375] width 63 height 11
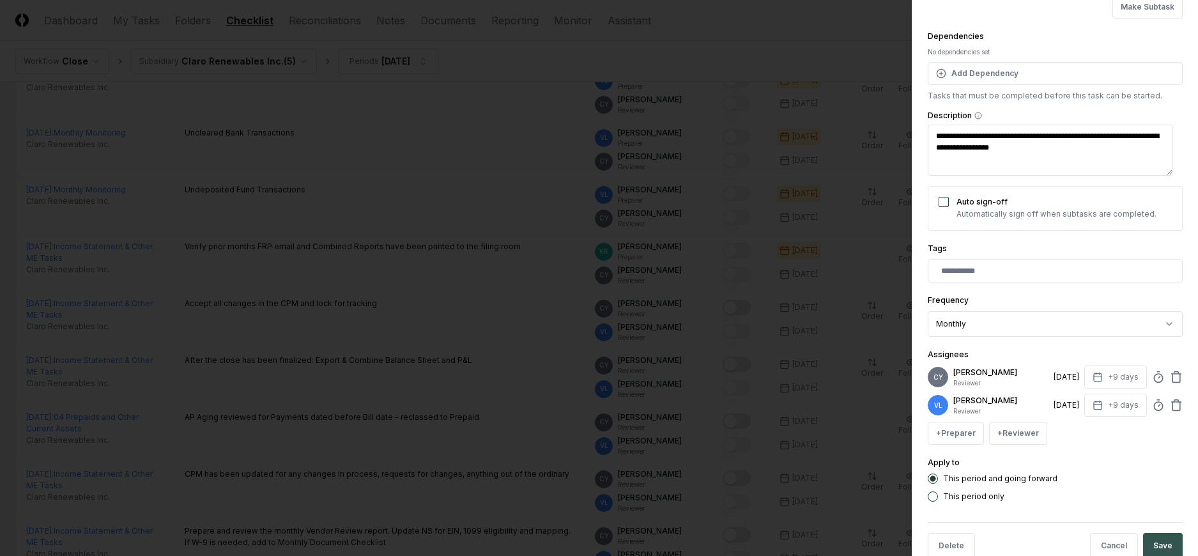
click at [1147, 538] on button "Save" at bounding box center [1163, 546] width 40 height 26
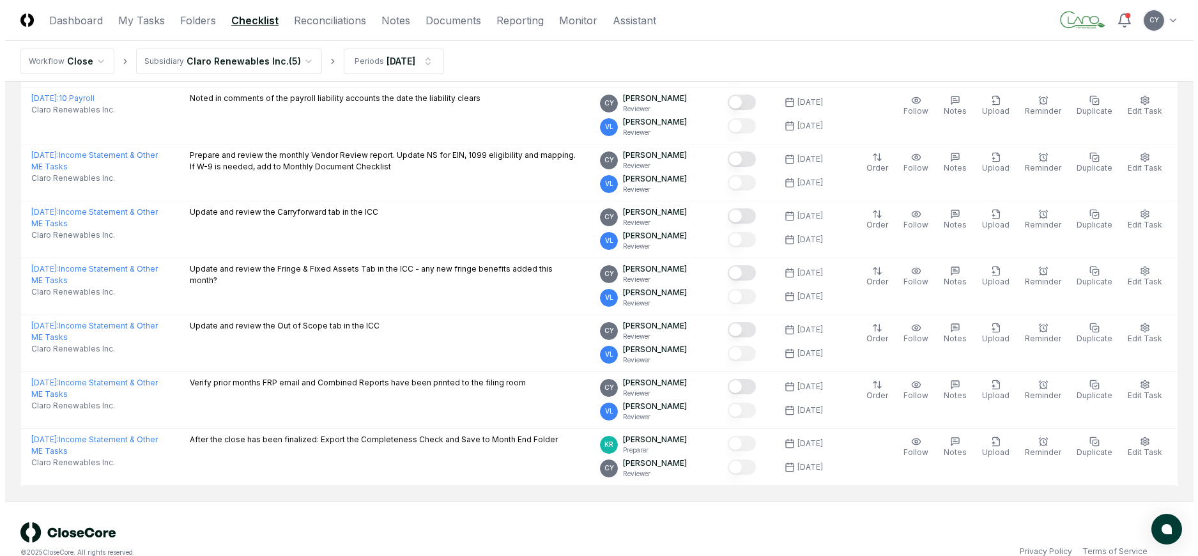
scroll to position [950, 0]
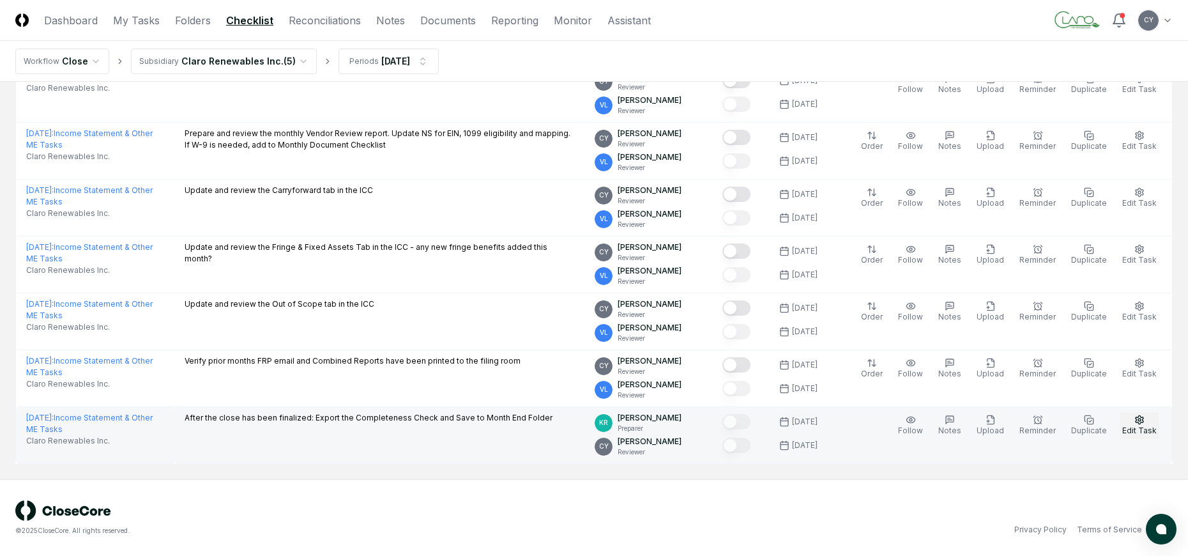
click at [1136, 418] on icon "button" at bounding box center [1139, 420] width 10 height 10
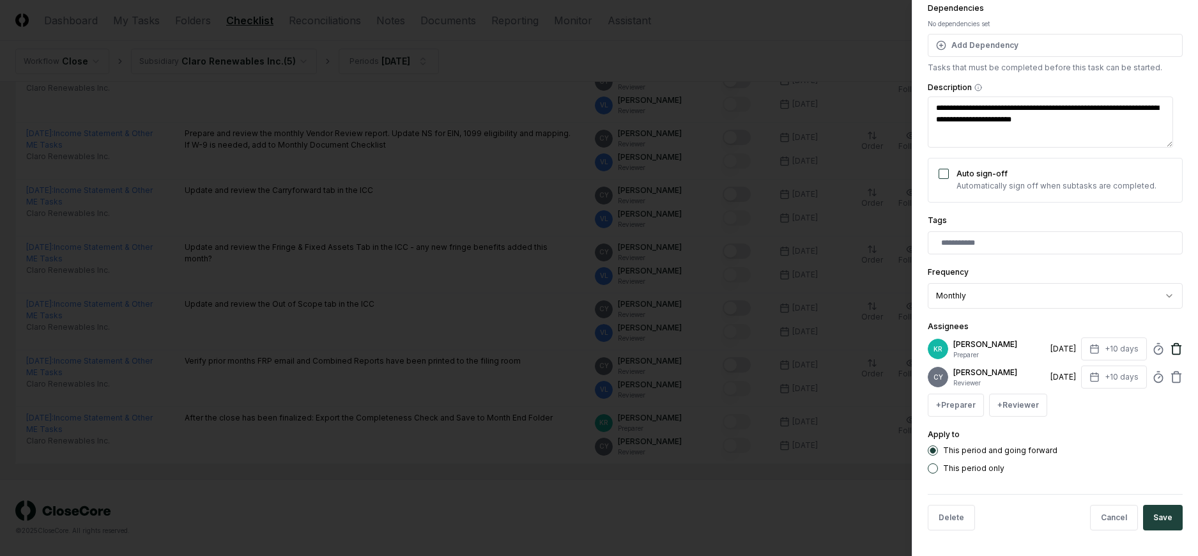
click at [1170, 348] on icon at bounding box center [1176, 348] width 13 height 13
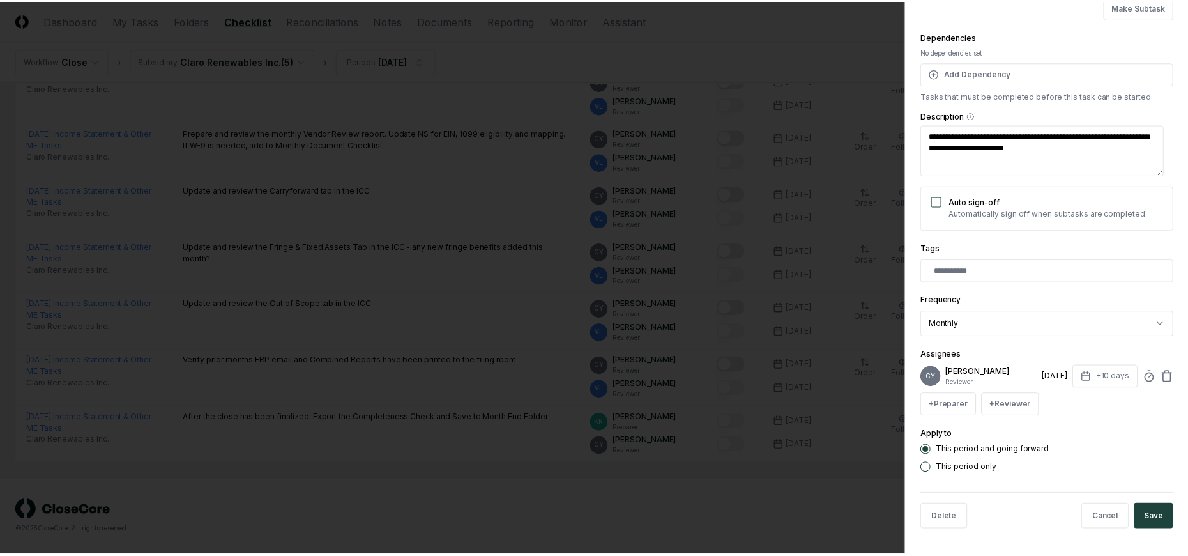
scroll to position [151, 0]
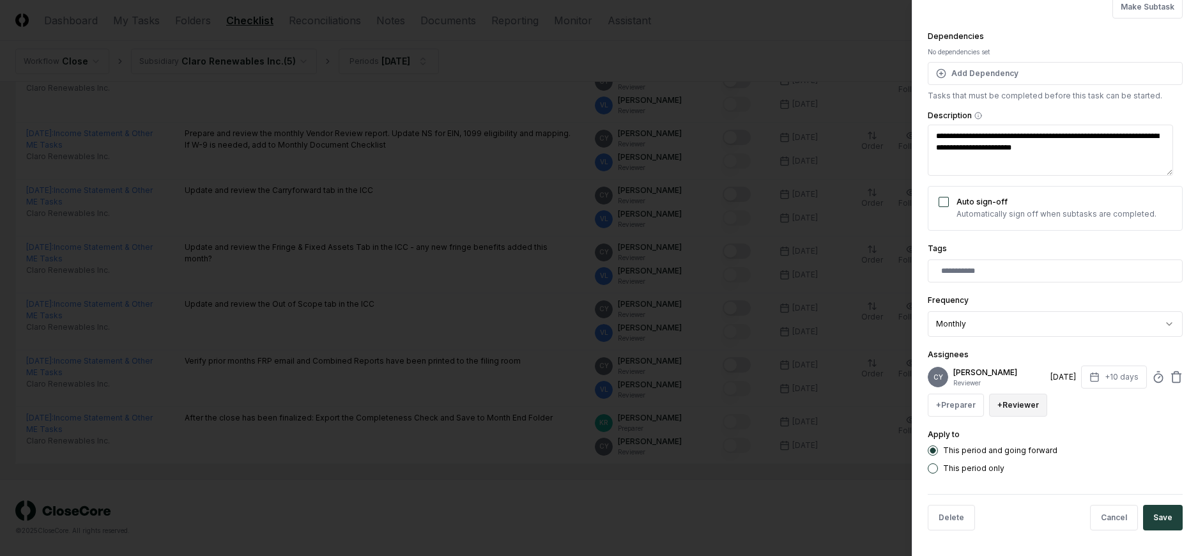
click at [1019, 404] on button "+ Reviewer" at bounding box center [1018, 404] width 58 height 23
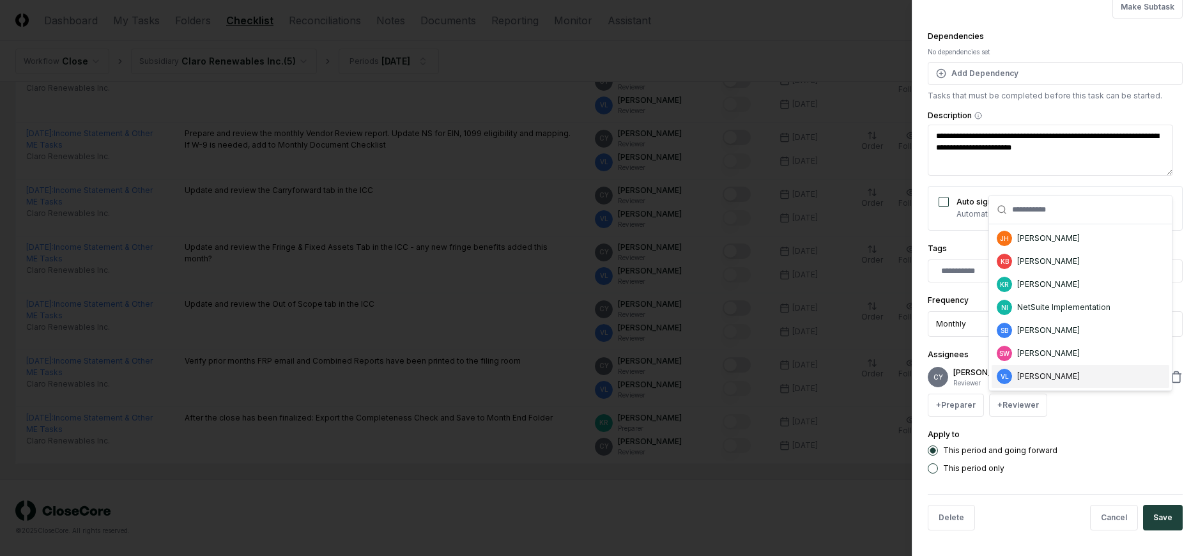
click at [1034, 374] on div "[PERSON_NAME]" at bounding box center [1048, 375] width 63 height 11
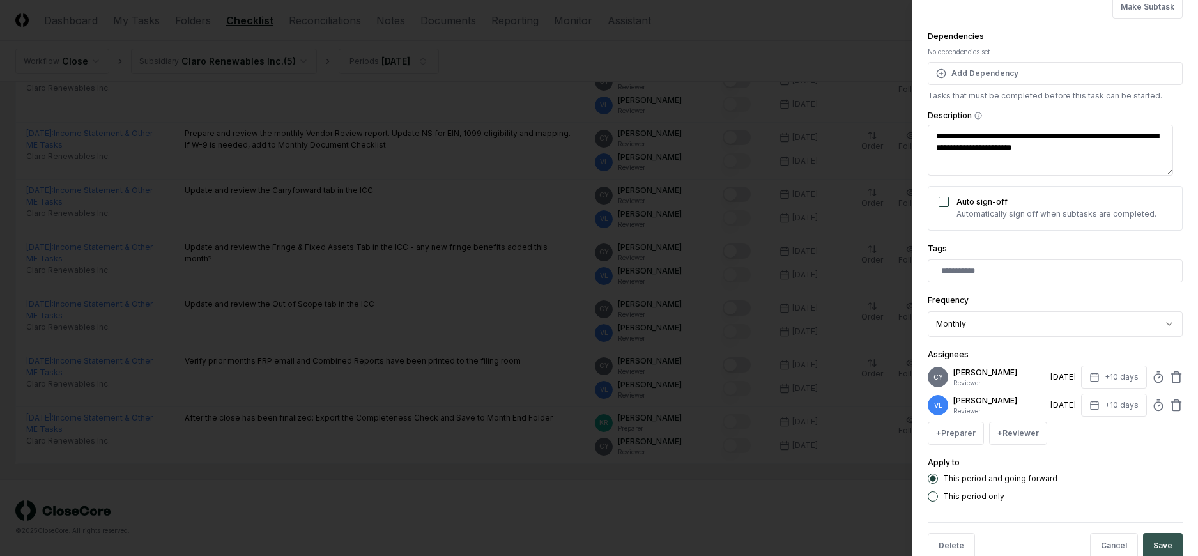
click at [1157, 543] on button "Save" at bounding box center [1163, 546] width 40 height 26
type textarea "*"
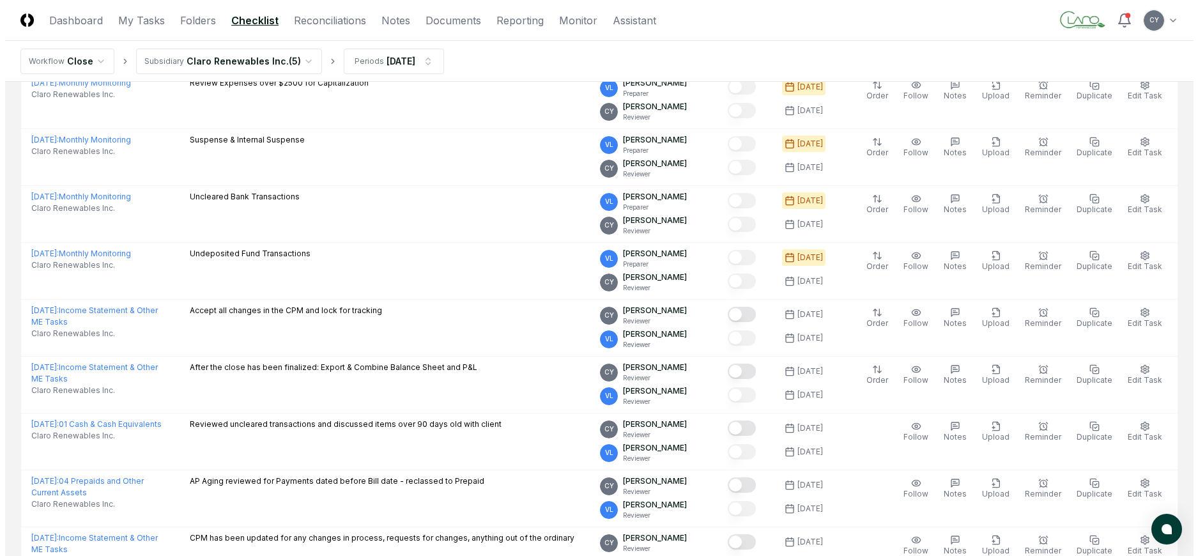
scroll to position [0, 0]
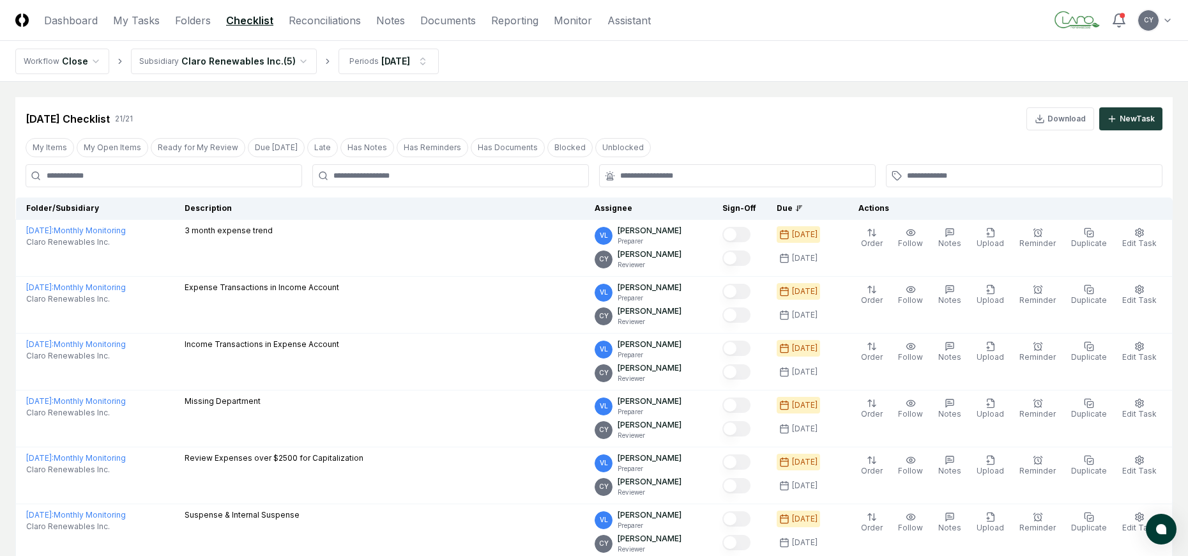
click at [737, 137] on div "My Items My Open Items Ready for My Review Due Today Late Has Notes Has Reminde…" at bounding box center [593, 147] width 1157 height 24
drag, startPoint x: 1186, startPoint y: 22, endPoint x: 1179, endPoint y: 22, distance: 6.4
click at [1185, 22] on header "CloseCore Dashboard My Tasks Folders Checklist Reconciliations Notes Documents …" at bounding box center [594, 20] width 1188 height 41
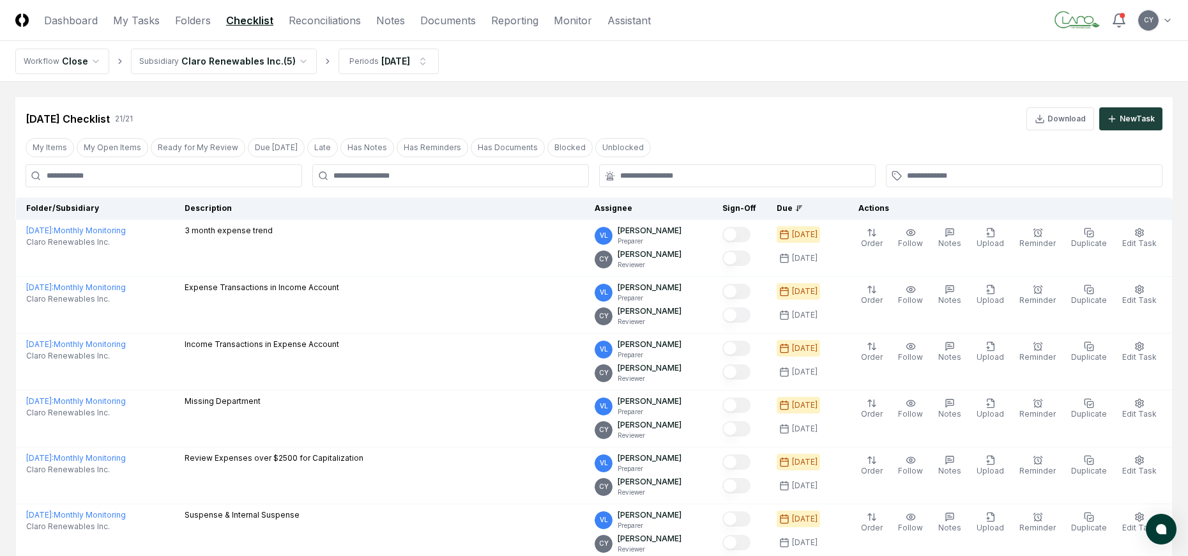
click at [742, 40] on header "CloseCore Dashboard My Tasks Folders Checklist Reconciliations Notes Documents …" at bounding box center [594, 20] width 1188 height 41
click at [627, 107] on div "Jul 2025 Checklist 21 / 21 Download New Task" at bounding box center [593, 113] width 1157 height 33
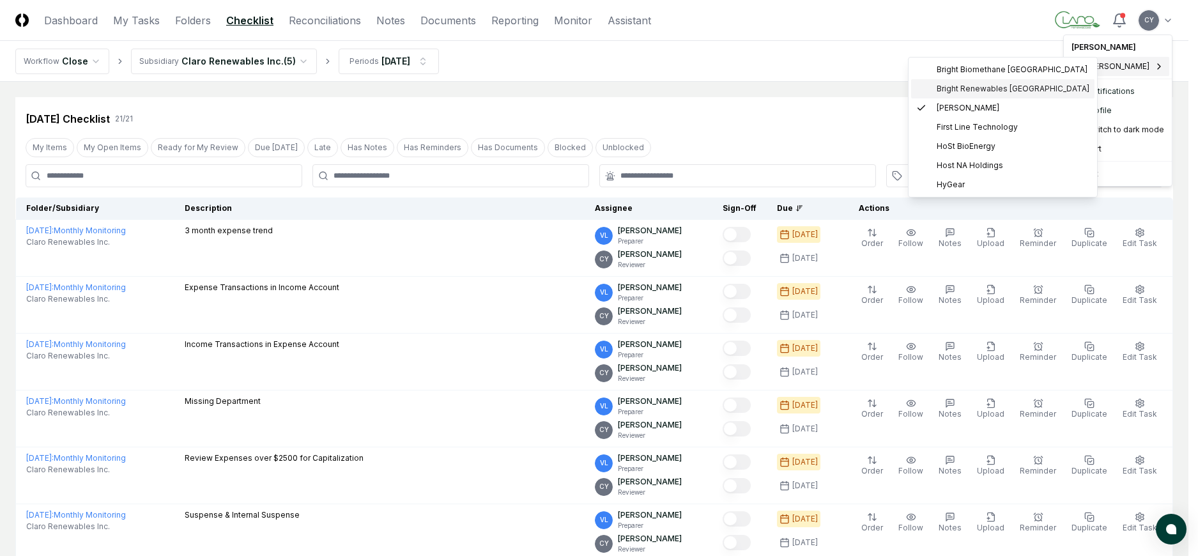
click at [965, 84] on span "Bright Renewables Canada" at bounding box center [1012, 88] width 153 height 11
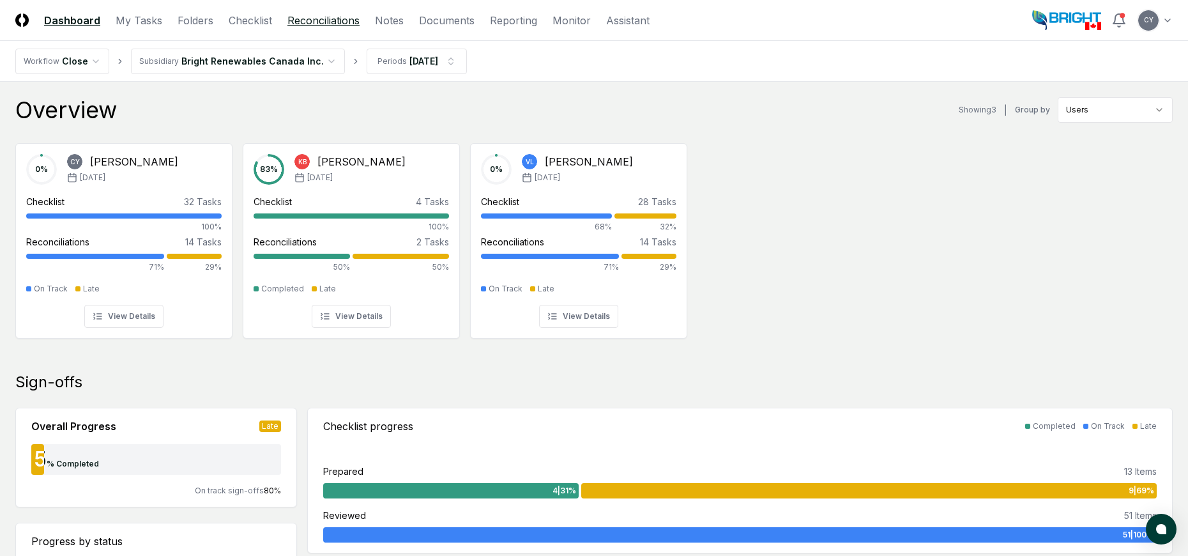
click at [343, 20] on link "Reconciliations" at bounding box center [323, 20] width 72 height 15
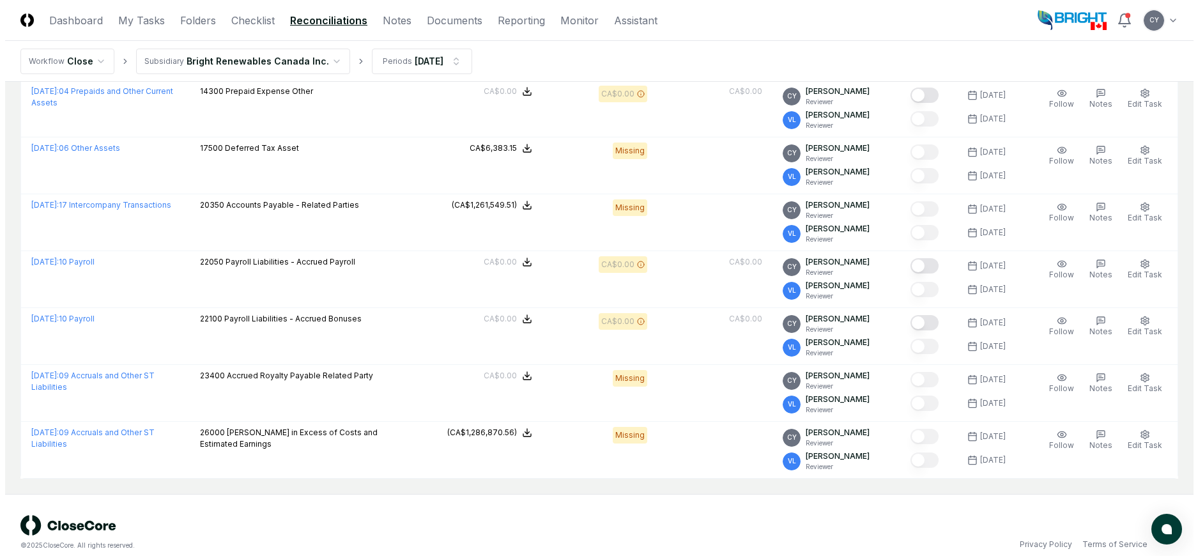
scroll to position [599, 0]
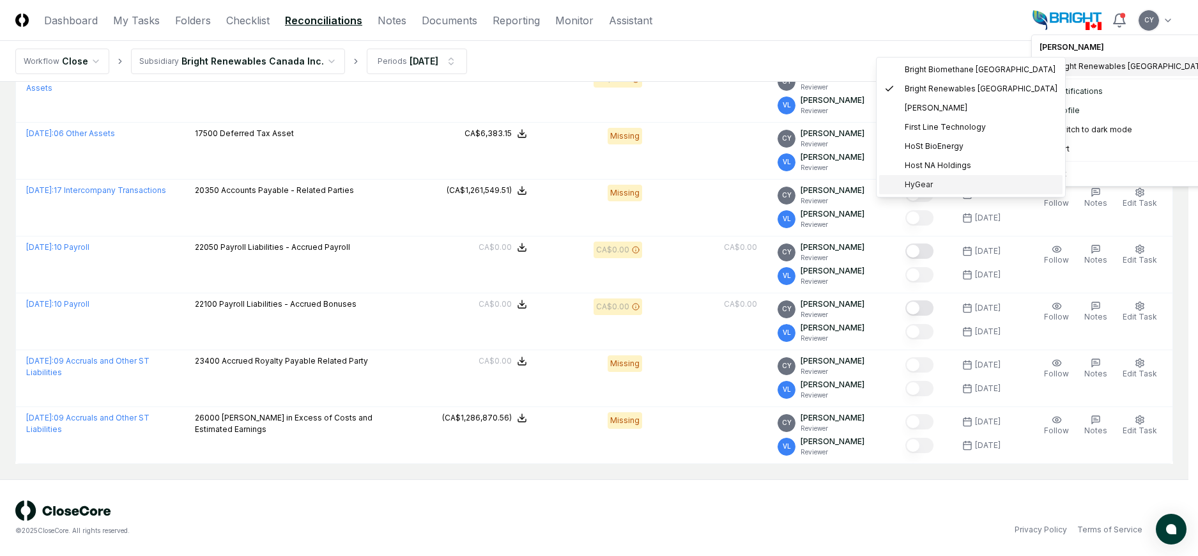
click at [921, 181] on span "HyGear" at bounding box center [918, 184] width 28 height 11
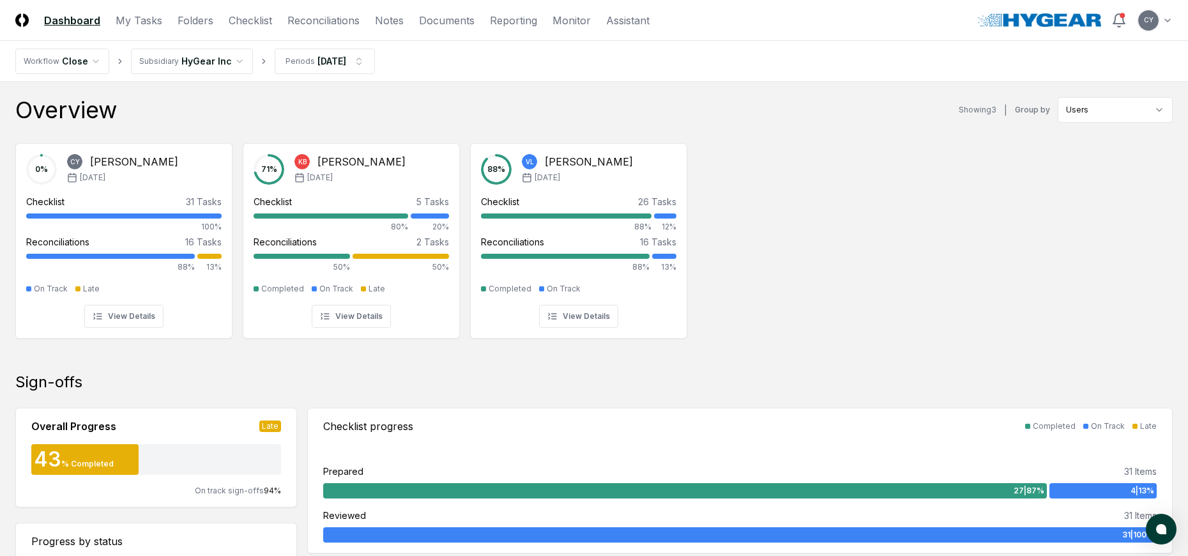
click at [733, 118] on div "Overview Showing 3 | Group by Users" at bounding box center [593, 110] width 1157 height 26
click at [324, 18] on link "Reconciliations" at bounding box center [323, 20] width 72 height 15
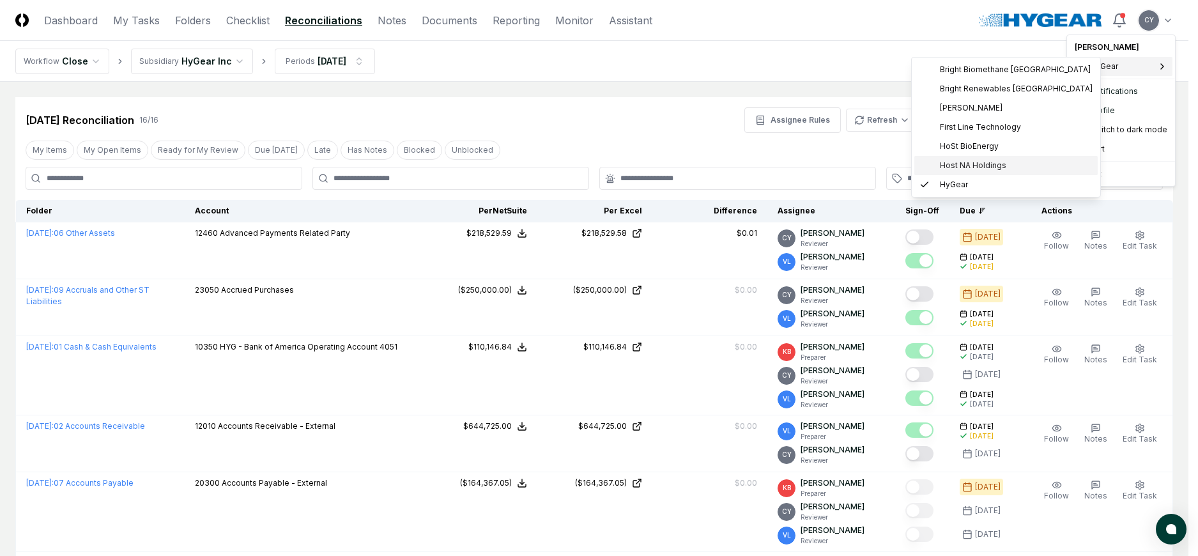
click at [961, 164] on span "Host NA Holdings" at bounding box center [973, 165] width 66 height 11
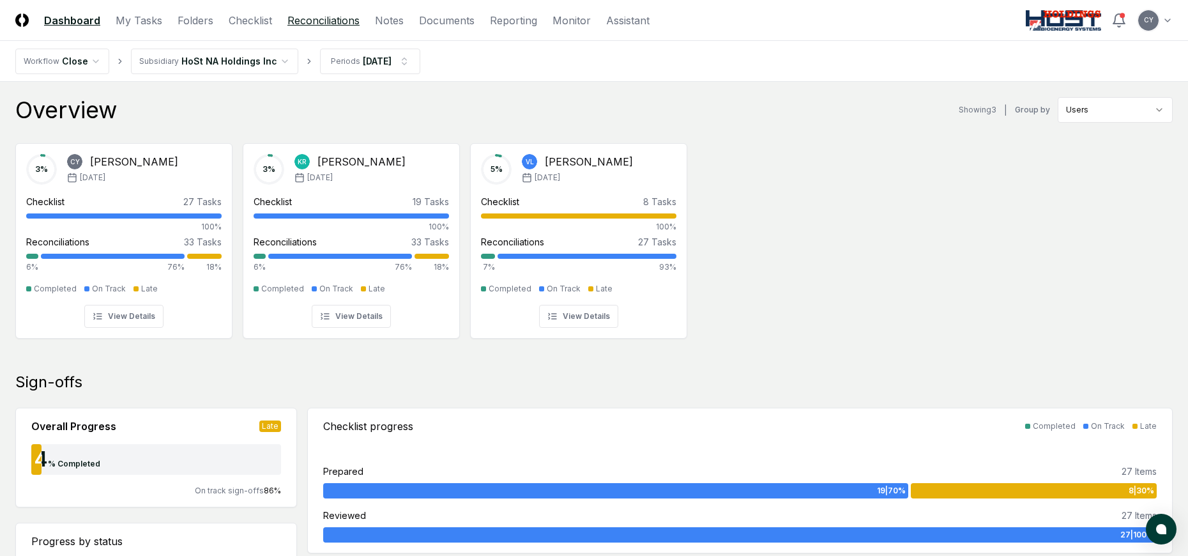
click at [327, 19] on link "Reconciliations" at bounding box center [323, 20] width 72 height 15
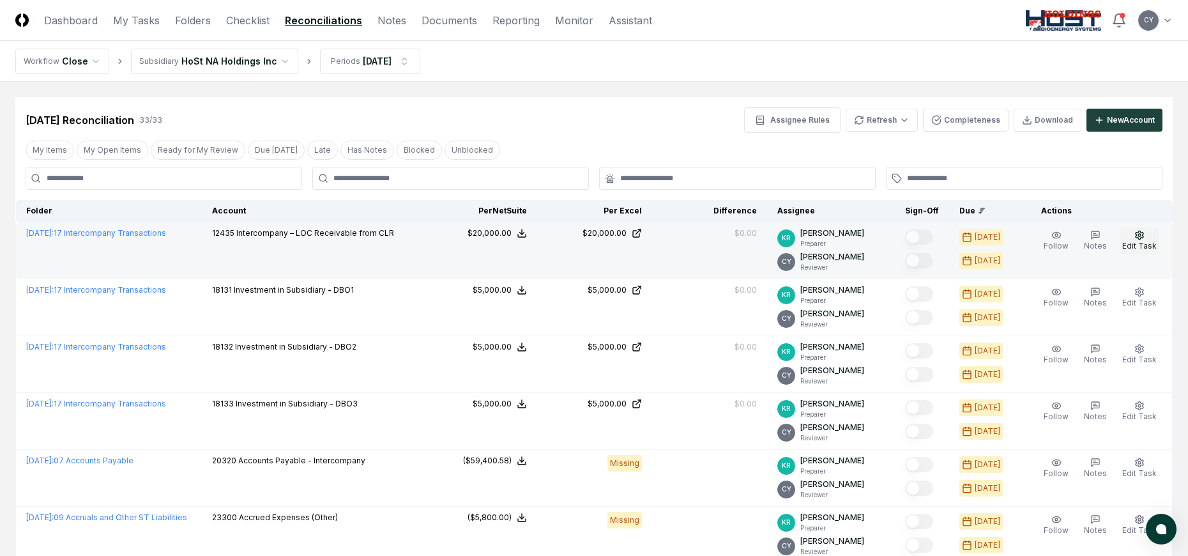
click at [1132, 234] on button "Edit Task" at bounding box center [1140, 240] width 40 height 27
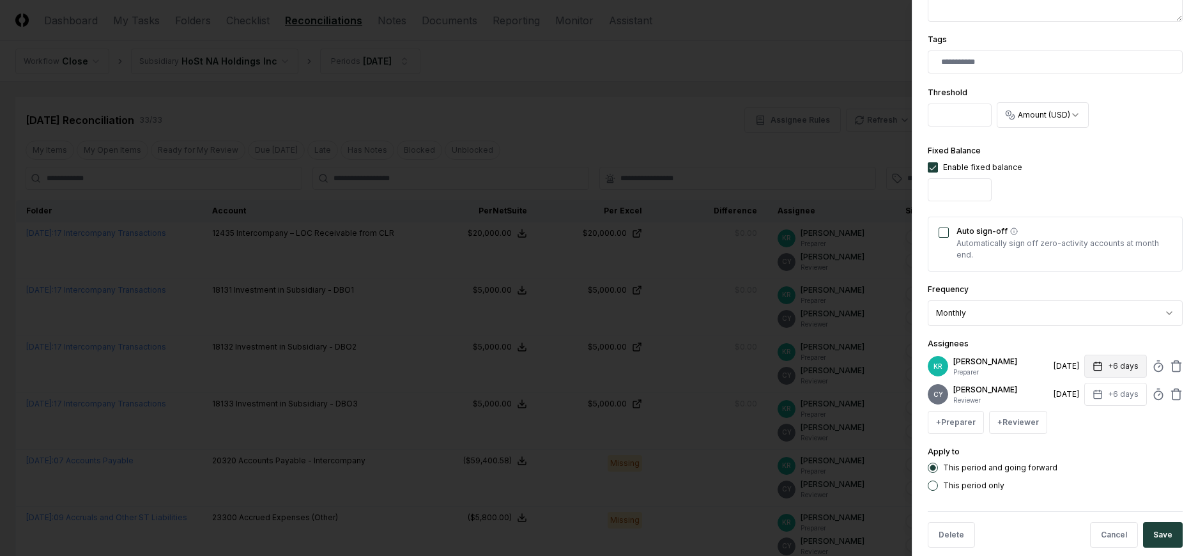
scroll to position [349, 0]
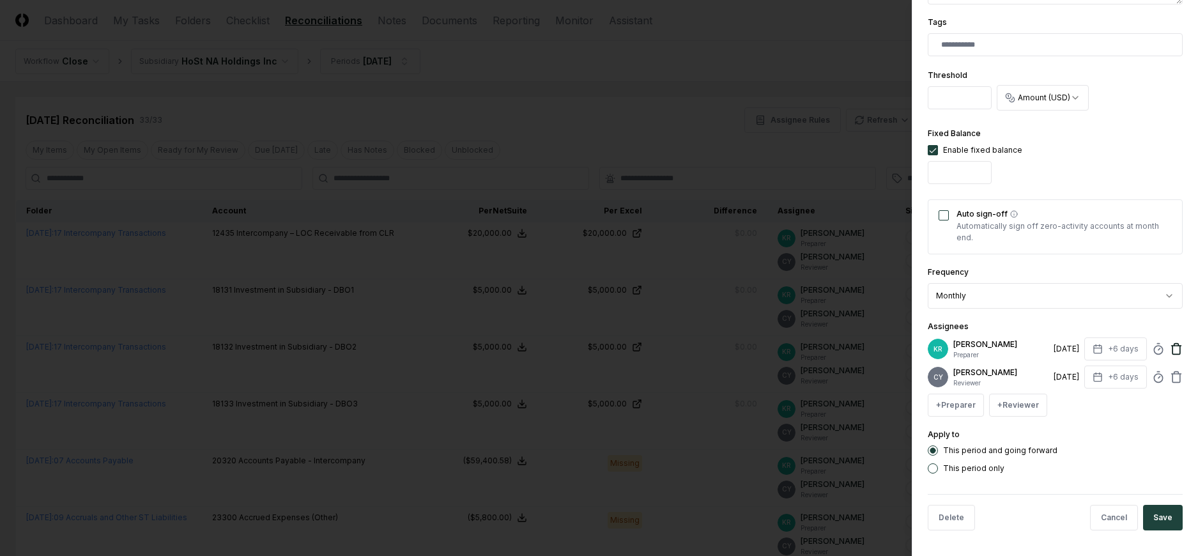
click at [1170, 344] on icon at bounding box center [1176, 348] width 13 height 13
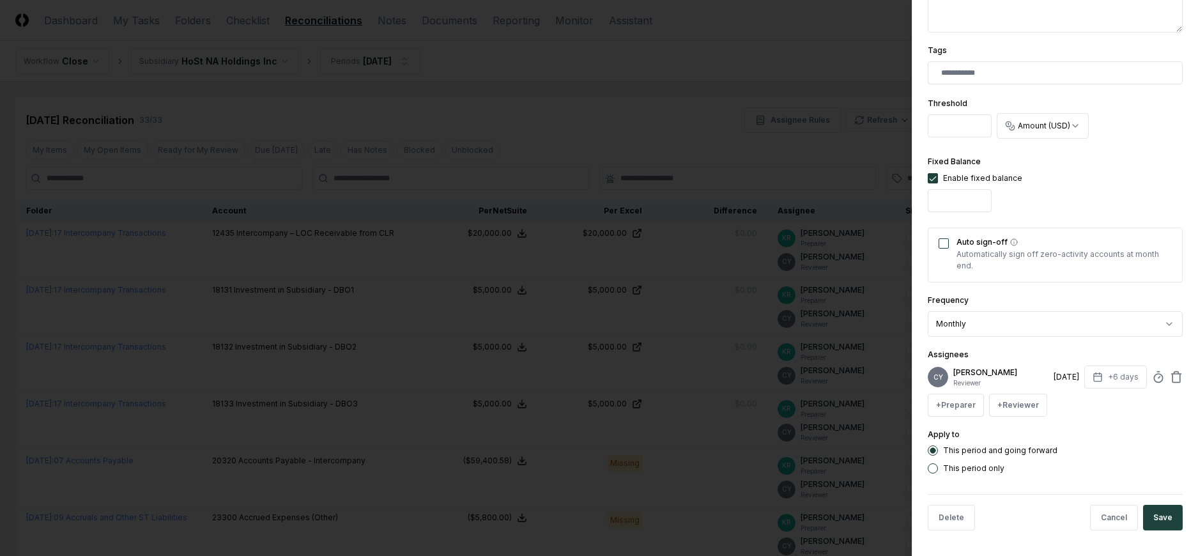
scroll to position [321, 0]
click at [1015, 395] on button "+ Reviewer" at bounding box center [1018, 404] width 58 height 23
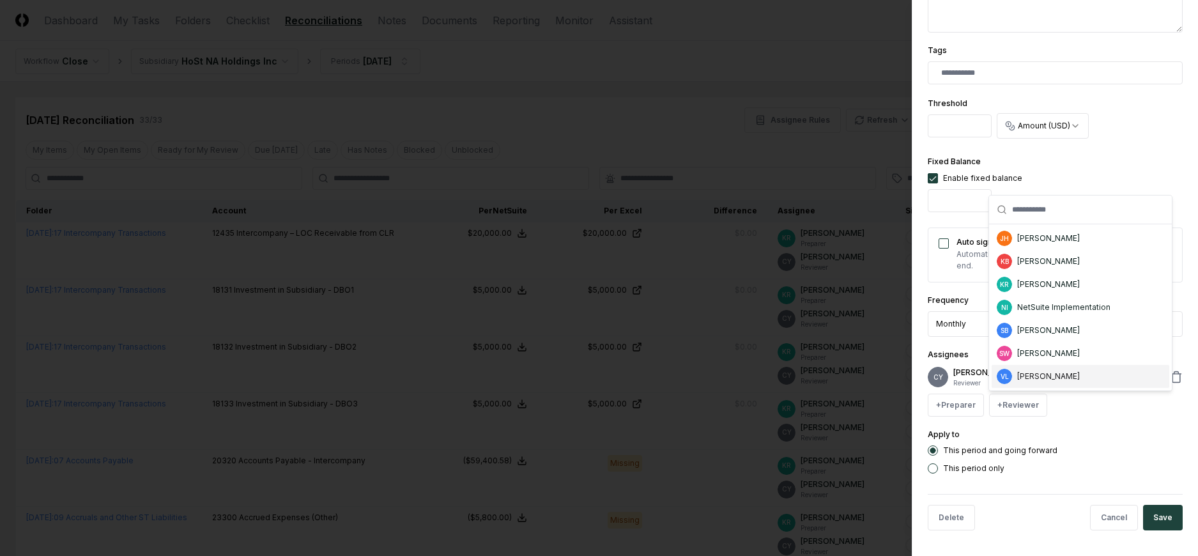
click at [1019, 370] on div "[PERSON_NAME]" at bounding box center [1048, 375] width 63 height 11
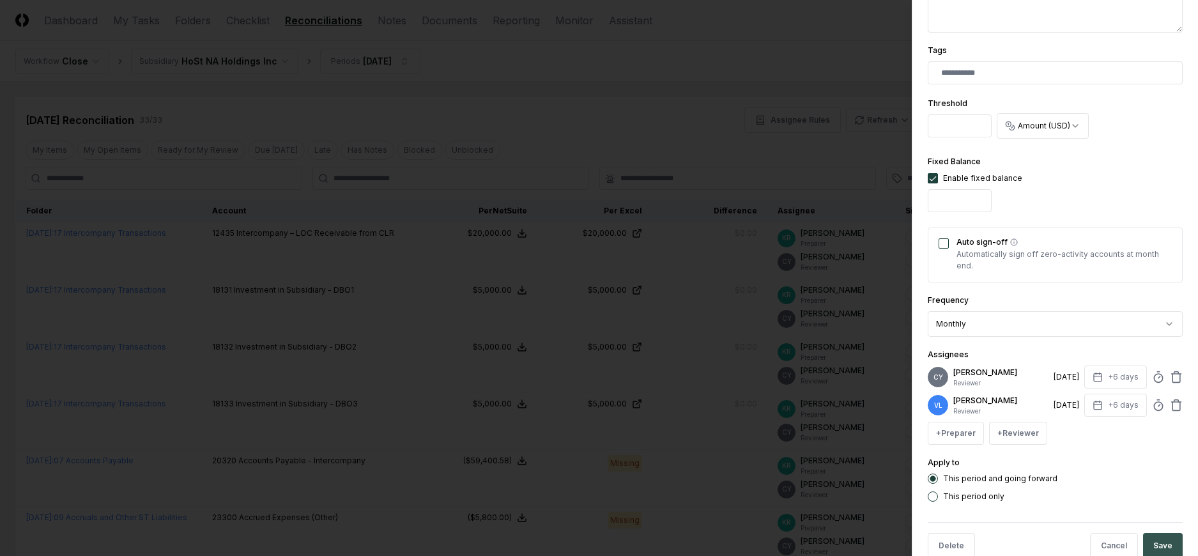
click at [1165, 542] on button "Save" at bounding box center [1163, 546] width 40 height 26
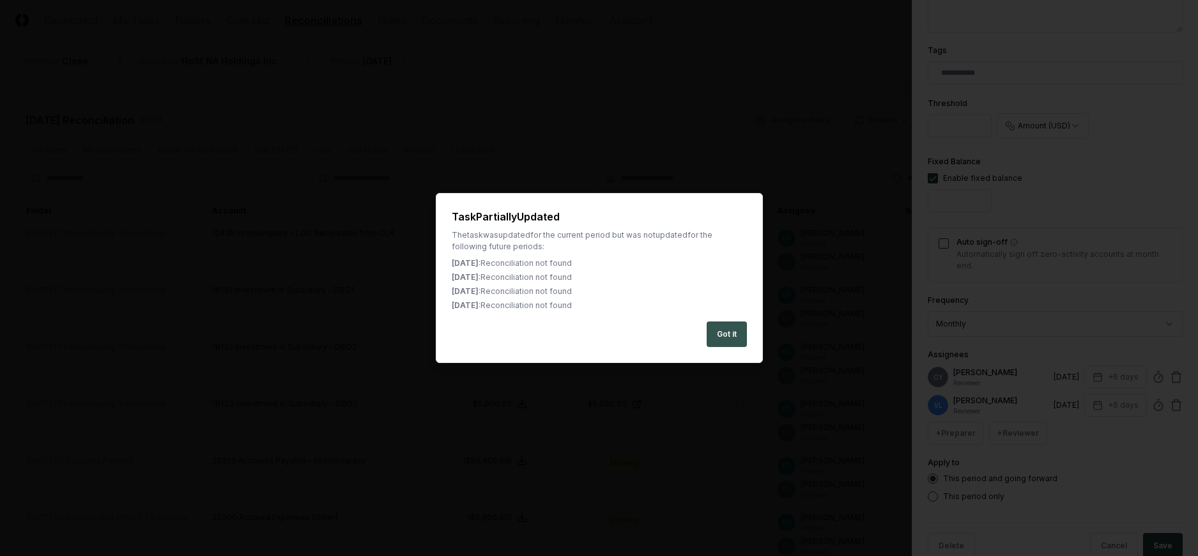
click at [726, 337] on button "Got it" at bounding box center [726, 334] width 40 height 26
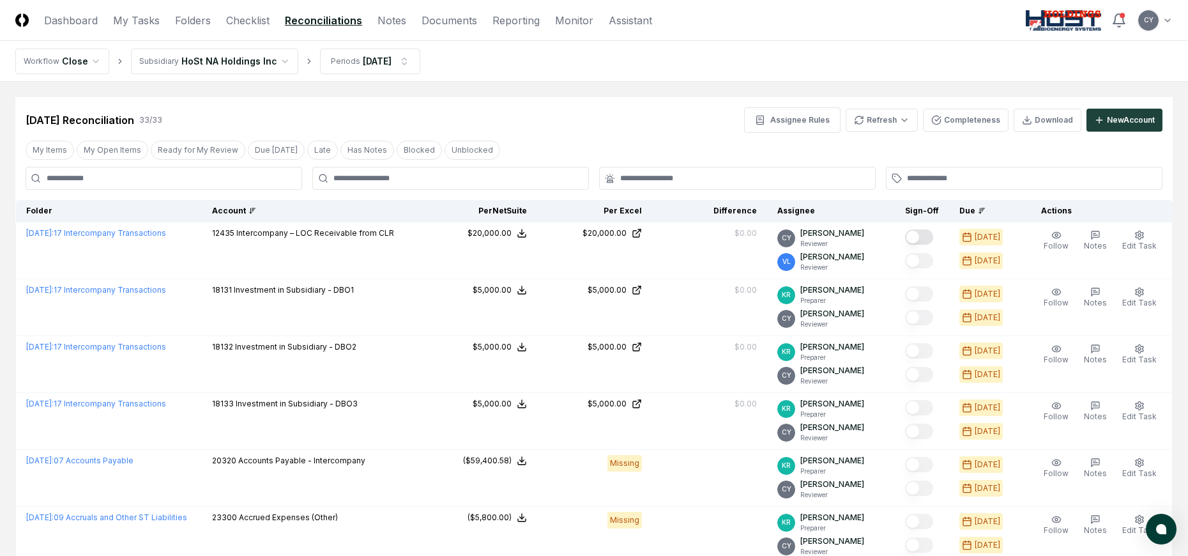
click at [240, 211] on div "Account" at bounding box center [312, 210] width 200 height 11
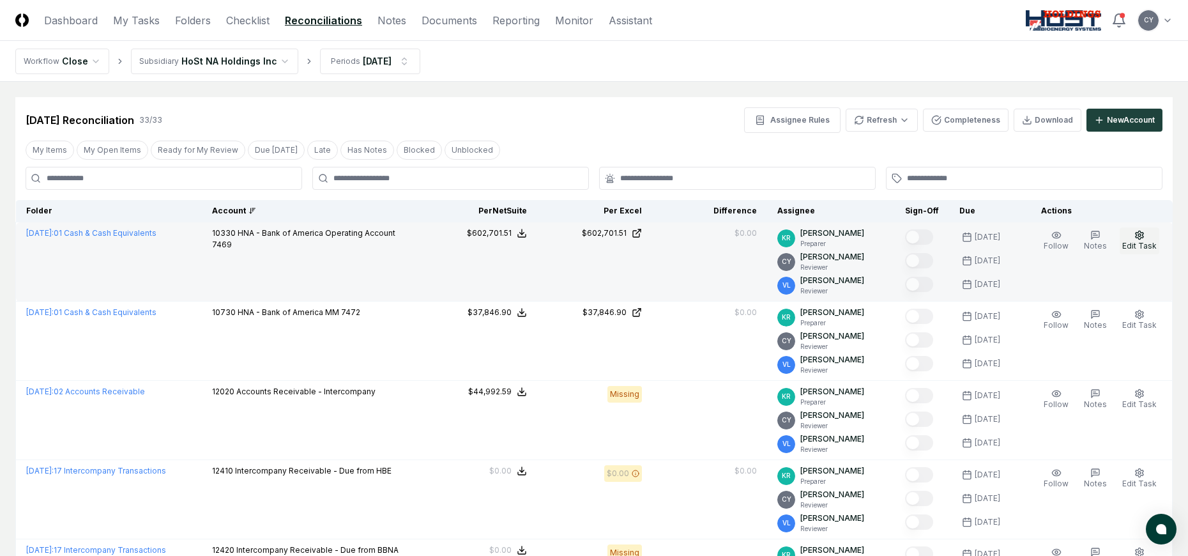
click at [1138, 237] on icon "button" at bounding box center [1139, 235] width 10 height 10
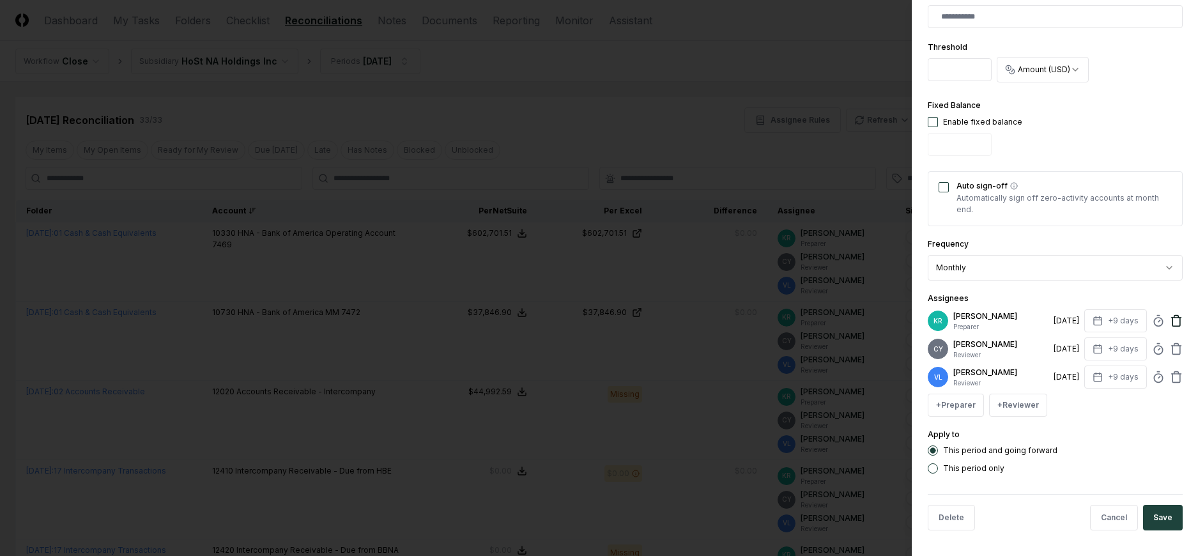
click at [1170, 322] on icon at bounding box center [1176, 320] width 13 height 13
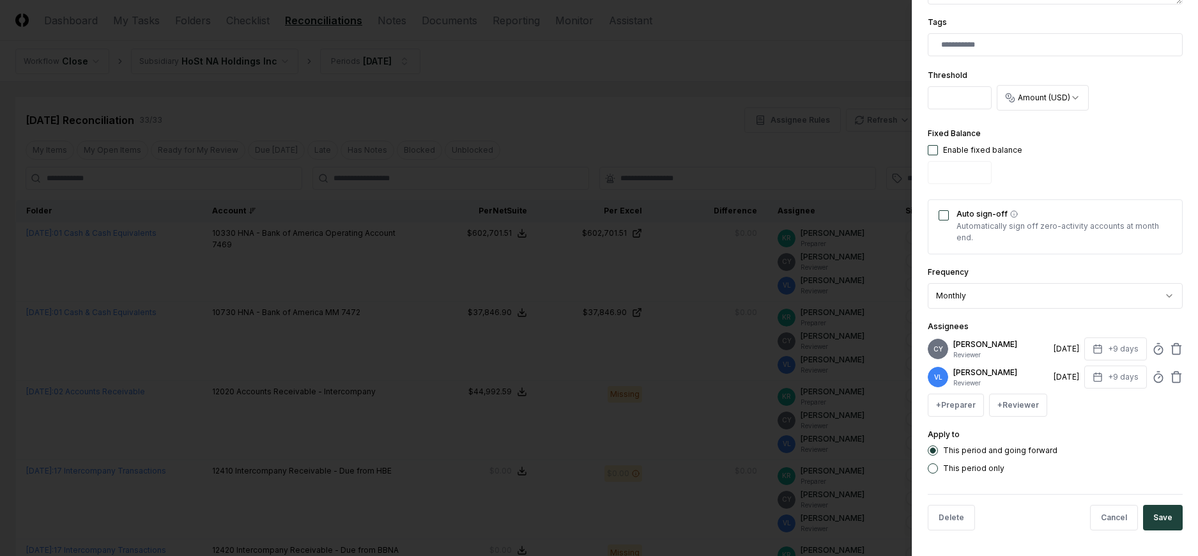
scroll to position [349, 0]
drag, startPoint x: 1149, startPoint y: 517, endPoint x: 1125, endPoint y: 493, distance: 33.9
click at [1149, 517] on button "Save" at bounding box center [1163, 518] width 40 height 26
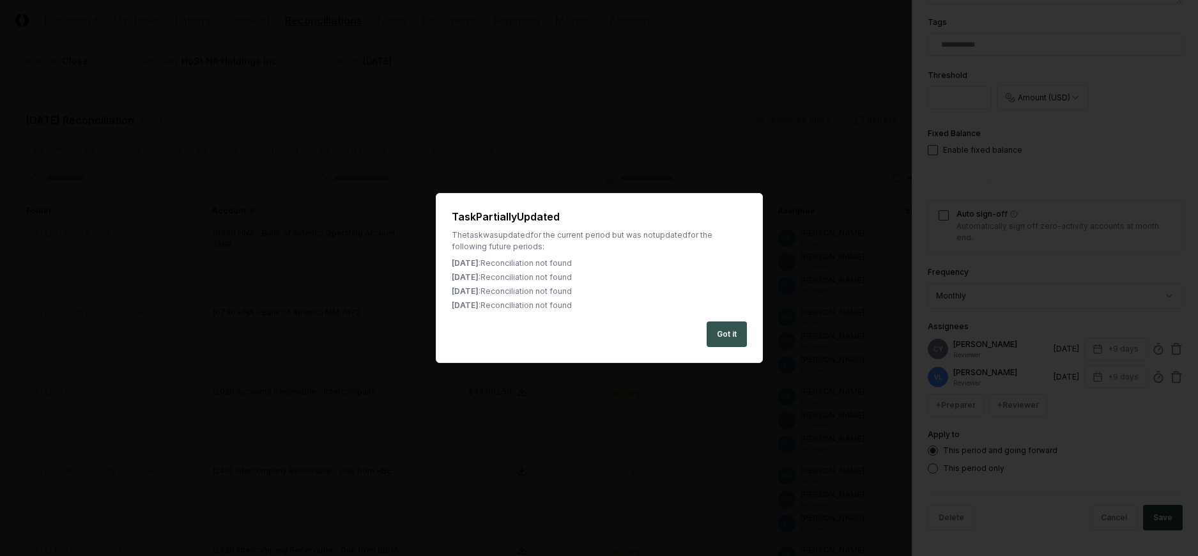
click at [723, 334] on button "Got it" at bounding box center [726, 334] width 40 height 26
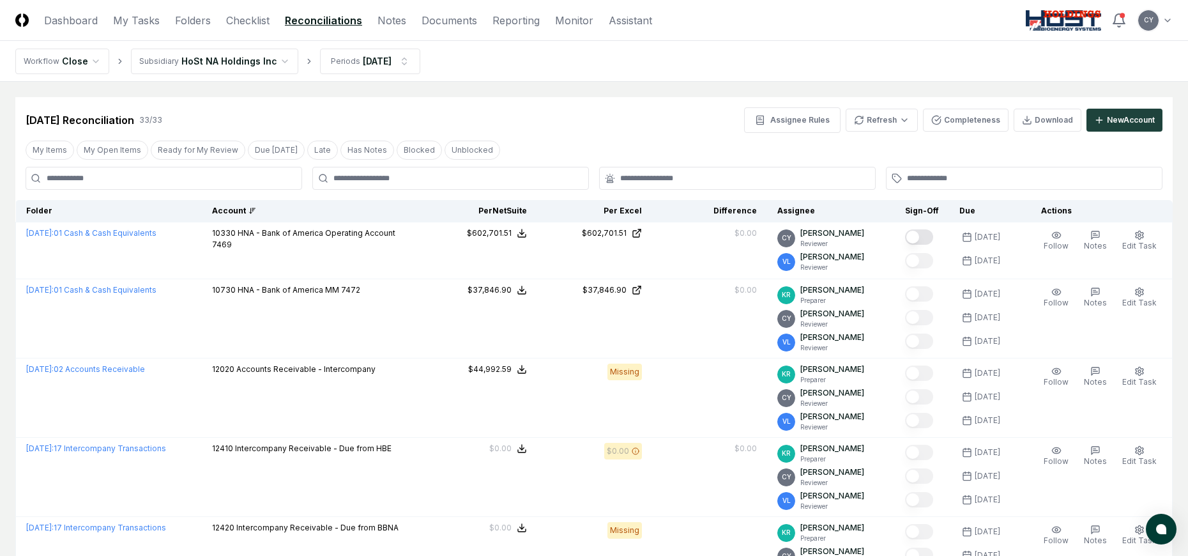
click at [222, 209] on div "Account" at bounding box center [312, 210] width 200 height 11
click at [241, 210] on div "Account" at bounding box center [312, 210] width 200 height 11
click at [246, 208] on div "Account" at bounding box center [312, 210] width 200 height 11
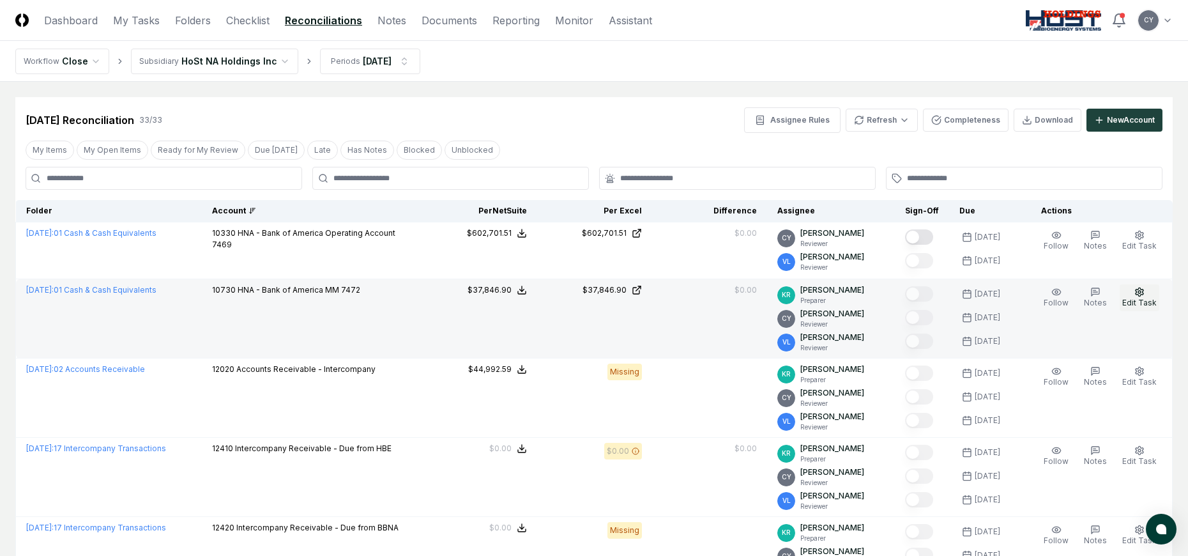
click at [1141, 296] on icon "button" at bounding box center [1140, 291] width 8 height 8
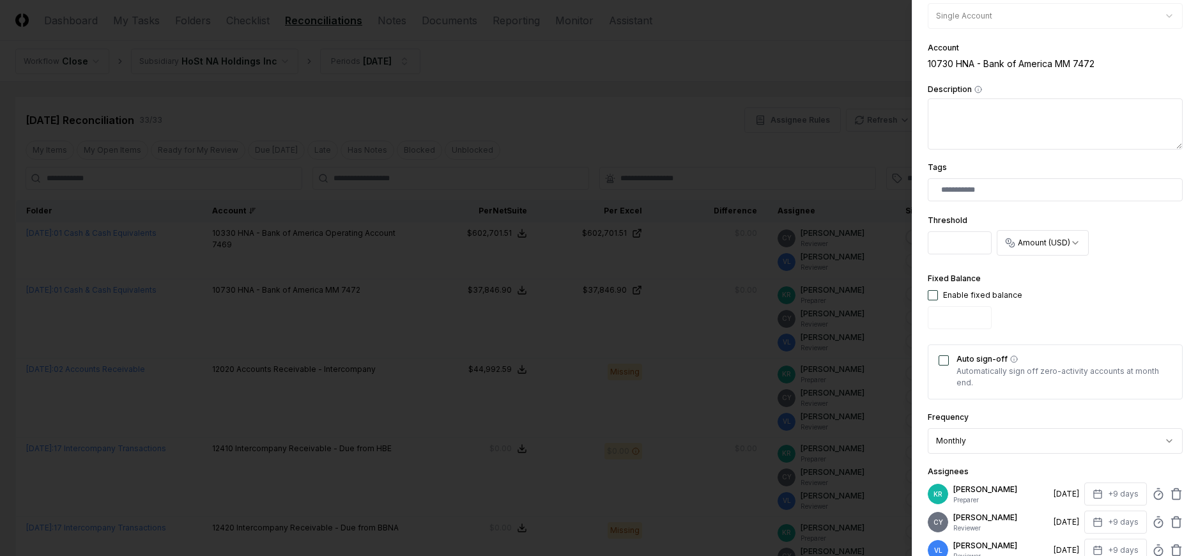
scroll to position [377, 0]
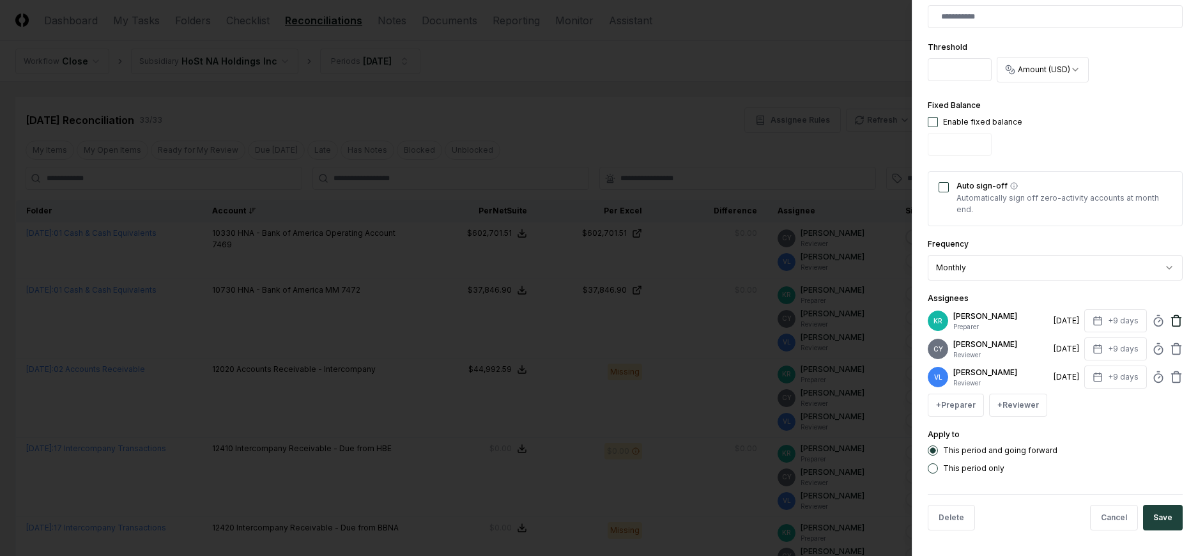
click at [1170, 320] on icon at bounding box center [1176, 320] width 13 height 13
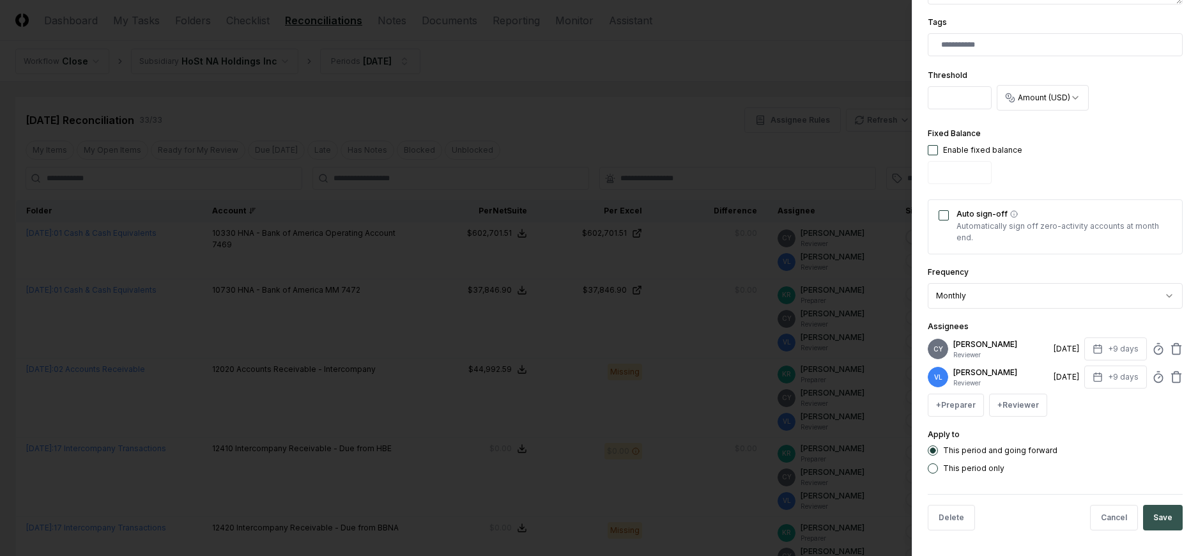
click at [1149, 514] on button "Save" at bounding box center [1163, 518] width 40 height 26
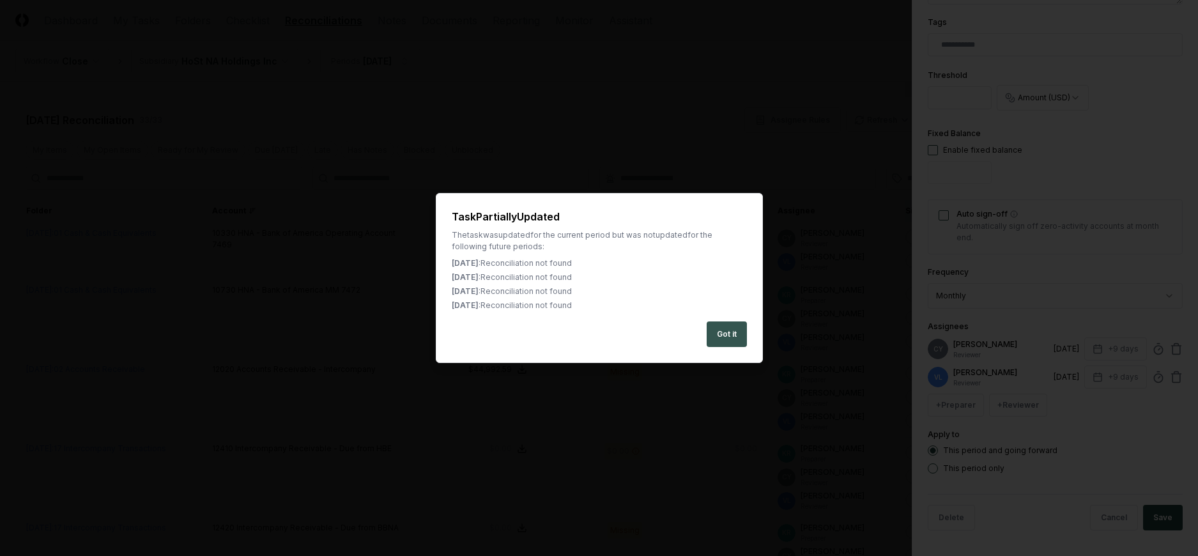
click at [731, 340] on button "Got it" at bounding box center [726, 334] width 40 height 26
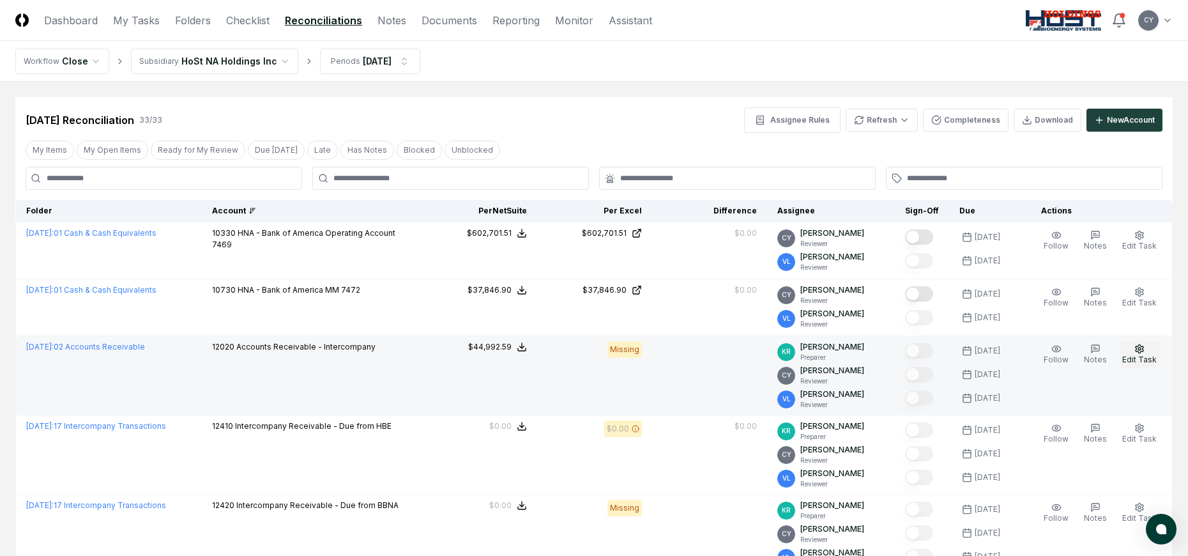
click at [1146, 350] on button "Edit Task" at bounding box center [1140, 354] width 40 height 27
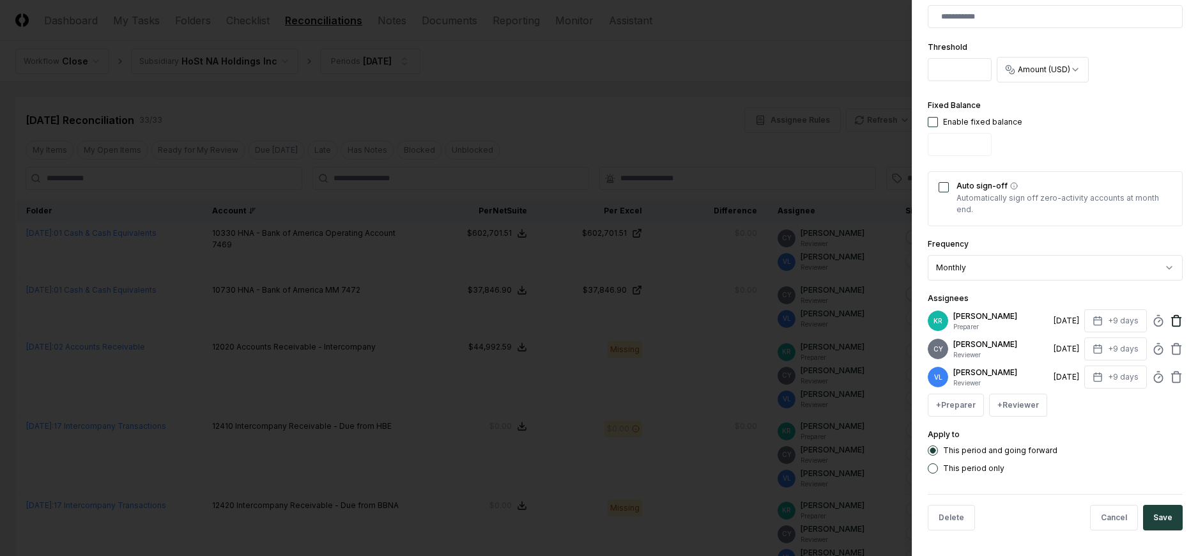
click at [1170, 321] on icon at bounding box center [1176, 320] width 13 height 13
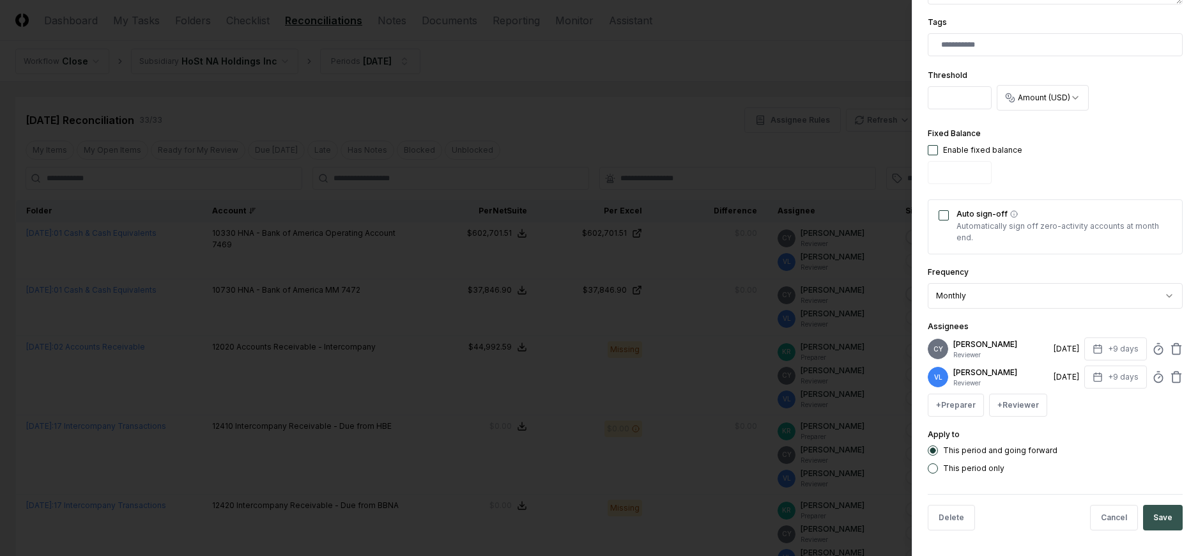
click at [1157, 518] on button "Save" at bounding box center [1163, 518] width 40 height 26
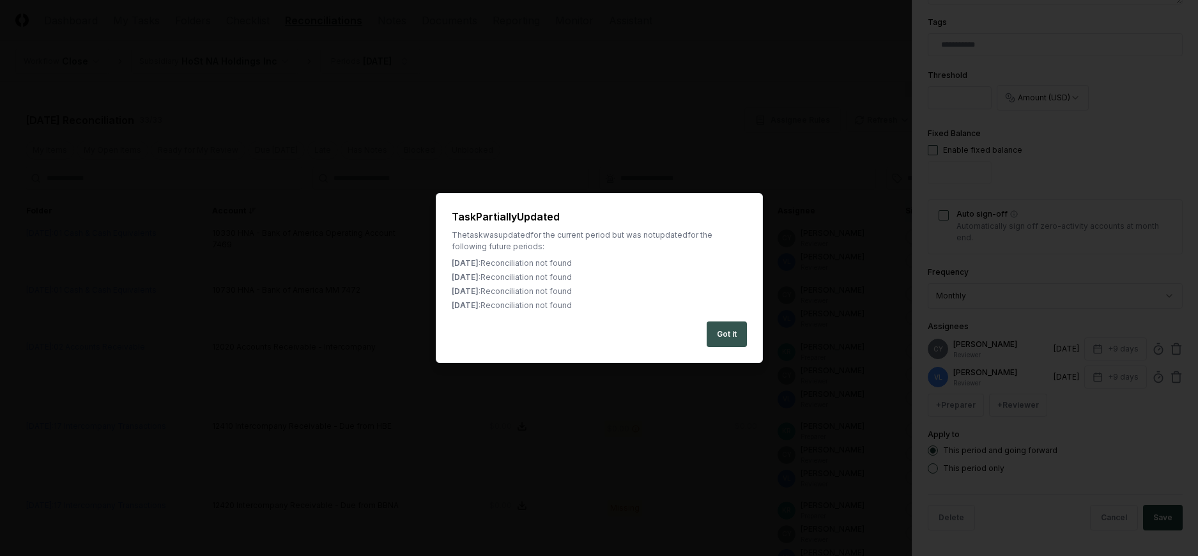
click at [729, 327] on button "Got it" at bounding box center [726, 334] width 40 height 26
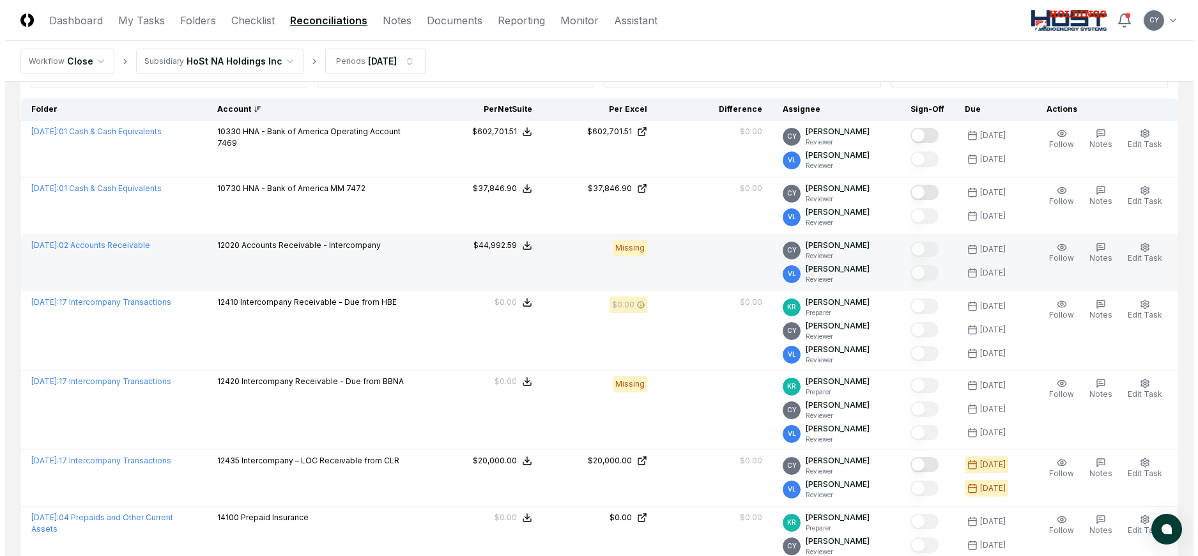
scroll to position [255, 0]
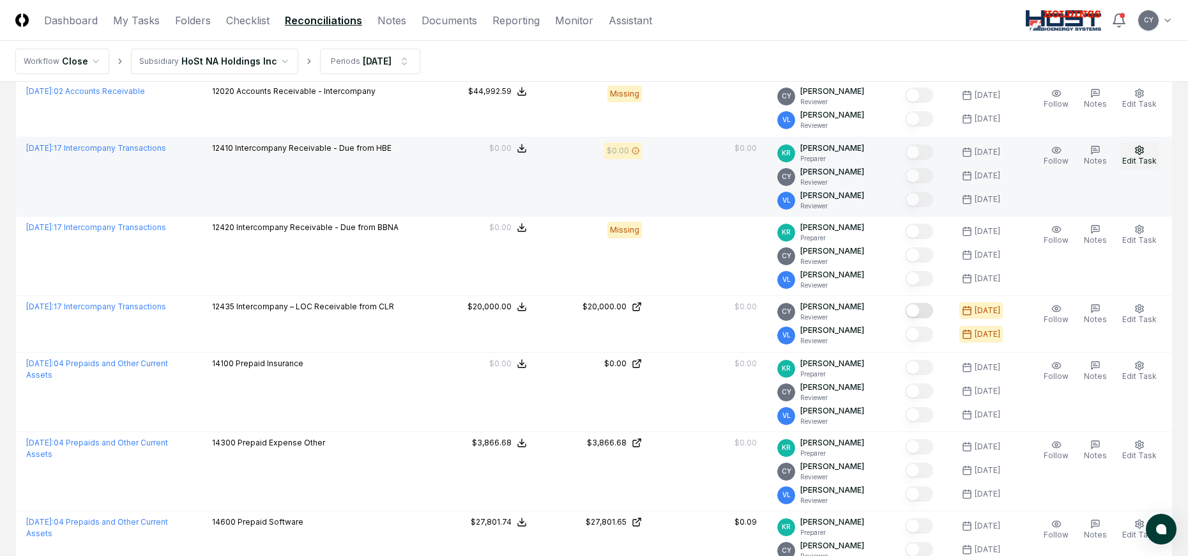
click at [1133, 144] on button "Edit Task" at bounding box center [1140, 155] width 40 height 27
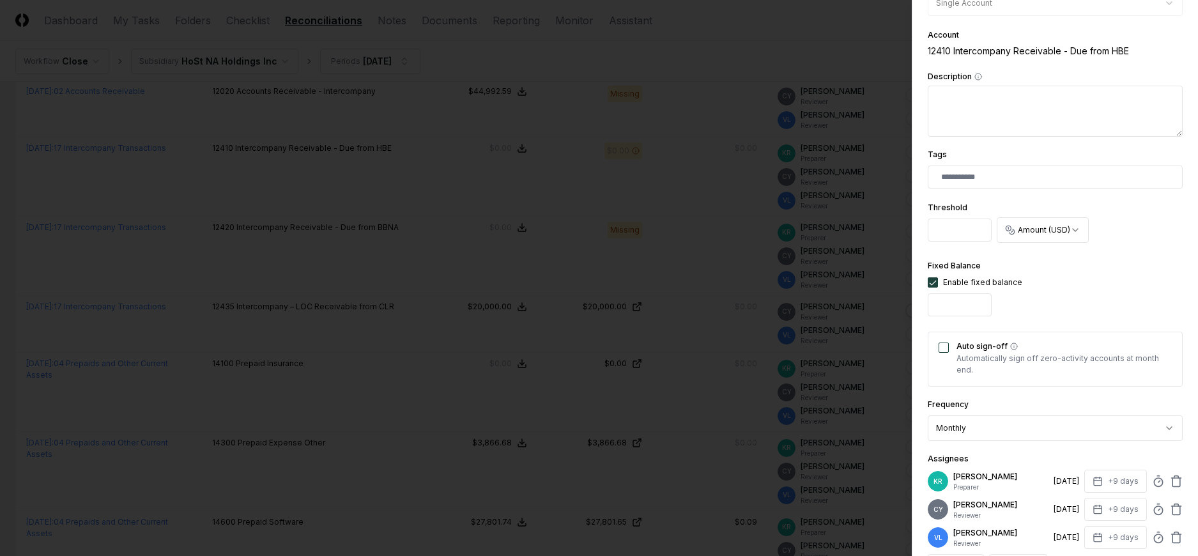
scroll to position [377, 0]
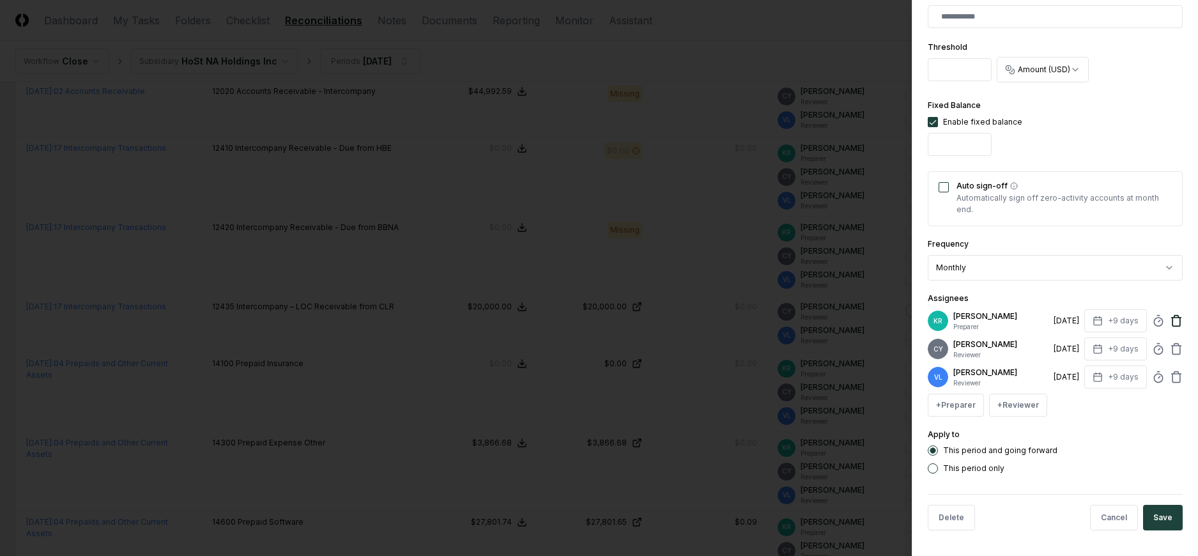
click at [1170, 321] on icon at bounding box center [1176, 320] width 13 height 13
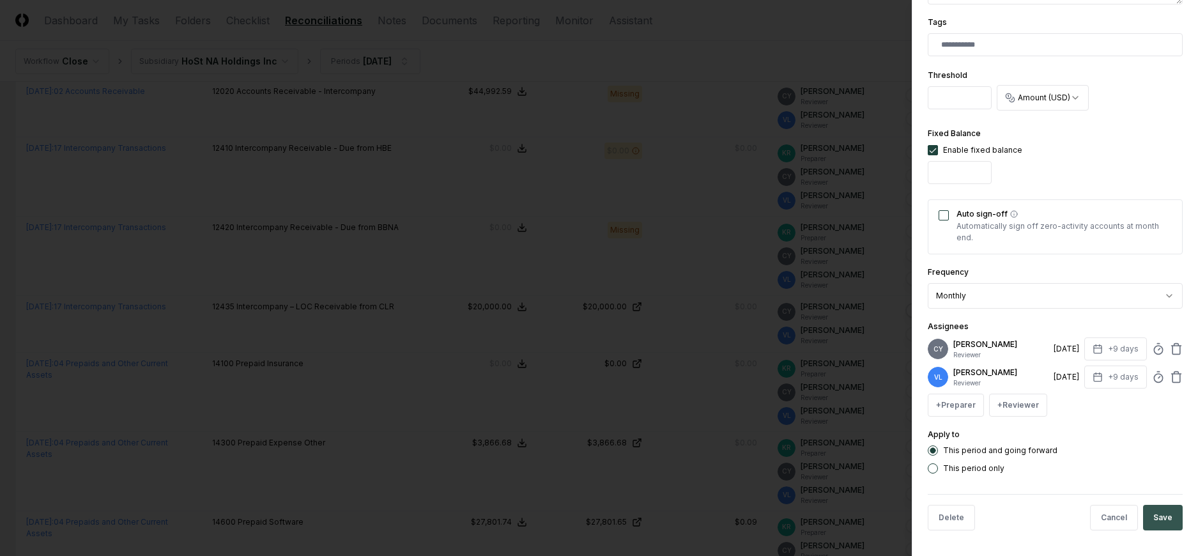
click at [1147, 515] on button "Save" at bounding box center [1163, 518] width 40 height 26
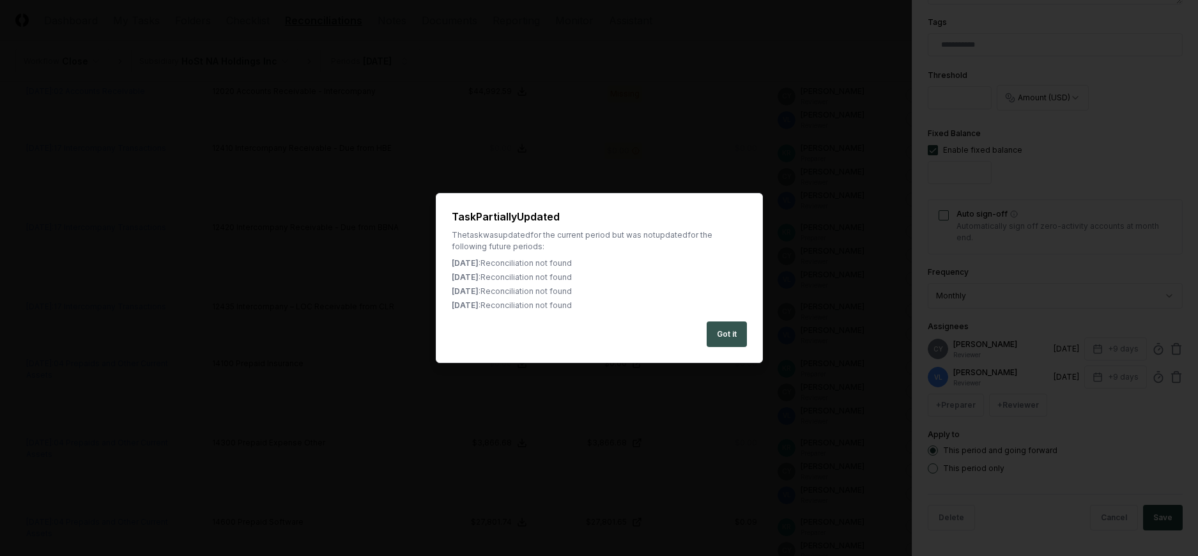
click at [722, 337] on button "Got it" at bounding box center [726, 334] width 40 height 26
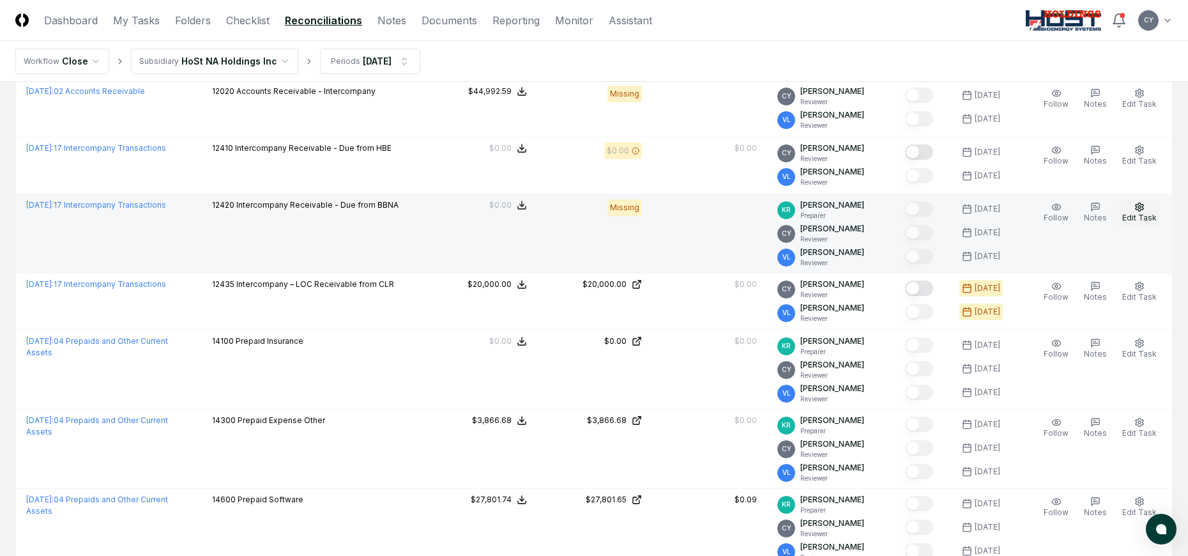
click at [1142, 210] on icon "button" at bounding box center [1139, 207] width 10 height 10
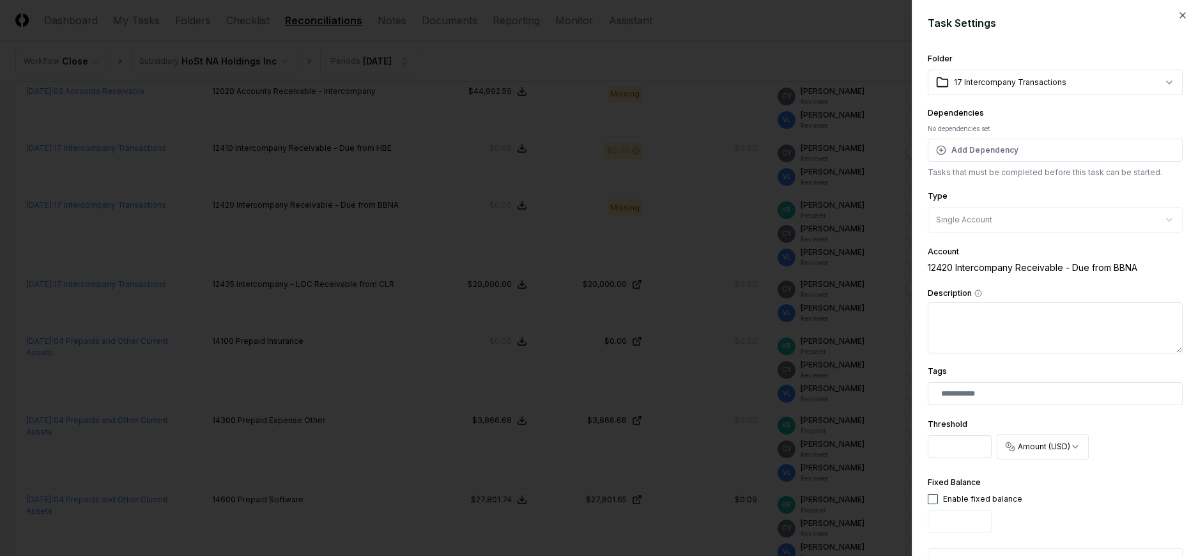
scroll to position [377, 0]
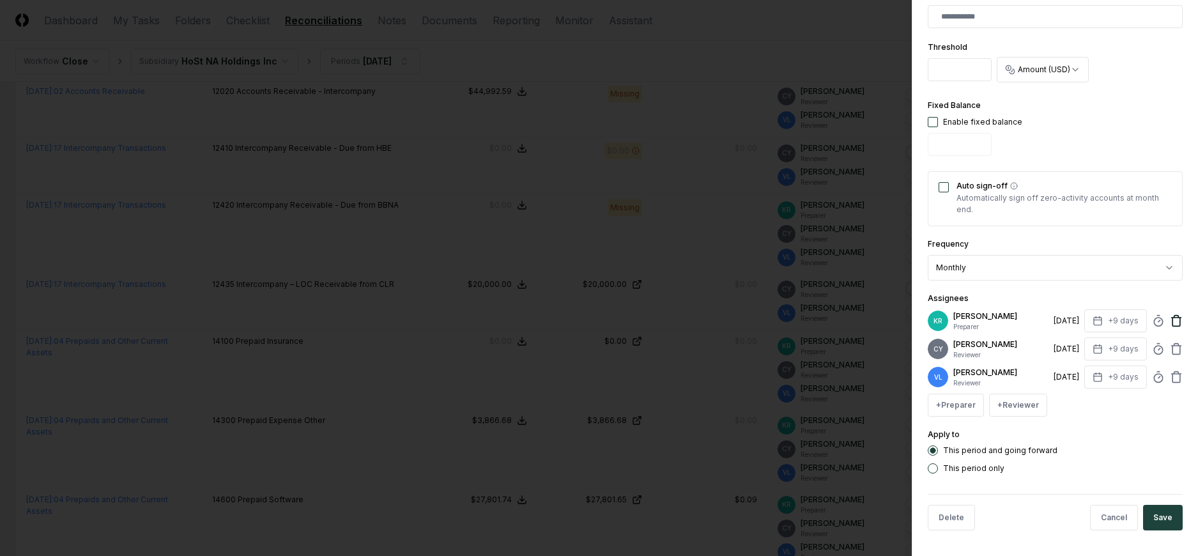
click at [1170, 321] on icon at bounding box center [1176, 320] width 13 height 13
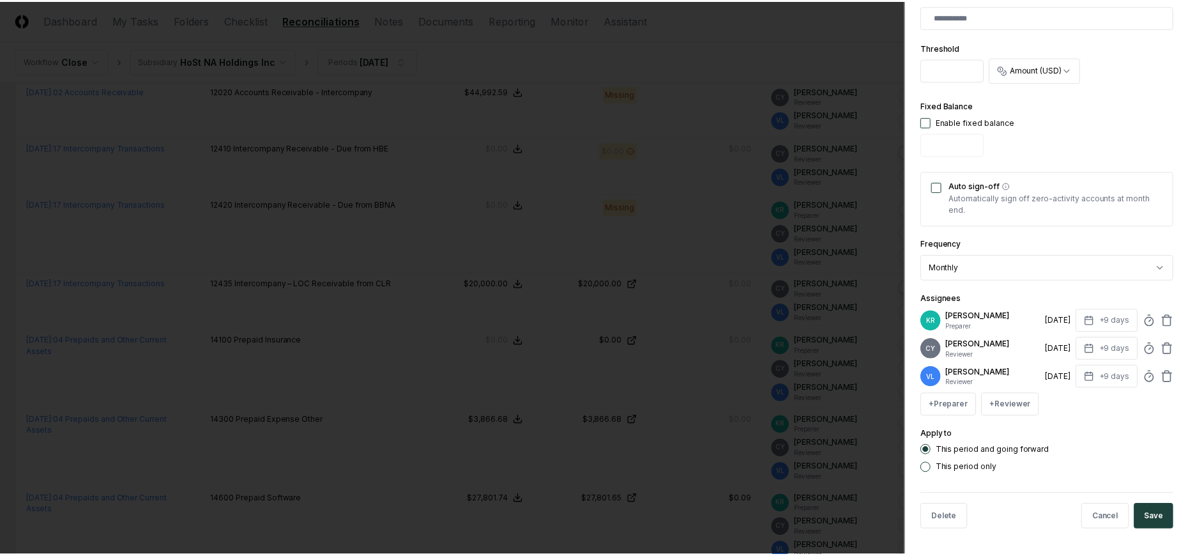
scroll to position [349, 0]
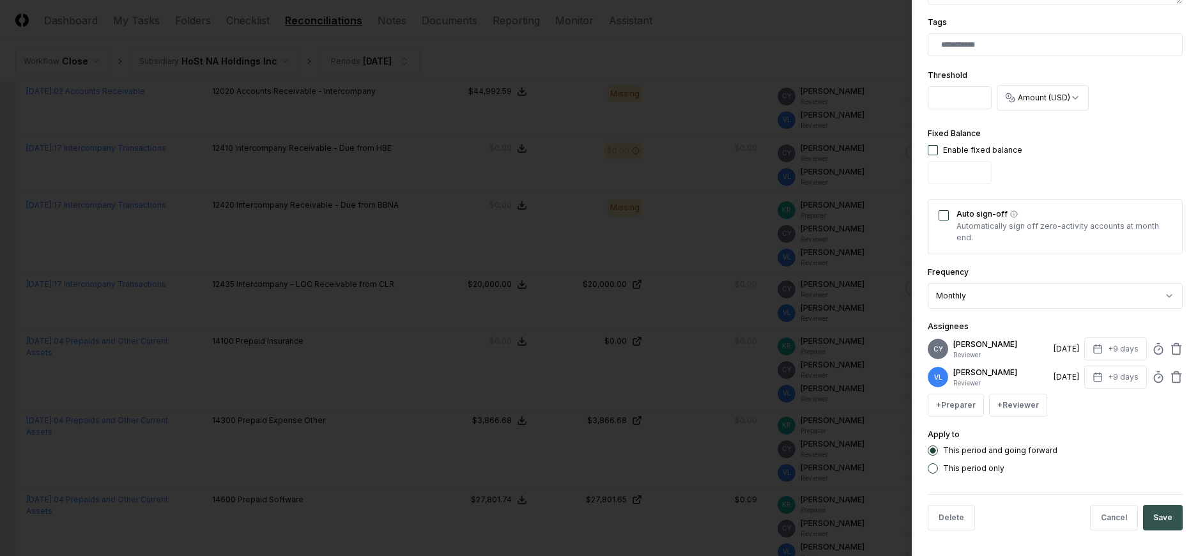
click at [1155, 514] on button "Save" at bounding box center [1163, 518] width 40 height 26
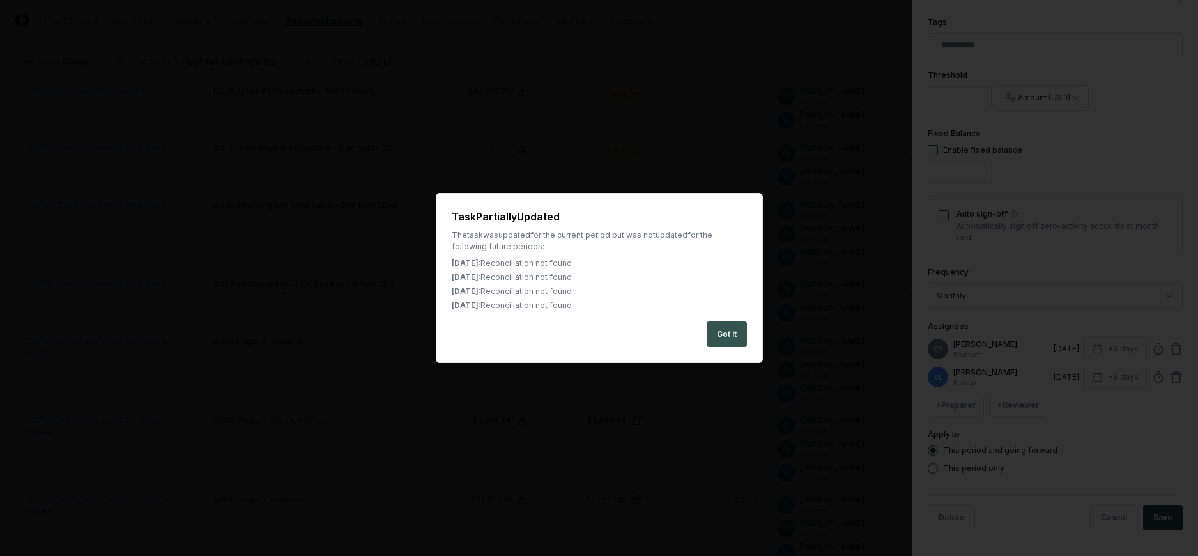
click at [731, 327] on button "Got it" at bounding box center [726, 334] width 40 height 26
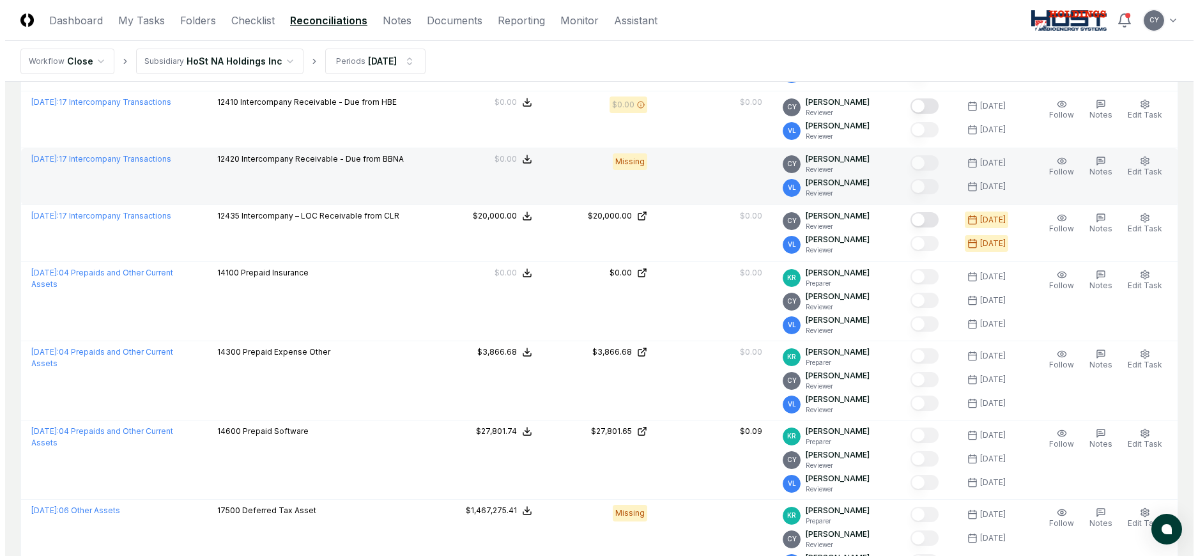
scroll to position [319, 0]
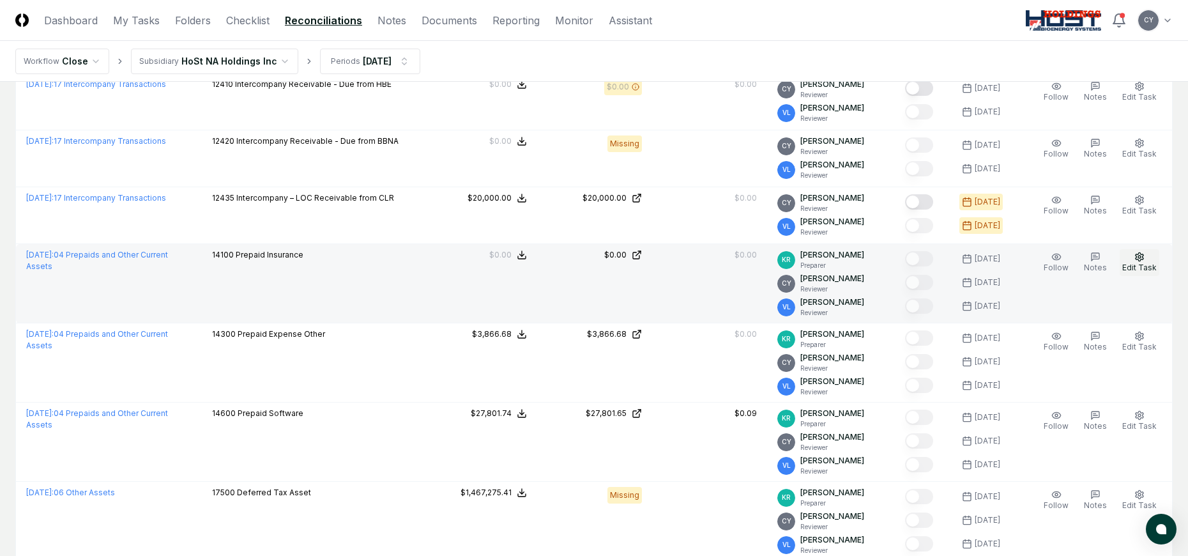
click at [1143, 255] on icon "button" at bounding box center [1139, 257] width 10 height 10
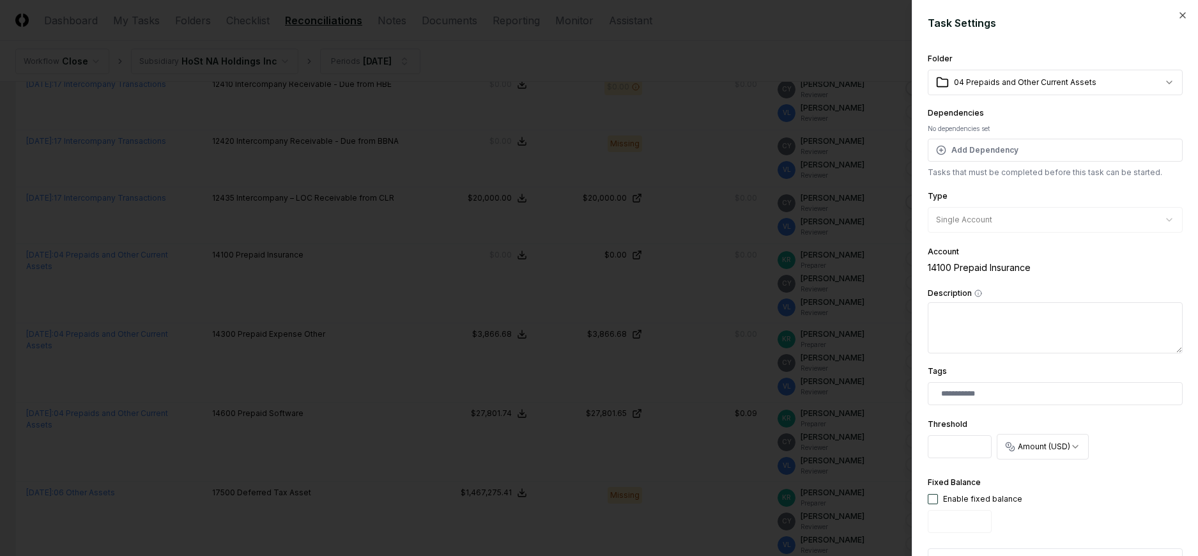
scroll to position [377, 0]
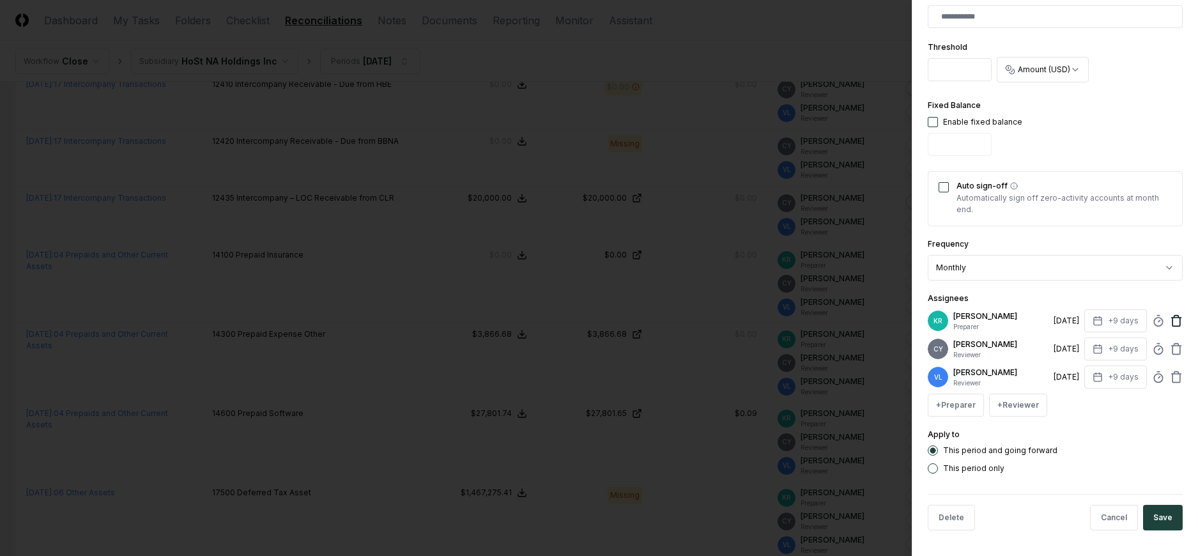
click at [1170, 320] on icon at bounding box center [1176, 320] width 13 height 13
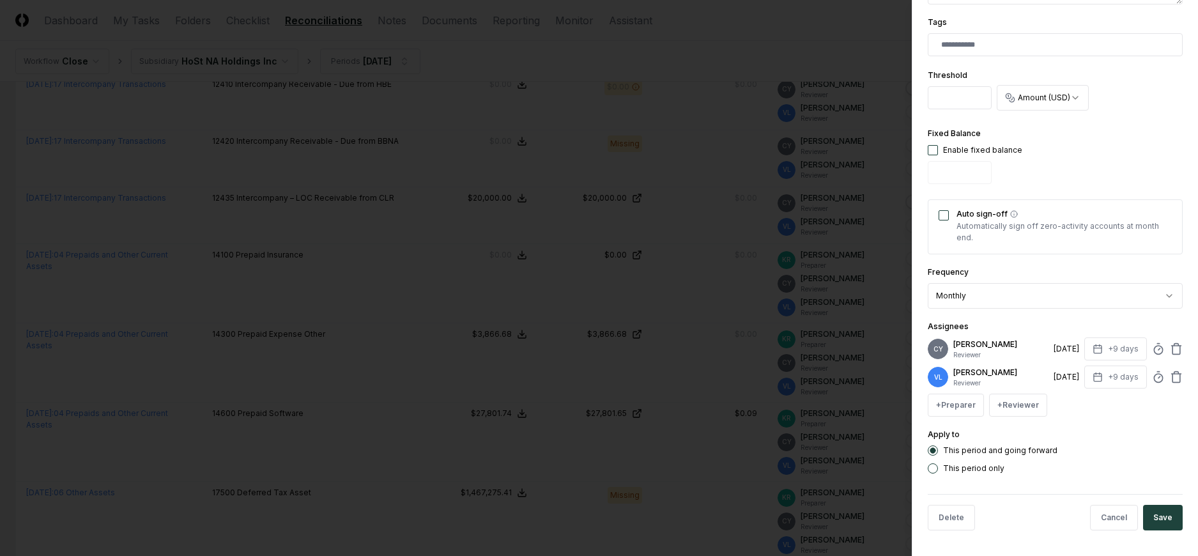
scroll to position [349, 0]
click at [1154, 517] on button "Save" at bounding box center [1163, 518] width 40 height 26
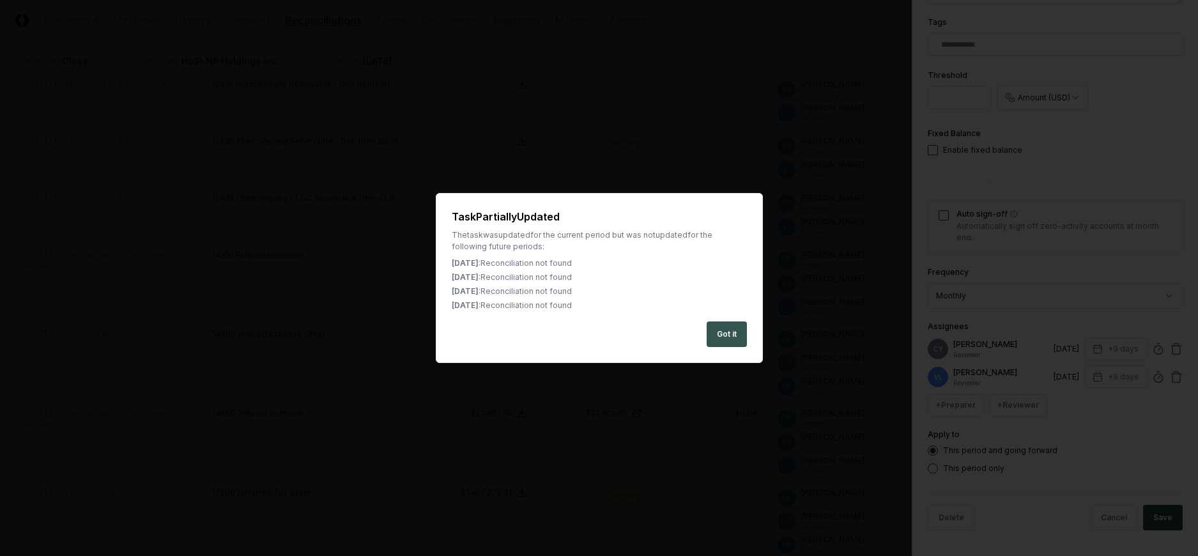
click at [735, 329] on button "Got it" at bounding box center [726, 334] width 40 height 26
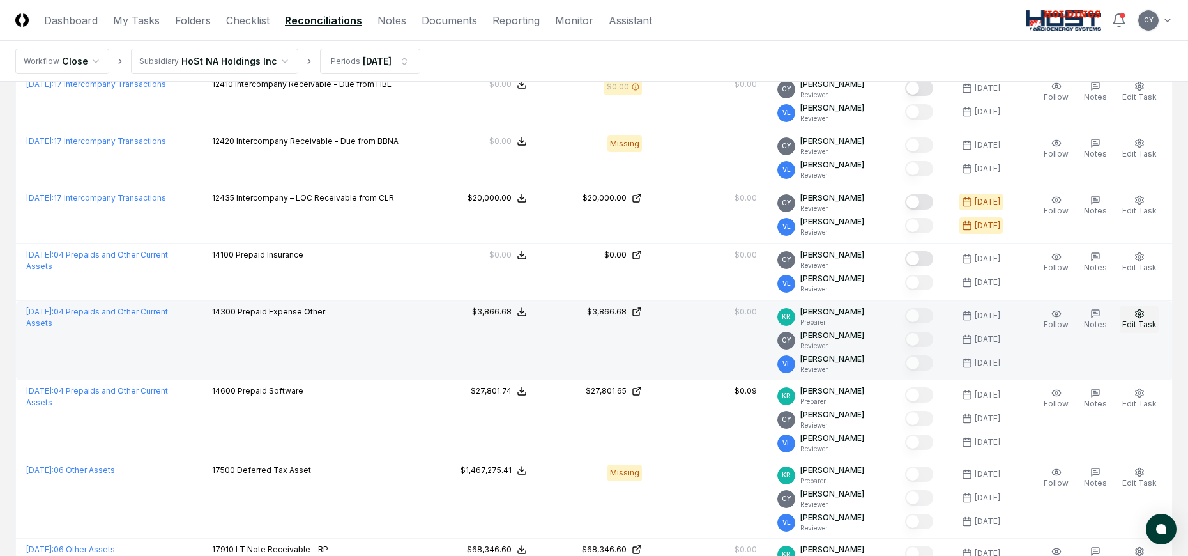
click at [1139, 316] on icon "button" at bounding box center [1139, 314] width 10 height 10
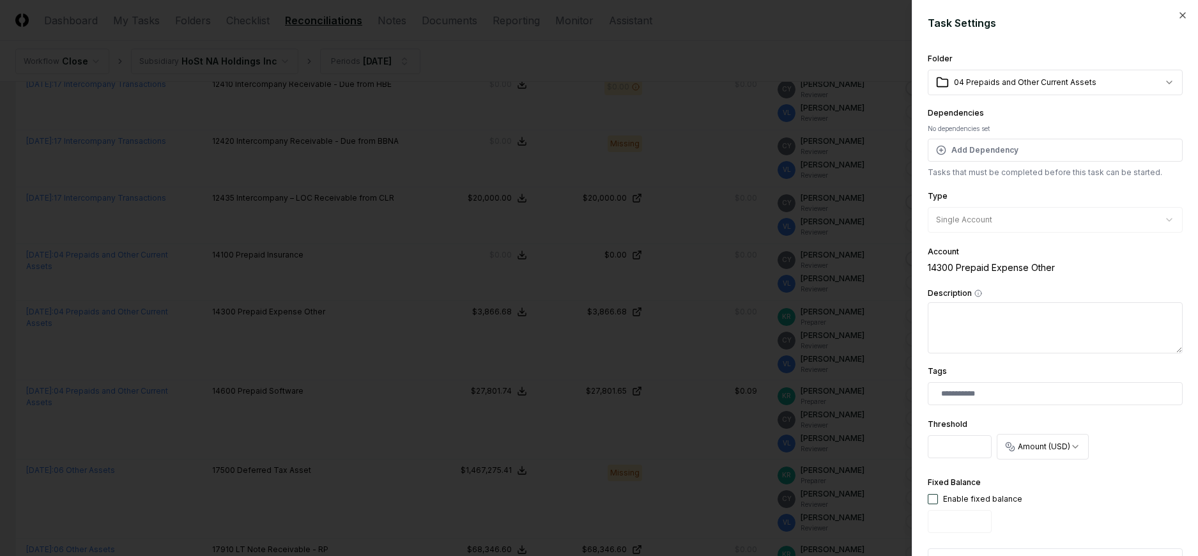
scroll to position [255, 0]
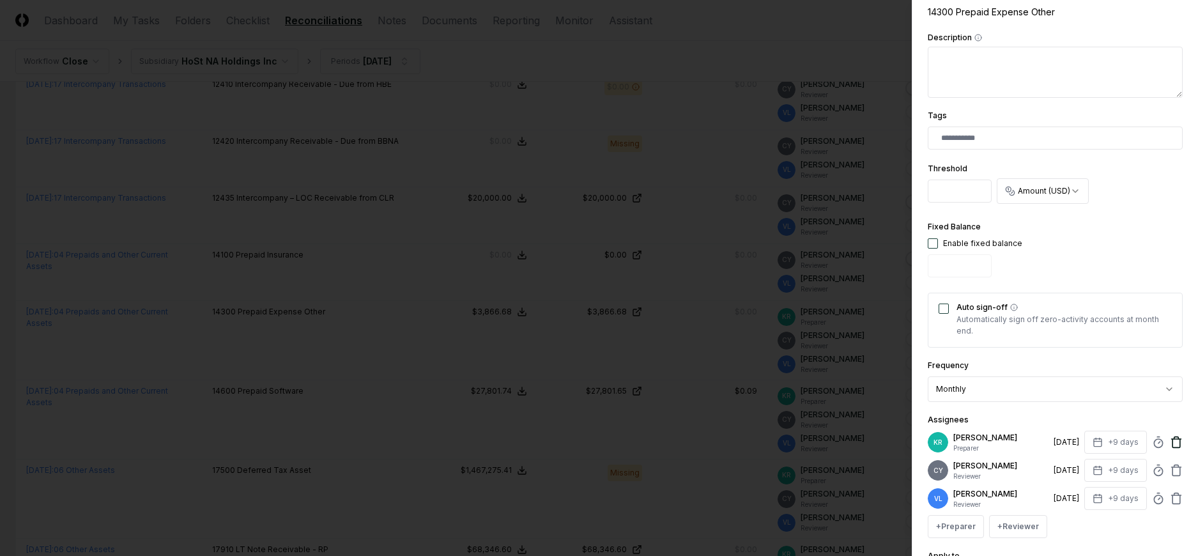
click at [1171, 439] on icon at bounding box center [1176, 439] width 10 height 0
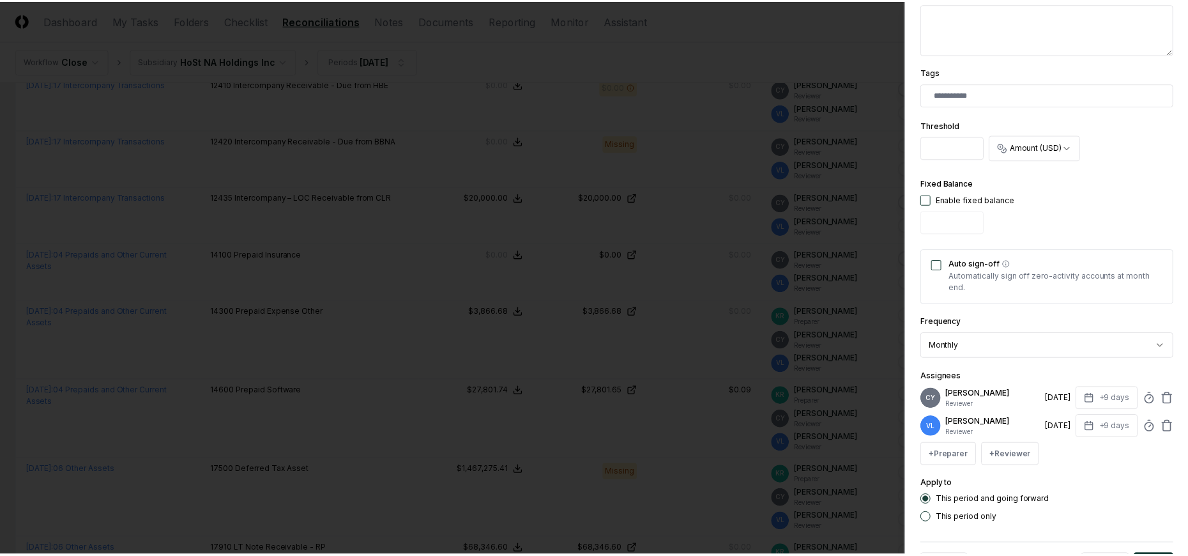
scroll to position [349, 0]
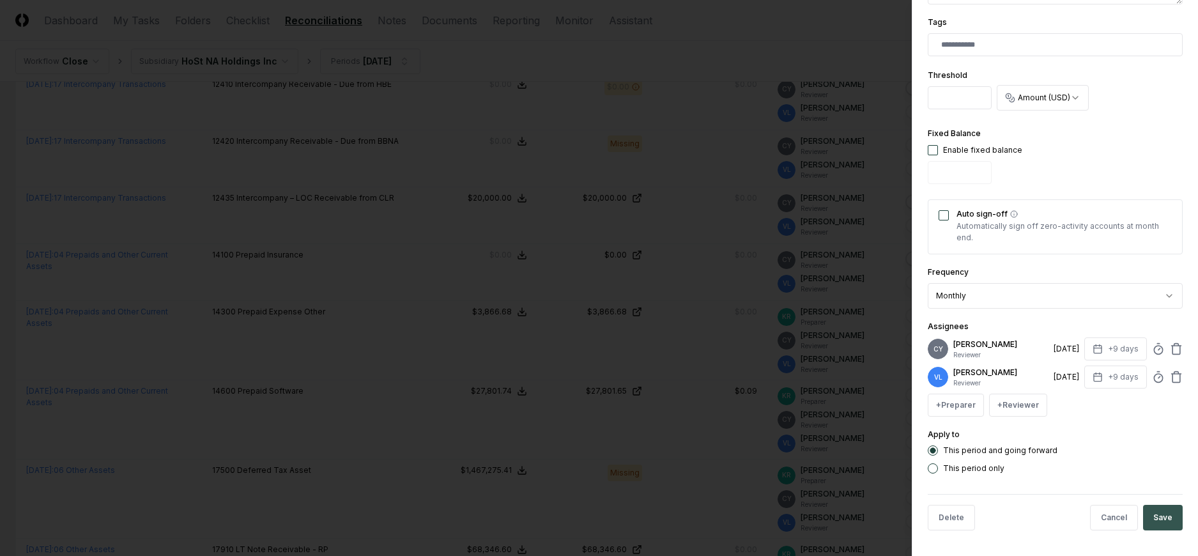
click at [1148, 510] on button "Save" at bounding box center [1163, 518] width 40 height 26
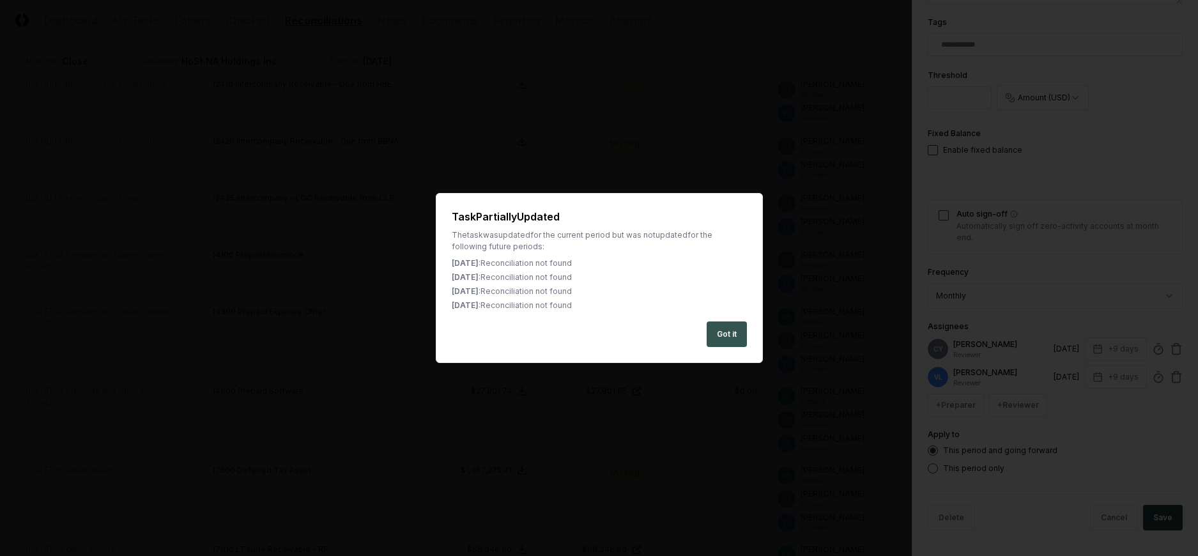
click at [726, 332] on button "Got it" at bounding box center [726, 334] width 40 height 26
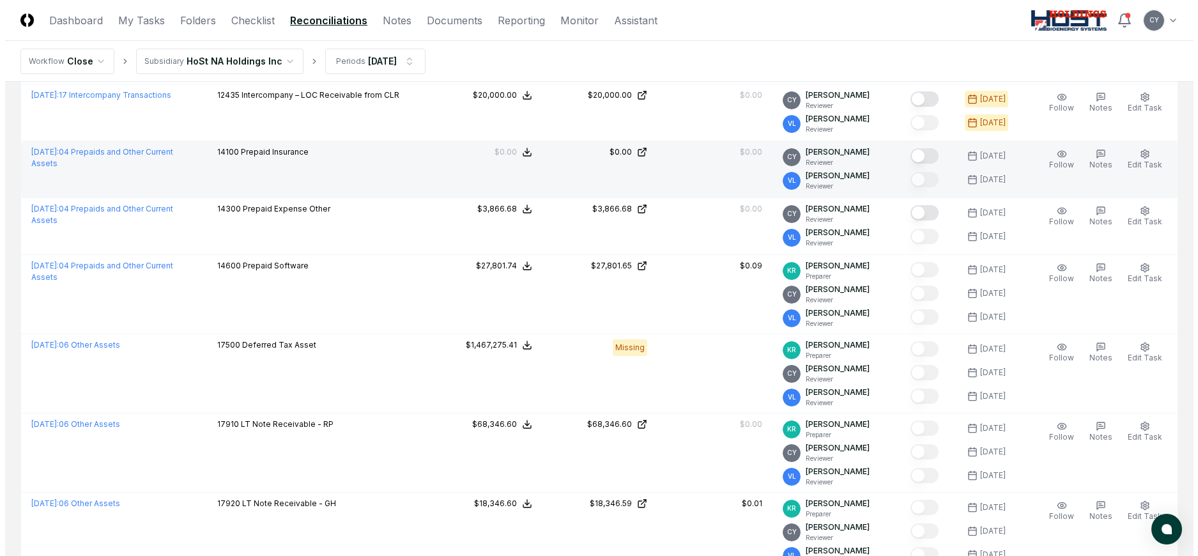
scroll to position [447, 0]
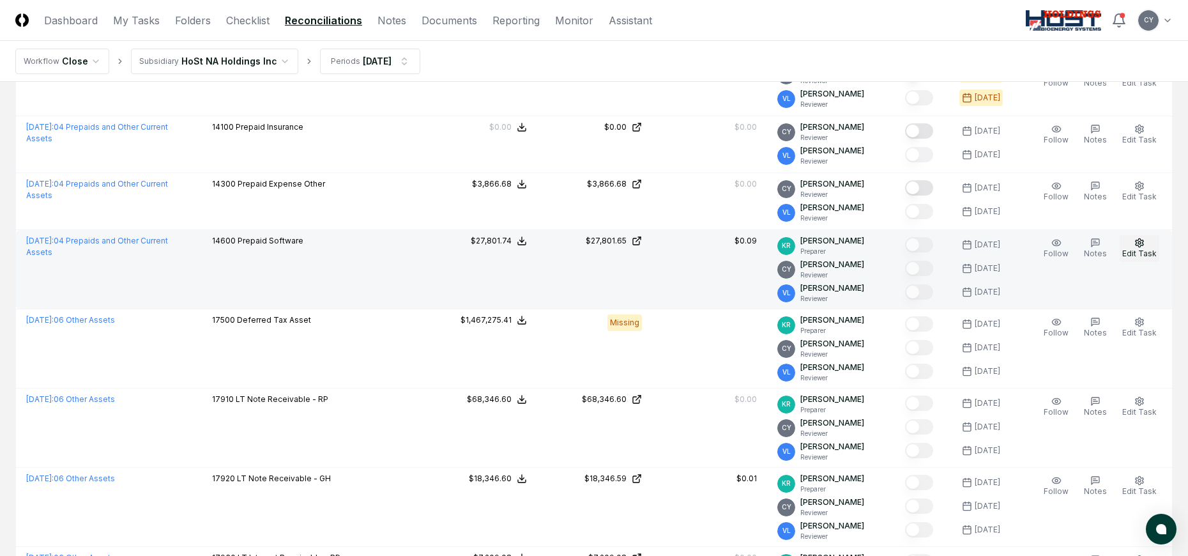
click at [1137, 240] on icon "button" at bounding box center [1139, 243] width 10 height 10
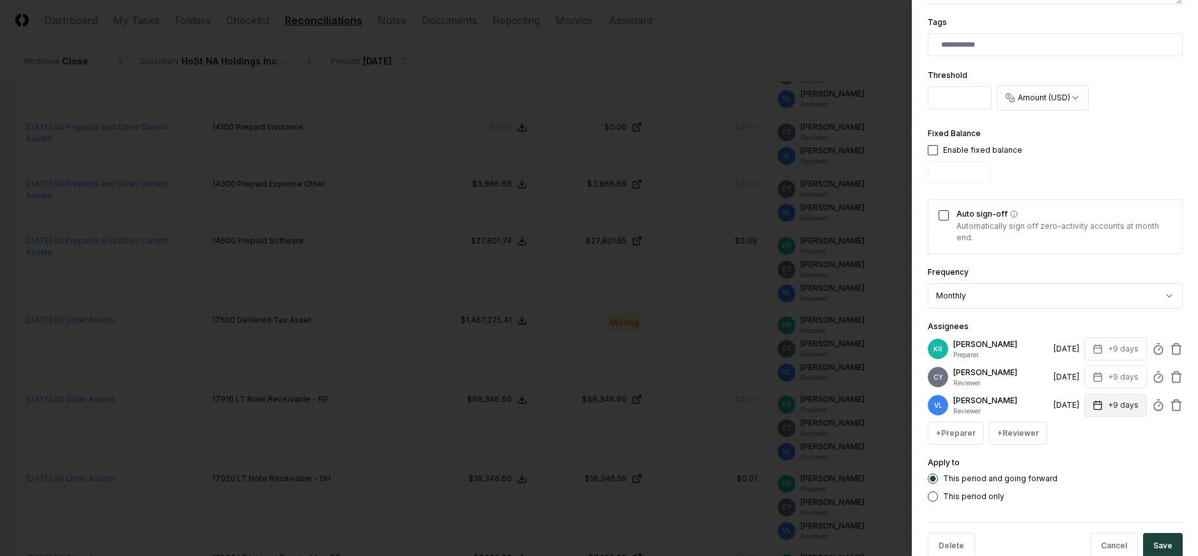
scroll to position [377, 0]
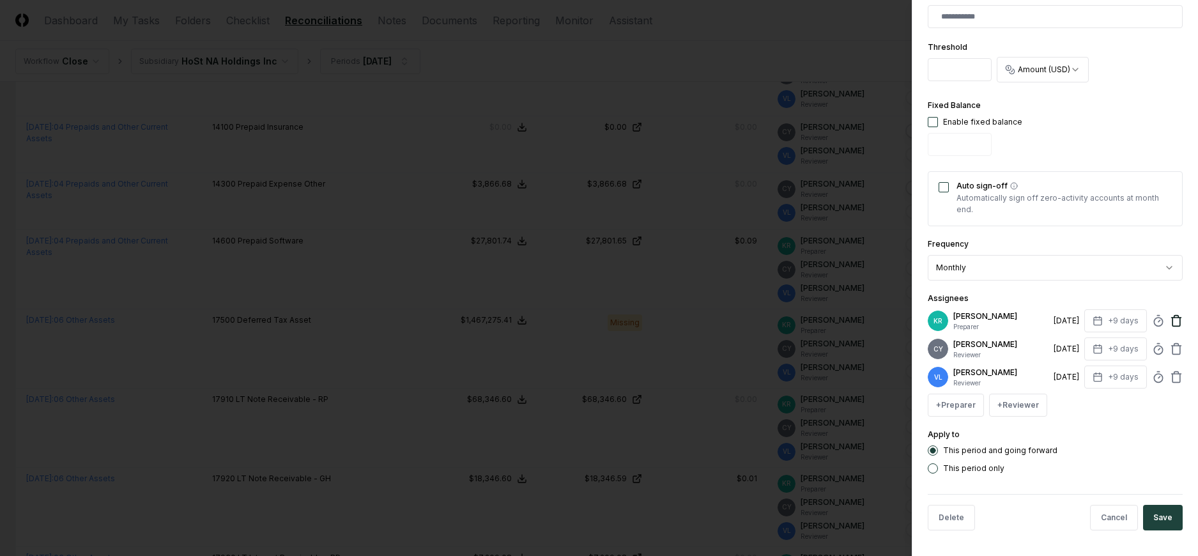
click at [1170, 322] on icon at bounding box center [1176, 320] width 13 height 13
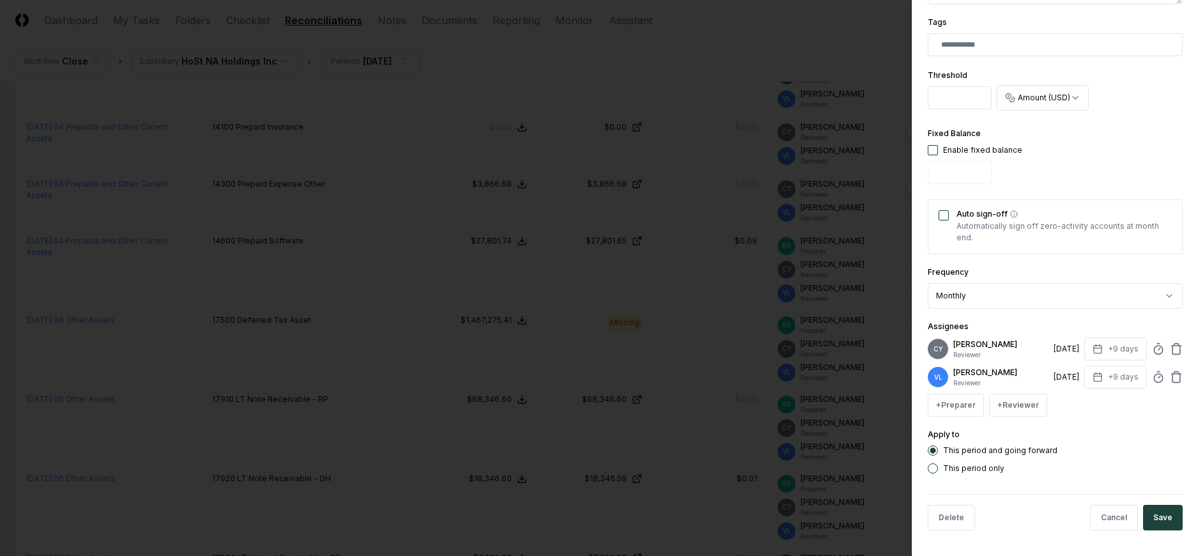
scroll to position [349, 0]
click at [1147, 515] on button "Save" at bounding box center [1163, 518] width 40 height 26
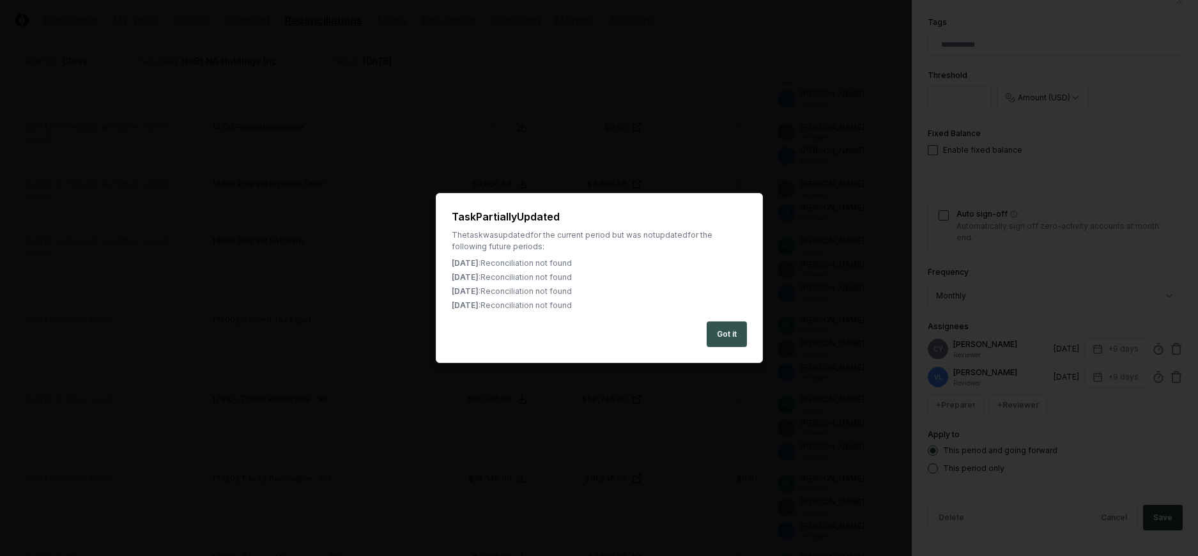
click at [719, 336] on button "Got it" at bounding box center [726, 334] width 40 height 26
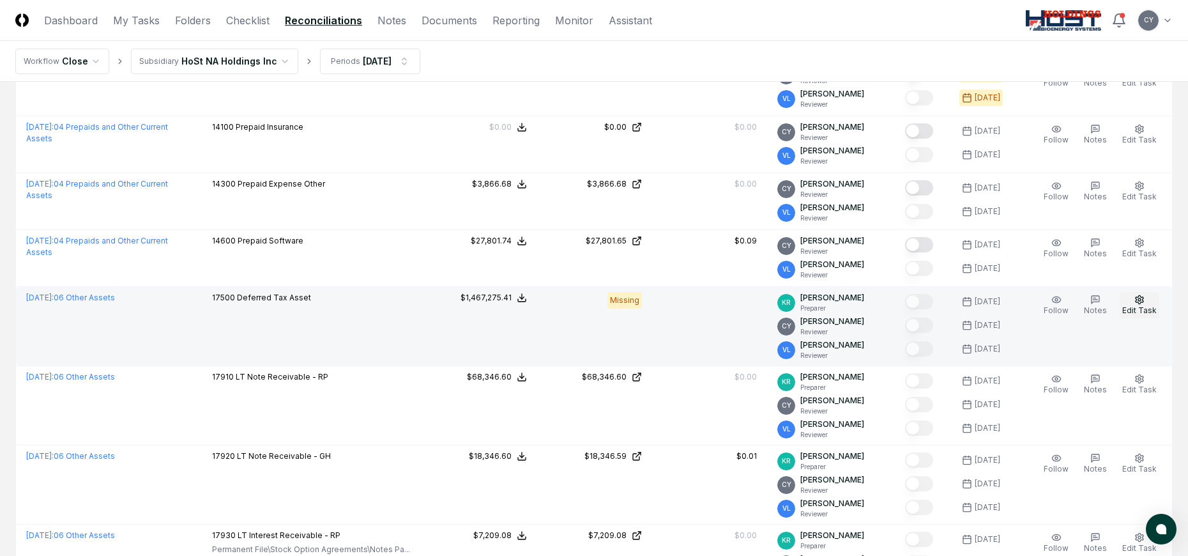
click at [1137, 301] on icon "button" at bounding box center [1140, 299] width 8 height 8
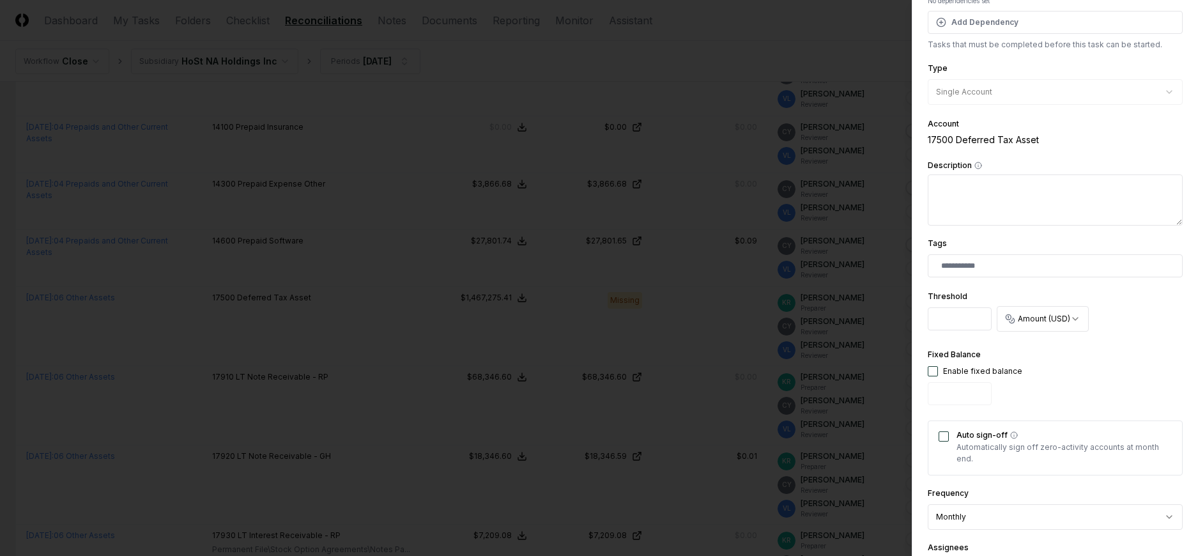
scroll to position [377, 0]
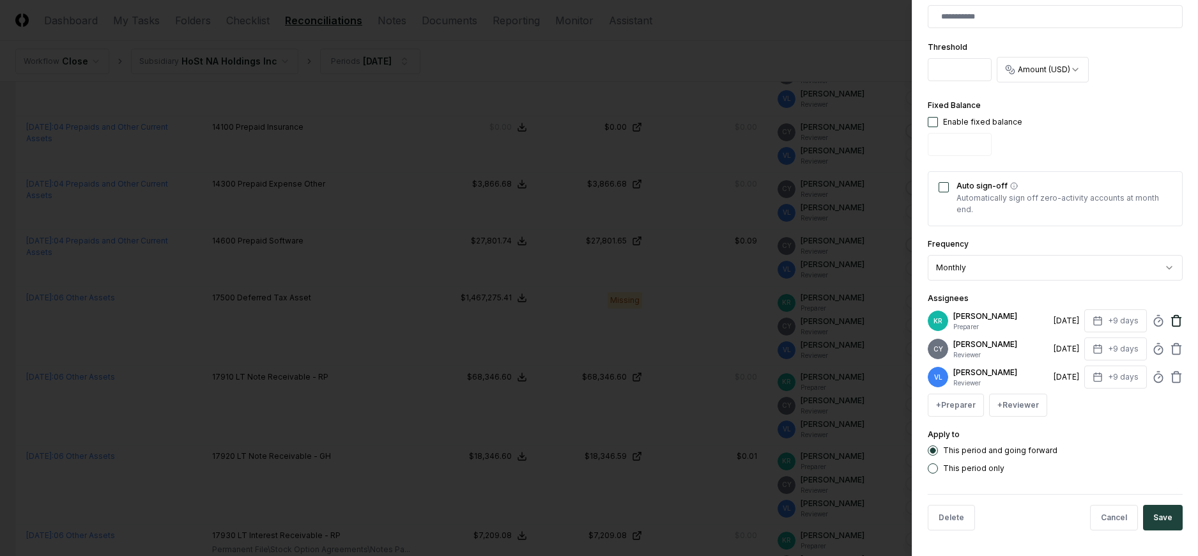
click at [1171, 325] on icon at bounding box center [1176, 320] width 13 height 13
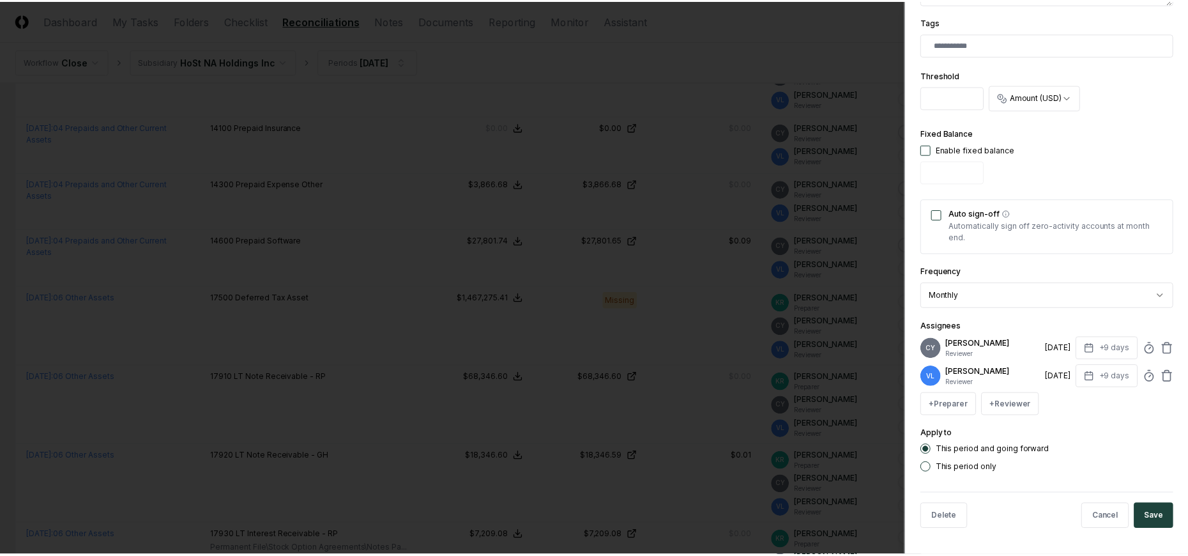
scroll to position [349, 0]
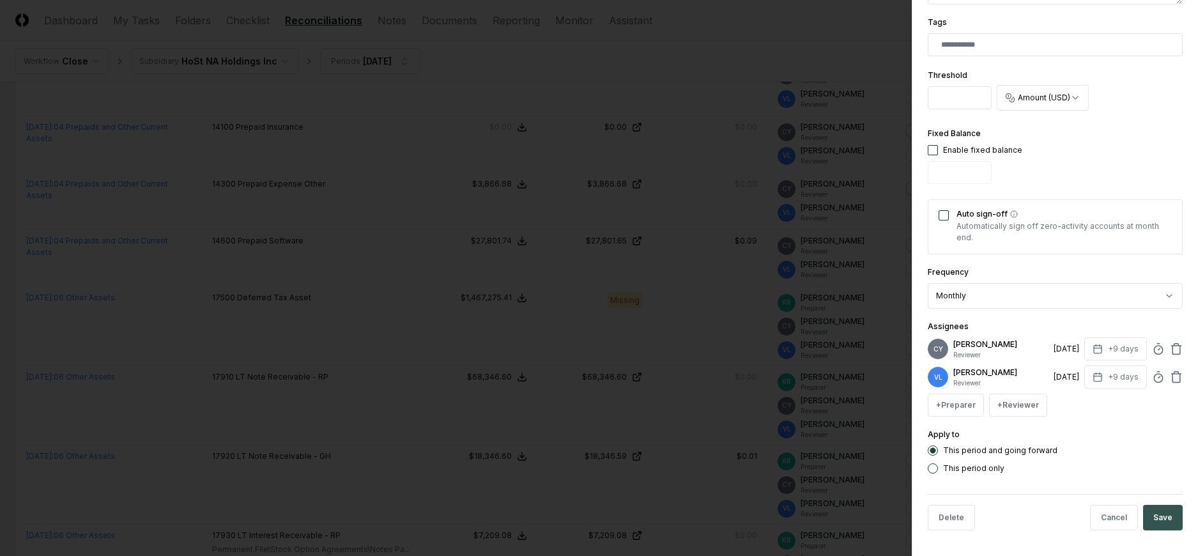
click at [1148, 510] on button "Save" at bounding box center [1163, 518] width 40 height 26
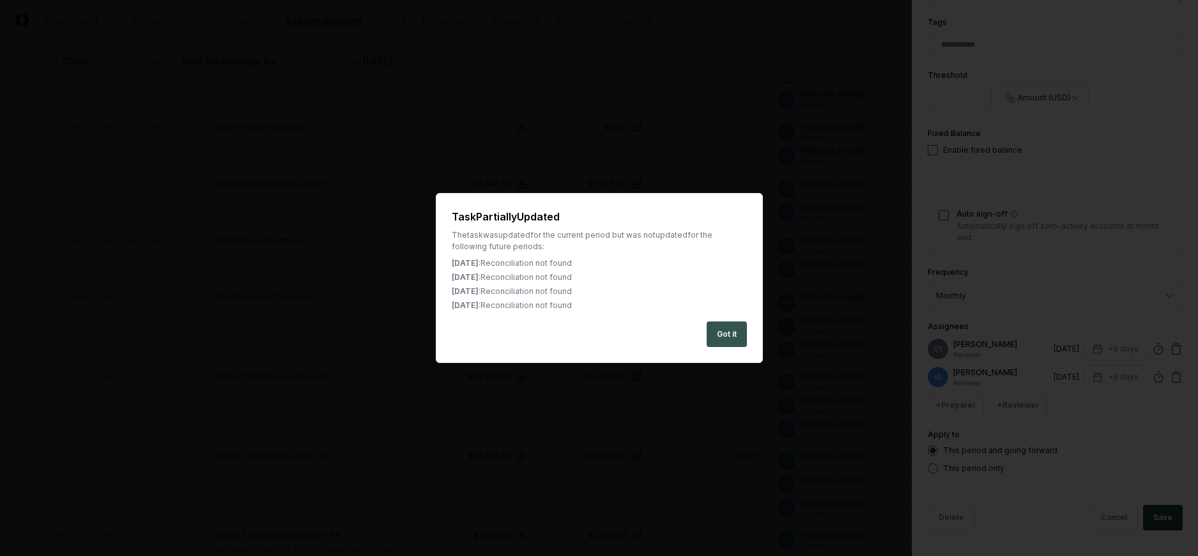
click at [726, 328] on button "Got it" at bounding box center [726, 334] width 40 height 26
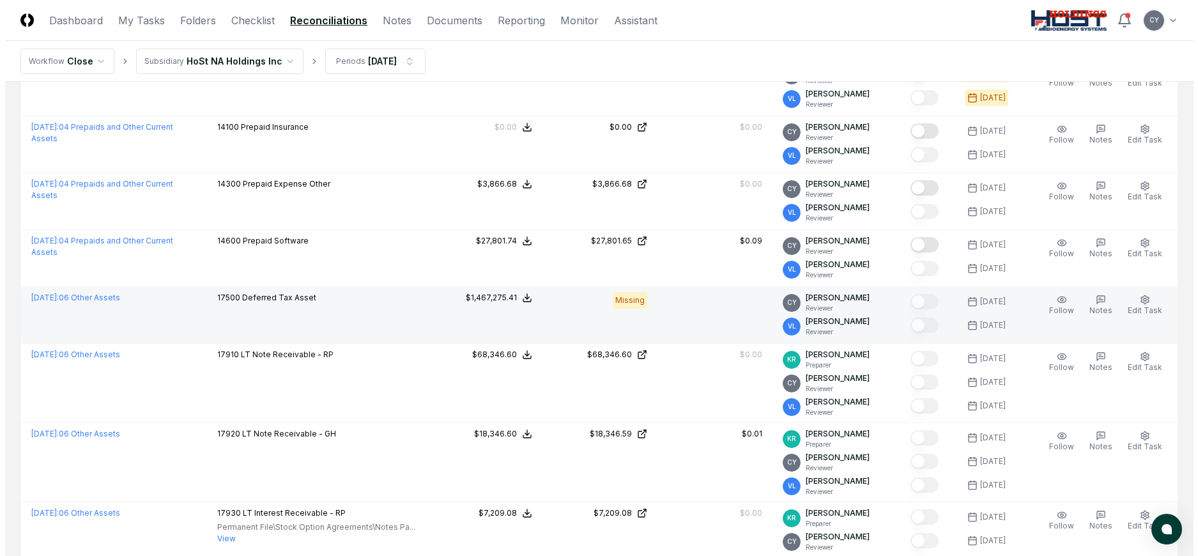
scroll to position [511, 0]
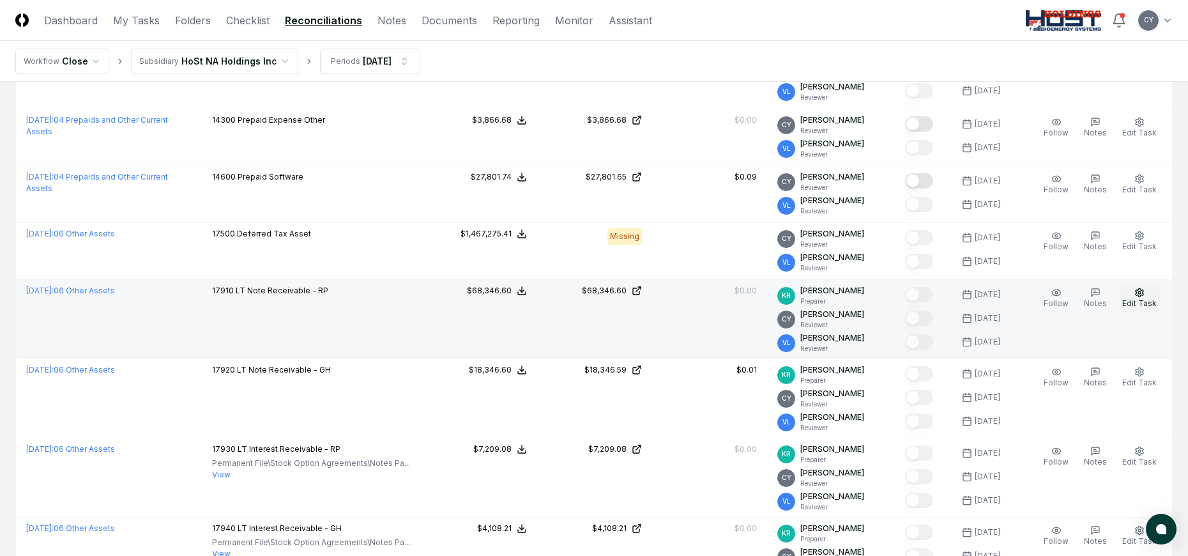
click at [1147, 289] on button "Edit Task" at bounding box center [1140, 298] width 40 height 27
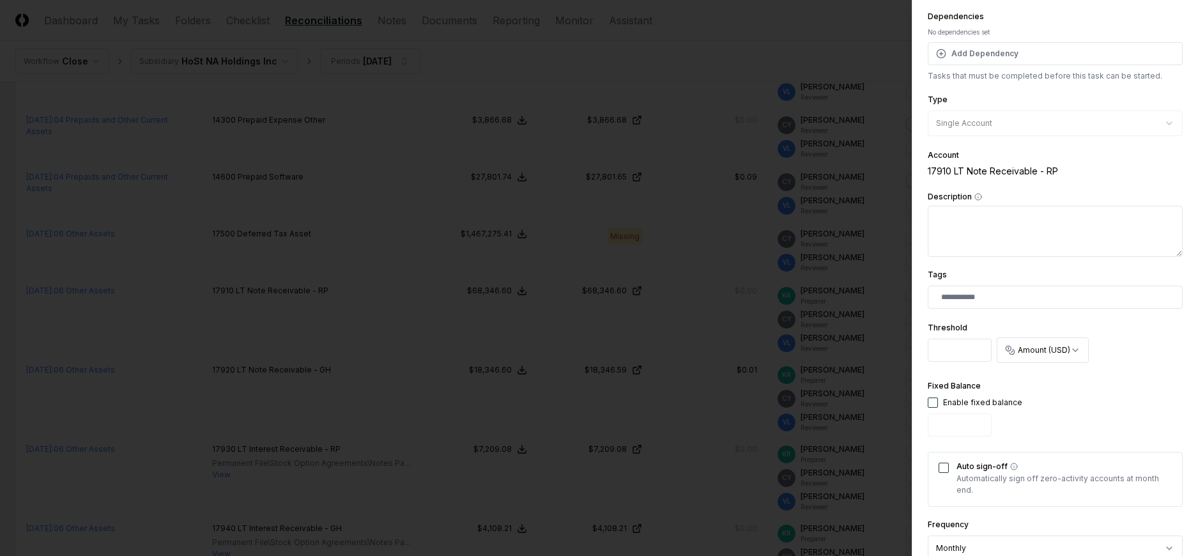
scroll to position [377, 0]
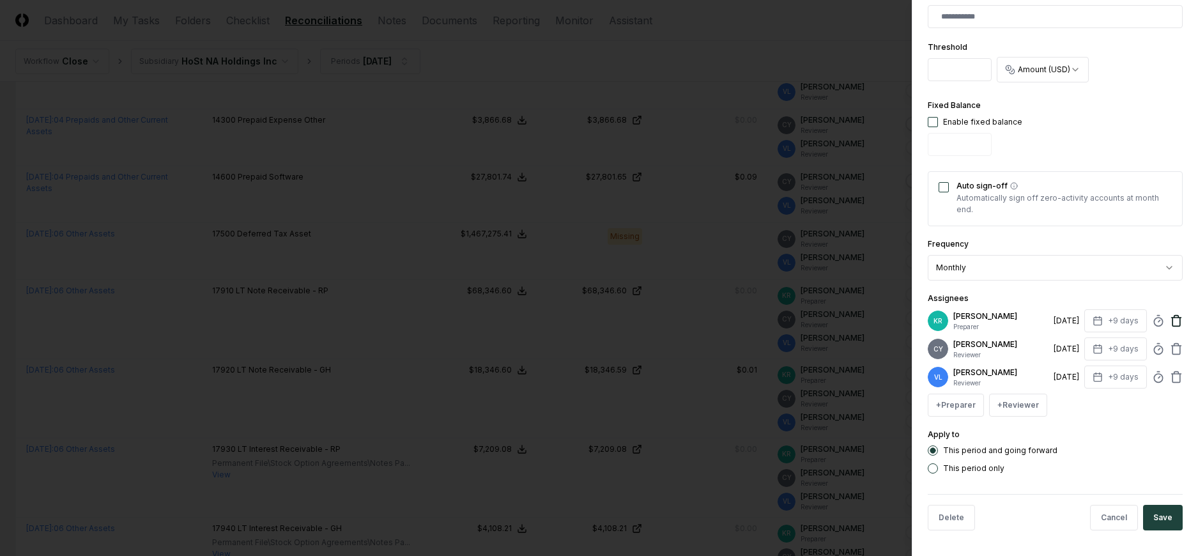
click at [1170, 321] on icon at bounding box center [1176, 320] width 13 height 13
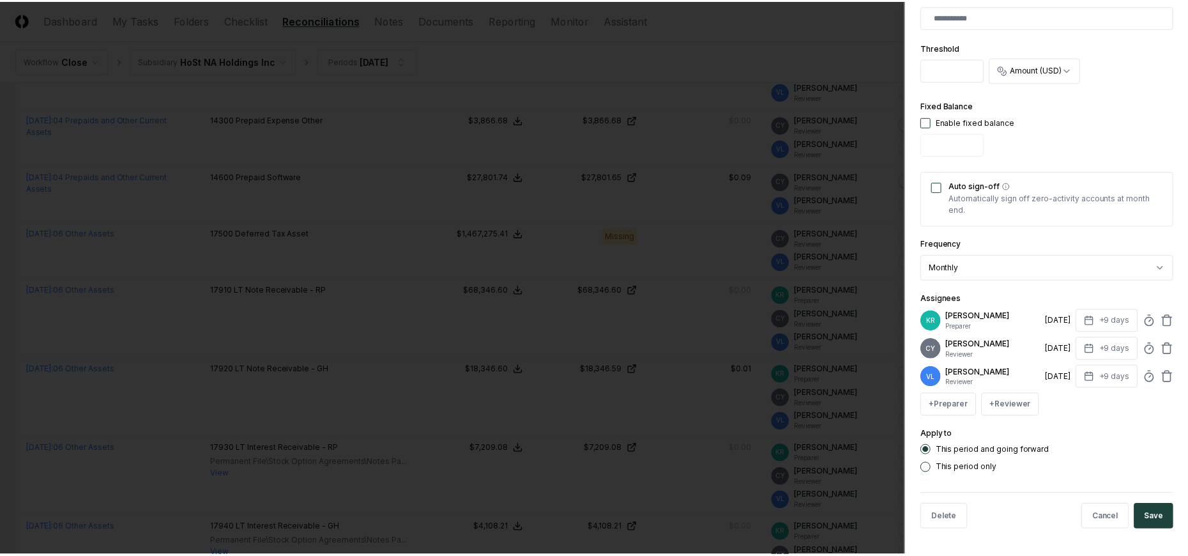
scroll to position [349, 0]
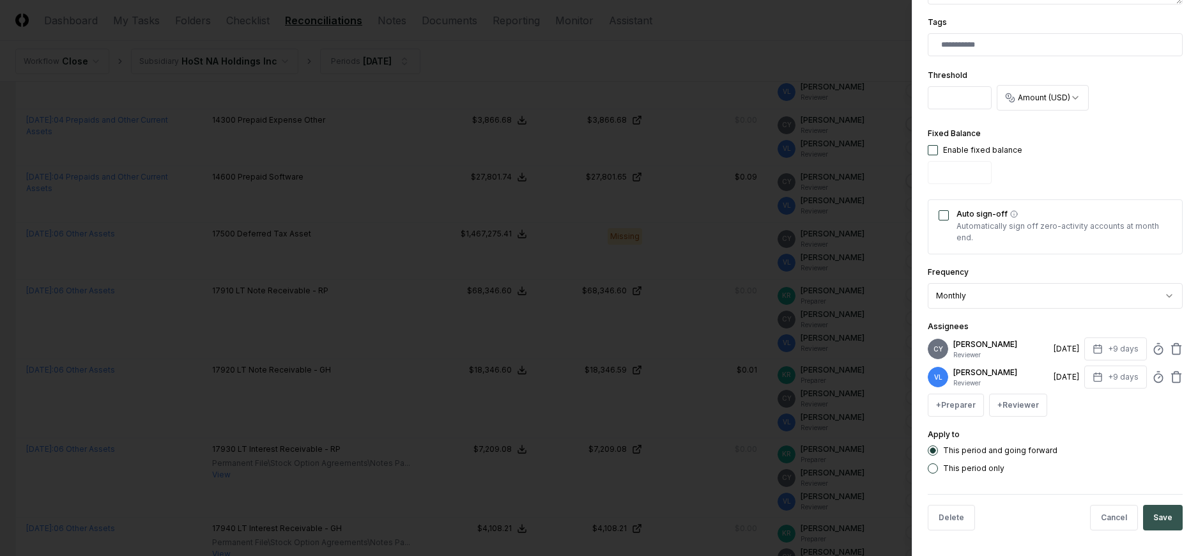
click at [1154, 514] on button "Save" at bounding box center [1163, 518] width 40 height 26
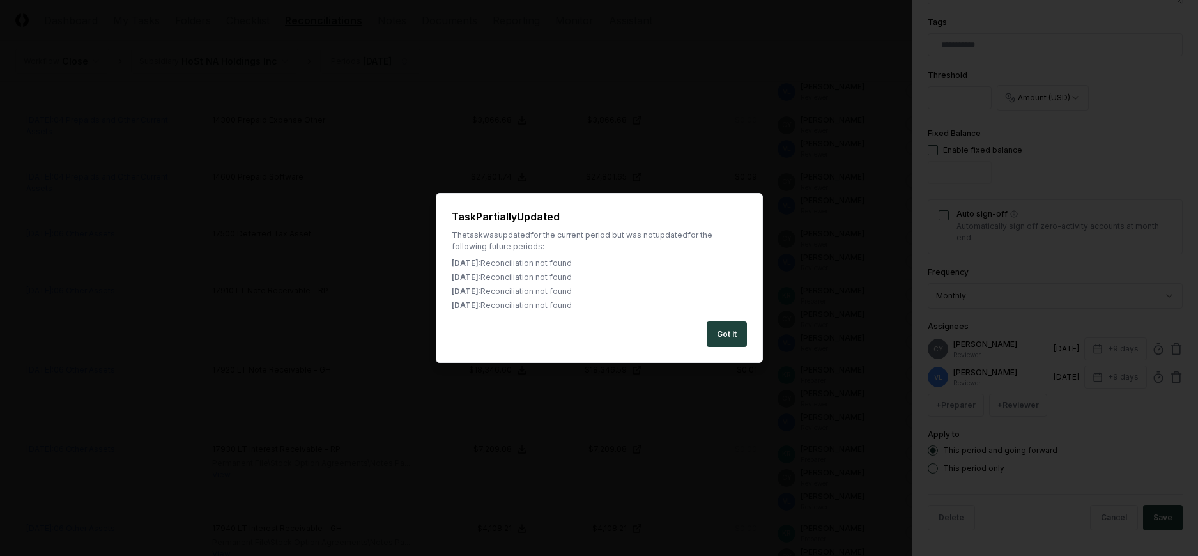
click at [736, 332] on button "Got it" at bounding box center [726, 334] width 40 height 26
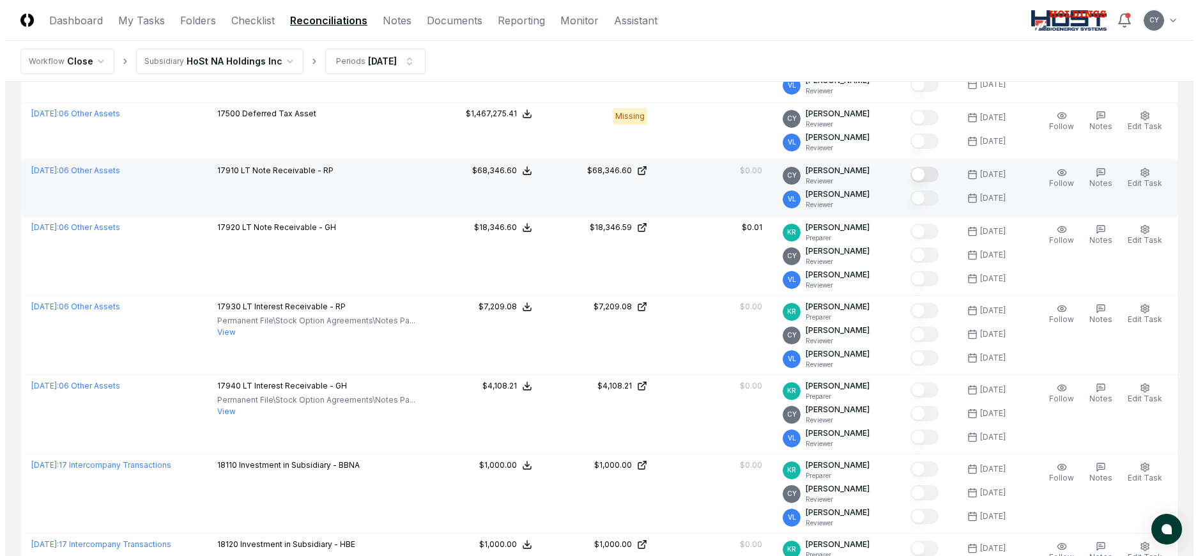
scroll to position [639, 0]
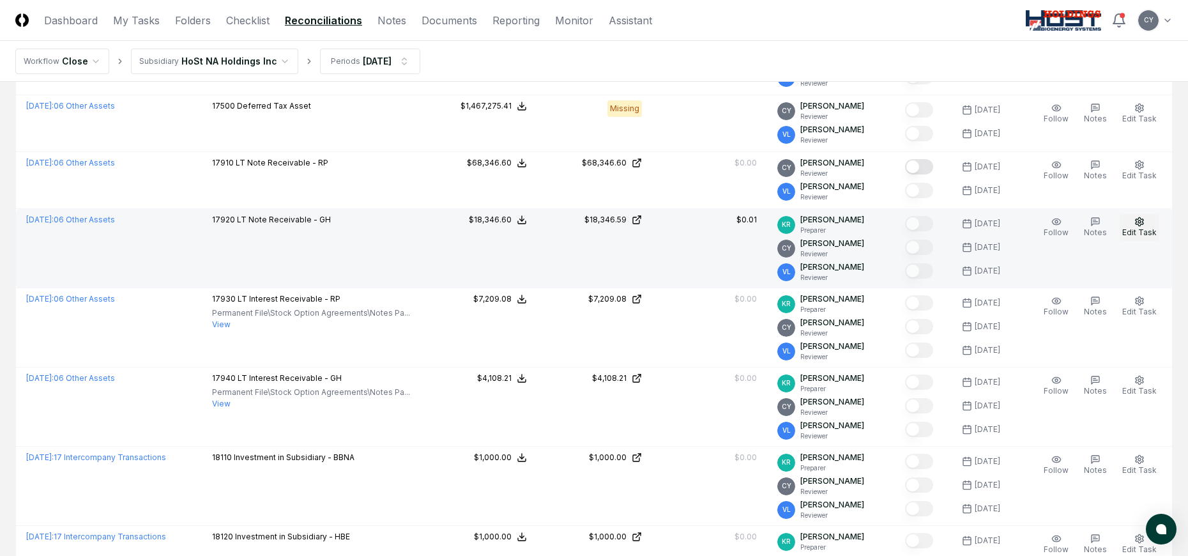
click at [1143, 223] on icon "button" at bounding box center [1139, 222] width 10 height 10
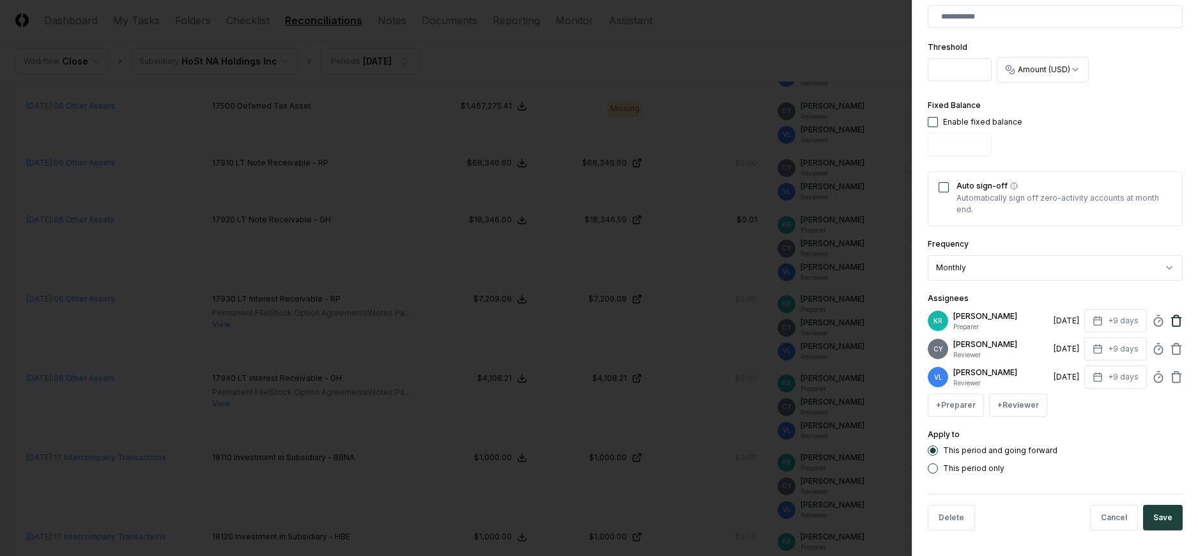
click at [1174, 316] on icon at bounding box center [1176, 317] width 4 height 2
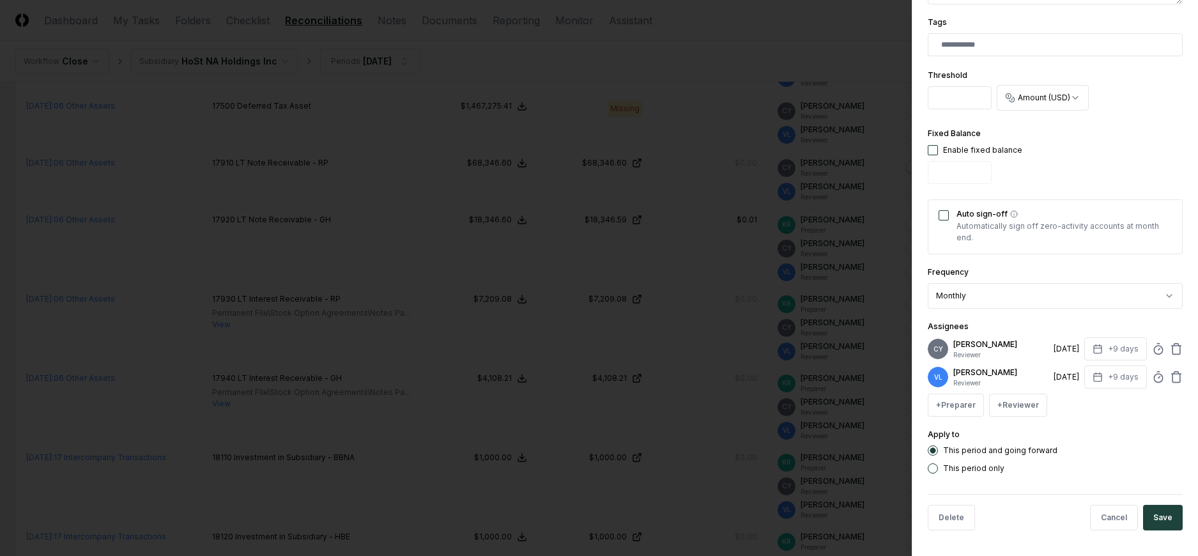
scroll to position [349, 0]
click at [1147, 516] on button "Save" at bounding box center [1163, 518] width 40 height 26
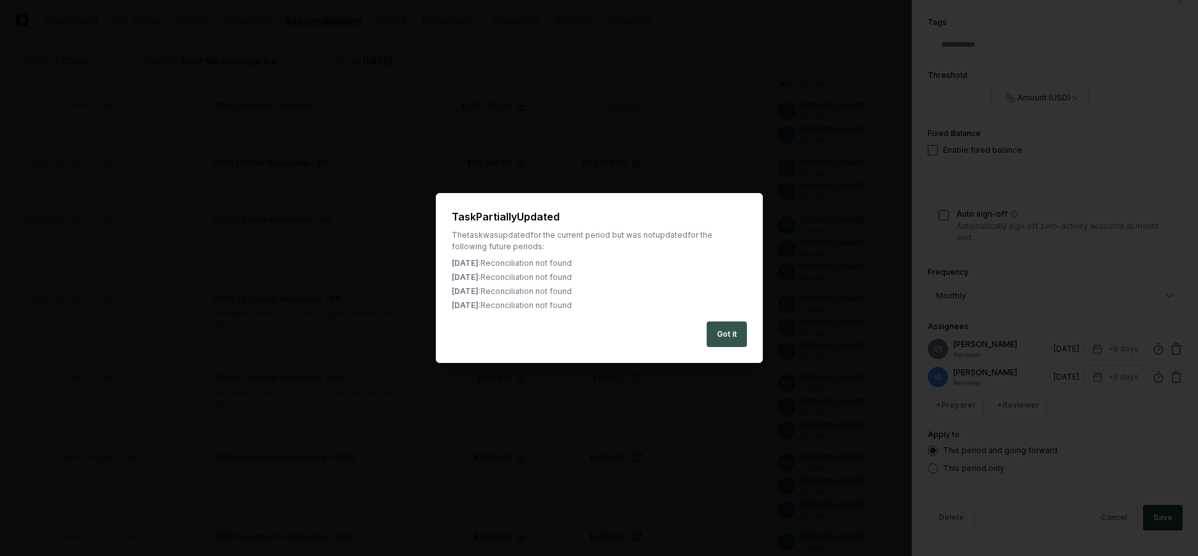
click at [719, 332] on button "Got it" at bounding box center [726, 334] width 40 height 26
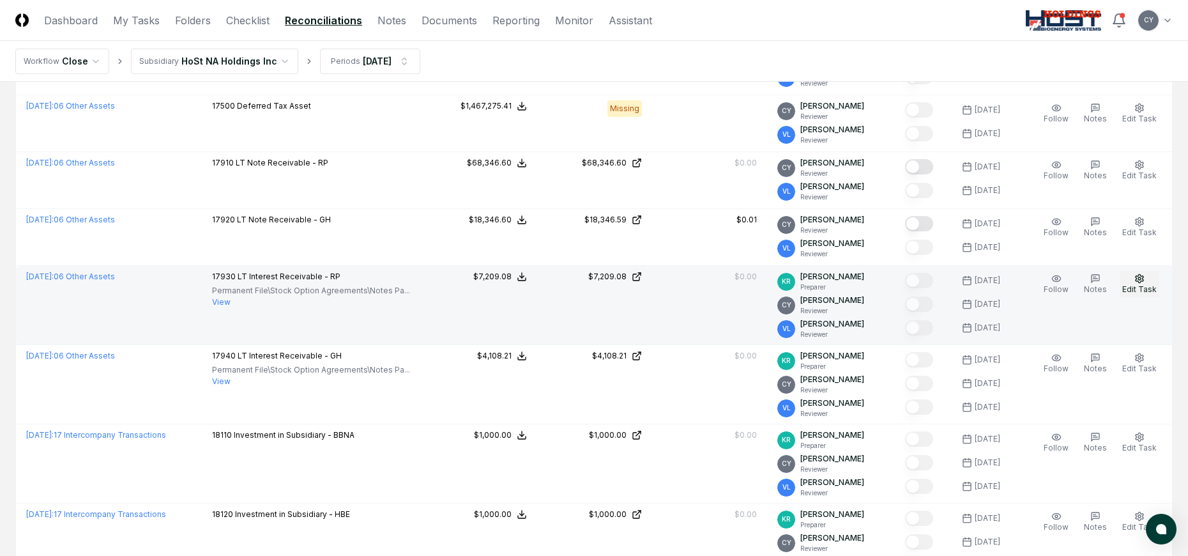
click at [1143, 277] on icon "button" at bounding box center [1139, 278] width 10 height 10
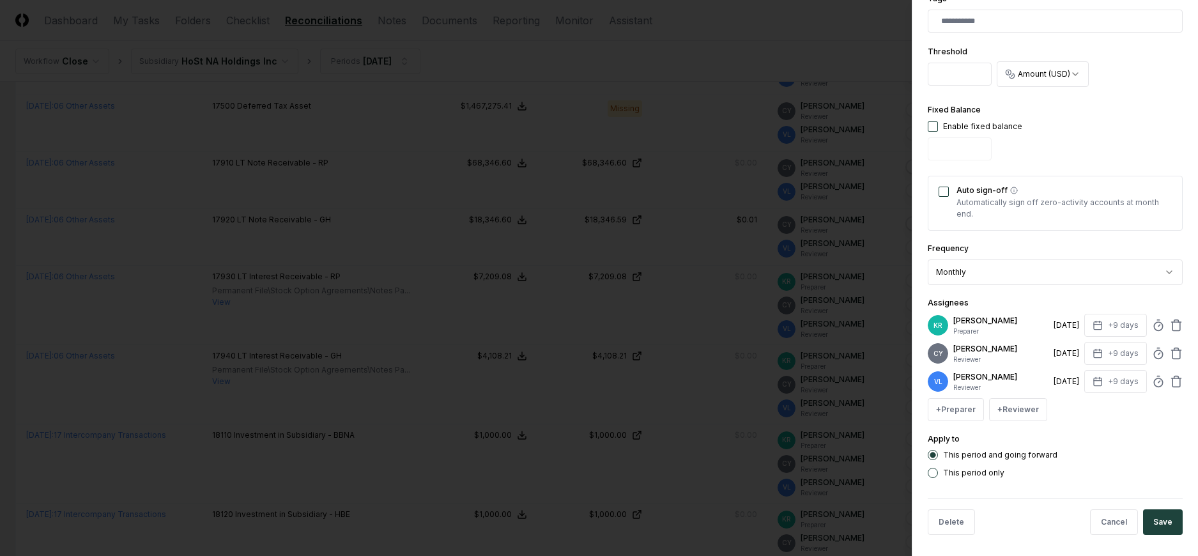
scroll to position [377, 0]
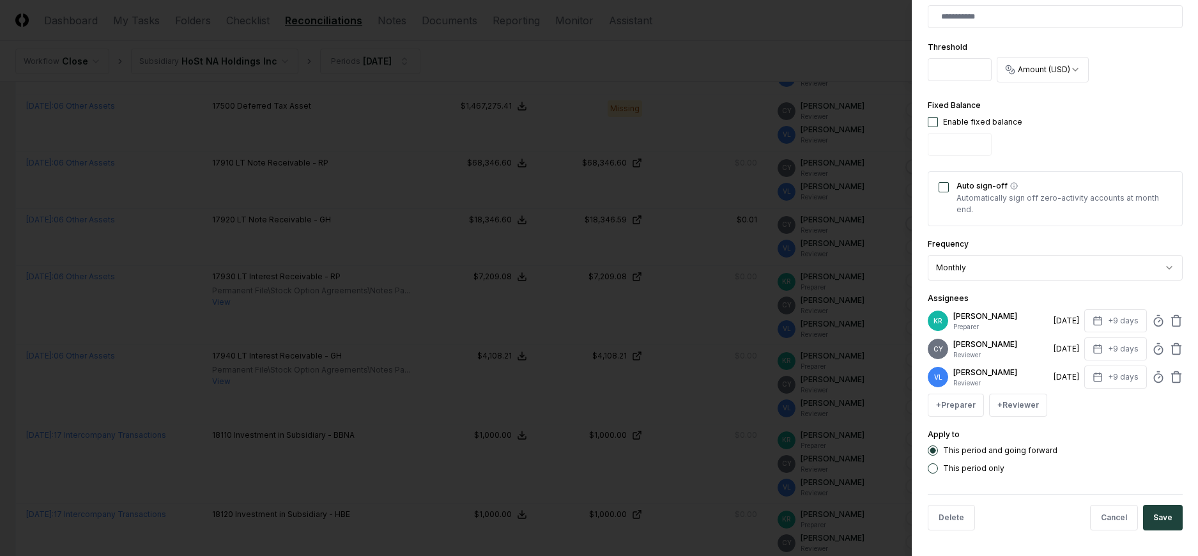
click at [1171, 314] on div "KR [PERSON_NAME] Preparer [DATE] +9 days" at bounding box center [1054, 320] width 255 height 23
click at [1170, 321] on icon at bounding box center [1176, 320] width 13 height 13
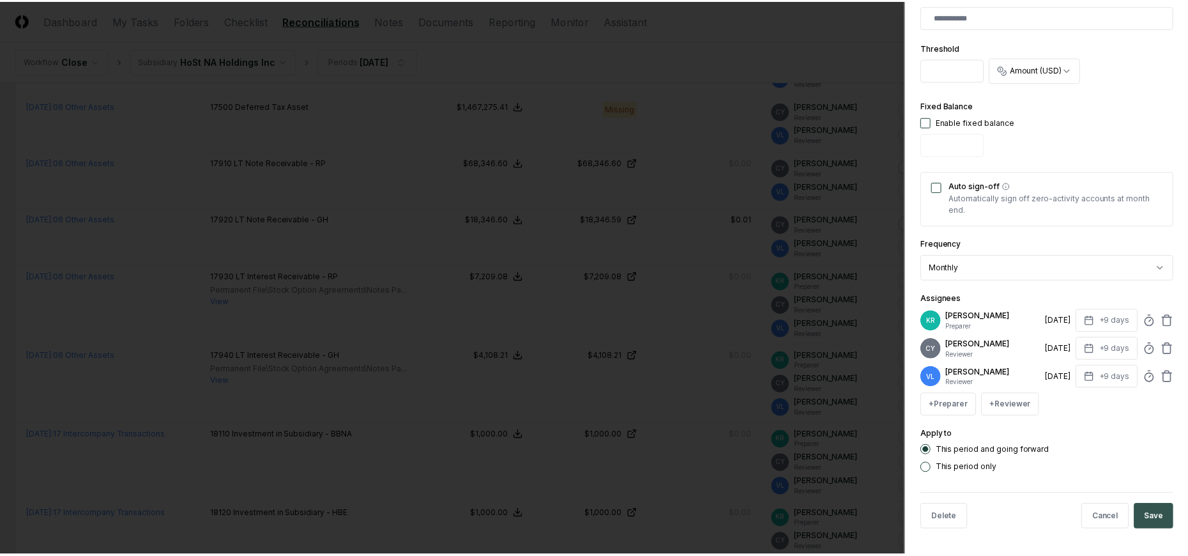
scroll to position [349, 0]
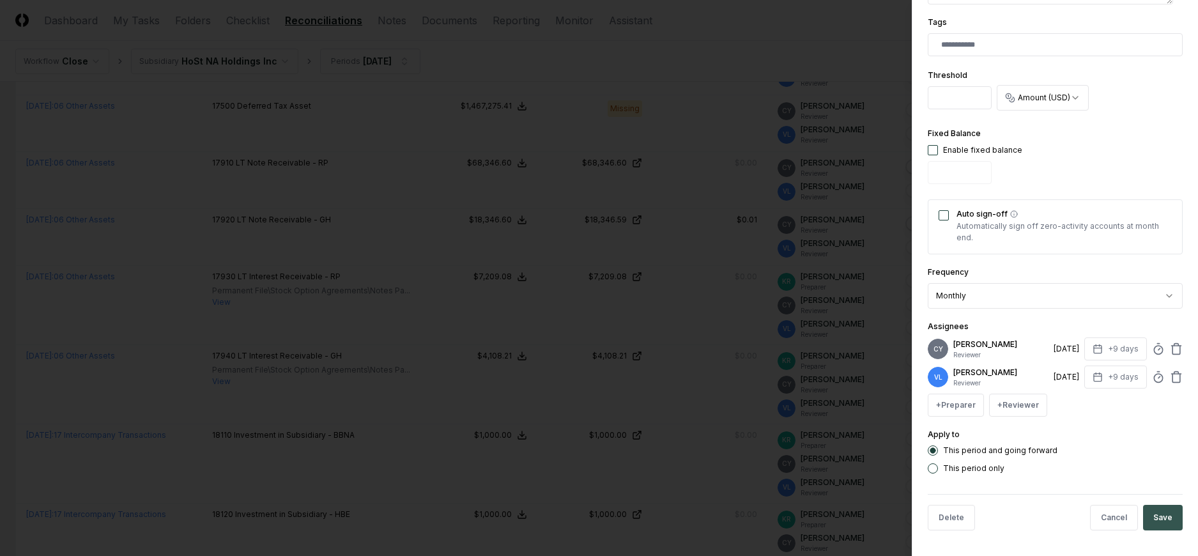
click at [1158, 523] on button "Save" at bounding box center [1163, 518] width 40 height 26
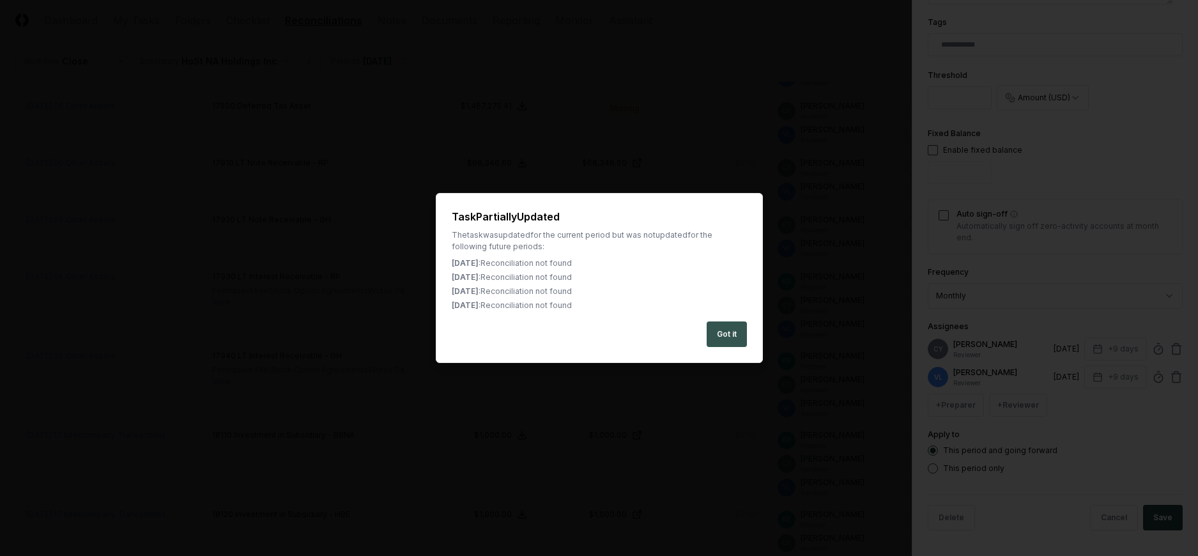
click at [736, 332] on button "Got it" at bounding box center [726, 334] width 40 height 26
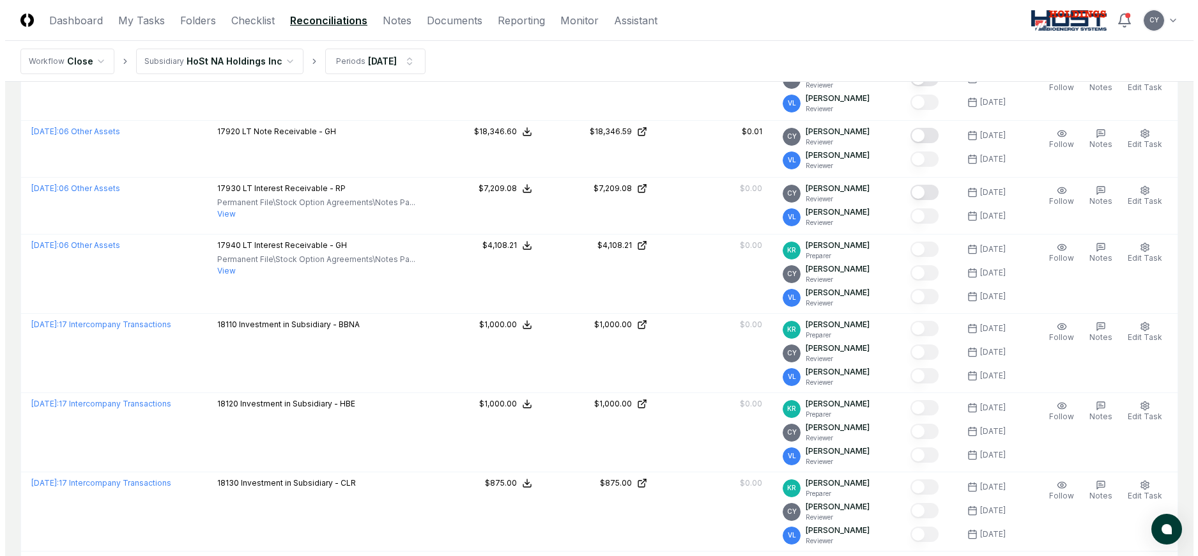
scroll to position [766, 0]
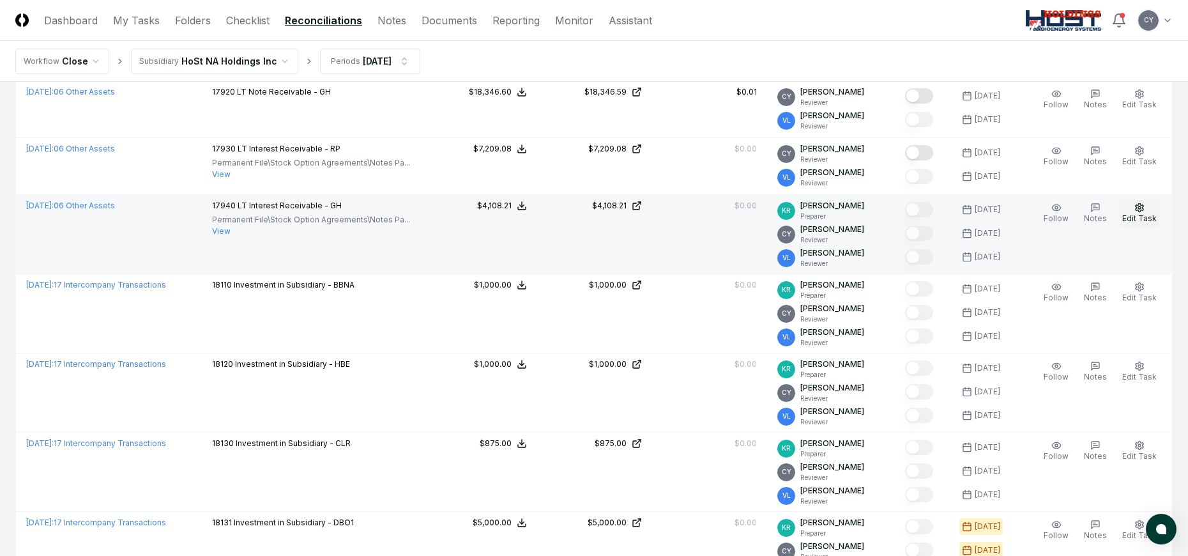
click at [1147, 207] on button "Edit Task" at bounding box center [1140, 213] width 40 height 27
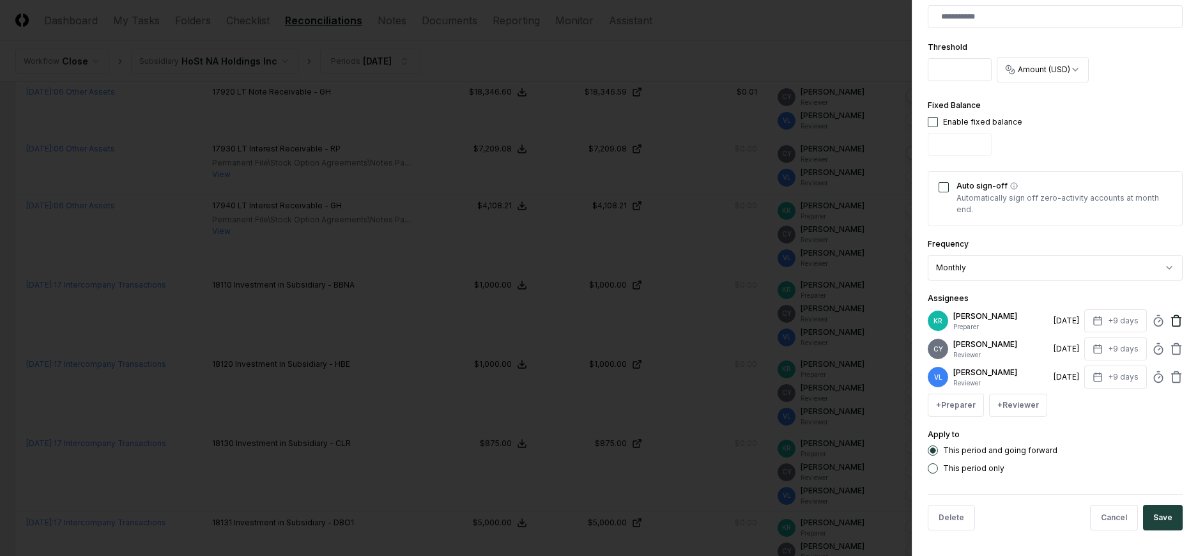
click at [1171, 317] on icon at bounding box center [1176, 317] width 10 height 0
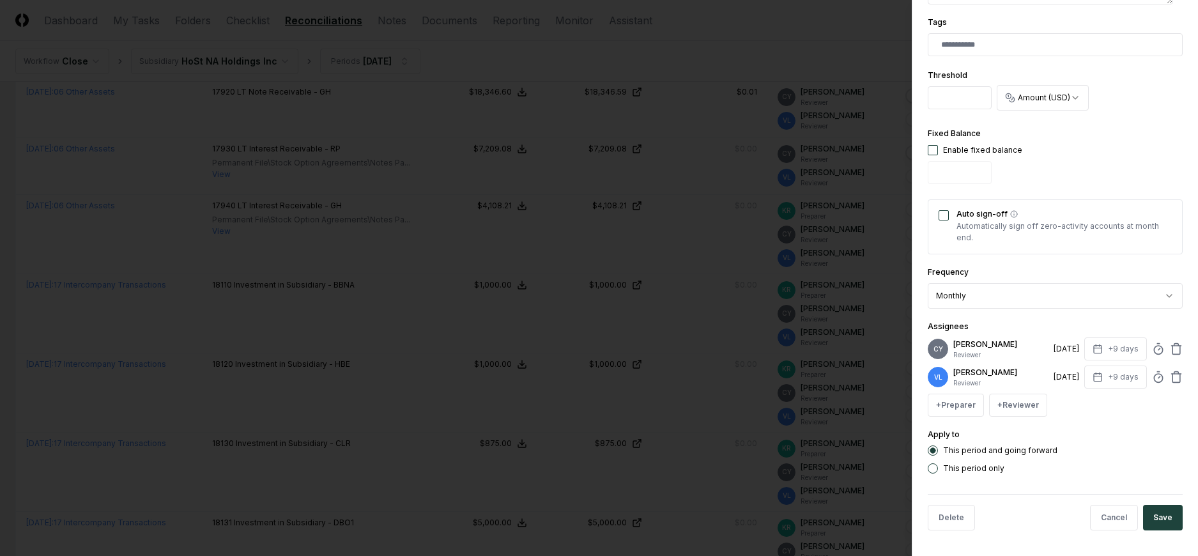
scroll to position [349, 0]
drag, startPoint x: 1155, startPoint y: 513, endPoint x: 1095, endPoint y: 454, distance: 84.5
click at [1155, 513] on button "Save" at bounding box center [1163, 518] width 40 height 26
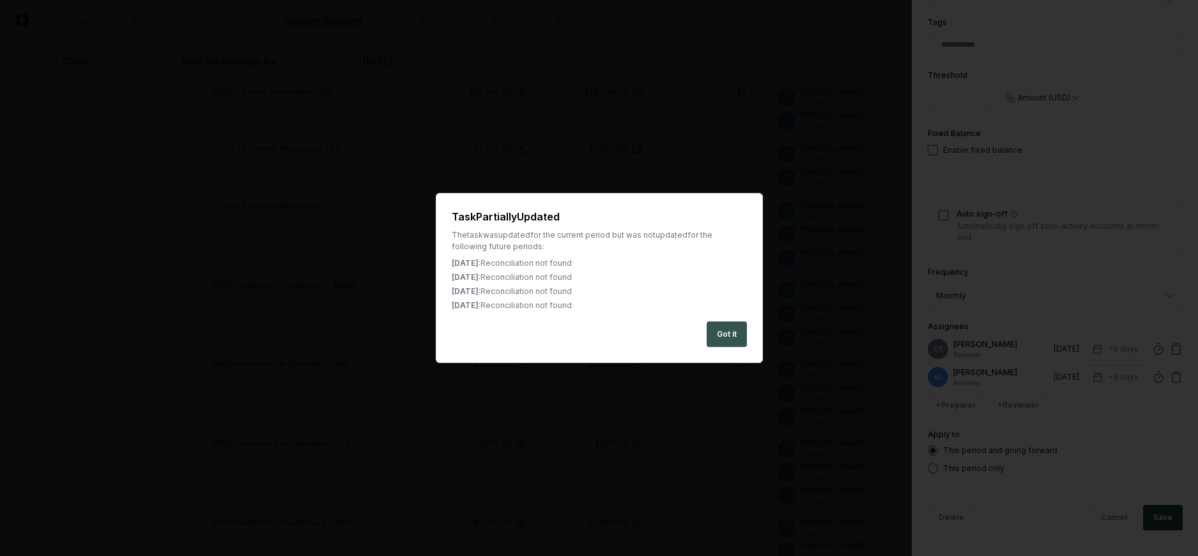
click at [713, 335] on button "Got it" at bounding box center [726, 334] width 40 height 26
type textarea "*"
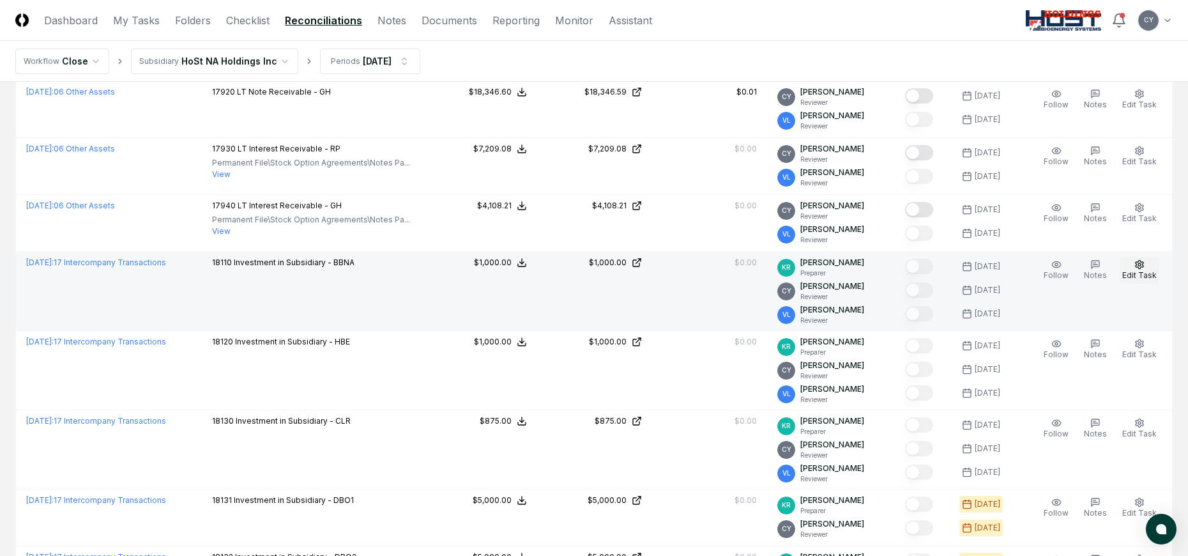
click at [1130, 261] on button "Edit Task" at bounding box center [1140, 270] width 40 height 27
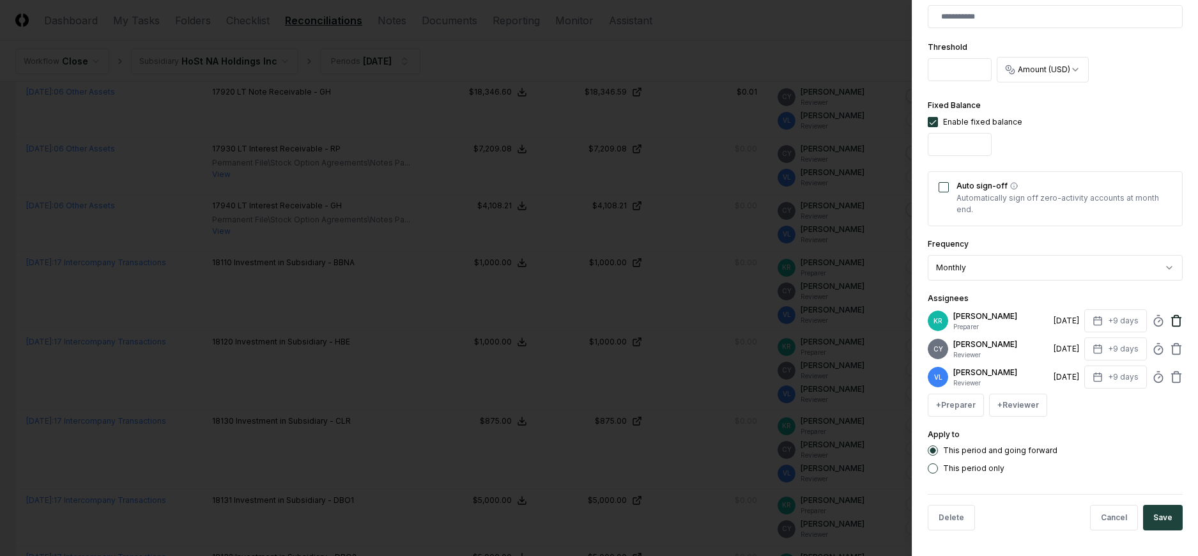
click at [1170, 317] on icon at bounding box center [1176, 320] width 13 height 13
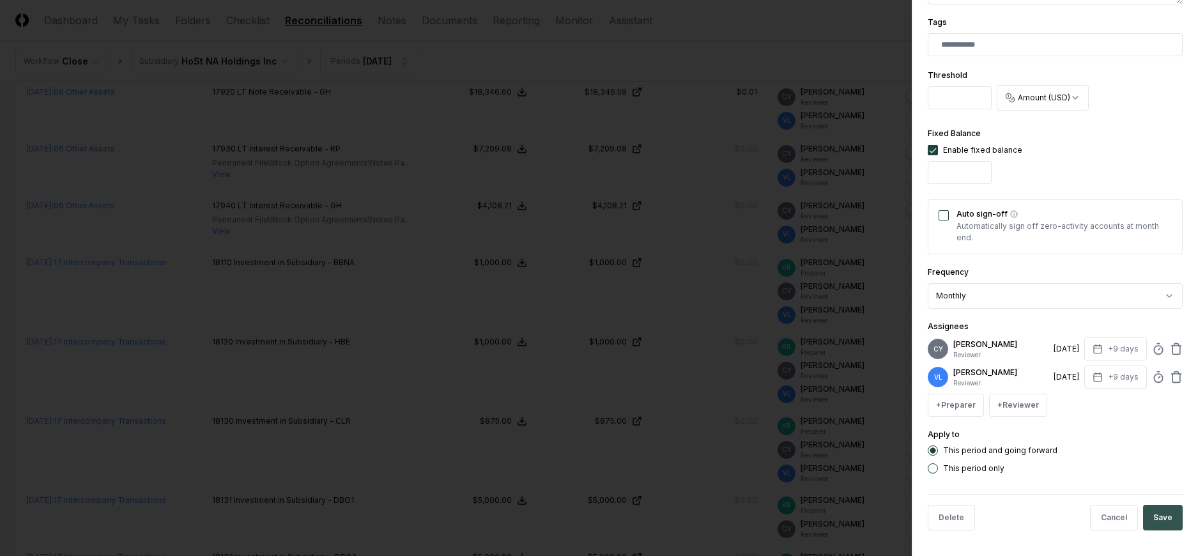
click at [1144, 511] on button "Save" at bounding box center [1163, 518] width 40 height 26
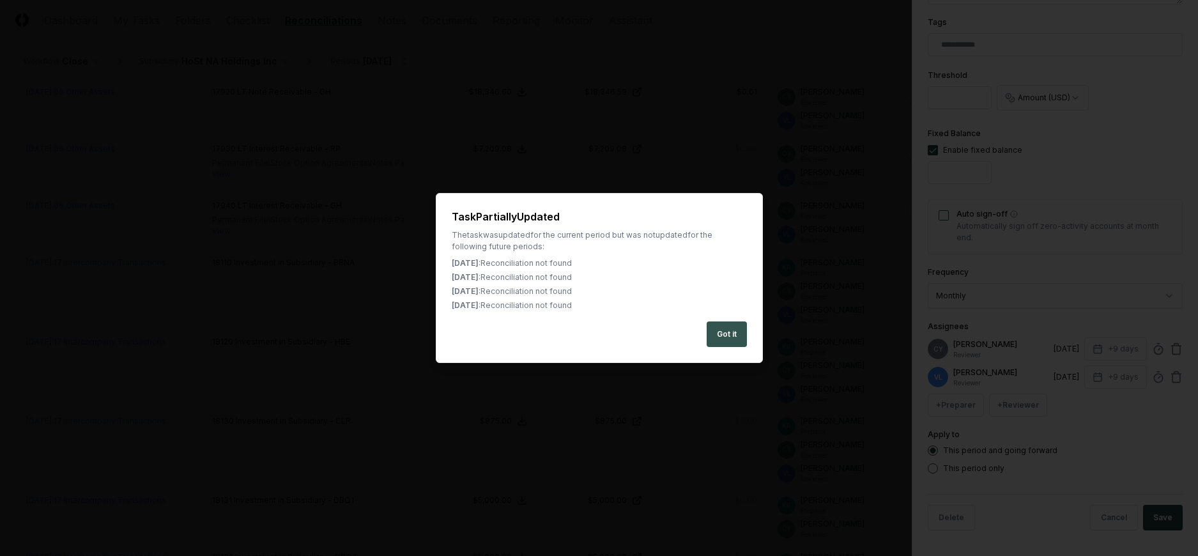
click at [733, 332] on button "Got it" at bounding box center [726, 334] width 40 height 26
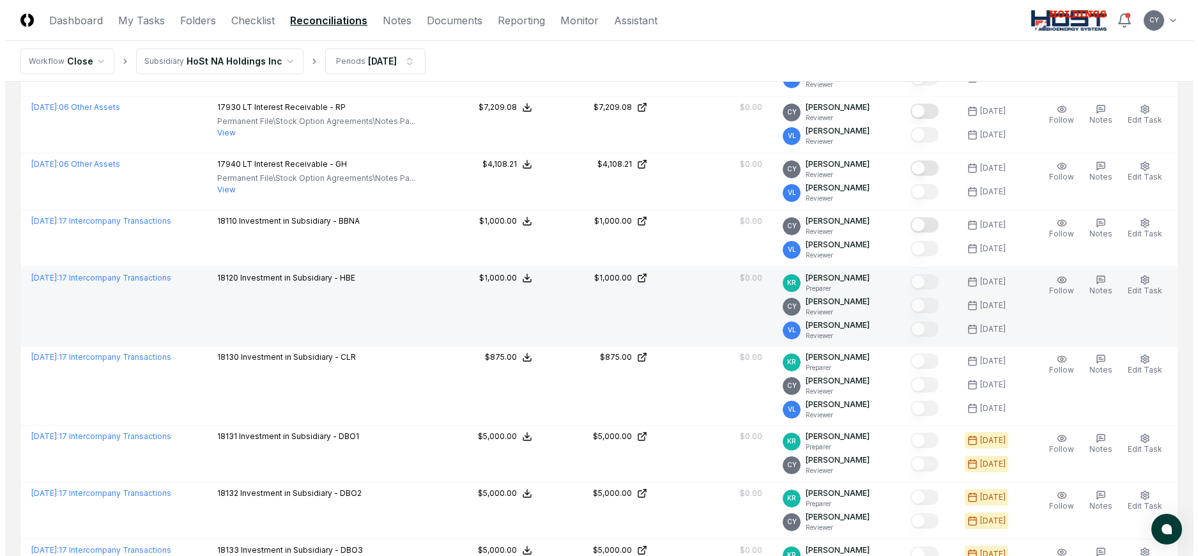
scroll to position [830, 0]
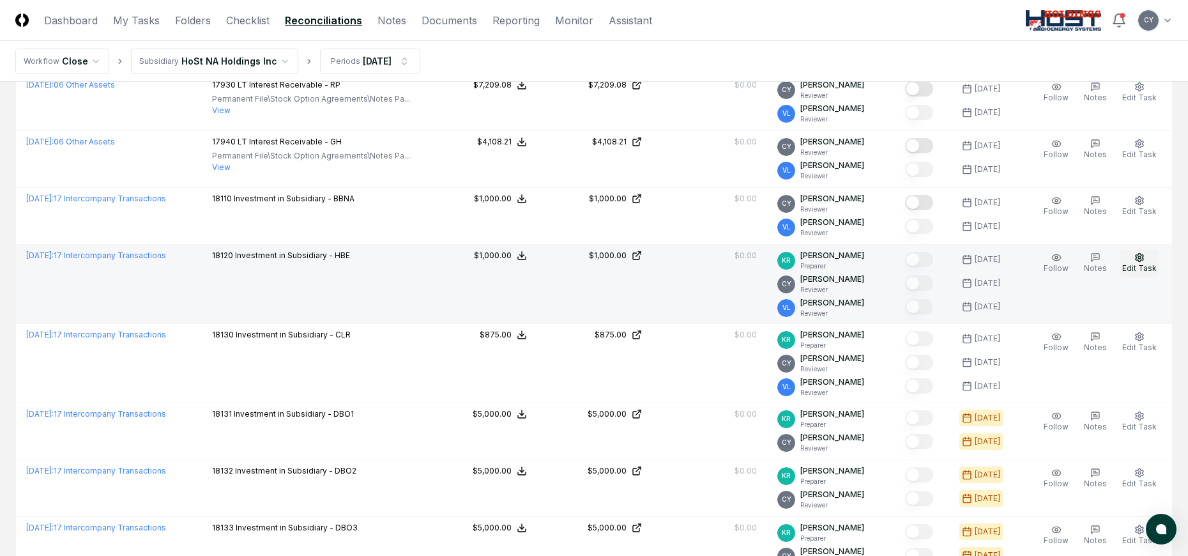
click at [1145, 261] on icon "button" at bounding box center [1139, 257] width 10 height 10
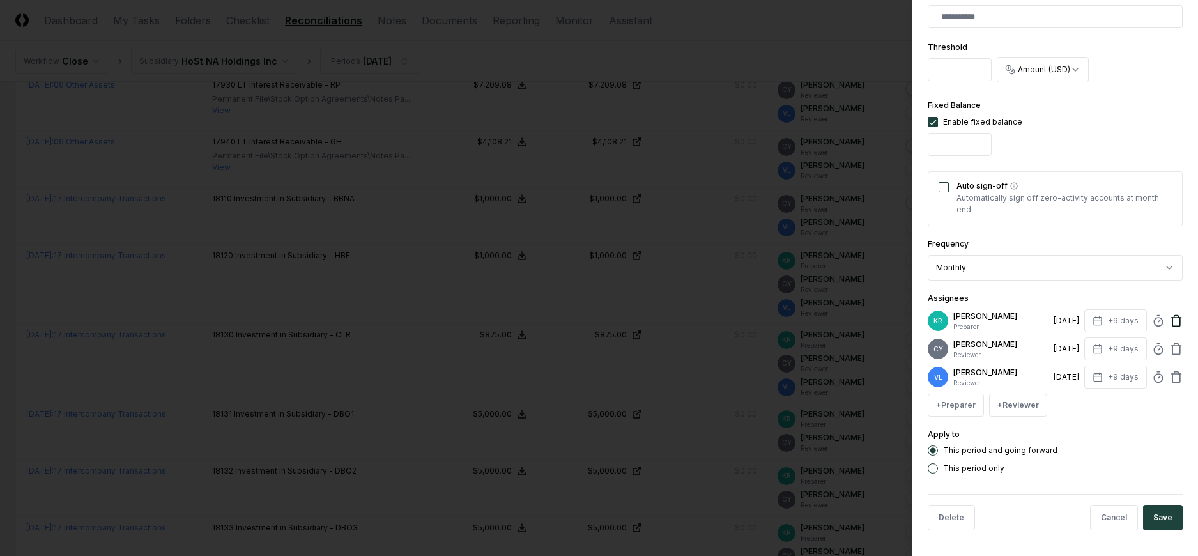
click at [1170, 324] on icon at bounding box center [1176, 320] width 13 height 13
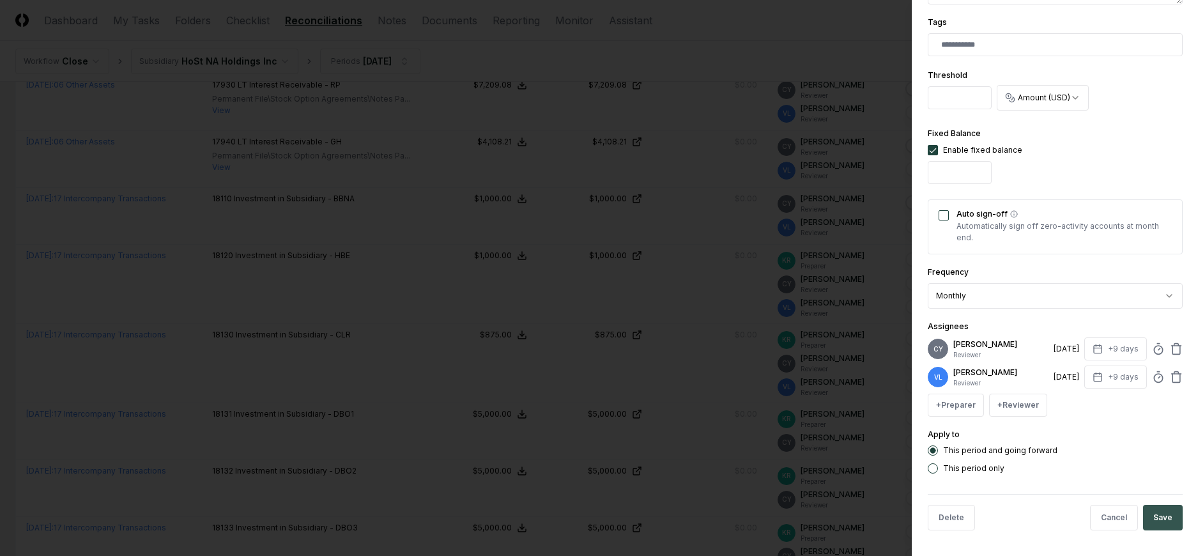
click at [1157, 518] on button "Save" at bounding box center [1163, 518] width 40 height 26
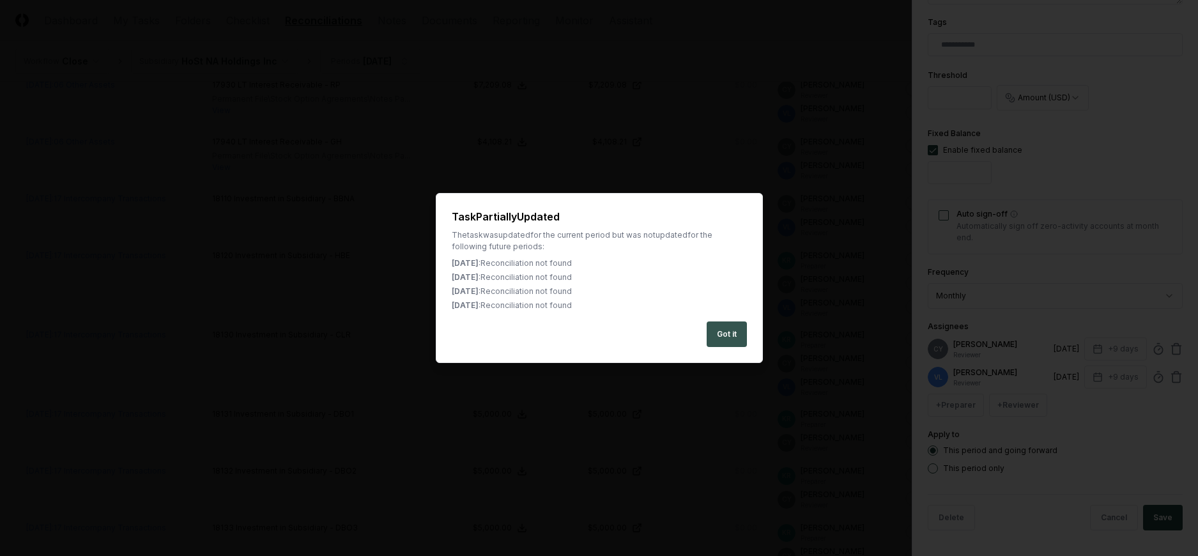
click at [722, 324] on button "Got it" at bounding box center [726, 334] width 40 height 26
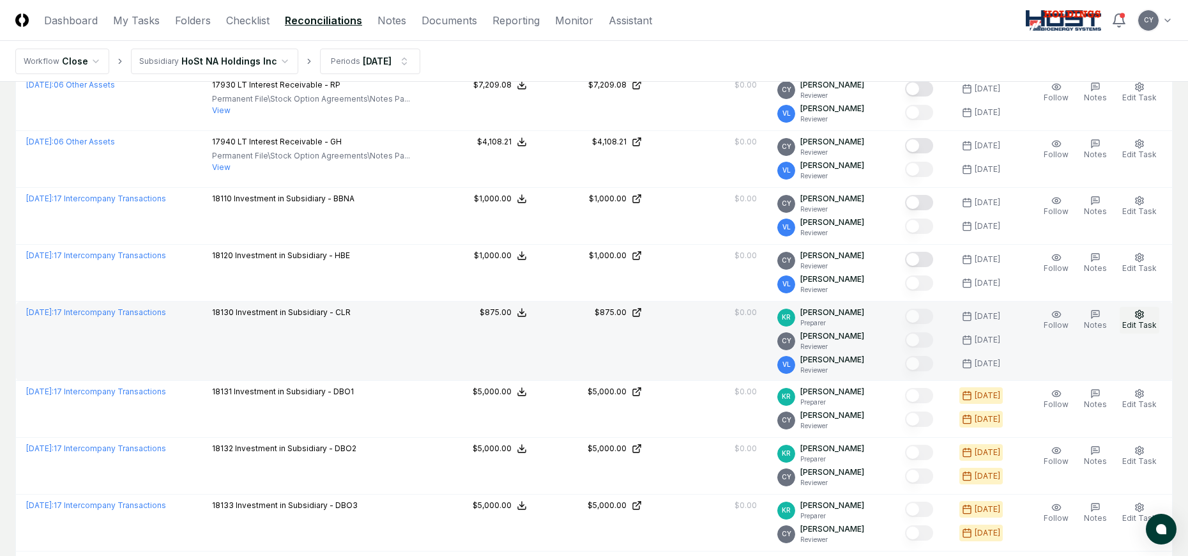
click at [1133, 310] on button "Edit Task" at bounding box center [1140, 320] width 40 height 27
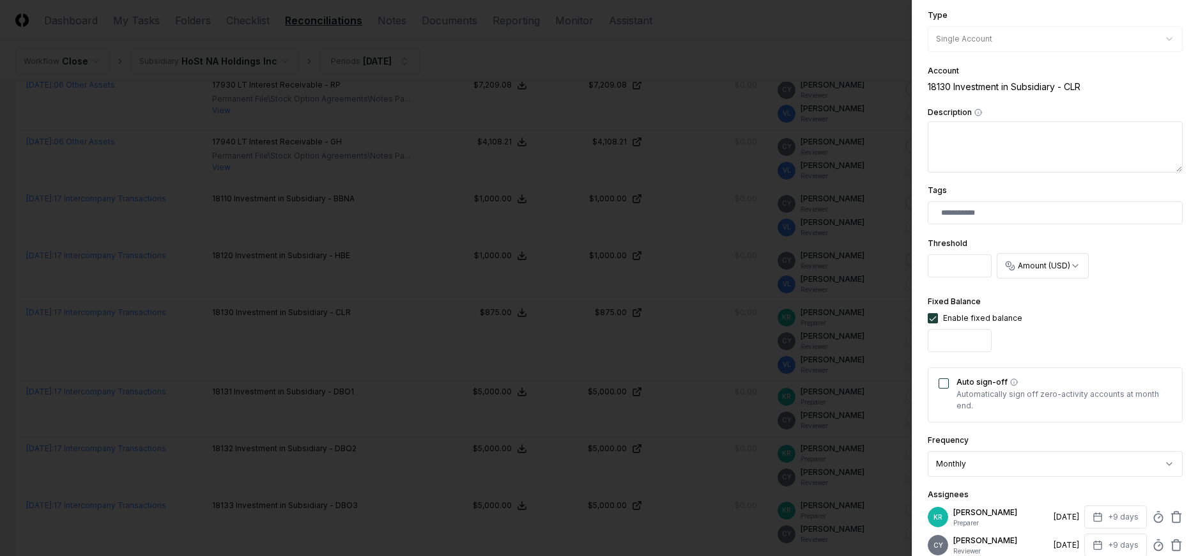
scroll to position [377, 0]
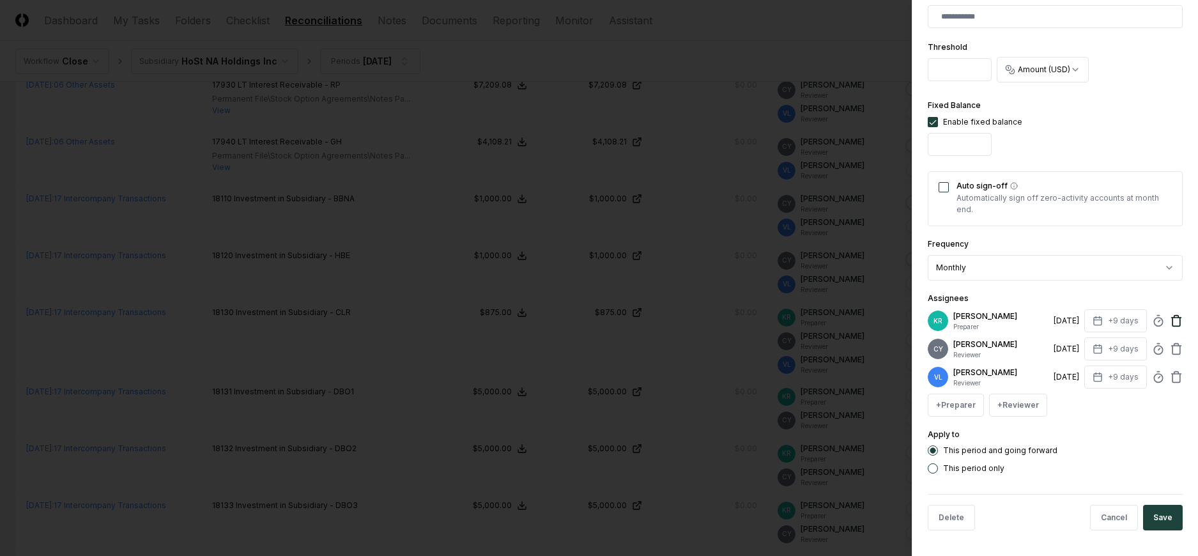
click at [1170, 319] on icon at bounding box center [1176, 320] width 13 height 13
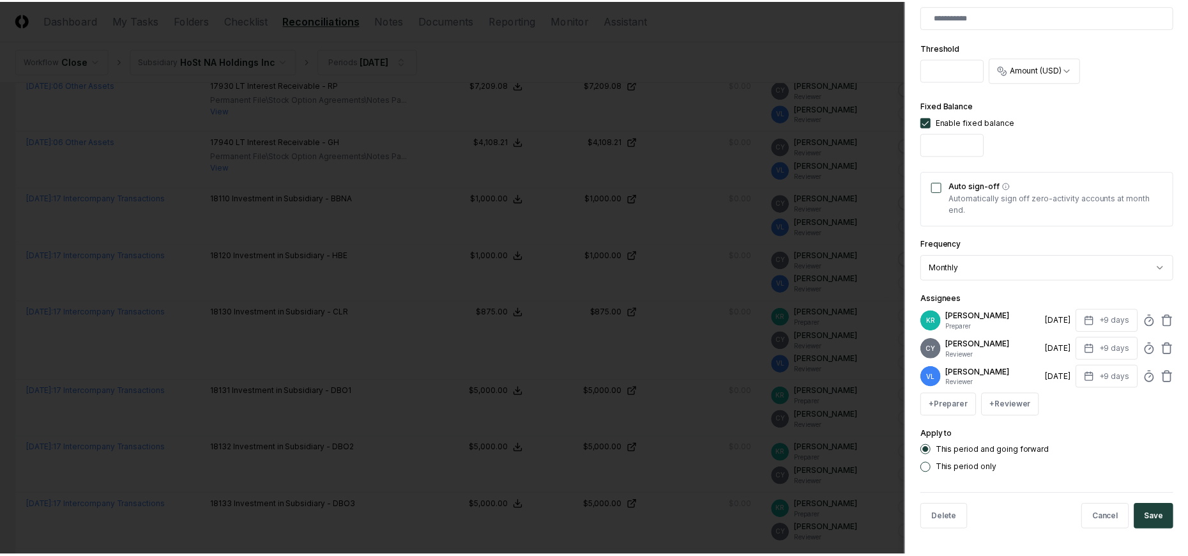
scroll to position [349, 0]
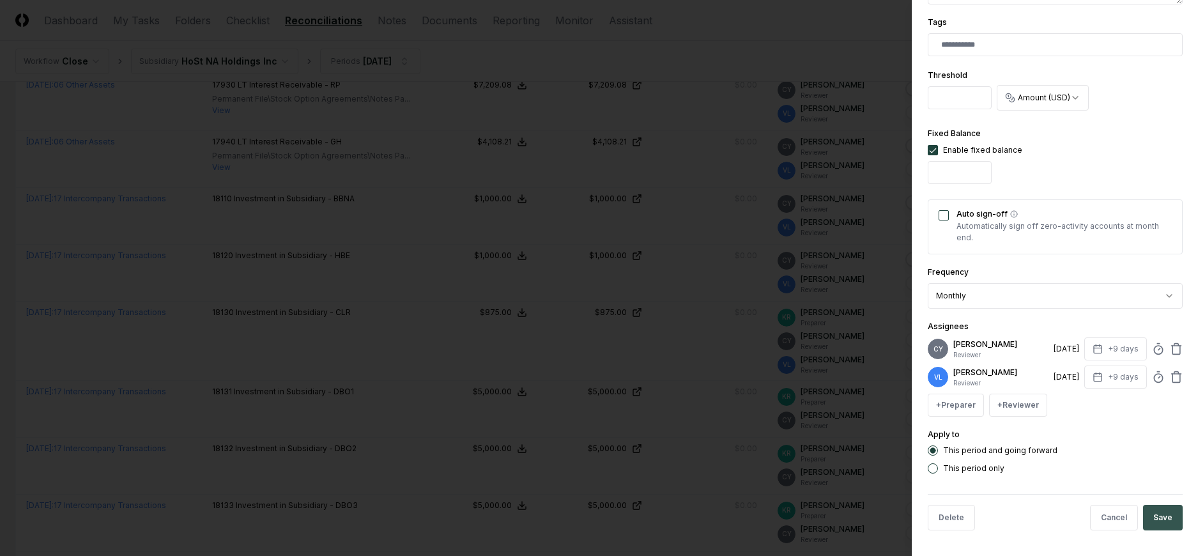
click at [1156, 517] on button "Save" at bounding box center [1163, 518] width 40 height 26
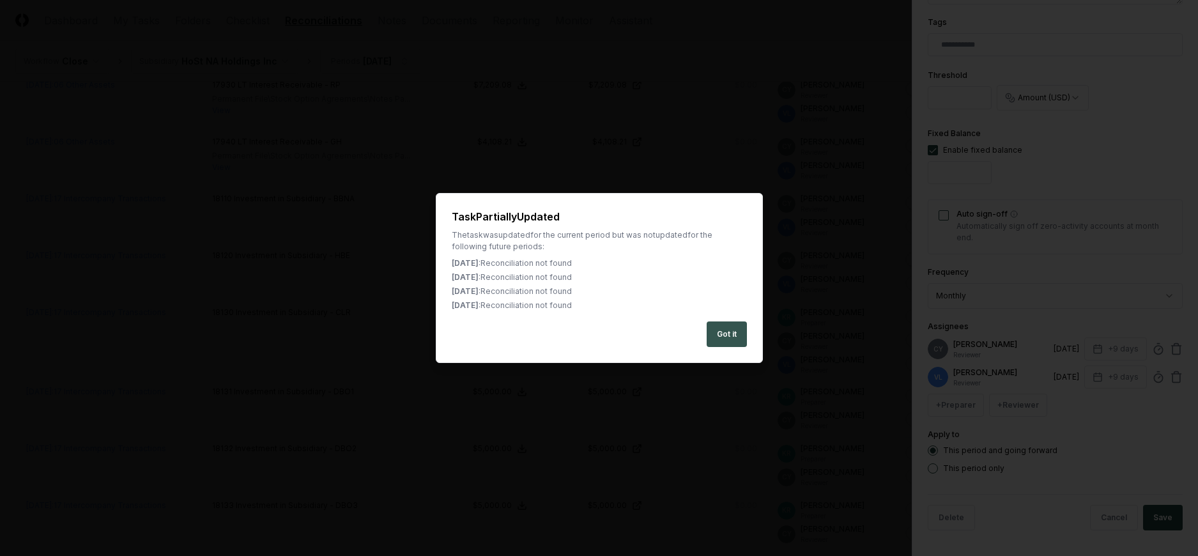
click at [730, 332] on button "Got it" at bounding box center [726, 334] width 40 height 26
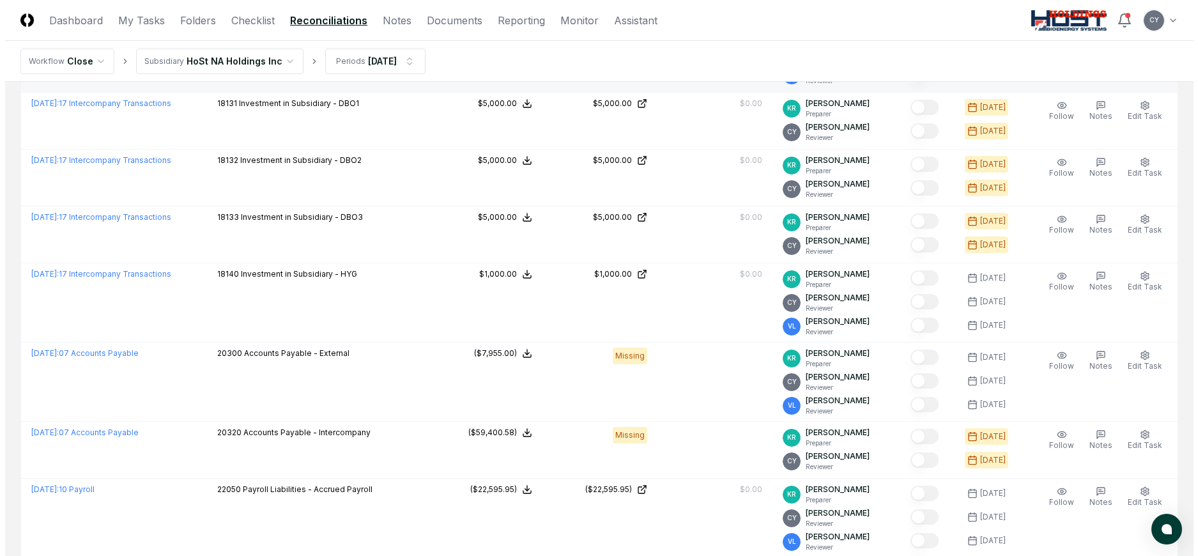
scroll to position [1022, 0]
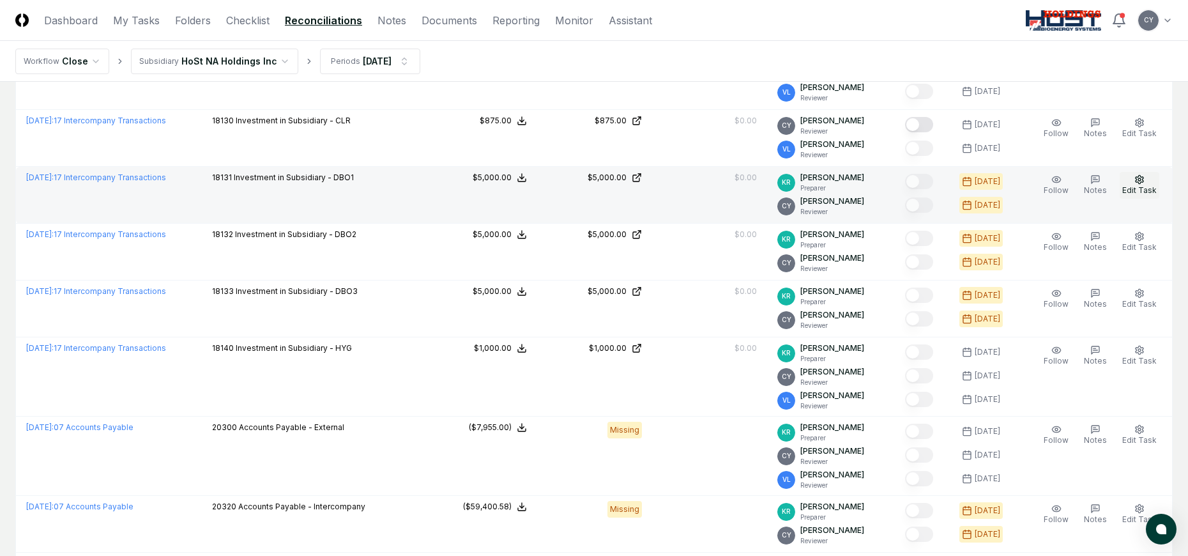
click at [1137, 178] on icon "button" at bounding box center [1140, 179] width 8 height 8
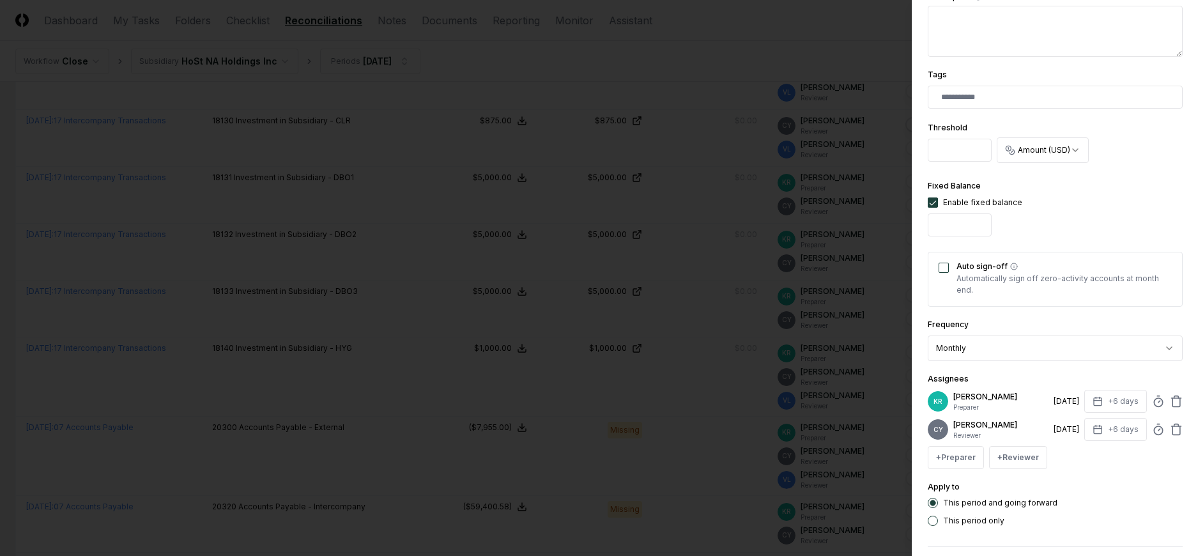
scroll to position [349, 0]
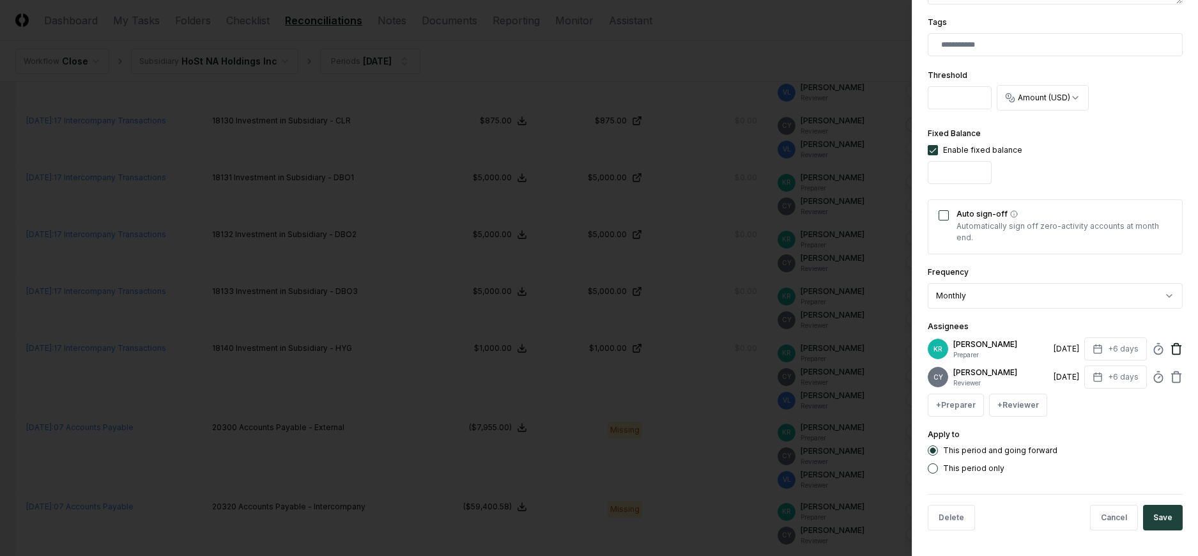
click at [1170, 345] on icon at bounding box center [1176, 348] width 13 height 13
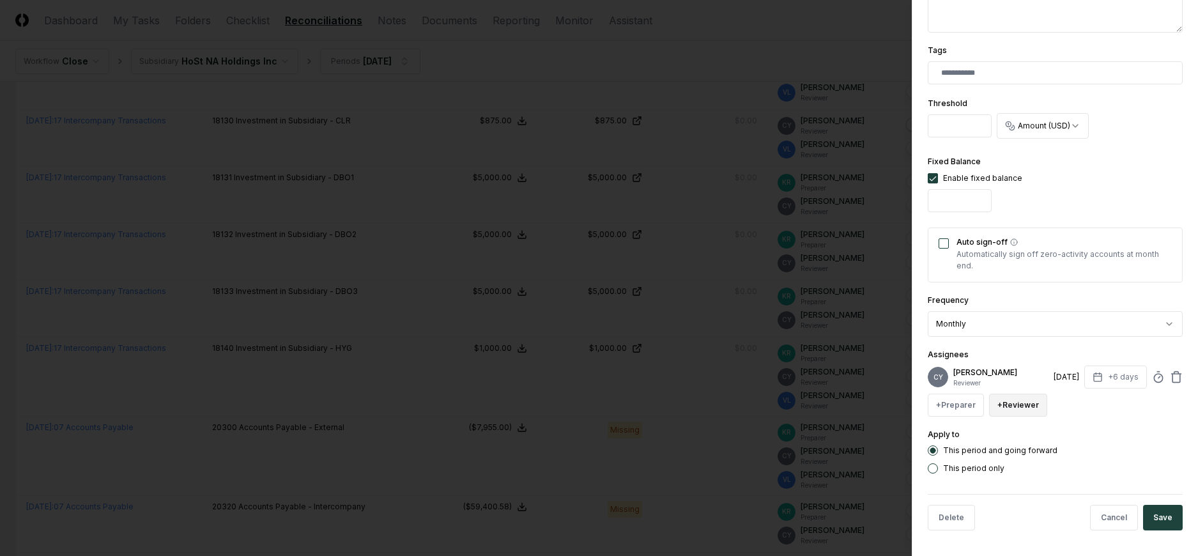
click at [1018, 406] on button "+ Reviewer" at bounding box center [1018, 404] width 58 height 23
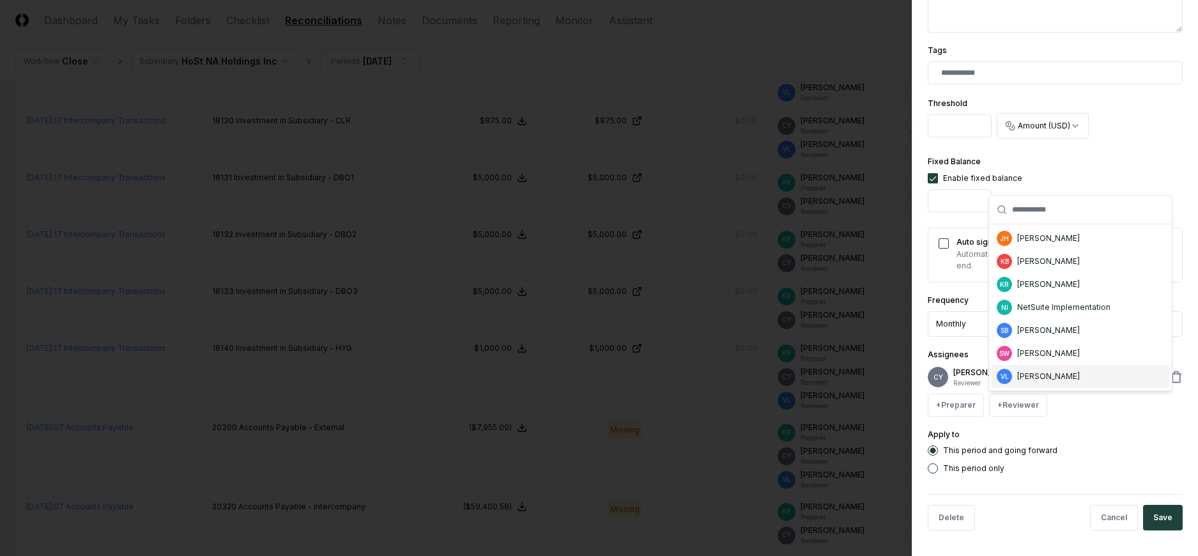
click at [1049, 381] on div "[PERSON_NAME]" at bounding box center [1048, 375] width 63 height 11
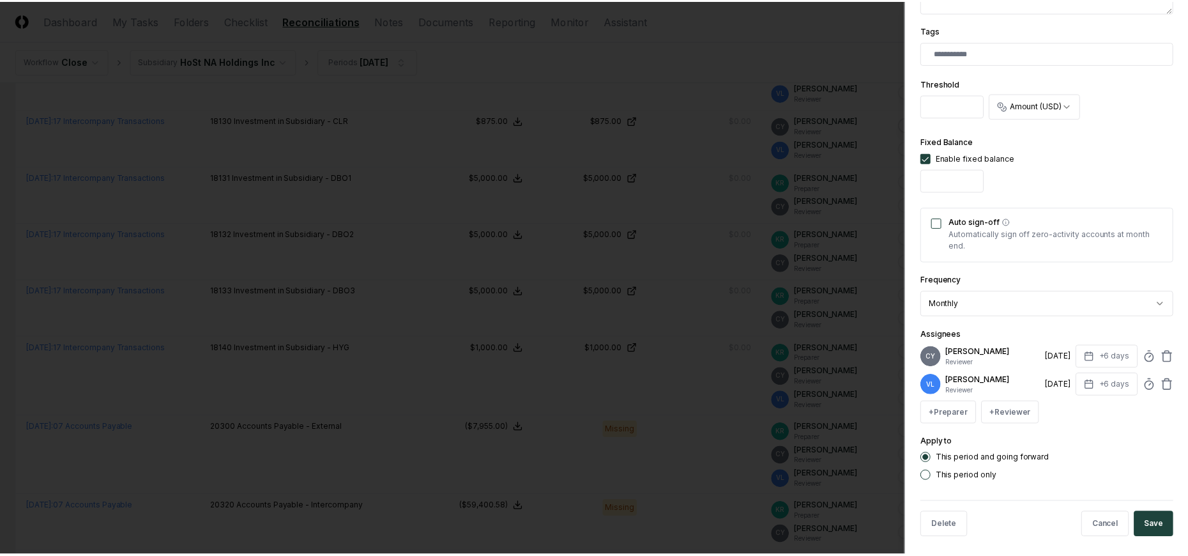
scroll to position [349, 0]
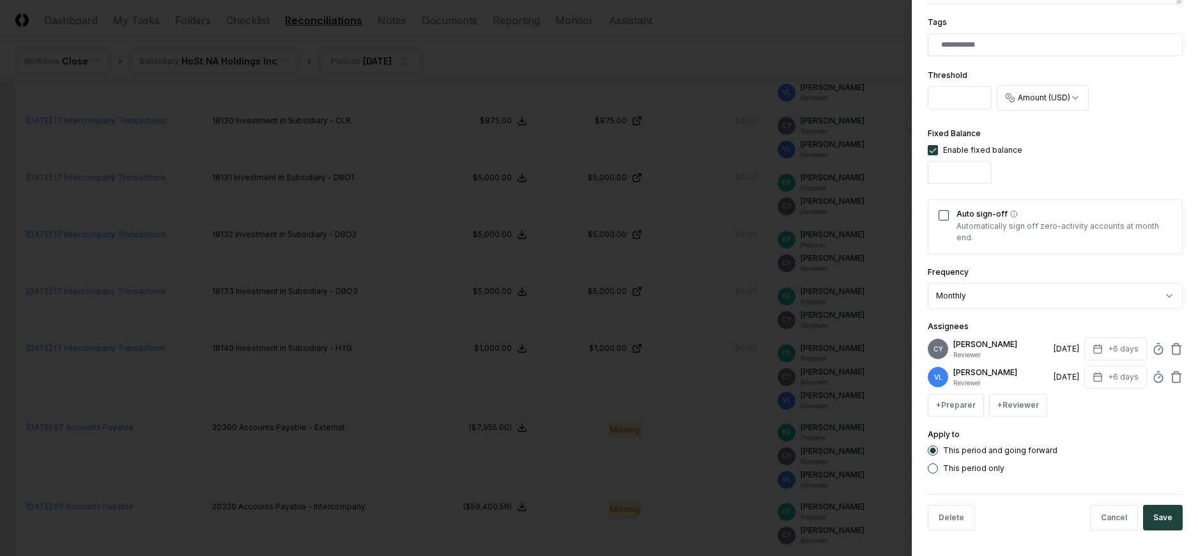
click at [1150, 516] on button "Save" at bounding box center [1163, 518] width 40 height 26
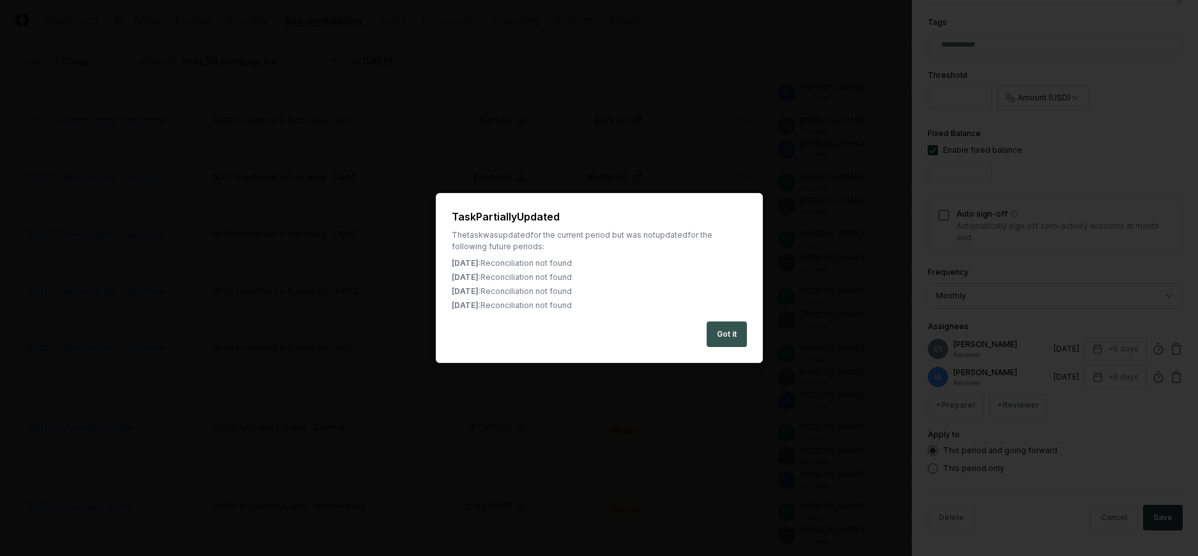
click at [729, 332] on button "Got it" at bounding box center [726, 334] width 40 height 26
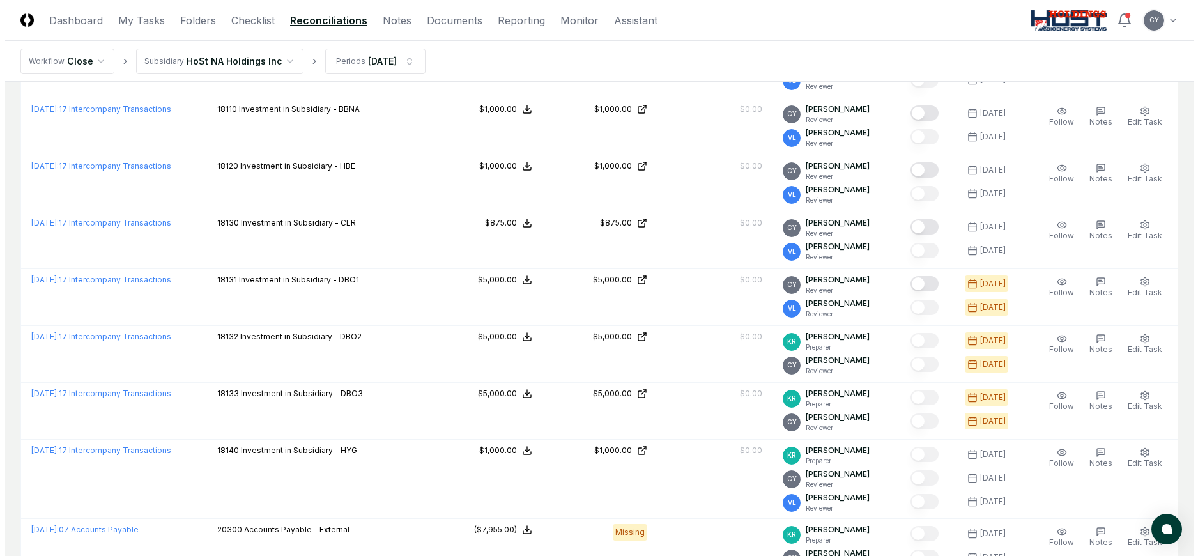
scroll to position [1022, 0]
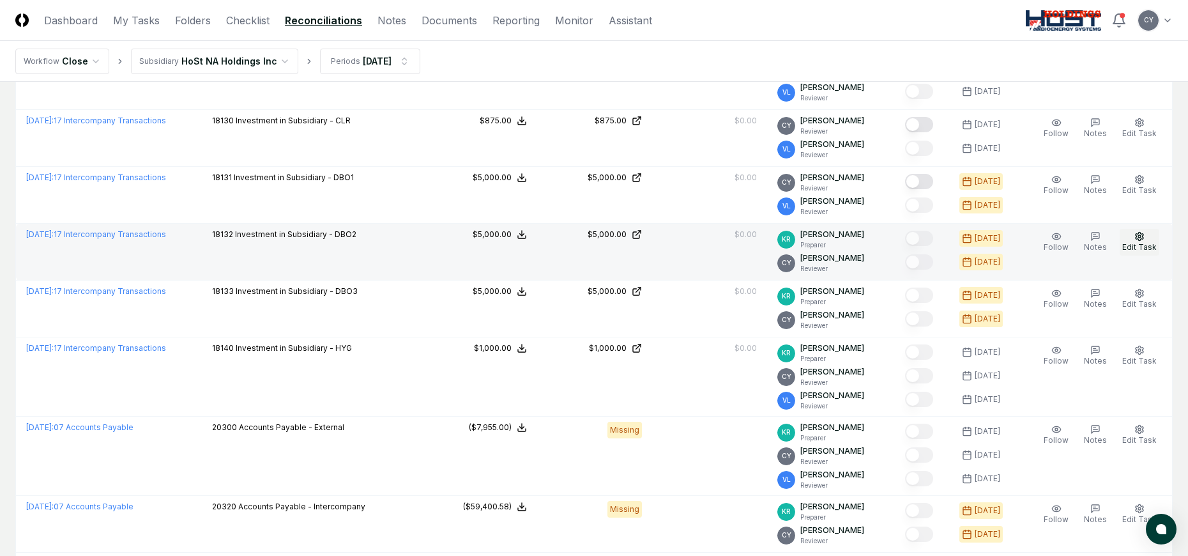
click at [1136, 234] on icon "button" at bounding box center [1139, 236] width 10 height 10
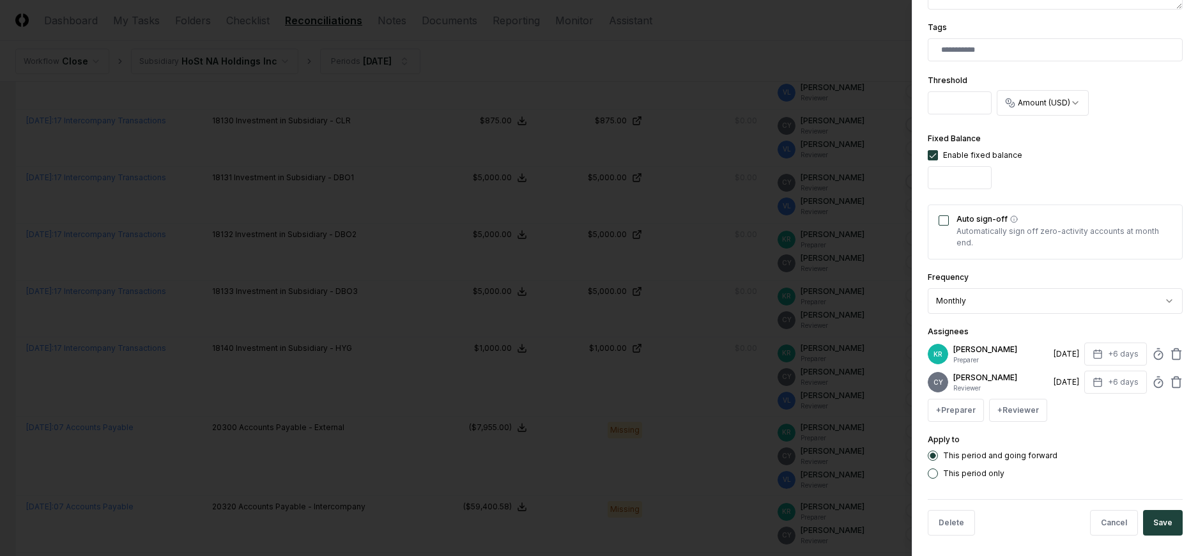
scroll to position [349, 0]
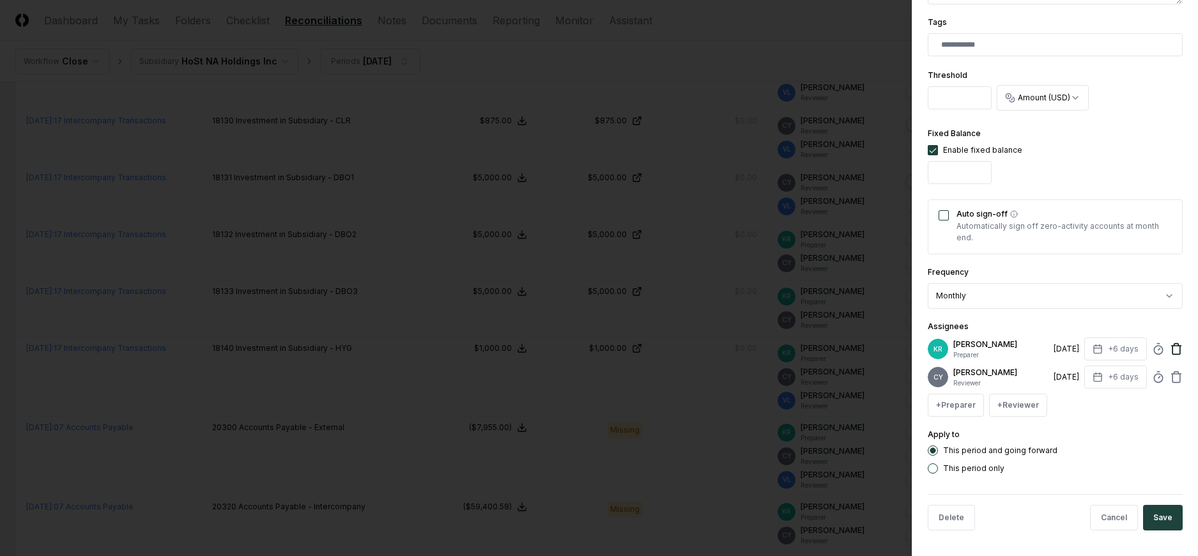
drag, startPoint x: 1164, startPoint y: 340, endPoint x: 1161, endPoint y: 346, distance: 6.6
click at [1164, 340] on div "KR [PERSON_NAME] Preparer [DATE] +6 days" at bounding box center [1054, 348] width 255 height 23
click at [1172, 346] on icon at bounding box center [1176, 350] width 8 height 8
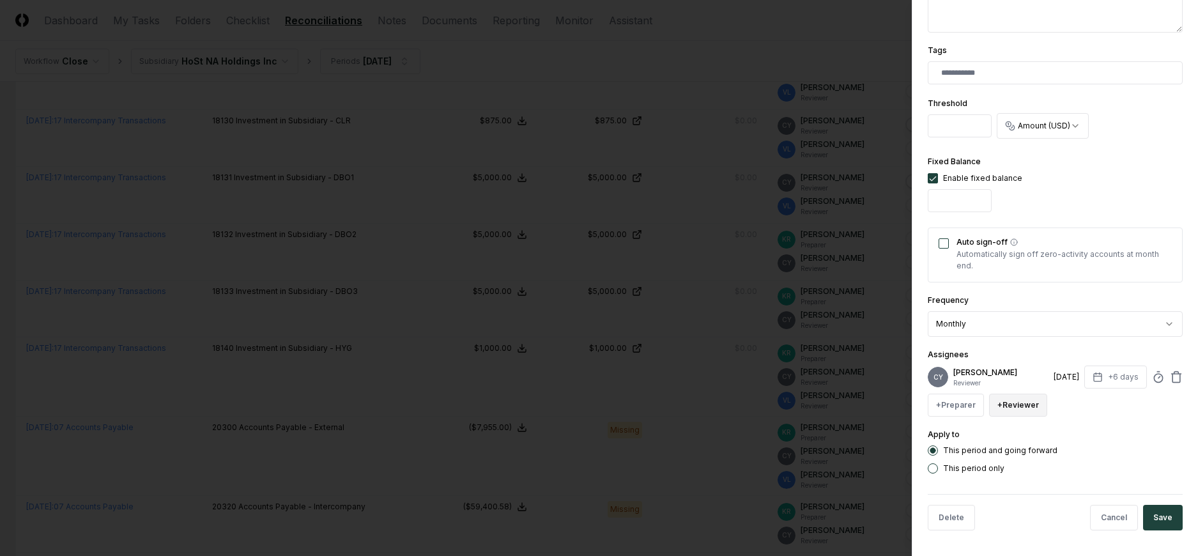
click at [1009, 404] on button "+ Reviewer" at bounding box center [1018, 404] width 58 height 23
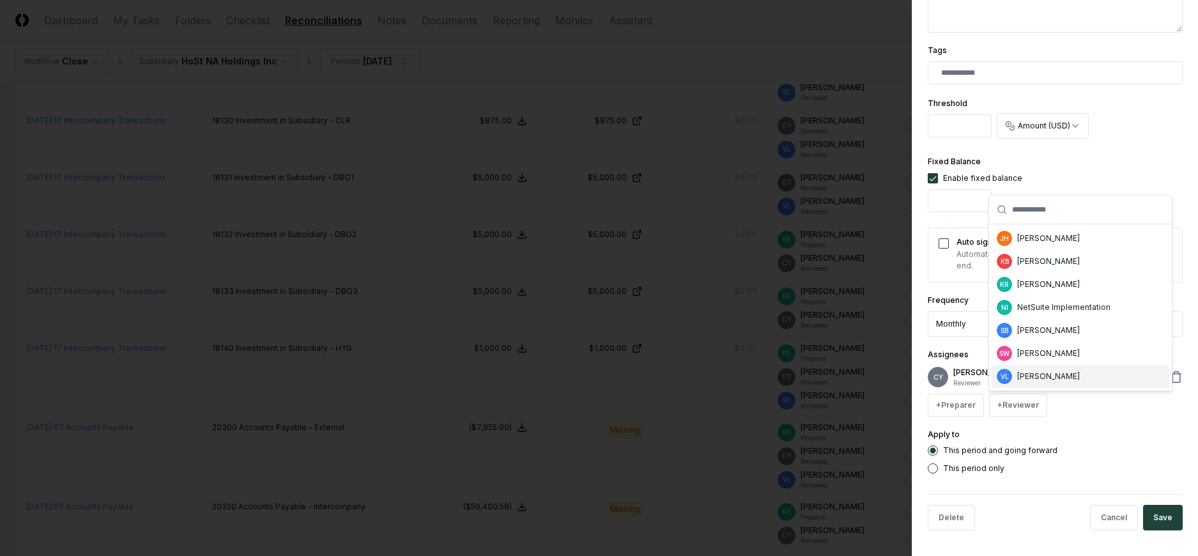
click at [1028, 378] on div "[PERSON_NAME]" at bounding box center [1048, 375] width 63 height 11
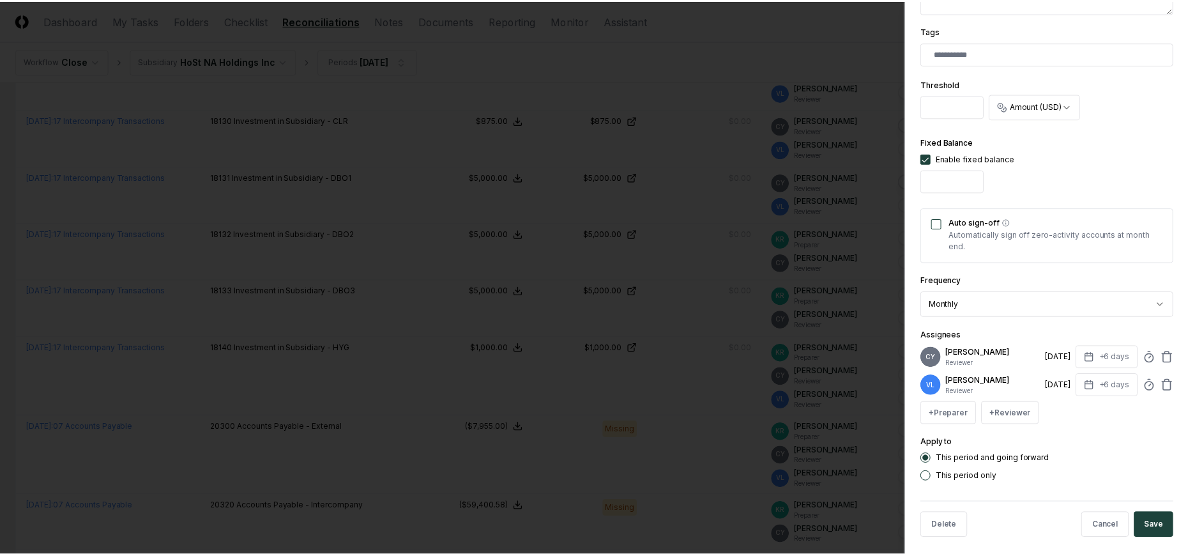
scroll to position [349, 0]
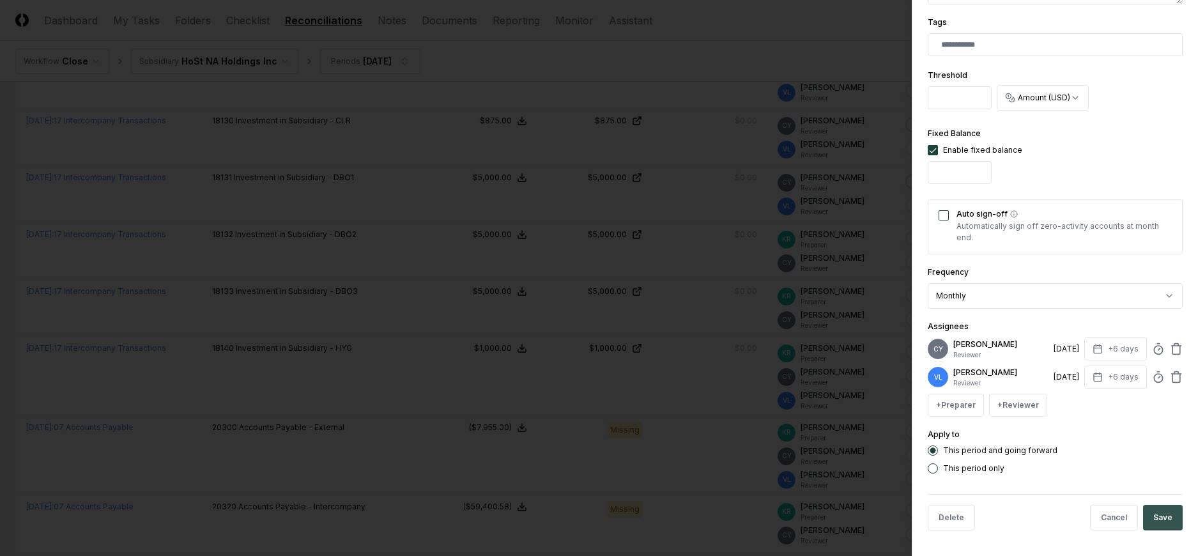
click at [1146, 513] on button "Save" at bounding box center [1163, 518] width 40 height 26
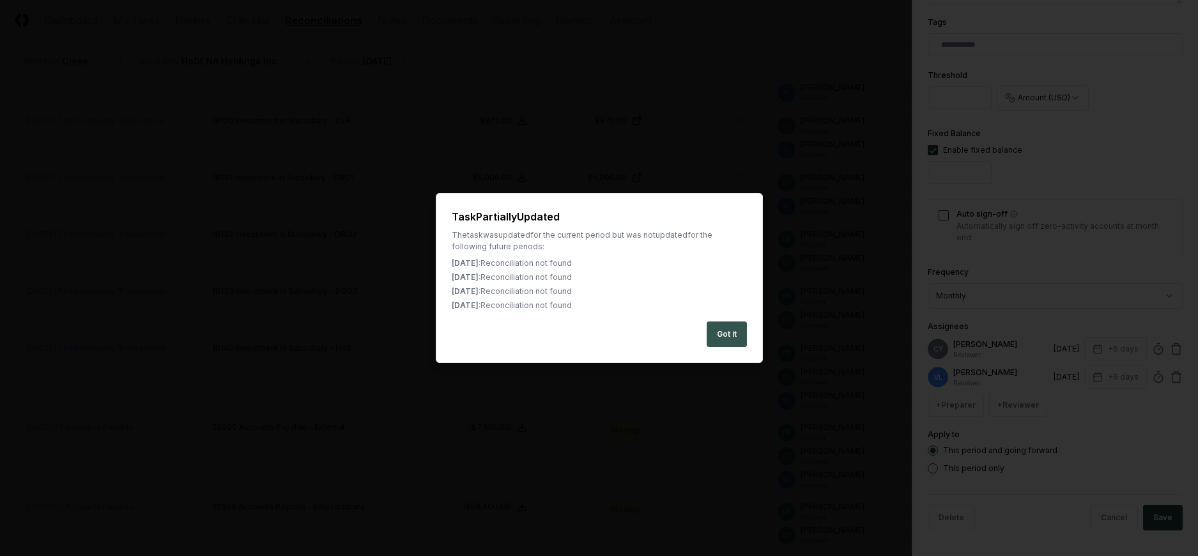
click at [715, 333] on button "Got it" at bounding box center [726, 334] width 40 height 26
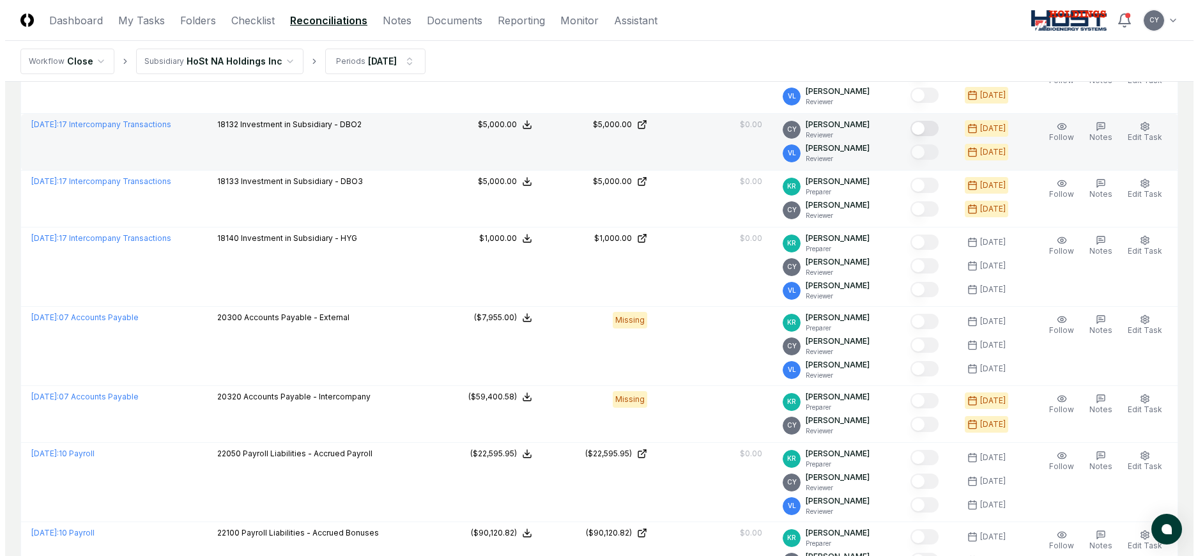
scroll to position [1150, 0]
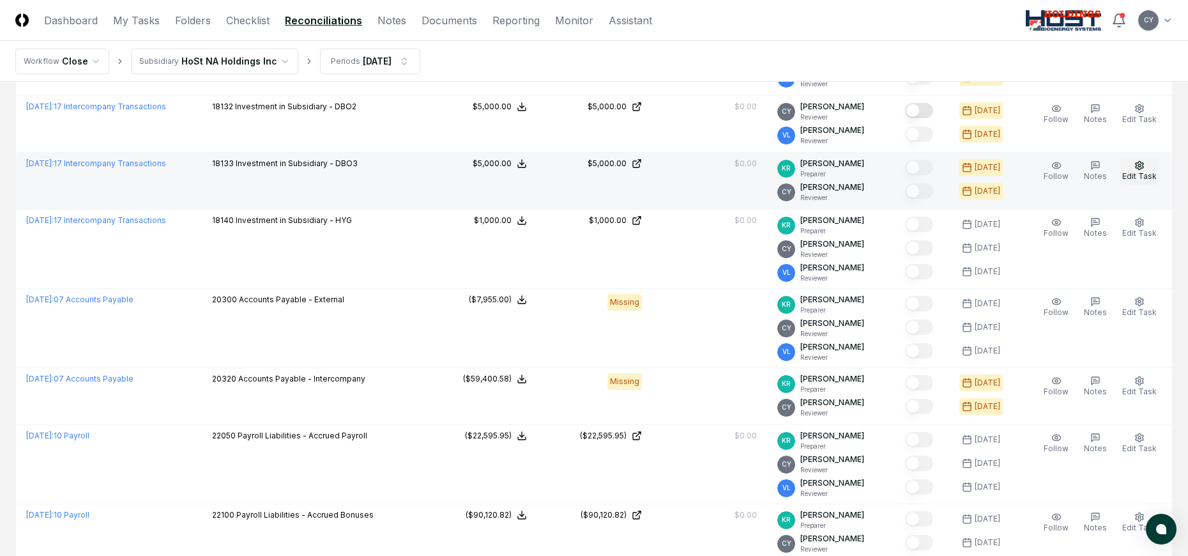
click at [1136, 168] on icon "button" at bounding box center [1139, 165] width 10 height 10
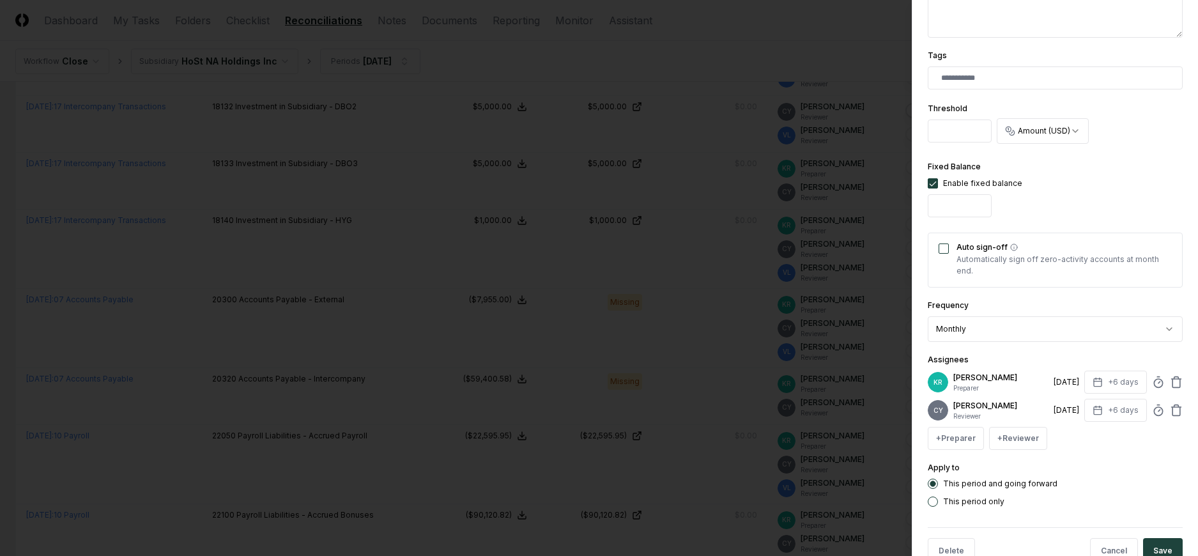
scroll to position [349, 0]
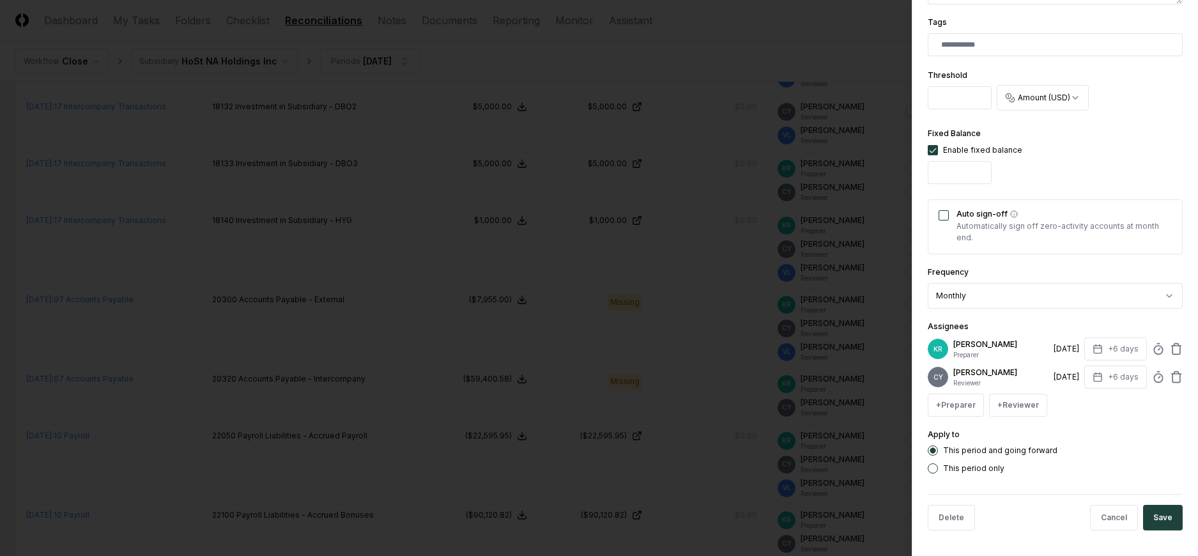
click at [1159, 345] on div "KR [PERSON_NAME] Preparer [DATE] +6 days" at bounding box center [1054, 348] width 255 height 23
click at [1025, 402] on button "+ Reviewer" at bounding box center [1018, 404] width 58 height 23
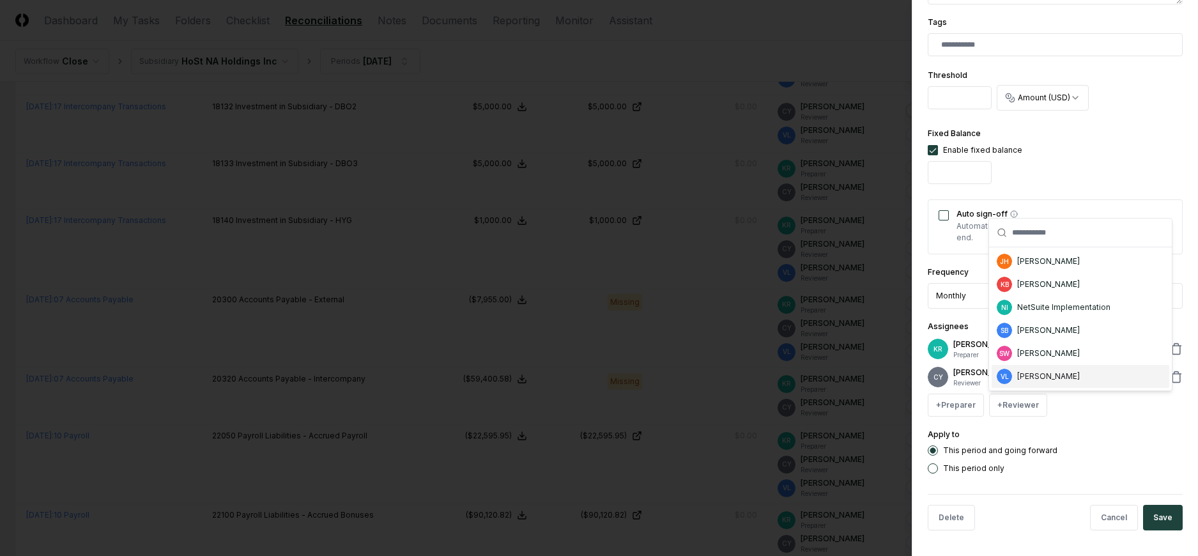
click at [1030, 376] on div "[PERSON_NAME]" at bounding box center [1048, 375] width 63 height 11
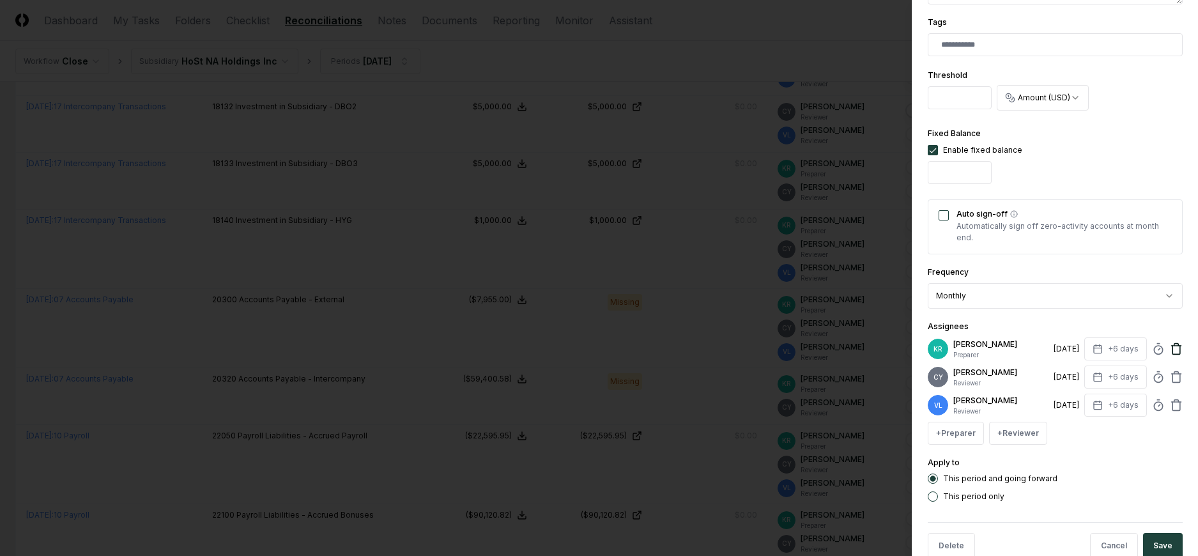
click at [1170, 347] on icon at bounding box center [1176, 348] width 13 height 13
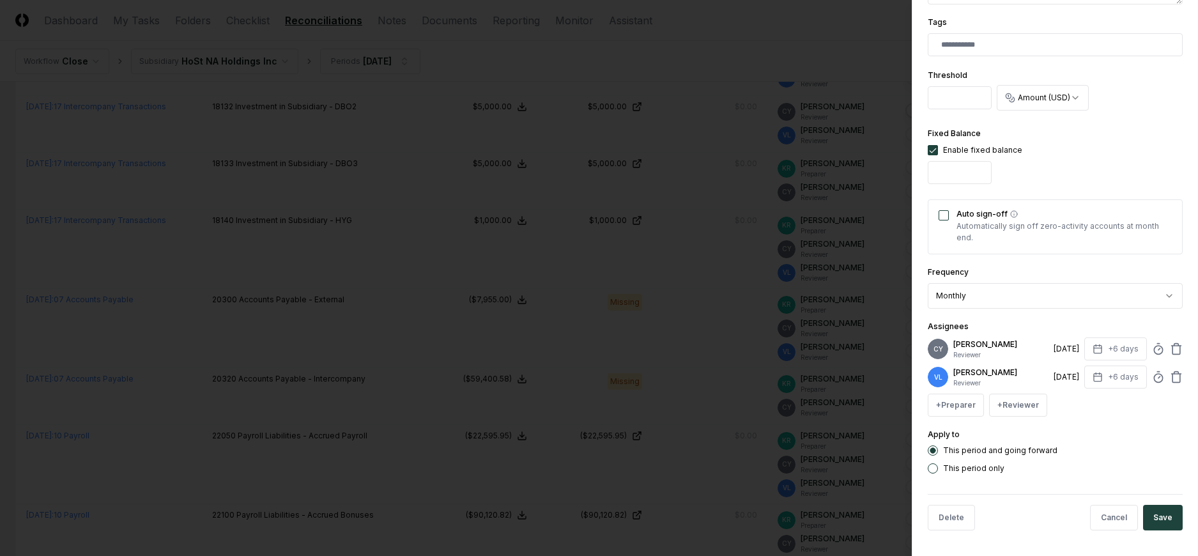
click at [1152, 511] on button "Save" at bounding box center [1163, 518] width 40 height 26
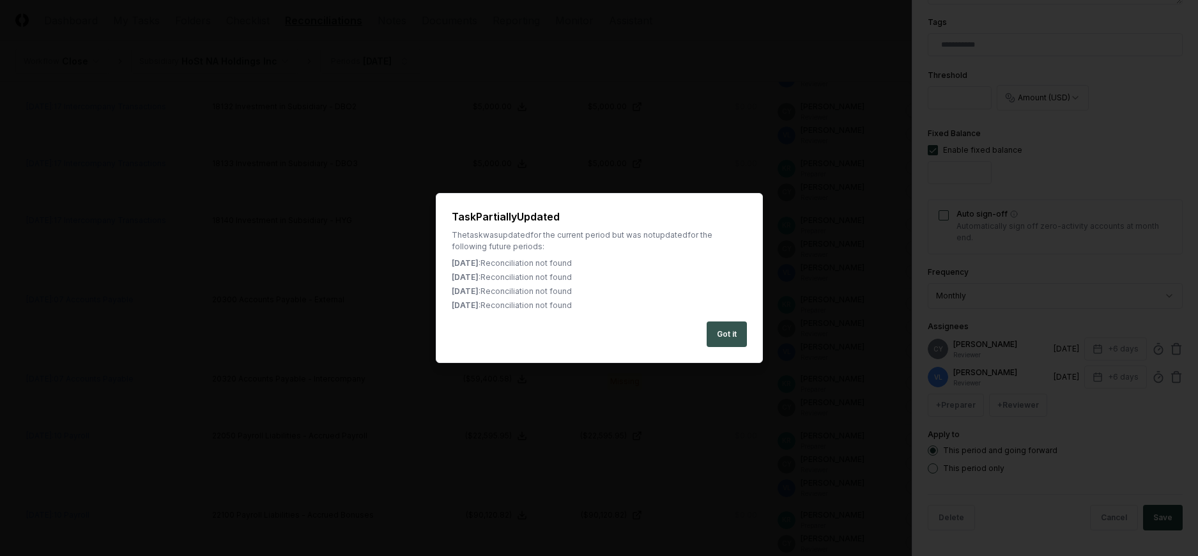
click at [725, 333] on button "Got it" at bounding box center [726, 334] width 40 height 26
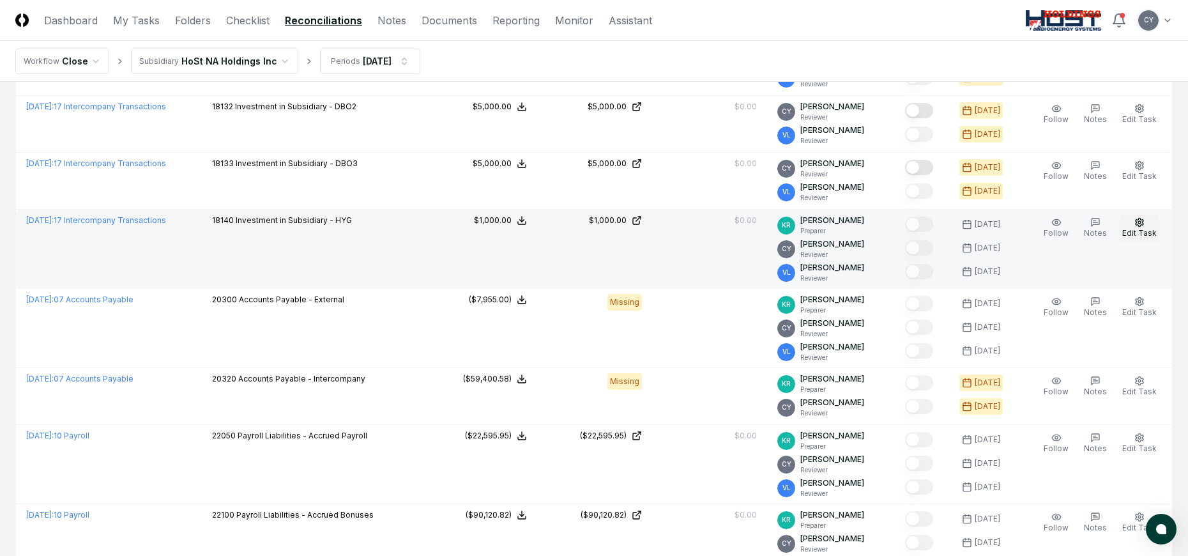
click at [1139, 223] on circle "button" at bounding box center [1139, 222] width 3 height 3
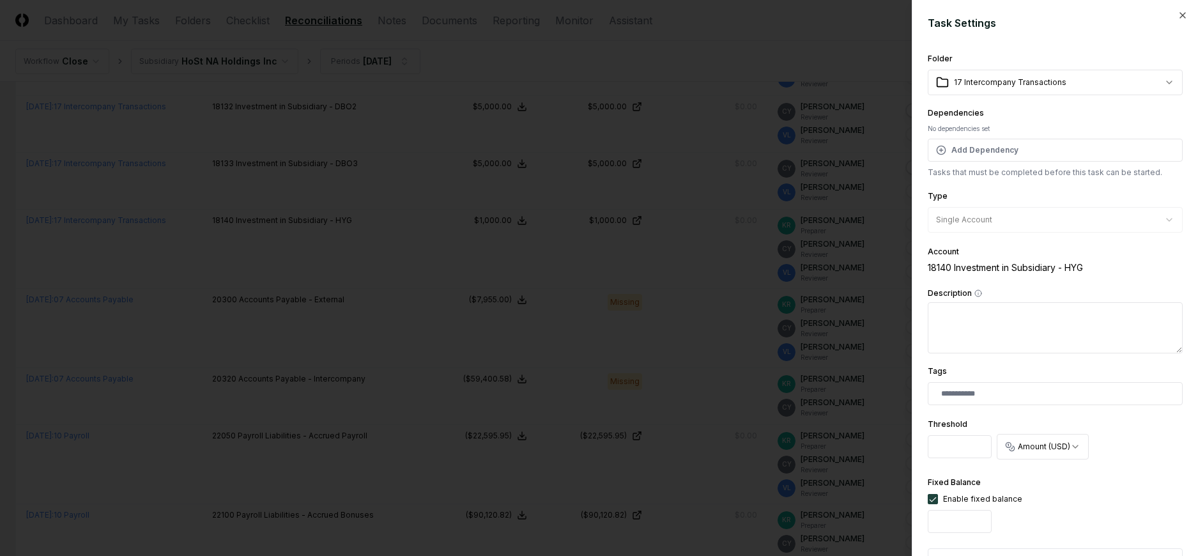
scroll to position [377, 0]
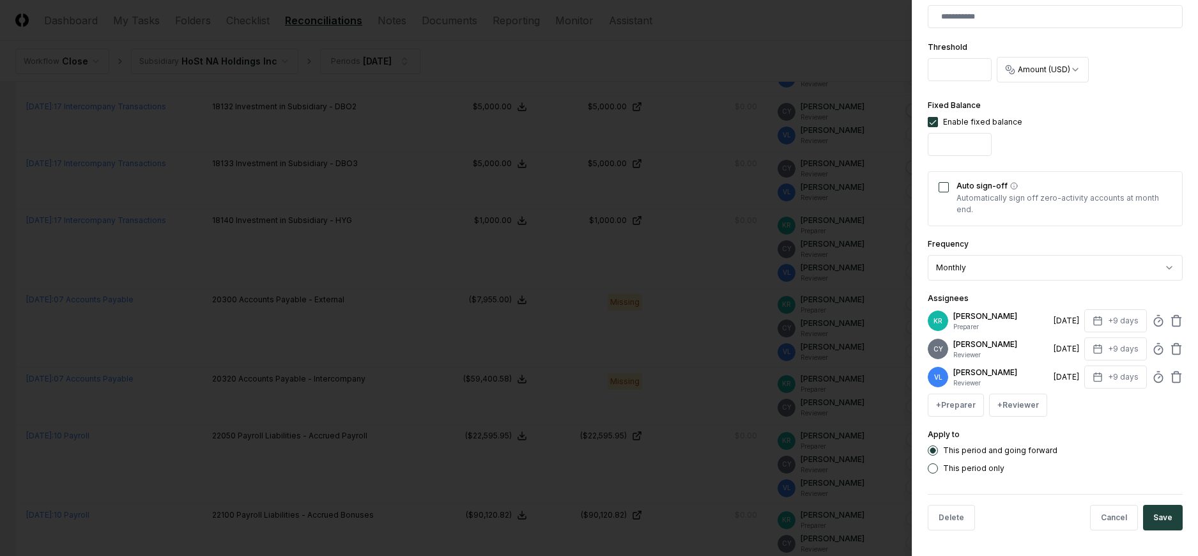
click at [1161, 314] on div "KR [PERSON_NAME] Preparer [DATE] +9 days" at bounding box center [1054, 320] width 255 height 23
click at [1171, 317] on icon at bounding box center [1176, 317] width 10 height 0
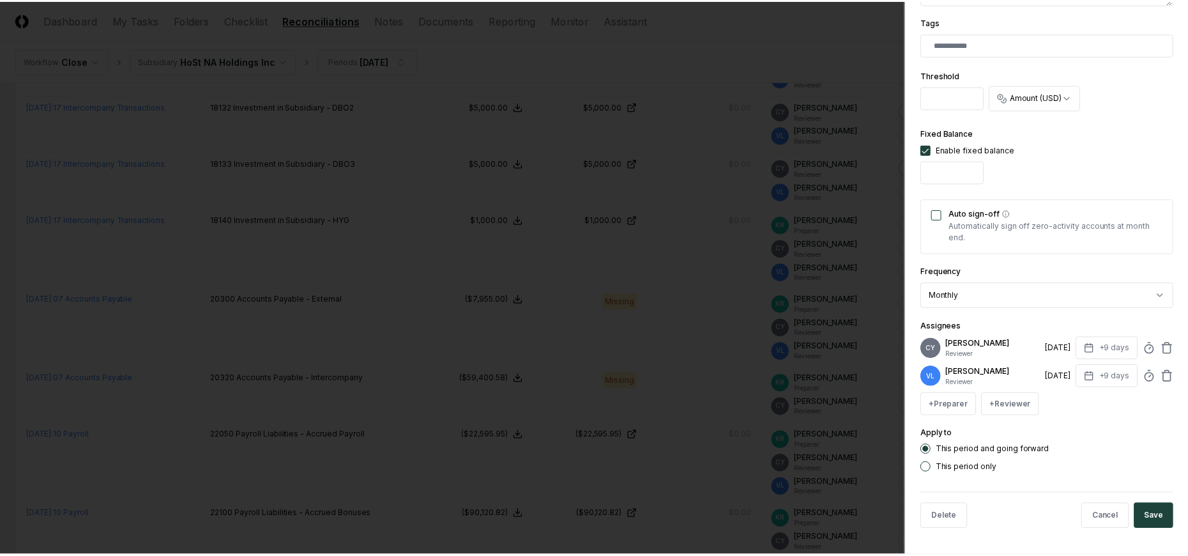
scroll to position [349, 0]
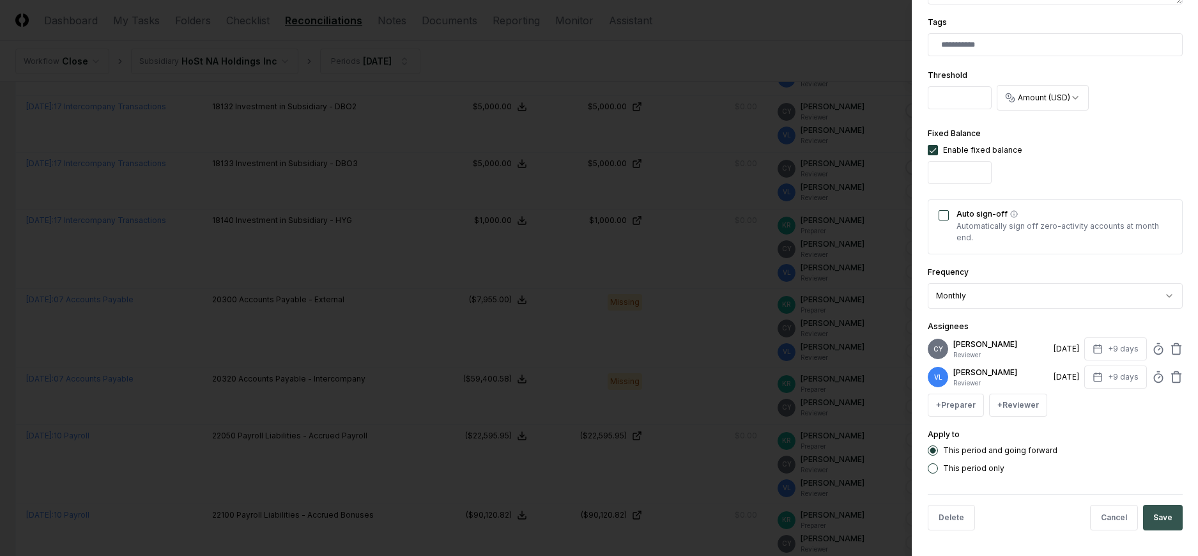
click at [1152, 514] on button "Save" at bounding box center [1163, 518] width 40 height 26
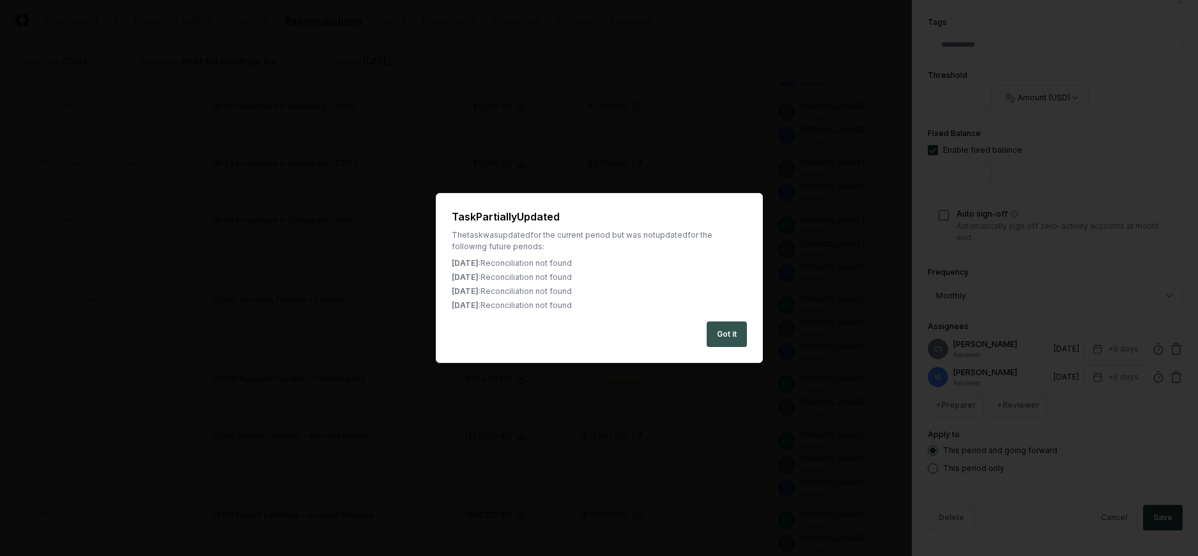
click at [731, 333] on button "Got it" at bounding box center [726, 334] width 40 height 26
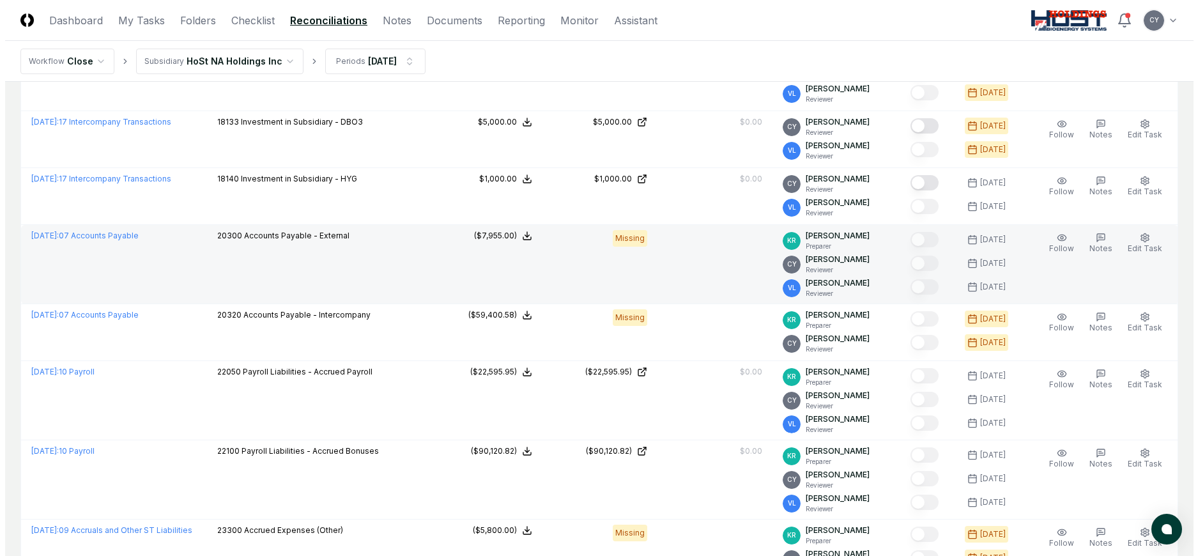
scroll to position [1214, 0]
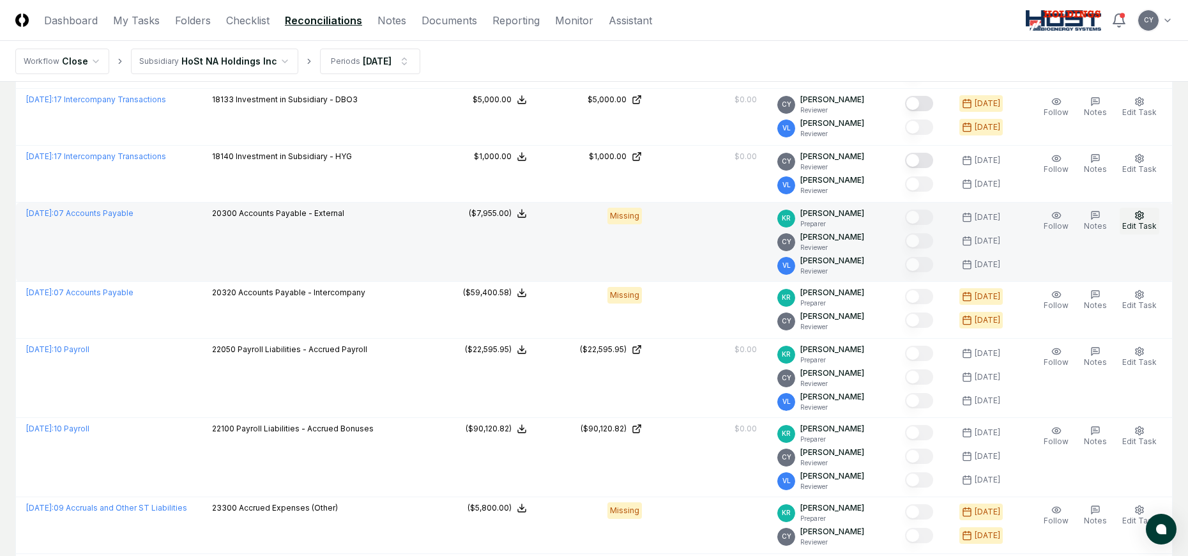
click at [1145, 218] on icon "button" at bounding box center [1139, 215] width 10 height 10
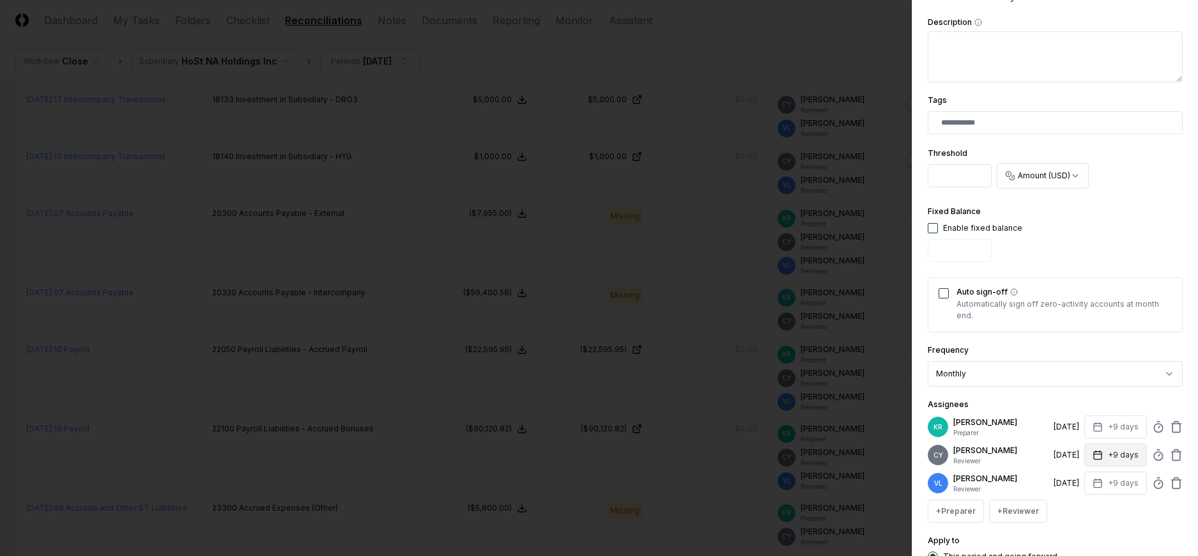
scroll to position [377, 0]
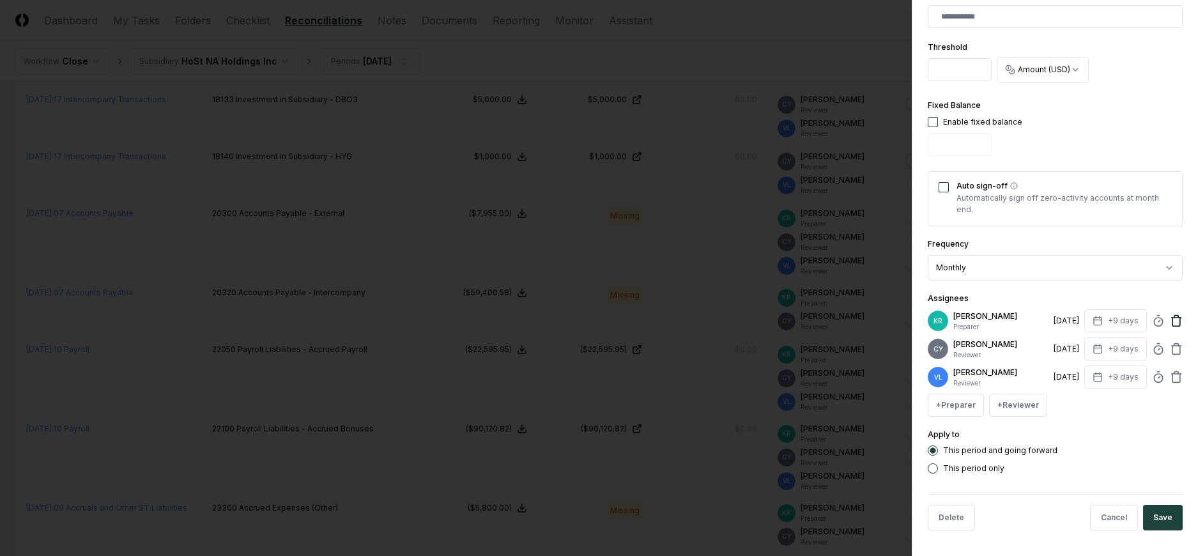
click at [1172, 322] on icon at bounding box center [1176, 321] width 8 height 8
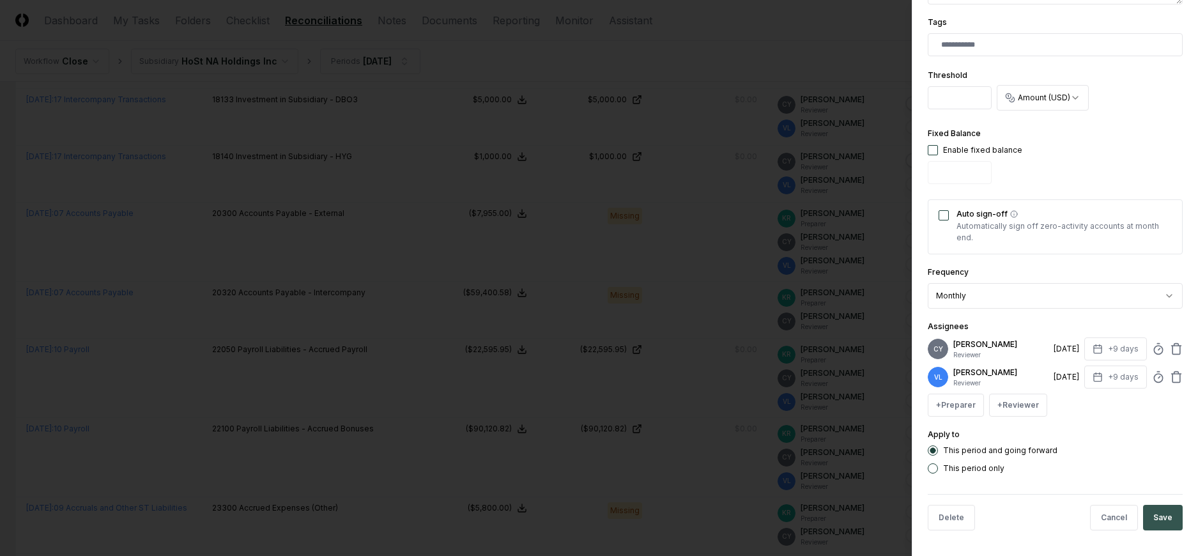
click at [1151, 512] on button "Save" at bounding box center [1163, 518] width 40 height 26
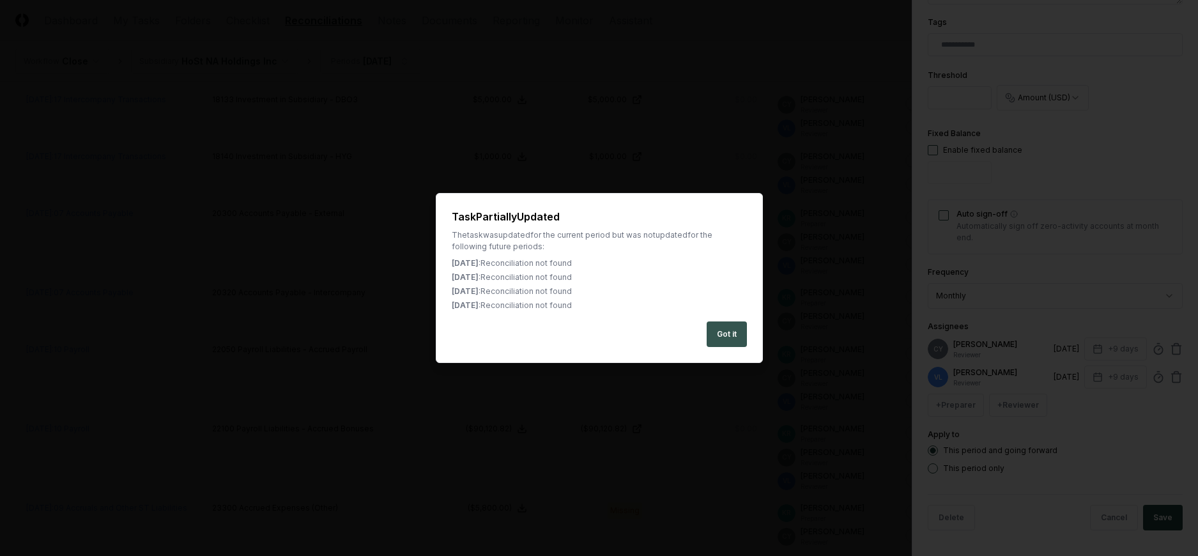
click at [729, 328] on button "Got it" at bounding box center [726, 334] width 40 height 26
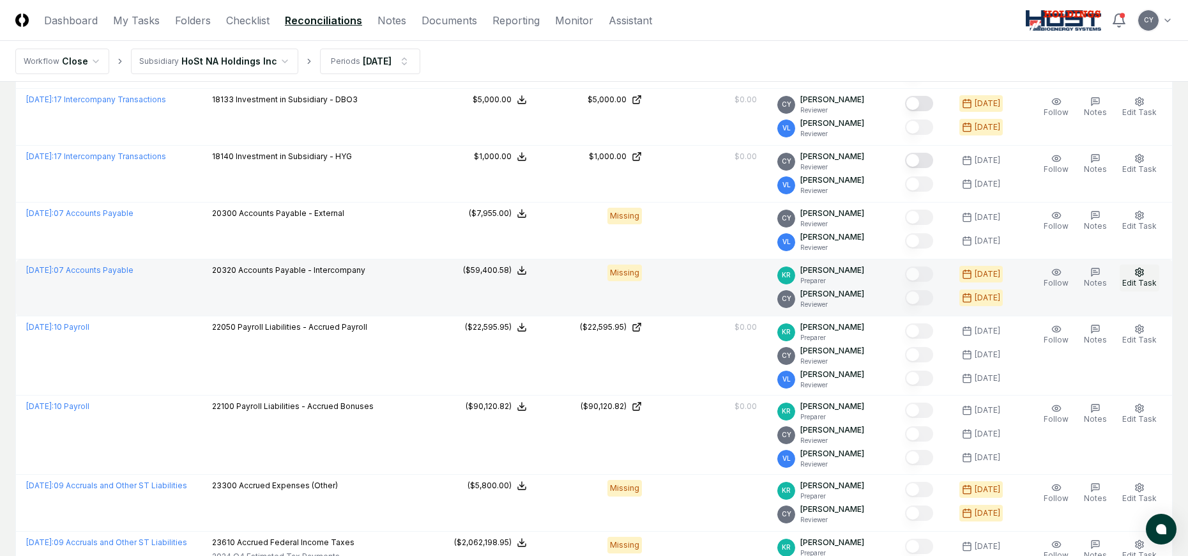
click at [1138, 271] on icon "button" at bounding box center [1139, 272] width 10 height 10
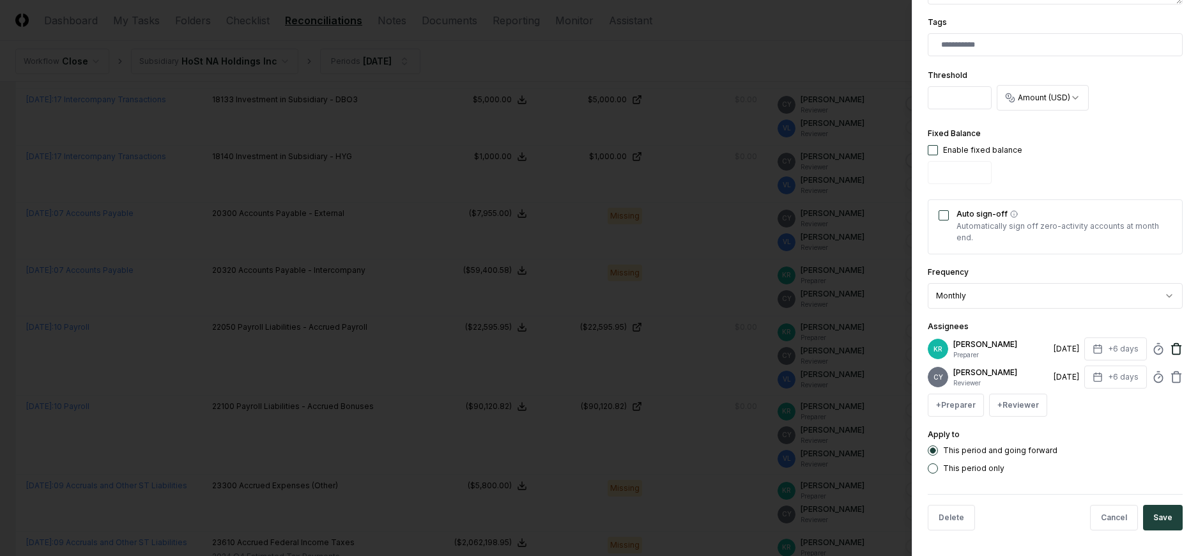
click at [1170, 347] on icon at bounding box center [1176, 348] width 13 height 13
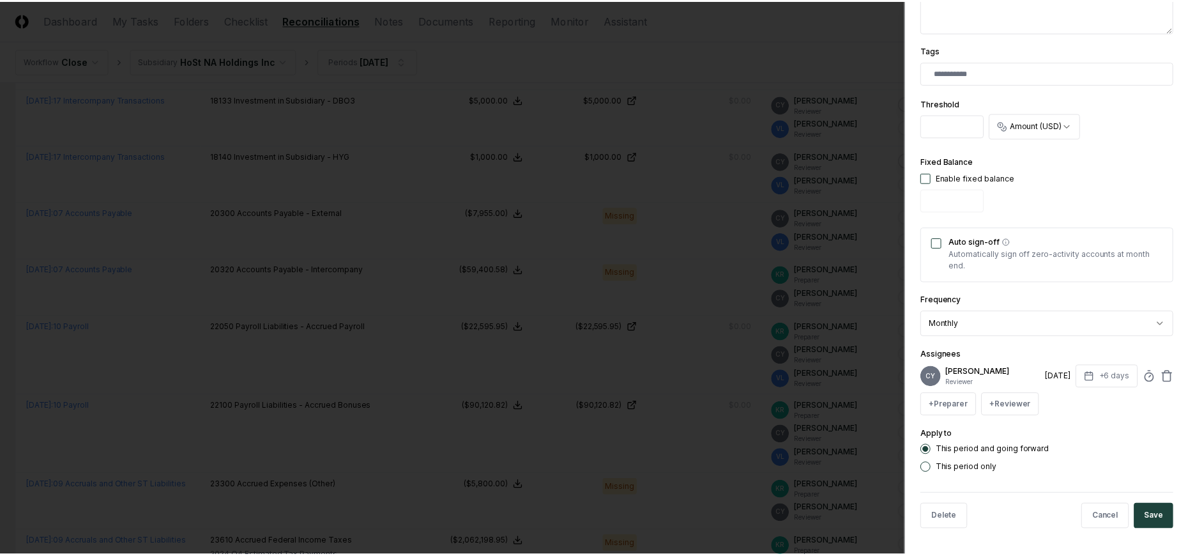
scroll to position [321, 0]
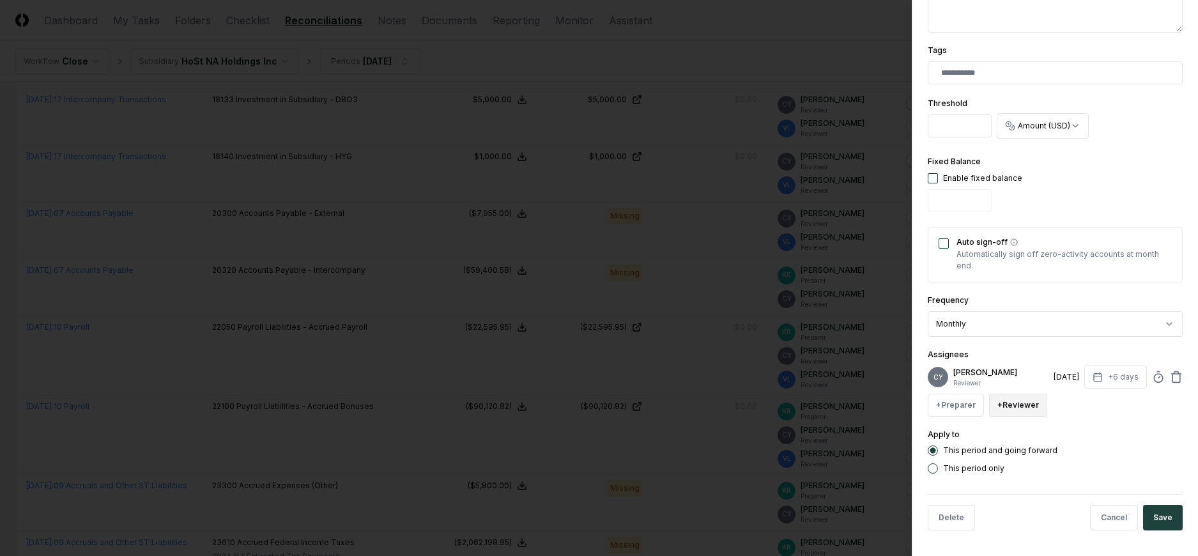
click at [1030, 400] on button "+ Reviewer" at bounding box center [1018, 404] width 58 height 23
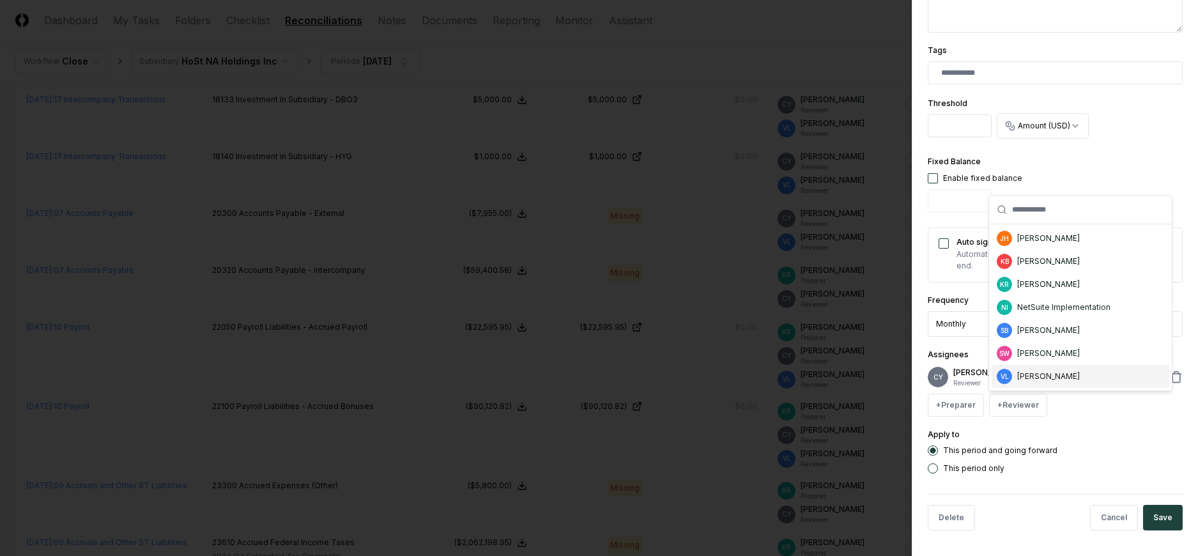
click at [1029, 381] on div "[PERSON_NAME]" at bounding box center [1048, 375] width 63 height 11
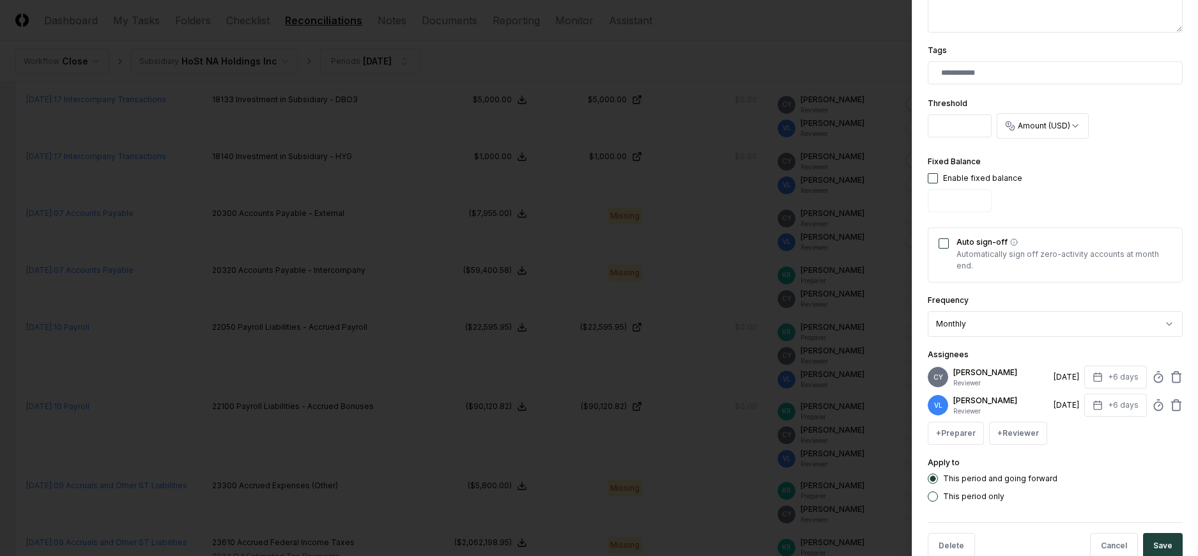
drag, startPoint x: 1148, startPoint y: 540, endPoint x: 1139, endPoint y: 495, distance: 45.6
click at [1148, 537] on button "Save" at bounding box center [1163, 546] width 40 height 26
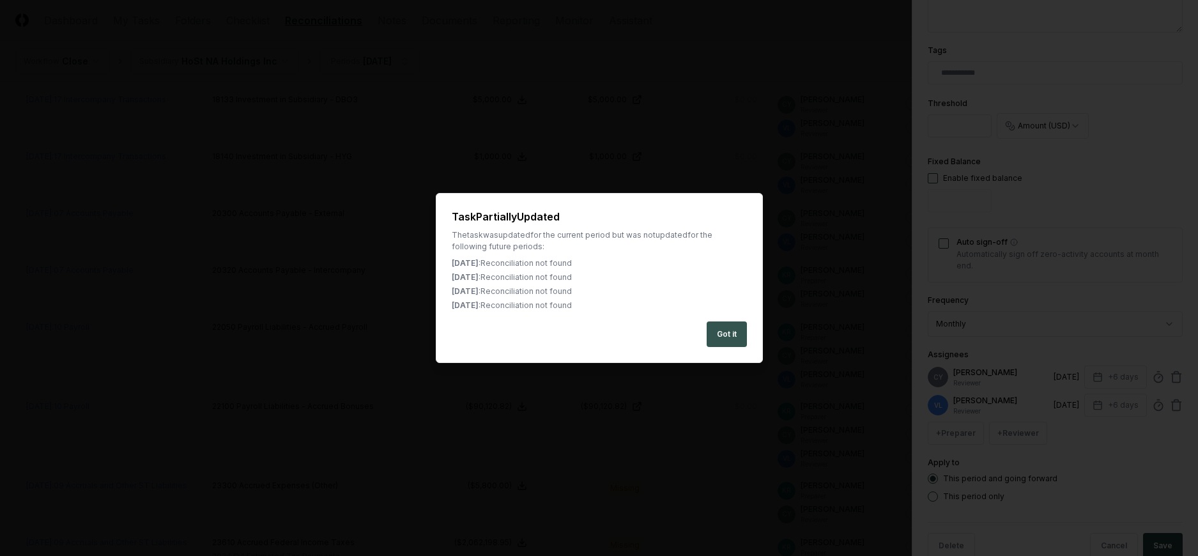
click at [722, 329] on button "Got it" at bounding box center [726, 334] width 40 height 26
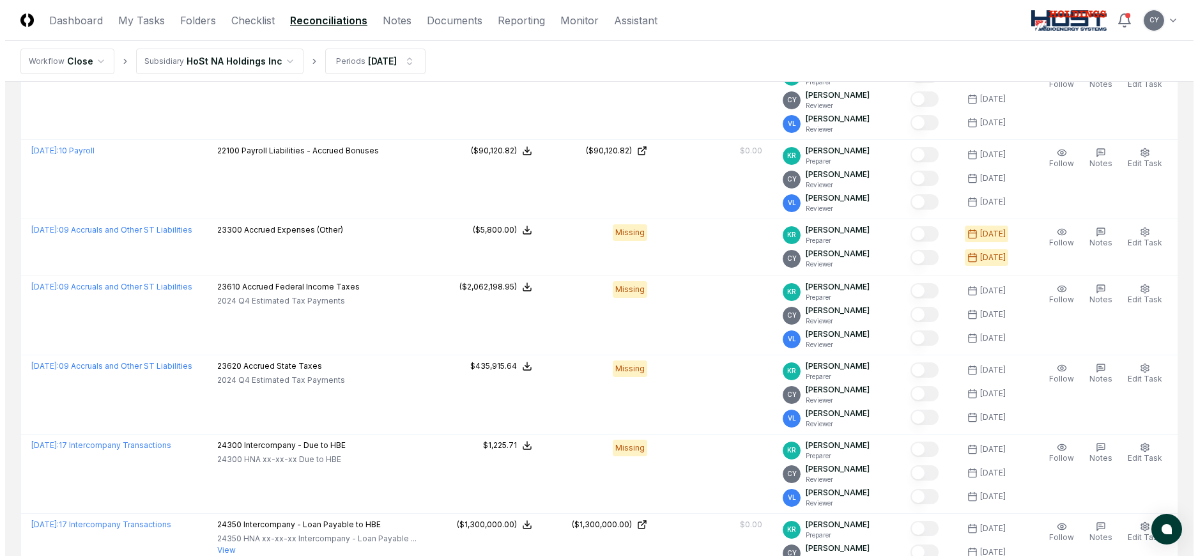
scroll to position [1405, 0]
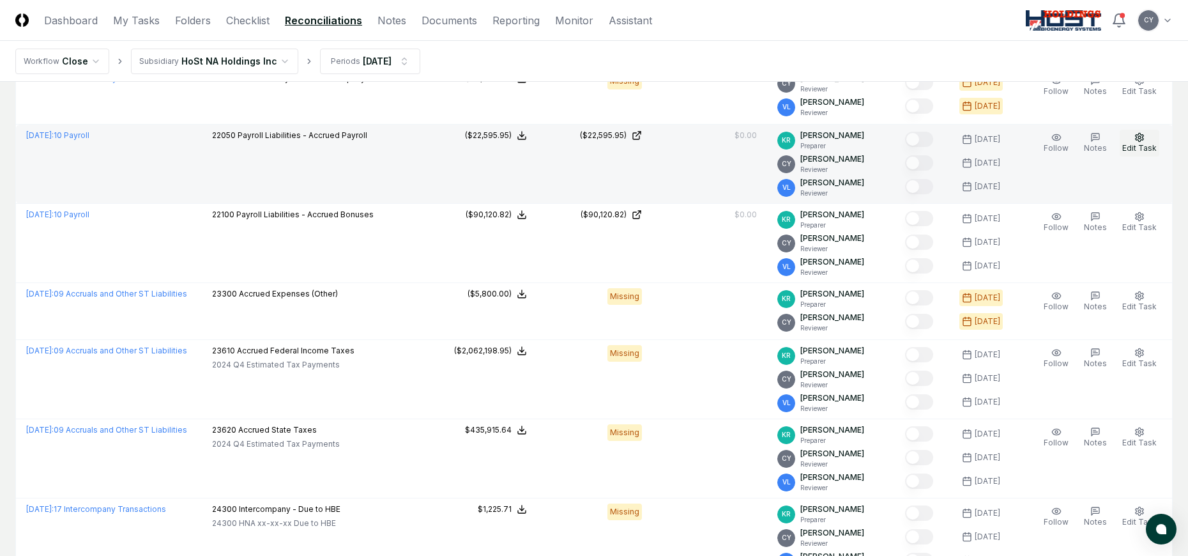
click at [1138, 136] on icon "button" at bounding box center [1139, 137] width 10 height 10
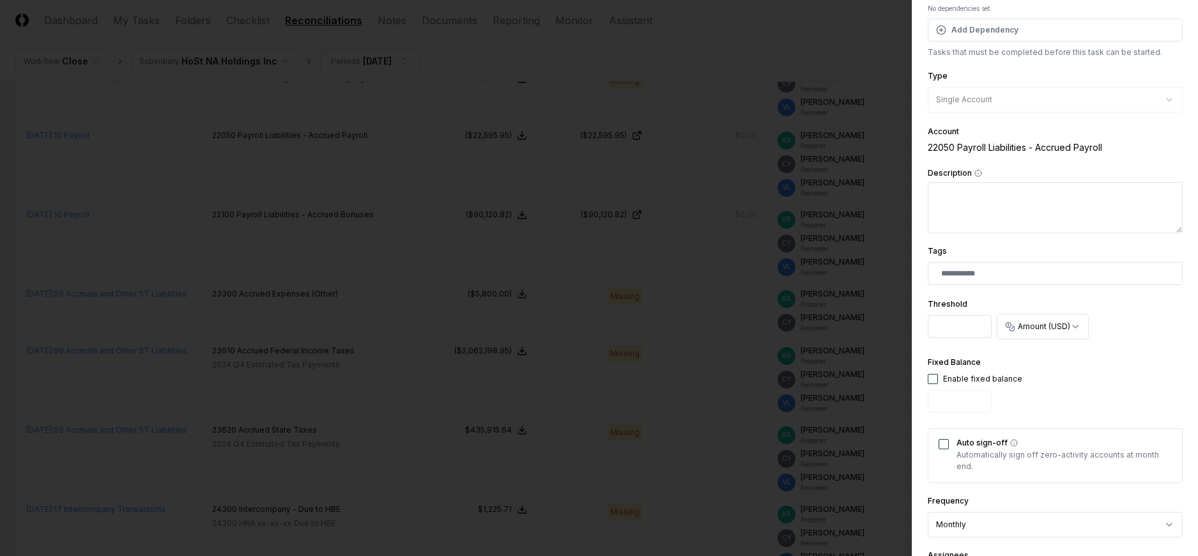
scroll to position [255, 0]
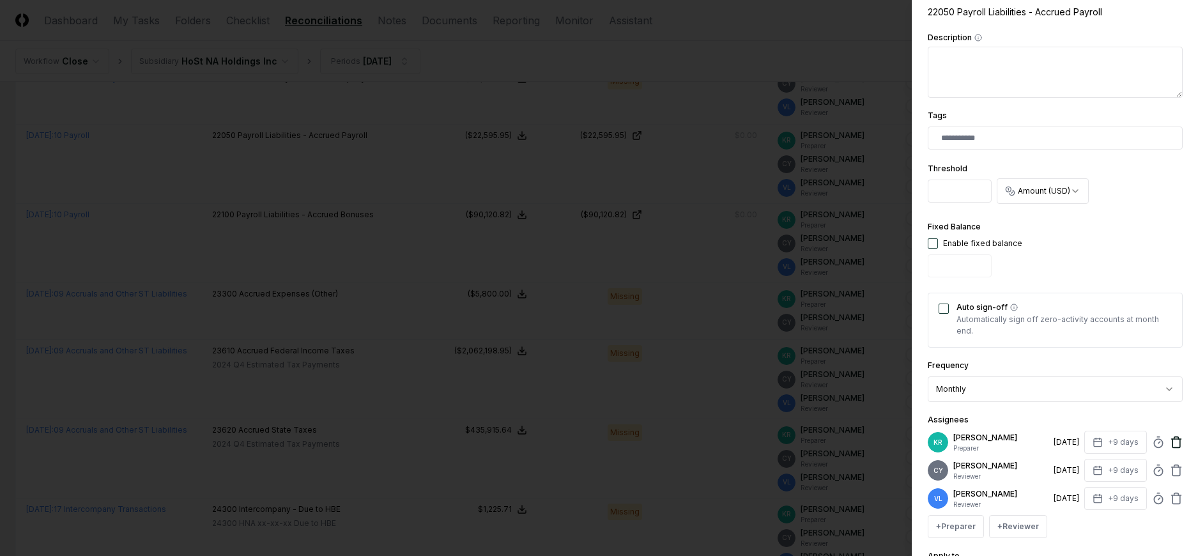
click at [1172, 440] on icon at bounding box center [1176, 443] width 8 height 8
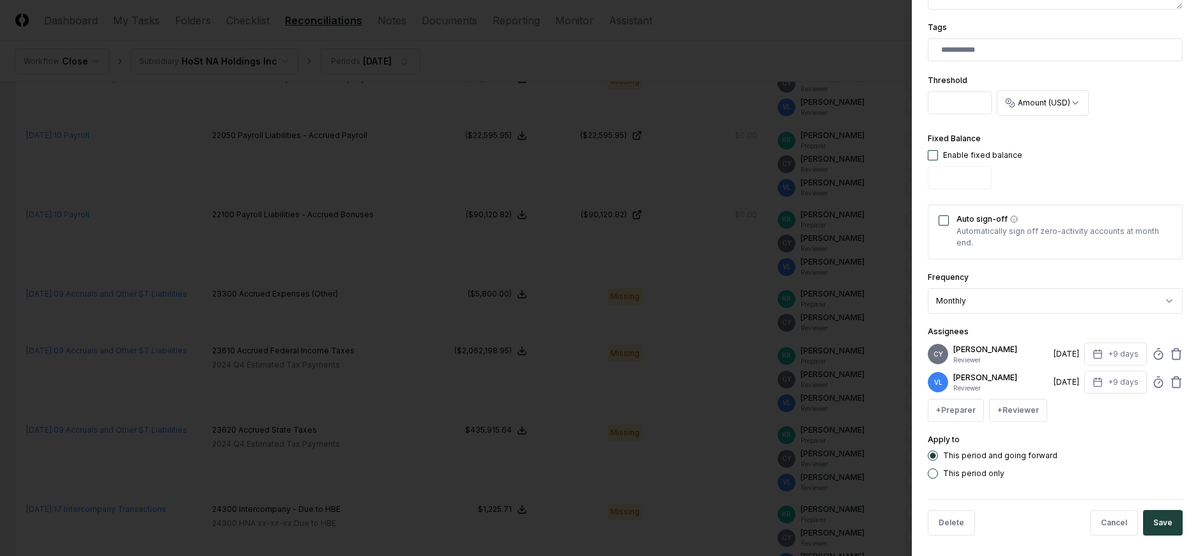
scroll to position [349, 0]
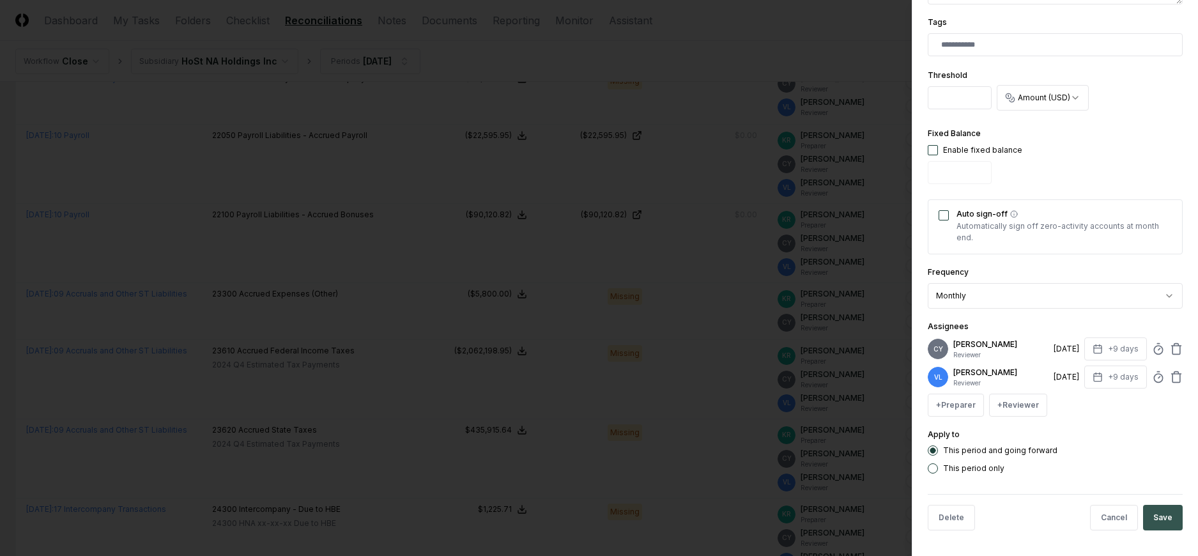
click at [1149, 510] on button "Save" at bounding box center [1163, 518] width 40 height 26
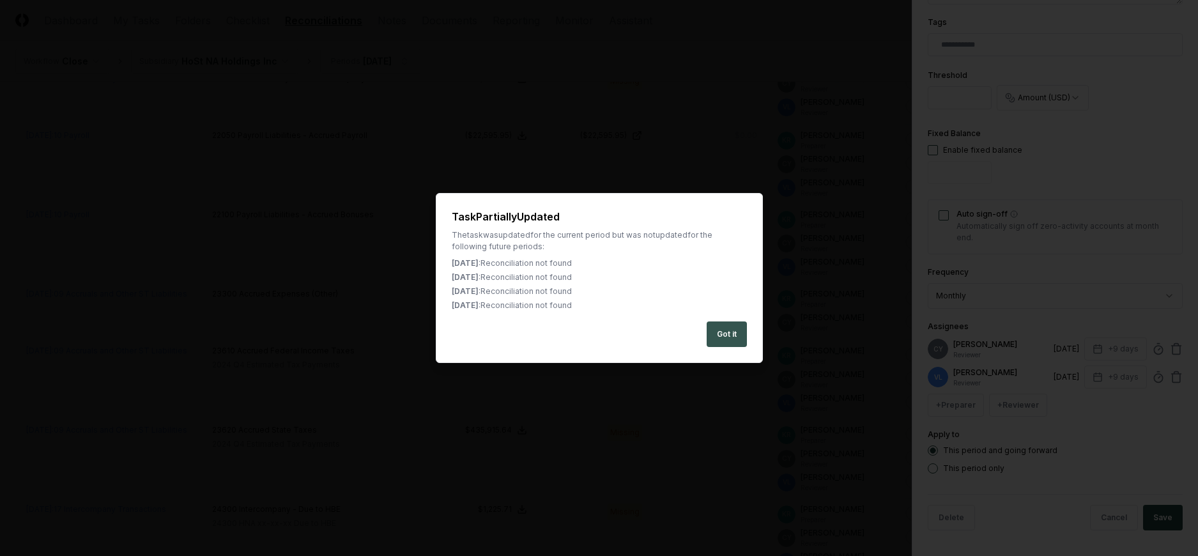
click at [736, 335] on button "Got it" at bounding box center [726, 334] width 40 height 26
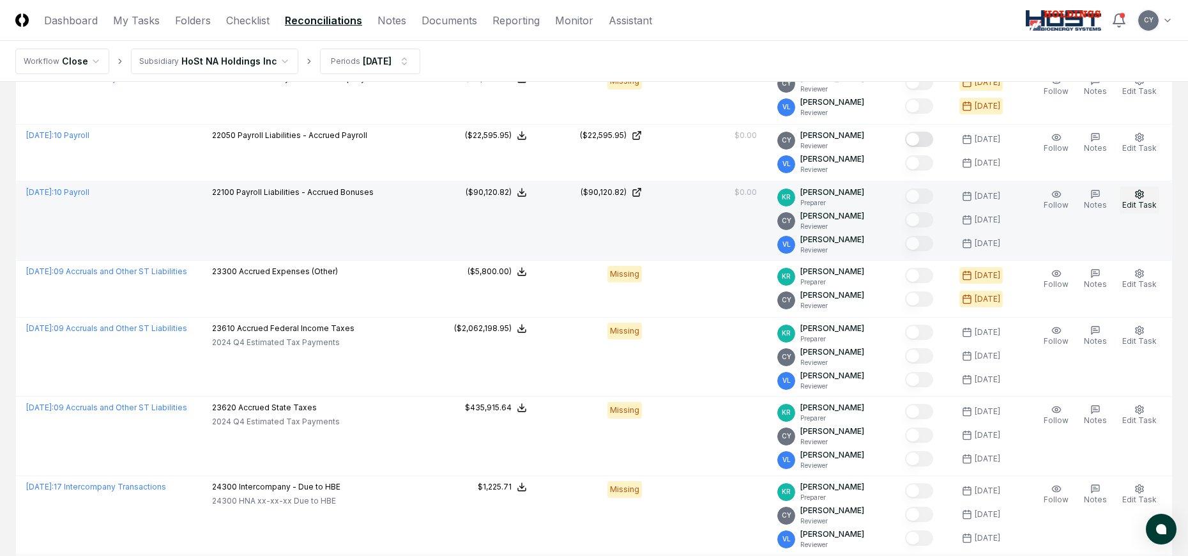
click at [1145, 188] on button "Edit Task" at bounding box center [1140, 200] width 40 height 27
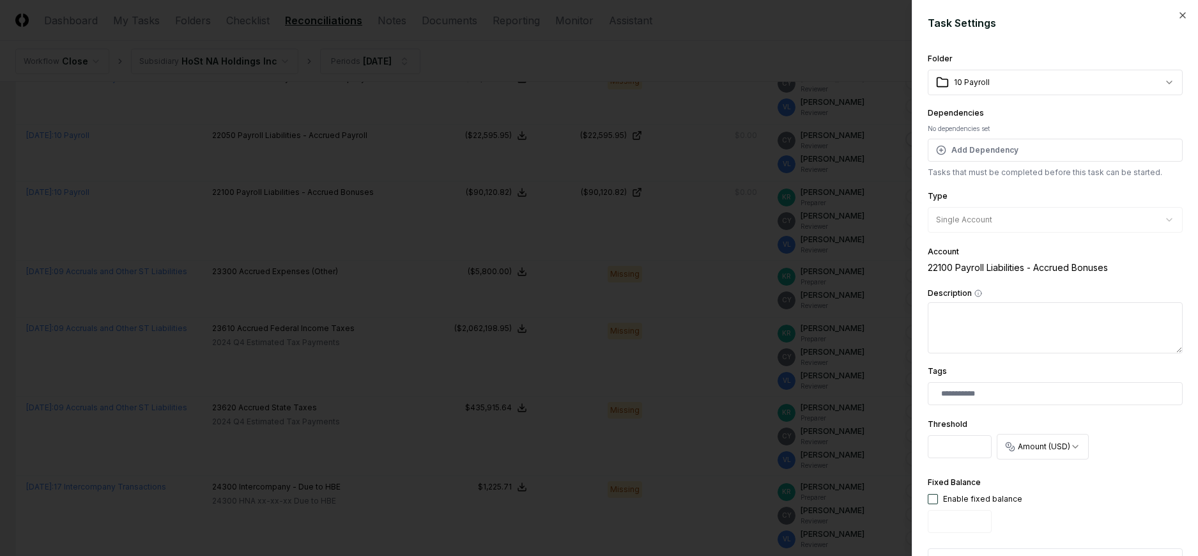
scroll to position [377, 0]
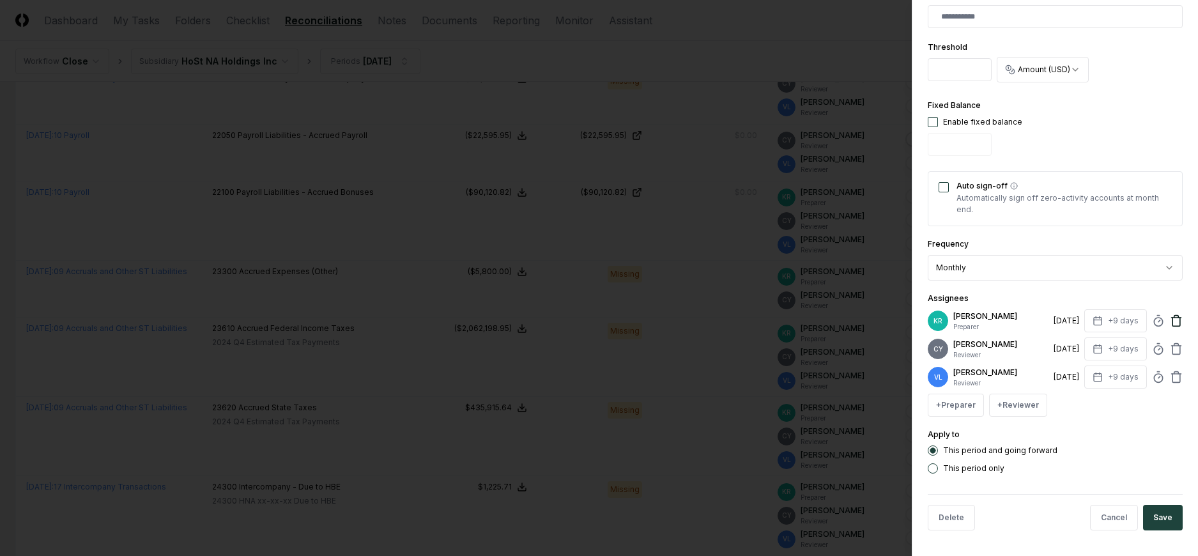
click at [1172, 317] on icon at bounding box center [1176, 321] width 8 height 8
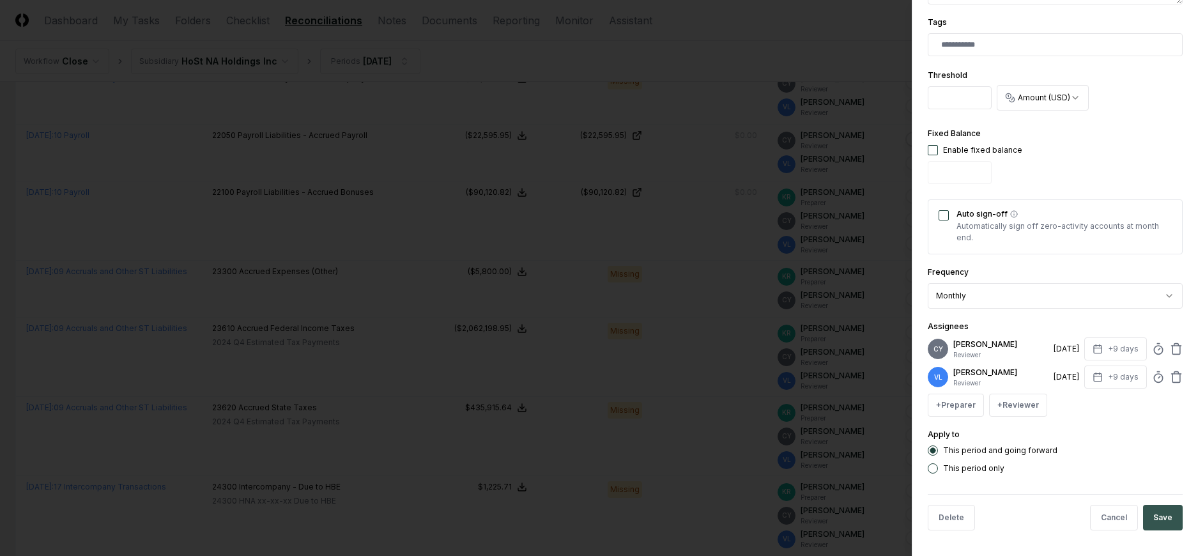
click at [1145, 516] on button "Save" at bounding box center [1163, 518] width 40 height 26
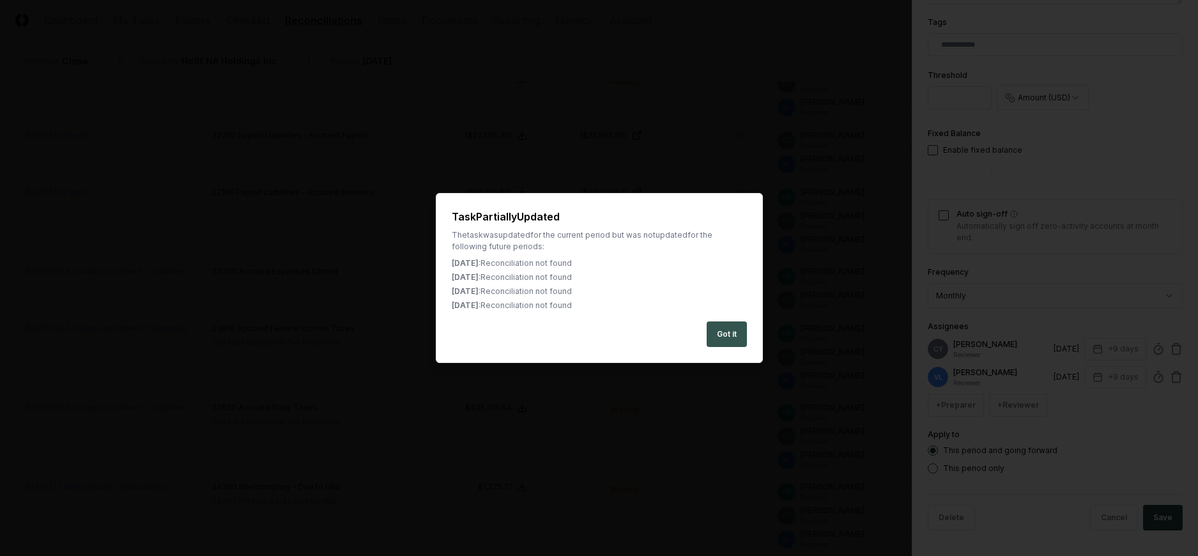
click at [728, 332] on button "Got it" at bounding box center [726, 334] width 40 height 26
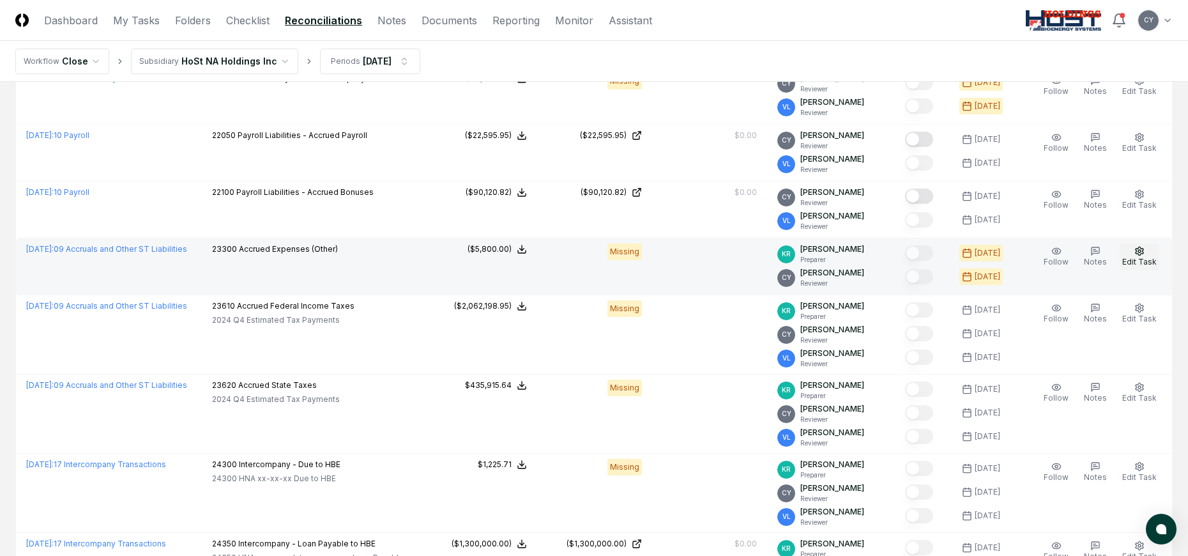
click at [1143, 252] on icon "button" at bounding box center [1140, 251] width 8 height 8
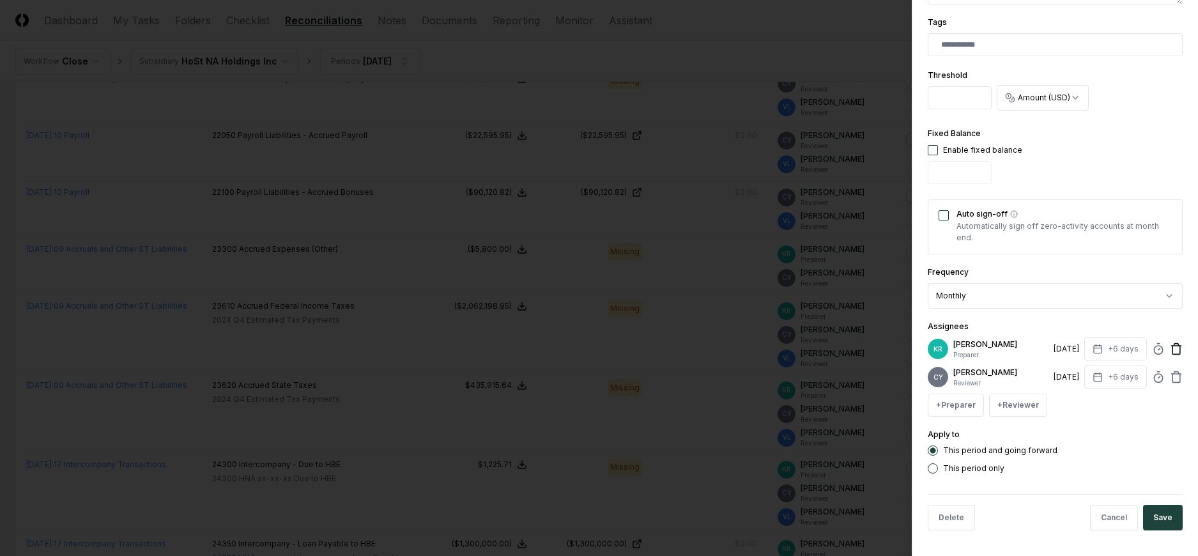
click at [1172, 350] on icon at bounding box center [1176, 350] width 8 height 8
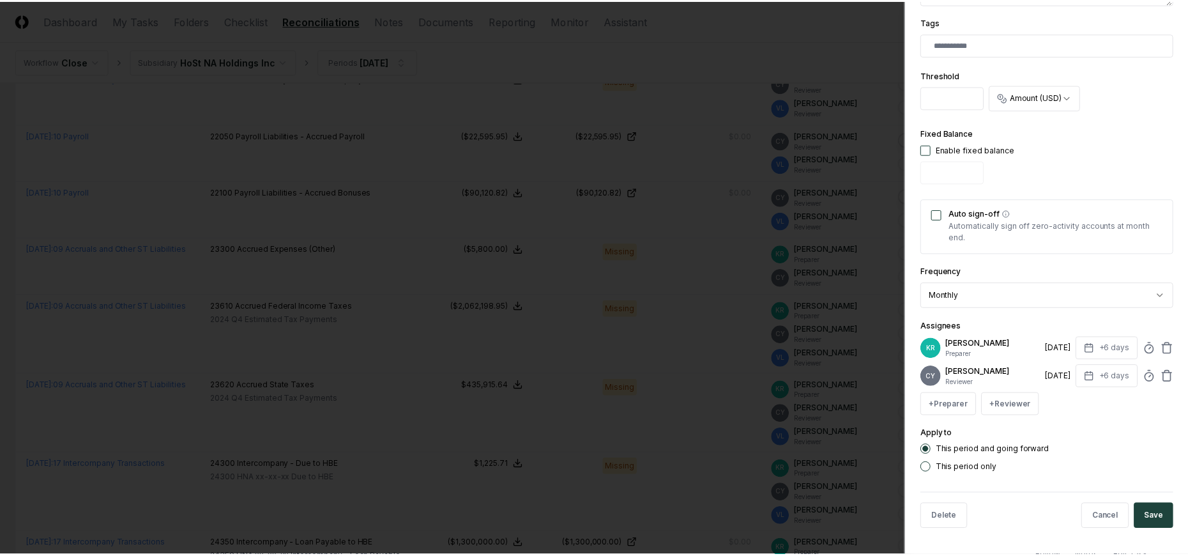
scroll to position [321, 0]
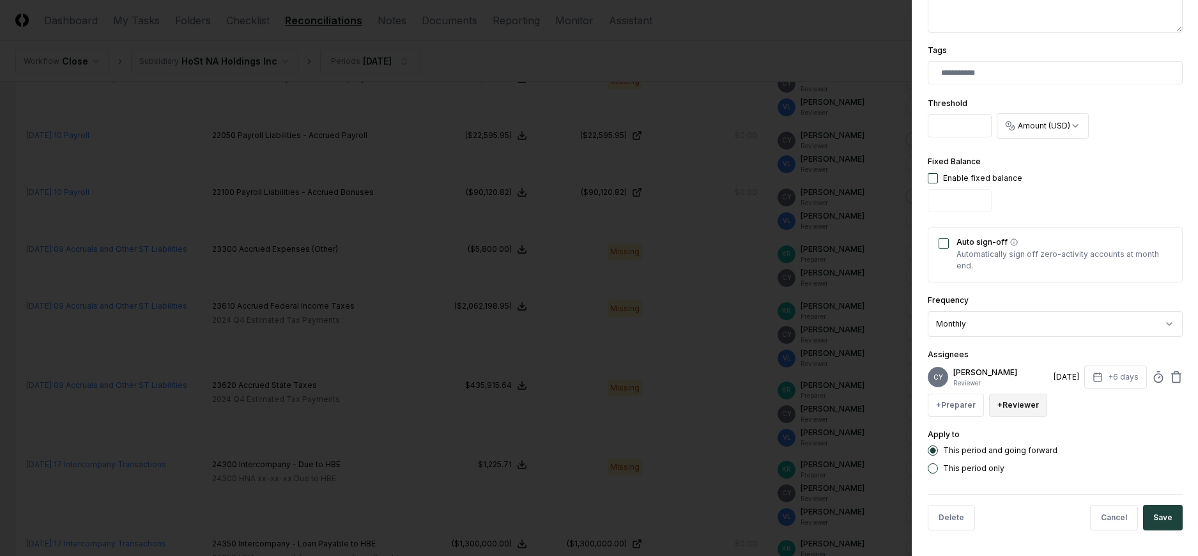
click at [1028, 404] on button "+ Reviewer" at bounding box center [1018, 404] width 58 height 23
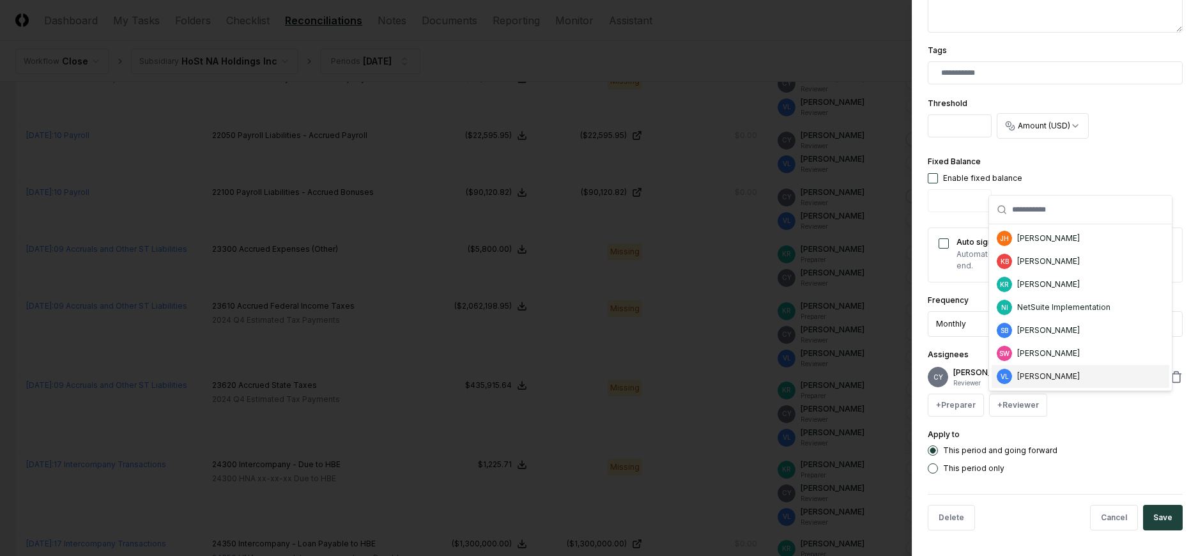
click at [1050, 377] on div "[PERSON_NAME]" at bounding box center [1048, 375] width 63 height 11
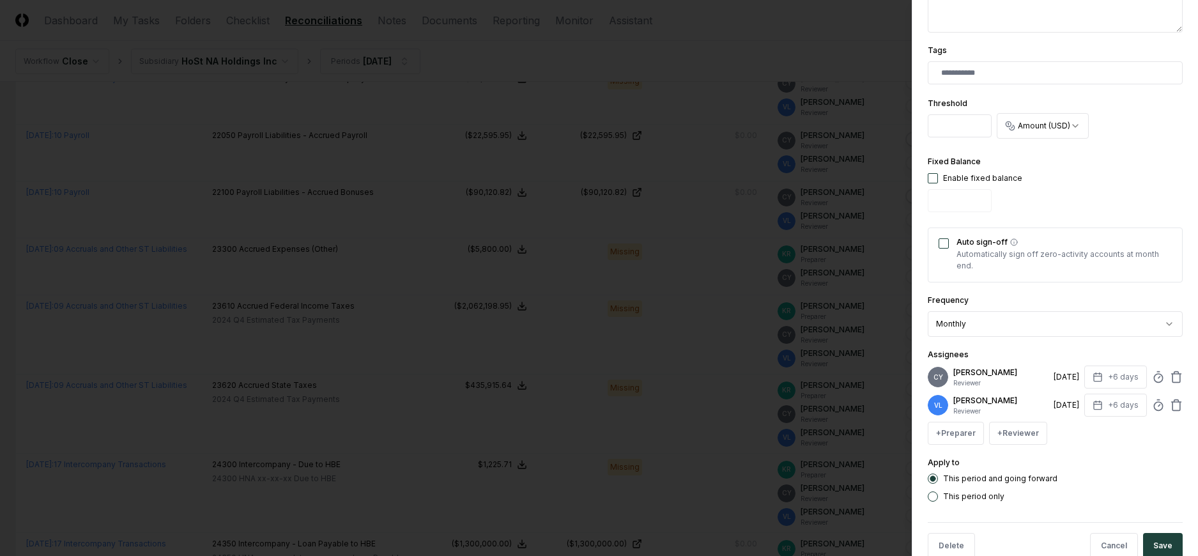
drag, startPoint x: 1154, startPoint y: 539, endPoint x: 1148, endPoint y: 519, distance: 21.2
click at [1154, 537] on button "Save" at bounding box center [1163, 546] width 40 height 26
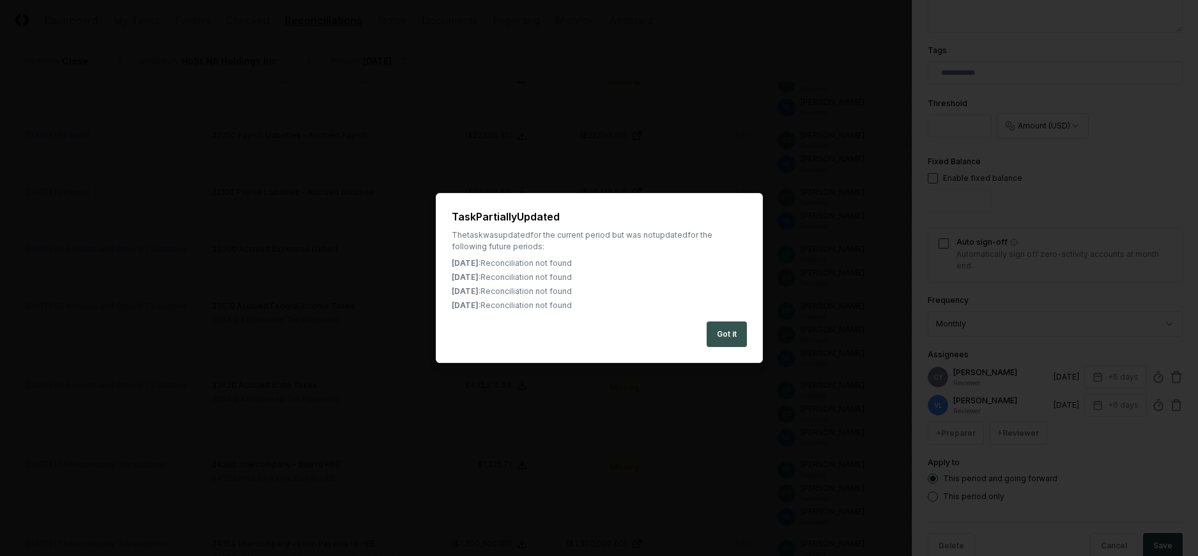
click at [735, 337] on button "Got it" at bounding box center [726, 334] width 40 height 26
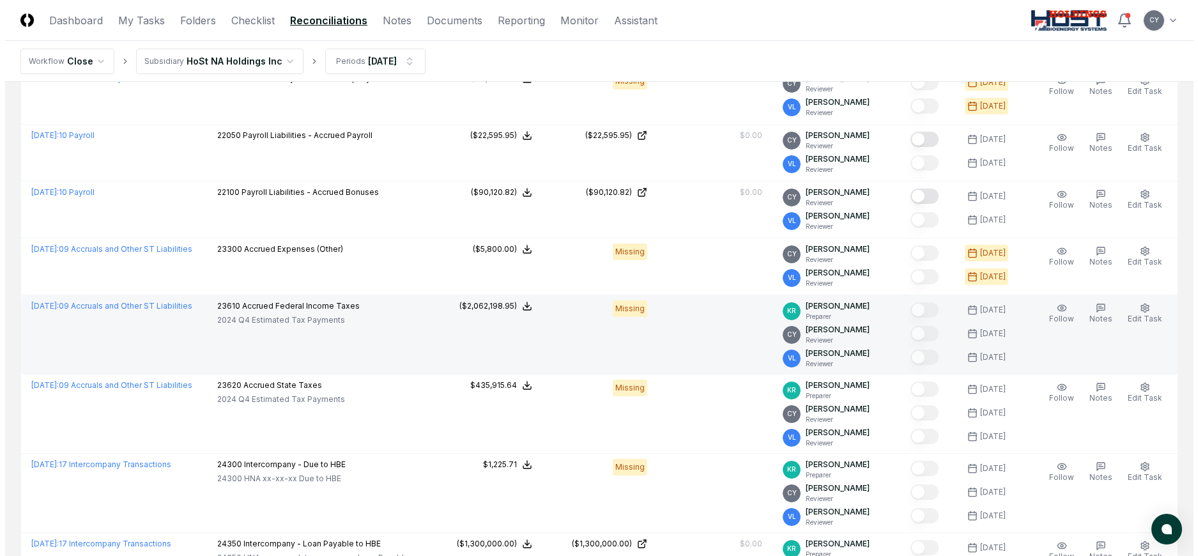
scroll to position [1469, 0]
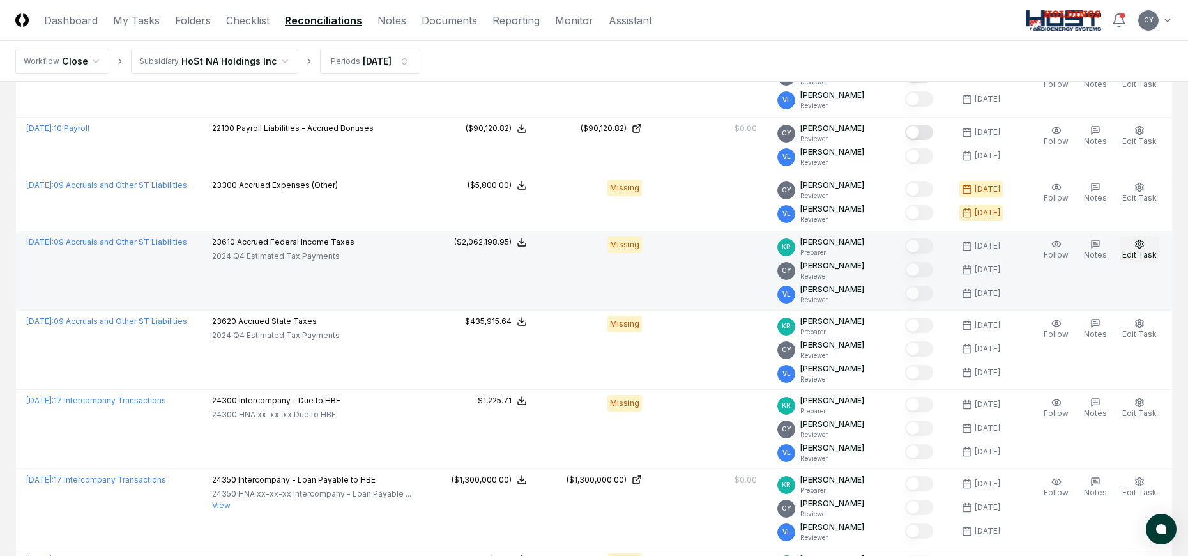
click at [1143, 247] on icon "button" at bounding box center [1140, 244] width 8 height 8
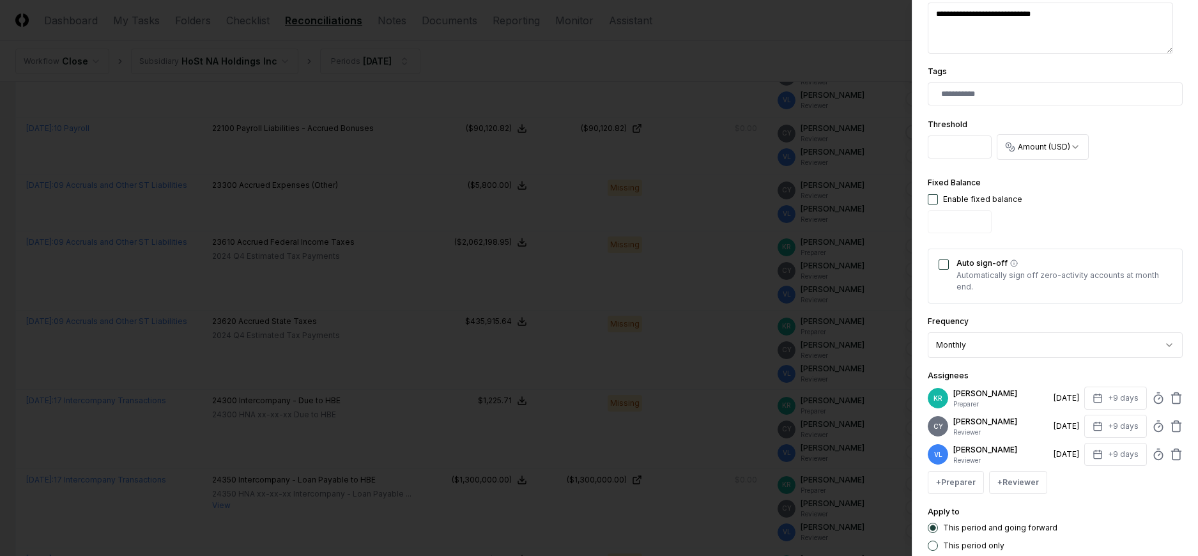
scroll to position [319, 0]
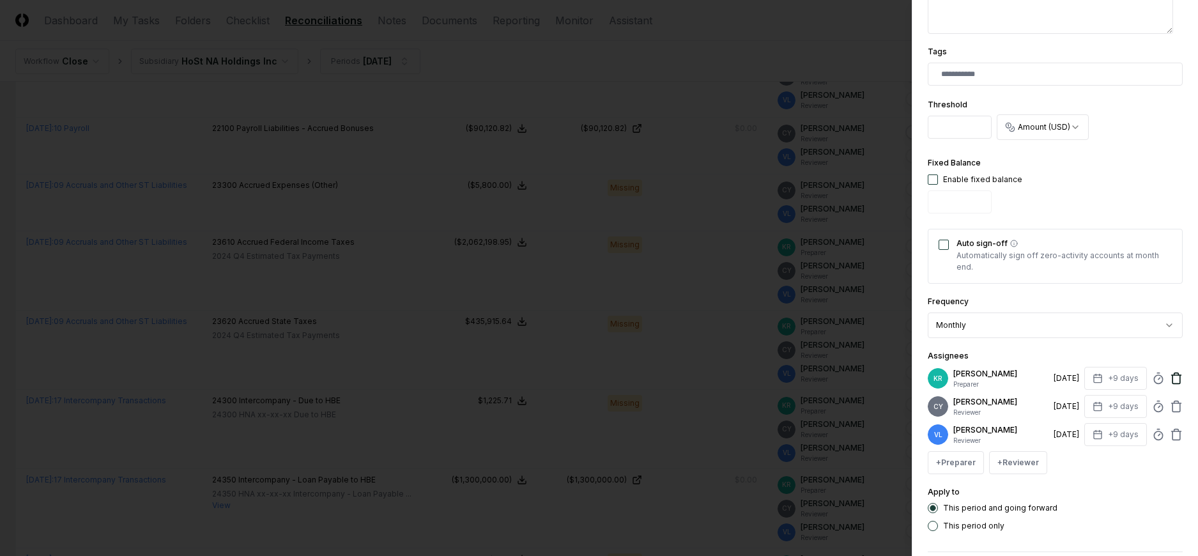
click at [1172, 383] on icon at bounding box center [1176, 379] width 8 height 8
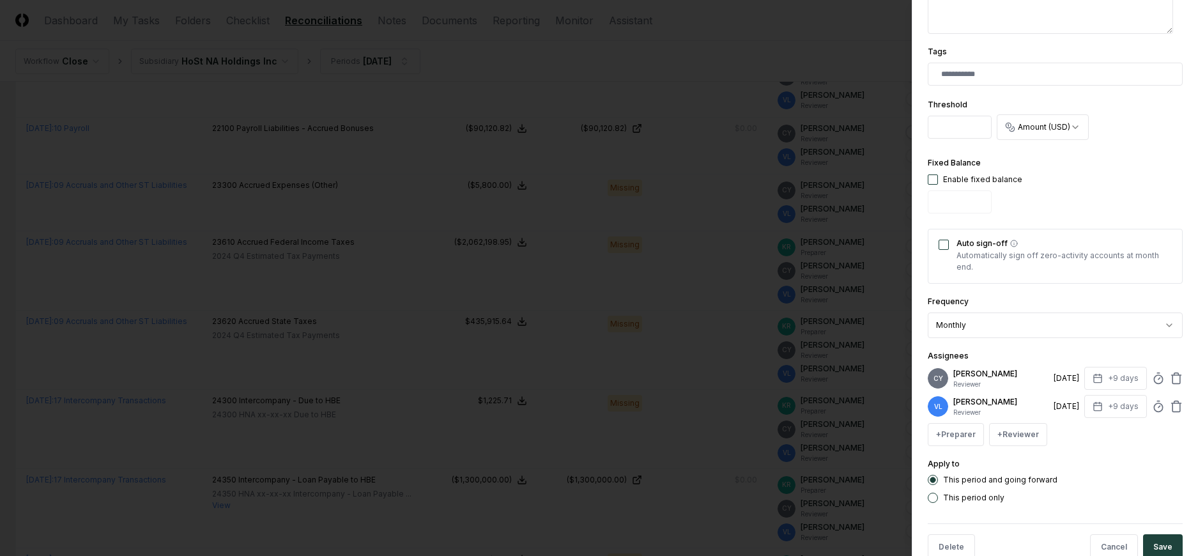
scroll to position [349, 0]
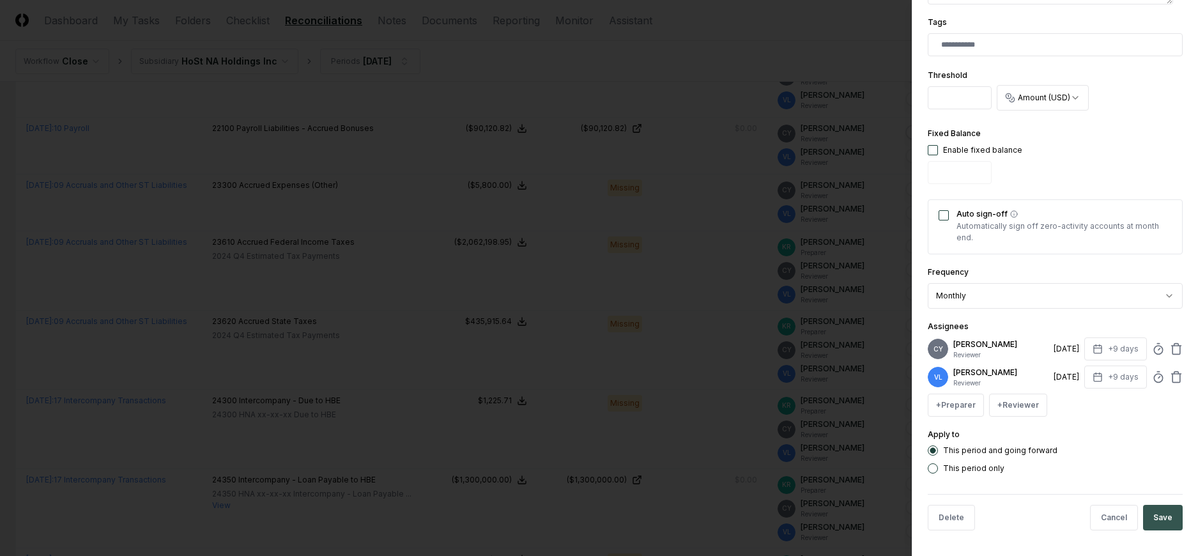
click at [1155, 515] on button "Save" at bounding box center [1163, 518] width 40 height 26
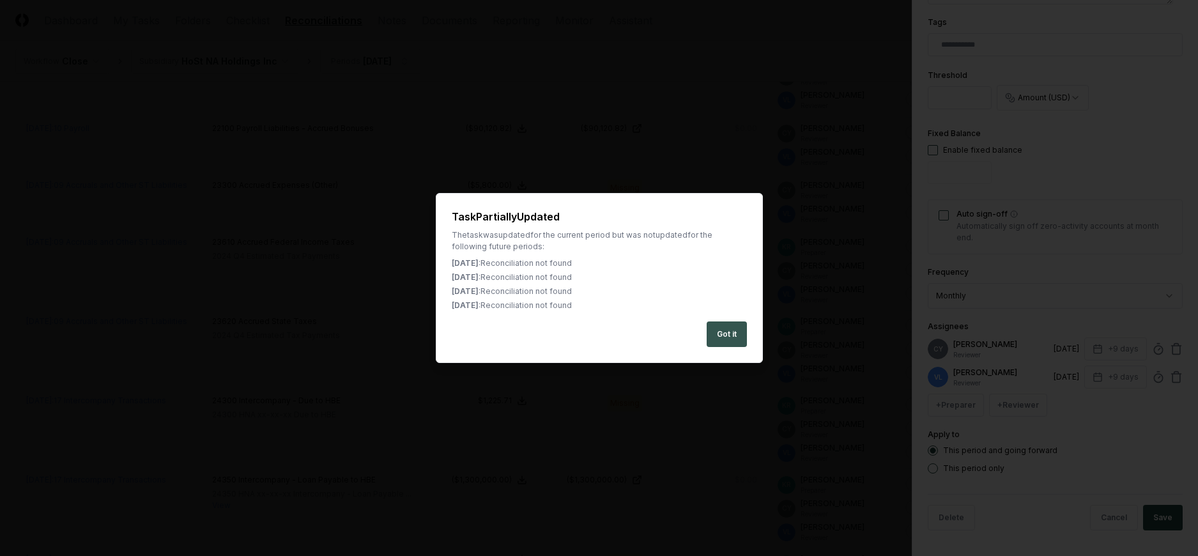
click at [727, 333] on button "Got it" at bounding box center [726, 334] width 40 height 26
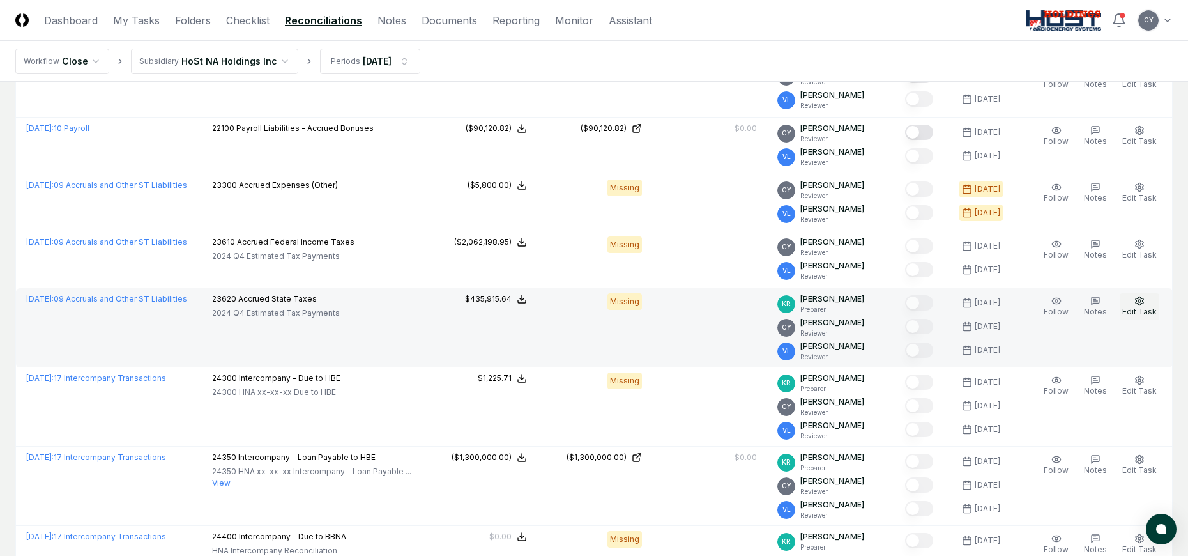
click at [1131, 305] on button "Edit Task" at bounding box center [1140, 306] width 40 height 27
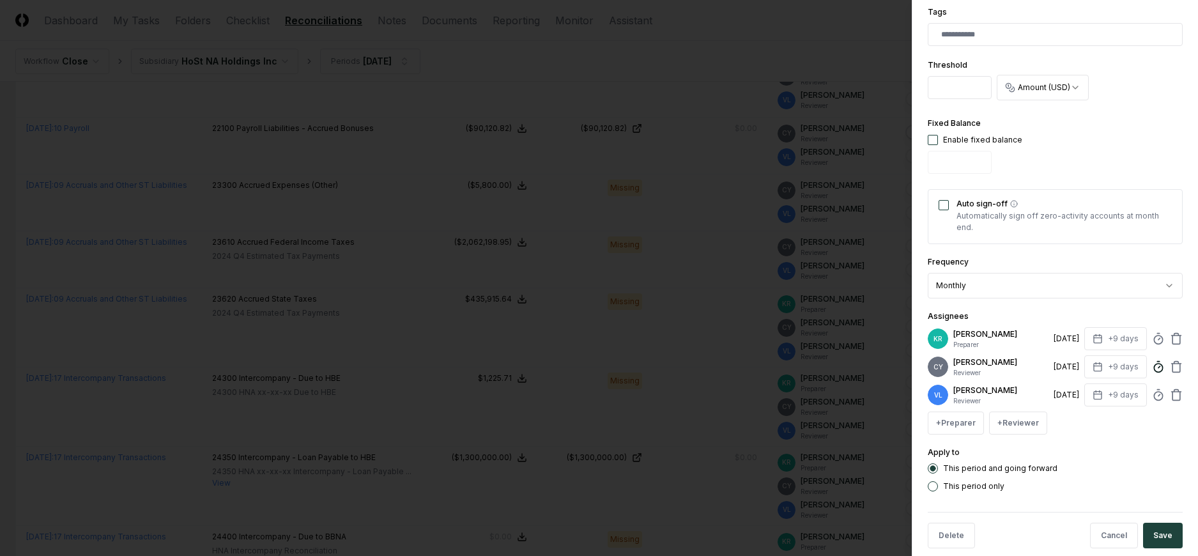
scroll to position [377, 0]
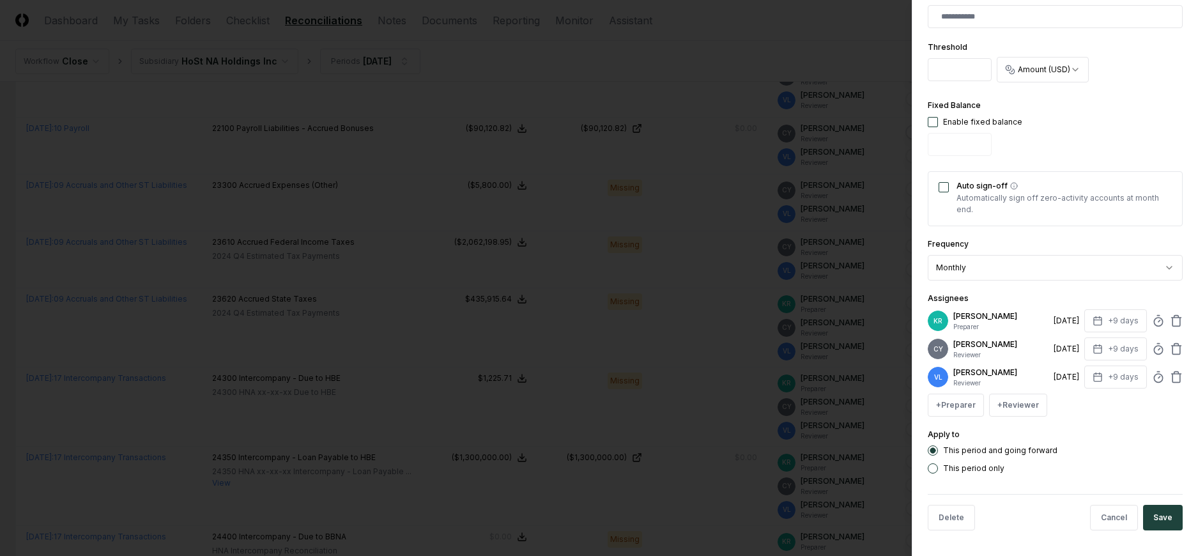
click at [1168, 312] on div "KR Kimmie Roberts Preparer 8/13/2025 +9 days" at bounding box center [1054, 320] width 255 height 23
click at [1174, 317] on icon at bounding box center [1176, 317] width 4 height 2
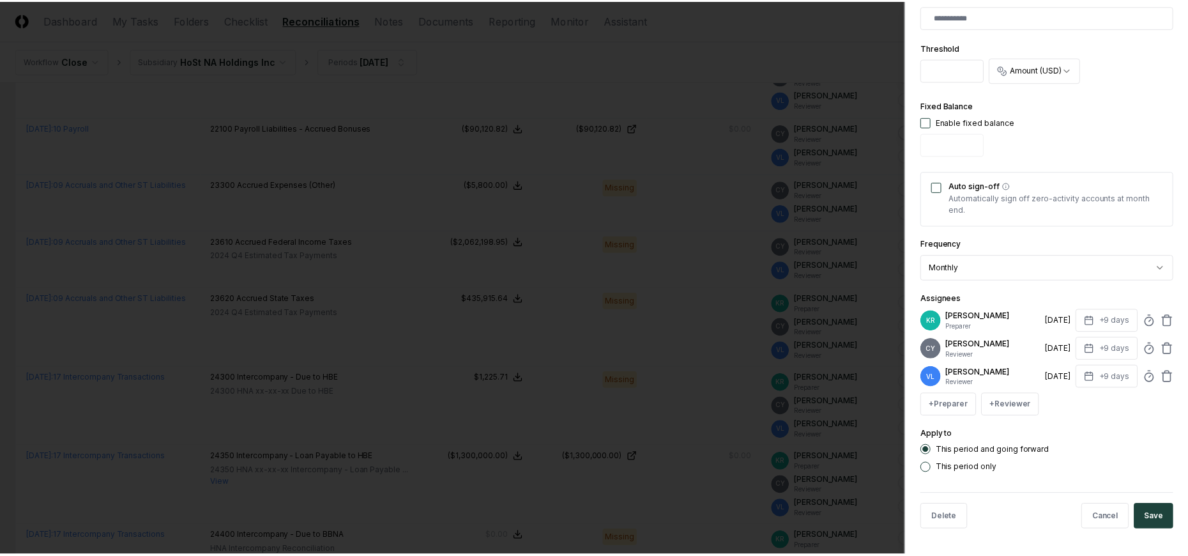
scroll to position [349, 0]
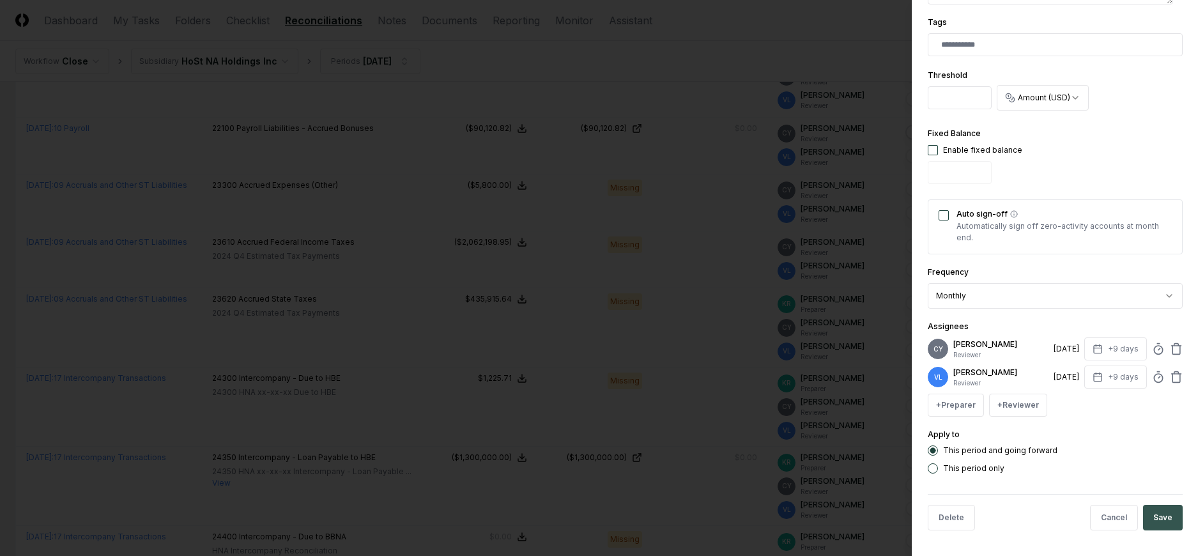
click at [1158, 512] on button "Save" at bounding box center [1163, 518] width 40 height 26
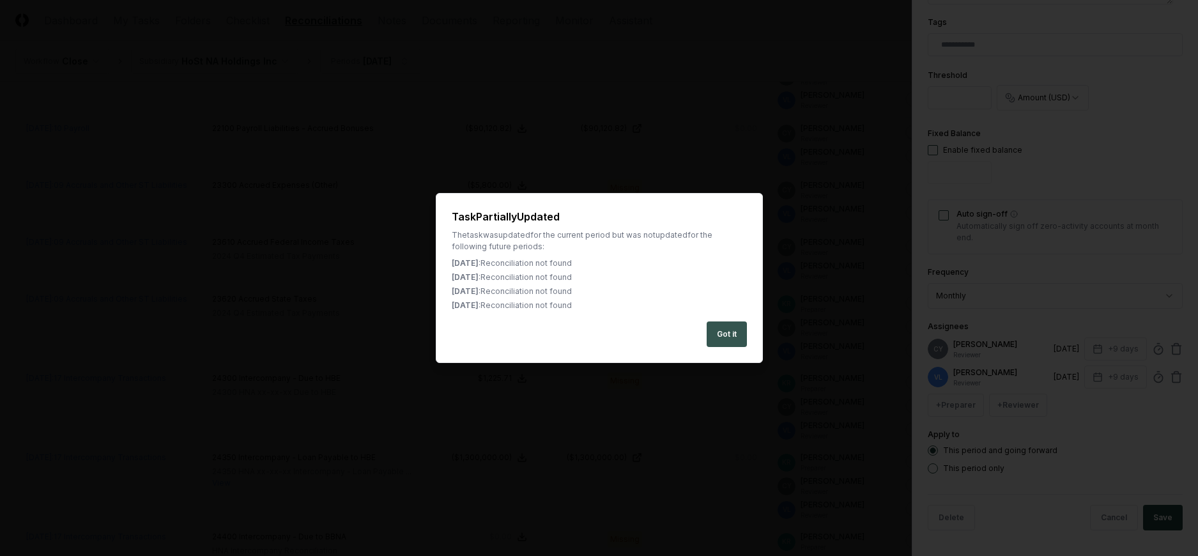
click at [721, 331] on button "Got it" at bounding box center [726, 334] width 40 height 26
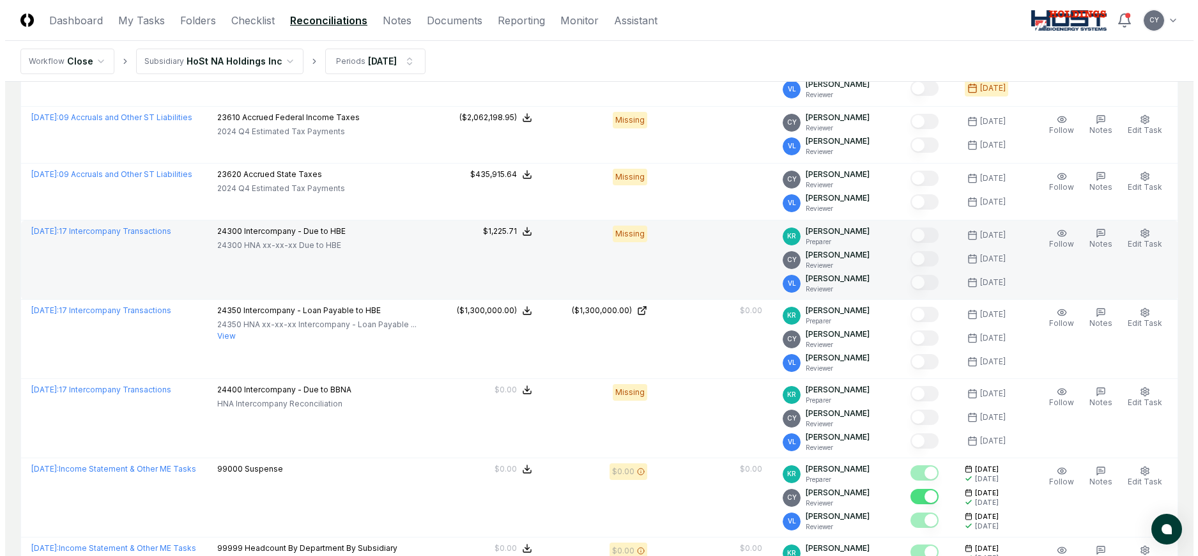
scroll to position [1597, 0]
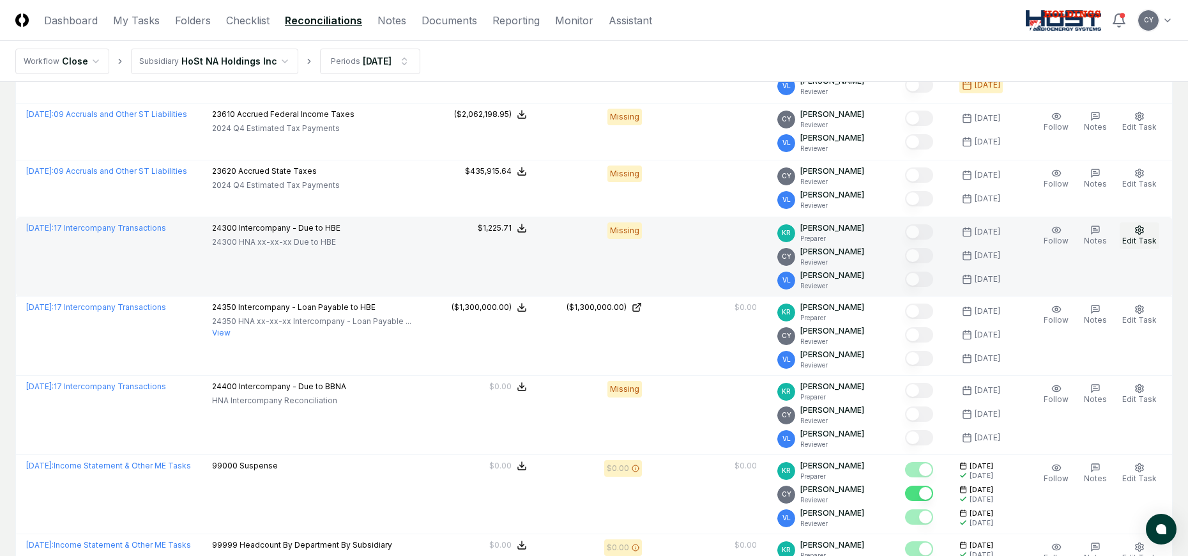
click at [1141, 230] on circle "button" at bounding box center [1139, 230] width 3 height 3
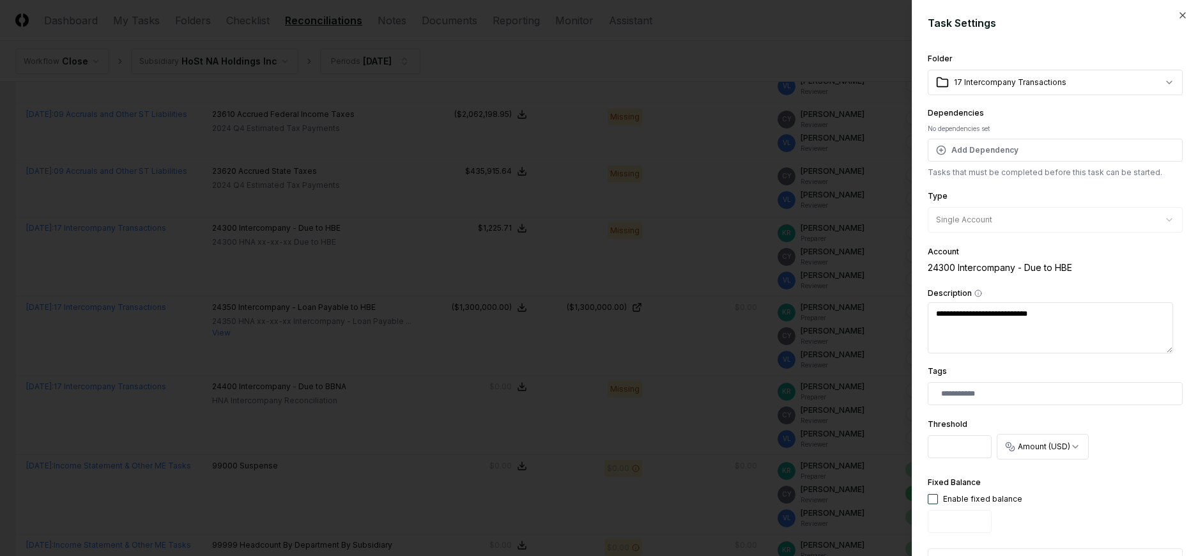
scroll to position [377, 0]
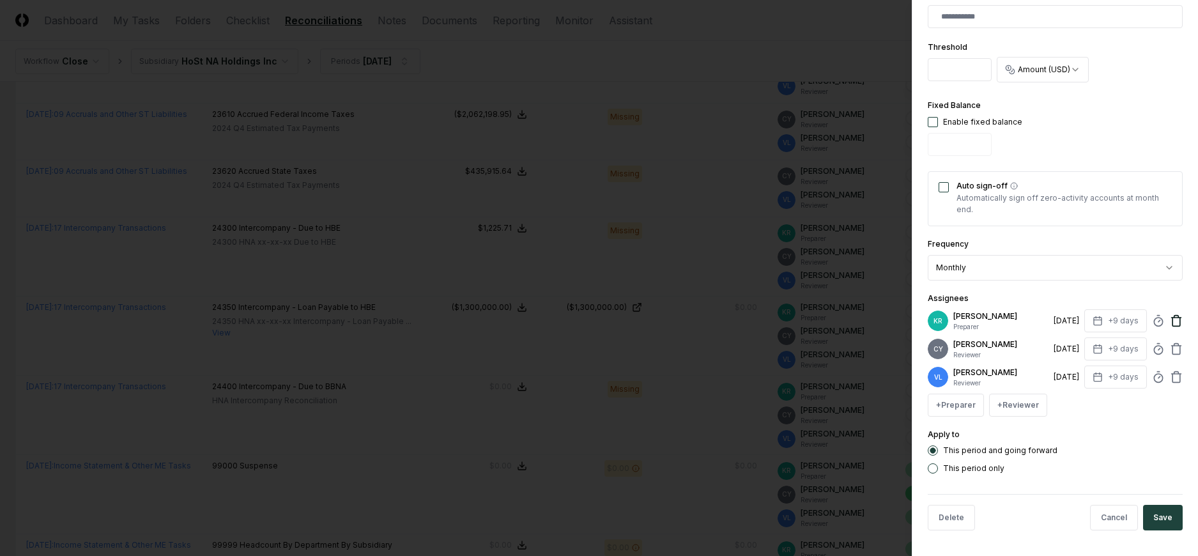
click at [1172, 319] on icon at bounding box center [1176, 321] width 8 height 8
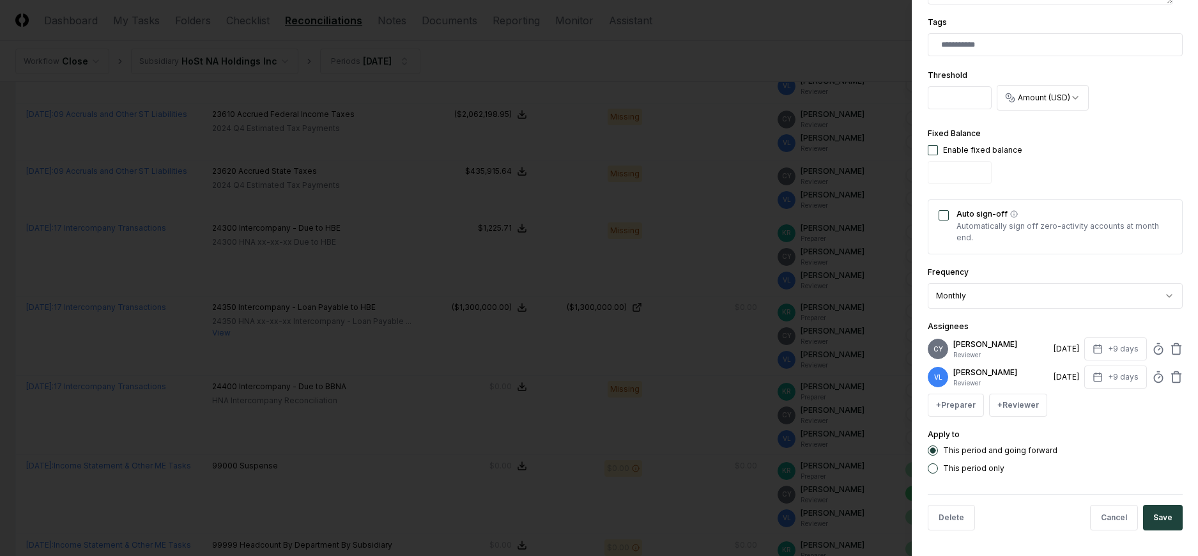
scroll to position [349, 0]
click at [1143, 513] on button "Save" at bounding box center [1163, 518] width 40 height 26
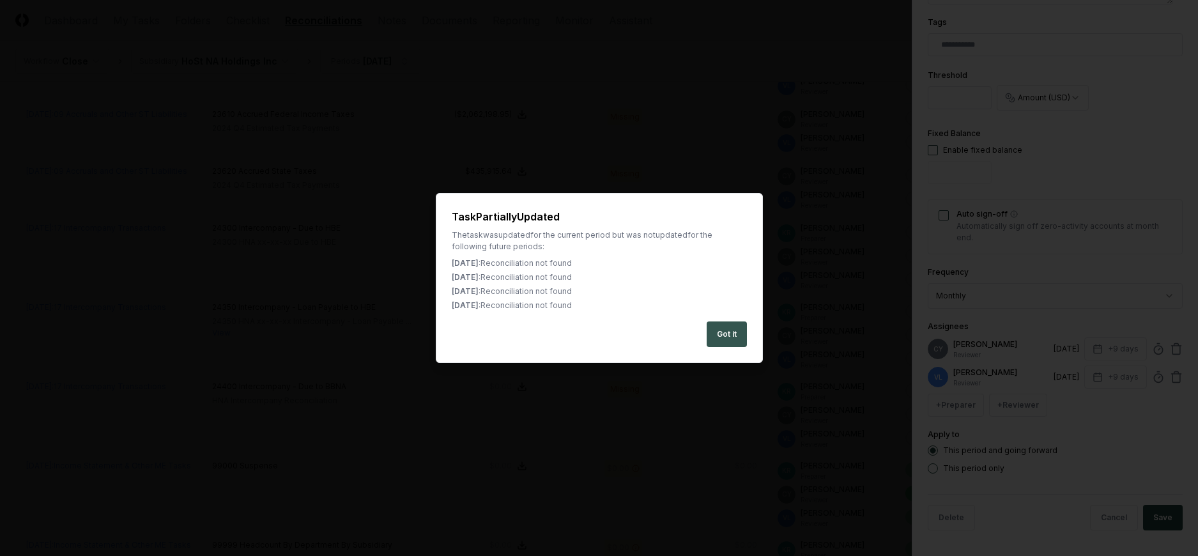
click at [712, 337] on button "Got it" at bounding box center [726, 334] width 40 height 26
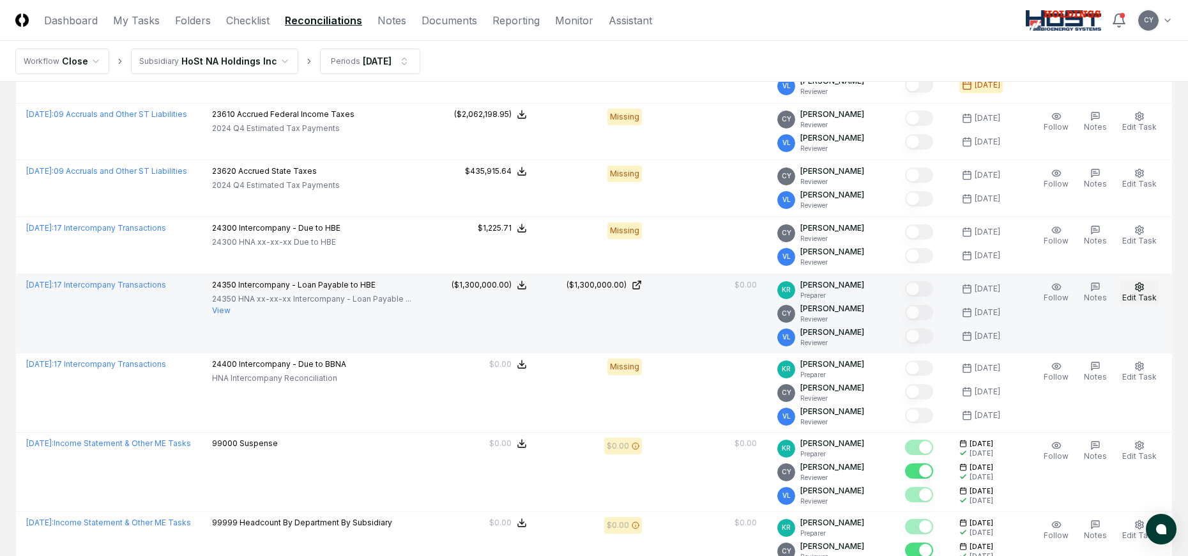
click at [1142, 289] on icon "button" at bounding box center [1139, 287] width 10 height 10
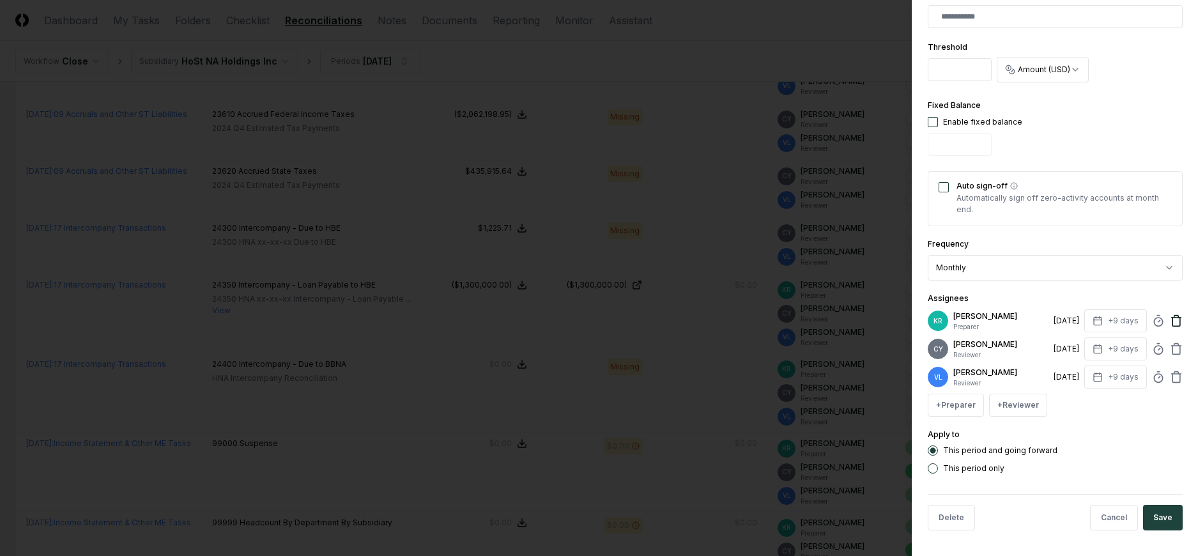
click at [1170, 319] on icon at bounding box center [1176, 320] width 13 height 13
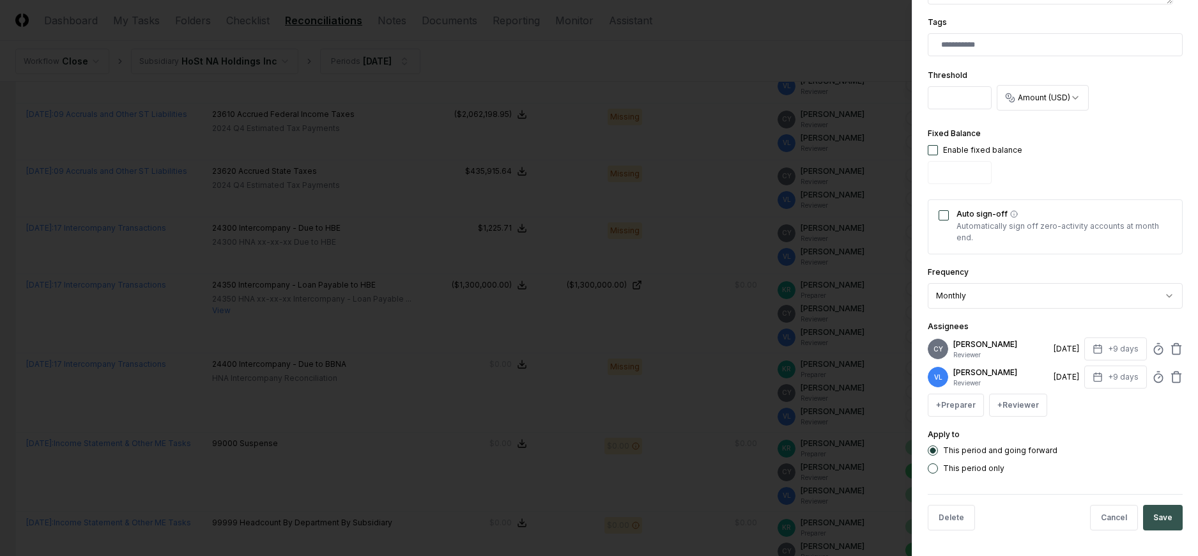
click at [1150, 521] on button "Save" at bounding box center [1163, 518] width 40 height 26
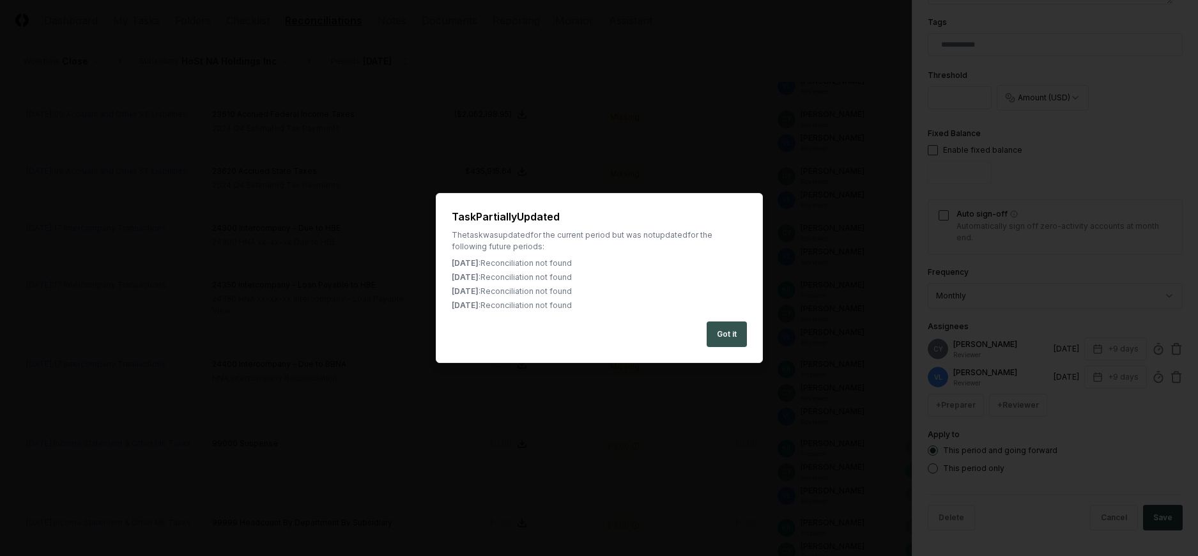
click at [741, 333] on button "Got it" at bounding box center [726, 334] width 40 height 26
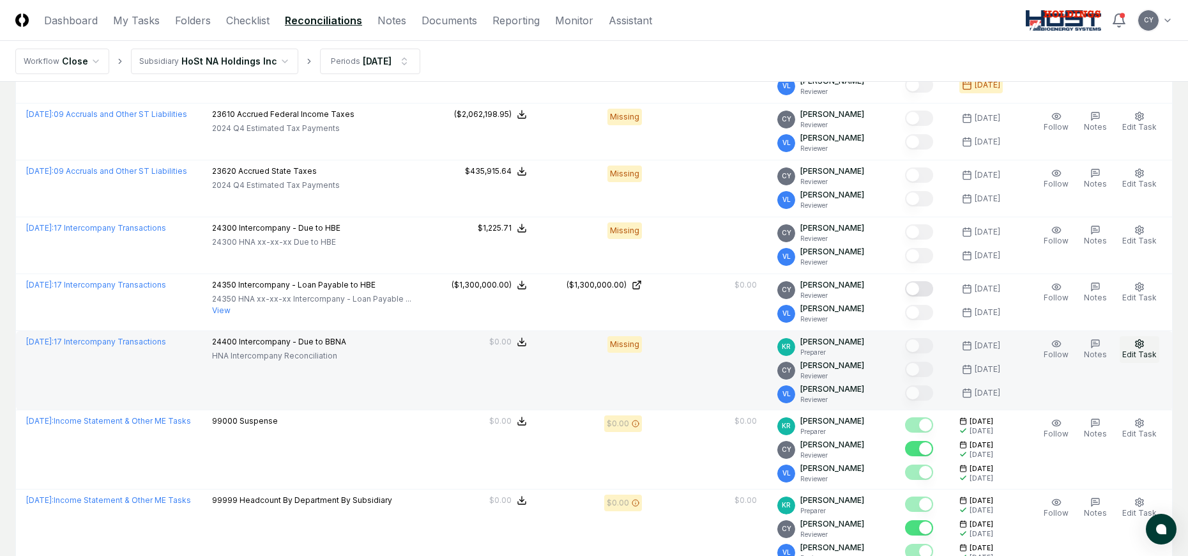
click at [1141, 348] on icon "button" at bounding box center [1139, 344] width 10 height 10
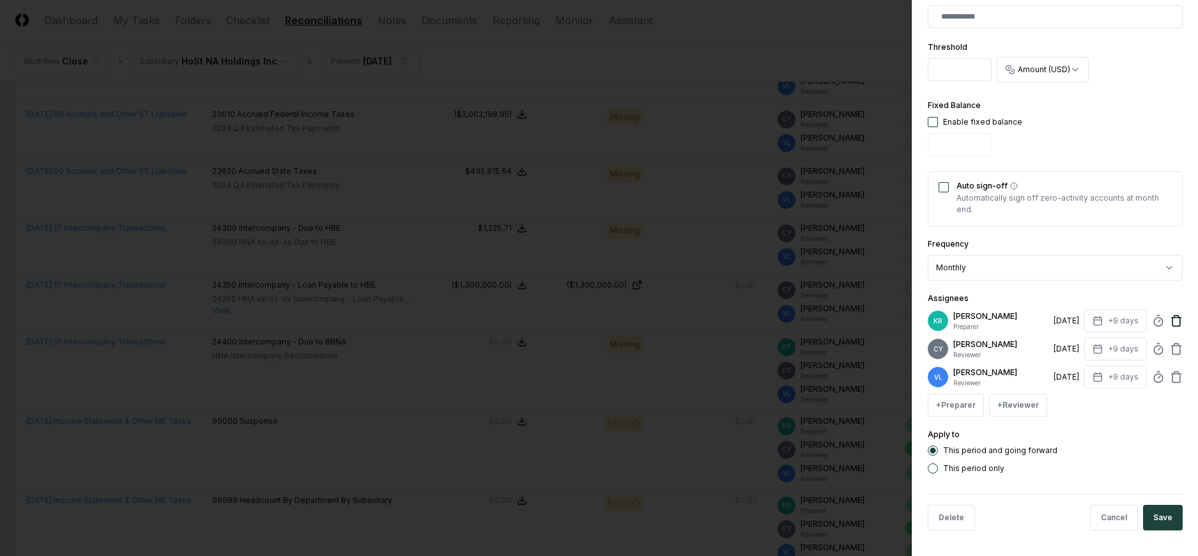
click at [1170, 316] on icon at bounding box center [1176, 320] width 13 height 13
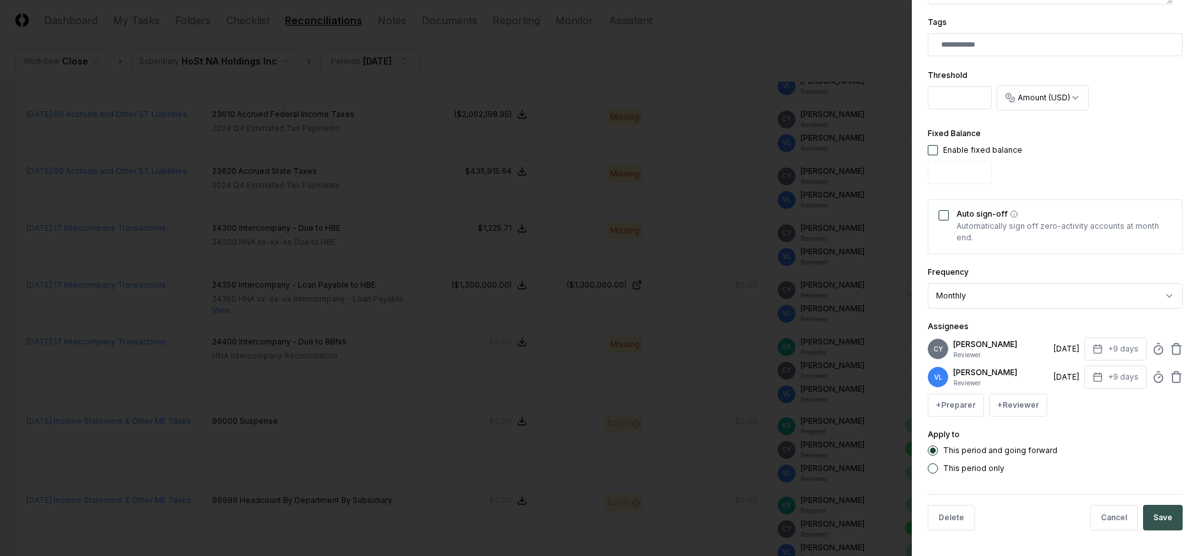
click at [1143, 512] on button "Save" at bounding box center [1163, 518] width 40 height 26
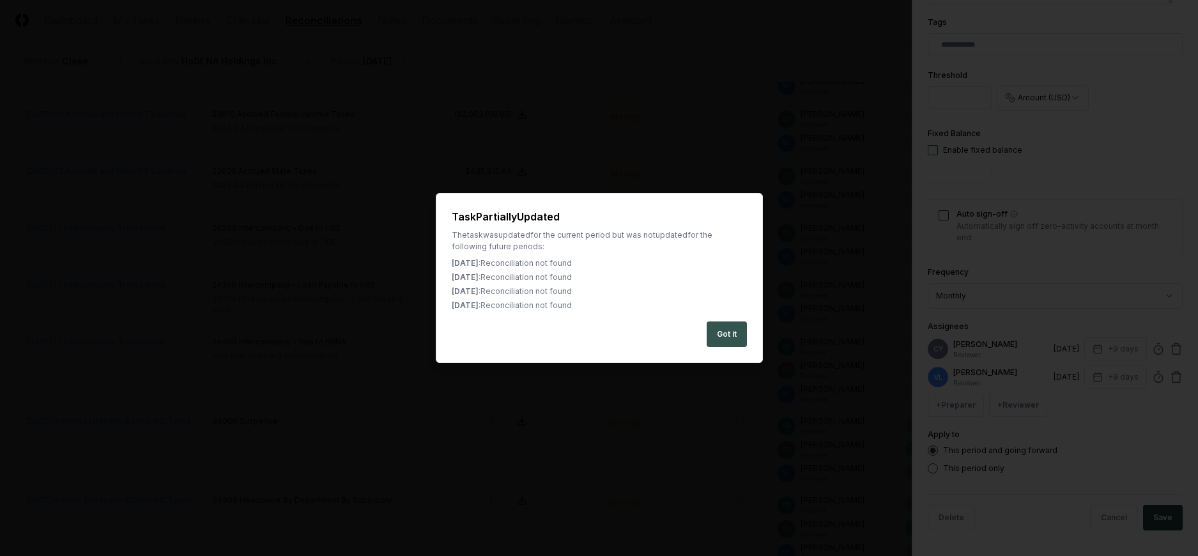
click at [728, 328] on button "Got it" at bounding box center [726, 334] width 40 height 26
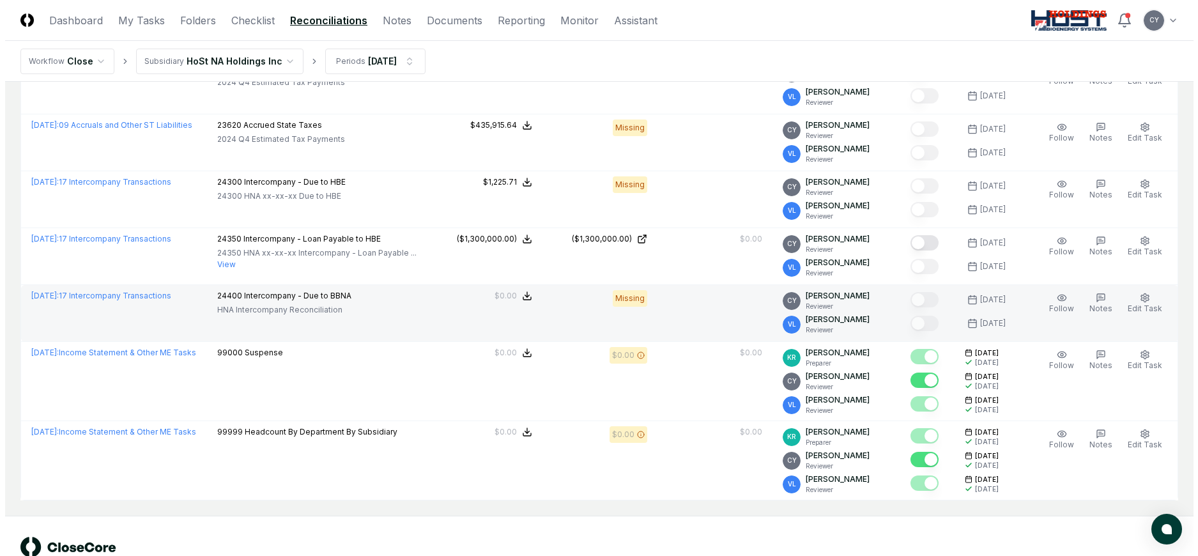
scroll to position [1679, 0]
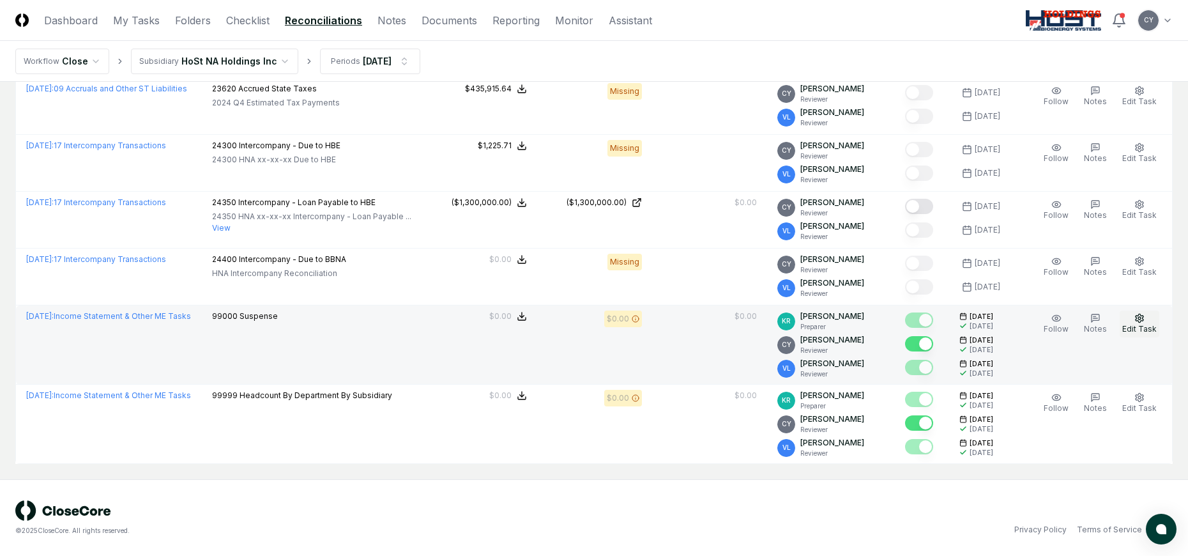
click at [1136, 316] on icon "button" at bounding box center [1140, 318] width 8 height 8
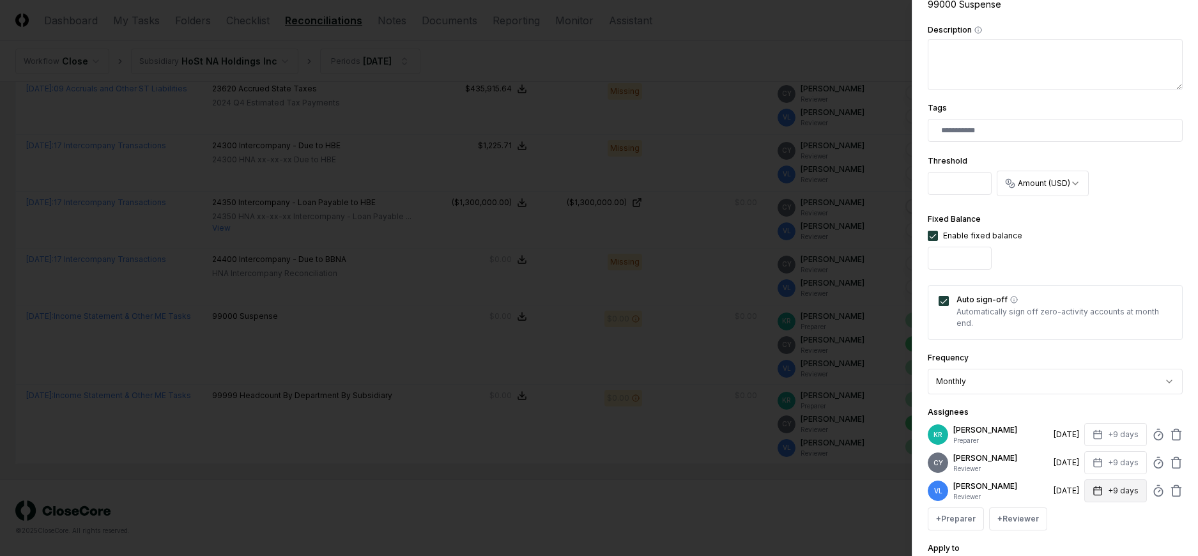
scroll to position [377, 0]
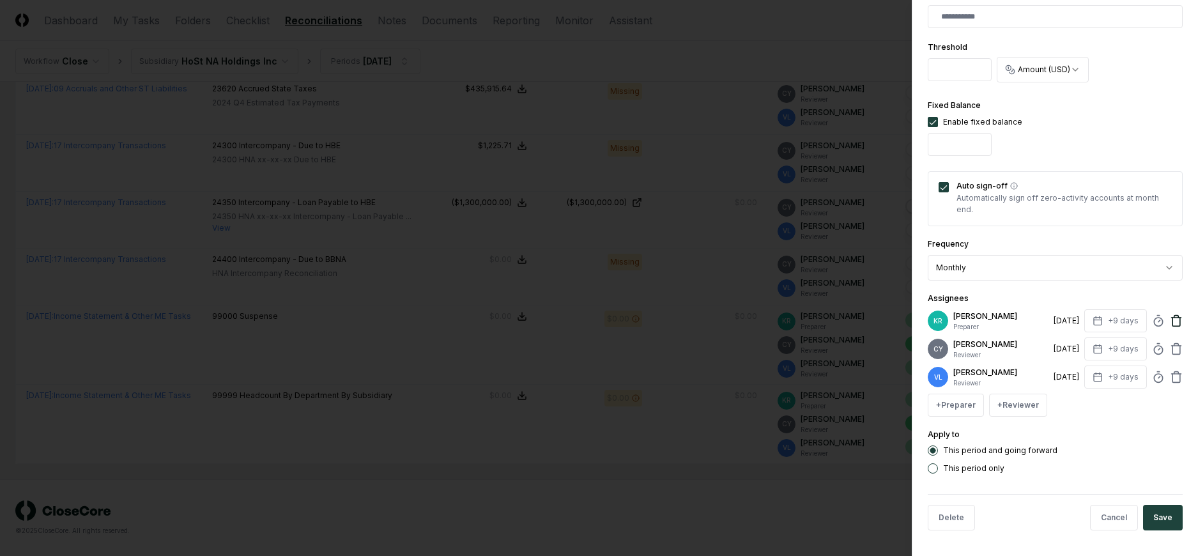
click at [1172, 324] on icon at bounding box center [1176, 321] width 8 height 8
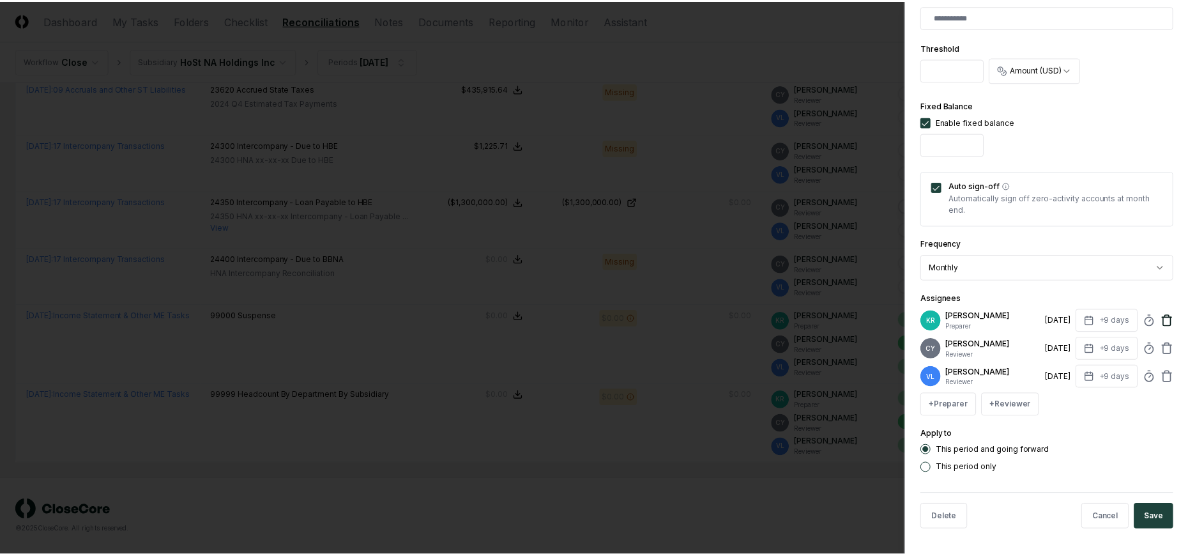
scroll to position [349, 0]
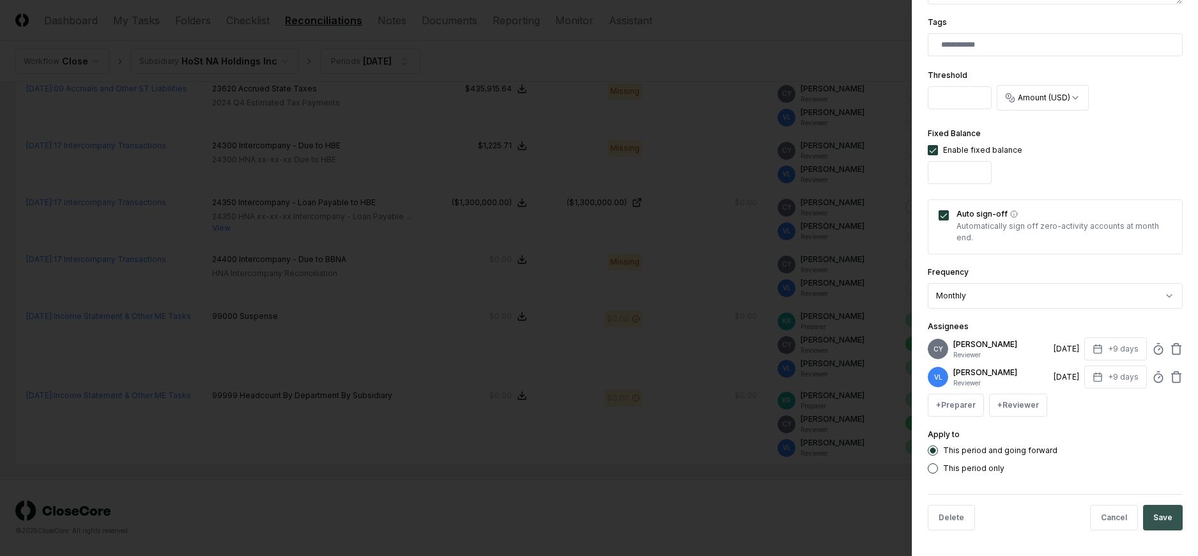
click at [1163, 513] on button "Save" at bounding box center [1163, 518] width 40 height 26
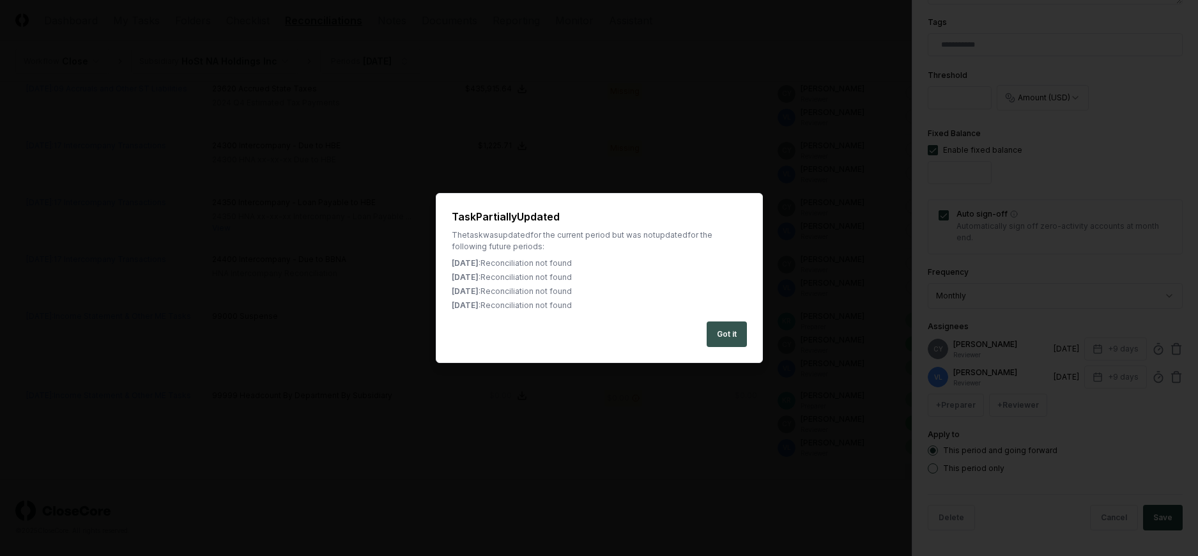
click at [738, 333] on button "Got it" at bounding box center [726, 334] width 40 height 26
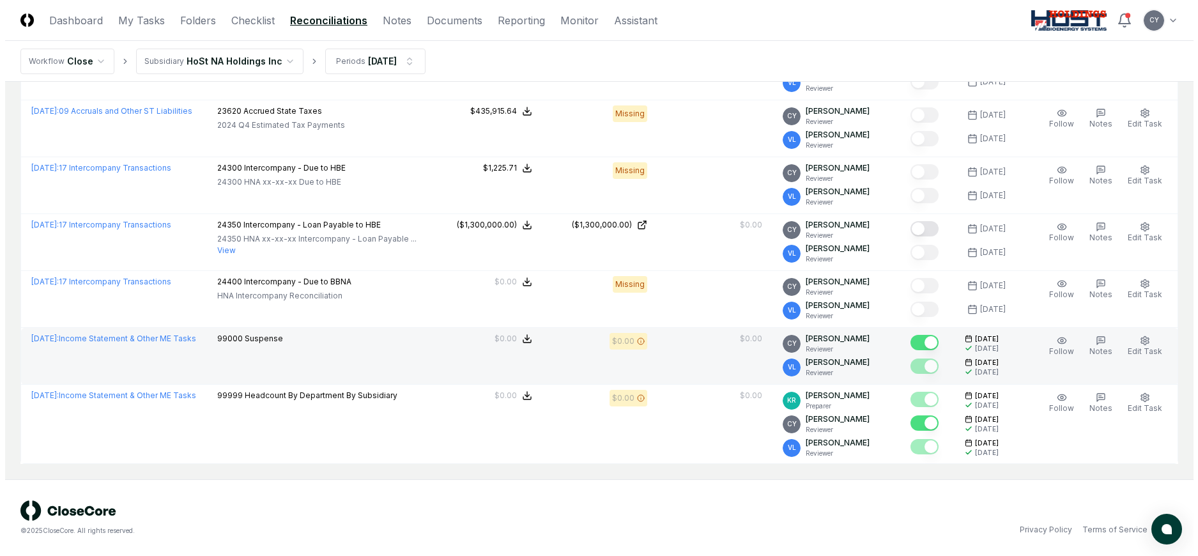
scroll to position [1657, 0]
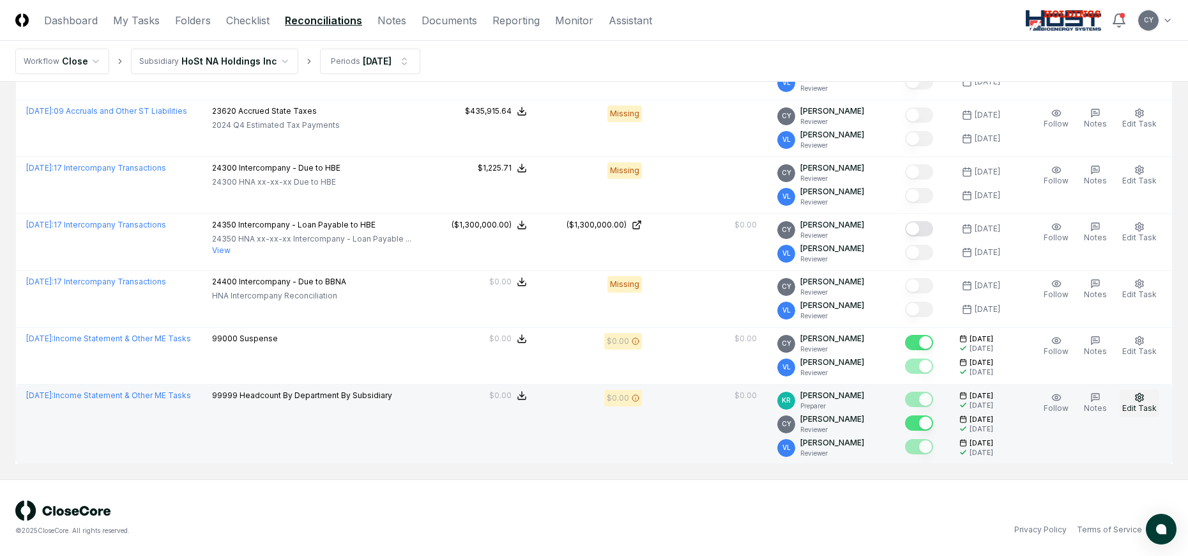
click at [1137, 396] on icon "button" at bounding box center [1140, 397] width 8 height 8
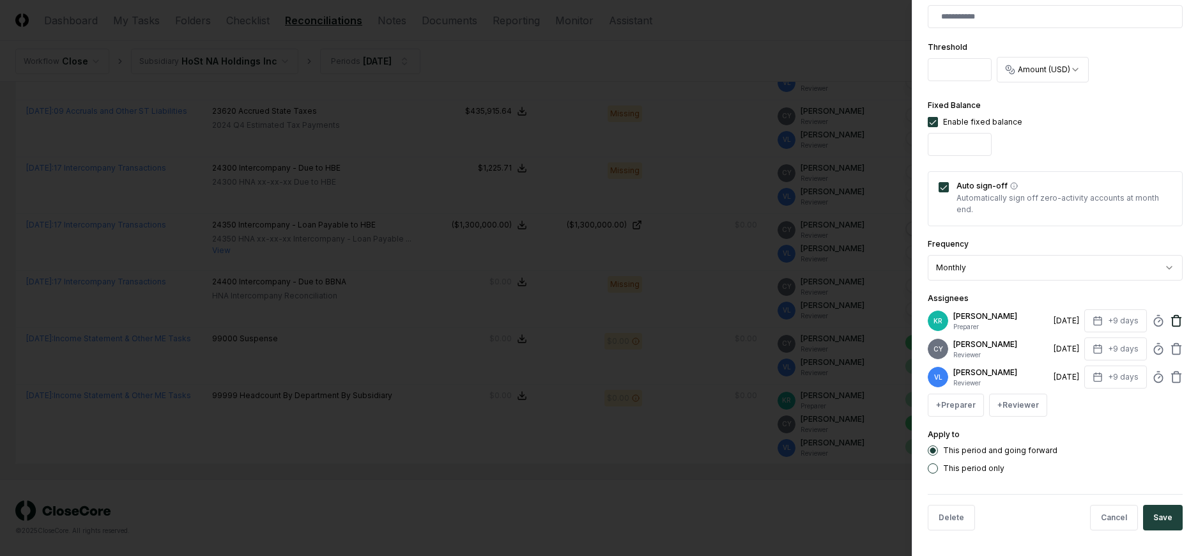
click at [1170, 314] on icon at bounding box center [1176, 320] width 13 height 13
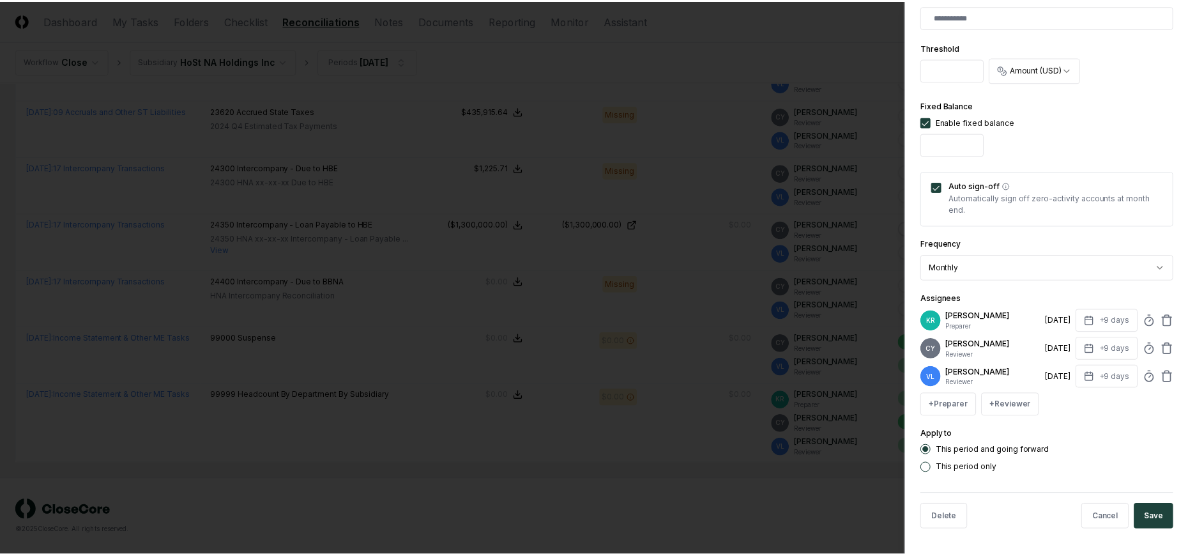
scroll to position [349, 0]
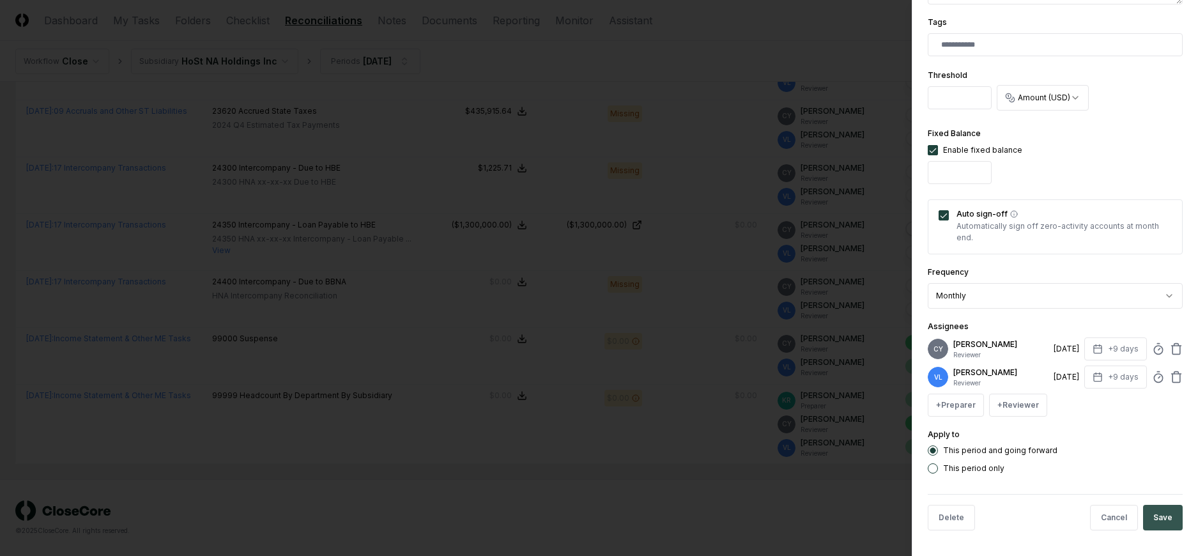
click at [1144, 517] on button "Save" at bounding box center [1163, 518] width 40 height 26
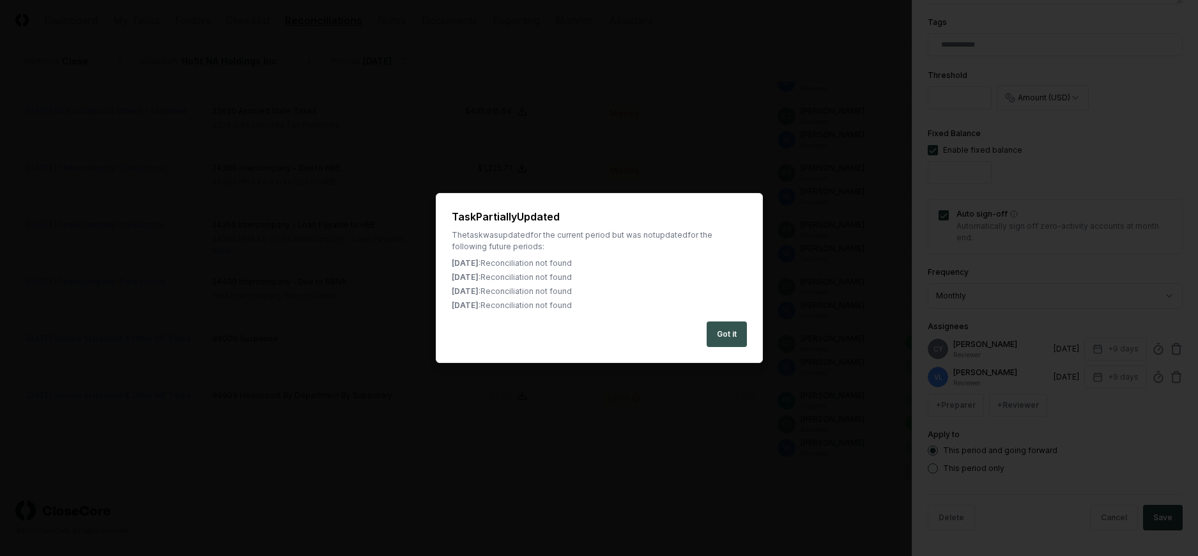
click at [742, 332] on button "Got it" at bounding box center [726, 334] width 40 height 26
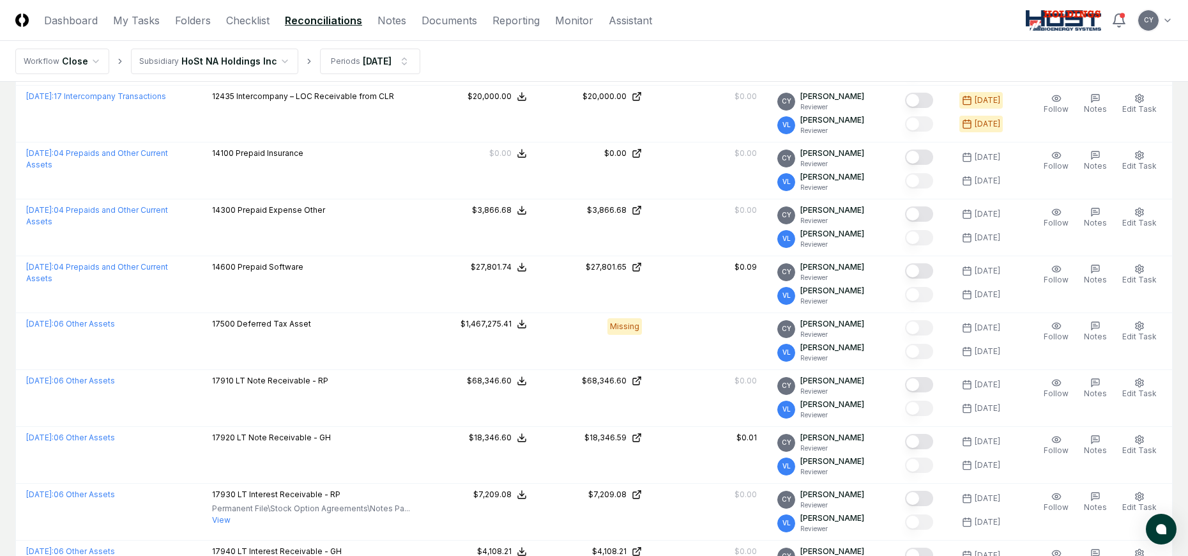
scroll to position [0, 0]
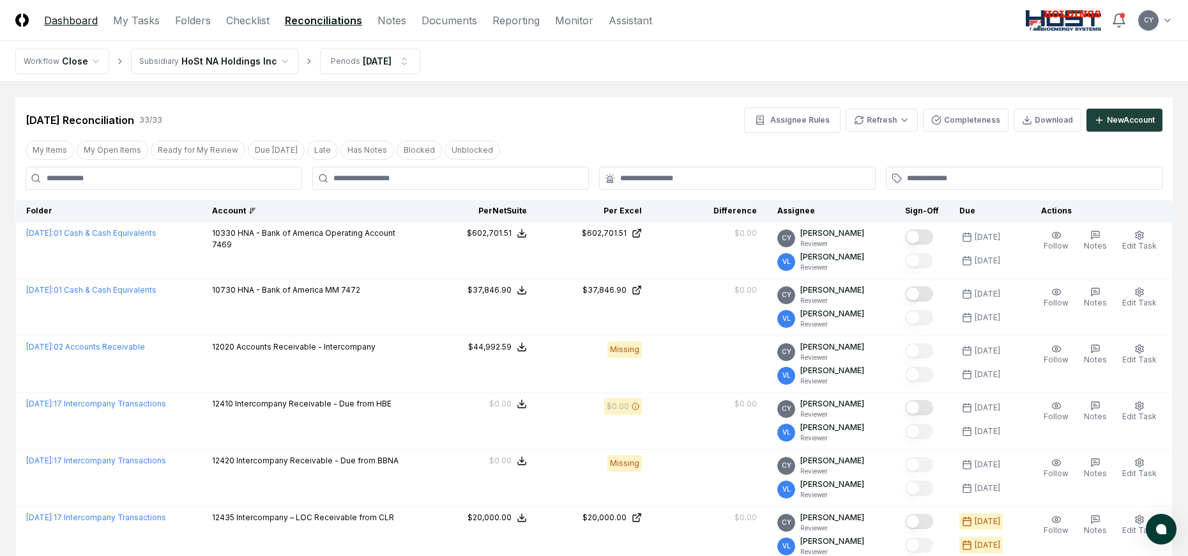
click at [82, 22] on link "Dashboard" at bounding box center [71, 20] width 54 height 15
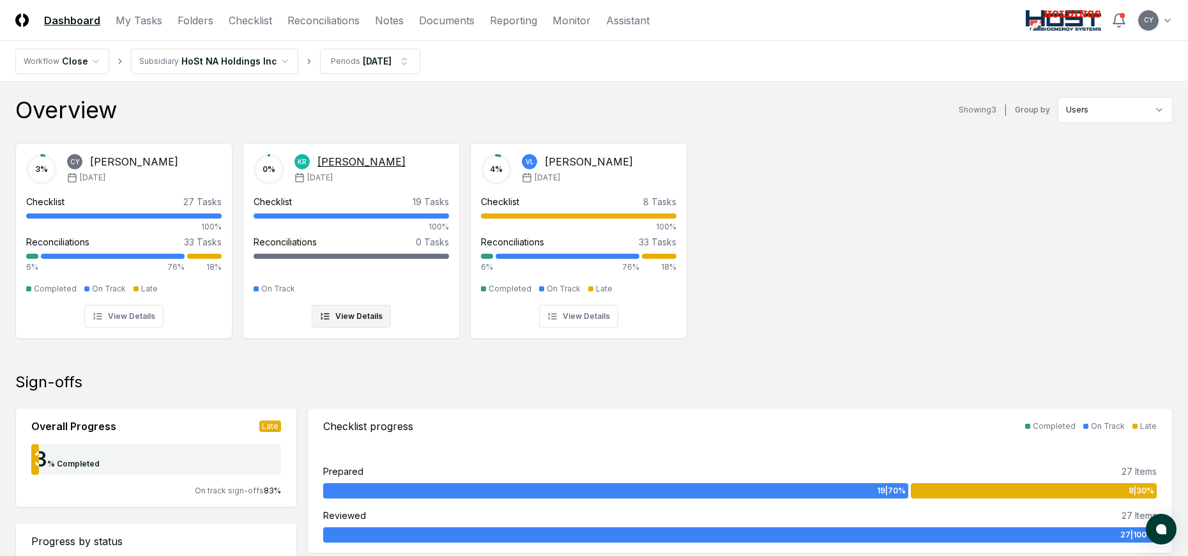
click at [363, 160] on div "Kimmie Roberts" at bounding box center [361, 161] width 88 height 15
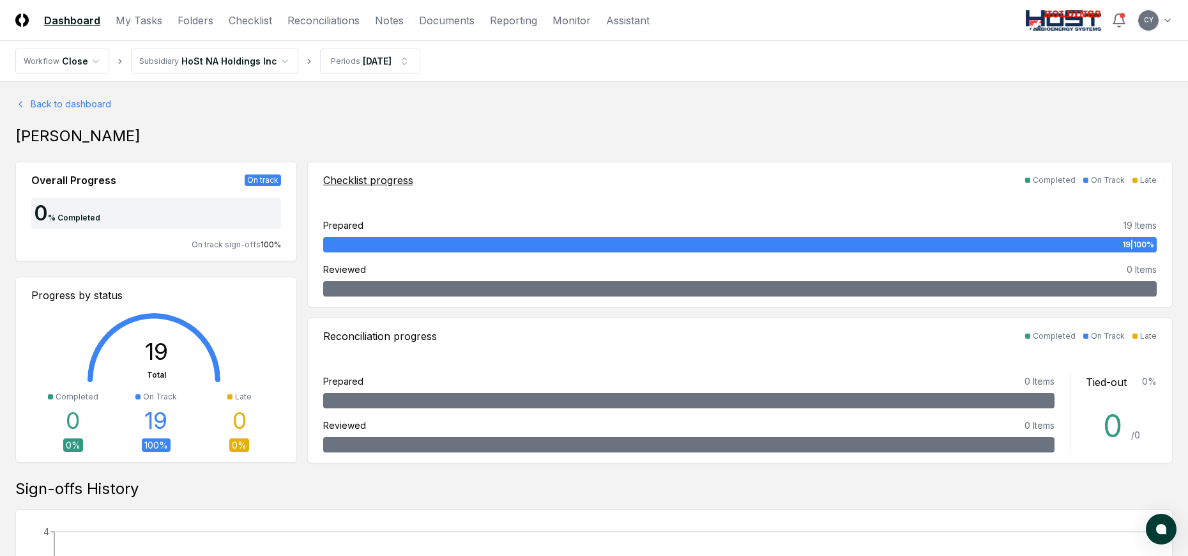
click at [951, 240] on div "19 | 100 %" at bounding box center [740, 244] width 834 height 15
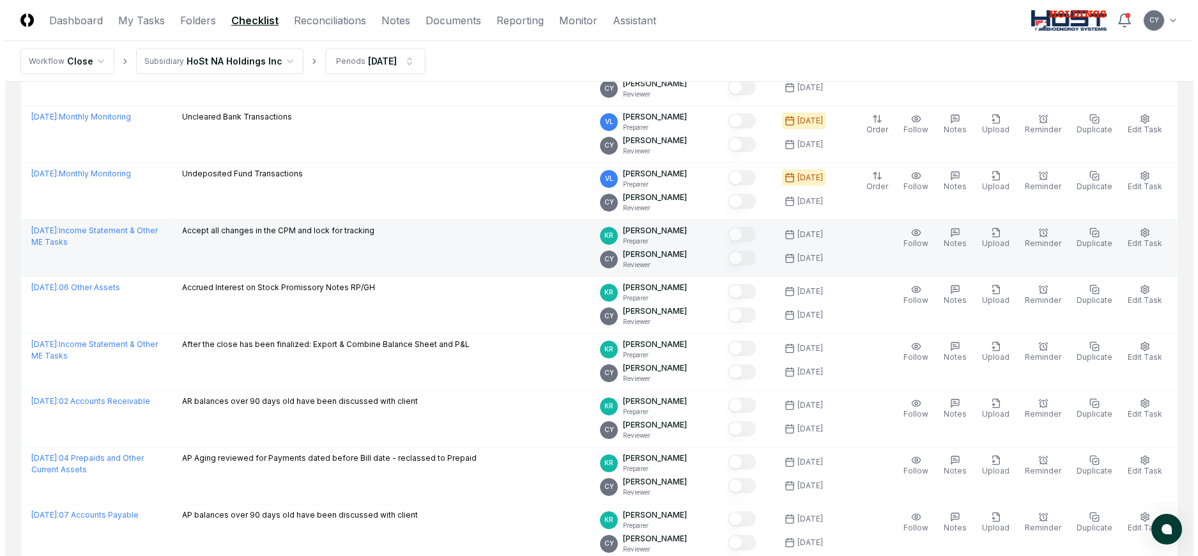
scroll to position [524, 0]
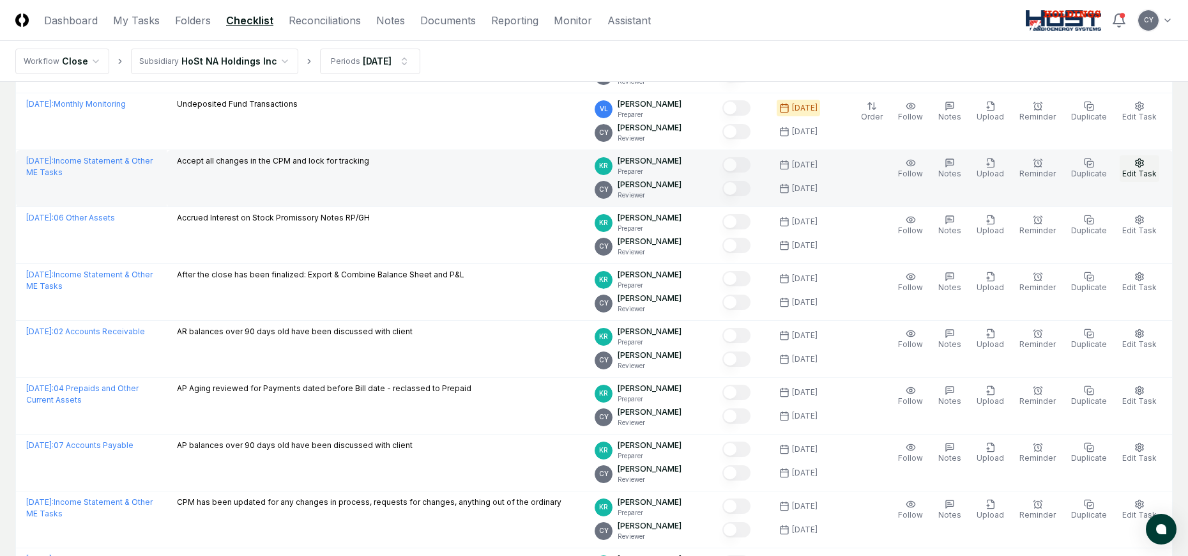
click at [1138, 157] on button "Edit Task" at bounding box center [1140, 168] width 40 height 27
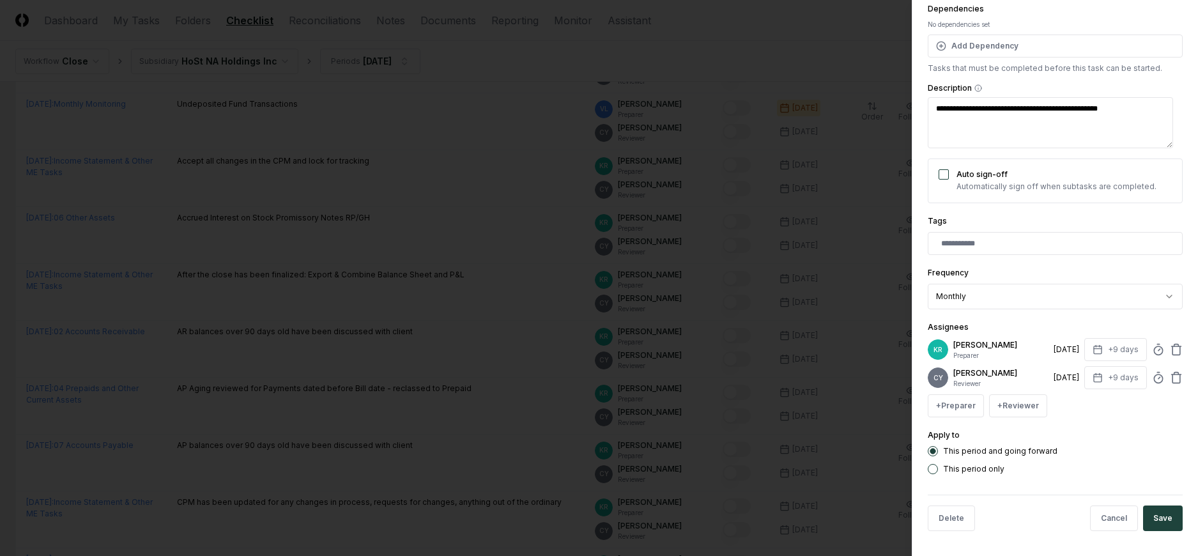
scroll to position [138, 0]
click at [1172, 349] on icon at bounding box center [1176, 350] width 8 height 8
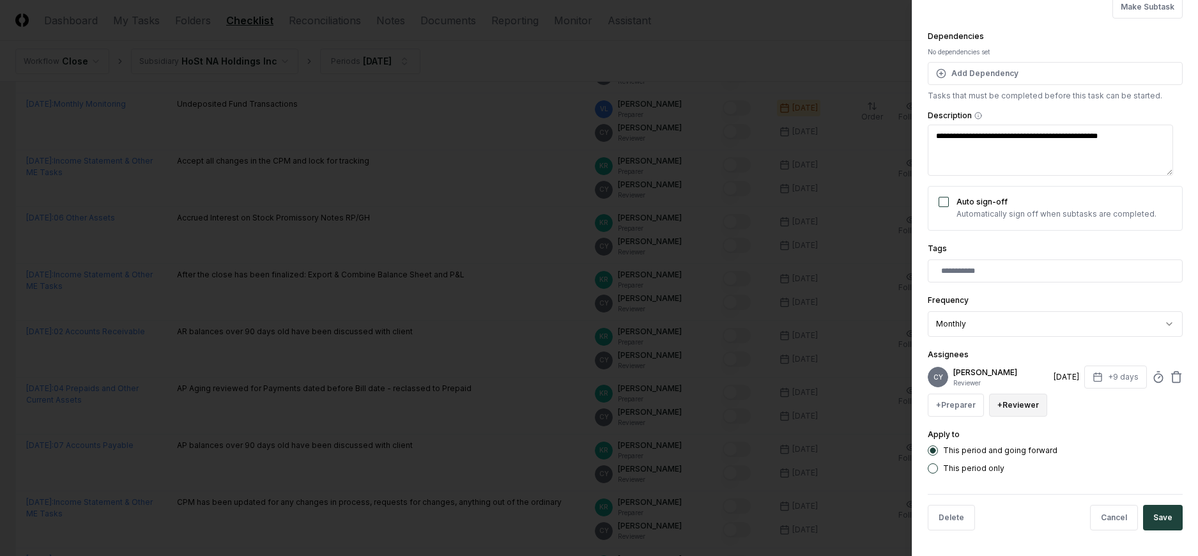
click at [1010, 406] on button "+ Reviewer" at bounding box center [1018, 404] width 58 height 23
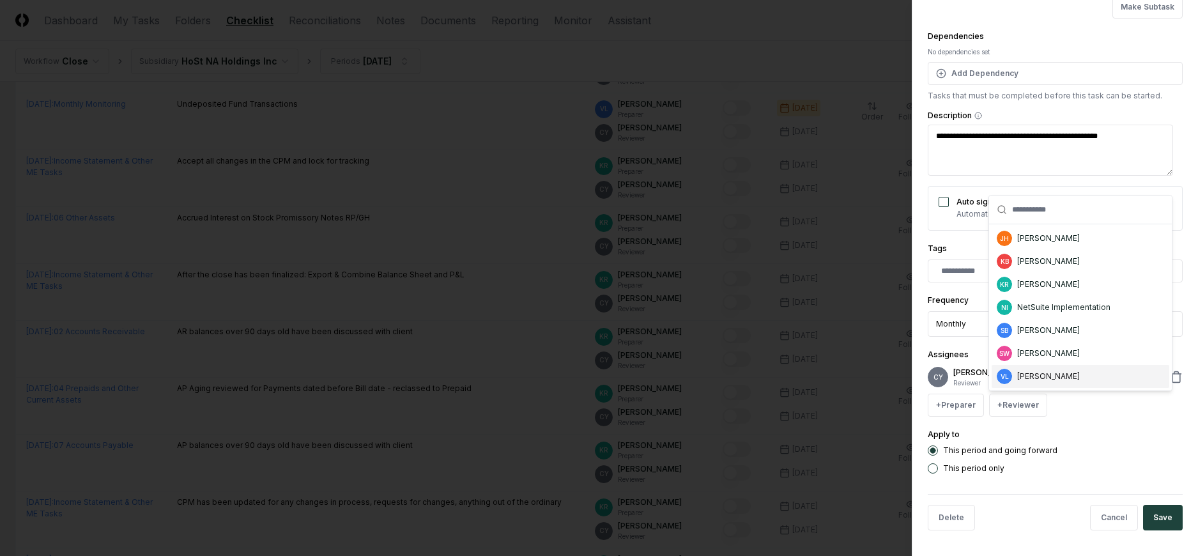
click at [1024, 379] on div "[PERSON_NAME]" at bounding box center [1048, 375] width 63 height 11
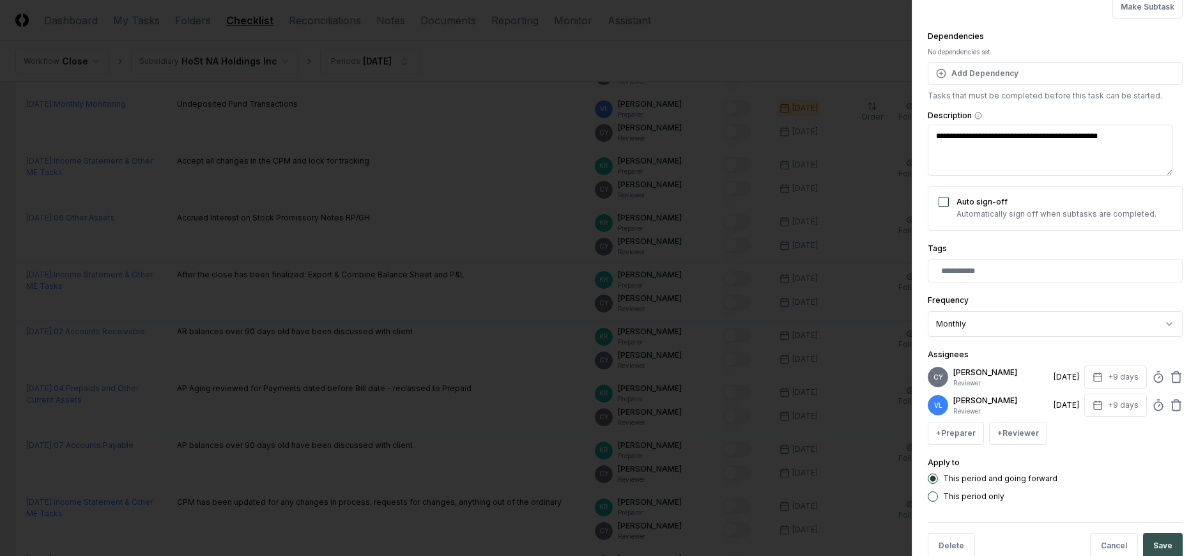
click at [1150, 534] on button "Save" at bounding box center [1163, 546] width 40 height 26
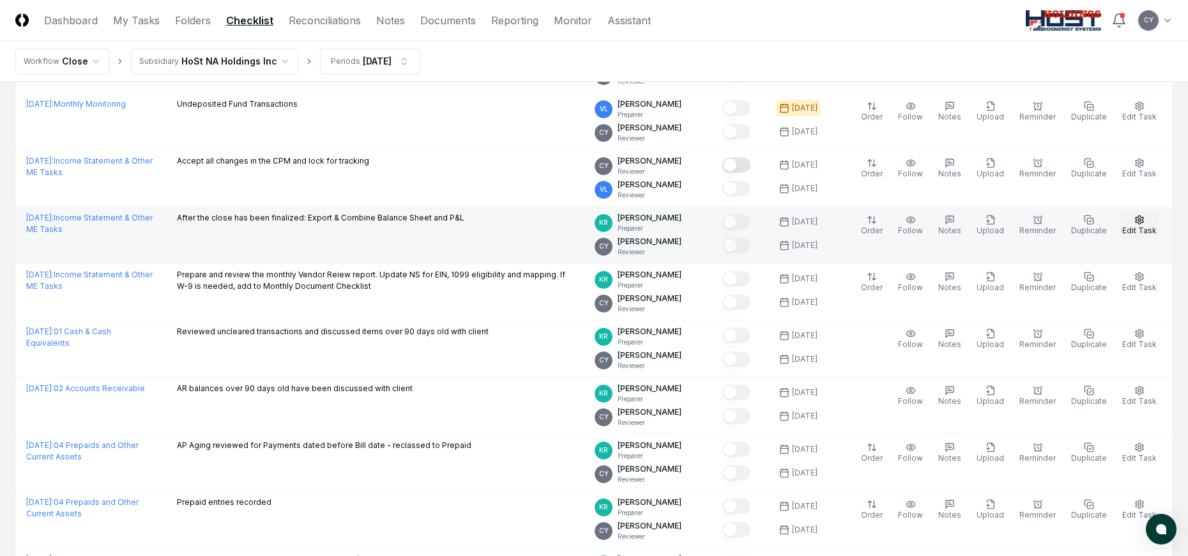
click at [1138, 213] on button "Edit Task" at bounding box center [1140, 225] width 40 height 27
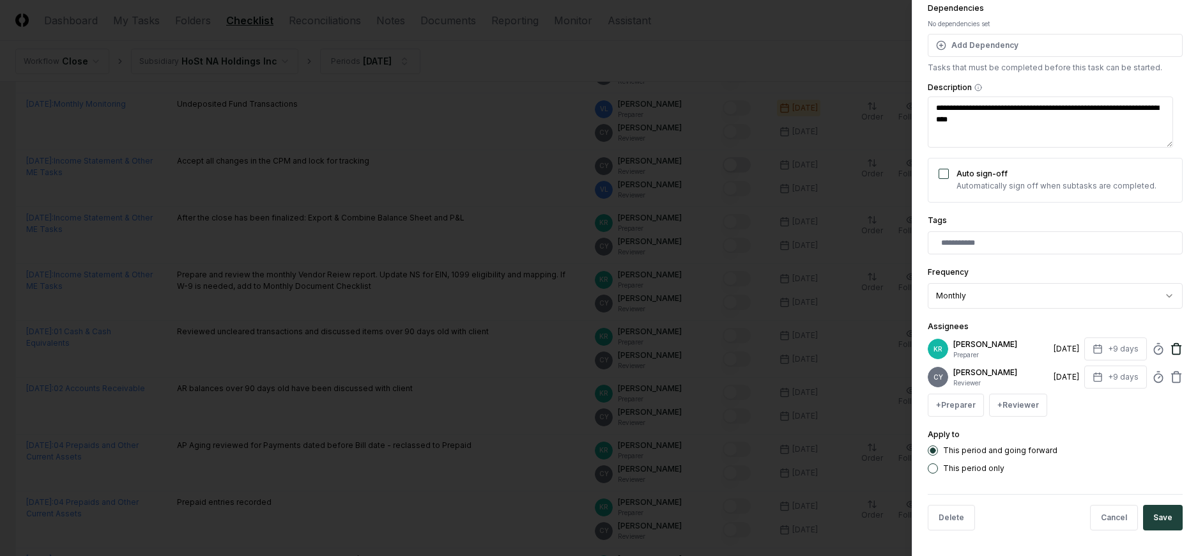
click at [1174, 344] on icon at bounding box center [1176, 345] width 4 height 2
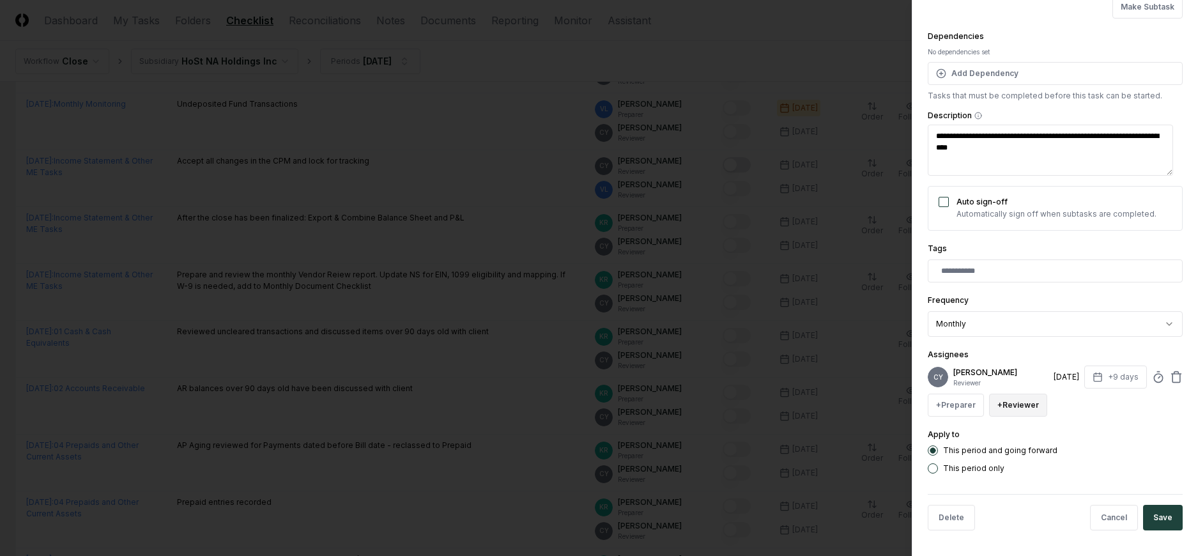
click at [1019, 409] on button "+ Reviewer" at bounding box center [1018, 404] width 58 height 23
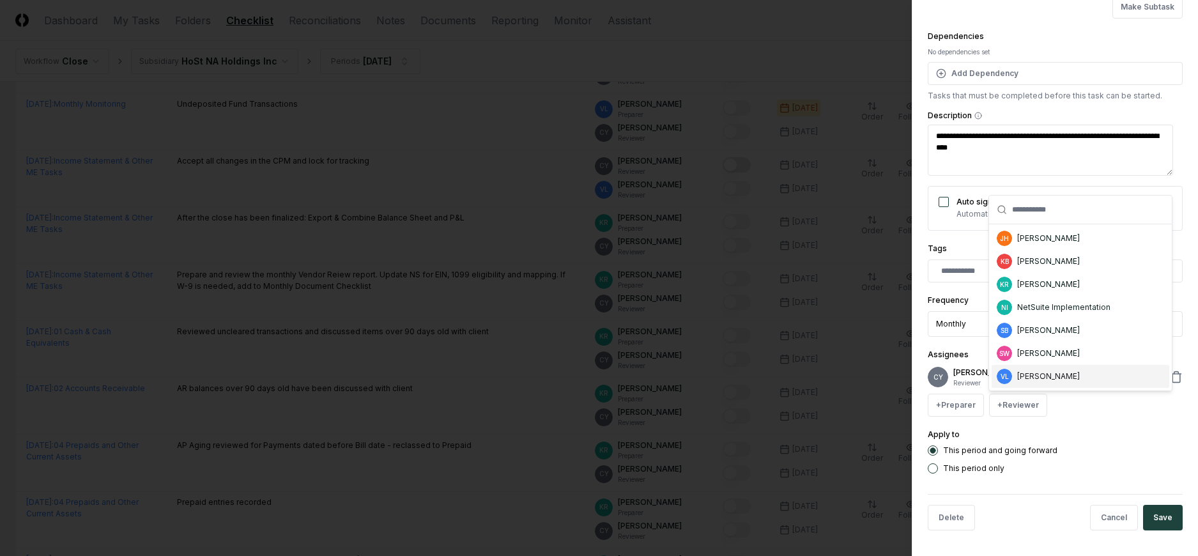
click at [1072, 382] on div "VL Valerie Laurence" at bounding box center [1080, 376] width 178 height 23
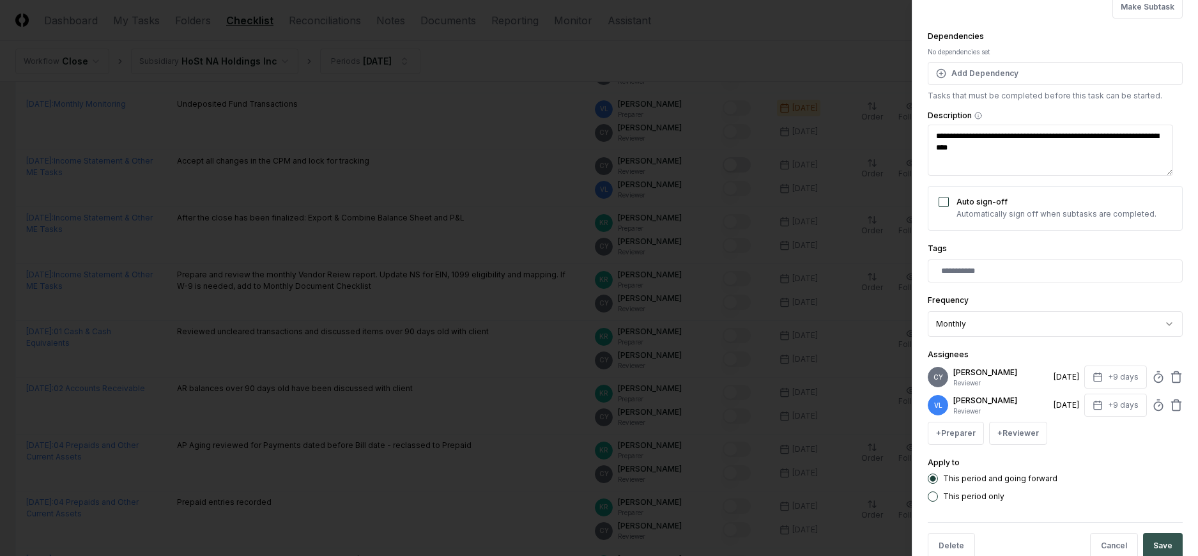
click at [1157, 539] on button "Save" at bounding box center [1163, 546] width 40 height 26
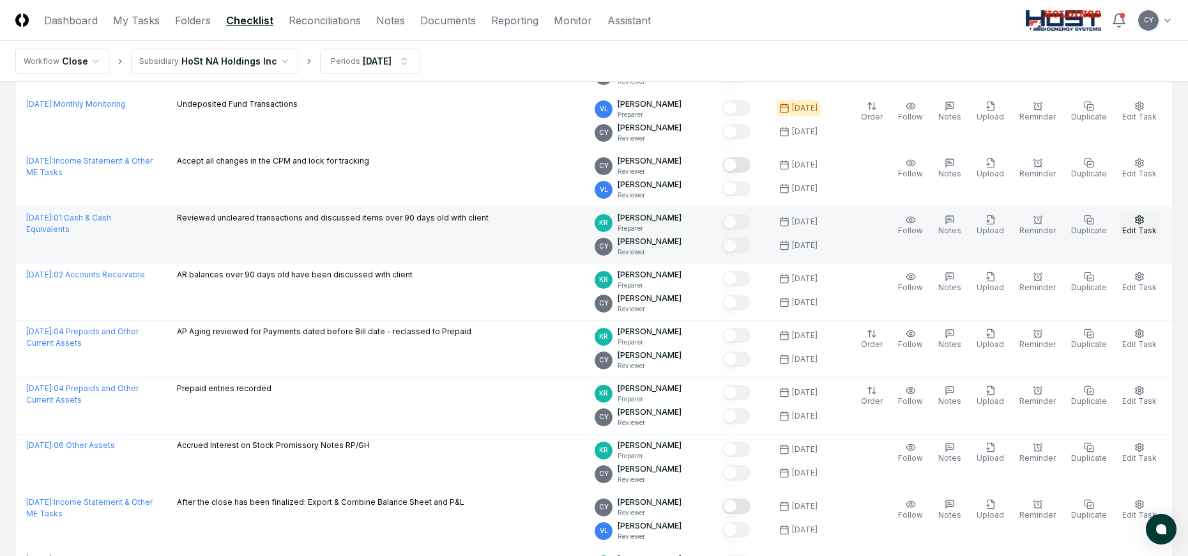
click at [1136, 218] on icon "button" at bounding box center [1139, 220] width 10 height 10
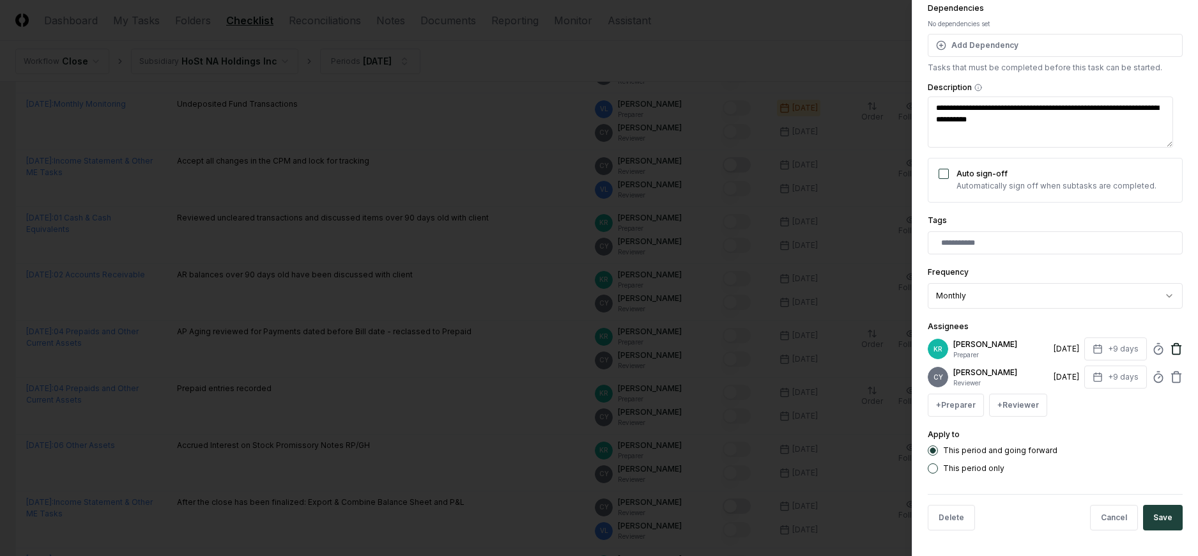
click at [1171, 346] on icon at bounding box center [1176, 346] width 10 height 0
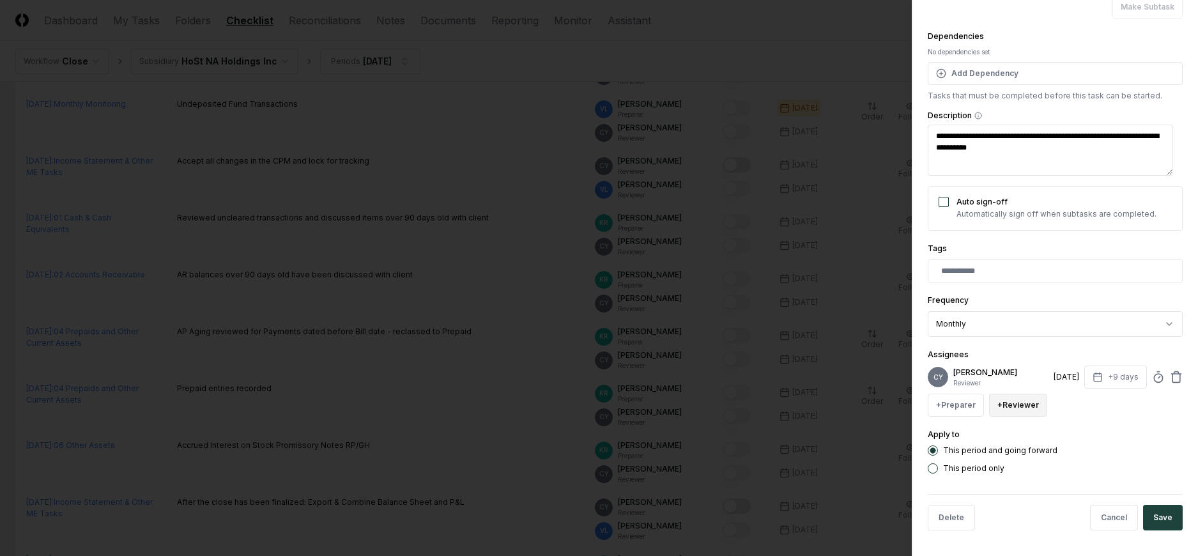
click at [998, 400] on button "+ Reviewer" at bounding box center [1018, 404] width 58 height 23
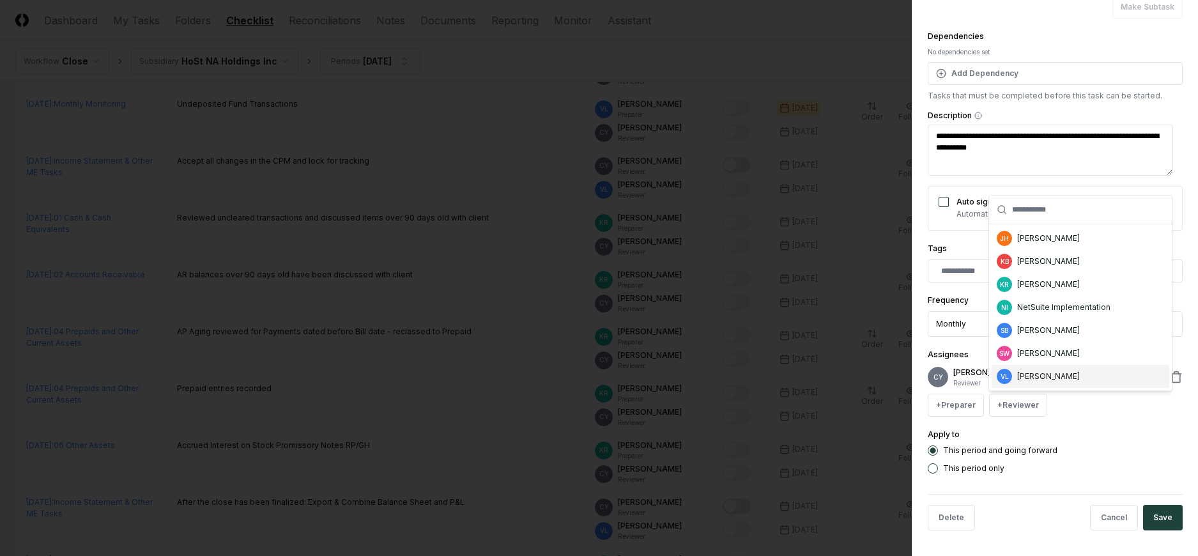
click at [1030, 374] on div "[PERSON_NAME]" at bounding box center [1048, 375] width 63 height 11
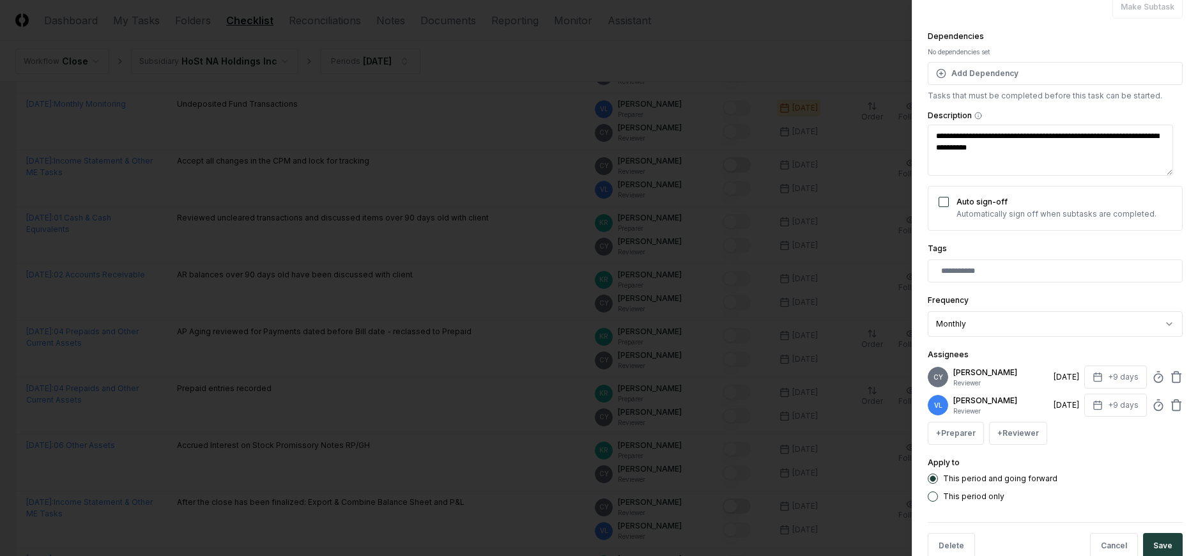
scroll to position [138, 0]
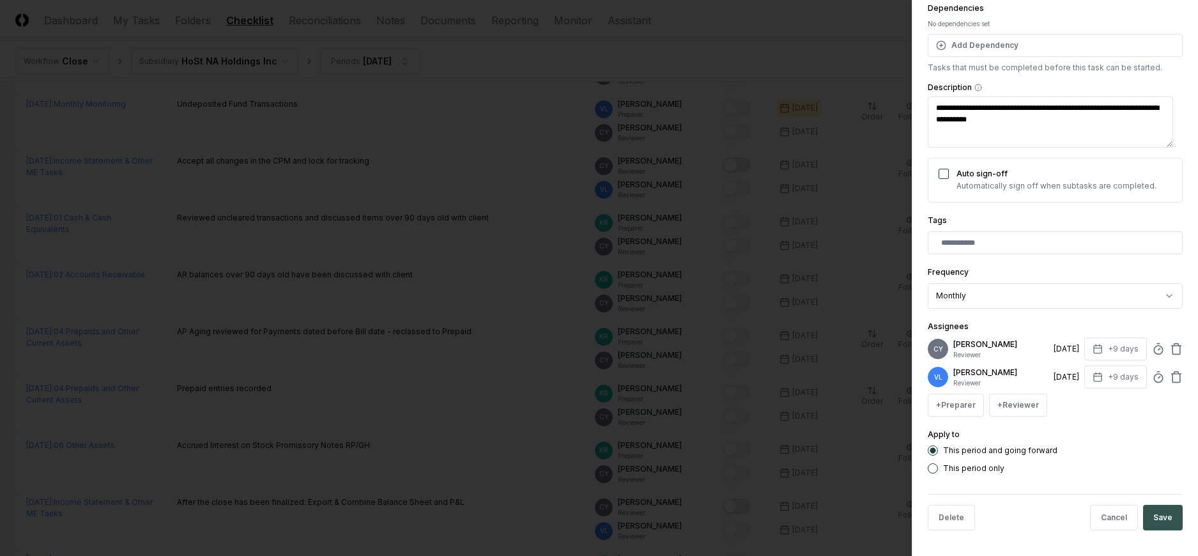
click at [1156, 519] on button "Save" at bounding box center [1163, 518] width 40 height 26
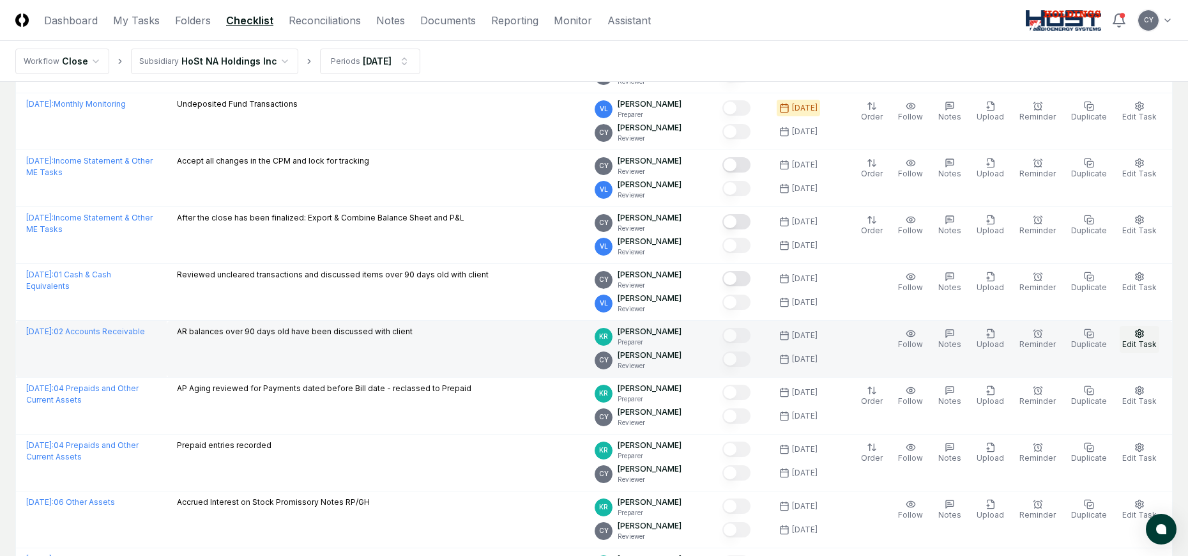
click at [1136, 333] on icon "button" at bounding box center [1139, 333] width 10 height 10
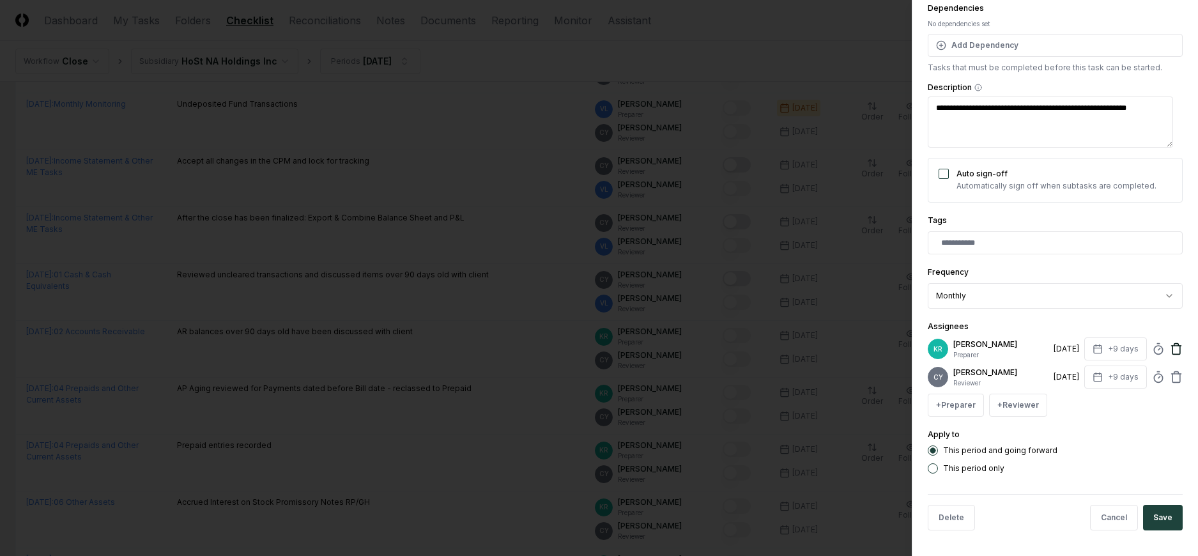
click at [1170, 346] on icon at bounding box center [1176, 348] width 13 height 13
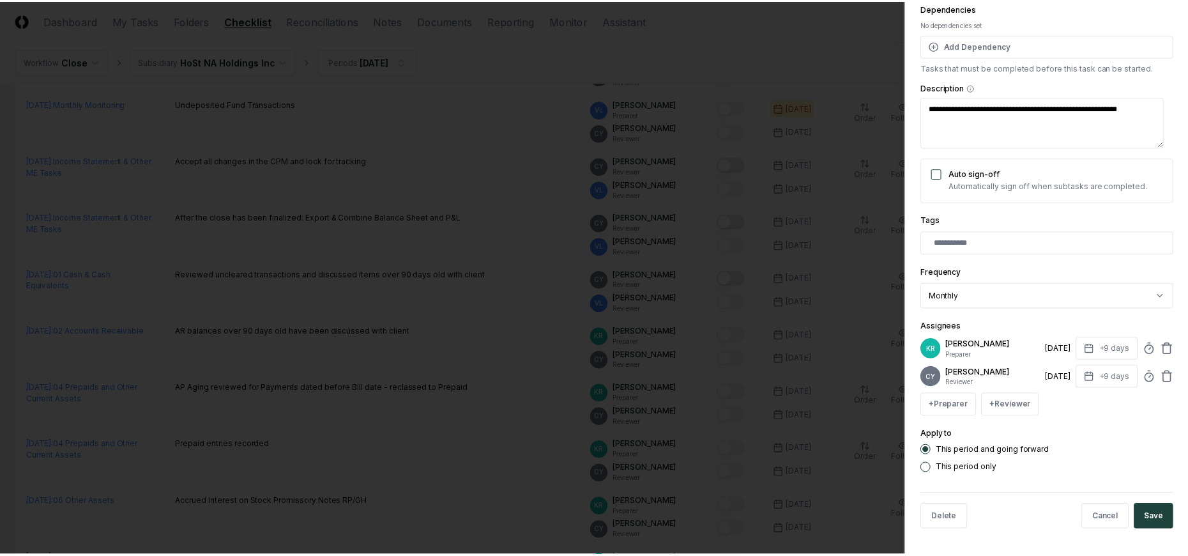
scroll to position [110, 0]
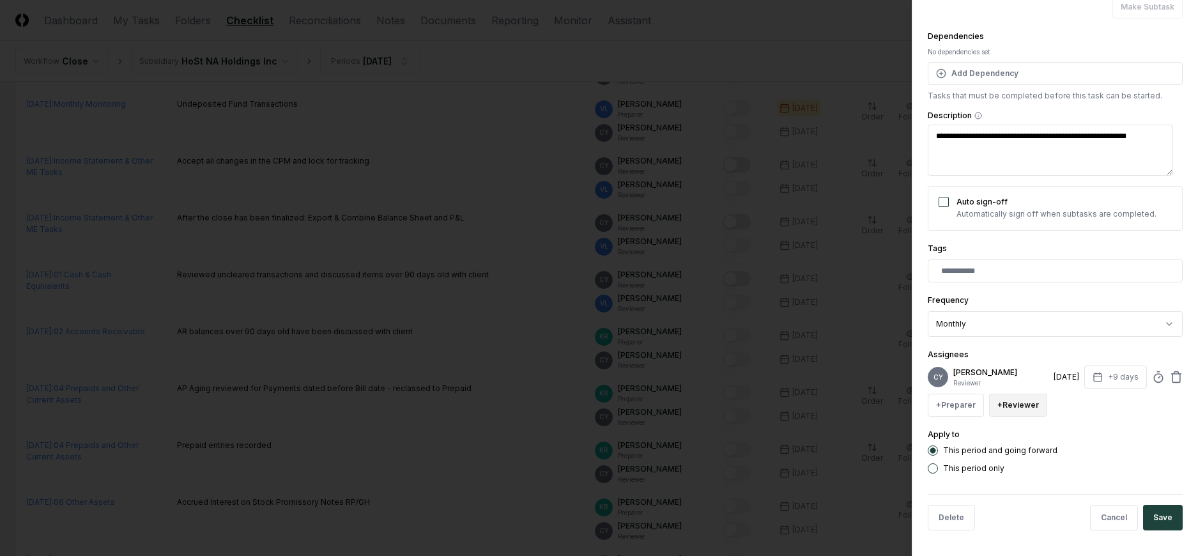
click at [1028, 408] on button "+ Reviewer" at bounding box center [1018, 404] width 58 height 23
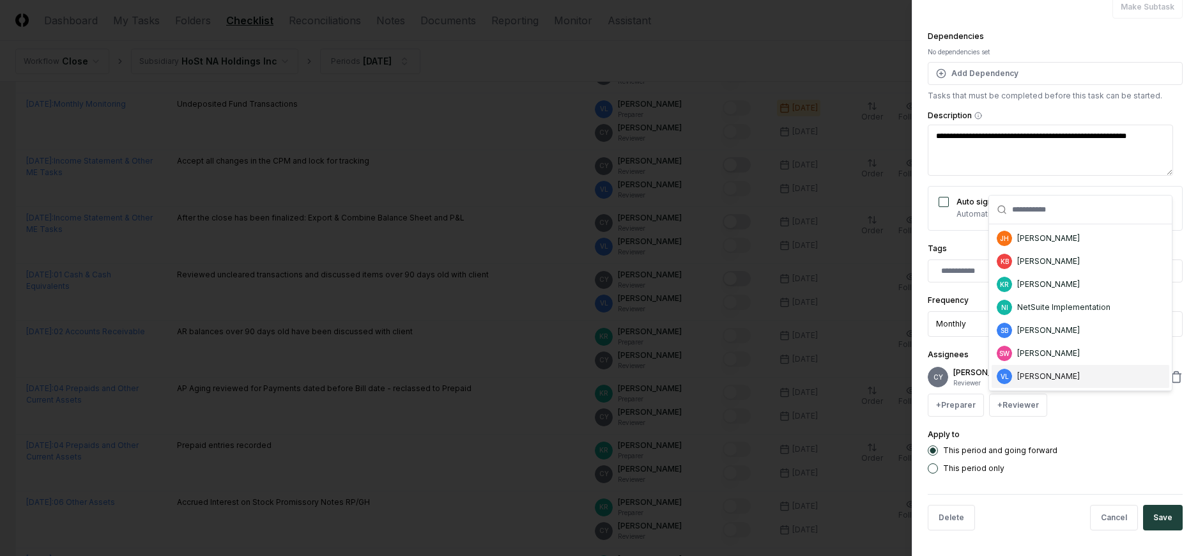
click at [1041, 380] on div "[PERSON_NAME]" at bounding box center [1048, 375] width 63 height 11
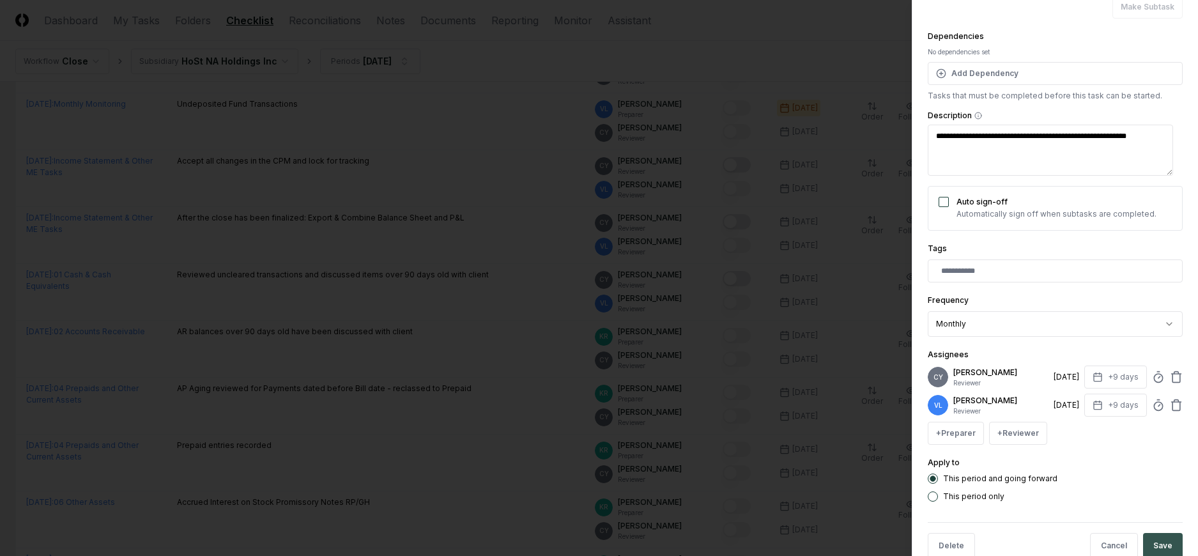
click at [1148, 544] on button "Save" at bounding box center [1163, 546] width 40 height 26
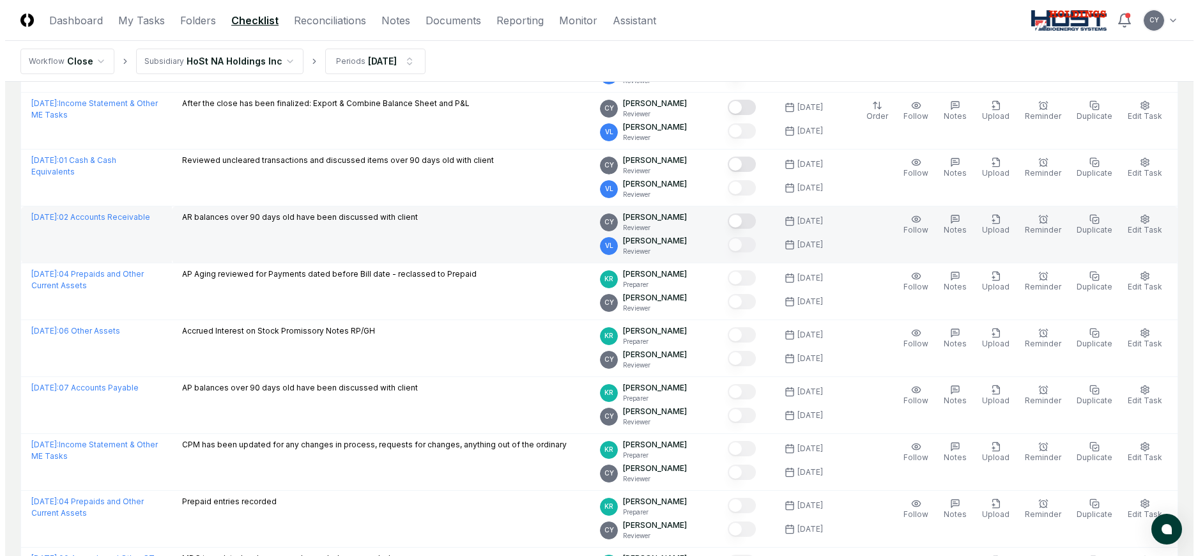
scroll to position [652, 0]
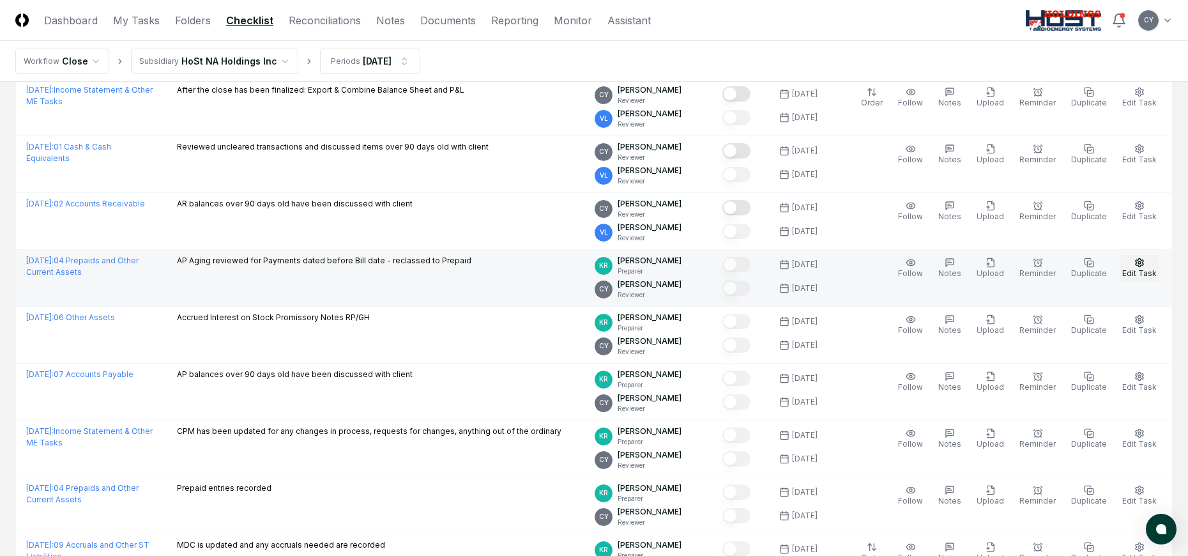
click at [1132, 261] on button "Edit Task" at bounding box center [1140, 268] width 40 height 27
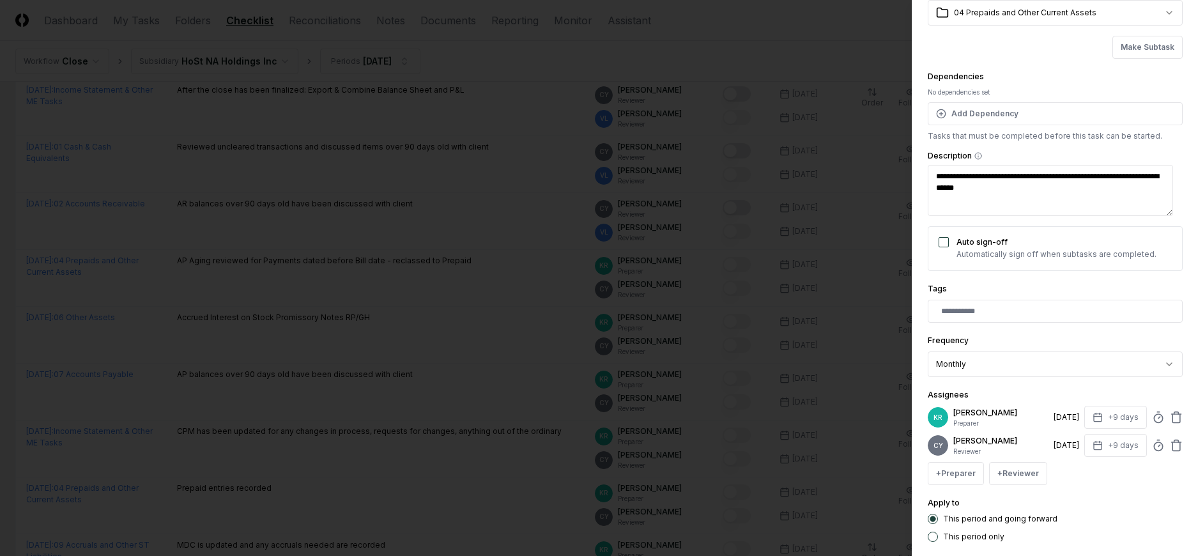
scroll to position [138, 0]
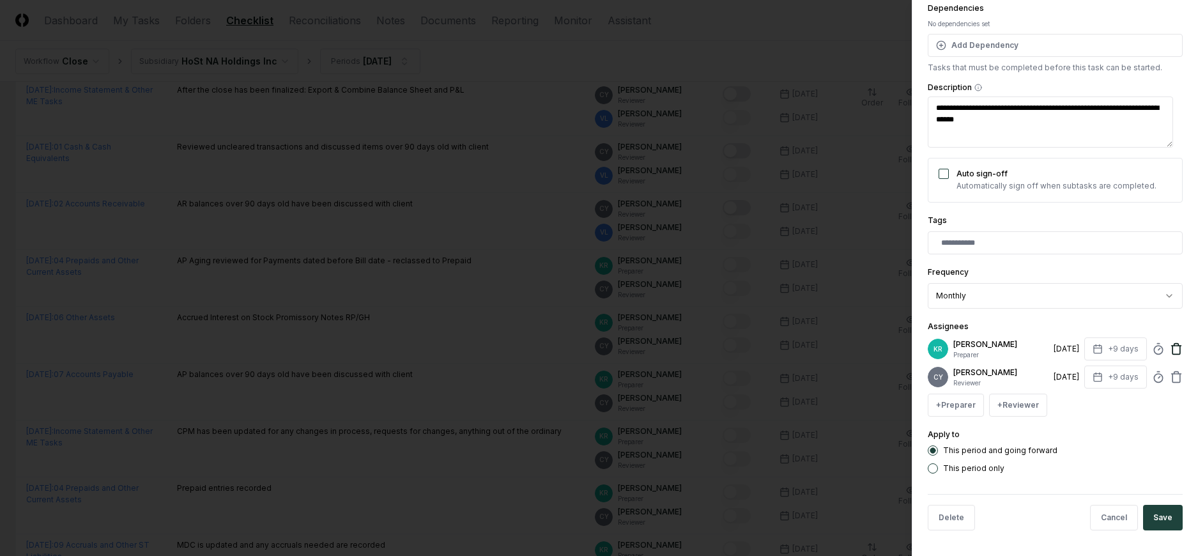
click at [1174, 344] on icon at bounding box center [1176, 345] width 4 height 2
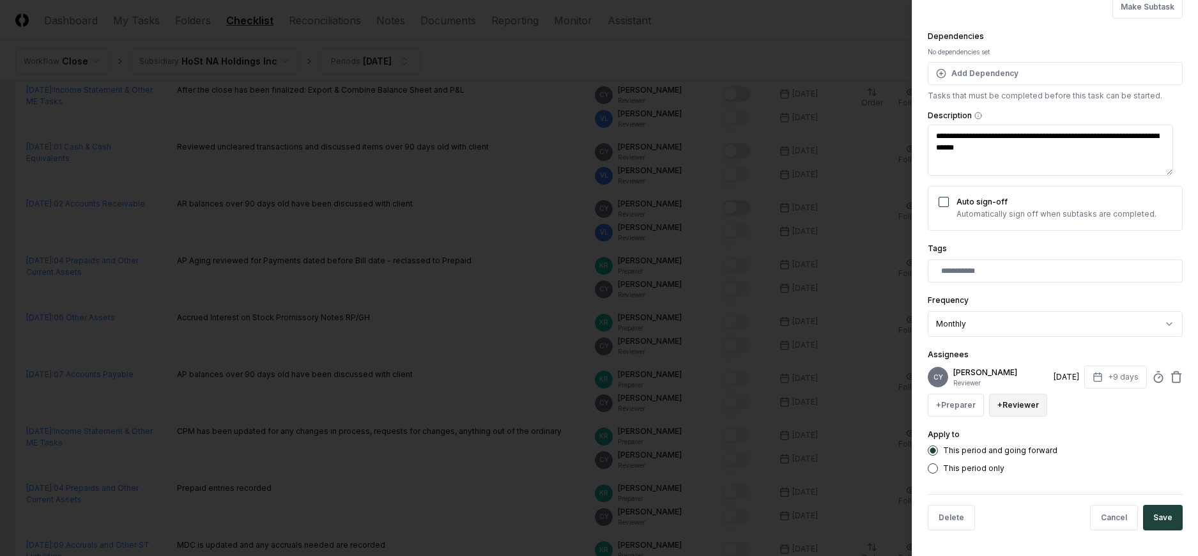
click at [1024, 405] on button "+ Reviewer" at bounding box center [1018, 404] width 58 height 23
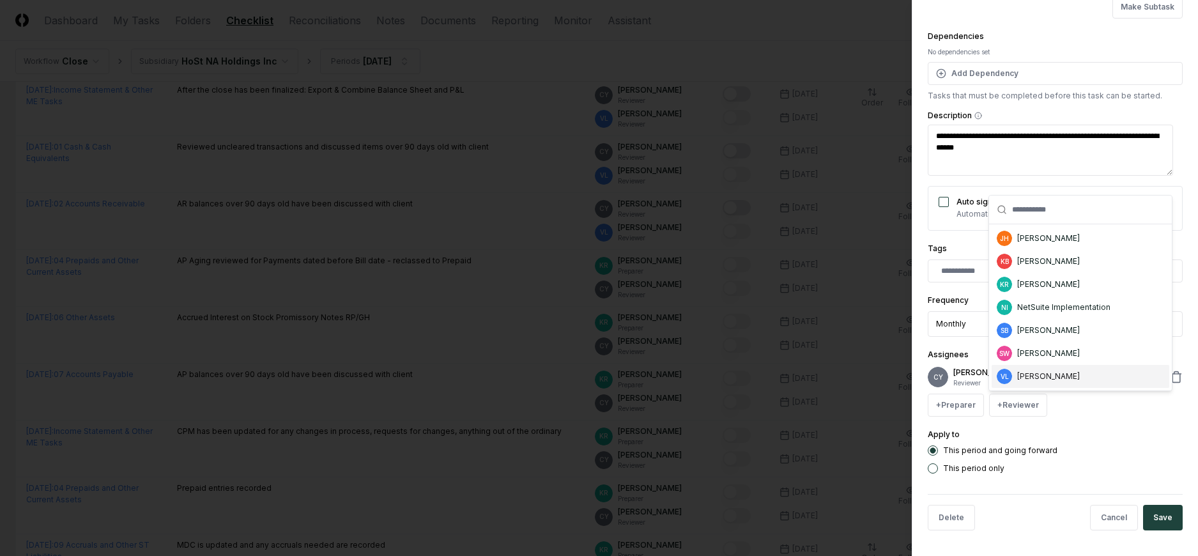
click at [1039, 372] on div "[PERSON_NAME]" at bounding box center [1048, 375] width 63 height 11
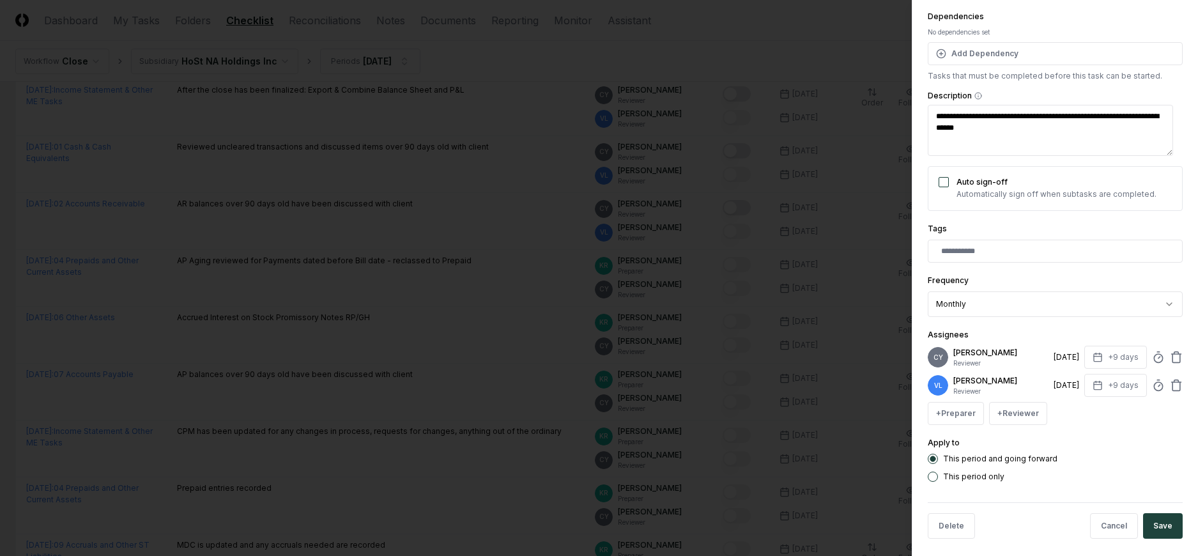
scroll to position [138, 0]
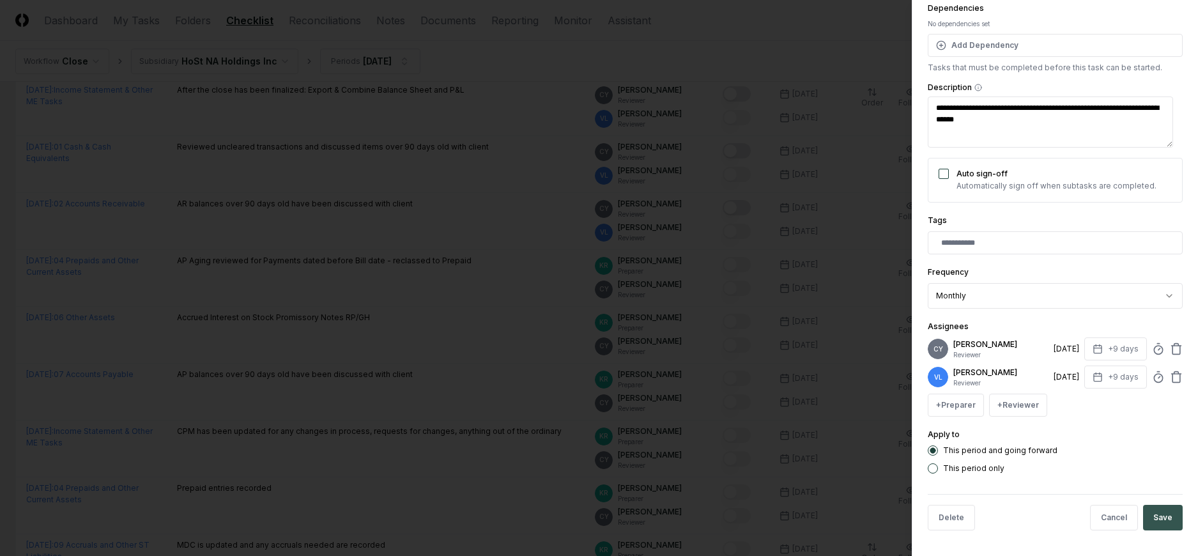
click at [1156, 510] on button "Save" at bounding box center [1163, 518] width 40 height 26
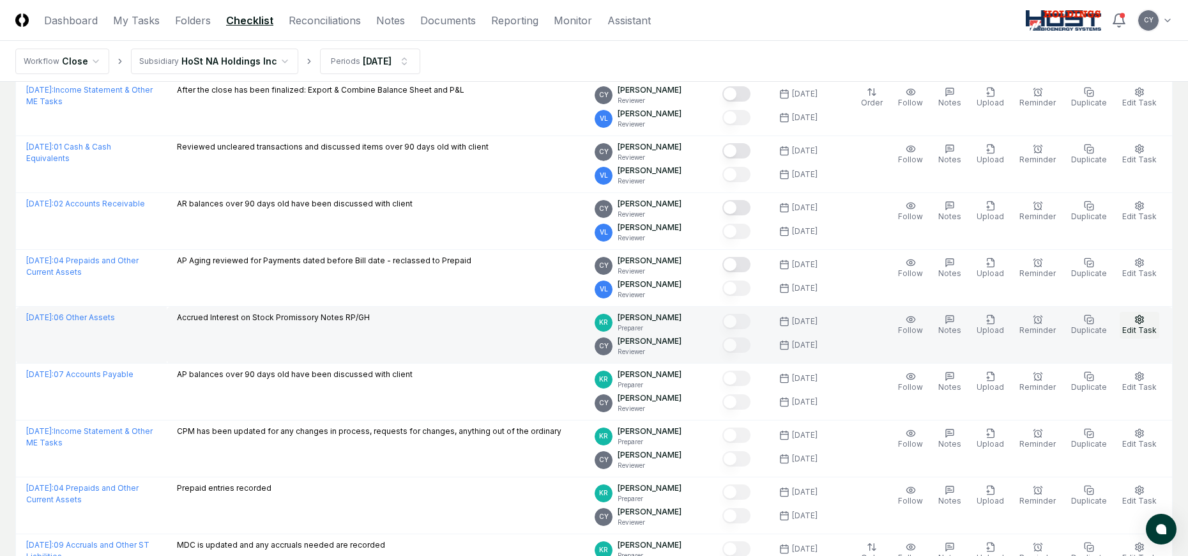
click at [1135, 320] on icon "button" at bounding box center [1139, 319] width 10 height 10
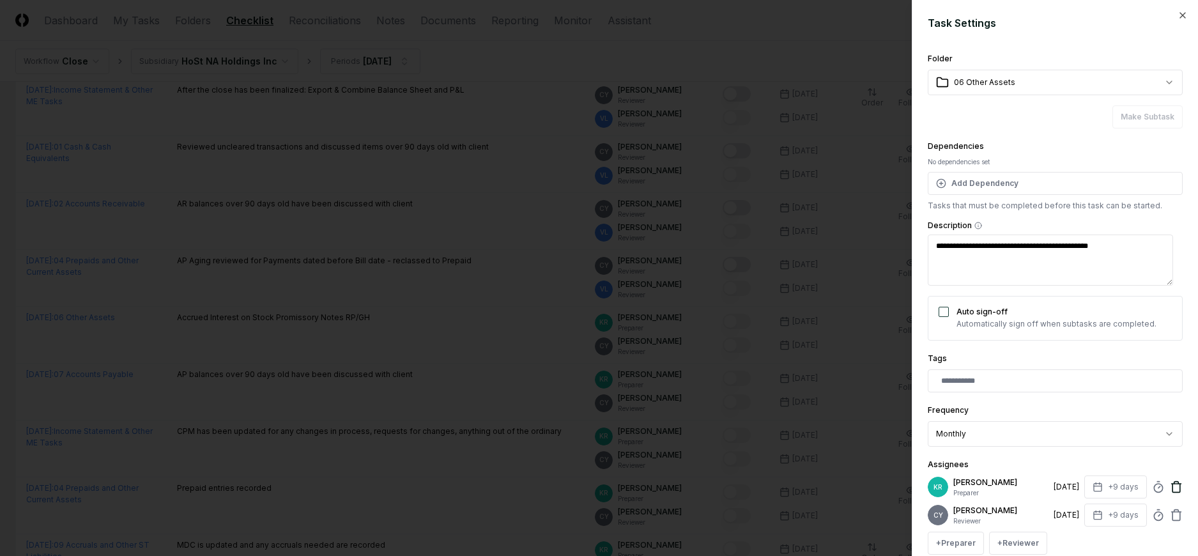
click at [1170, 487] on icon at bounding box center [1176, 486] width 13 height 13
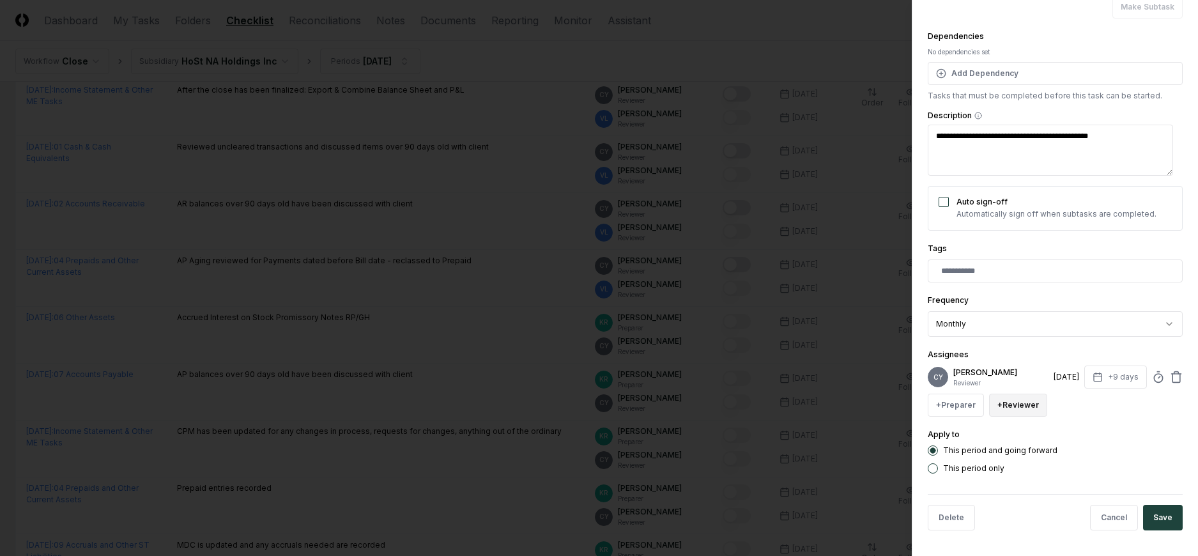
click at [1034, 409] on button "+ Reviewer" at bounding box center [1018, 404] width 58 height 23
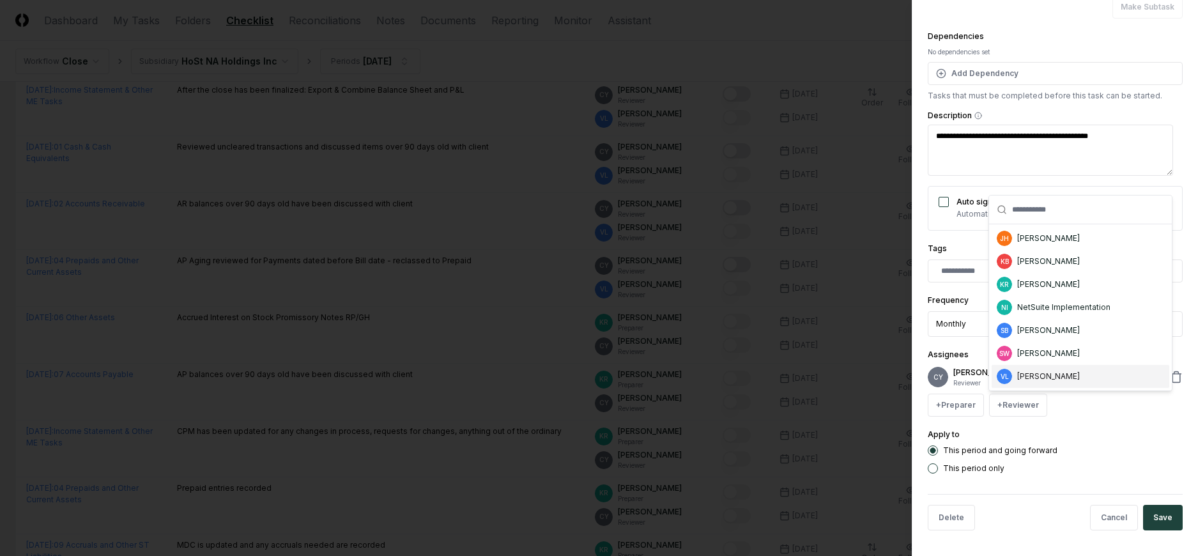
drag, startPoint x: 1037, startPoint y: 378, endPoint x: 1093, endPoint y: 402, distance: 60.4
click at [1039, 380] on div "[PERSON_NAME]" at bounding box center [1048, 375] width 63 height 11
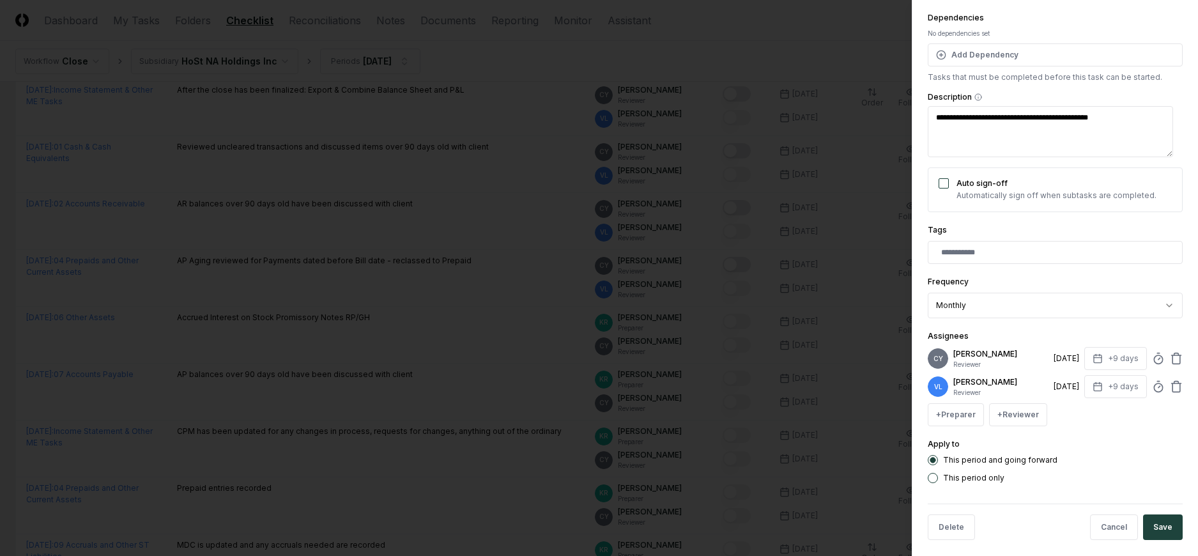
scroll to position [138, 0]
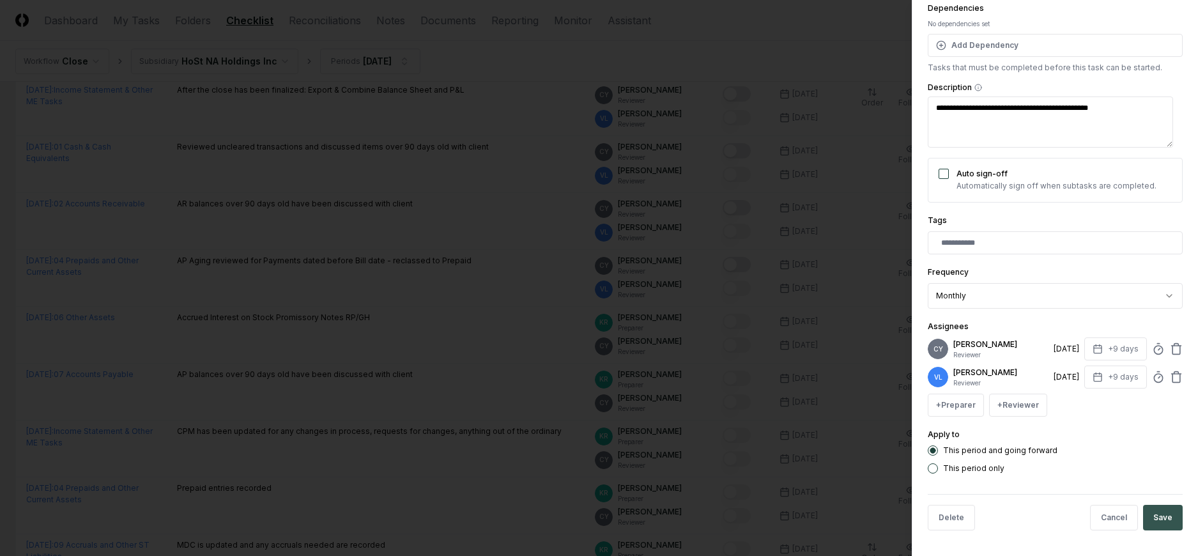
click at [1147, 507] on button "Save" at bounding box center [1163, 518] width 40 height 26
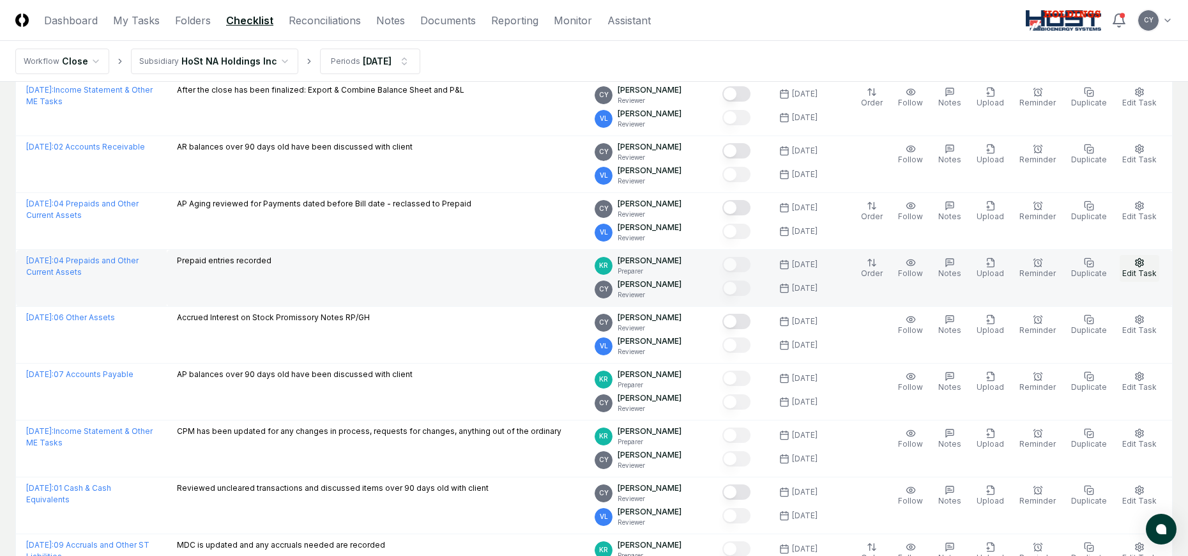
click at [1139, 263] on circle "button" at bounding box center [1139, 262] width 3 height 3
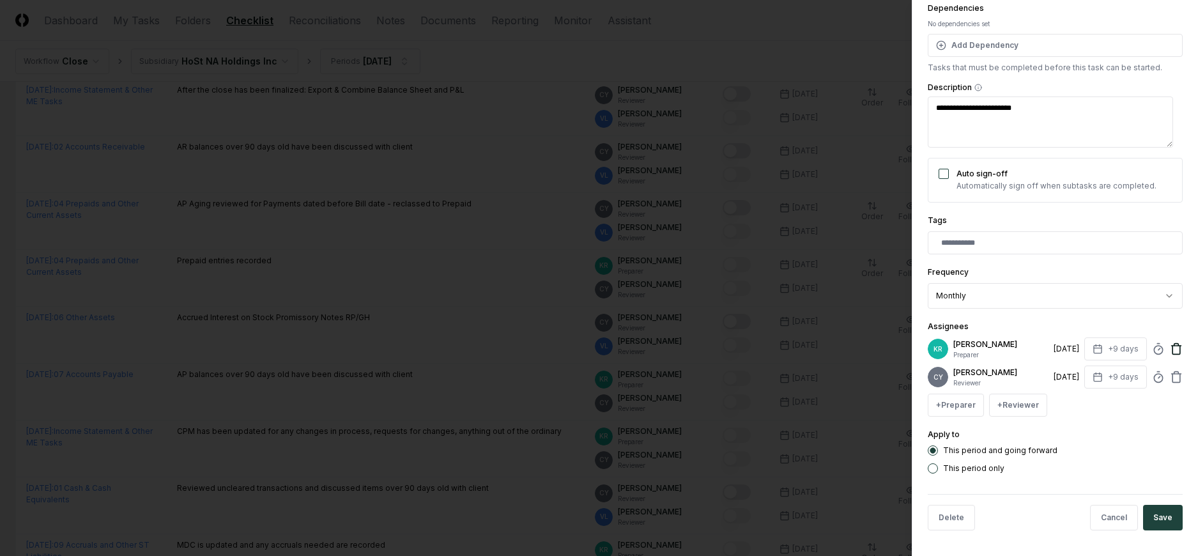
click at [1170, 345] on icon at bounding box center [1176, 348] width 13 height 13
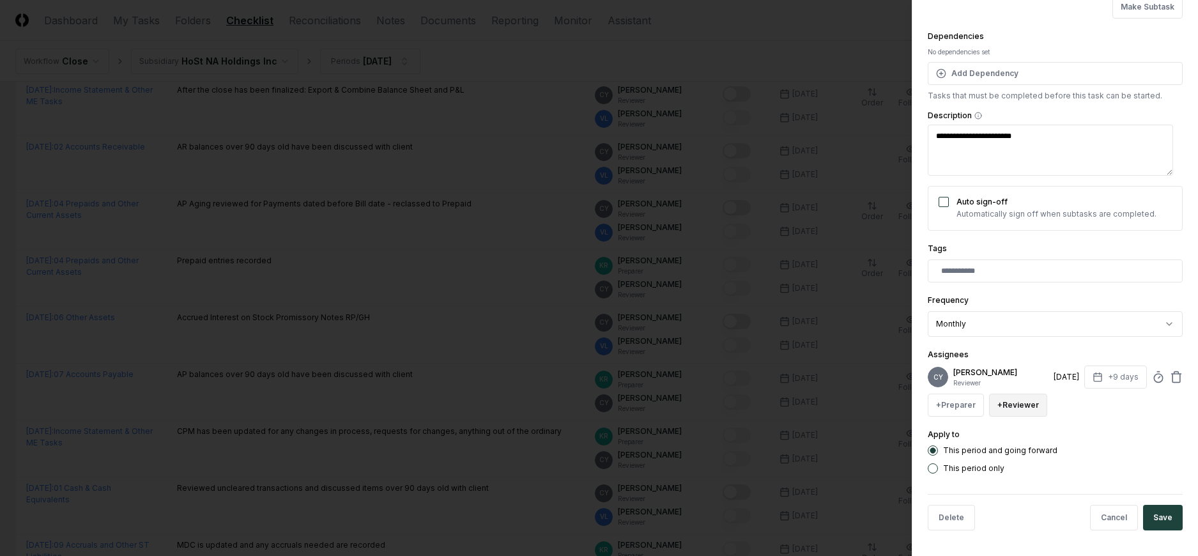
click at [997, 402] on button "+ Reviewer" at bounding box center [1018, 404] width 58 height 23
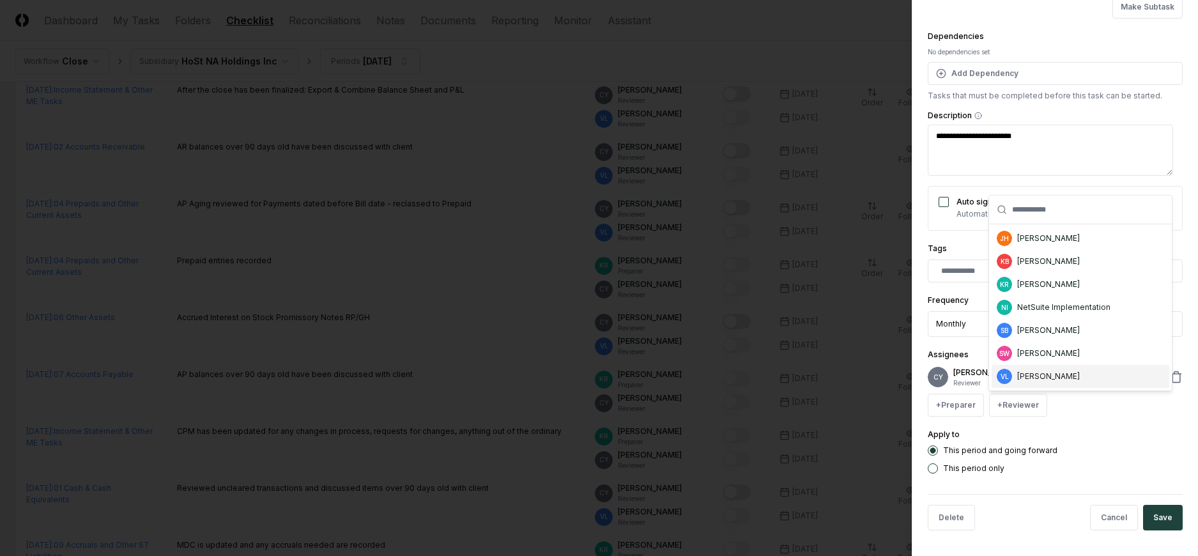
click at [1019, 374] on div "[PERSON_NAME]" at bounding box center [1048, 375] width 63 height 11
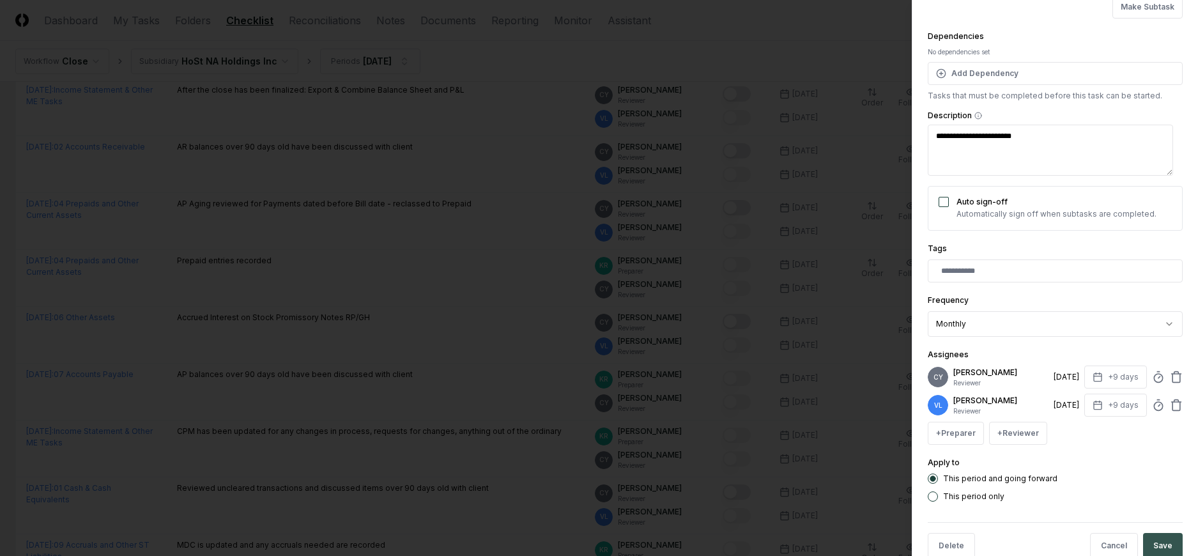
click at [1154, 538] on button "Save" at bounding box center [1163, 546] width 40 height 26
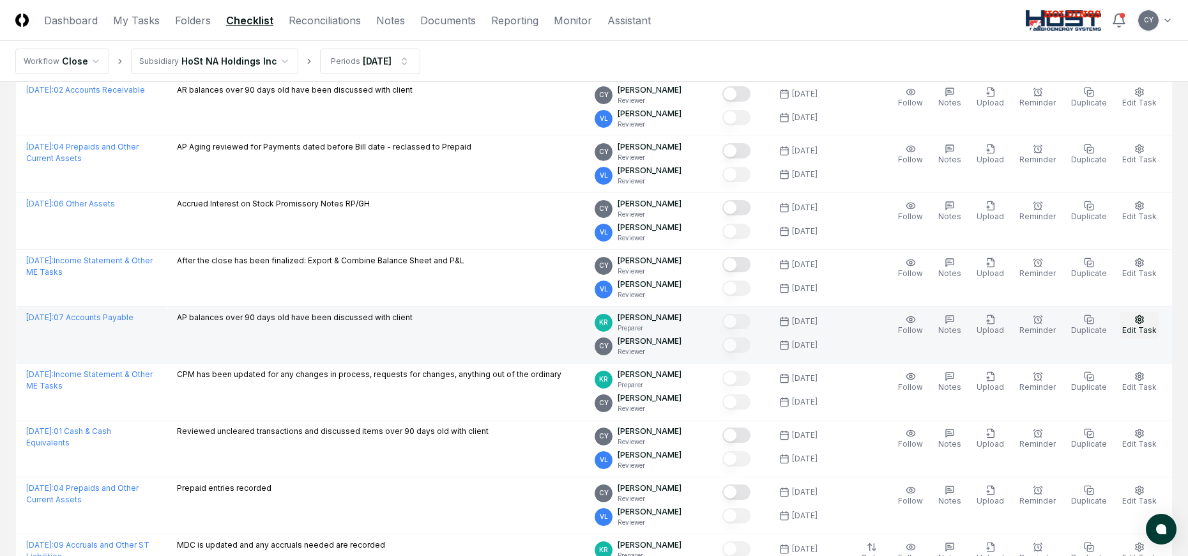
click at [1138, 316] on icon "button" at bounding box center [1139, 319] width 10 height 10
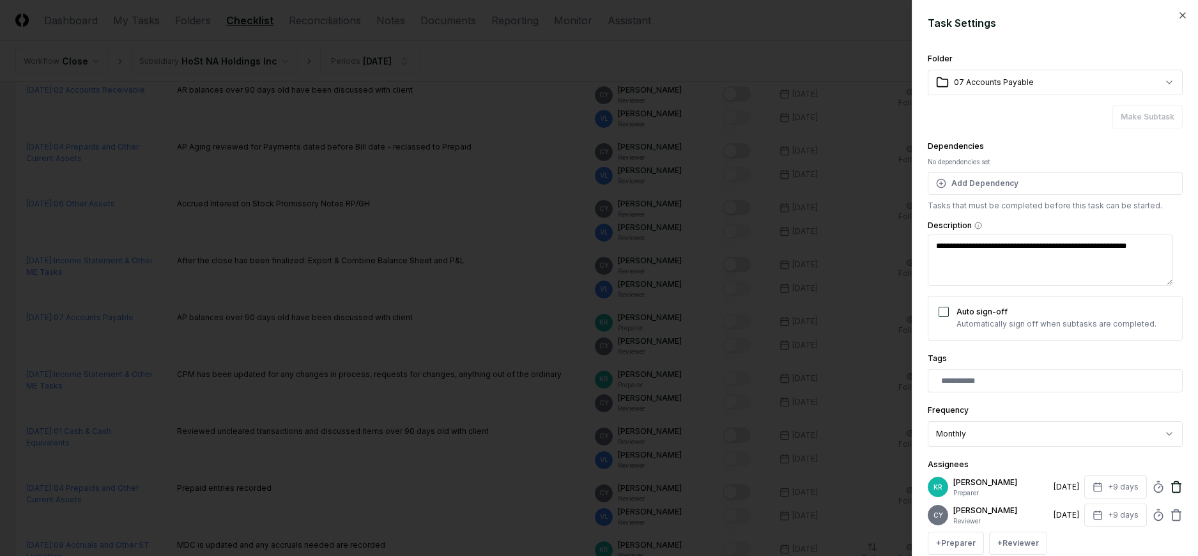
click at [1171, 484] on icon at bounding box center [1176, 484] width 10 height 0
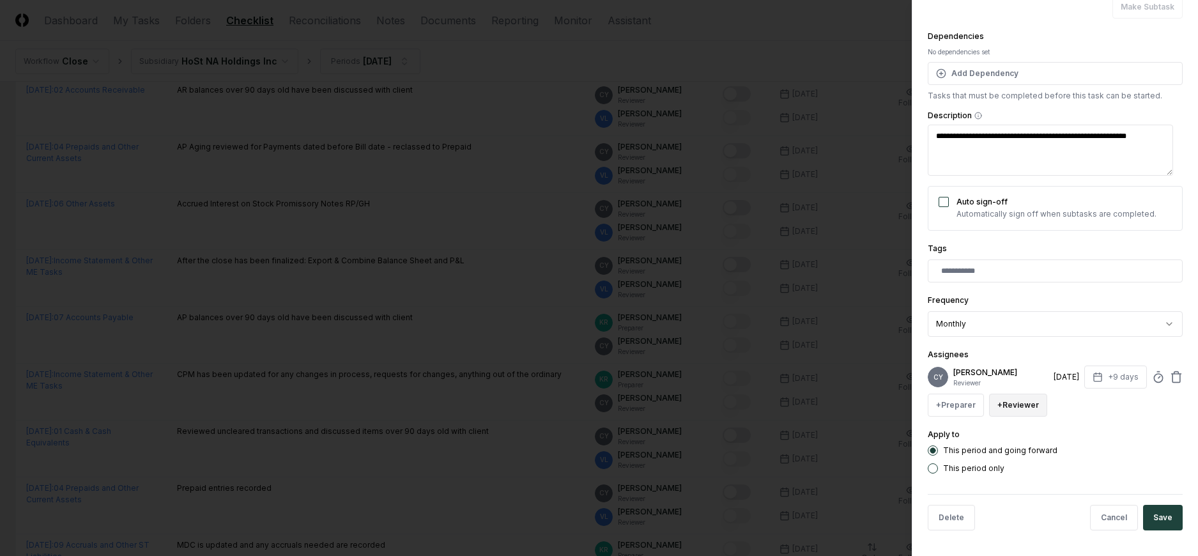
click at [1023, 408] on button "+ Reviewer" at bounding box center [1018, 404] width 58 height 23
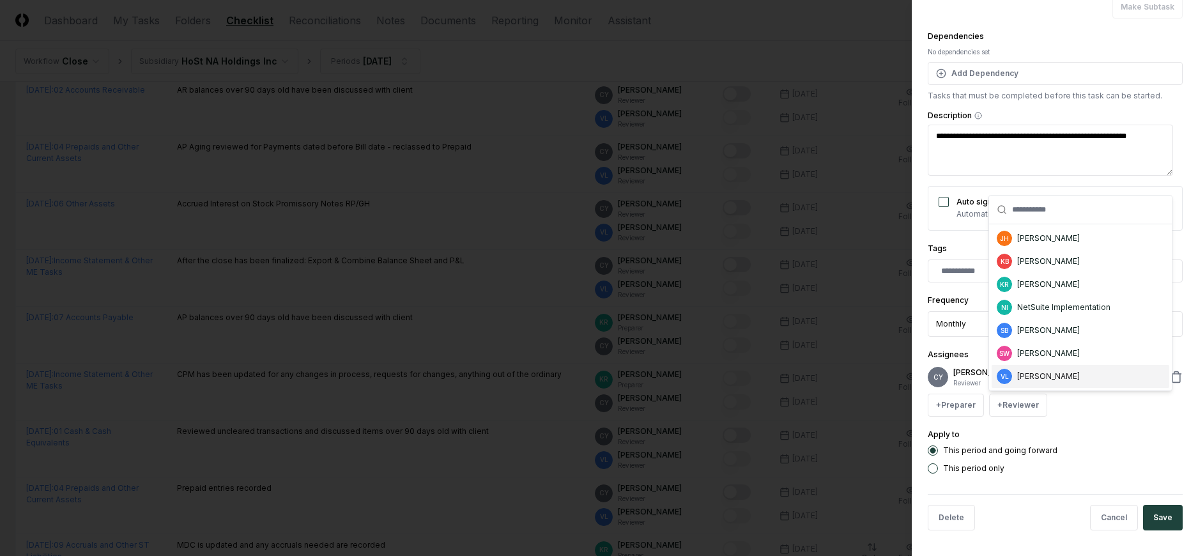
click at [1046, 374] on div "[PERSON_NAME]" at bounding box center [1048, 375] width 63 height 11
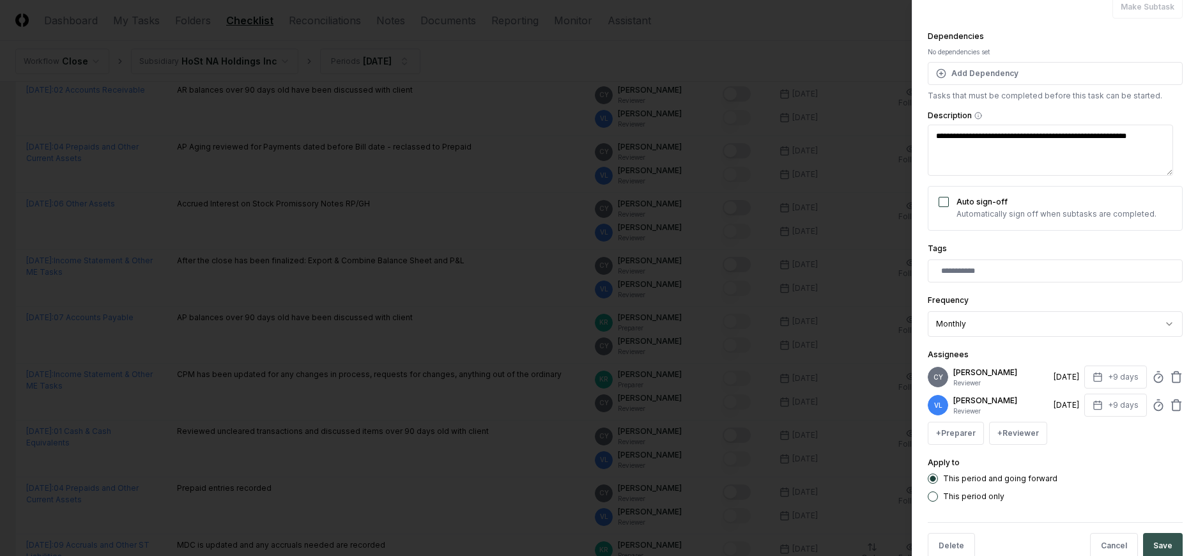
click at [1158, 537] on button "Save" at bounding box center [1163, 546] width 40 height 26
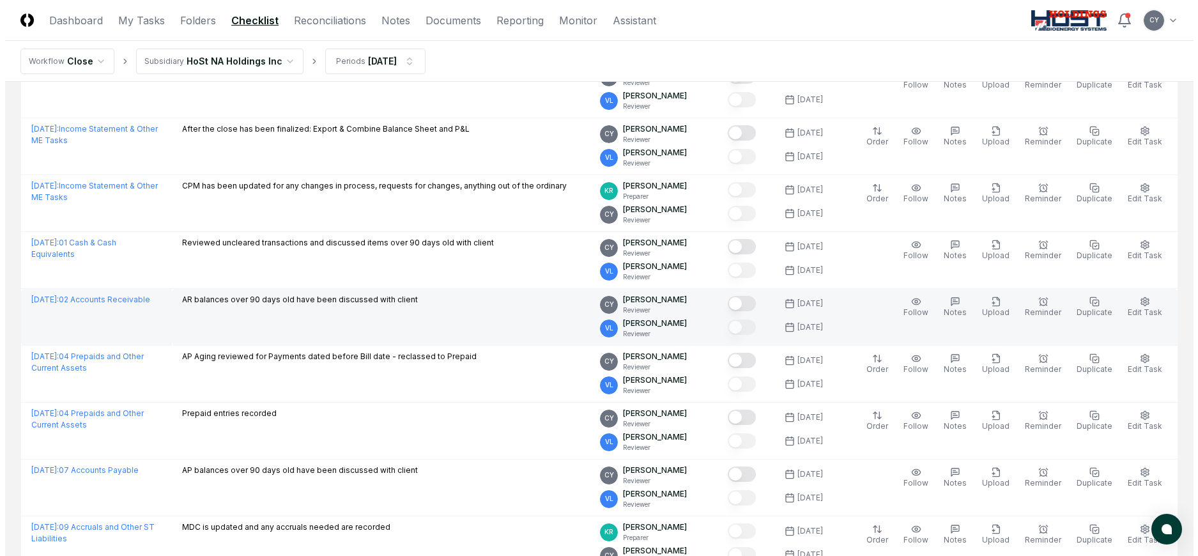
scroll to position [652, 0]
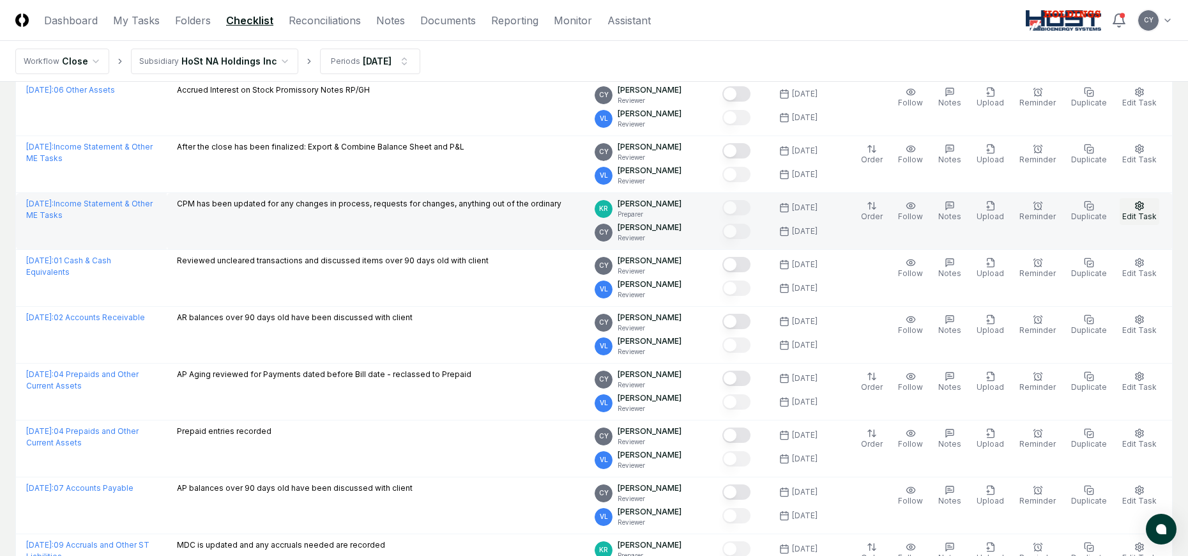
click at [1139, 204] on icon "button" at bounding box center [1139, 206] width 10 height 10
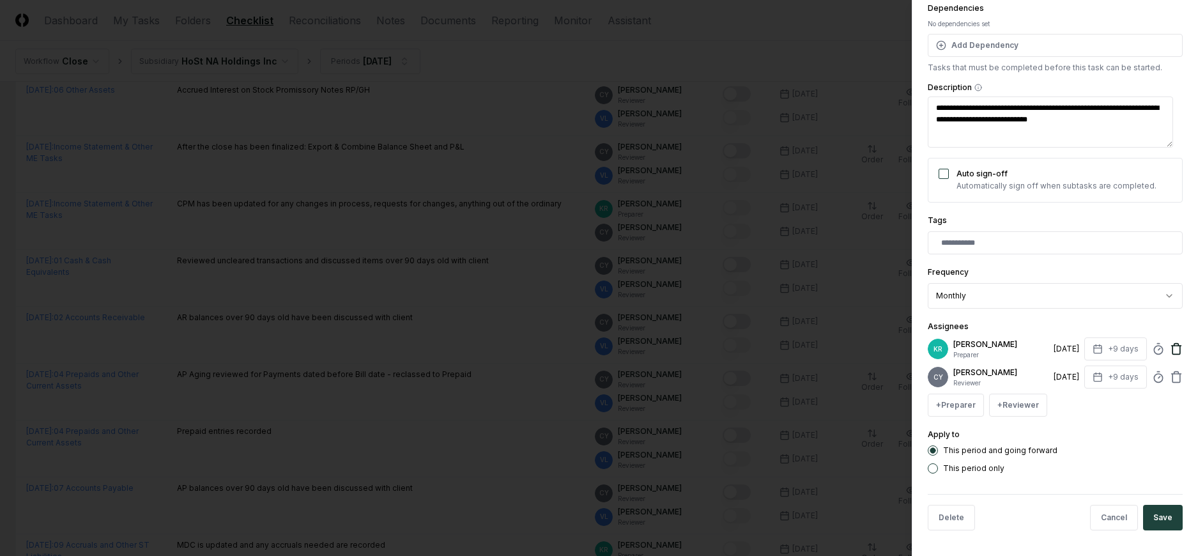
click at [1170, 349] on icon at bounding box center [1176, 348] width 13 height 13
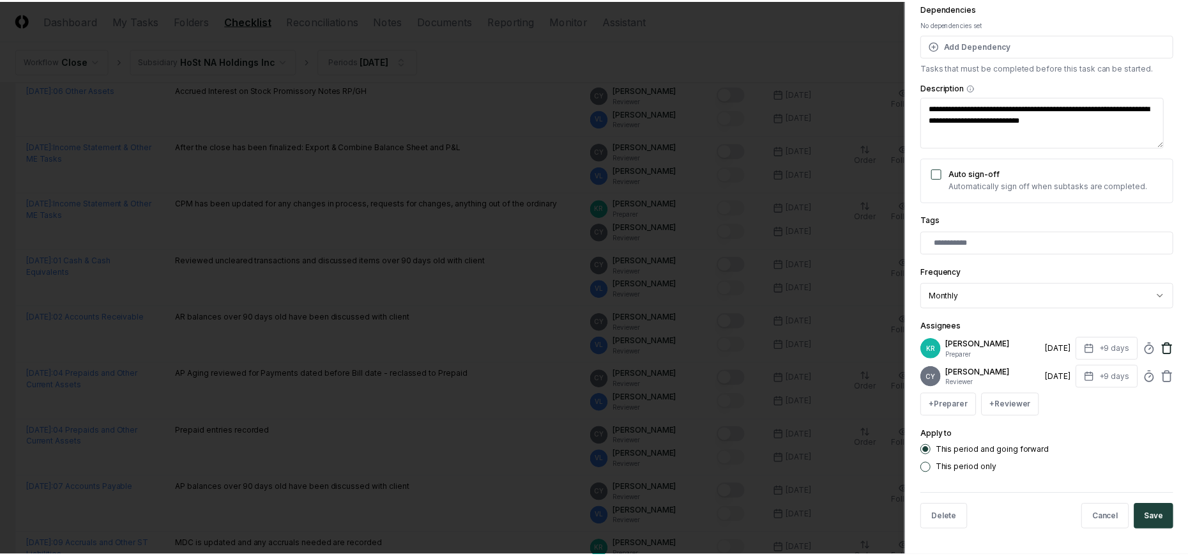
scroll to position [110, 0]
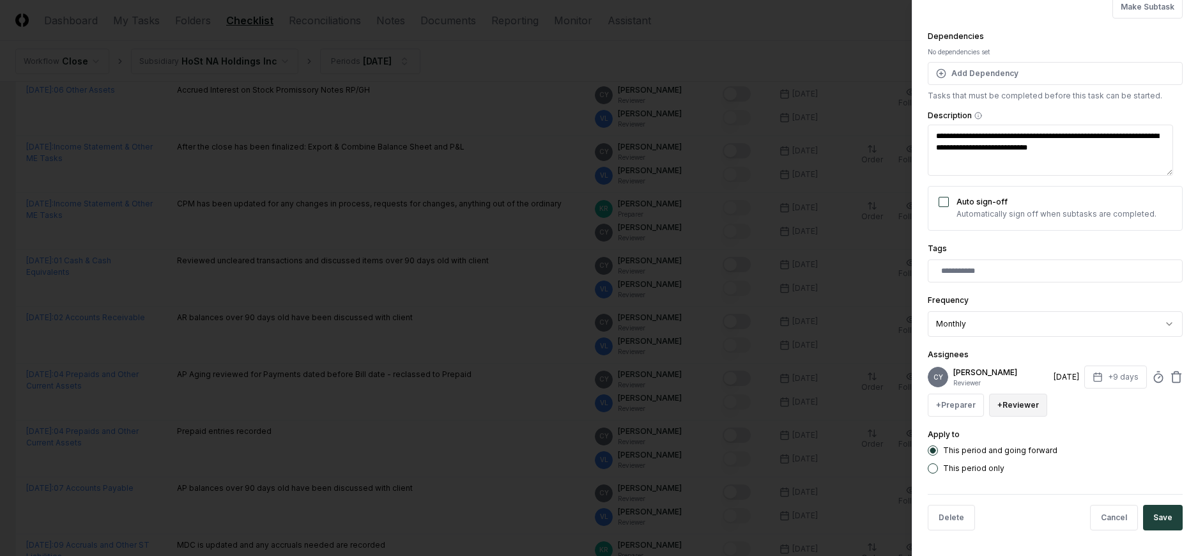
click at [1016, 409] on button "+ Reviewer" at bounding box center [1018, 404] width 58 height 23
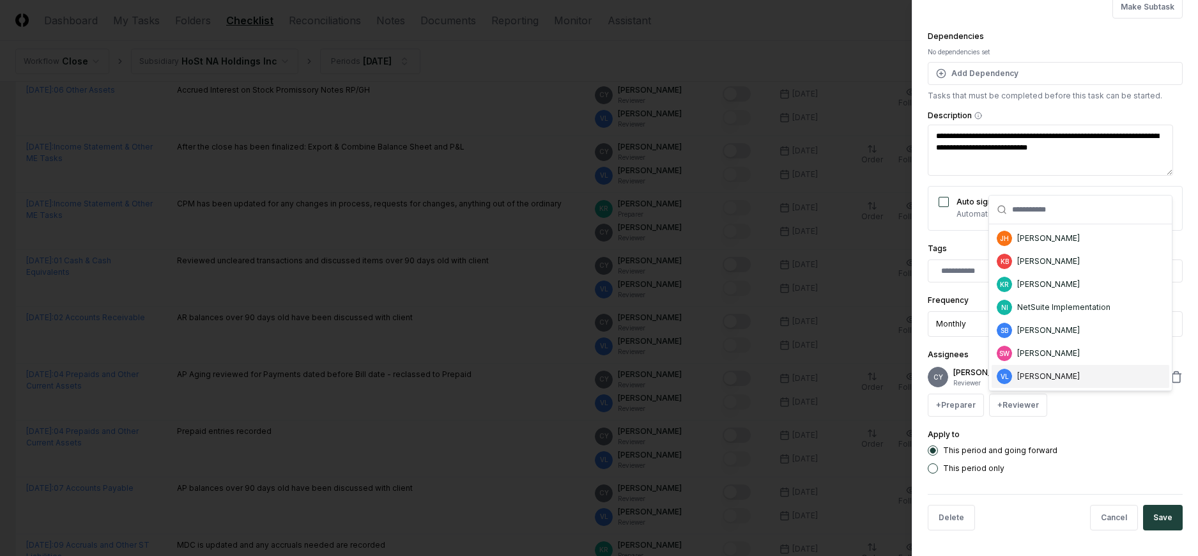
click at [1018, 375] on div "[PERSON_NAME]" at bounding box center [1048, 375] width 63 height 11
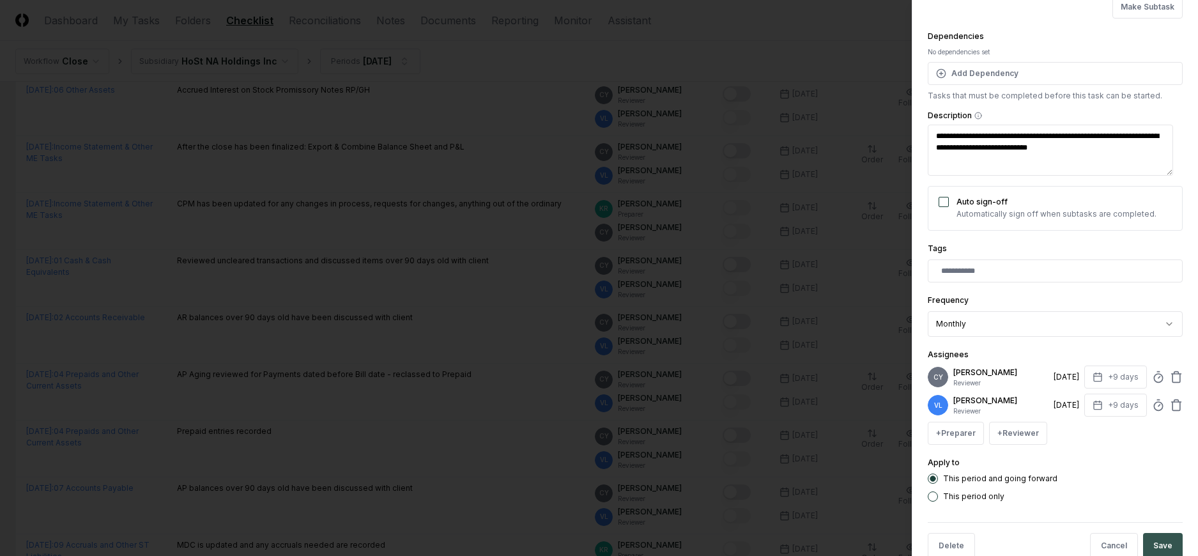
click at [1155, 543] on button "Save" at bounding box center [1163, 546] width 40 height 26
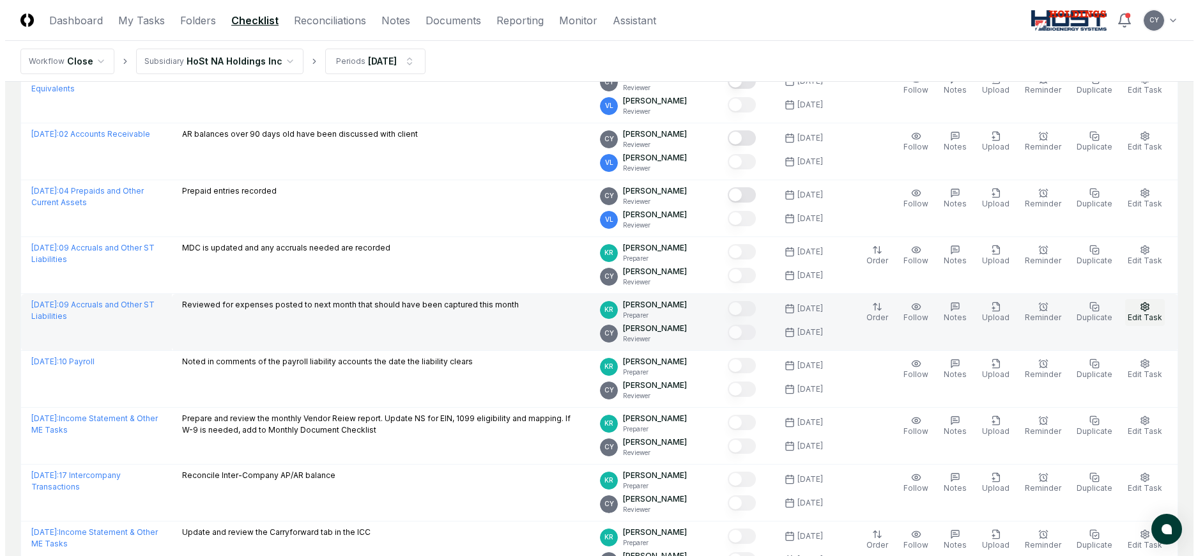
scroll to position [972, 0]
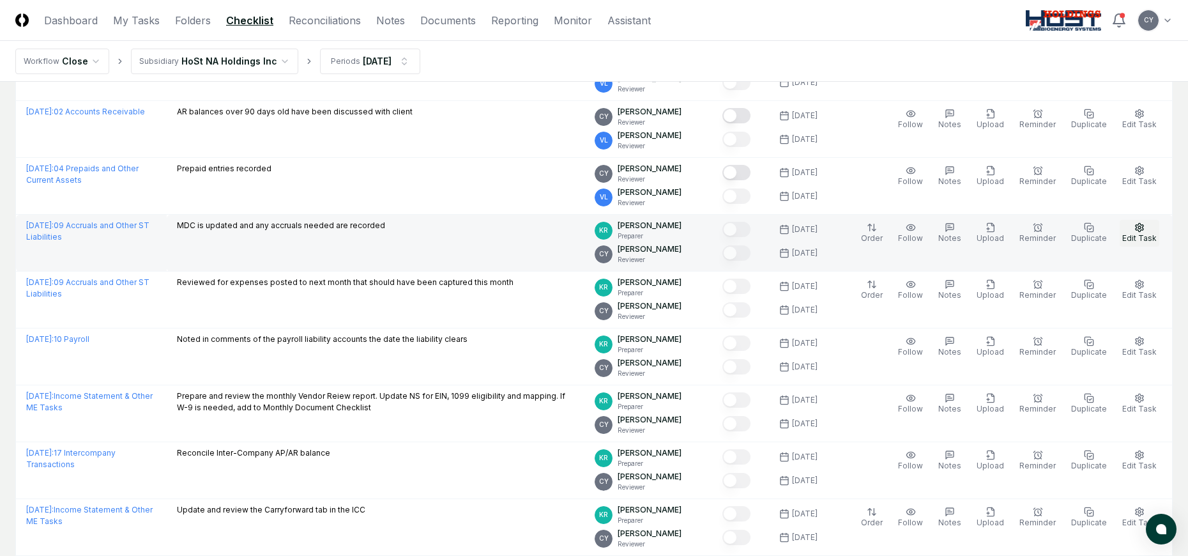
click at [1136, 227] on icon "button" at bounding box center [1139, 227] width 10 height 10
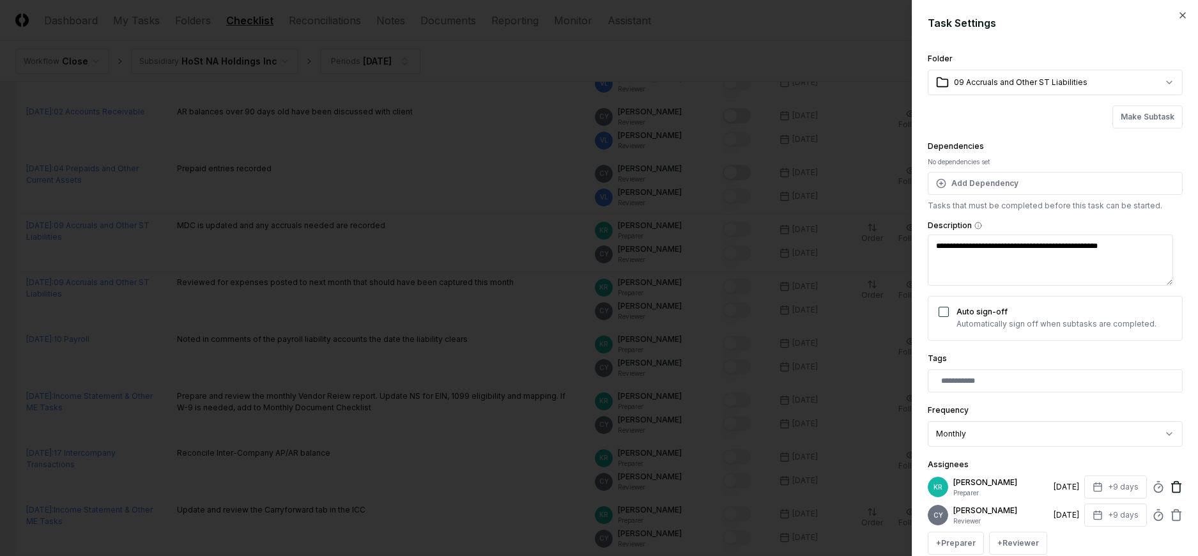
click at [1171, 484] on icon at bounding box center [1176, 484] width 10 height 0
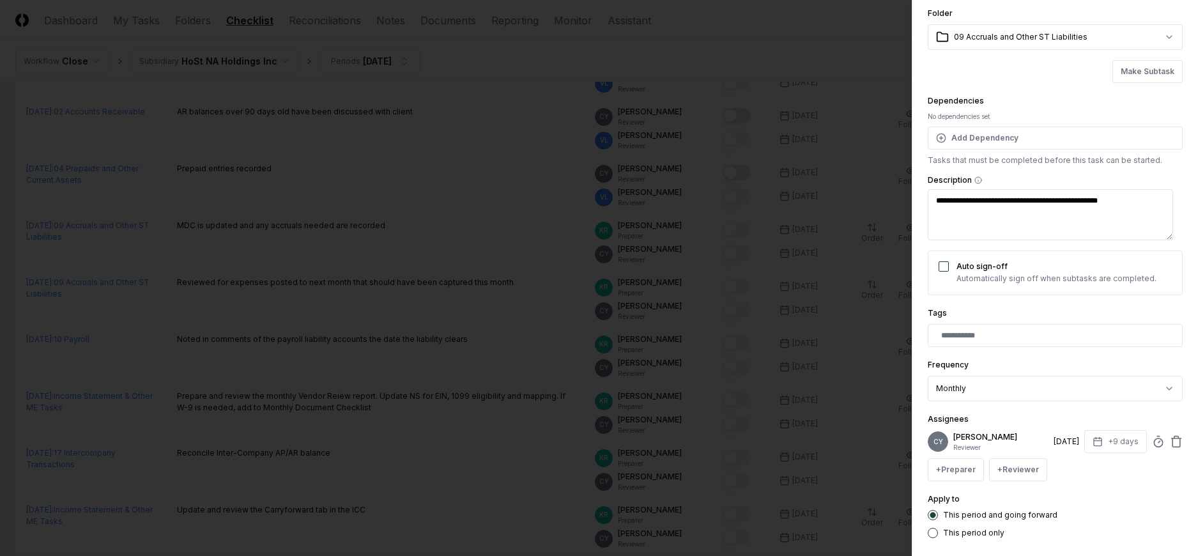
scroll to position [64, 0]
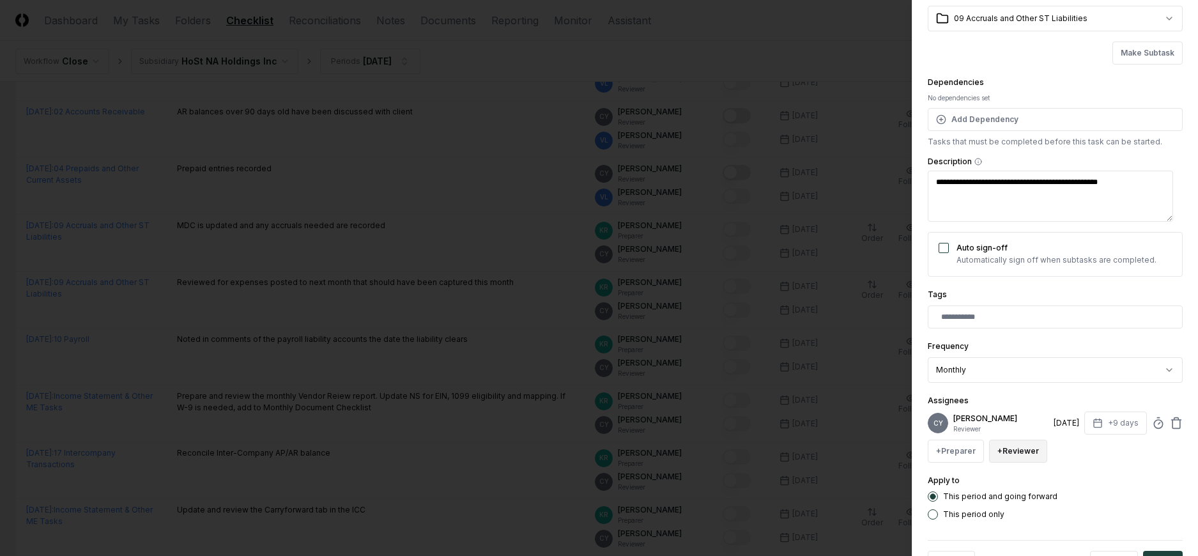
click at [1015, 455] on button "+ Reviewer" at bounding box center [1018, 450] width 58 height 23
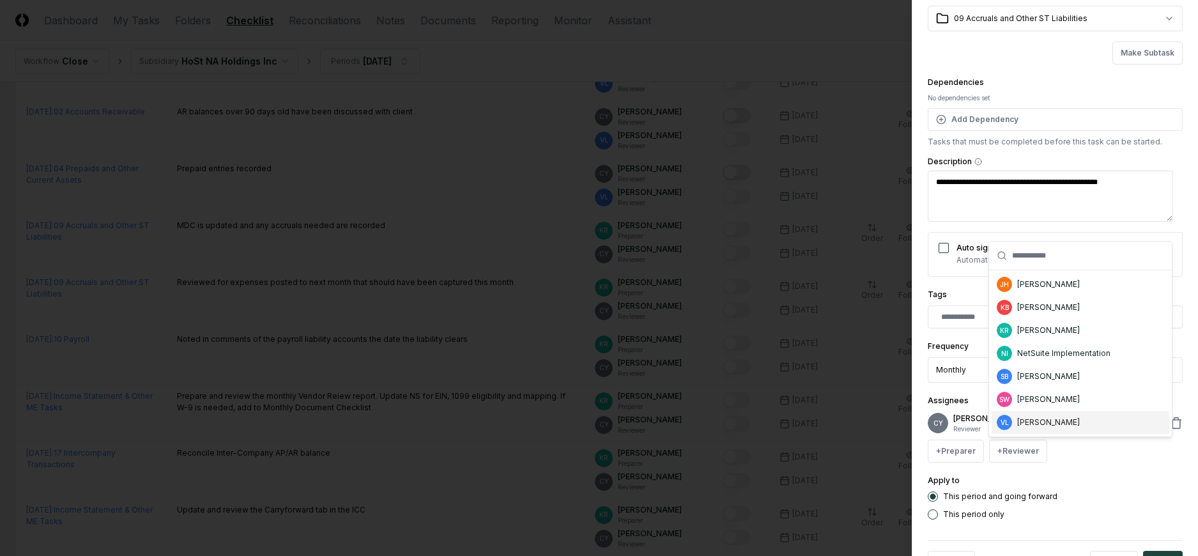
click at [1062, 422] on div "[PERSON_NAME]" at bounding box center [1048, 421] width 63 height 11
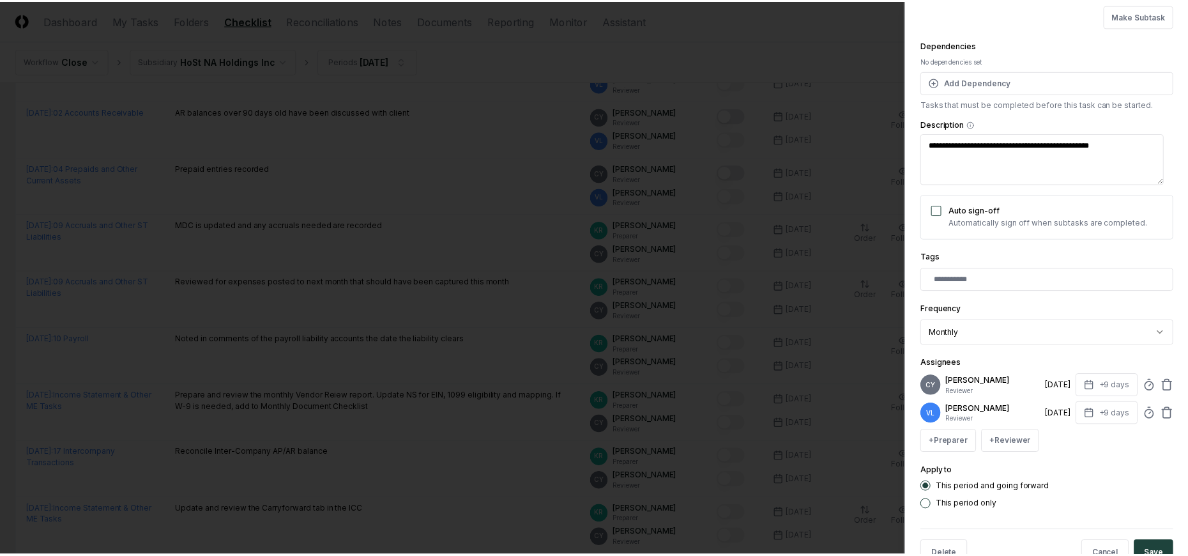
scroll to position [138, 0]
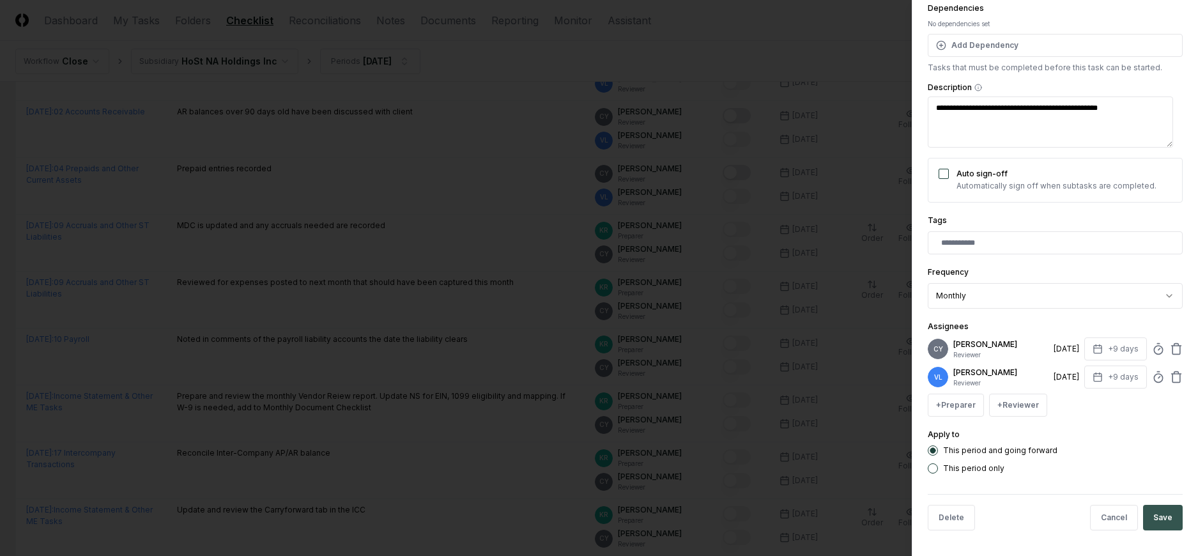
click at [1152, 508] on button "Save" at bounding box center [1163, 518] width 40 height 26
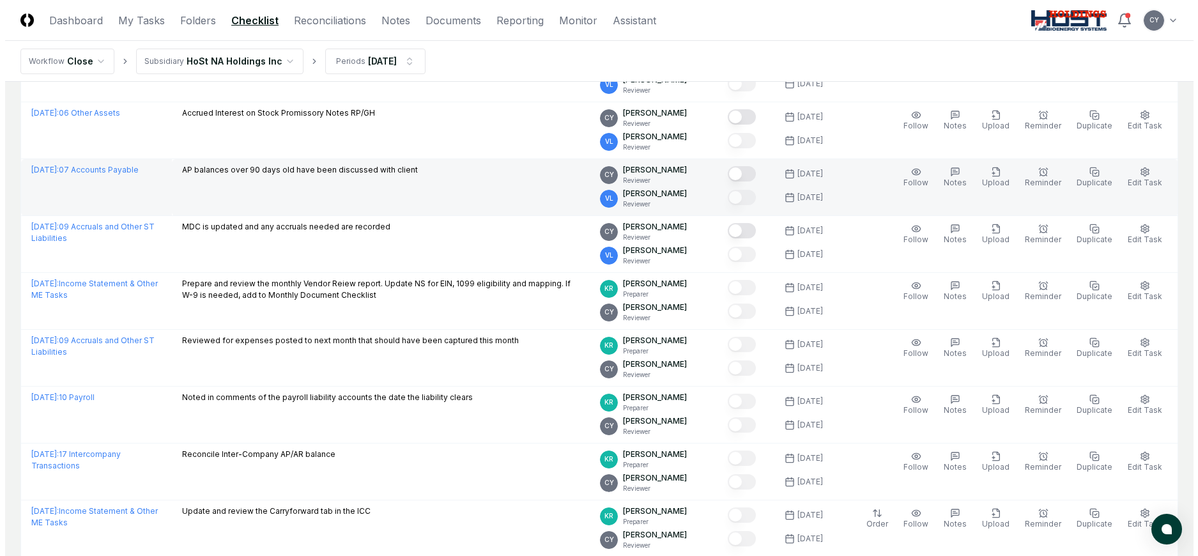
scroll to position [993, 0]
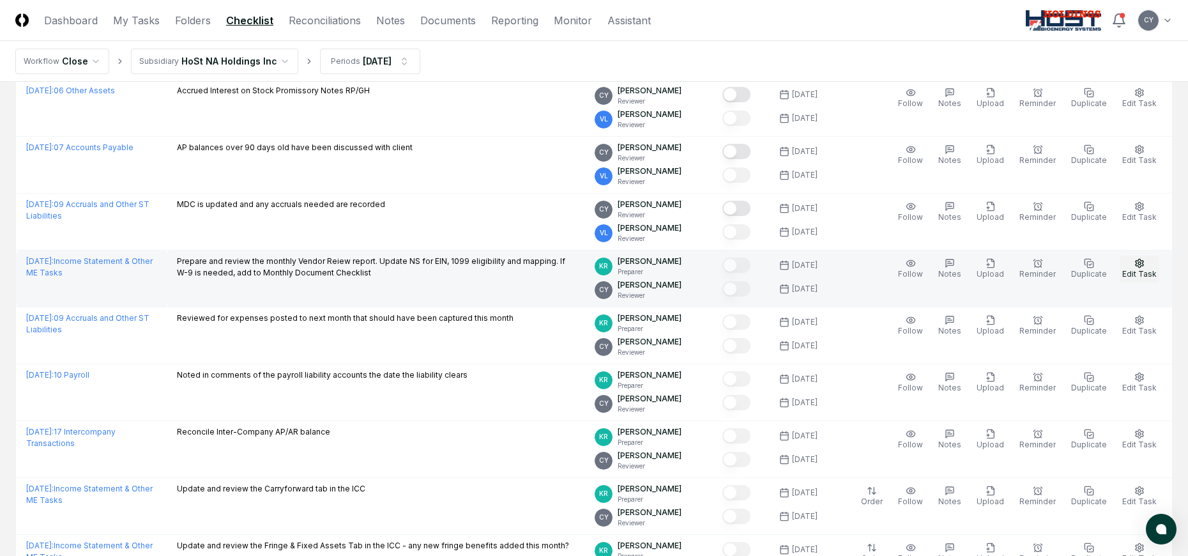
click at [1136, 266] on icon "button" at bounding box center [1139, 263] width 10 height 10
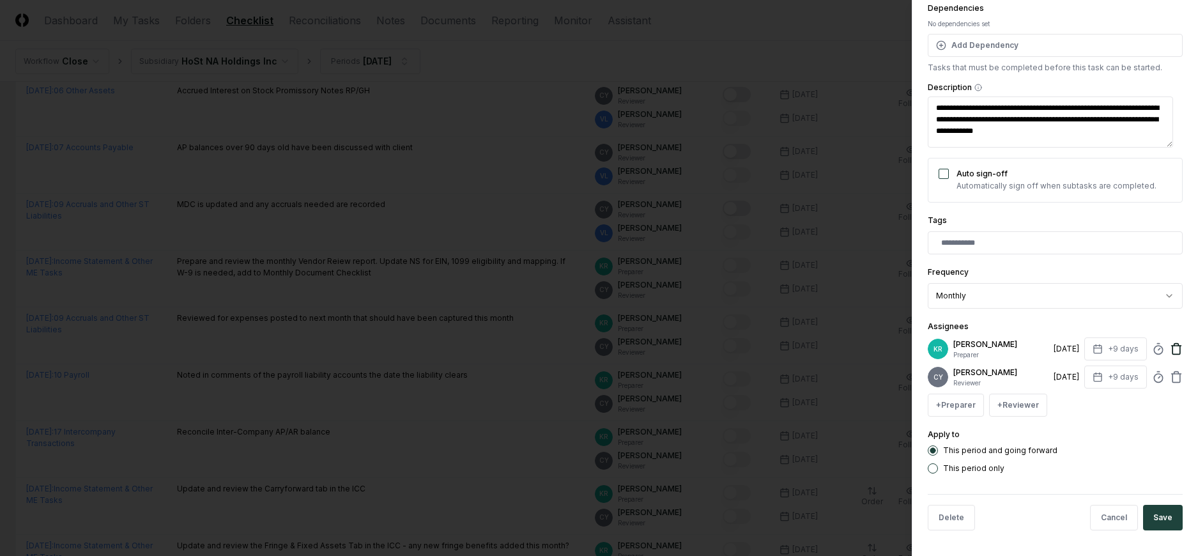
click at [1170, 349] on icon at bounding box center [1176, 348] width 13 height 13
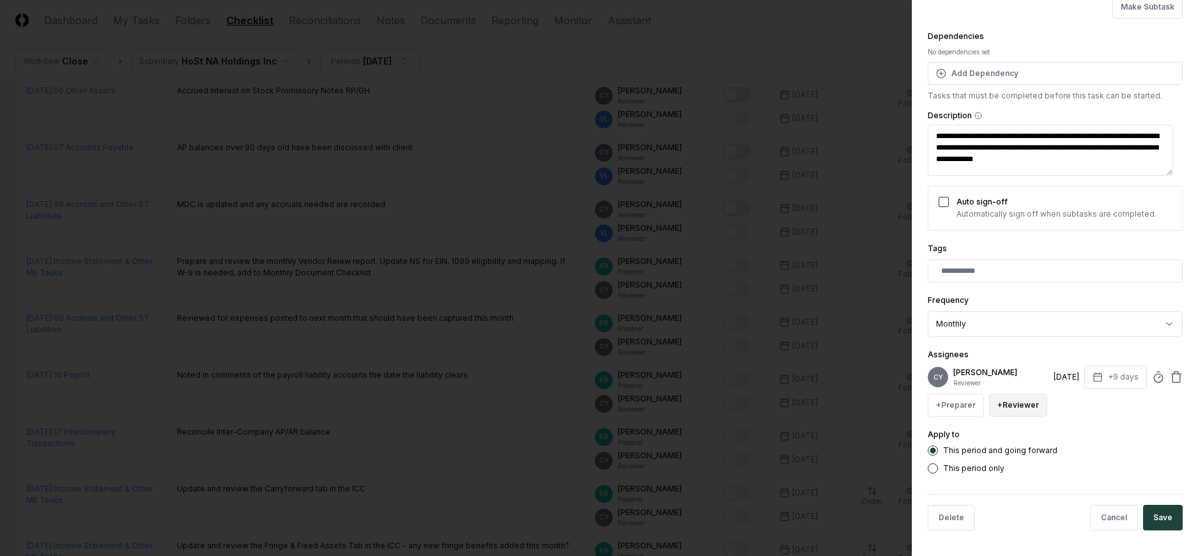
click at [1028, 413] on button "+ Reviewer" at bounding box center [1018, 404] width 58 height 23
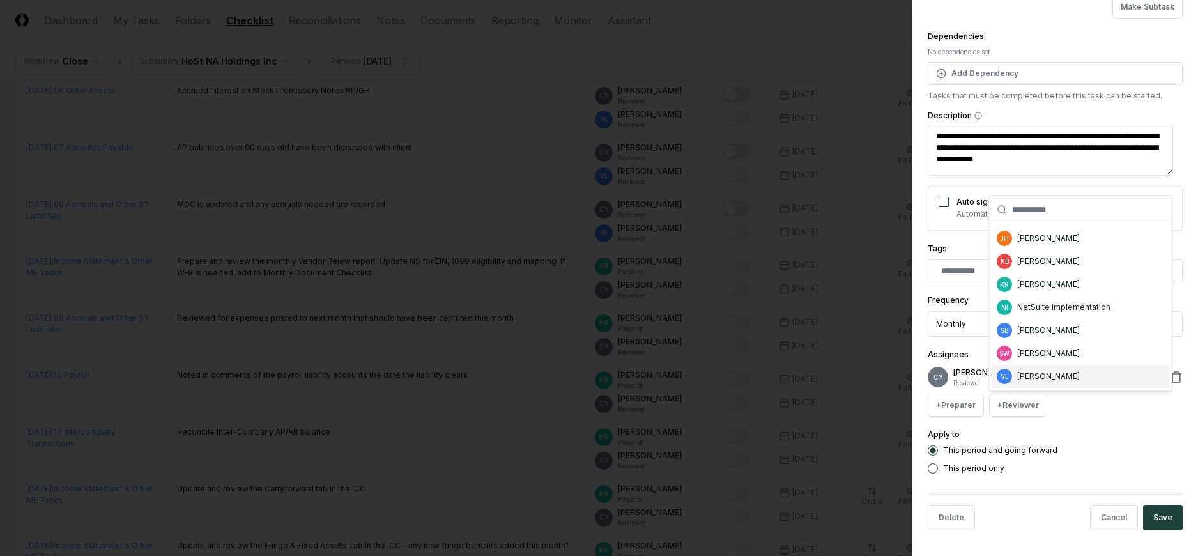
click at [1045, 382] on div "VL Valerie Laurence" at bounding box center [1080, 376] width 178 height 23
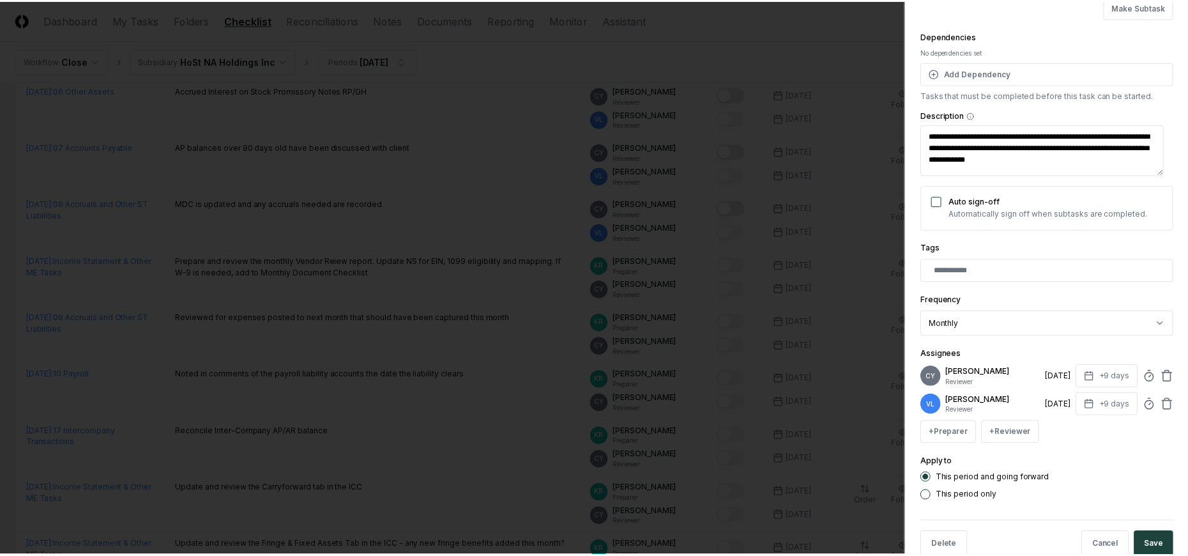
scroll to position [138, 0]
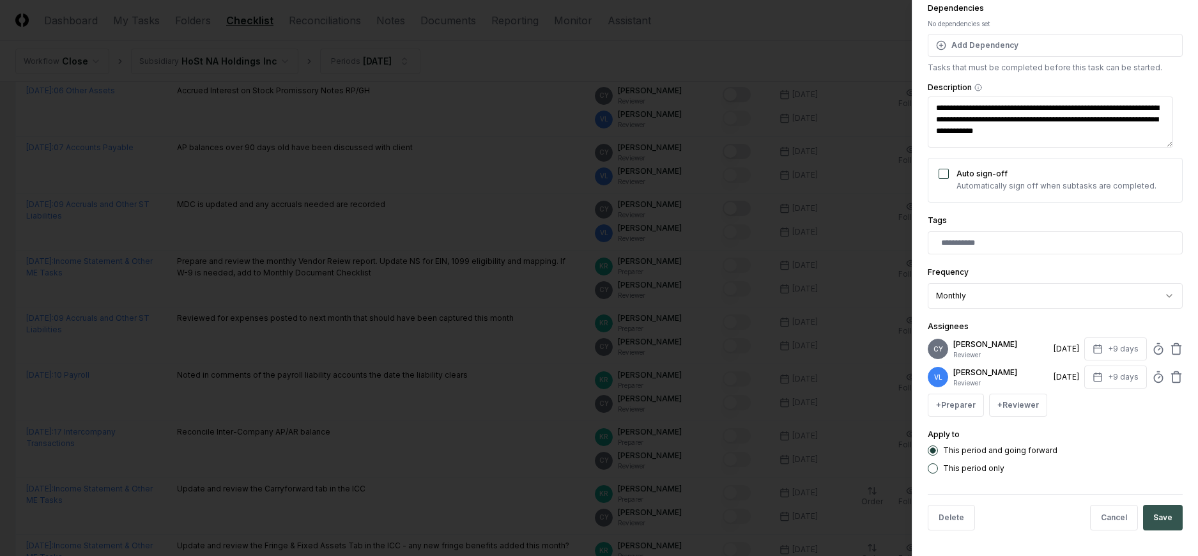
click at [1161, 518] on button "Save" at bounding box center [1163, 518] width 40 height 26
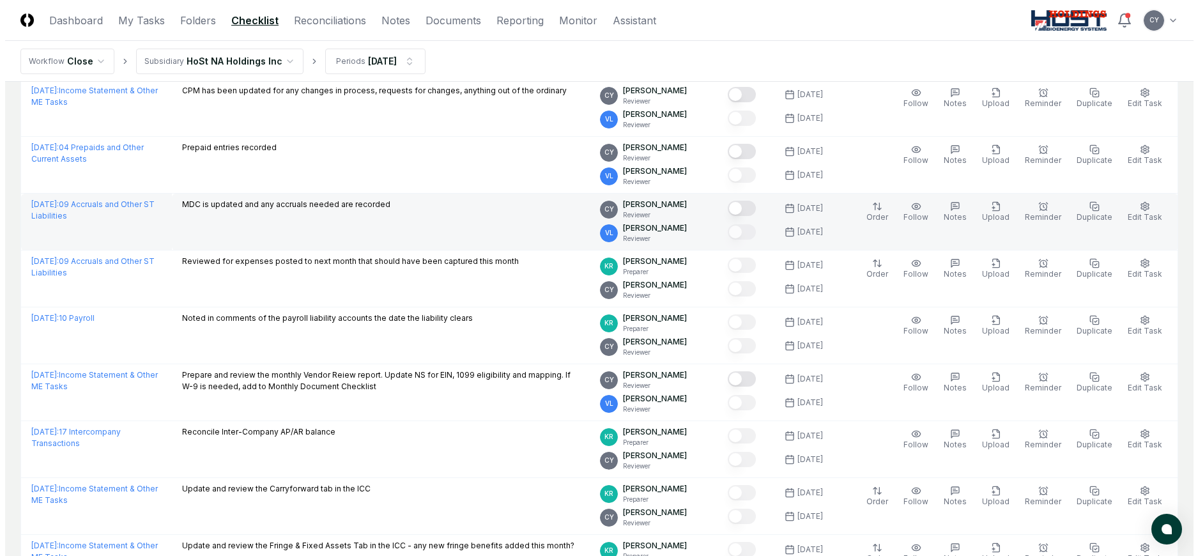
scroll to position [936, 0]
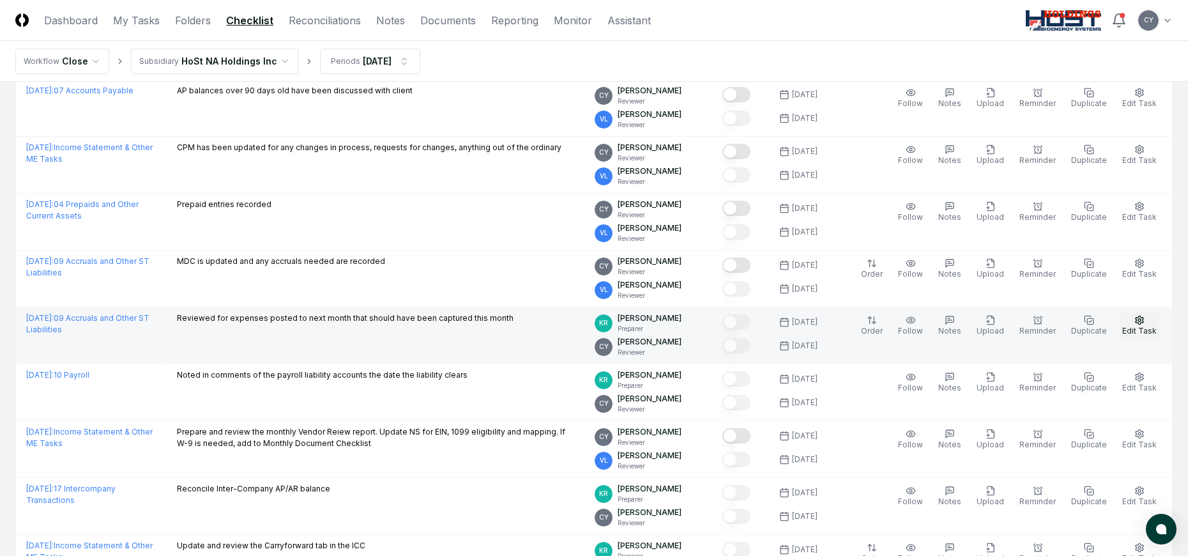
click at [1143, 319] on icon "button" at bounding box center [1140, 320] width 8 height 8
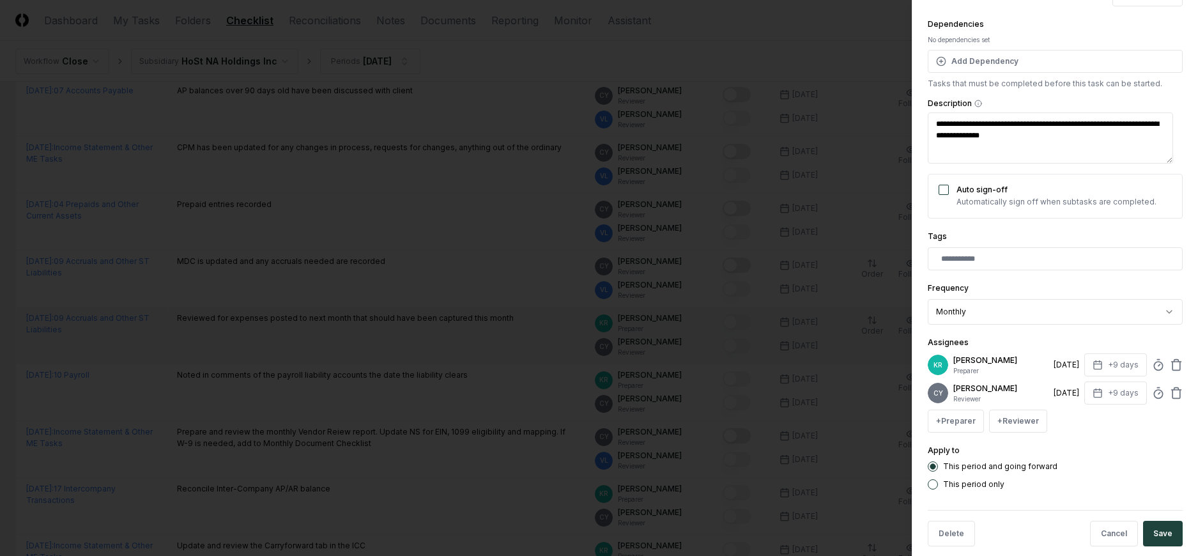
scroll to position [138, 0]
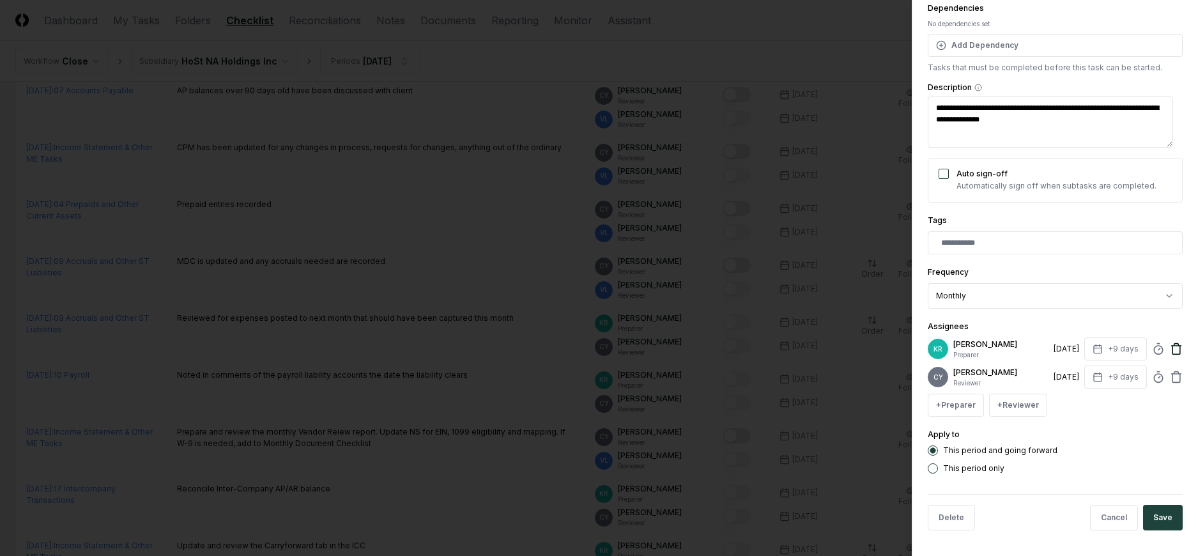
click at [1174, 344] on icon at bounding box center [1176, 345] width 4 height 2
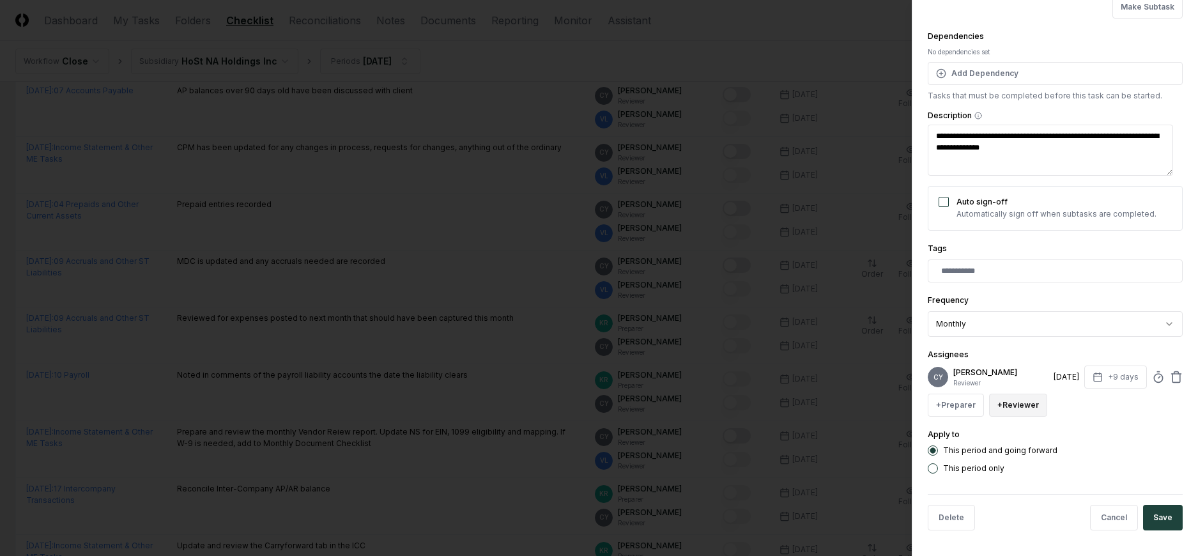
click at [1030, 406] on button "+ Reviewer" at bounding box center [1018, 404] width 58 height 23
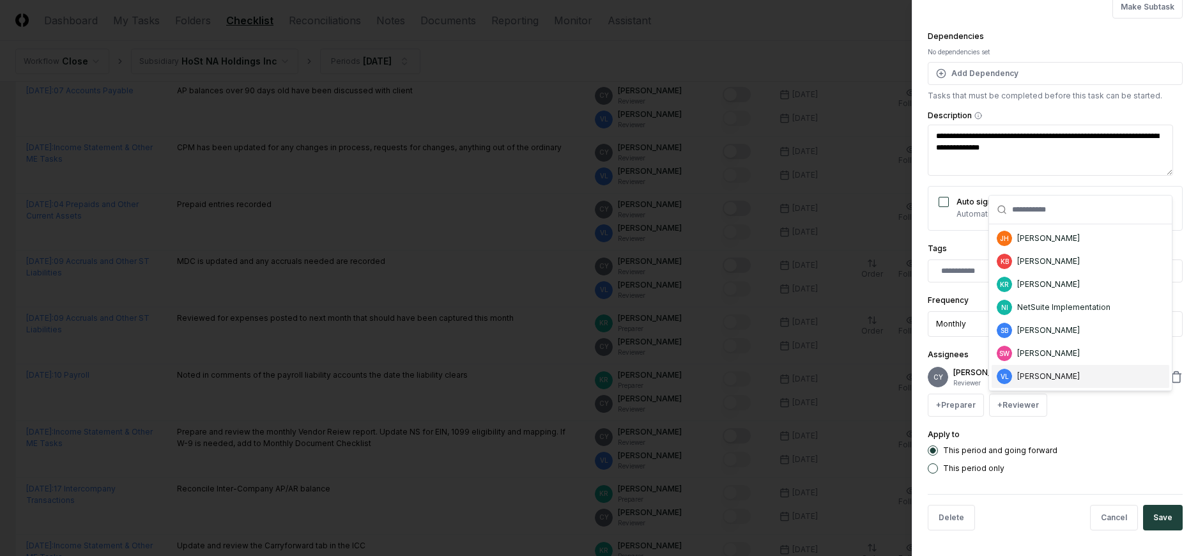
click at [1037, 377] on div "[PERSON_NAME]" at bounding box center [1048, 375] width 63 height 11
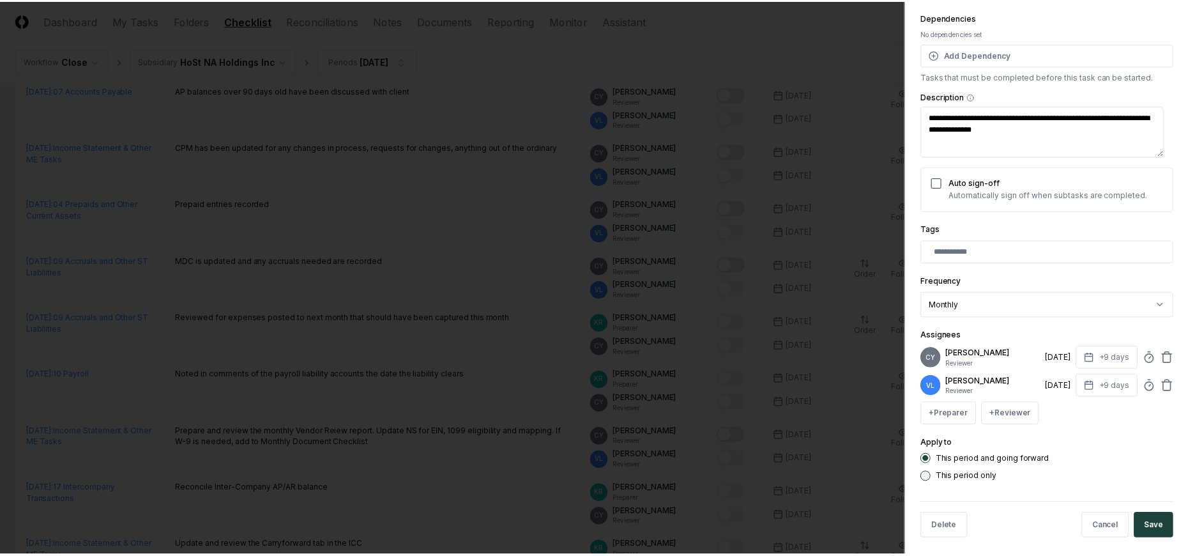
scroll to position [138, 0]
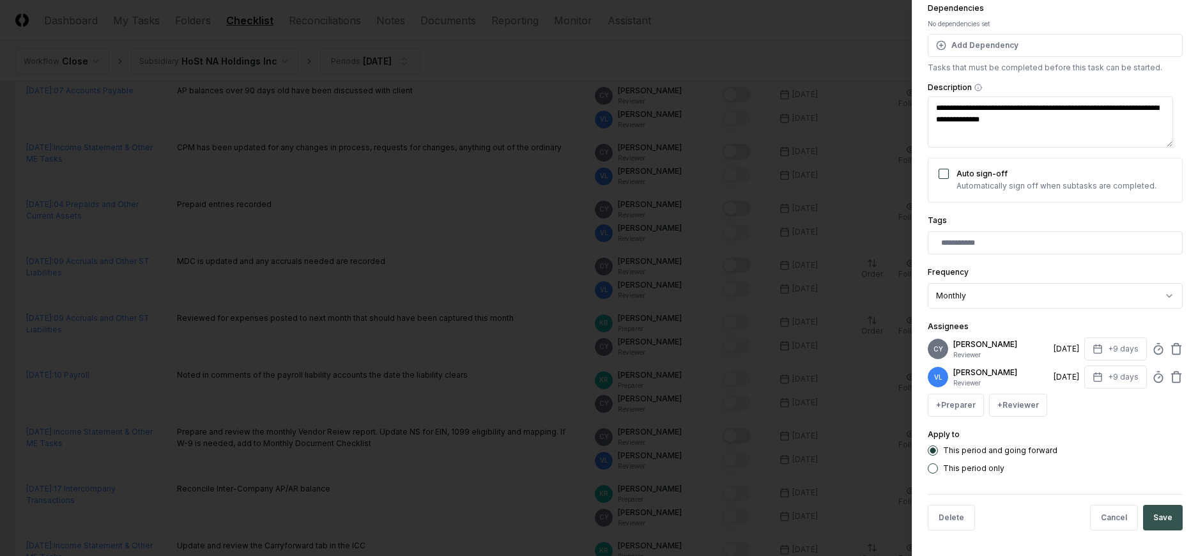
click at [1158, 510] on button "Save" at bounding box center [1163, 518] width 40 height 26
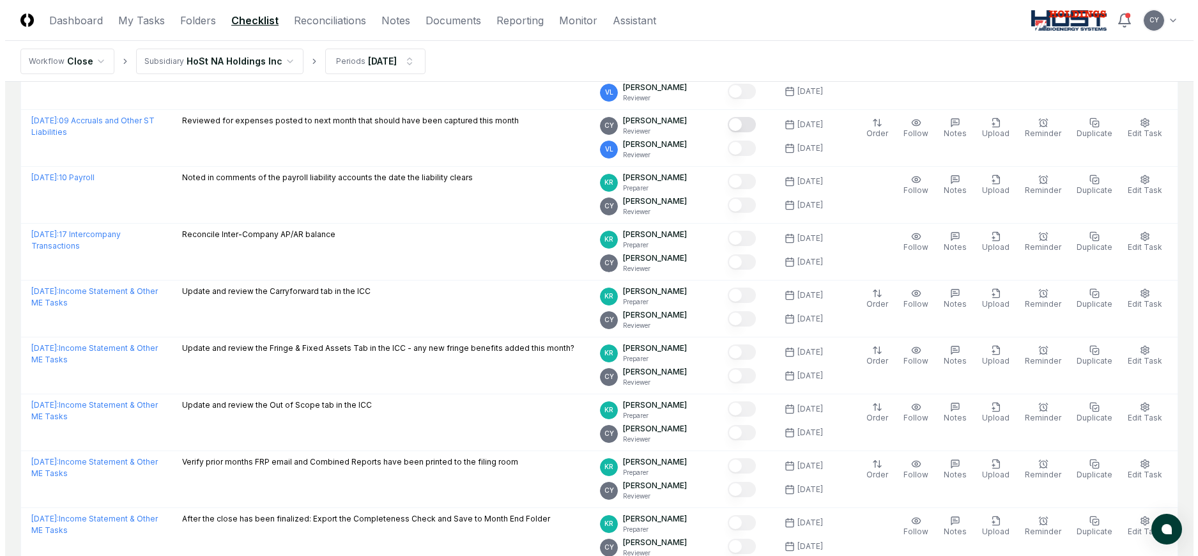
scroll to position [1191, 0]
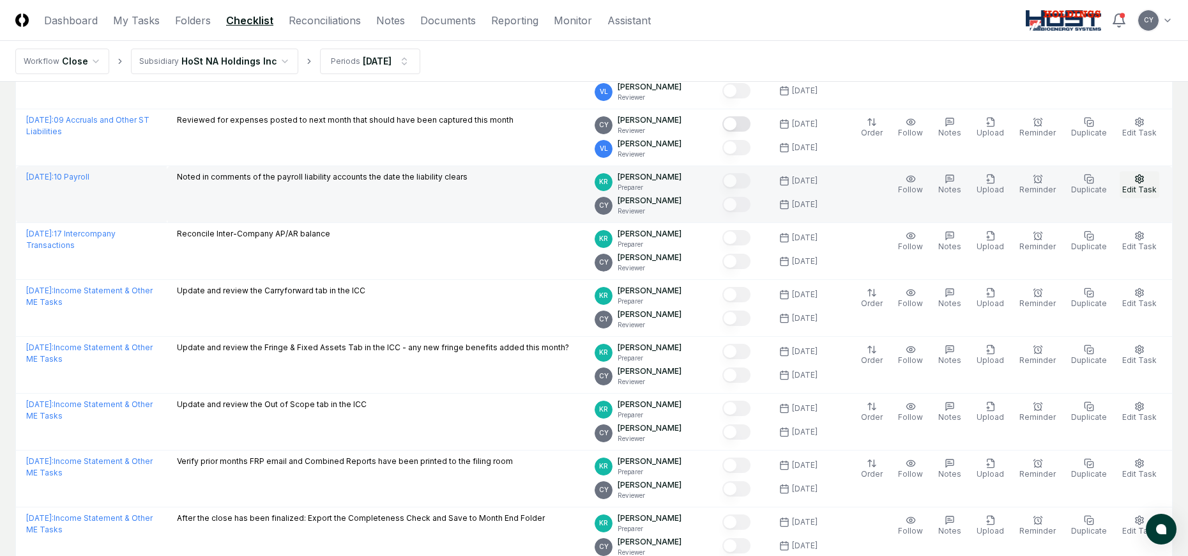
click at [1138, 178] on icon "button" at bounding box center [1139, 179] width 10 height 10
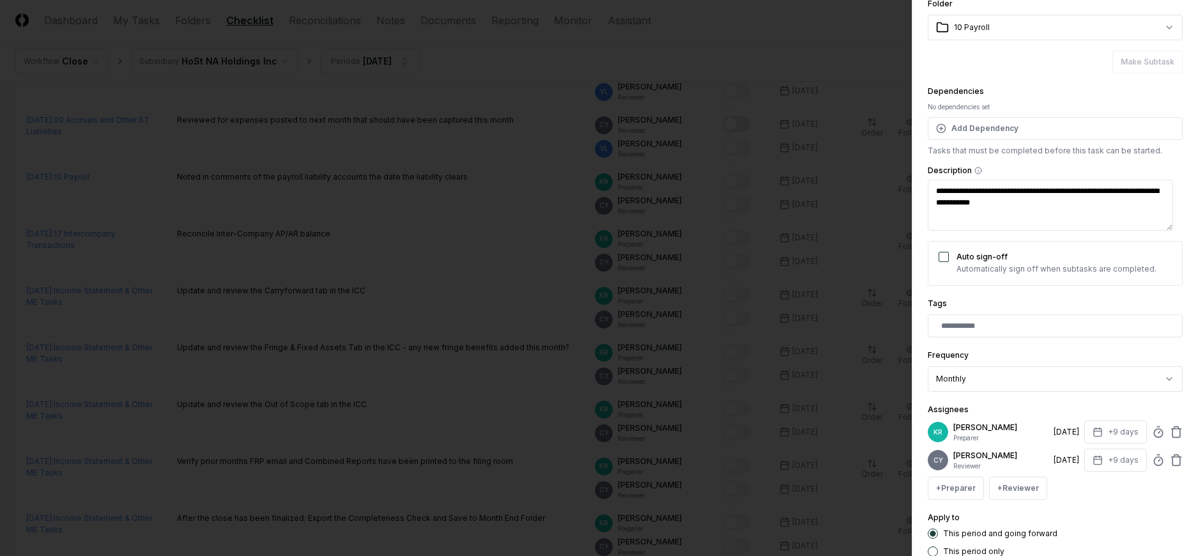
scroll to position [128, 0]
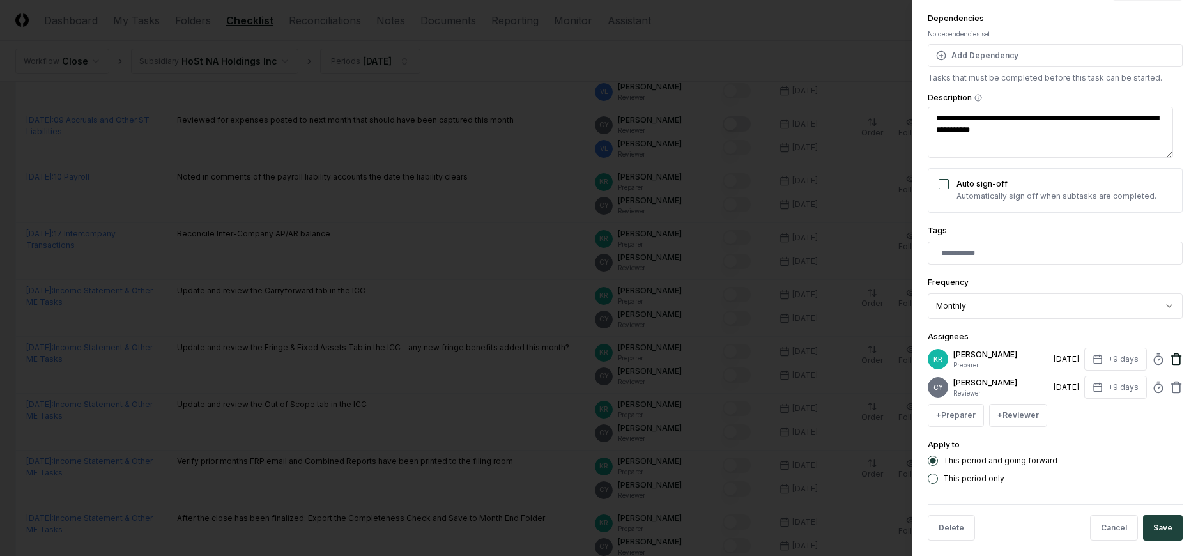
click at [1171, 360] on icon at bounding box center [1176, 359] width 13 height 13
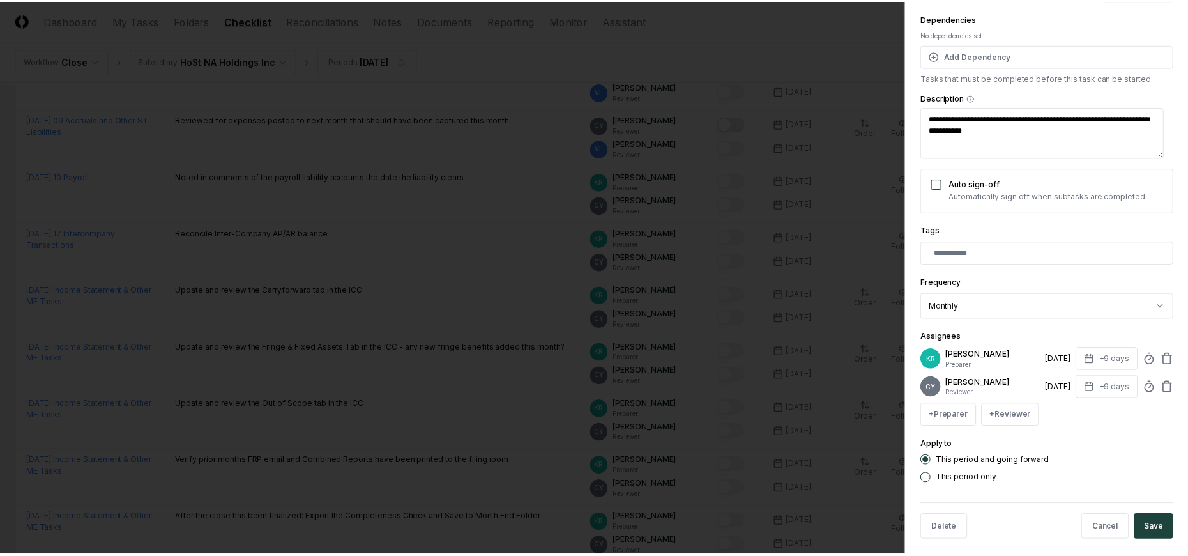
scroll to position [110, 0]
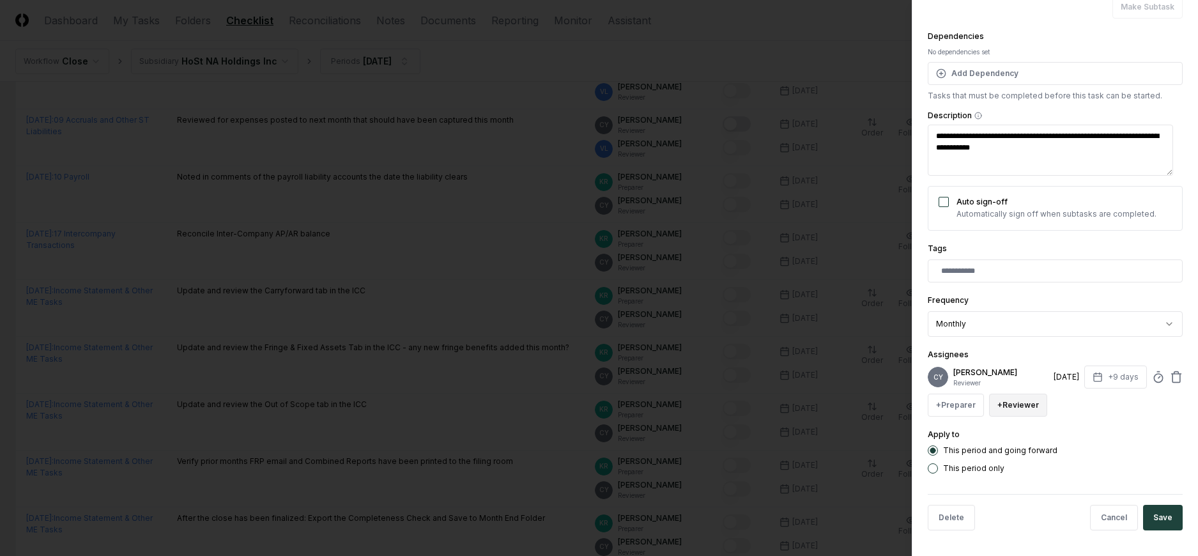
click at [1021, 405] on button "+ Reviewer" at bounding box center [1018, 404] width 58 height 23
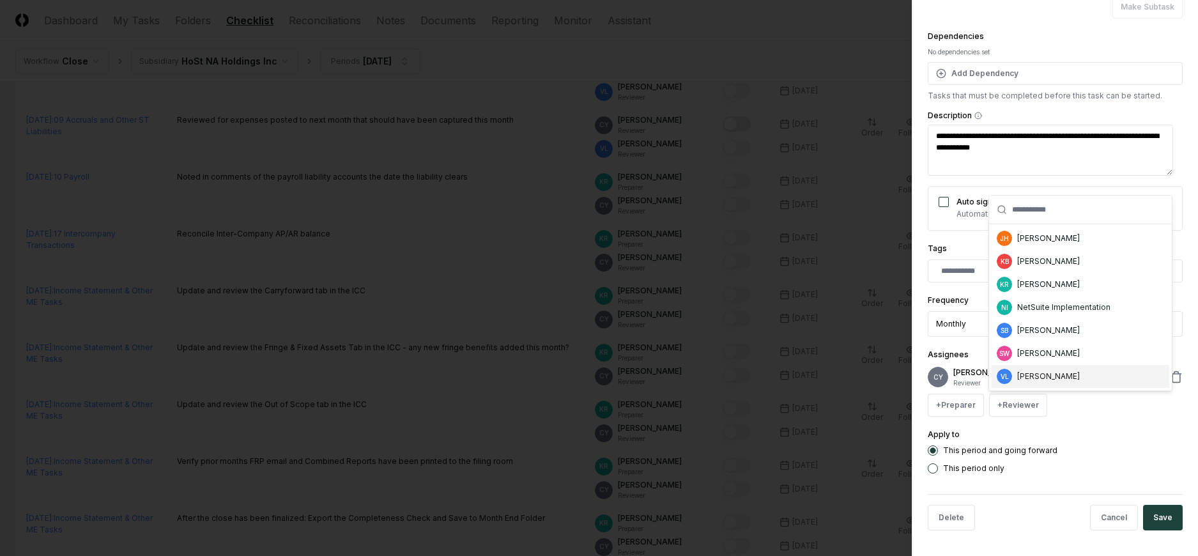
click at [1025, 377] on div "[PERSON_NAME]" at bounding box center [1048, 375] width 63 height 11
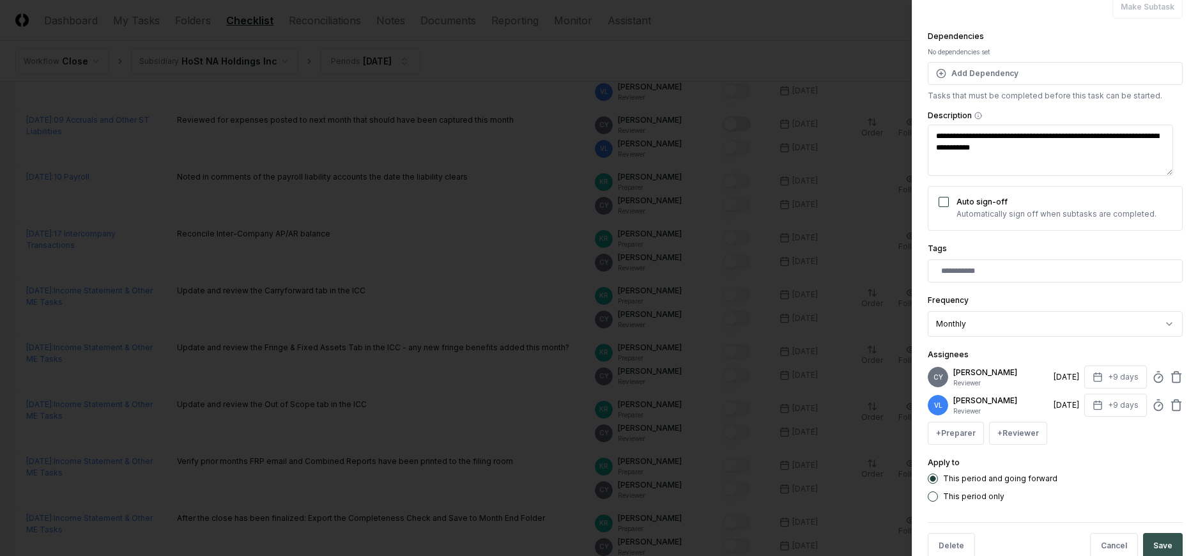
click at [1163, 540] on button "Save" at bounding box center [1163, 546] width 40 height 26
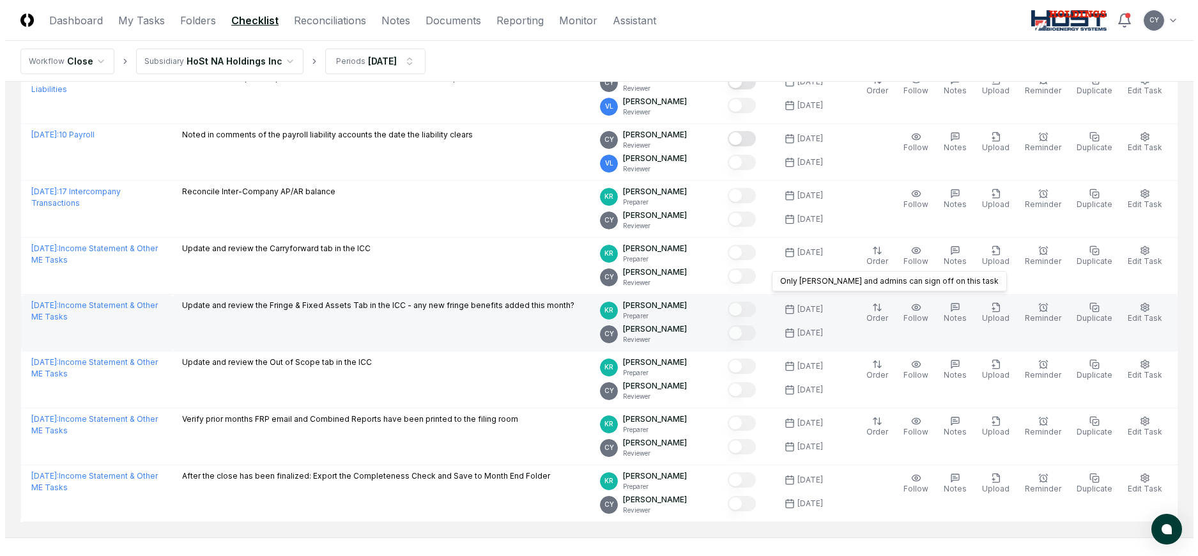
scroll to position [1291, 0]
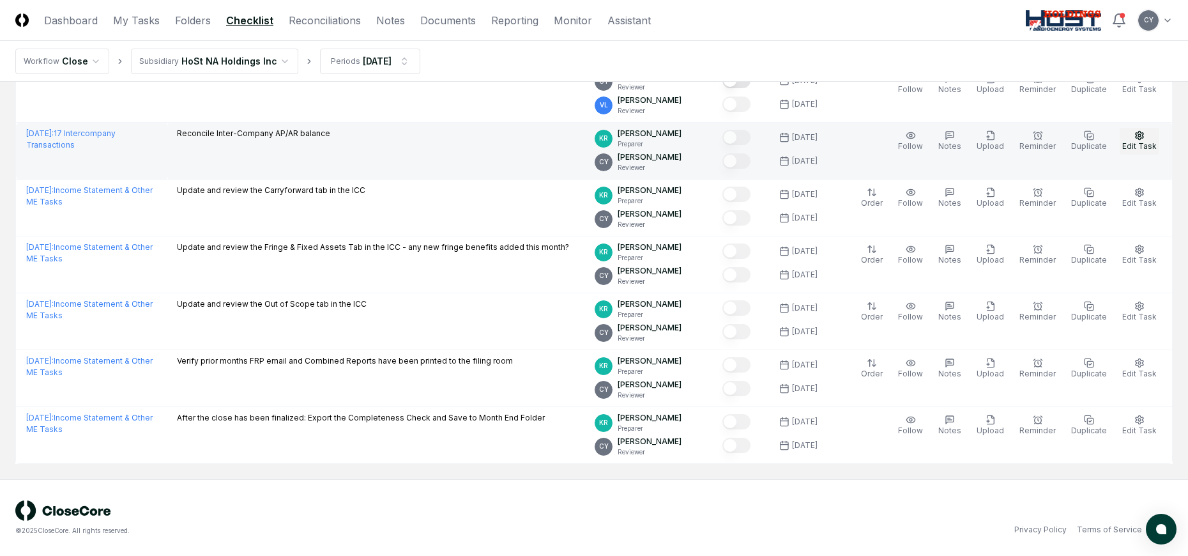
click at [1138, 139] on icon "button" at bounding box center [1139, 135] width 10 height 10
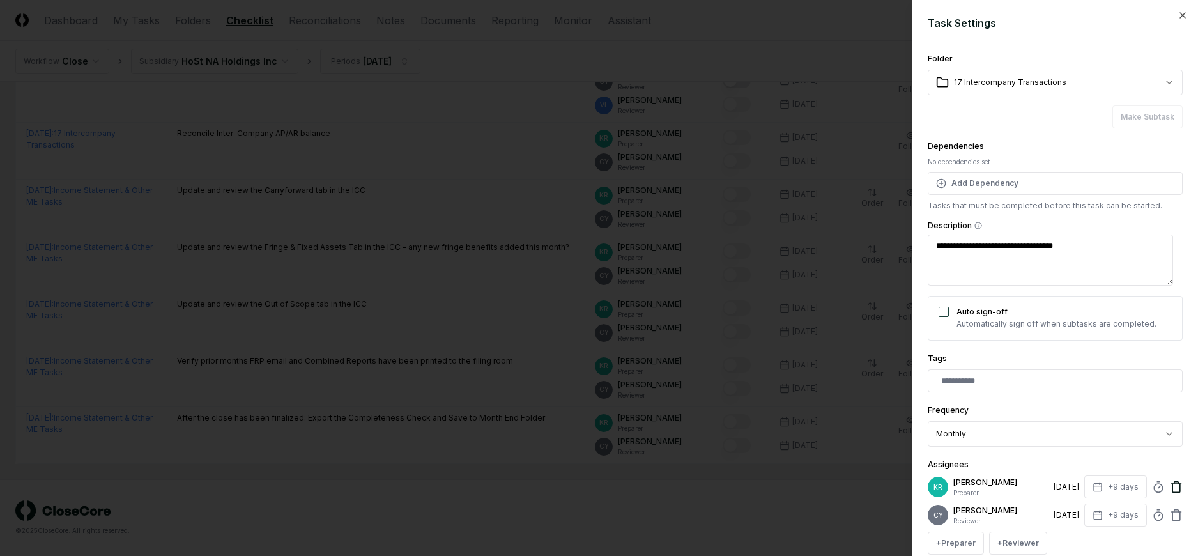
click at [1174, 482] on icon at bounding box center [1176, 483] width 4 height 2
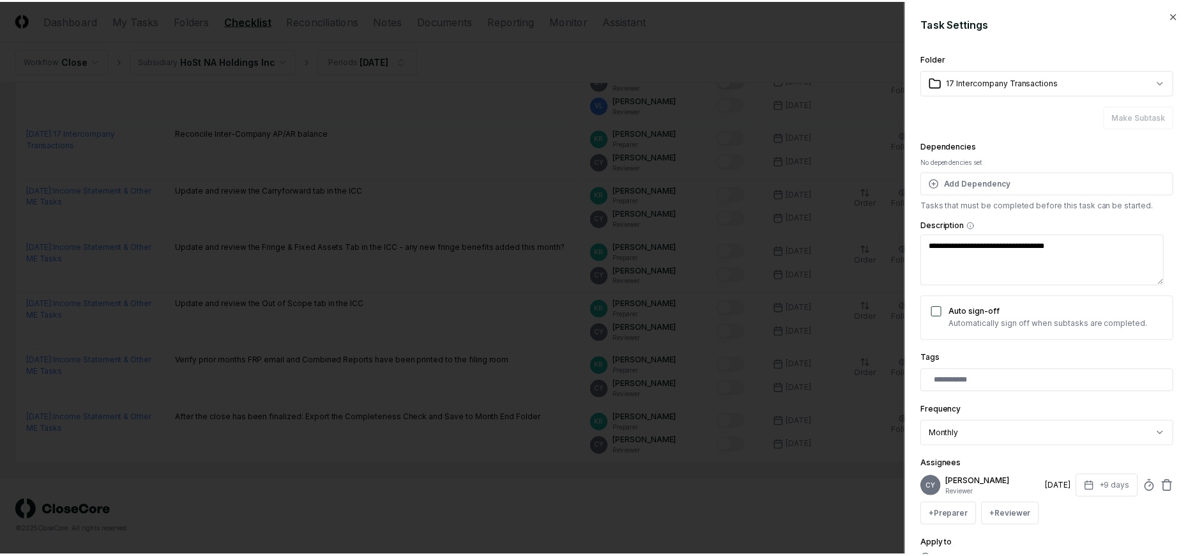
scroll to position [110, 0]
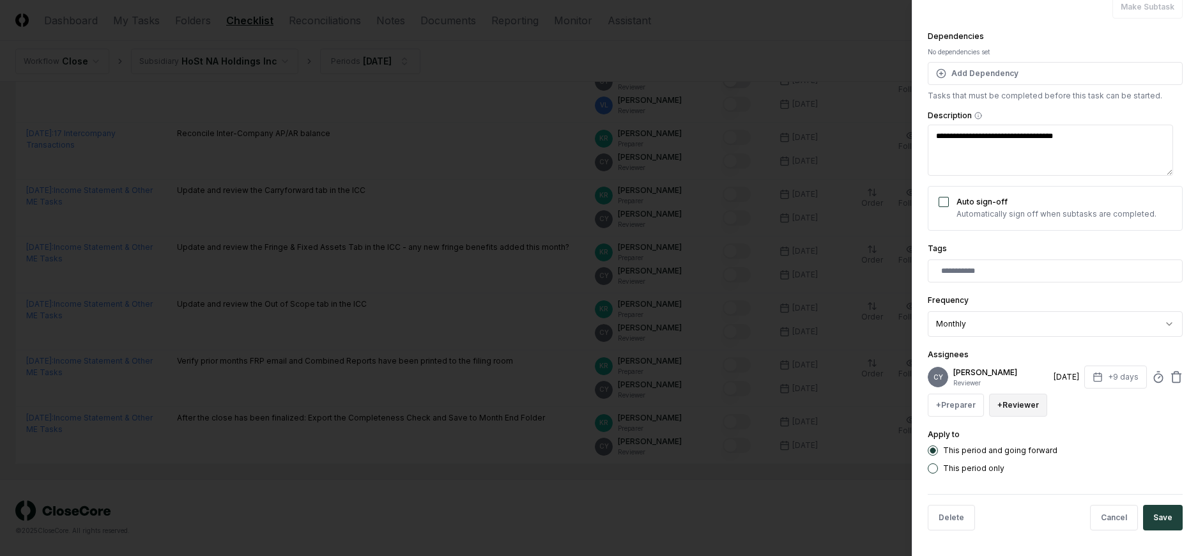
click at [1019, 403] on button "+ Reviewer" at bounding box center [1018, 404] width 58 height 23
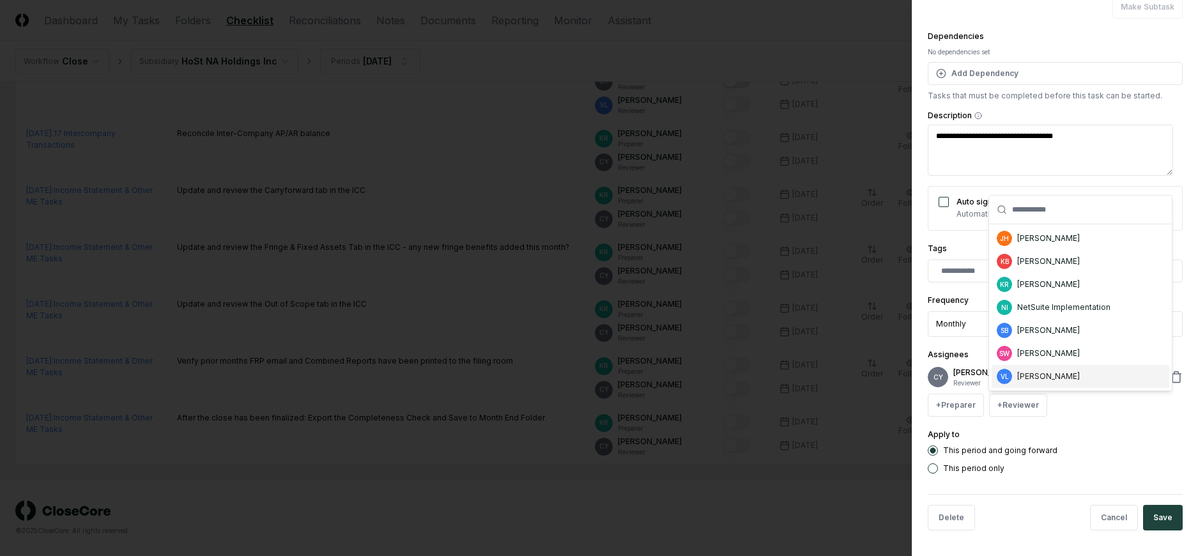
click at [1035, 375] on div "[PERSON_NAME]" at bounding box center [1048, 375] width 63 height 11
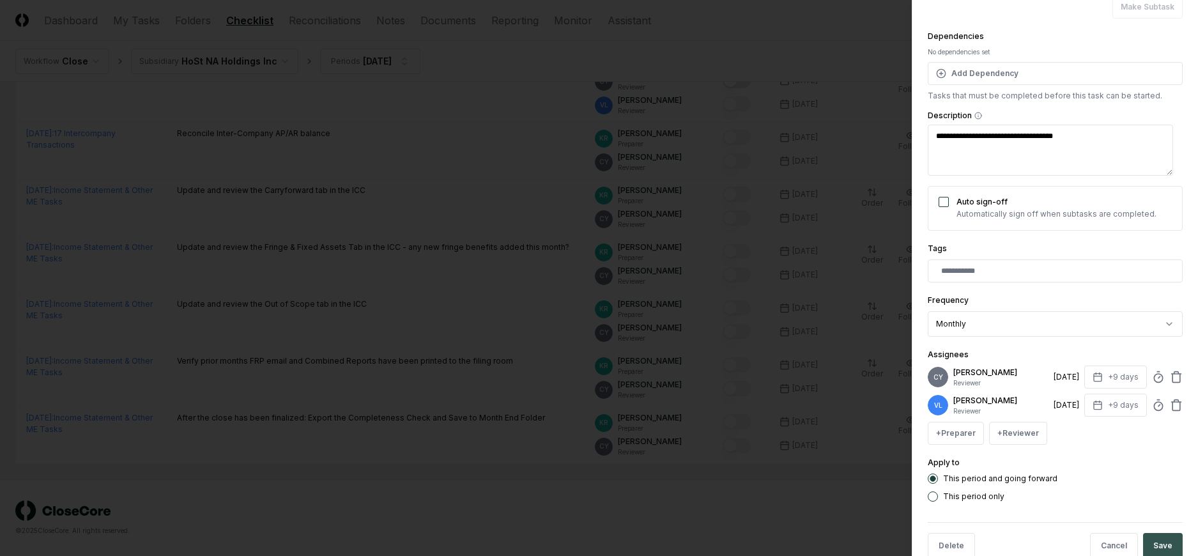
click at [1164, 542] on button "Save" at bounding box center [1163, 546] width 40 height 26
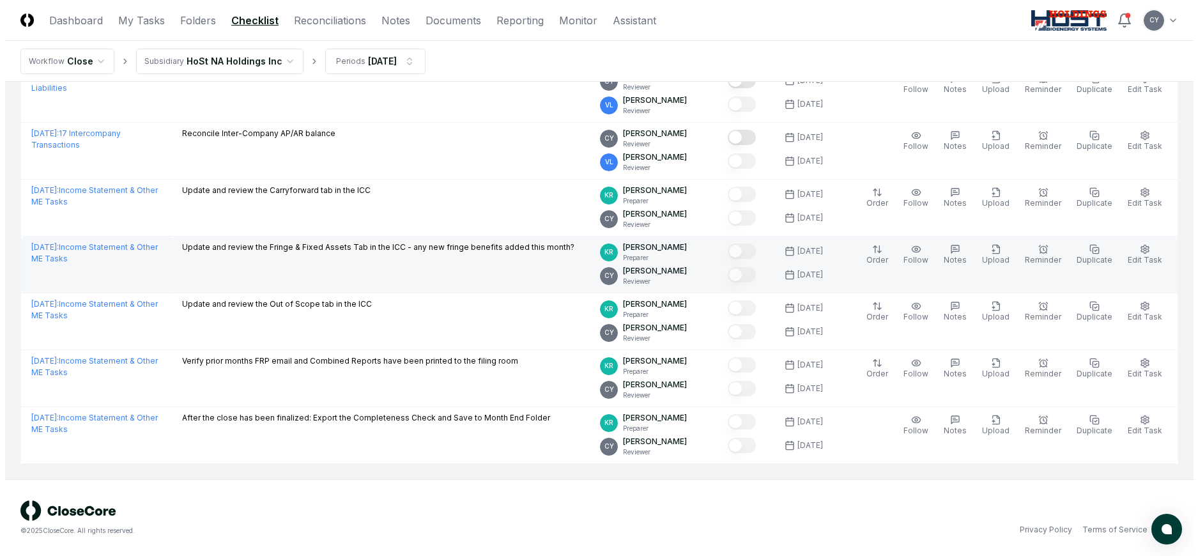
scroll to position [1234, 0]
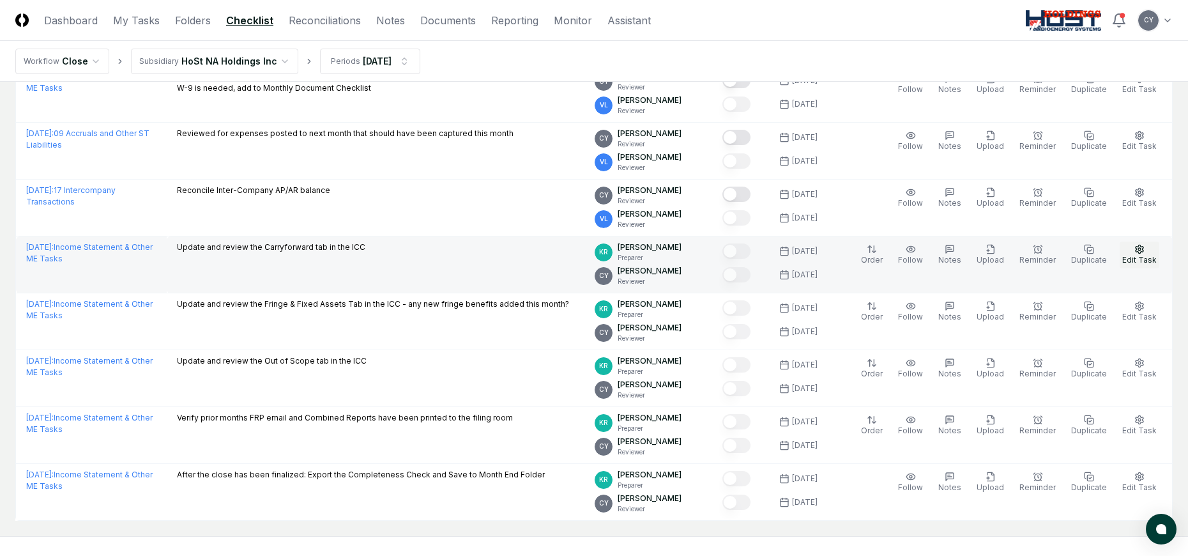
click at [1141, 247] on icon "button" at bounding box center [1139, 249] width 10 height 10
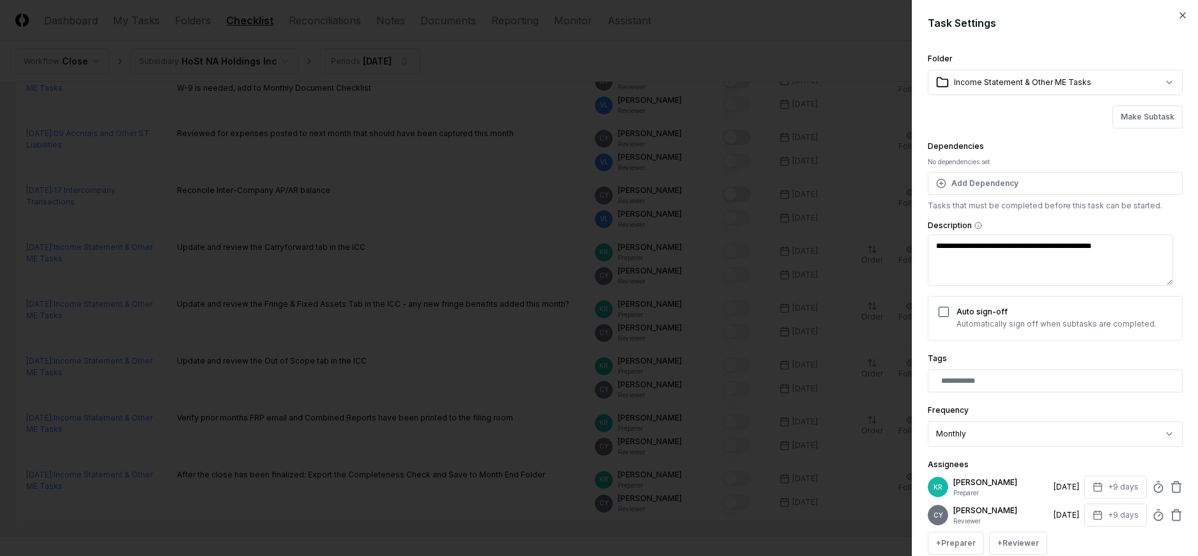
scroll to position [138, 0]
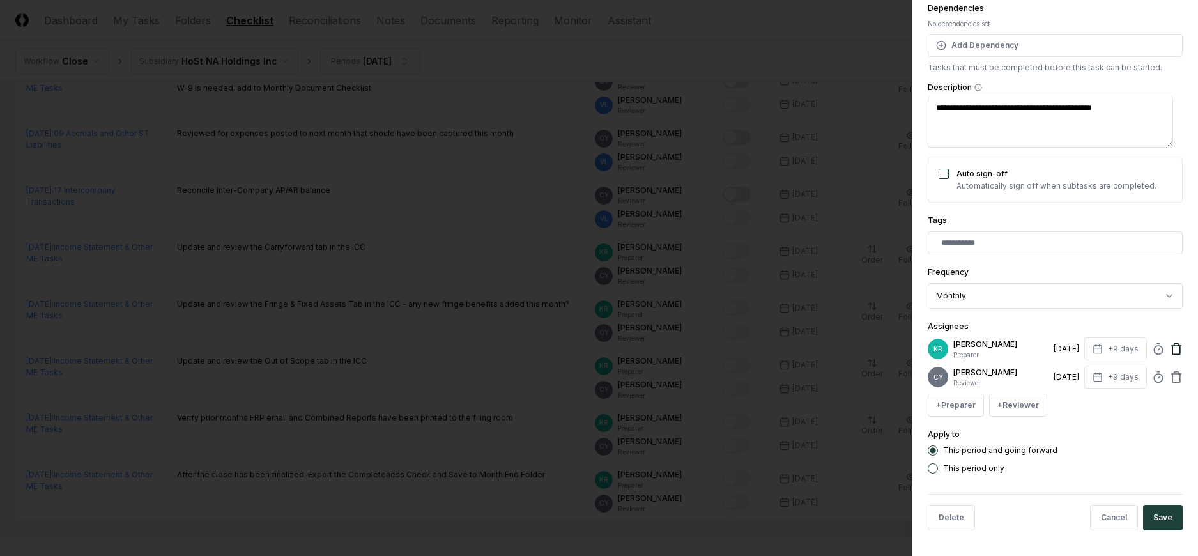
click at [1174, 346] on icon at bounding box center [1176, 345] width 4 height 2
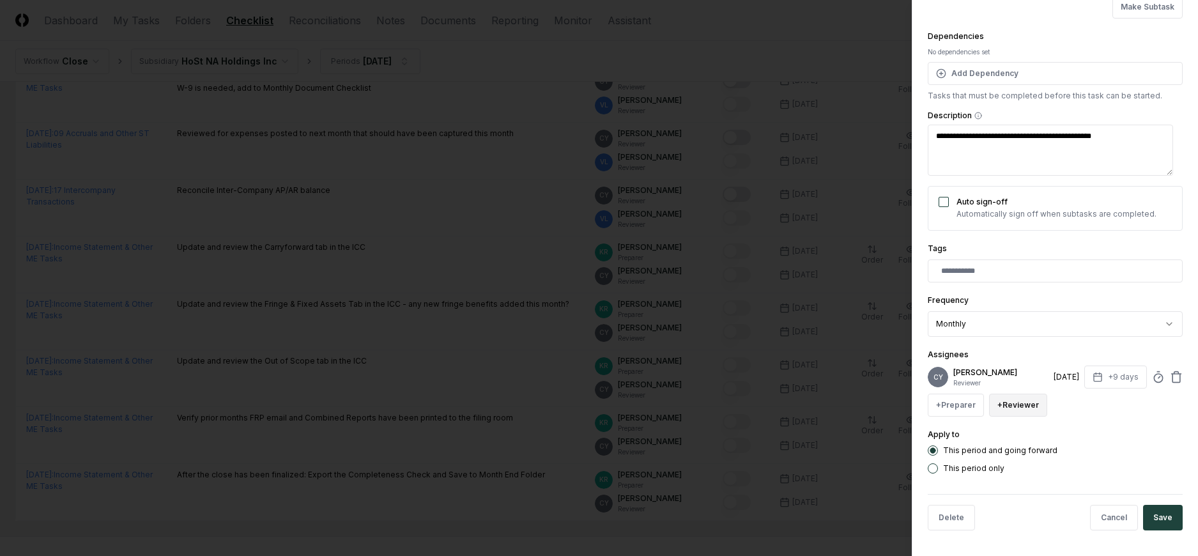
click at [1017, 407] on button "+ Reviewer" at bounding box center [1018, 404] width 58 height 23
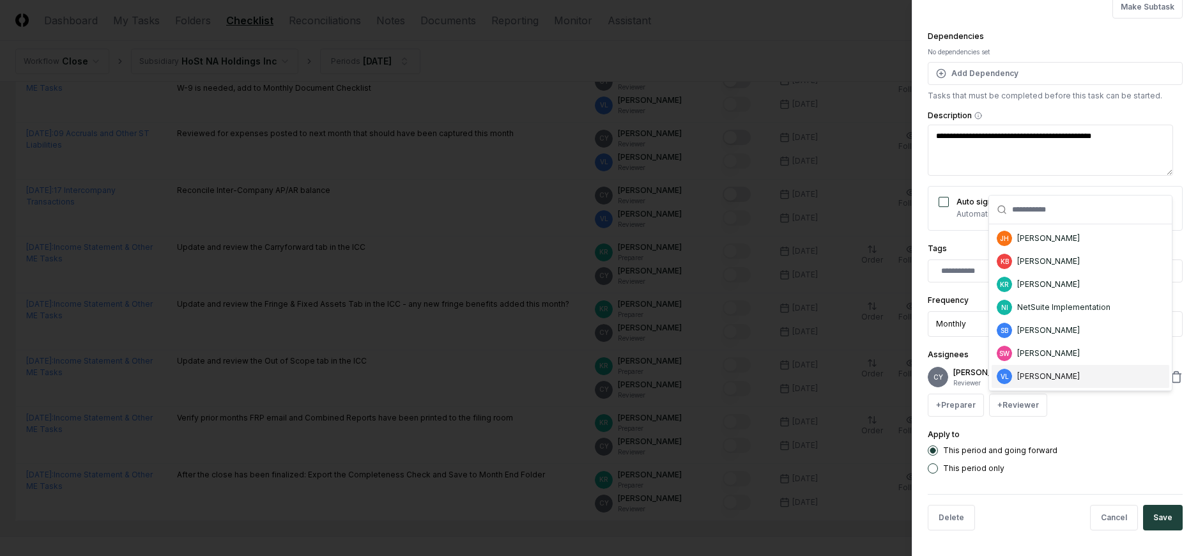
click at [1019, 383] on div "VL Valerie Laurence" at bounding box center [1080, 376] width 178 height 23
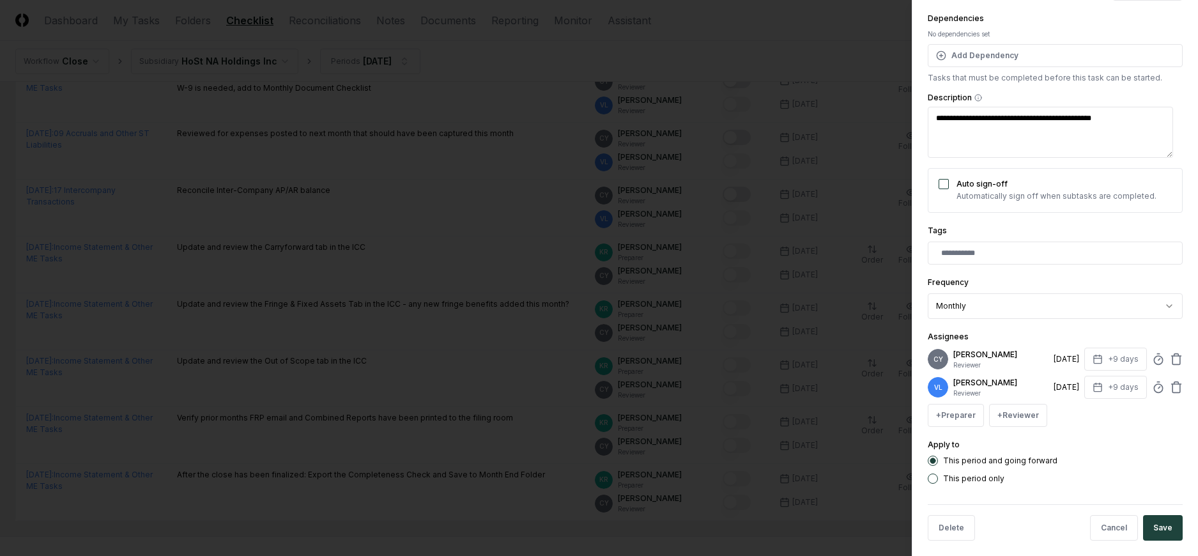
scroll to position [138, 0]
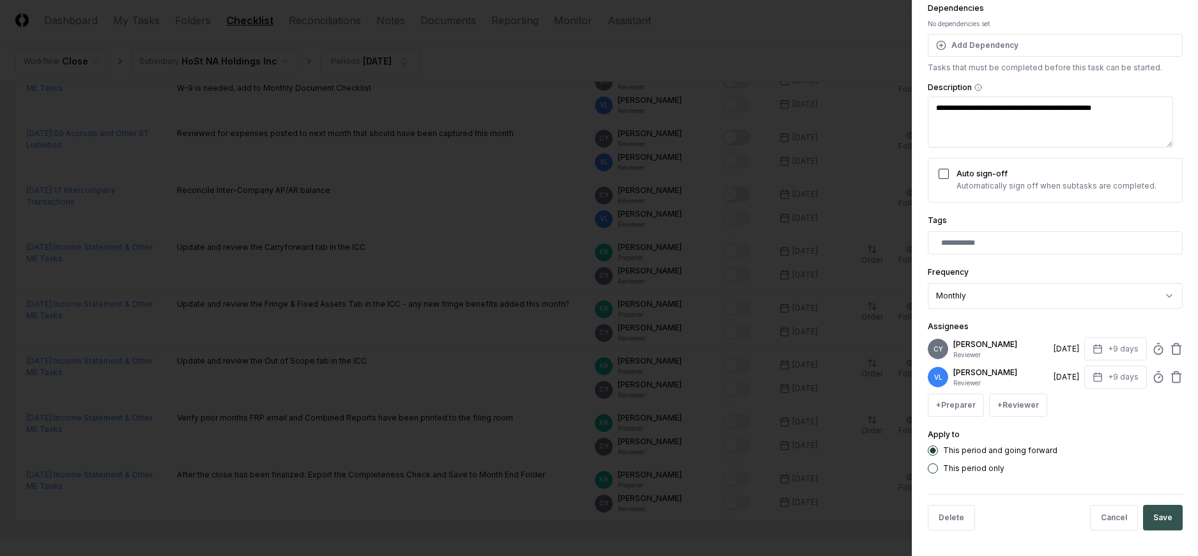
click at [1150, 511] on button "Save" at bounding box center [1163, 518] width 40 height 26
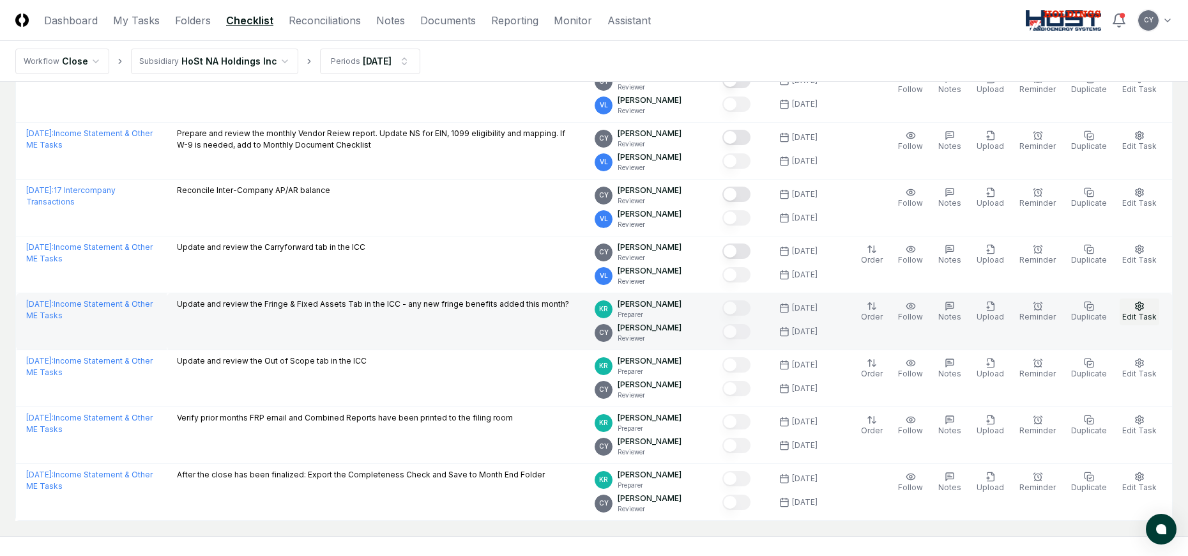
click at [1140, 307] on icon "button" at bounding box center [1139, 306] width 10 height 10
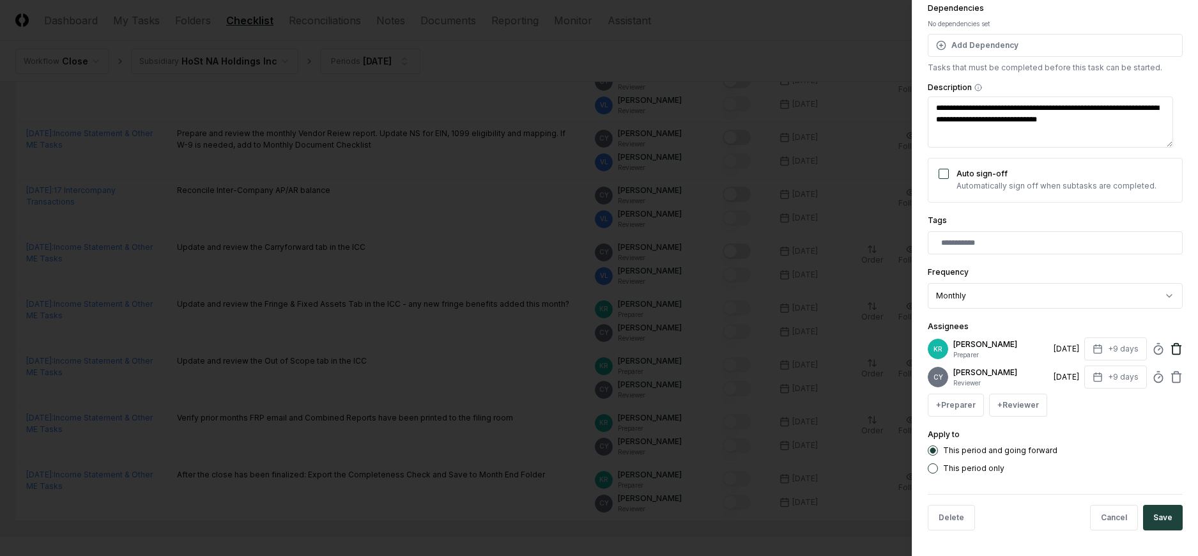
click at [1172, 350] on icon at bounding box center [1176, 350] width 8 height 8
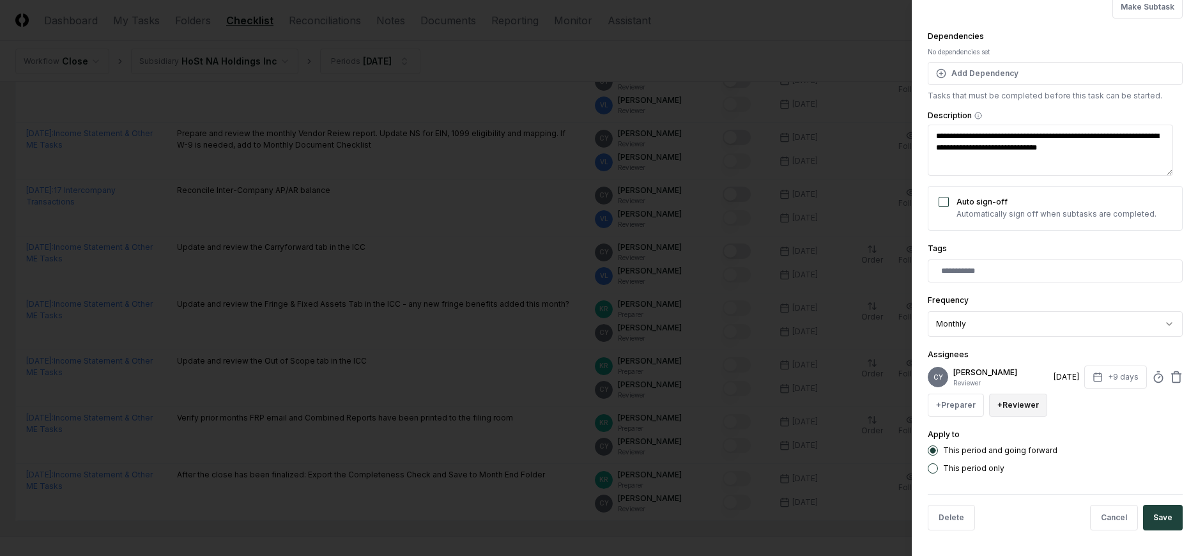
click at [1005, 404] on button "+ Reviewer" at bounding box center [1018, 404] width 58 height 23
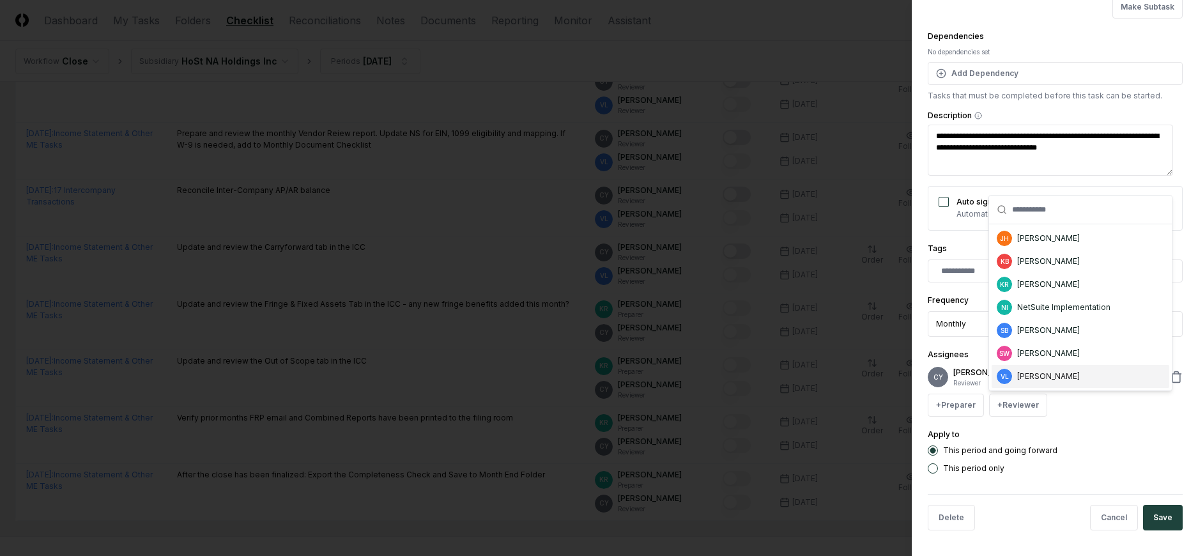
click at [1016, 377] on div "VL Valerie Laurence" at bounding box center [1080, 376] width 178 height 23
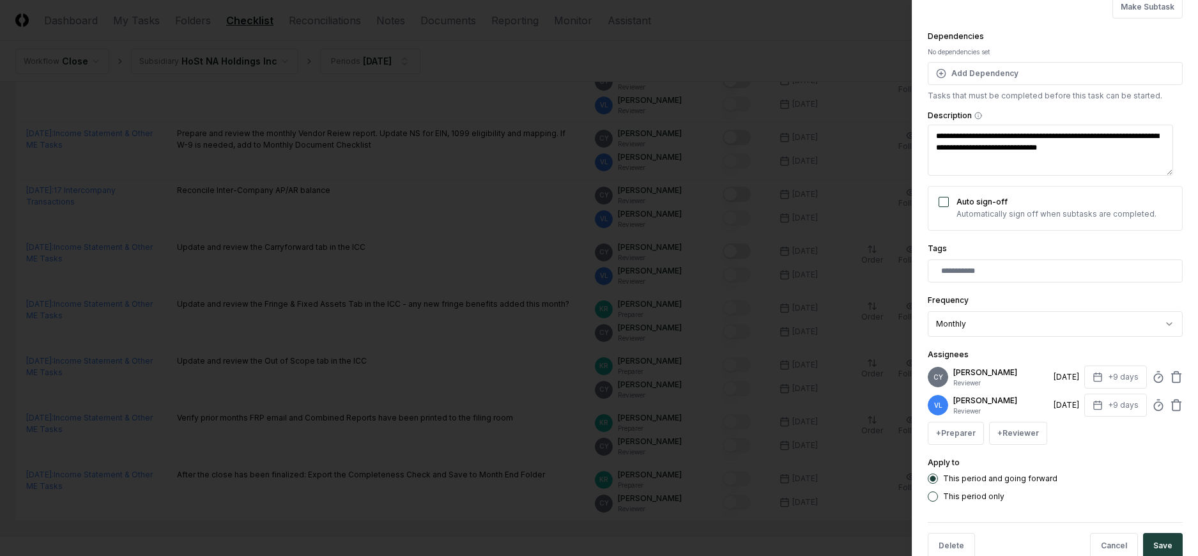
drag, startPoint x: 1143, startPoint y: 536, endPoint x: 1153, endPoint y: 507, distance: 30.5
click at [1144, 535] on button "Save" at bounding box center [1163, 546] width 40 height 26
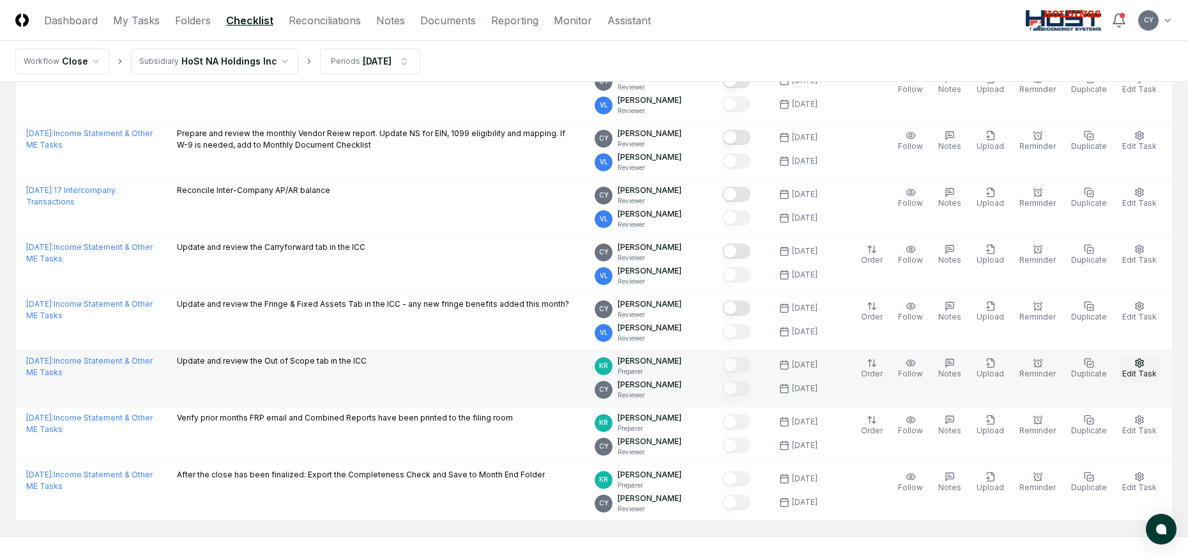
click at [1137, 360] on icon "button" at bounding box center [1139, 363] width 10 height 10
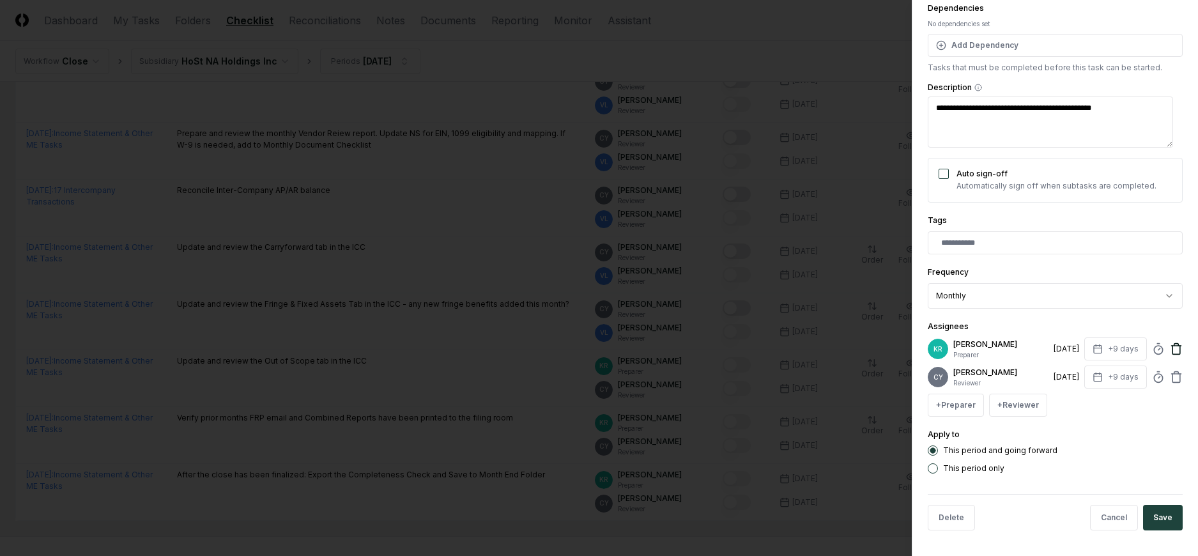
click at [1170, 346] on icon at bounding box center [1176, 348] width 13 height 13
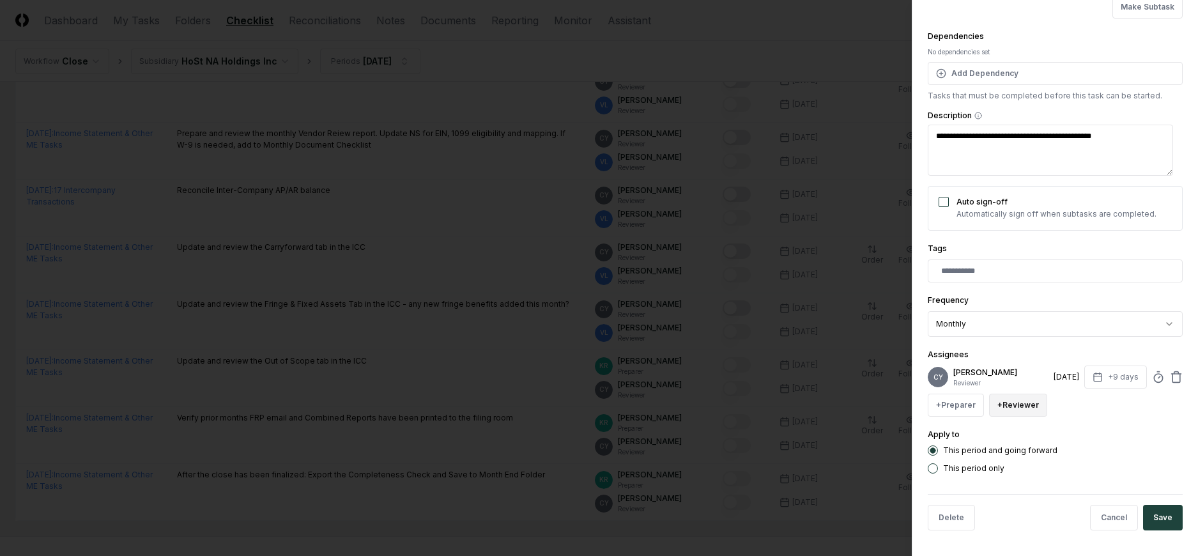
click at [1016, 401] on button "+ Reviewer" at bounding box center [1018, 404] width 58 height 23
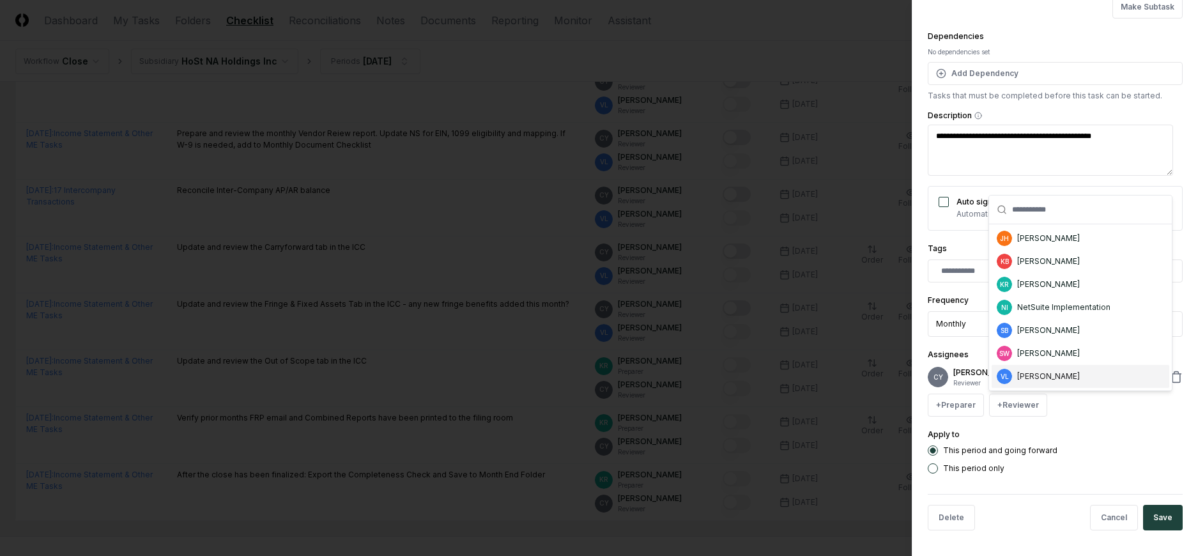
click at [1005, 375] on span "VL" at bounding box center [1004, 377] width 8 height 10
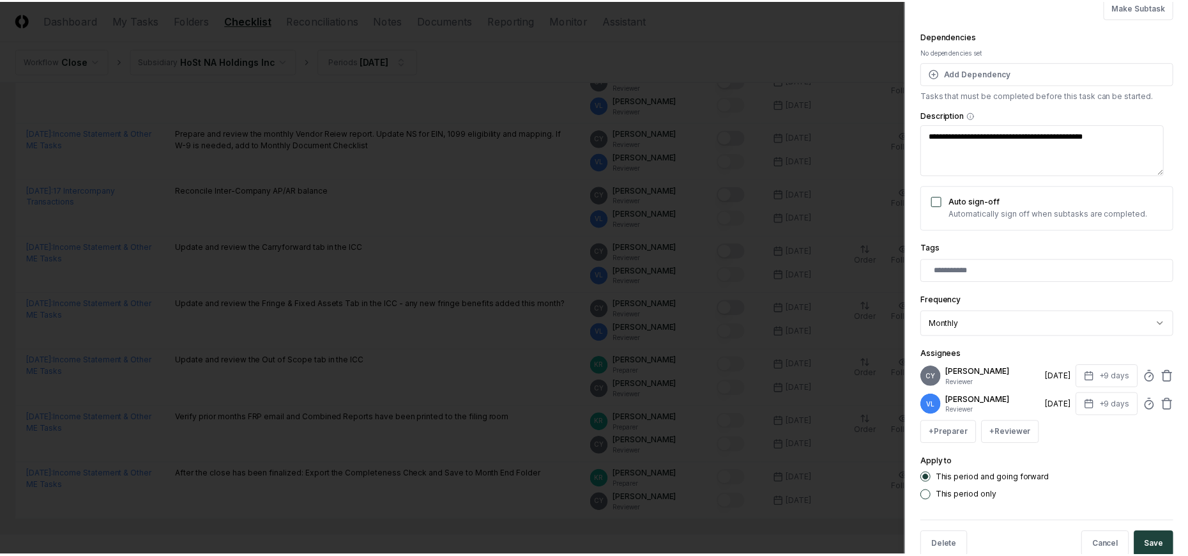
scroll to position [138, 0]
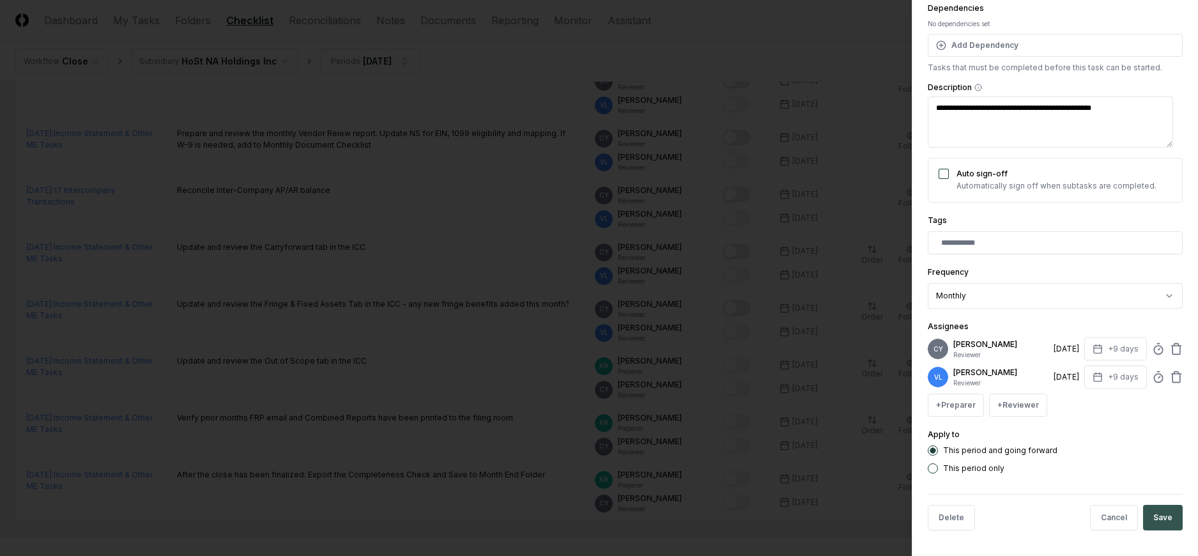
click at [1148, 509] on button "Save" at bounding box center [1163, 518] width 40 height 26
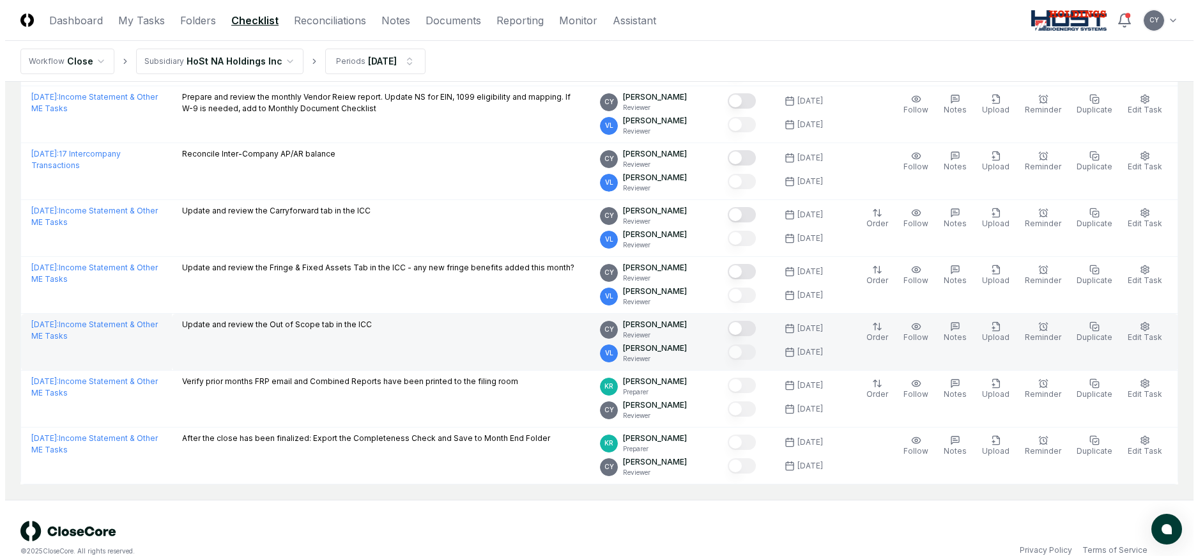
scroll to position [1291, 0]
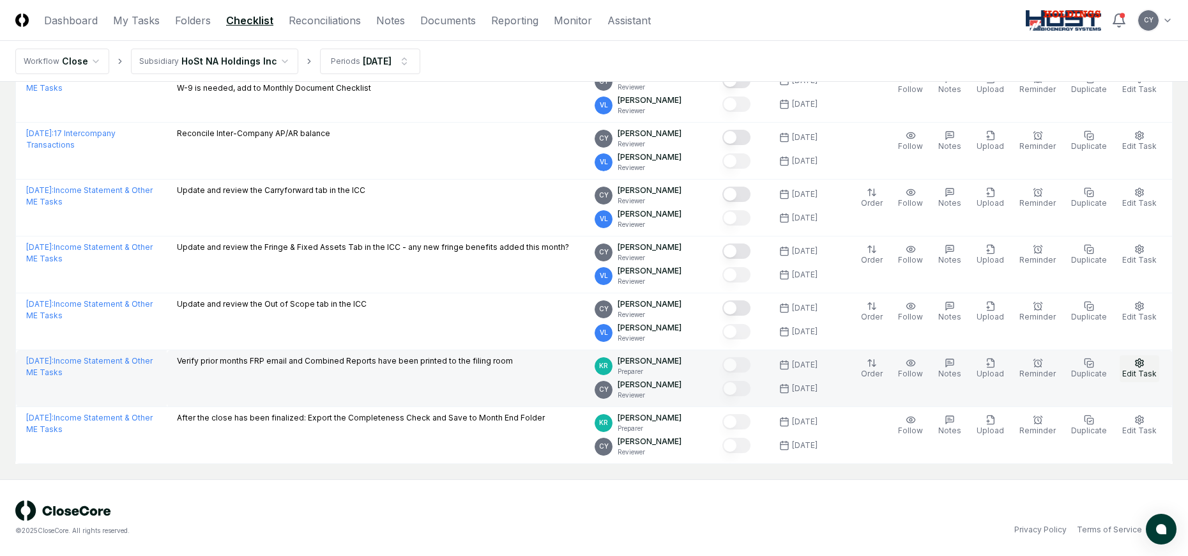
click at [1134, 362] on button "Edit Task" at bounding box center [1140, 368] width 40 height 27
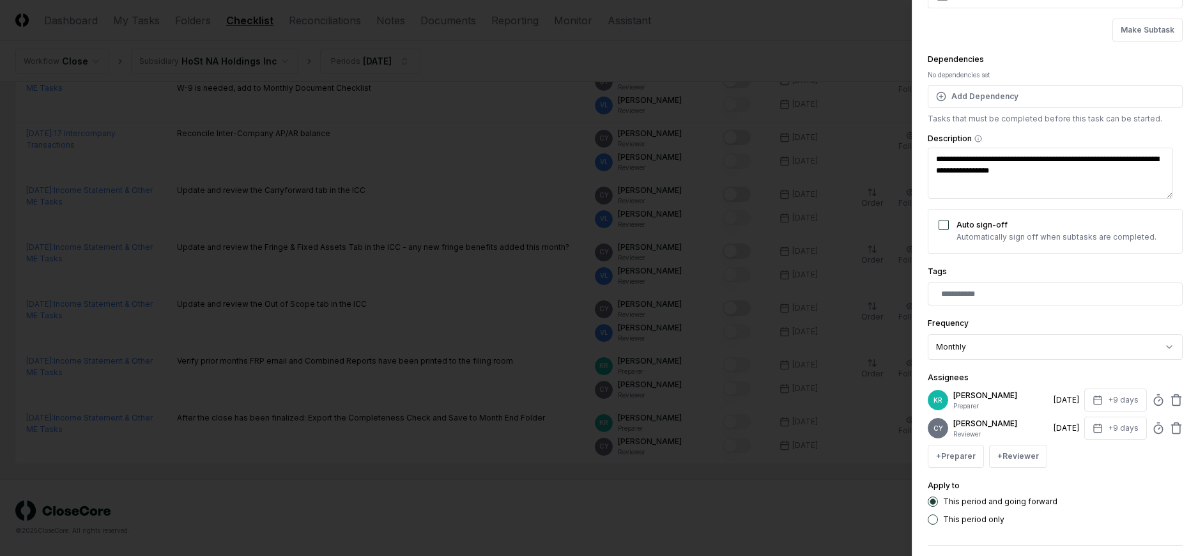
scroll to position [138, 0]
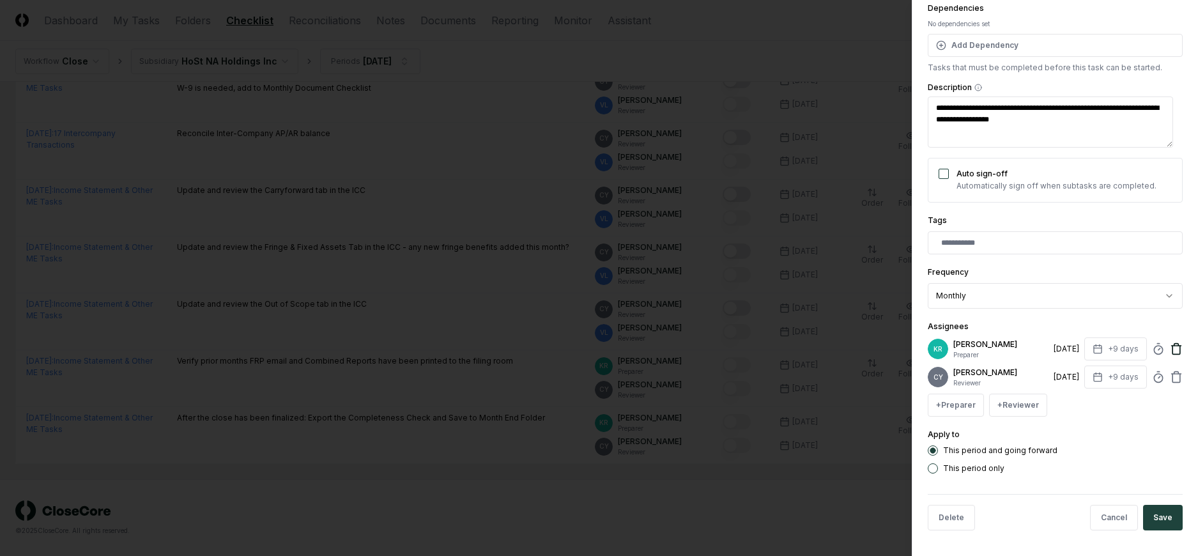
click at [1170, 349] on icon at bounding box center [1176, 348] width 13 height 13
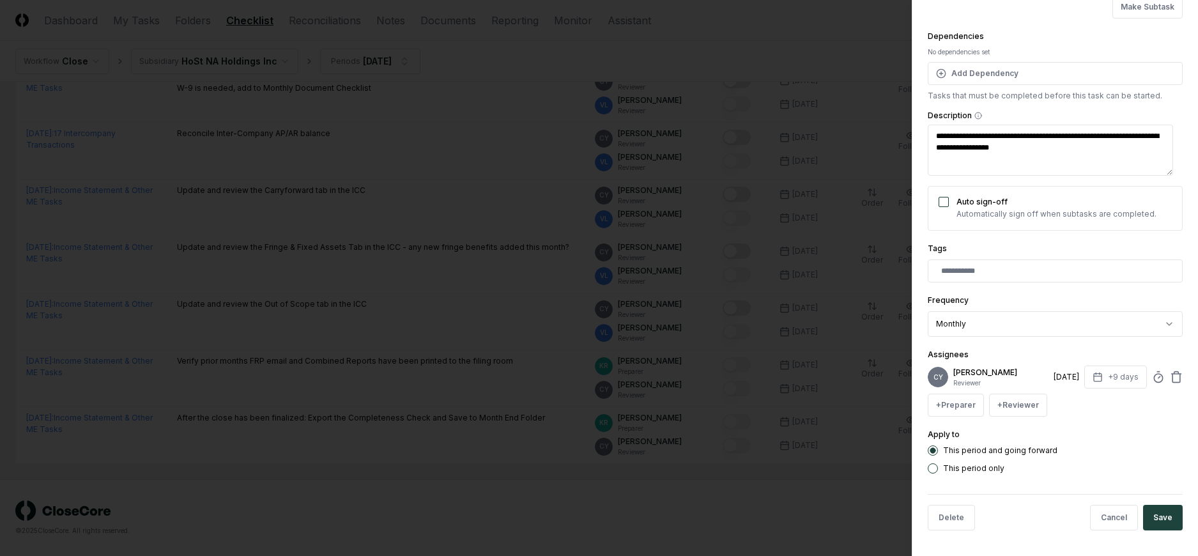
scroll to position [110, 0]
click at [1007, 401] on button "+ Reviewer" at bounding box center [1018, 404] width 58 height 23
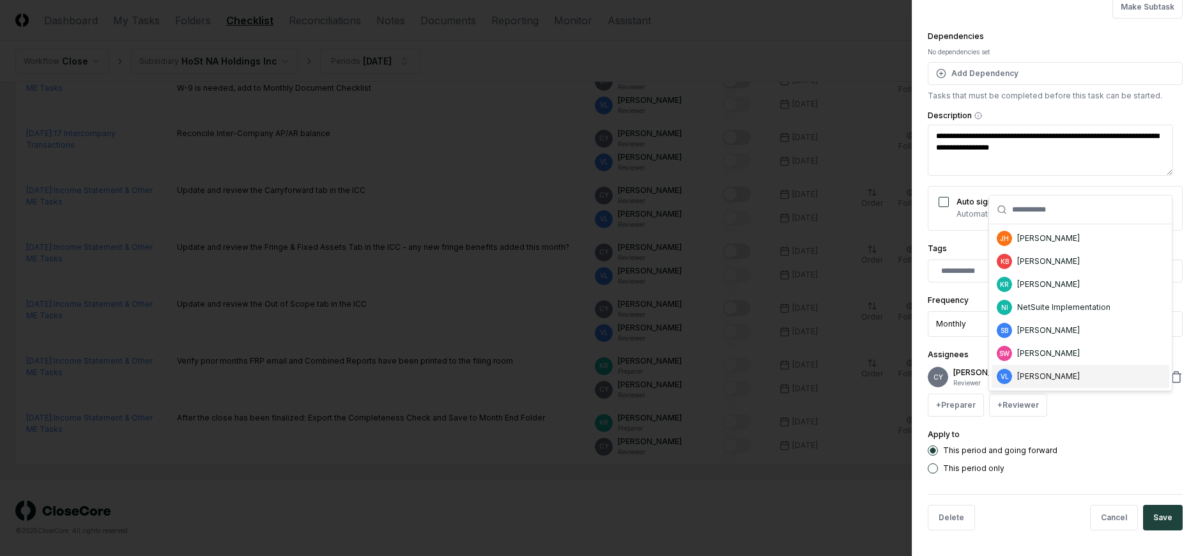
click at [1020, 377] on div "[PERSON_NAME]" at bounding box center [1048, 375] width 63 height 11
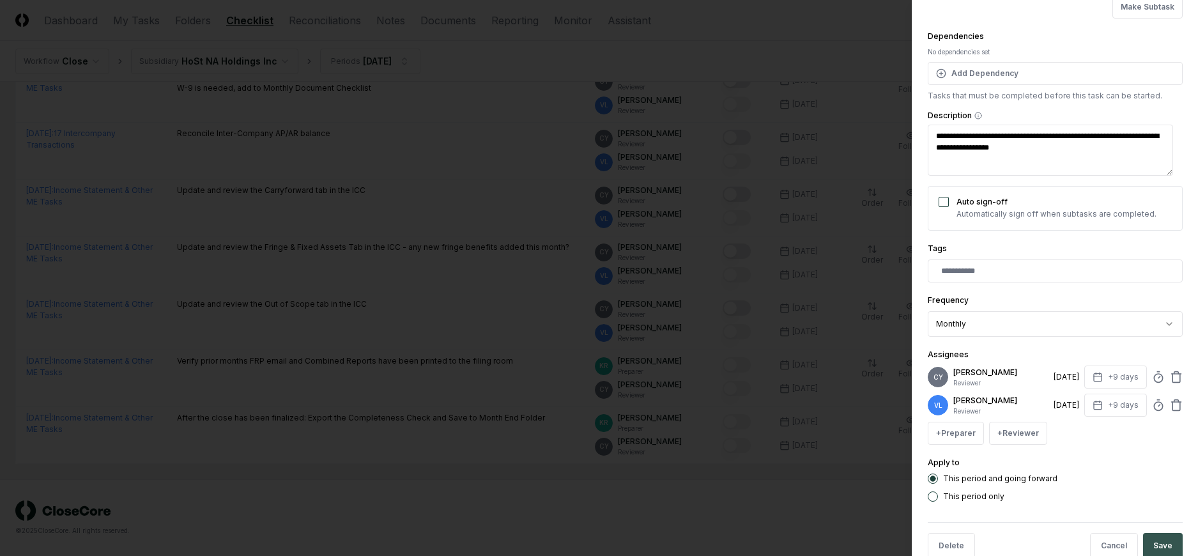
click at [1148, 537] on button "Save" at bounding box center [1163, 546] width 40 height 26
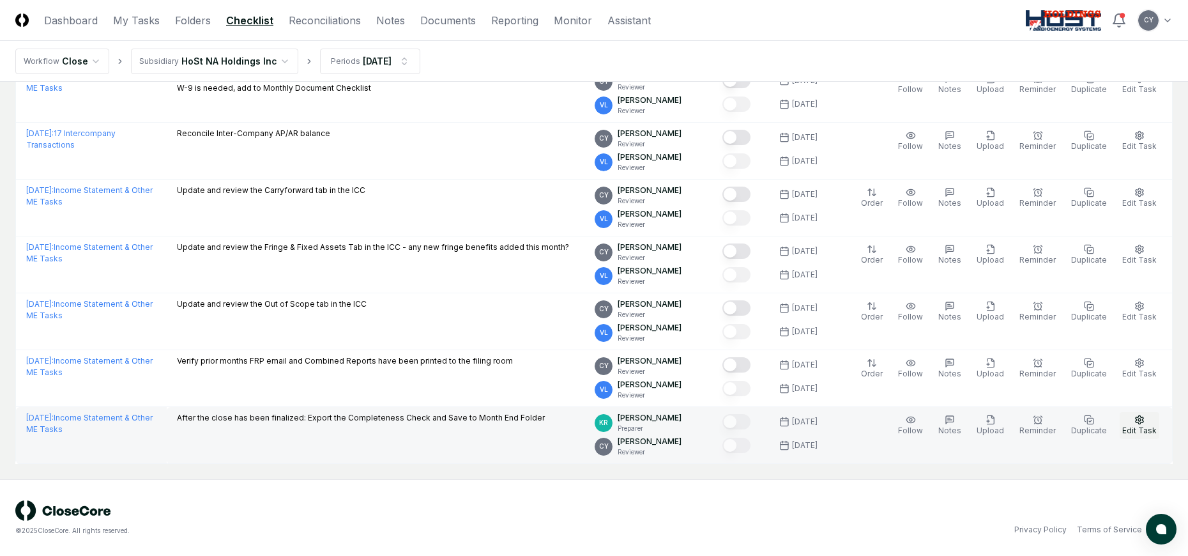
click at [1135, 417] on icon "button" at bounding box center [1139, 420] width 10 height 10
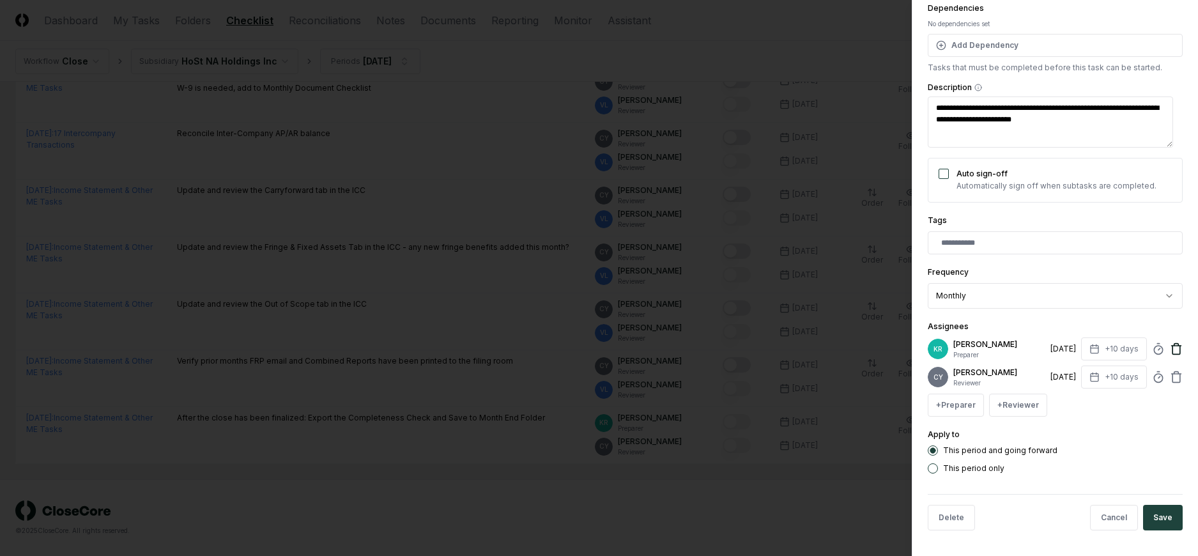
click at [1170, 343] on icon at bounding box center [1176, 348] width 13 height 13
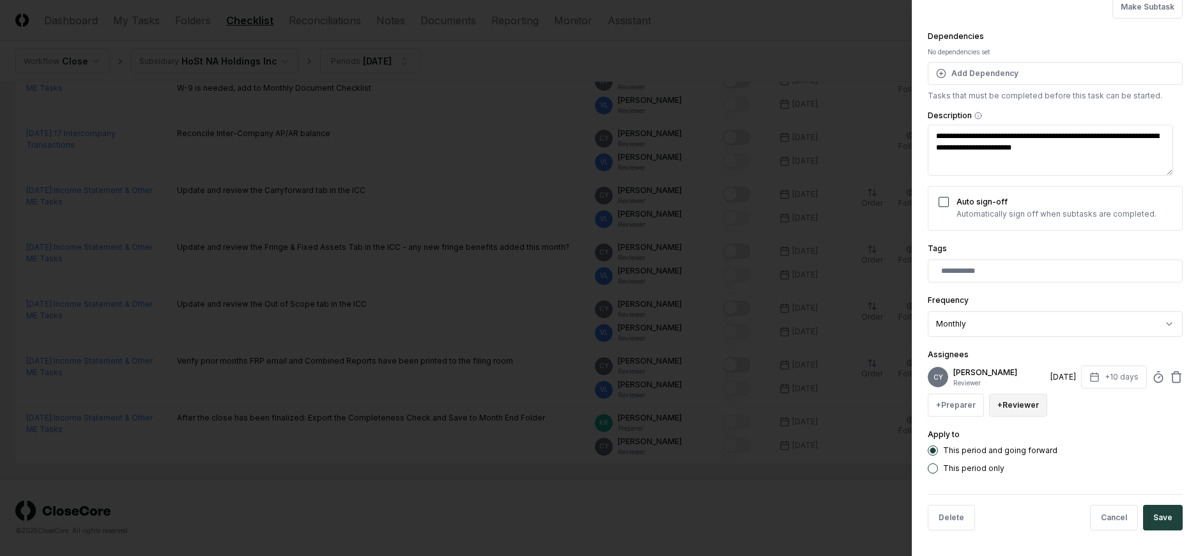
click at [1023, 405] on button "+ Reviewer" at bounding box center [1018, 404] width 58 height 23
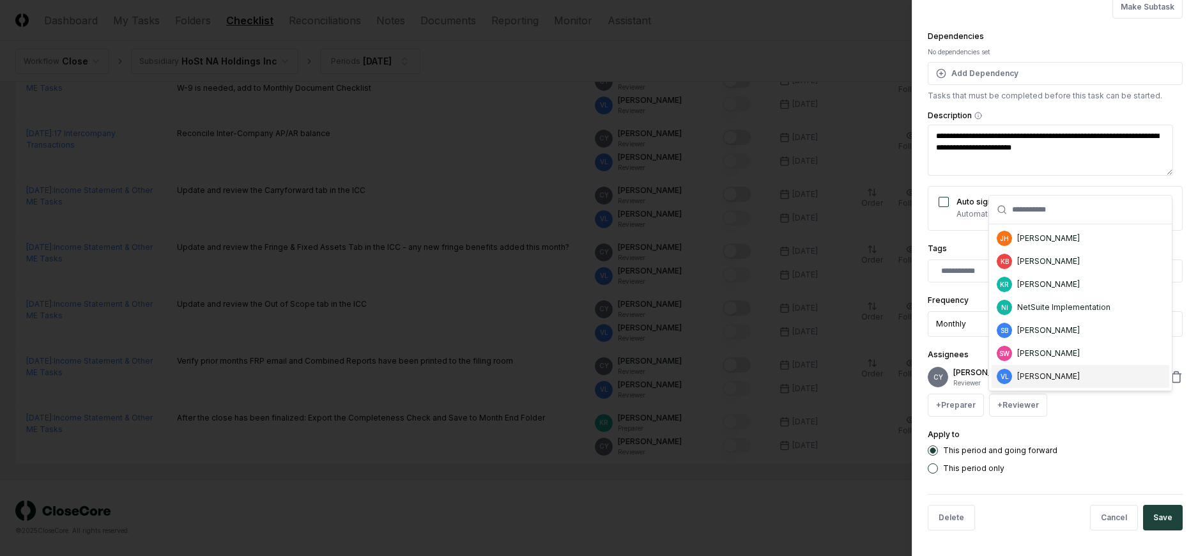
click at [1072, 379] on div "[PERSON_NAME]" at bounding box center [1048, 375] width 63 height 11
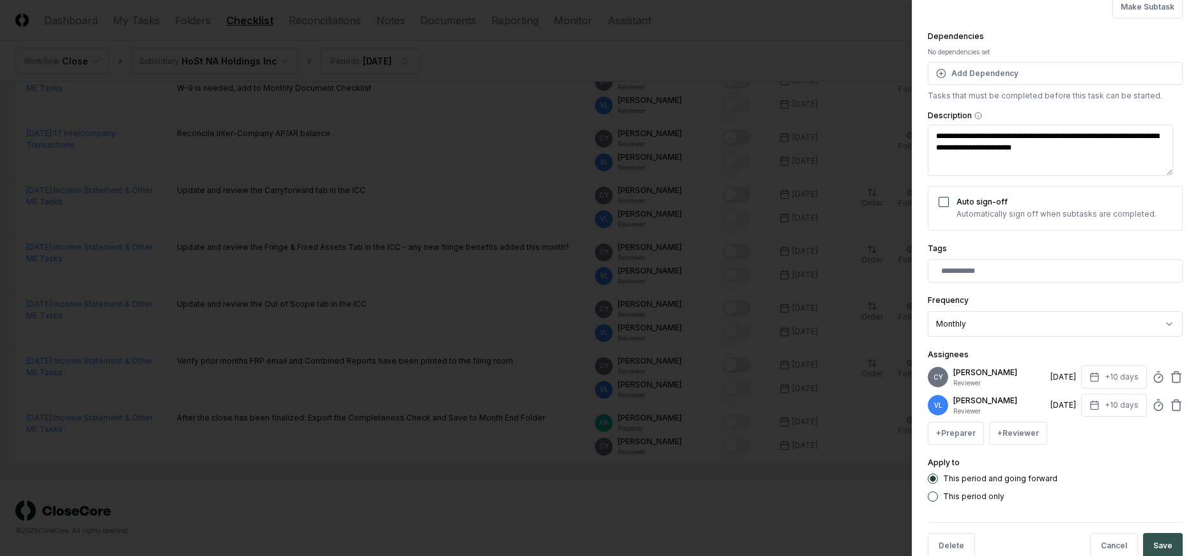
click at [1149, 542] on button "Save" at bounding box center [1163, 546] width 40 height 26
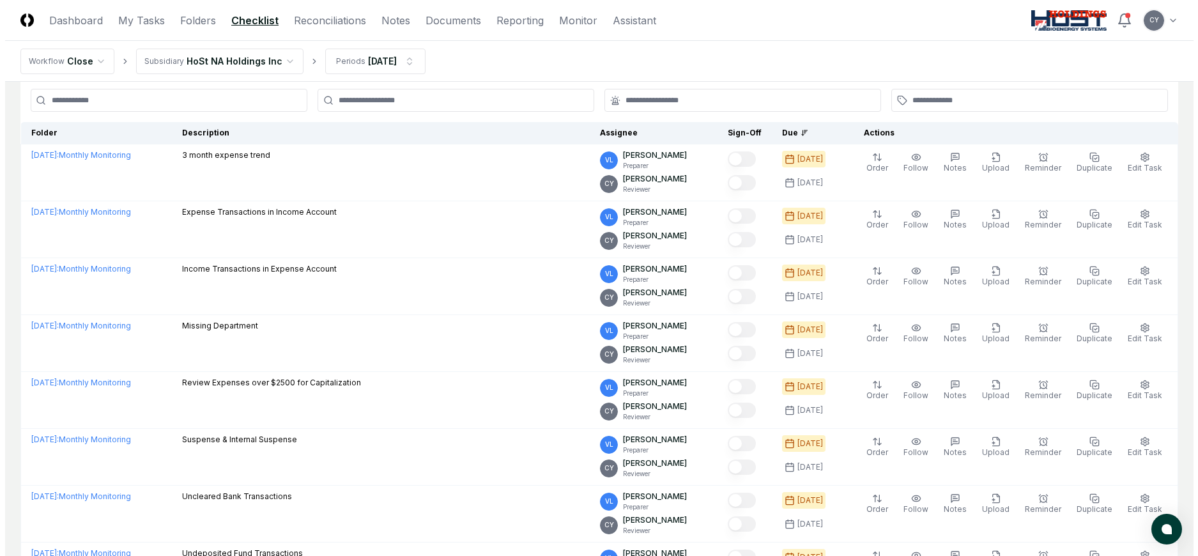
scroll to position [0, 0]
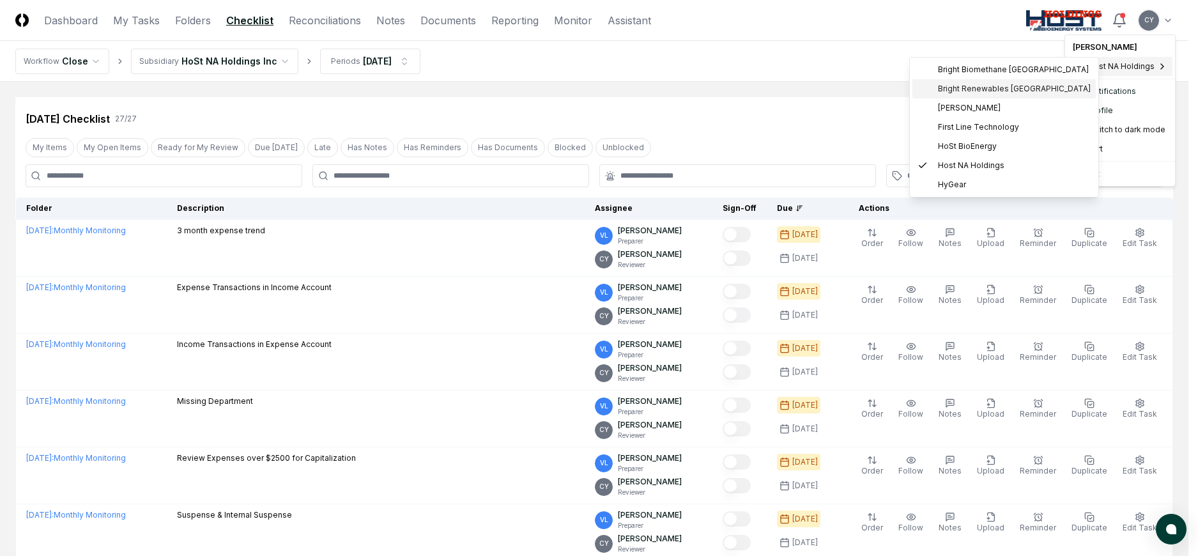
click at [976, 87] on span "Bright Renewables Canada" at bounding box center [1014, 88] width 153 height 11
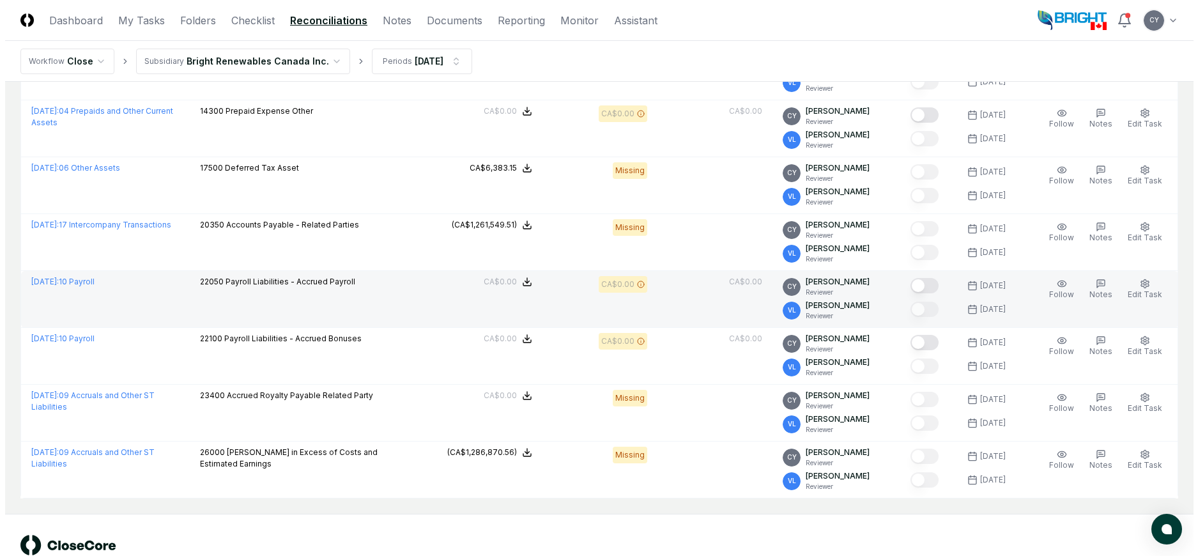
scroll to position [599, 0]
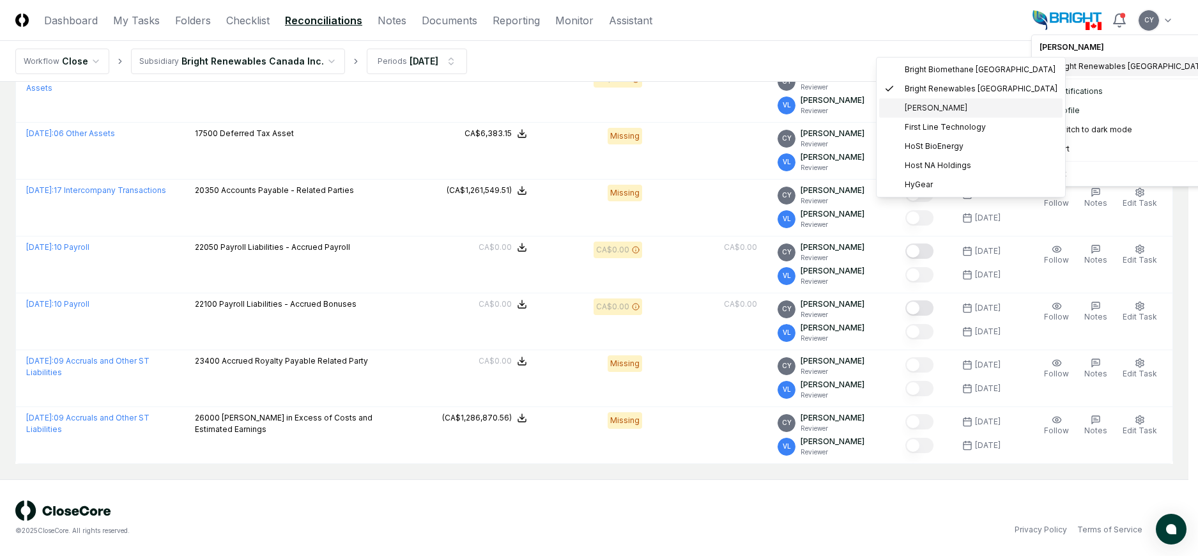
click at [952, 104] on span "[PERSON_NAME]" at bounding box center [935, 107] width 63 height 11
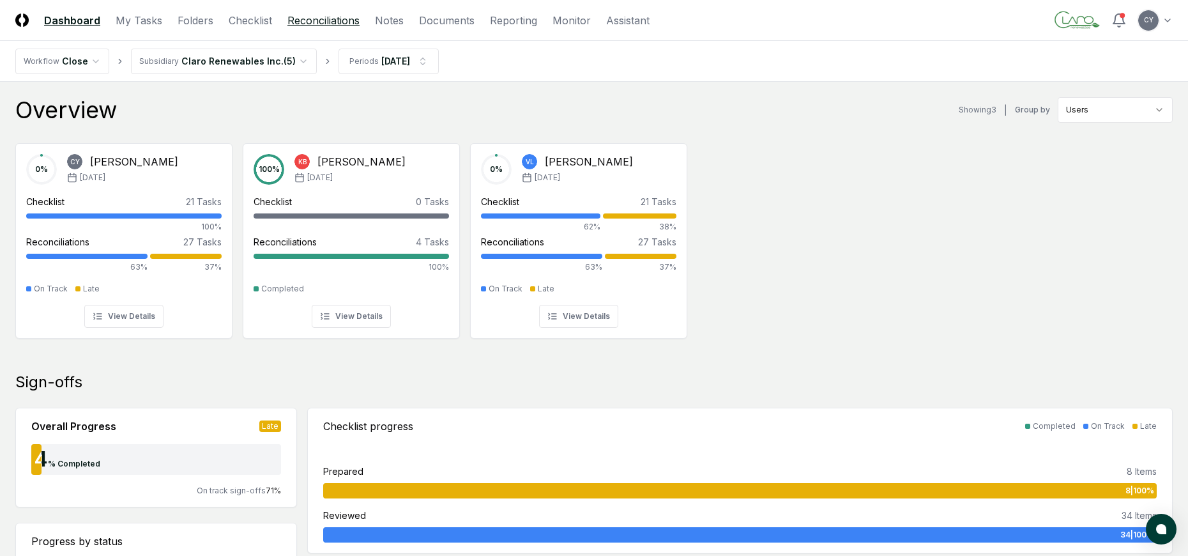
click at [339, 20] on link "Reconciliations" at bounding box center [323, 20] width 72 height 15
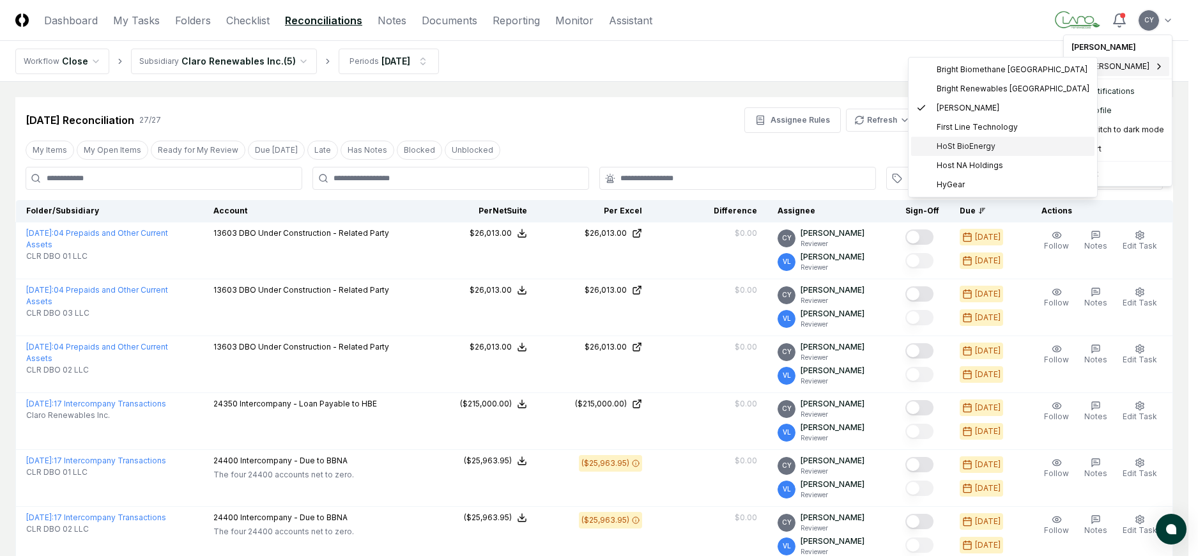
click at [977, 145] on span "HoSt BioEnergy" at bounding box center [965, 146] width 59 height 11
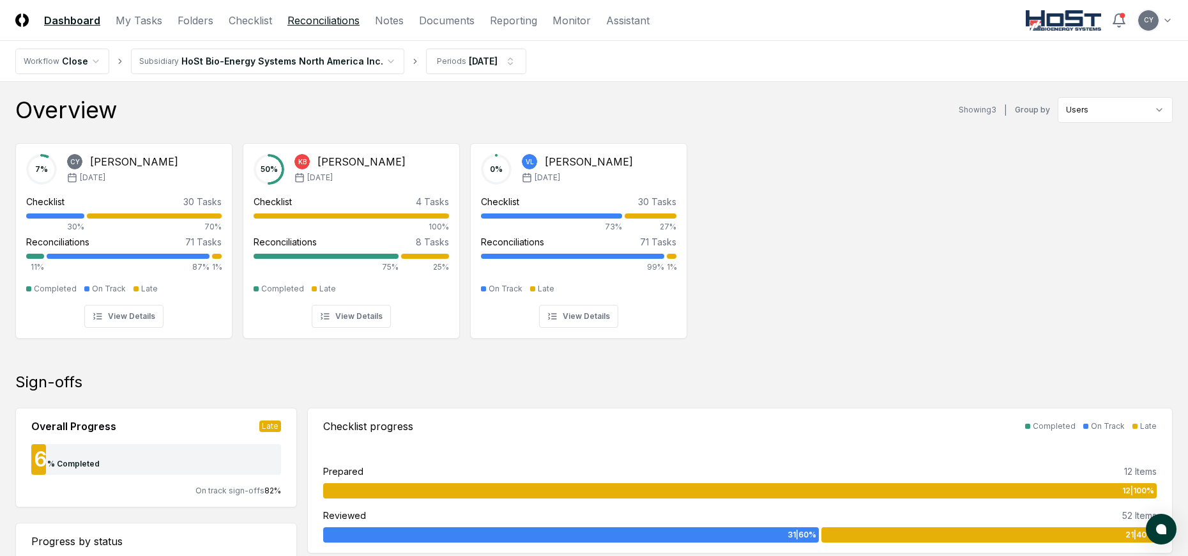
click at [342, 16] on link "Reconciliations" at bounding box center [323, 20] width 72 height 15
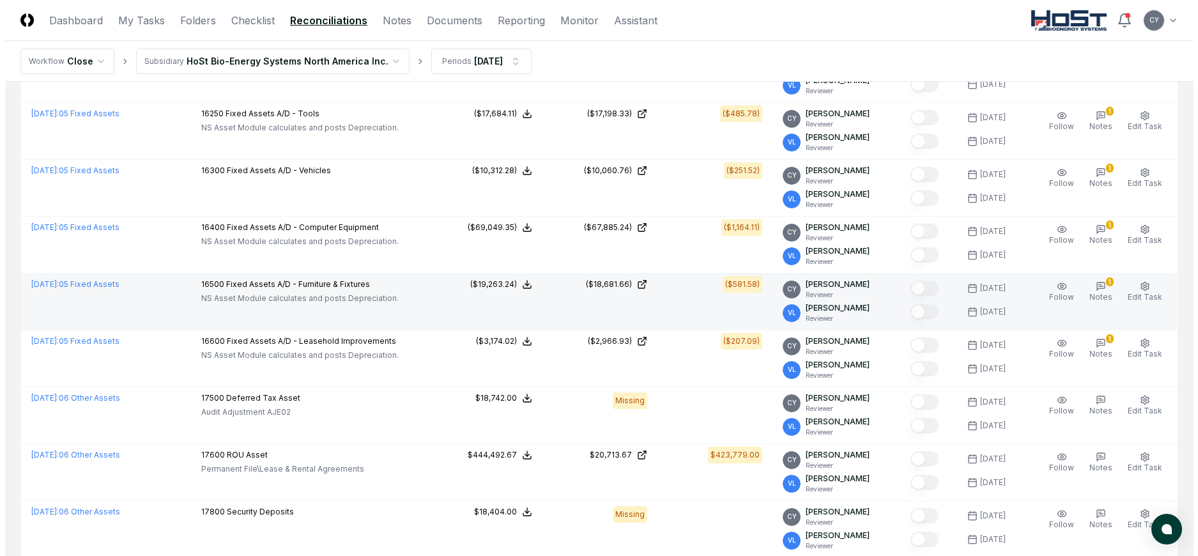
scroll to position [2299, 0]
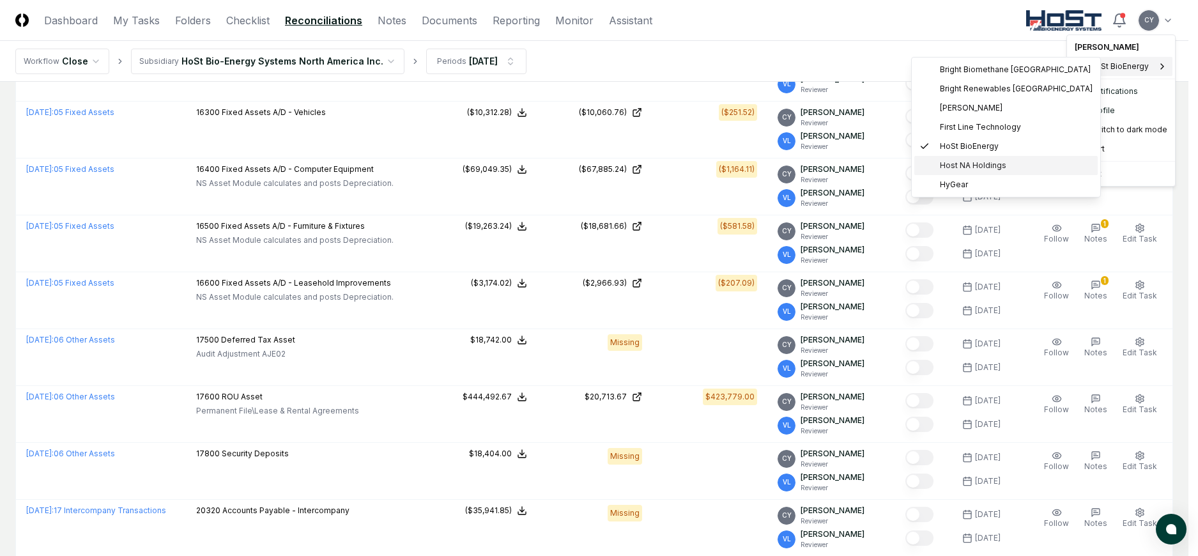
click at [960, 162] on span "Host NA Holdings" at bounding box center [973, 165] width 66 height 11
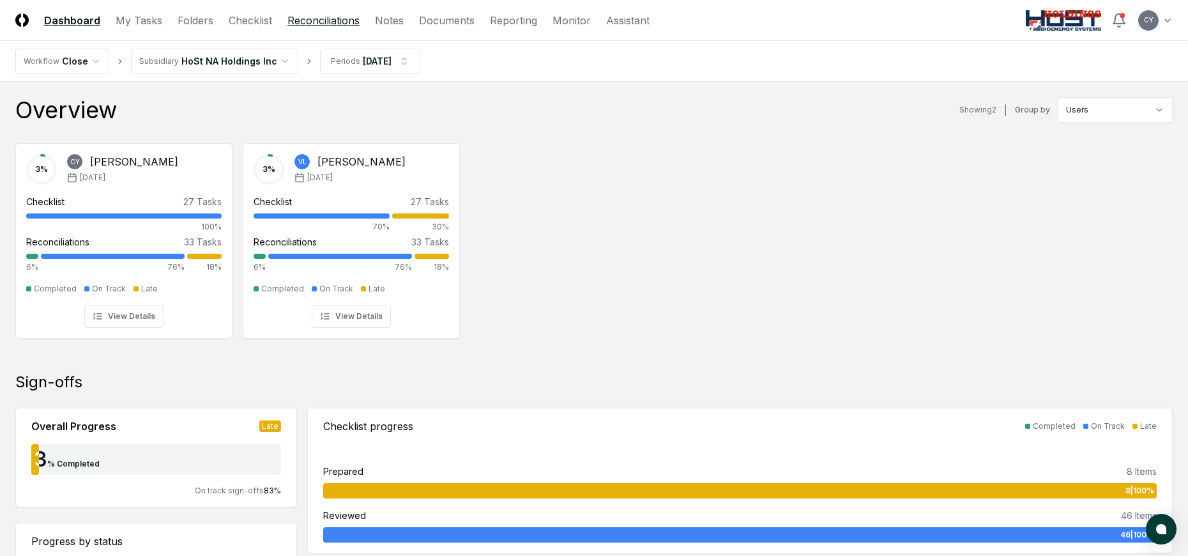
click at [319, 18] on link "Reconciliations" at bounding box center [323, 20] width 72 height 15
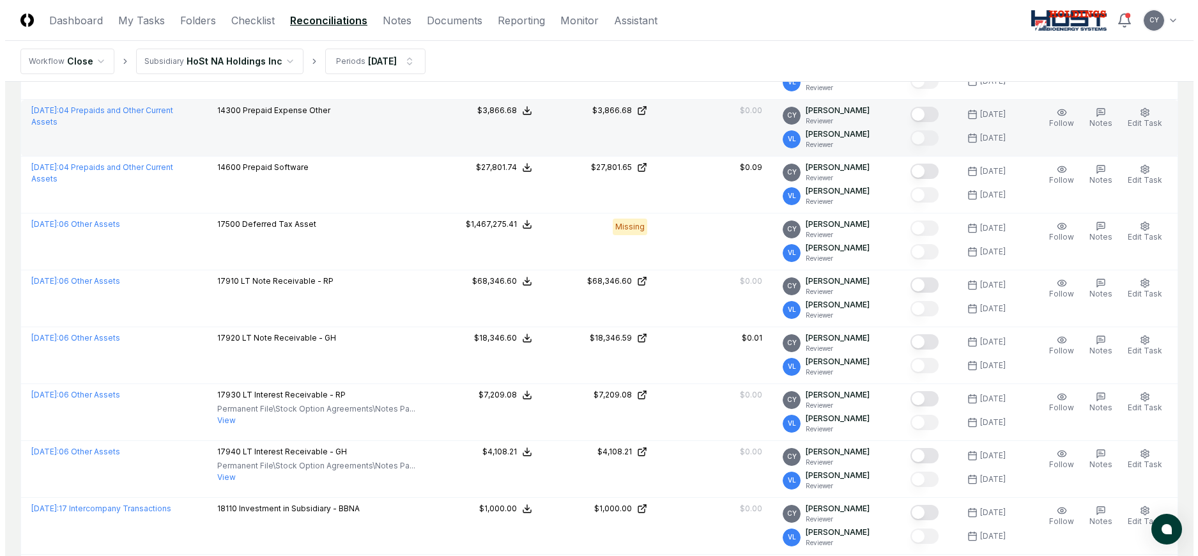
scroll to position [894, 0]
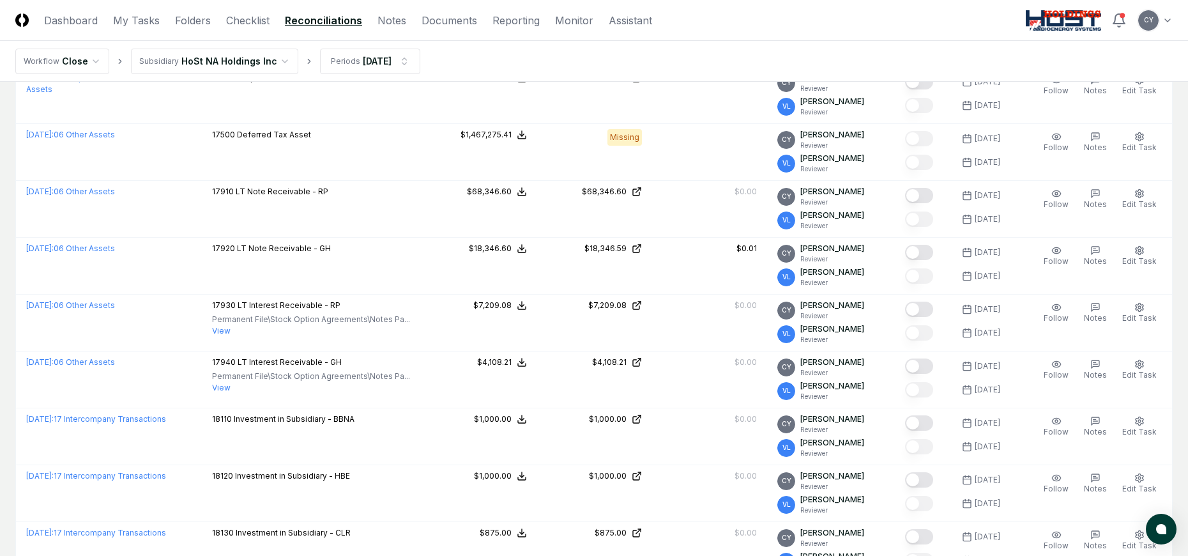
click at [1170, 23] on html "CloseCore Dashboard My Tasks Folders Checklist Reconciliations Notes Documents …" at bounding box center [594, 201] width 1188 height 2190
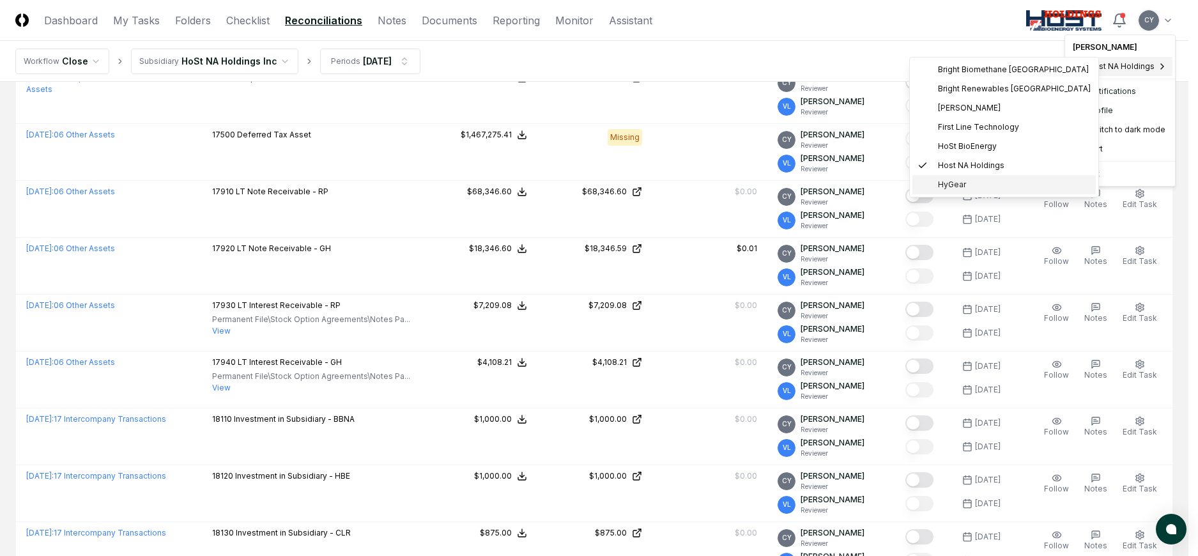
click at [970, 180] on div "HyGear" at bounding box center [1003, 184] width 183 height 19
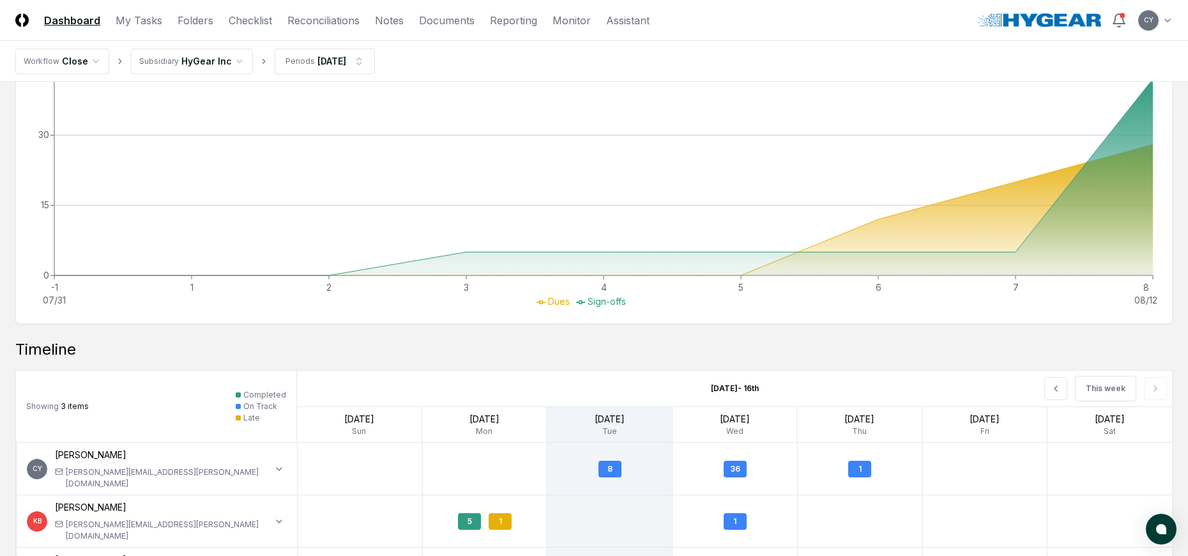
scroll to position [885, 0]
